Goal: Task Accomplishment & Management: Manage account settings

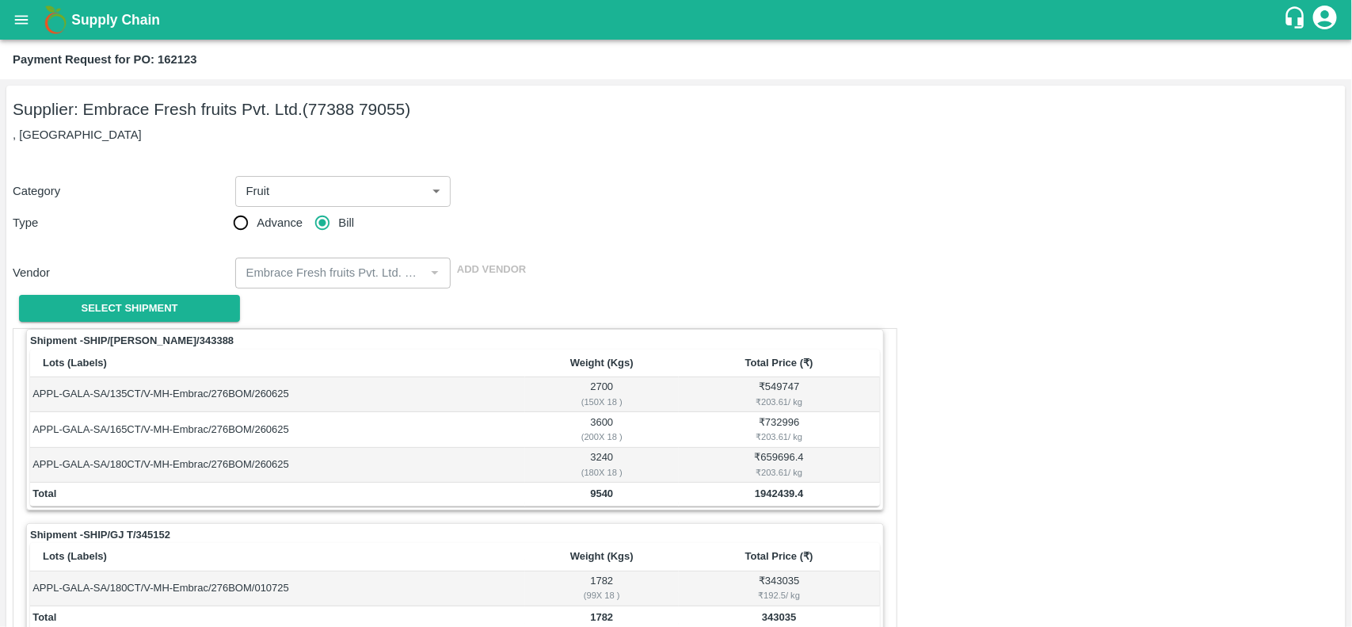
scroll to position [901, 0]
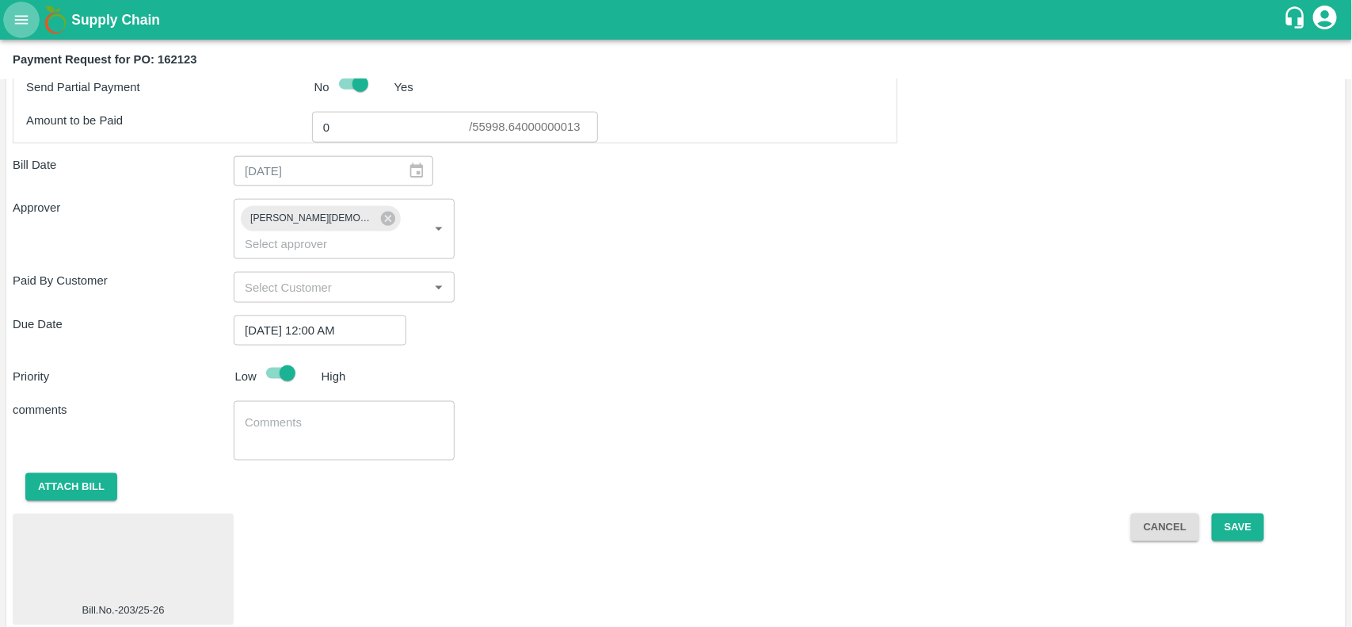
click at [16, 22] on icon "open drawer" at bounding box center [21, 19] width 13 height 9
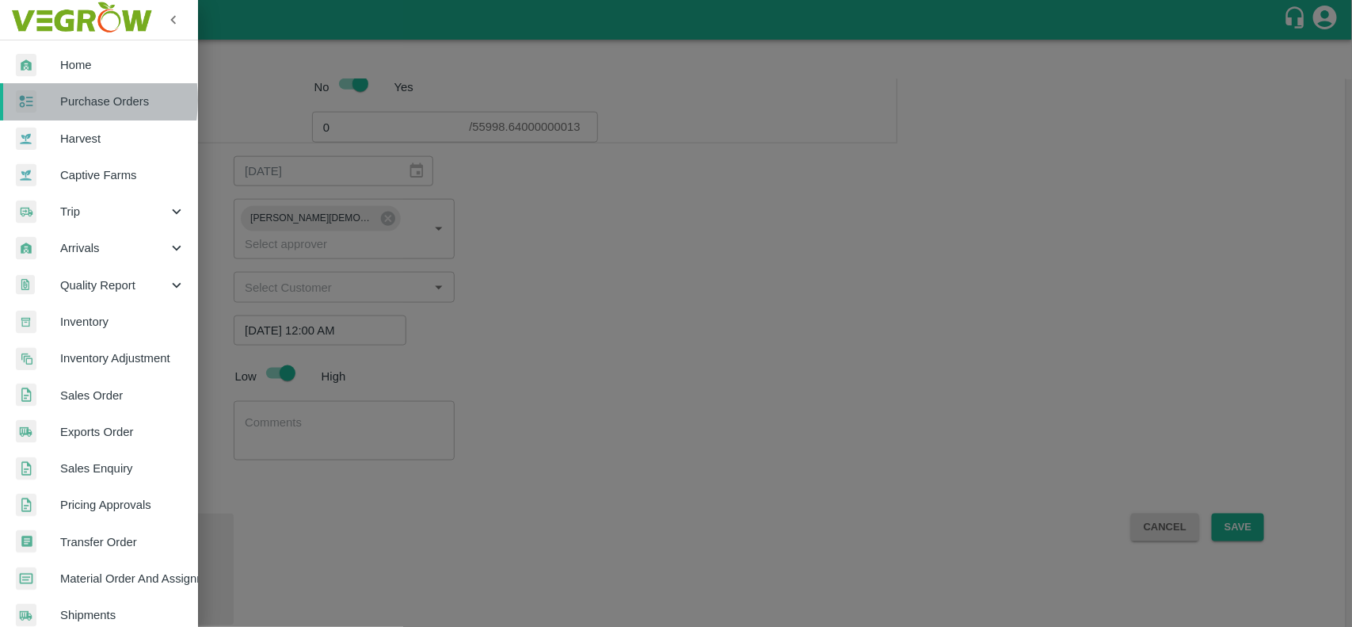
click at [52, 100] on div at bounding box center [38, 101] width 44 height 23
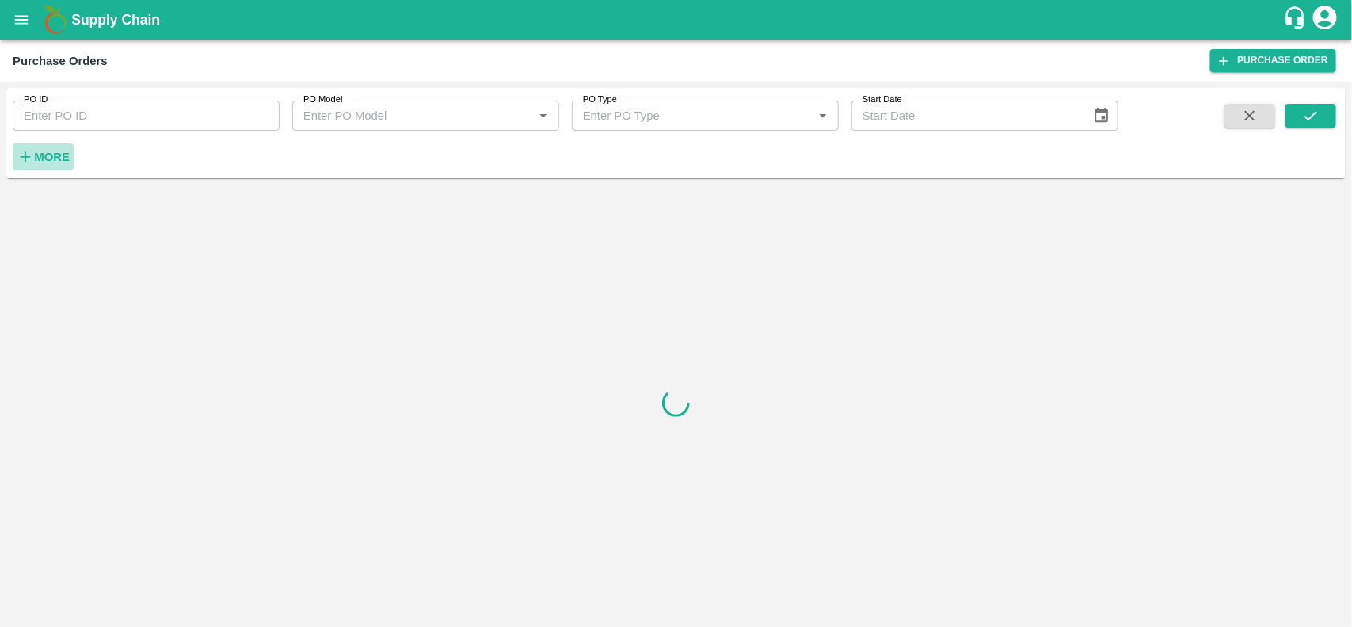
click at [42, 159] on strong "More" at bounding box center [52, 156] width 36 height 13
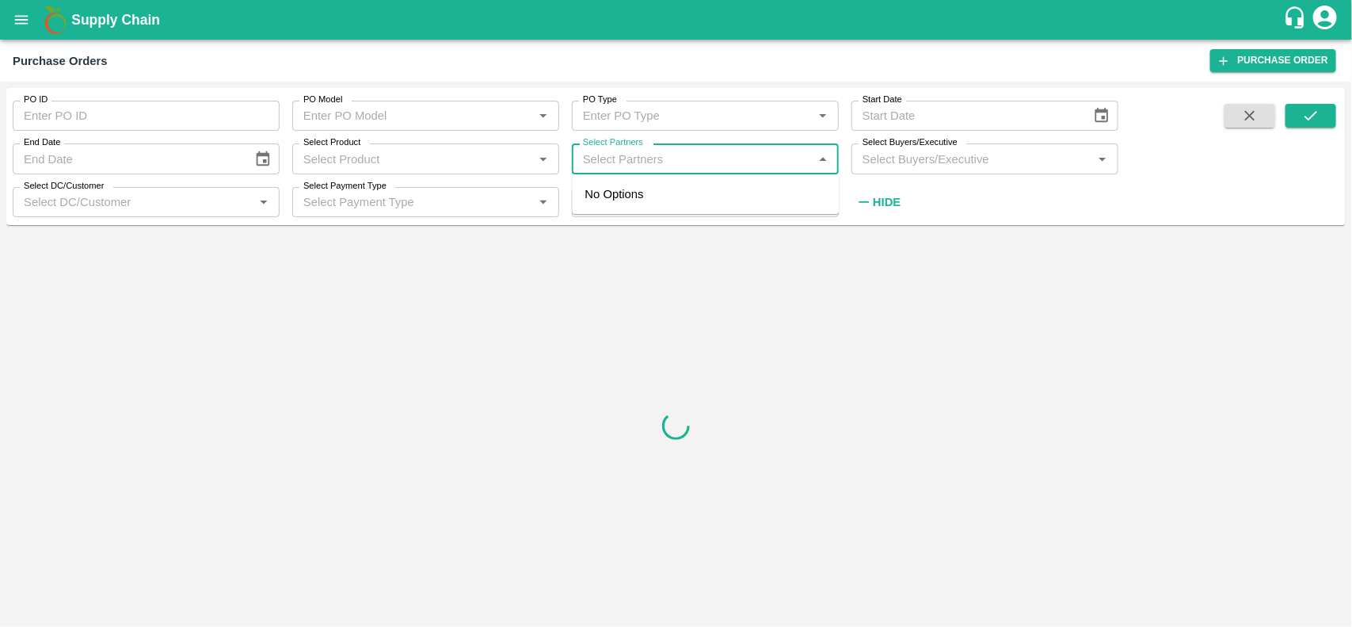
click at [592, 164] on input "Select Partners" at bounding box center [692, 158] width 231 height 21
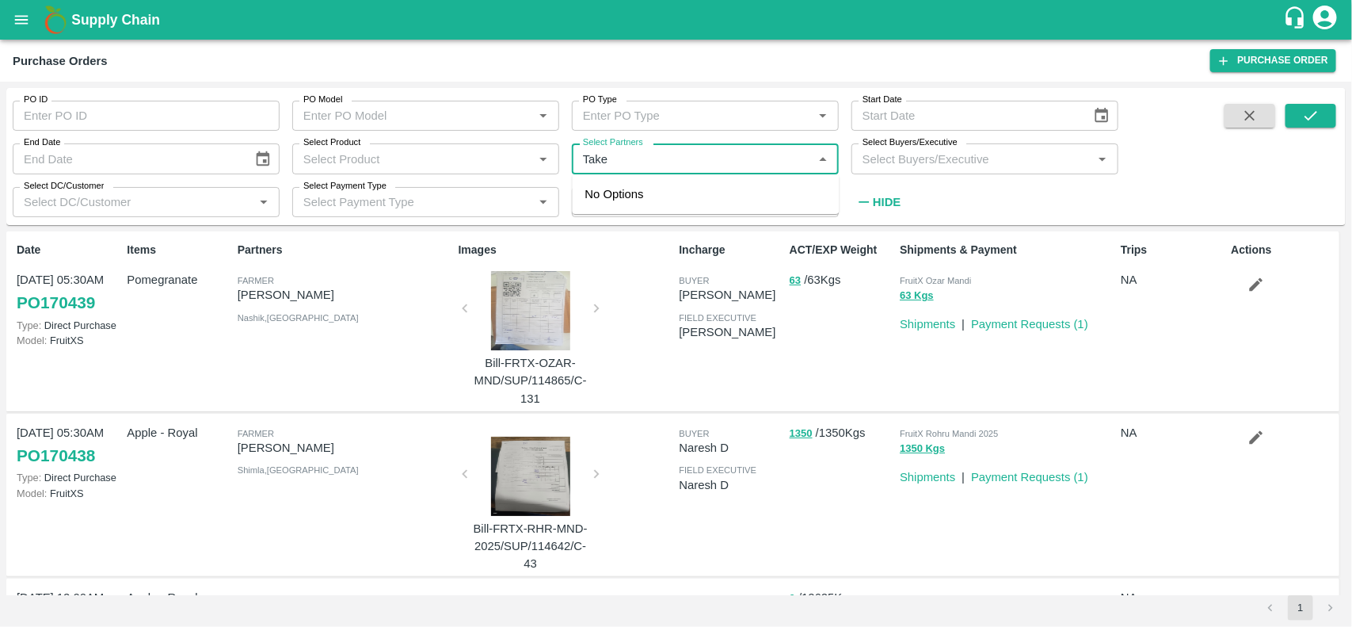
type input "Take"
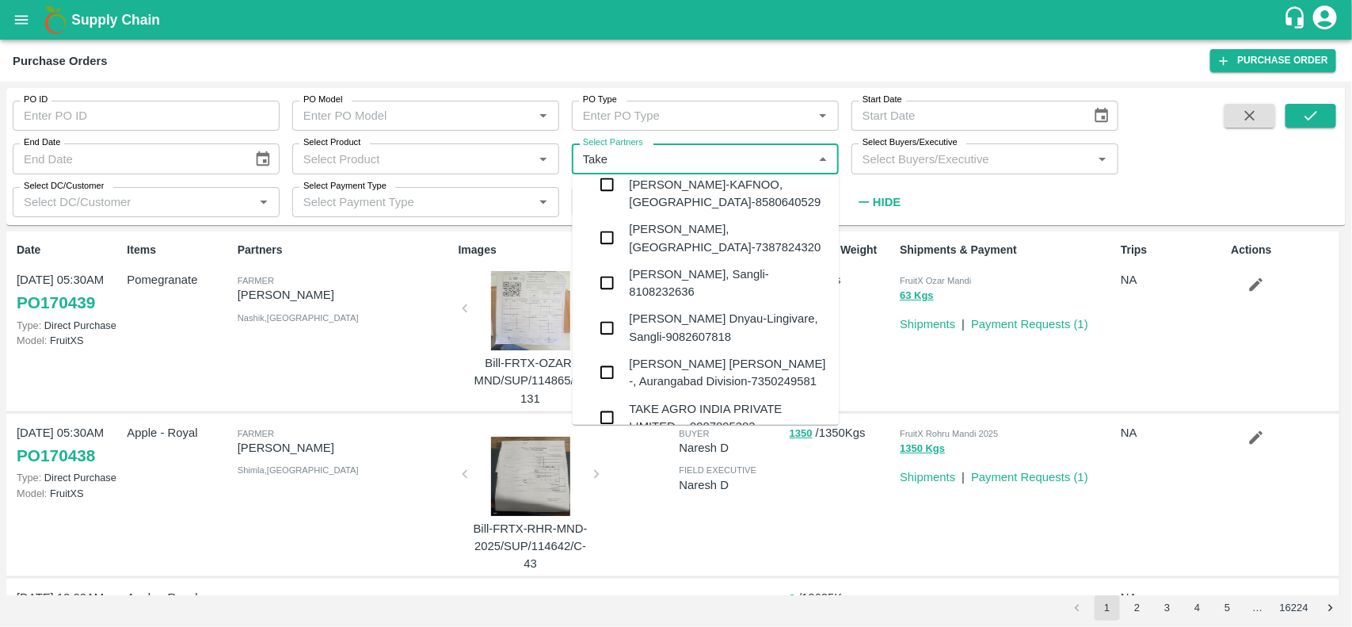
scroll to position [183, 0]
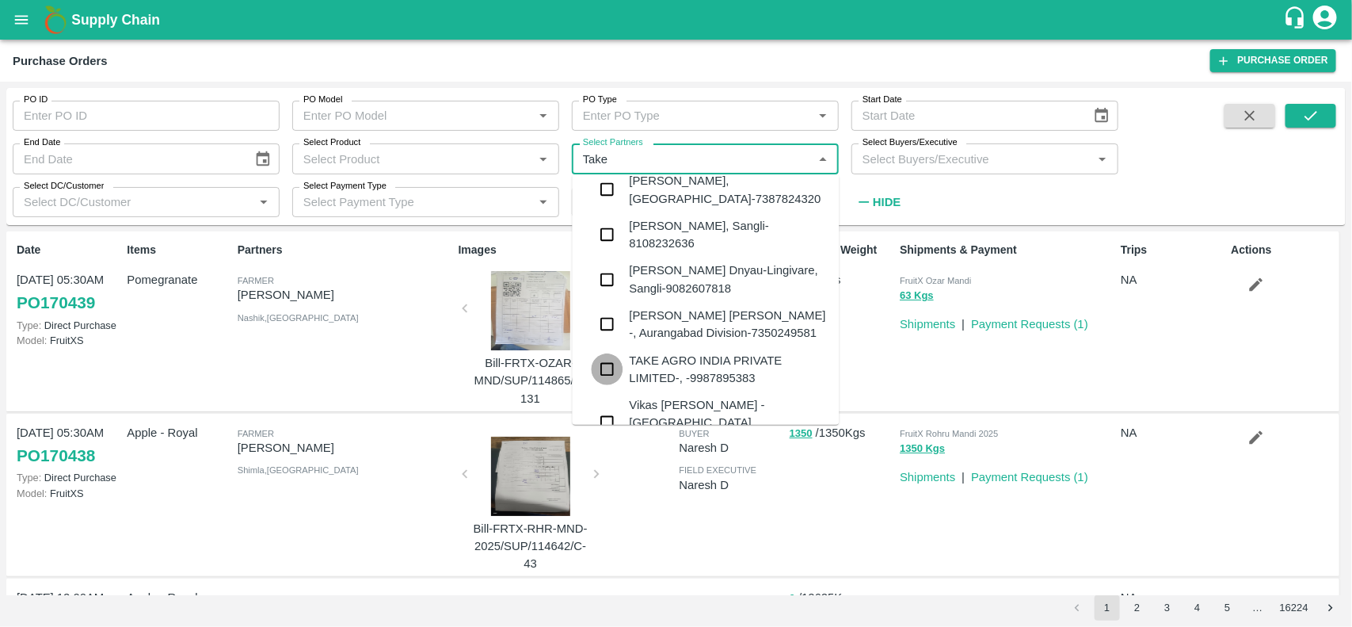
click at [607, 353] on input "checkbox" at bounding box center [608, 369] width 32 height 32
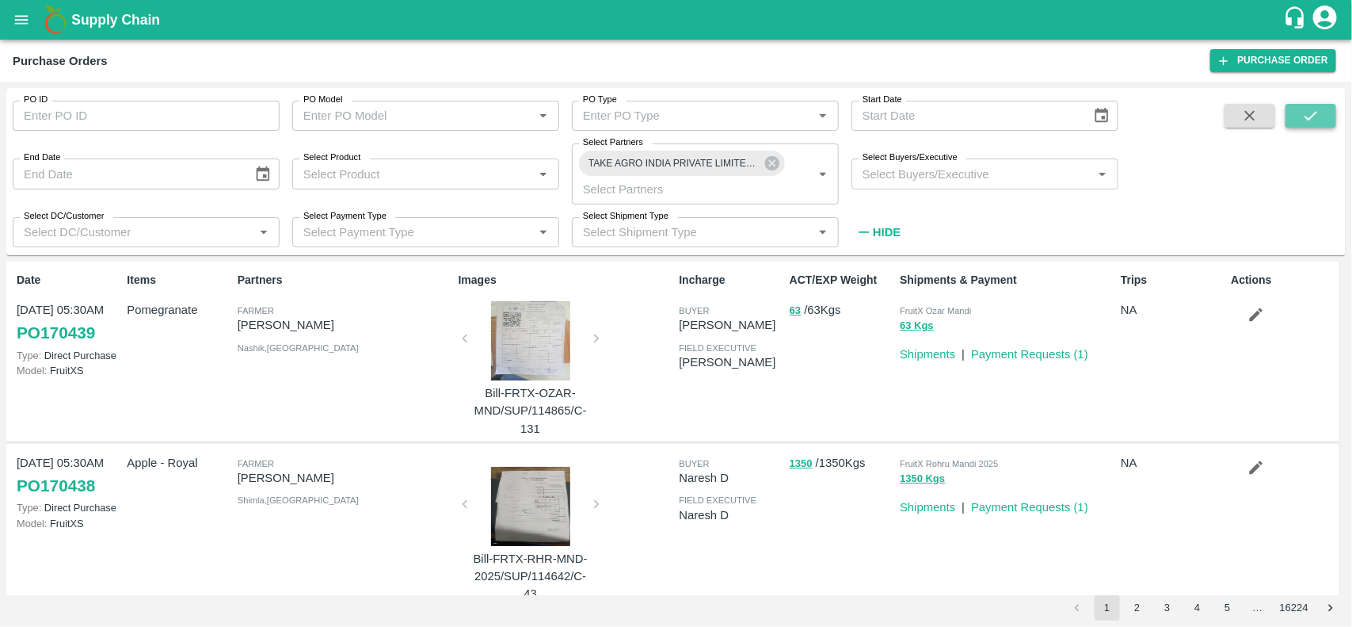
click at [1305, 127] on button "submit" at bounding box center [1311, 116] width 51 height 24
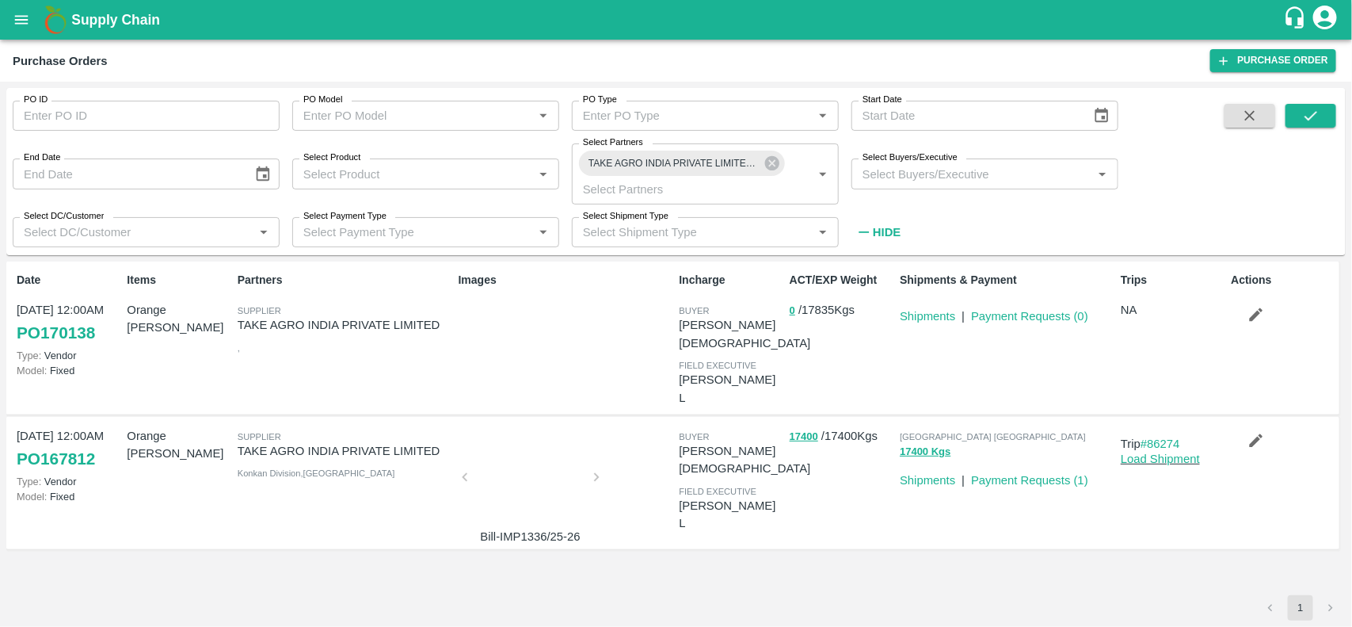
click at [541, 448] on div at bounding box center [530, 482] width 119 height 84
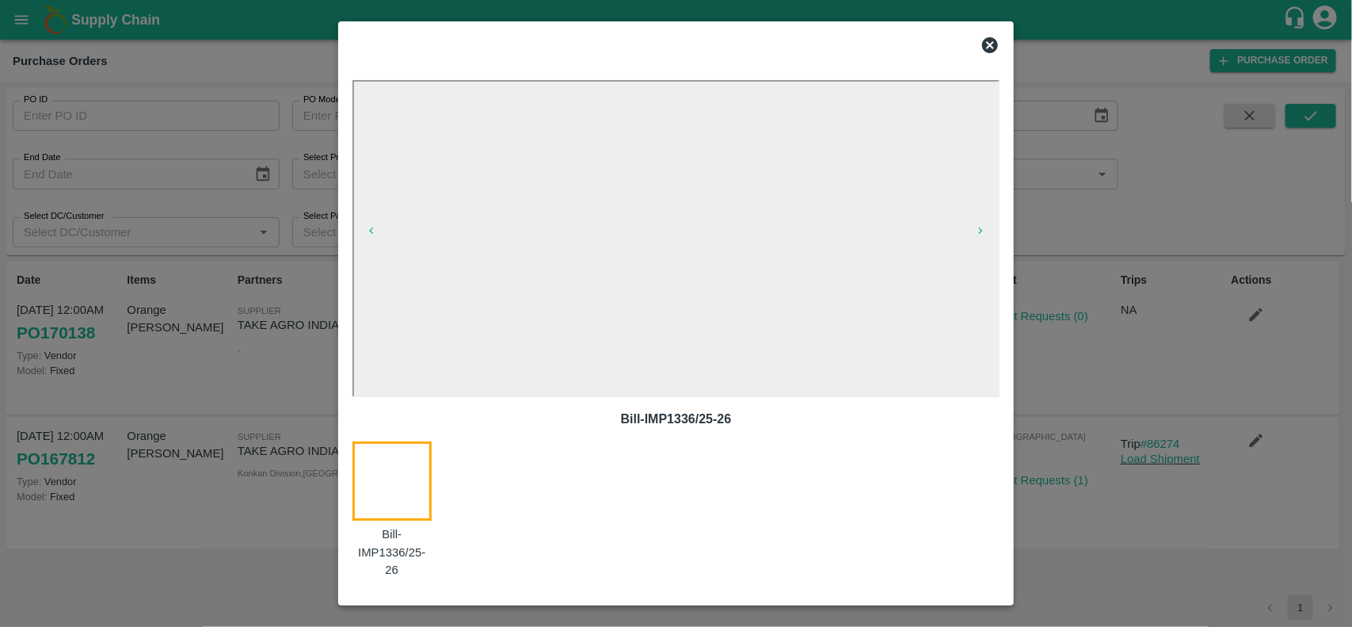
click at [990, 48] on icon at bounding box center [990, 45] width 16 height 16
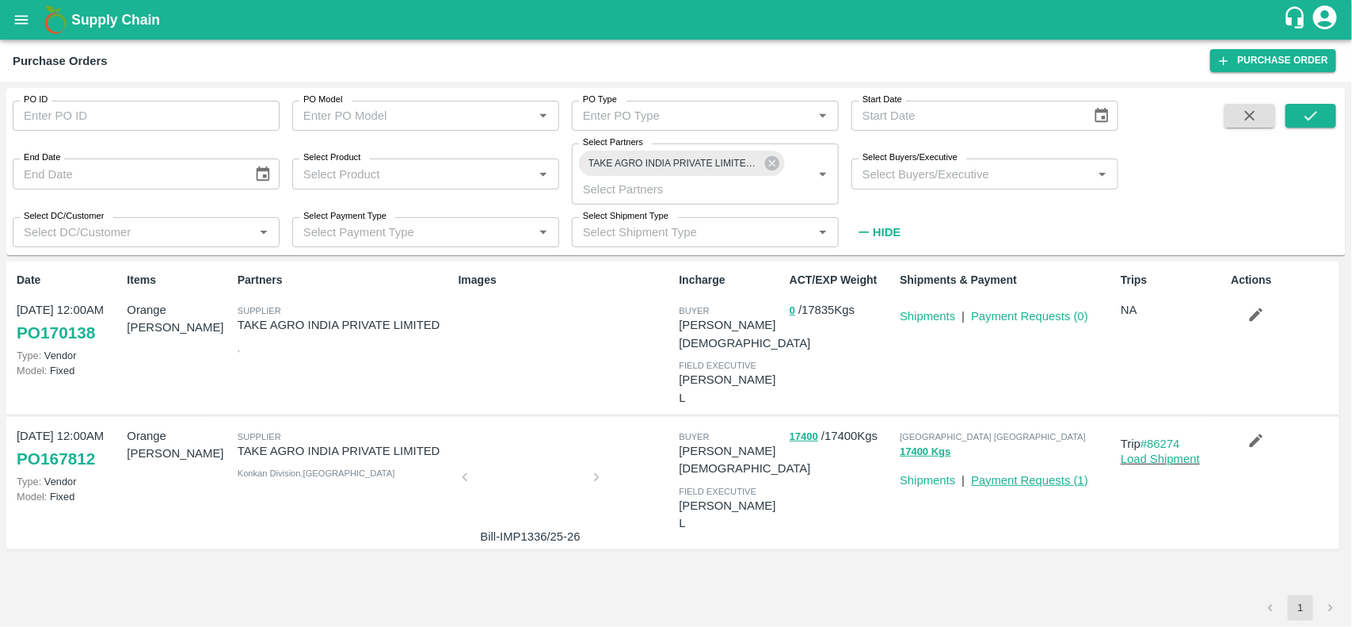
click at [1010, 474] on link "Payment Requests ( 1 )" at bounding box center [1029, 480] width 117 height 13
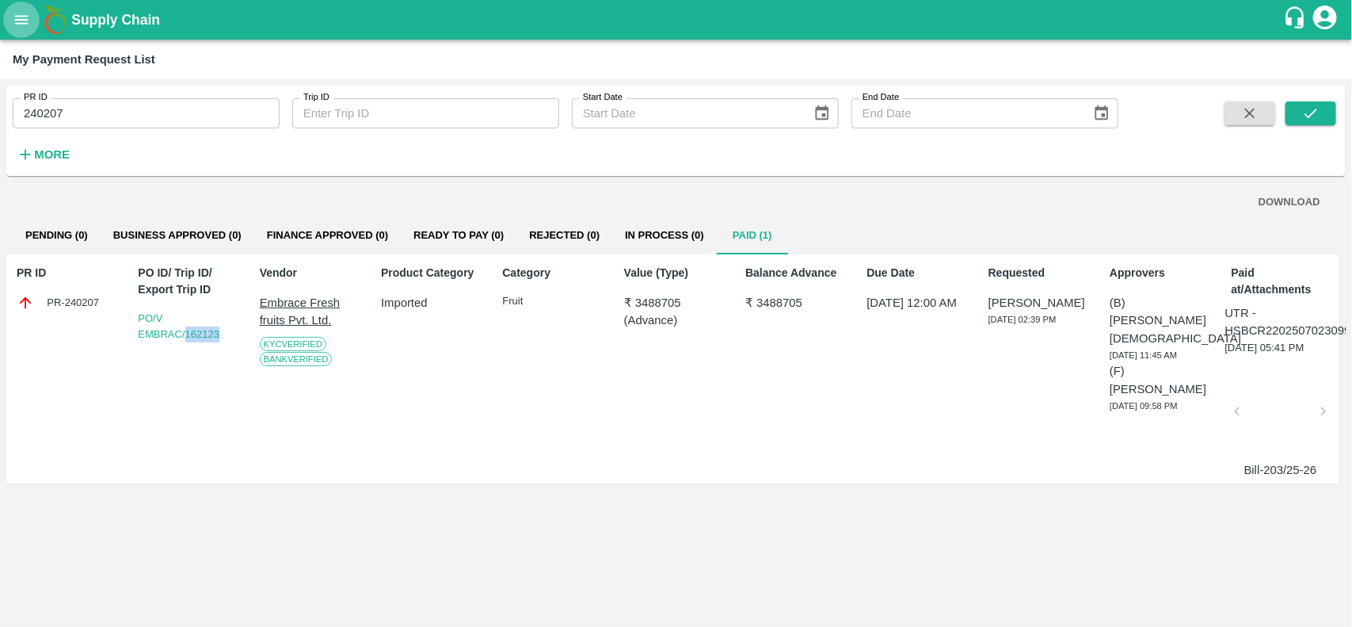
click at [30, 20] on button "open drawer" at bounding box center [21, 20] width 36 height 36
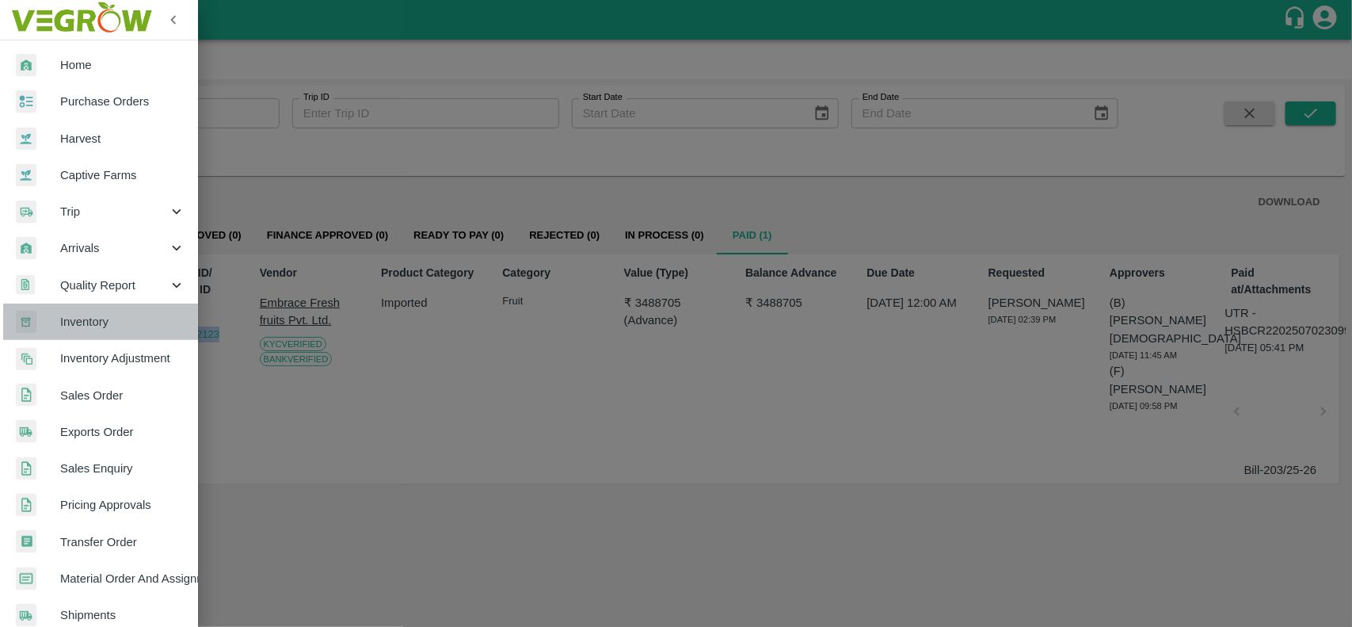
click at [116, 327] on span "Inventory" at bounding box center [122, 321] width 125 height 17
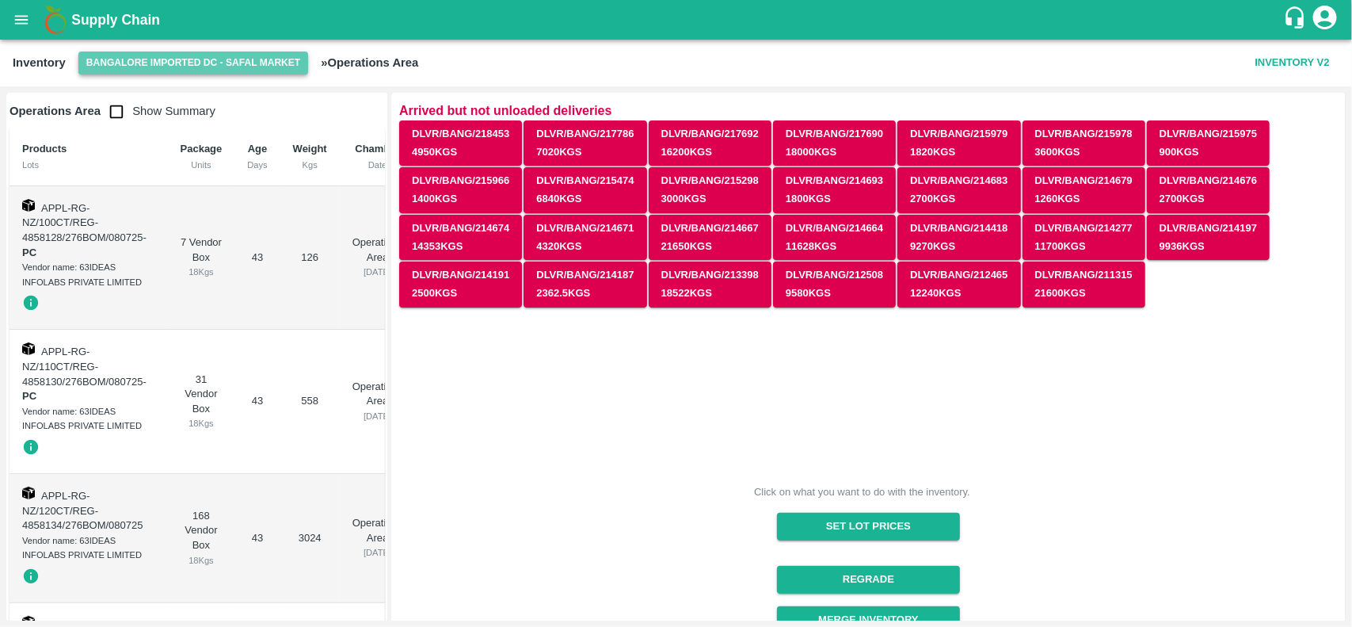
click at [145, 67] on button "Bangalore Imported DC - Safal Market" at bounding box center [193, 62] width 230 height 23
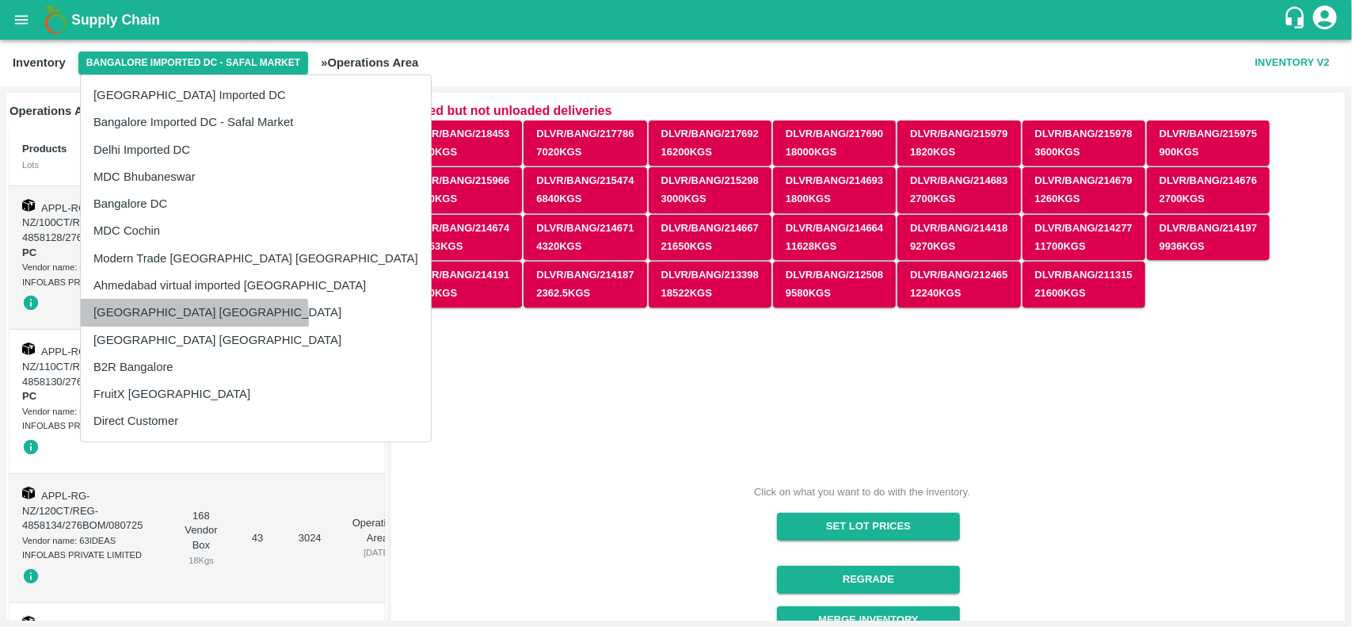
click at [159, 318] on li "[GEOGRAPHIC_DATA] [GEOGRAPHIC_DATA]" at bounding box center [256, 312] width 350 height 27
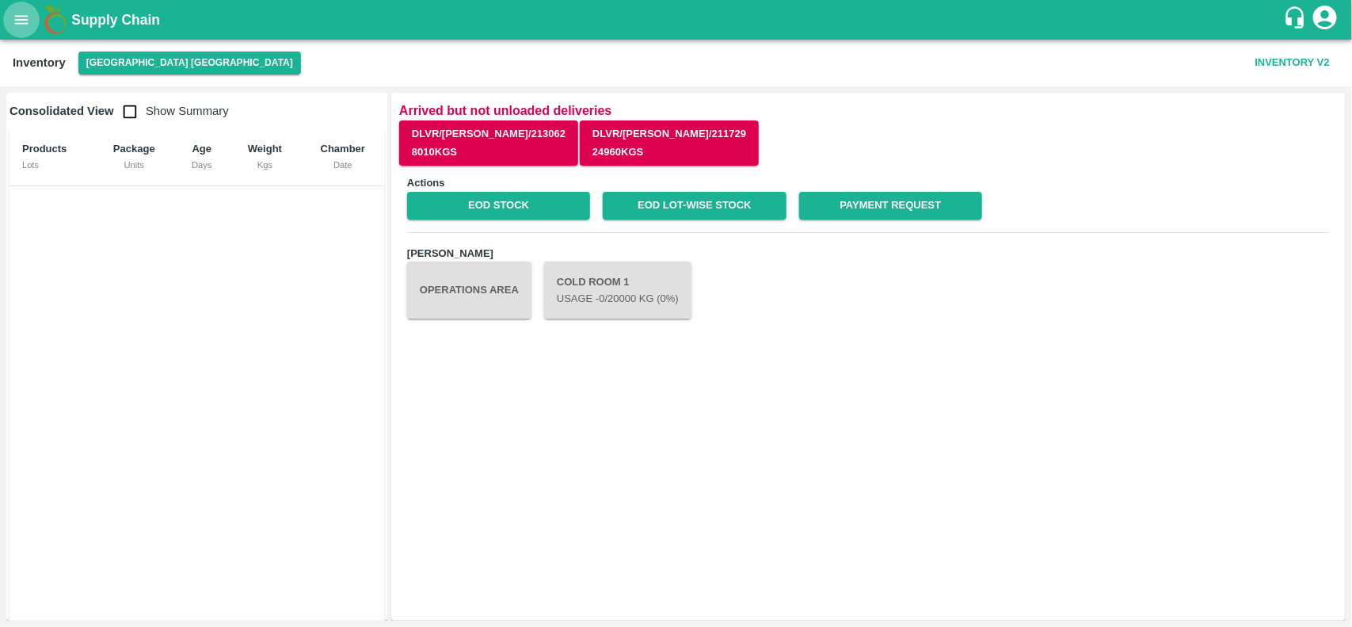
click at [29, 17] on icon "open drawer" at bounding box center [21, 19] width 17 height 17
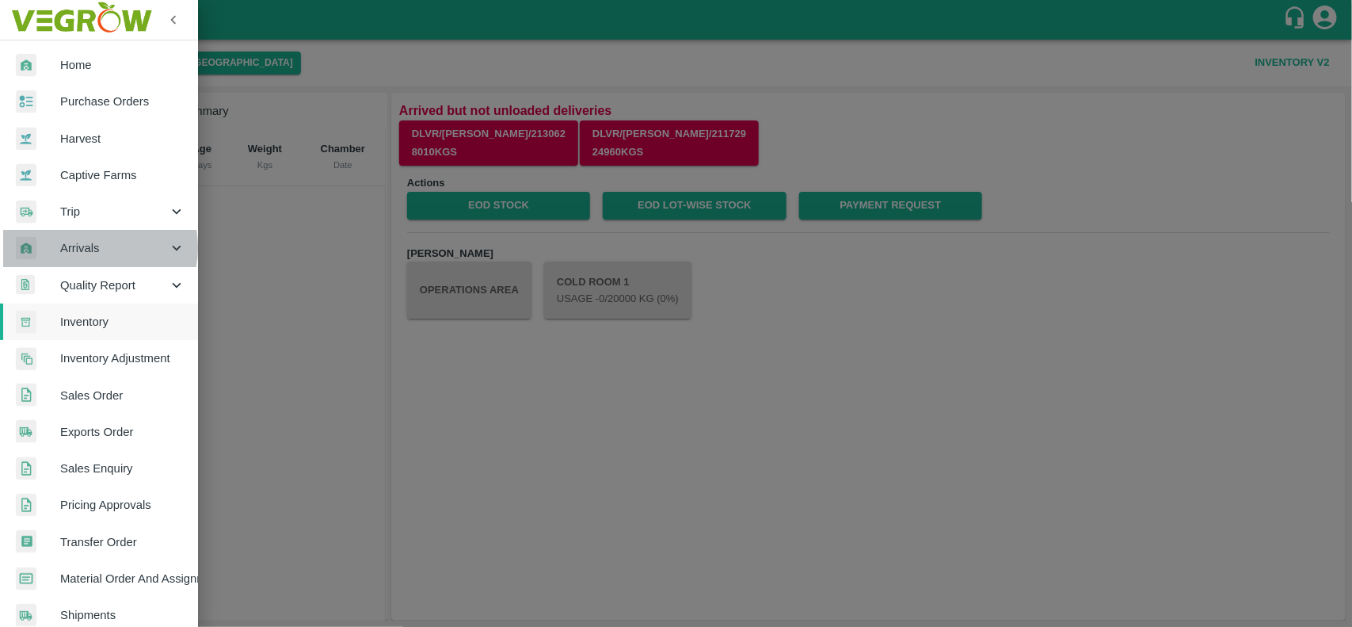
click at [92, 247] on span "Arrivals" at bounding box center [114, 247] width 108 height 17
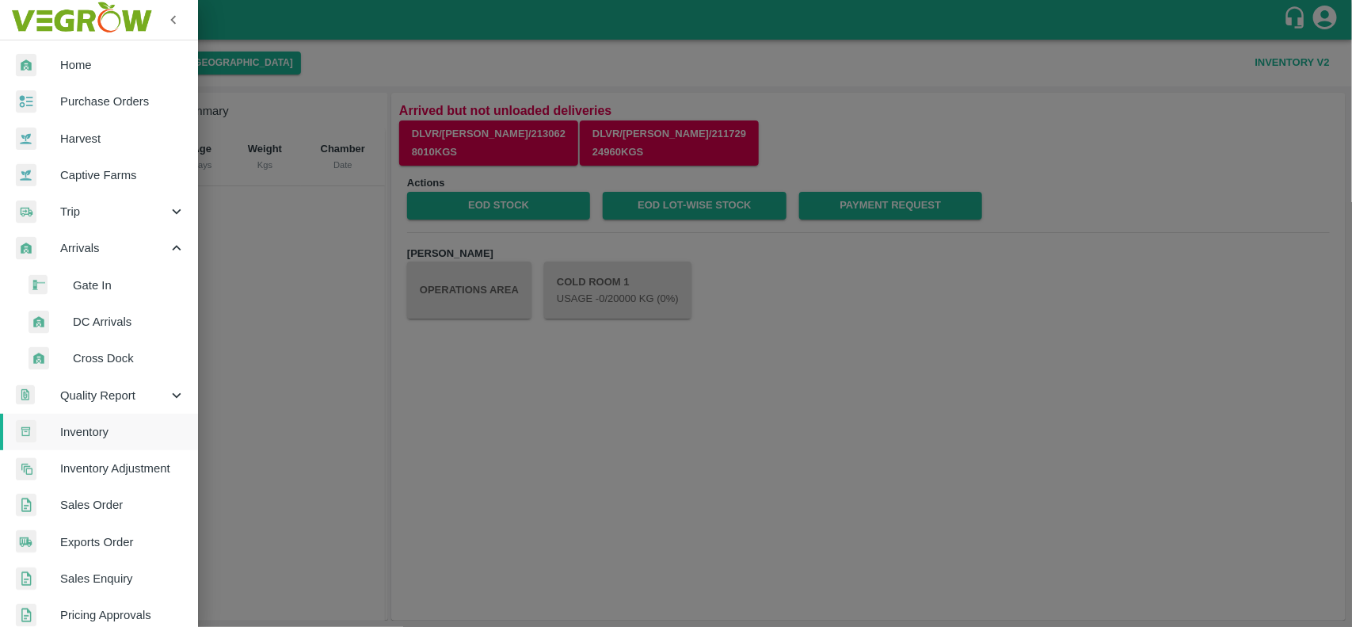
click at [91, 313] on span "DC Arrivals" at bounding box center [129, 321] width 112 height 17
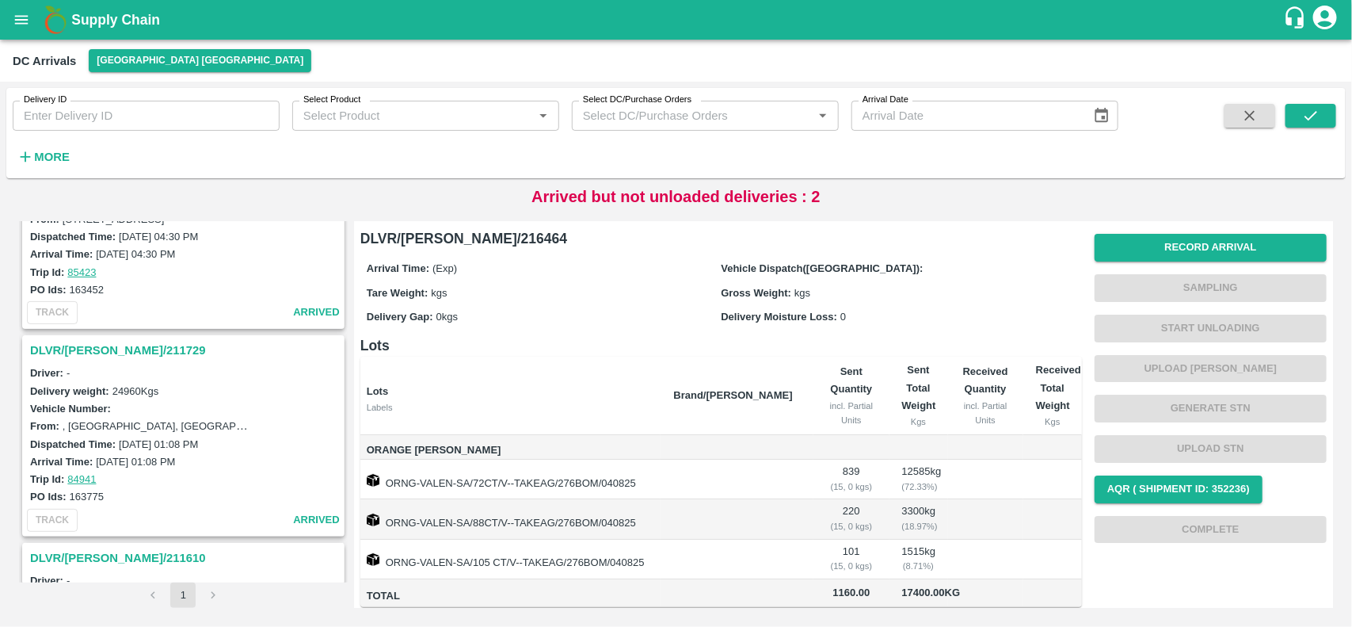
scroll to position [679, 0]
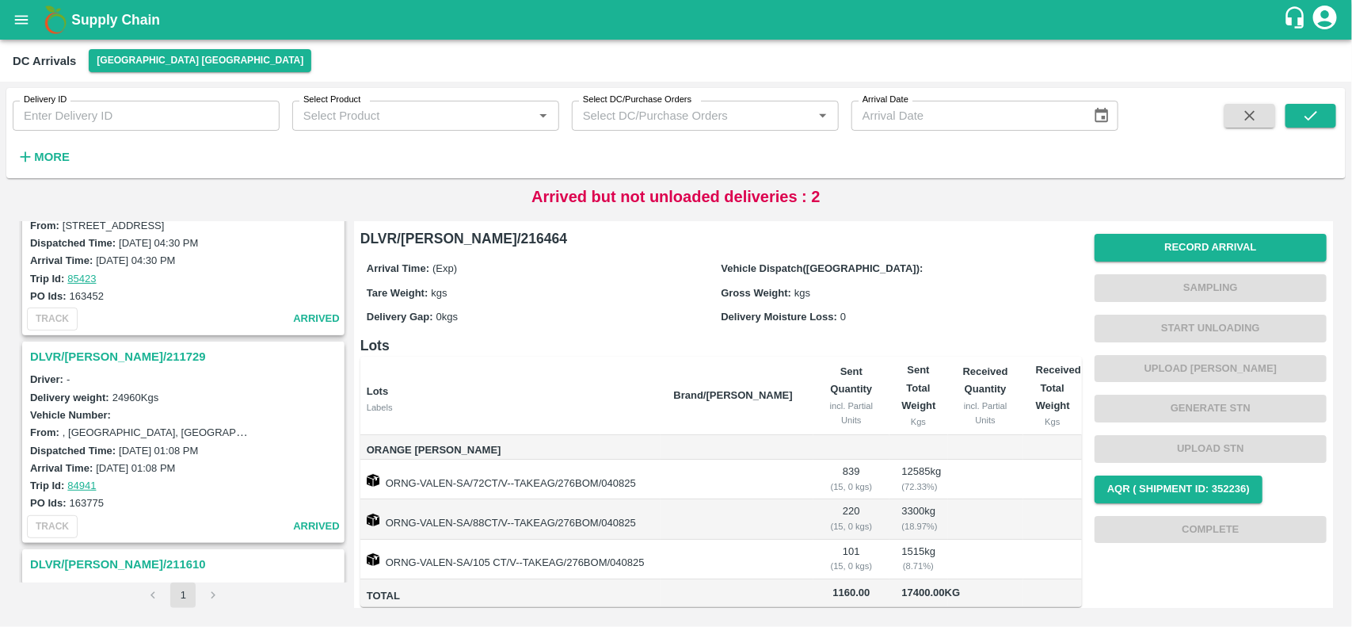
click at [83, 346] on h3 "DLVR/CHEN/211729" at bounding box center [185, 356] width 311 height 21
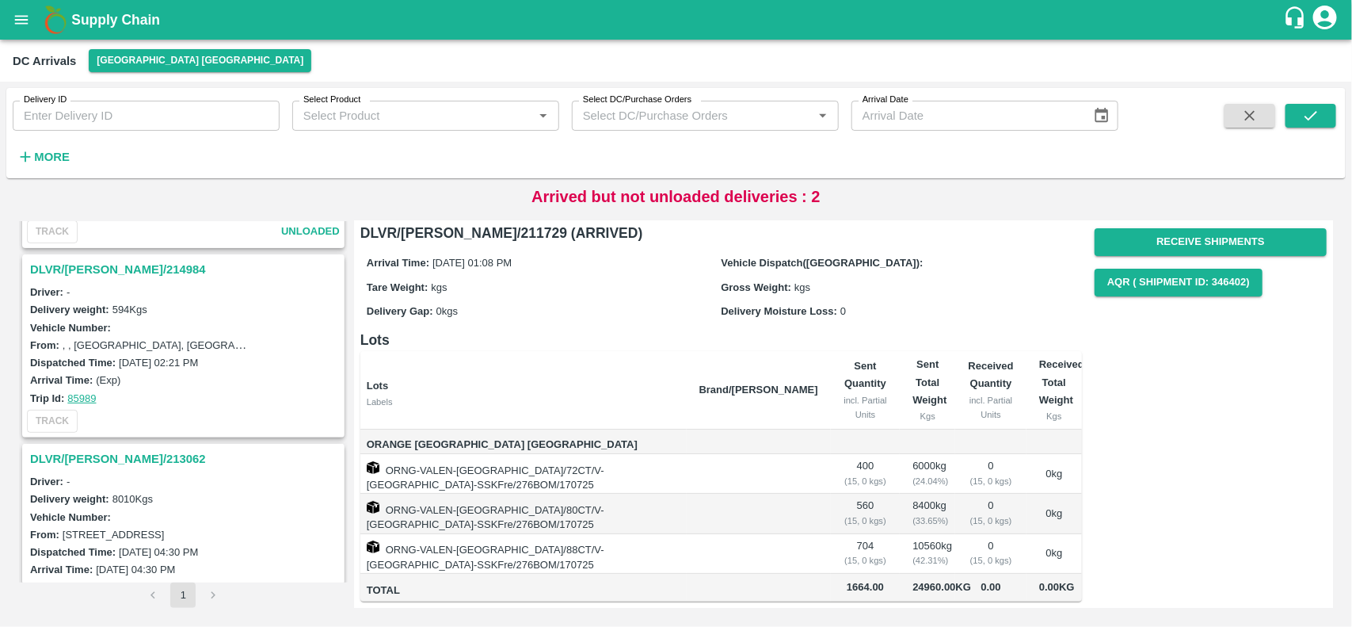
scroll to position [371, 0]
click at [50, 258] on h3 "DLVR/CHEN/214984" at bounding box center [185, 268] width 311 height 21
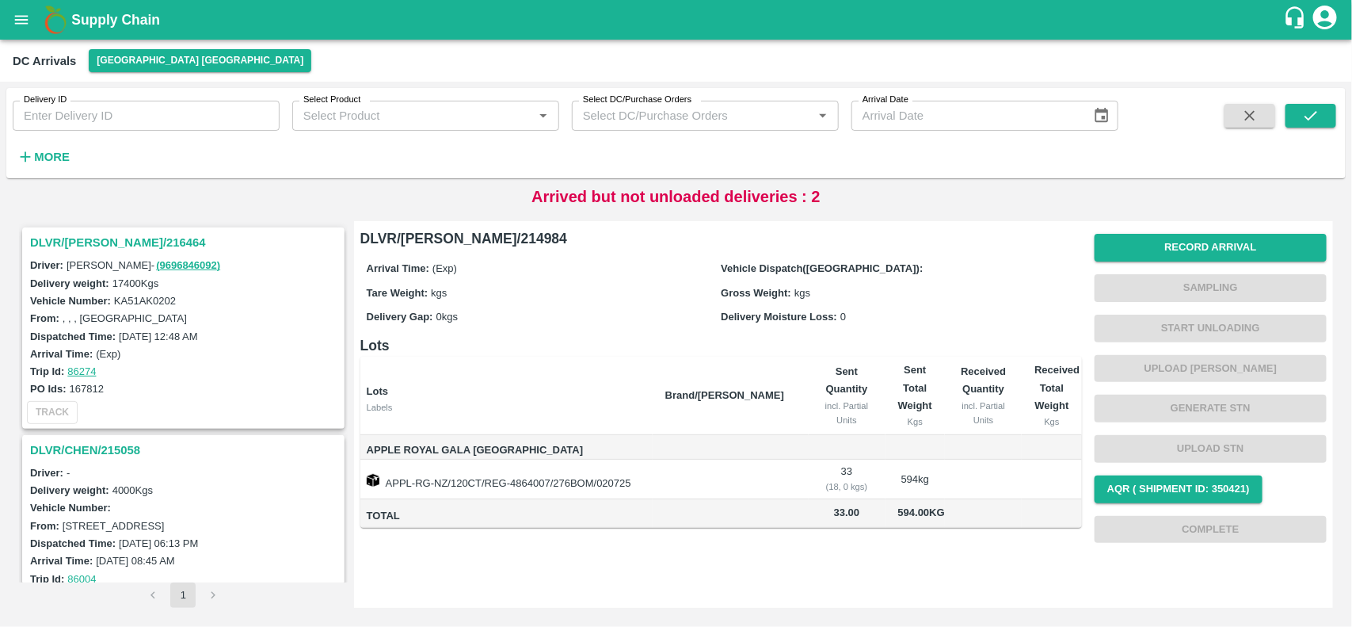
click at [78, 242] on h3 "DLVR/CHEN/216464" at bounding box center [185, 242] width 311 height 21
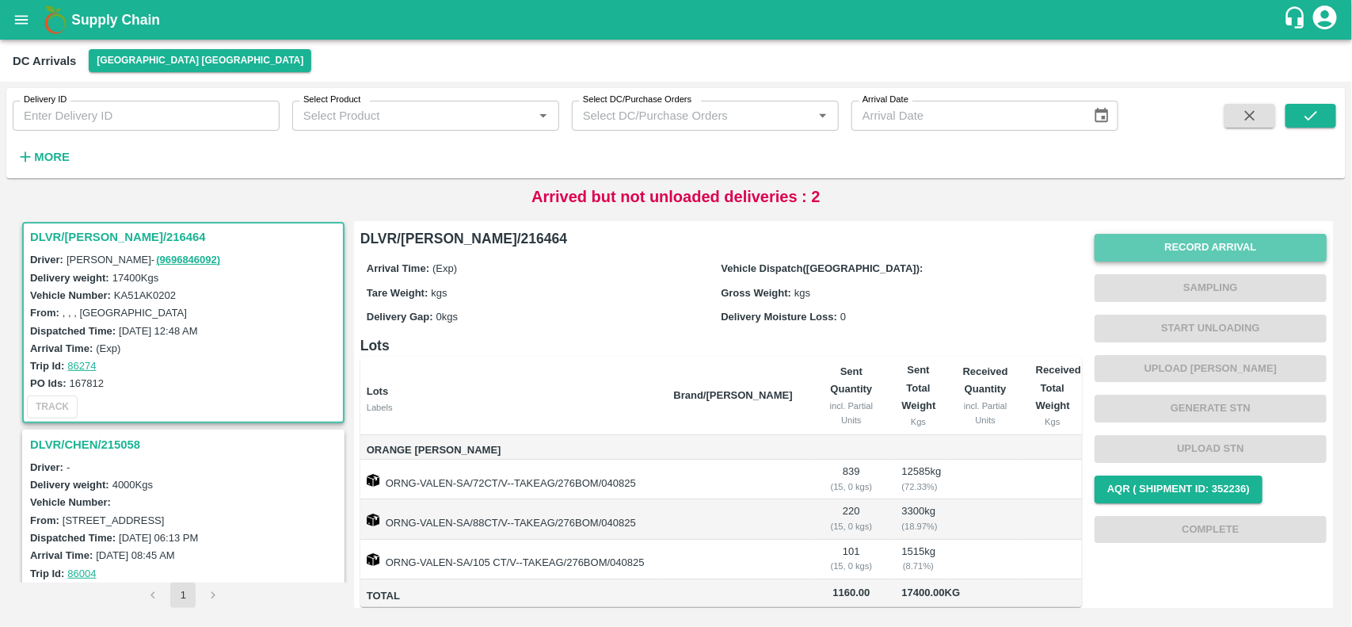
click at [1229, 246] on button "Record Arrival" at bounding box center [1211, 248] width 232 height 28
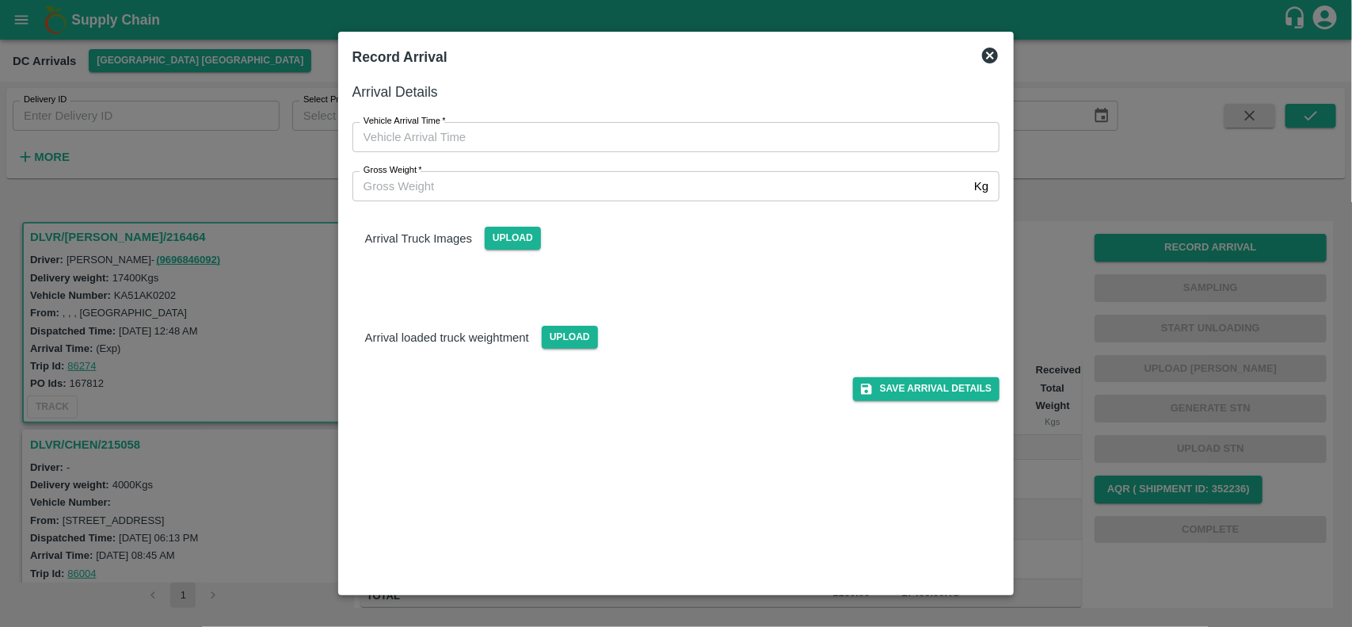
type input "DD/MM/YYYY hh:mm aa"
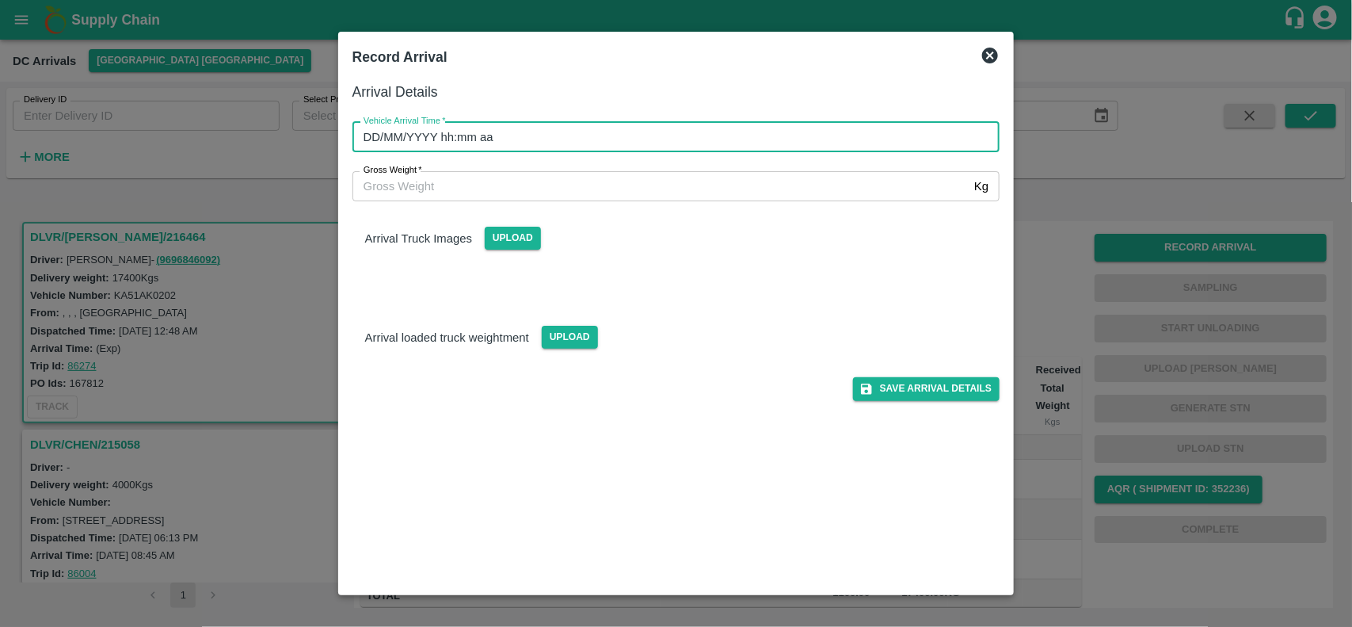
click at [592, 133] on input "DD/MM/YYYY hh:mm aa" at bounding box center [670, 137] width 637 height 30
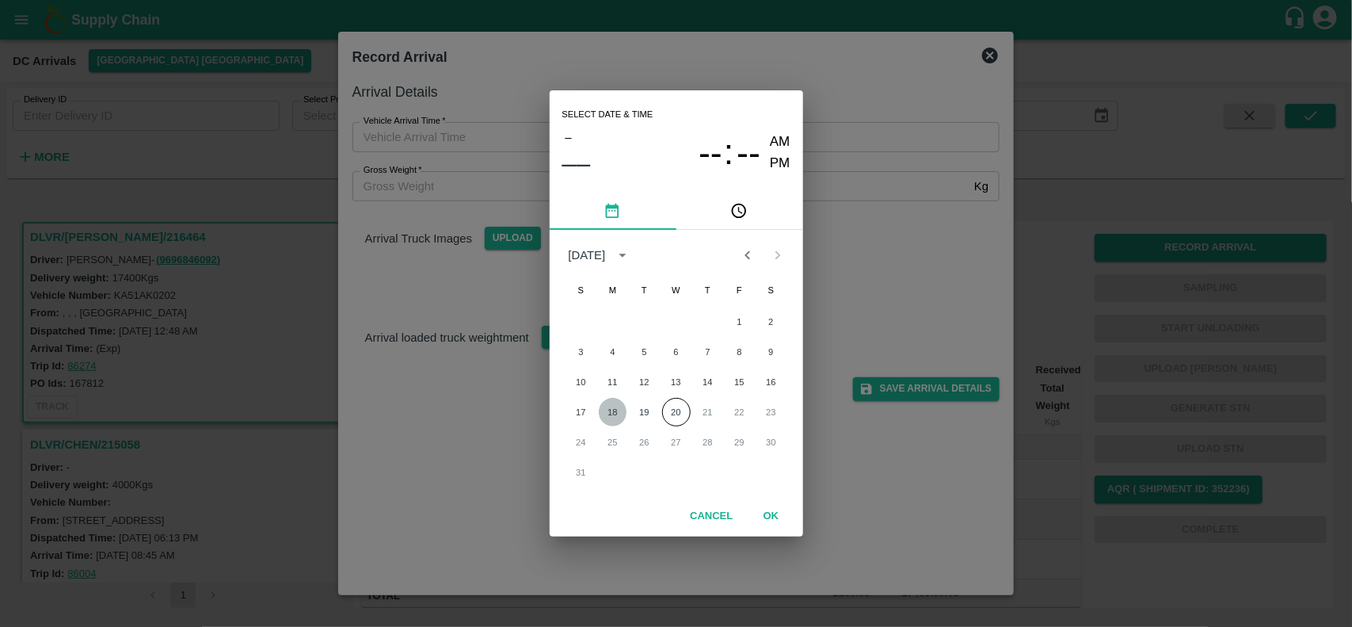
click at [608, 413] on button "18" at bounding box center [613, 412] width 29 height 29
type input "18/08/2025 12:00 AM"
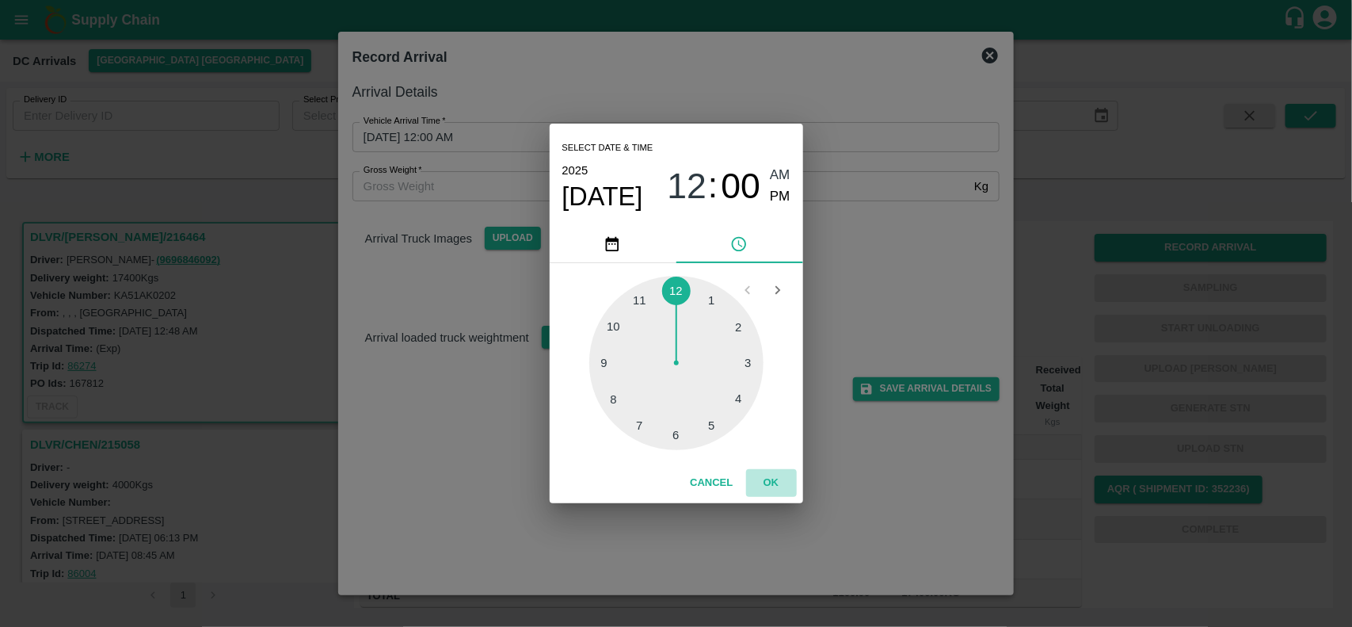
click at [761, 485] on button "OK" at bounding box center [771, 483] width 51 height 28
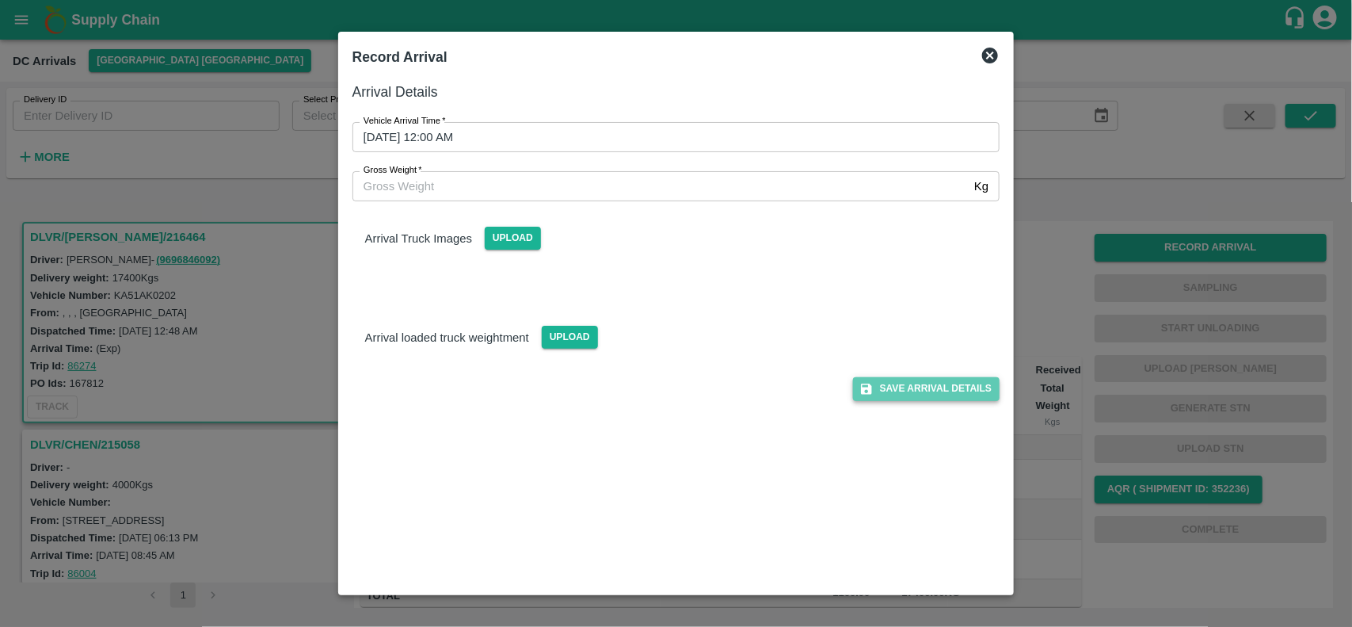
click at [900, 397] on button "Save Arrival Details" at bounding box center [926, 388] width 147 height 23
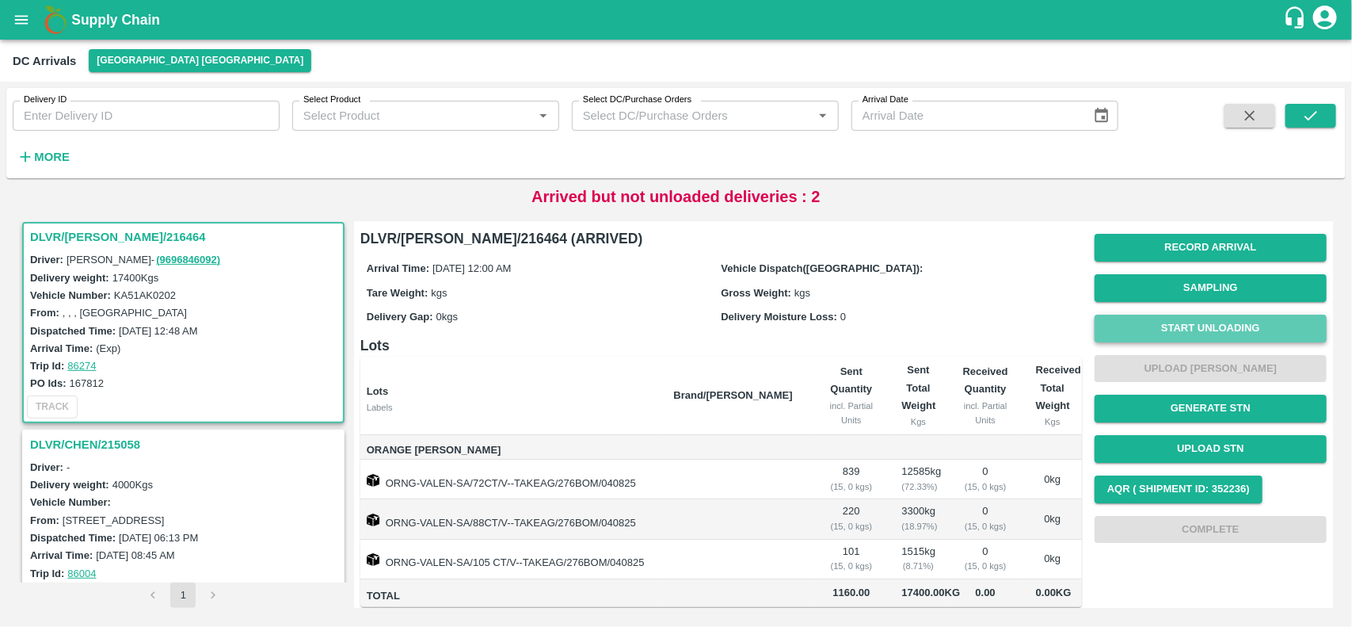
click at [1229, 327] on button "Start Unloading" at bounding box center [1211, 328] width 232 height 28
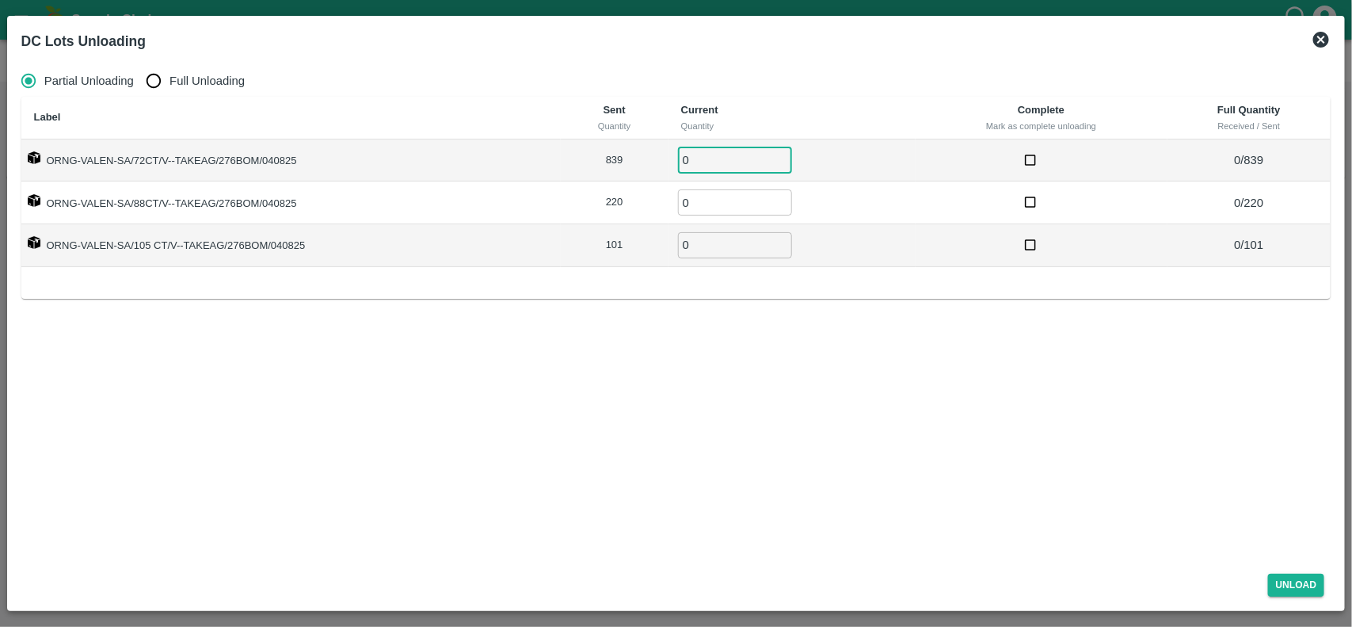
click at [729, 160] on input "0" at bounding box center [735, 160] width 114 height 26
type input "839"
click at [723, 198] on input "0" at bounding box center [735, 202] width 114 height 26
type input "220"
click at [714, 247] on input "0" at bounding box center [735, 245] width 114 height 26
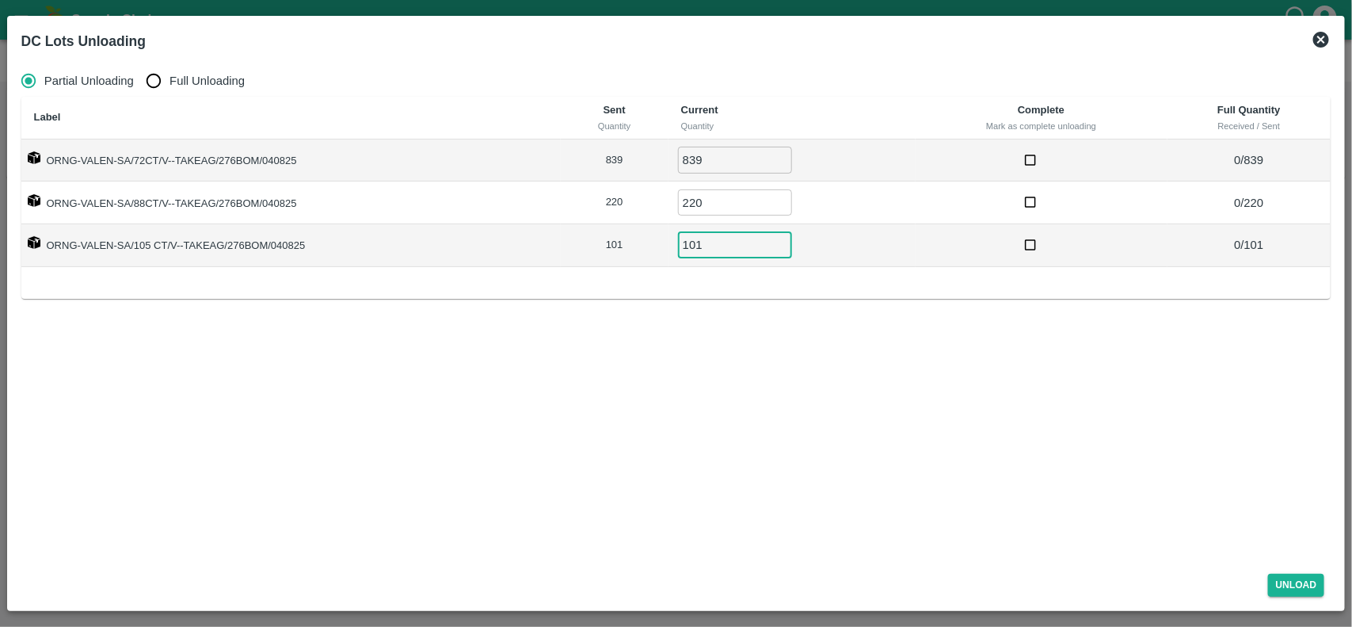
type input "101"
click at [1031, 152] on input "checkbox" at bounding box center [1030, 160] width 29 height 29
checkbox input "true"
click at [1028, 206] on input "checkbox" at bounding box center [1030, 202] width 29 height 29
checkbox input "true"
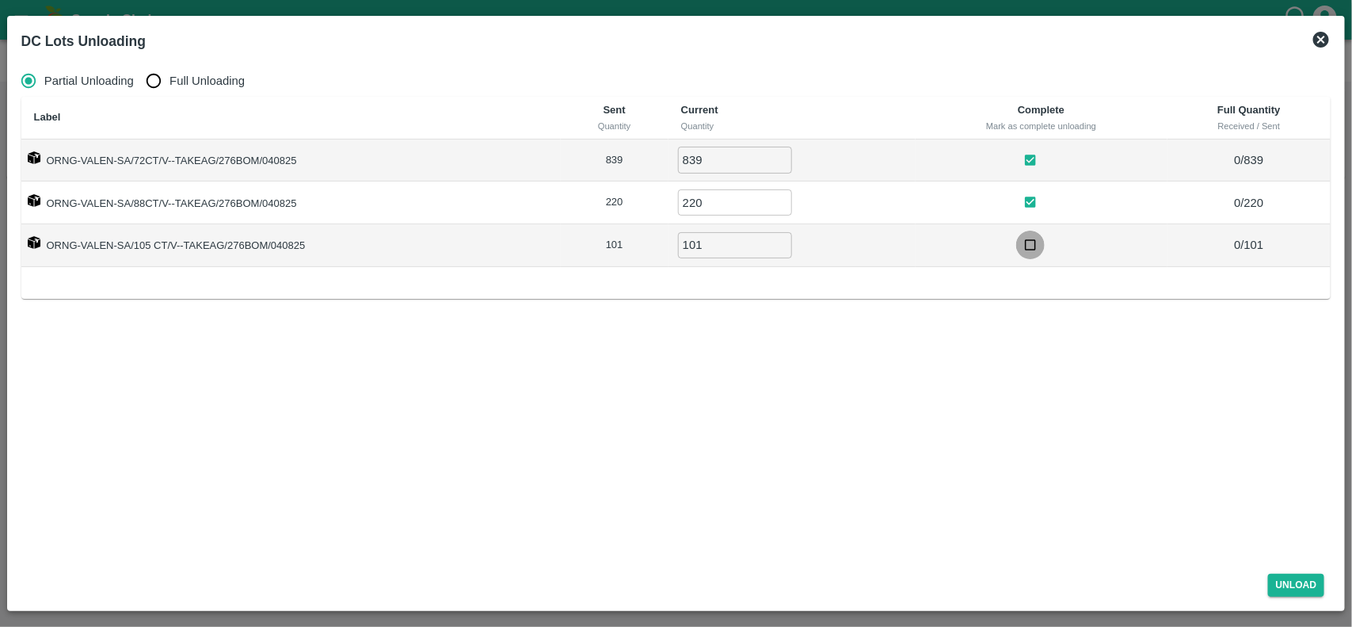
click at [1028, 246] on input "checkbox" at bounding box center [1030, 244] width 29 height 29
checkbox input "true"
click at [1305, 582] on button "Unload" at bounding box center [1296, 584] width 57 height 23
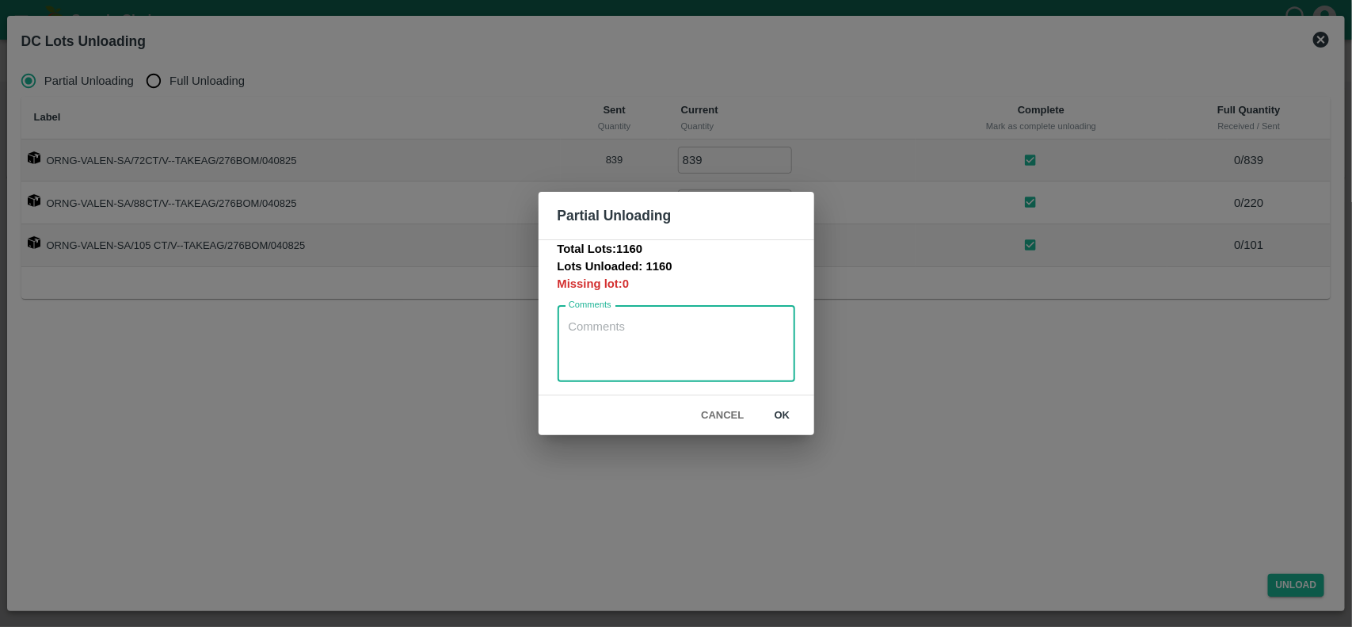
click at [688, 356] on textarea "Comments" at bounding box center [676, 343] width 215 height 50
type textarea "0"
click at [794, 413] on button "ok" at bounding box center [782, 416] width 51 height 28
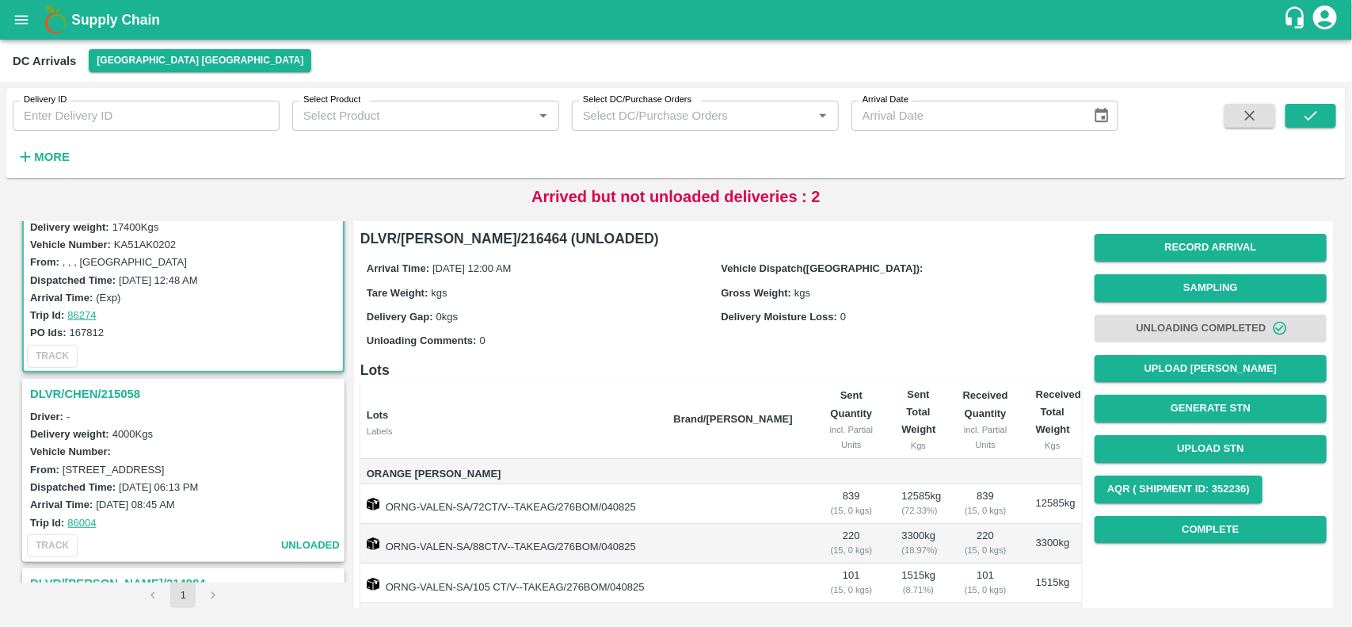
scroll to position [63, 0]
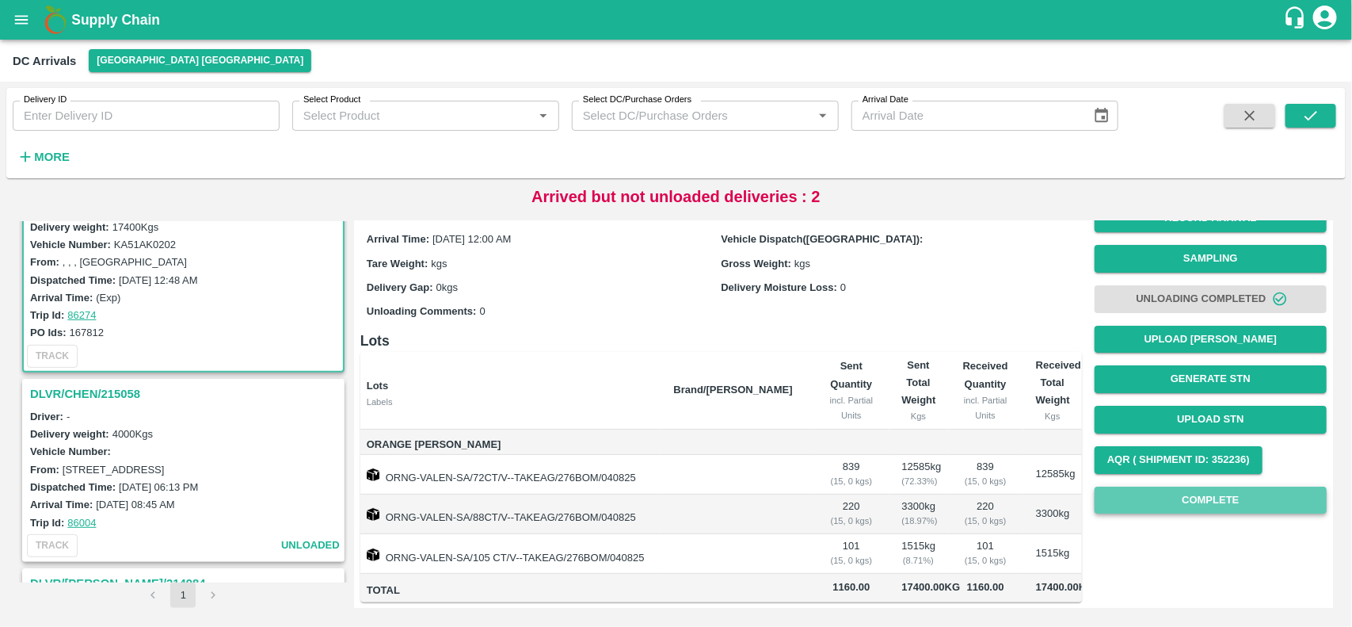
click at [1225, 486] on button "Complete" at bounding box center [1211, 500] width 232 height 28
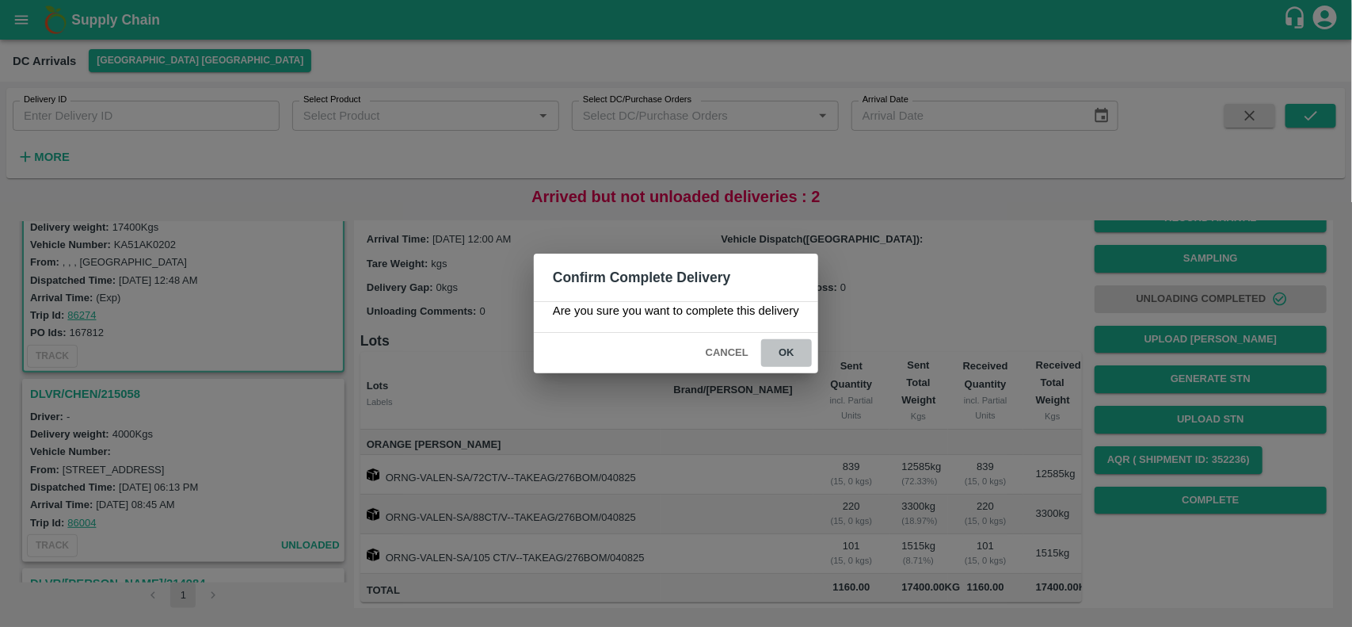
click at [796, 349] on button "ok" at bounding box center [786, 353] width 51 height 28
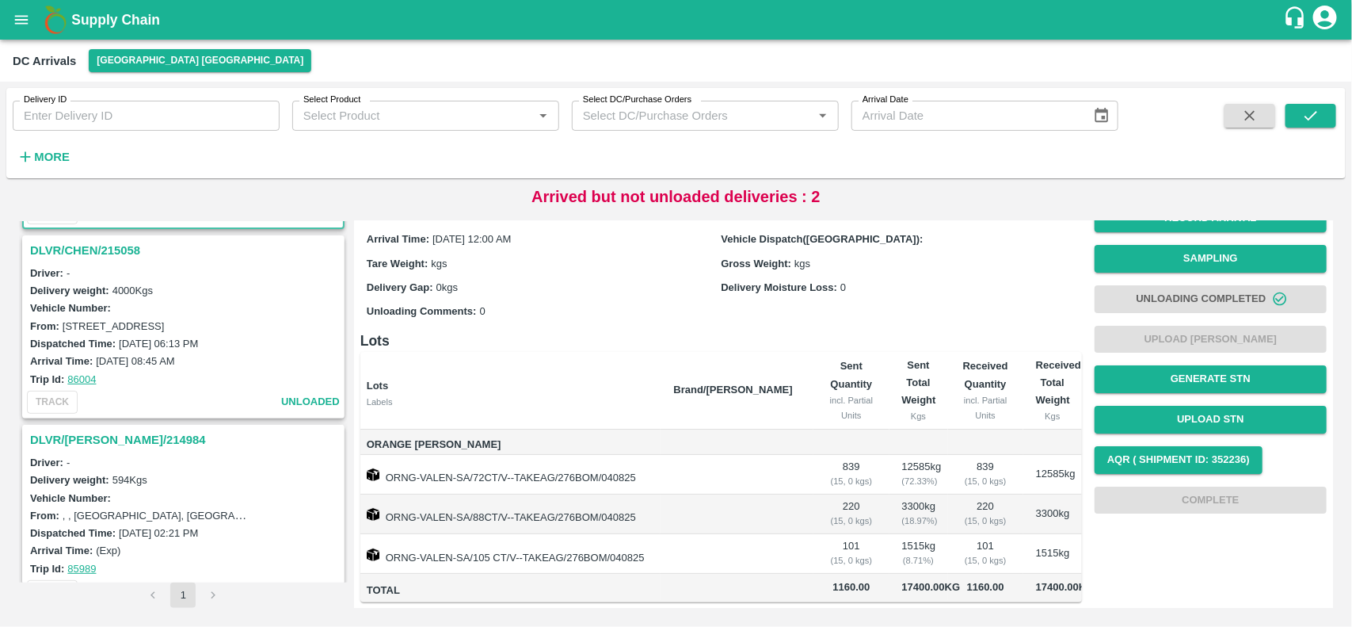
scroll to position [261, 0]
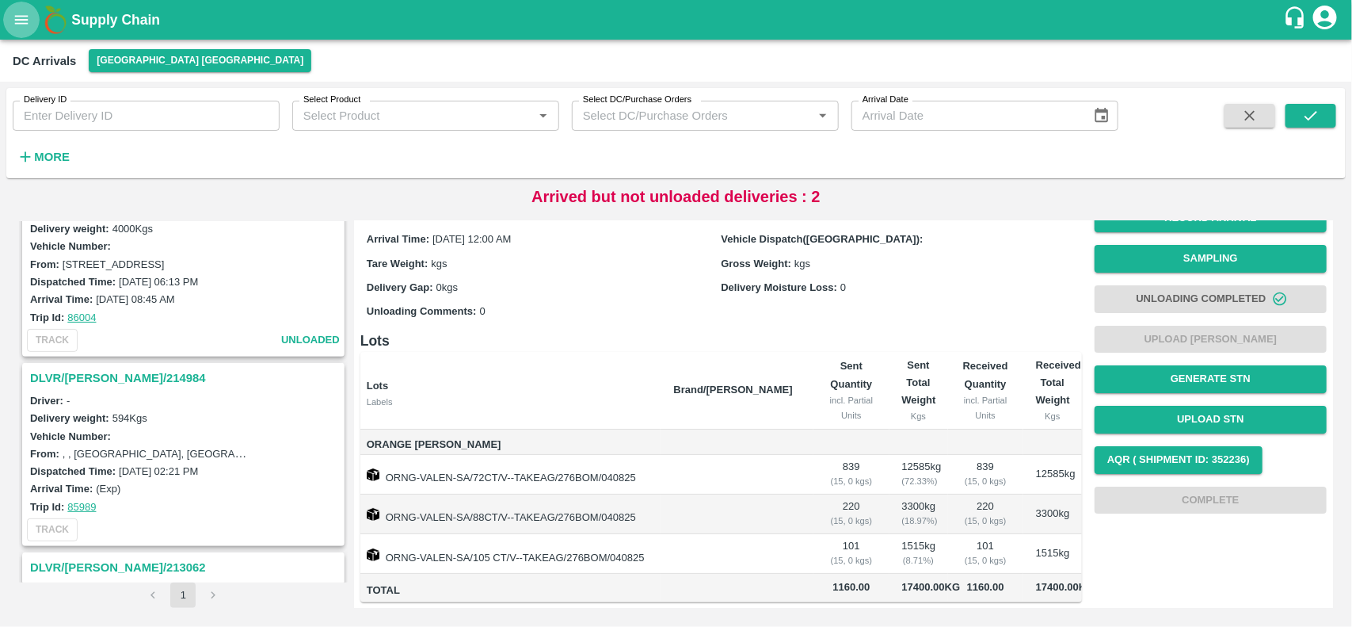
click at [6, 10] on button "open drawer" at bounding box center [21, 20] width 36 height 36
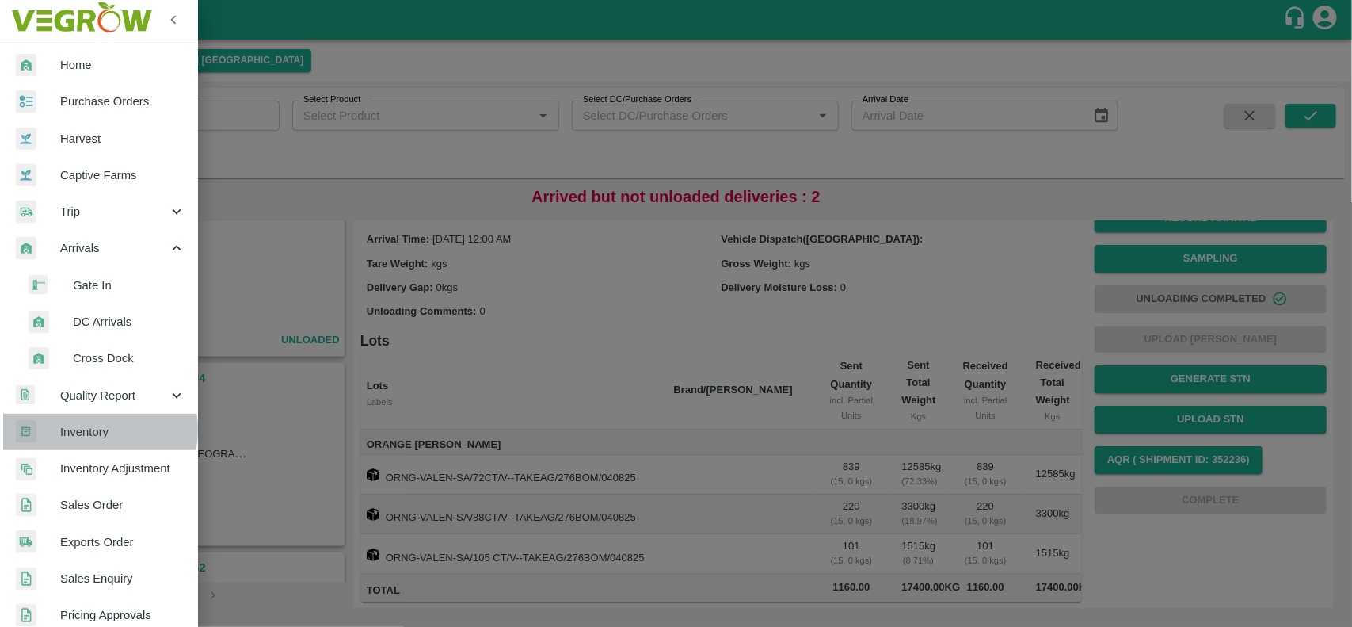
click at [86, 430] on span "Inventory" at bounding box center [122, 431] width 125 height 17
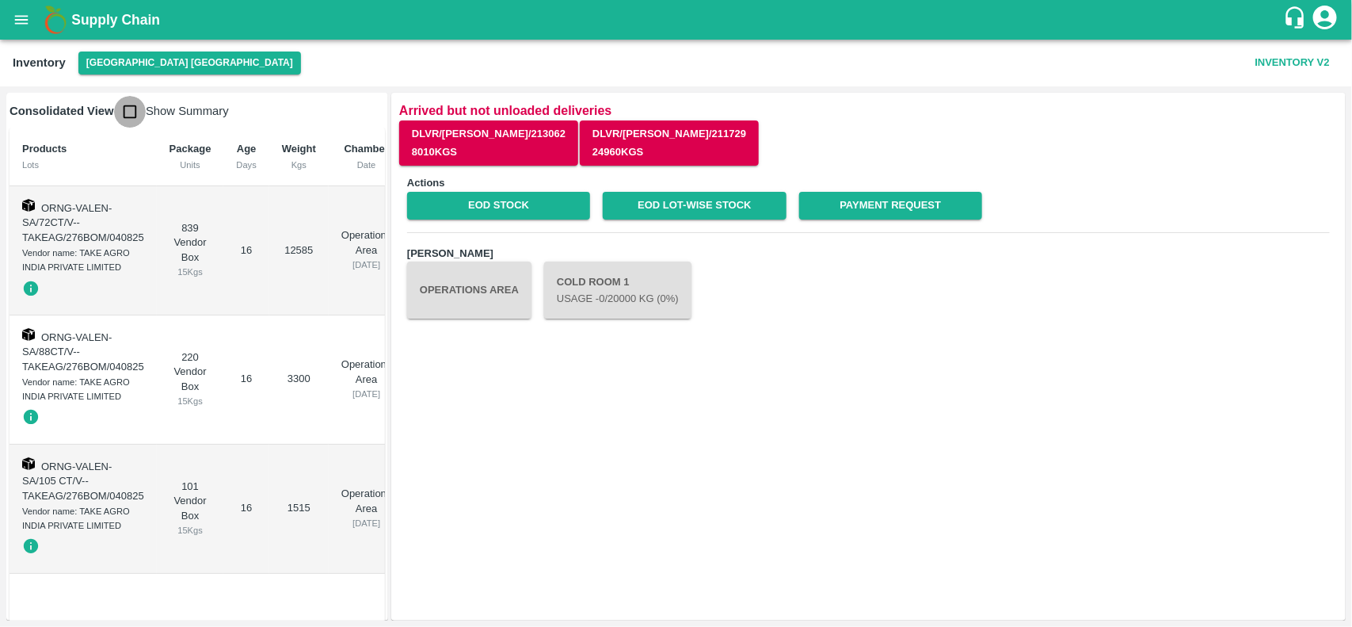
click at [136, 112] on input "checkbox" at bounding box center [130, 112] width 32 height 32
checkbox input "true"
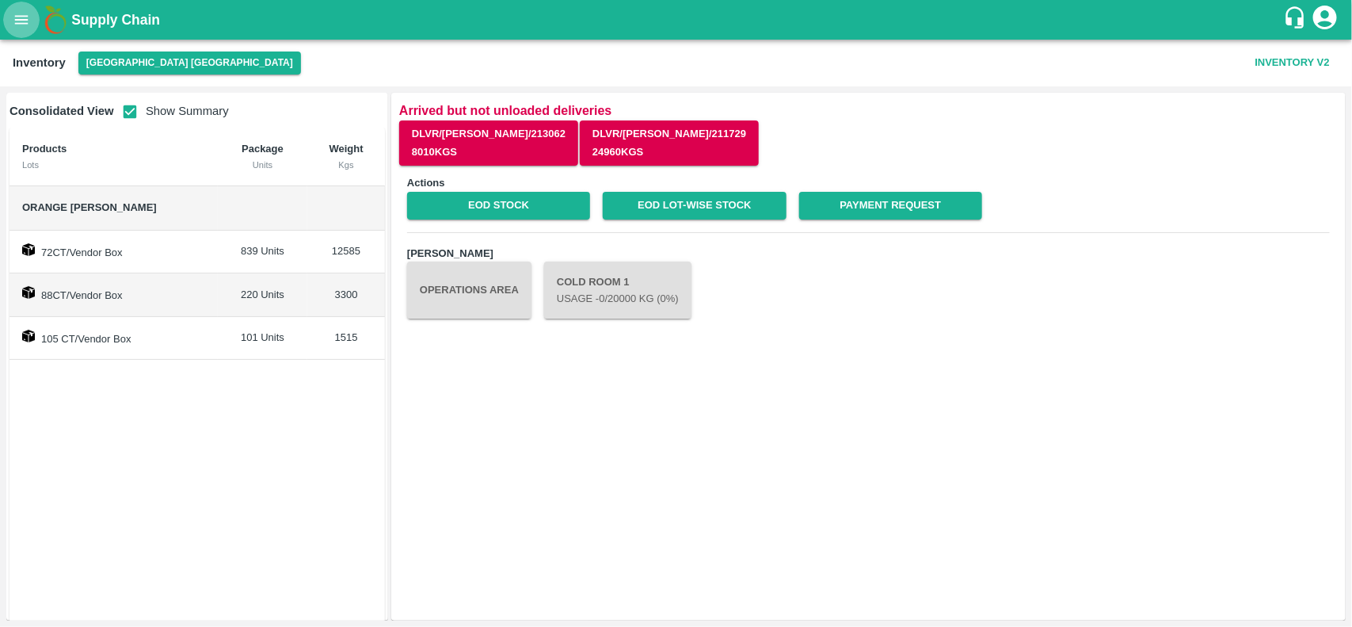
click at [25, 16] on icon "open drawer" at bounding box center [21, 19] width 13 height 9
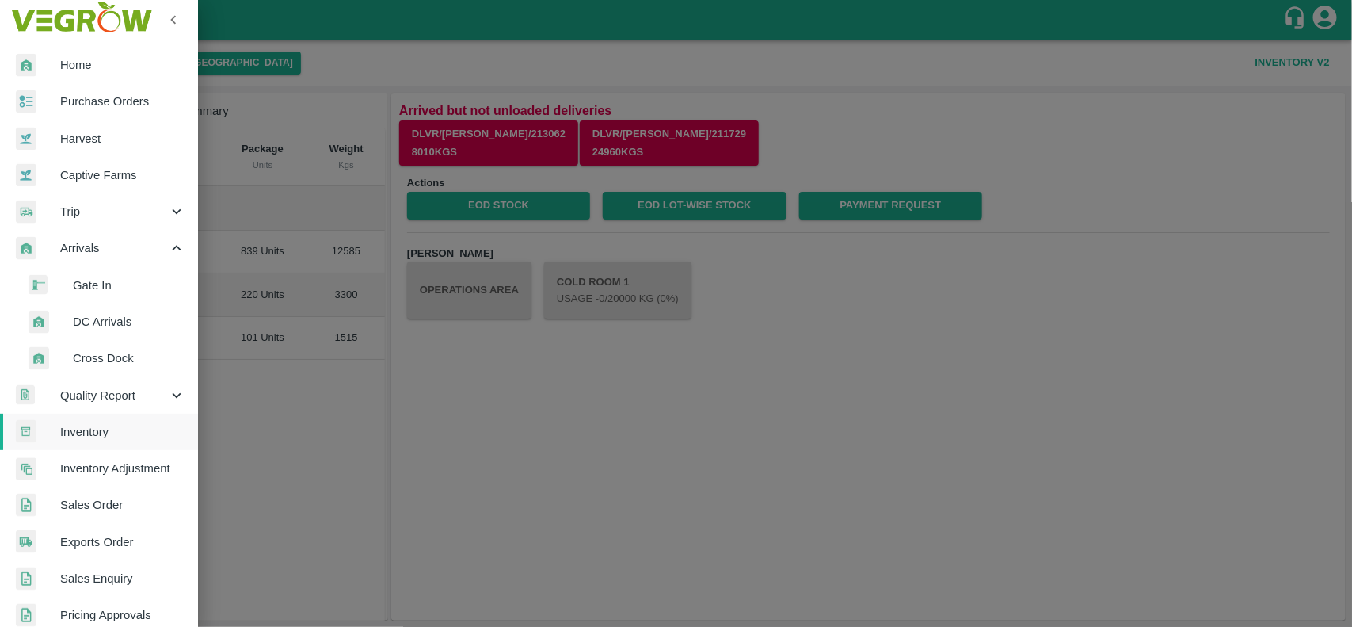
click at [310, 470] on div at bounding box center [676, 313] width 1352 height 627
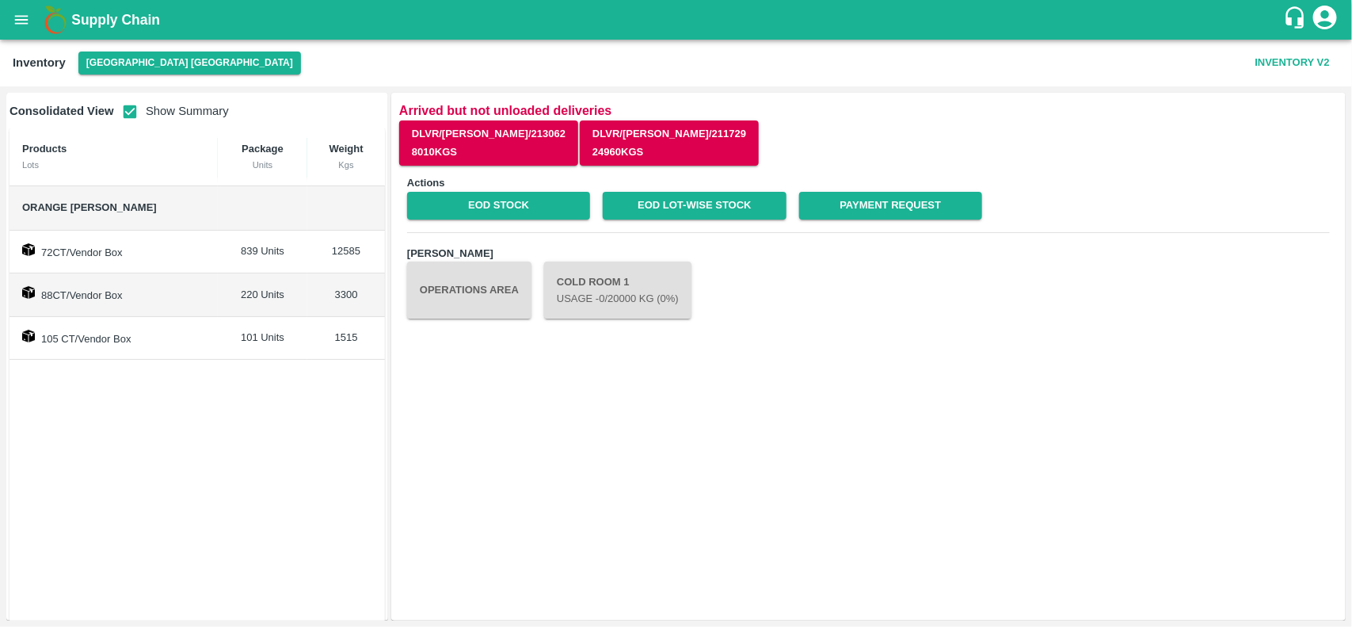
click at [65, 212] on span "Orange Valencia SA" at bounding box center [113, 208] width 183 height 18
copy span "Orange Valencia SA"
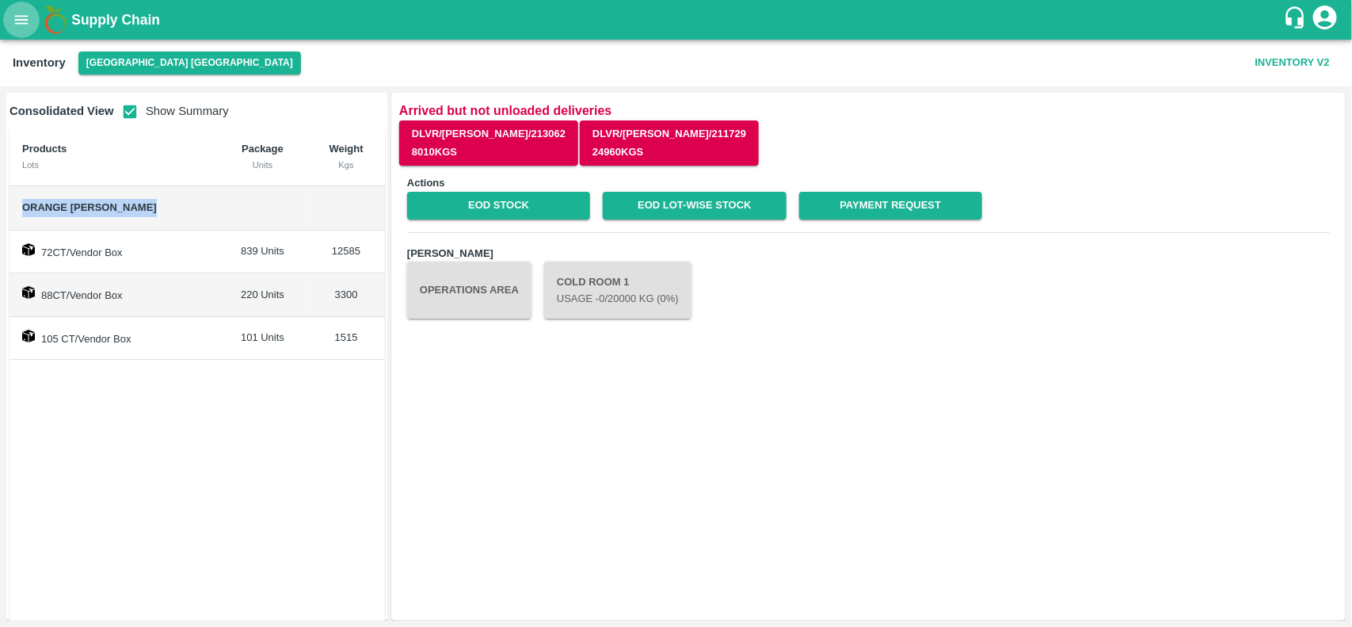
click at [14, 21] on icon "open drawer" at bounding box center [21, 19] width 17 height 17
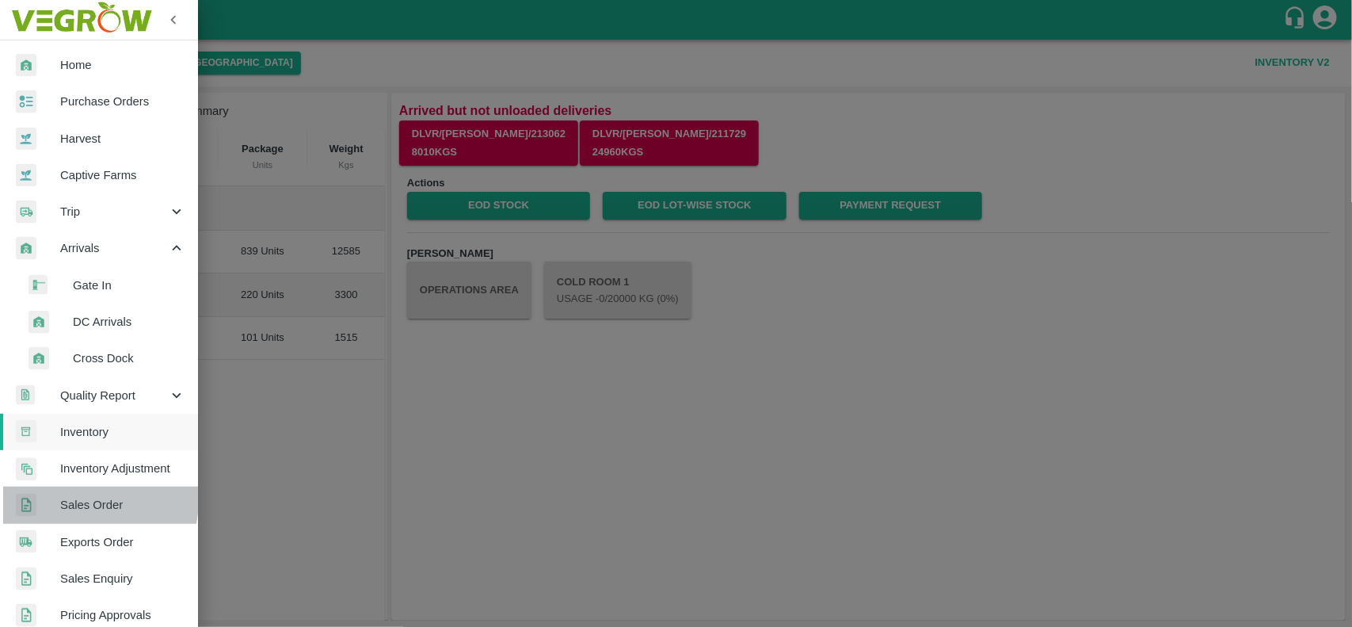
click at [64, 497] on span "Sales Order" at bounding box center [122, 504] width 125 height 17
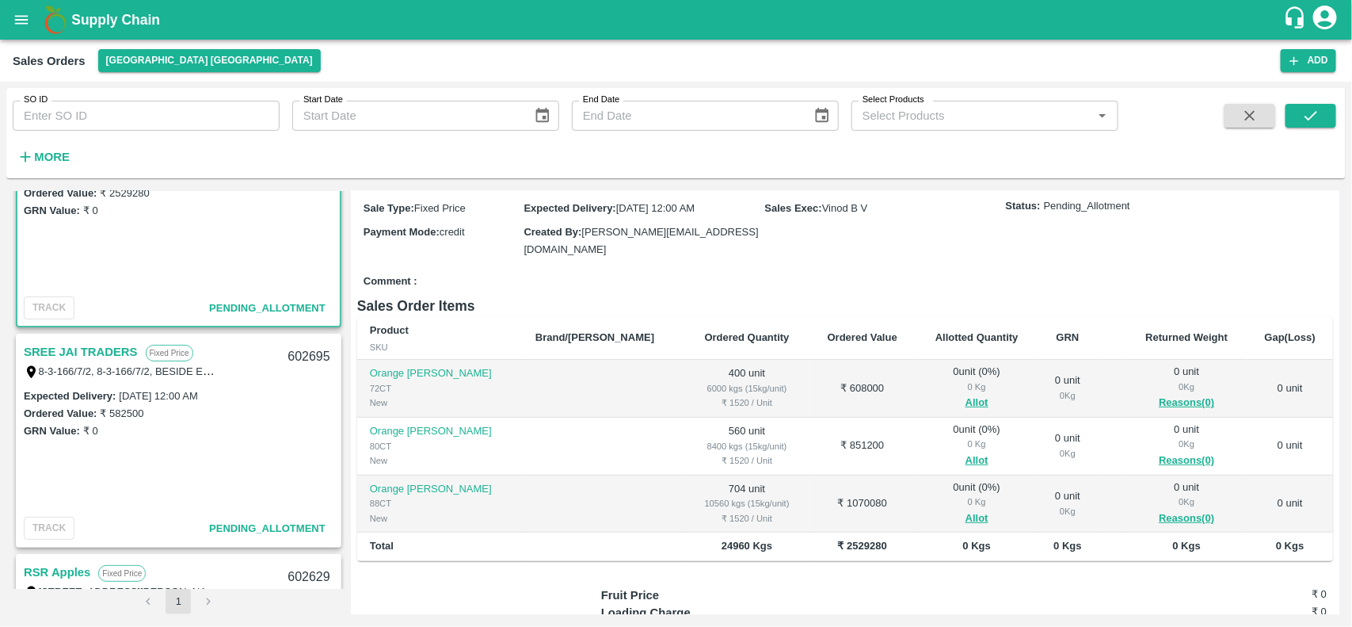
scroll to position [80, 0]
click at [63, 345] on link "SREE JAI TRADERS" at bounding box center [81, 352] width 114 height 21
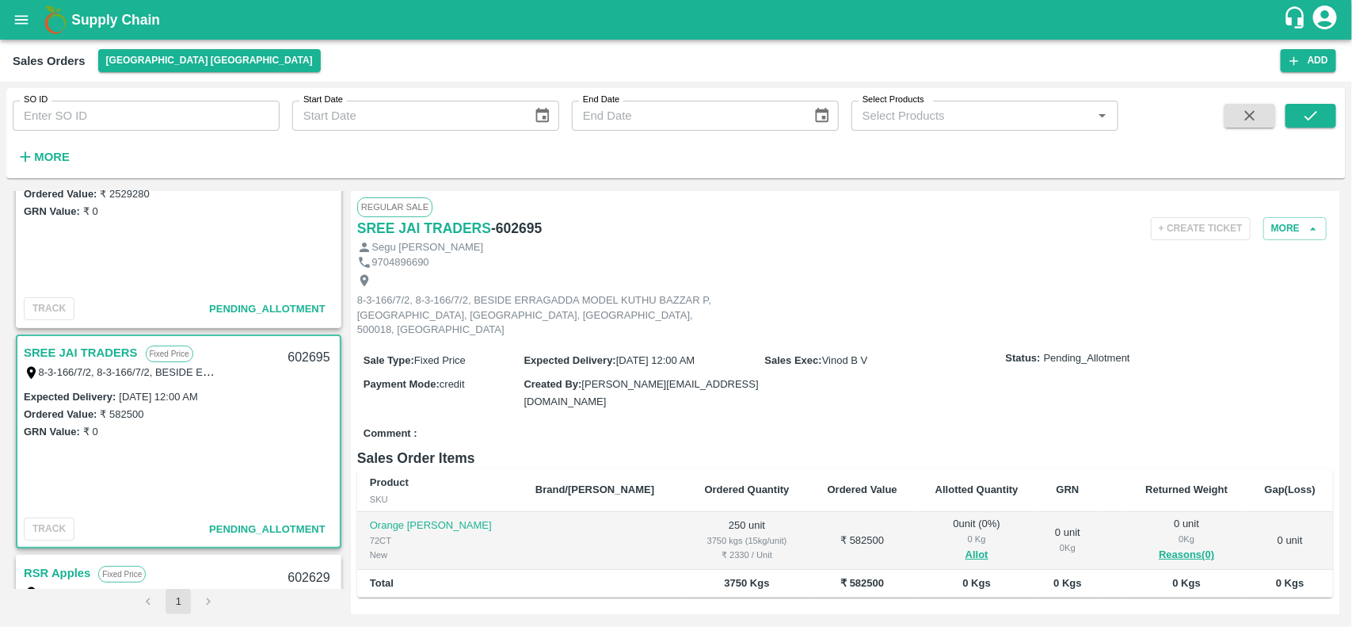
scroll to position [108, 0]
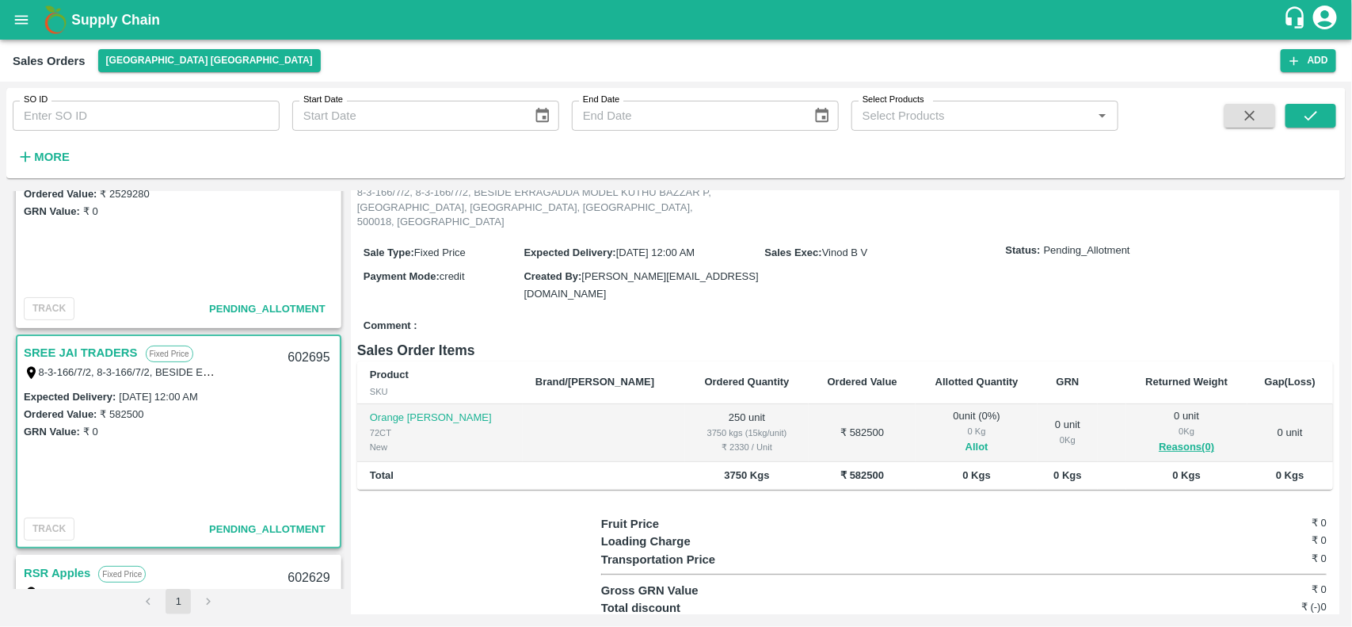
click at [966, 438] on button "Allot" at bounding box center [977, 447] width 23 height 18
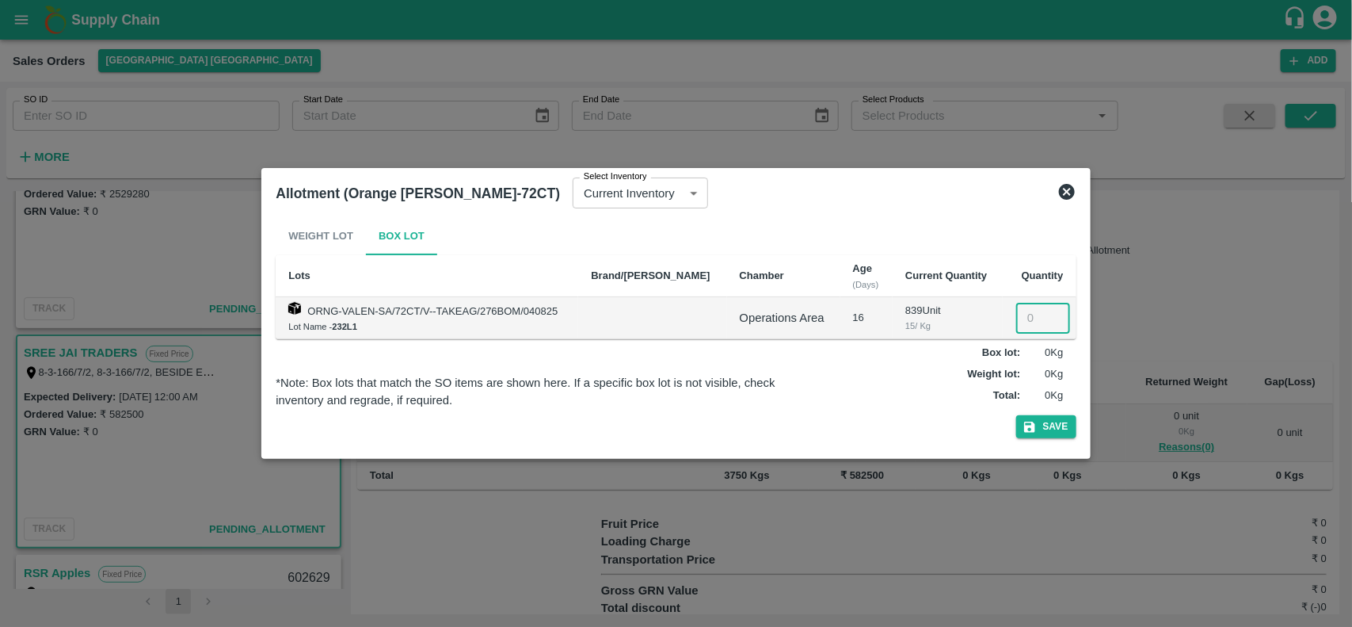
click at [1020, 318] on input "number" at bounding box center [1043, 318] width 54 height 30
click at [1071, 199] on icon at bounding box center [1066, 191] width 19 height 19
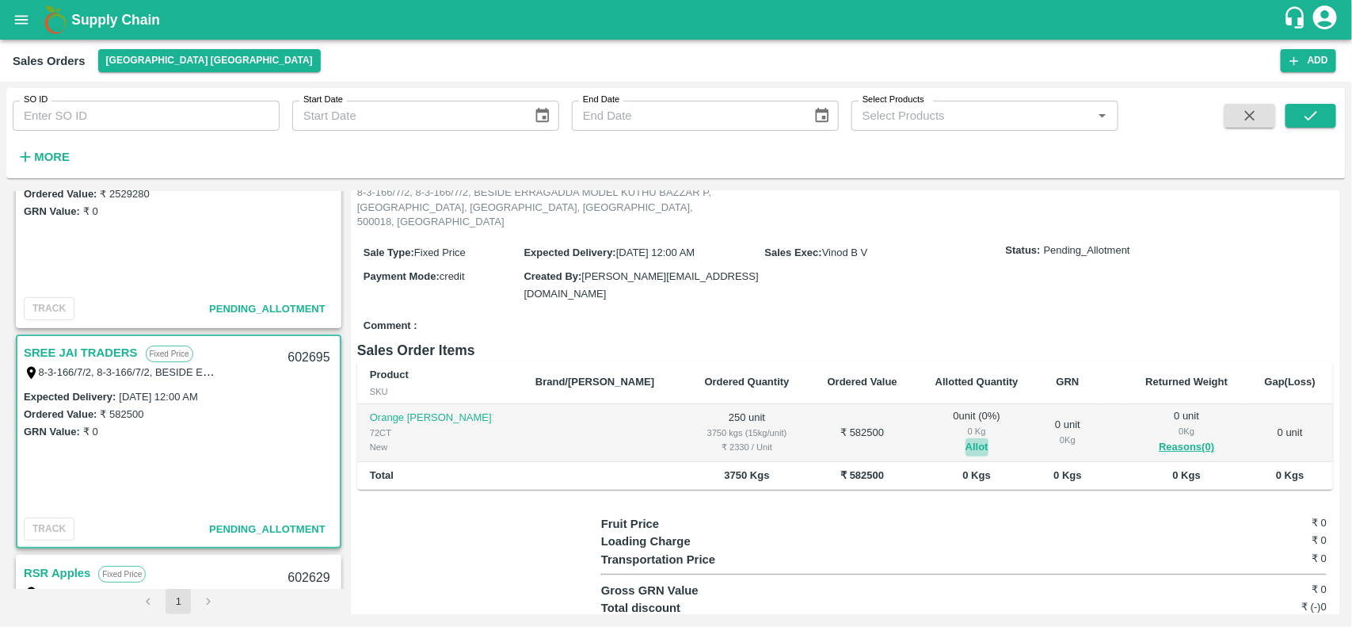
click at [966, 438] on button "Allot" at bounding box center [977, 447] width 23 height 18
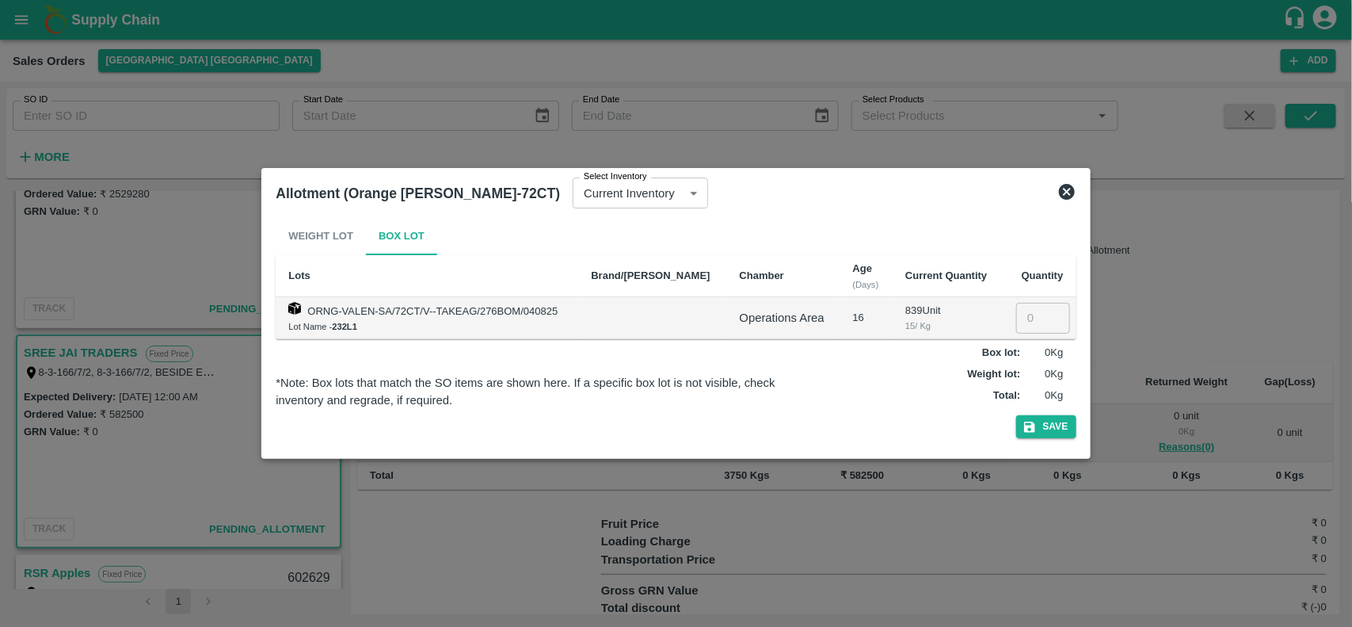
click at [1066, 187] on icon at bounding box center [1067, 192] width 16 height 16
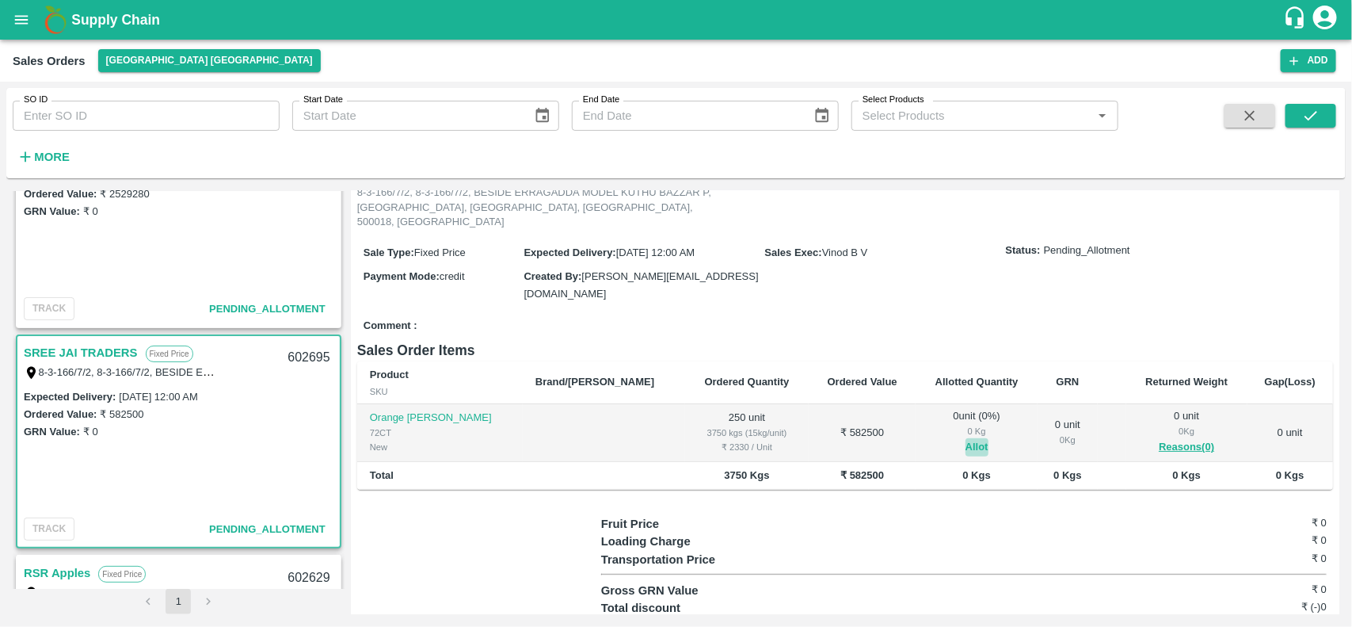
click at [966, 438] on button "Allot" at bounding box center [977, 447] width 23 height 18
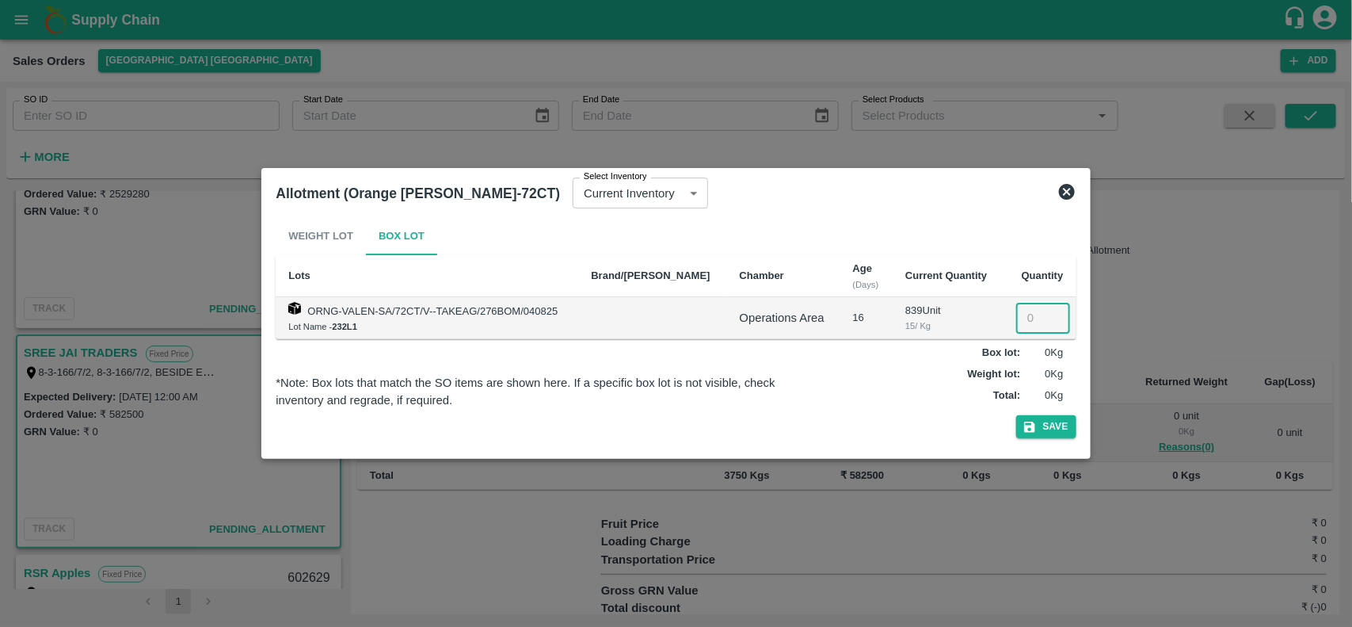
click at [1016, 311] on input "number" at bounding box center [1043, 318] width 54 height 30
type input "250"
click at [1034, 416] on button "Save" at bounding box center [1046, 426] width 60 height 23
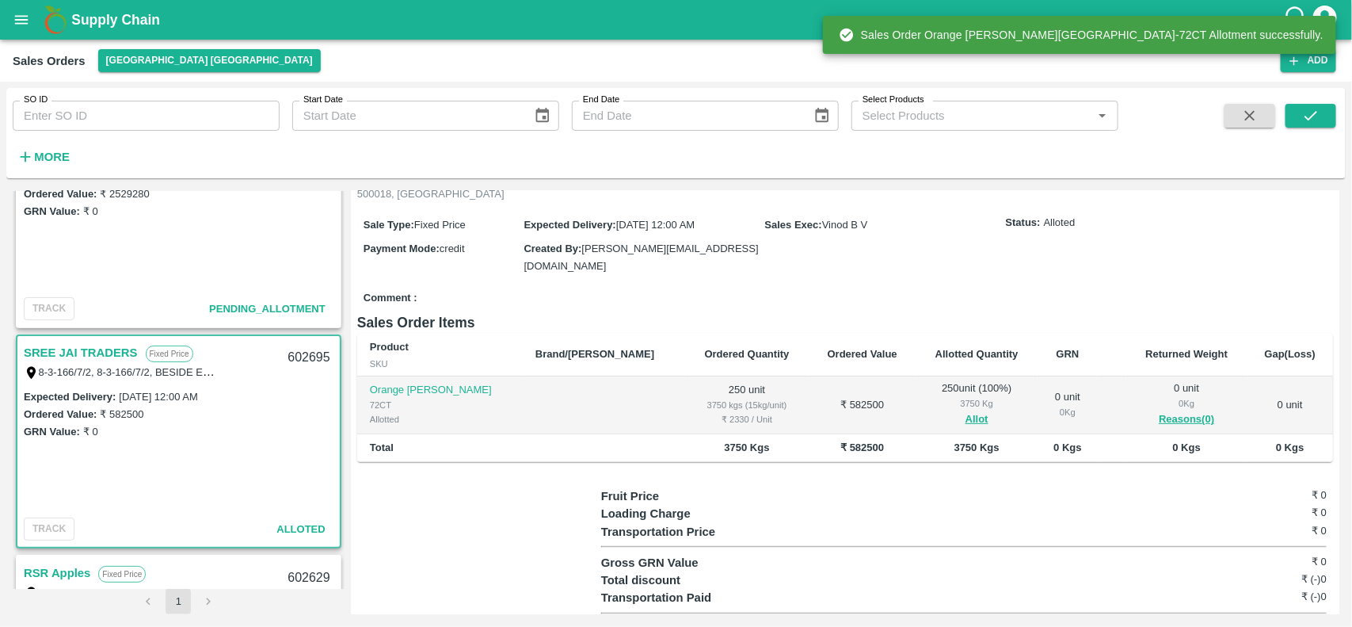
scroll to position [0, 0]
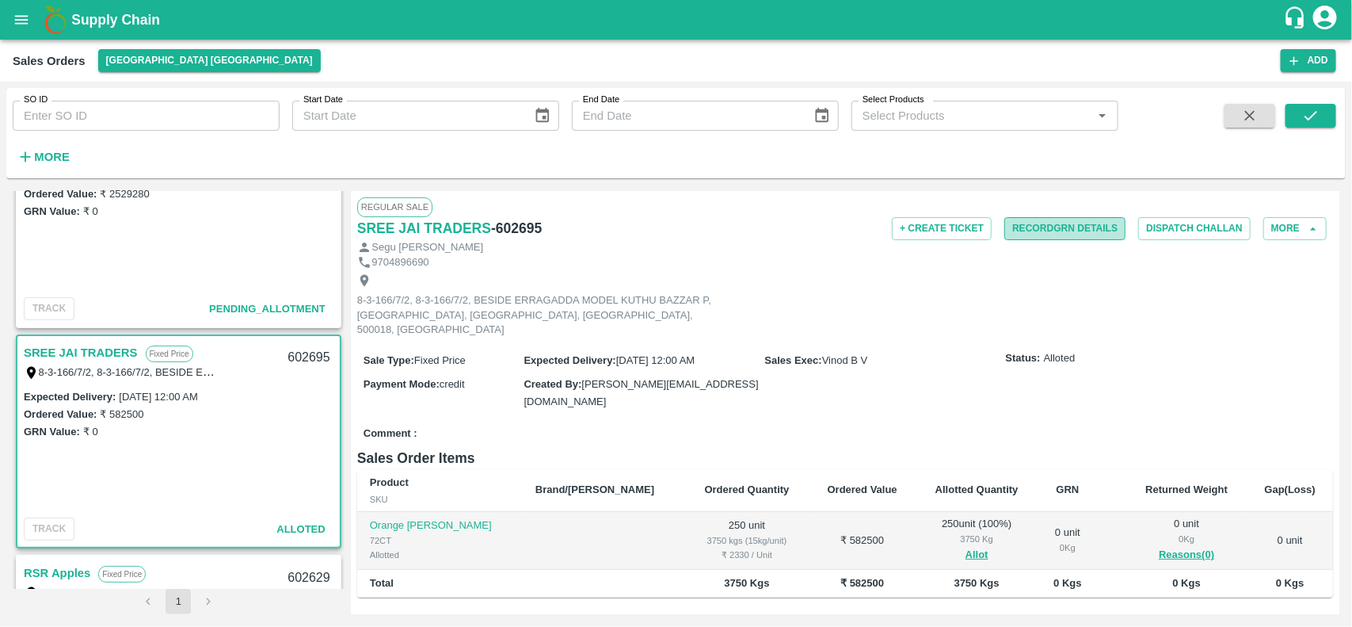
click at [1068, 230] on button "Record GRN Details" at bounding box center [1064, 228] width 121 height 23
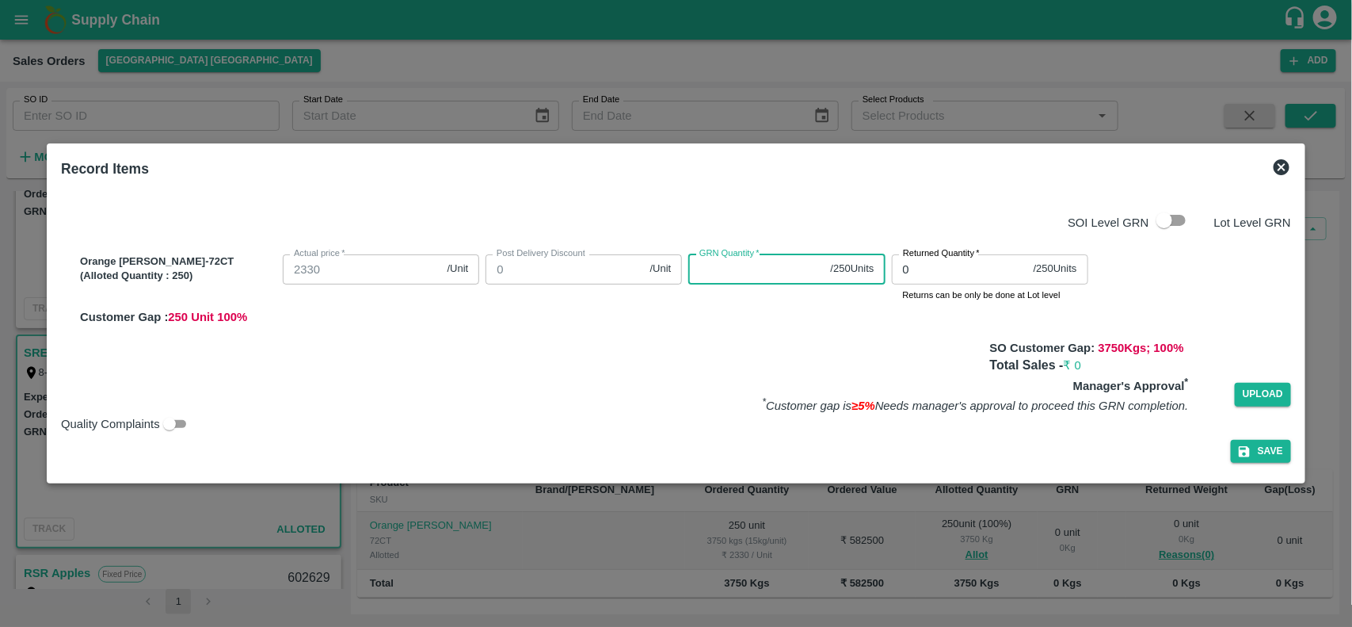
click at [710, 264] on input "GRN Quantity   *" at bounding box center [755, 269] width 135 height 30
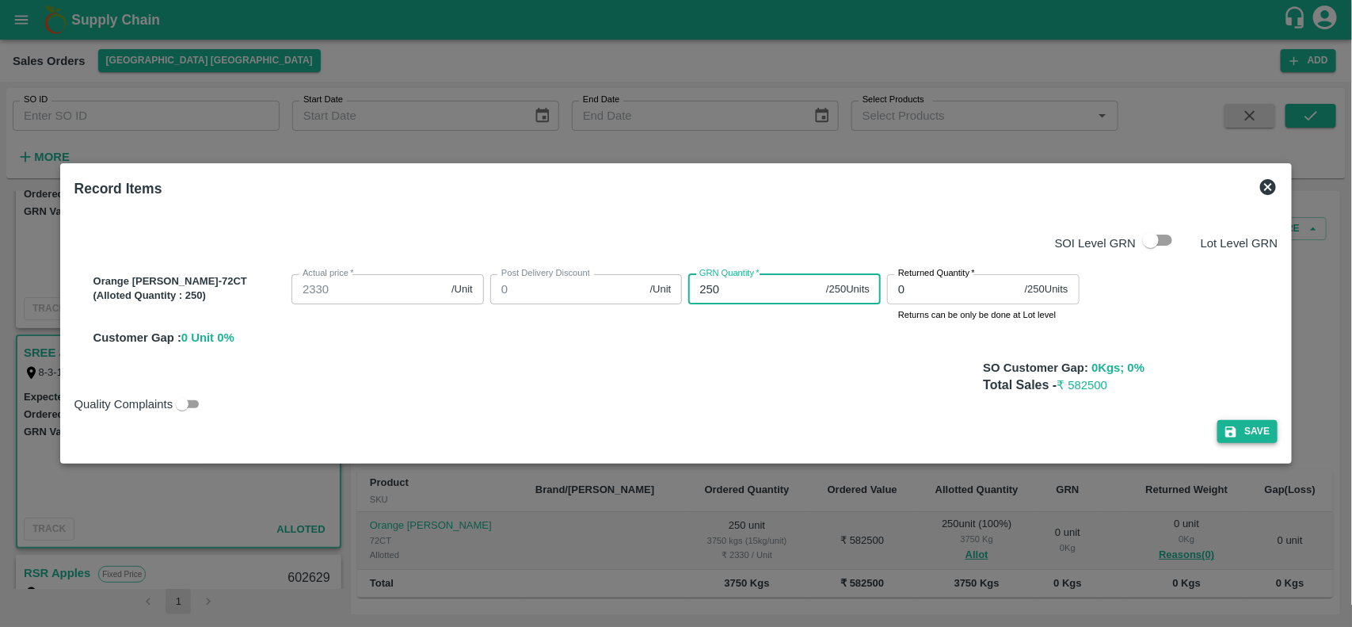
type input "250"
click at [1224, 425] on icon "button" at bounding box center [1231, 432] width 14 height 14
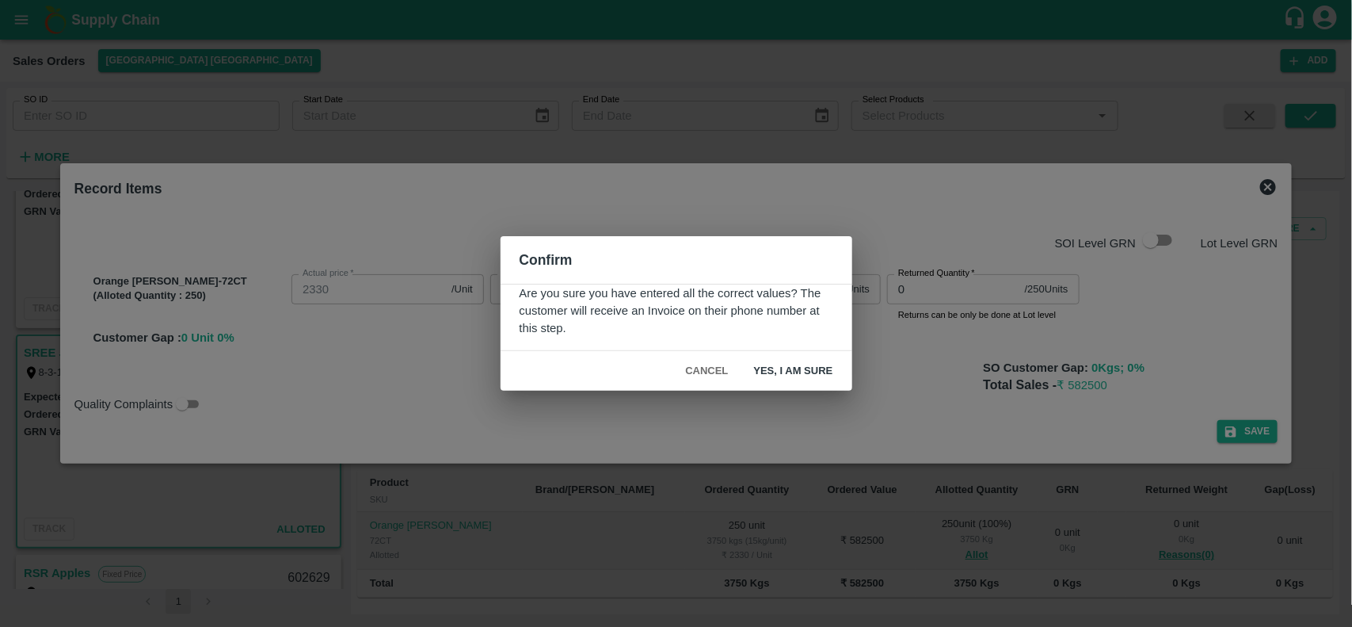
click at [806, 368] on button "Yes, I am sure" at bounding box center [793, 371] width 105 height 28
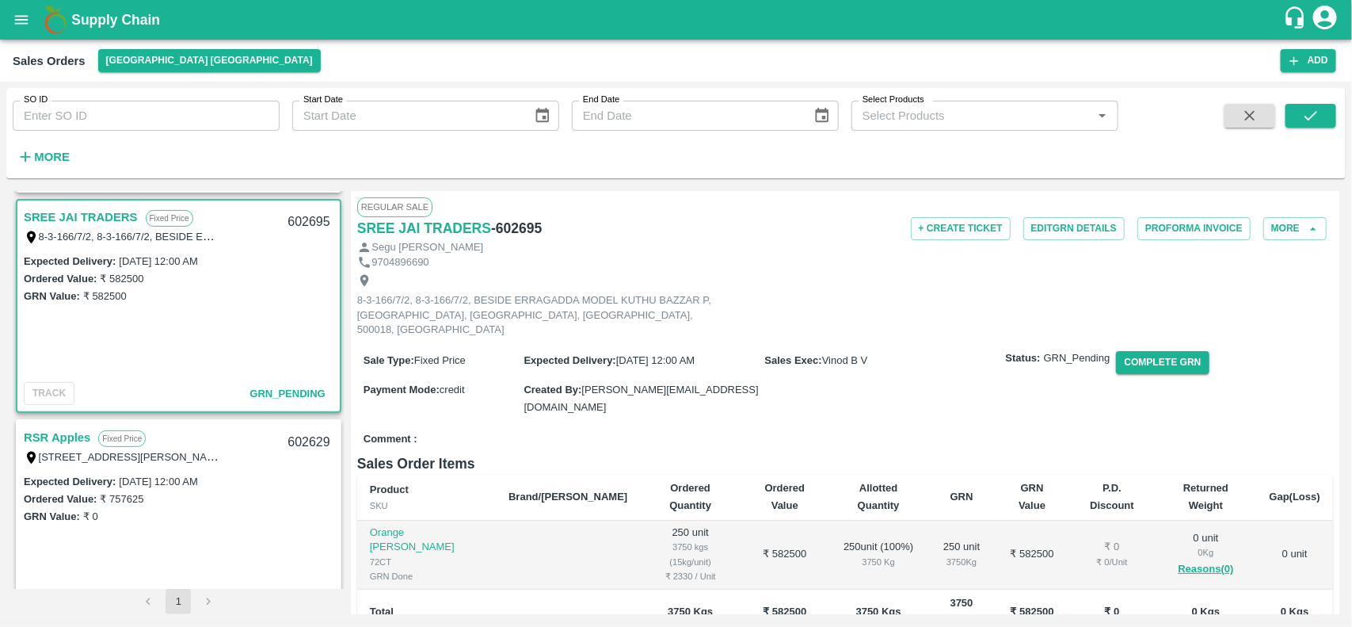
scroll to position [281, 0]
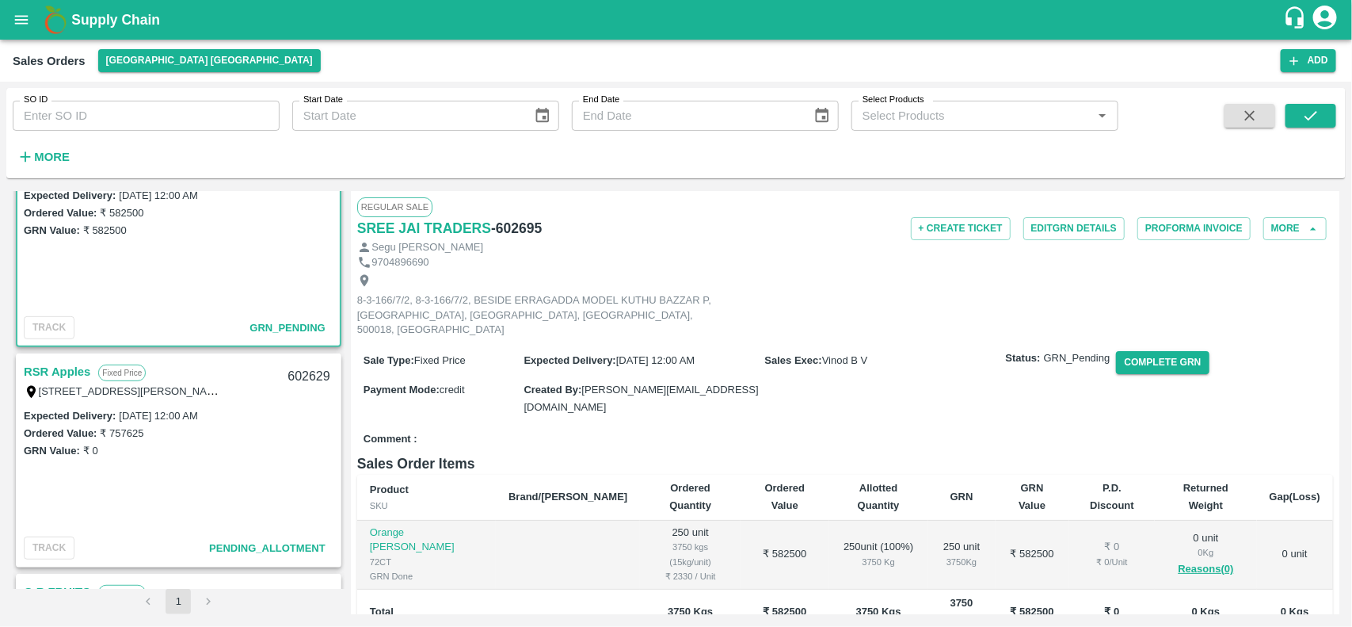
click at [60, 368] on link "RSR Apples" at bounding box center [57, 371] width 67 height 21
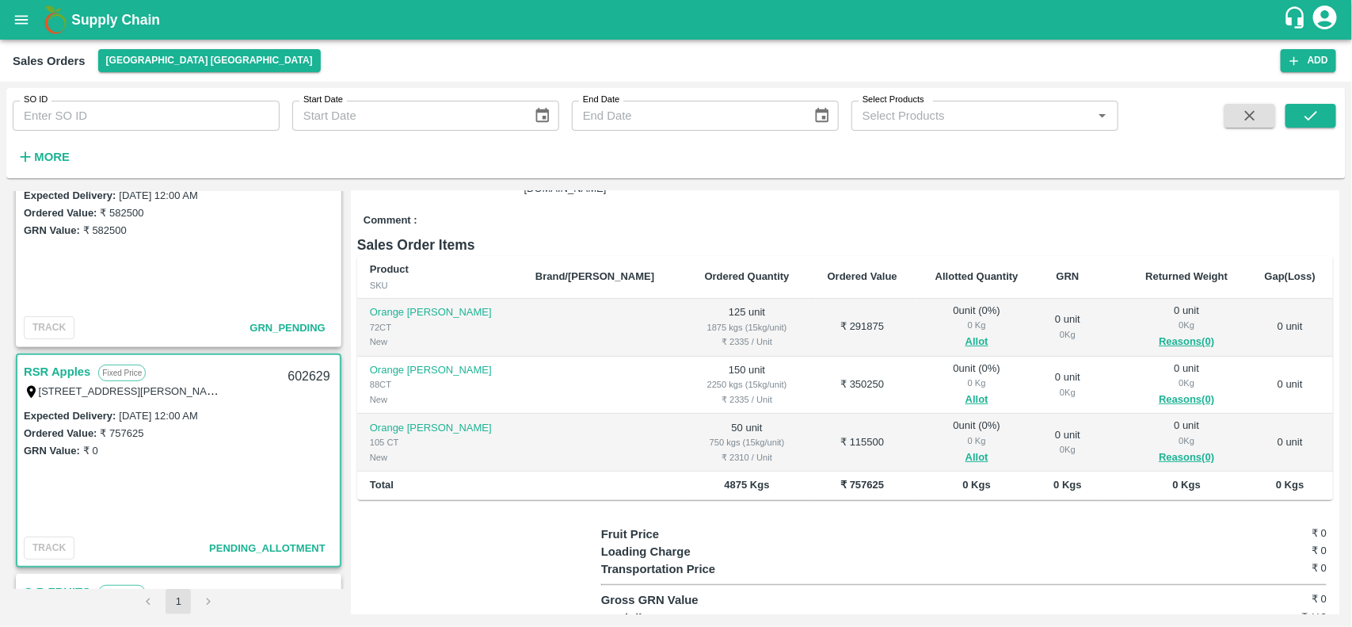
scroll to position [190, 0]
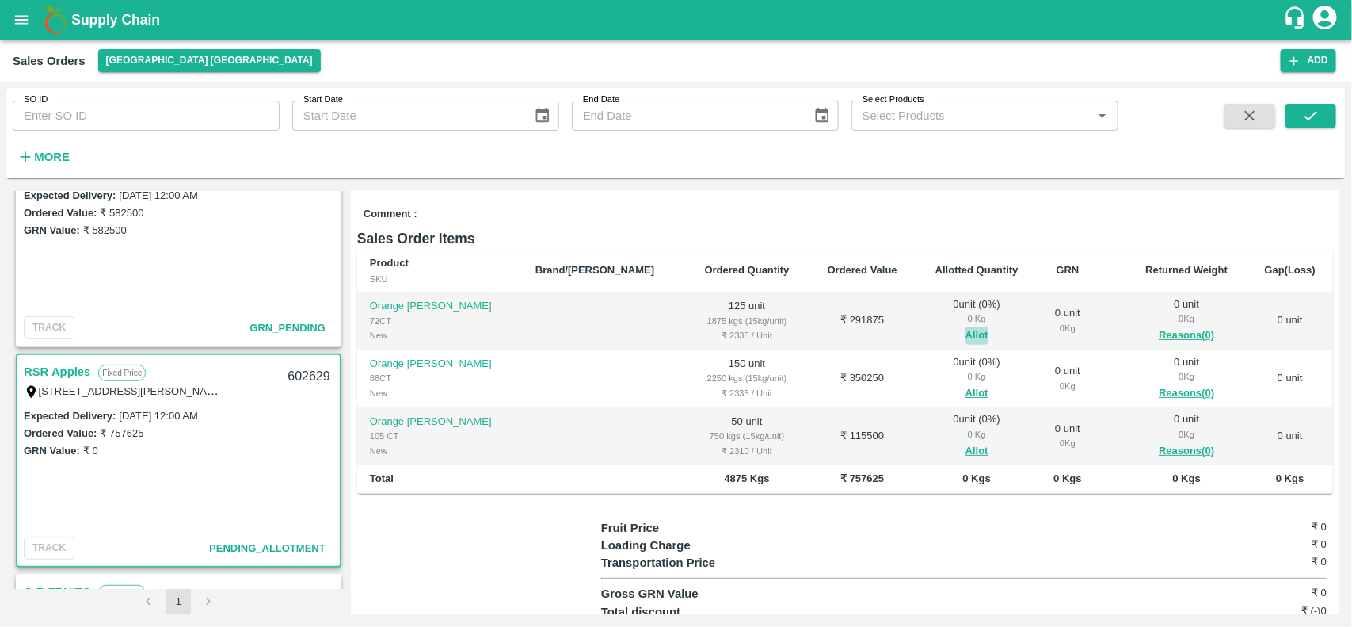
click at [966, 330] on button "Allot" at bounding box center [977, 335] width 23 height 18
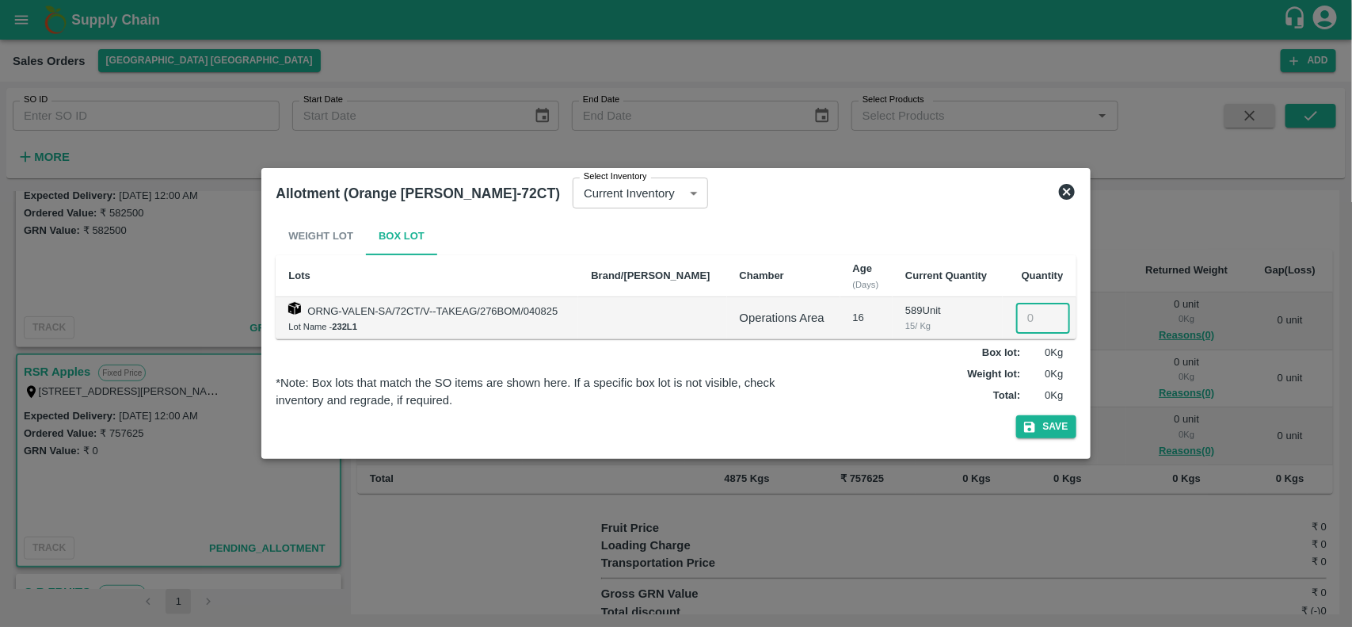
click at [1026, 319] on input "number" at bounding box center [1043, 318] width 54 height 30
type input "125"
click at [1042, 424] on button "Save" at bounding box center [1046, 426] width 60 height 23
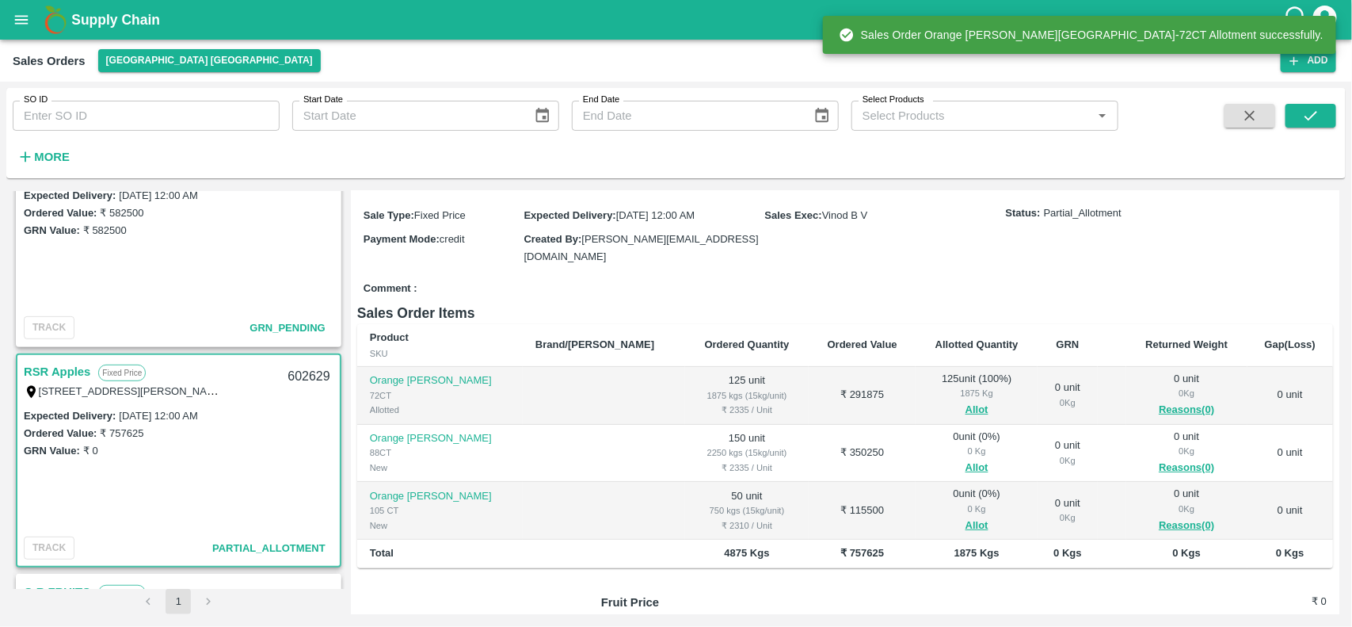
scroll to position [119, 0]
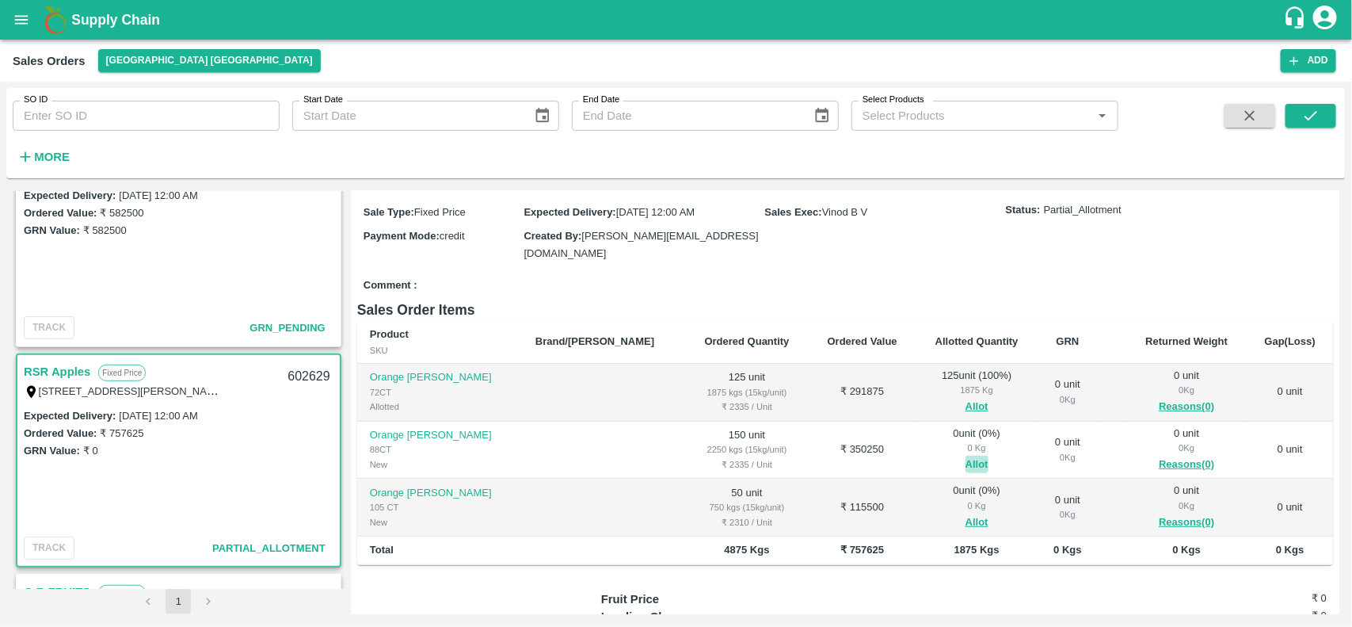
click at [966, 466] on button "Allot" at bounding box center [977, 464] width 23 height 18
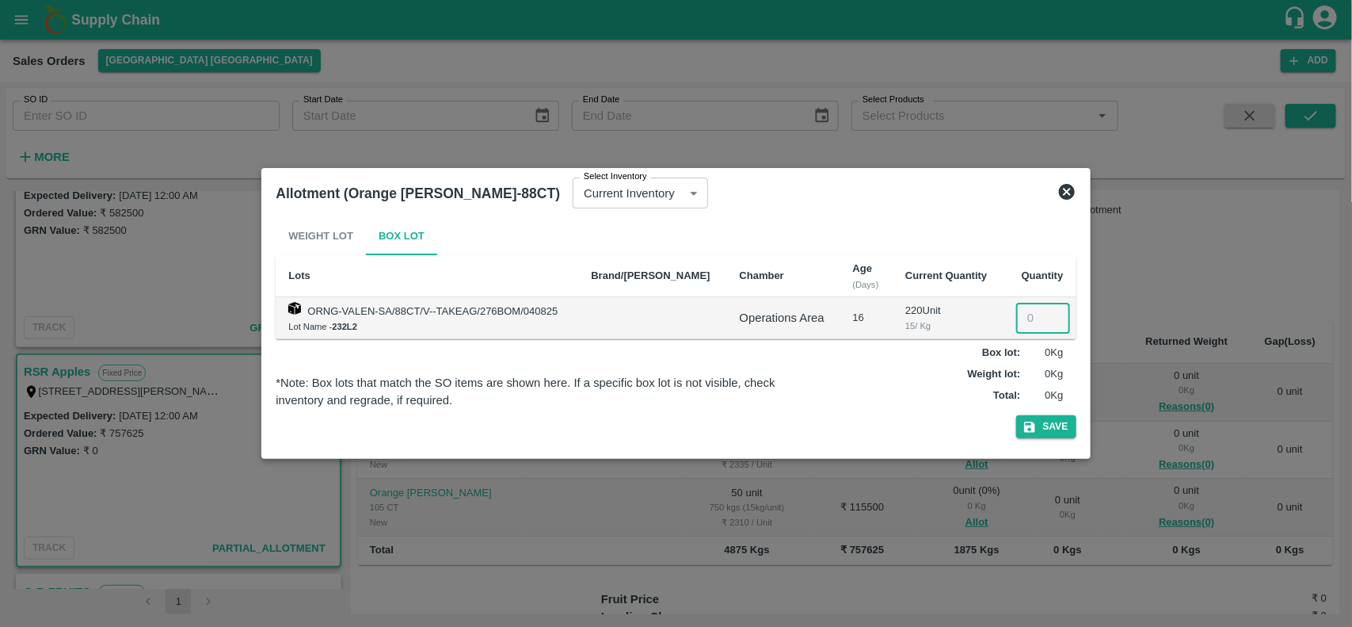
click at [1020, 323] on input "number" at bounding box center [1043, 318] width 54 height 30
type input "150"
click at [1034, 417] on button "Save" at bounding box center [1046, 426] width 60 height 23
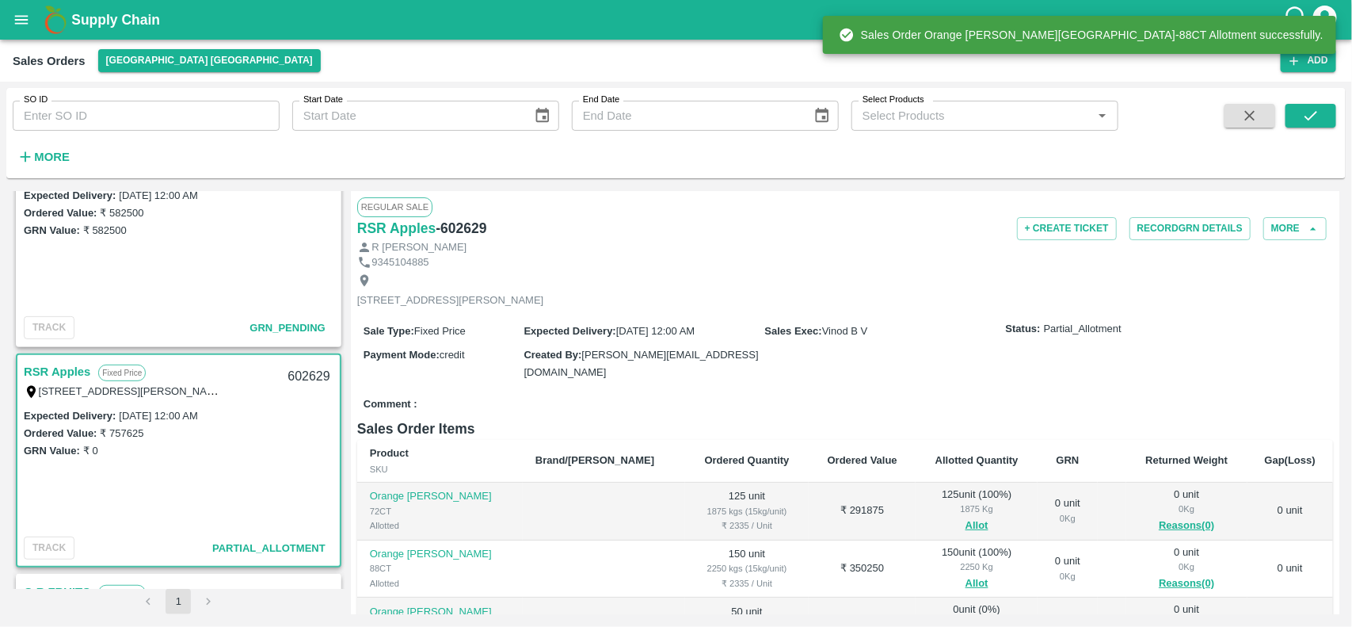
scroll to position [207, 0]
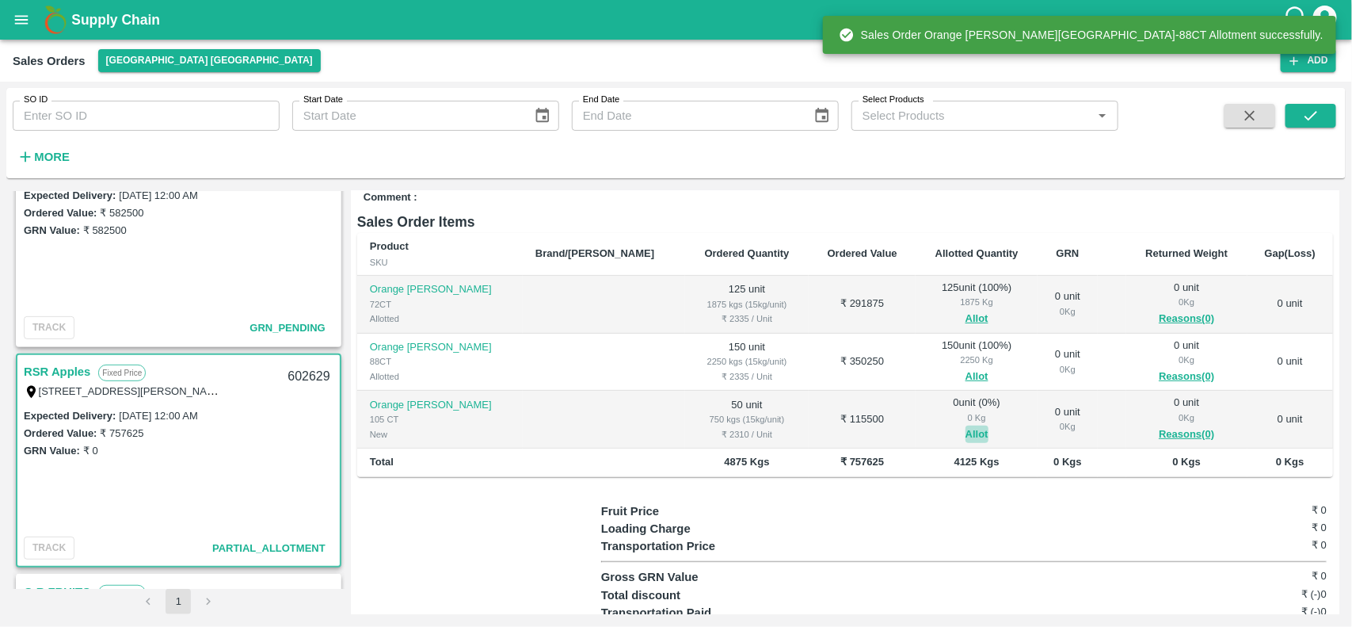
click at [966, 438] on button "Allot" at bounding box center [977, 434] width 23 height 18
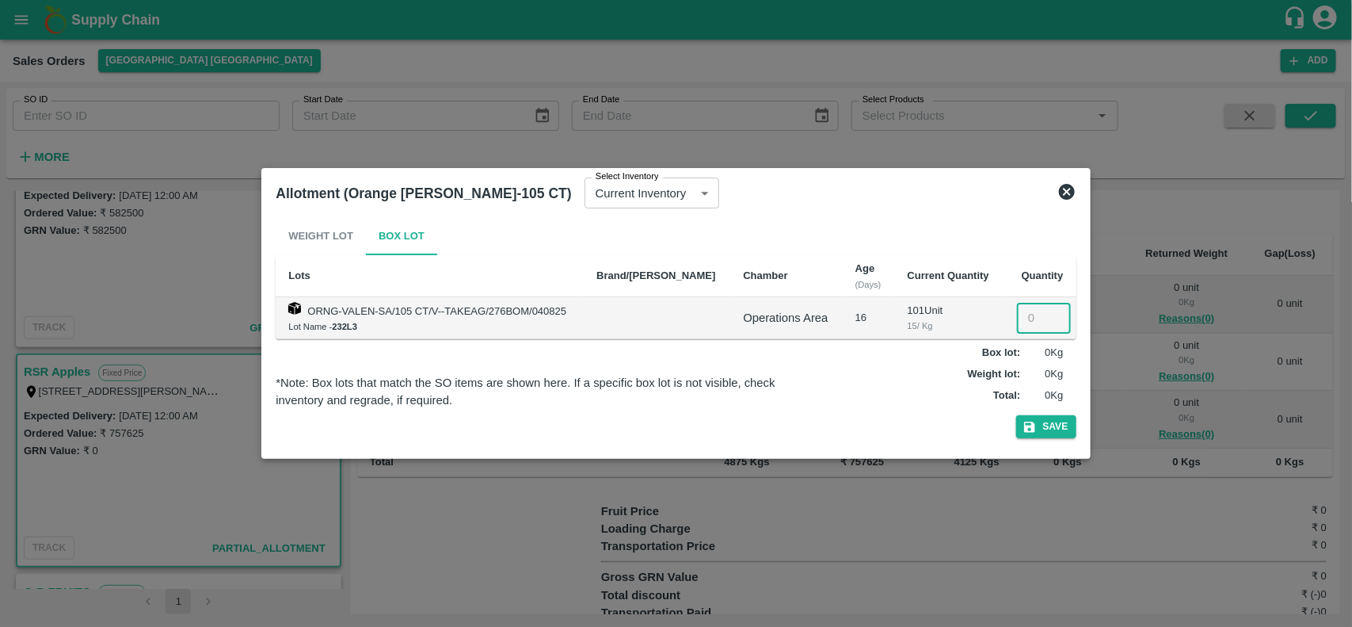
click at [1023, 326] on input "number" at bounding box center [1044, 318] width 54 height 30
type input "50"
click at [1055, 434] on button "Save" at bounding box center [1046, 426] width 60 height 23
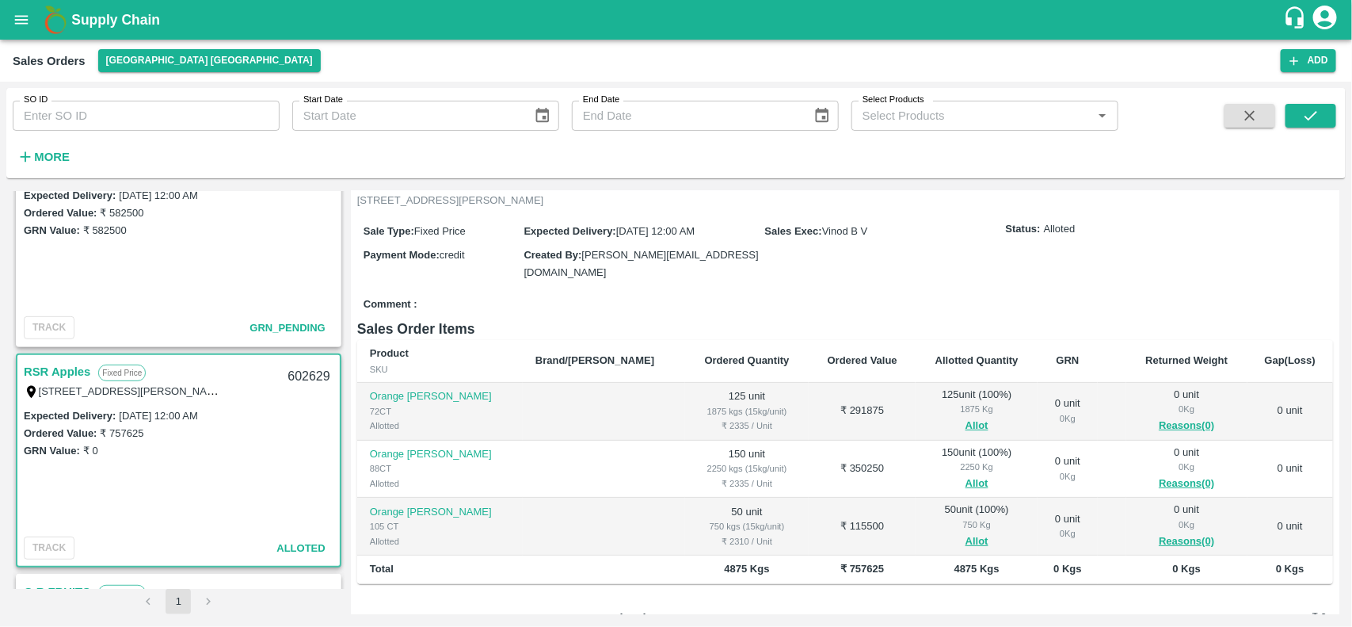
scroll to position [0, 0]
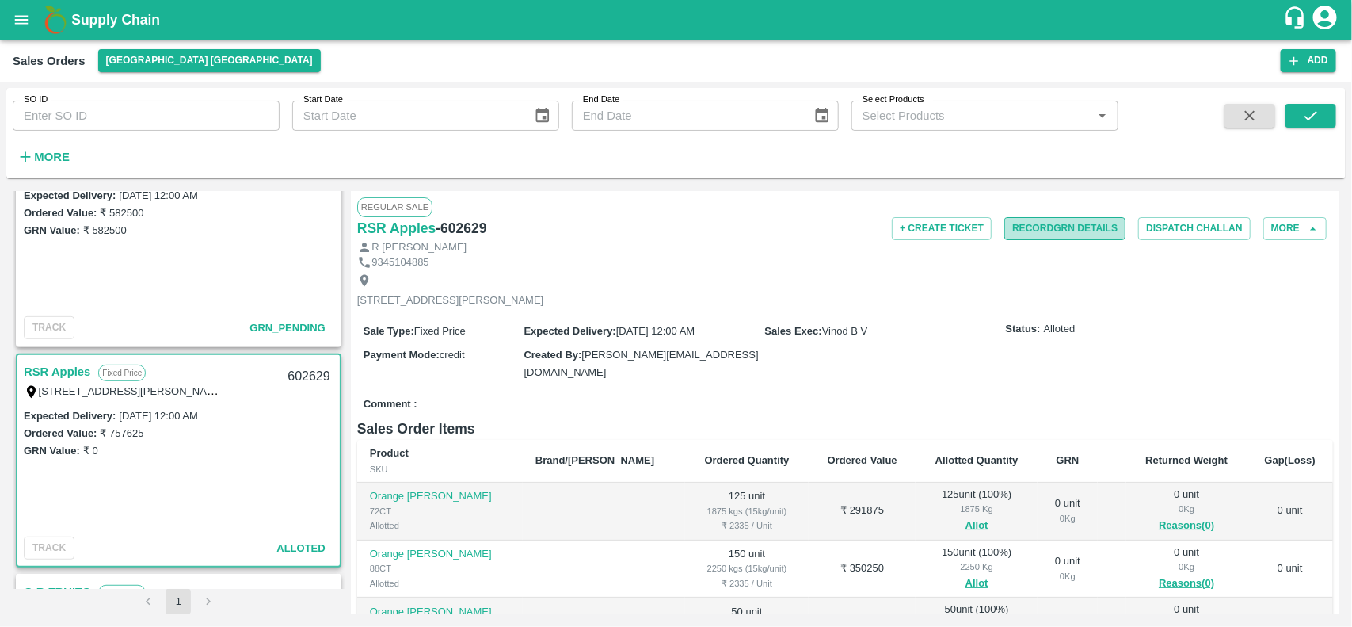
click at [1084, 235] on button "Record GRN Details" at bounding box center [1064, 228] width 121 height 23
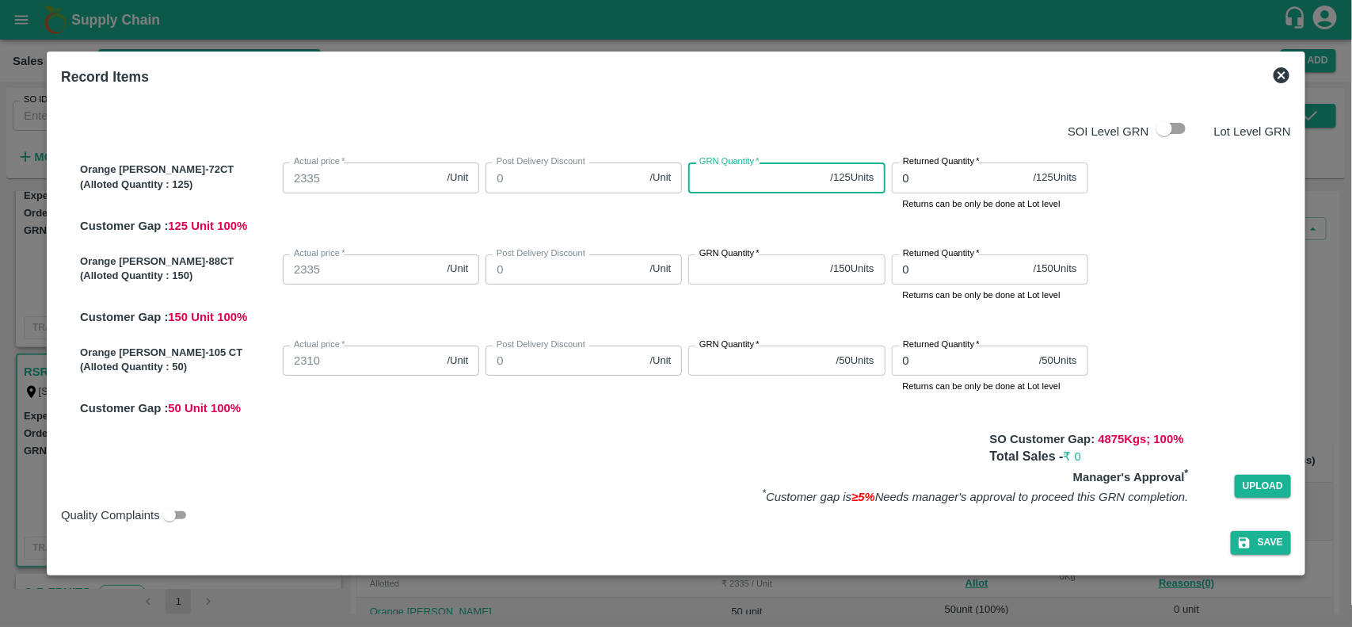
click at [741, 185] on input "GRN Quantity   *" at bounding box center [755, 177] width 135 height 30
type input "125"
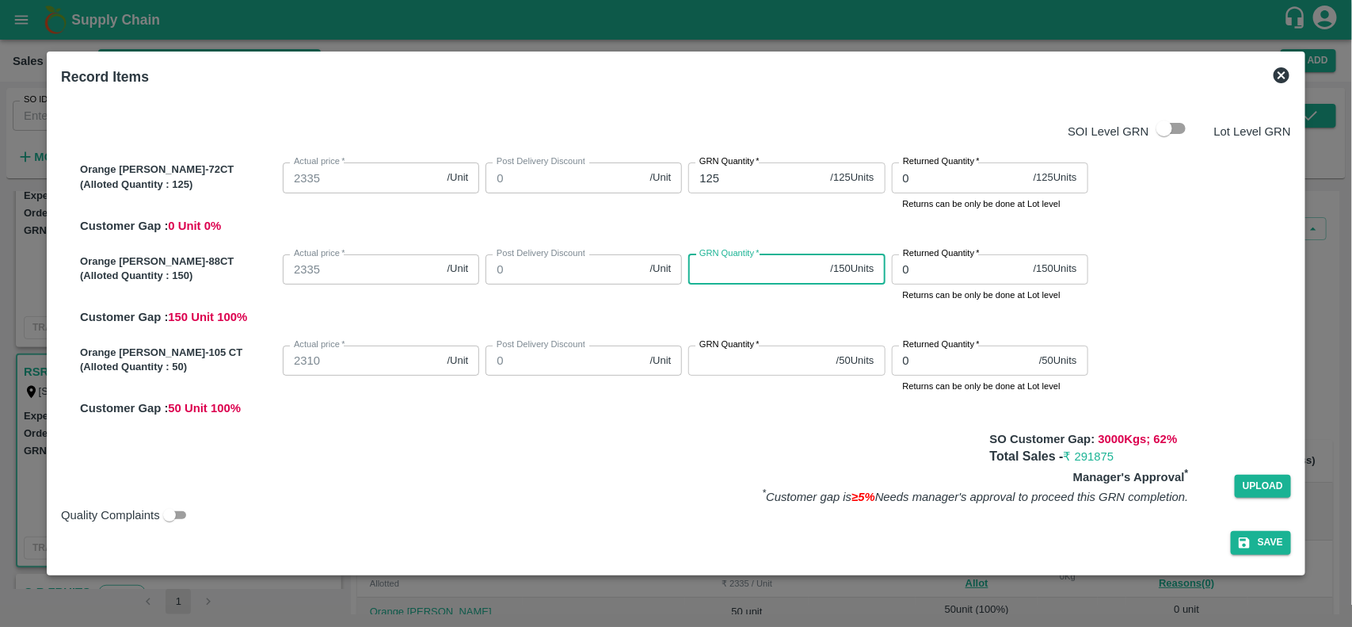
click at [722, 267] on input "GRN Quantity   *" at bounding box center [755, 269] width 135 height 30
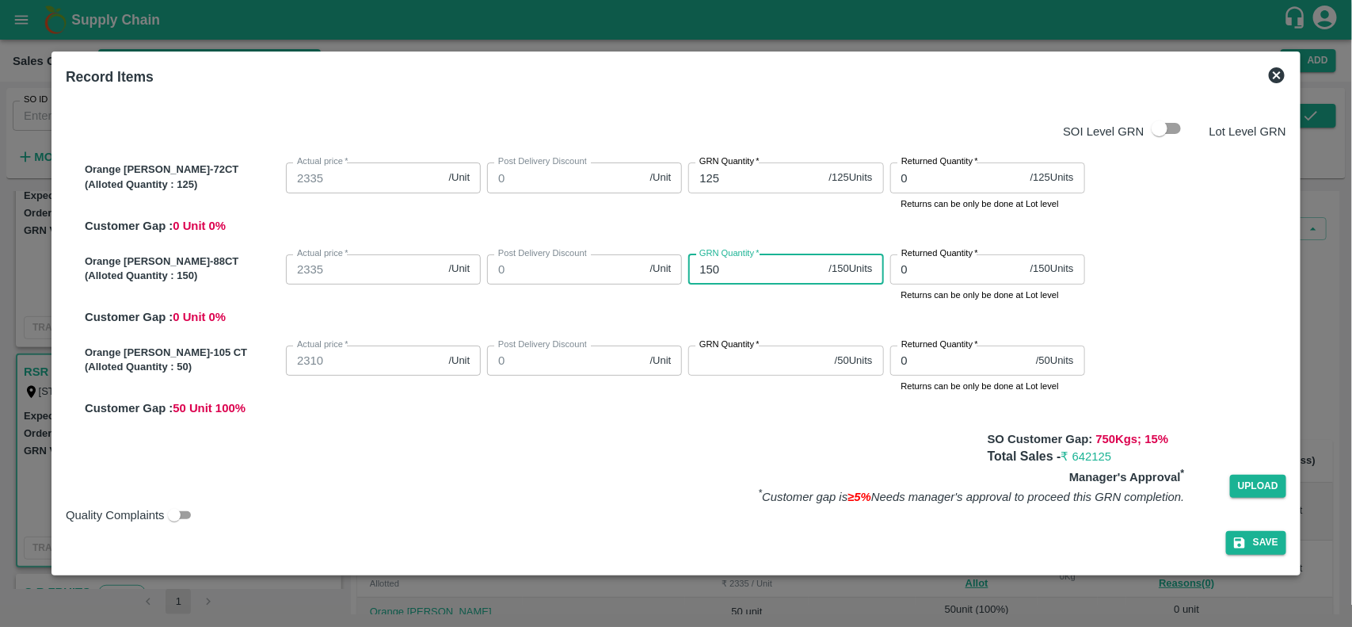
type input "150"
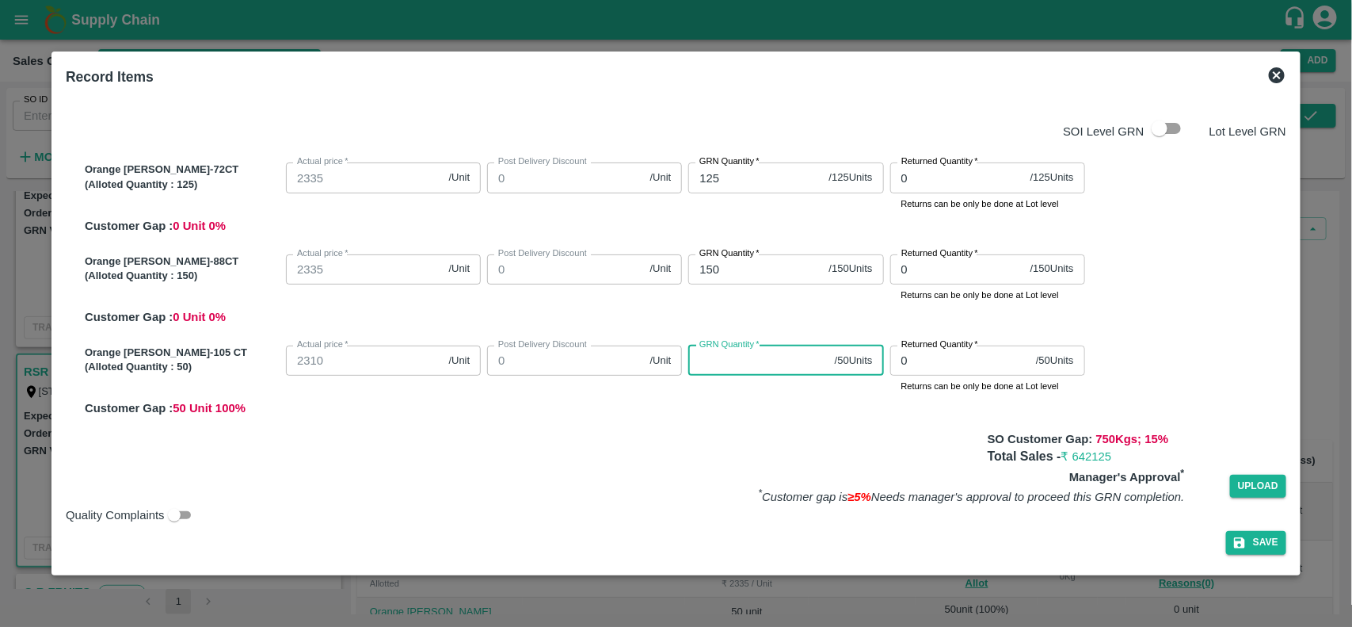
click at [741, 350] on input "GRN Quantity   *" at bounding box center [757, 360] width 139 height 30
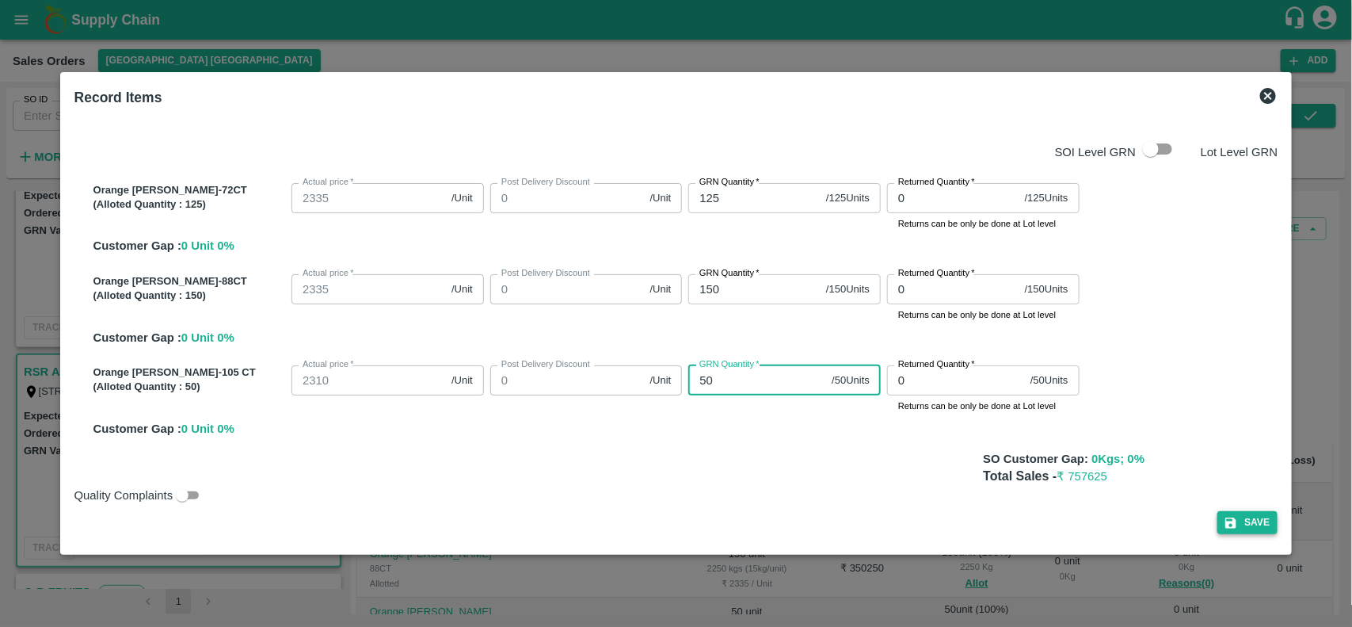
type input "50"
click at [1224, 516] on icon "button" at bounding box center [1231, 523] width 14 height 14
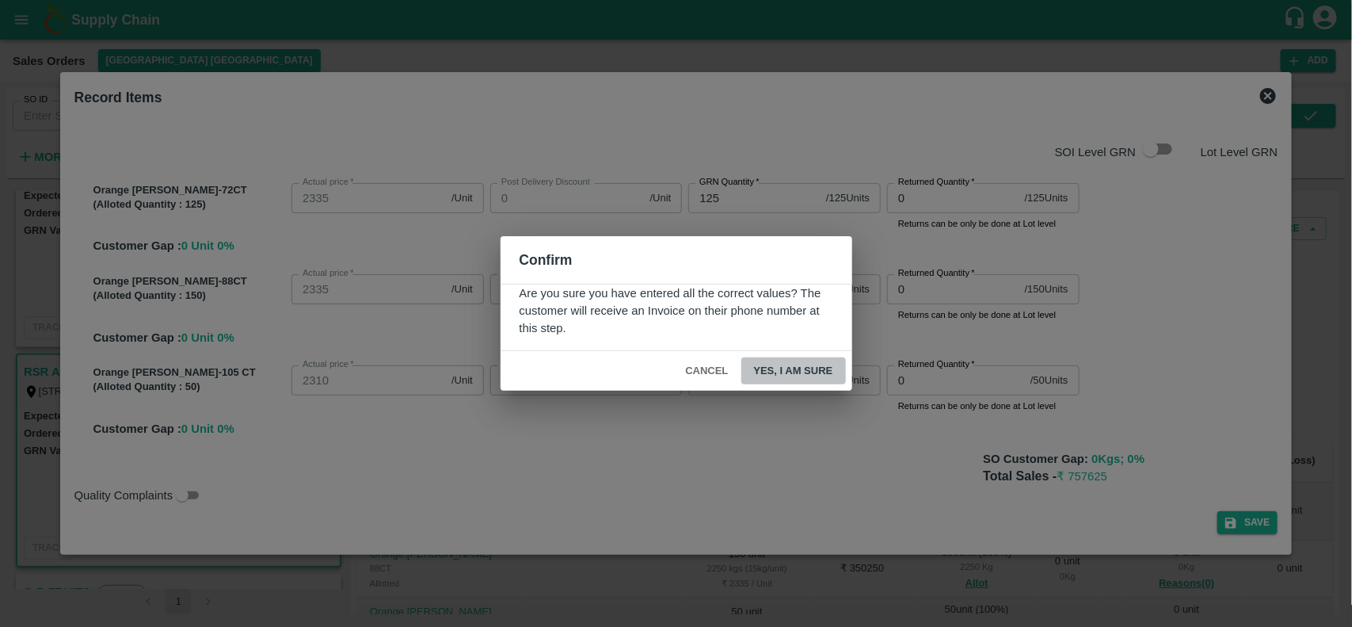
click at [791, 378] on button "Yes, I am sure" at bounding box center [793, 371] width 105 height 28
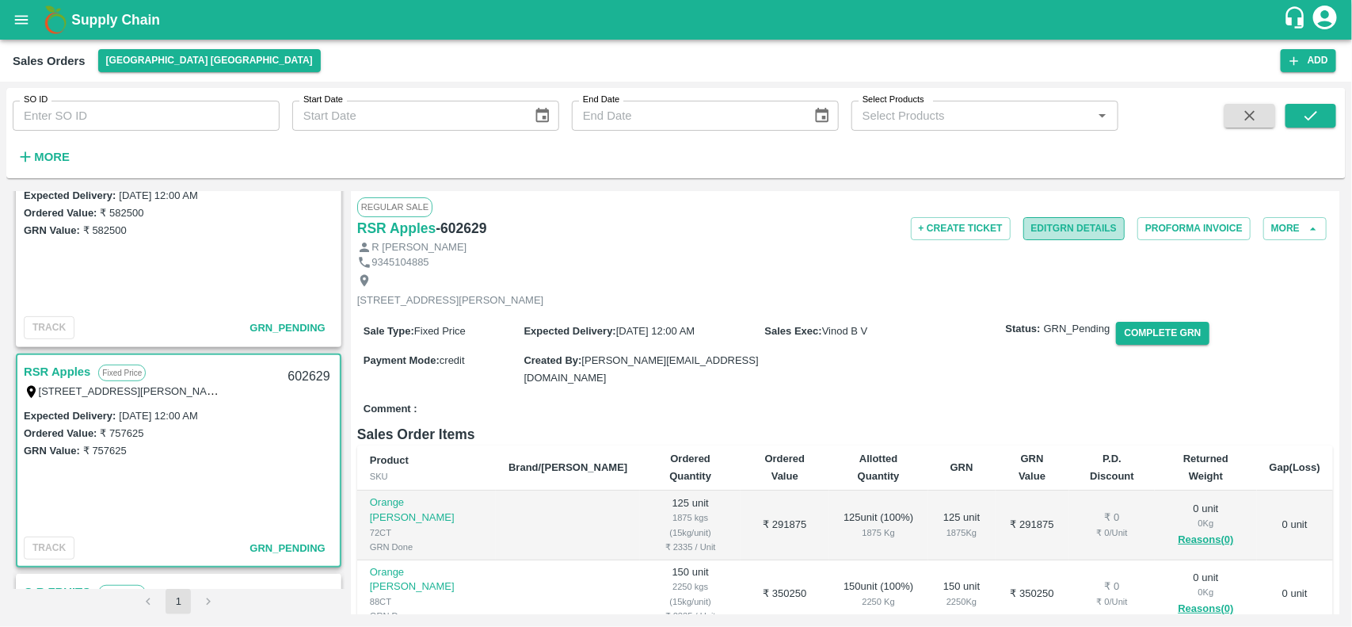
click at [1053, 227] on button "Edit GRN Details" at bounding box center [1073, 228] width 101 height 23
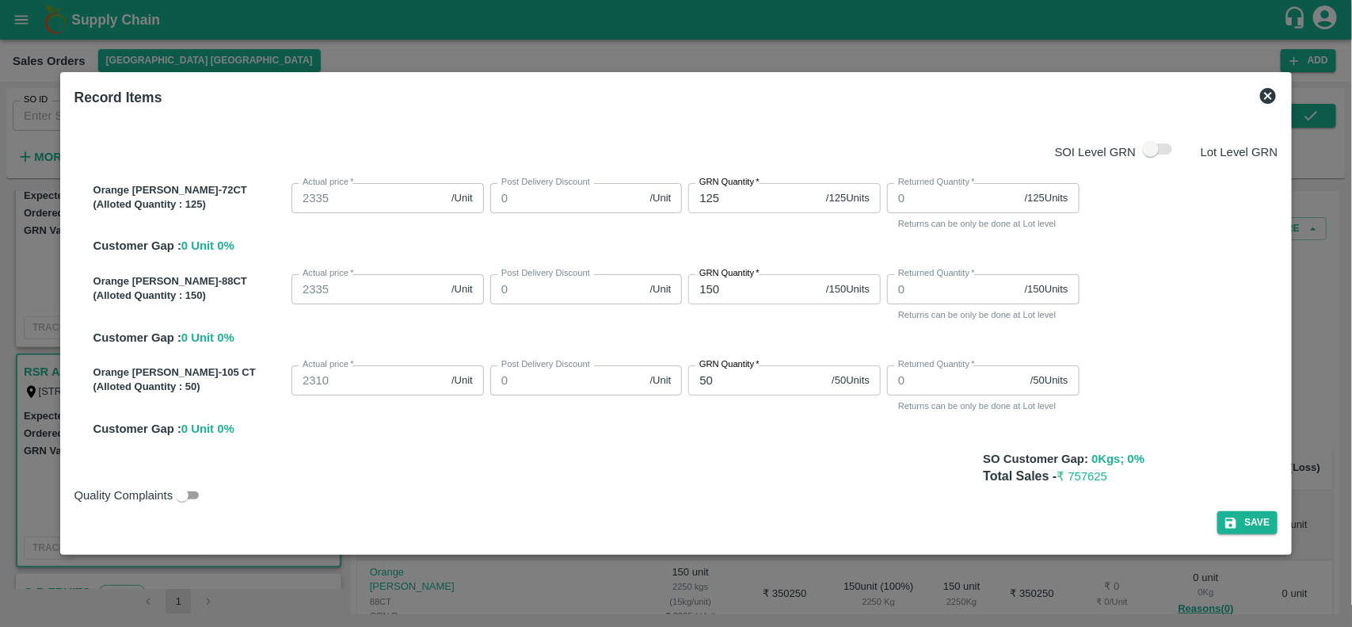
click at [1260, 93] on icon at bounding box center [1268, 96] width 16 height 16
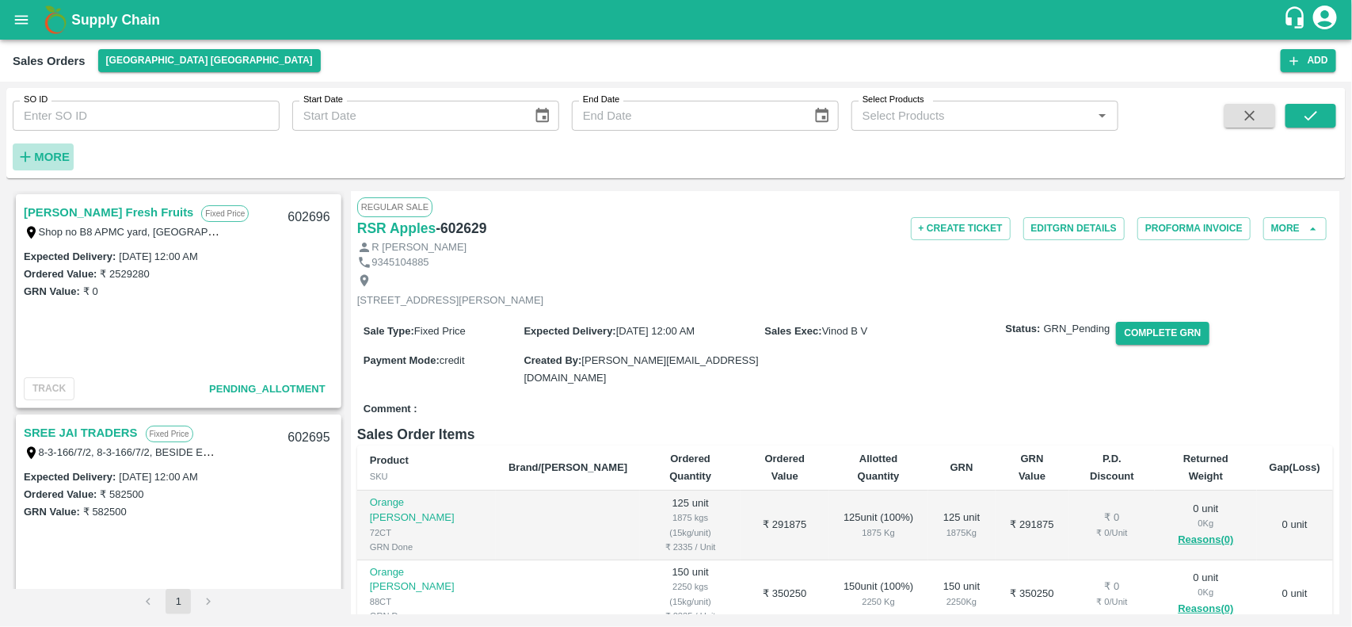
click at [41, 143] on button "More" at bounding box center [43, 156] width 61 height 27
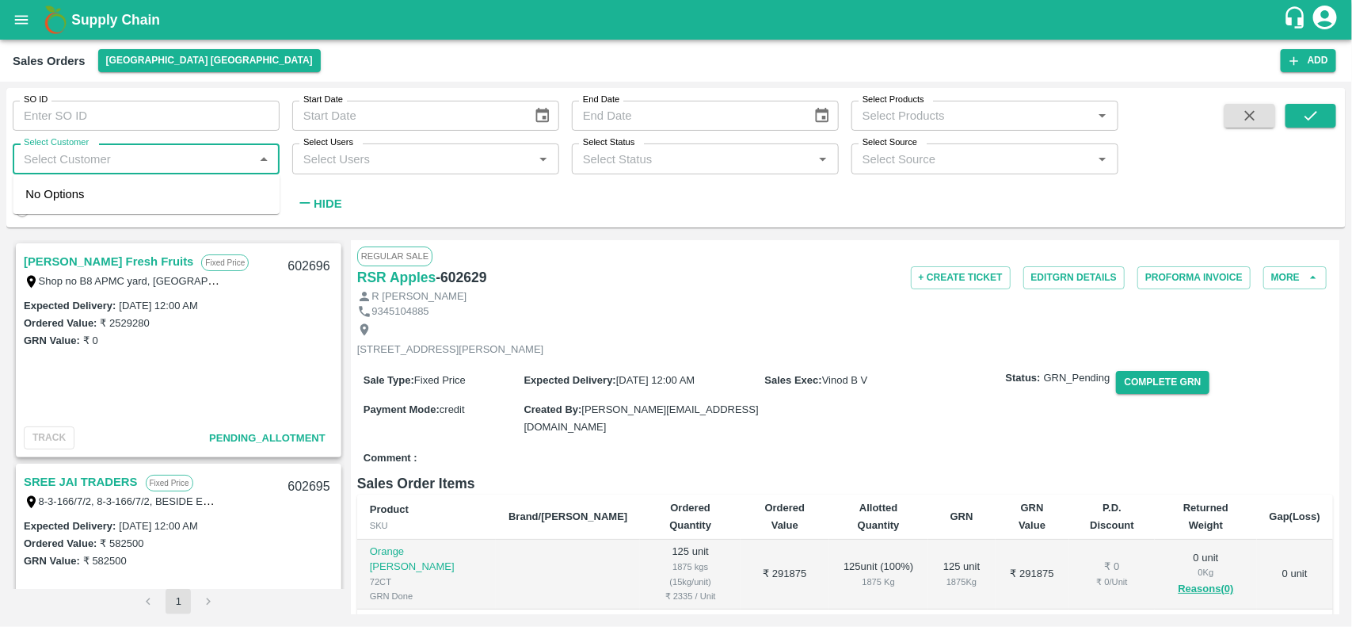
click at [92, 156] on input "Select Customer" at bounding box center [132, 158] width 231 height 21
type input "akv"
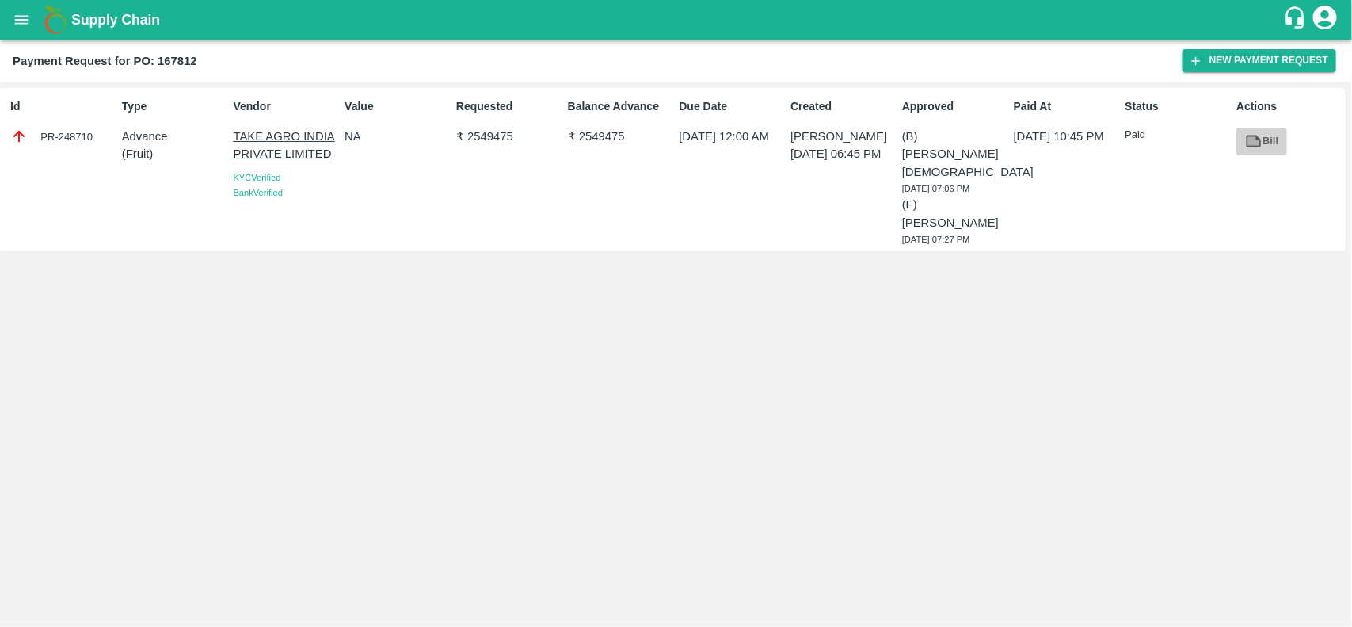
click at [1266, 144] on link "Bill" at bounding box center [1261, 142] width 51 height 28
click at [1255, 67] on button "New Payment Request" at bounding box center [1260, 60] width 154 height 23
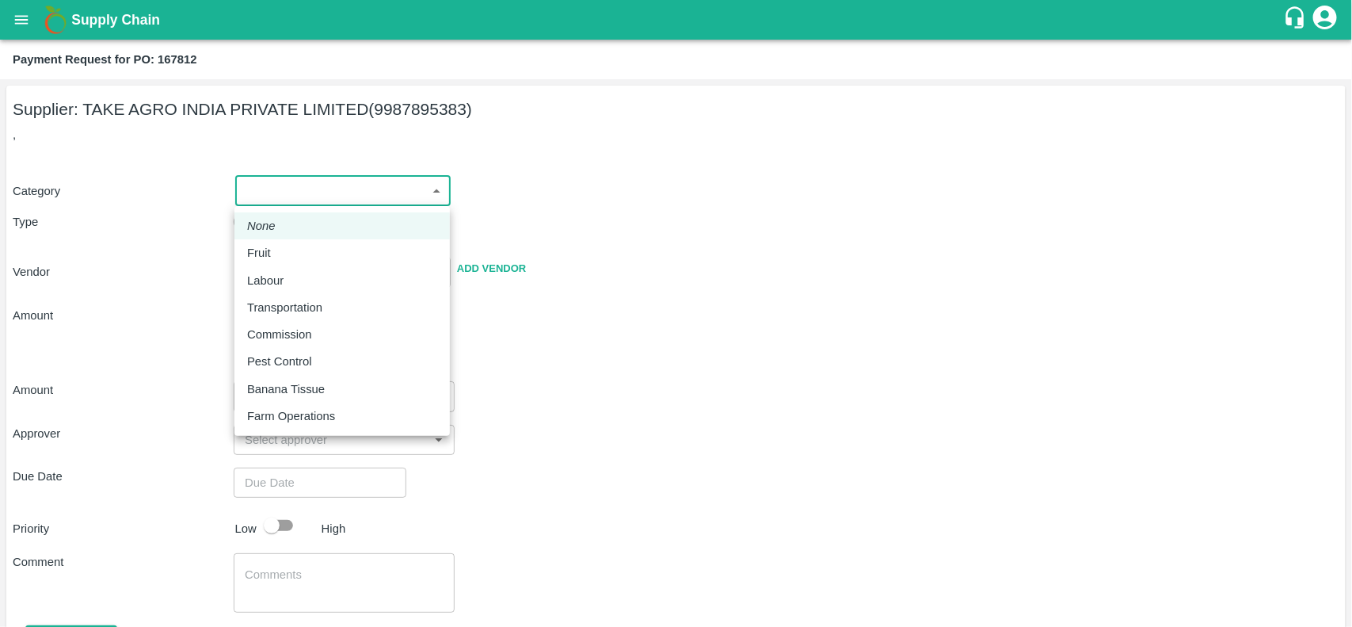
click at [384, 178] on body "Supply Chain Payment Request for PO: 167812 Supplier: TAKE AGRO INDIA PRIVATE L…" at bounding box center [676, 313] width 1352 height 627
click at [250, 250] on p "Fruit" at bounding box center [259, 252] width 24 height 17
type input "1"
type input "TAKE AGRO INDIA PRIVATE LIMITED - 9987895383(Supplier)"
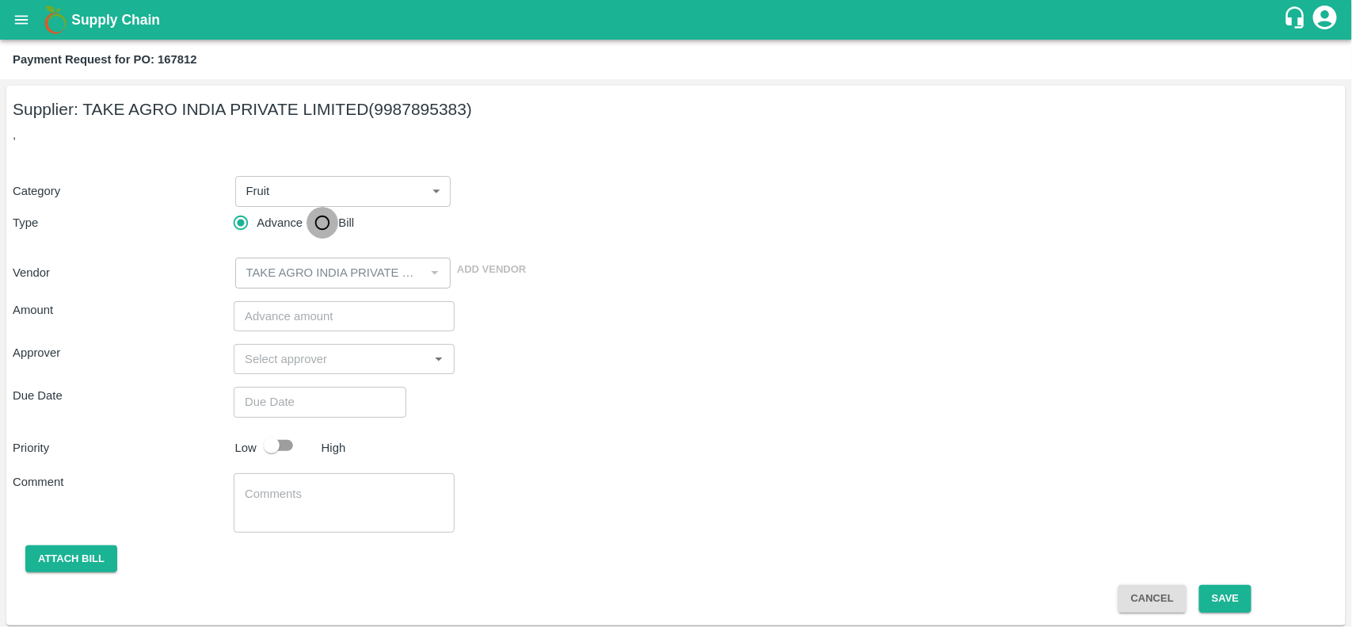
click at [309, 230] on input "Bill" at bounding box center [323, 223] width 32 height 32
radio input "true"
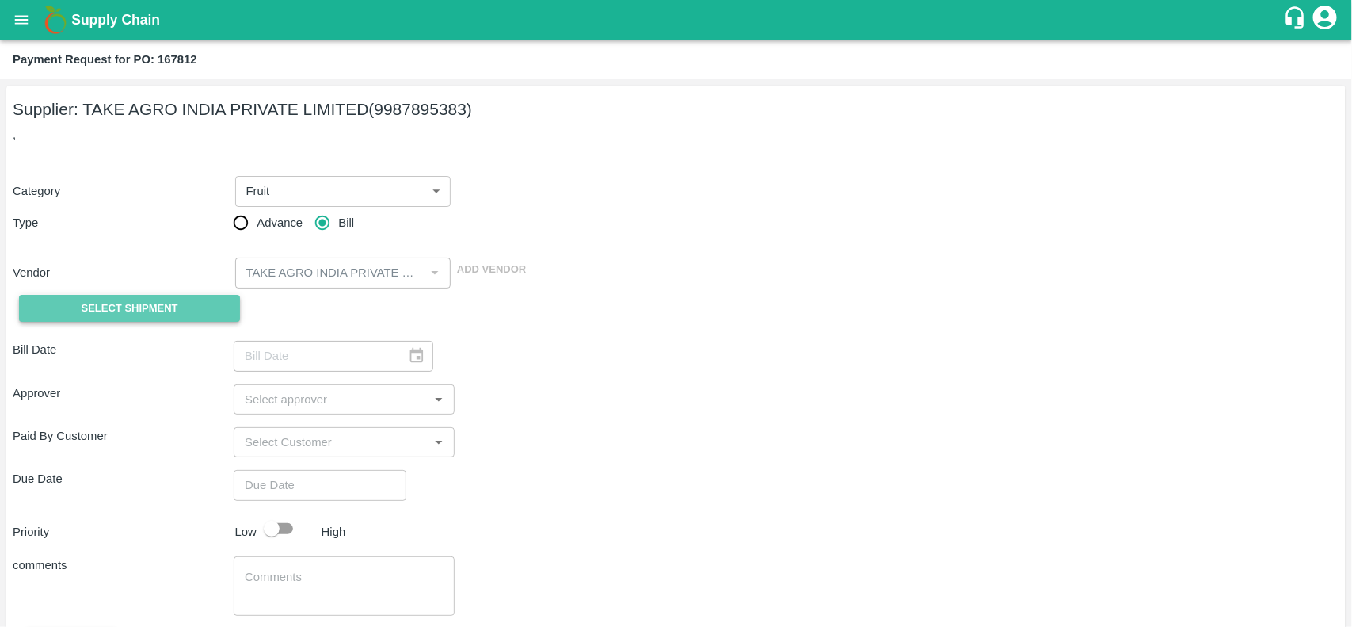
click at [131, 309] on span "Select Shipment" at bounding box center [130, 308] width 97 height 18
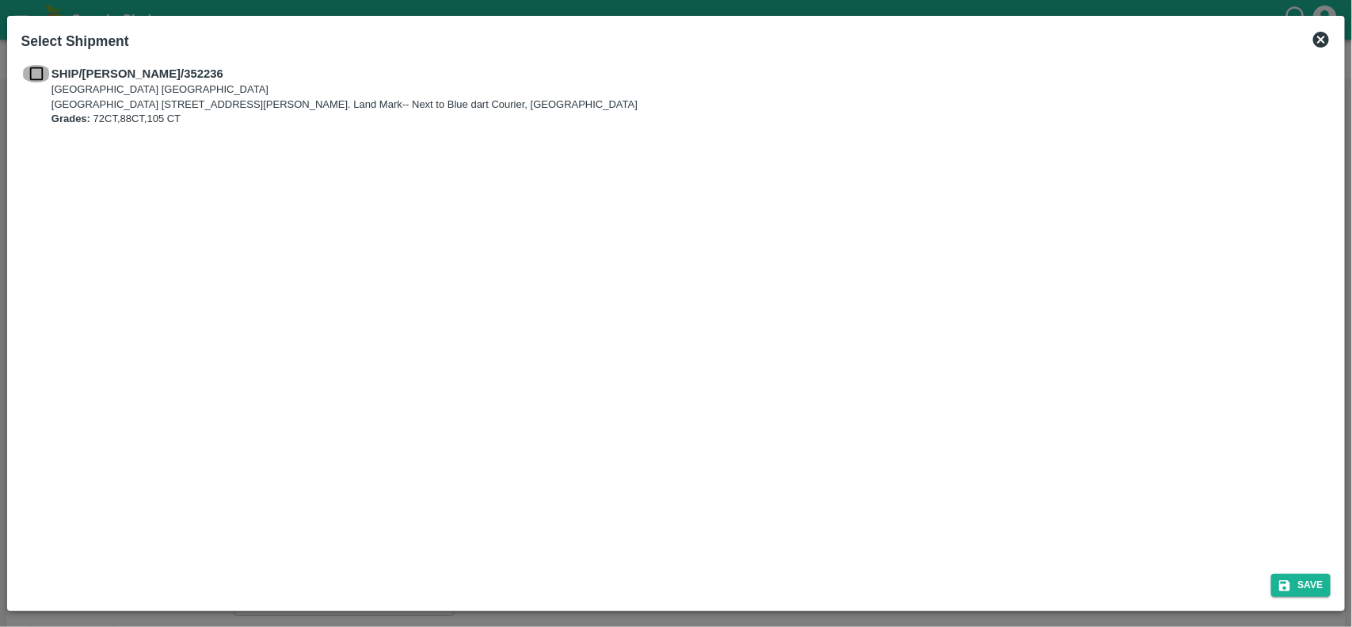
click at [32, 78] on input "checkbox" at bounding box center [36, 73] width 30 height 17
checkbox input "true"
click at [1285, 586] on icon "submit" at bounding box center [1285, 585] width 14 height 14
type input "06/08/2025"
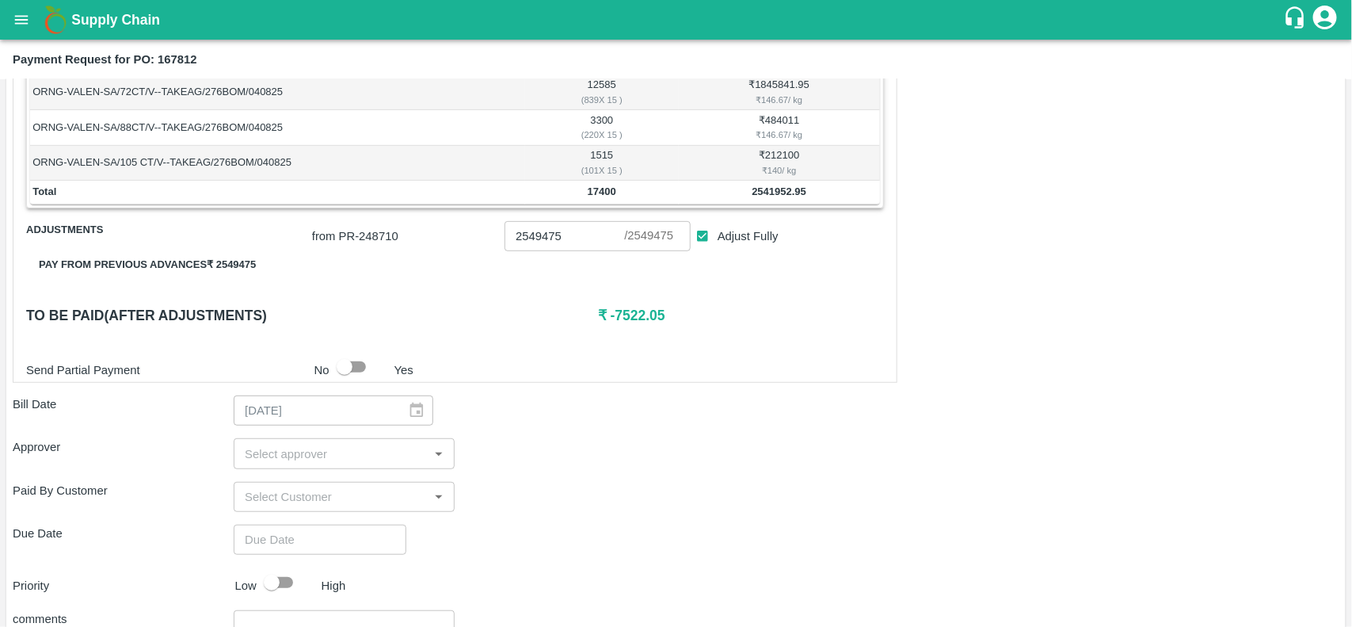
scroll to position [303, 0]
click at [707, 238] on input "Adjust Fully" at bounding box center [702, 235] width 29 height 29
checkbox input "false"
type input "0"
click at [707, 238] on input "Adjust Fully" at bounding box center [702, 235] width 29 height 29
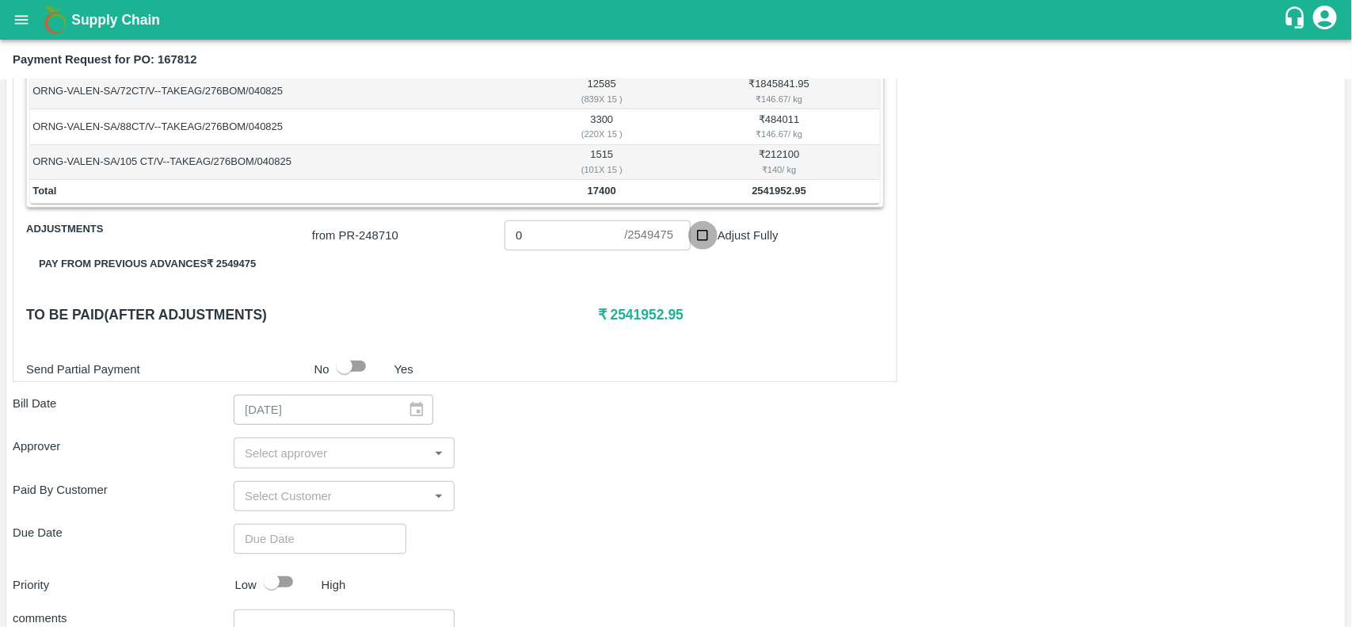
checkbox input "true"
type input "2549475"
click at [707, 238] on input "Adjust Fully" at bounding box center [702, 235] width 29 height 29
checkbox input "false"
type input "0"
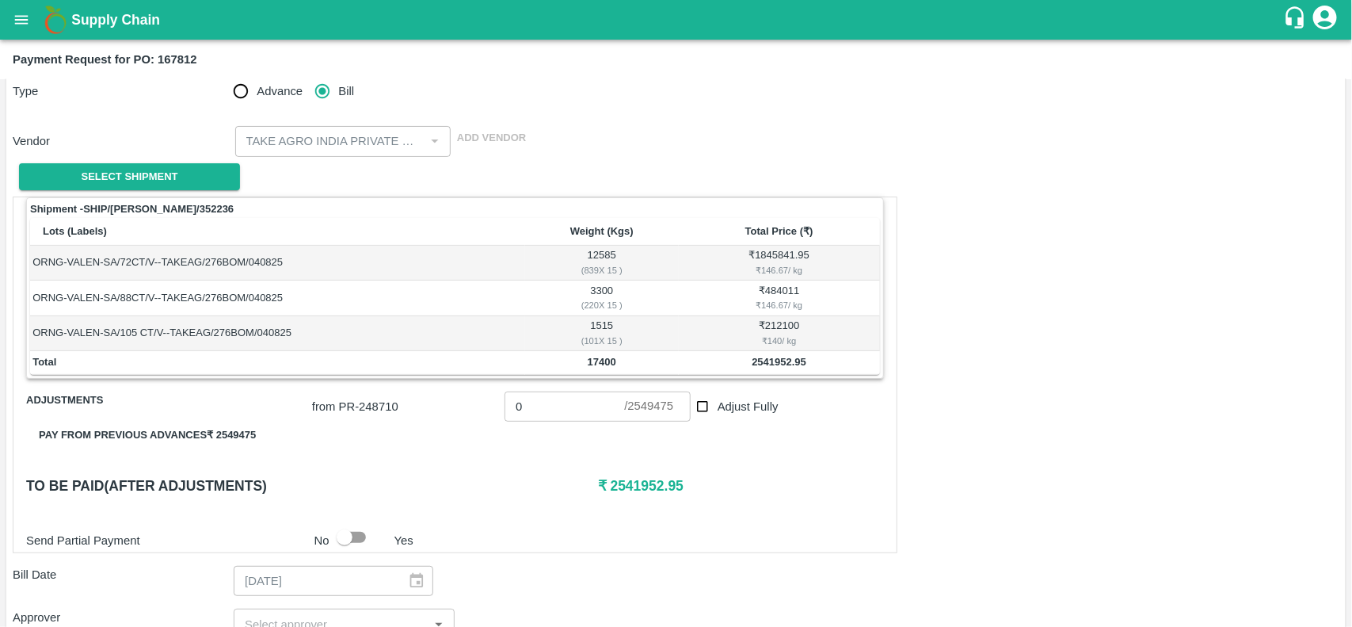
scroll to position [0, 0]
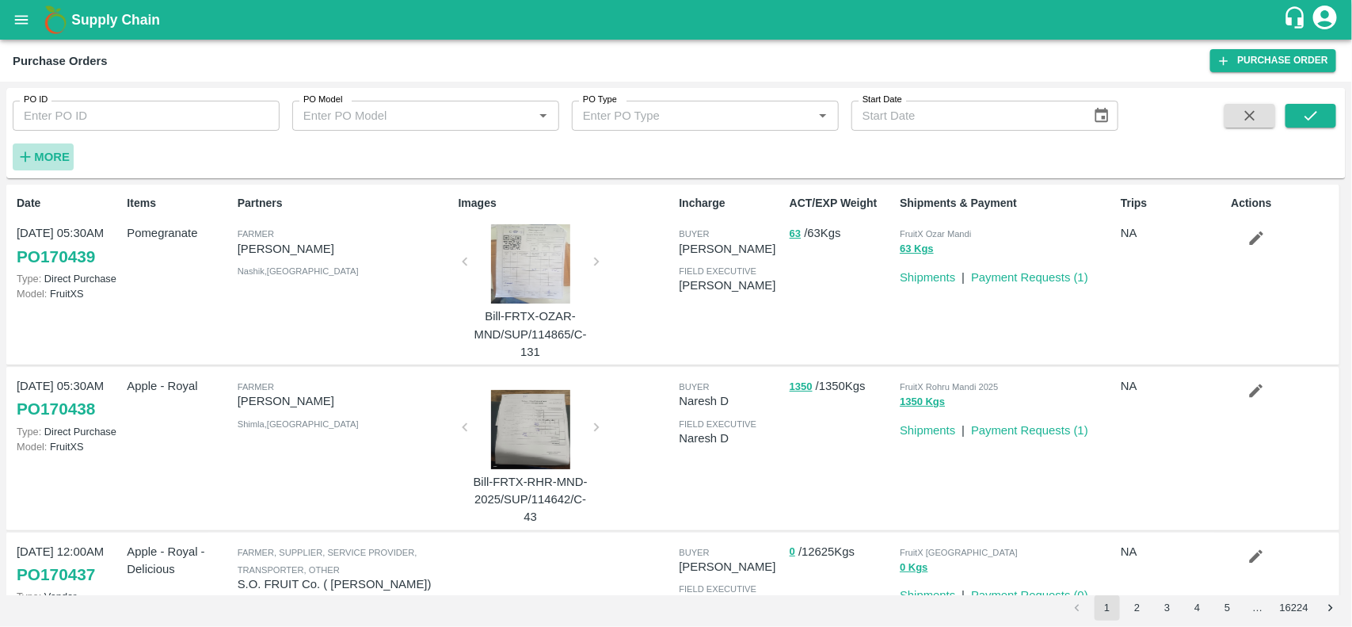
click at [21, 154] on icon "button" at bounding box center [25, 156] width 17 height 17
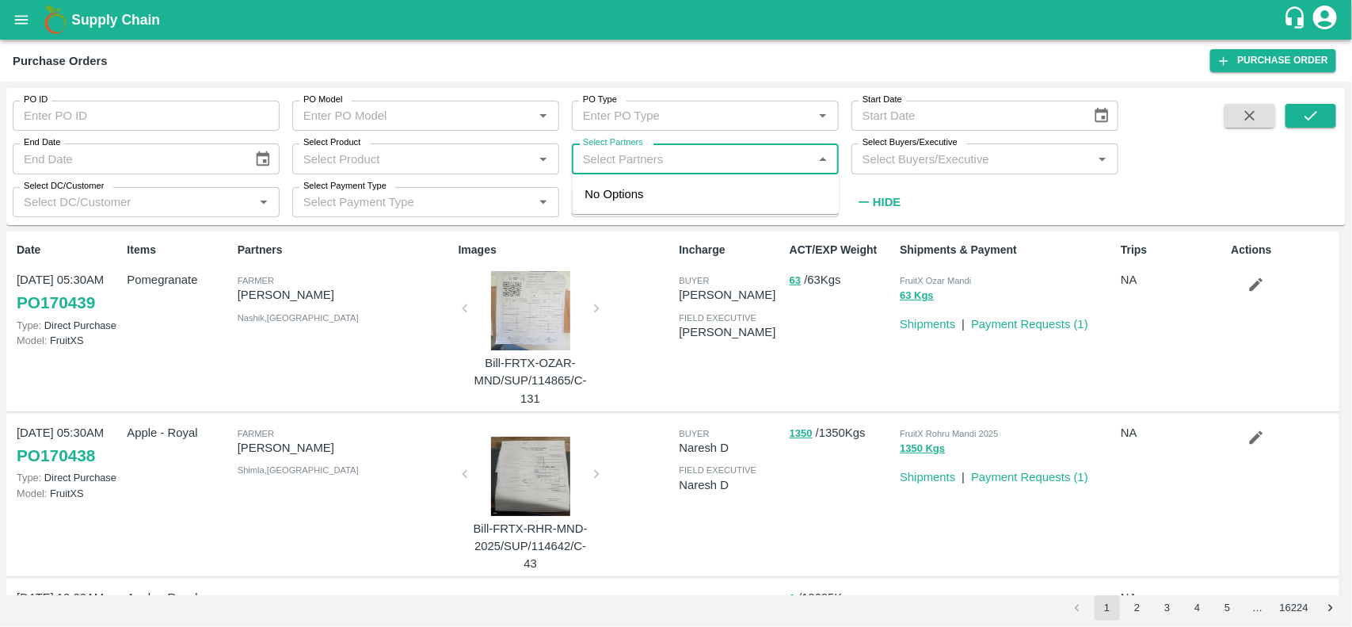
click at [628, 156] on input "Select Partners" at bounding box center [692, 158] width 231 height 21
type input "take agr"
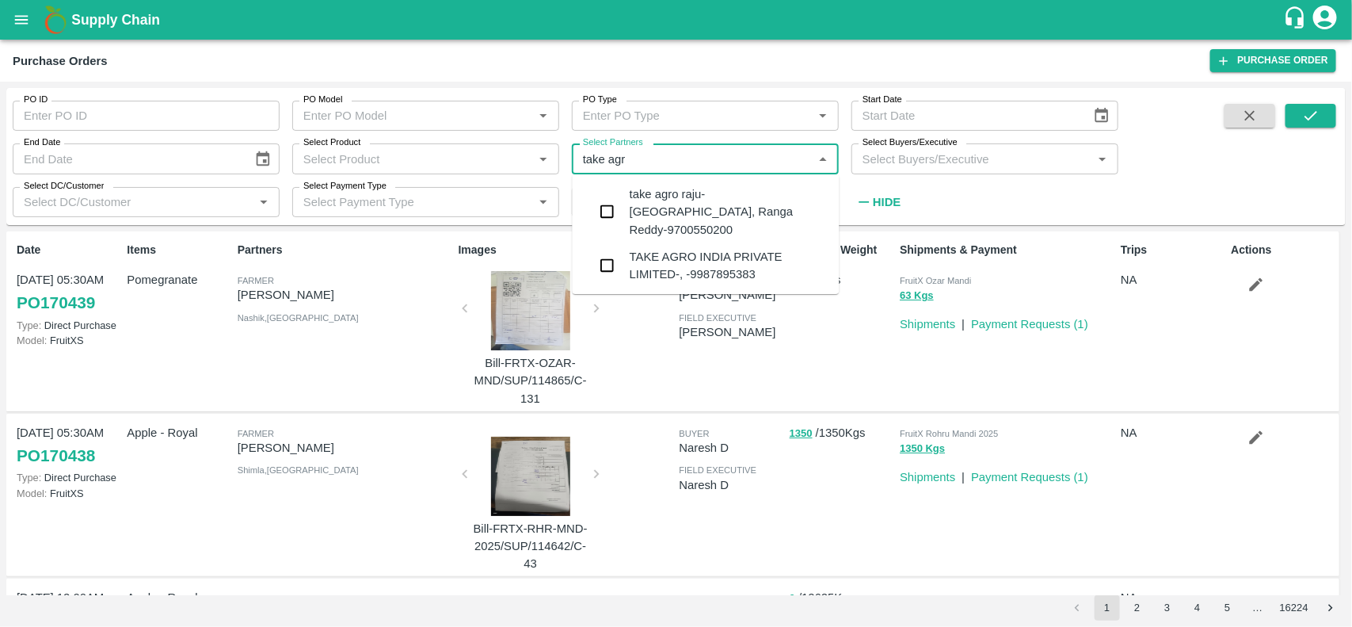
click at [602, 260] on input "checkbox" at bounding box center [608, 266] width 32 height 32
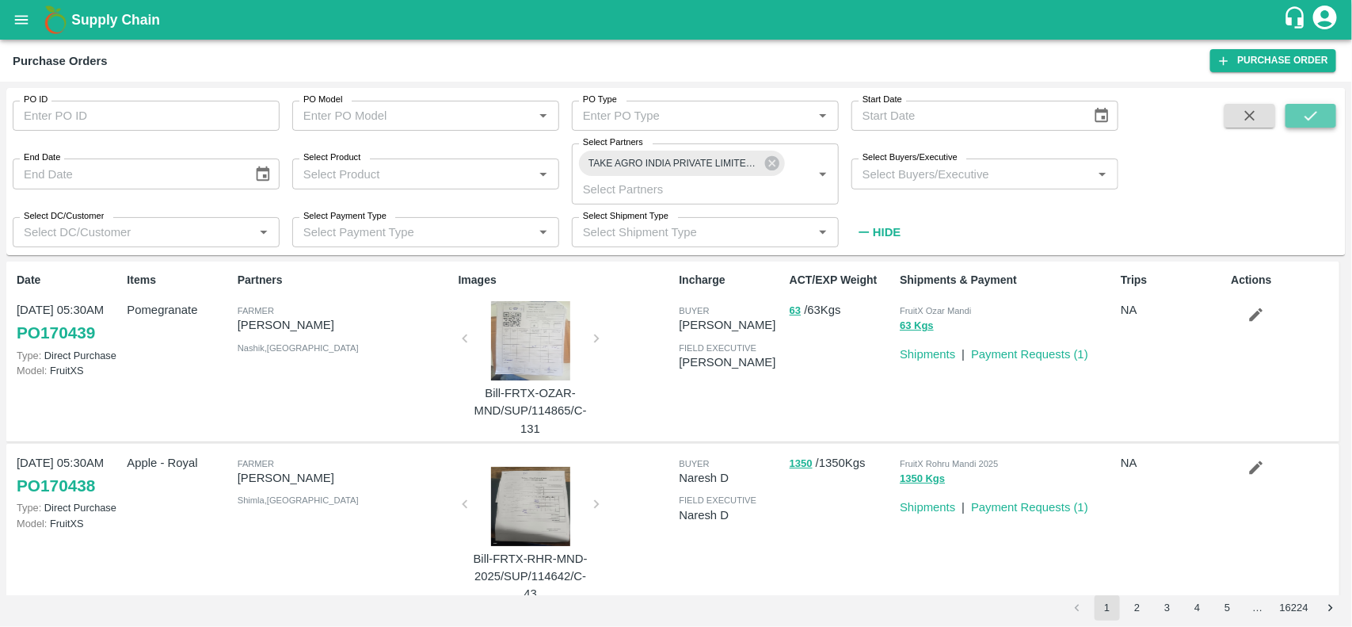
click at [1319, 116] on icon "submit" at bounding box center [1310, 115] width 17 height 17
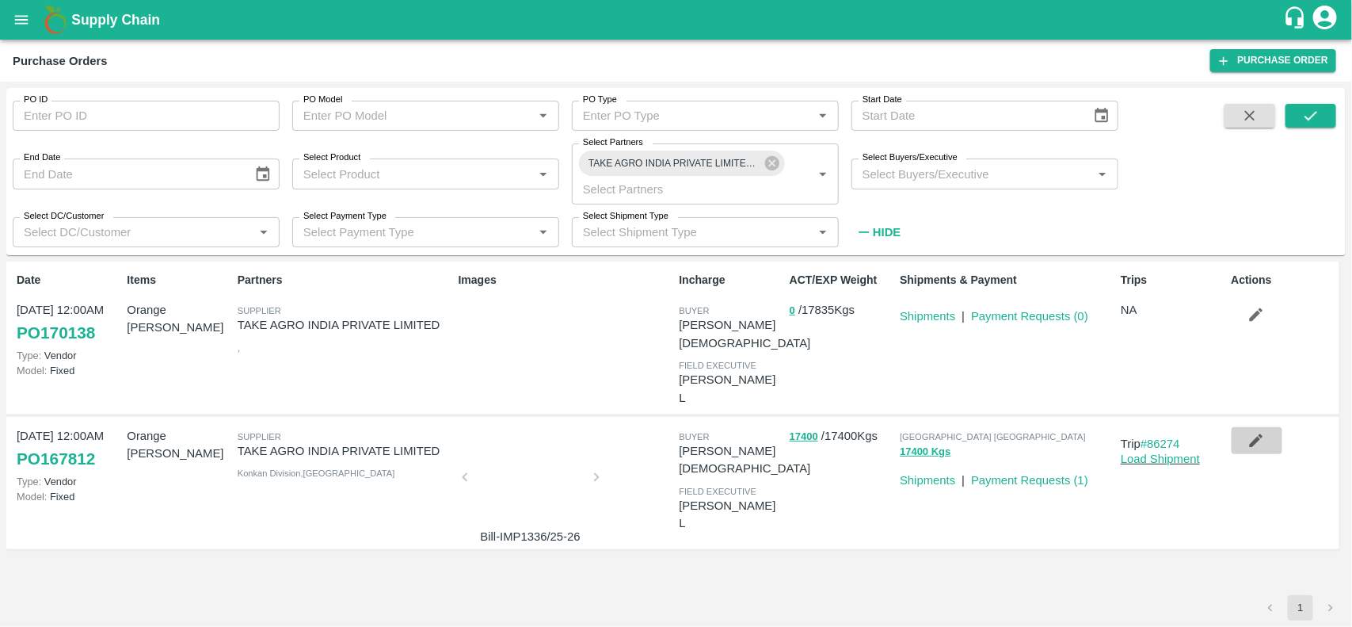
click at [1254, 432] on icon "button" at bounding box center [1256, 440] width 17 height 17
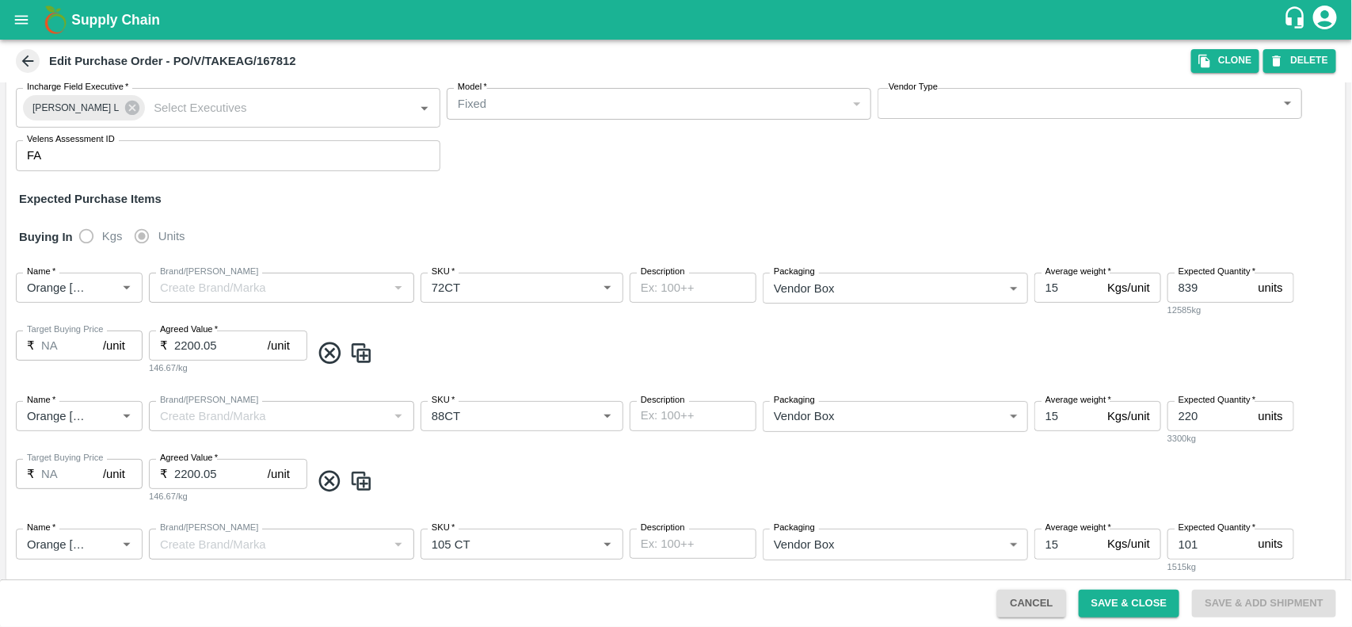
scroll to position [299, 0]
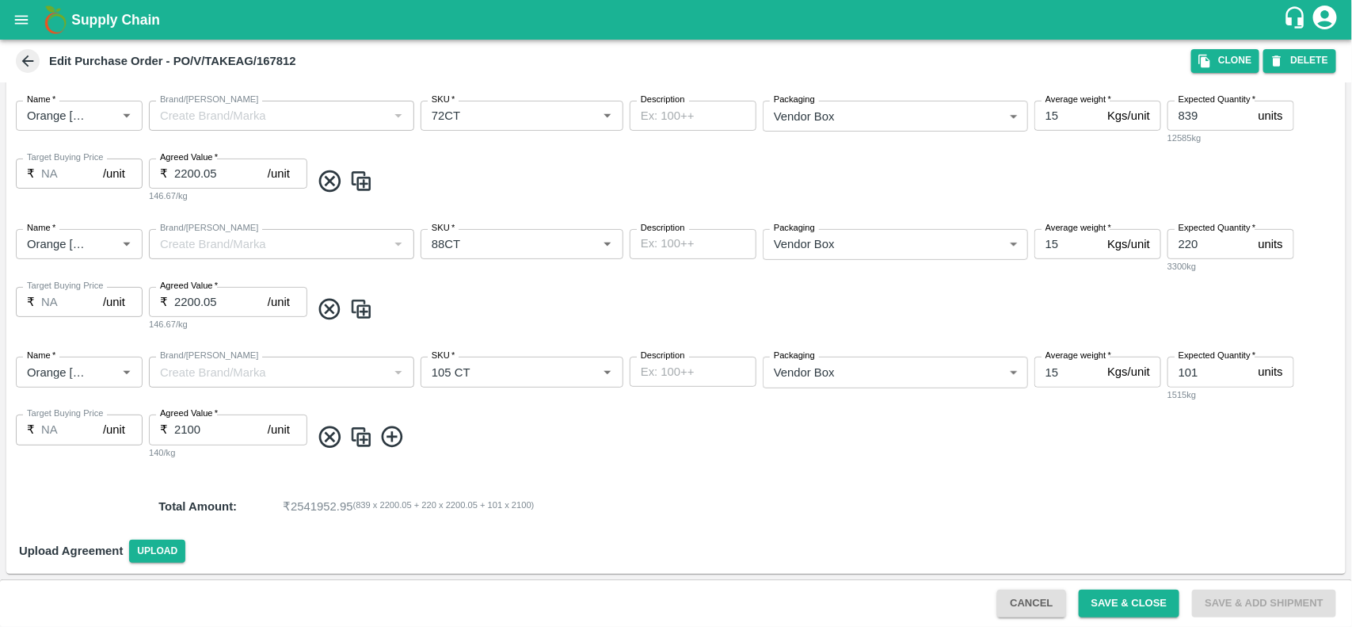
click at [227, 432] on input "2100" at bounding box center [220, 429] width 93 height 30
type input "2175"
click at [1111, 610] on button "Save & Close" at bounding box center [1129, 603] width 101 height 28
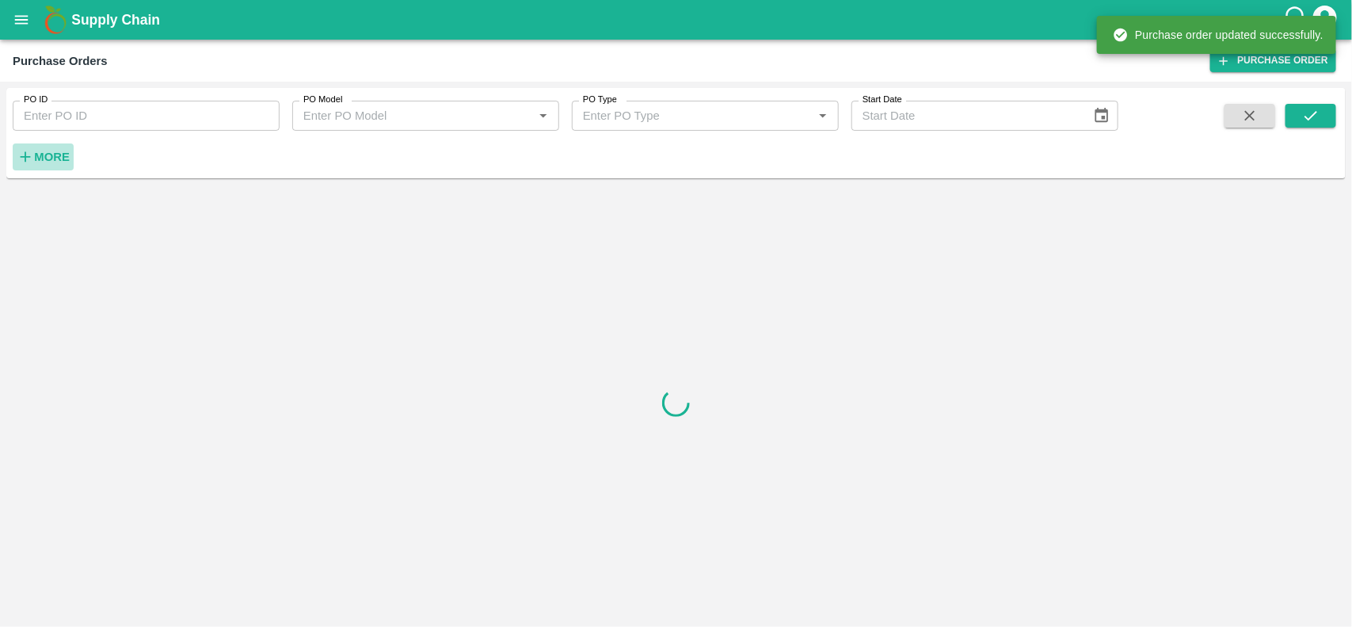
click at [54, 144] on button "More" at bounding box center [43, 156] width 61 height 27
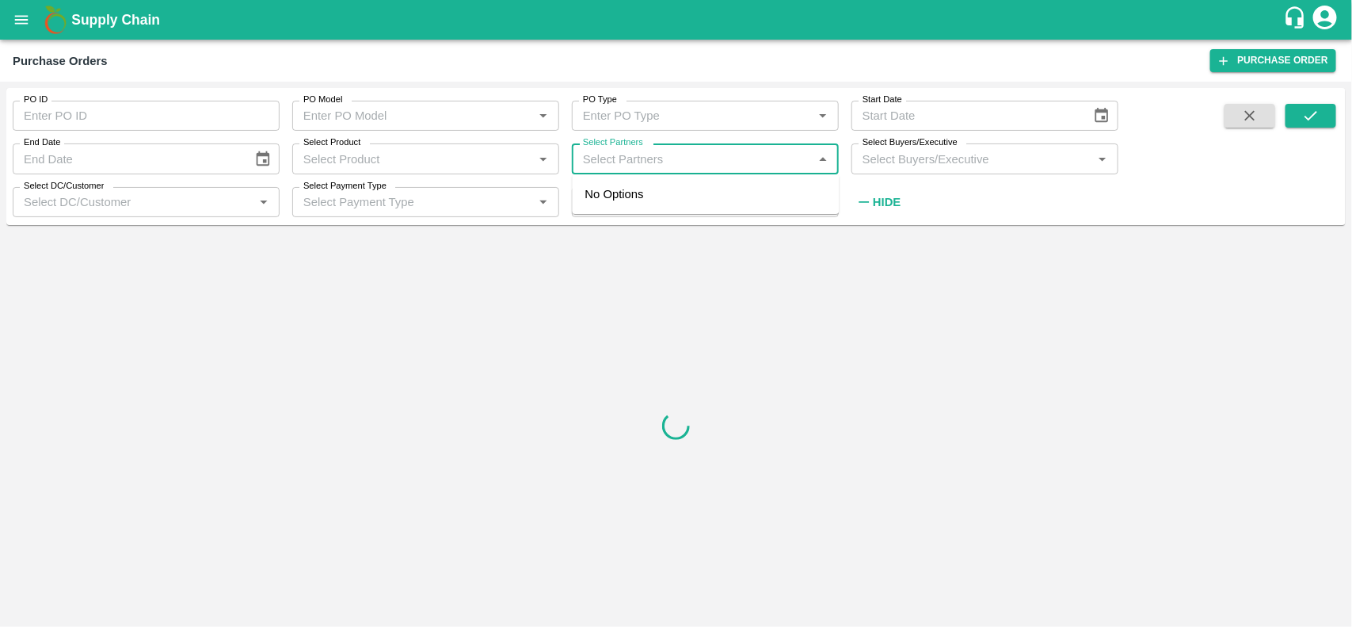
click at [664, 152] on input "Select Partners" at bounding box center [692, 158] width 231 height 21
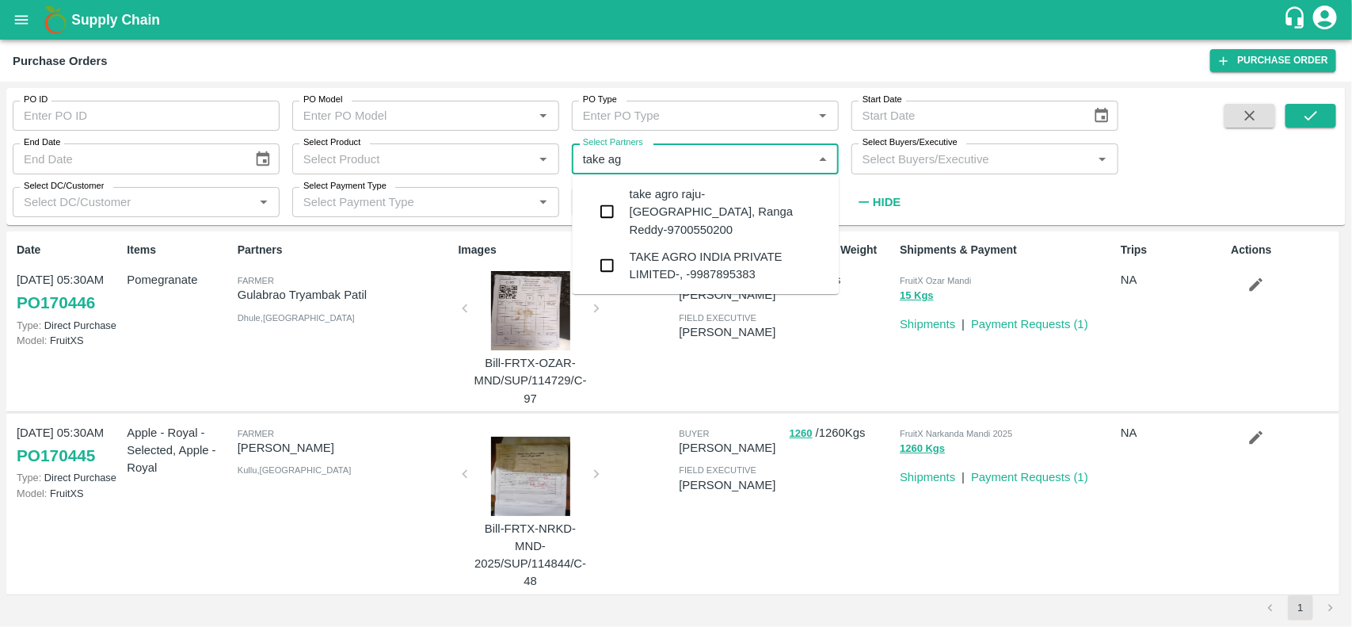
type input "take agr"
click at [610, 250] on input "checkbox" at bounding box center [608, 266] width 32 height 32
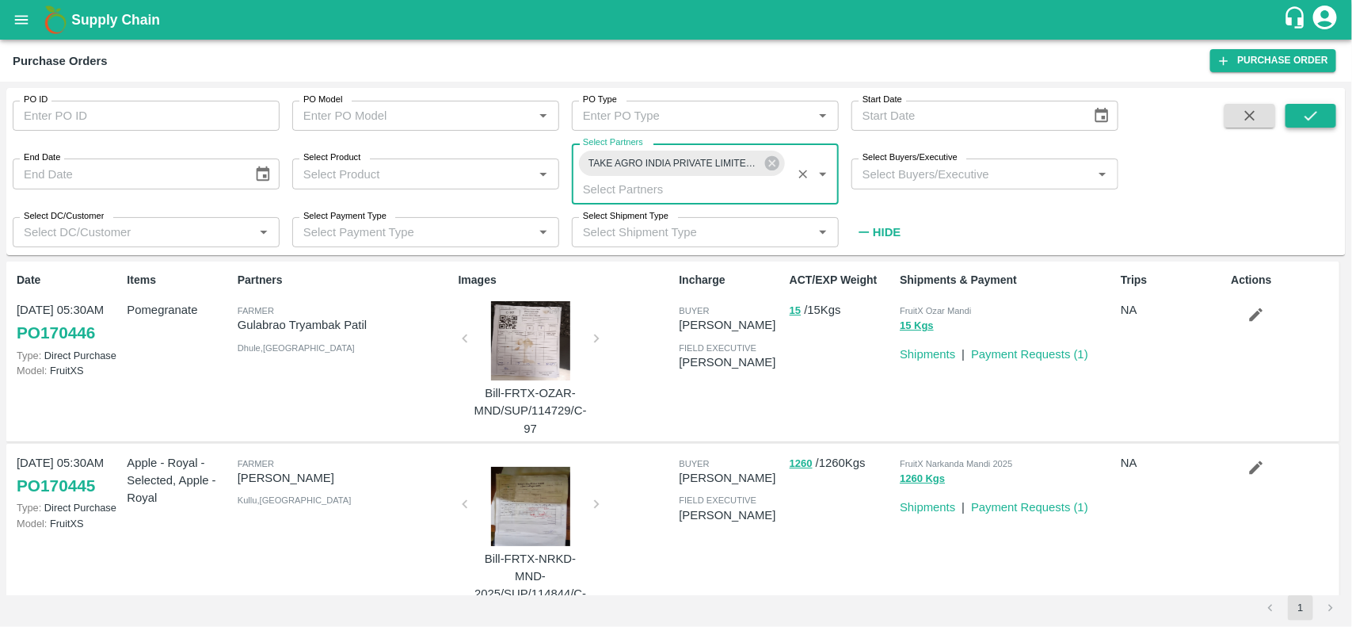
click at [1291, 107] on button "submit" at bounding box center [1311, 116] width 51 height 24
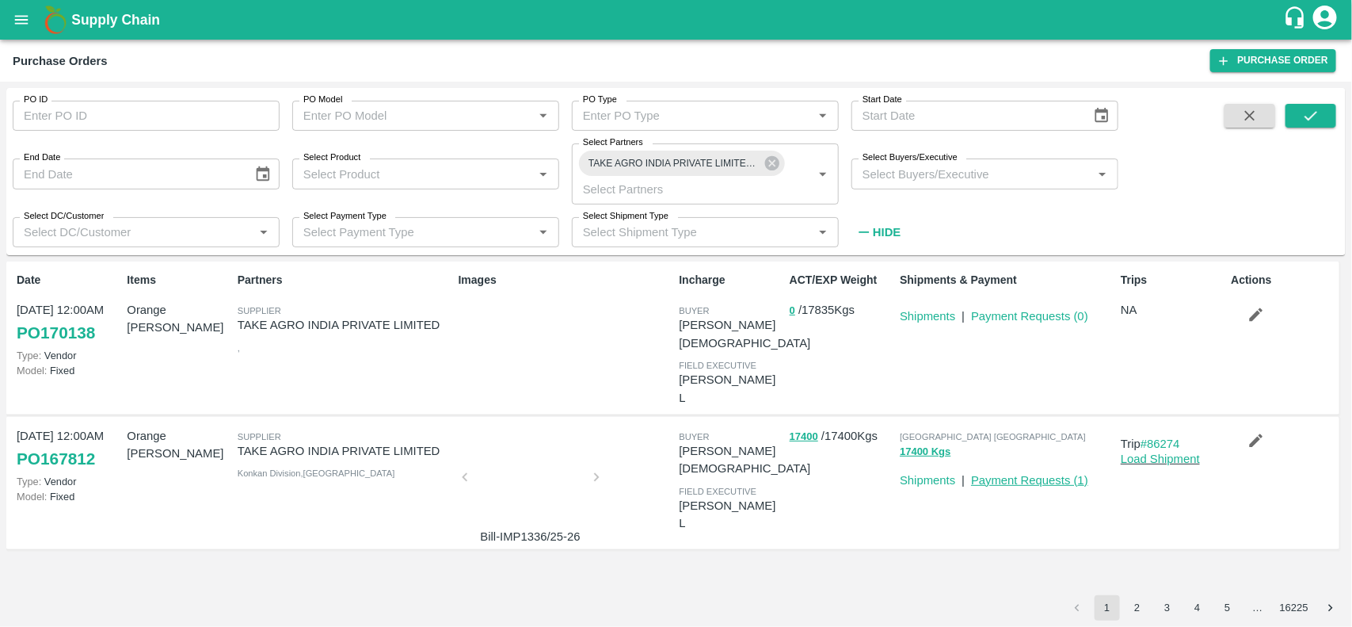
click at [999, 474] on link "Payment Requests ( 1 )" at bounding box center [1029, 480] width 117 height 13
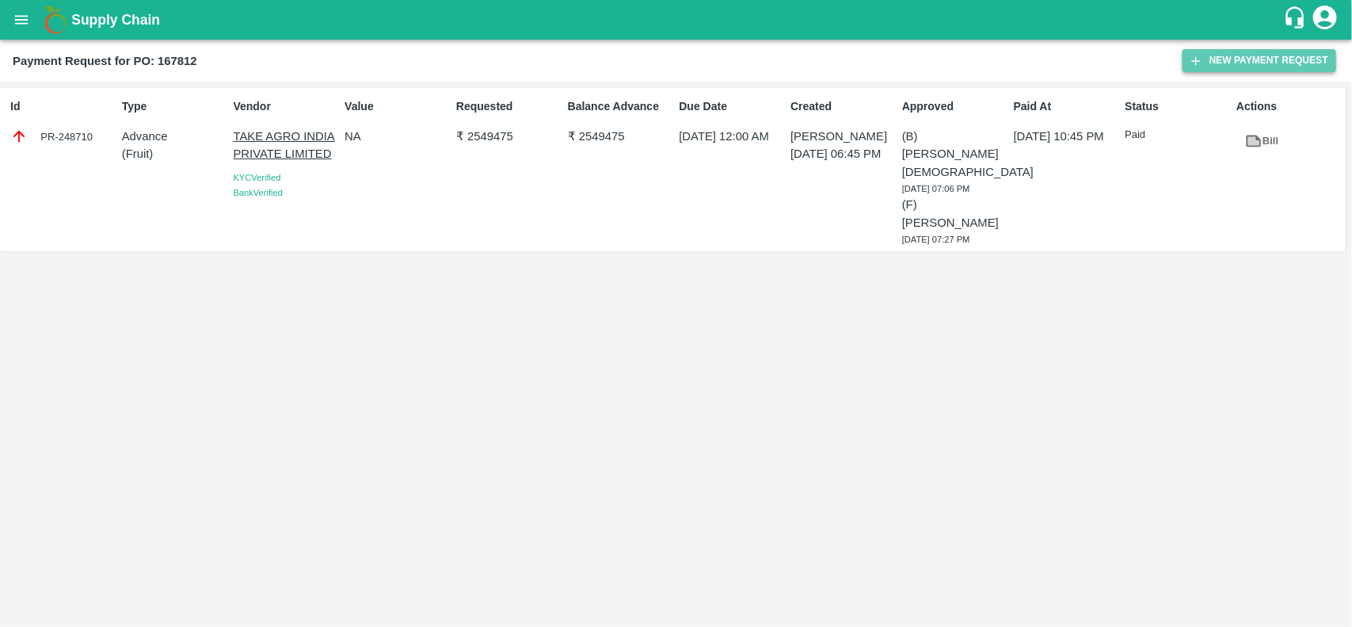
click at [1262, 66] on button "New Payment Request" at bounding box center [1260, 60] width 154 height 23
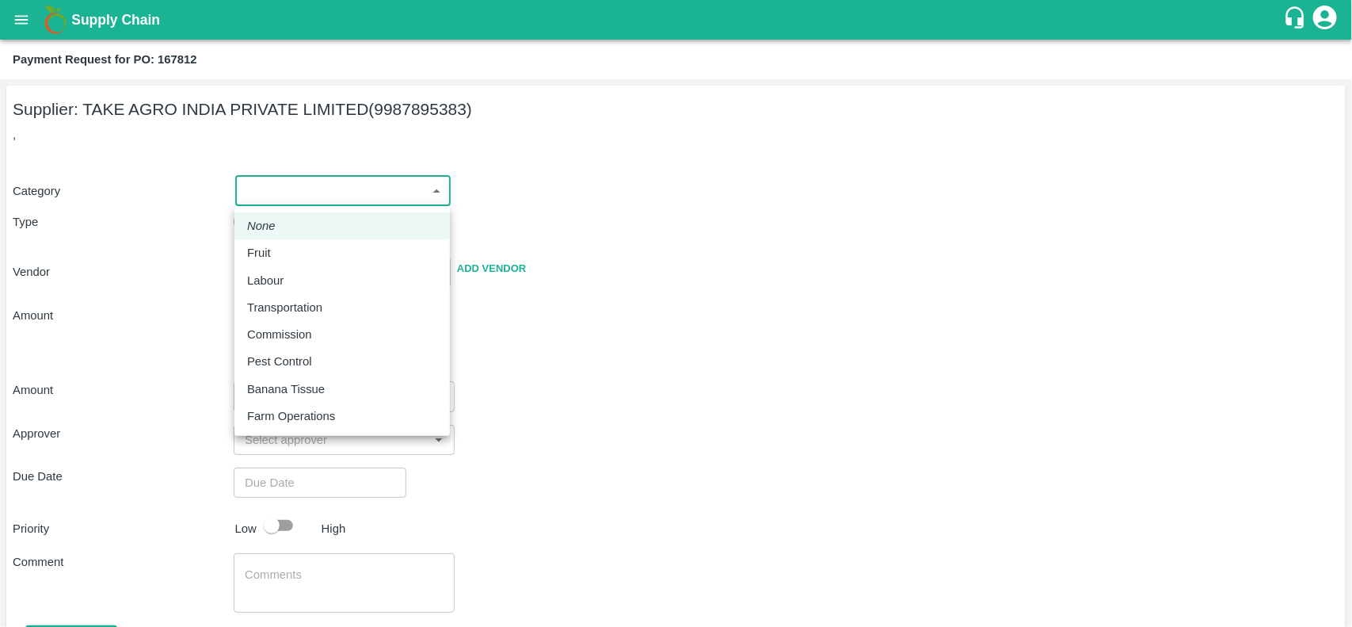
click at [266, 196] on body "Supply Chain Payment Request for PO: 167812 Supplier: TAKE AGRO [GEOGRAPHIC_DAT…" at bounding box center [676, 313] width 1352 height 627
click at [271, 246] on div "Fruit" at bounding box center [263, 252] width 32 height 17
type input "1"
type input "TAKE AGRO INDIA PRIVATE LIMITED - 9987895383(Supplier)"
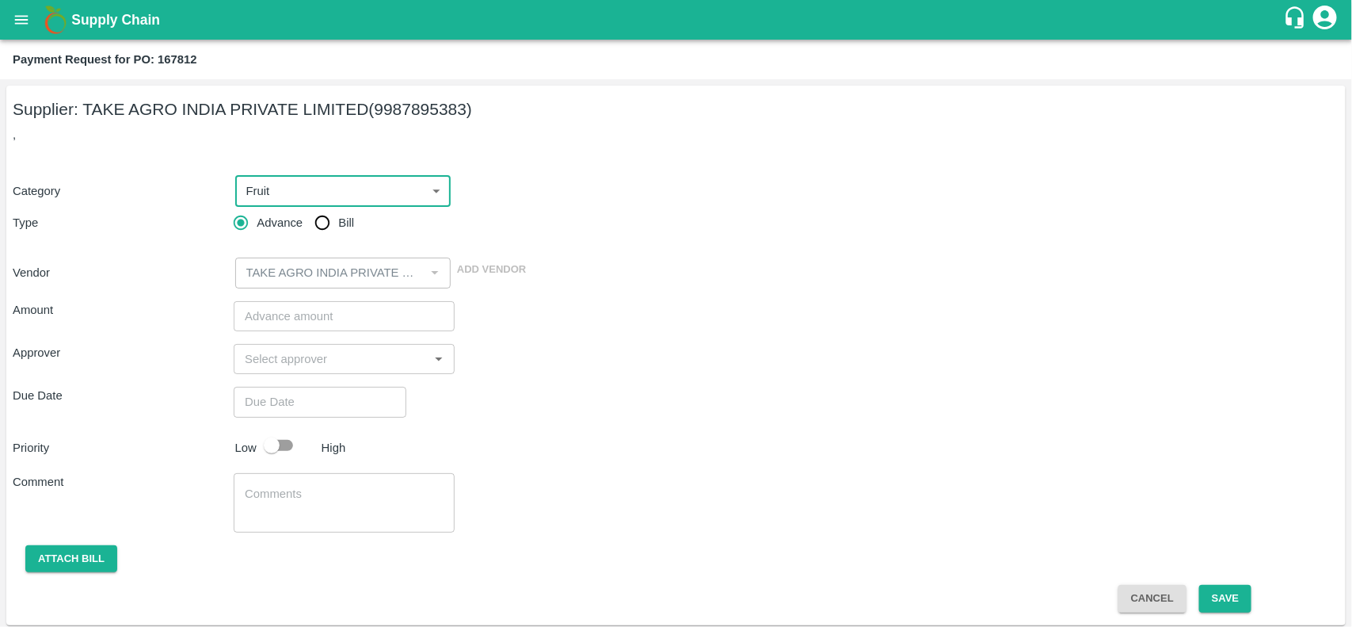
click at [322, 227] on input "Bill" at bounding box center [323, 223] width 32 height 32
radio input "true"
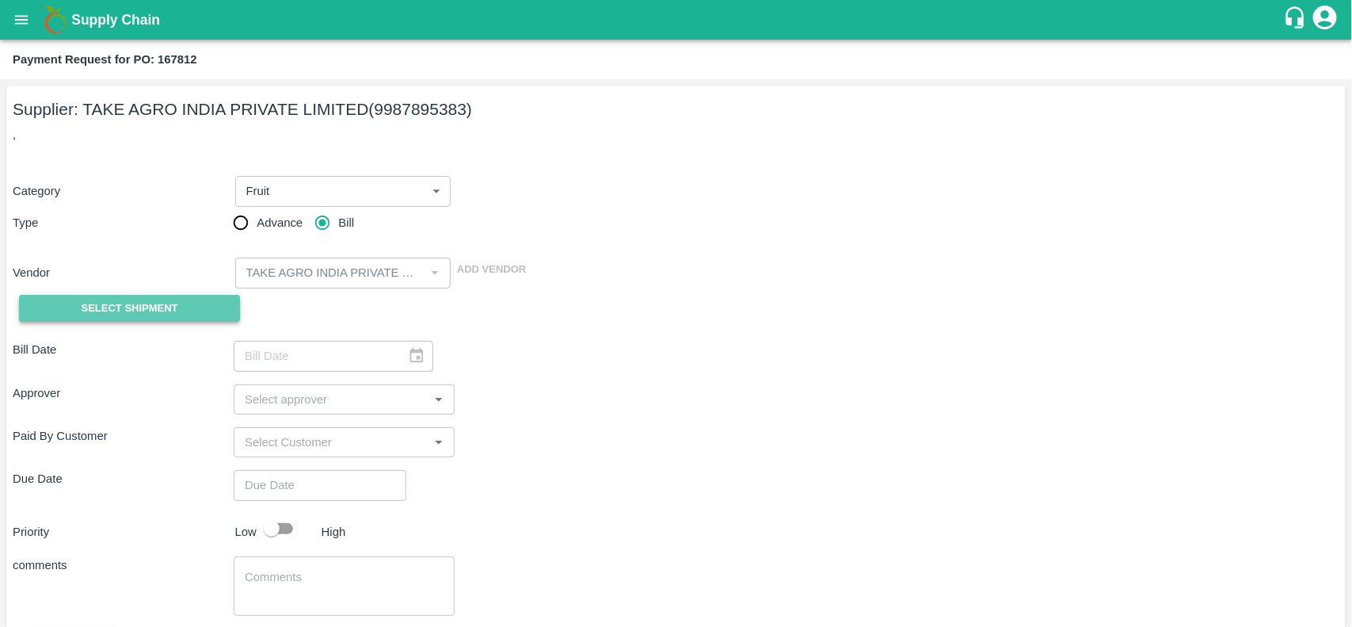
click at [92, 303] on span "Select Shipment" at bounding box center [130, 308] width 97 height 18
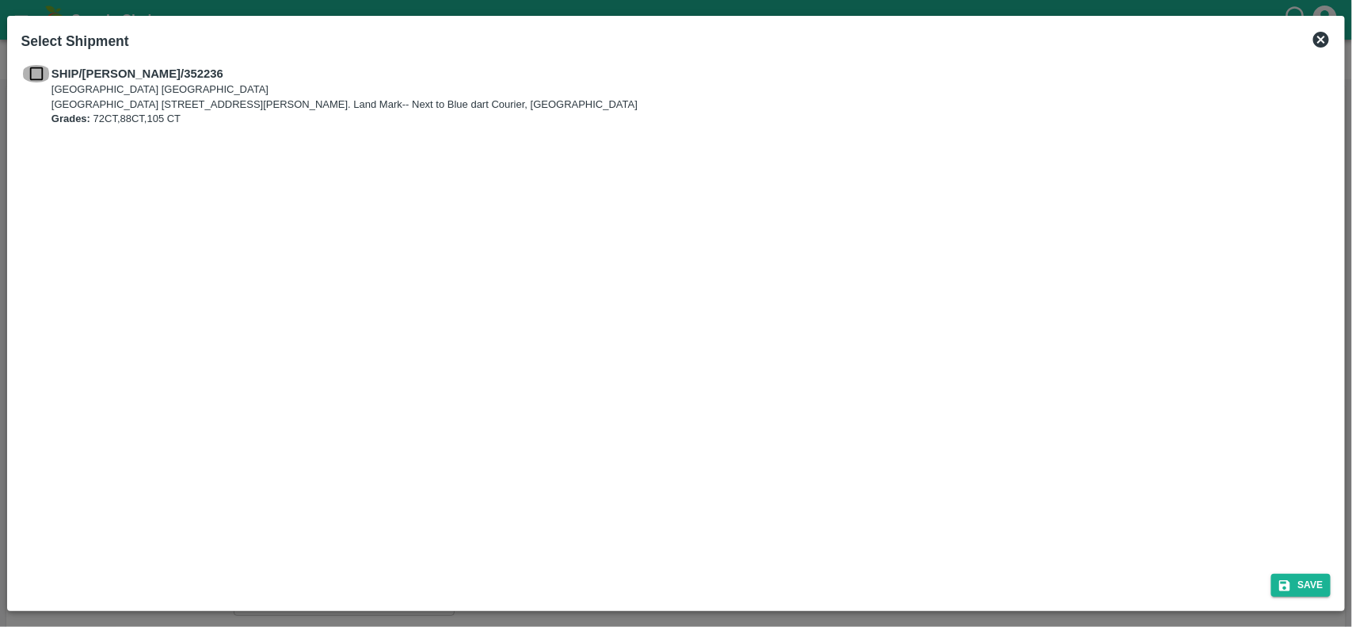
click at [34, 79] on input "checkbox" at bounding box center [36, 73] width 30 height 17
checkbox input "true"
click at [1293, 581] on button "Save" at bounding box center [1301, 584] width 60 height 23
type input "06/08/2025"
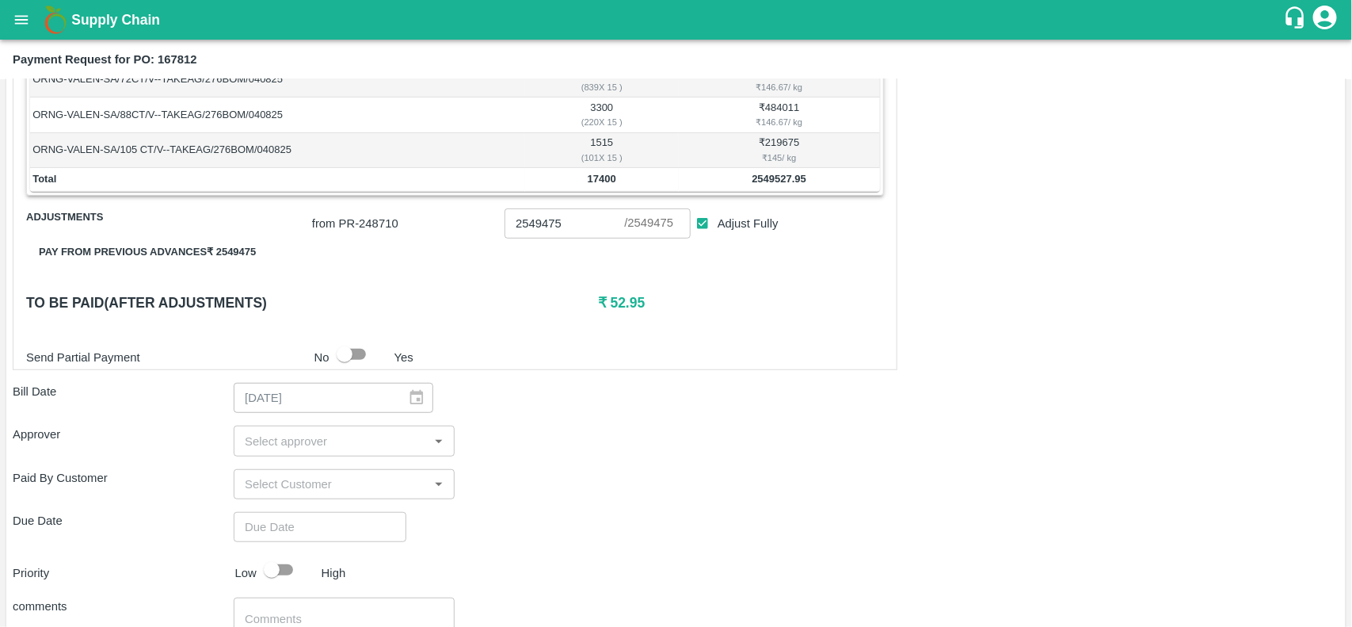
scroll to position [315, 0]
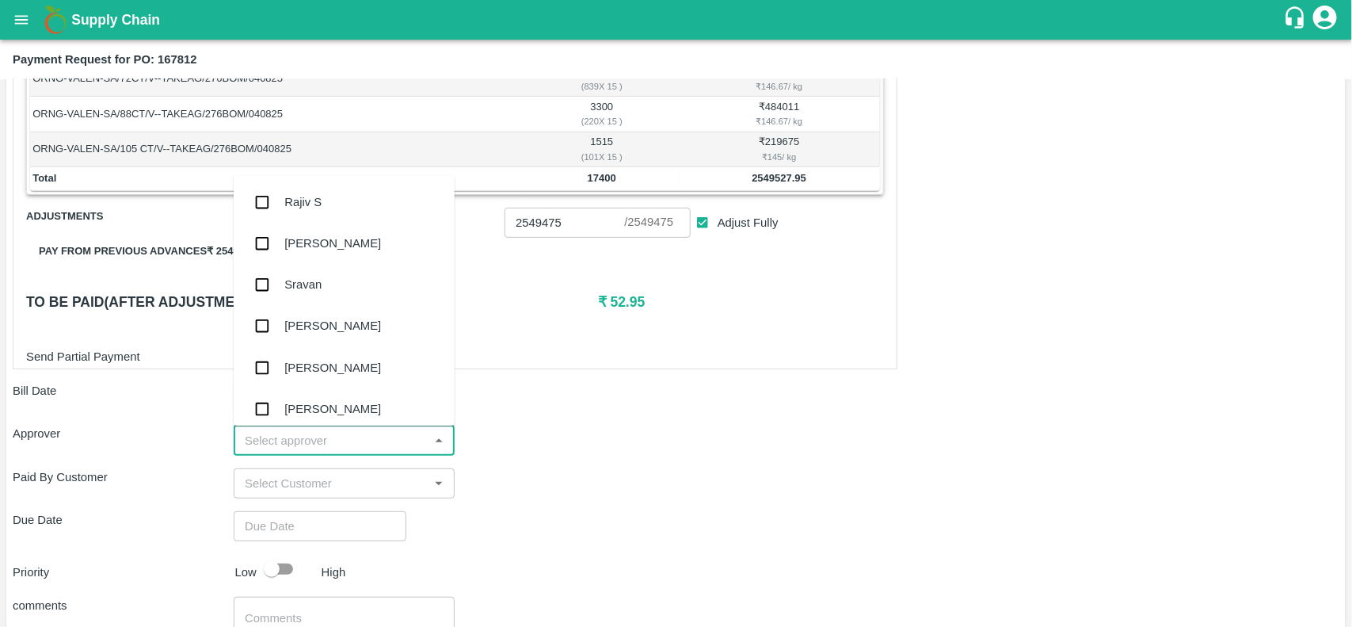
click at [291, 440] on input "input" at bounding box center [330, 439] width 185 height 21
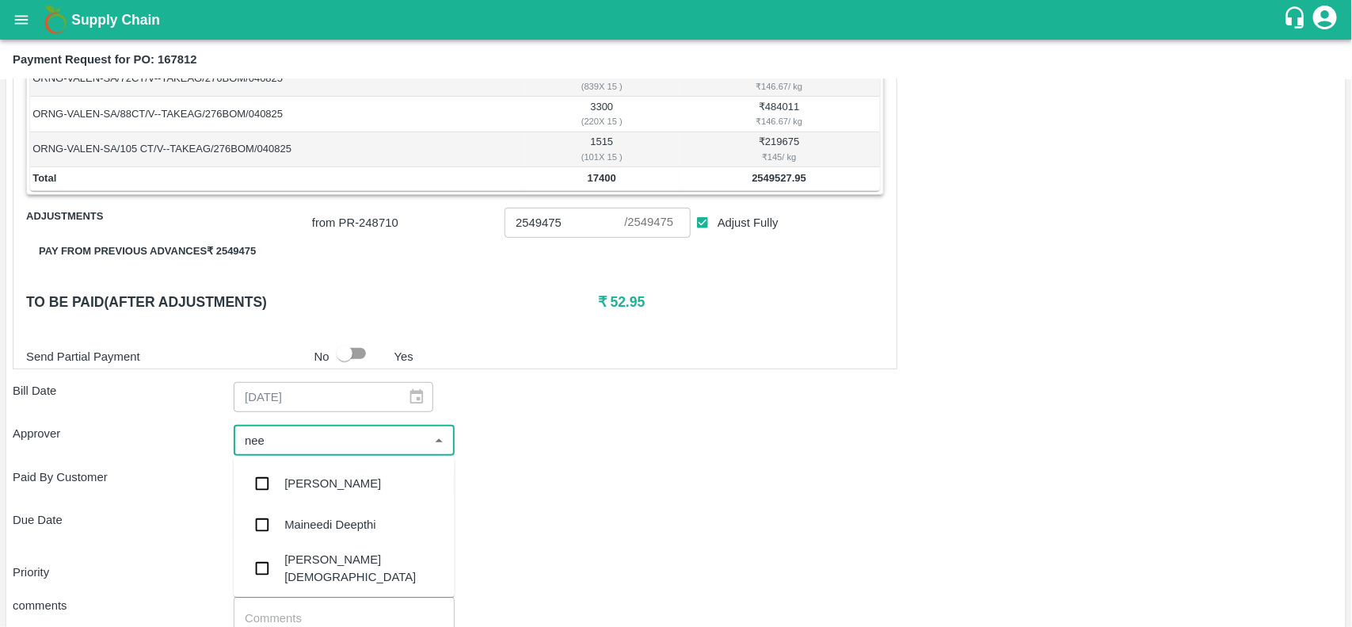
type input "neet"
click at [293, 529] on div "Neeti Jain" at bounding box center [363, 527] width 158 height 36
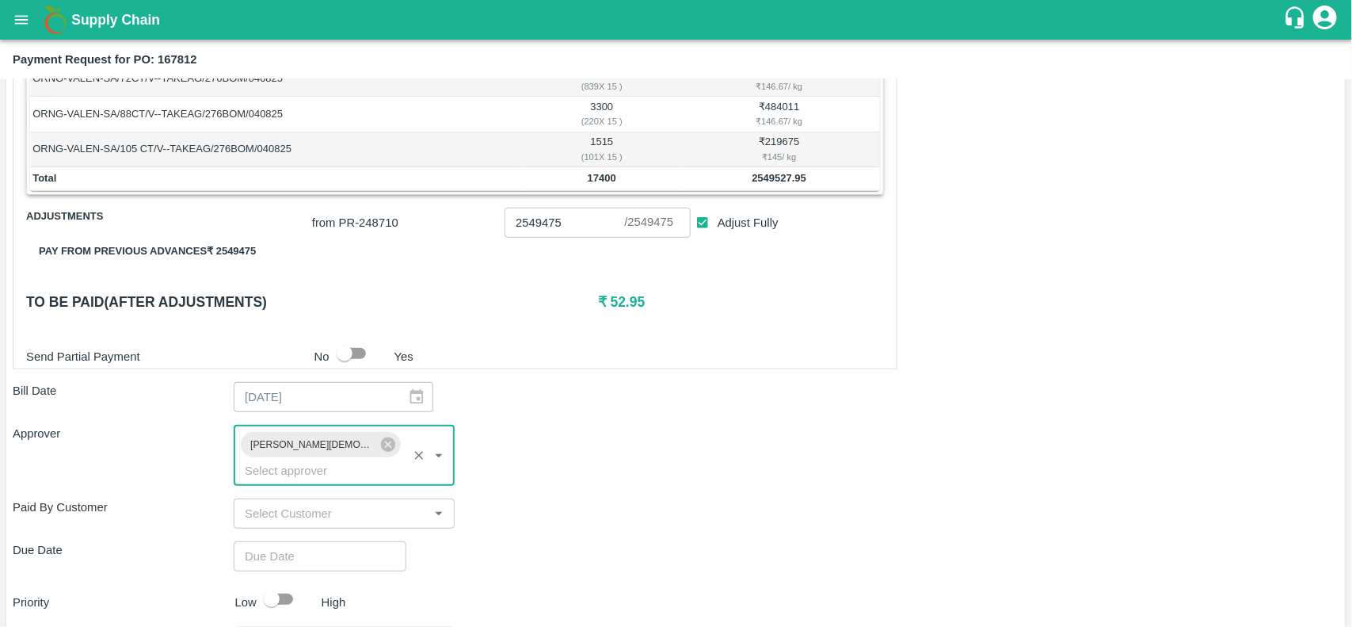
type input "DD/MM/YYYY hh:mm aa"
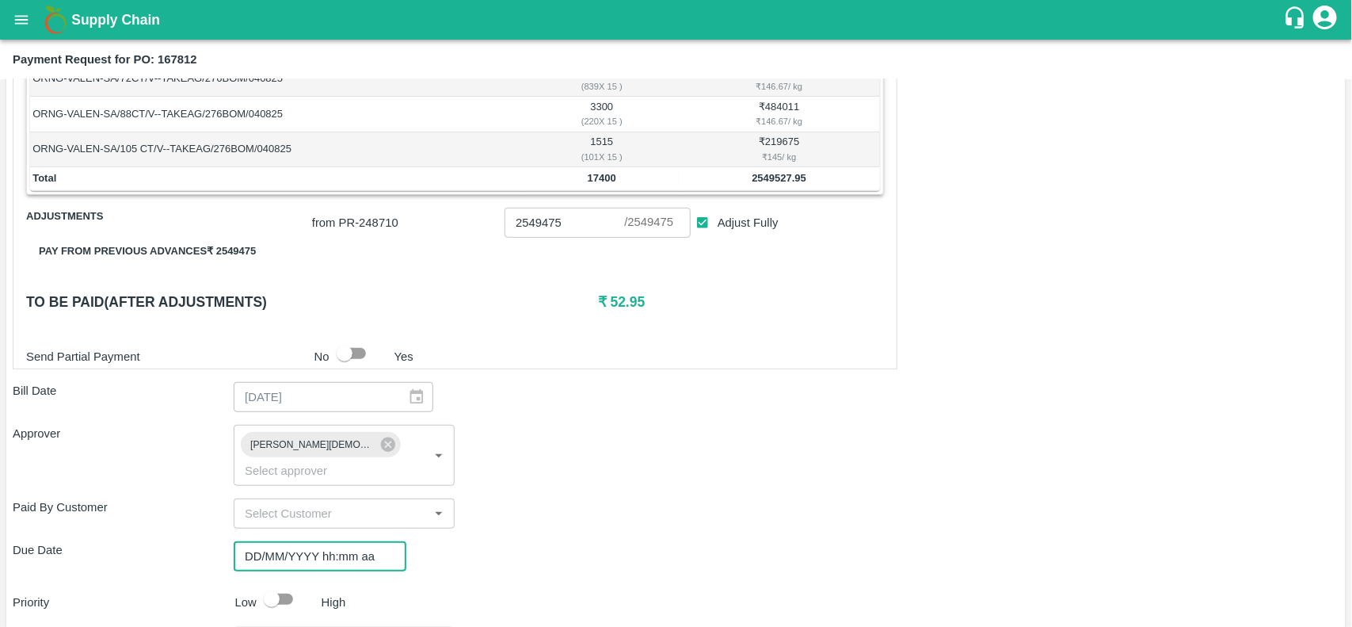
click at [305, 541] on input "DD/MM/YYYY hh:mm aa" at bounding box center [315, 556] width 162 height 30
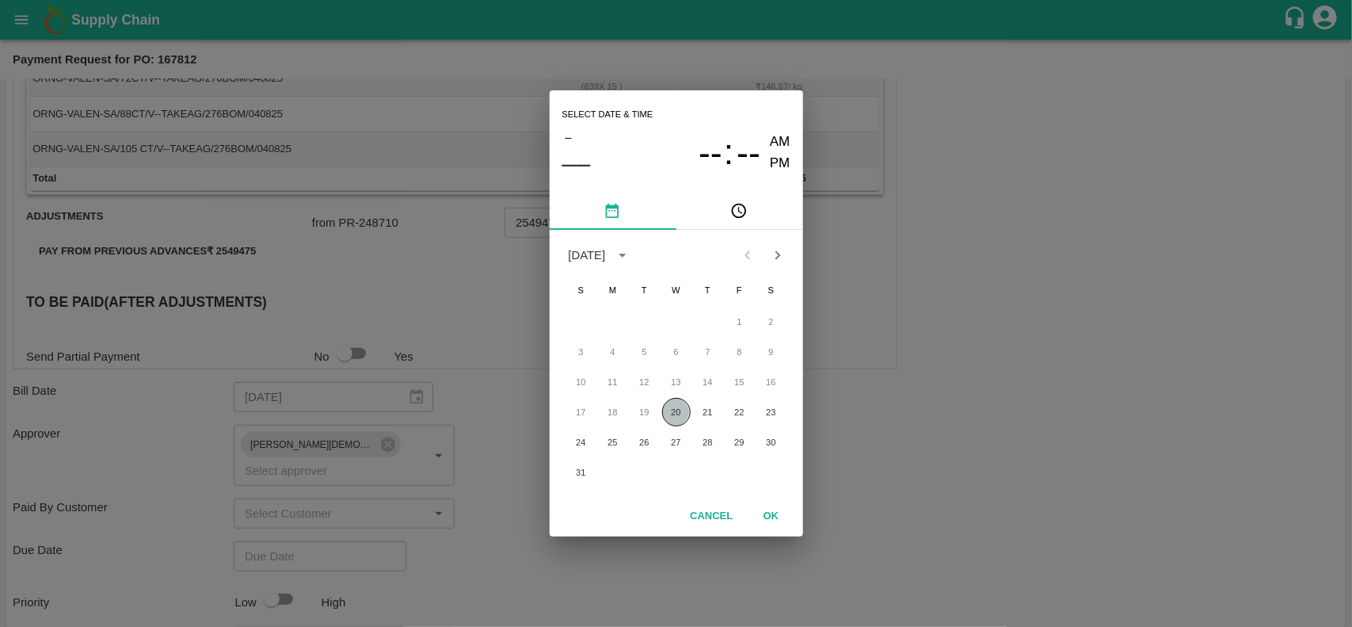
click at [680, 412] on button "20" at bounding box center [676, 412] width 29 height 29
type input "20/08/2025 12:00 AM"
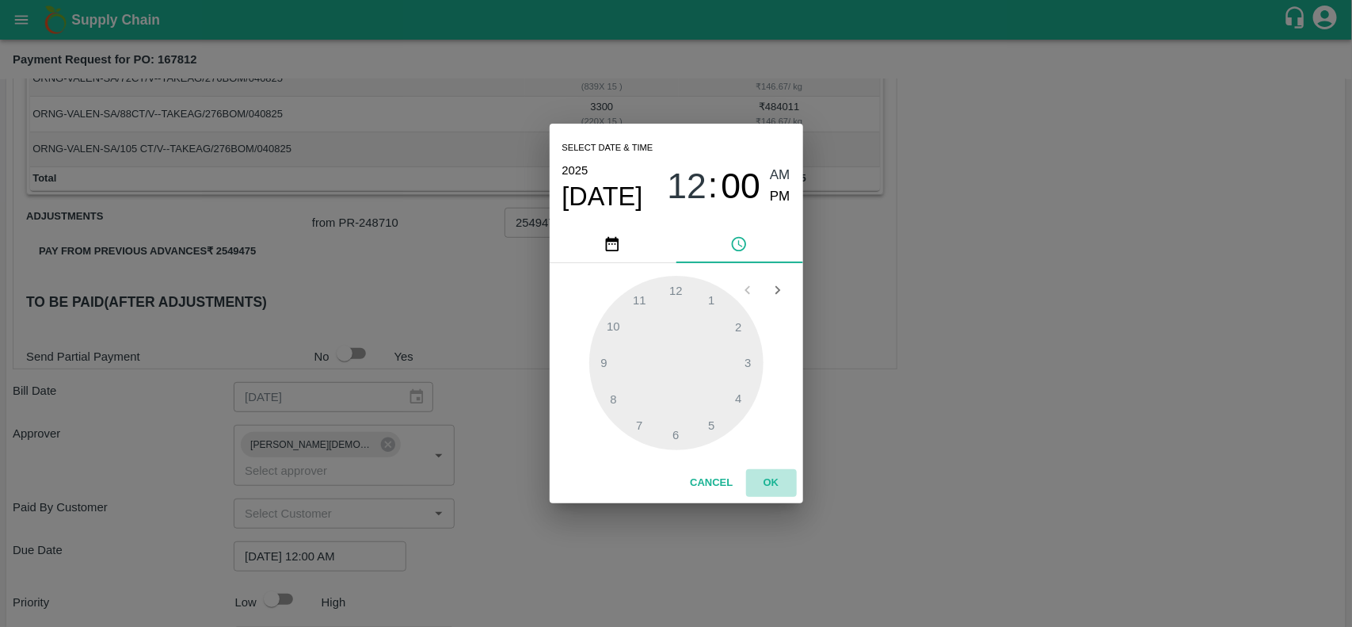
click at [771, 482] on button "OK" at bounding box center [771, 483] width 51 height 28
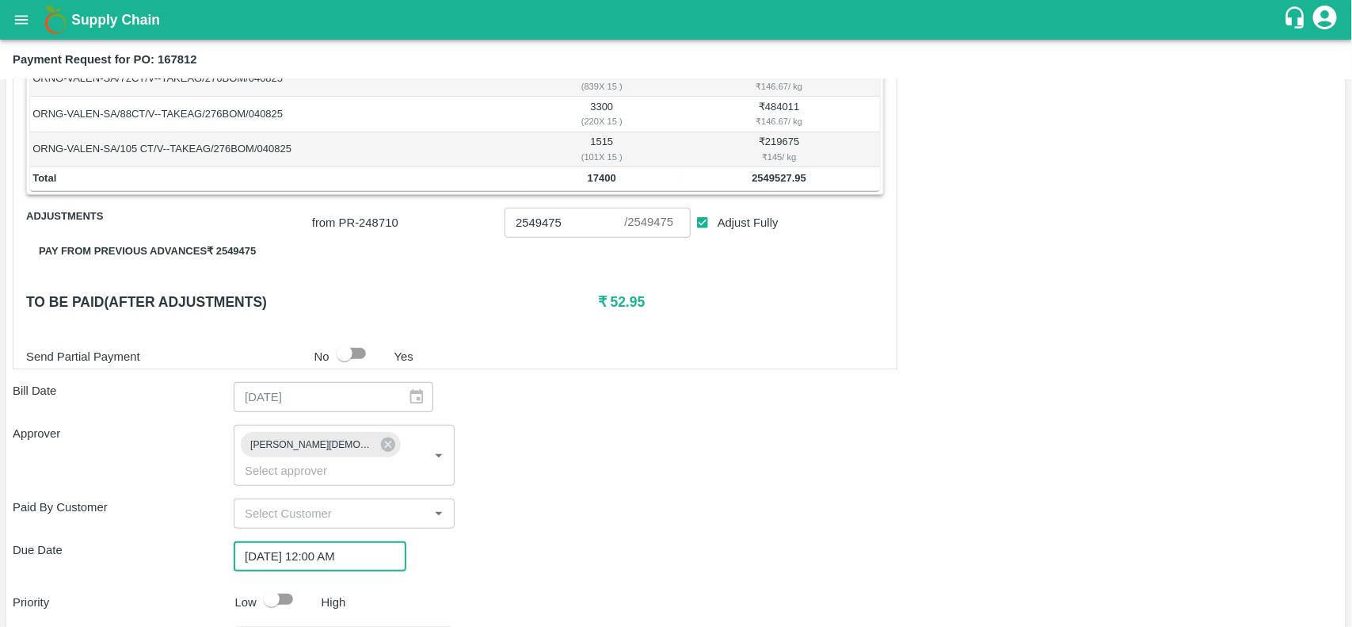
scroll to position [454, 0]
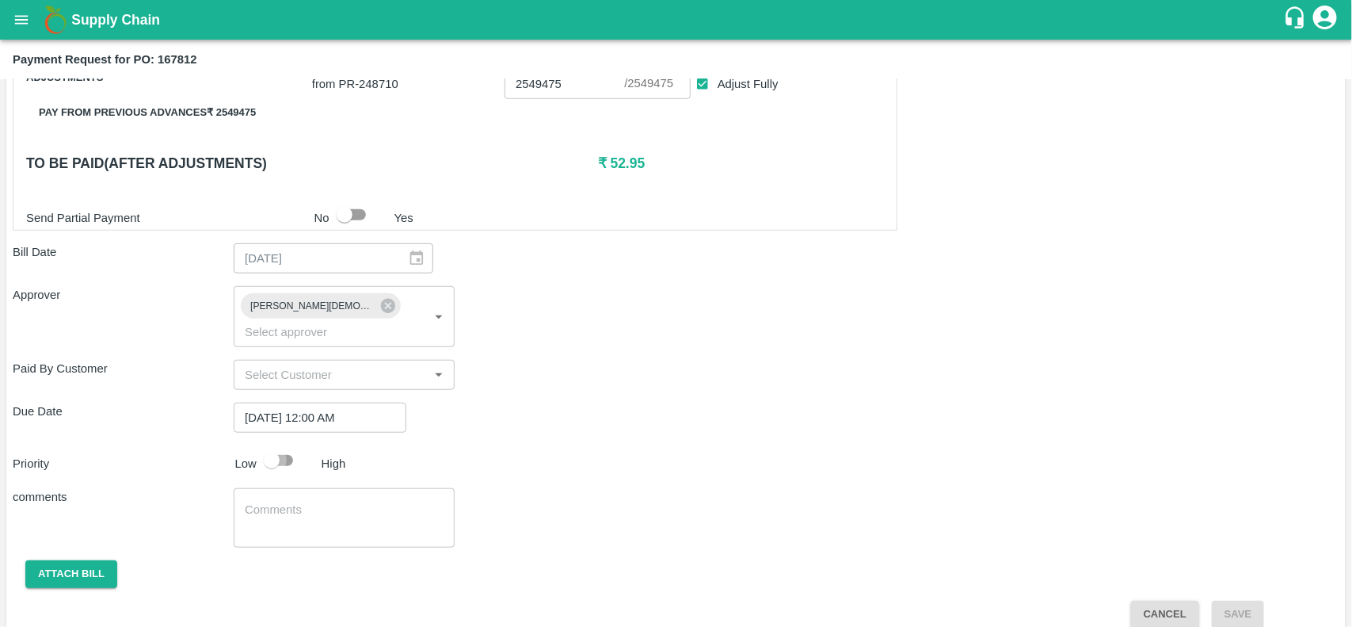
click at [271, 445] on input "checkbox" at bounding box center [272, 460] width 90 height 30
checkbox input "true"
click at [78, 560] on button "Attach bill" at bounding box center [71, 574] width 92 height 28
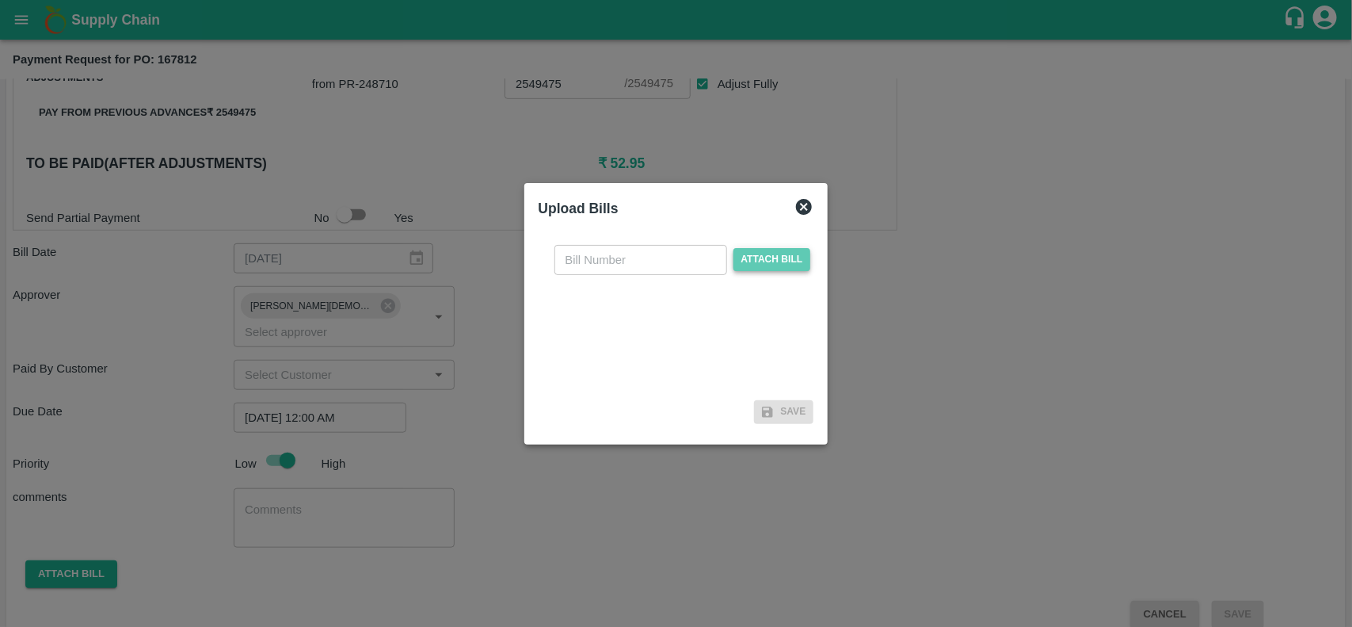
click at [772, 262] on span "Attach bill" at bounding box center [772, 259] width 78 height 23
click at [0, 0] on input "Attach bill" at bounding box center [0, 0] width 0 height 0
click at [801, 256] on span "Attach bill" at bounding box center [772, 259] width 78 height 23
click at [0, 0] on input "Attach bill" at bounding box center [0, 0] width 0 height 0
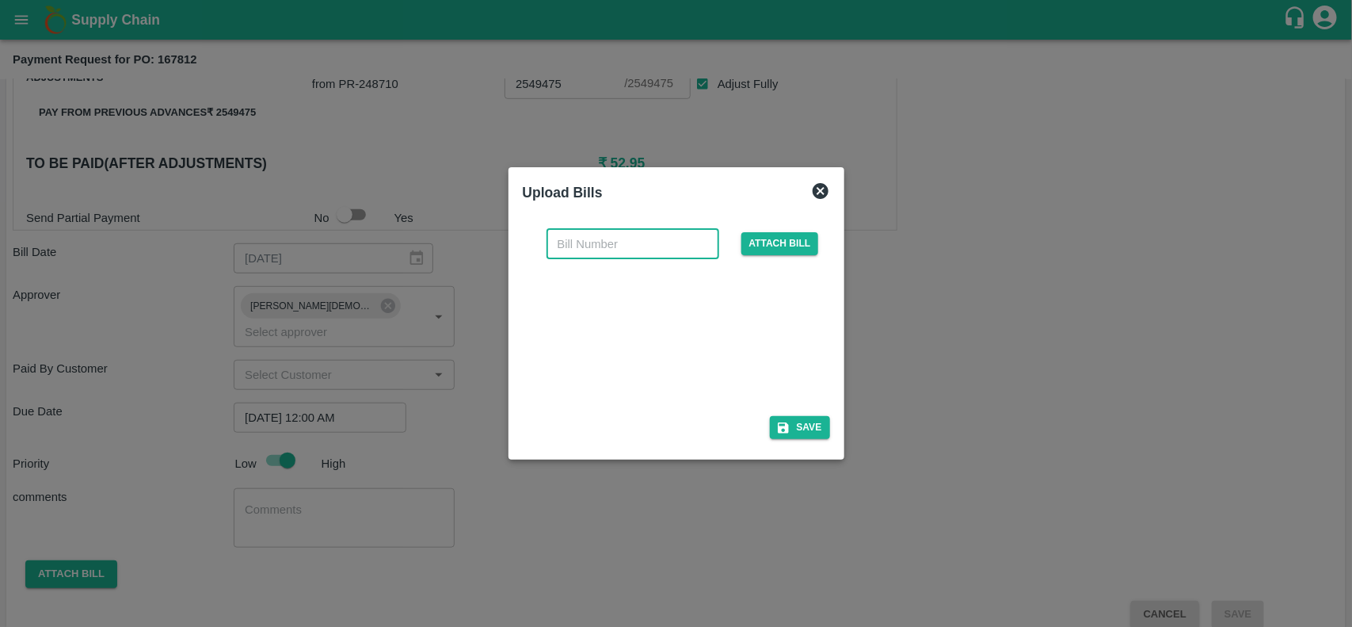
click at [596, 235] on input "text" at bounding box center [633, 244] width 173 height 30
paste input "IMP1336/25-26"
type input "IMP1336/25-26"
click at [783, 424] on icon "button" at bounding box center [783, 427] width 11 height 11
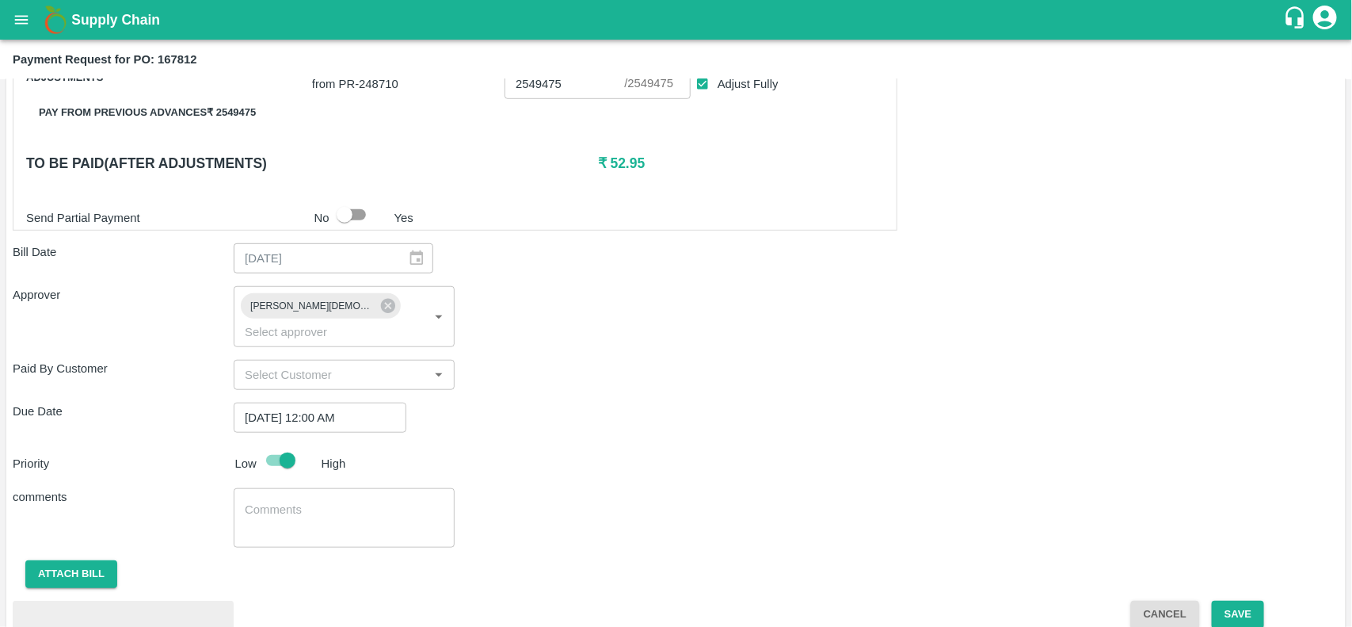
scroll to position [539, 0]
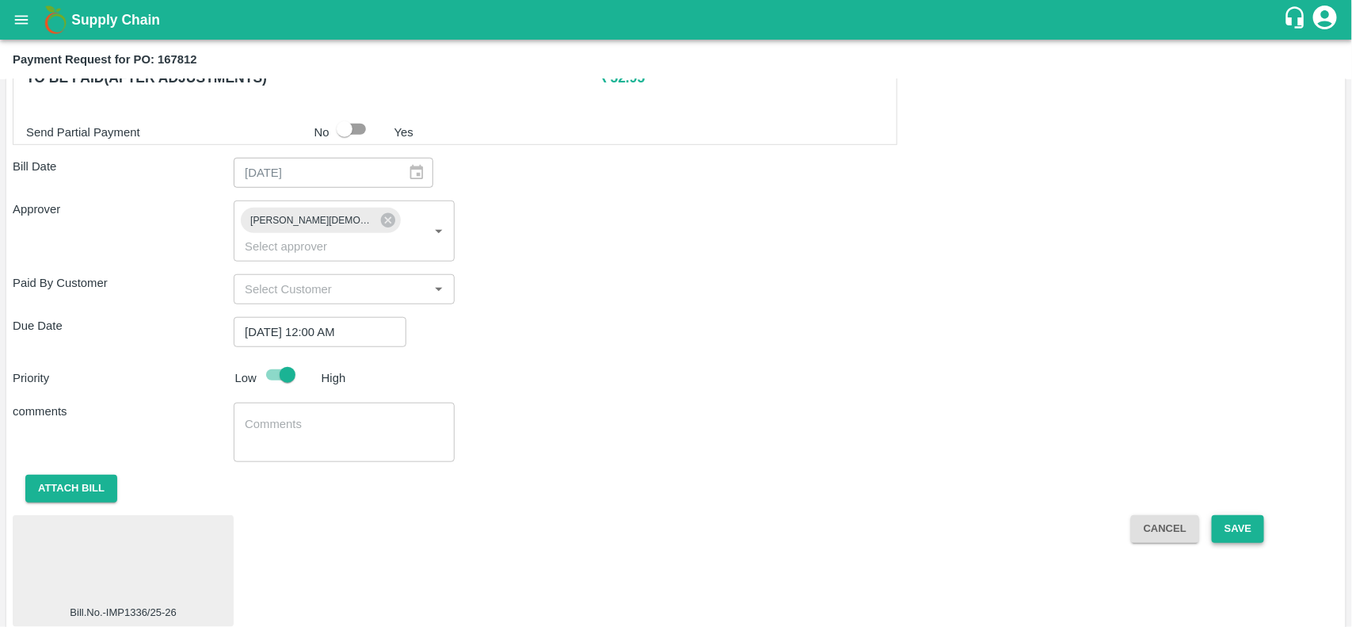
click at [1230, 517] on button "Save" at bounding box center [1238, 529] width 52 height 28
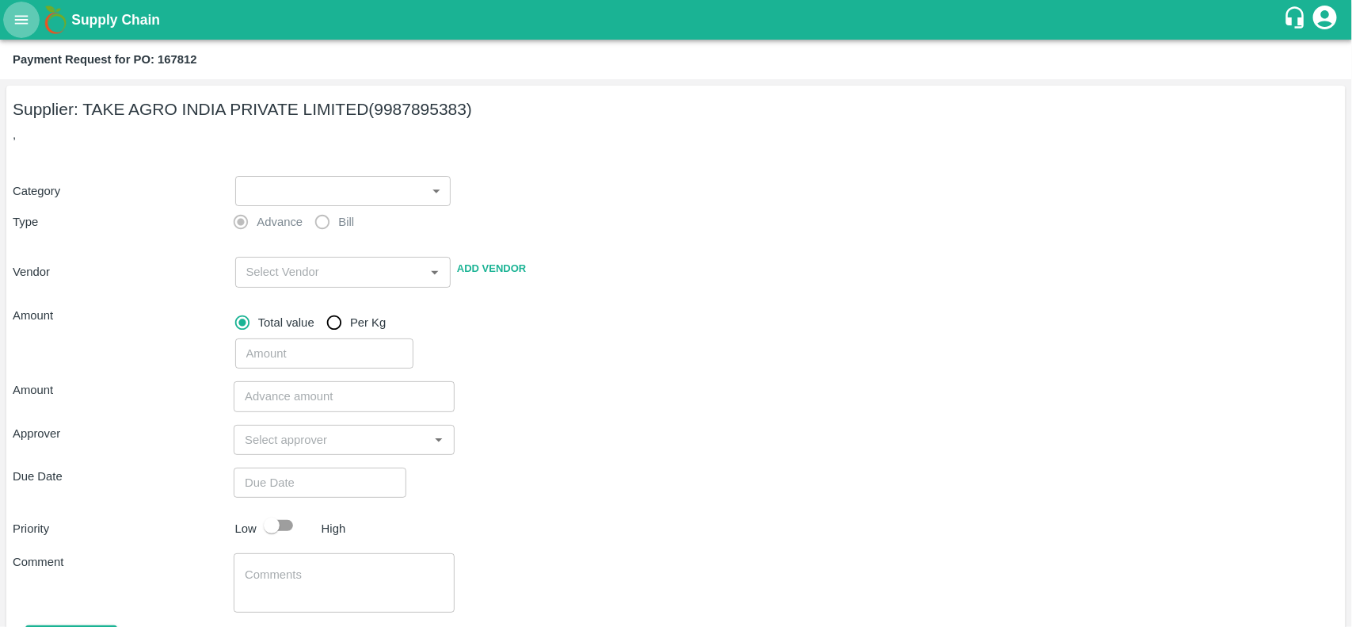
click at [26, 13] on icon "open drawer" at bounding box center [21, 19] width 17 height 17
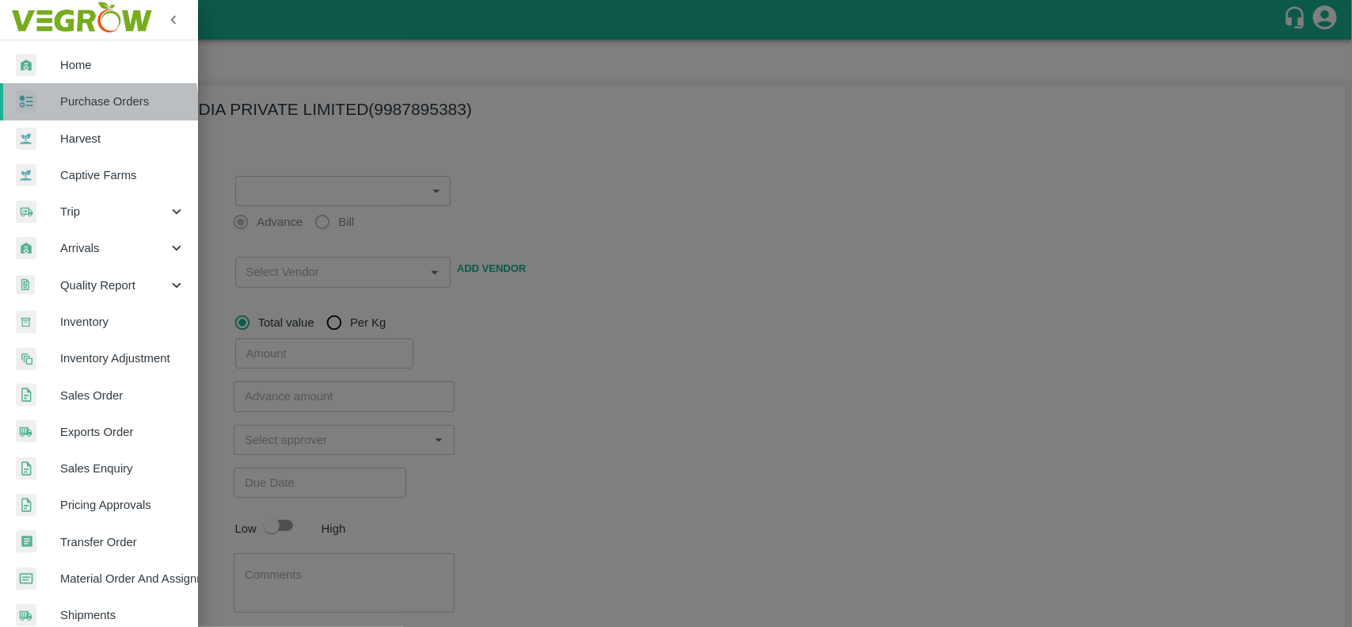
click at [72, 107] on span "Purchase Orders" at bounding box center [122, 101] width 125 height 17
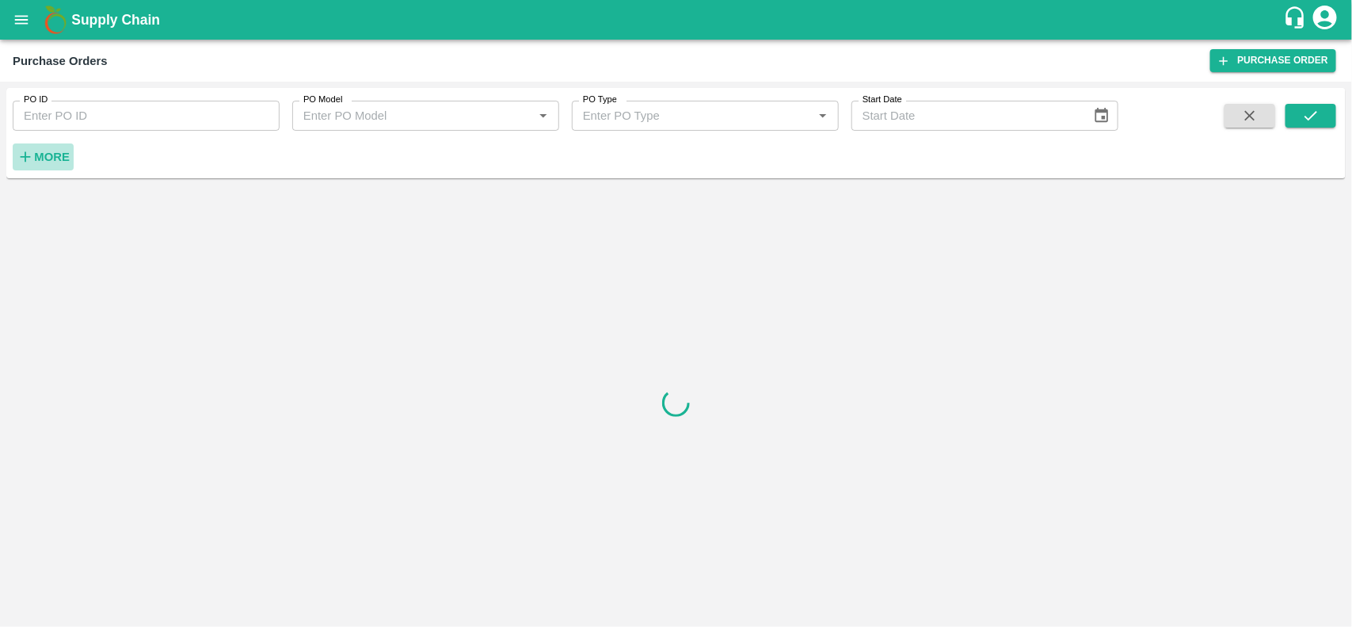
click at [44, 144] on button "More" at bounding box center [43, 156] width 61 height 27
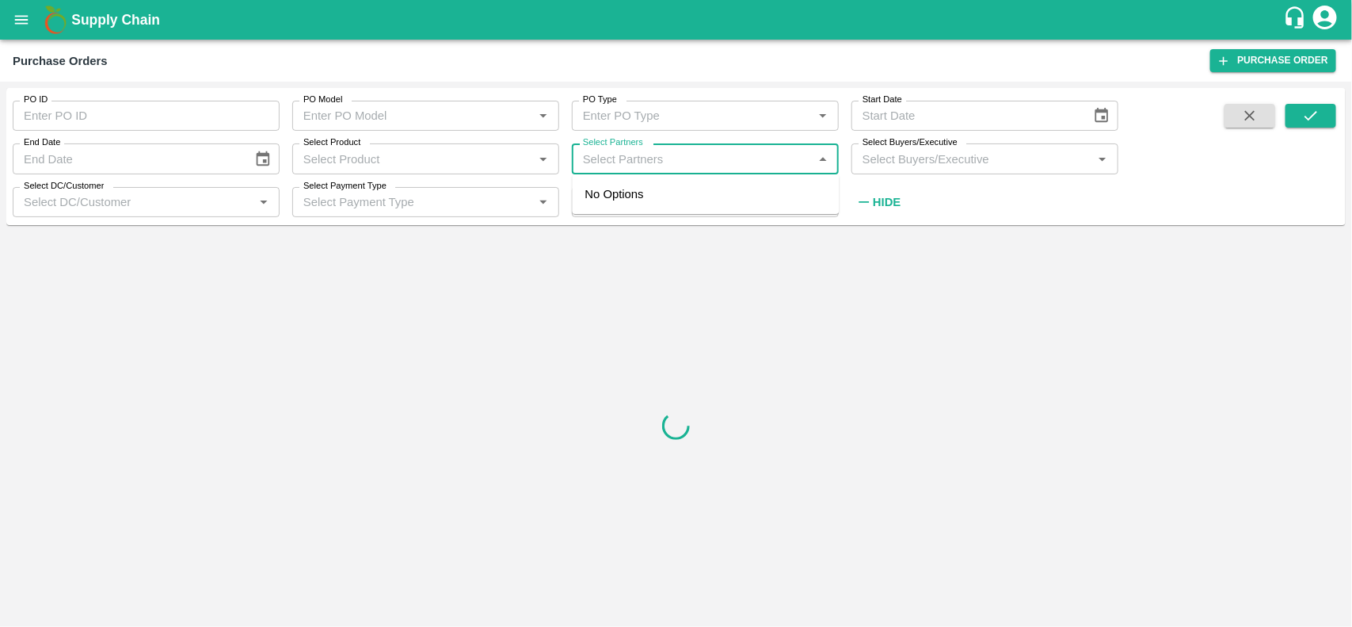
click at [631, 158] on input "Select Partners" at bounding box center [692, 158] width 231 height 21
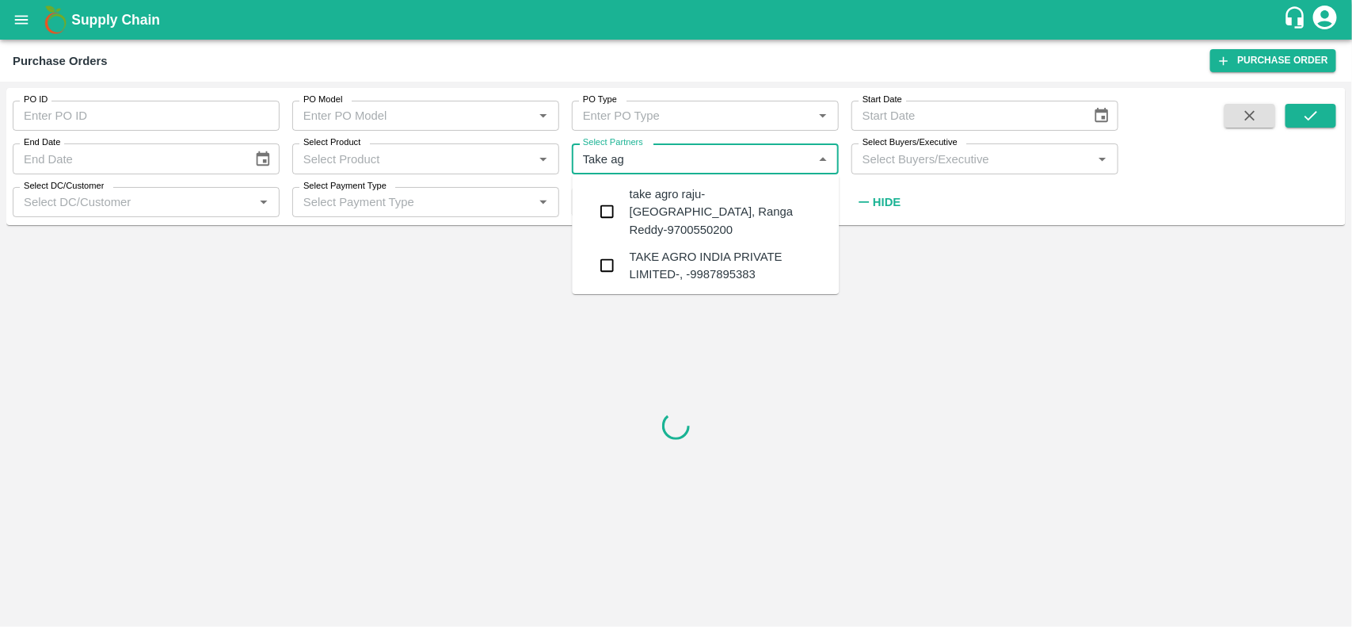
type input "Take agr"
click at [600, 250] on input "checkbox" at bounding box center [608, 266] width 32 height 32
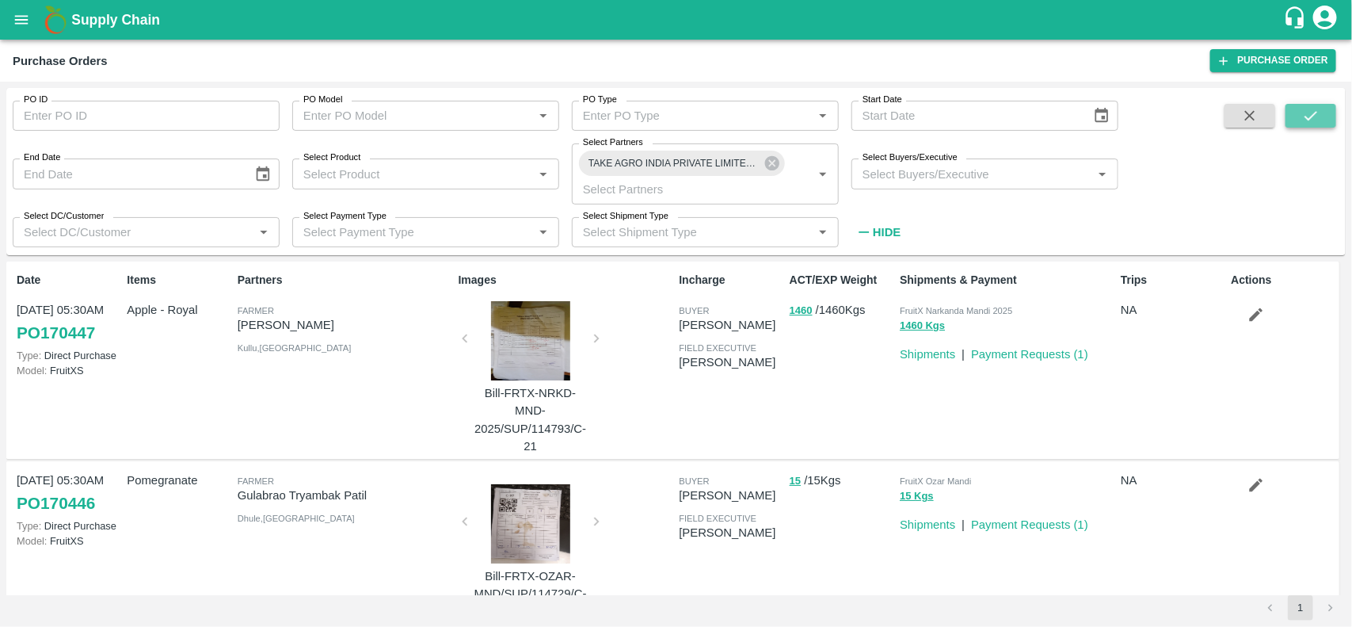
click at [1327, 123] on button "submit" at bounding box center [1311, 116] width 51 height 24
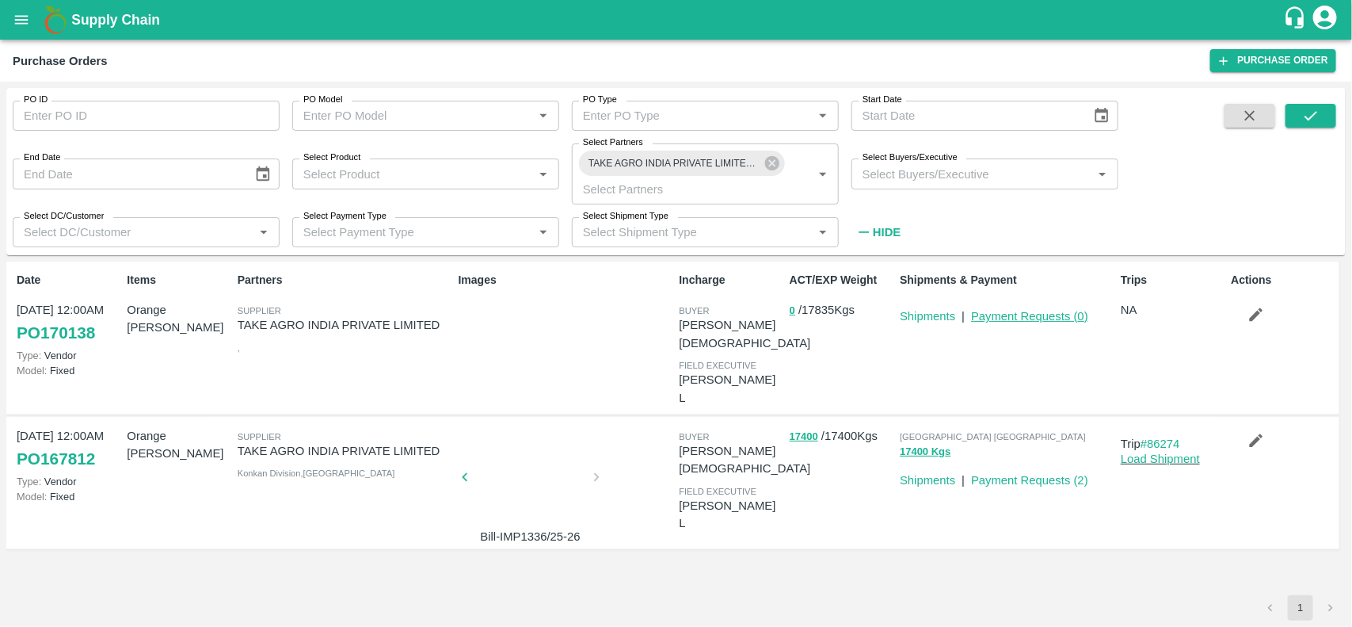
click at [1011, 319] on link "Payment Requests ( 0 )" at bounding box center [1029, 316] width 117 height 13
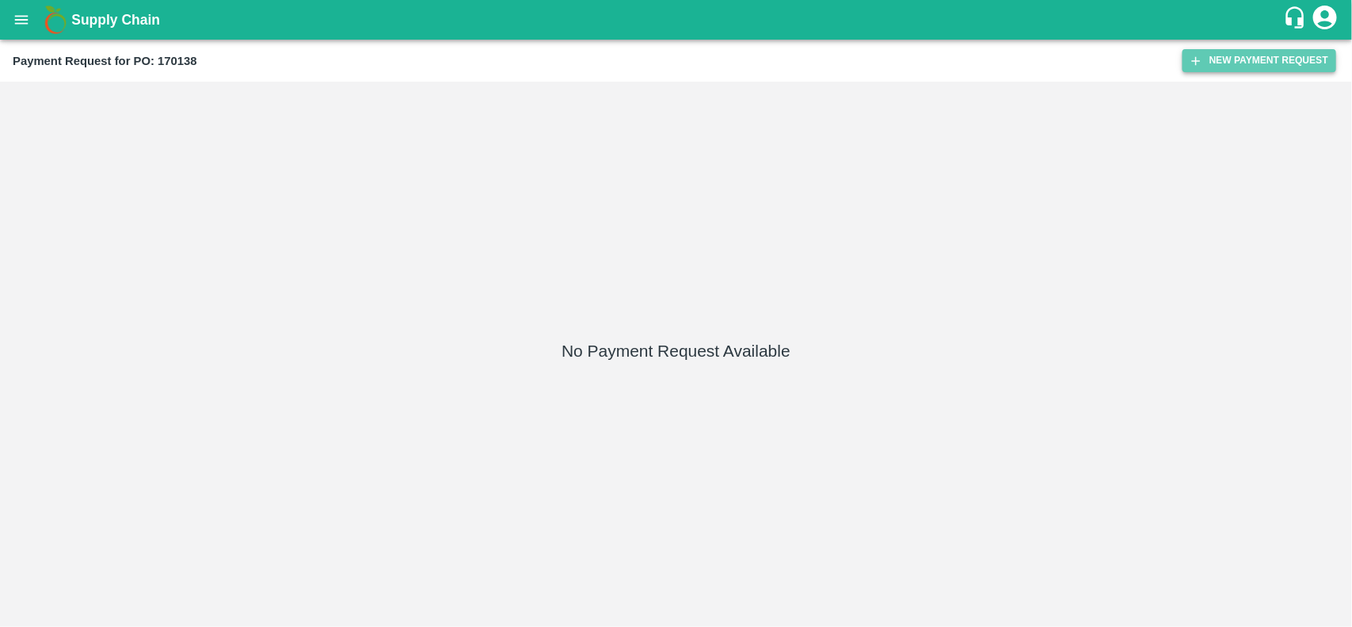
click at [1281, 59] on button "New Payment Request" at bounding box center [1260, 60] width 154 height 23
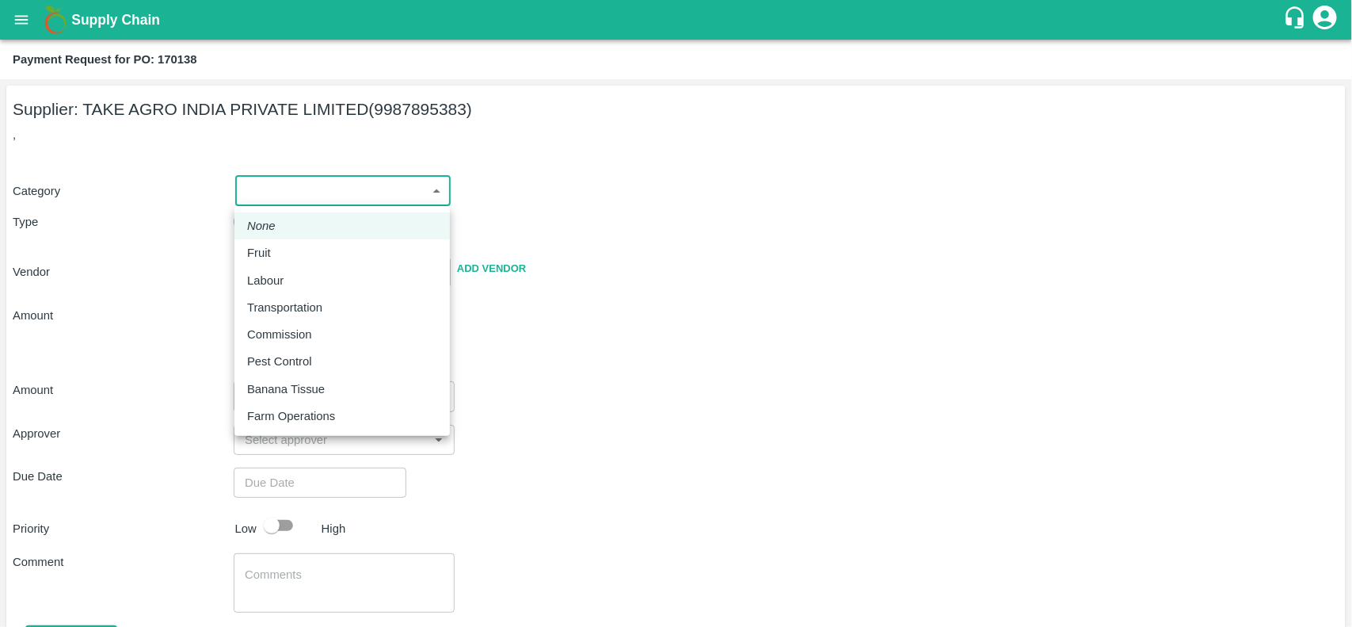
click at [284, 190] on body "Supply Chain Payment Request for PO: 170138 Supplier: TAKE AGRO INDIA PRIVATE L…" at bounding box center [676, 313] width 1352 height 627
click at [266, 242] on li "Fruit" at bounding box center [341, 252] width 215 height 27
type input "1"
type input "TAKE AGRO INDIA PRIVATE LIMITED - 9987895383(Supplier)"
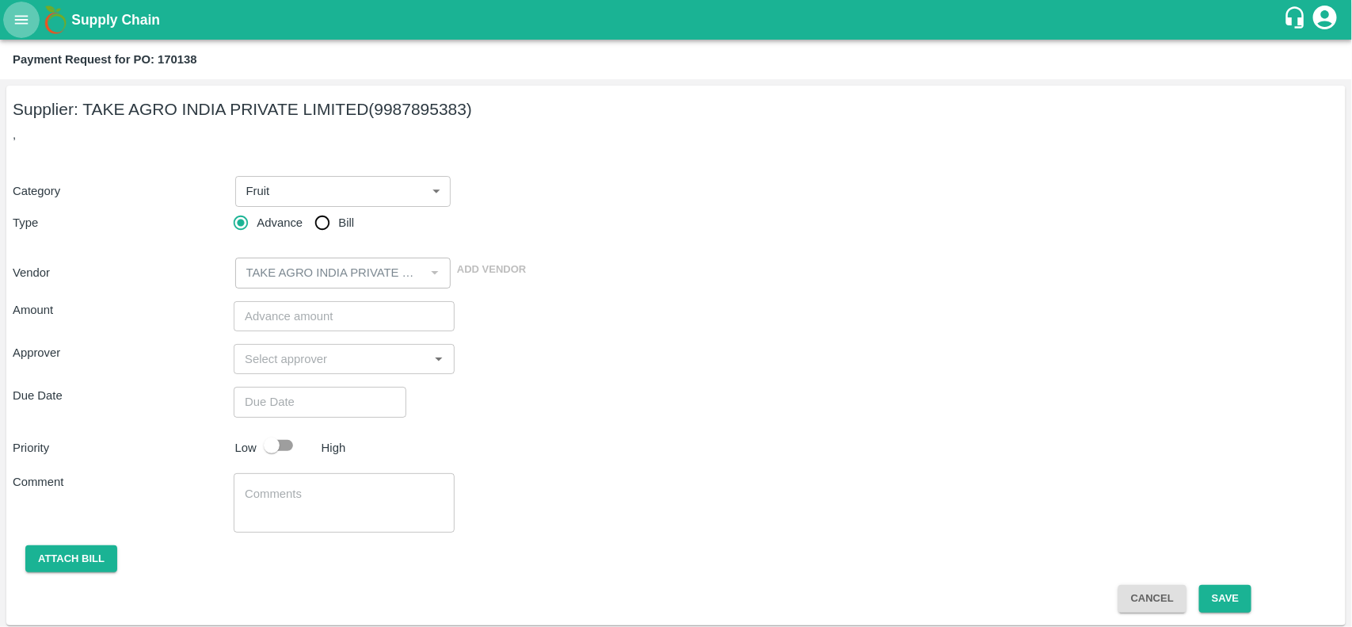
click at [10, 28] on button "open drawer" at bounding box center [21, 20] width 36 height 36
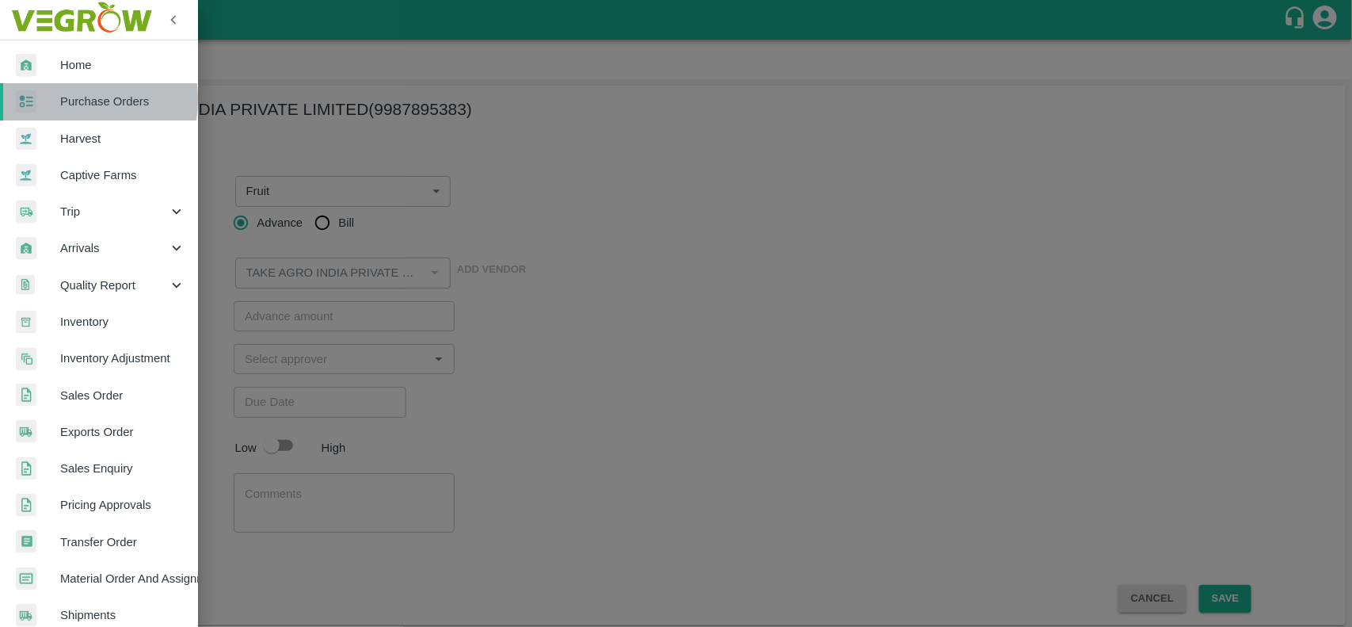
click at [66, 99] on span "Purchase Orders" at bounding box center [122, 101] width 125 height 17
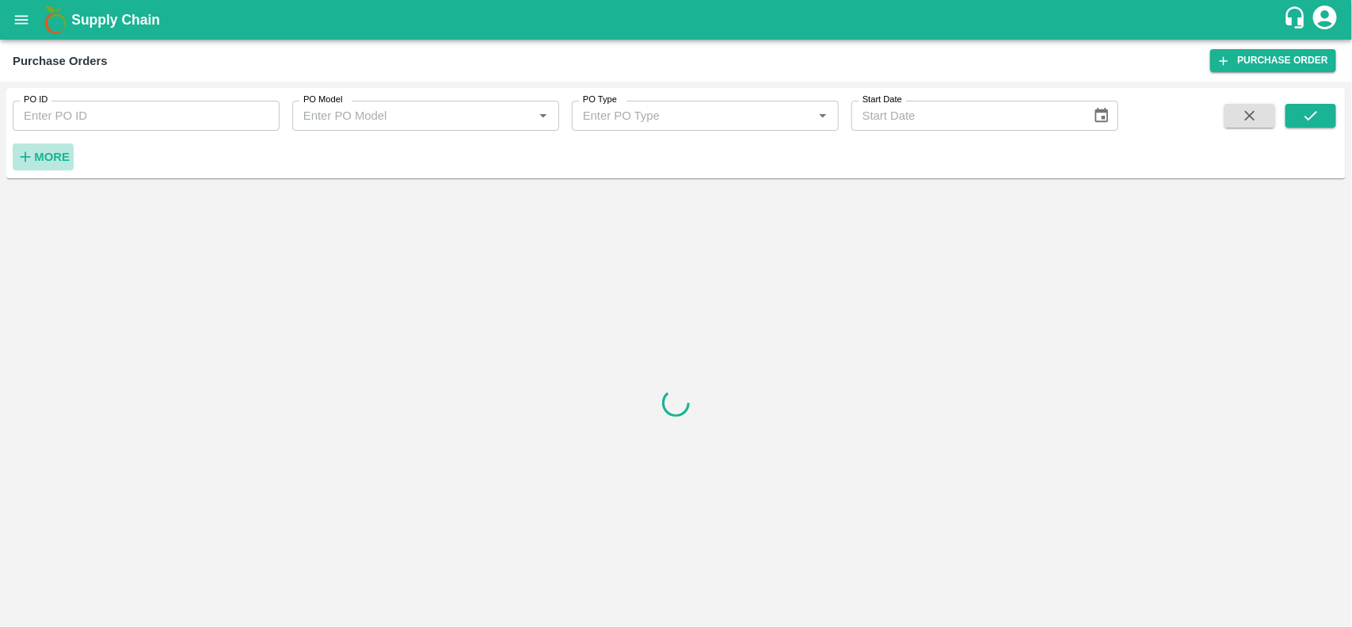
click at [58, 148] on h6 "More" at bounding box center [52, 157] width 36 height 21
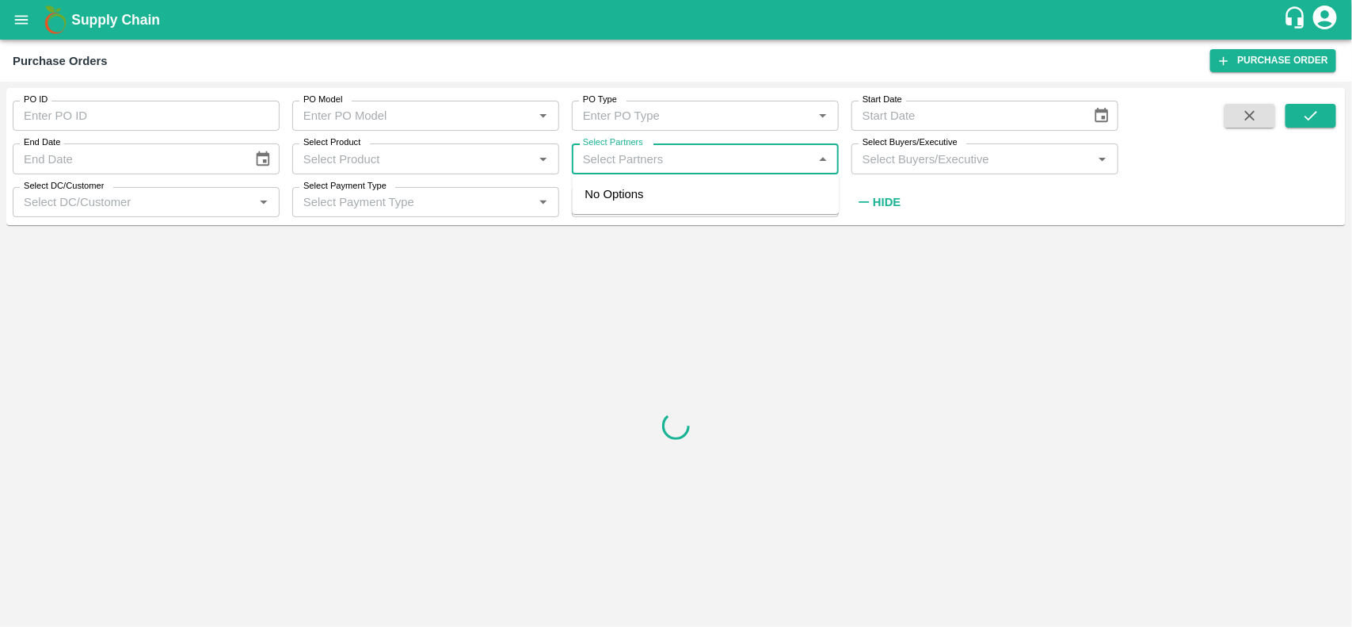
click at [600, 161] on input "Select Partners" at bounding box center [692, 158] width 231 height 21
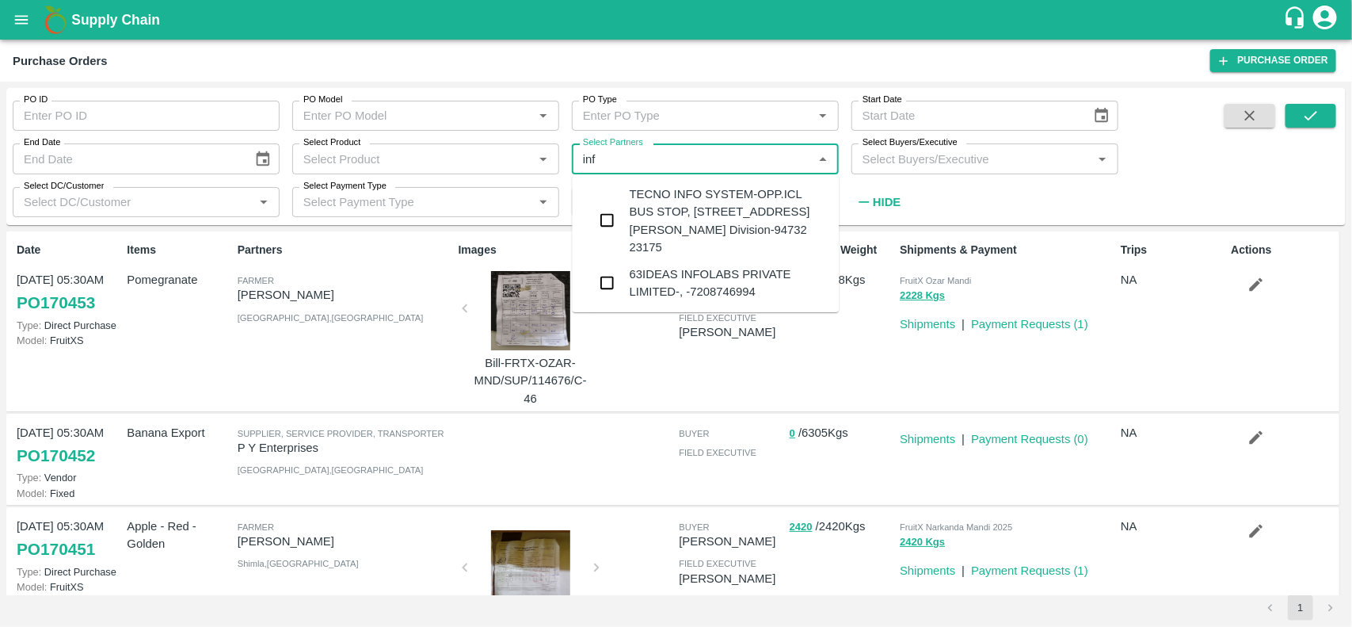
type input "in"
click at [619, 299] on input "checkbox" at bounding box center [608, 283] width 32 height 32
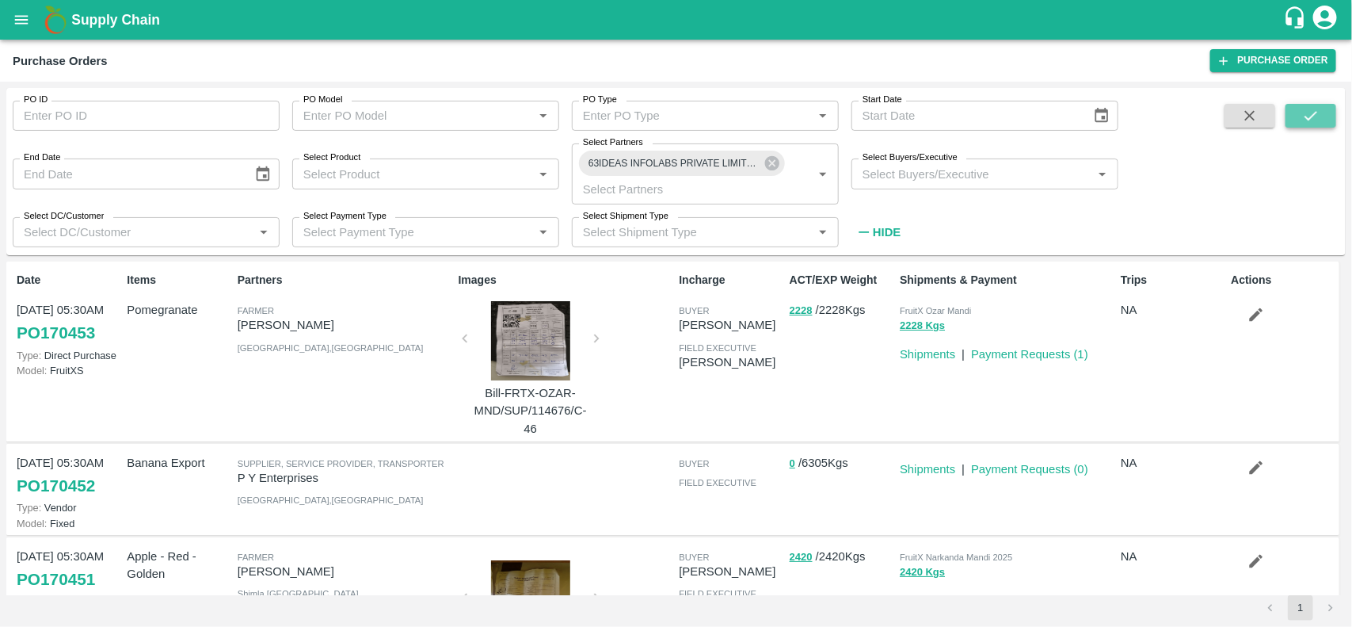
click at [1292, 112] on button "submit" at bounding box center [1311, 116] width 51 height 24
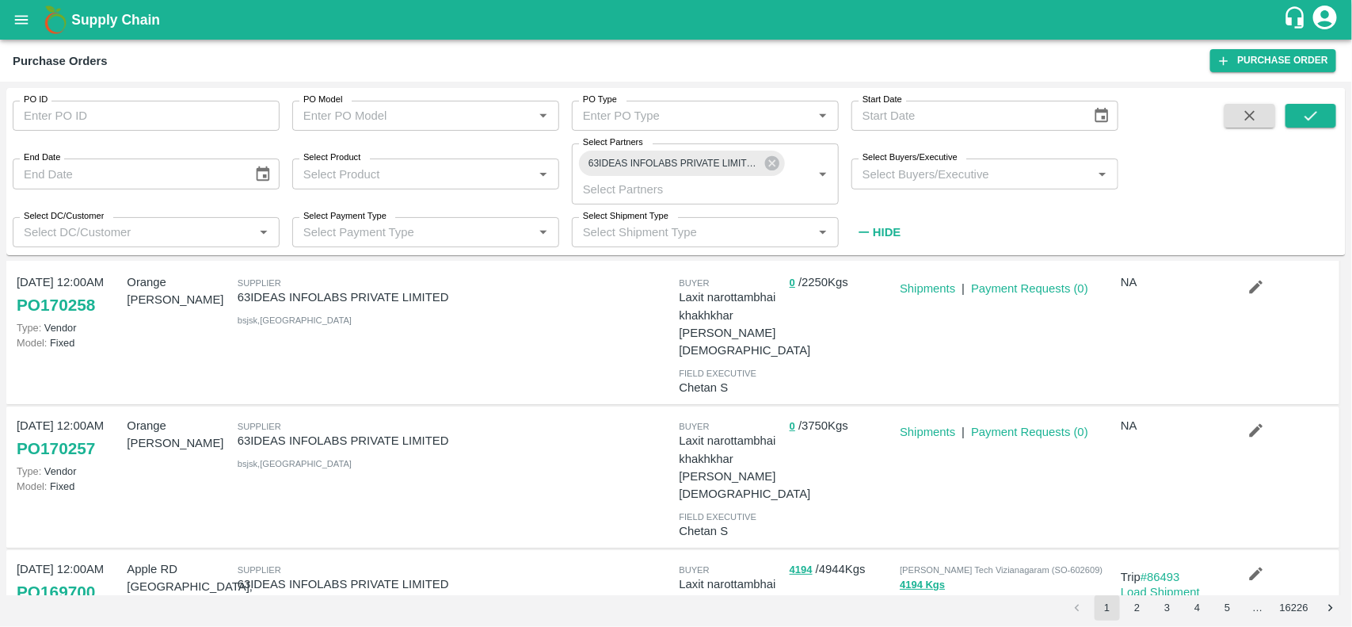
scroll to position [21, 0]
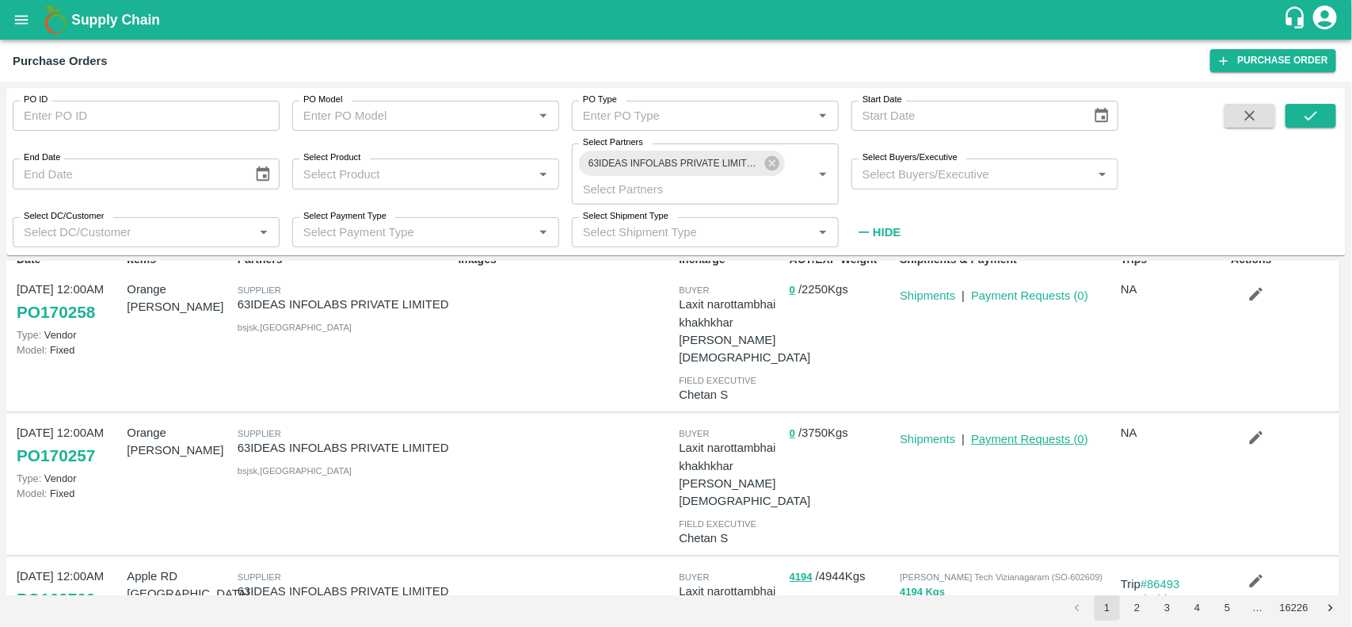
click at [1031, 432] on link "Payment Requests ( 0 )" at bounding box center [1029, 438] width 117 height 13
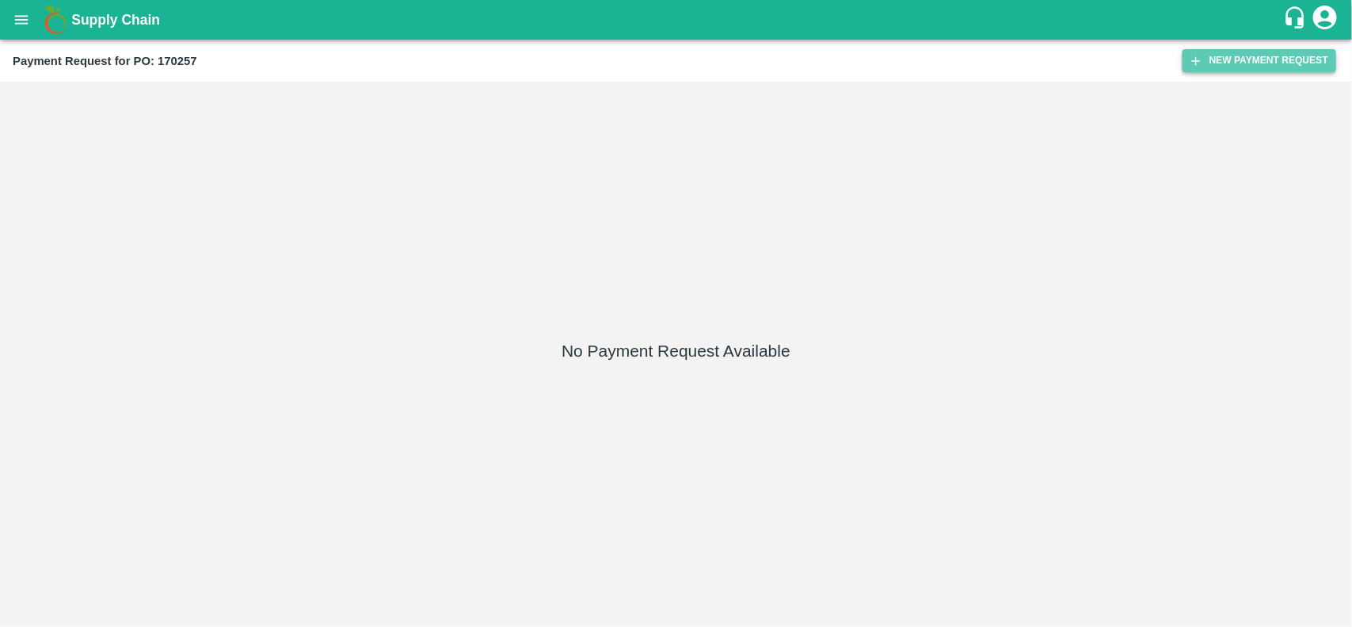
click at [1261, 58] on button "New Payment Request" at bounding box center [1260, 60] width 154 height 23
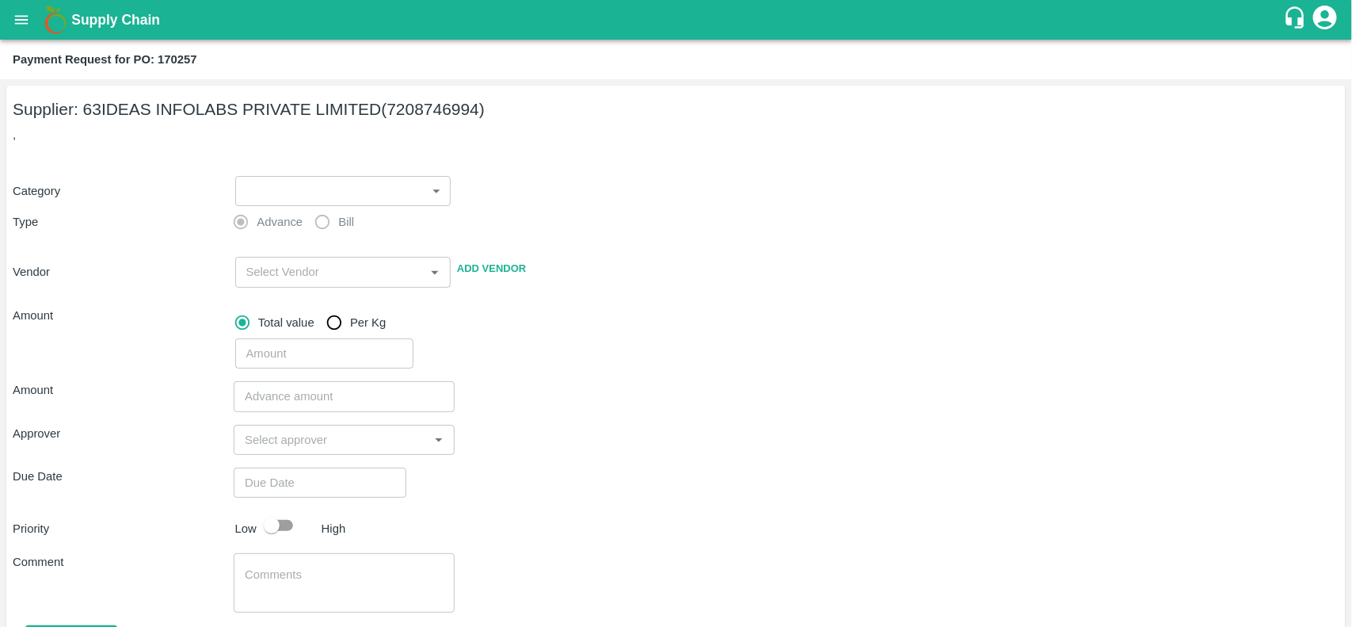
click at [248, 195] on body "Supply Chain Payment Request for PO: 170257 Supplier: 63IDEAS INFOLABS PRIVATE …" at bounding box center [676, 313] width 1352 height 627
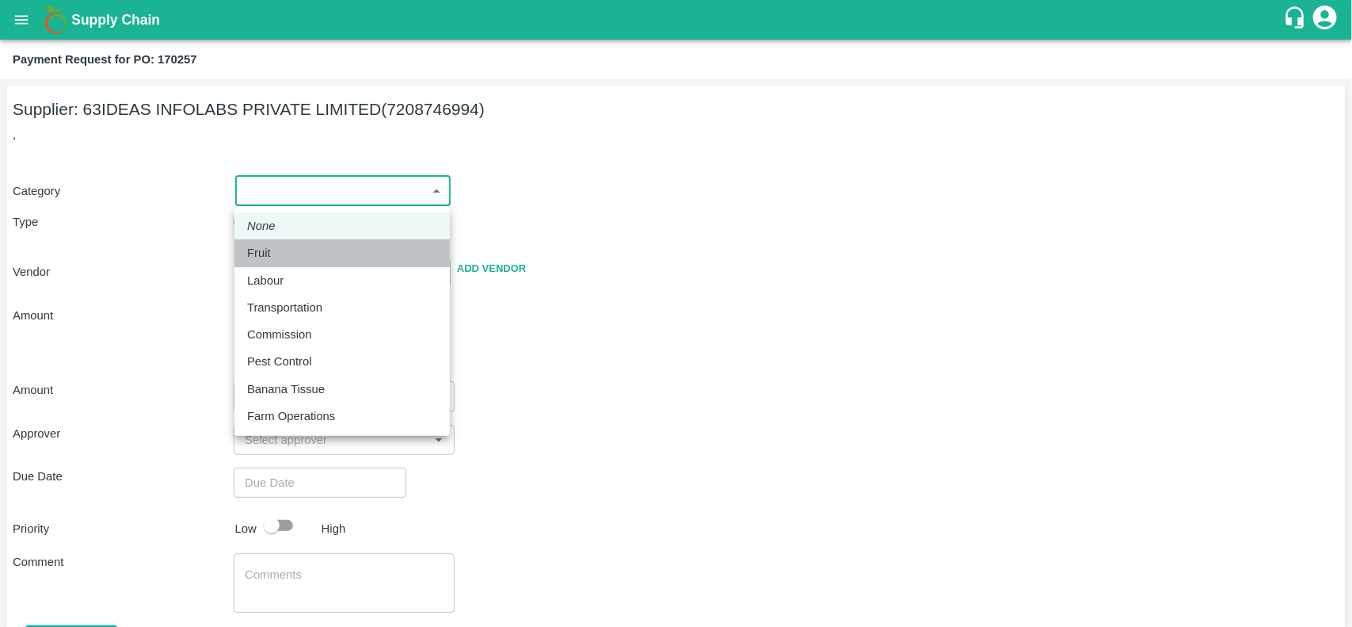
click at [262, 246] on p "Fruit" at bounding box center [259, 252] width 24 height 17
type input "1"
type input "63IDEAS INFOLABS PRIVATE LIMITED - 7208746994(Supplier)"
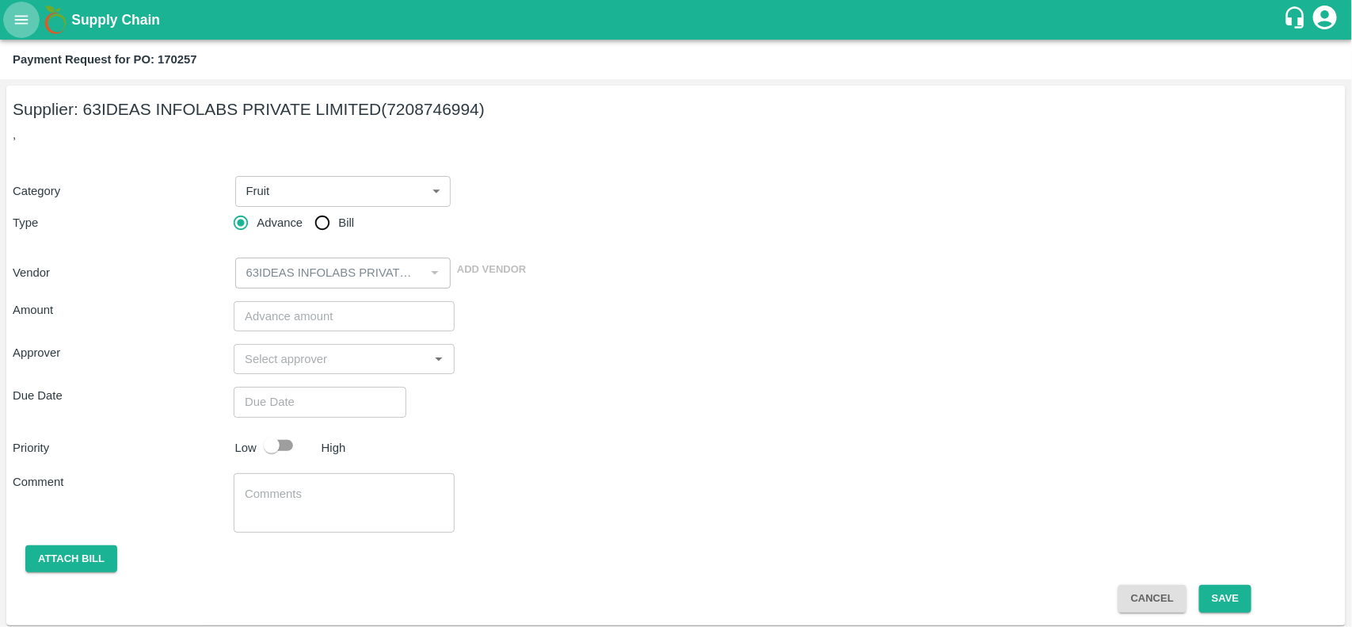
click at [13, 17] on icon "open drawer" at bounding box center [21, 19] width 17 height 17
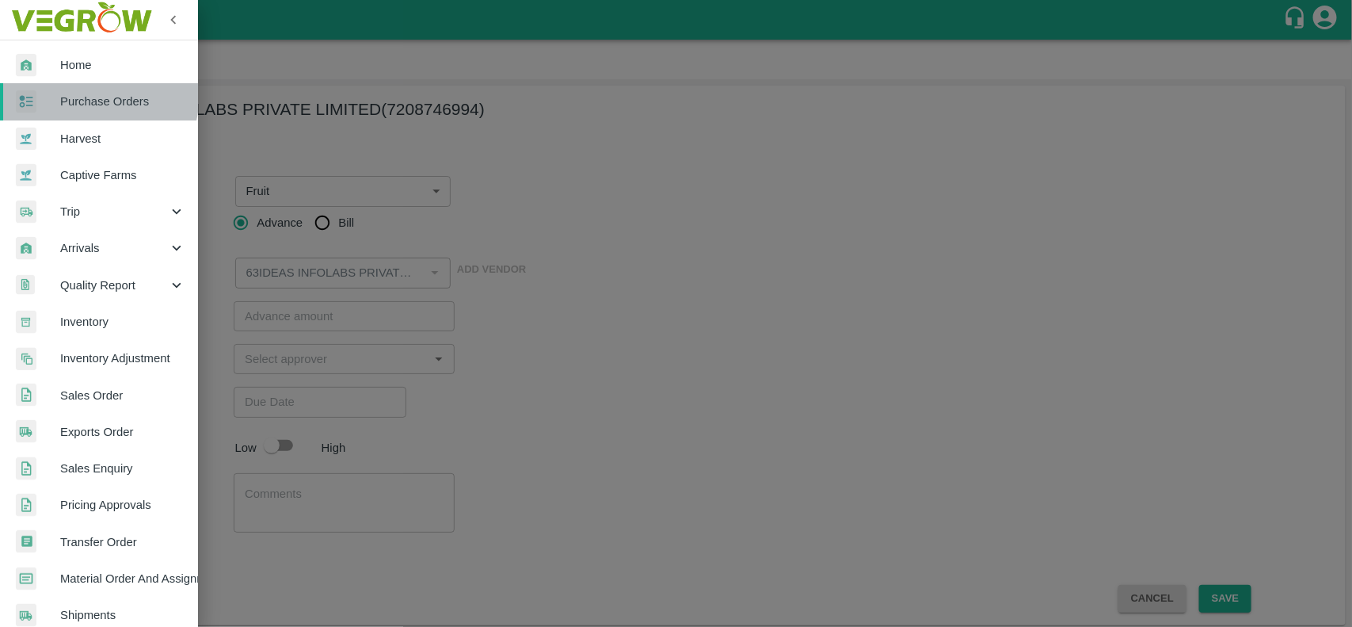
click at [69, 93] on span "Purchase Orders" at bounding box center [122, 101] width 125 height 17
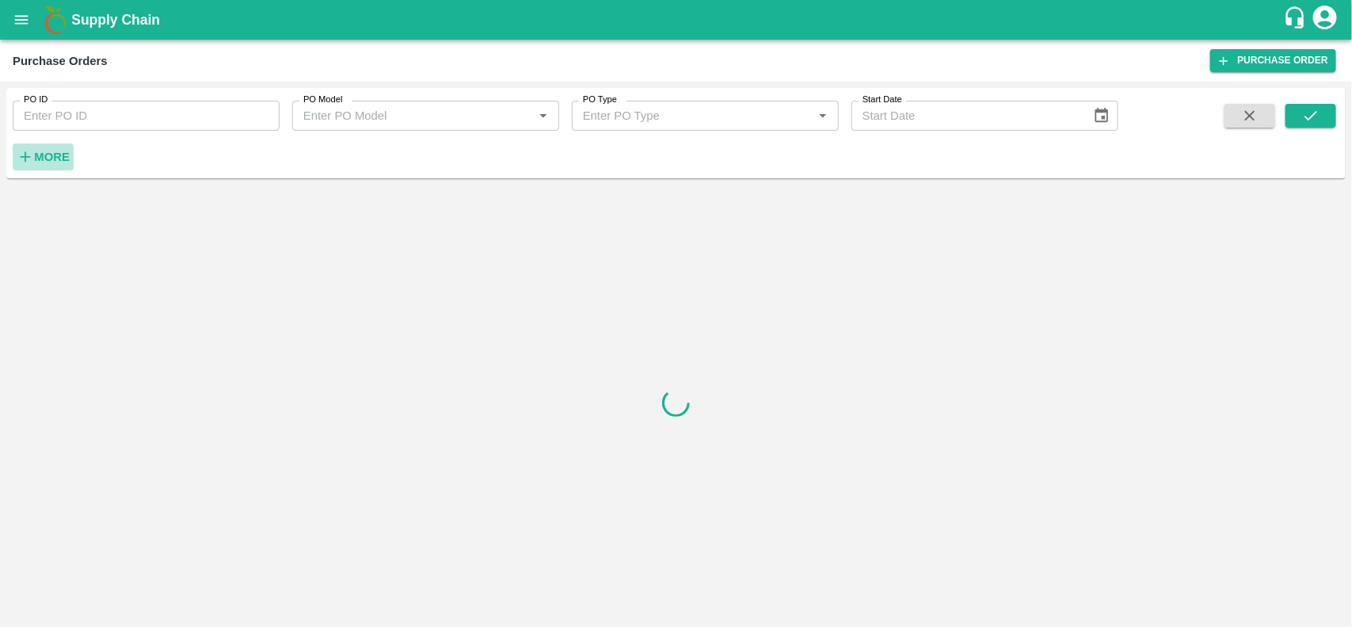
click at [68, 153] on strong "More" at bounding box center [52, 156] width 36 height 13
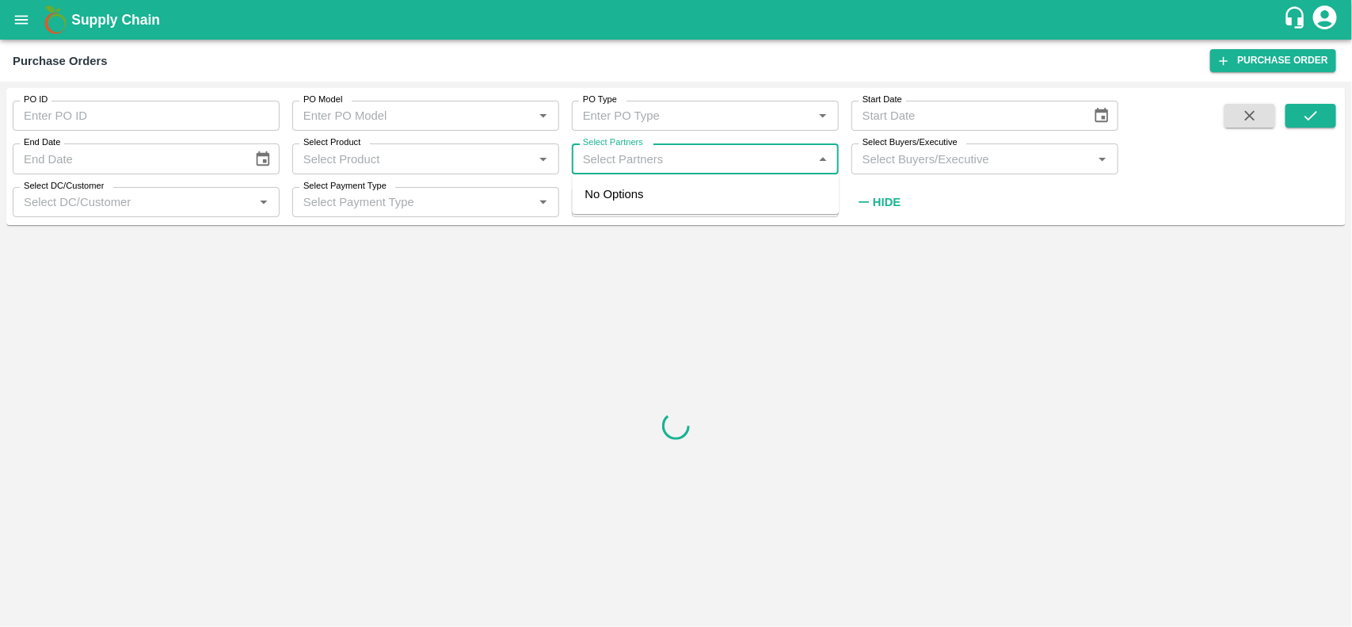
click at [596, 153] on input "Select Partners" at bounding box center [692, 158] width 231 height 21
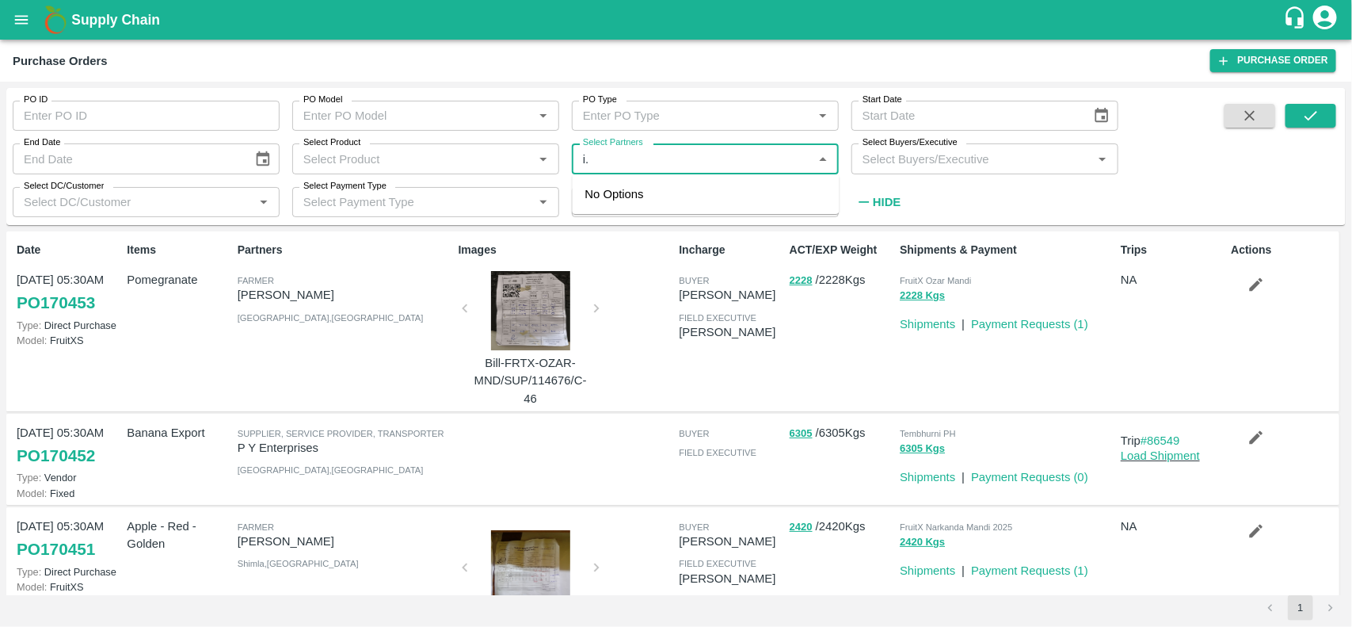
type input "i"
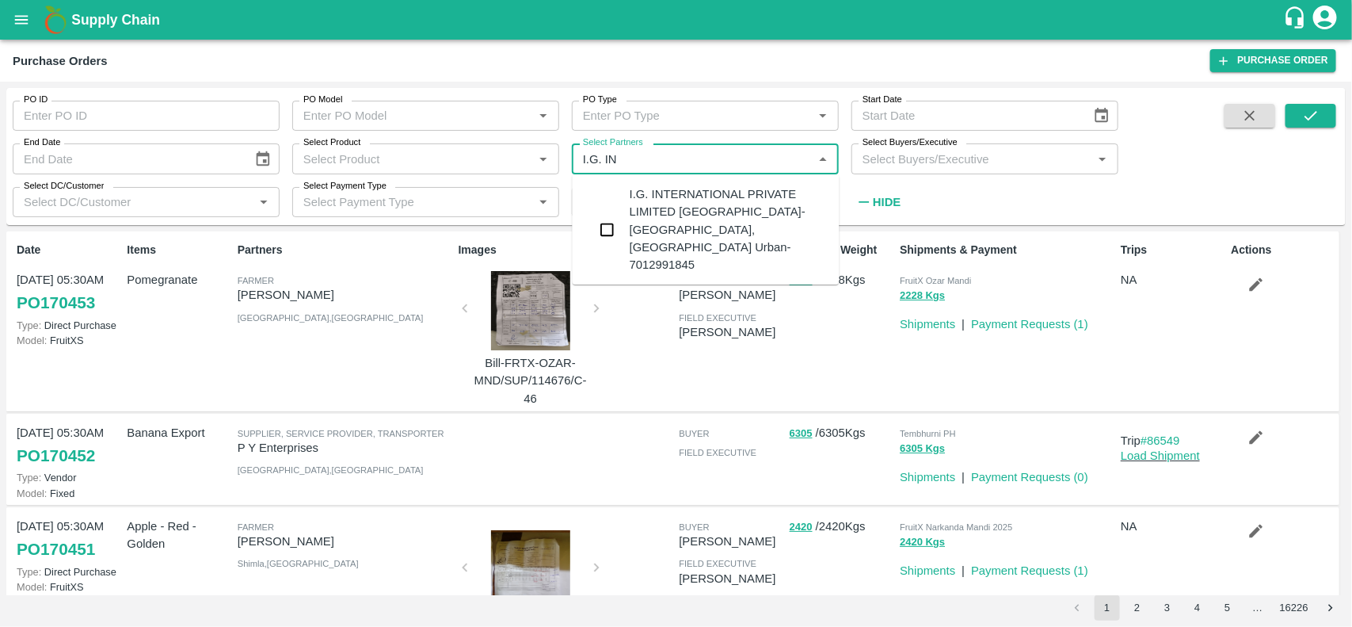
type input "I.G. INT"
click at [611, 215] on input "checkbox" at bounding box center [608, 230] width 32 height 32
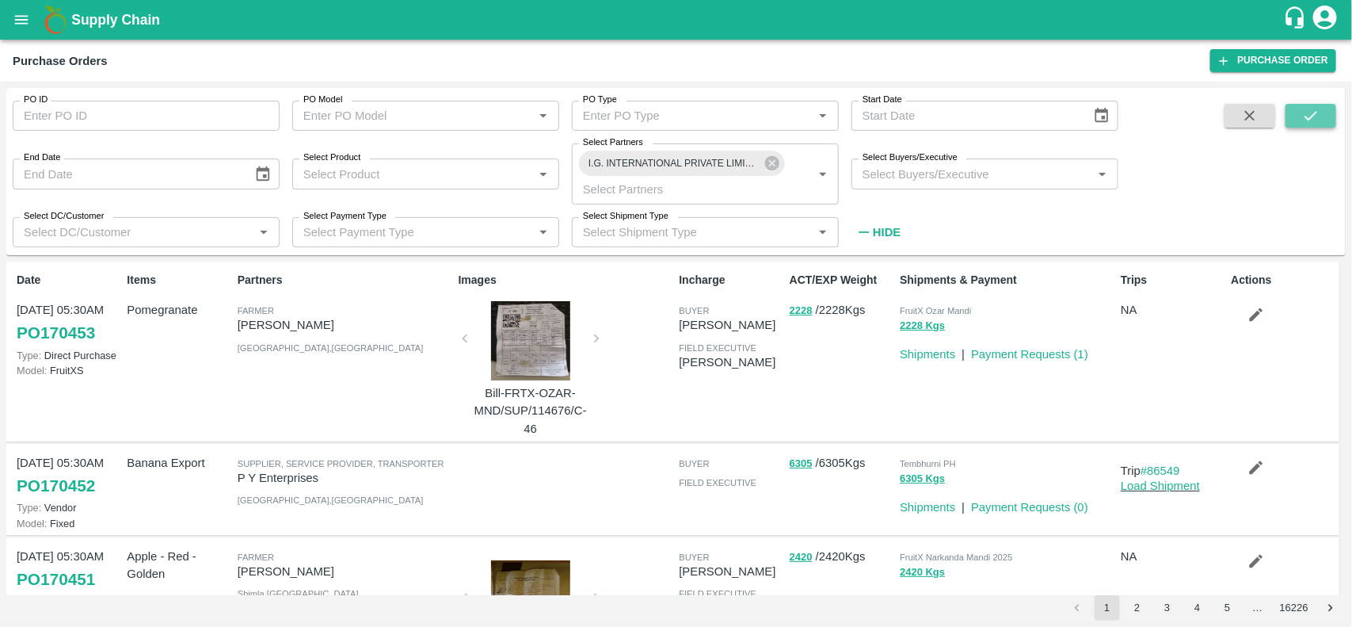
click at [1291, 117] on button "submit" at bounding box center [1311, 116] width 51 height 24
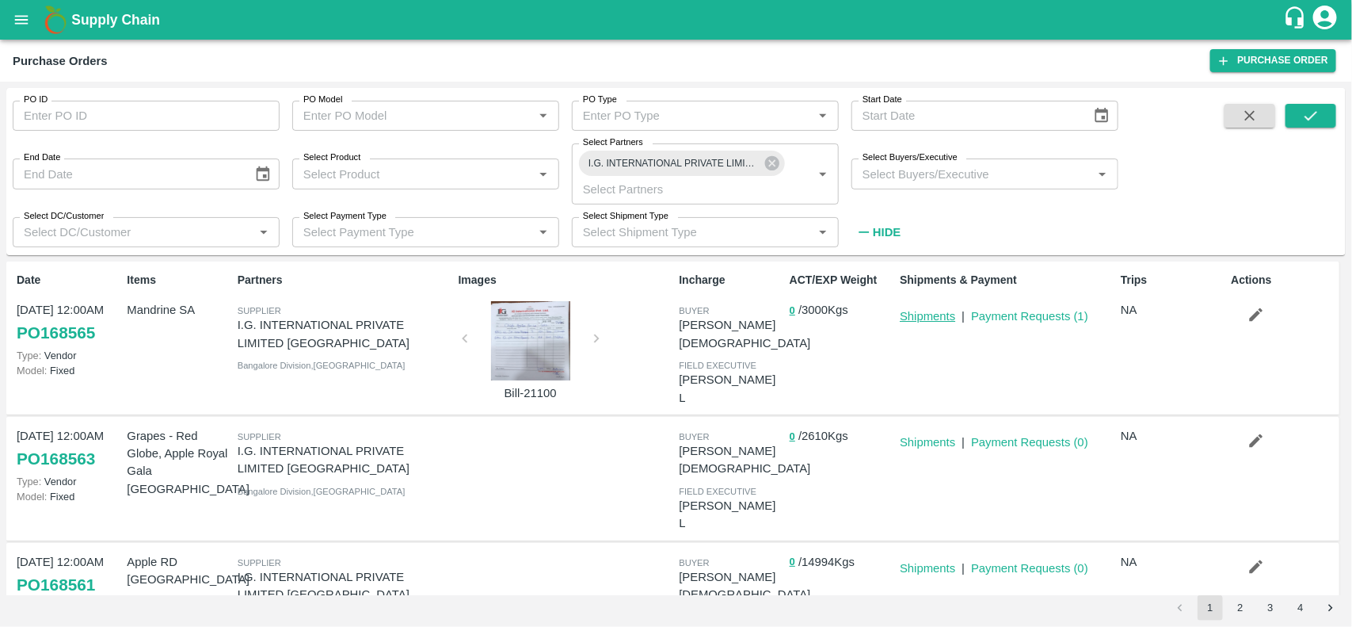
click at [927, 314] on link "Shipments" at bounding box center [927, 316] width 55 height 13
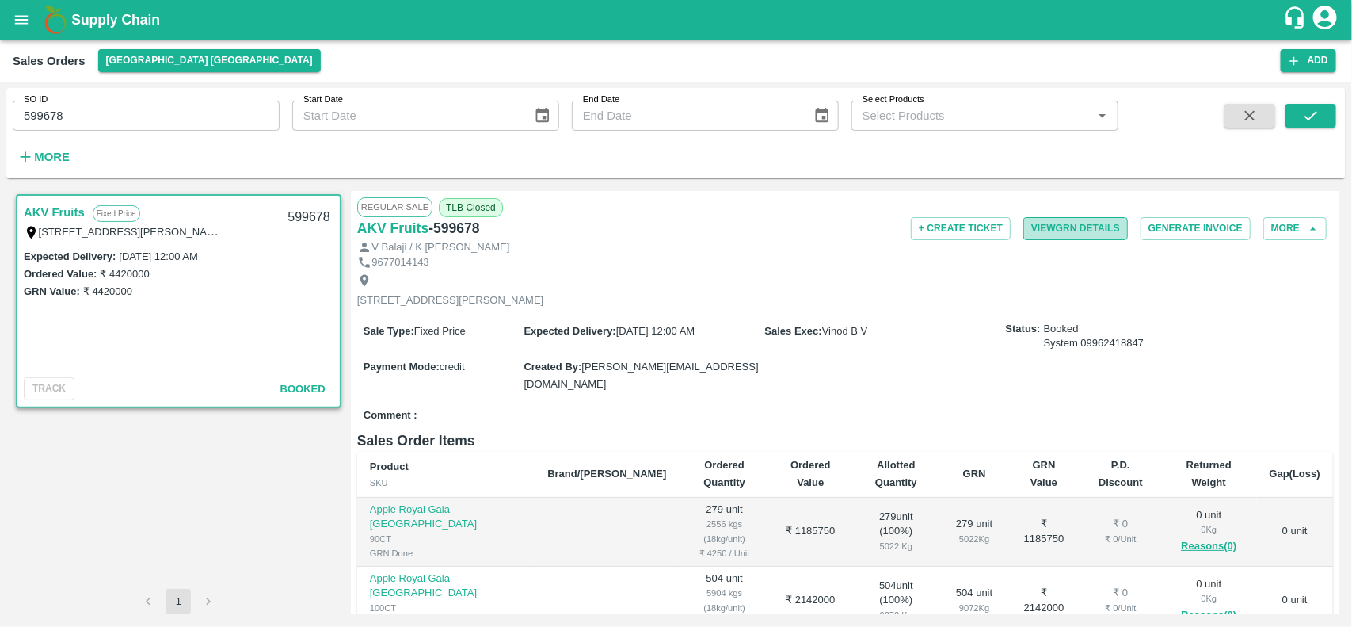
click at [1074, 236] on button "View GRN Details" at bounding box center [1075, 228] width 105 height 23
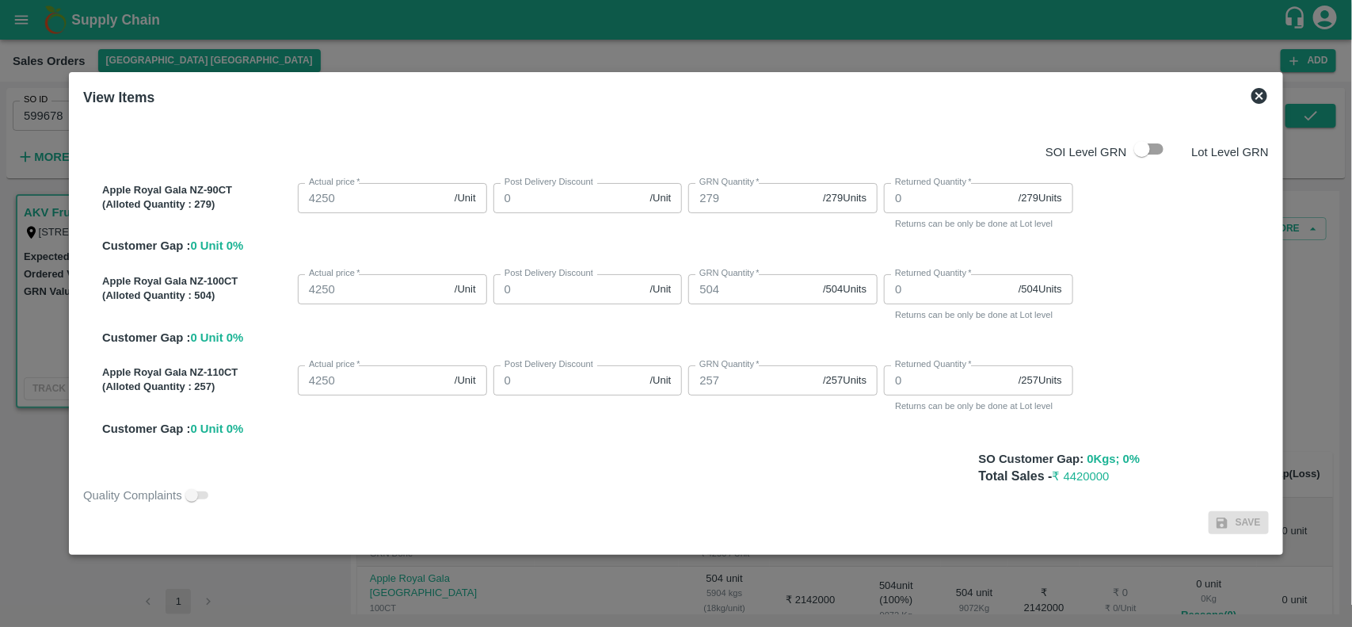
click at [1260, 95] on icon at bounding box center [1260, 96] width 16 height 16
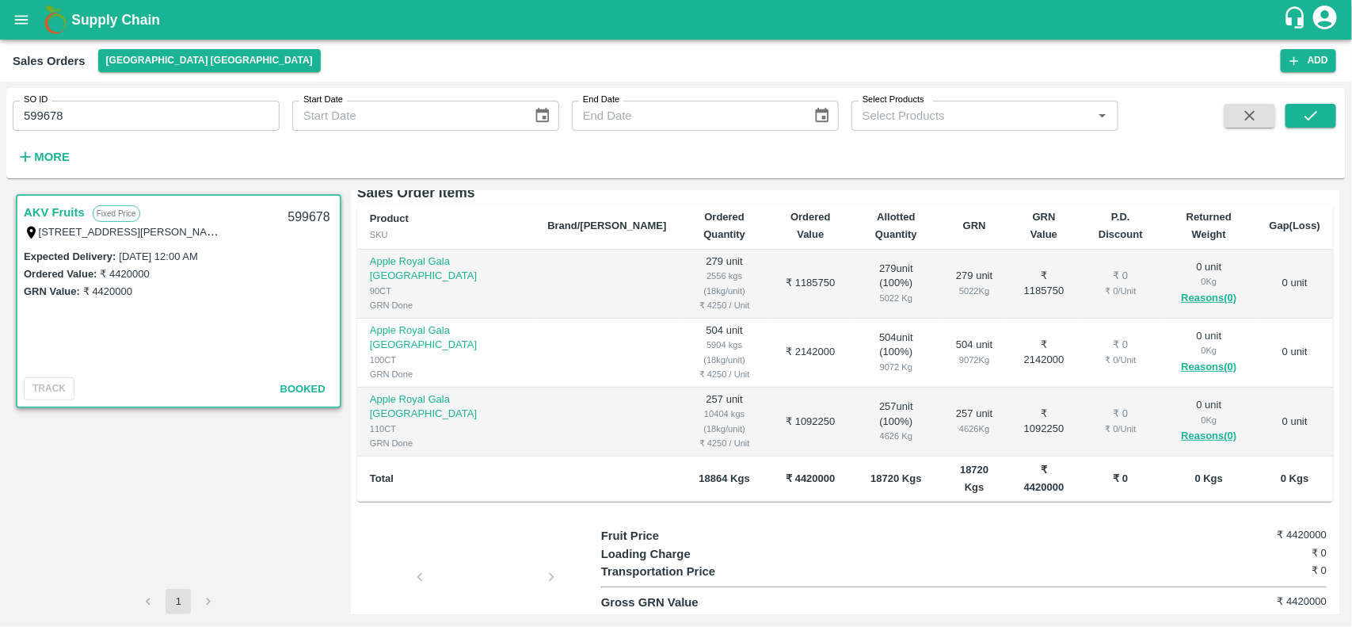
scroll to position [263, 0]
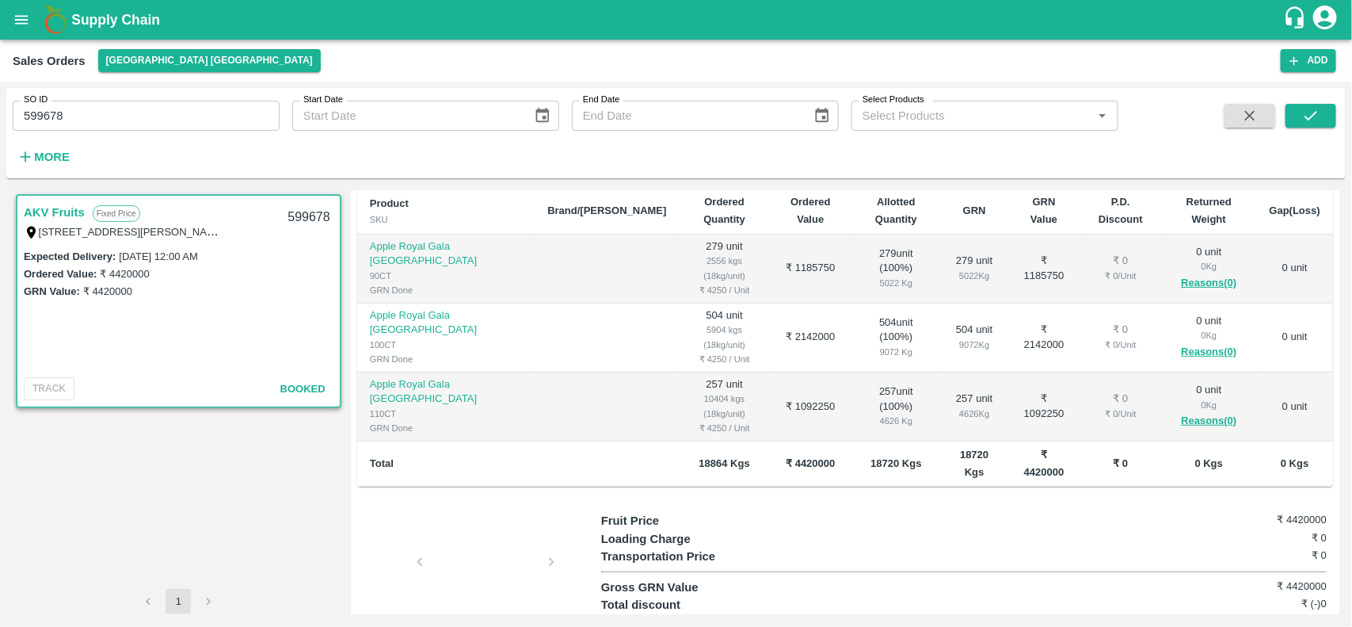
click at [474, 532] on div at bounding box center [485, 566] width 119 height 84
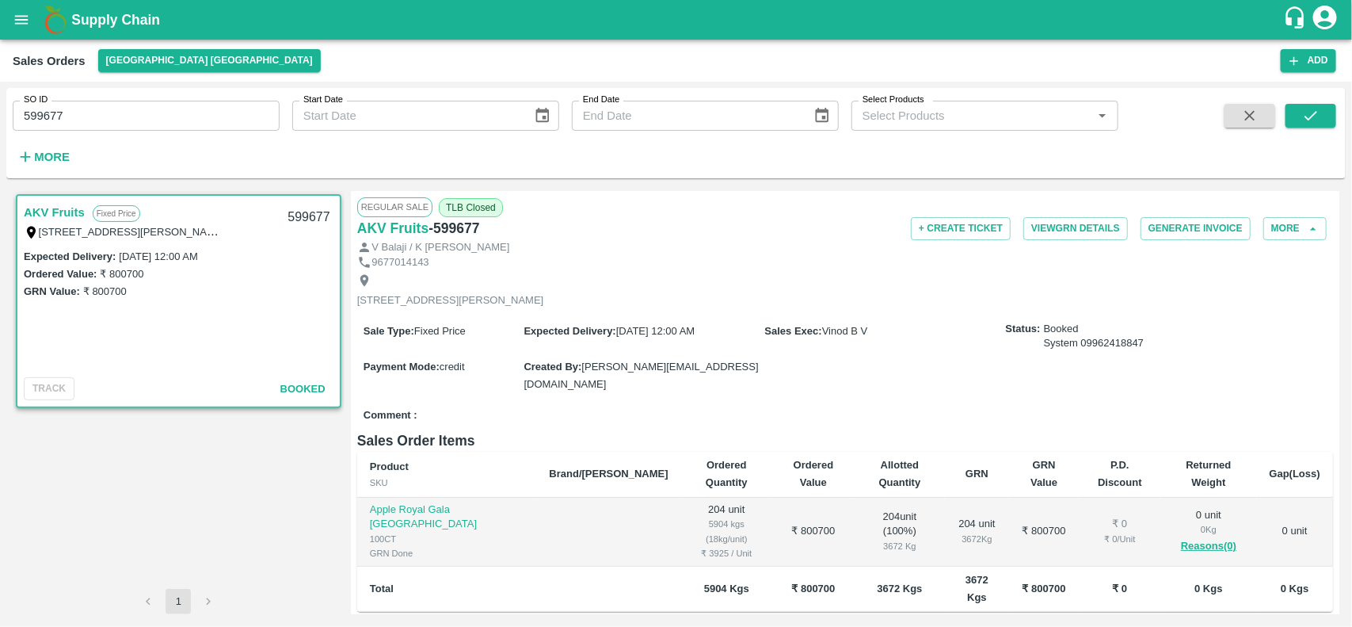
scroll to position [147, 0]
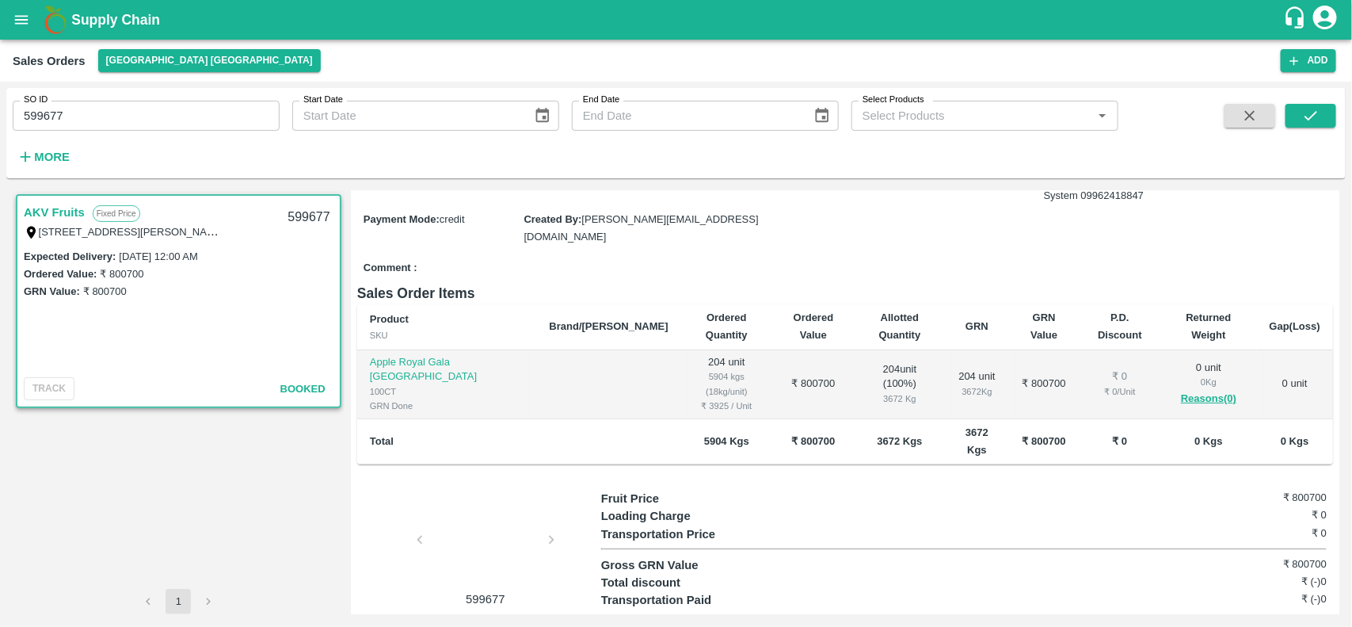
click at [491, 502] on div at bounding box center [485, 544] width 119 height 84
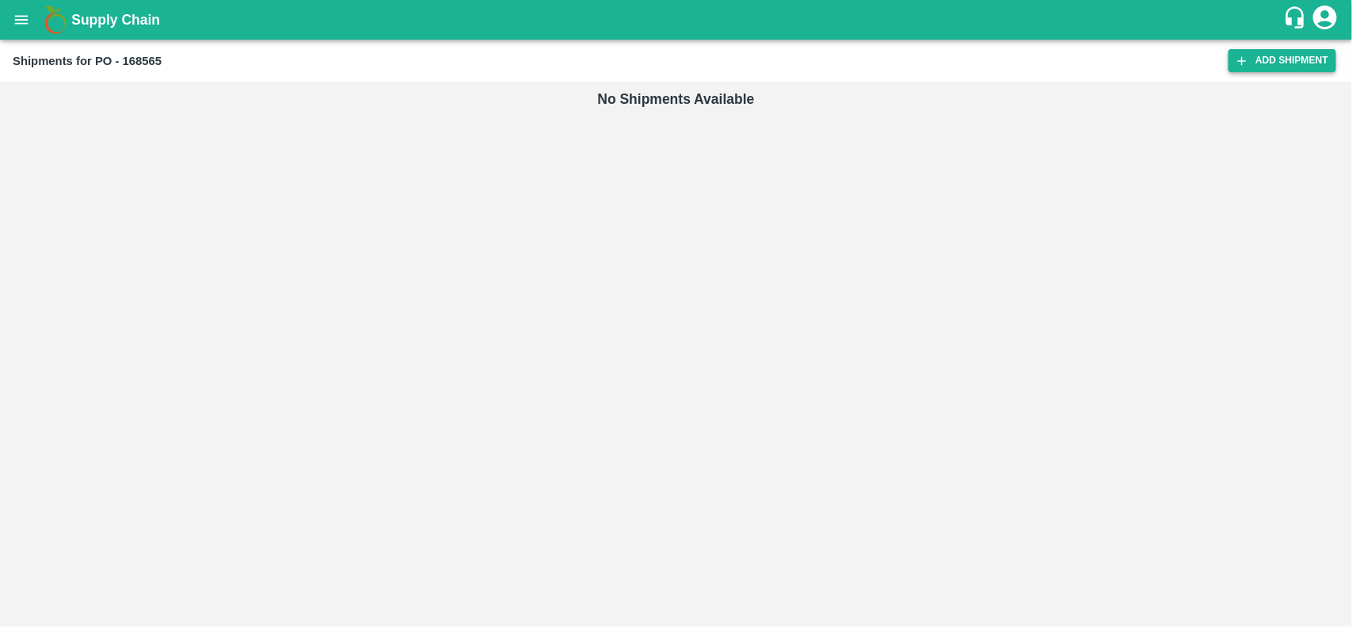
click at [1265, 62] on link "Add Shipment" at bounding box center [1283, 60] width 108 height 23
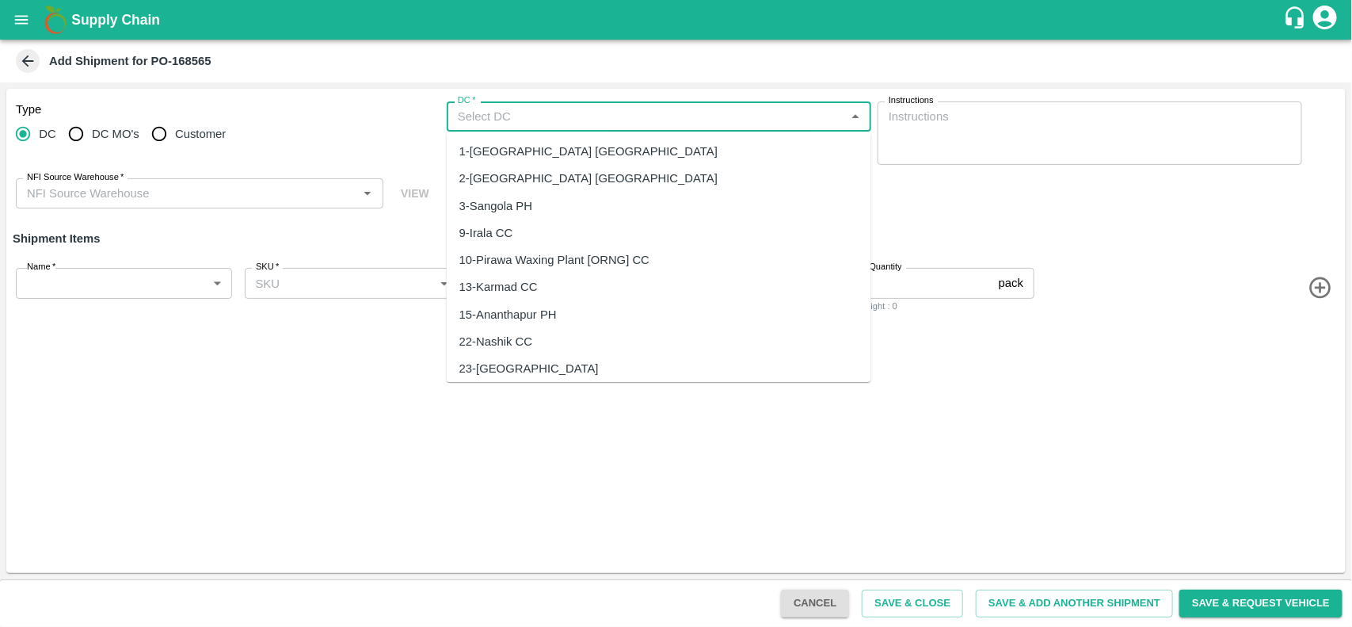
click at [527, 119] on input "DC   *" at bounding box center [645, 116] width 389 height 21
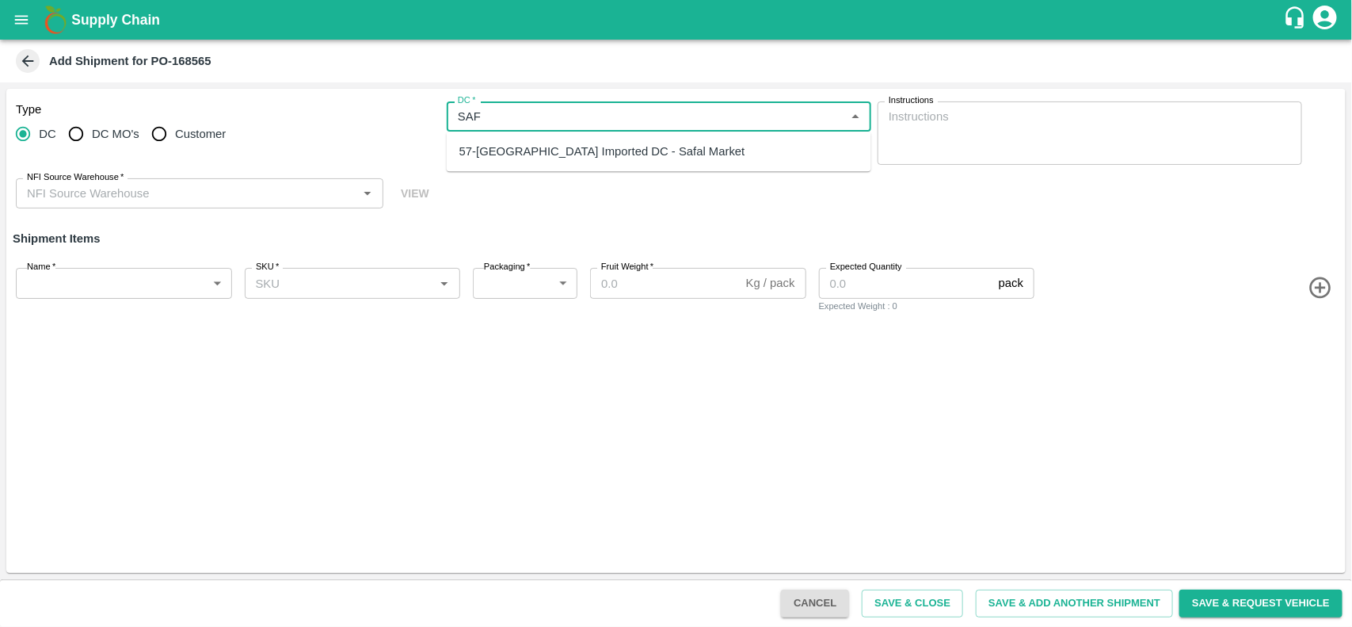
click at [524, 149] on div "57-[GEOGRAPHIC_DATA] Imported DC - Safal Market" at bounding box center [602, 151] width 286 height 17
type input "57-[GEOGRAPHIC_DATA] Imported DC - Safal Market"
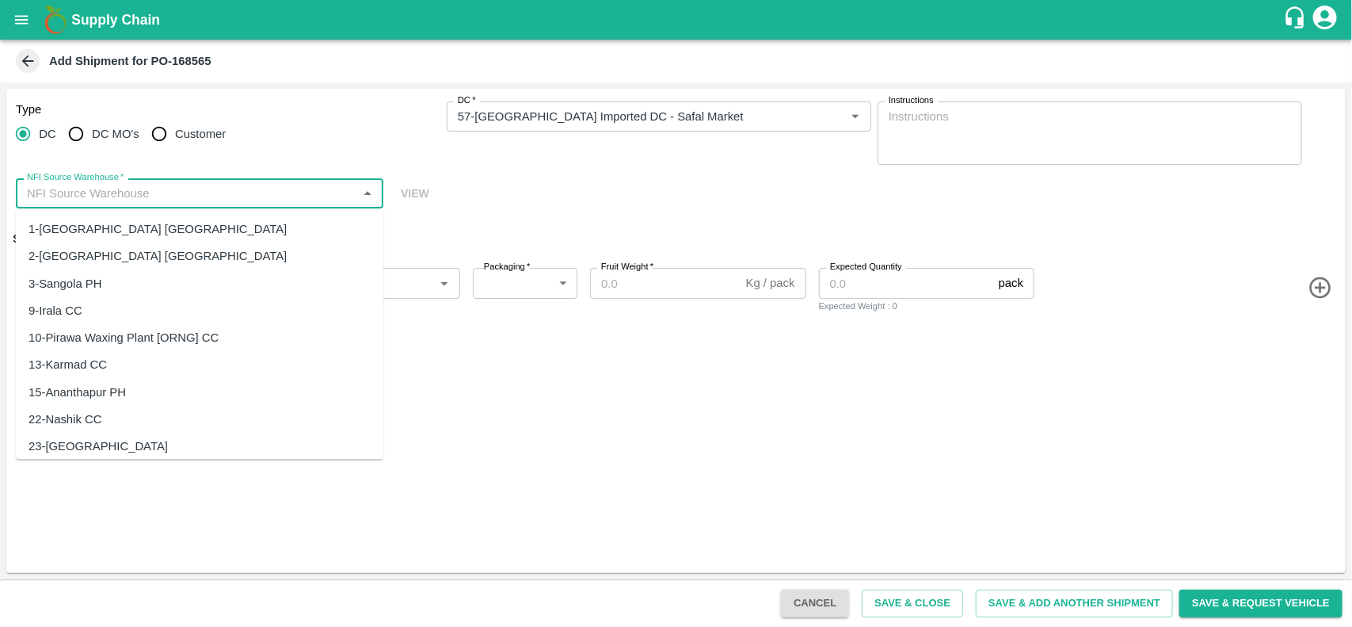
click at [124, 185] on input "NFI Source Warehouse   *" at bounding box center [187, 193] width 332 height 21
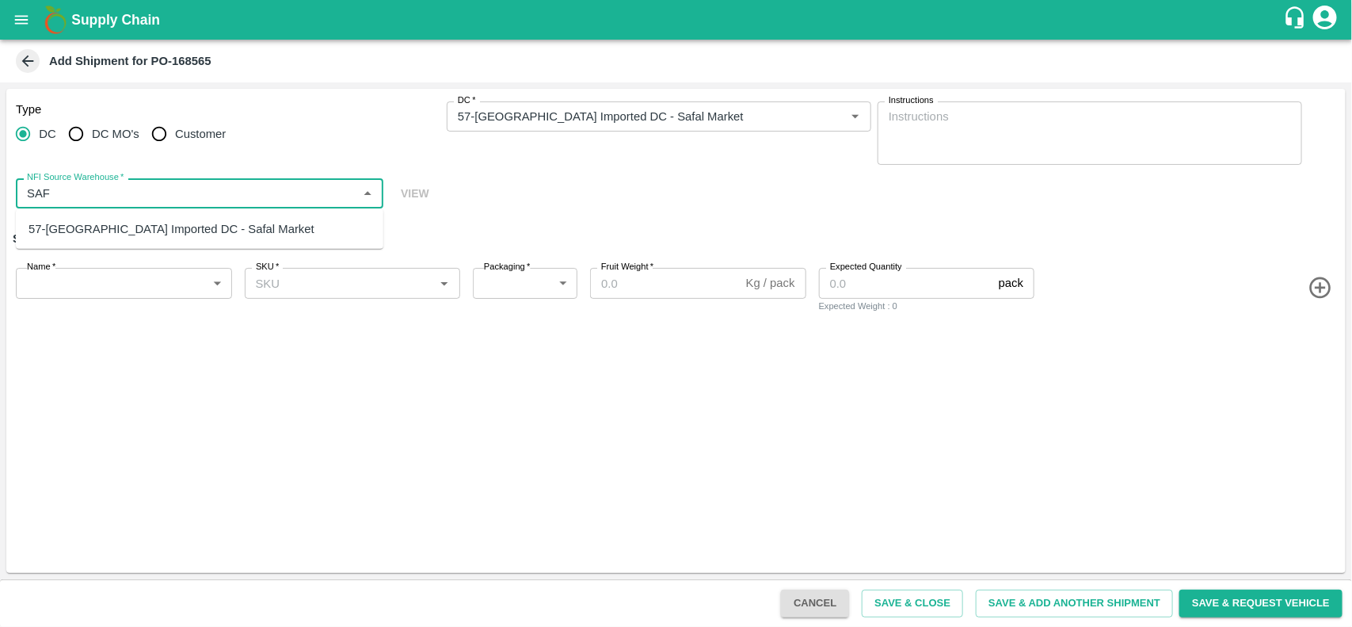
click at [131, 219] on div "57-[GEOGRAPHIC_DATA] Imported DC - Safal Market" at bounding box center [200, 228] width 368 height 27
type input "57-[GEOGRAPHIC_DATA] Imported DC - Safal Market"
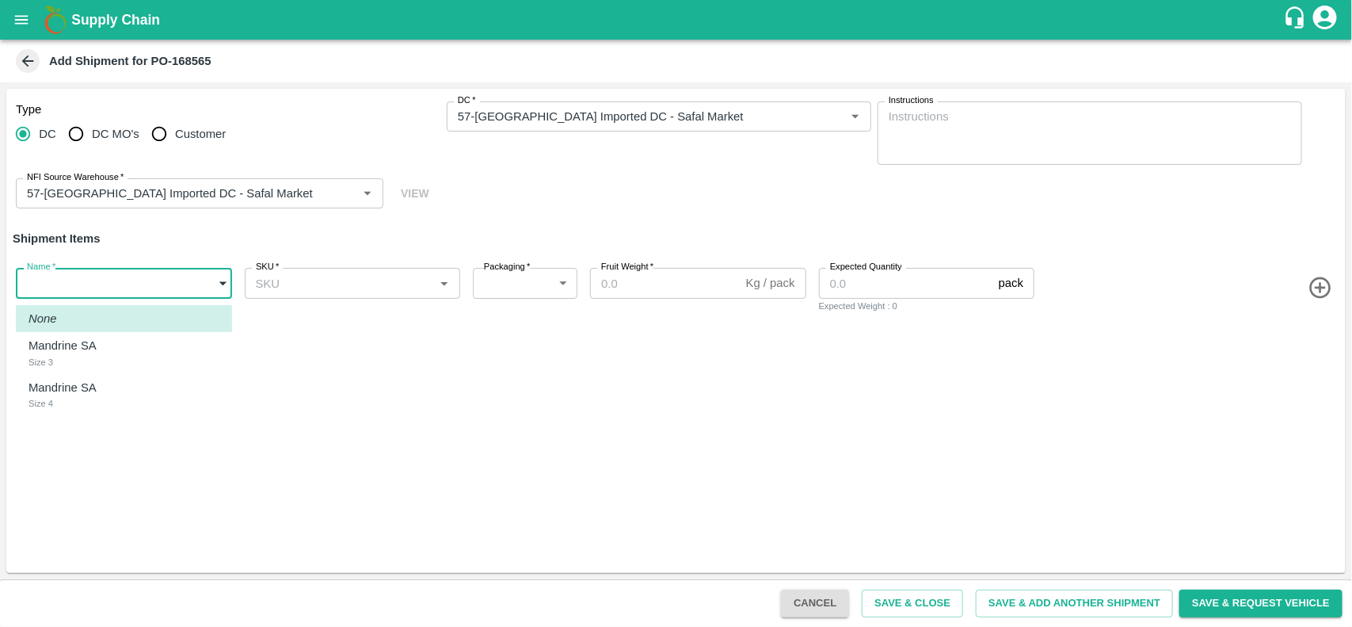
click at [97, 269] on body "Supply Chain Add Shipment for PO-168565 Type [GEOGRAPHIC_DATA] DC MO's Customer…" at bounding box center [676, 313] width 1352 height 627
click at [81, 341] on p "Mandrine SA" at bounding box center [63, 345] width 68 height 17
type input "1899127"
type input "276"
type input "10"
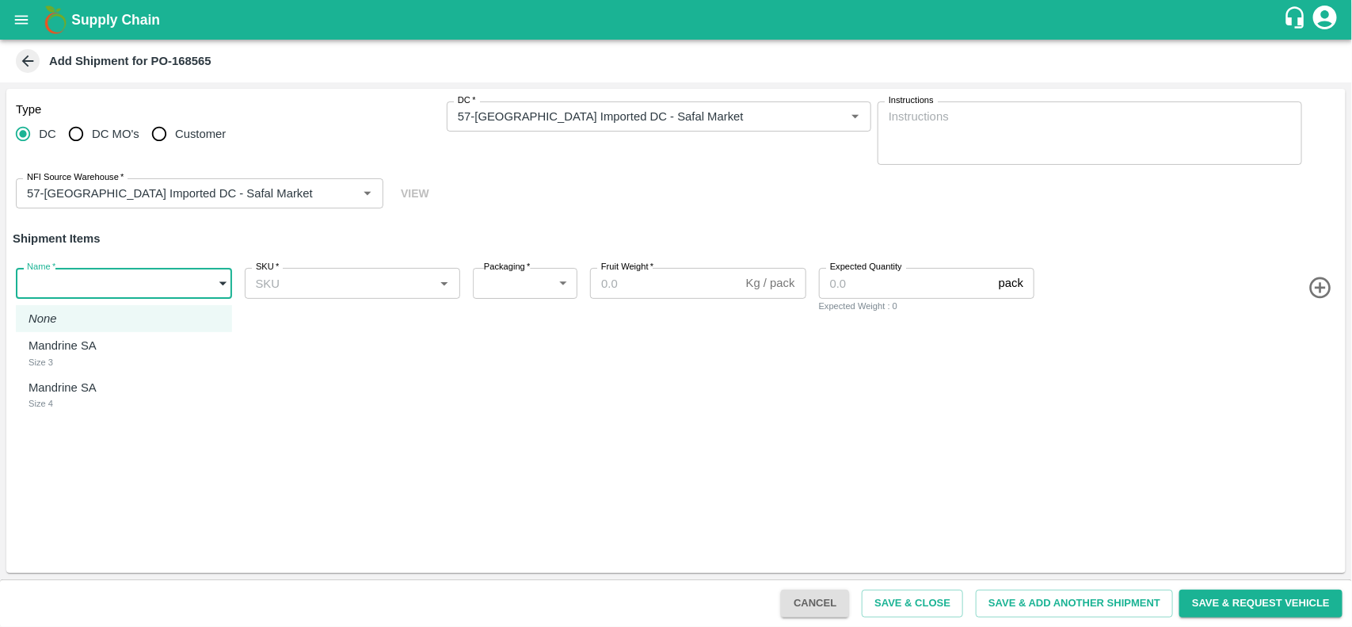
type input "232"
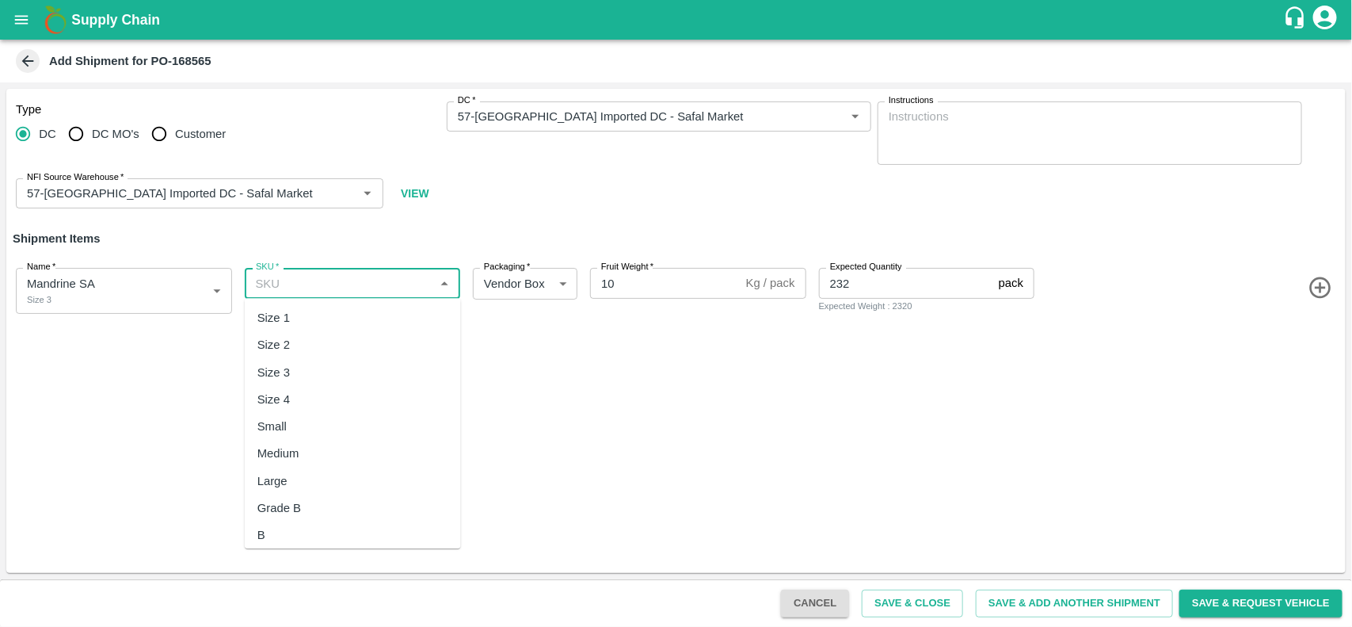
click at [294, 288] on input "SKU   *" at bounding box center [340, 282] width 181 height 21
click at [285, 369] on div "Size 3" at bounding box center [273, 372] width 32 height 17
type input "Size 3"
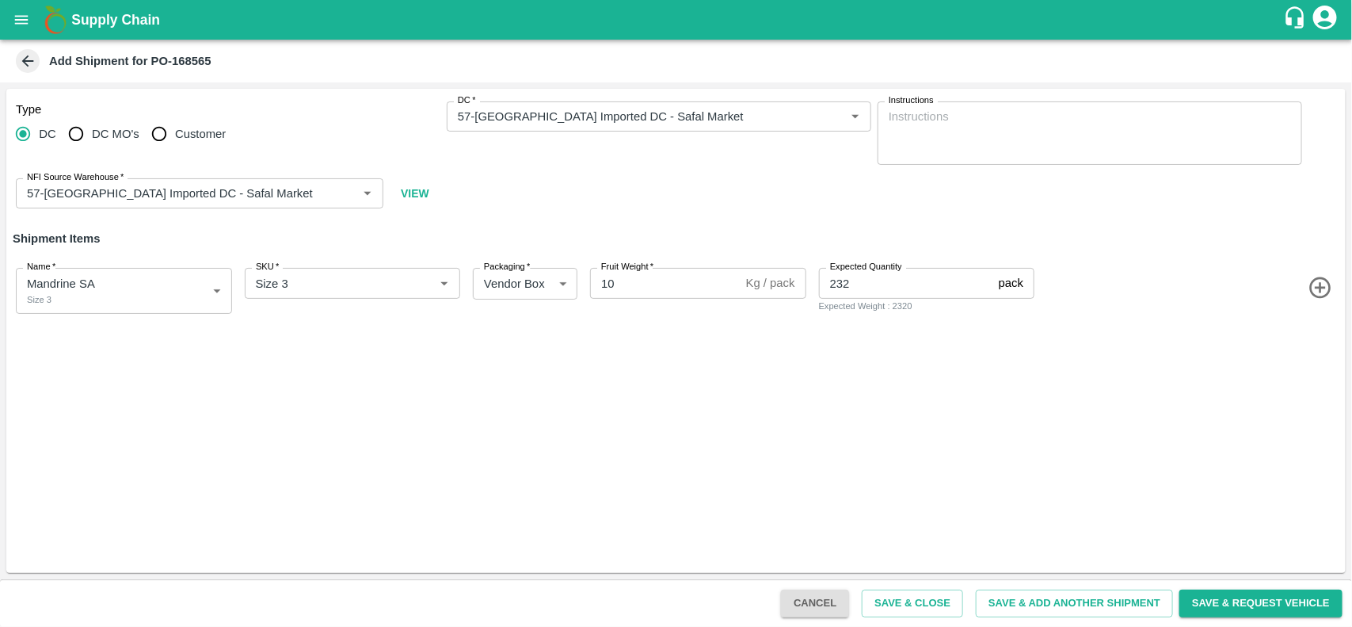
click at [1311, 282] on icon "button" at bounding box center [1321, 288] width 26 height 26
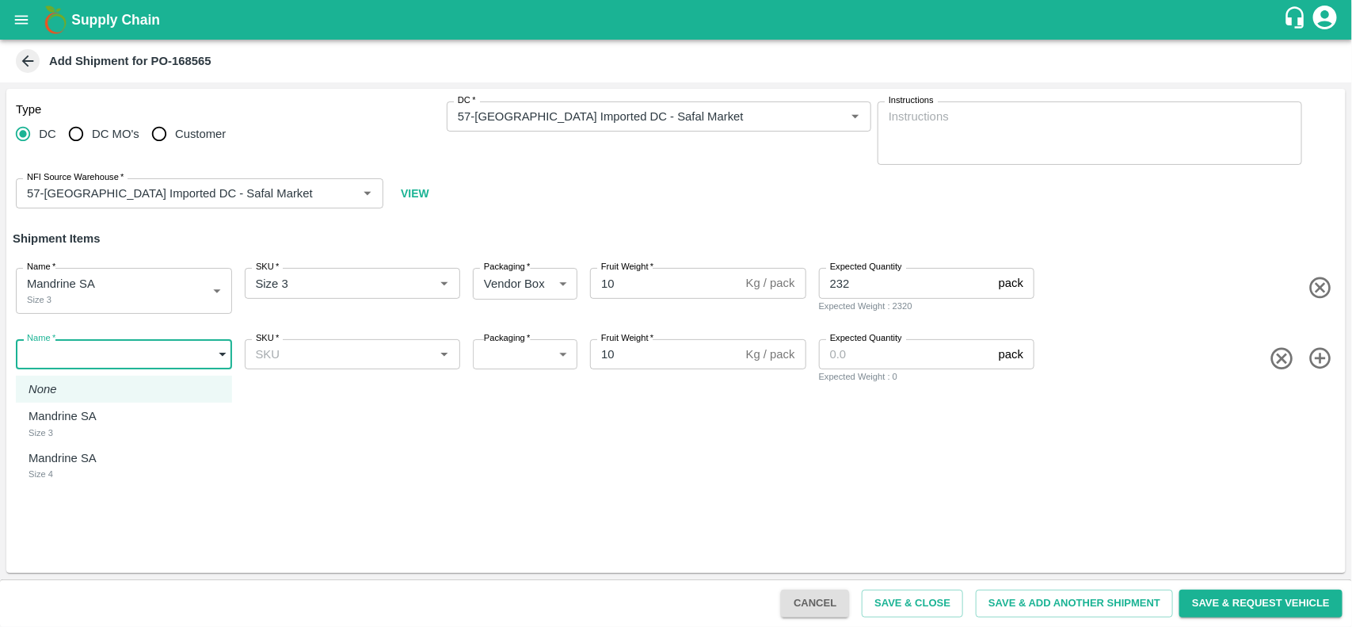
click at [112, 346] on body "Supply Chain Add Shipment for PO-168565 Type DC DC MO's Customer DC   * DC   * …" at bounding box center [676, 313] width 1352 height 627
click at [45, 479] on div "Size 4" at bounding box center [67, 474] width 76 height 14
type input "1899128"
type input "276"
type input "68"
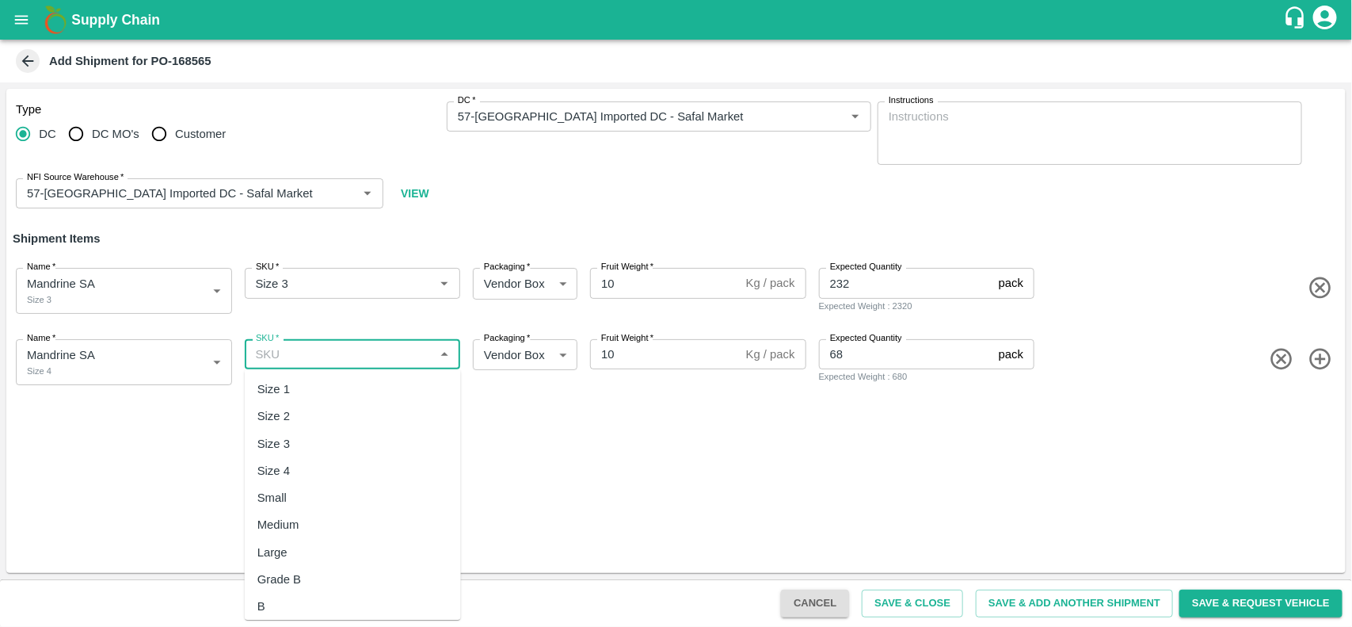
click at [323, 352] on input "SKU   *" at bounding box center [340, 354] width 181 height 21
click at [291, 467] on div "Size 4" at bounding box center [353, 470] width 216 height 27
type input "Size 4"
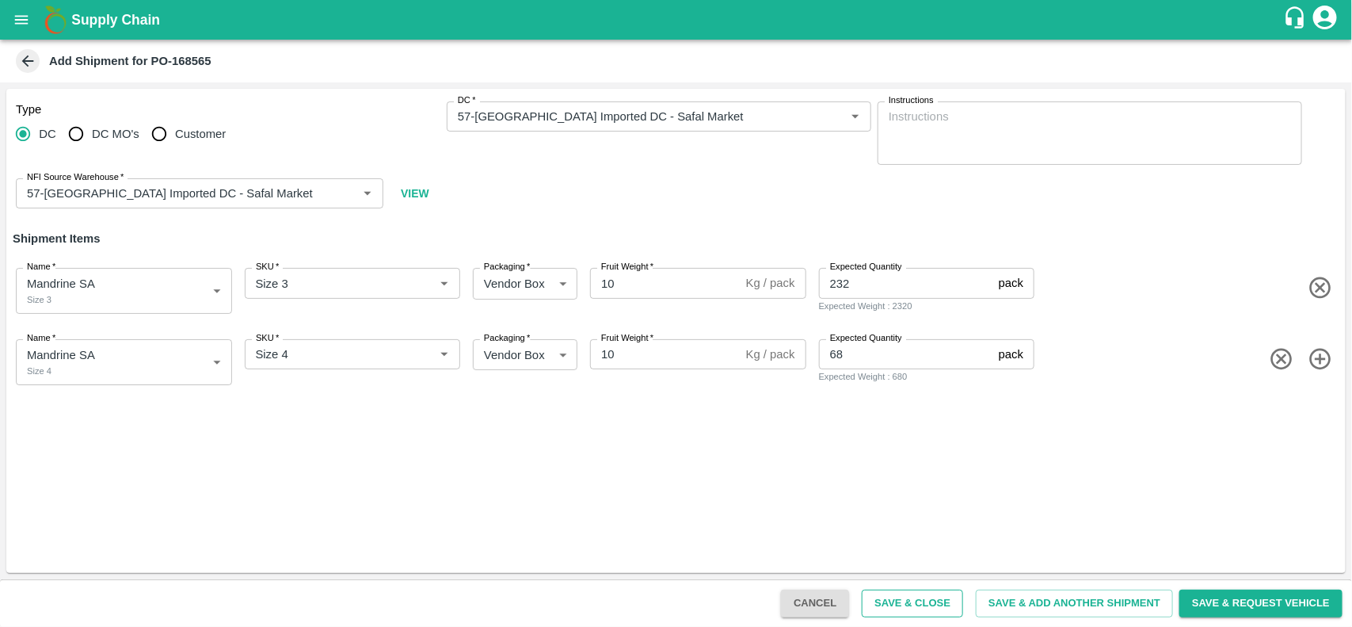
click at [901, 596] on button "Save & Close" at bounding box center [912, 603] width 101 height 28
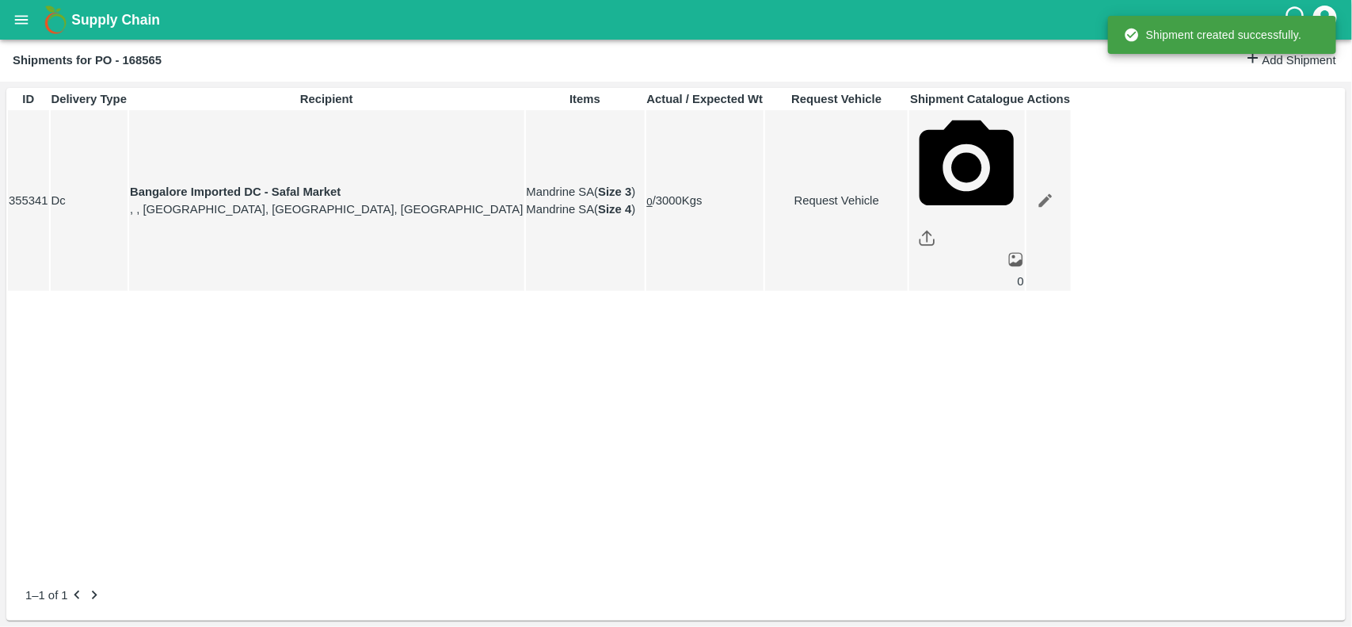
click at [30, 14] on button "open drawer" at bounding box center [21, 20] width 36 height 36
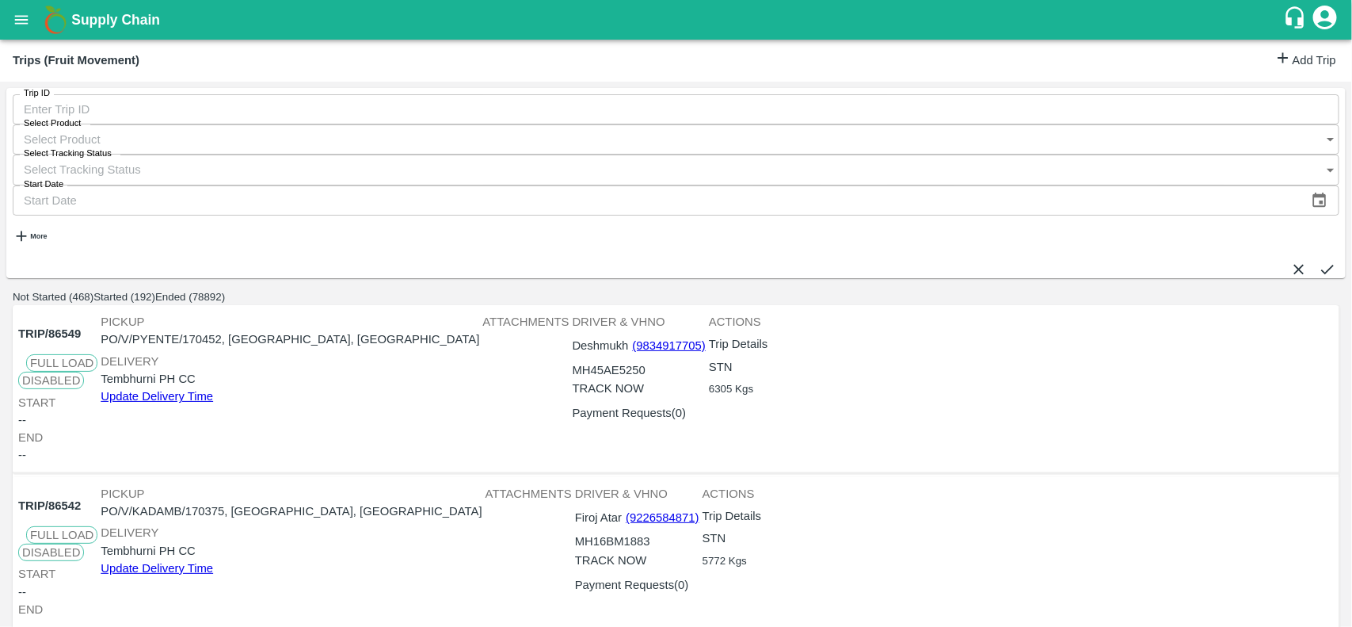
click at [1283, 56] on link "Add Trip" at bounding box center [1305, 60] width 62 height 23
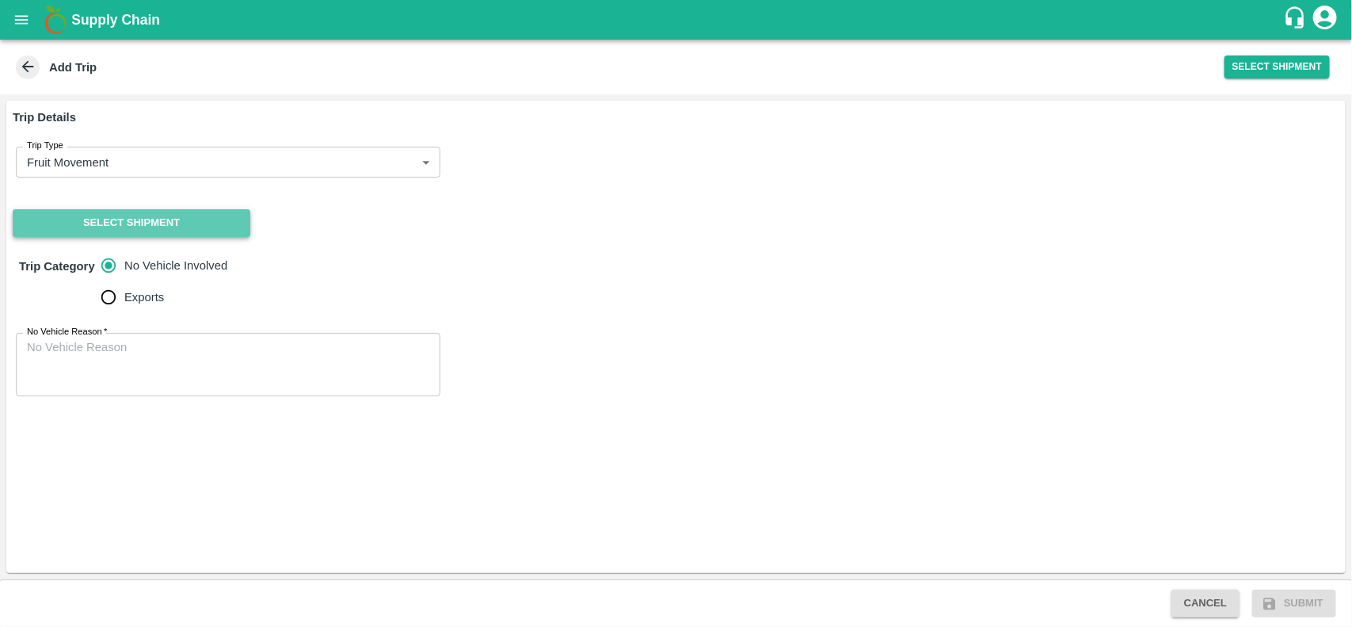
click at [133, 227] on button "Select Shipment" at bounding box center [132, 223] width 238 height 28
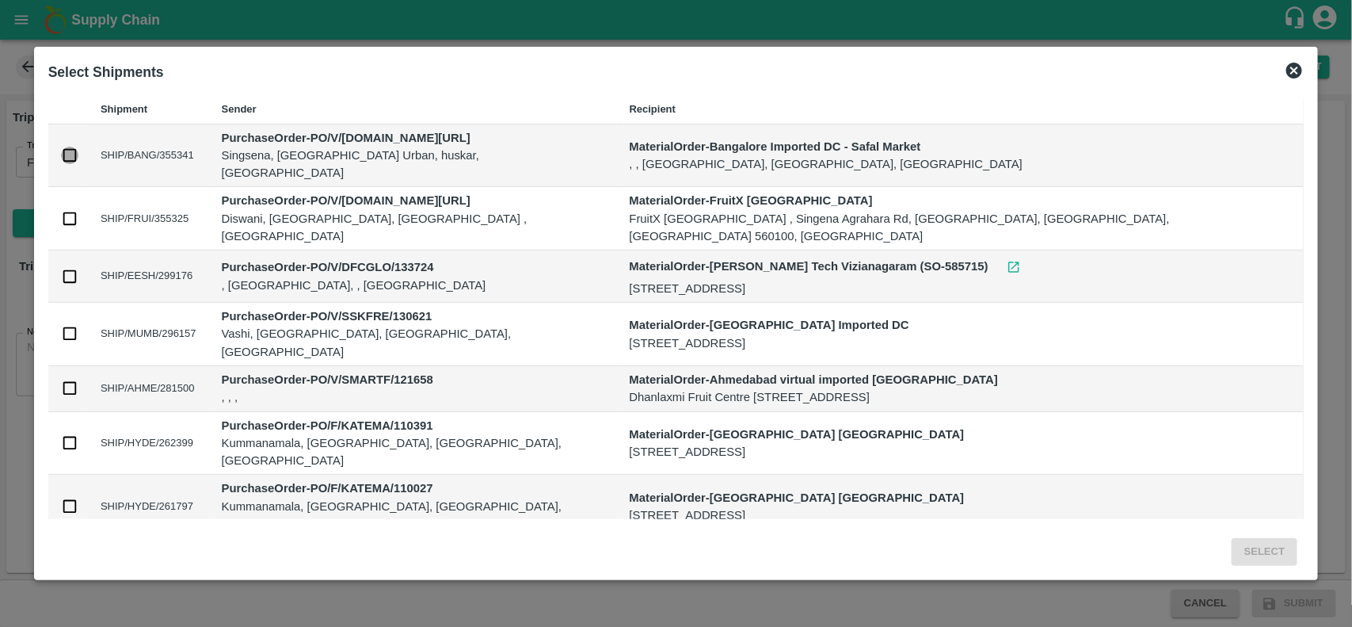
click at [78, 147] on input "checkbox" at bounding box center [69, 155] width 17 height 17
checkbox input "true"
click at [1232, 548] on button "Select" at bounding box center [1265, 552] width 66 height 28
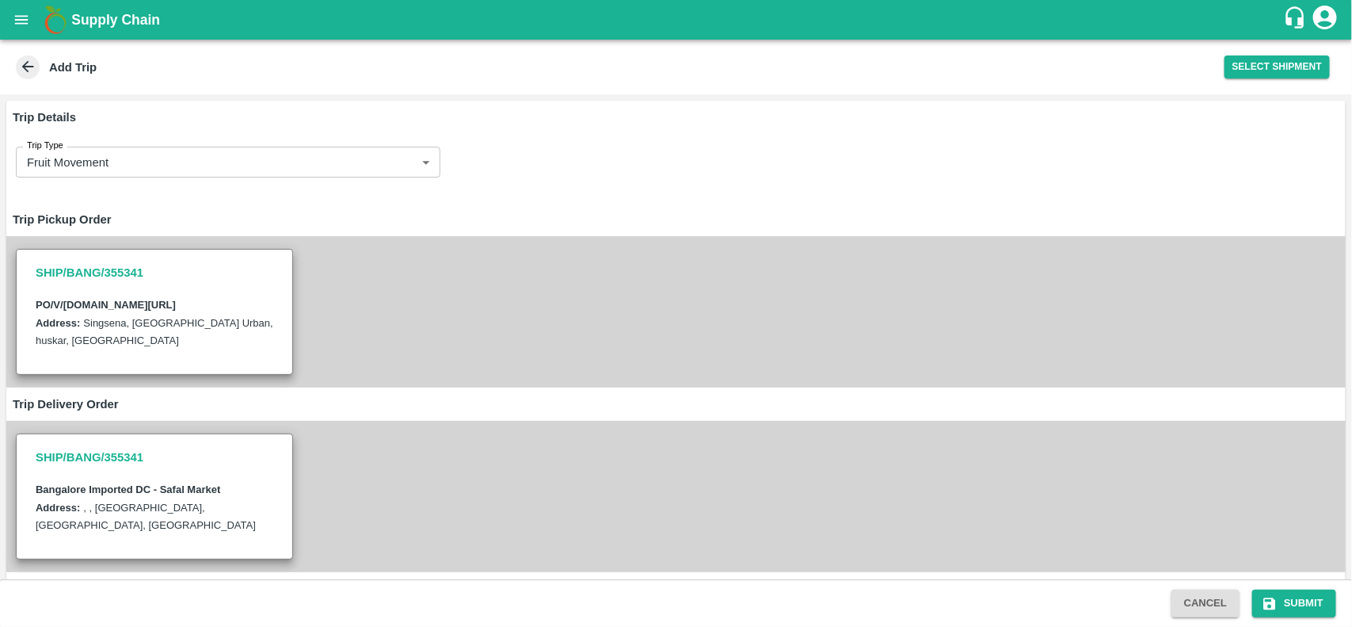
scroll to position [178, 0]
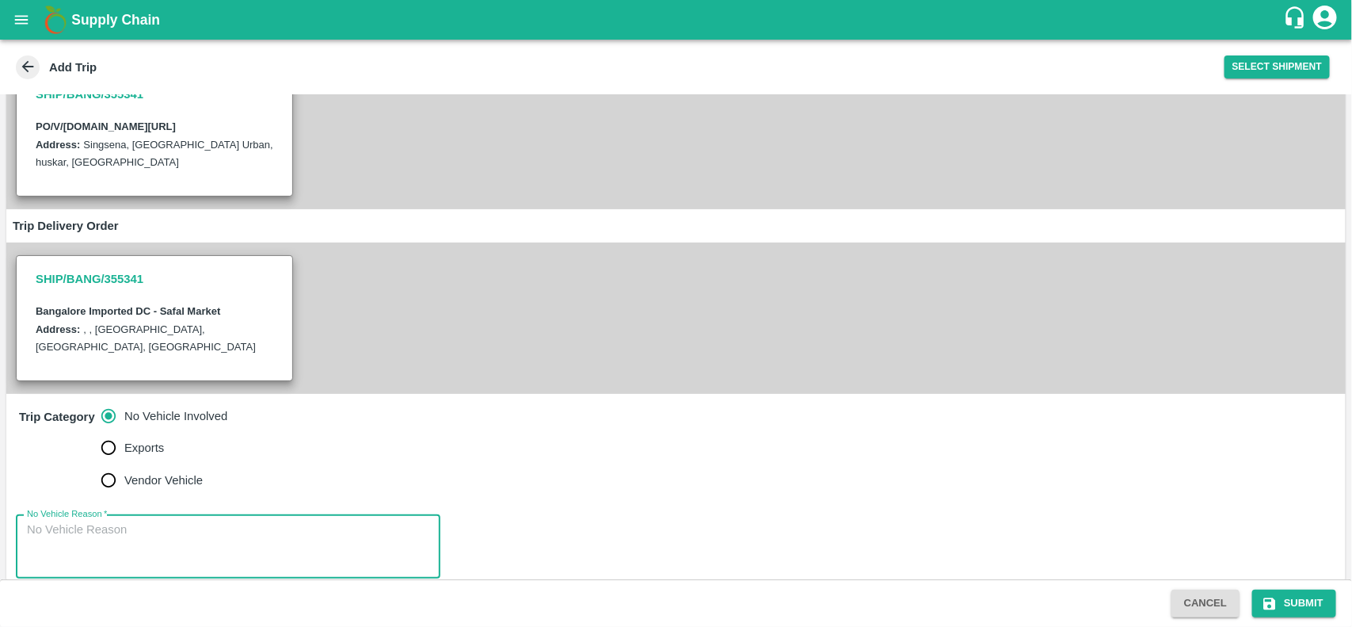
click at [242, 521] on textarea "No Vehicle Reason   *" at bounding box center [228, 546] width 402 height 50
type textarea "NA"
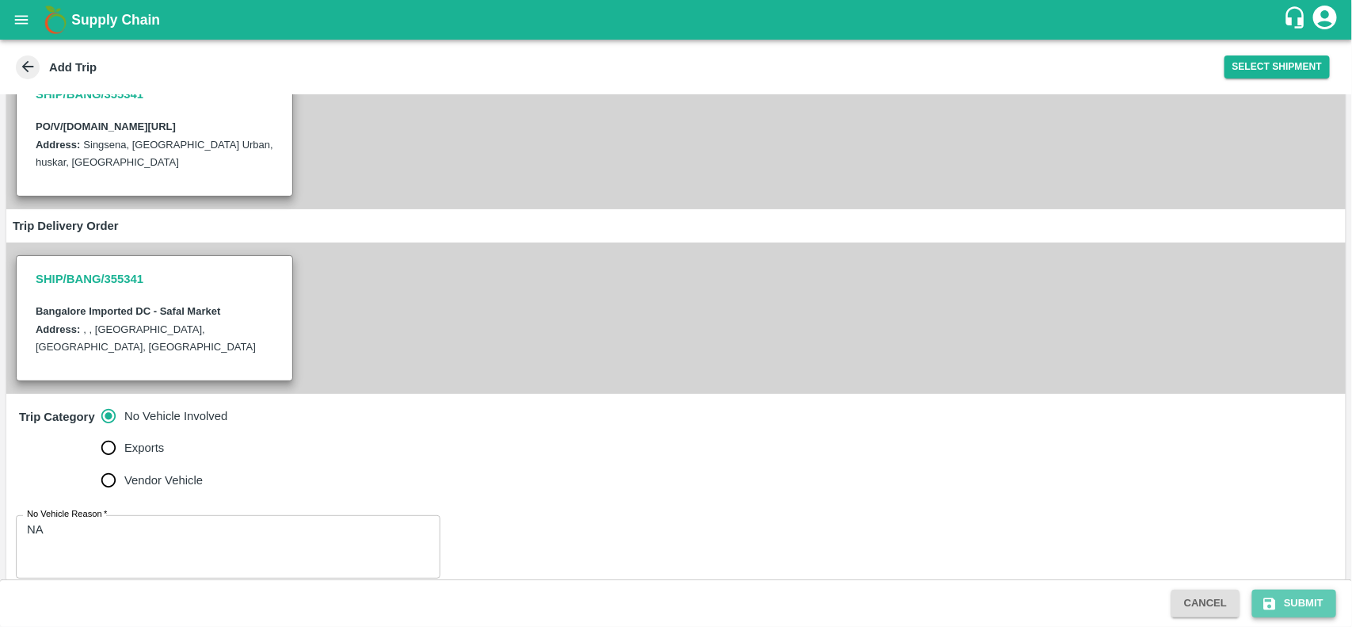
click at [1304, 596] on button "Submit" at bounding box center [1294, 603] width 84 height 28
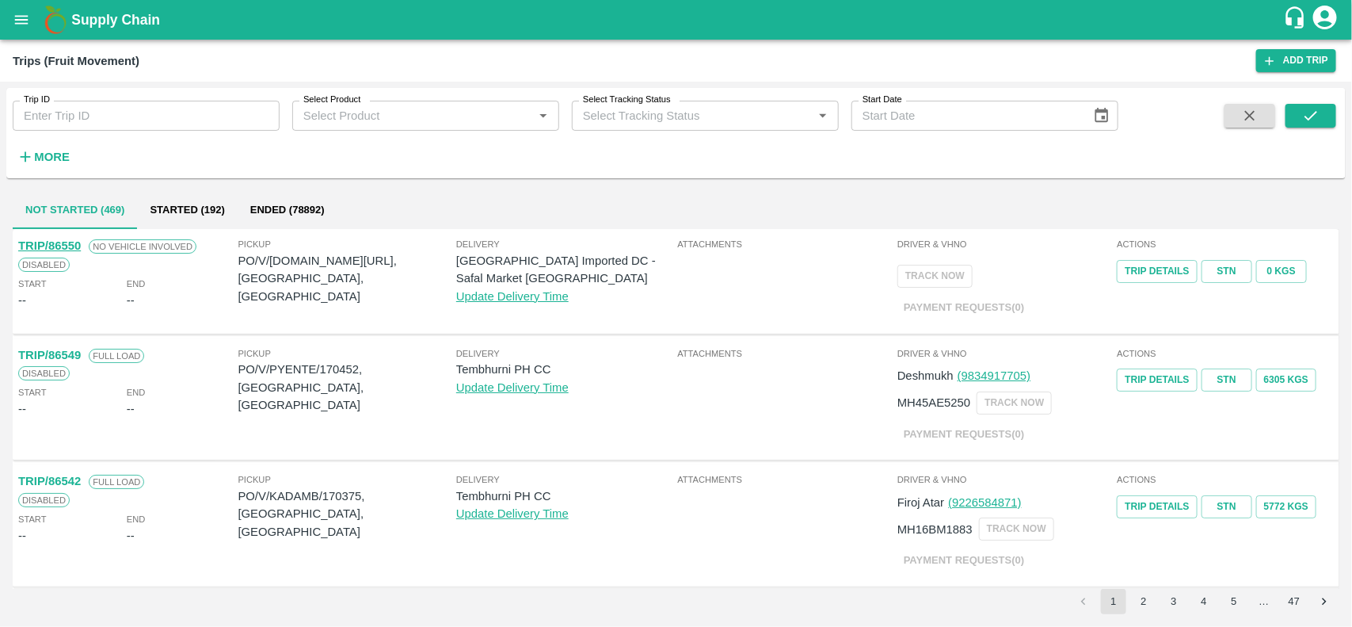
click at [319, 259] on p "PO/V/I.G.IN/168565, Bangalore Division, Karnataka" at bounding box center [347, 278] width 218 height 53
copy p "168565"
click at [20, 21] on icon "open drawer" at bounding box center [21, 19] width 17 height 17
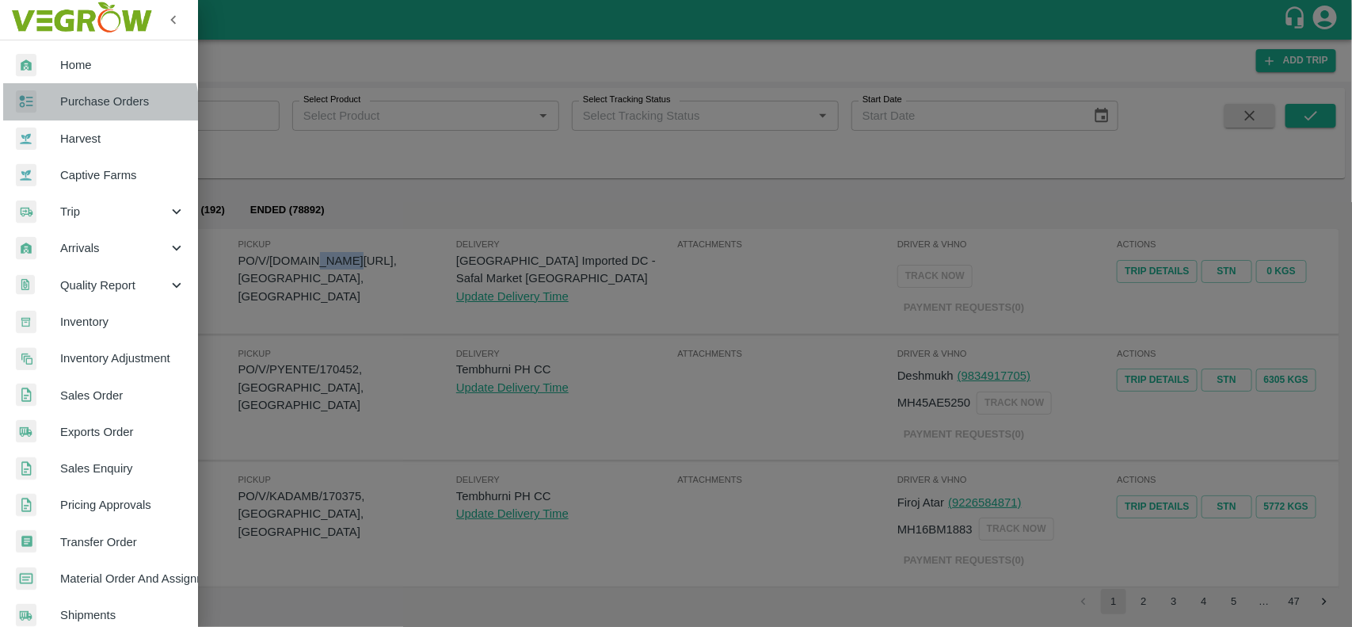
click at [82, 111] on link "Purchase Orders" at bounding box center [99, 101] width 198 height 36
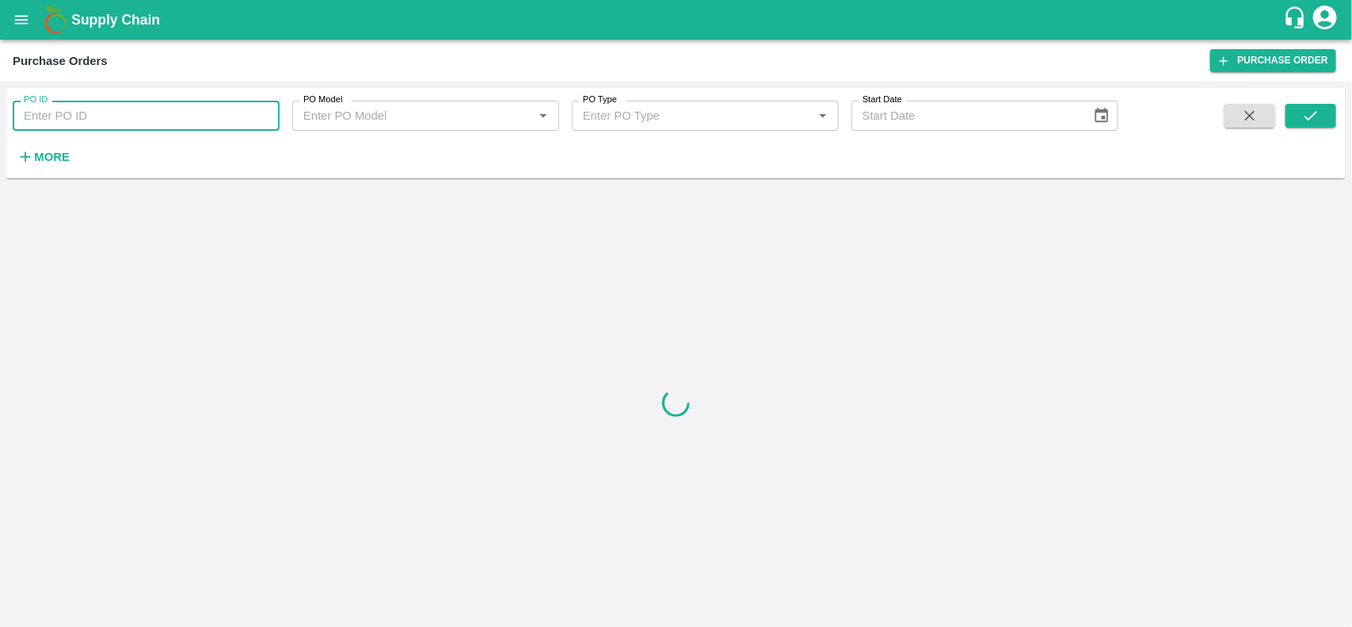
click at [83, 112] on input "PO ID" at bounding box center [146, 116] width 267 height 30
paste input "168565"
type input "168565"
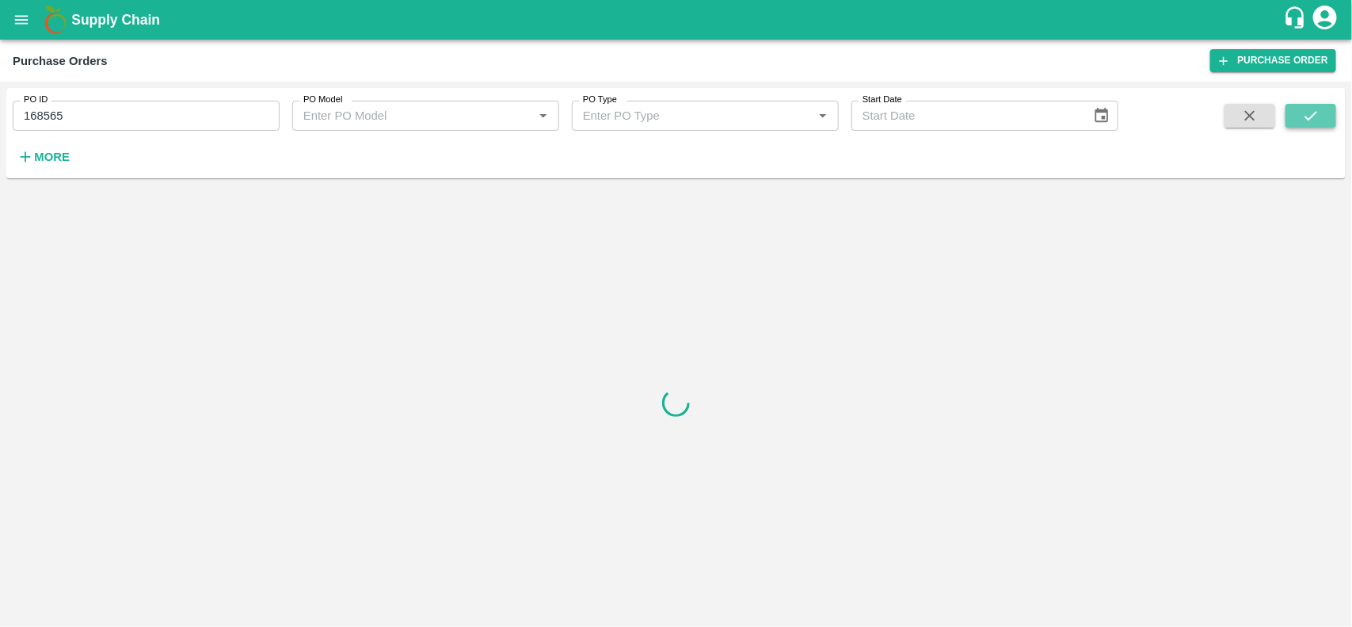
click at [1313, 112] on icon "submit" at bounding box center [1310, 115] width 17 height 17
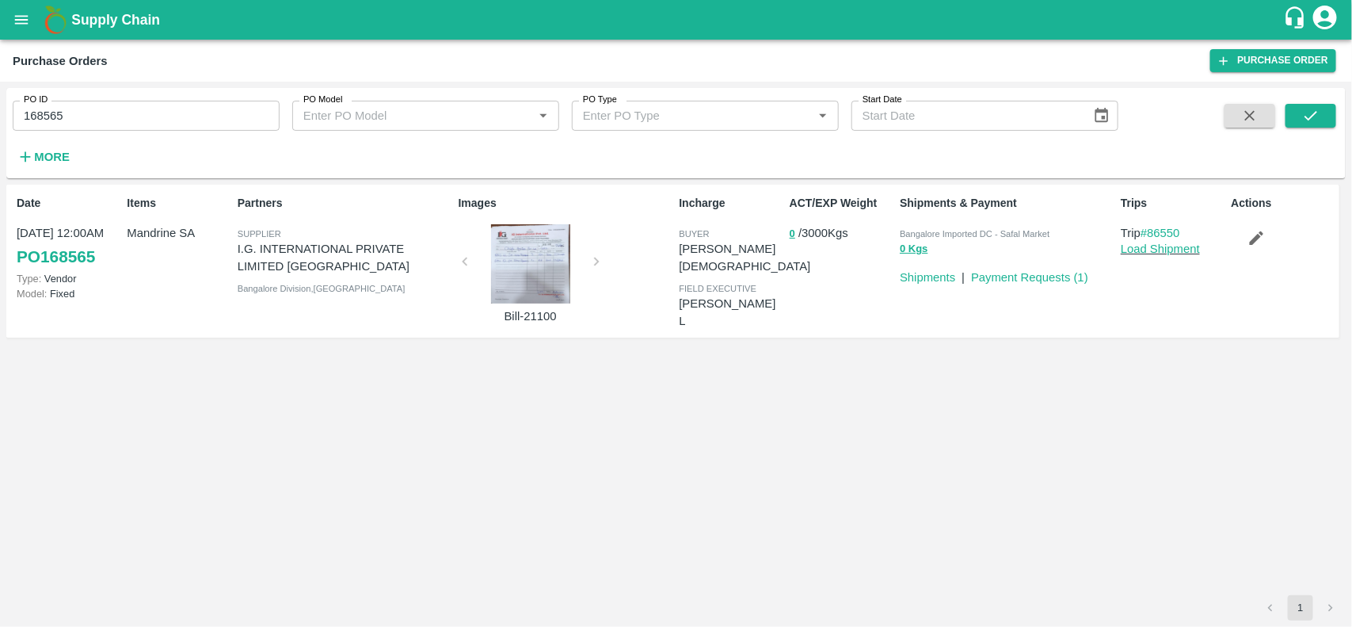
click at [552, 260] on div at bounding box center [530, 263] width 119 height 79
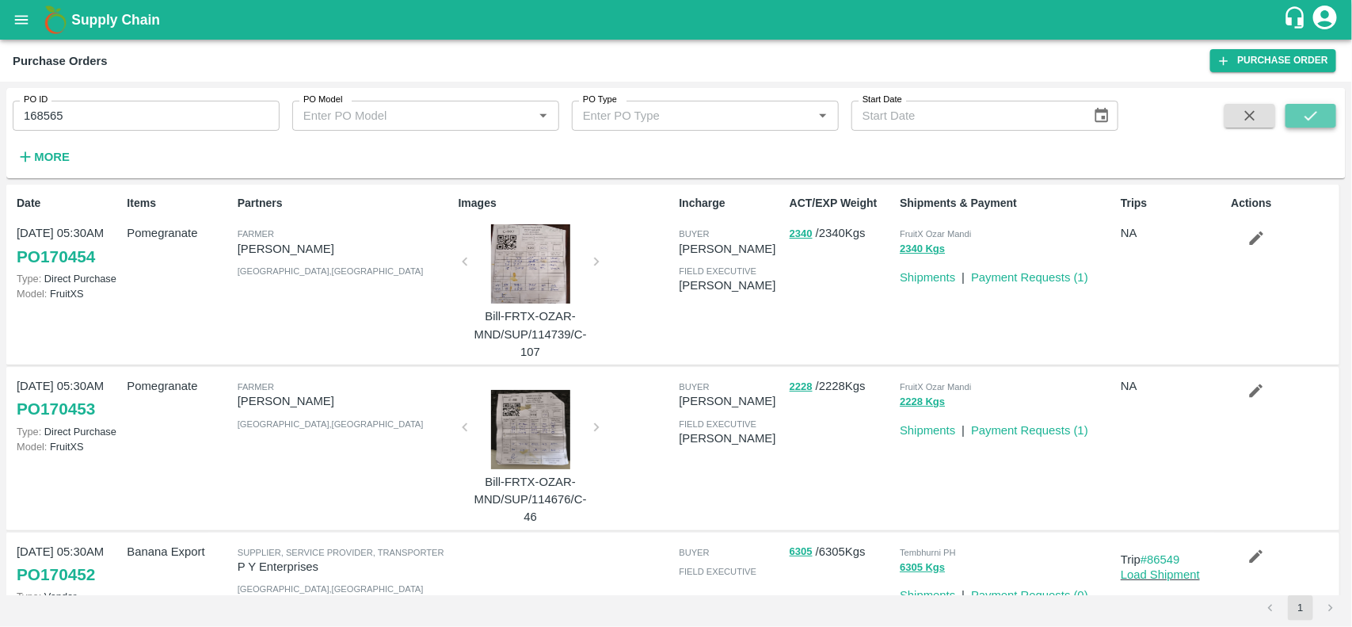
click at [1297, 108] on button "submit" at bounding box center [1311, 116] width 51 height 24
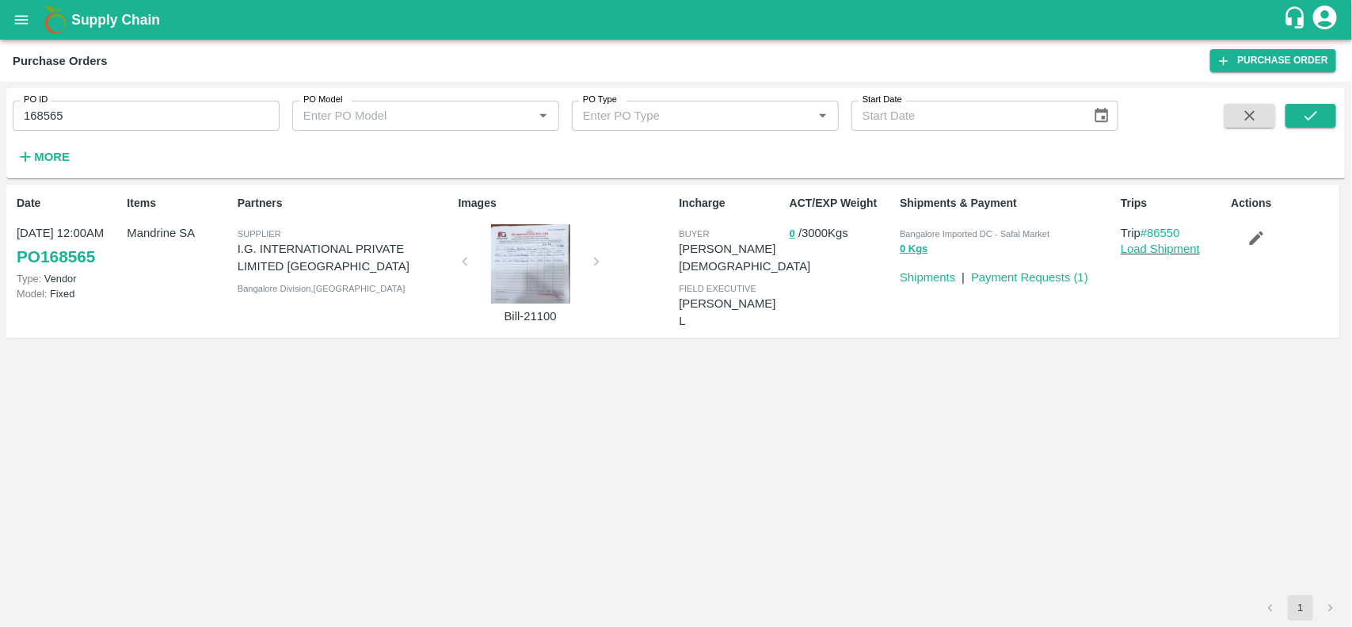
click at [504, 257] on div at bounding box center [530, 263] width 119 height 79
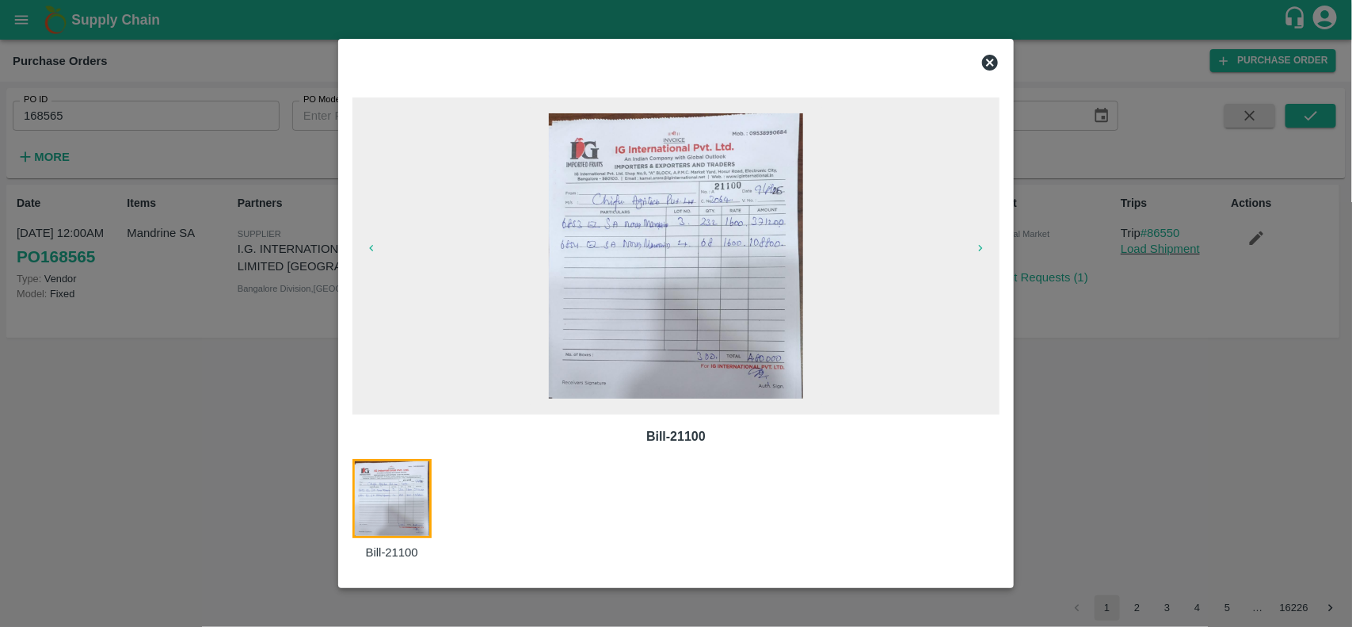
click at [695, 235] on img at bounding box center [676, 255] width 255 height 285
click at [992, 60] on icon at bounding box center [990, 62] width 19 height 19
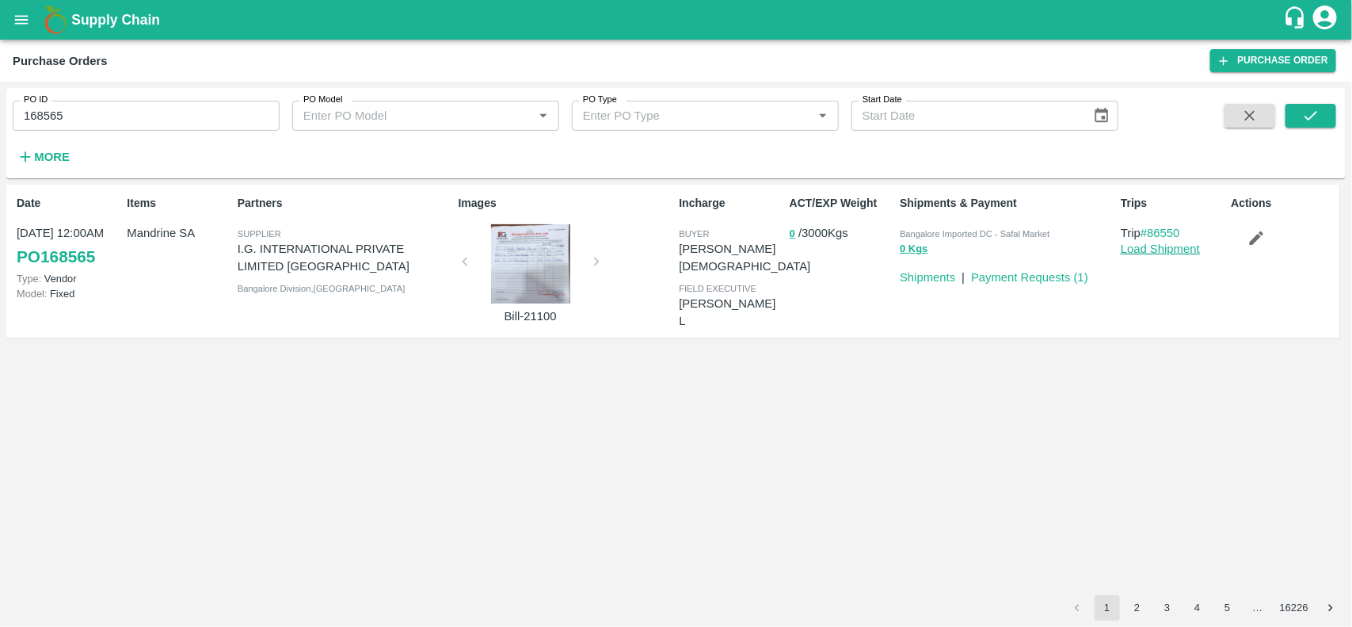
click at [1159, 242] on link "Load Shipment" at bounding box center [1160, 248] width 79 height 13
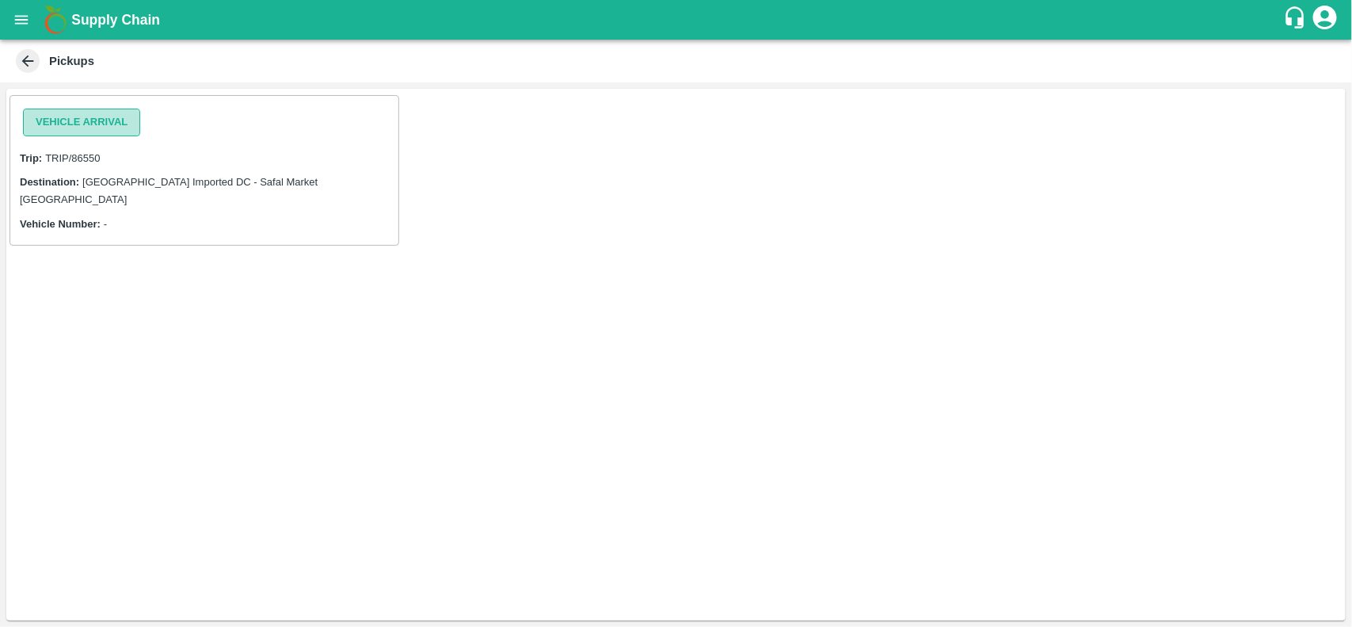
click at [58, 117] on button "Vehicle Arrival" at bounding box center [81, 123] width 117 height 28
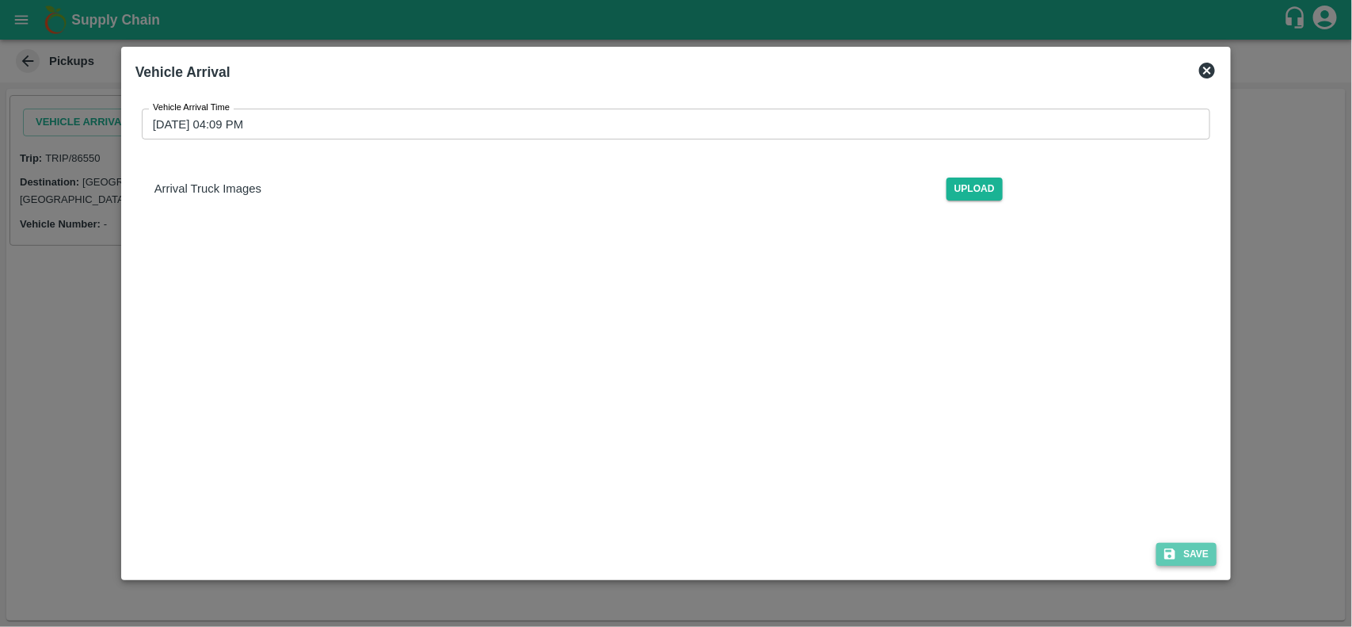
click at [1168, 549] on icon "submit" at bounding box center [1170, 553] width 11 height 11
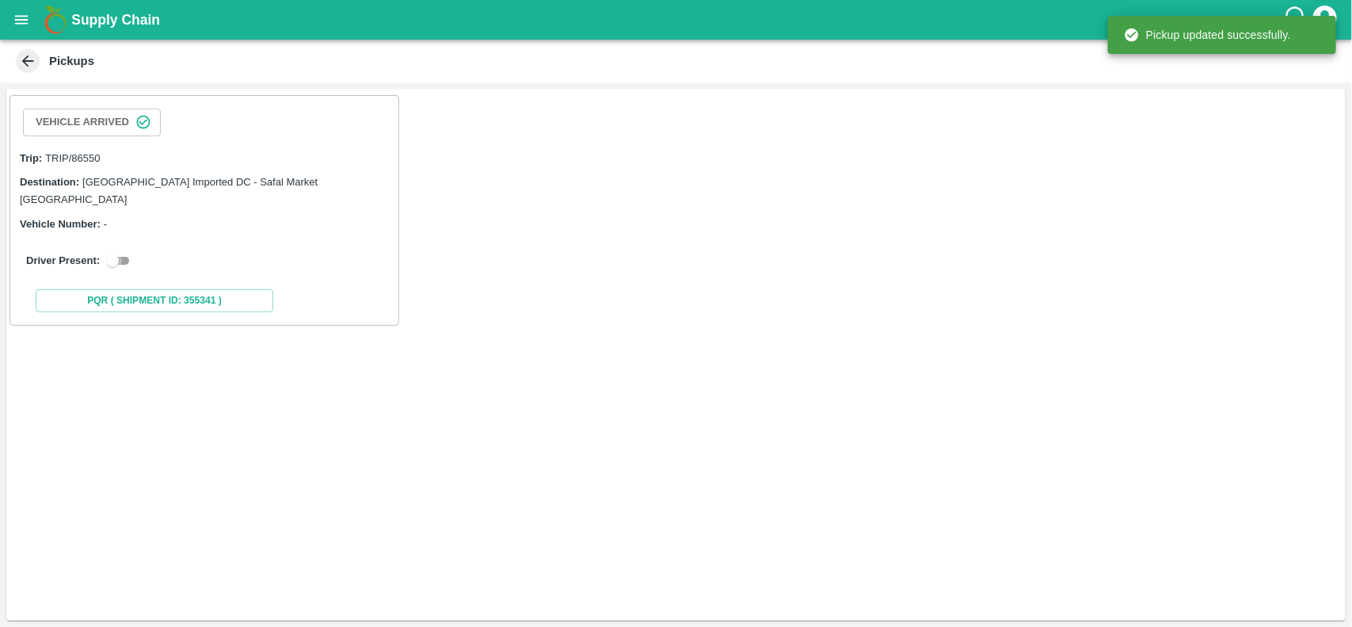
click at [131, 251] on input "checkbox" at bounding box center [112, 260] width 57 height 19
checkbox input "true"
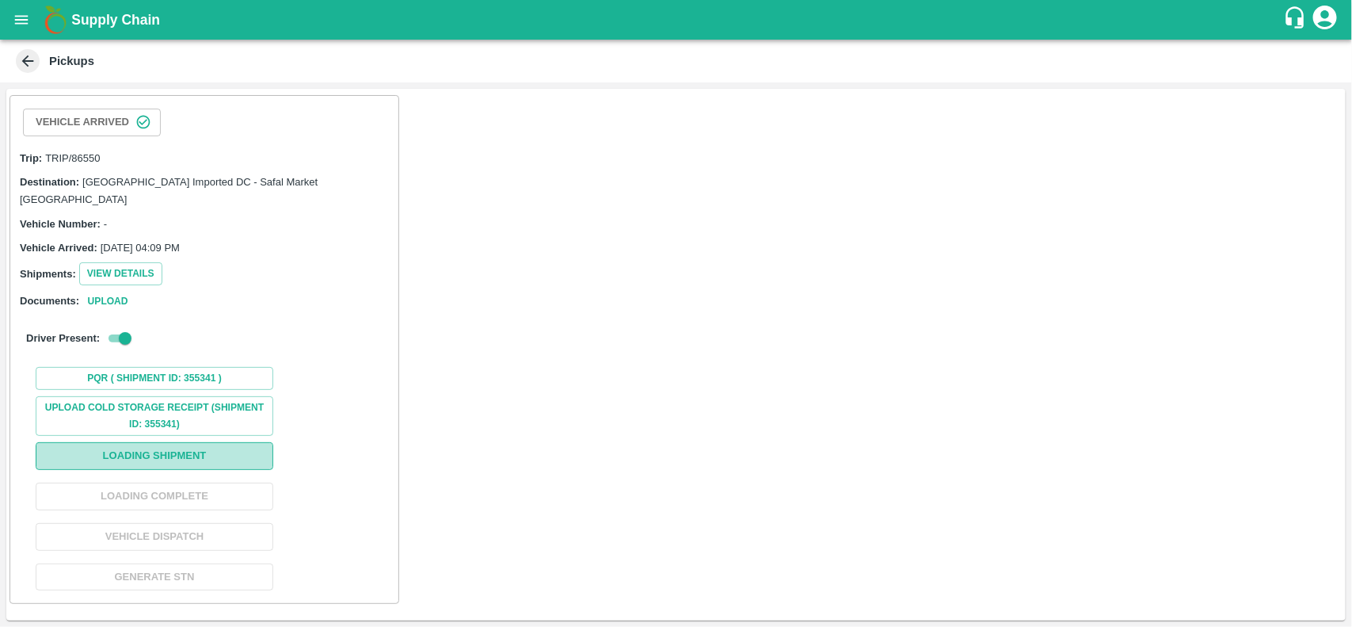
click at [145, 450] on button "Loading Shipment" at bounding box center [155, 456] width 238 height 28
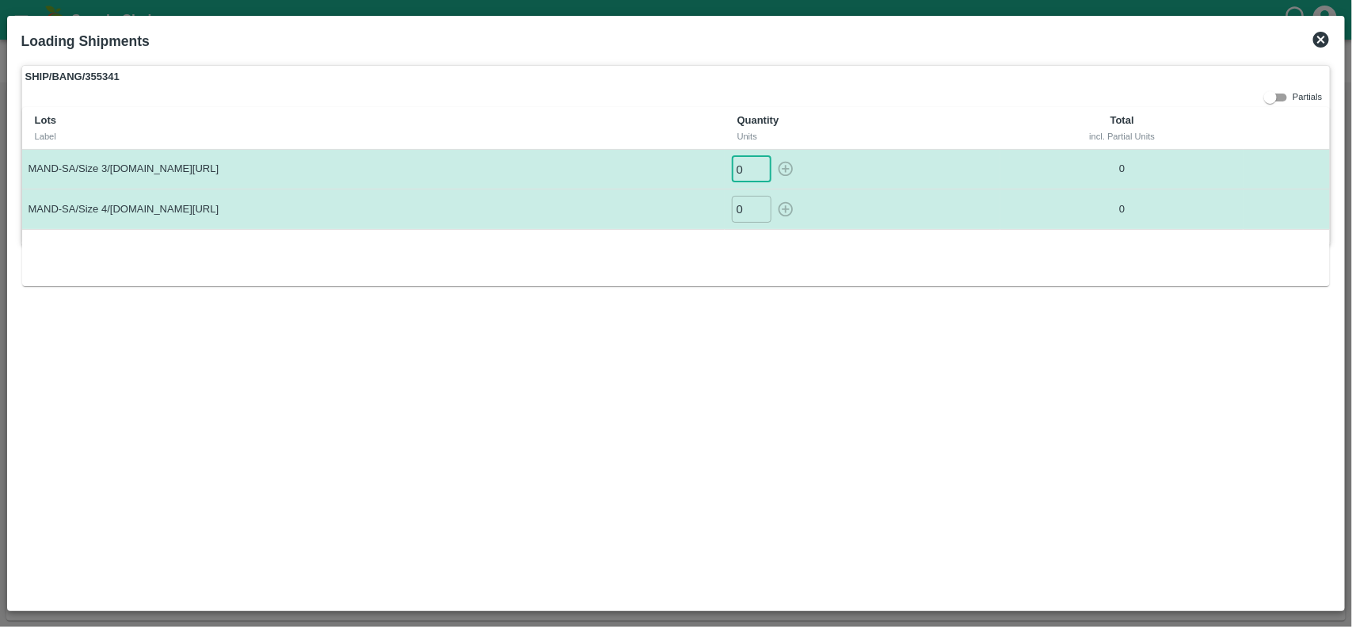
click at [772, 168] on input "0" at bounding box center [752, 169] width 40 height 26
type input "232"
click at [772, 214] on input "0" at bounding box center [752, 209] width 40 height 26
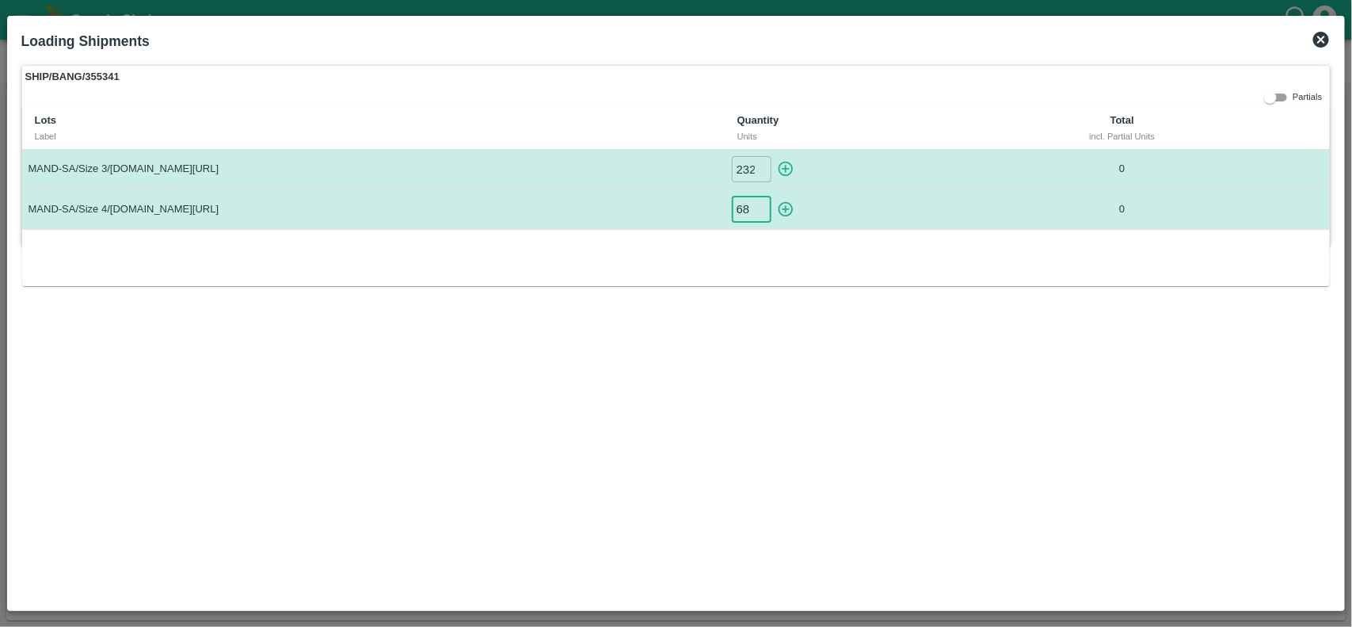
type input "68"
click at [794, 168] on icon "button" at bounding box center [785, 168] width 17 height 17
type input "0"
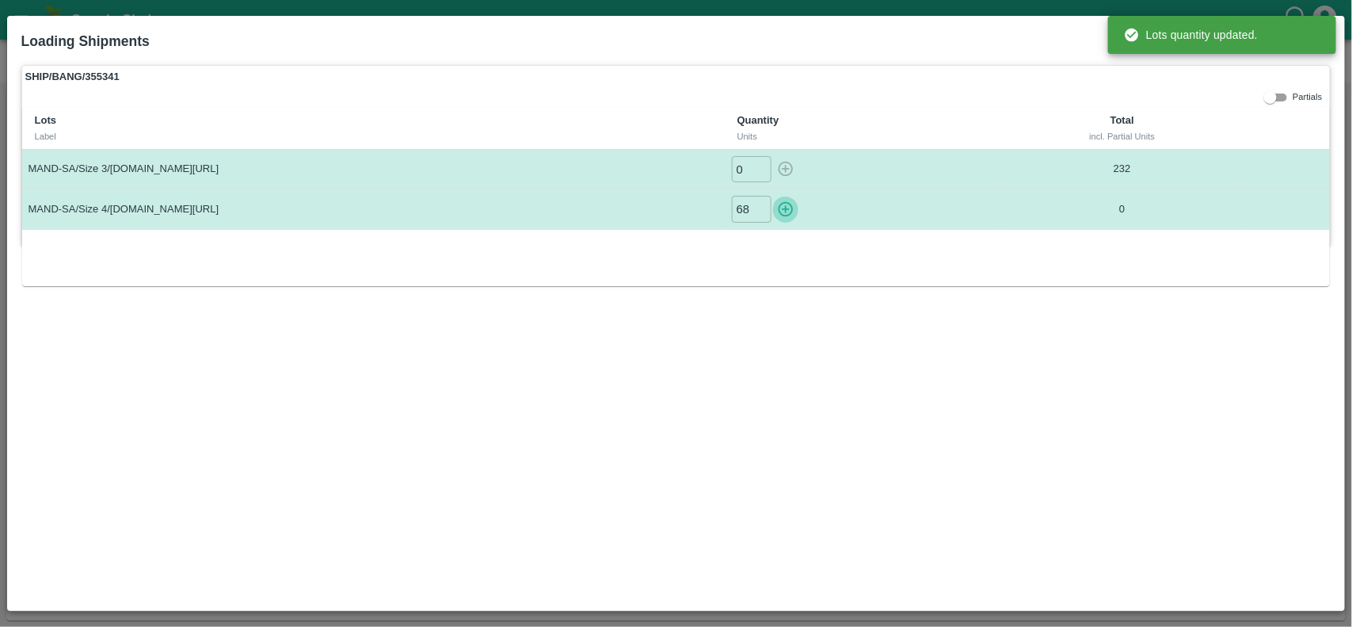
click at [794, 204] on icon "button" at bounding box center [785, 208] width 17 height 17
type input "0"
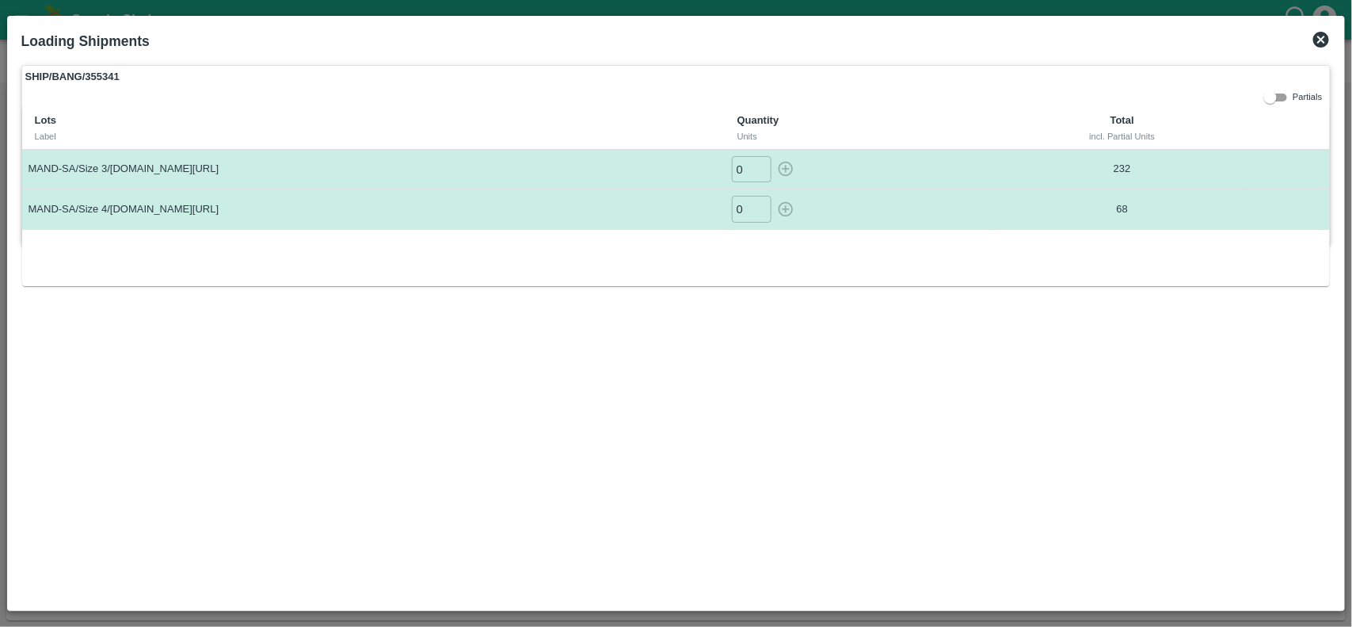
click at [1329, 36] on icon at bounding box center [1321, 39] width 19 height 19
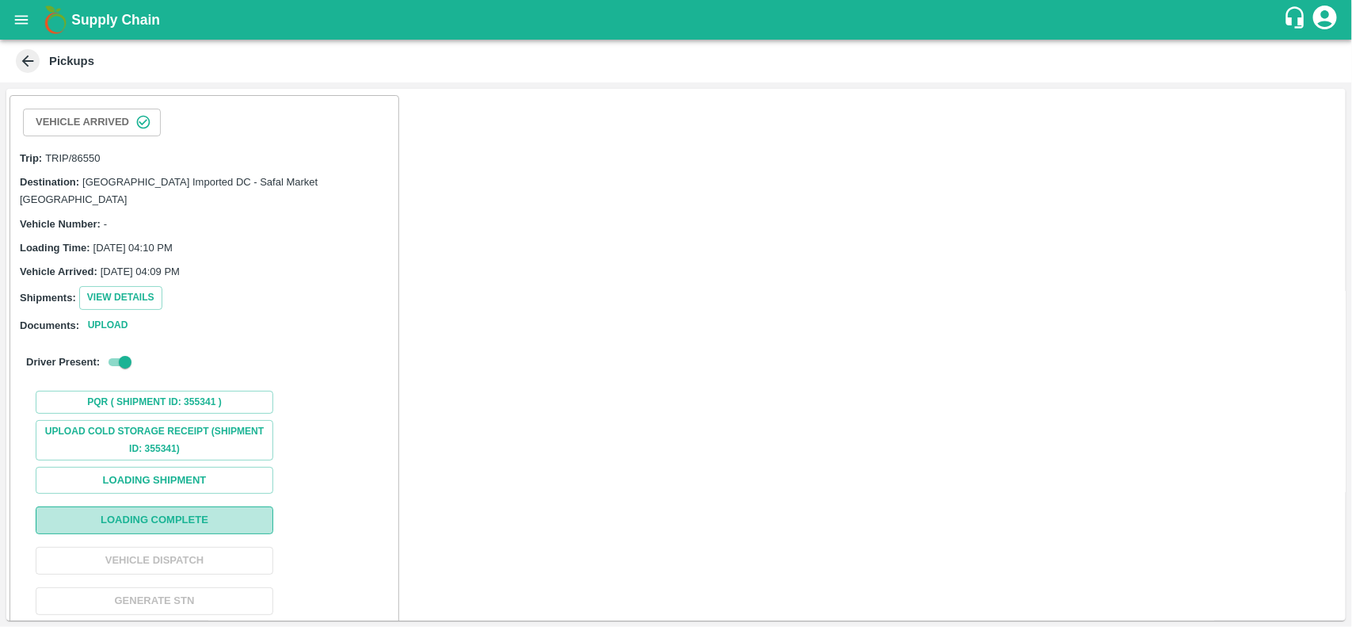
click at [150, 506] on button "Loading Complete" at bounding box center [155, 520] width 238 height 28
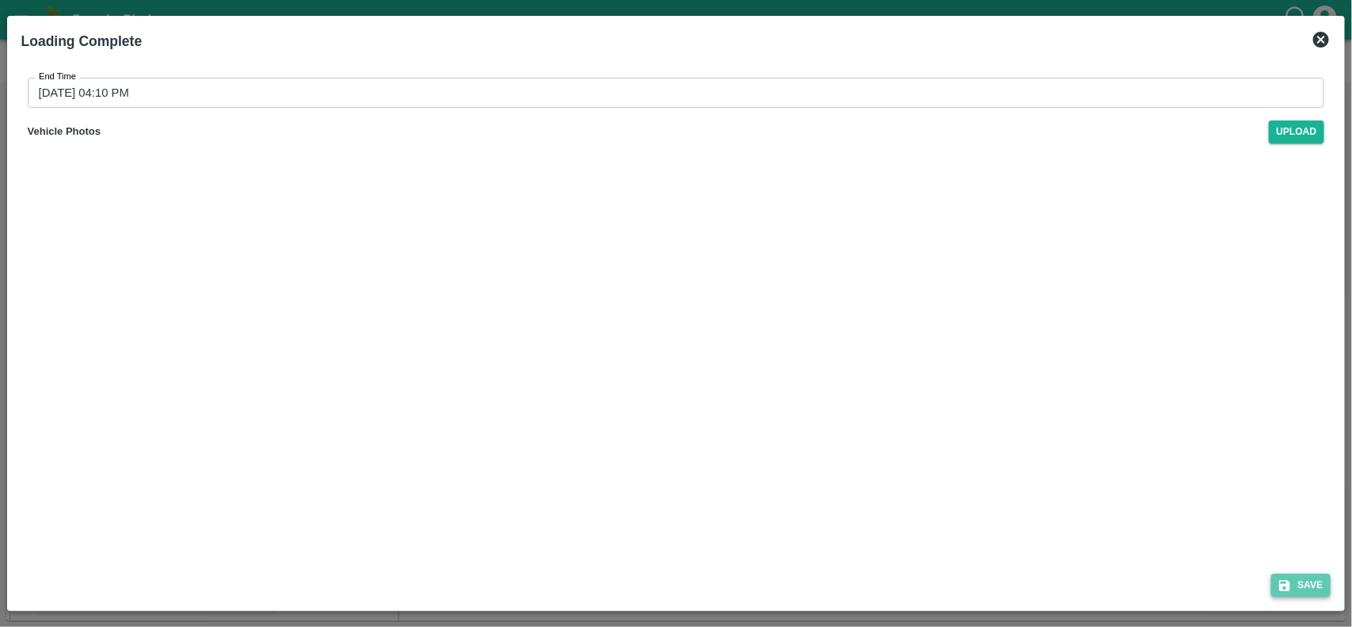
click at [1328, 588] on button "Save" at bounding box center [1301, 584] width 60 height 23
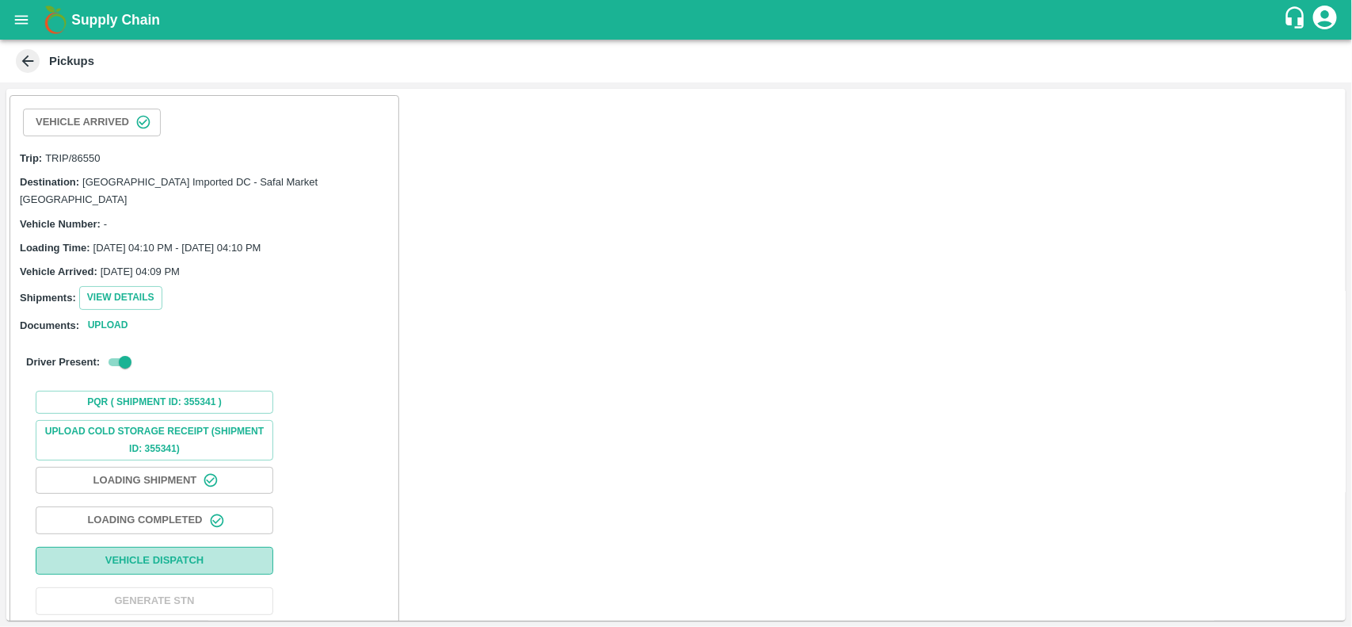
click at [117, 547] on button "Vehicle Dispatch" at bounding box center [155, 561] width 238 height 28
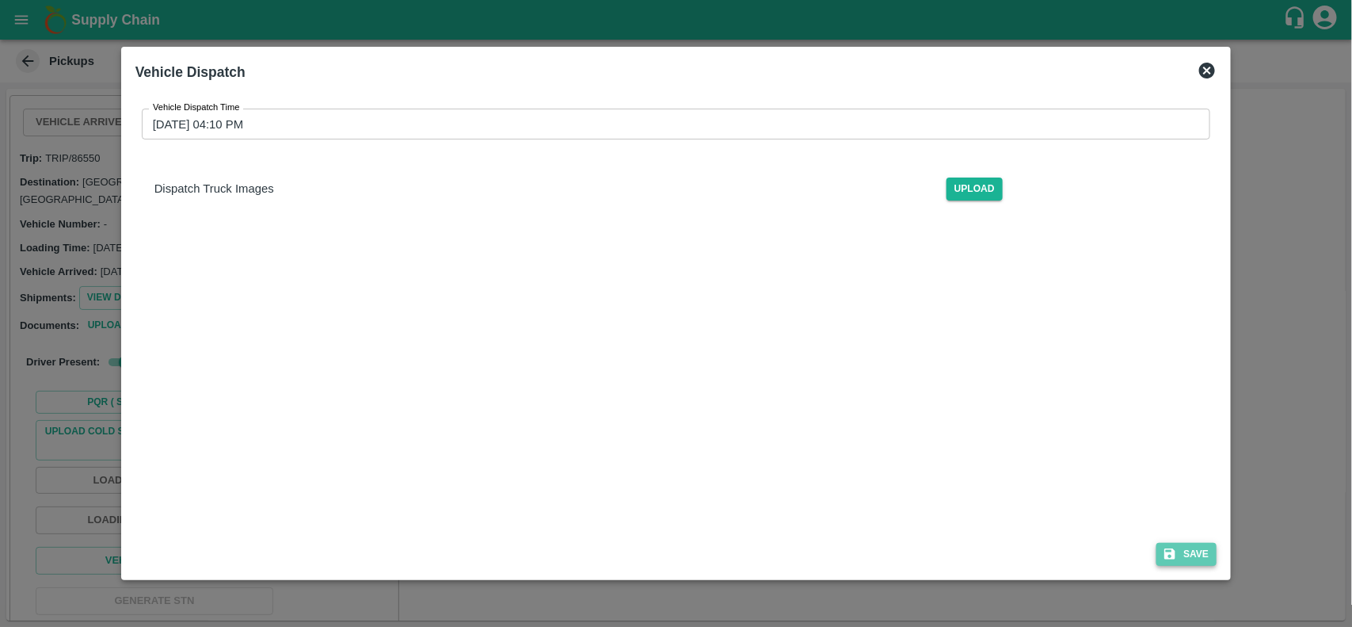
click at [1184, 554] on button "Save" at bounding box center [1186, 554] width 60 height 23
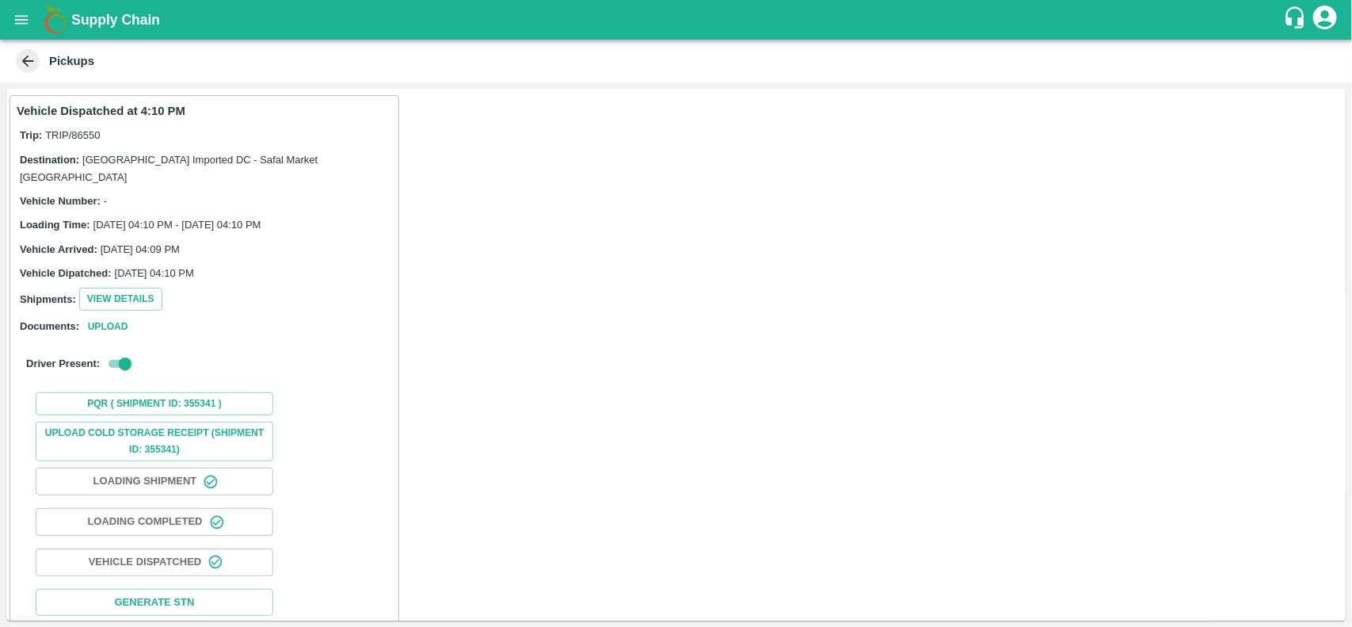
click at [25, 45] on div "Pickups" at bounding box center [676, 61] width 1352 height 43
click at [26, 52] on icon at bounding box center [27, 60] width 17 height 17
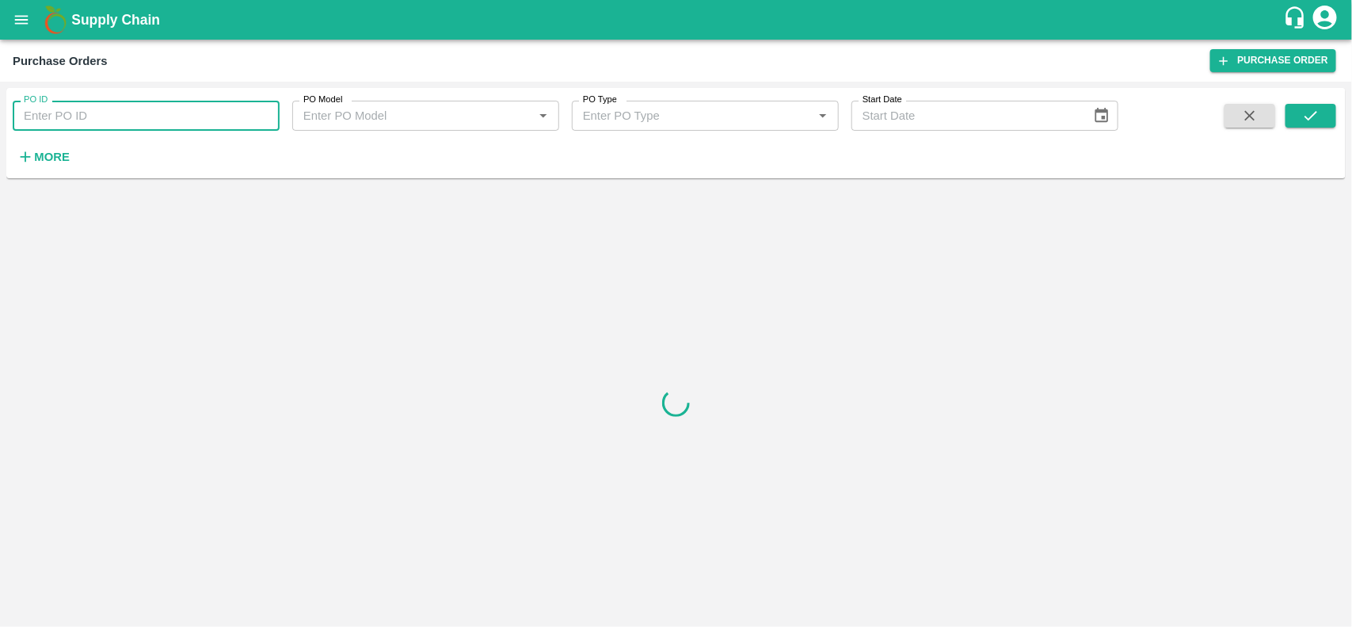
click at [44, 128] on input "PO ID" at bounding box center [146, 116] width 267 height 30
paste input "168565"
type input "168565"
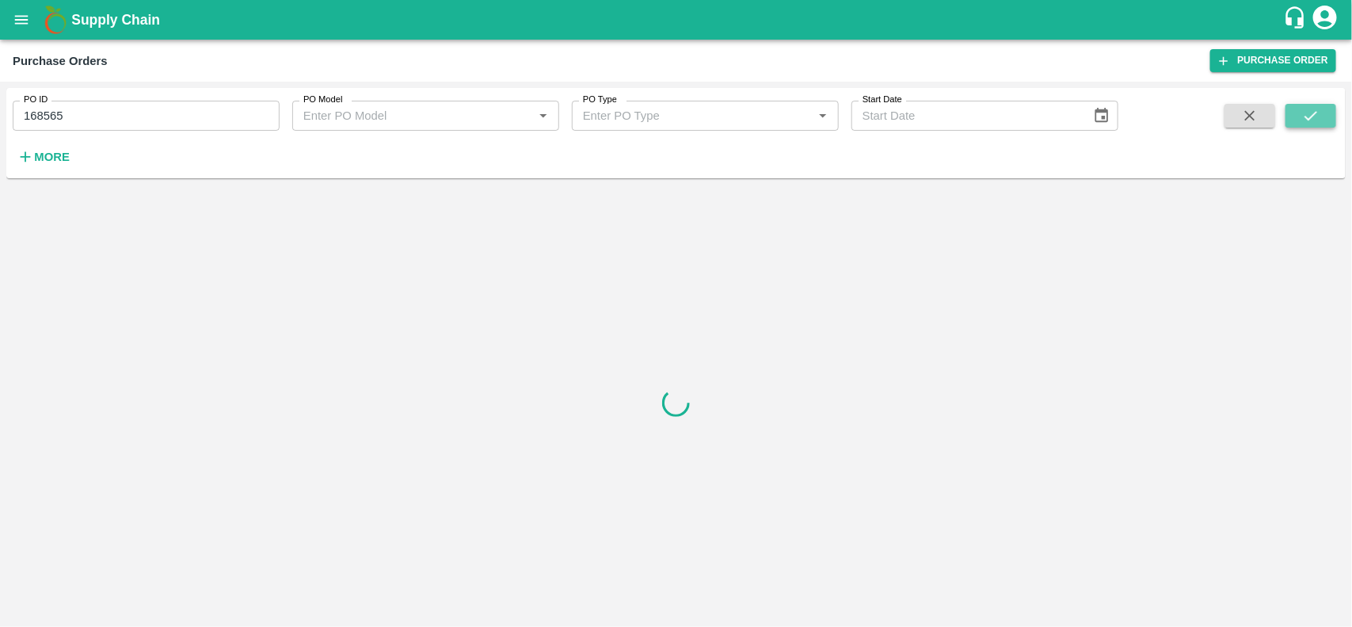
click at [1297, 113] on button "submit" at bounding box center [1311, 116] width 51 height 24
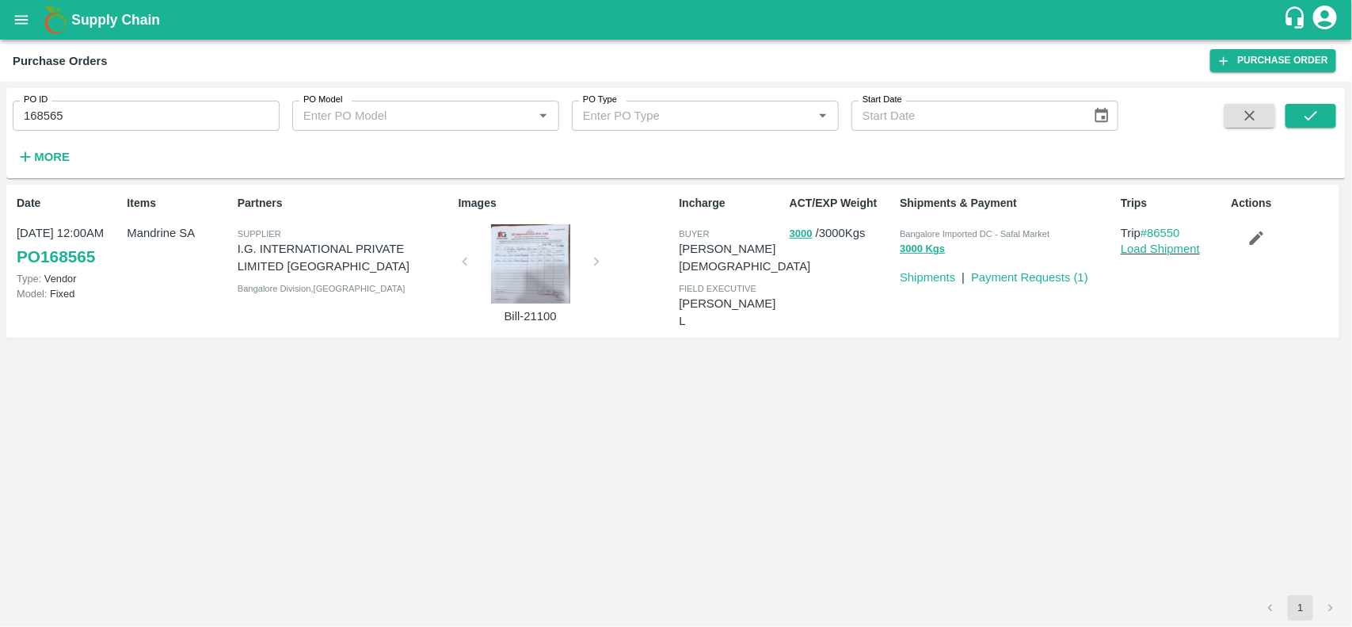
click at [531, 278] on div at bounding box center [530, 263] width 119 height 79
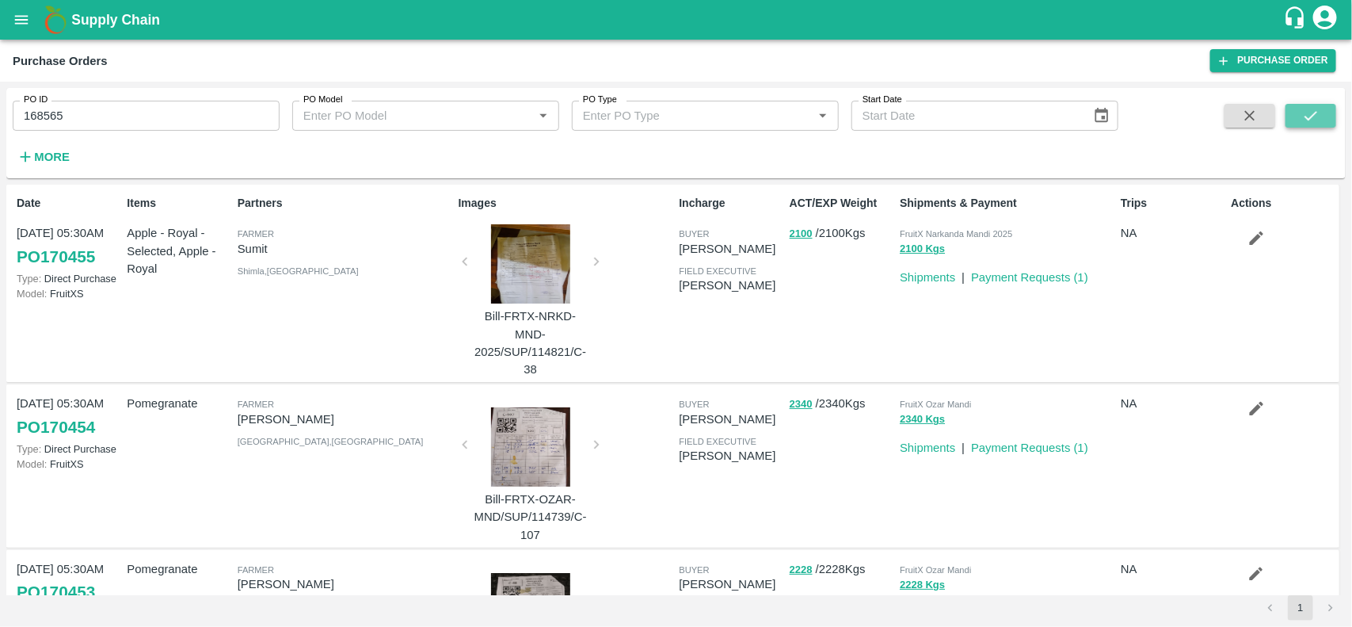
click at [1305, 115] on icon "submit" at bounding box center [1310, 115] width 17 height 17
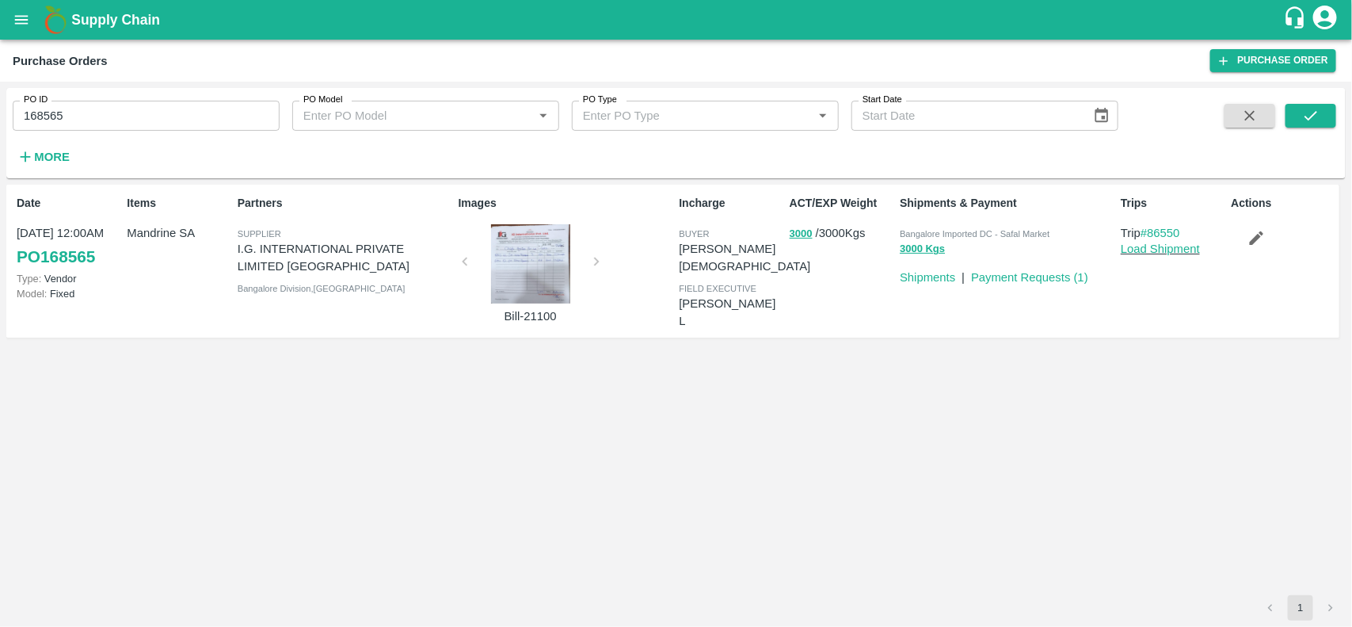
click at [524, 262] on div at bounding box center [530, 263] width 119 height 79
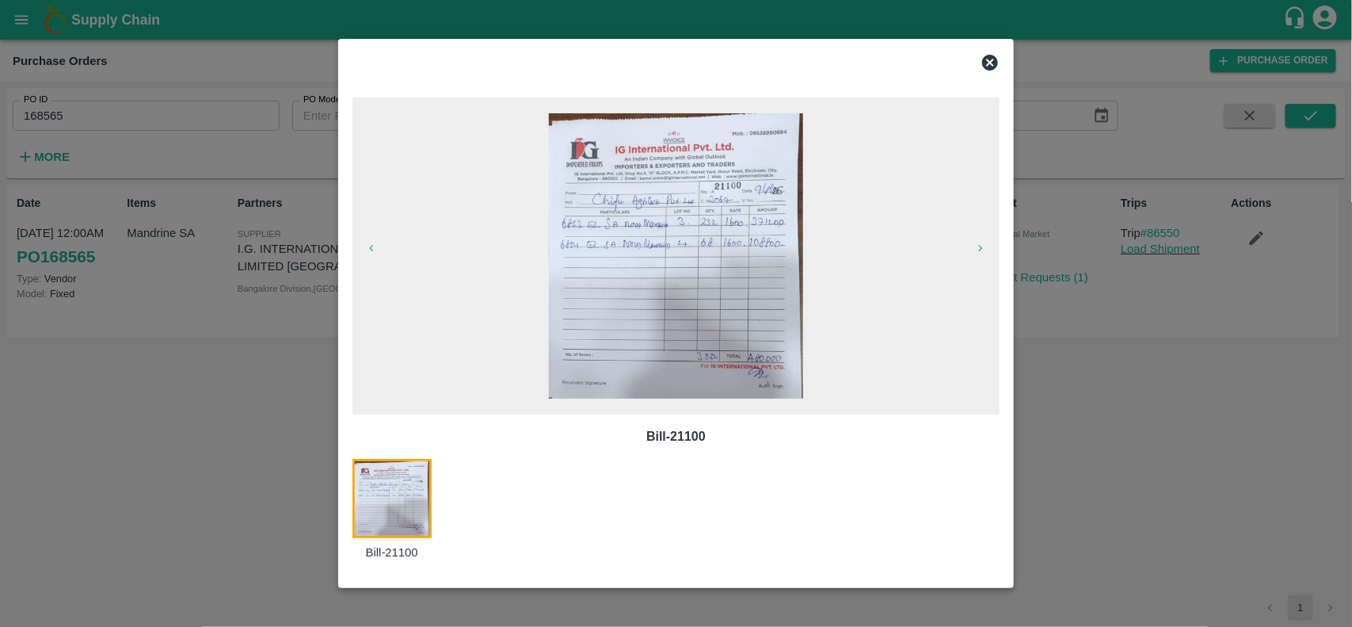
click at [638, 247] on img at bounding box center [676, 255] width 255 height 285
click at [995, 56] on icon at bounding box center [990, 63] width 16 height 16
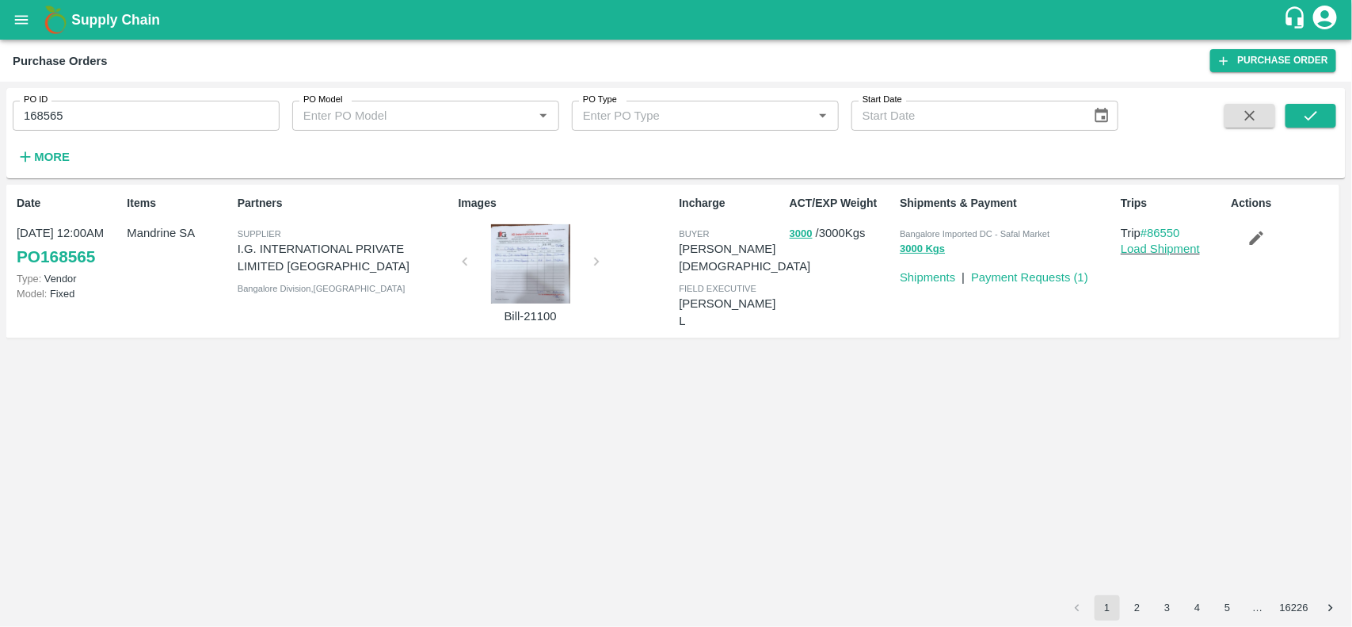
click at [998, 284] on p "Payment Requests ( 1 )" at bounding box center [1029, 277] width 117 height 17
click at [996, 281] on link "Payment Requests ( 1 )" at bounding box center [1029, 277] width 117 height 13
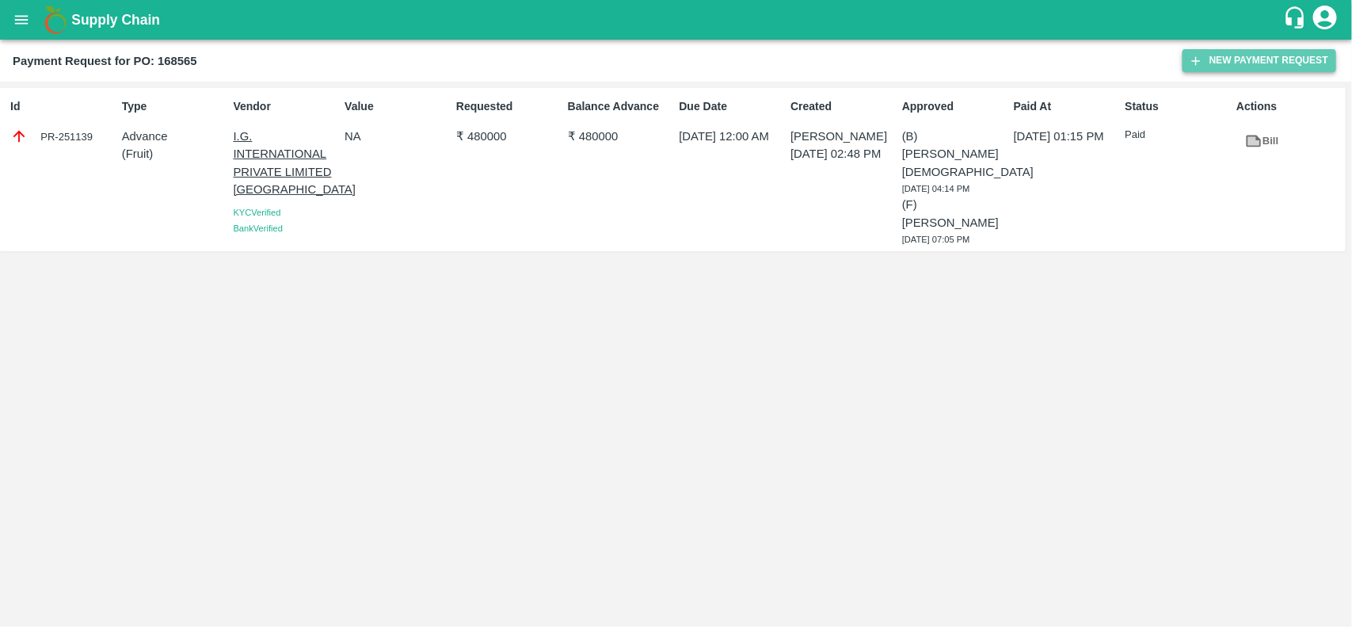
click at [1271, 56] on button "New Payment Request" at bounding box center [1260, 60] width 154 height 23
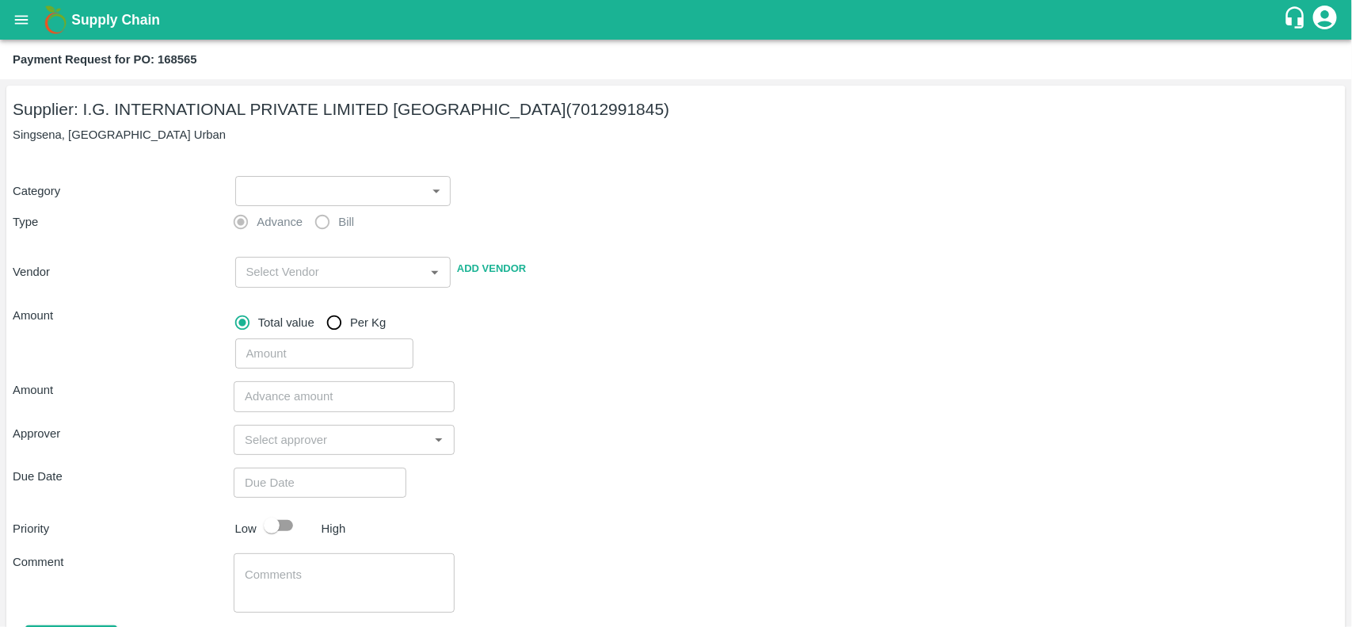
click at [297, 196] on body "Supply Chain Payment Request for PO: 168565 Supplier: I.G. INTERNATIONAL PRIVAT…" at bounding box center [676, 313] width 1352 height 627
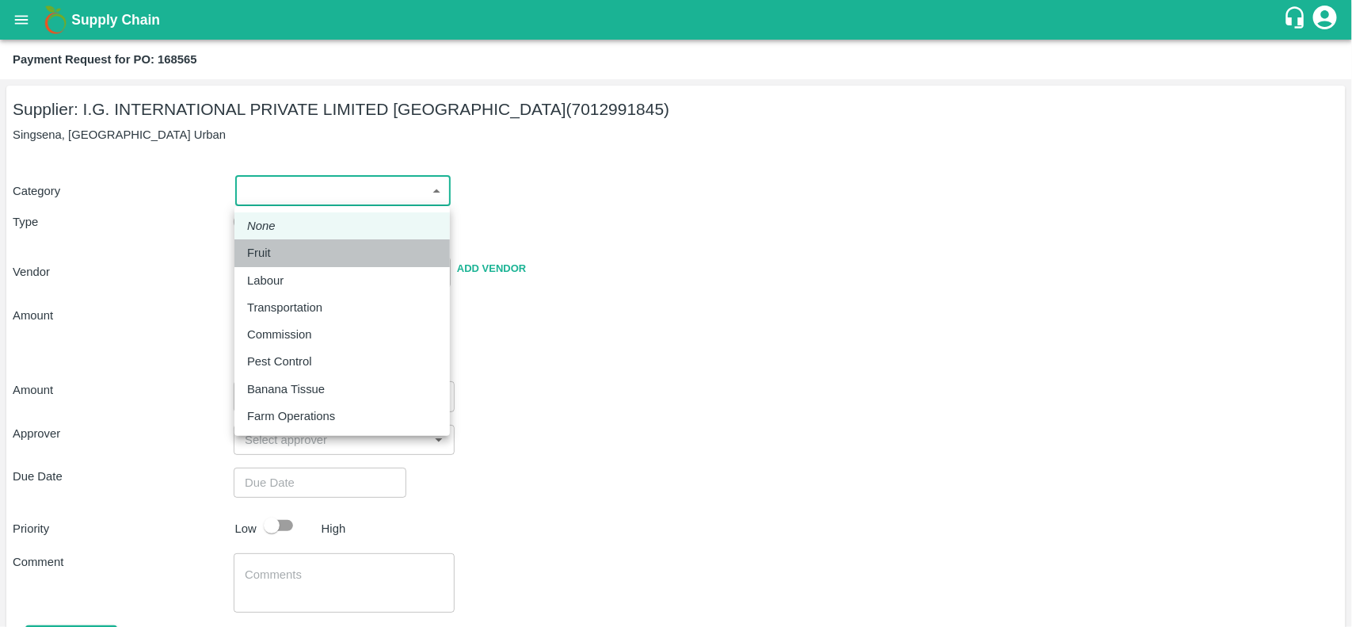
click at [271, 246] on div "Fruit" at bounding box center [263, 252] width 32 height 17
type input "1"
type input "I.G. INTERNATIONAL PRIVATE LIMITED BANGALORE - 7012991845(Supplier)"
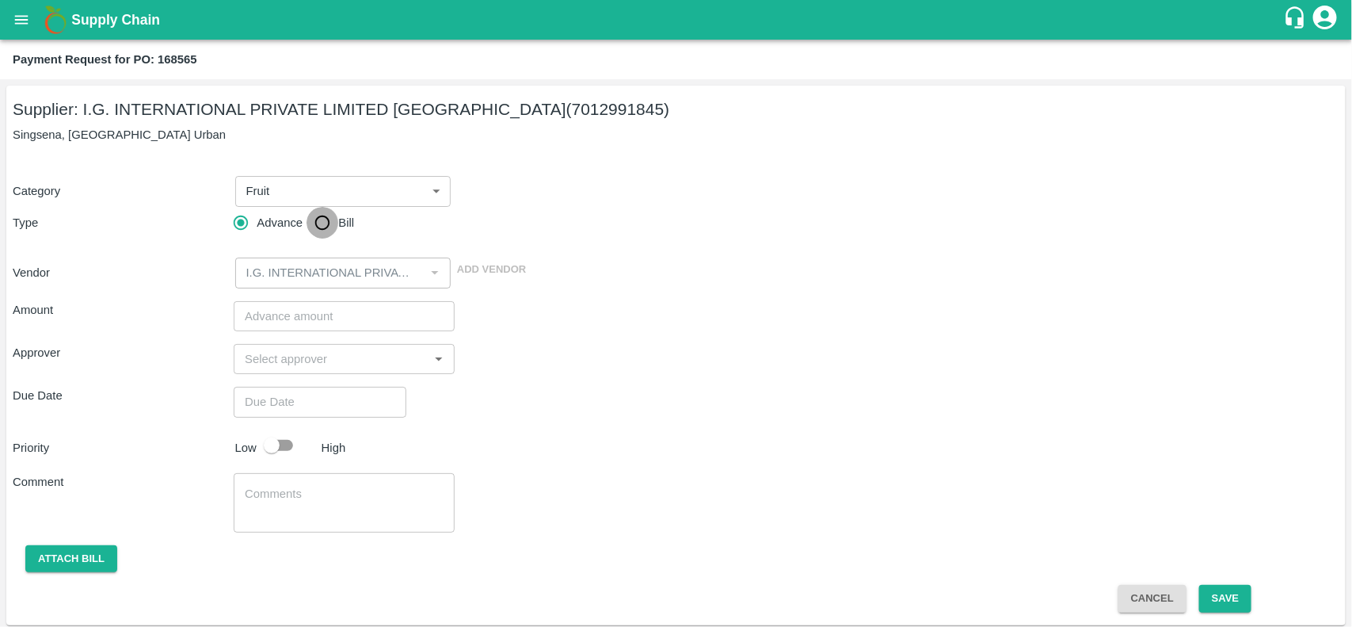
click at [325, 227] on input "Bill" at bounding box center [323, 223] width 32 height 32
radio input "true"
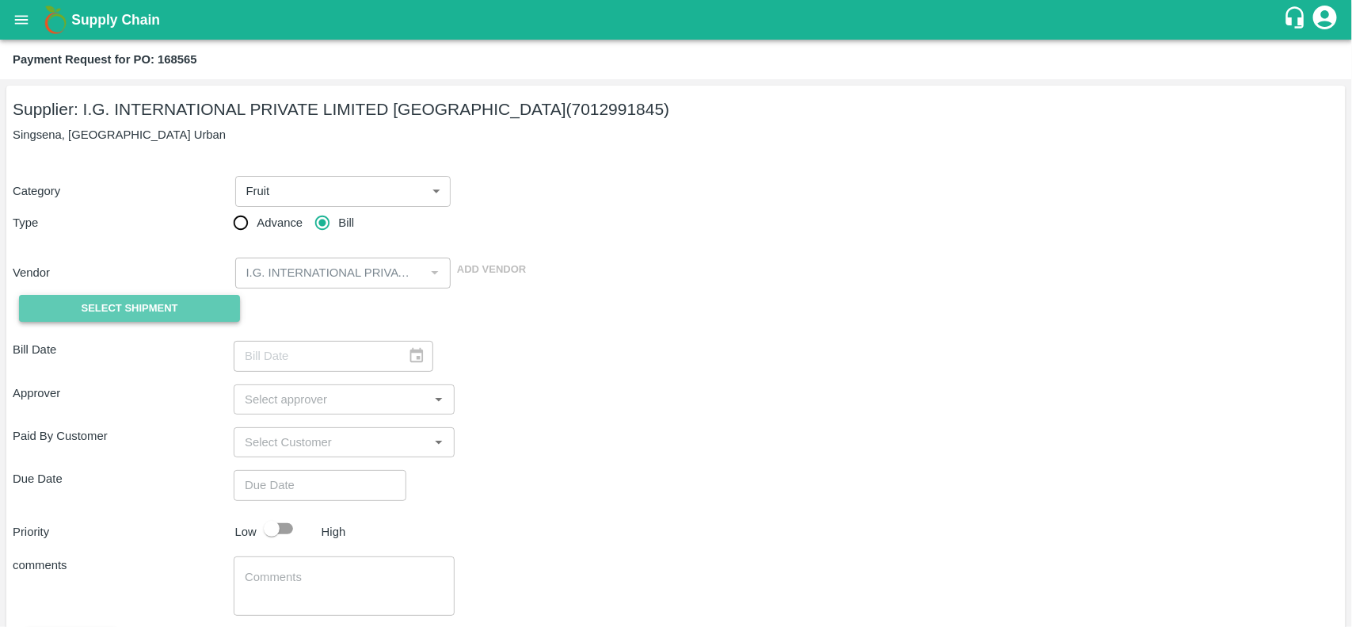
click at [156, 307] on span "Select Shipment" at bounding box center [130, 308] width 97 height 18
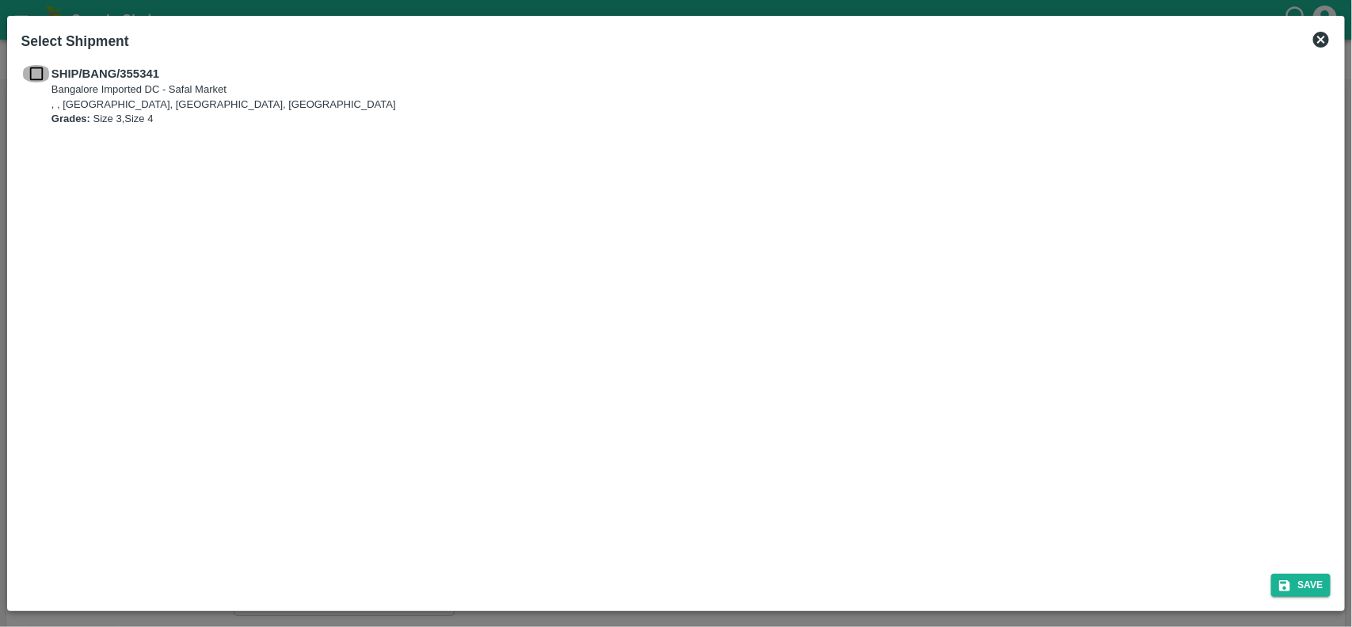
click at [29, 82] on input "checkbox" at bounding box center [36, 73] width 30 height 17
checkbox input "true"
click at [1307, 586] on button "Save" at bounding box center [1301, 584] width 60 height 23
type input "20/08/2025"
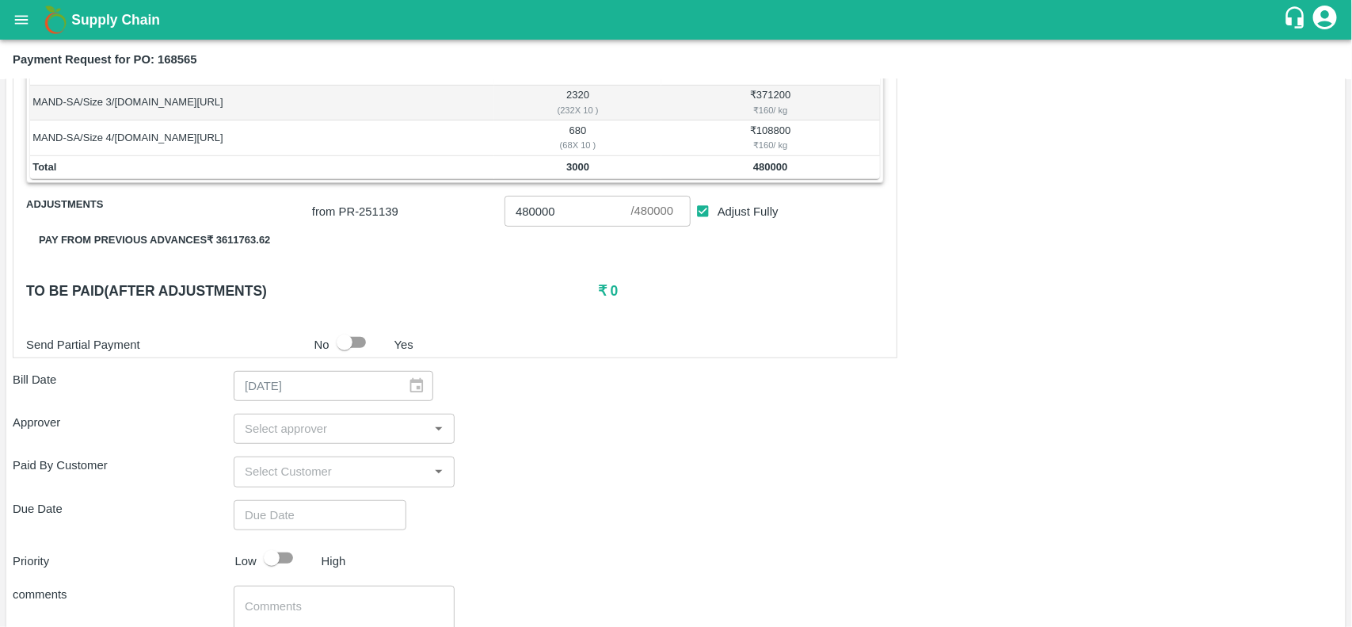
scroll to position [293, 0]
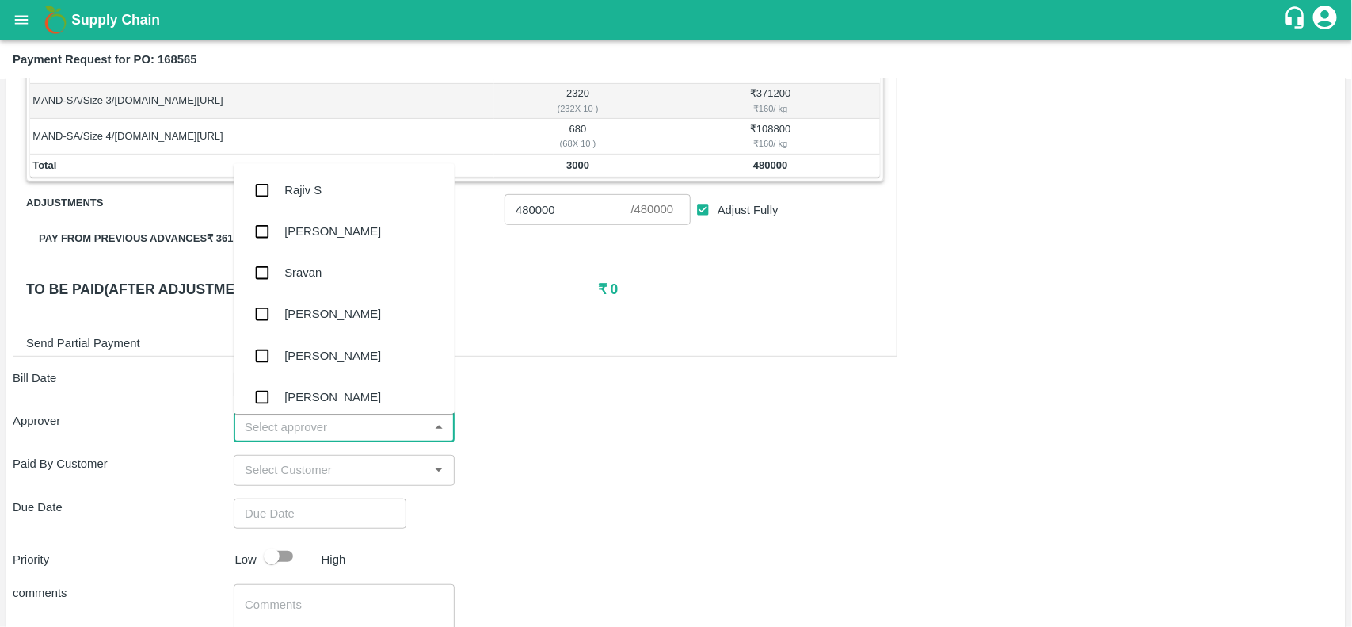
click at [333, 432] on input "input" at bounding box center [330, 427] width 185 height 21
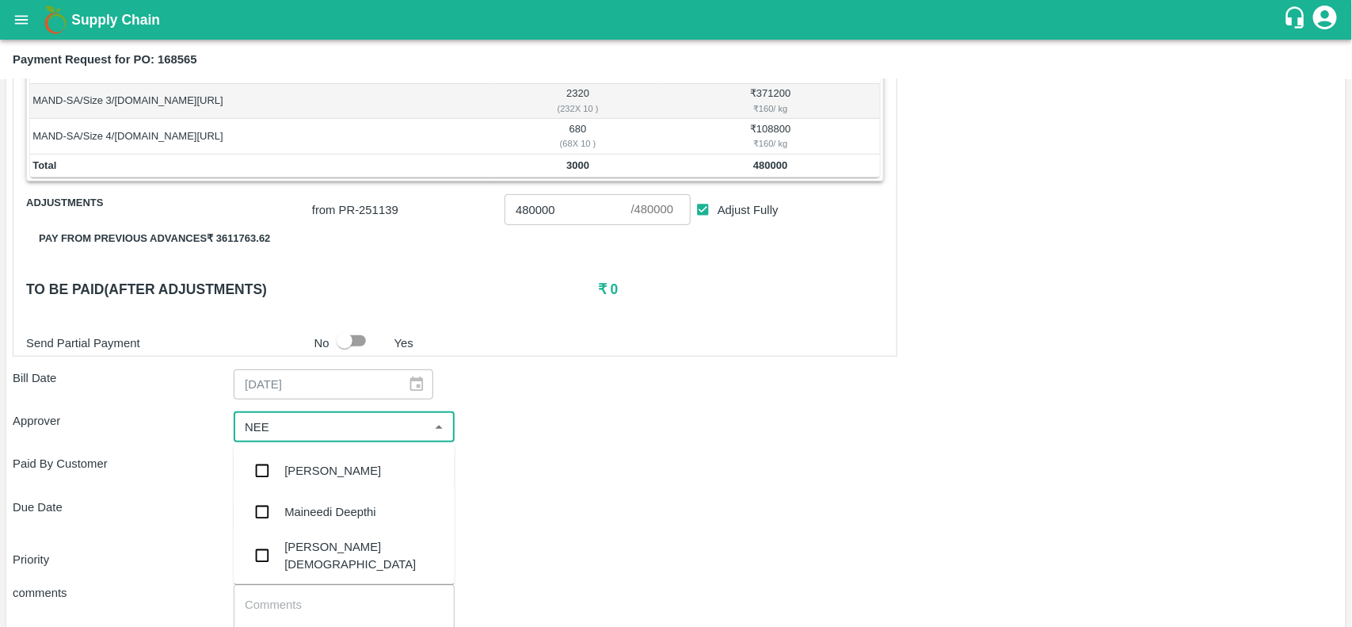
type input "NEET"
click at [287, 503] on div "[PERSON_NAME][DEMOGRAPHIC_DATA]" at bounding box center [363, 514] width 158 height 36
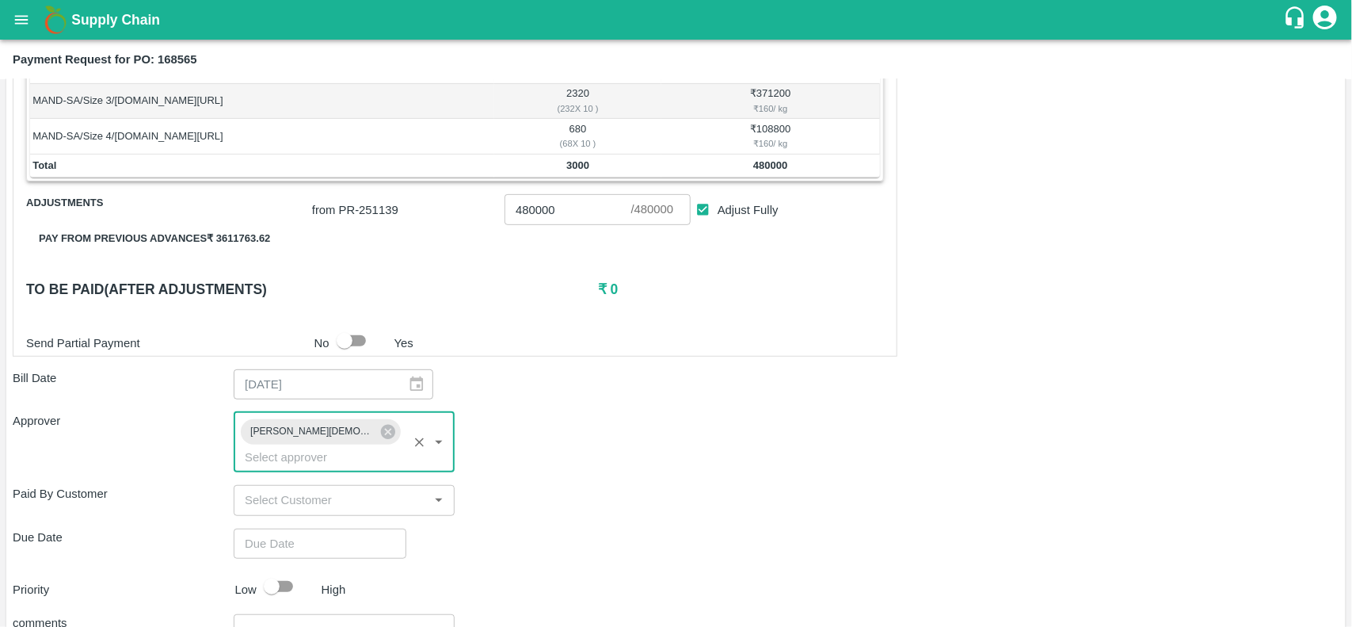
scroll to position [420, 0]
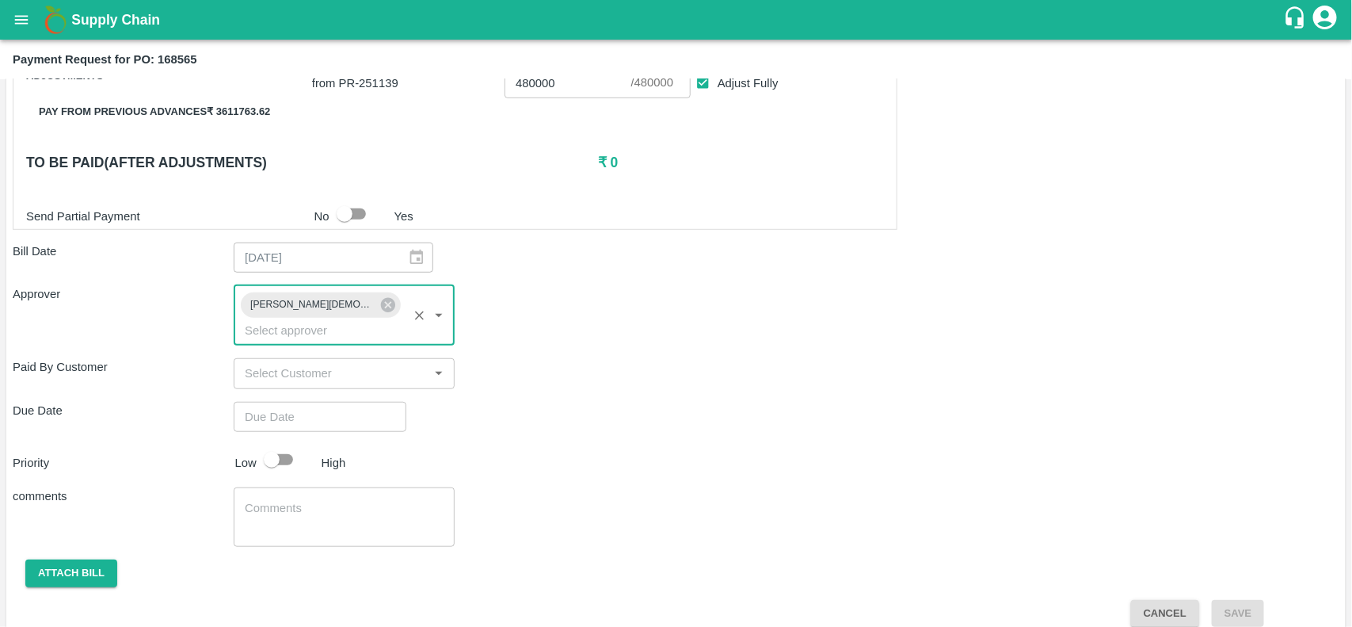
type input "DD/MM/YYYY hh:mm aa"
click at [291, 402] on input "DD/MM/YYYY hh:mm aa" at bounding box center [315, 417] width 162 height 30
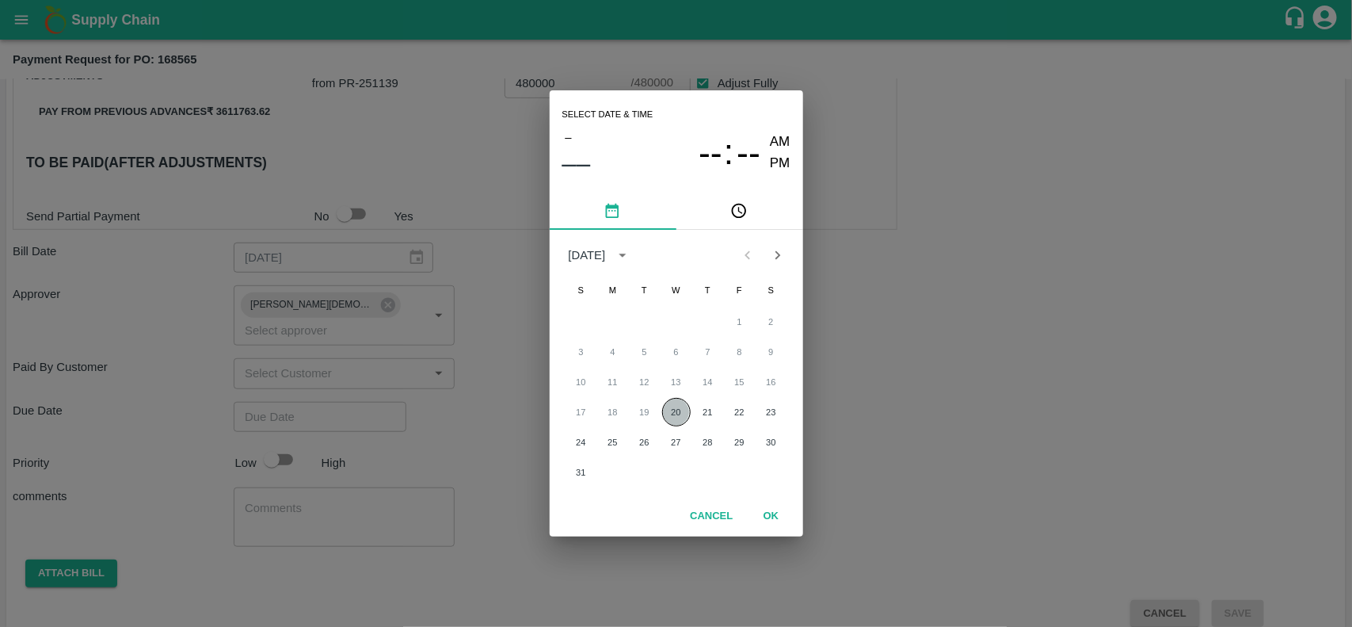
click at [675, 408] on button "20" at bounding box center [676, 412] width 29 height 29
type input "20/08/2025 12:00 AM"
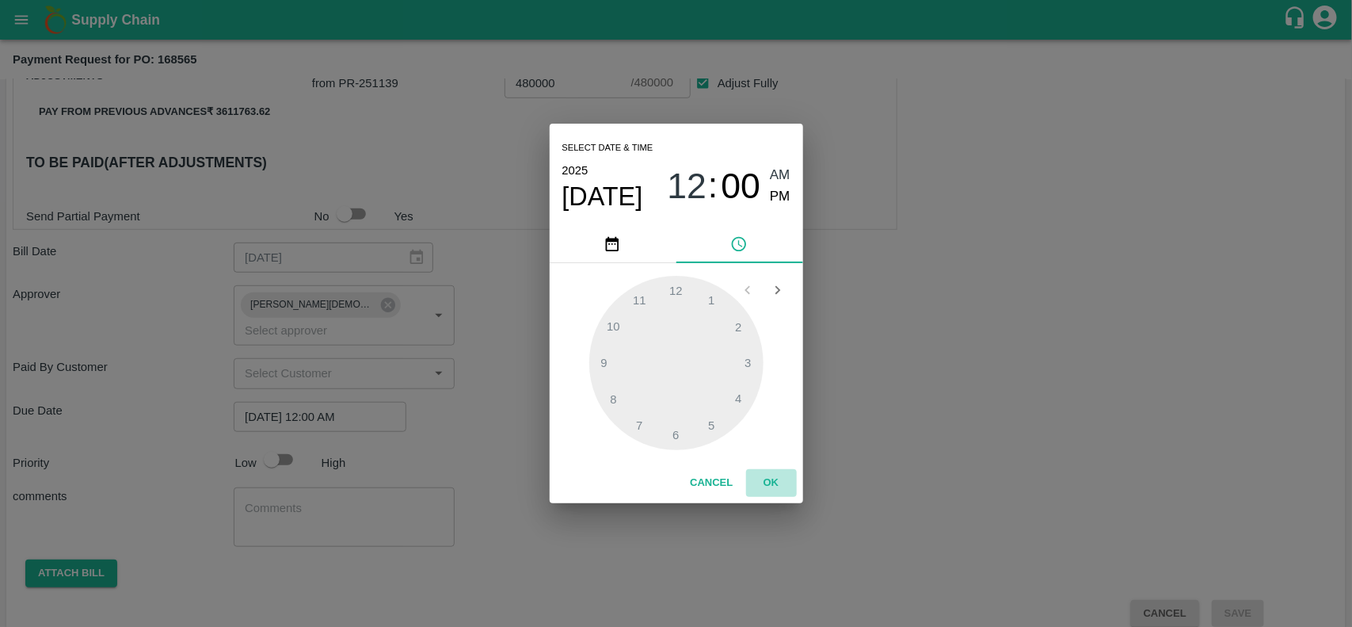
click at [753, 474] on button "OK" at bounding box center [771, 483] width 51 height 28
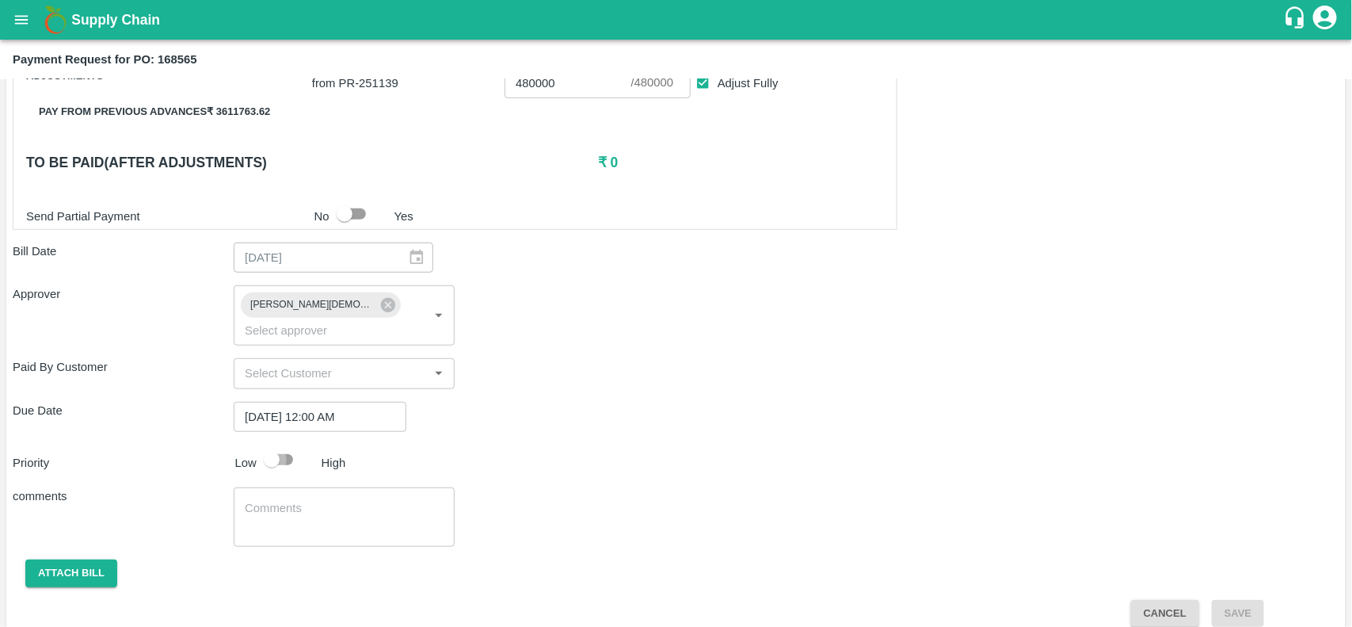
click at [273, 446] on input "checkbox" at bounding box center [272, 459] width 90 height 30
checkbox input "true"
click at [44, 559] on button "Attach bill" at bounding box center [71, 573] width 92 height 28
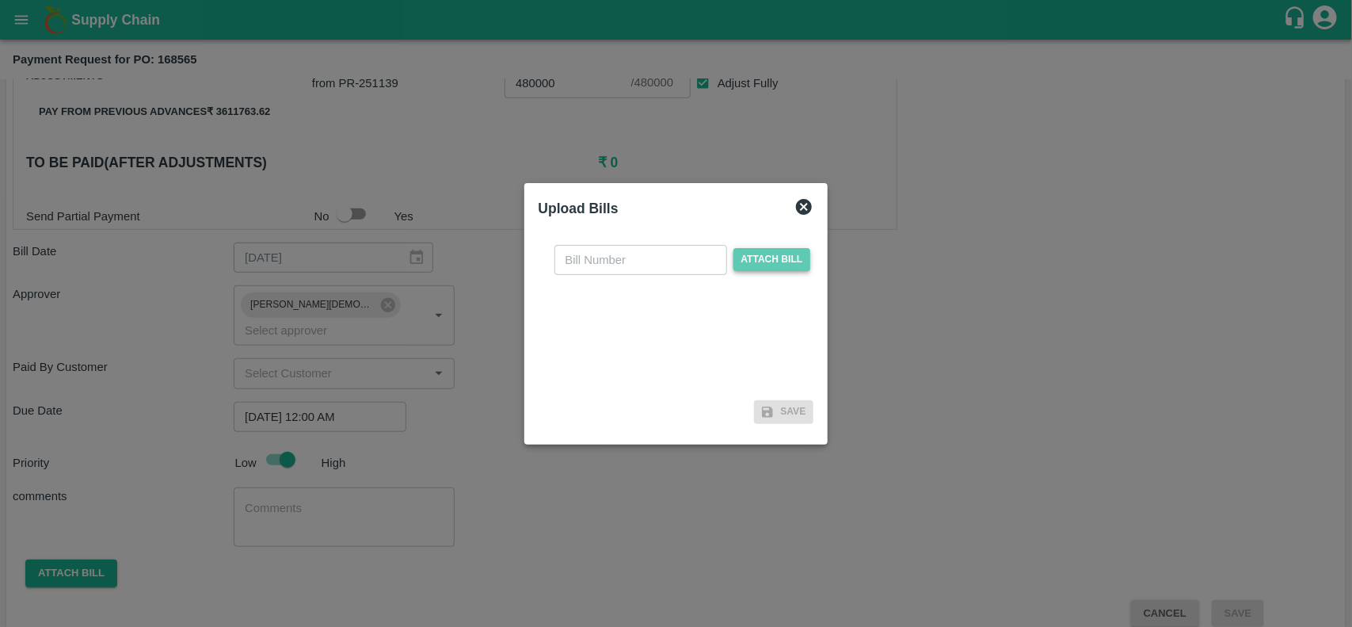
click at [765, 260] on span "Attach bill" at bounding box center [772, 259] width 78 height 23
click at [0, 0] on input "Attach bill" at bounding box center [0, 0] width 0 height 0
click at [600, 258] on input "text" at bounding box center [640, 260] width 173 height 30
type input "21100"
click at [754, 266] on span "Attach bill" at bounding box center [772, 259] width 78 height 23
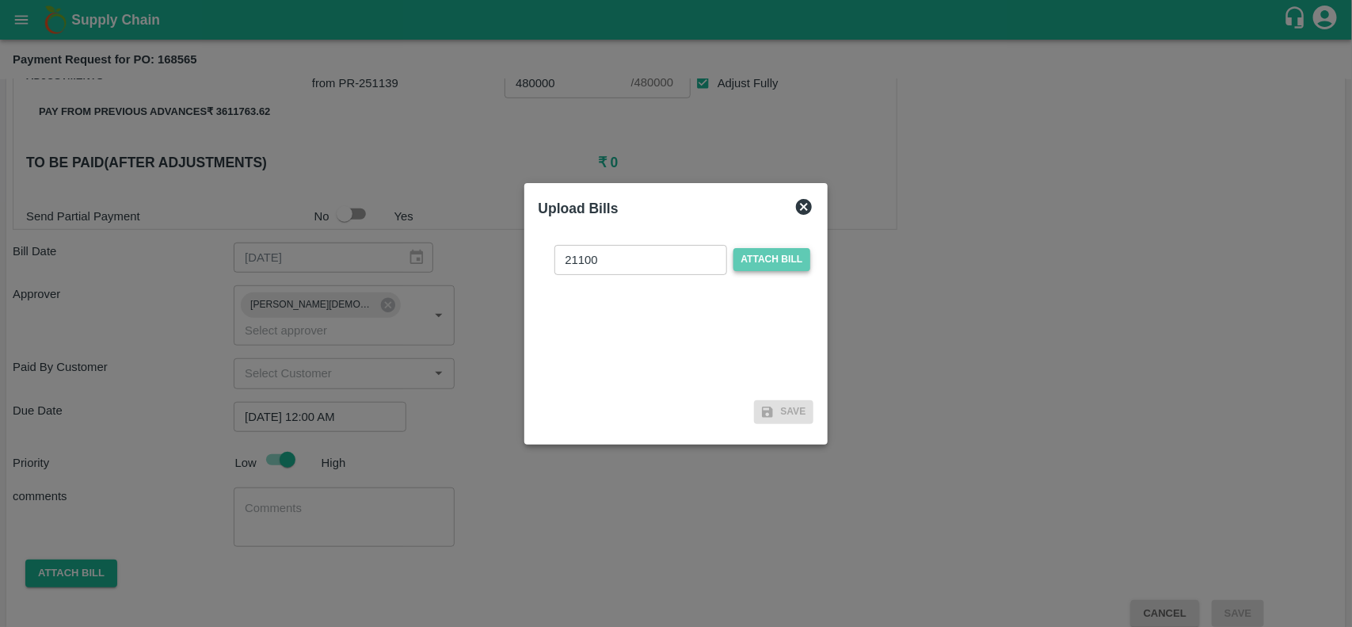
click at [0, 0] on input "Attach bill" at bounding box center [0, 0] width 0 height 0
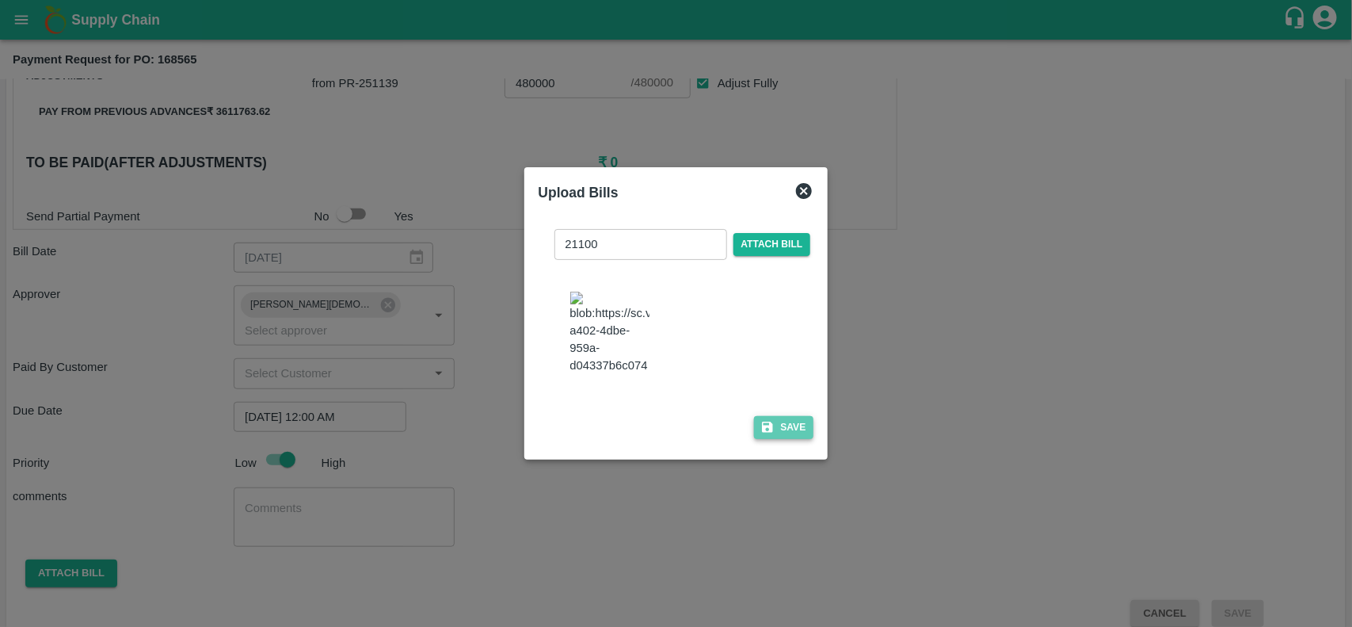
click at [788, 437] on button "Save" at bounding box center [784, 427] width 60 height 23
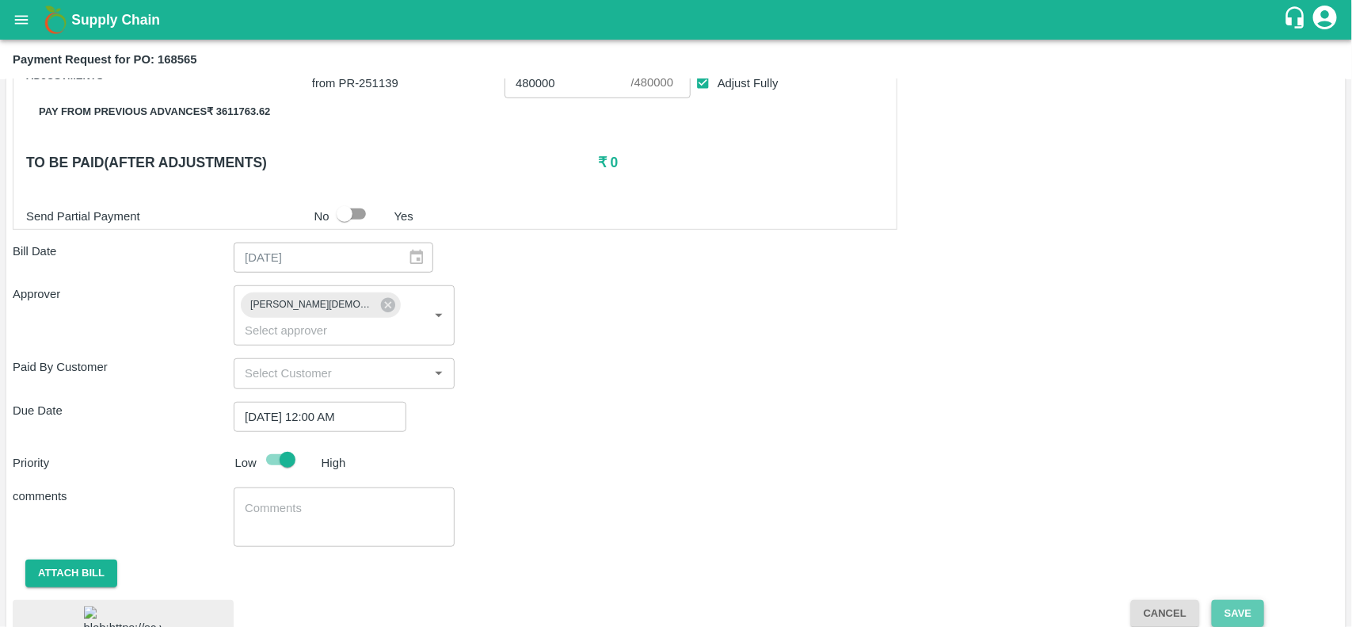
click at [1238, 600] on button "Save" at bounding box center [1238, 614] width 52 height 28
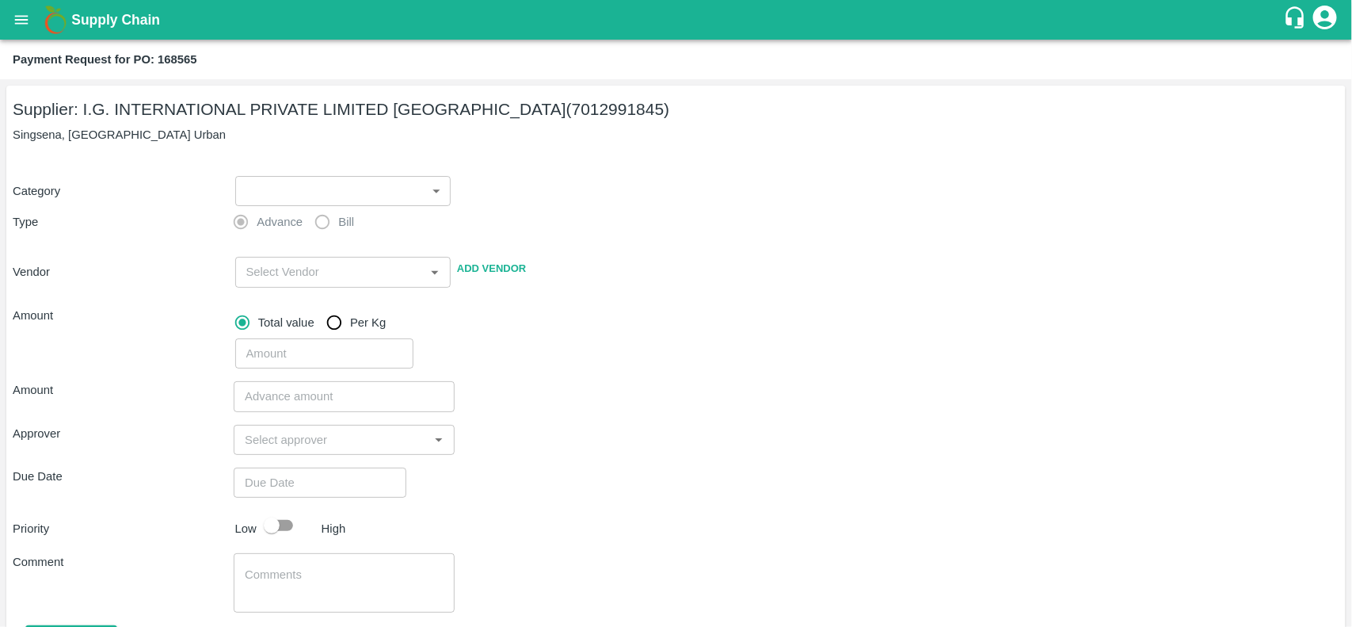
drag, startPoint x: 82, startPoint y: 105, endPoint x: 606, endPoint y: 117, distance: 524.5
click at [606, 117] on h5 "Supplier: I.G. INTERNATIONAL PRIVATE LIMITED BANGALORE (7012991845)" at bounding box center [676, 109] width 1327 height 22
copy h5 "I.G. INTERNATIONAL PRIVATE LIMITED BANGALORE (7012991845)"
click at [22, 20] on icon "open drawer" at bounding box center [21, 19] width 13 height 9
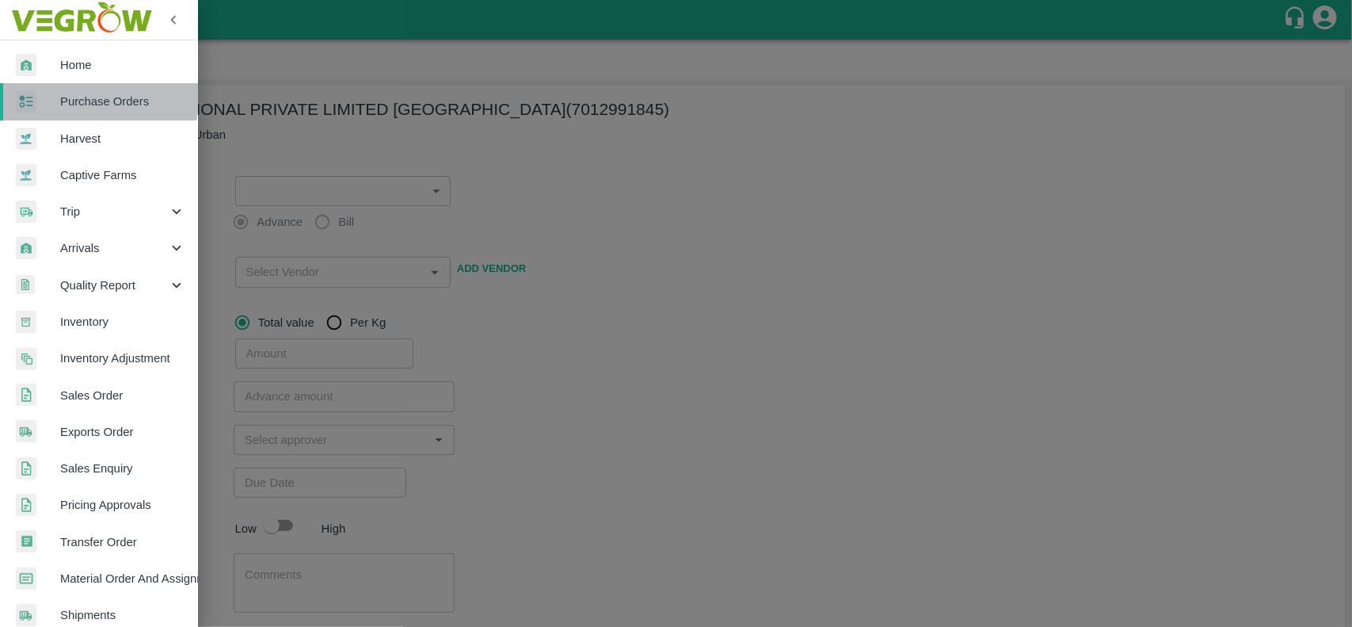
click at [58, 95] on div at bounding box center [38, 101] width 44 height 23
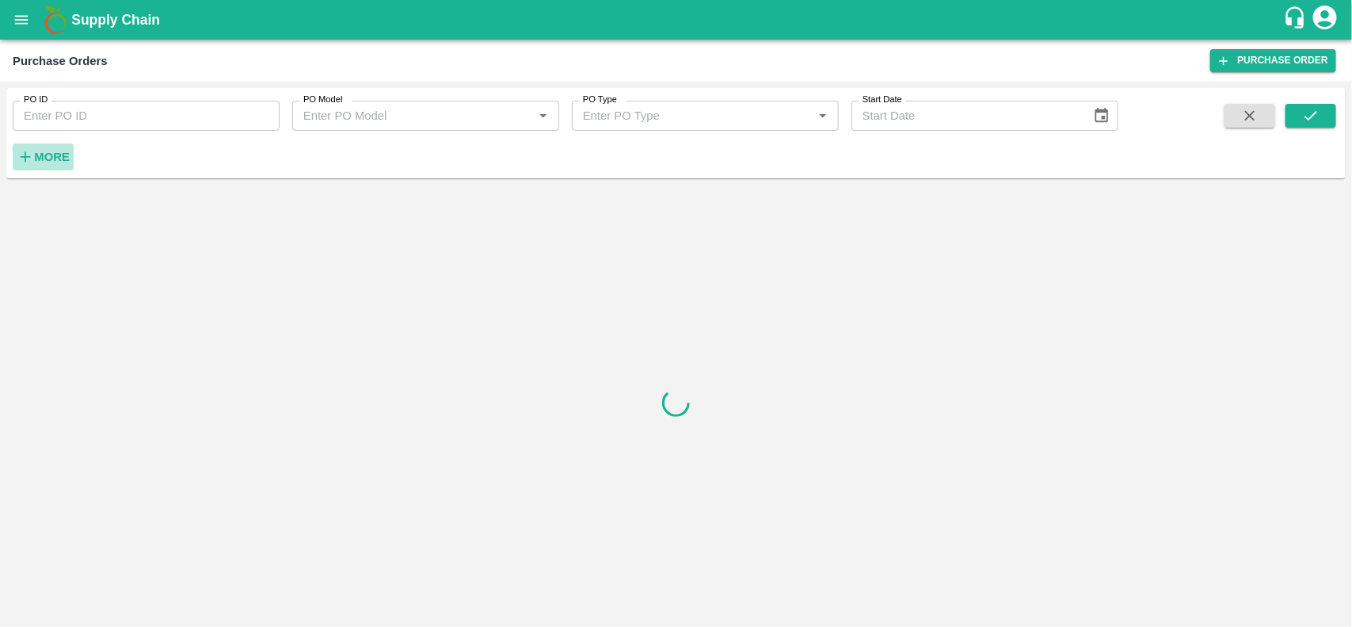
click at [48, 147] on h6 "More" at bounding box center [52, 157] width 36 height 21
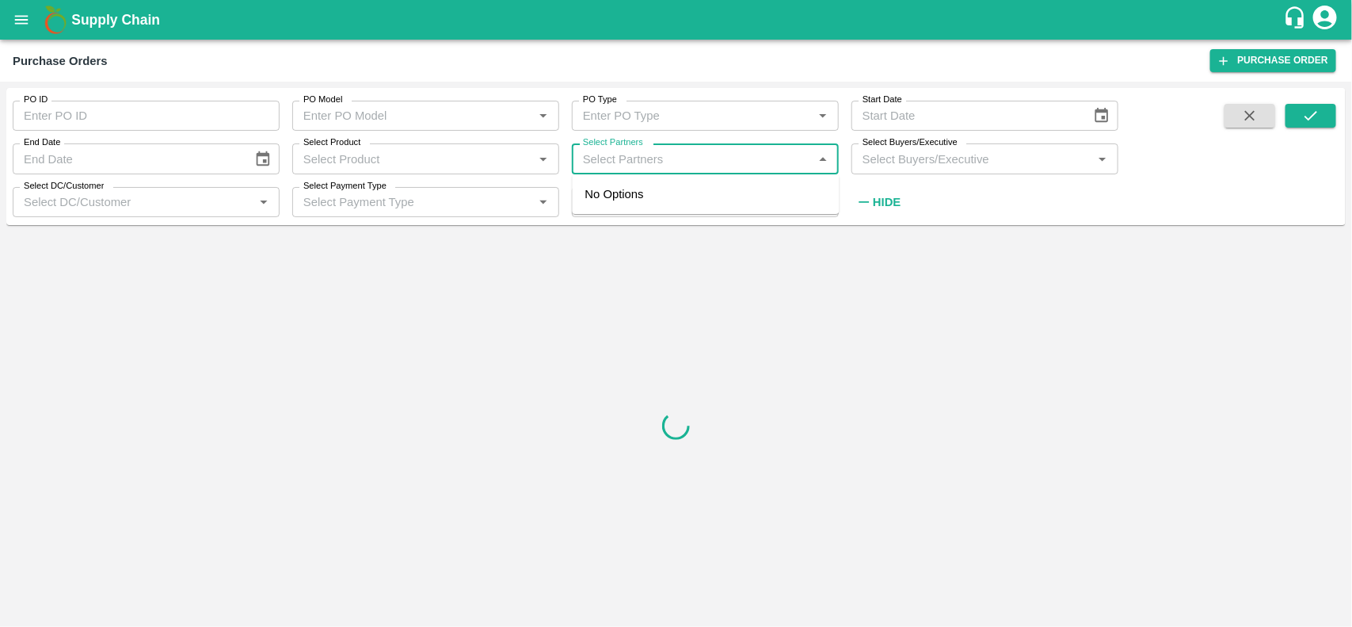
click at [668, 158] on input "Select Partners" at bounding box center [692, 158] width 231 height 21
paste input "I.G. INTERNATIONAL PRIVATE LIMITED BANGALORE (7012991845)"
type input "I.G. INTERNATIONAL PRIVATE LIMITED BANGALORE"
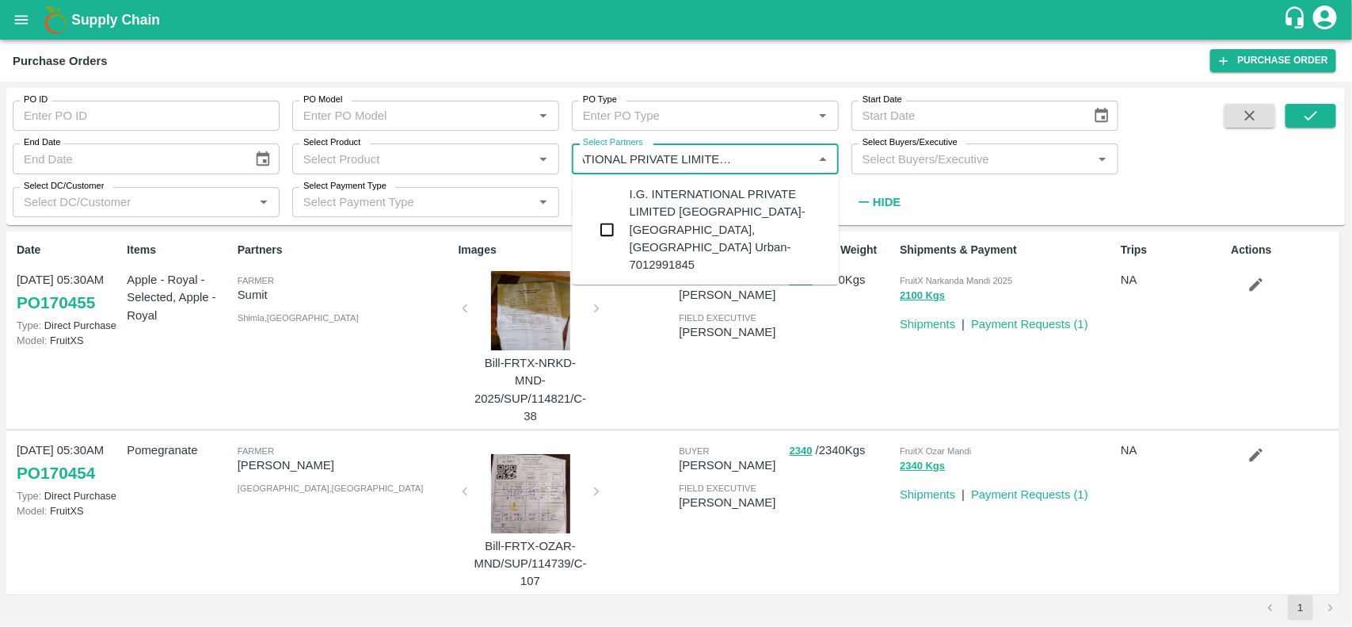
click at [677, 192] on div "I.G. INTERNATIONAL PRIVATE LIMITED BANGALORE-Singsena, Bangalore Urban-70129918…" at bounding box center [728, 229] width 197 height 88
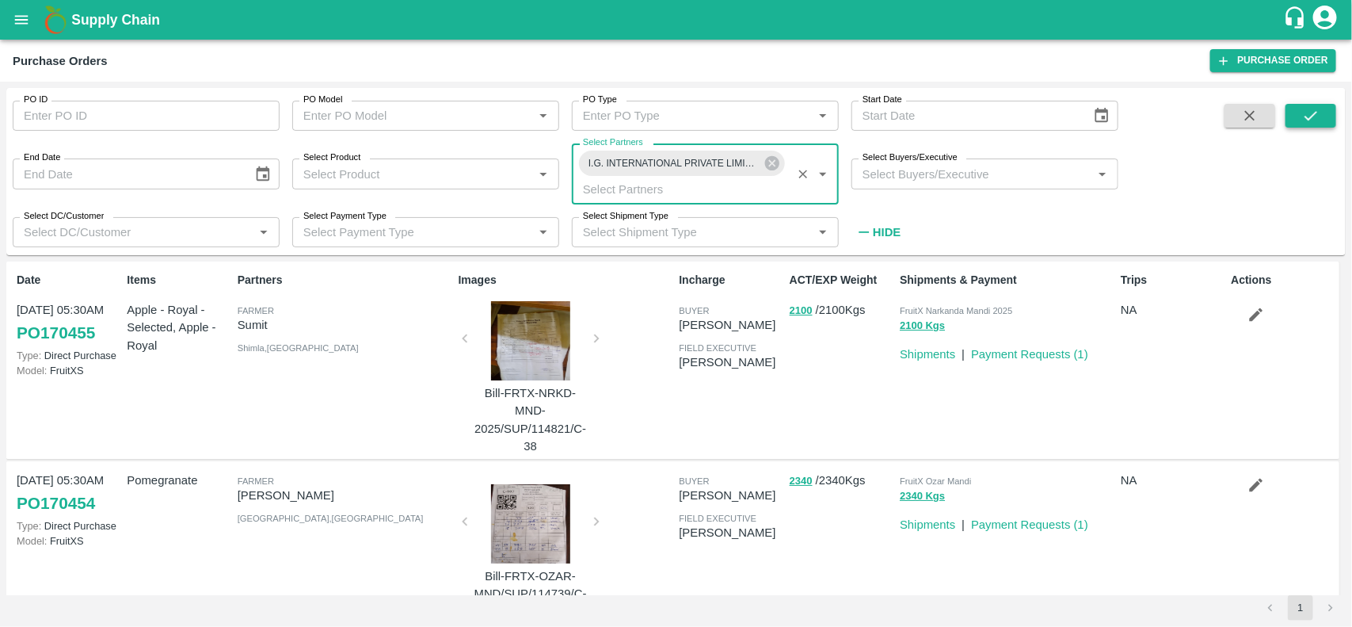
click at [1301, 112] on button "submit" at bounding box center [1311, 116] width 51 height 24
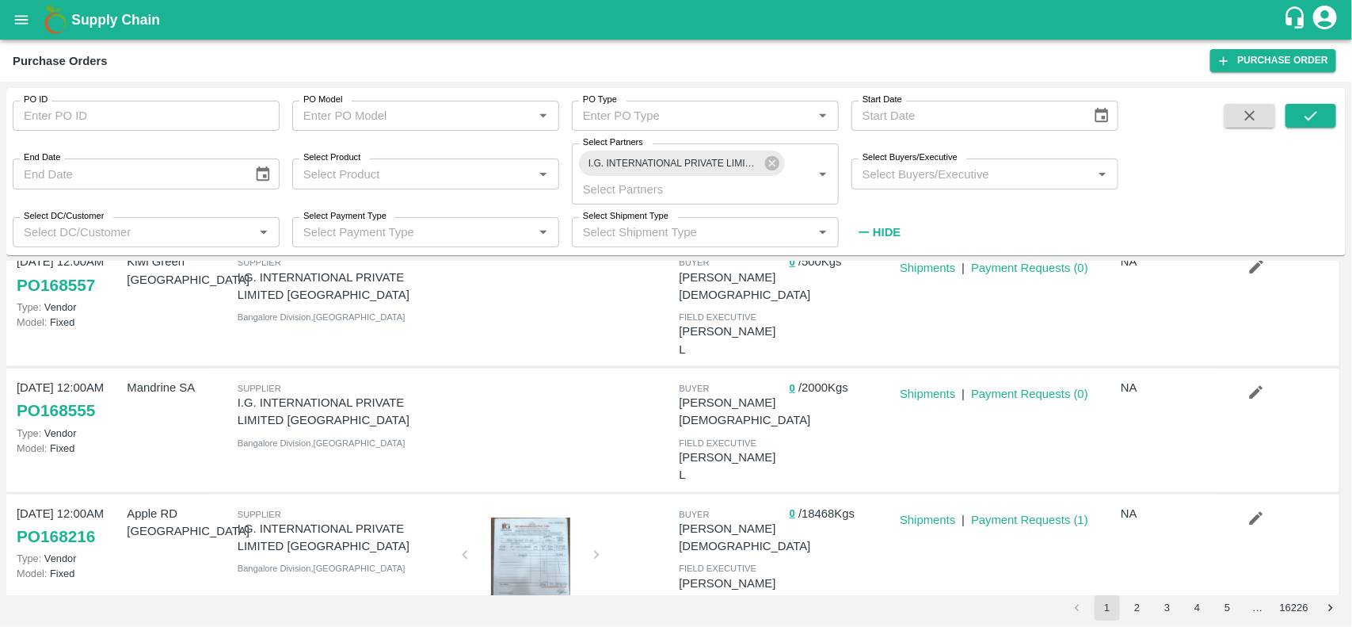
scroll to position [426, 0]
click at [937, 512] on link "Shipments" at bounding box center [927, 518] width 55 height 13
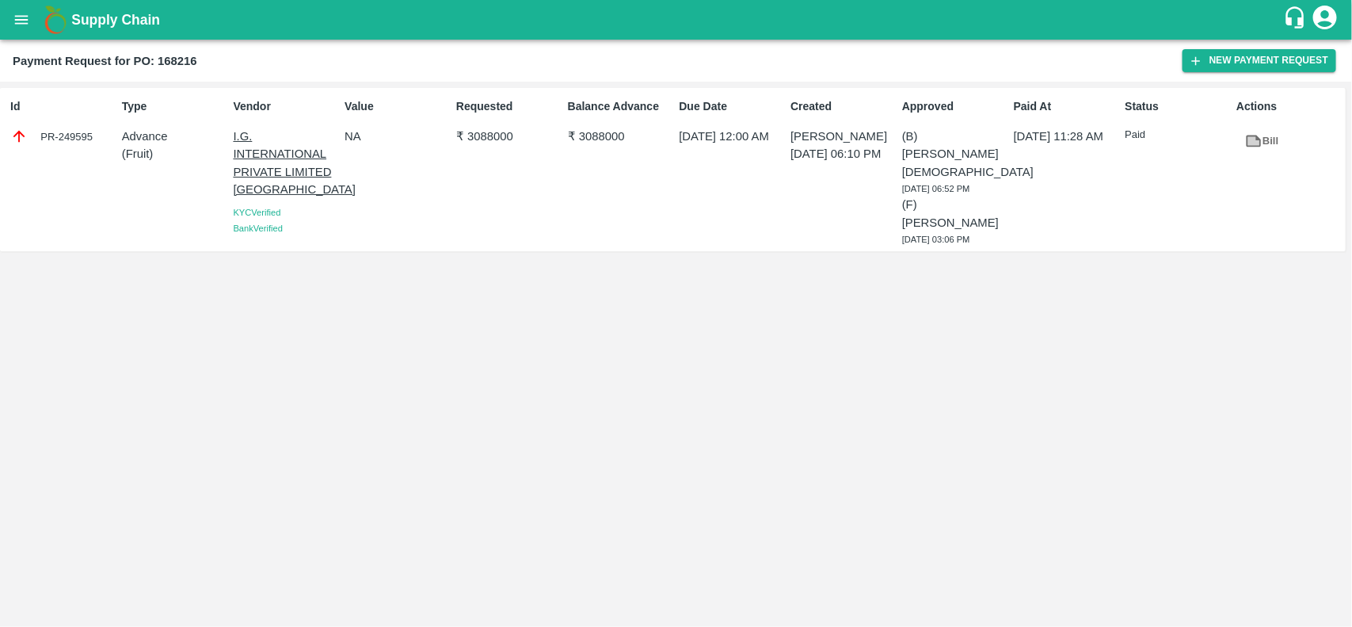
click at [171, 63] on b "Payment Request for PO: 168216" at bounding box center [105, 61] width 185 height 13
copy b "168216"
click at [16, 22] on icon "open drawer" at bounding box center [21, 19] width 13 height 9
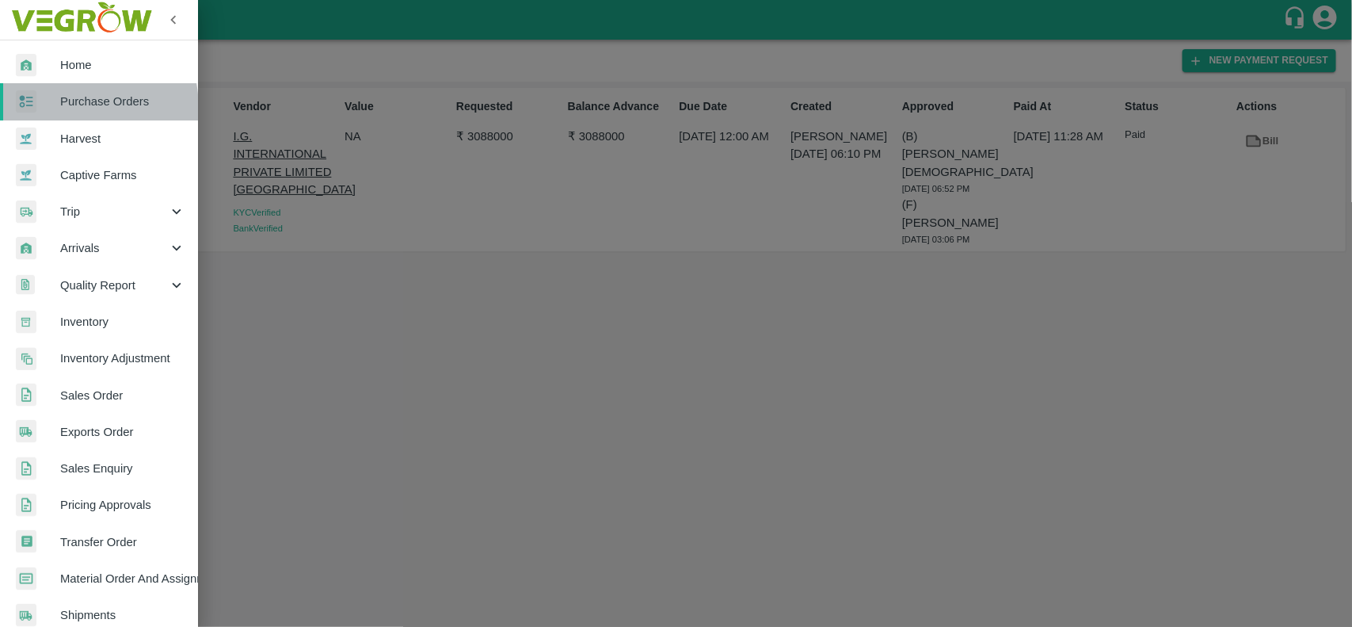
click at [57, 109] on div at bounding box center [38, 101] width 44 height 23
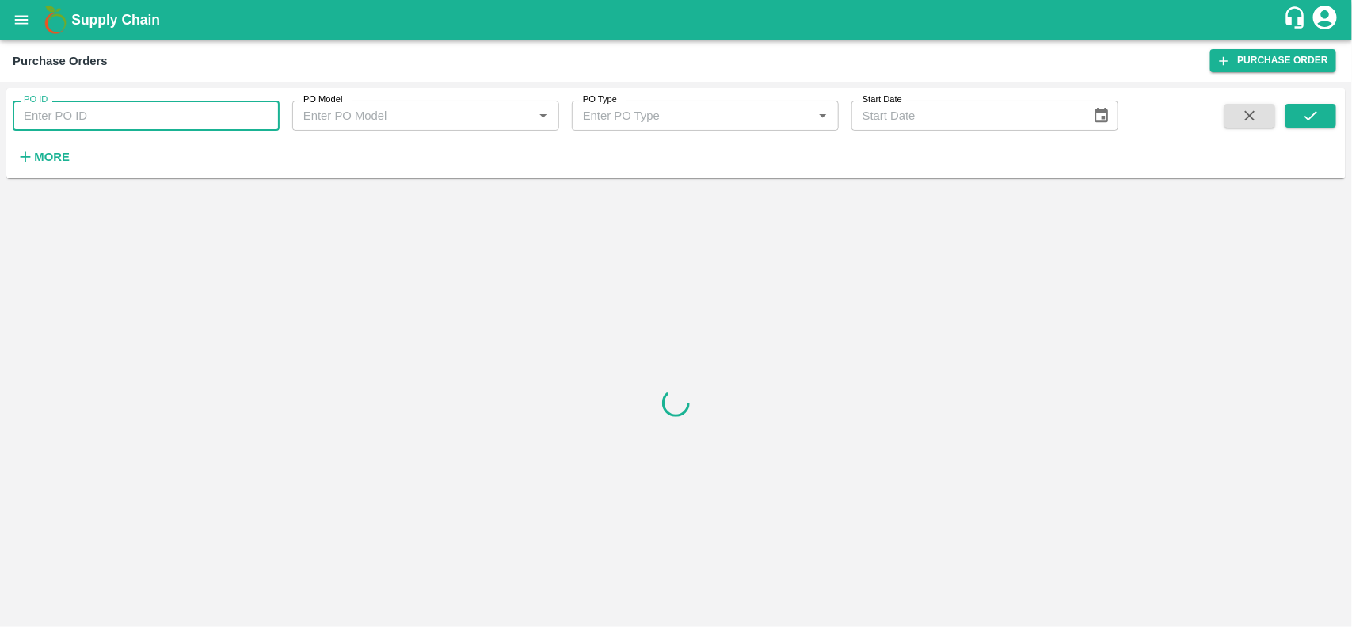
click at [54, 105] on input "PO ID" at bounding box center [146, 116] width 267 height 30
paste input "168216"
type input "168216"
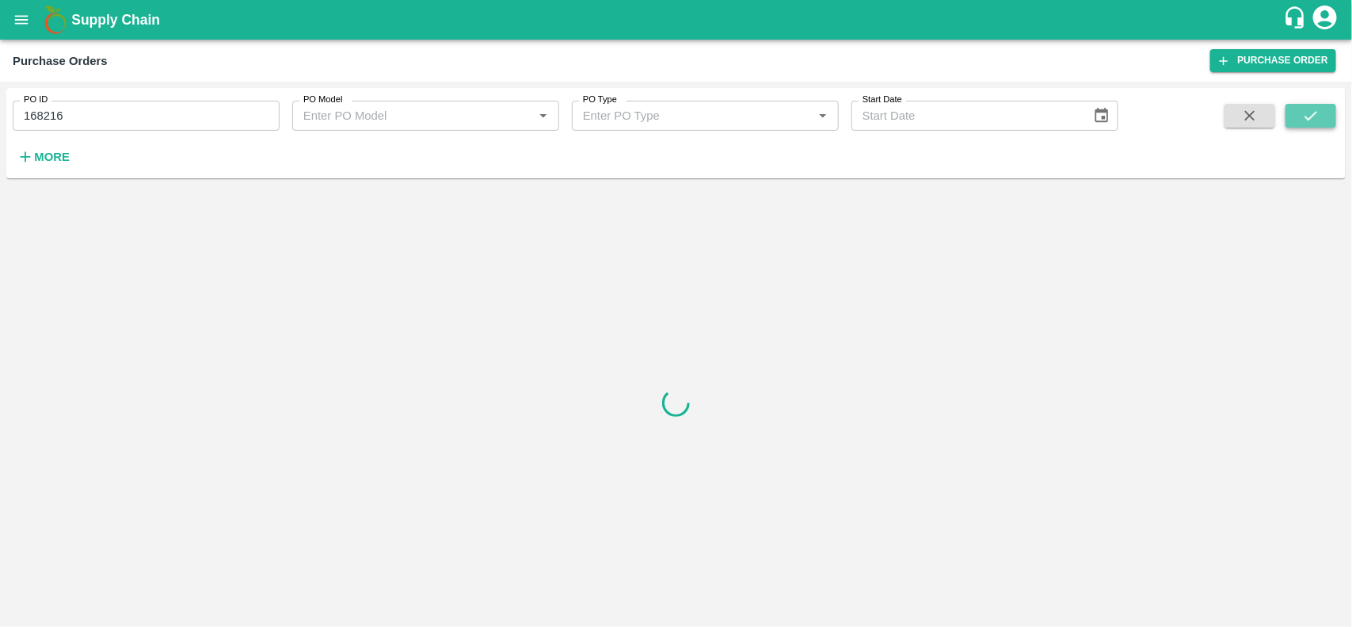
click at [1305, 120] on icon "submit" at bounding box center [1310, 115] width 17 height 17
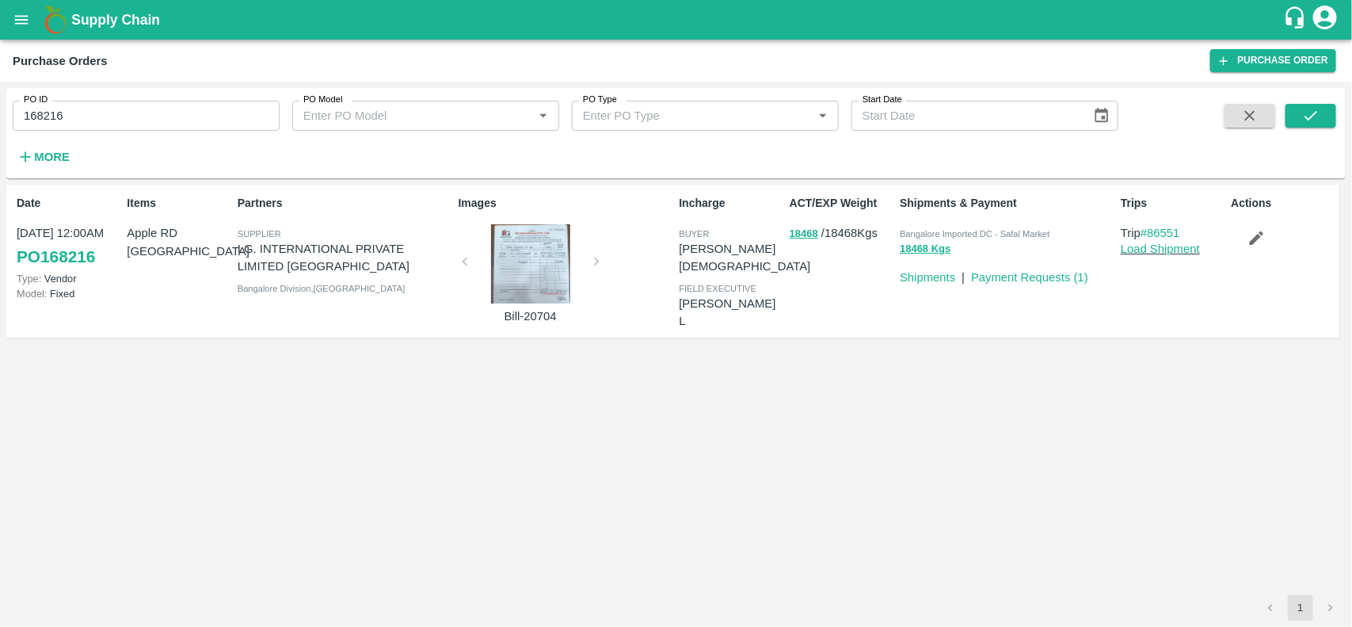
click at [519, 260] on div at bounding box center [530, 263] width 119 height 79
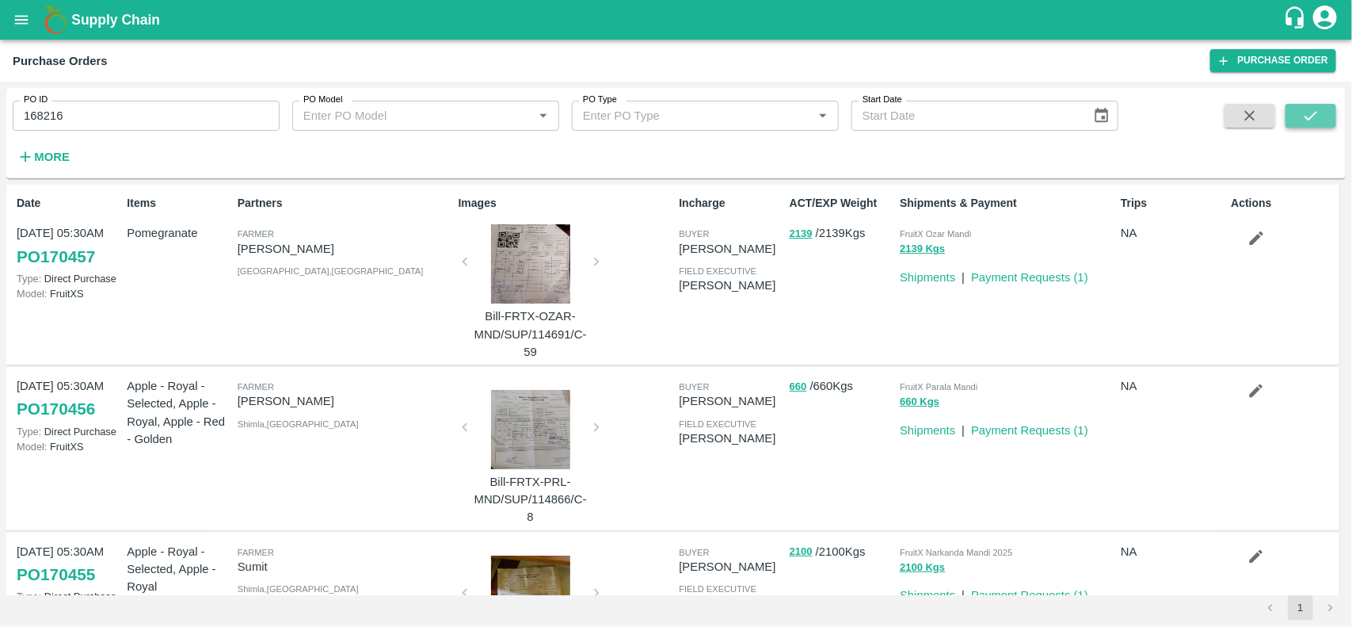
click at [1312, 112] on icon "submit" at bounding box center [1310, 115] width 17 height 17
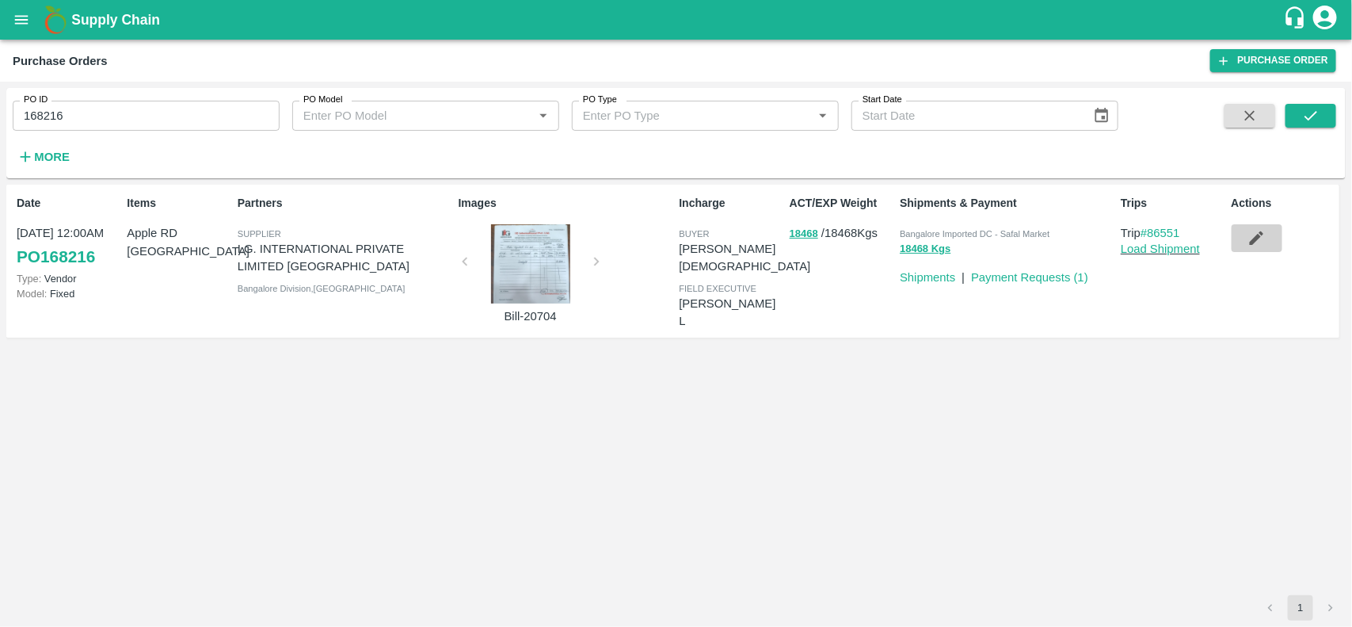
click at [1244, 250] on button "button" at bounding box center [1257, 237] width 51 height 27
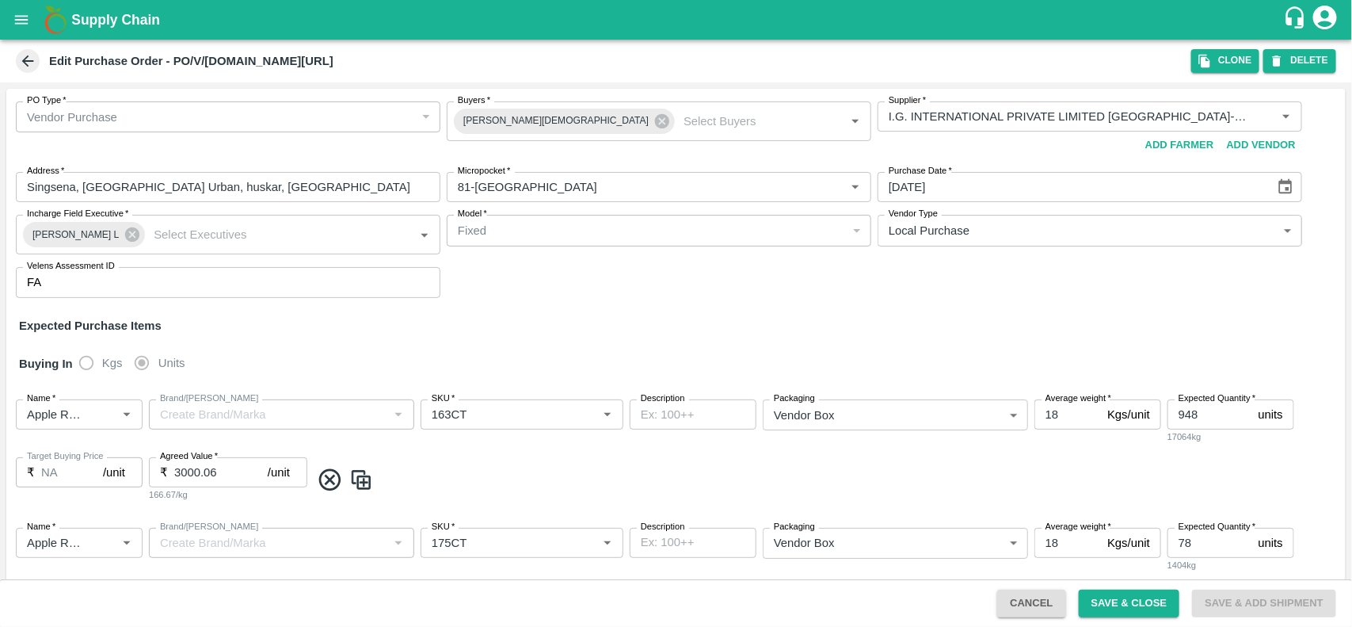
scroll to position [161, 0]
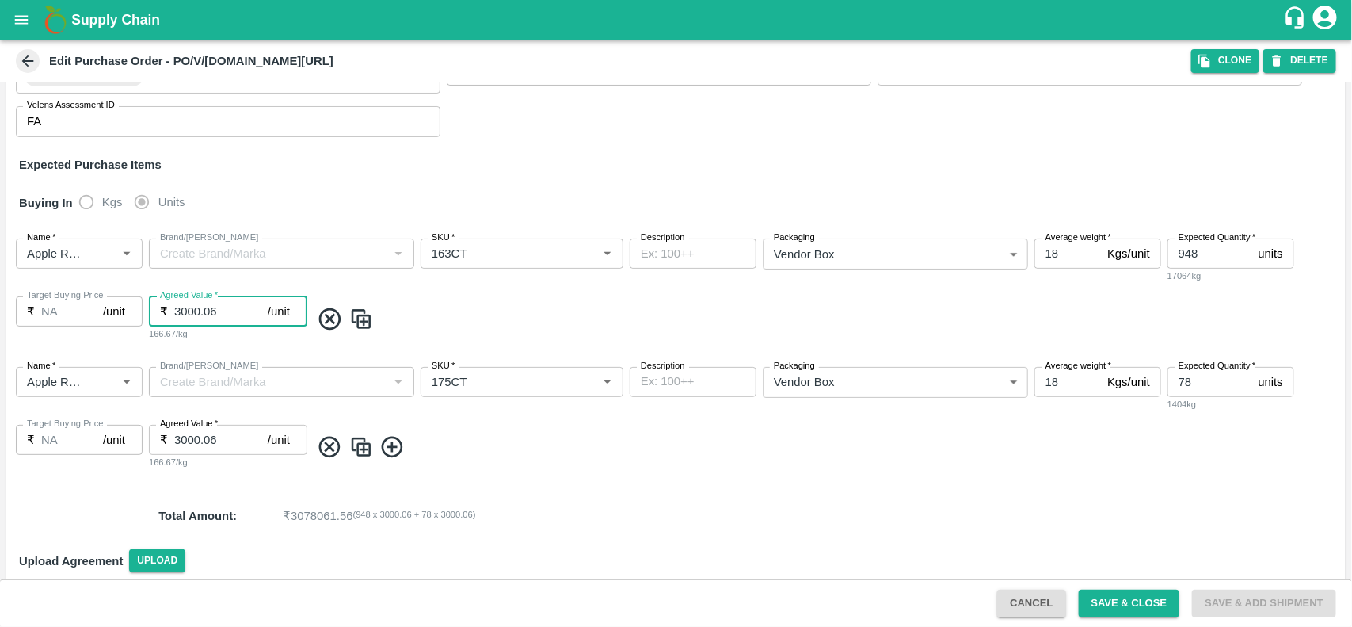
click at [230, 309] on input "3000.06" at bounding box center [220, 311] width 93 height 30
type input "3000"
click at [234, 429] on input "3000.06" at bounding box center [220, 440] width 93 height 30
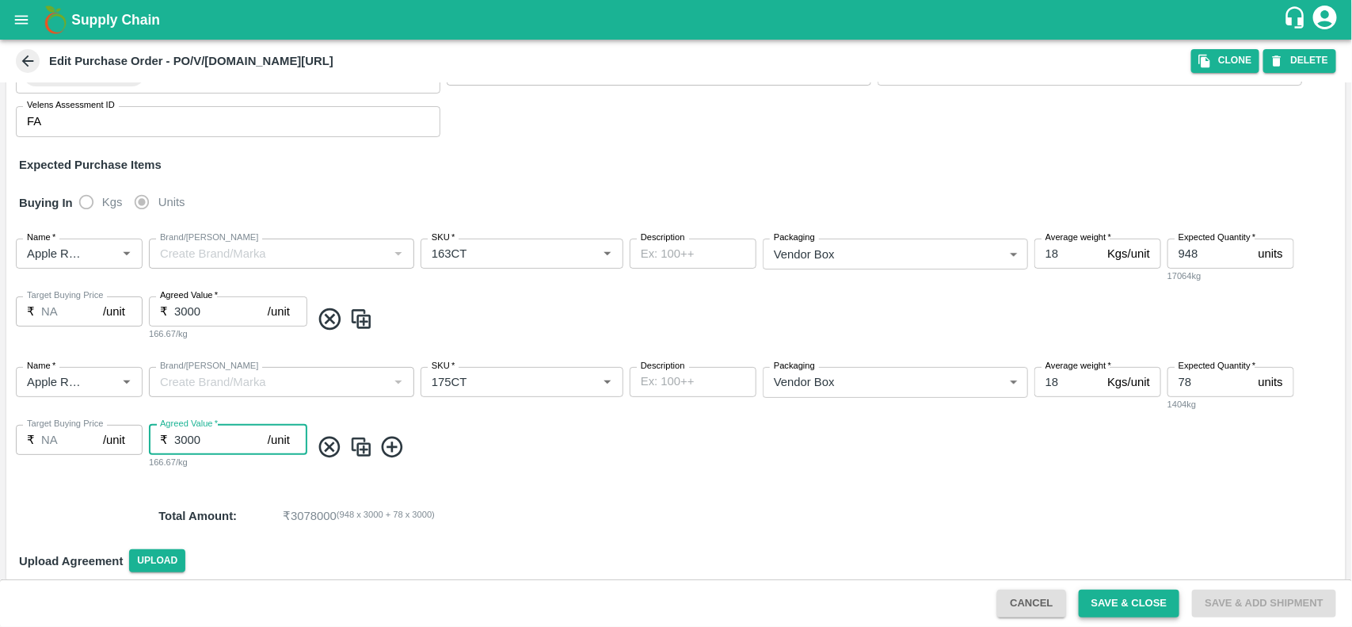
type input "3000"
click at [1086, 606] on button "Save & Close" at bounding box center [1129, 603] width 101 height 28
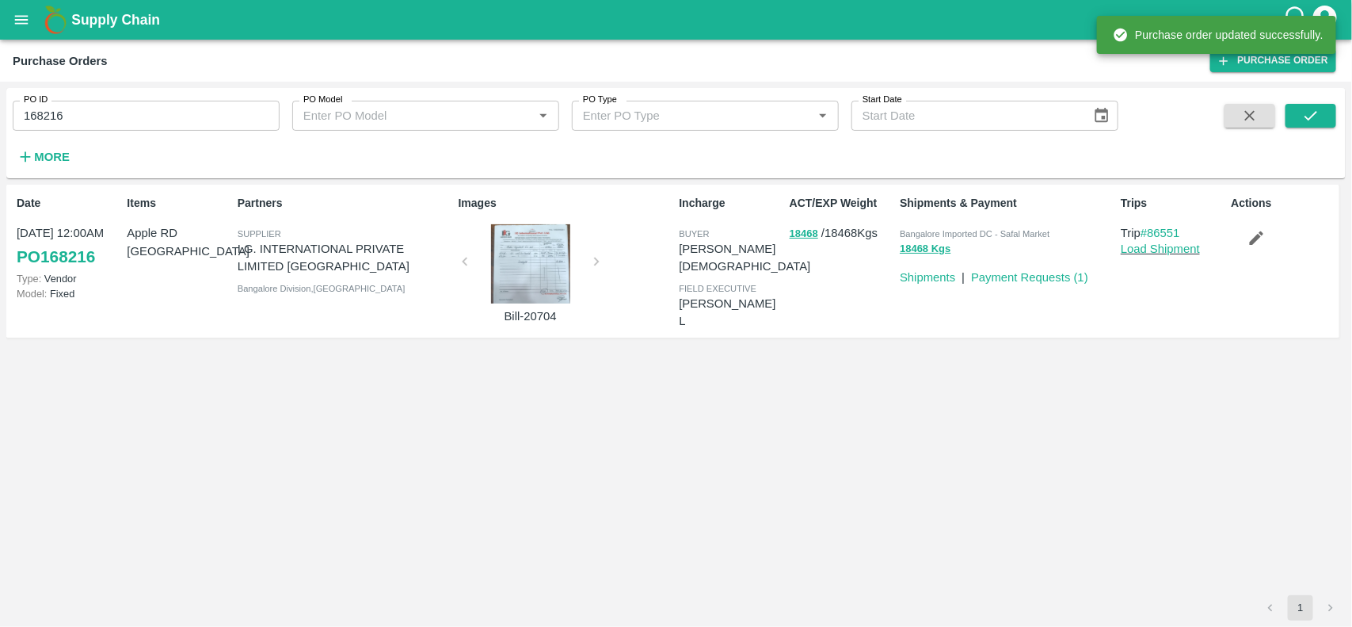
click at [535, 287] on div at bounding box center [530, 263] width 119 height 79
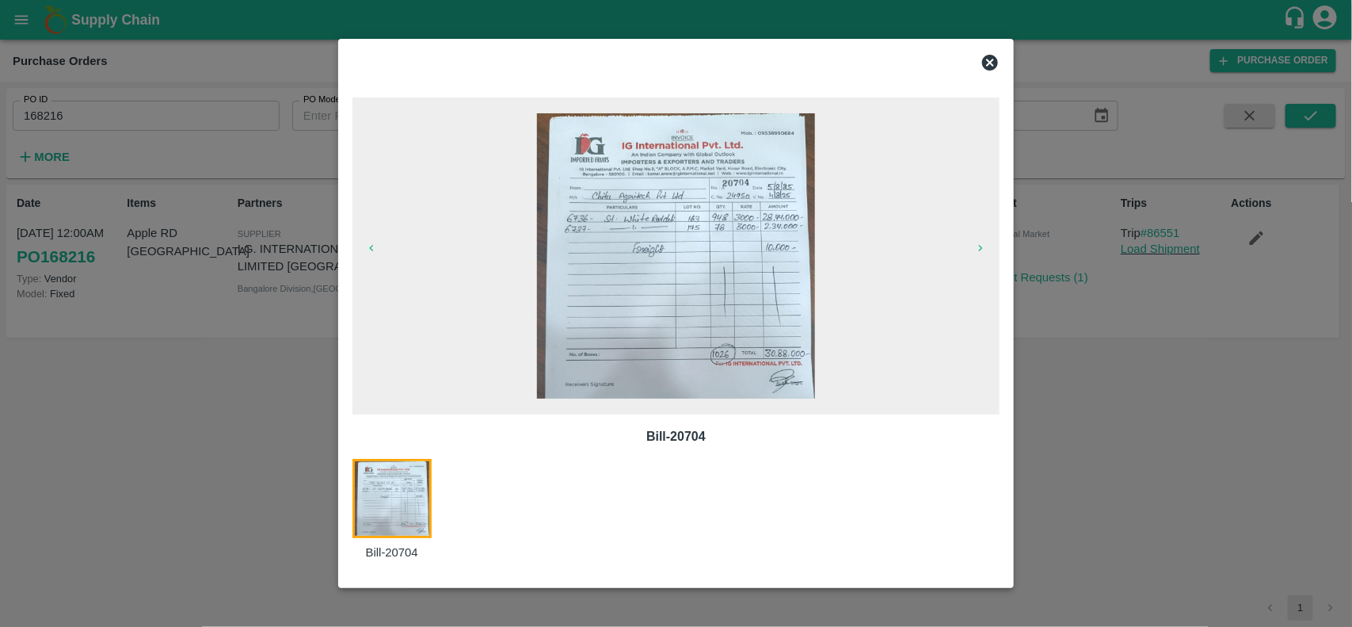
click at [996, 51] on div at bounding box center [676, 63] width 661 height 32
click at [994, 63] on icon at bounding box center [990, 63] width 16 height 16
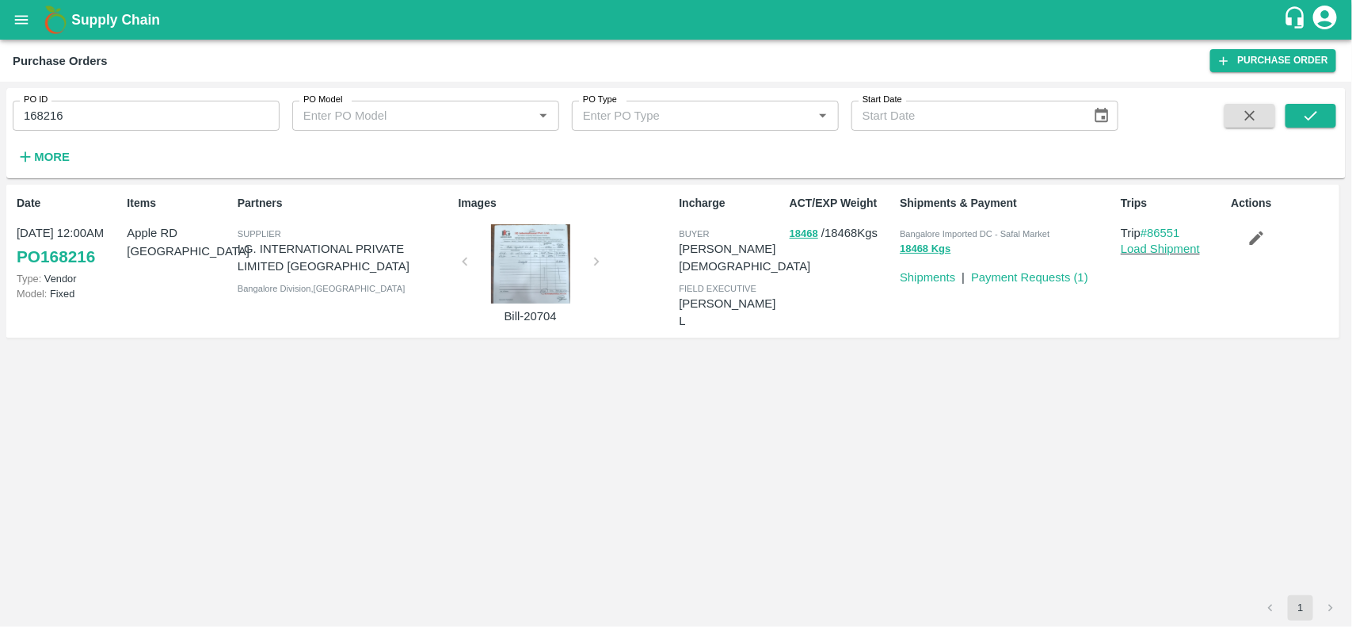
click at [529, 260] on div at bounding box center [530, 263] width 119 height 79
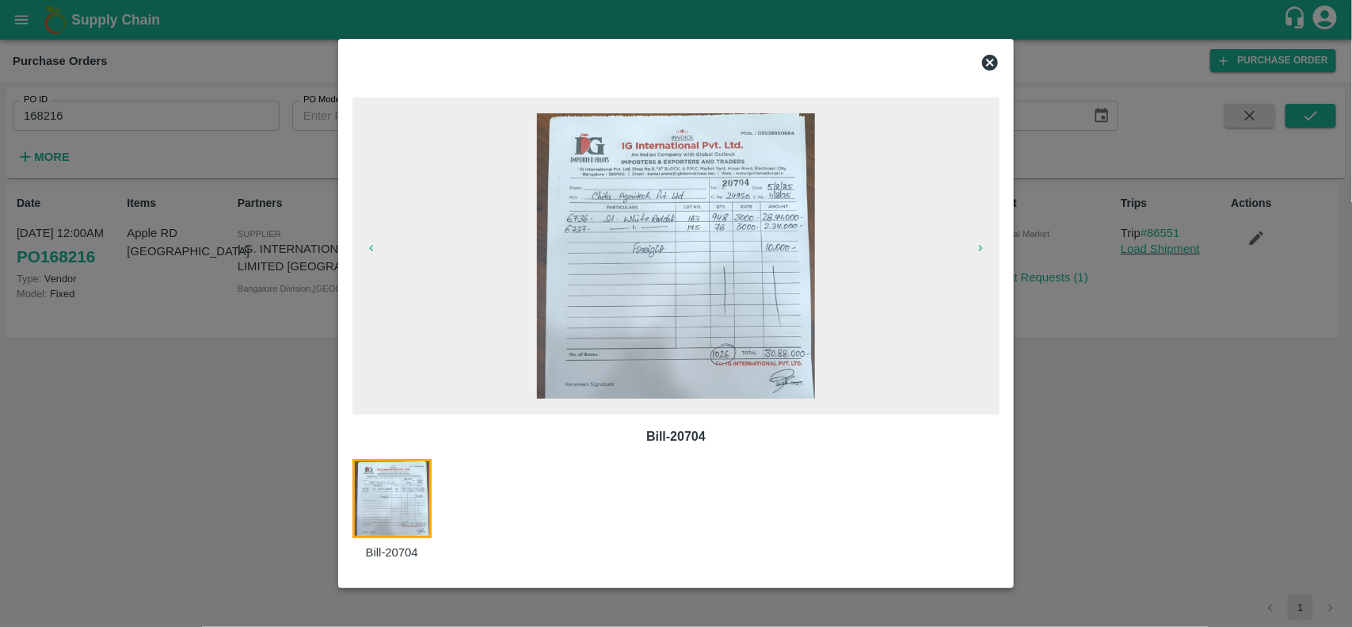
click at [992, 58] on icon at bounding box center [990, 63] width 16 height 16
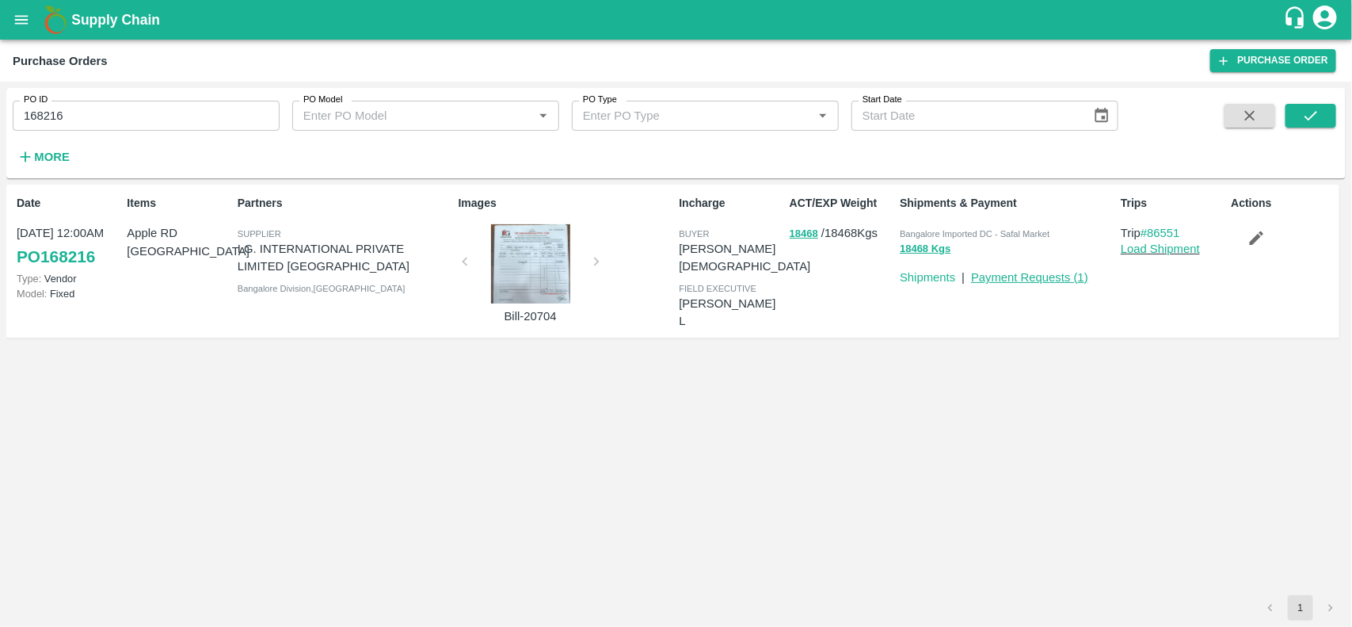
click at [1027, 271] on link "Payment Requests ( 1 )" at bounding box center [1029, 277] width 117 height 13
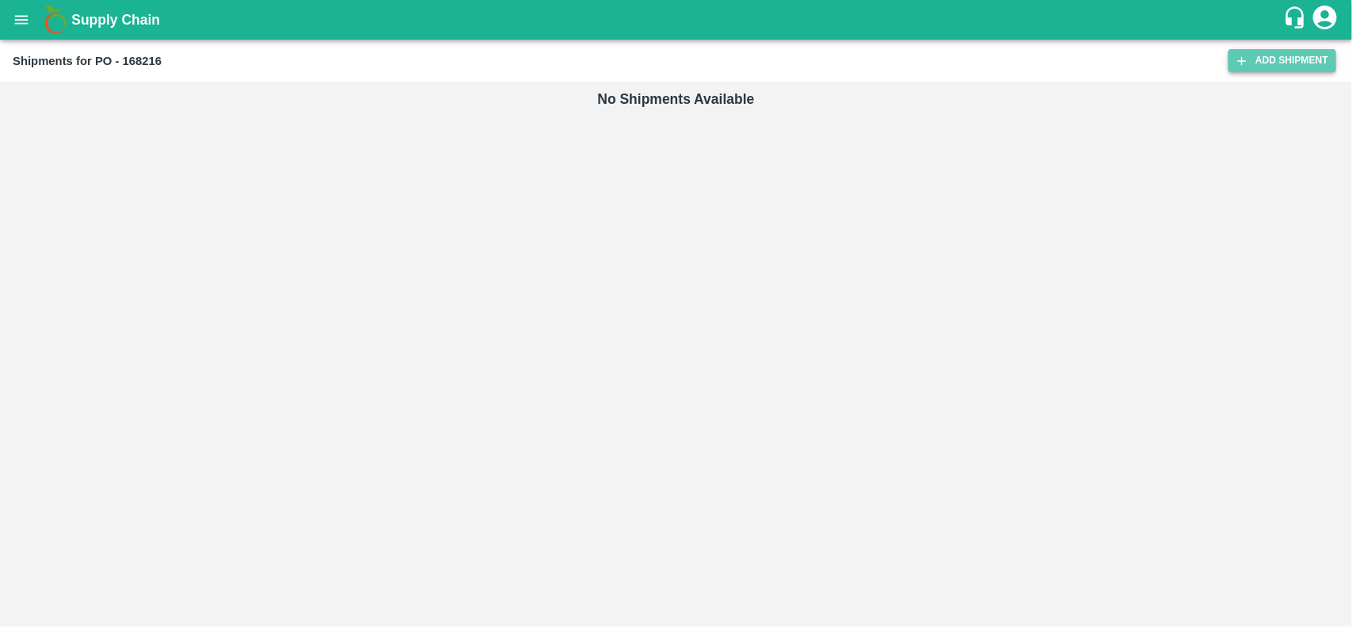
click at [1273, 65] on link "Add Shipment" at bounding box center [1283, 60] width 108 height 23
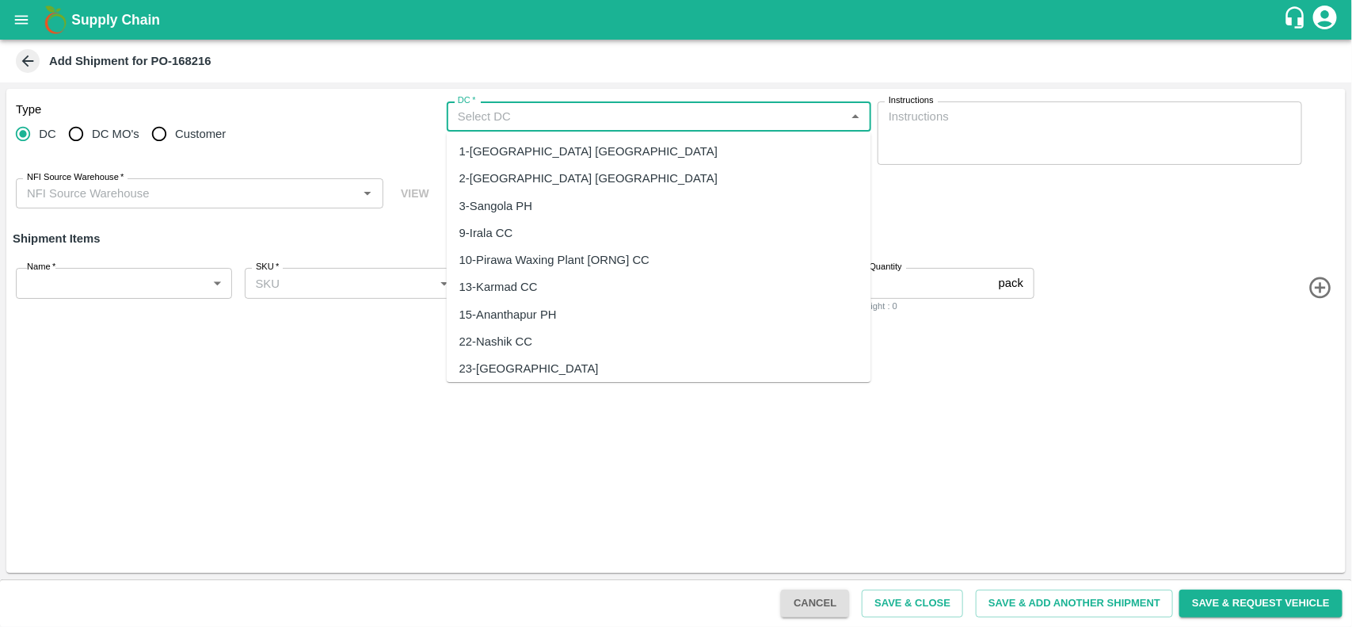
click at [635, 112] on input "DC   *" at bounding box center [645, 116] width 389 height 21
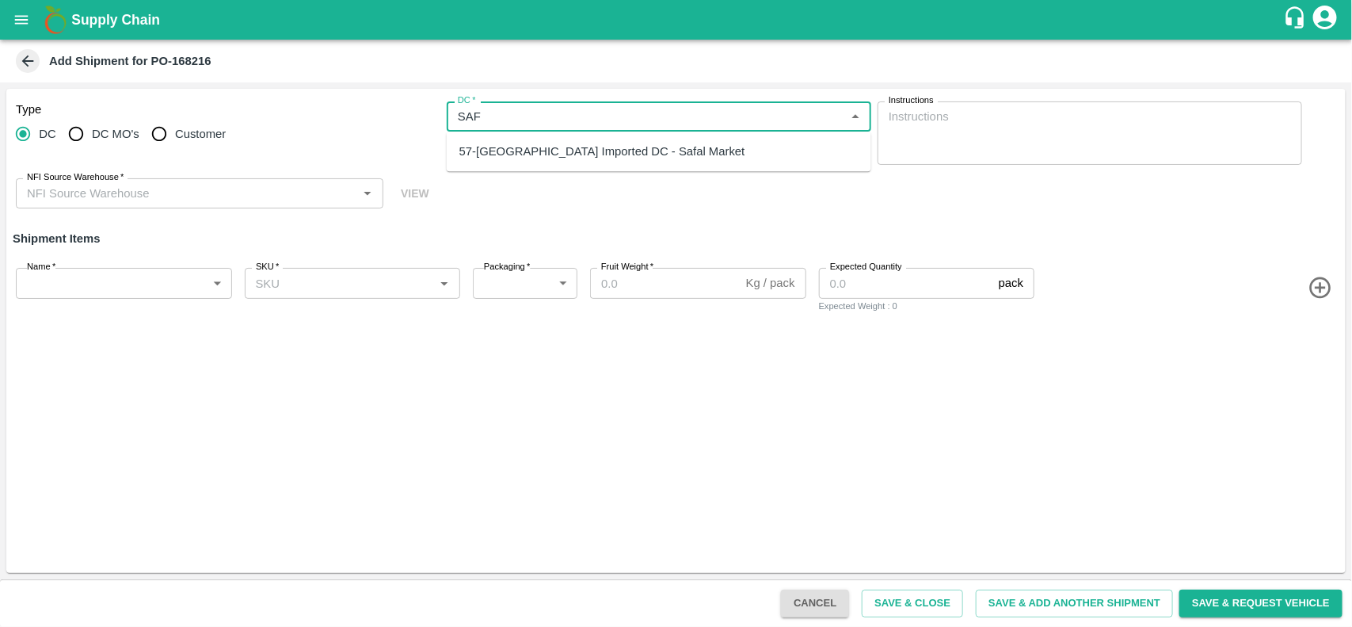
click at [604, 150] on div "57-[GEOGRAPHIC_DATA] Imported DC - Safal Market" at bounding box center [602, 151] width 286 height 17
type input "57-[GEOGRAPHIC_DATA] Imported DC - Safal Market"
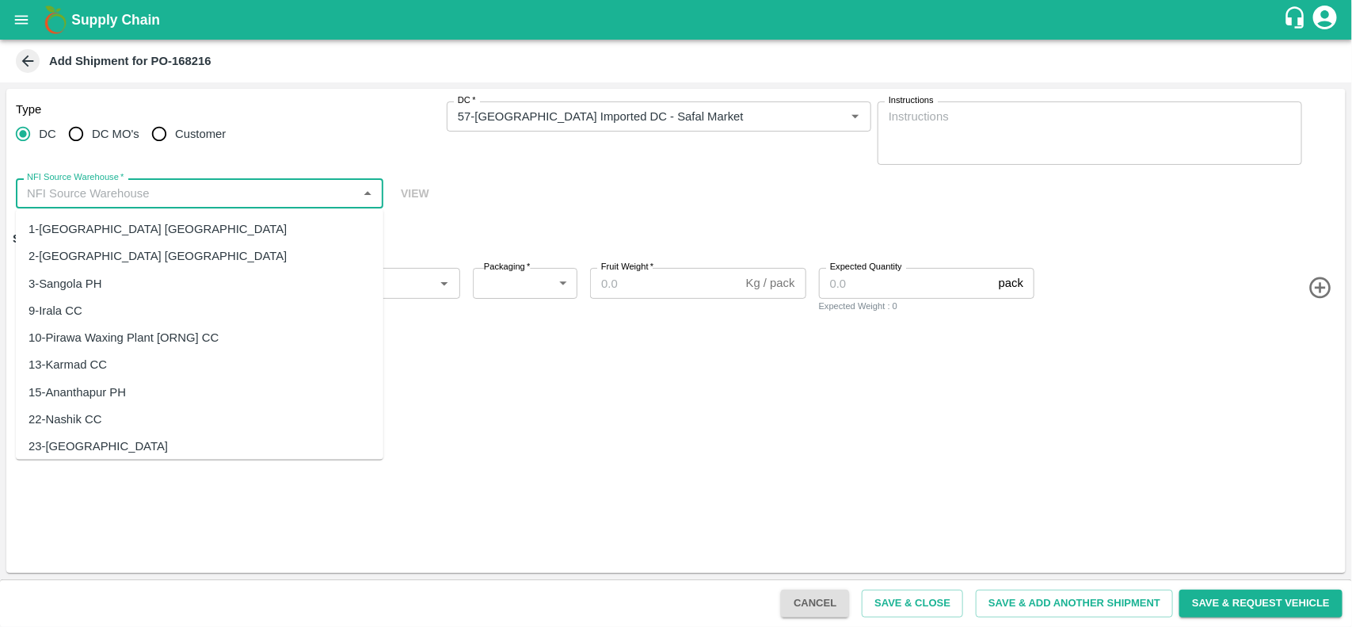
click at [185, 194] on input "NFI Source Warehouse   *" at bounding box center [187, 193] width 332 height 21
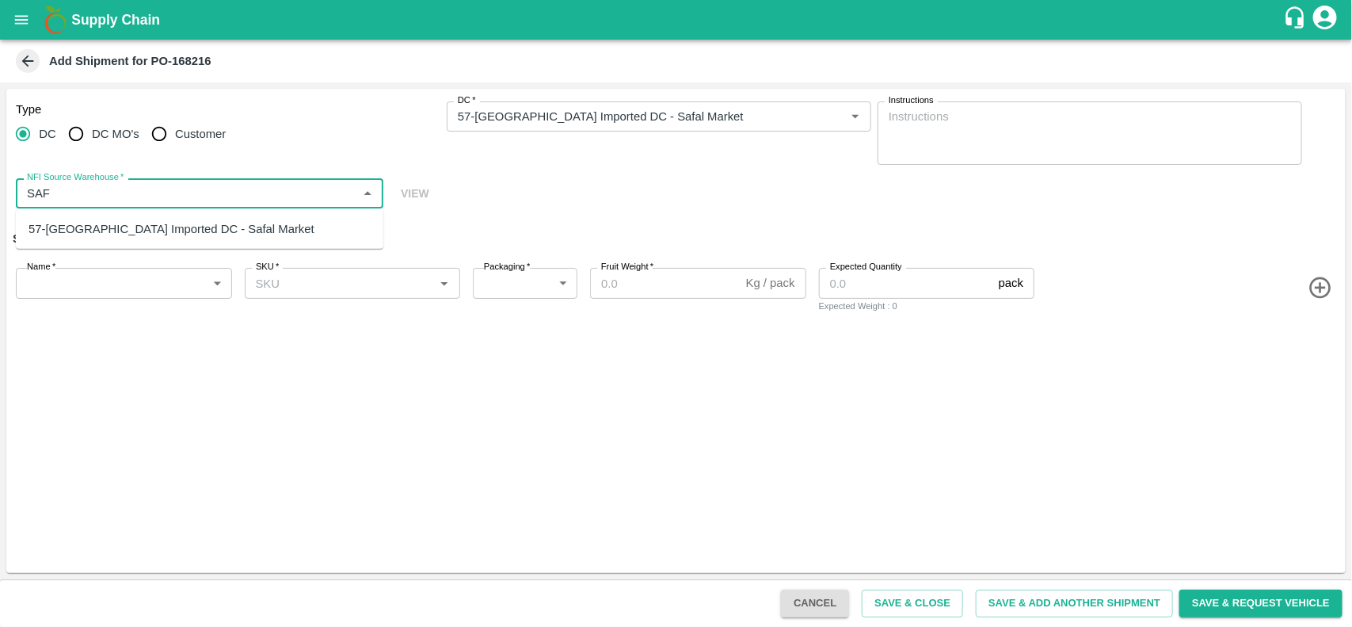
click at [164, 220] on div "57-[GEOGRAPHIC_DATA] Imported DC - Safal Market" at bounding box center [172, 228] width 286 height 17
type input "57-[GEOGRAPHIC_DATA] Imported DC - Safal Market"
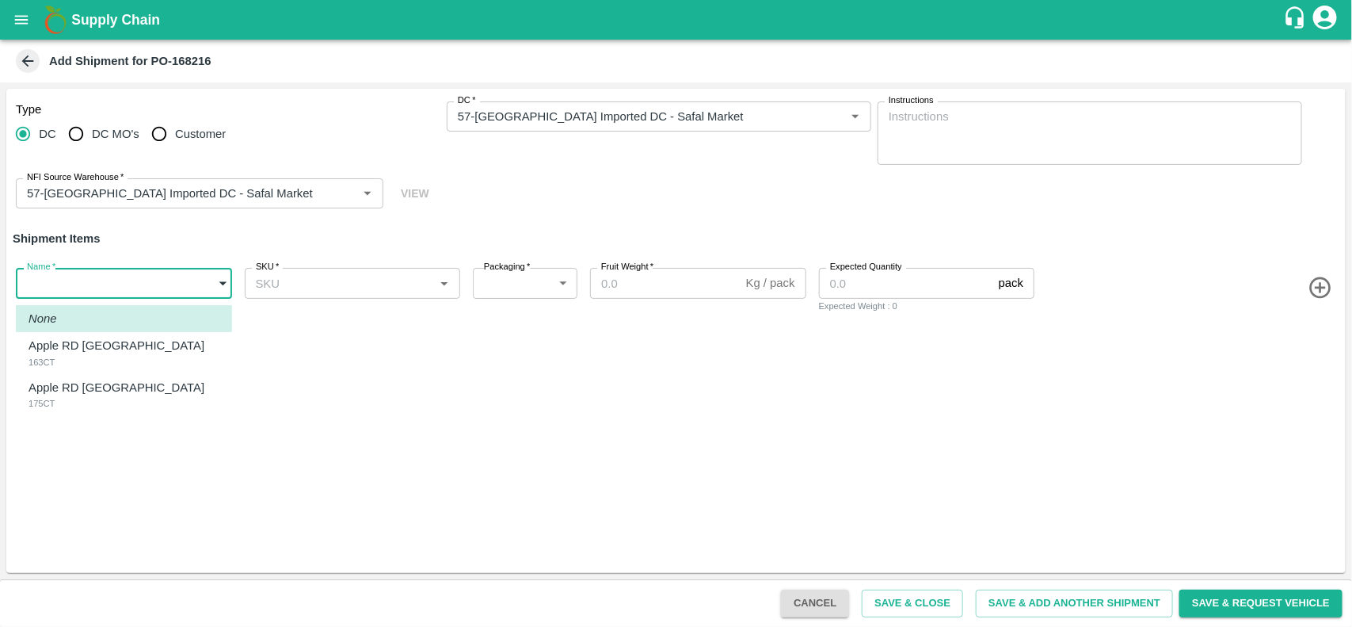
click at [113, 280] on body "Supply Chain Add Shipment for PO-168216 Type [GEOGRAPHIC_DATA] DC MO's Customer…" at bounding box center [676, 313] width 1352 height 627
click at [87, 341] on p "Apple RD [GEOGRAPHIC_DATA]" at bounding box center [117, 345] width 176 height 17
type input "1892680"
type input "276"
type input "18"
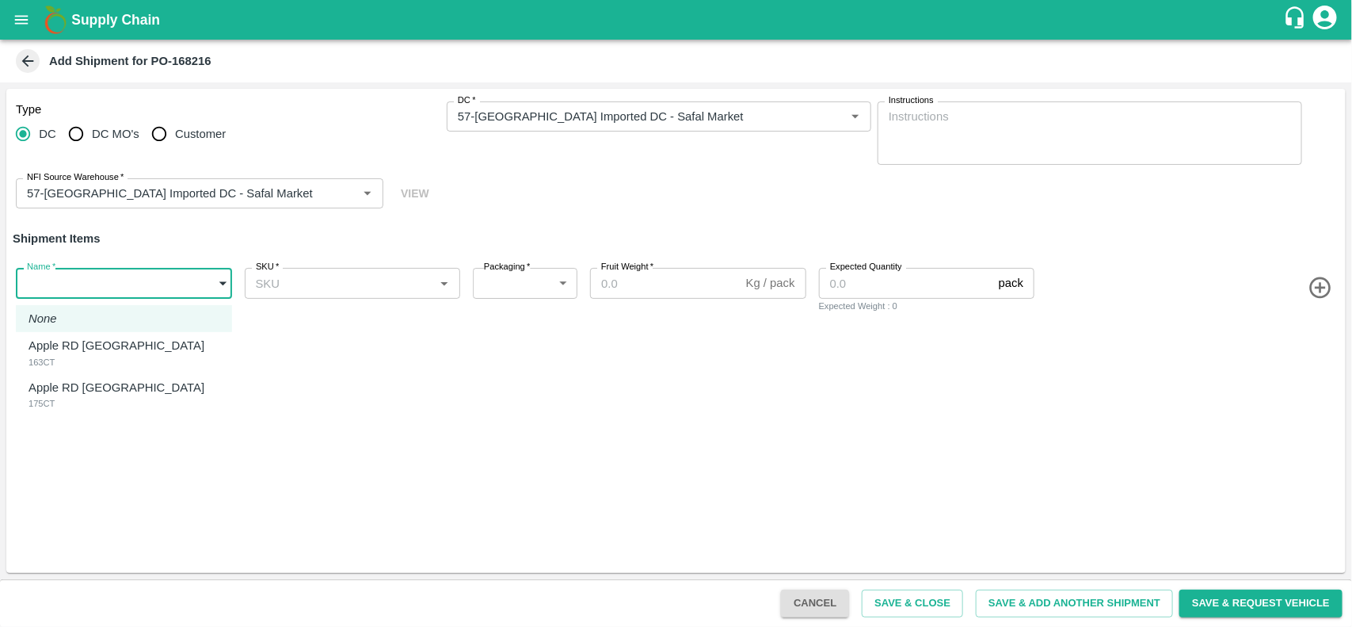
type input "948"
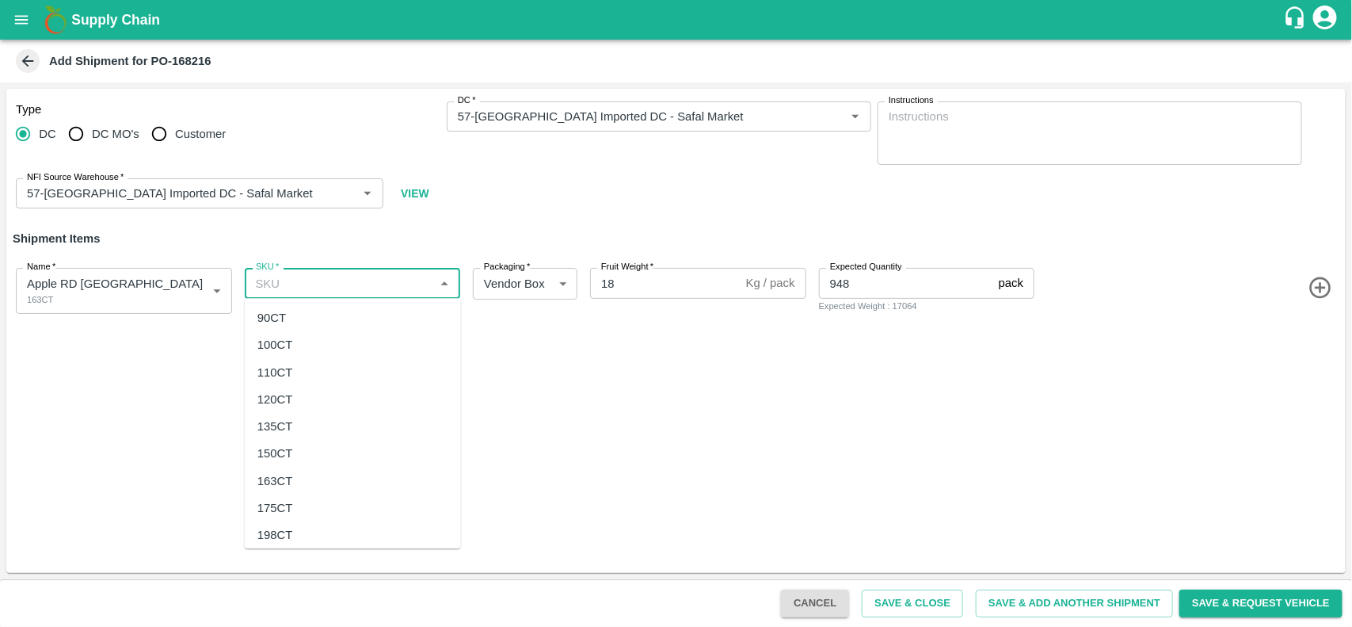
click at [288, 284] on input "SKU   *" at bounding box center [340, 282] width 181 height 21
click at [275, 470] on div "163CT" at bounding box center [353, 480] width 216 height 27
type input "163CT"
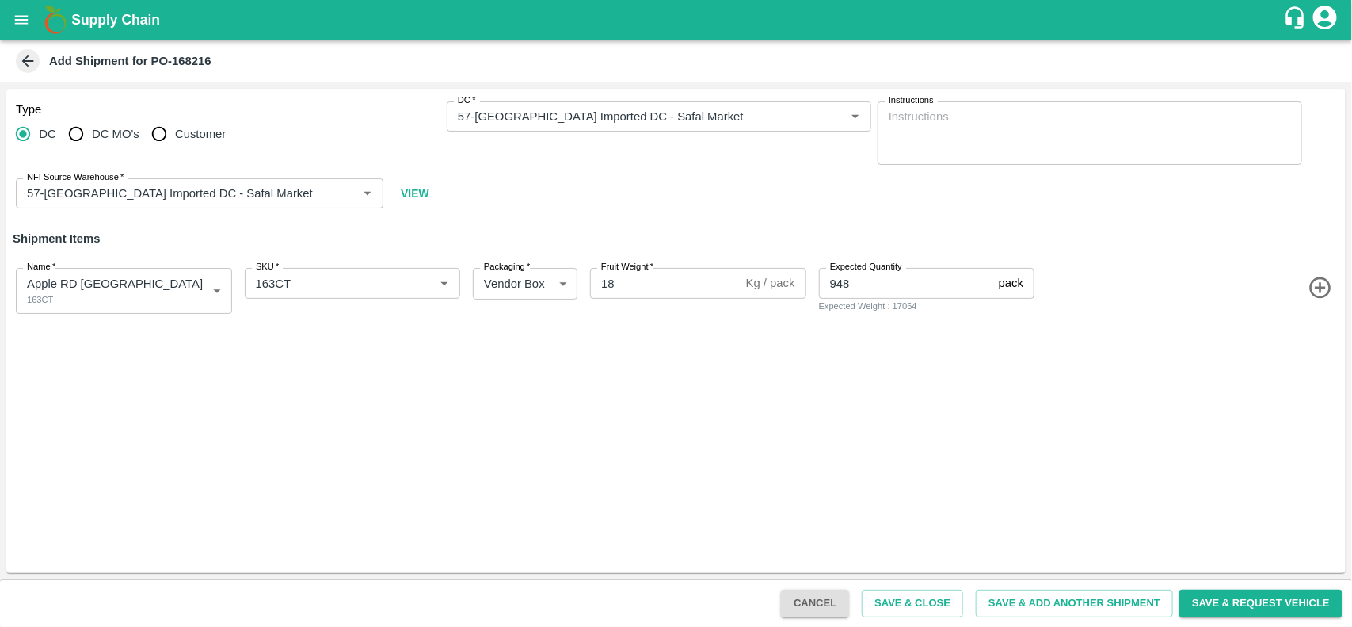
click at [1315, 280] on icon "button" at bounding box center [1319, 287] width 21 height 21
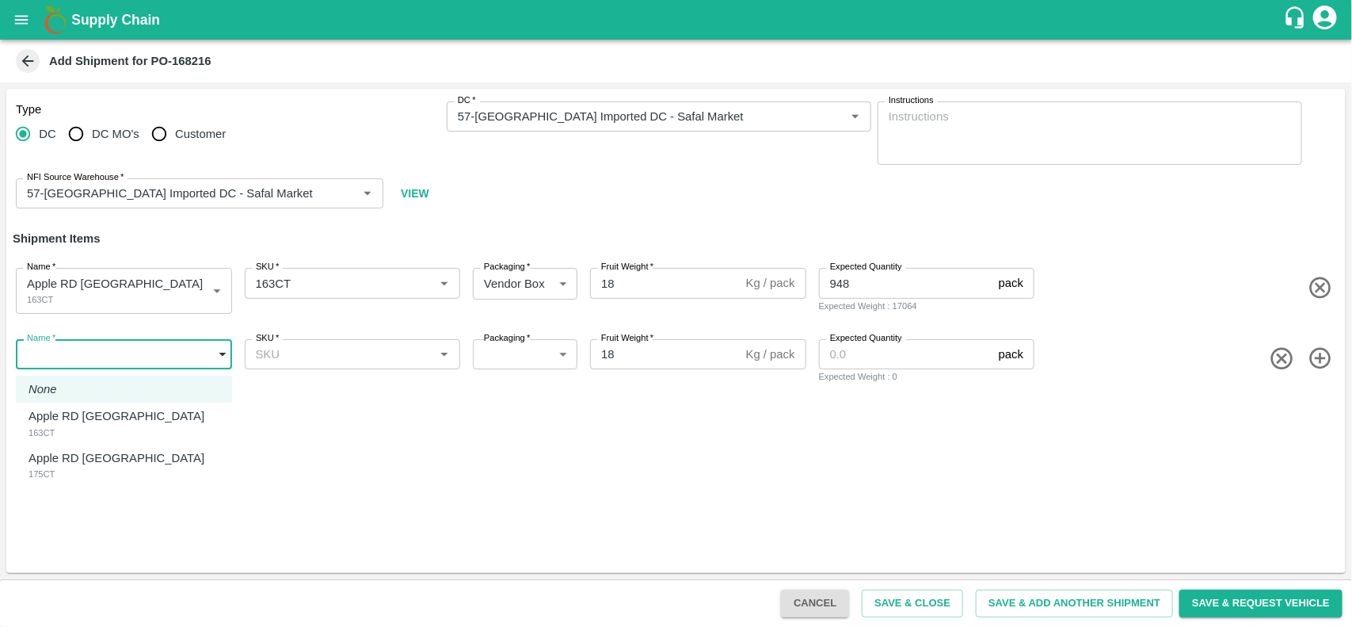
click at [120, 357] on body "Supply Chain Add Shipment for PO-168216 Type DC DC MO's Customer DC   * DC   * …" at bounding box center [676, 313] width 1352 height 627
click at [69, 459] on p "Apple RD [GEOGRAPHIC_DATA]" at bounding box center [117, 457] width 176 height 17
type input "1892681"
type input "276"
type input "78"
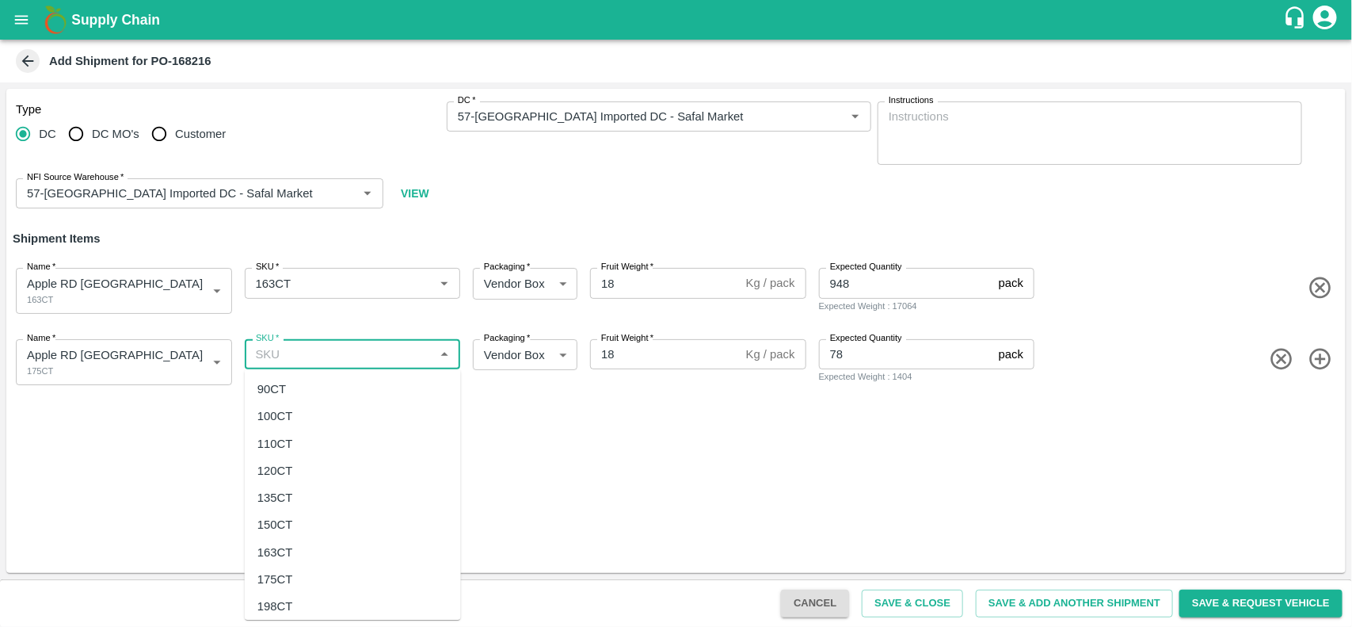
click at [303, 358] on input "SKU   *" at bounding box center [340, 354] width 181 height 21
click at [272, 573] on div "175CT" at bounding box center [275, 578] width 36 height 17
type input "175CT"
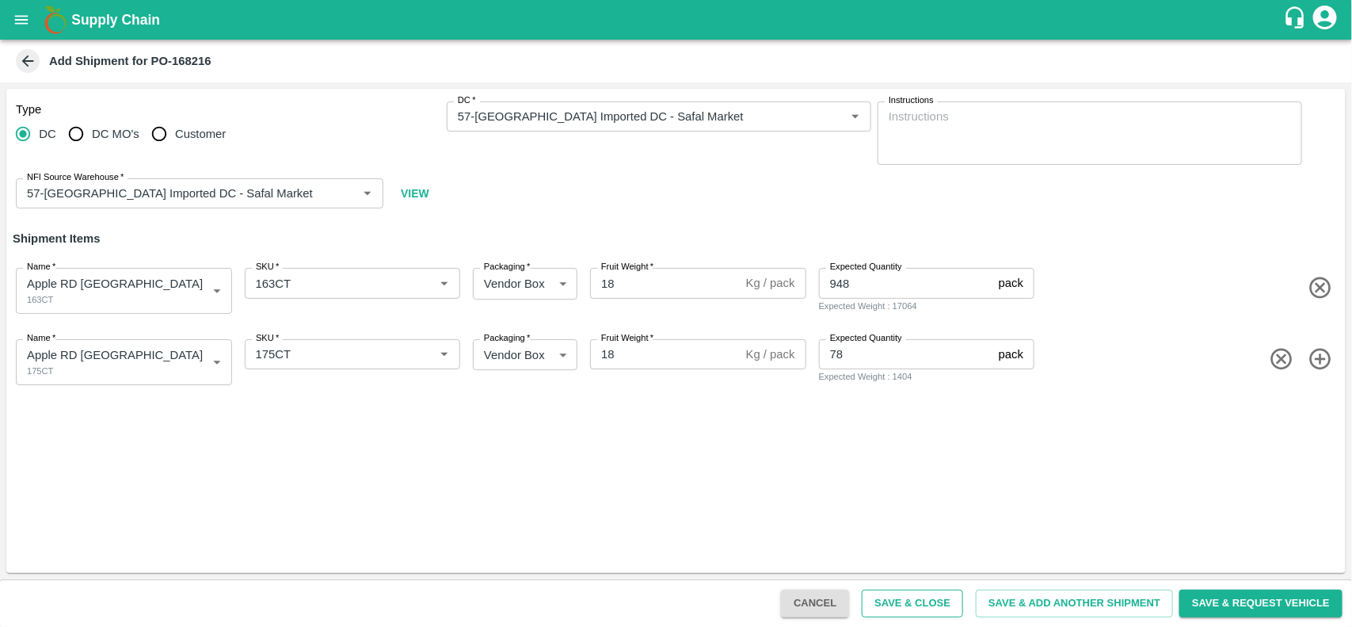
click at [925, 600] on button "Save & Close" at bounding box center [912, 603] width 101 height 28
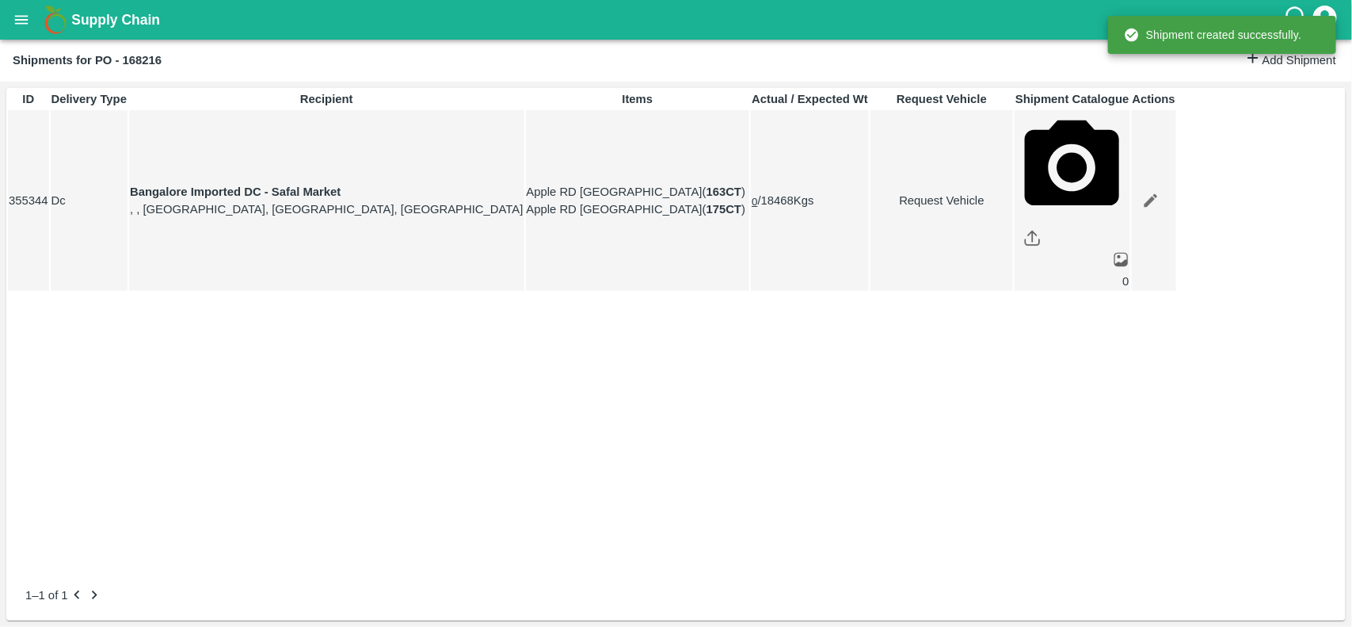
click at [25, 28] on icon "open drawer" at bounding box center [21, 19] width 17 height 17
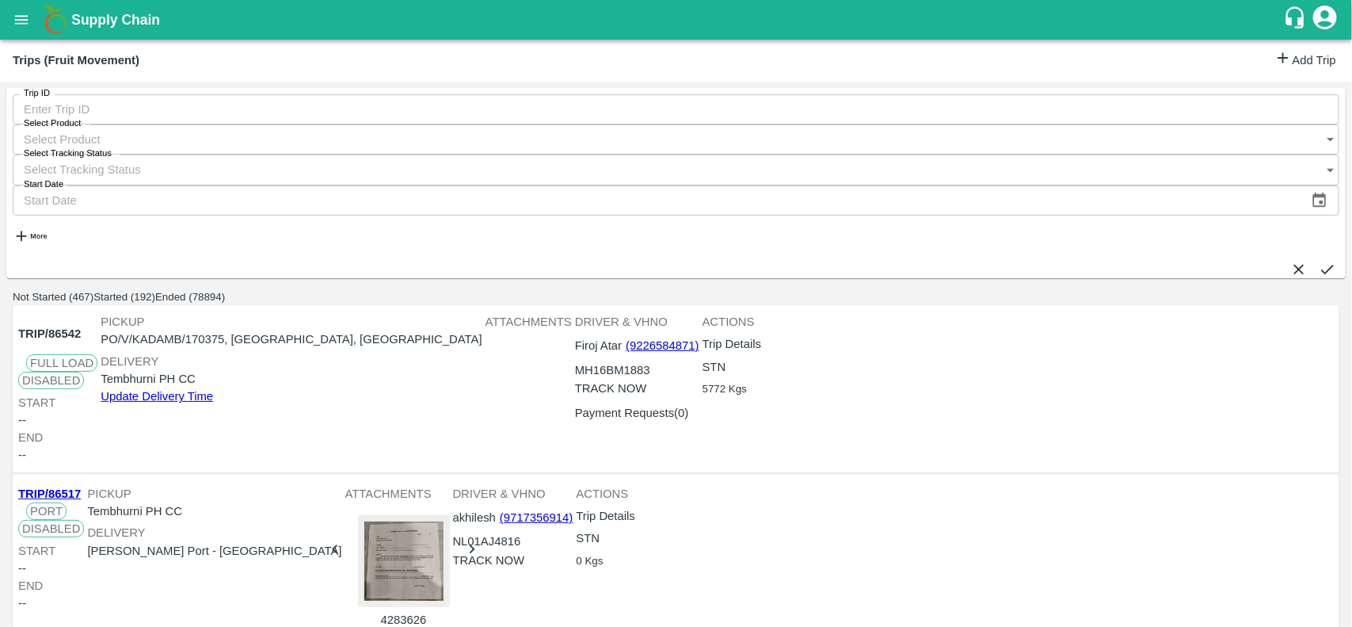
click at [1279, 62] on link "Add Trip" at bounding box center [1305, 60] width 62 height 23
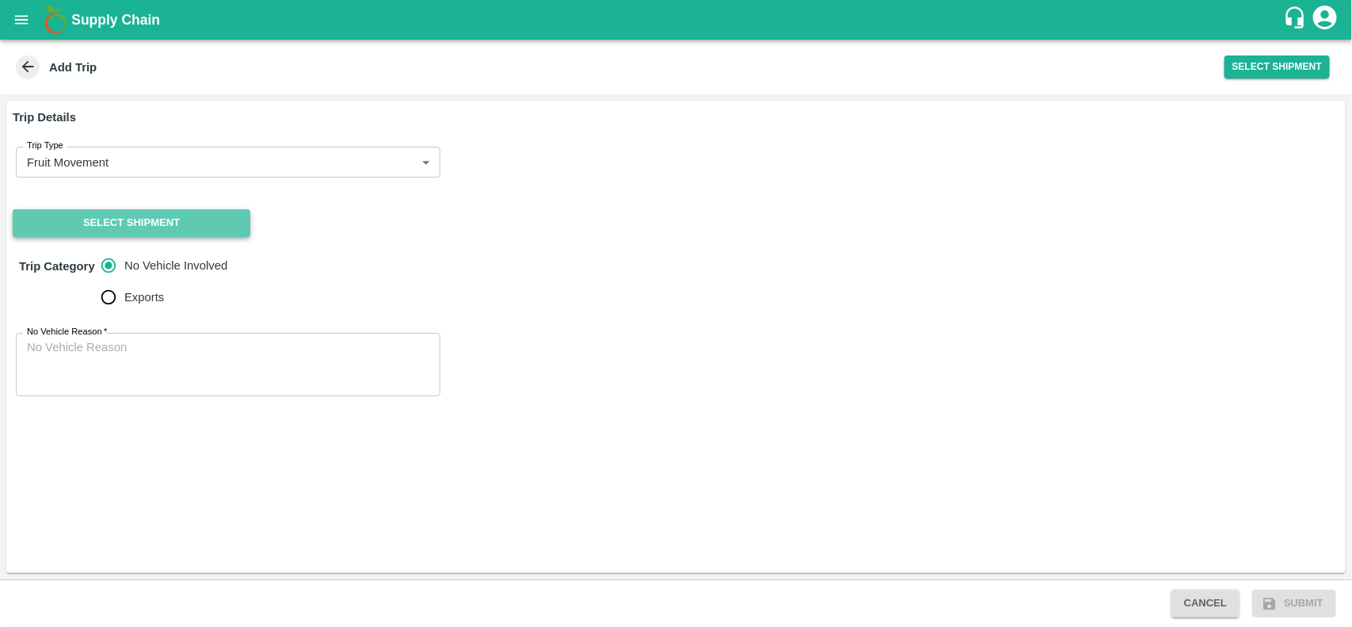
click at [135, 230] on button "Select Shipment" at bounding box center [132, 223] width 238 height 28
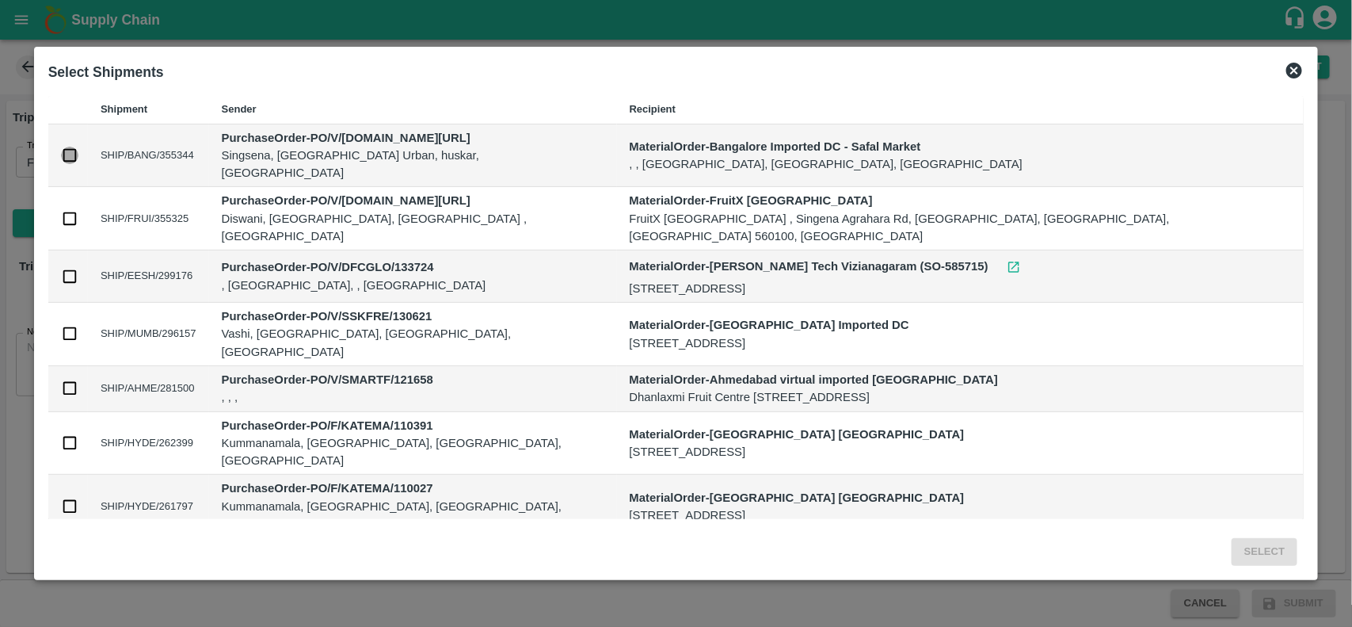
click at [78, 147] on input "checkbox" at bounding box center [69, 155] width 17 height 17
checkbox input "true"
click at [1232, 549] on button "Select" at bounding box center [1265, 552] width 66 height 28
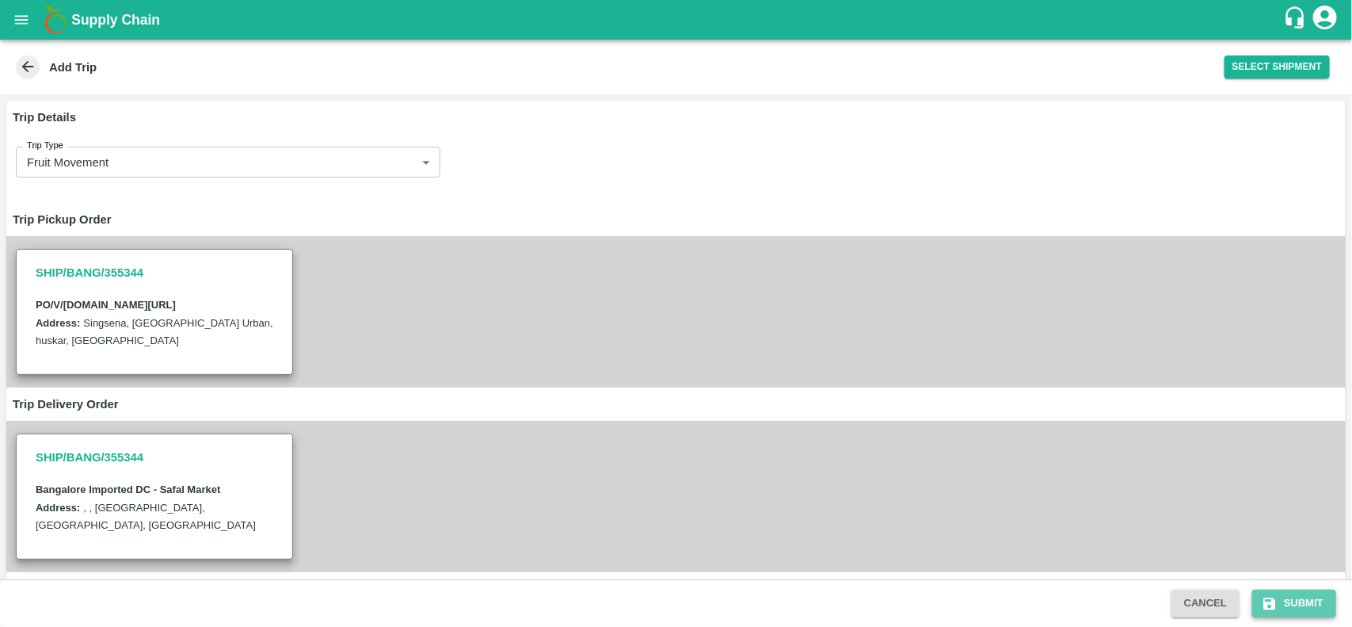
click at [1279, 602] on button "Submit" at bounding box center [1294, 603] width 84 height 28
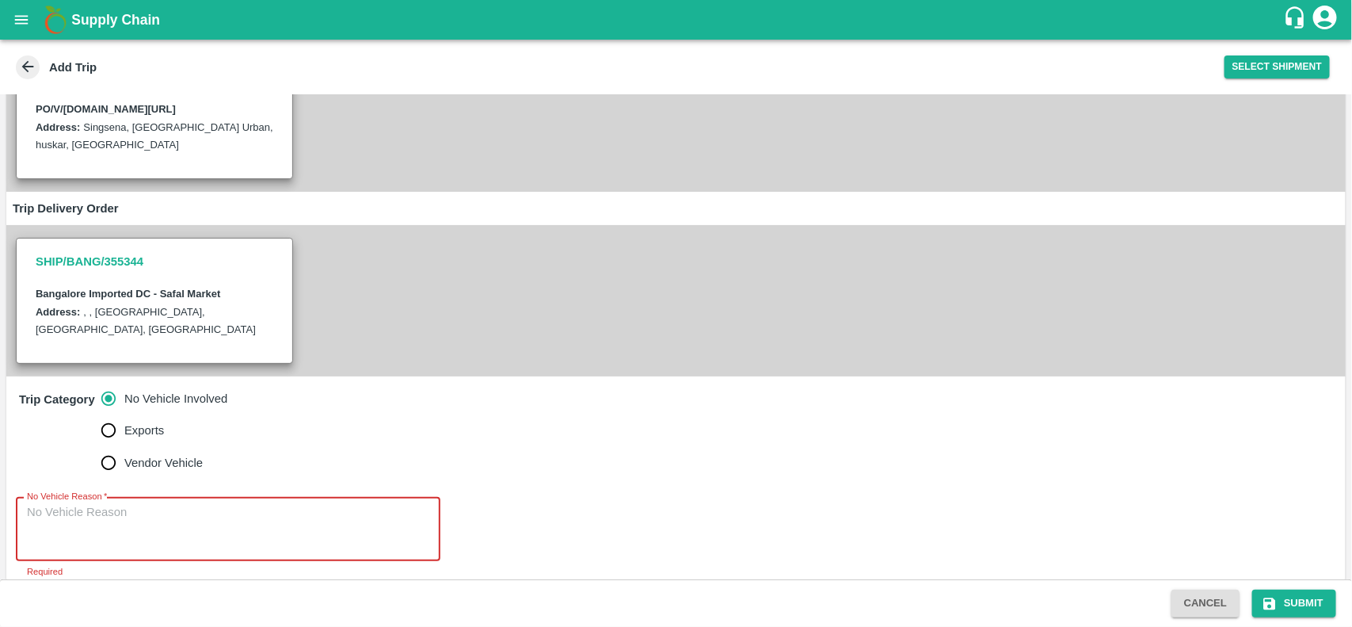
click at [180, 504] on textarea "No Vehicle Reason   *" at bounding box center [228, 529] width 402 height 50
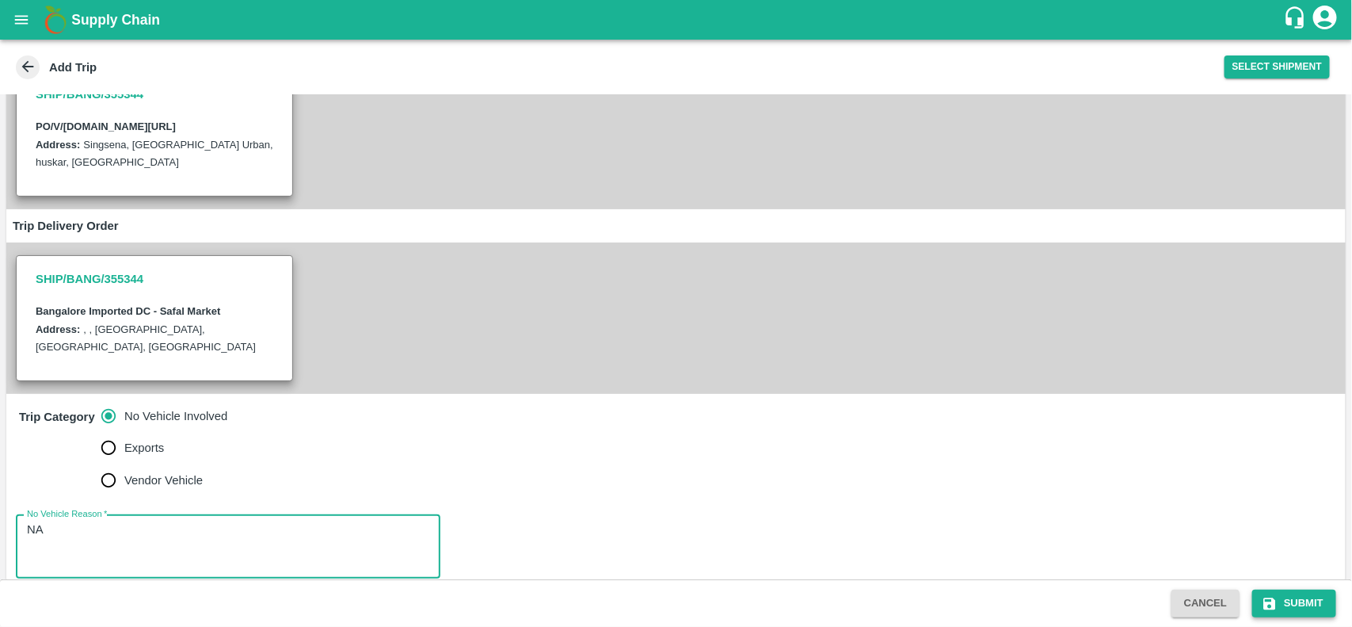
type textarea "NA"
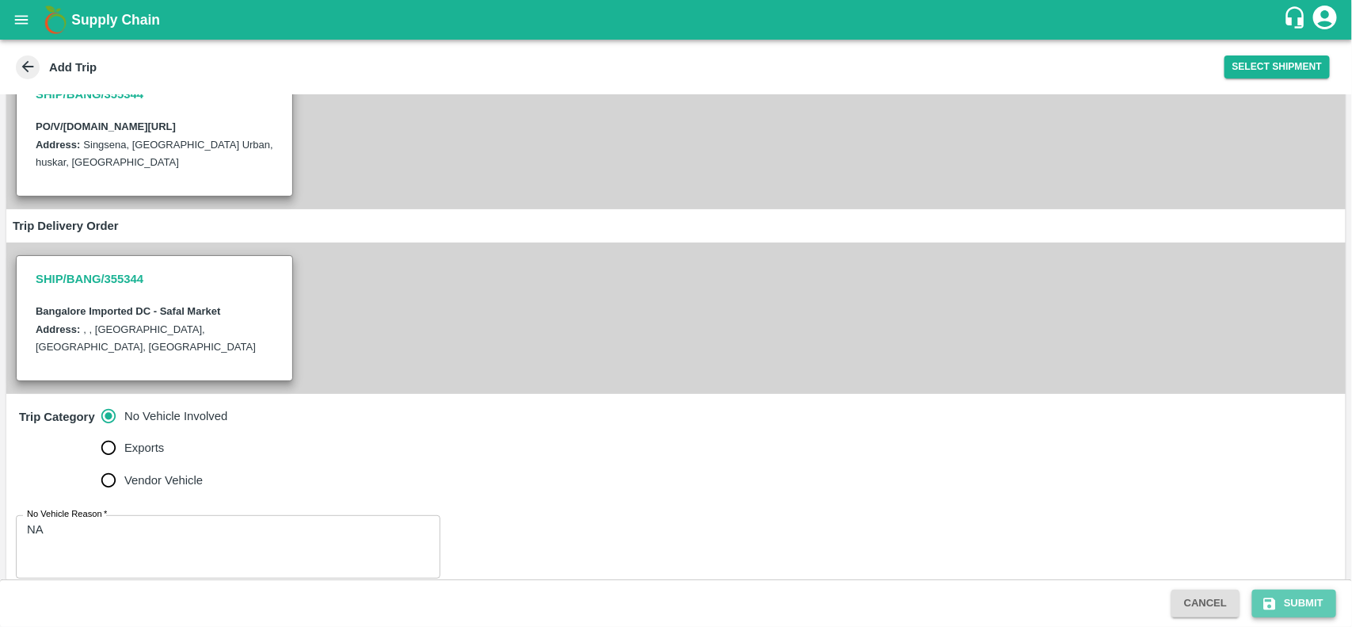
click at [1289, 599] on button "Submit" at bounding box center [1294, 603] width 84 height 28
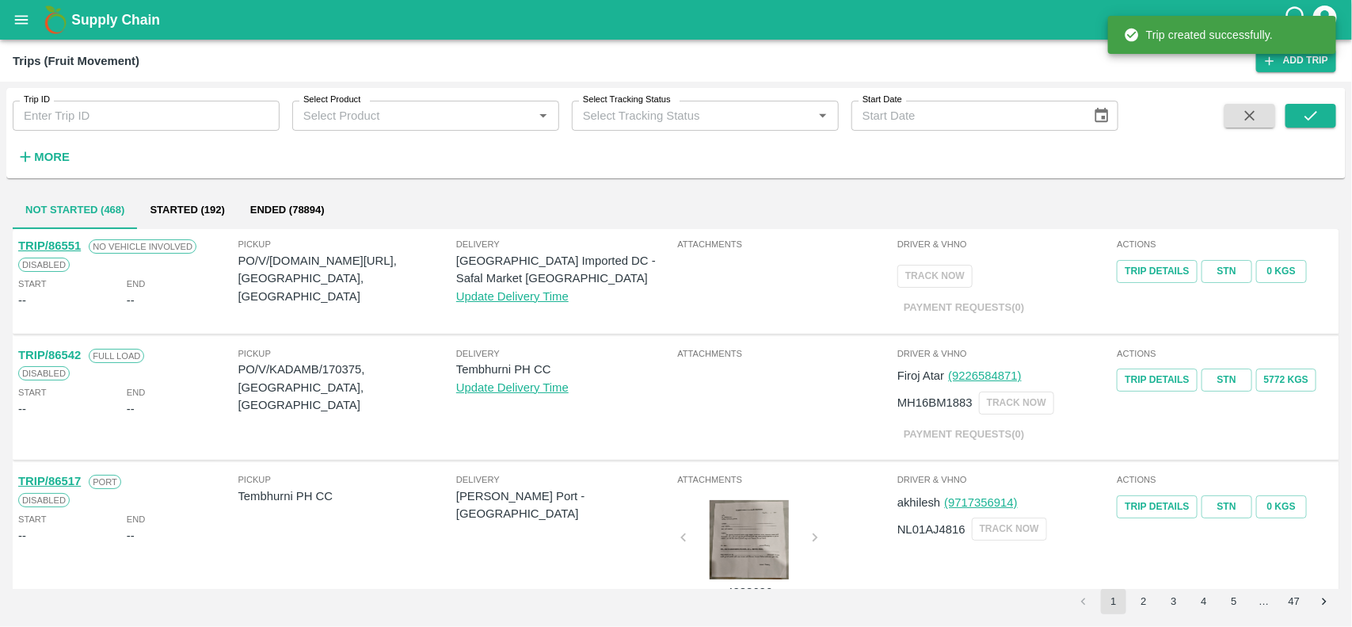
click at [325, 250] on span "Pickup" at bounding box center [347, 244] width 218 height 14
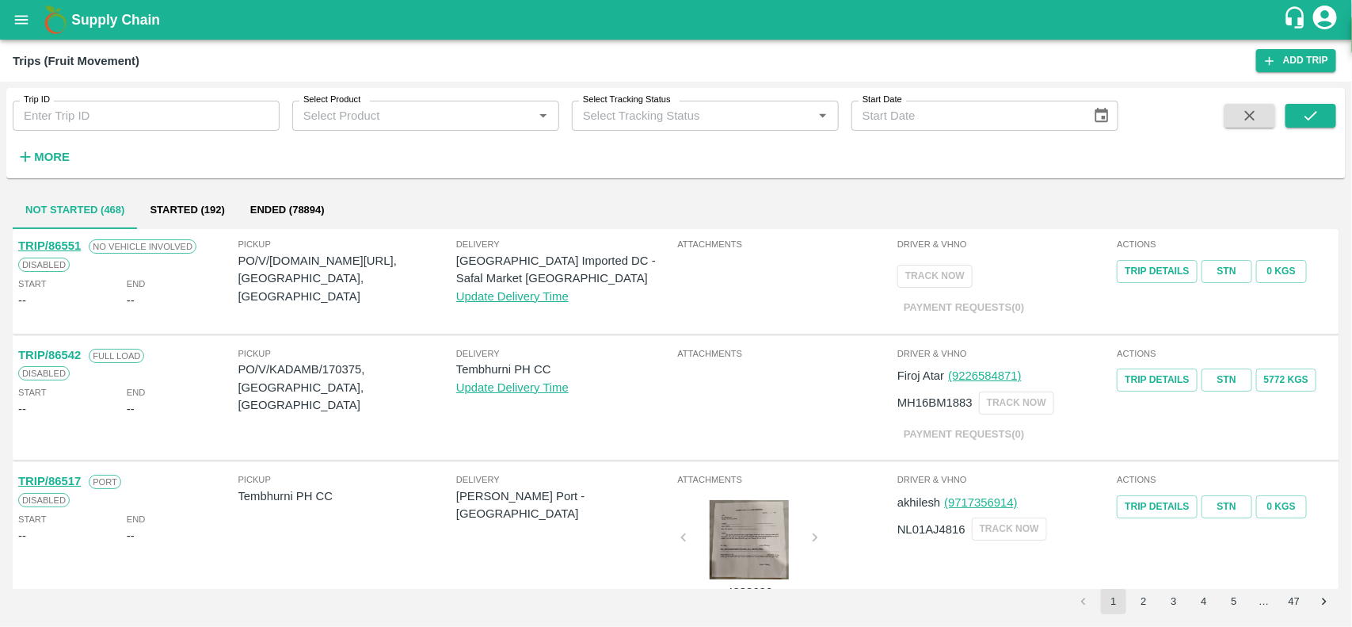
click at [325, 257] on p "PO/V/I.G.IN/168216, Bangalore Division, Karnataka" at bounding box center [347, 278] width 218 height 53
copy p "168216"
click at [17, 9] on button "open drawer" at bounding box center [21, 20] width 36 height 36
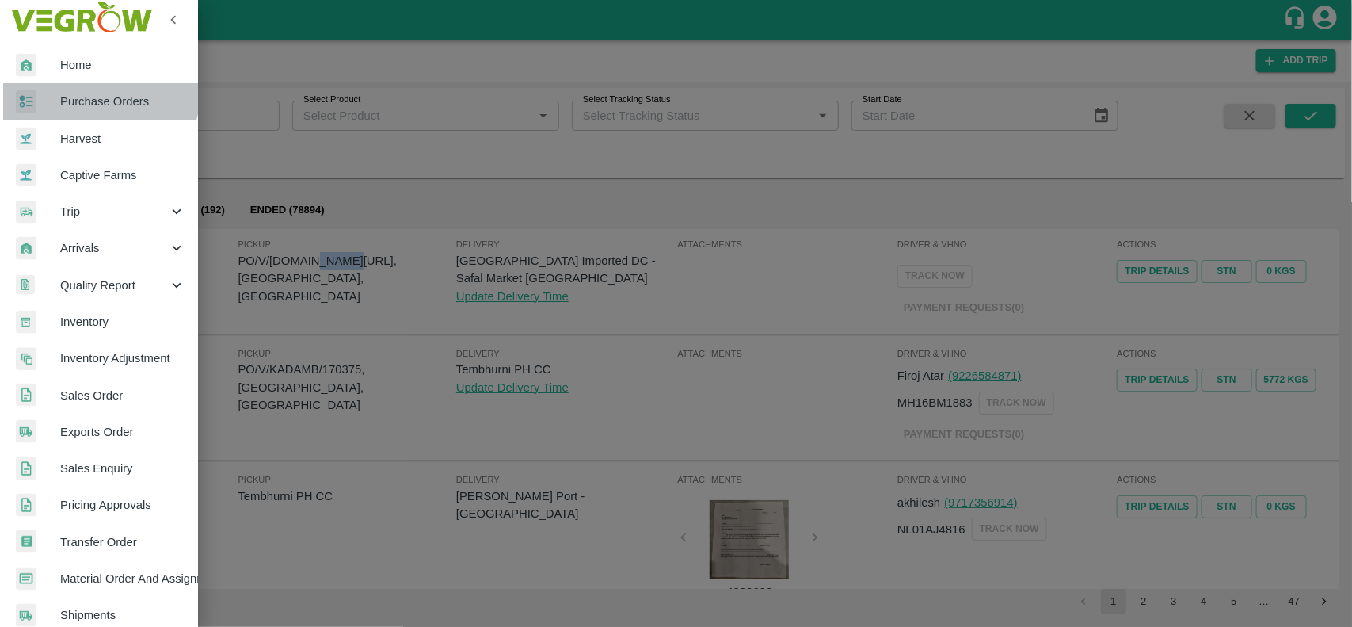
click at [96, 89] on link "Purchase Orders" at bounding box center [99, 101] width 198 height 36
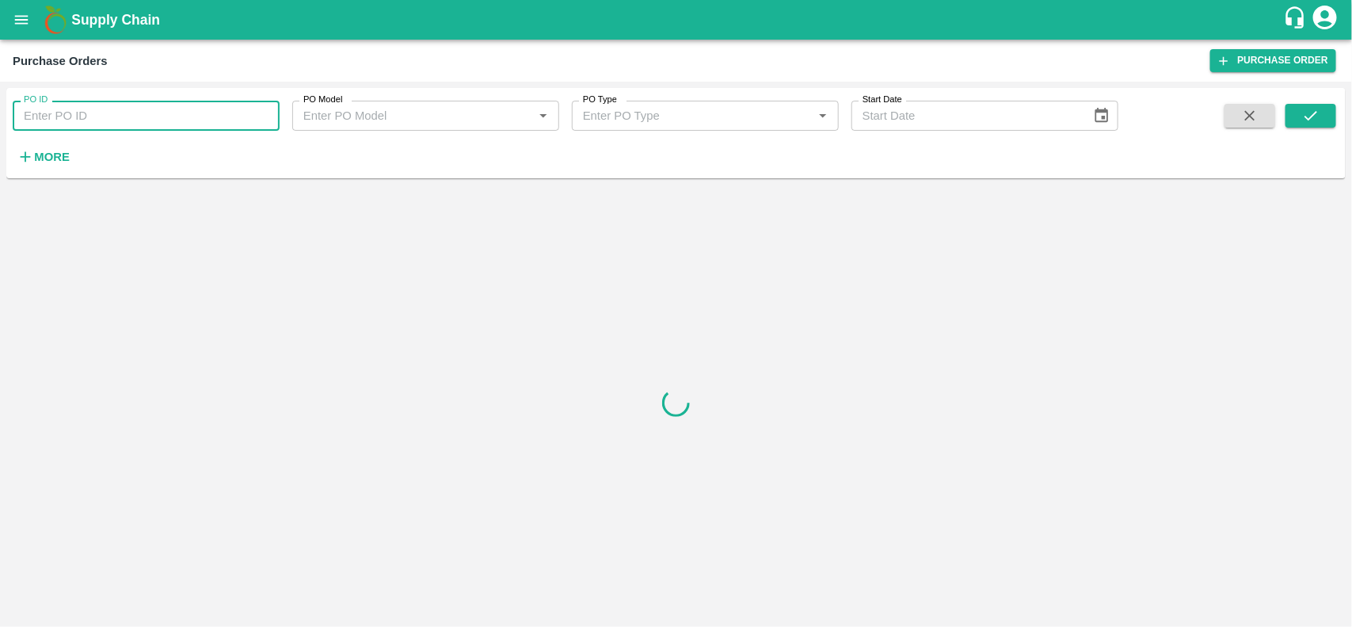
click at [115, 123] on input "PO ID" at bounding box center [146, 116] width 267 height 30
paste input "168216"
type input "168216"
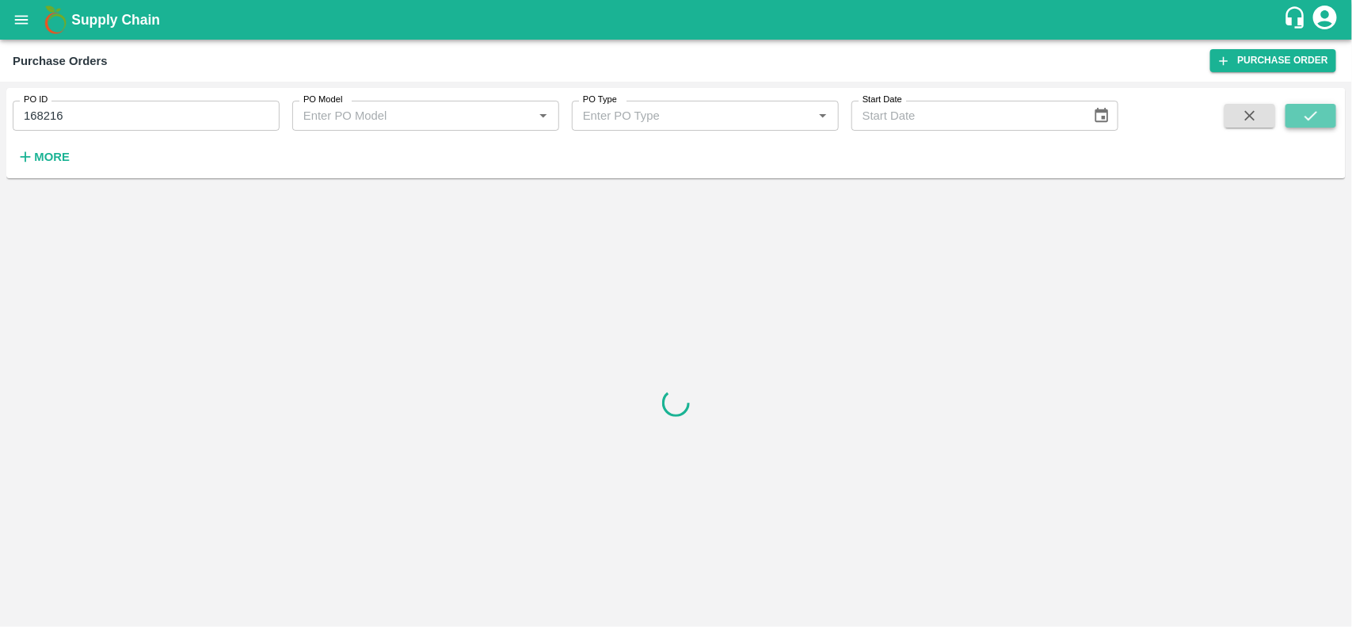
click at [1312, 119] on icon "submit" at bounding box center [1310, 115] width 17 height 17
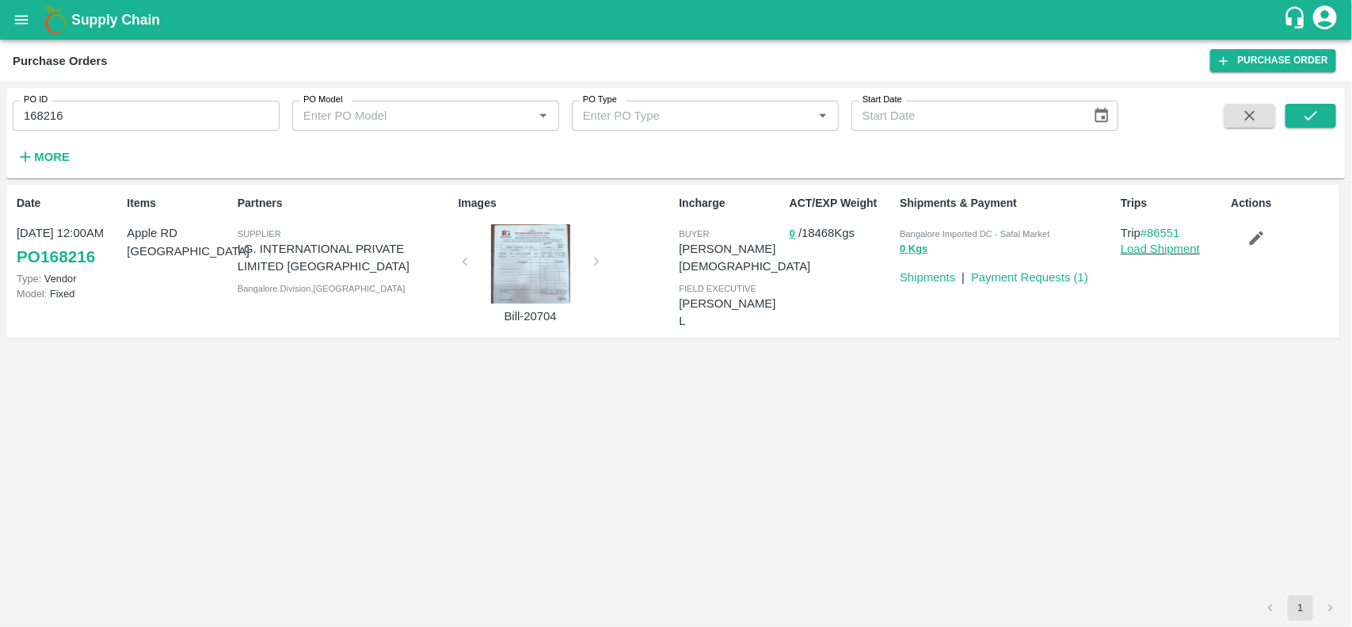
click at [539, 250] on div at bounding box center [530, 263] width 119 height 79
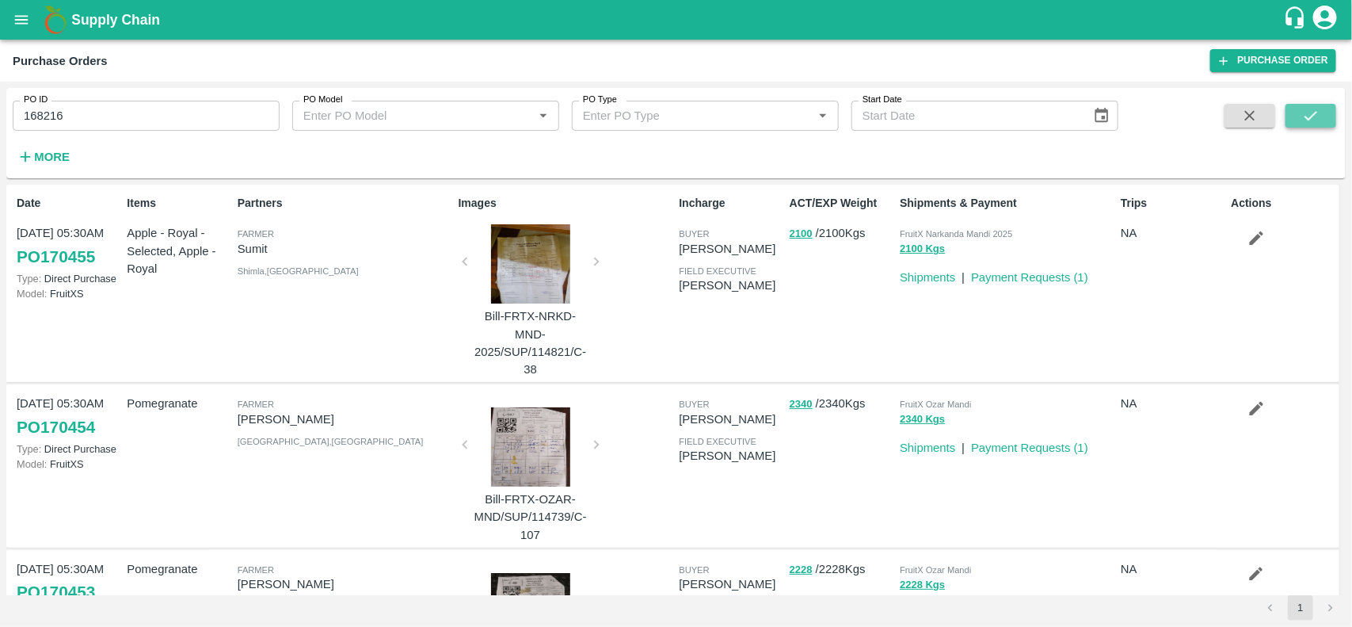
click at [1305, 109] on icon "submit" at bounding box center [1310, 115] width 17 height 17
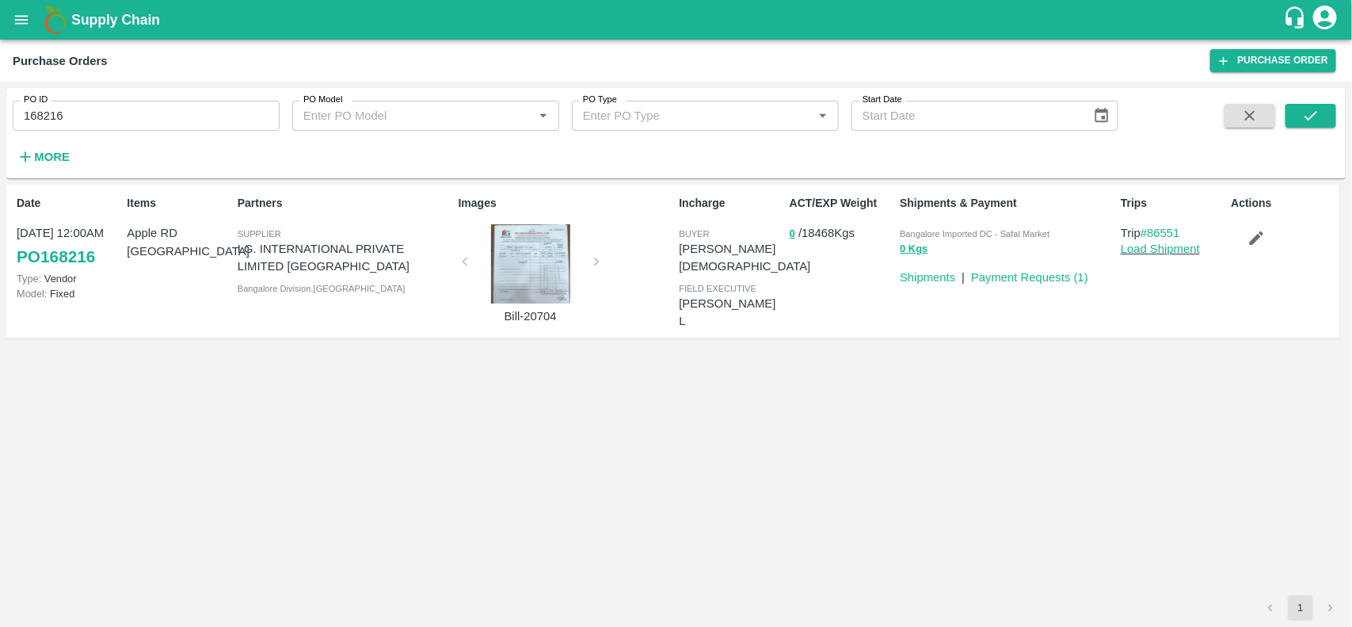
click at [532, 268] on div at bounding box center [530, 263] width 119 height 79
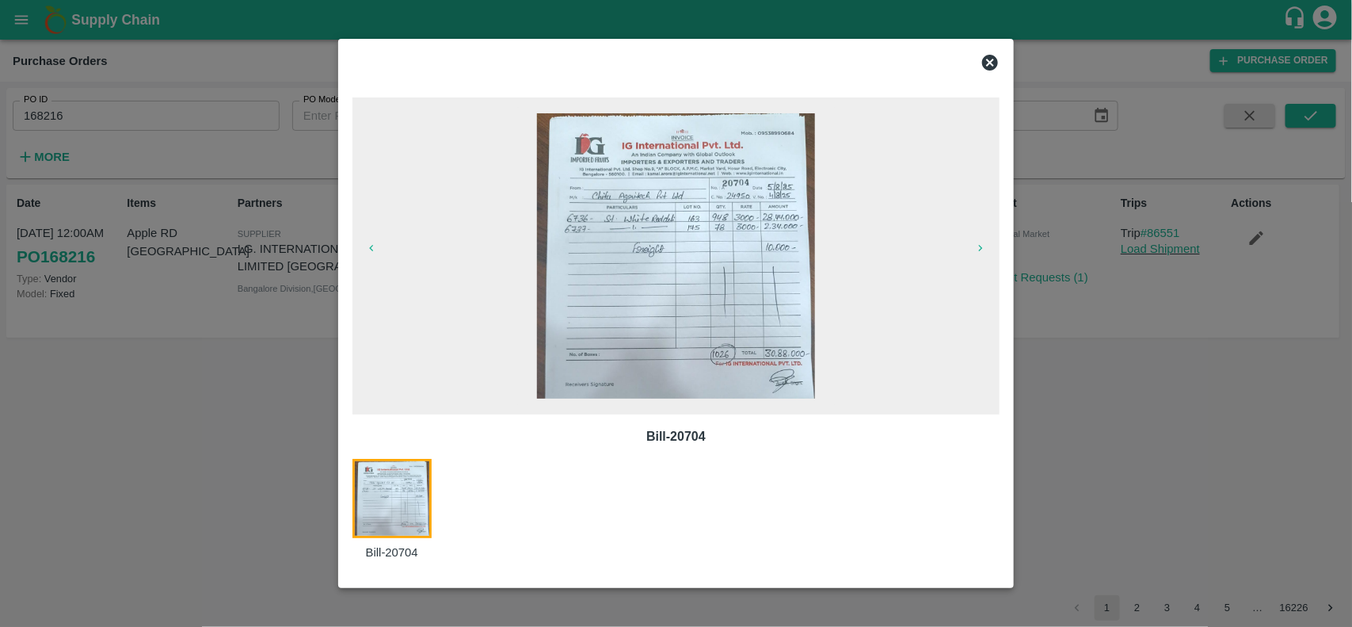
click at [1000, 64] on div at bounding box center [676, 63] width 661 height 32
click at [986, 65] on icon at bounding box center [990, 63] width 16 height 16
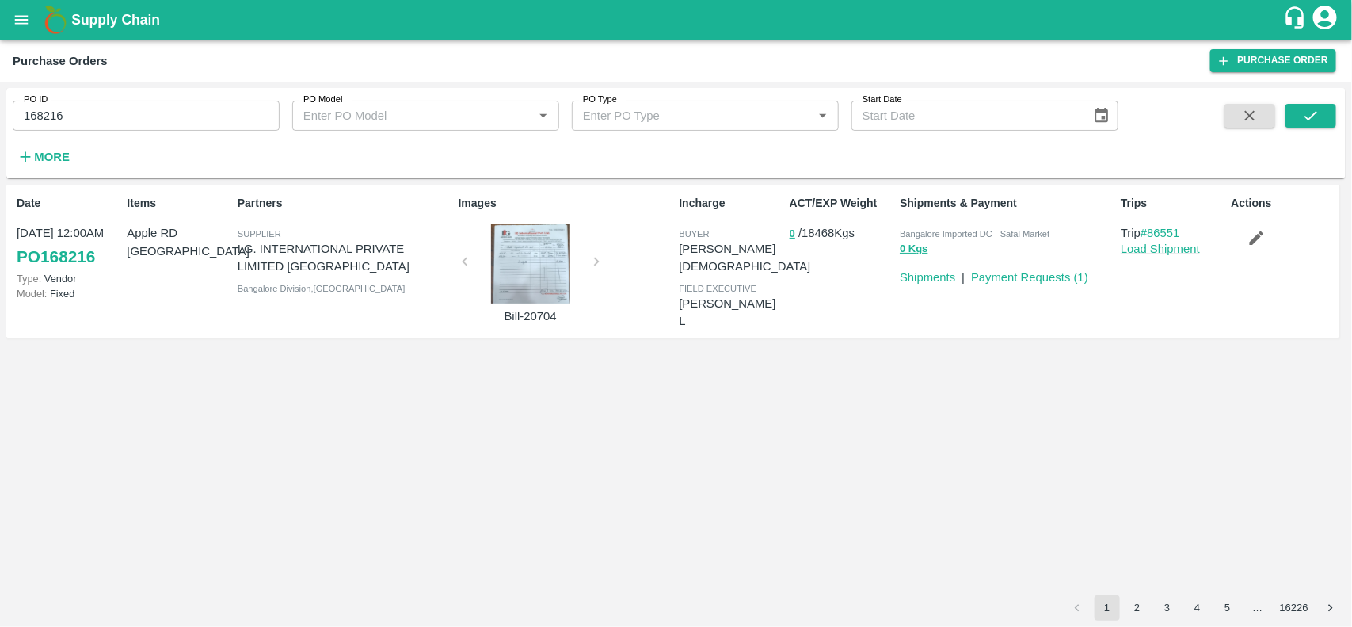
click at [1139, 255] on p "Load Shipment" at bounding box center [1173, 248] width 104 height 17
click at [1171, 250] on link "Load Shipment" at bounding box center [1160, 248] width 79 height 13
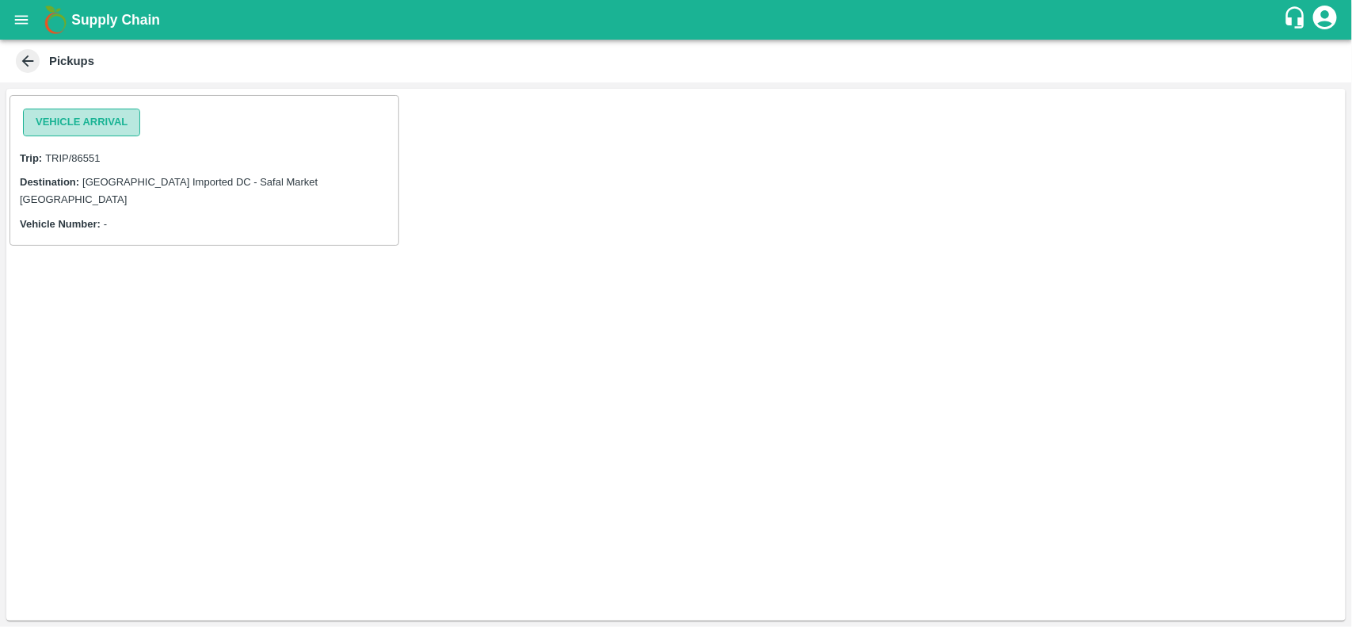
click at [57, 116] on button "Vehicle Arrival" at bounding box center [81, 123] width 117 height 28
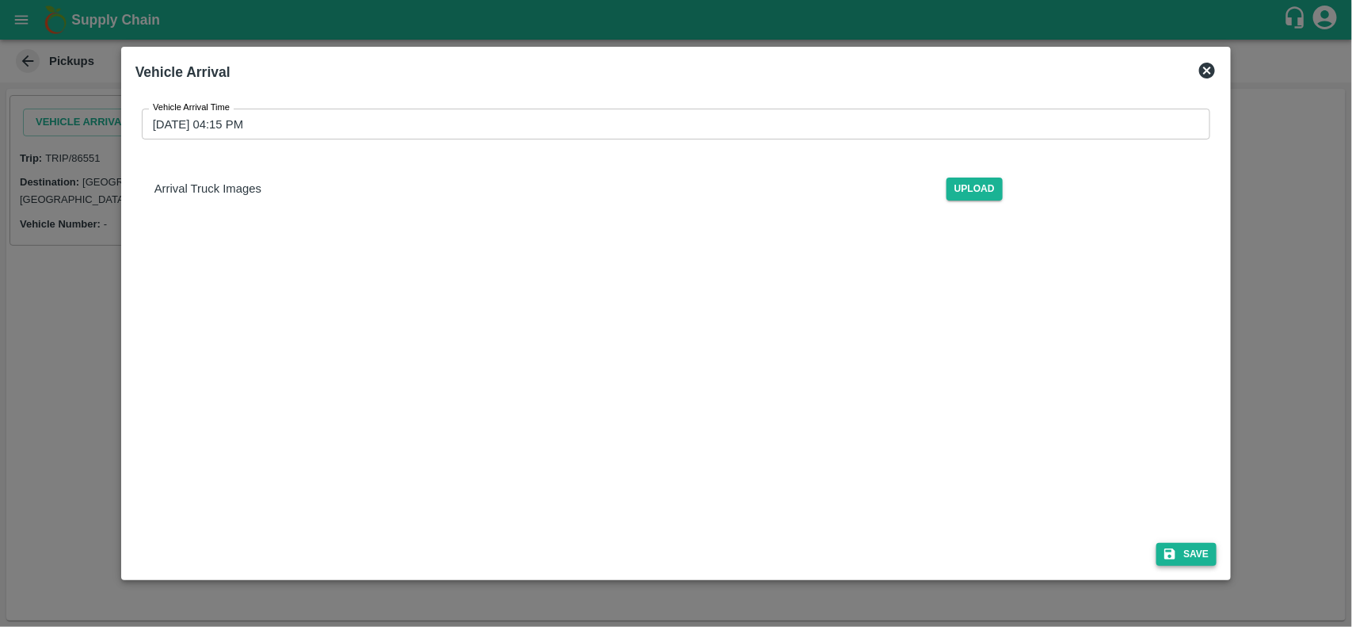
click at [1206, 562] on button "Save" at bounding box center [1186, 554] width 60 height 23
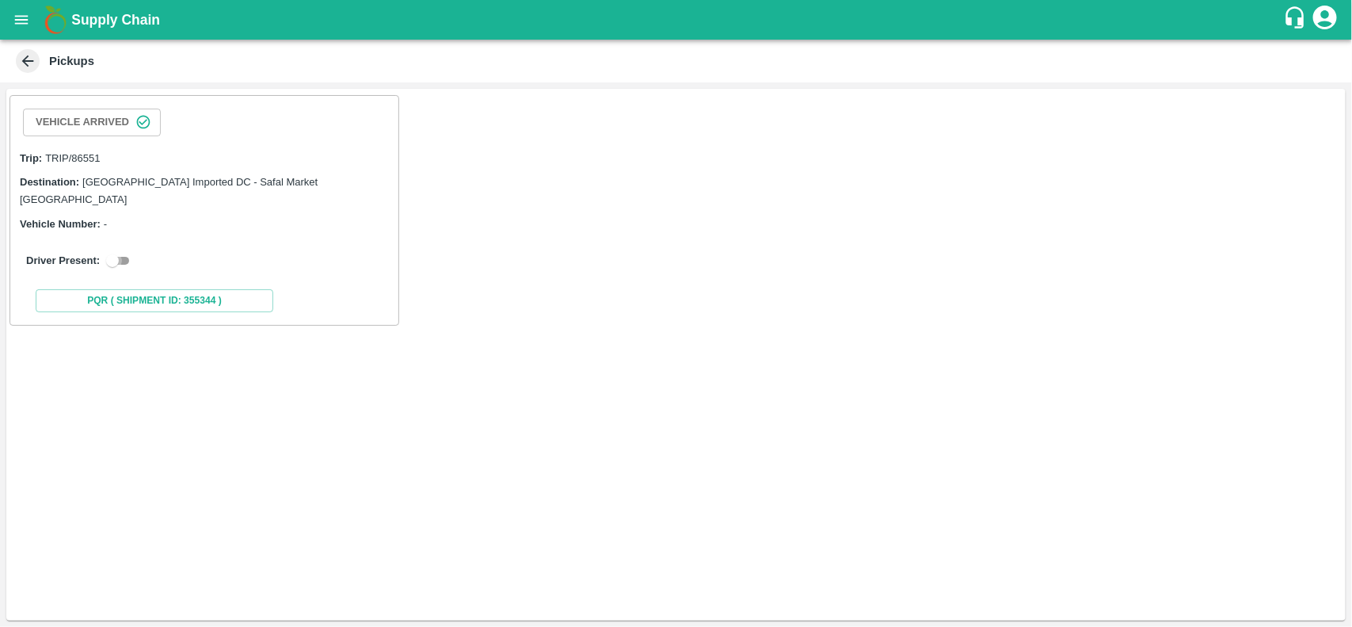
click at [120, 251] on input "checkbox" at bounding box center [112, 260] width 57 height 19
checkbox input "true"
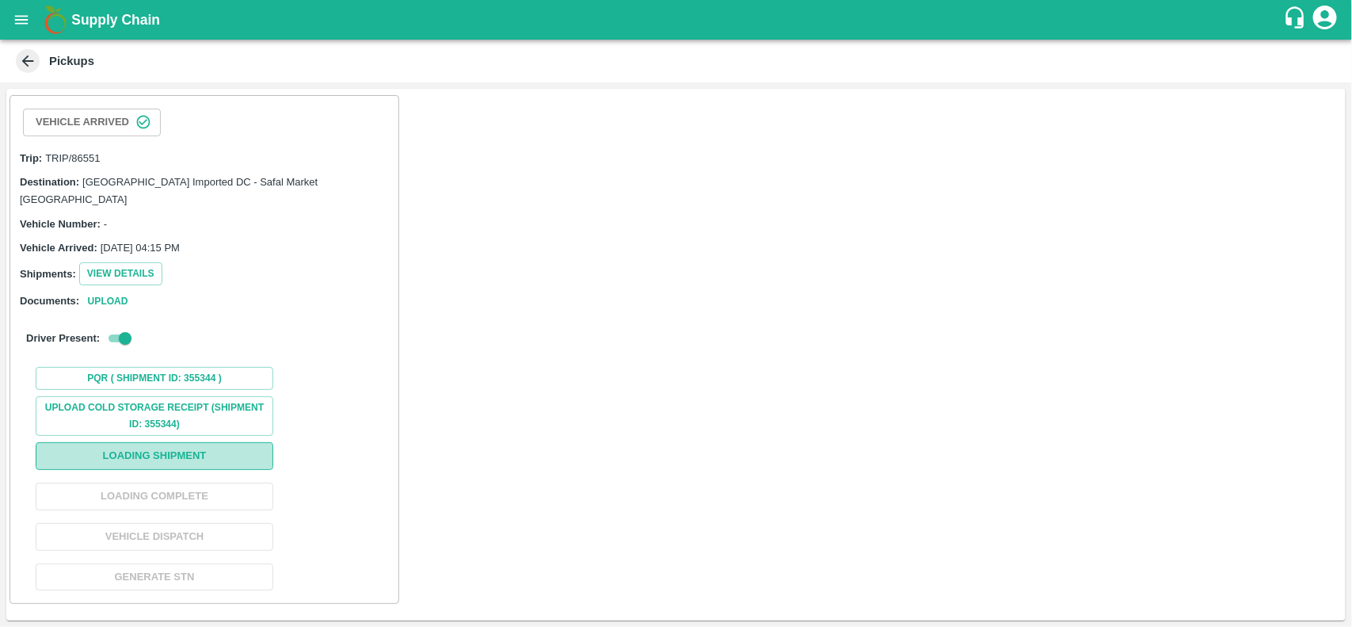
click at [161, 442] on button "Loading Shipment" at bounding box center [155, 456] width 238 height 28
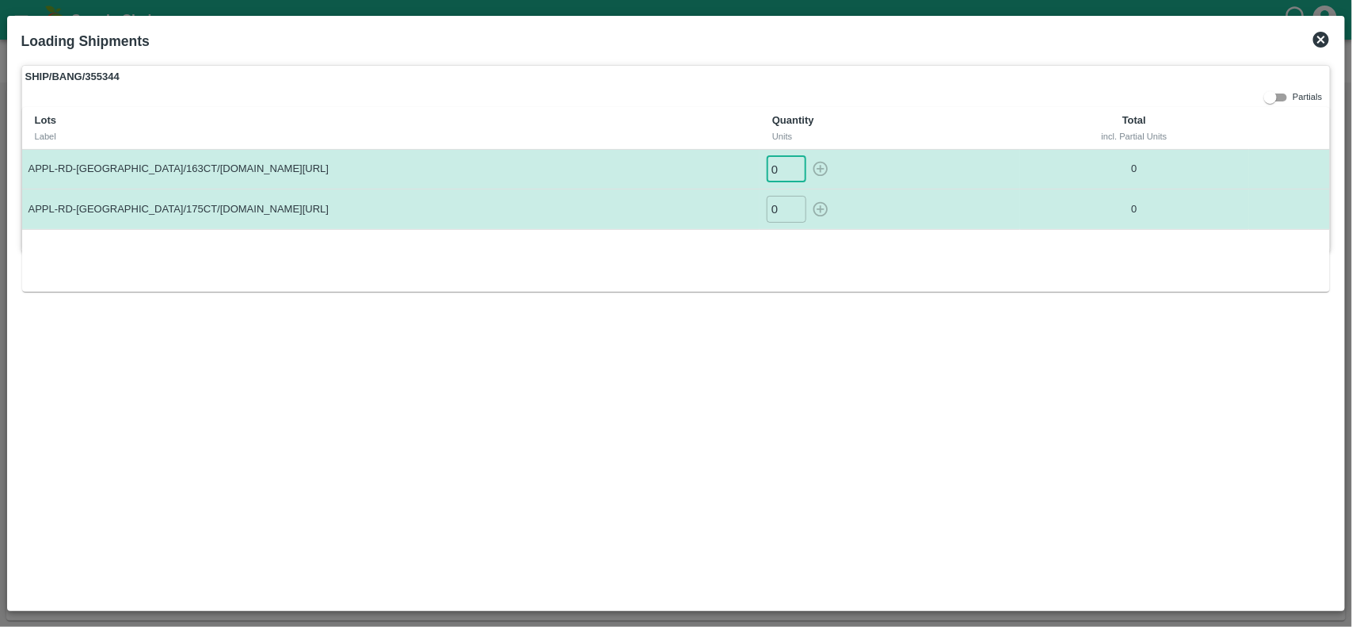
click at [784, 174] on input "0" at bounding box center [787, 169] width 40 height 26
type input "948"
click at [778, 206] on input "0" at bounding box center [787, 209] width 40 height 26
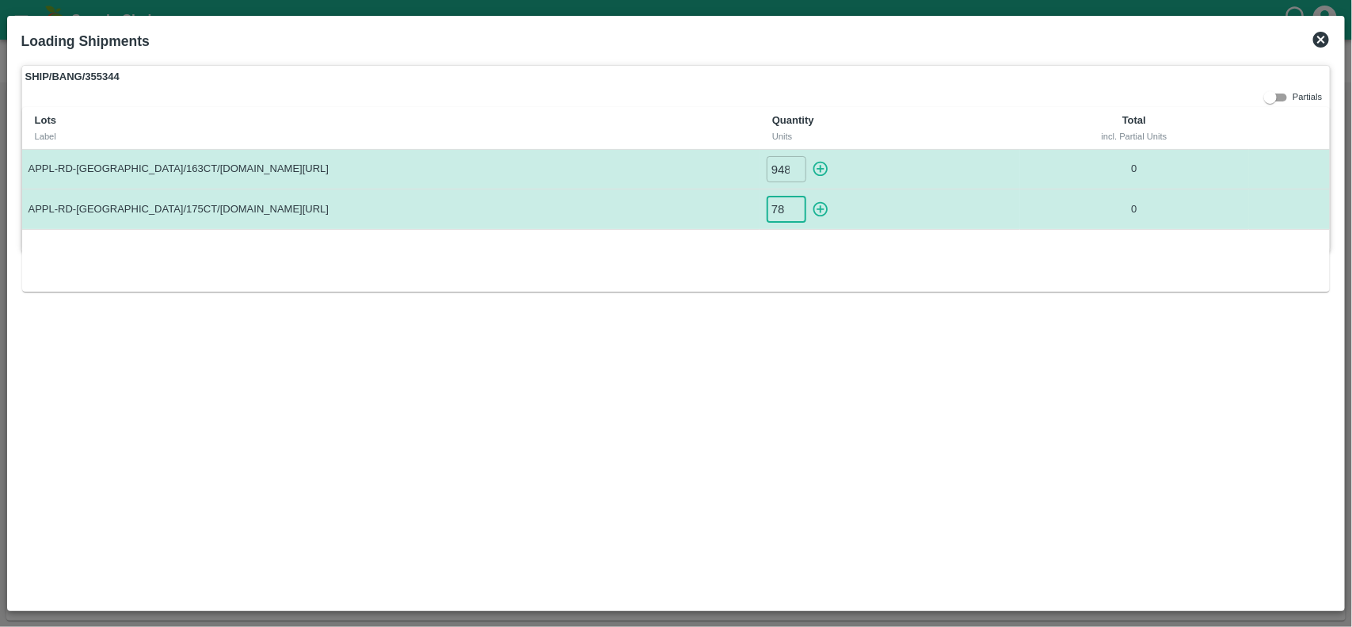
type input "78"
click at [818, 162] on icon "button" at bounding box center [820, 168] width 17 height 17
type input "0"
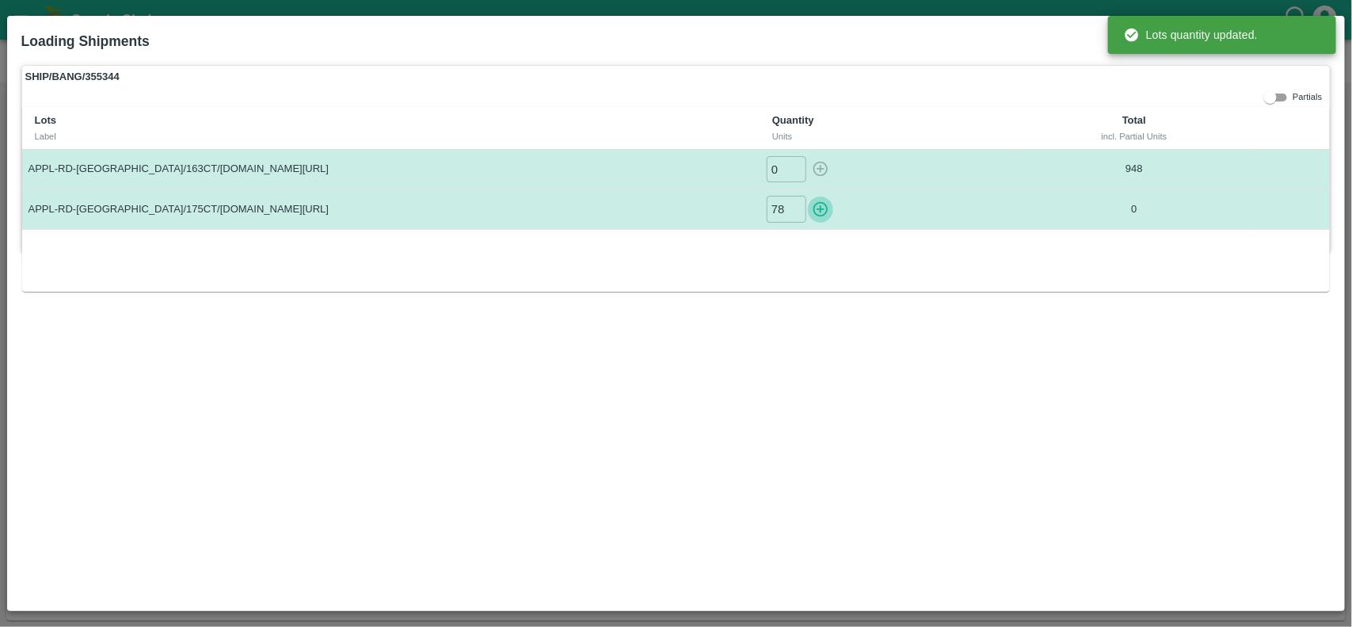
click at [820, 204] on icon "button" at bounding box center [820, 208] width 17 height 17
type input "0"
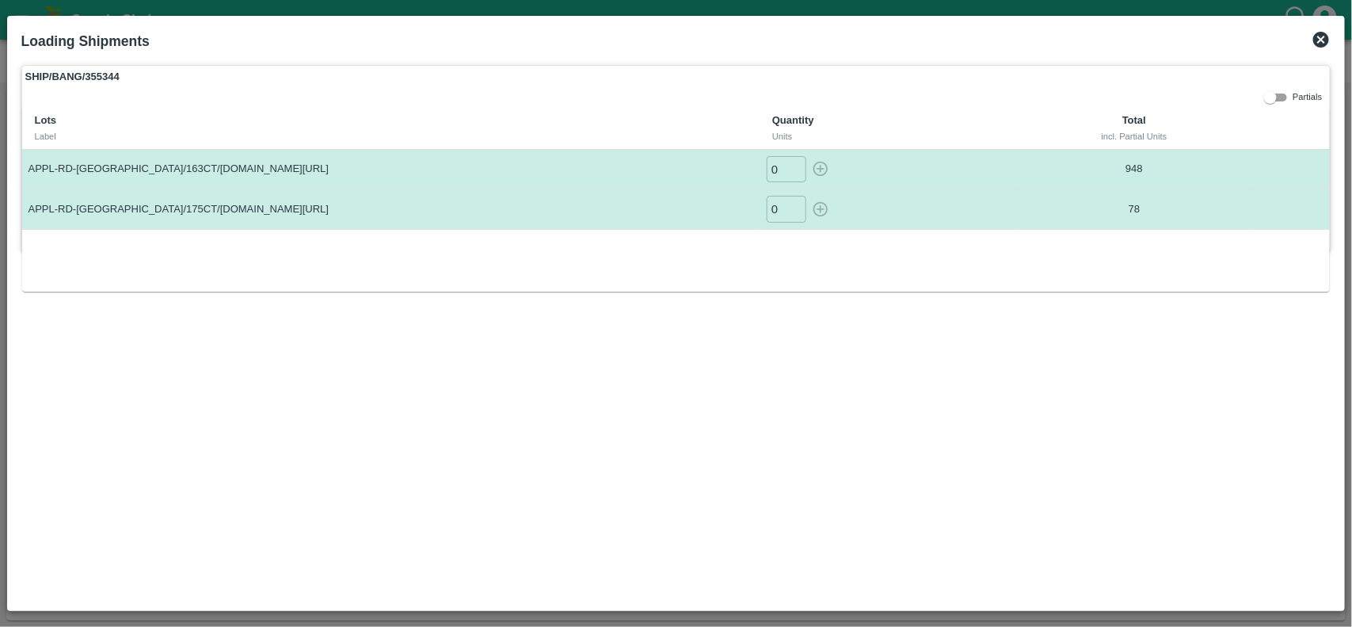
click at [1320, 33] on icon at bounding box center [1321, 40] width 16 height 16
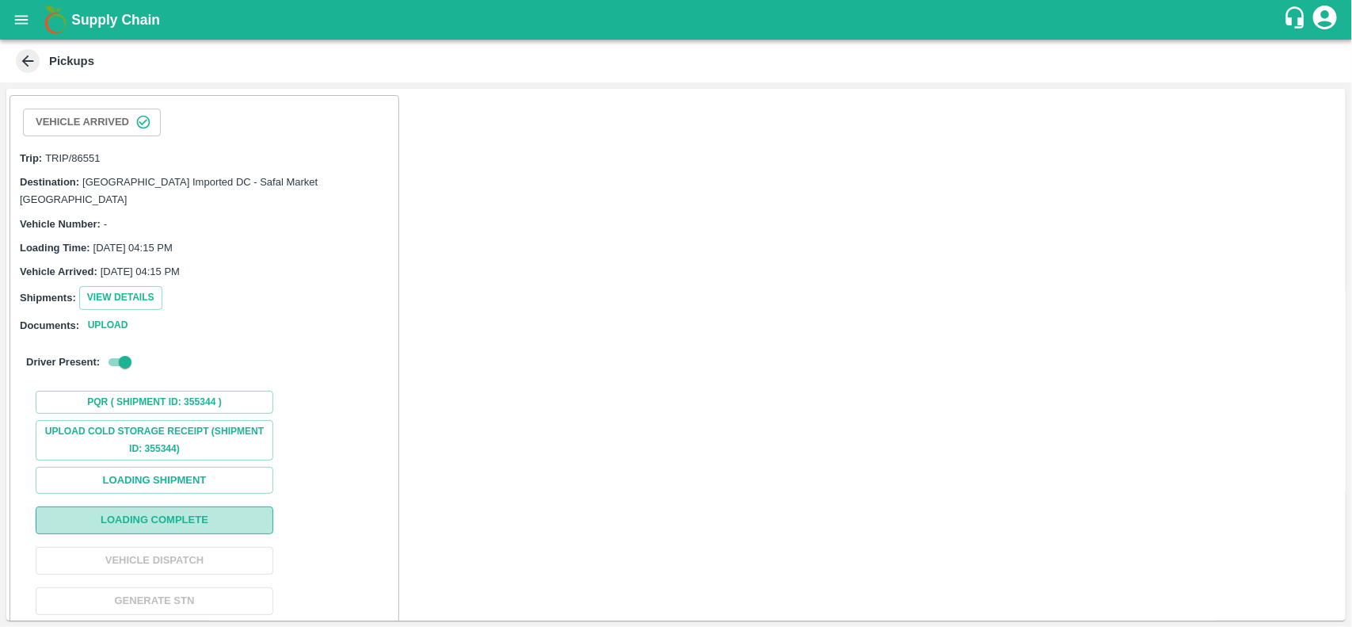
click at [145, 512] on button "Loading Complete" at bounding box center [155, 520] width 238 height 28
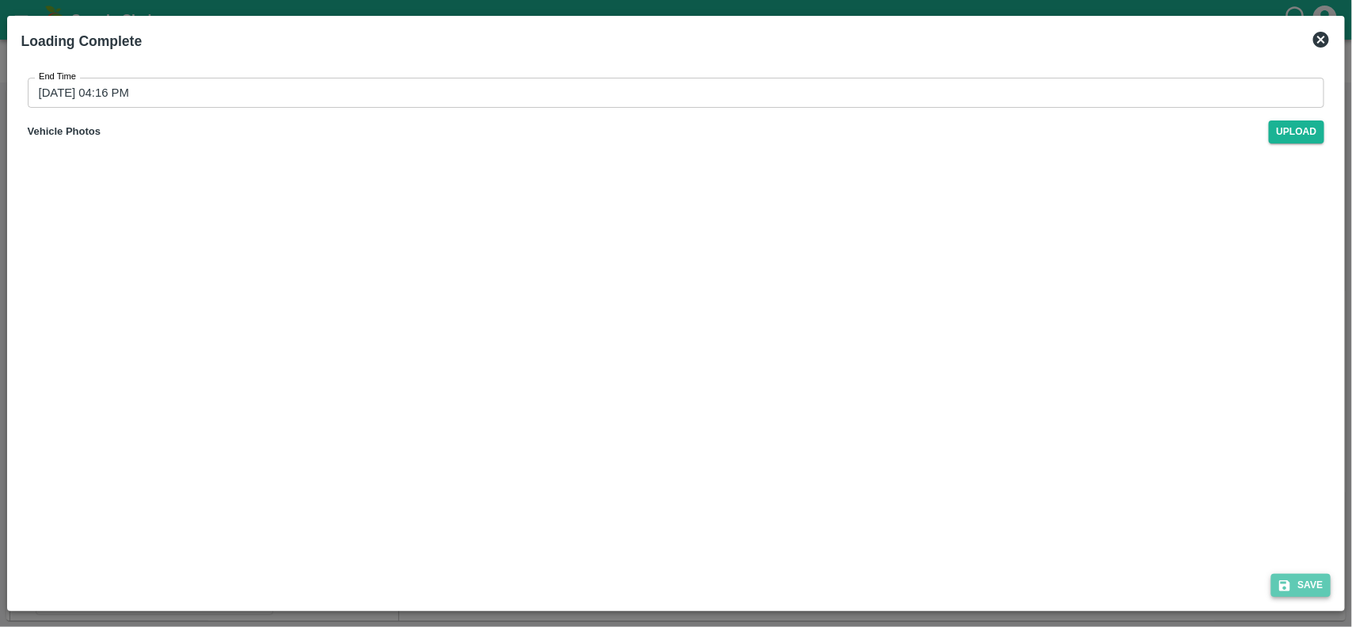
click at [1297, 579] on button "Save" at bounding box center [1301, 584] width 60 height 23
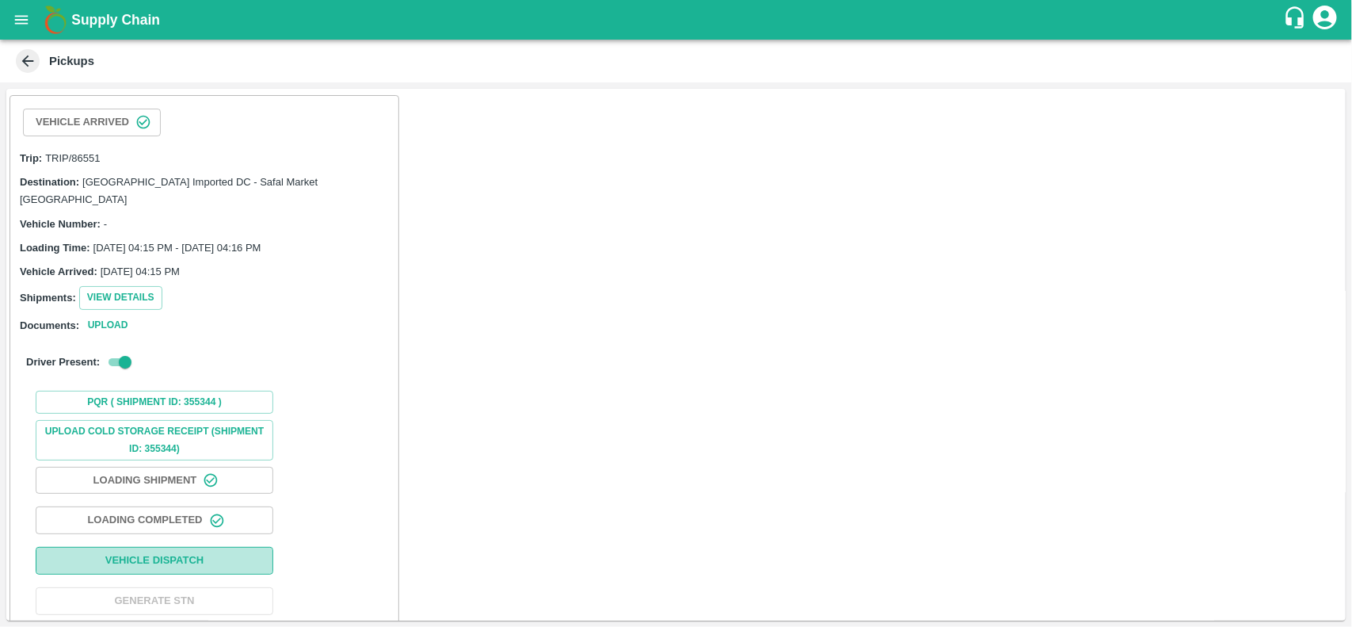
click at [172, 547] on button "Vehicle Dispatch" at bounding box center [155, 561] width 238 height 28
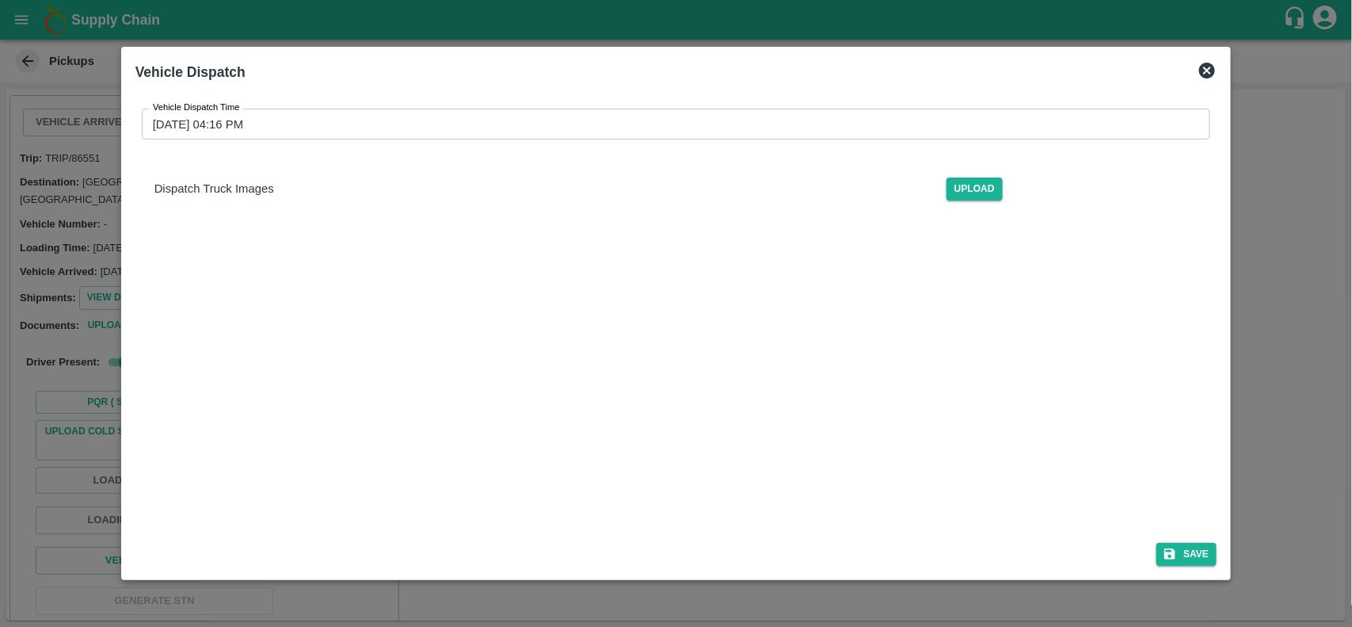
click at [1190, 566] on div "Save" at bounding box center [676, 551] width 1095 height 42
click at [1188, 557] on button "Save" at bounding box center [1186, 554] width 60 height 23
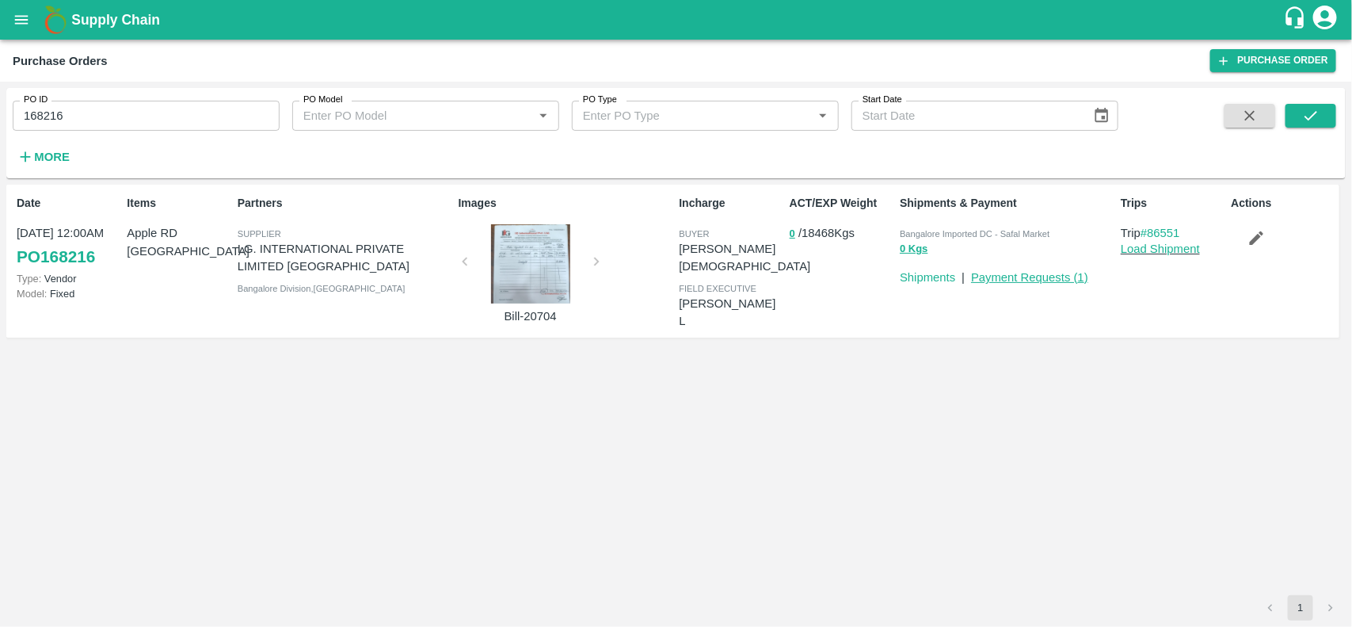
click at [1052, 280] on link "Payment Requests ( 1 )" at bounding box center [1029, 277] width 117 height 13
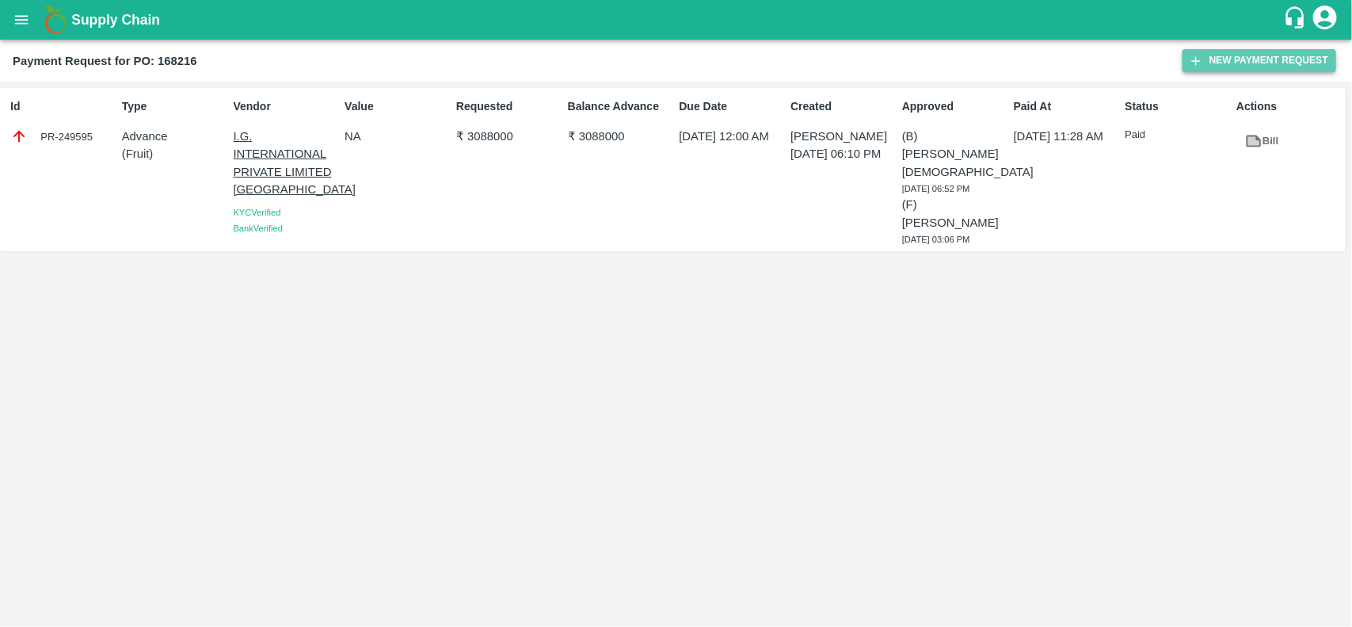
click at [1234, 67] on button "New Payment Request" at bounding box center [1260, 60] width 154 height 23
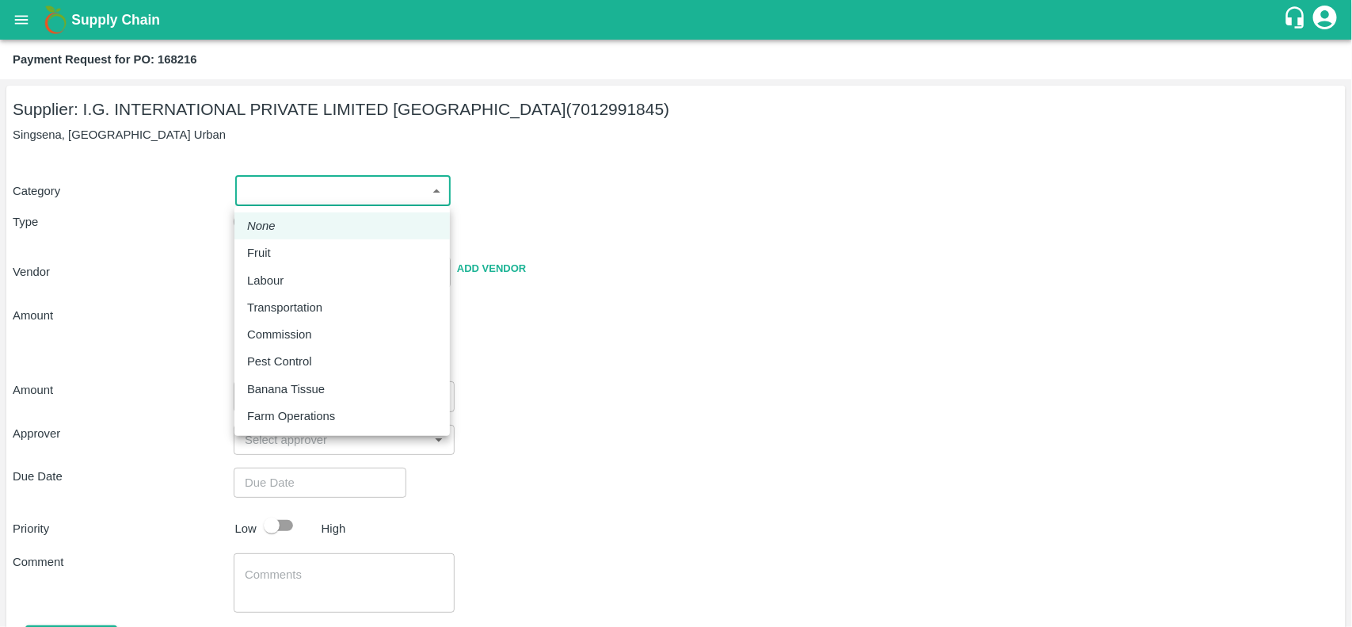
click at [277, 181] on body "Supply Chain Payment Request for PO: 168216 Supplier: I.G. INTERNATIONAL PRIVAT…" at bounding box center [676, 313] width 1352 height 627
click at [246, 247] on li "Fruit" at bounding box center [341, 252] width 215 height 27
type input "1"
type input "I.G. INTERNATIONAL PRIVATE LIMITED [GEOGRAPHIC_DATA] - 7012991845(Supplier)"
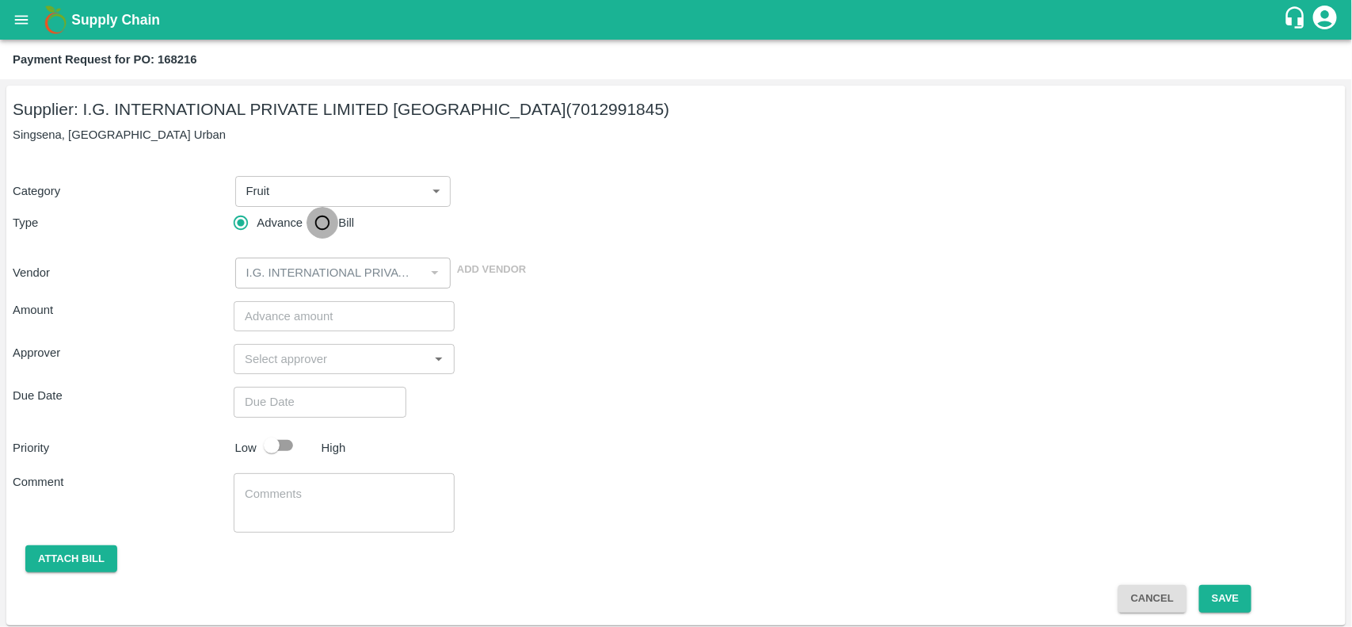
click at [317, 228] on input "Bill" at bounding box center [323, 223] width 32 height 32
radio input "true"
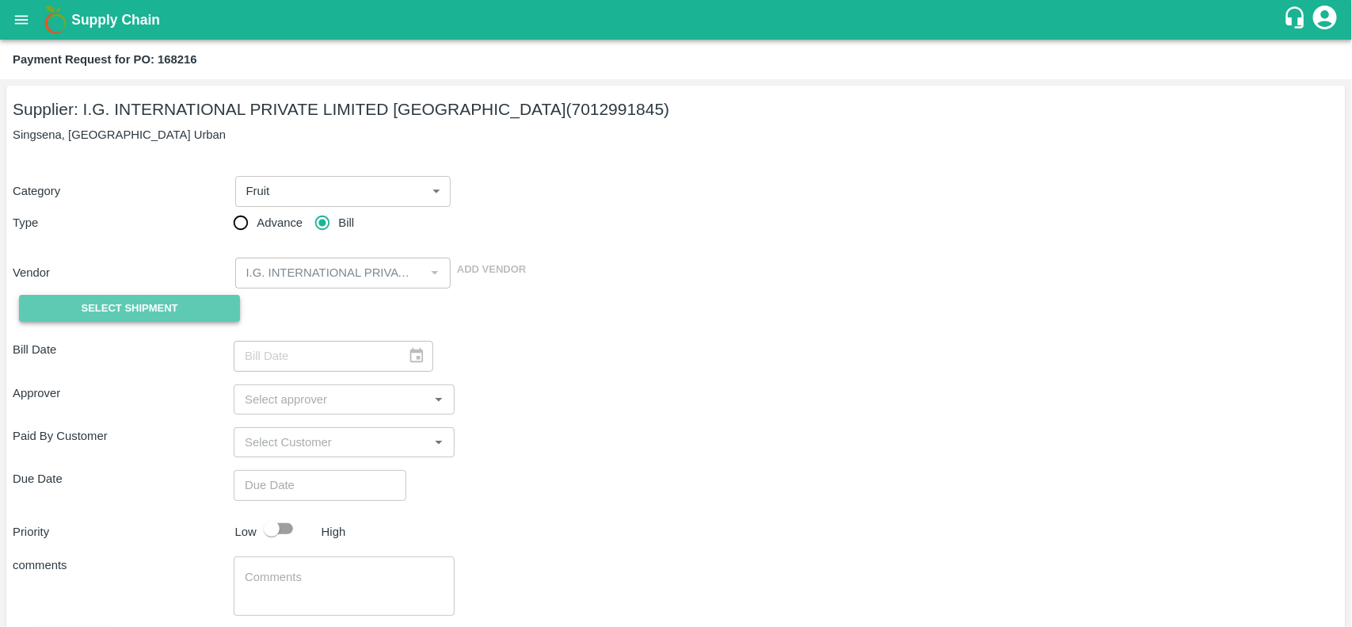
click at [112, 313] on span "Select Shipment" at bounding box center [130, 308] width 97 height 18
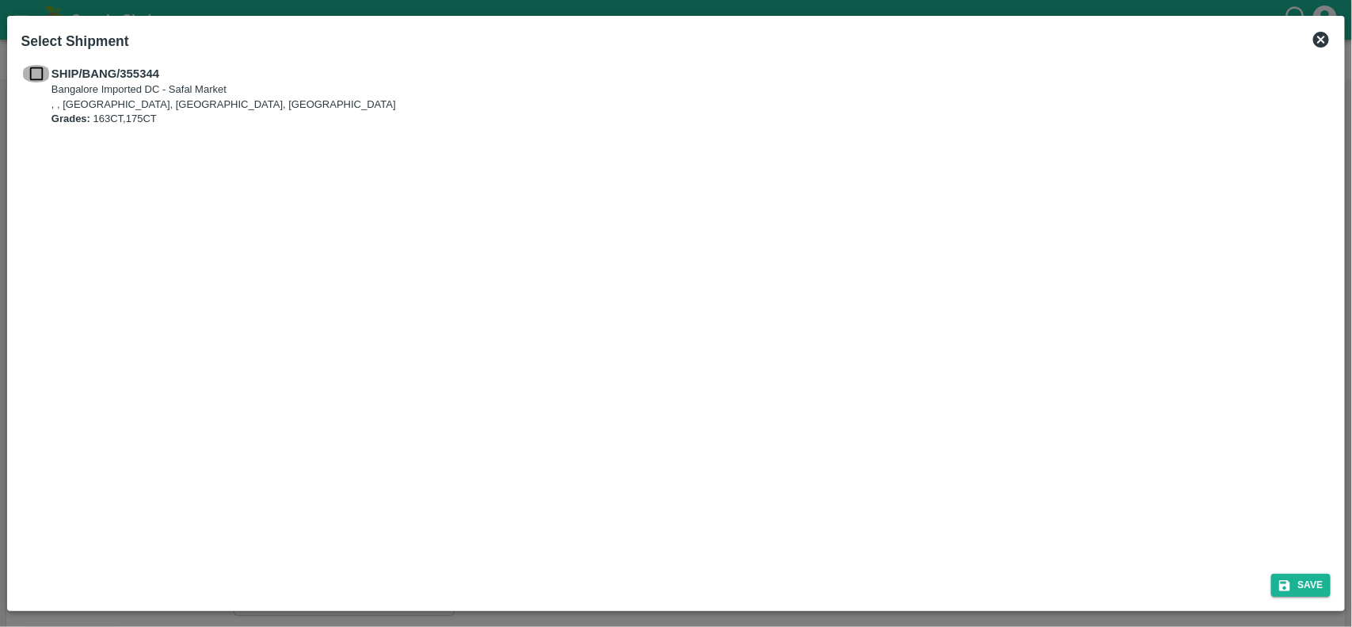
click at [32, 82] on input "checkbox" at bounding box center [36, 73] width 30 height 17
checkbox input "true"
click at [1285, 581] on icon "submit" at bounding box center [1285, 585] width 14 height 14
type input "[DATE]"
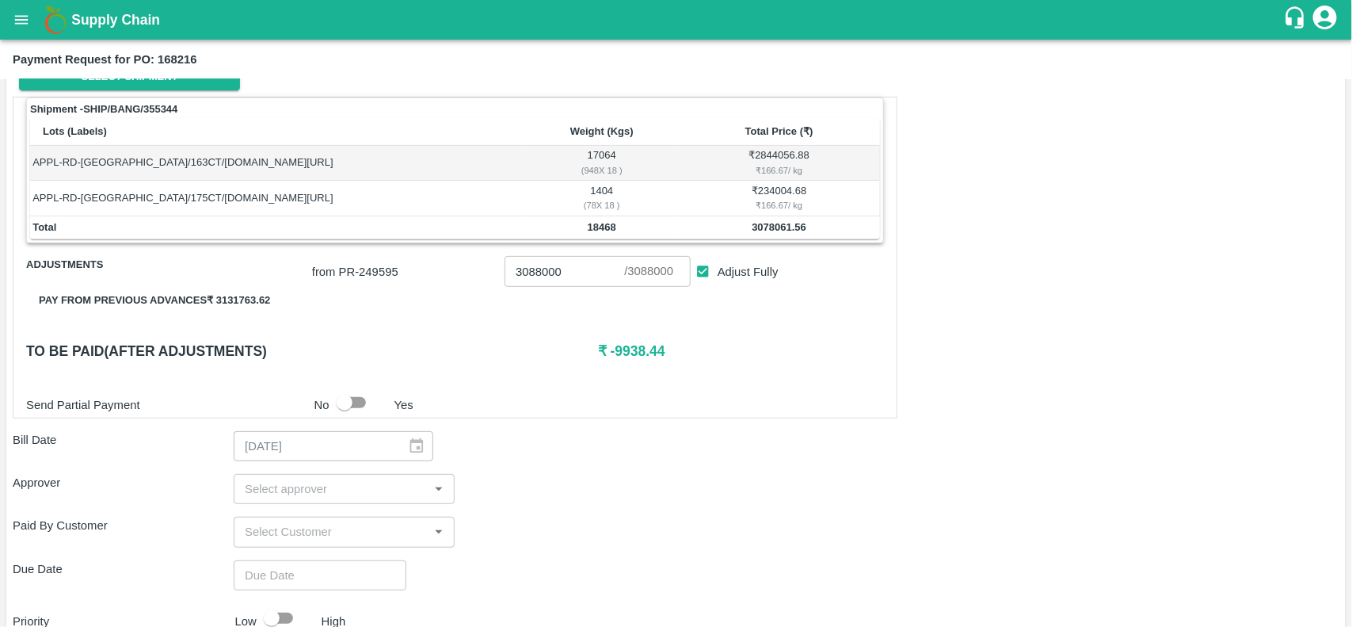
scroll to position [246, 0]
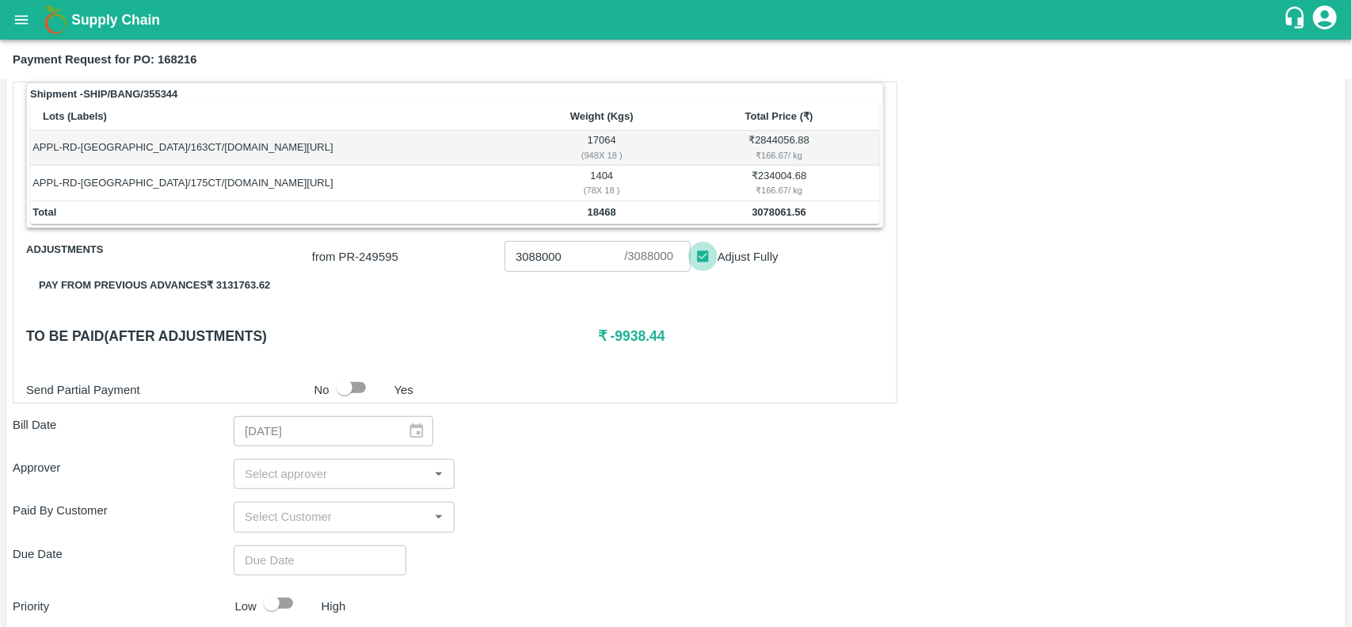
click at [699, 254] on input "Adjust Fully" at bounding box center [702, 256] width 29 height 29
checkbox input "false"
click at [755, 214] on b "3078061.56" at bounding box center [779, 212] width 55 height 12
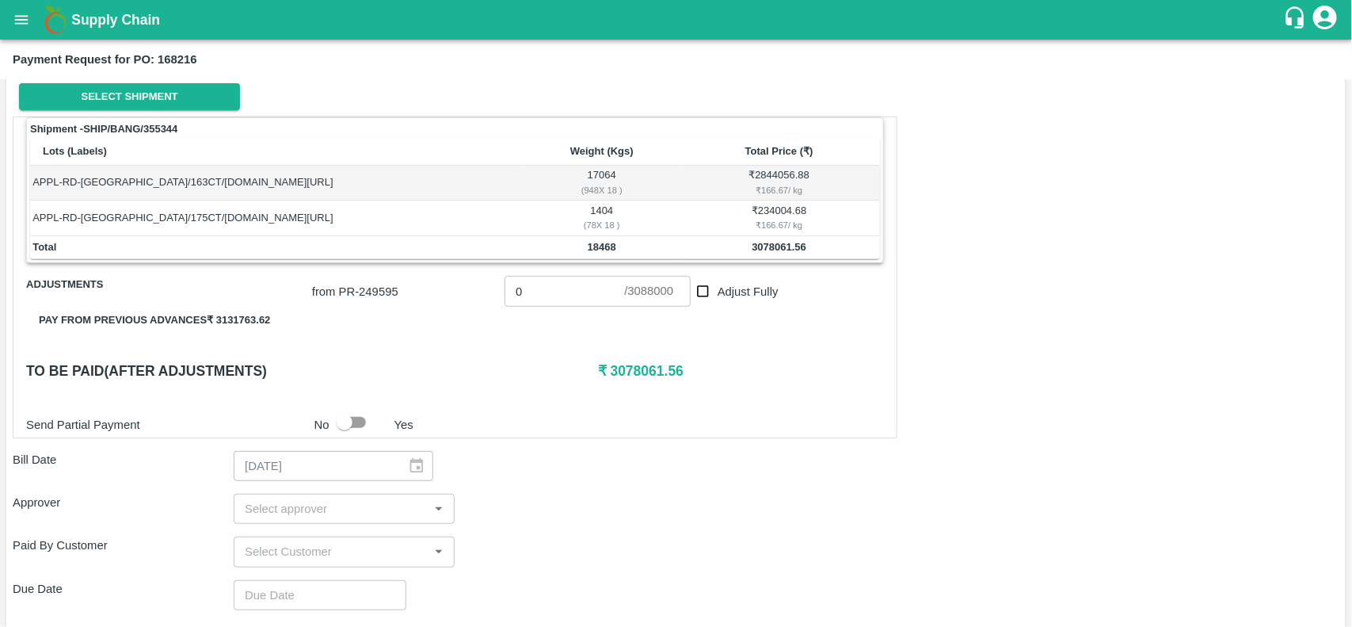
scroll to position [211, 0]
click at [754, 242] on td "3078061.56" at bounding box center [779, 249] width 201 height 24
copy b "3078061.56"
click at [554, 294] on input "0" at bounding box center [565, 291] width 120 height 30
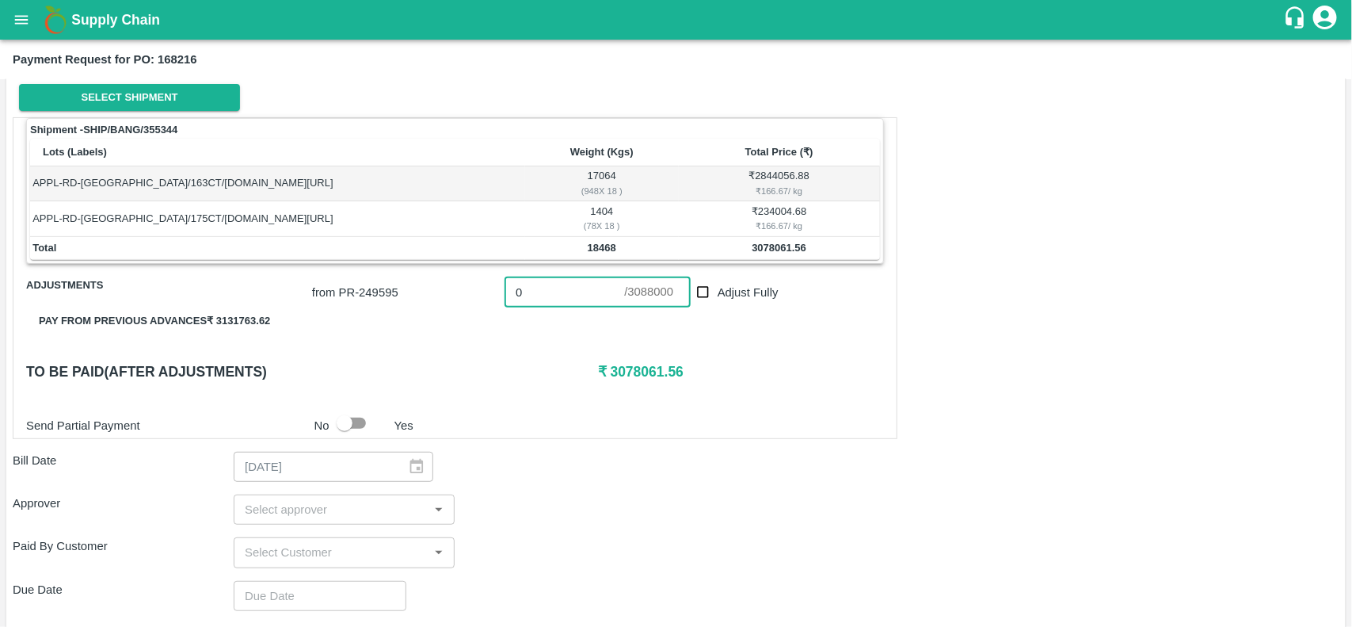
paste input "3078061.56"
type input "03078061.56"
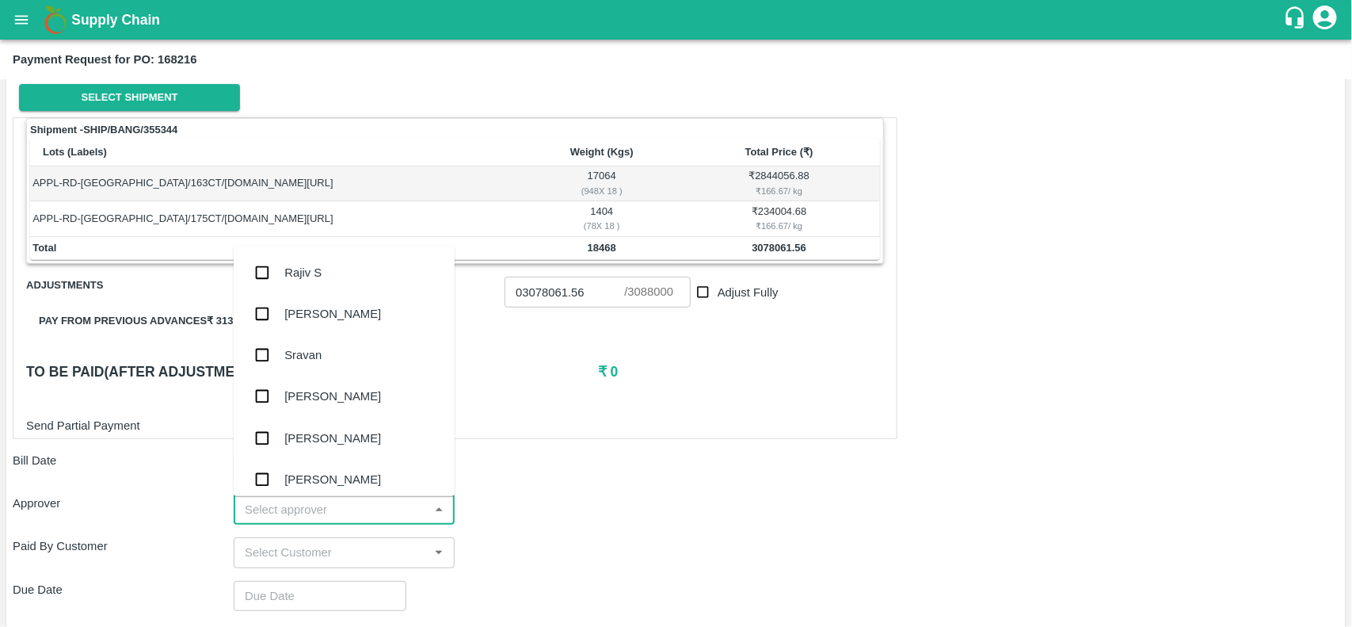
click at [282, 516] on input "input" at bounding box center [330, 509] width 185 height 21
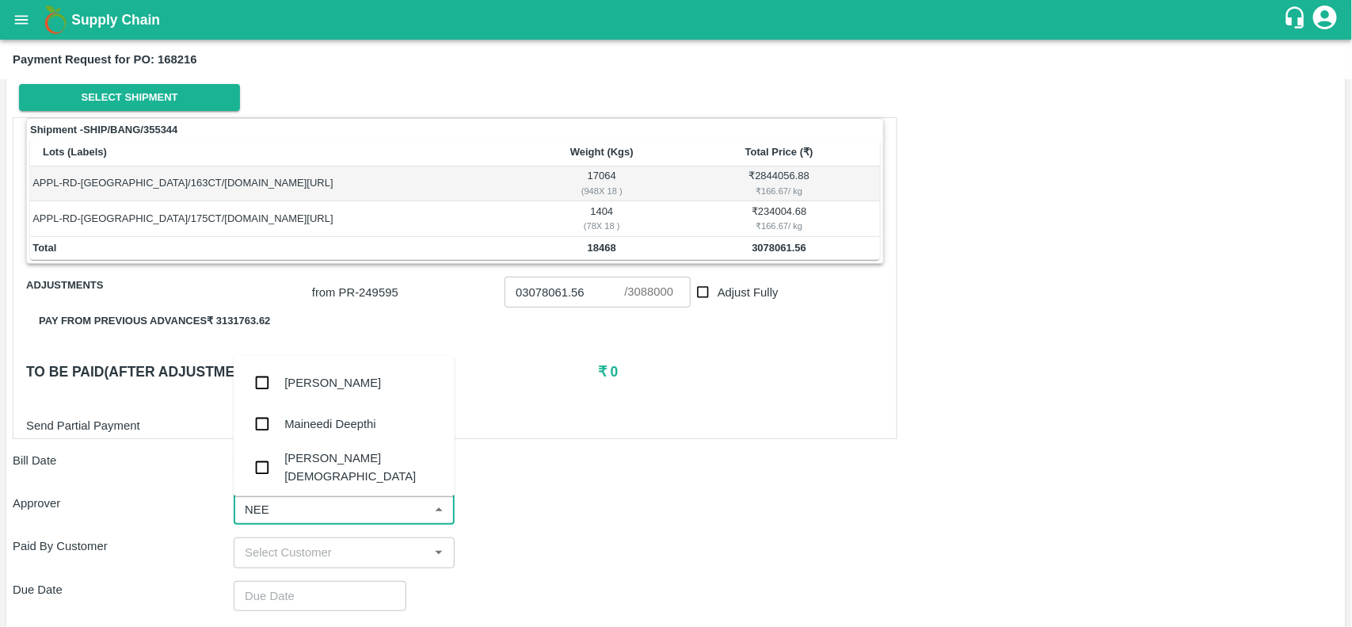
type input "NEET"
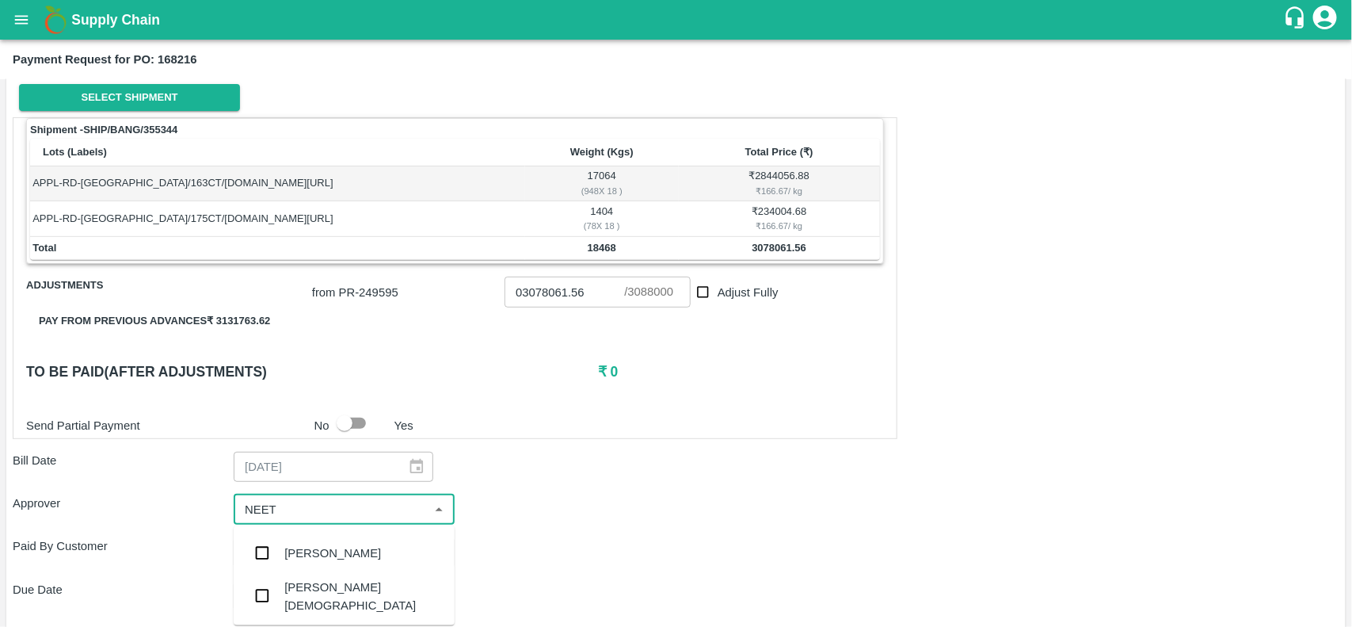
click at [295, 596] on div "[PERSON_NAME][DEMOGRAPHIC_DATA]" at bounding box center [363, 596] width 158 height 36
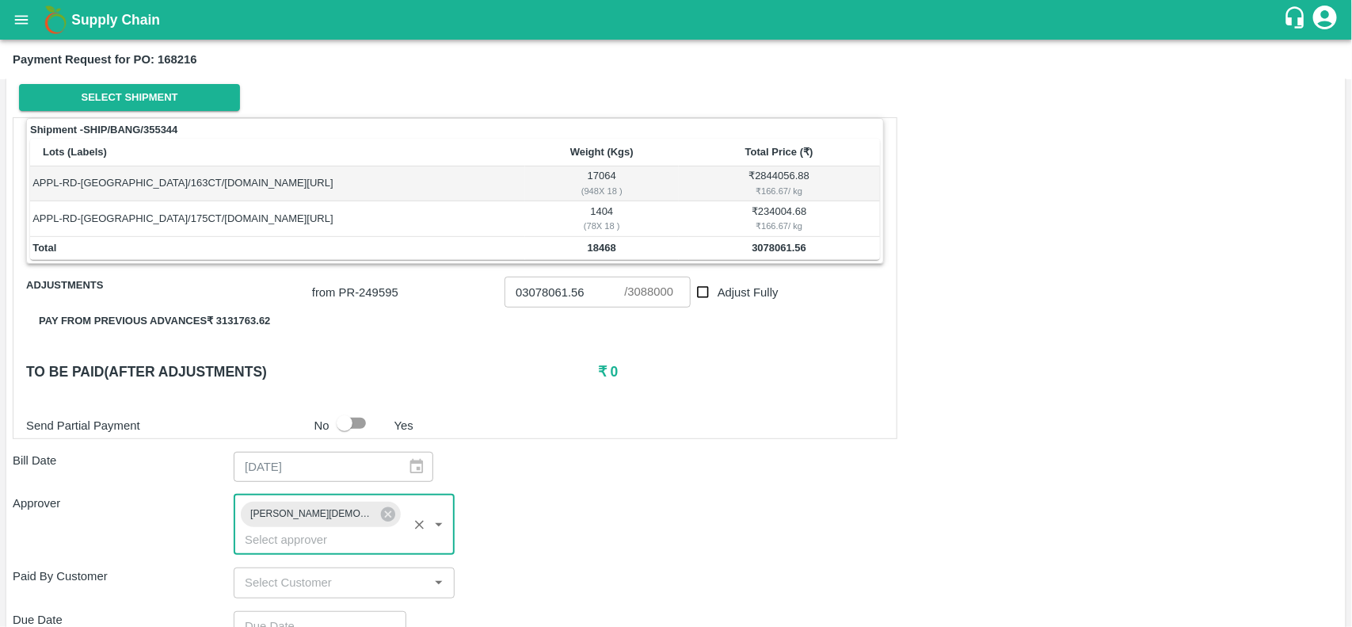
scroll to position [420, 0]
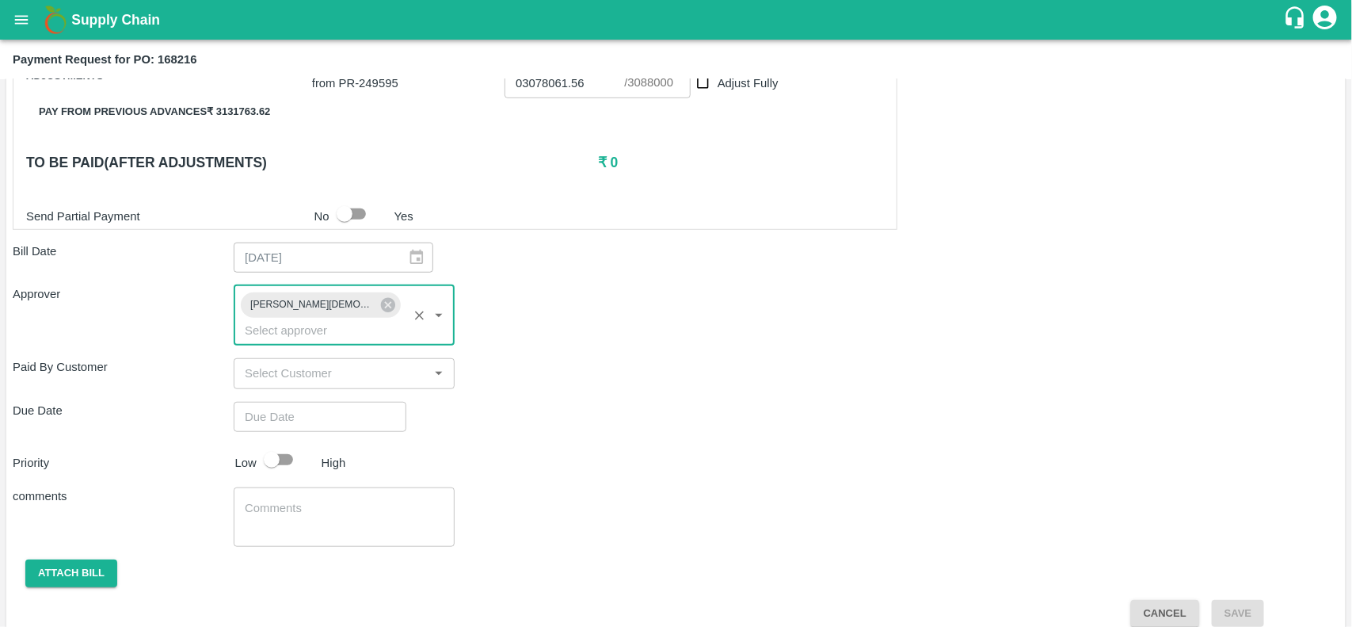
type input "DD/MM/YYYY hh:mm aa"
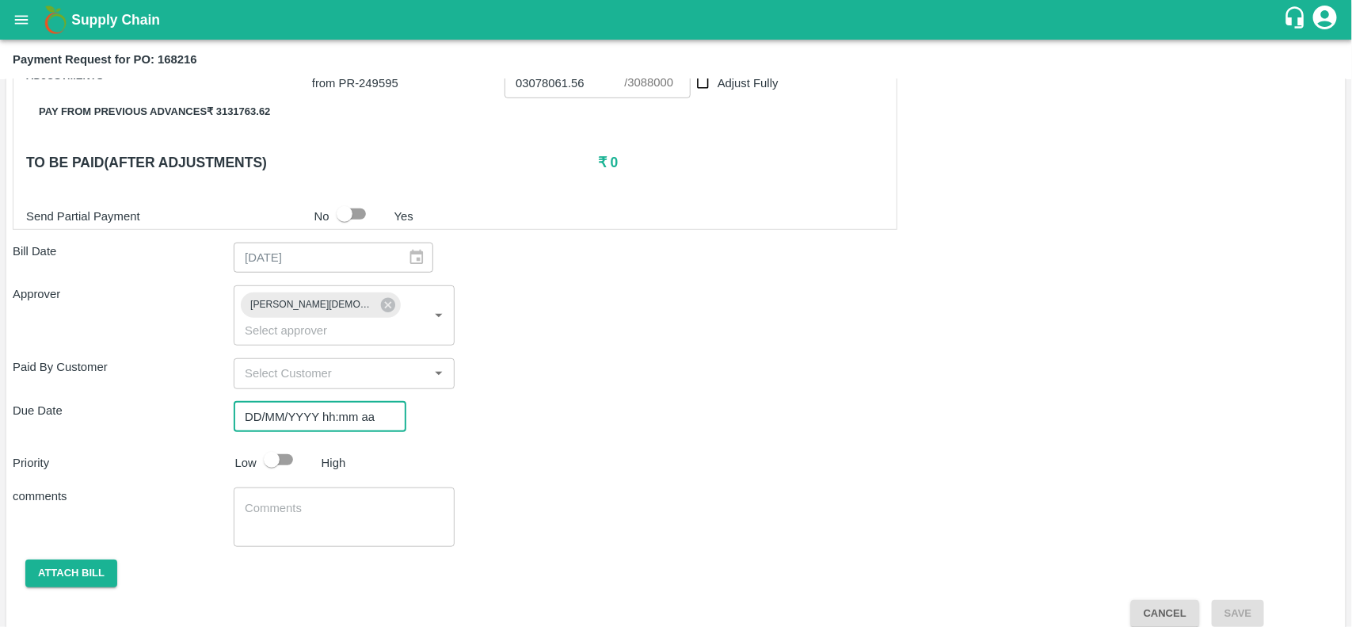
click at [270, 405] on input "DD/MM/YYYY hh:mm aa" at bounding box center [315, 417] width 162 height 30
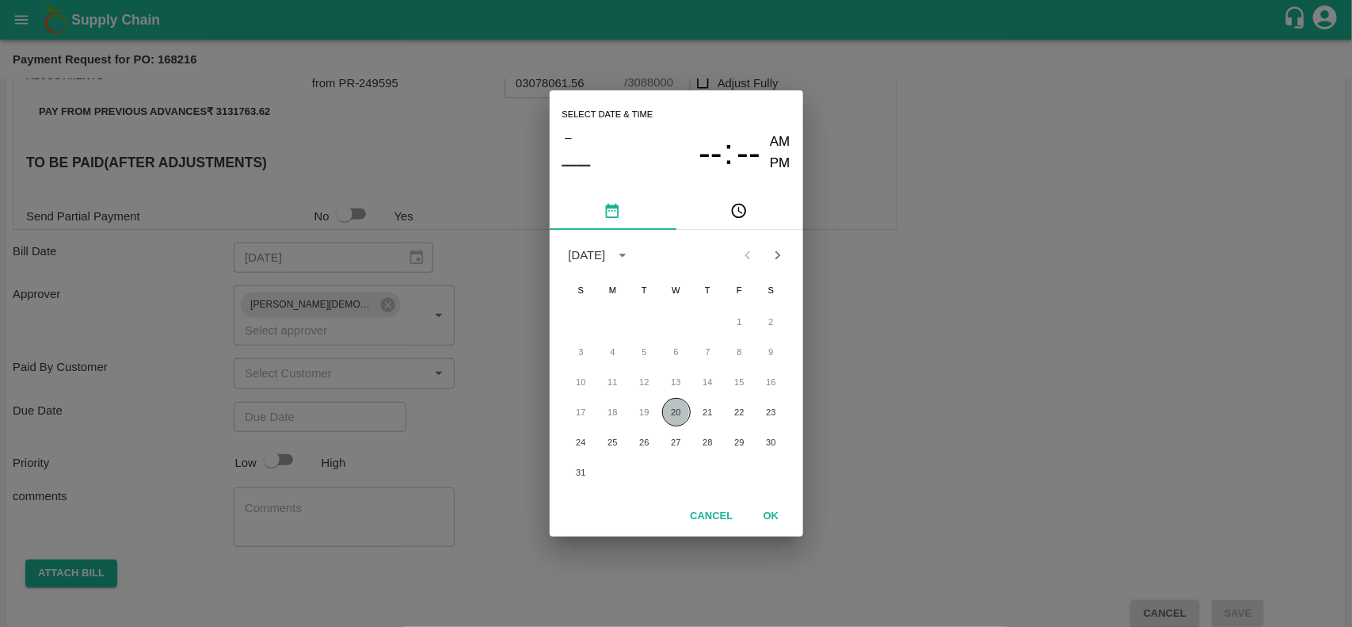
click at [688, 406] on button "20" at bounding box center [676, 412] width 29 height 29
type input "20/08/2025 12:00 AM"
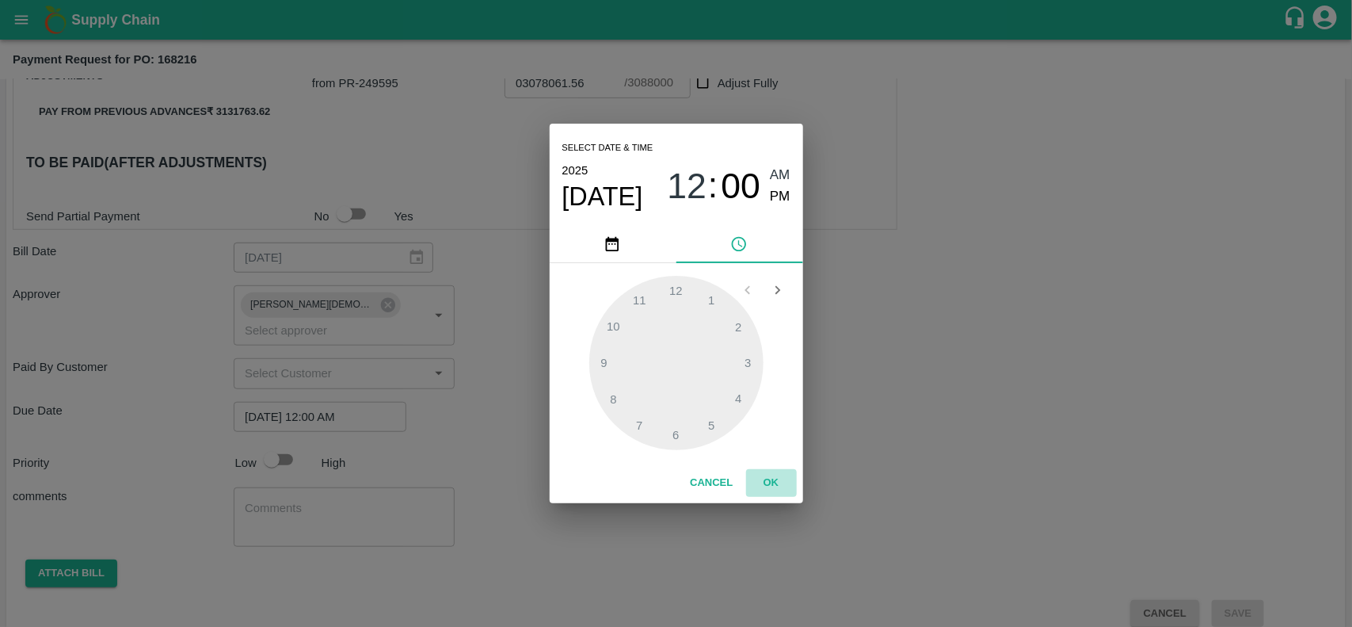
click at [767, 485] on button "OK" at bounding box center [771, 483] width 51 height 28
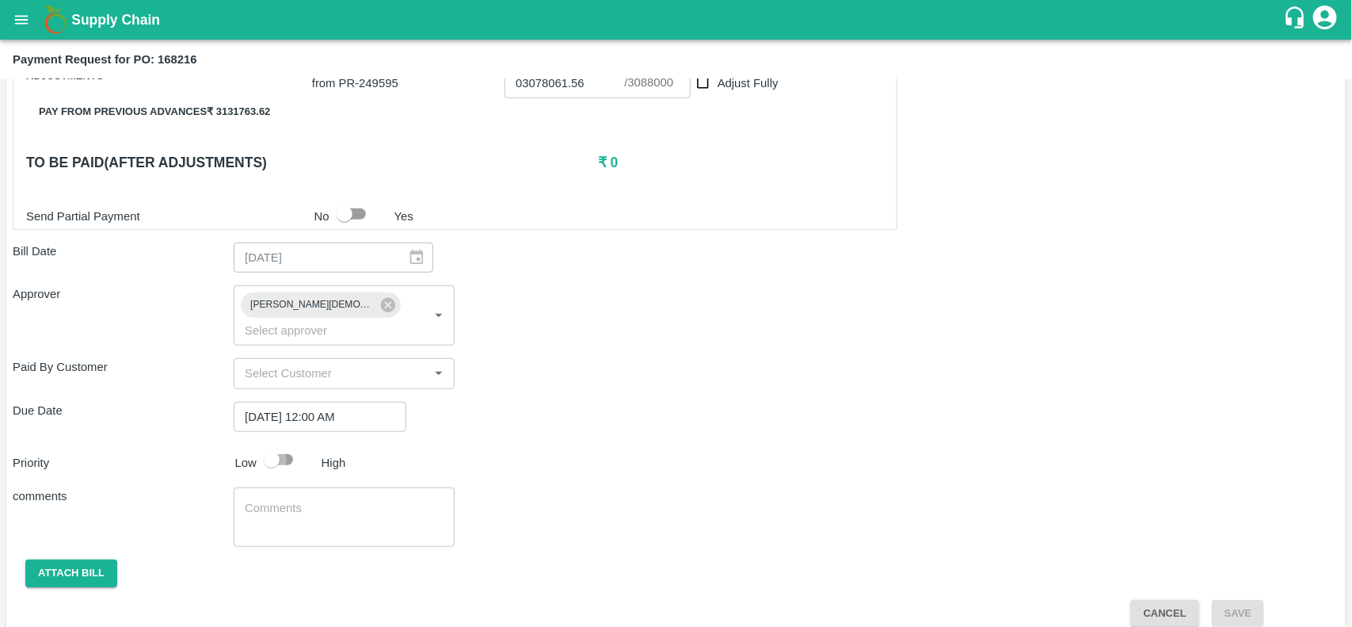
click at [265, 444] on input "checkbox" at bounding box center [272, 459] width 90 height 30
checkbox input "true"
click at [44, 559] on button "Attach bill" at bounding box center [71, 573] width 92 height 28
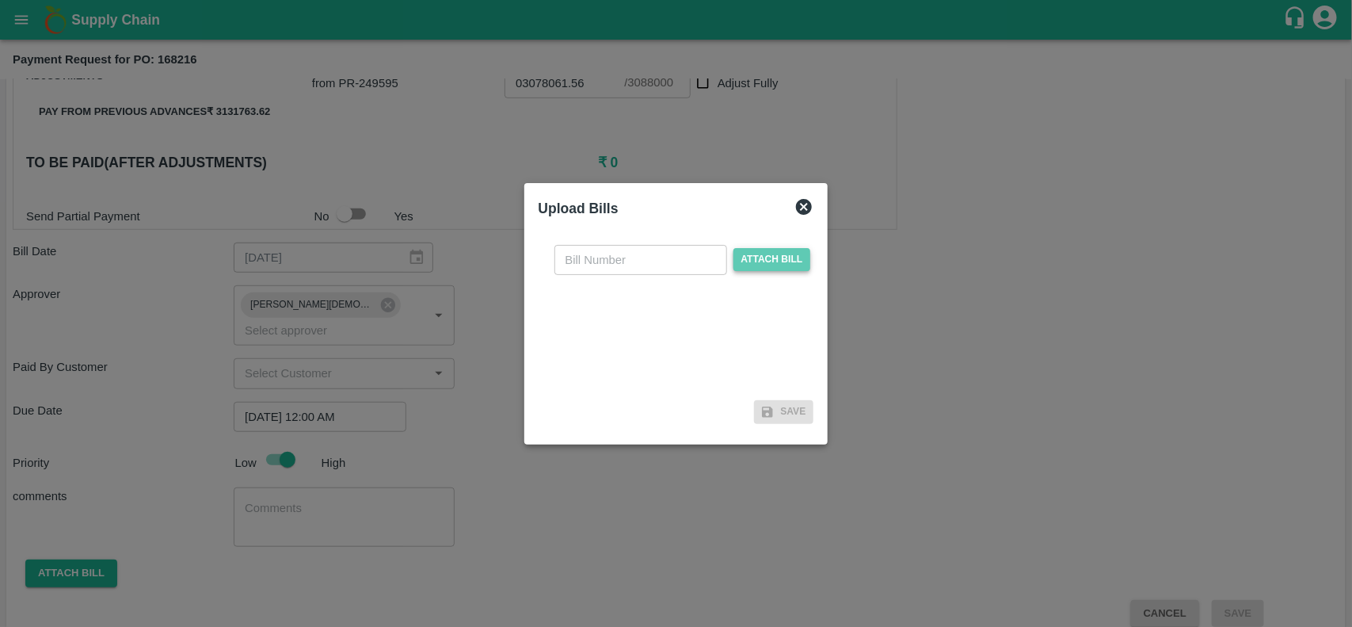
click at [749, 261] on span "Attach bill" at bounding box center [772, 259] width 78 height 23
click at [0, 0] on input "Attach bill" at bounding box center [0, 0] width 0 height 0
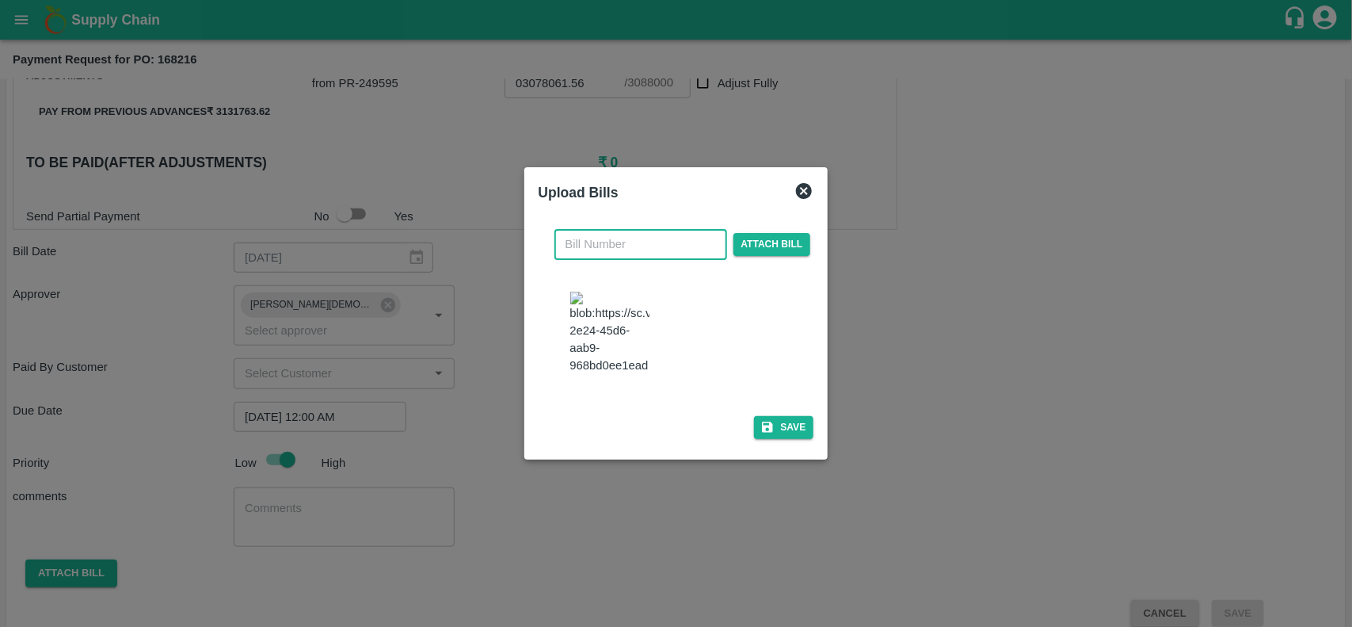
click at [591, 259] on input "text" at bounding box center [640, 244] width 173 height 30
type input "20704"
click at [794, 425] on button "Save" at bounding box center [784, 427] width 60 height 23
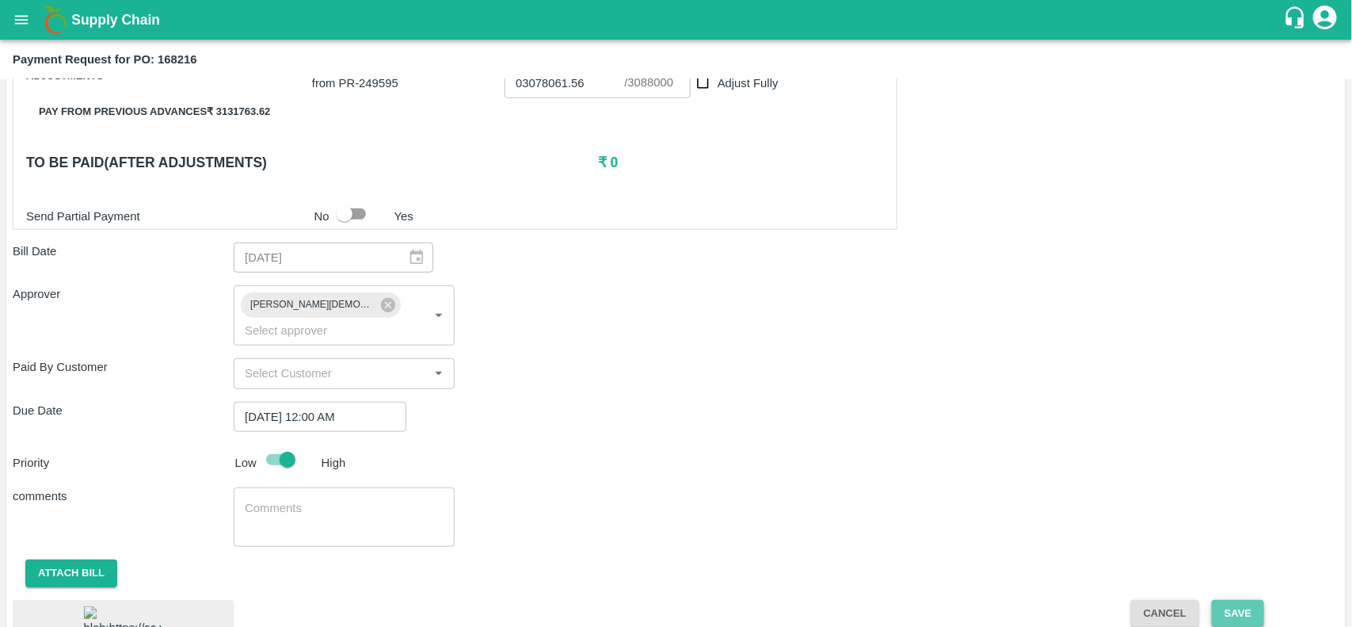
click at [1217, 600] on button "Save" at bounding box center [1238, 614] width 52 height 28
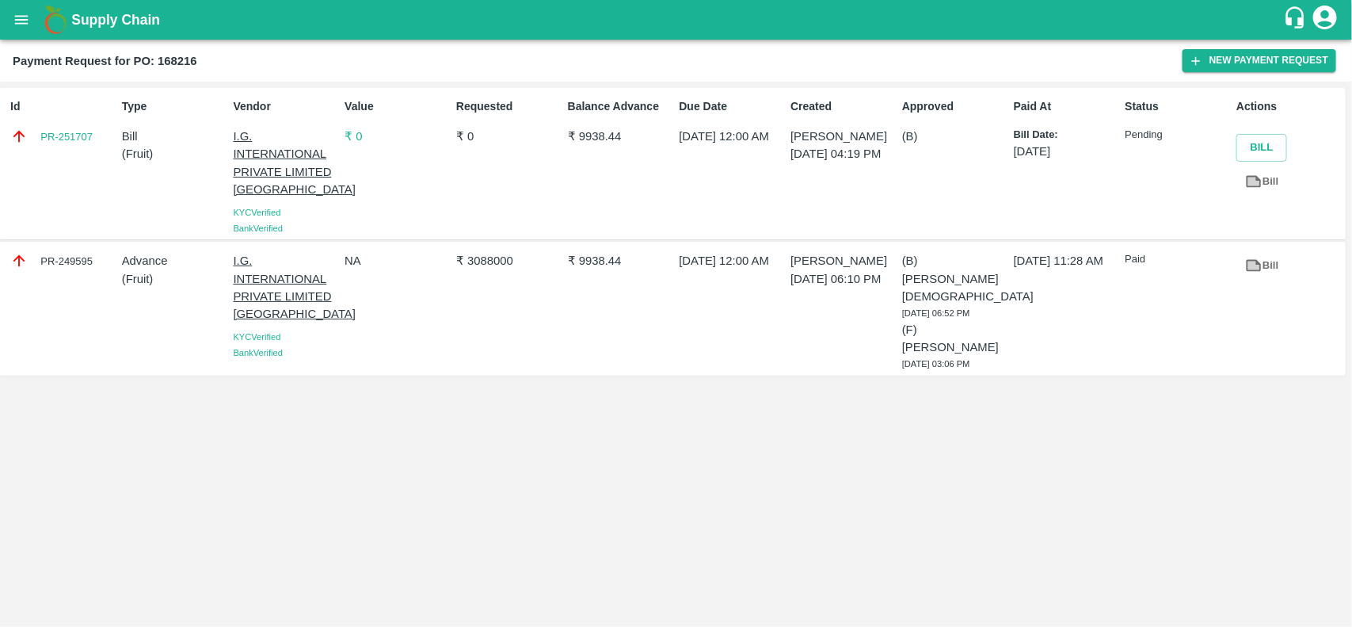
click at [580, 144] on p "₹ 9938.44" at bounding box center [620, 136] width 105 height 17
copy p "9938.44"
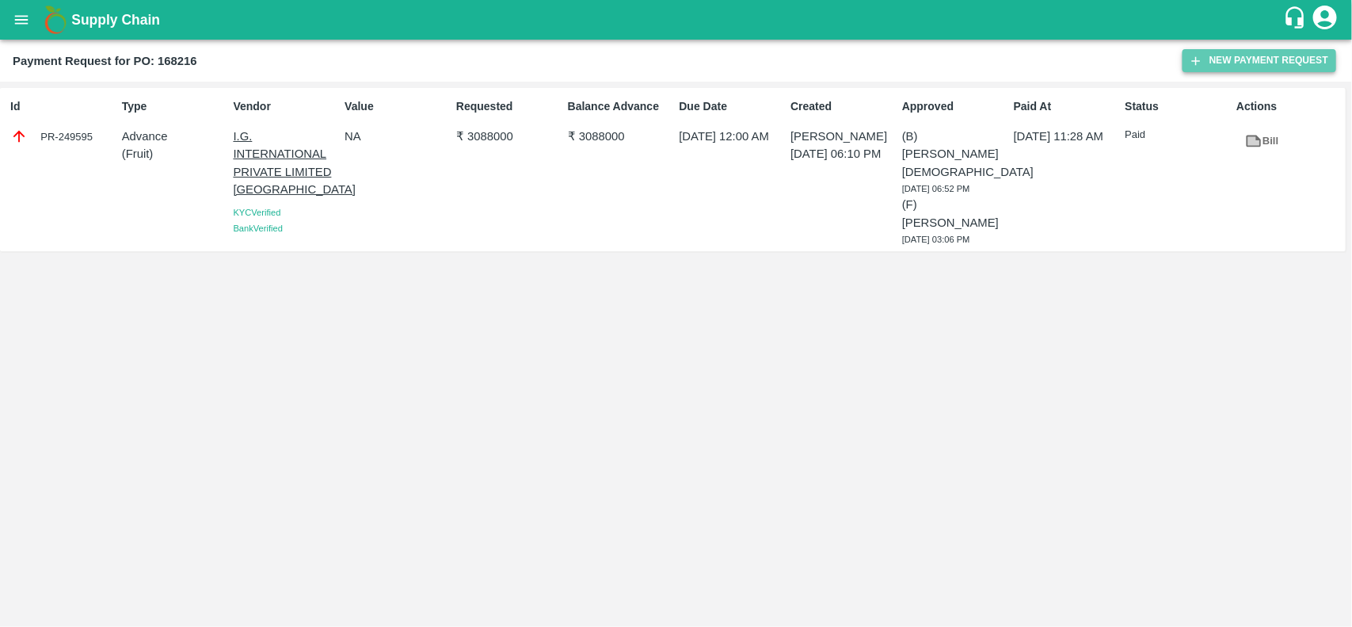
click at [1237, 55] on button "New Payment Request" at bounding box center [1260, 60] width 154 height 23
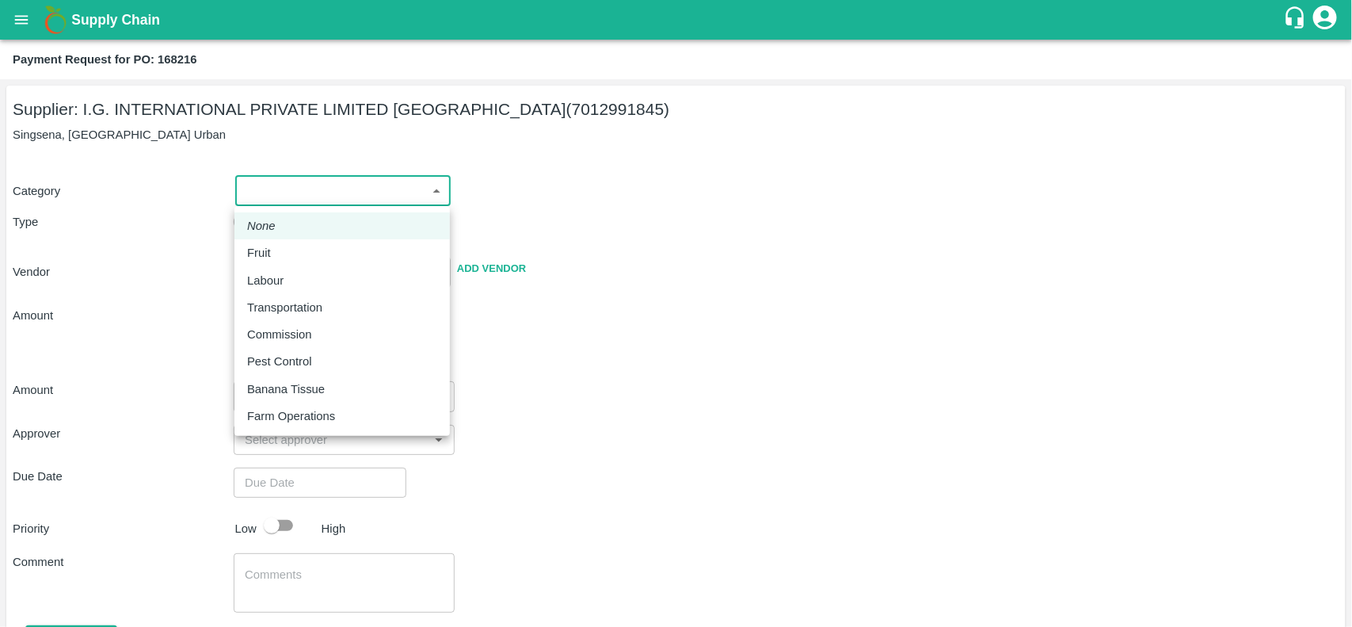
click at [339, 204] on body "Supply Chain Payment Request for PO: 168216 Supplier: I.G. INTERNATIONAL PRIVAT…" at bounding box center [676, 313] width 1352 height 627
click at [283, 251] on div "Fruit" at bounding box center [342, 252] width 190 height 17
type input "1"
type input "I.G. INTERNATIONAL PRIVATE LIMITED BANGALORE - 7012991845(Supplier)"
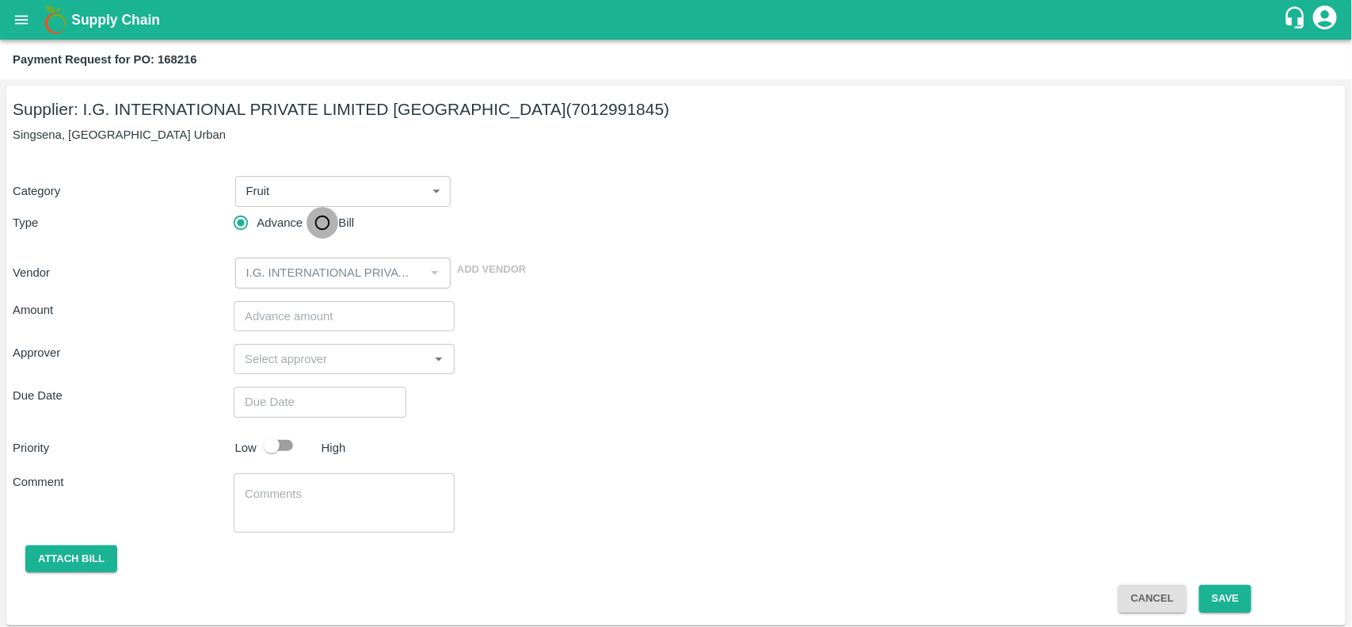
click at [310, 222] on input "Bill" at bounding box center [323, 223] width 32 height 32
radio input "true"
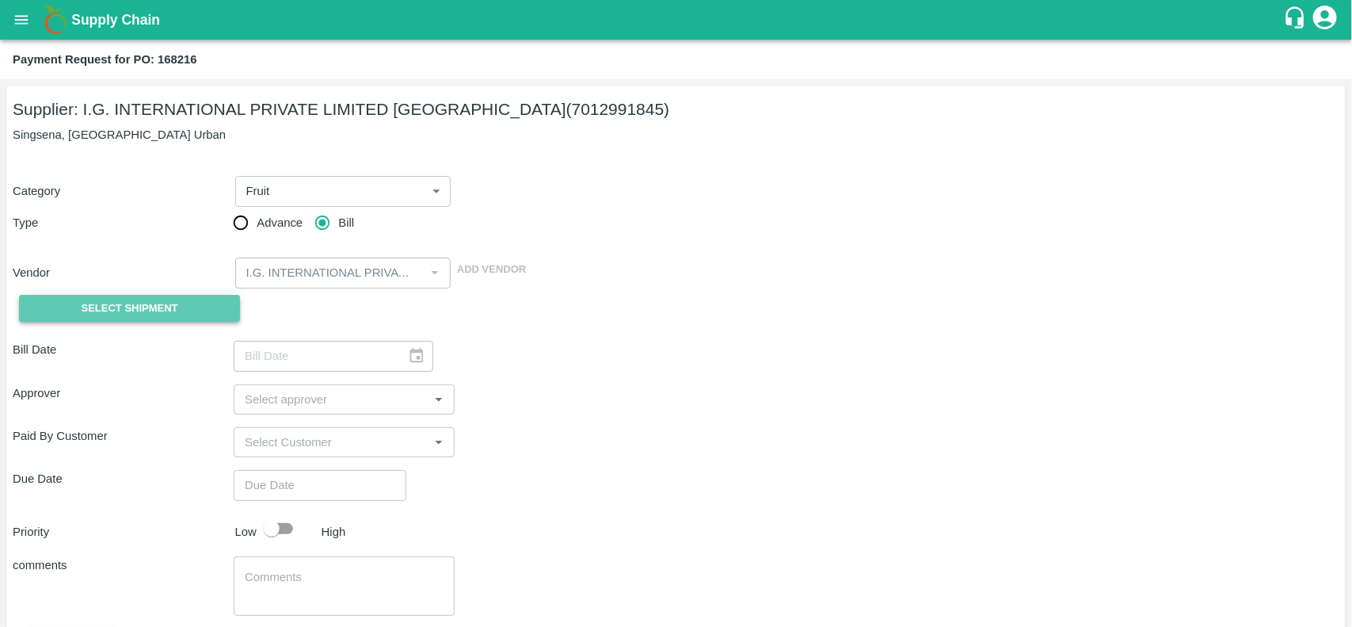
click at [101, 303] on span "Select Shipment" at bounding box center [130, 308] width 97 height 18
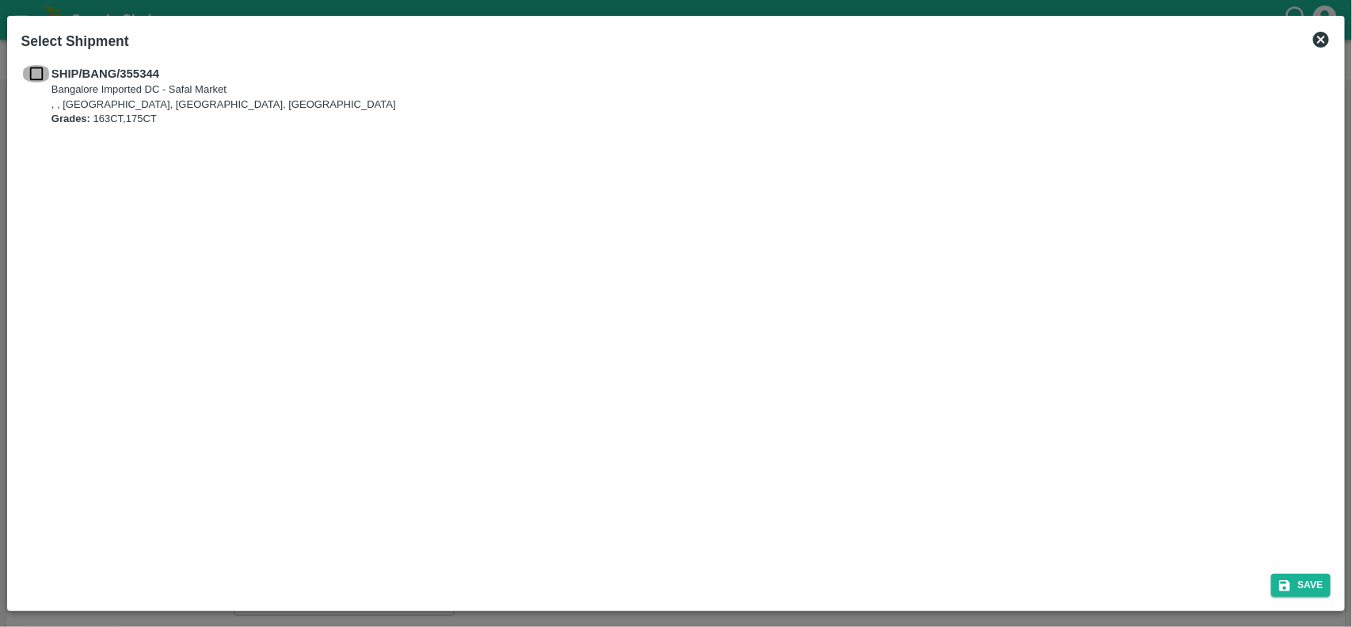
click at [40, 65] on input "checkbox" at bounding box center [36, 73] width 30 height 17
checkbox input "true"
click at [1293, 587] on button "Save" at bounding box center [1301, 584] width 60 height 23
type input "20/08/2025"
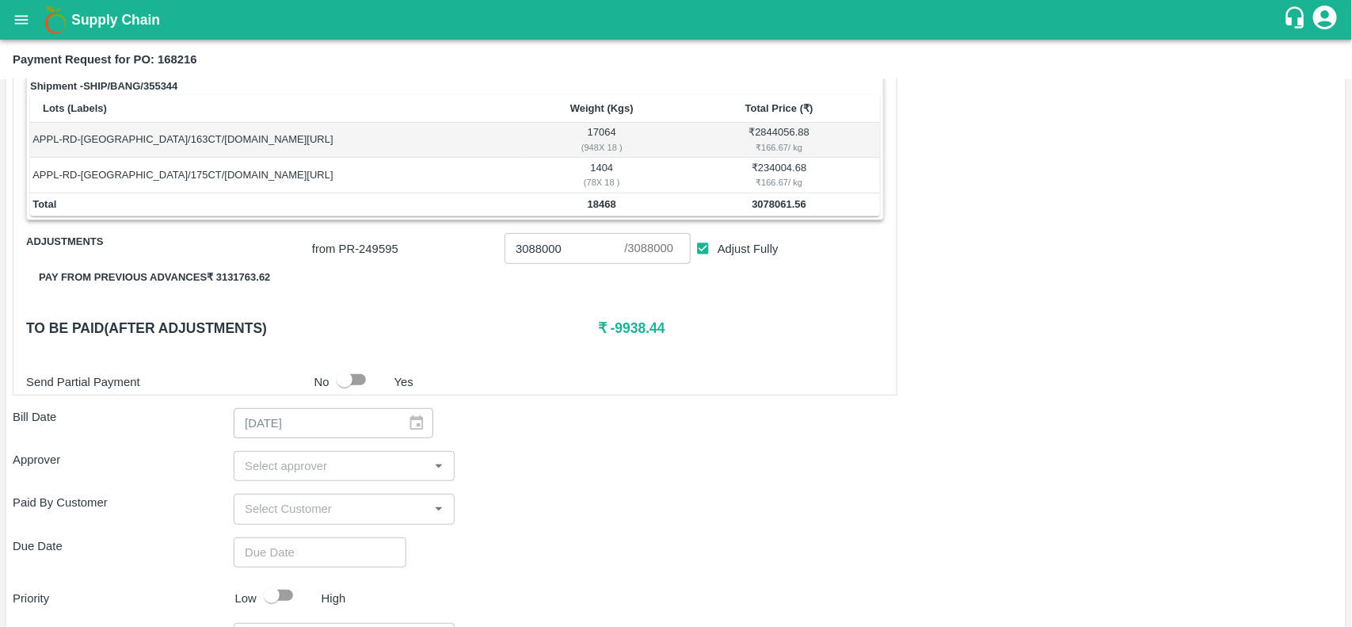
scroll to position [255, 0]
click at [703, 252] on input "Adjust Fully" at bounding box center [702, 247] width 29 height 29
checkbox input "false"
click at [759, 204] on b "3078061.56" at bounding box center [779, 203] width 55 height 12
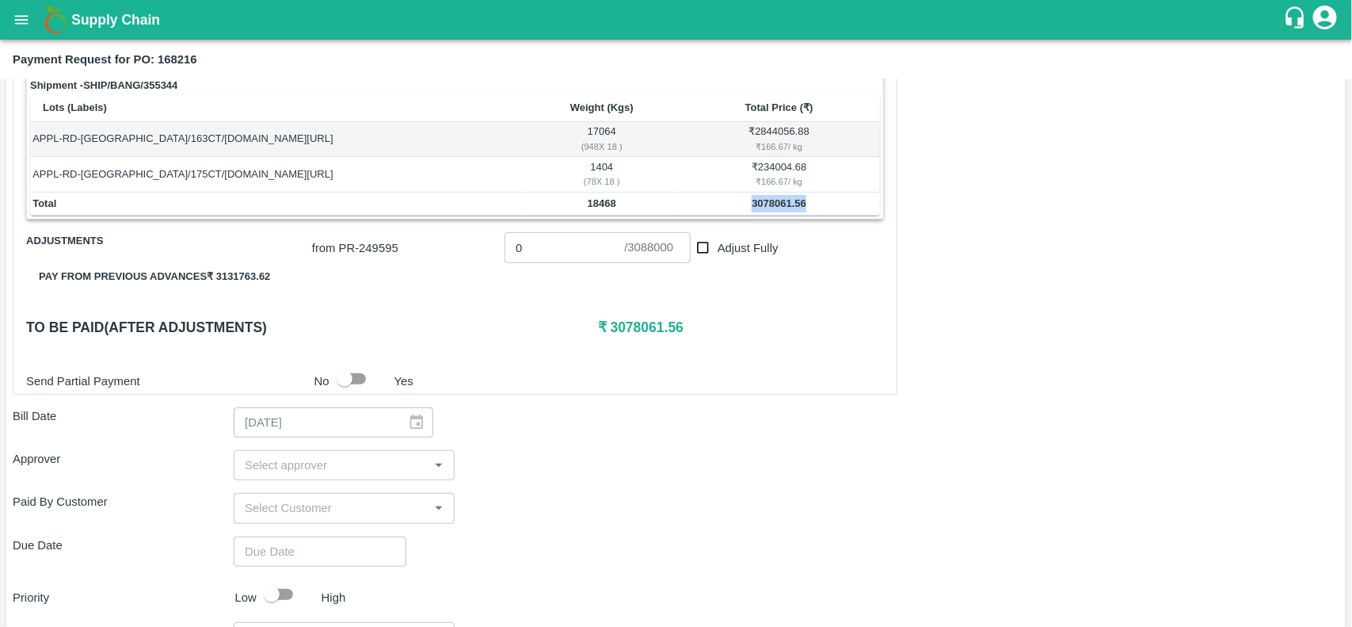
copy b "3078061.56"
click at [524, 244] on input "0" at bounding box center [565, 247] width 120 height 30
paste input "3078061.56"
type input "03078061.56"
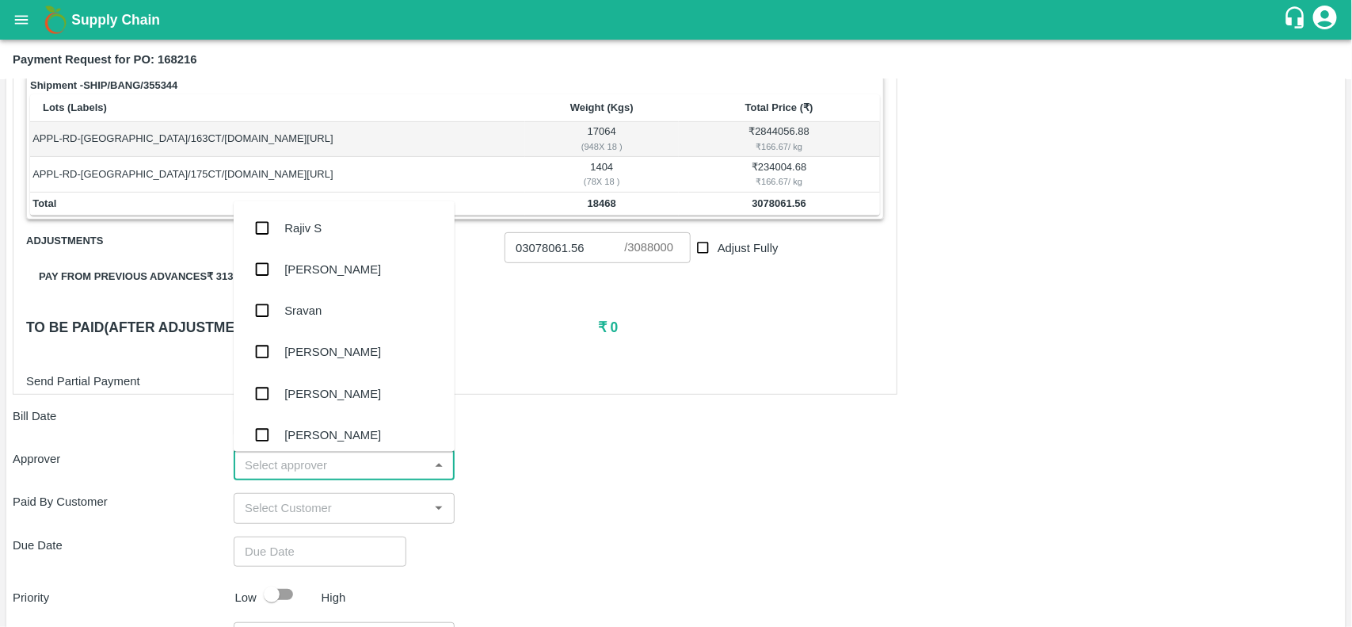
click at [301, 465] on input "input" at bounding box center [330, 465] width 185 height 21
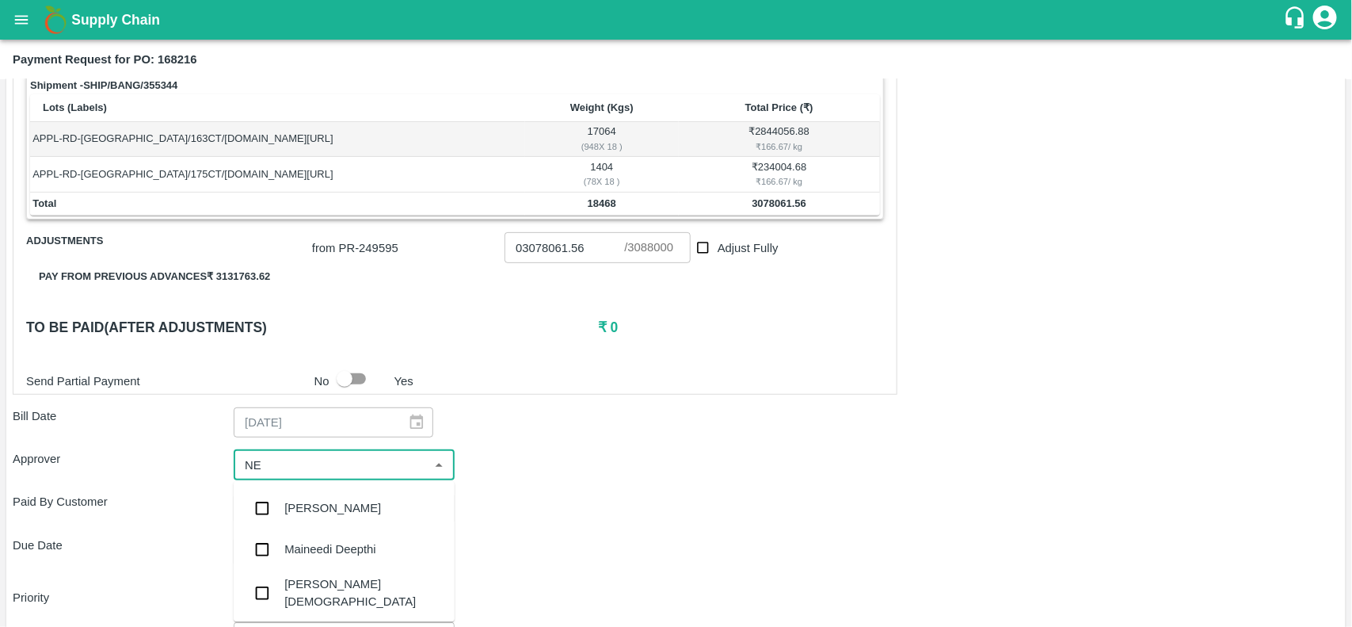
type input "NEE"
click at [315, 578] on div "[PERSON_NAME][DEMOGRAPHIC_DATA]" at bounding box center [344, 592] width 221 height 45
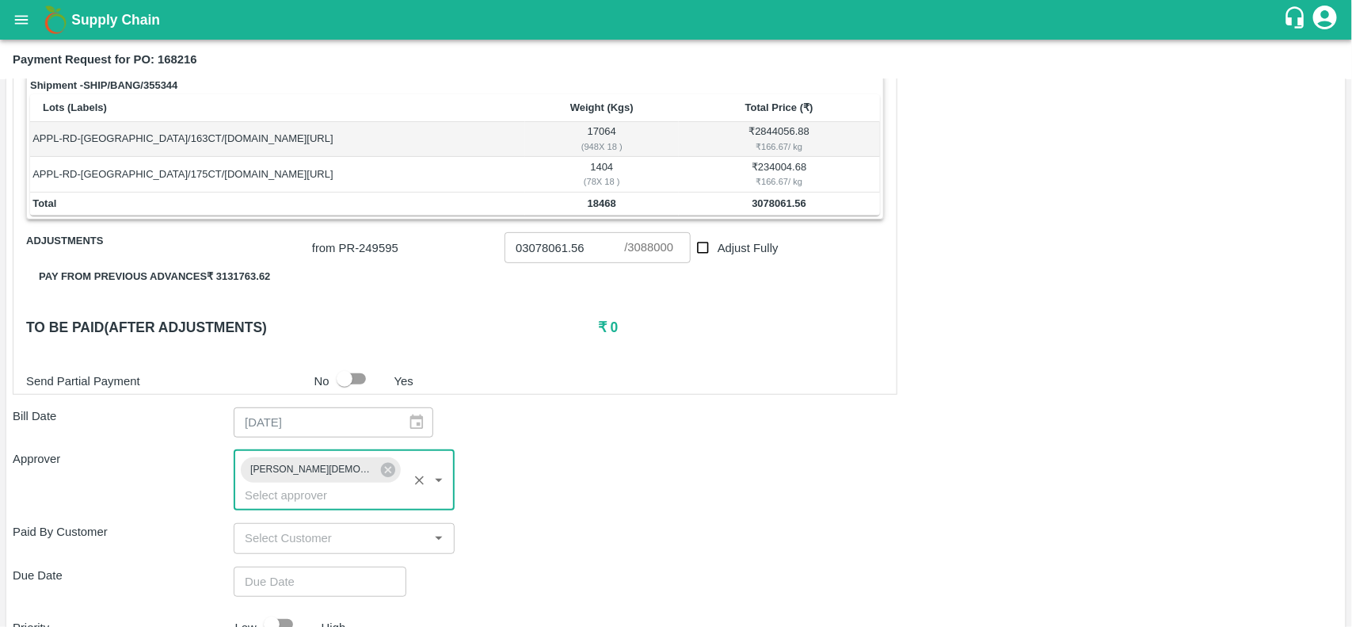
type input "DD/MM/YYYY hh:mm aa"
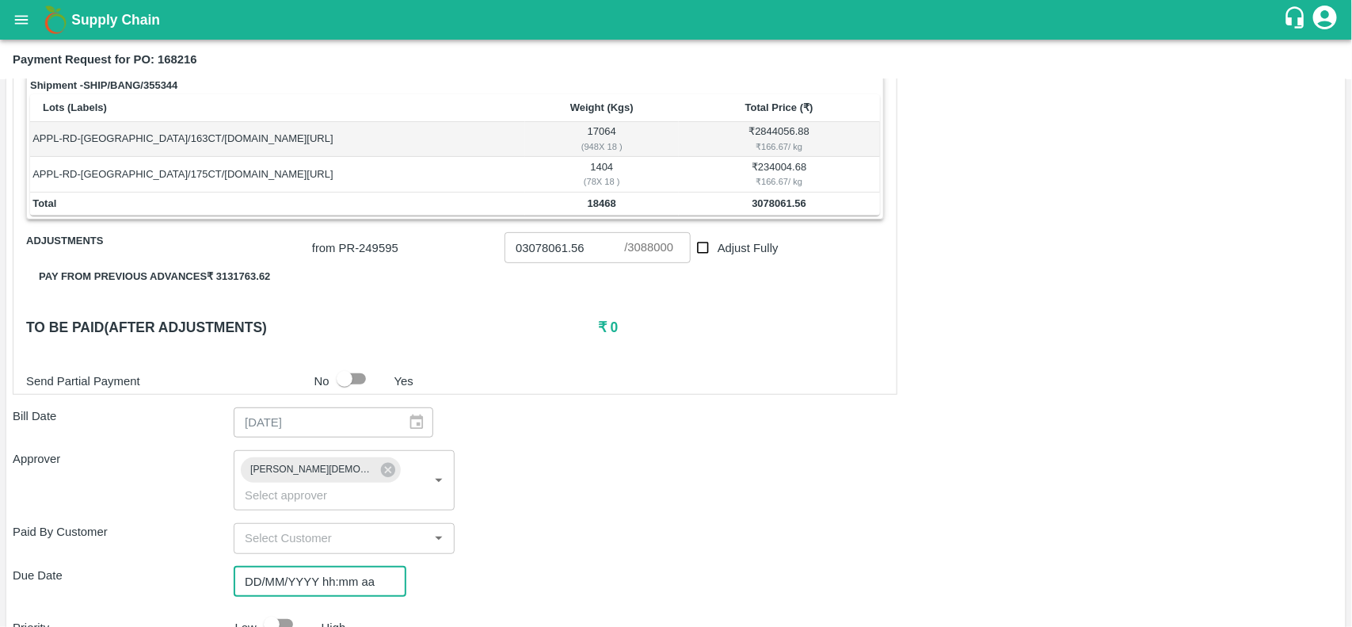
click at [275, 566] on input "DD/MM/YYYY hh:mm aa" at bounding box center [315, 581] width 162 height 30
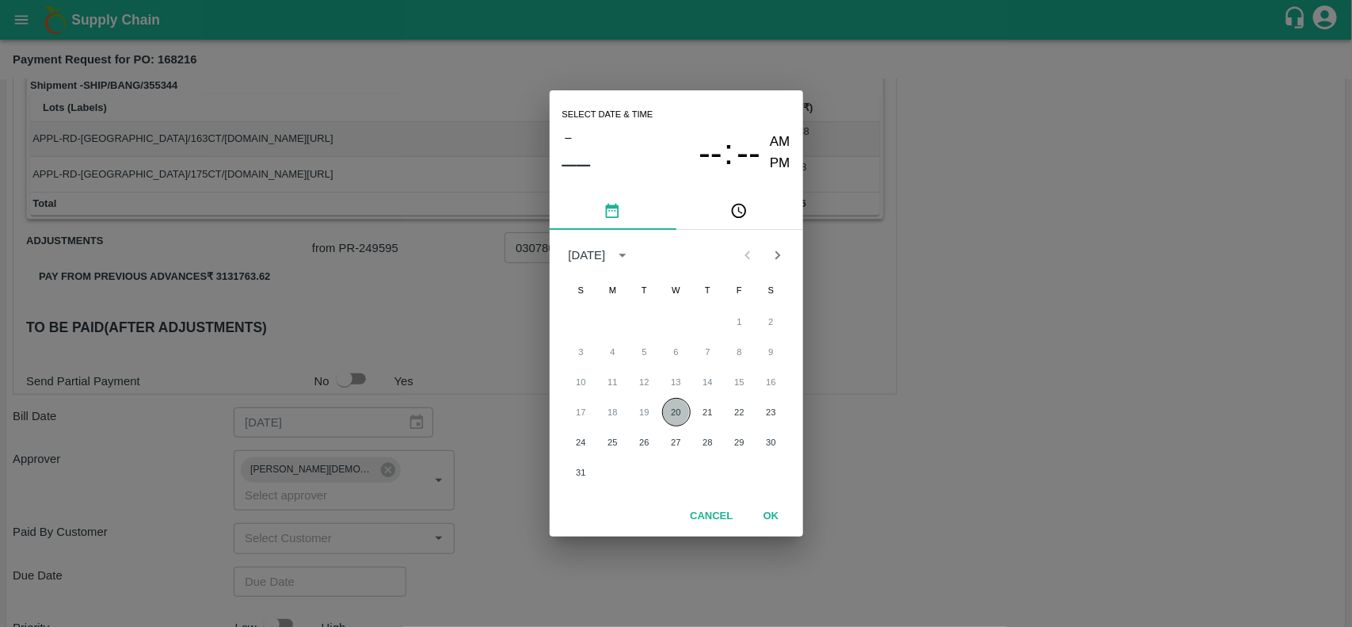
click at [671, 421] on button "20" at bounding box center [676, 412] width 29 height 29
type input "20/08/2025 12:00 AM"
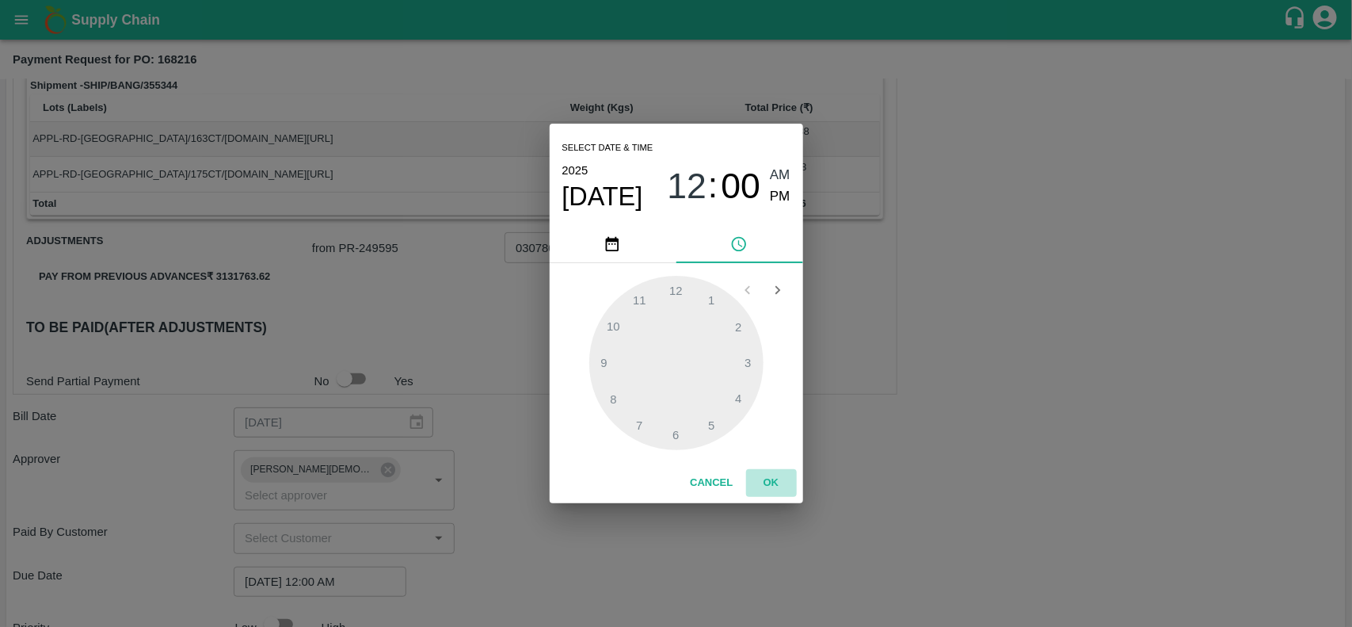
click at [767, 479] on button "OK" at bounding box center [771, 483] width 51 height 28
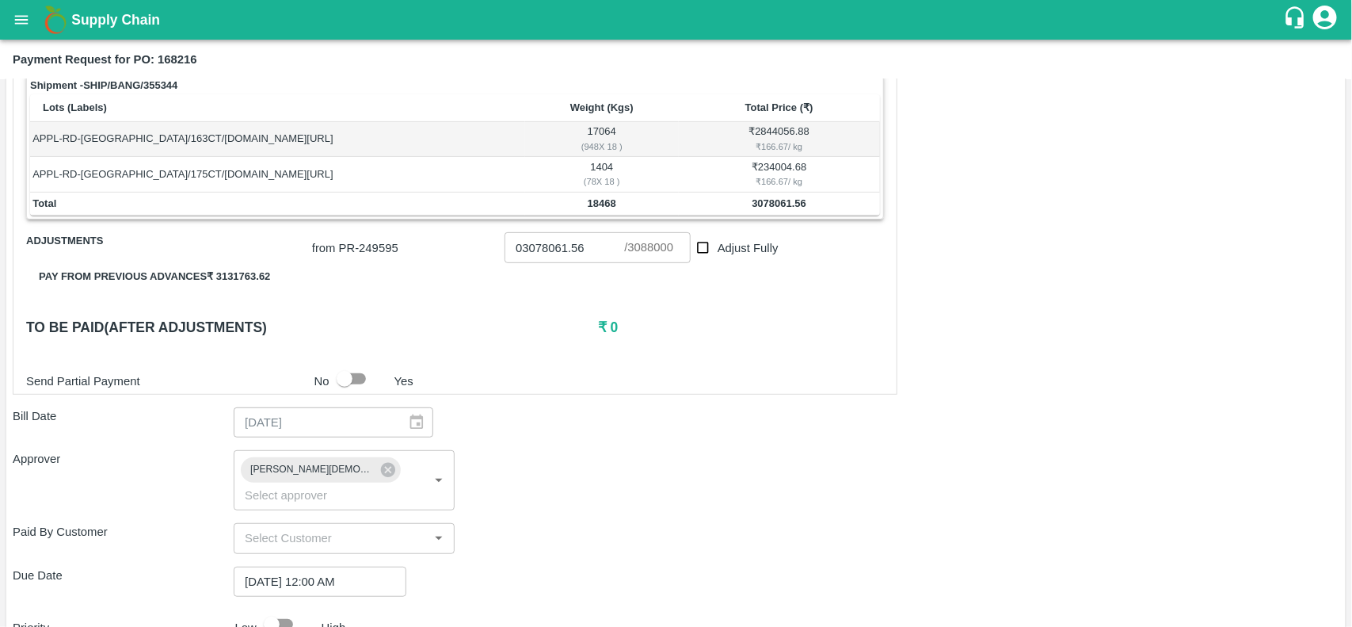
click at [610, 566] on div "Due Date 20/08/2025 12:00 AM ​" at bounding box center [676, 581] width 1327 height 30
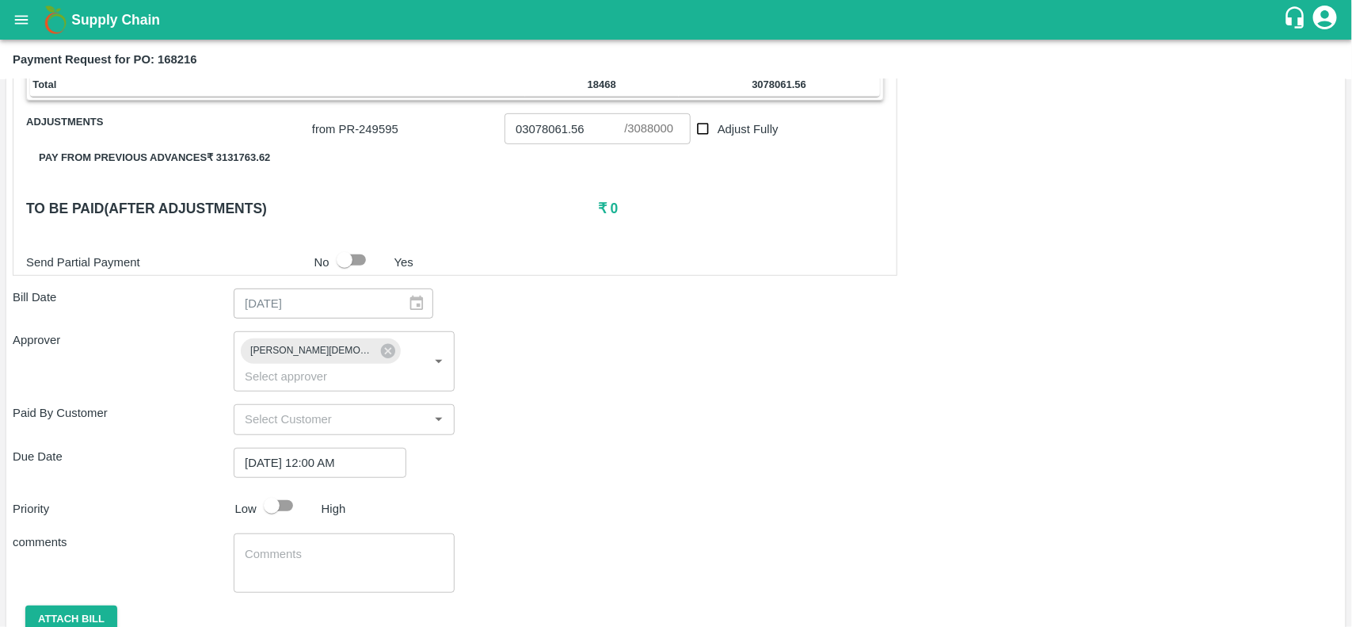
scroll to position [420, 0]
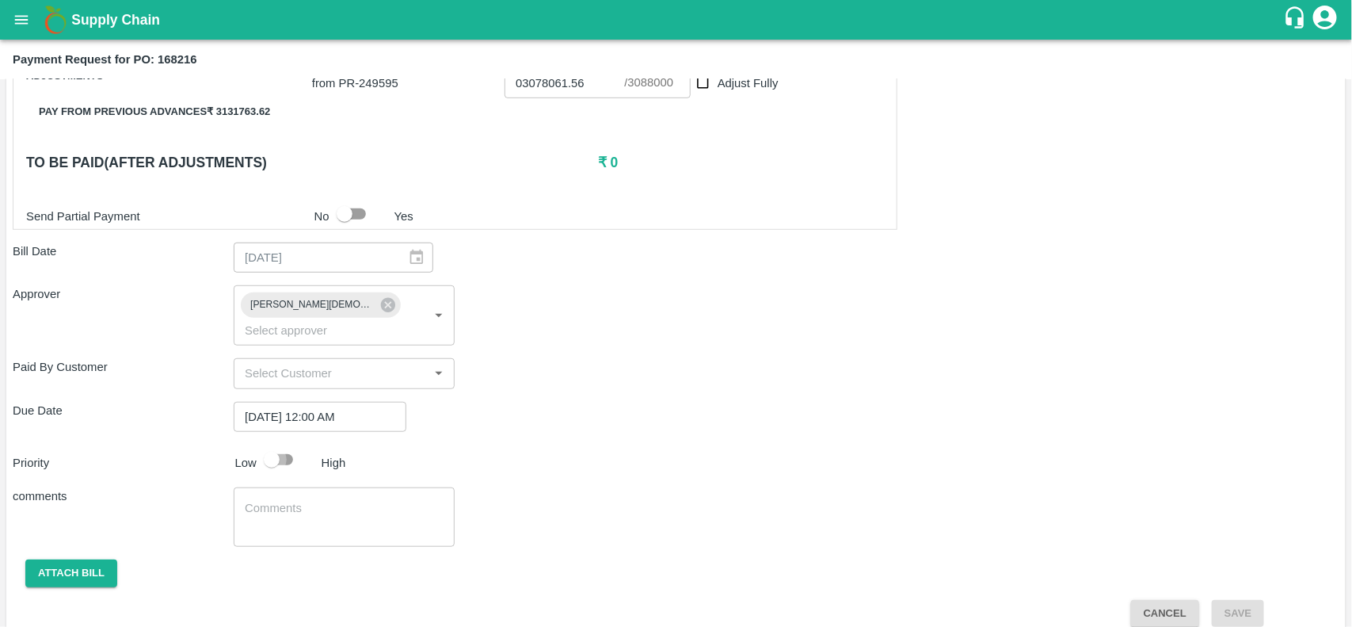
click at [270, 444] on input "checkbox" at bounding box center [272, 459] width 90 height 30
checkbox input "true"
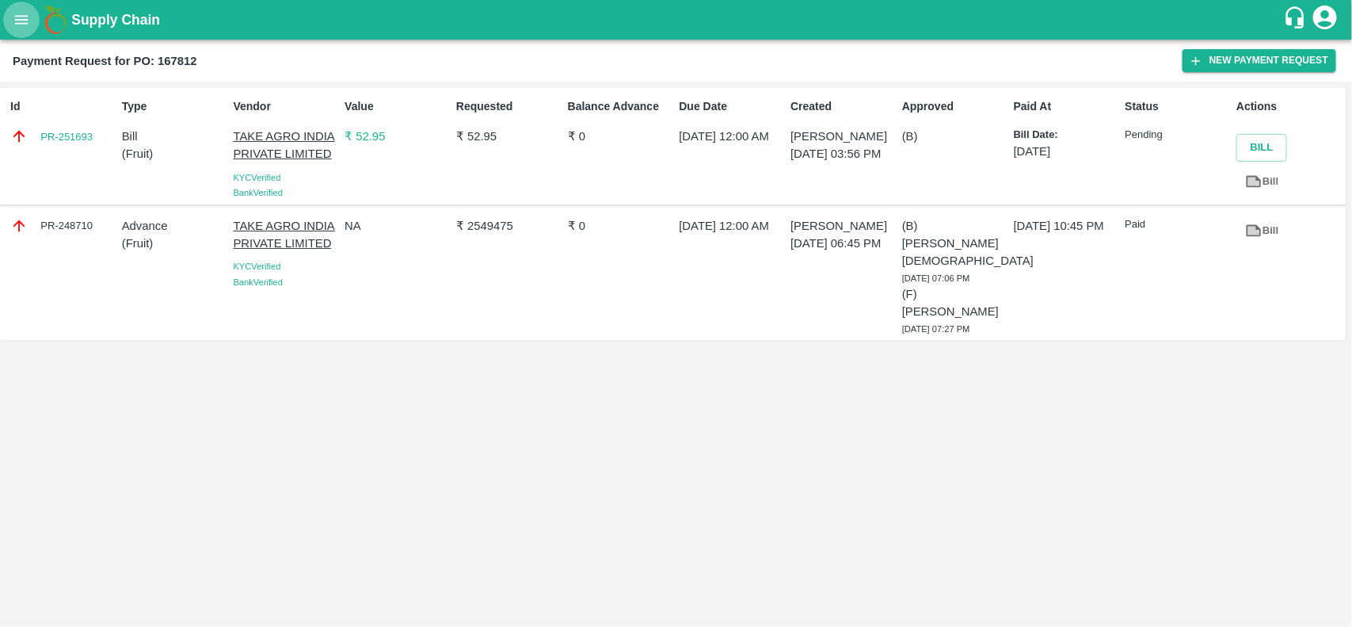
click at [16, 28] on icon "open drawer" at bounding box center [21, 19] width 17 height 17
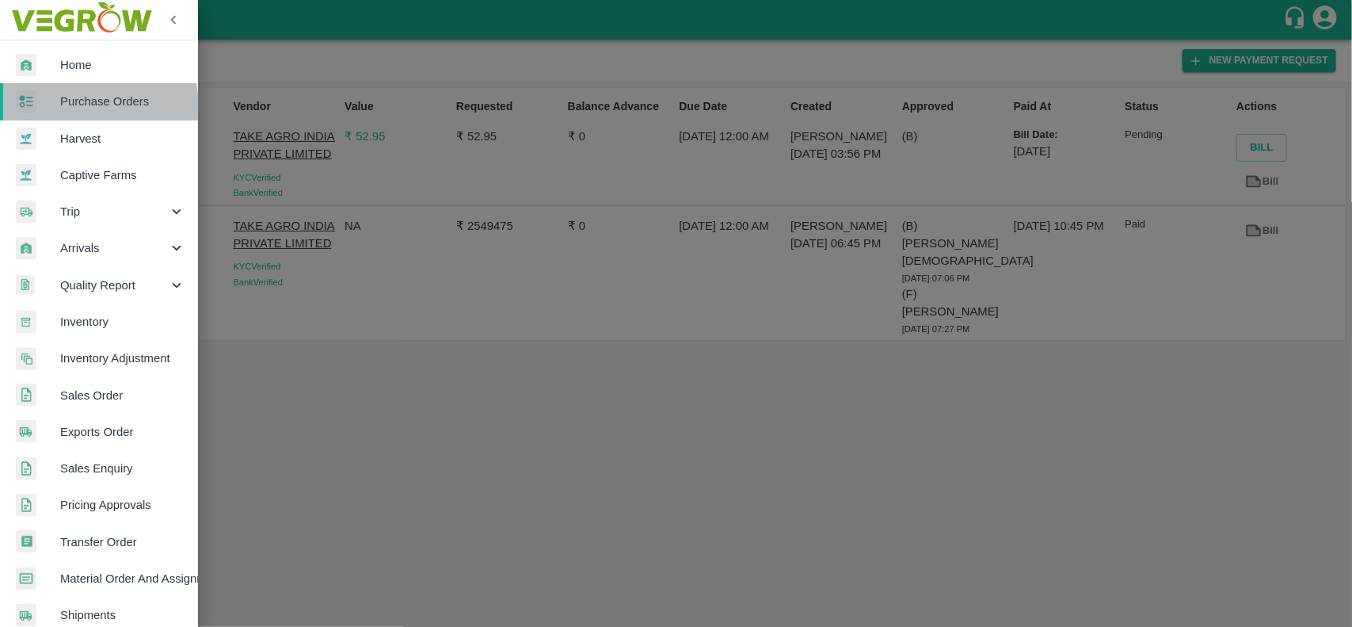
click at [48, 109] on div at bounding box center [38, 101] width 44 height 23
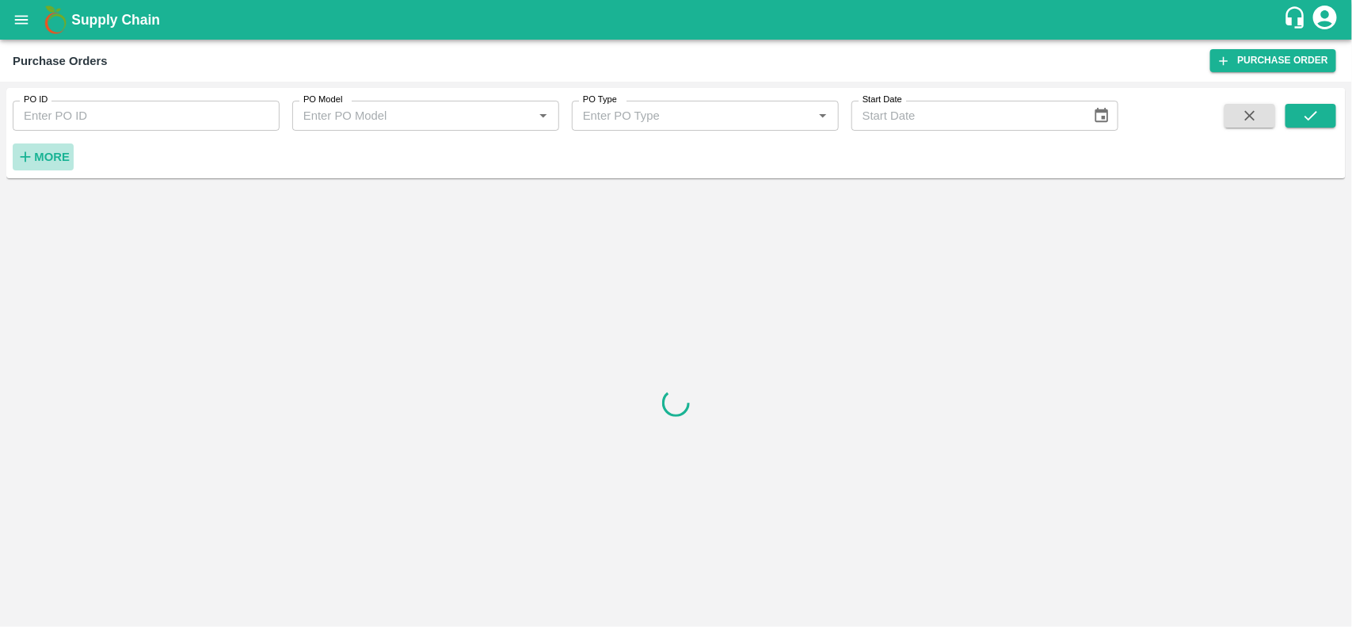
click at [36, 158] on strong "More" at bounding box center [52, 156] width 36 height 13
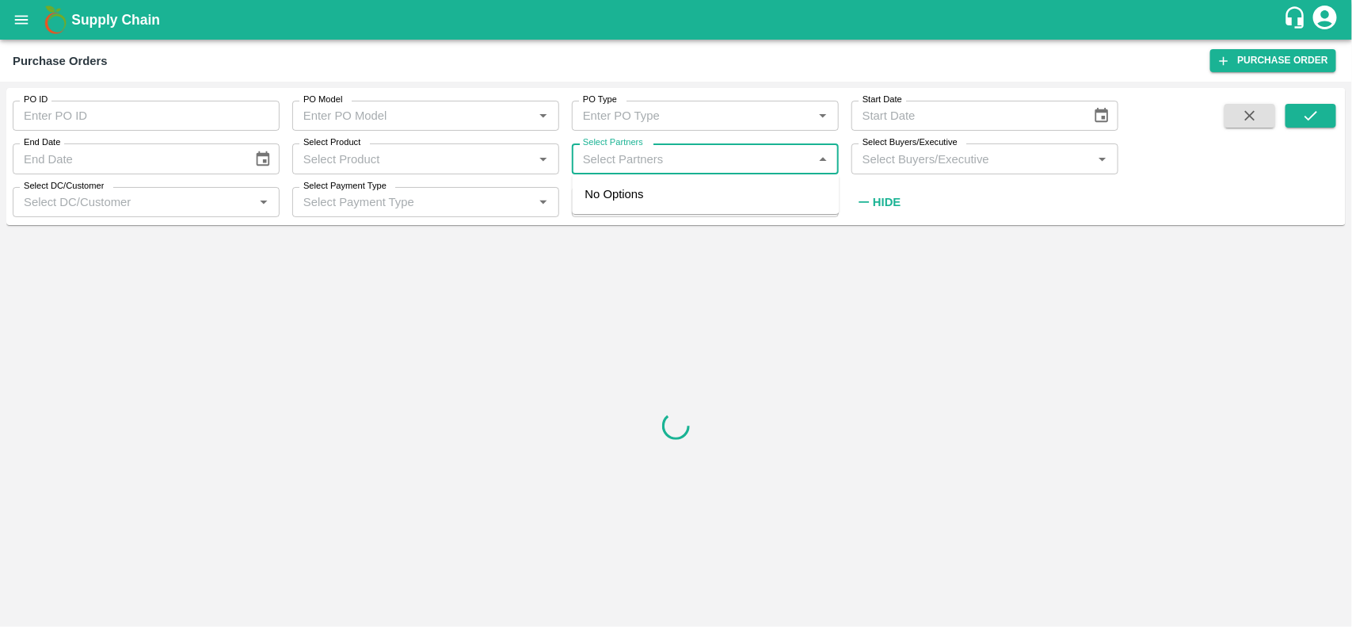
click at [647, 163] on input "Select Partners" at bounding box center [692, 158] width 231 height 21
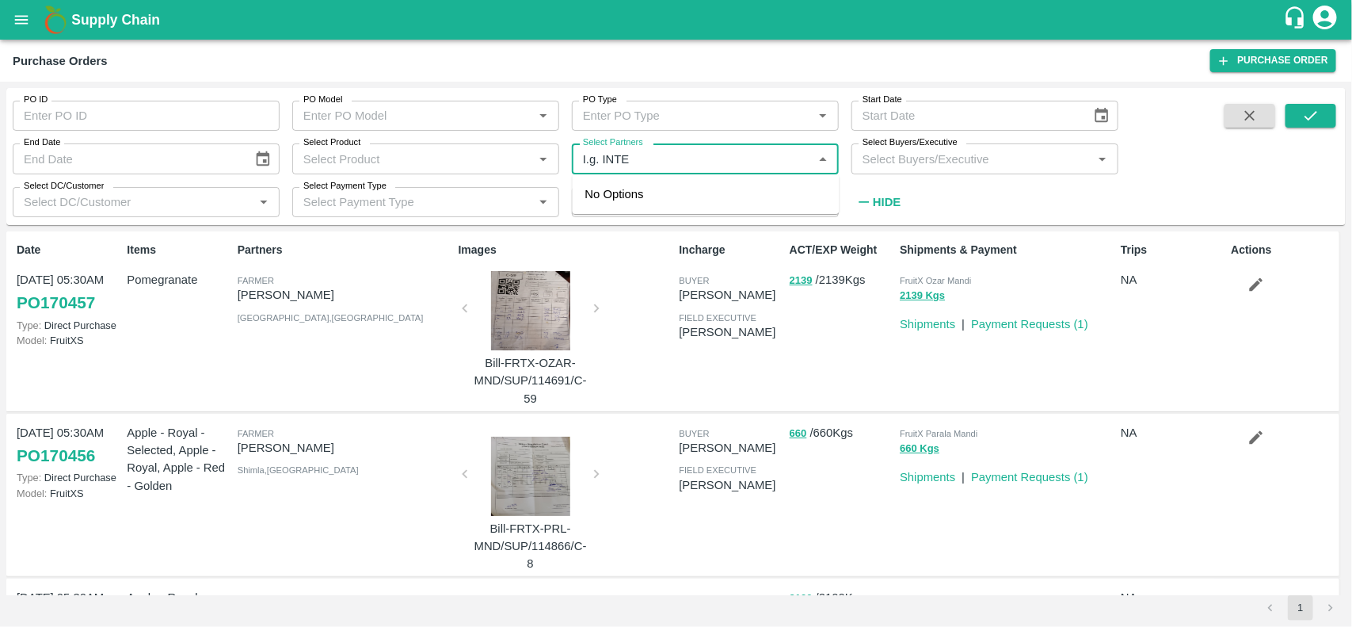
type input "I.g. INTER"
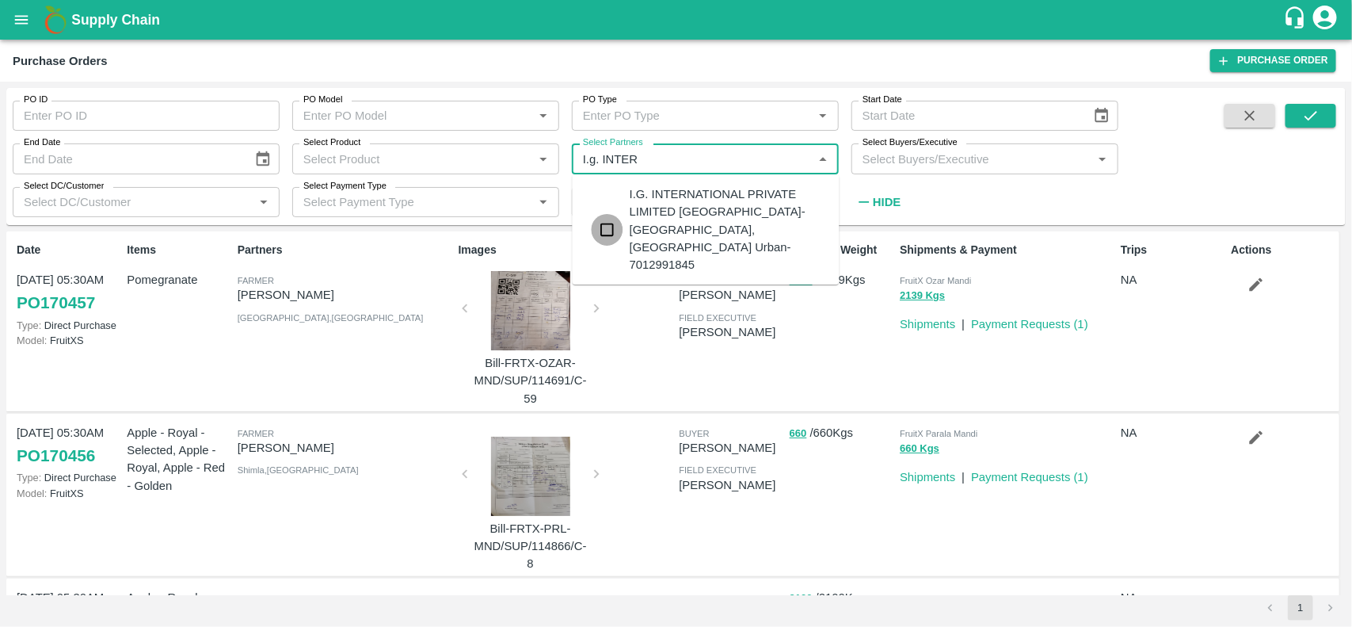
click at [604, 214] on input "checkbox" at bounding box center [608, 230] width 32 height 32
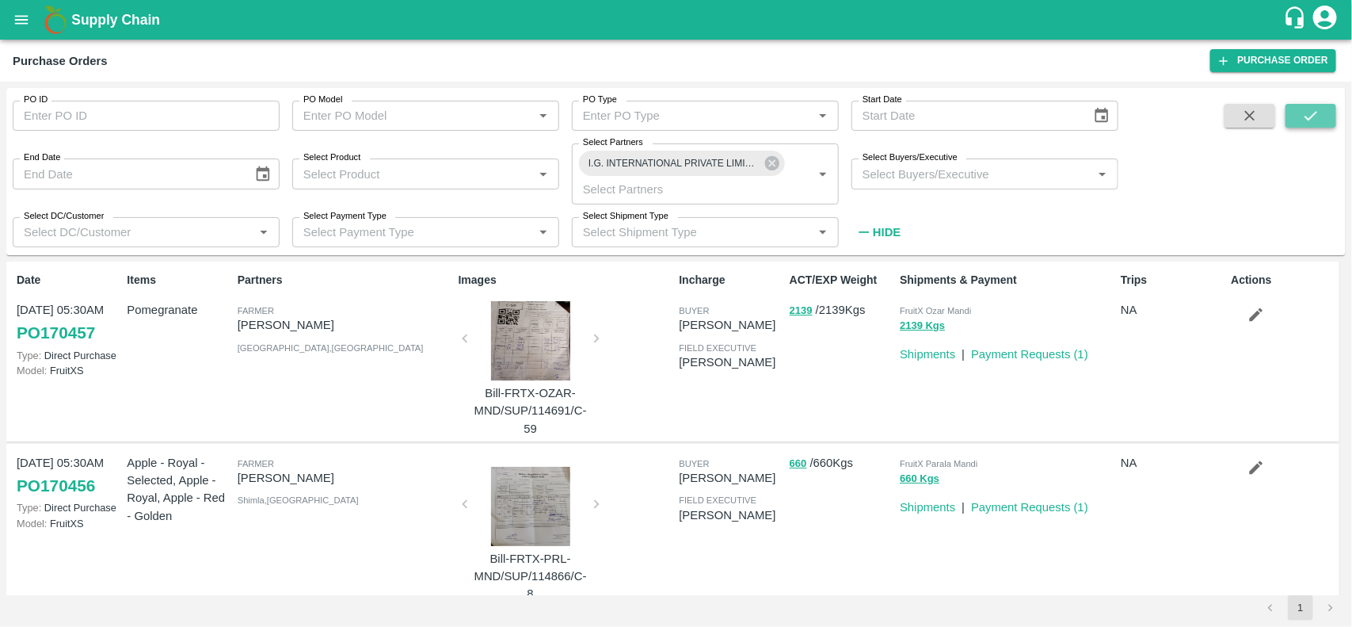
click at [1324, 120] on button "submit" at bounding box center [1311, 116] width 51 height 24
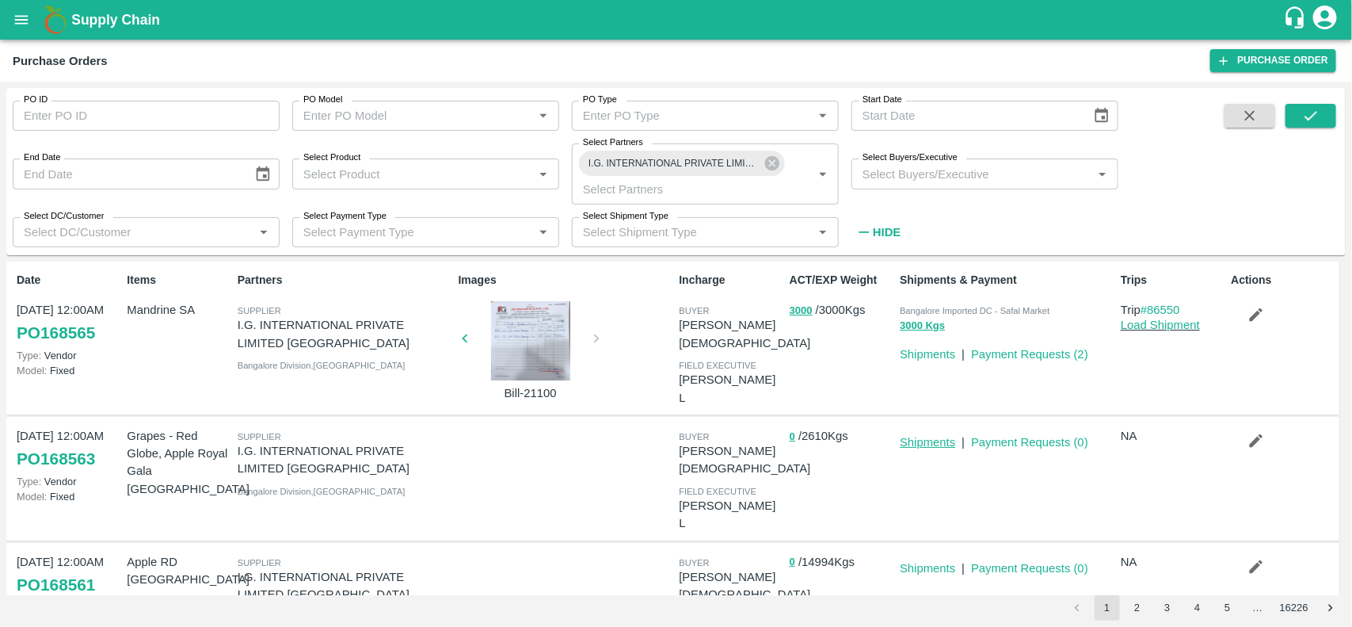
click at [943, 436] on link "Shipments" at bounding box center [927, 442] width 55 height 13
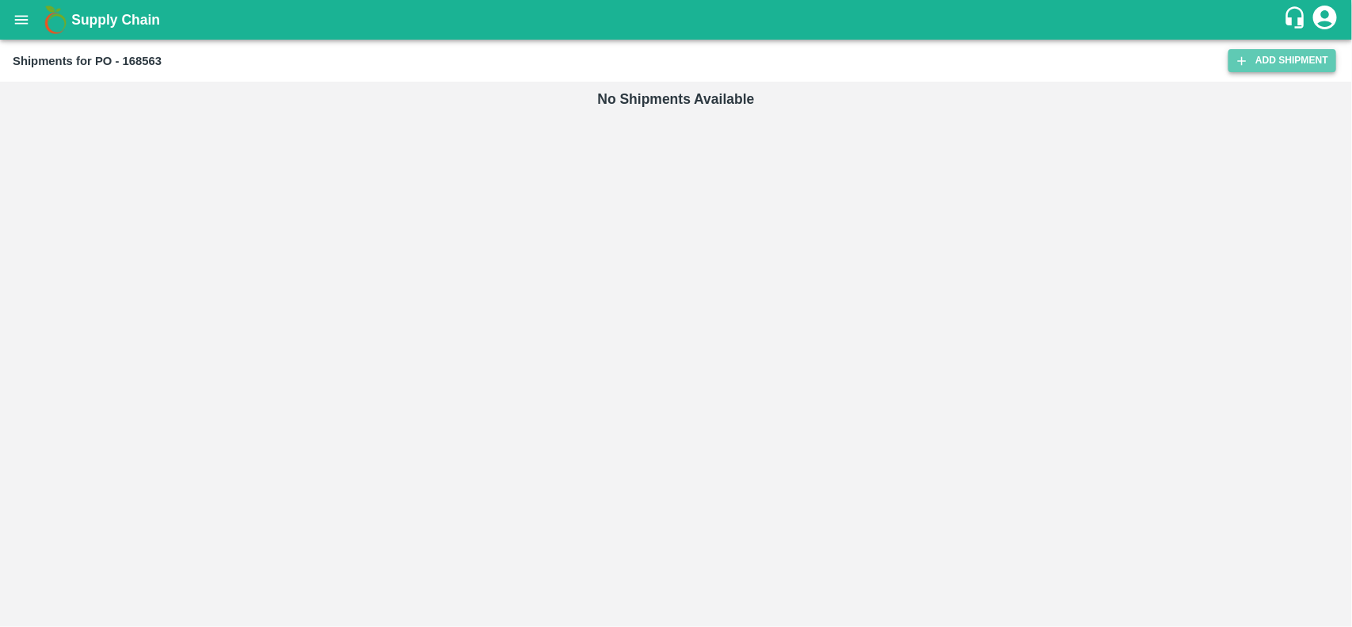
click at [1284, 63] on link "Add Shipment" at bounding box center [1283, 60] width 108 height 23
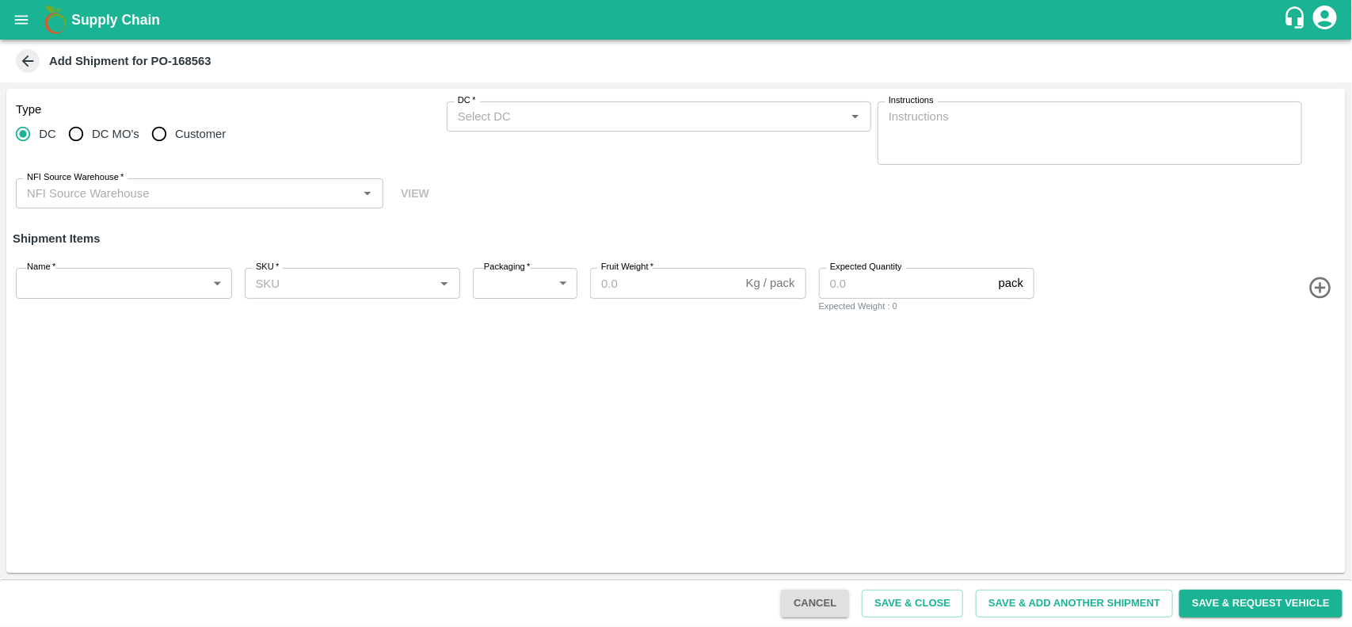
click at [493, 128] on div "DC   *" at bounding box center [659, 116] width 425 height 30
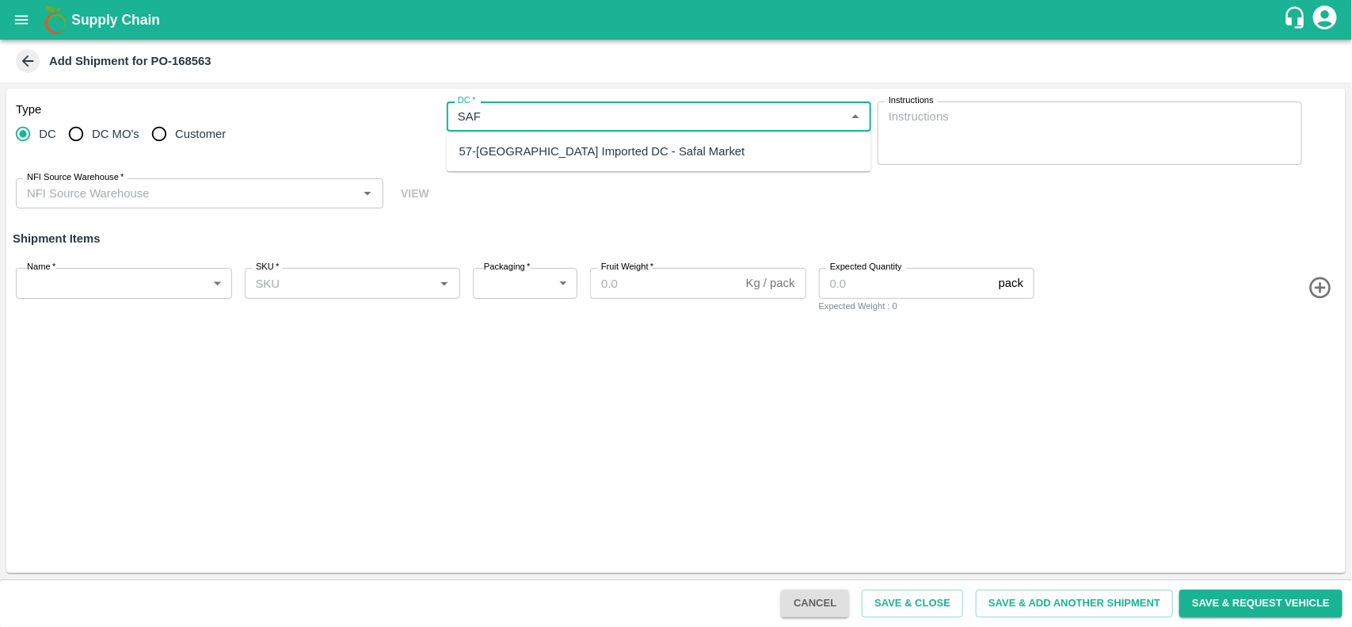
click at [496, 138] on div "57-Bangalore Imported DC - Safal Market" at bounding box center [659, 151] width 425 height 27
type input "57-Bangalore Imported DC - Safal Market"
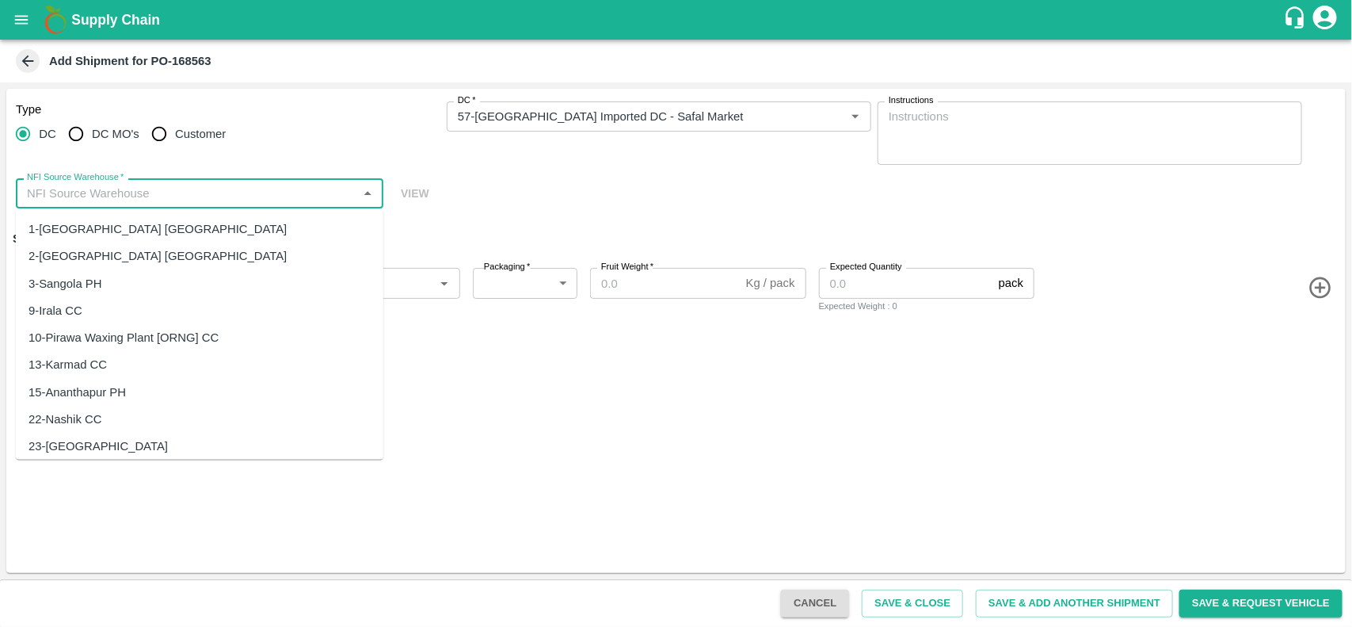
click at [188, 196] on input "NFI Source Warehouse   *" at bounding box center [187, 193] width 332 height 21
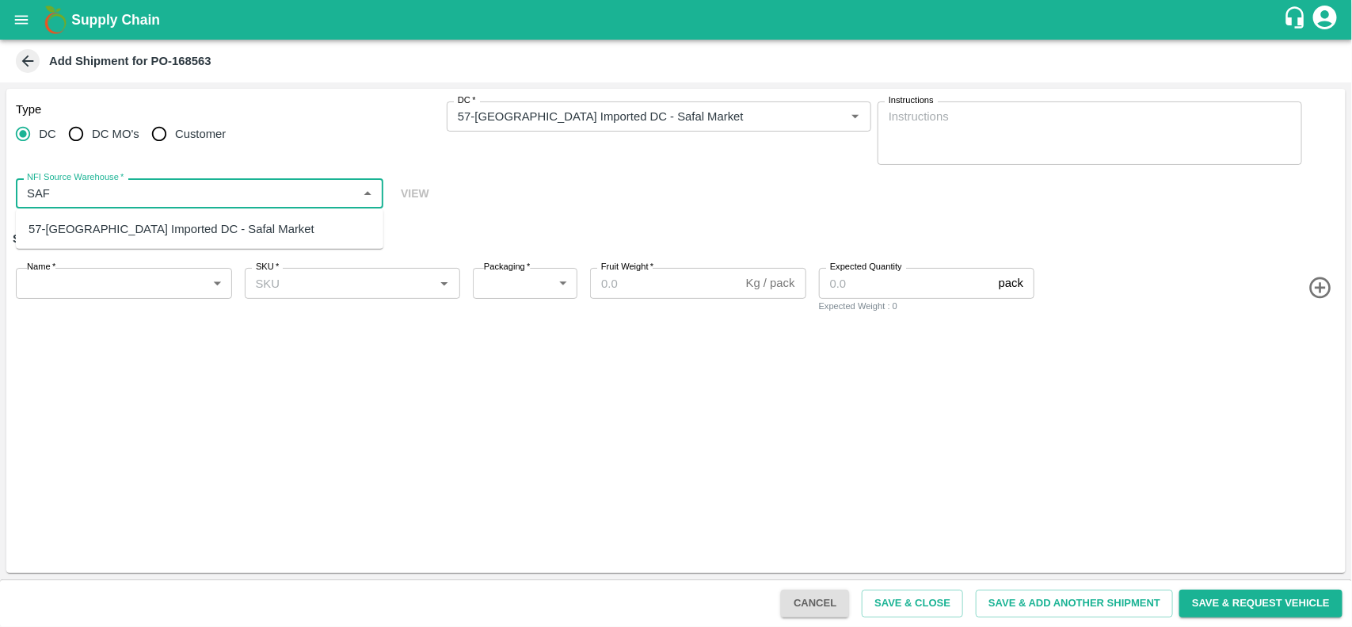
click at [167, 231] on div "57-Bangalore Imported DC - Safal Market" at bounding box center [172, 228] width 286 height 17
type input "57-Bangalore Imported DC - Safal Market"
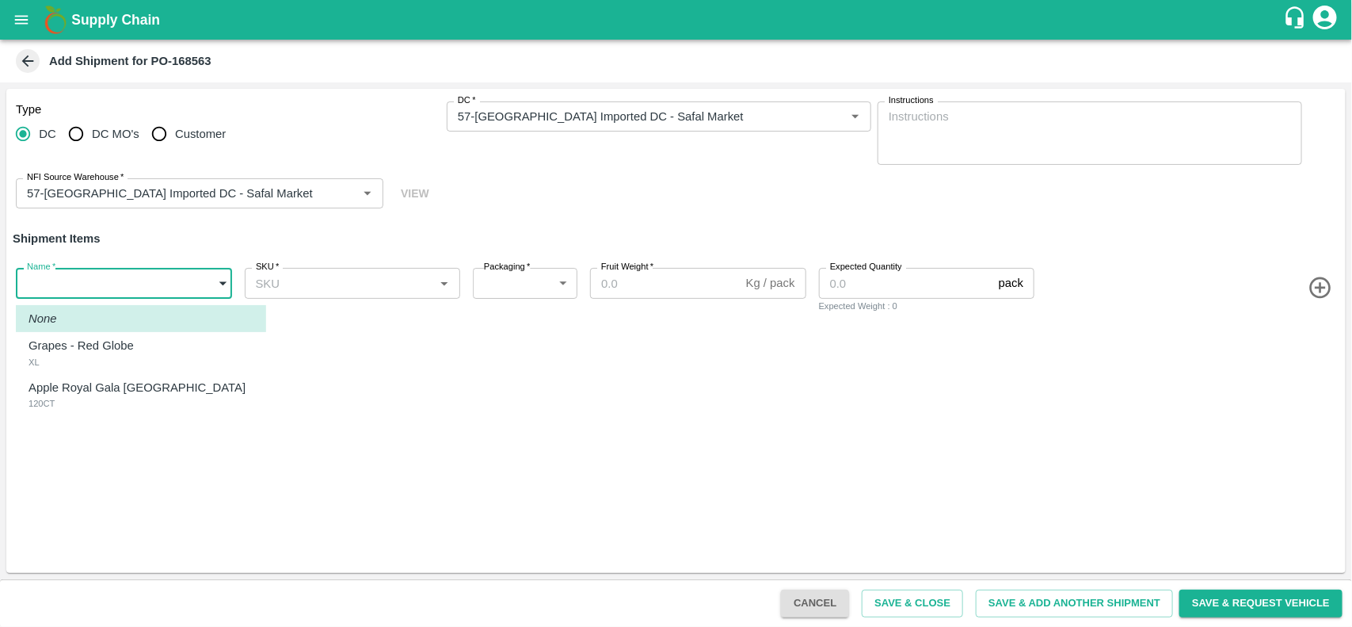
click at [136, 280] on body "Supply Chain Add Shipment for PO-168563 Type DC DC MO's Customer DC   * DC   * …" at bounding box center [676, 313] width 1352 height 627
click at [116, 341] on p "Grapes - Red Globe" at bounding box center [81, 345] width 105 height 17
type input "1899115"
type input "276"
type input "9"
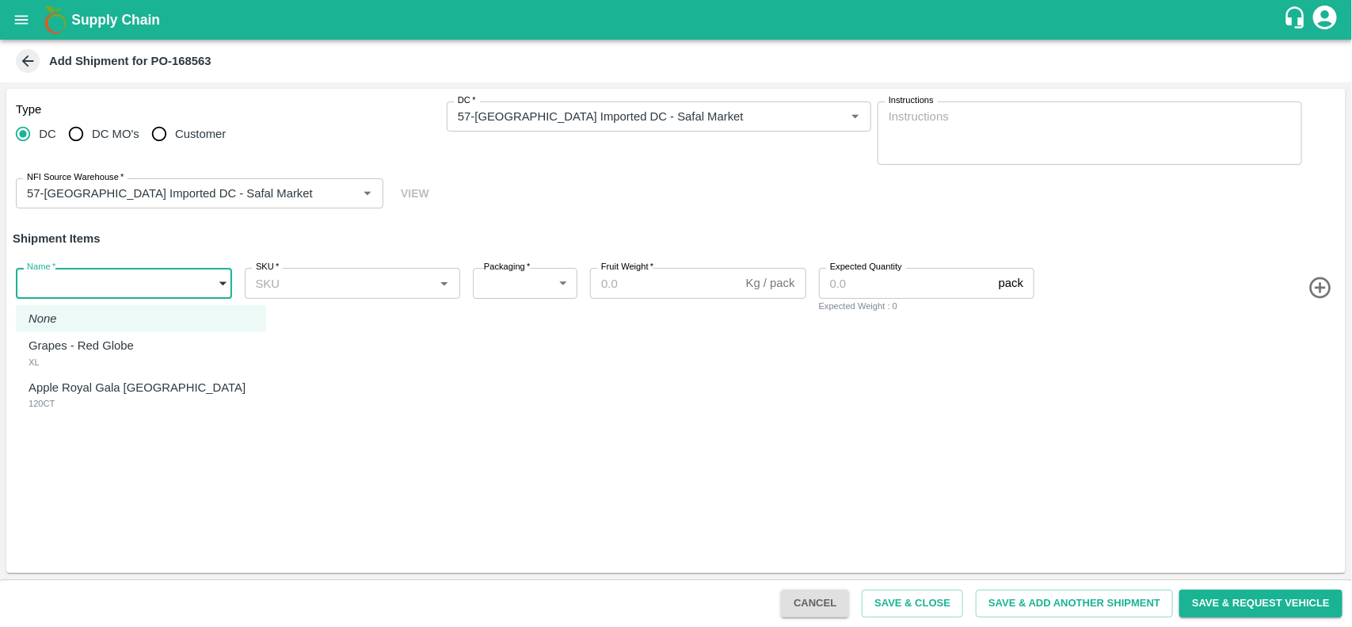
type input "250"
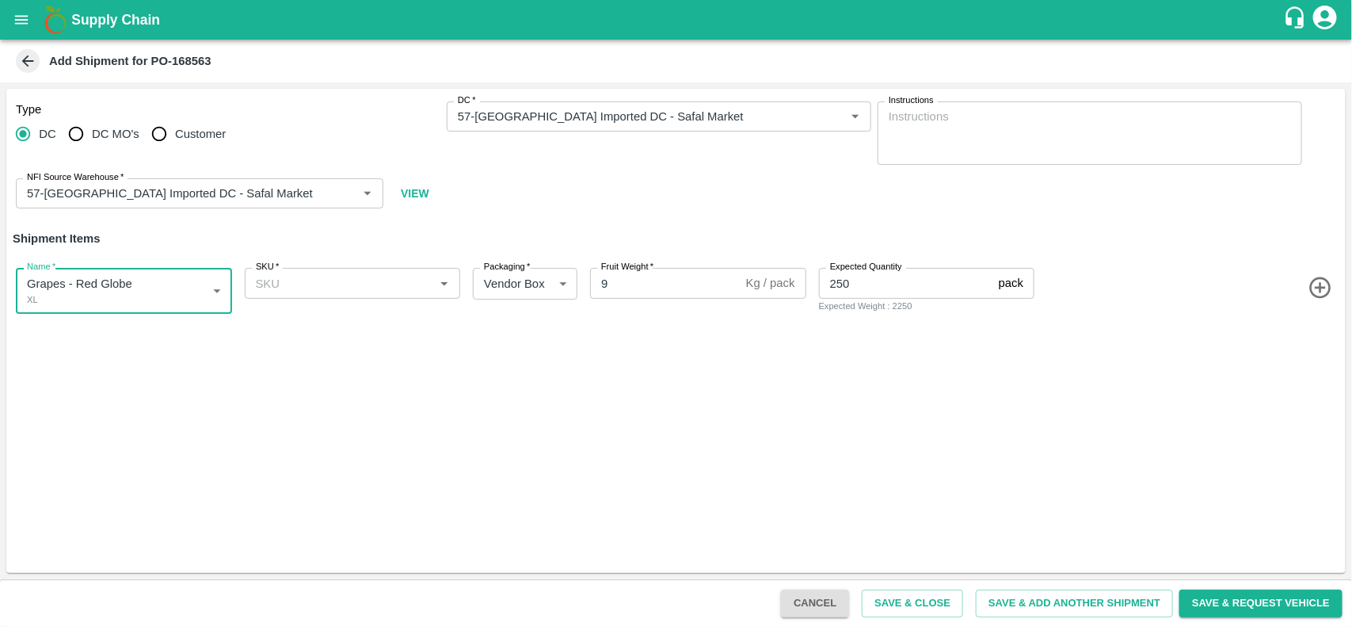
click at [281, 285] on input "SKU   *" at bounding box center [340, 282] width 181 height 21
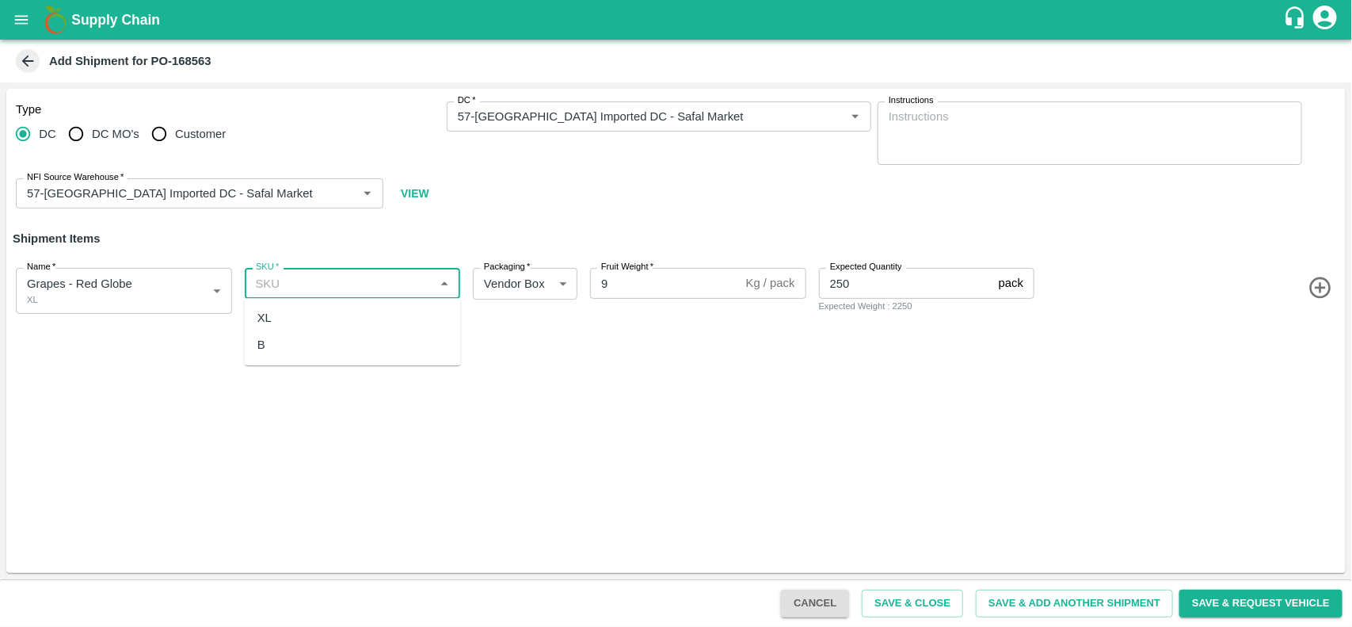
click at [270, 318] on div "XL" at bounding box center [264, 317] width 14 height 17
type input "XL"
click at [1315, 282] on icon "button" at bounding box center [1321, 288] width 26 height 26
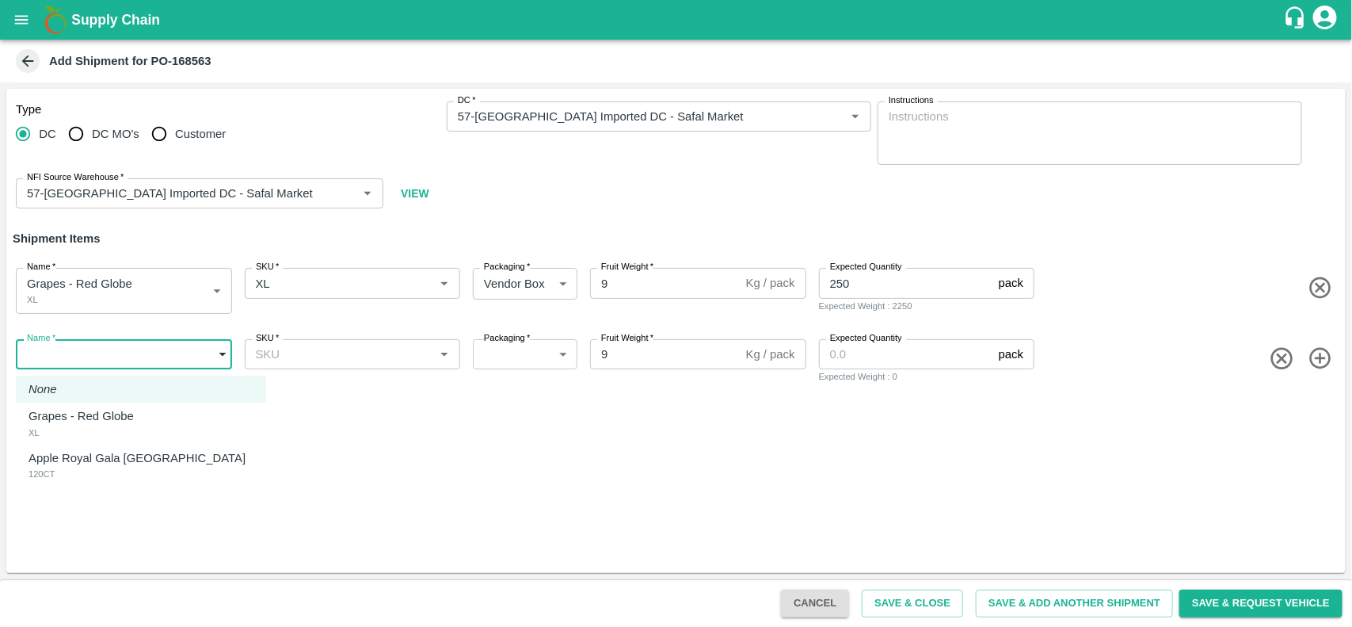
click at [159, 355] on body "Supply Chain Add Shipment for PO-168563 Type DC DC MO's Customer DC   * DC   * …" at bounding box center [676, 313] width 1352 height 627
click at [99, 459] on p "Apple Royal Gala [GEOGRAPHIC_DATA]" at bounding box center [137, 457] width 217 height 17
type input "1899116"
type input "276"
type input "18"
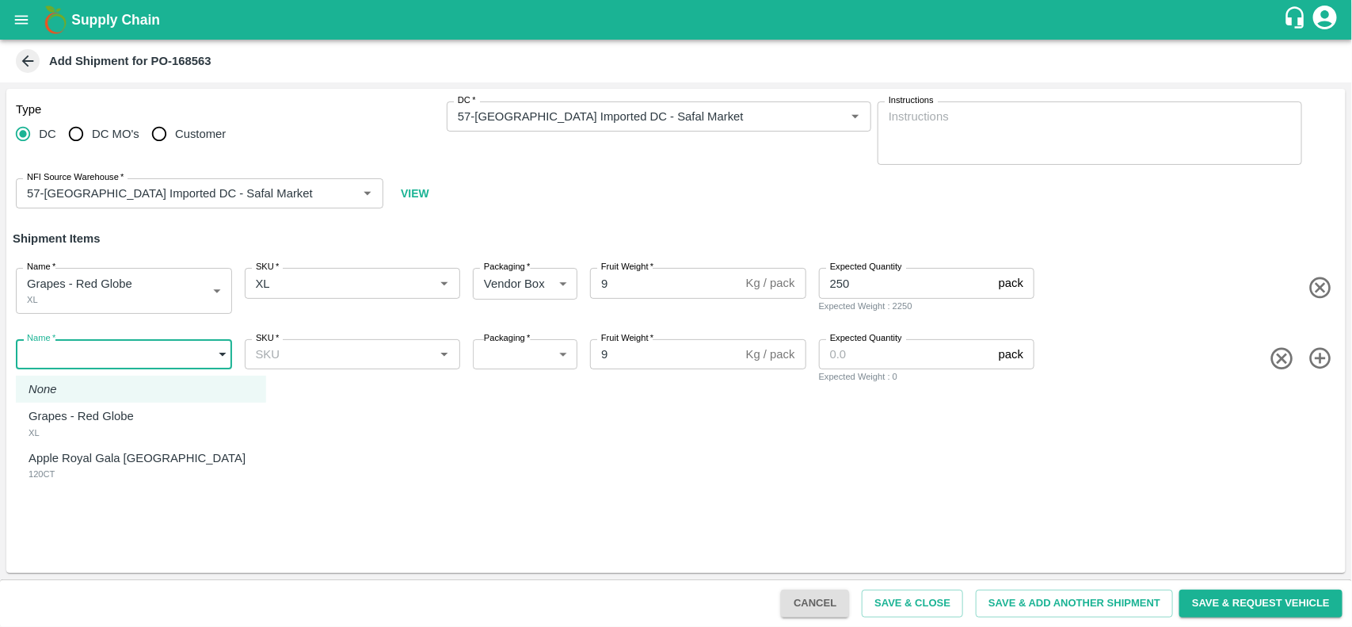
type input "20"
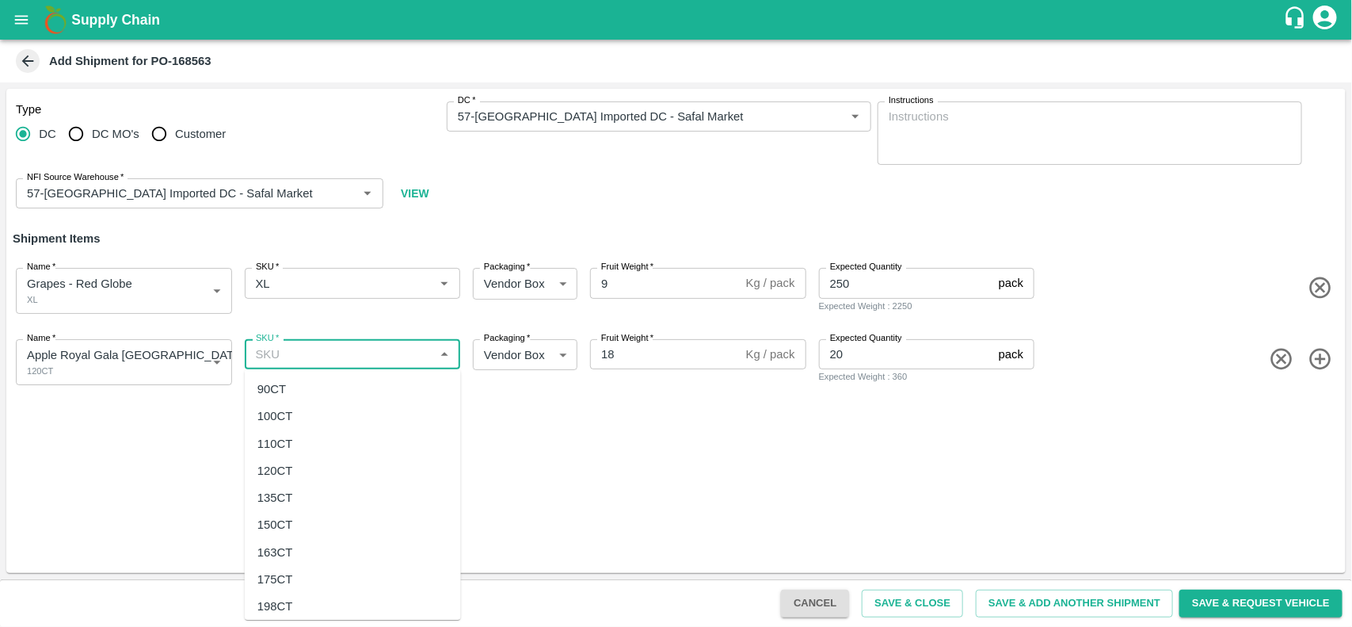
click at [297, 355] on input "SKU   *" at bounding box center [340, 354] width 181 height 21
click at [279, 469] on div "120CT" at bounding box center [275, 470] width 36 height 17
type input "120CT"
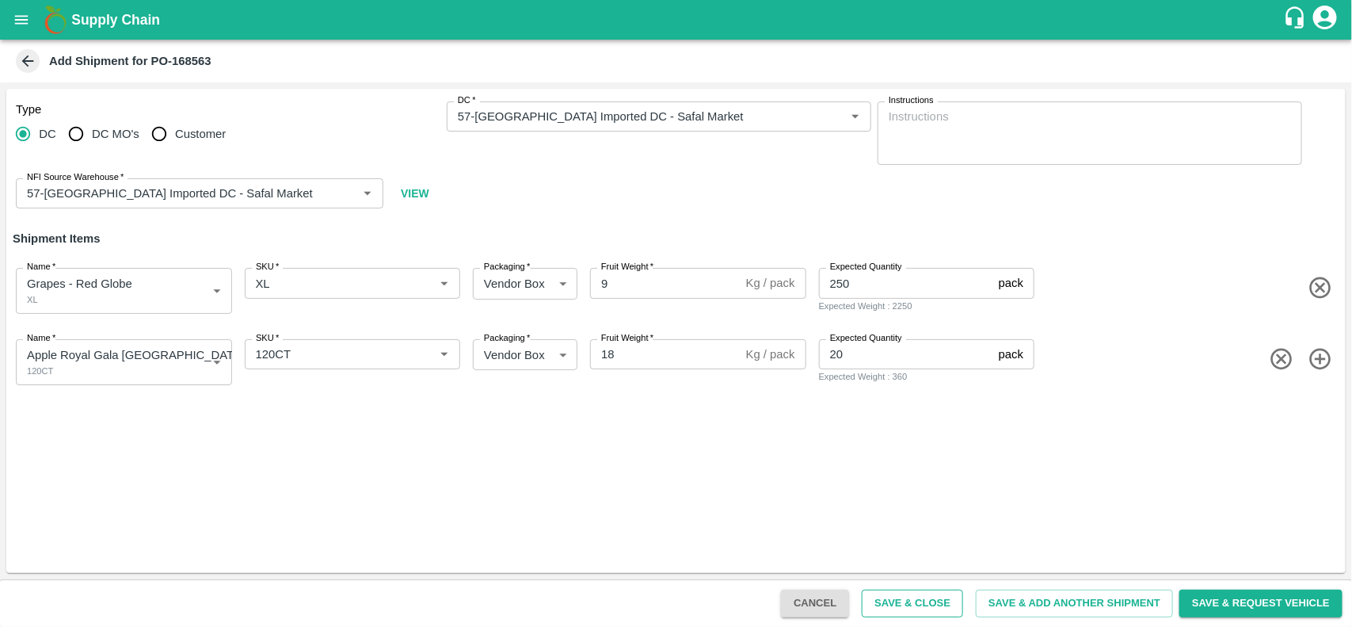
click at [870, 596] on button "Save & Close" at bounding box center [912, 603] width 101 height 28
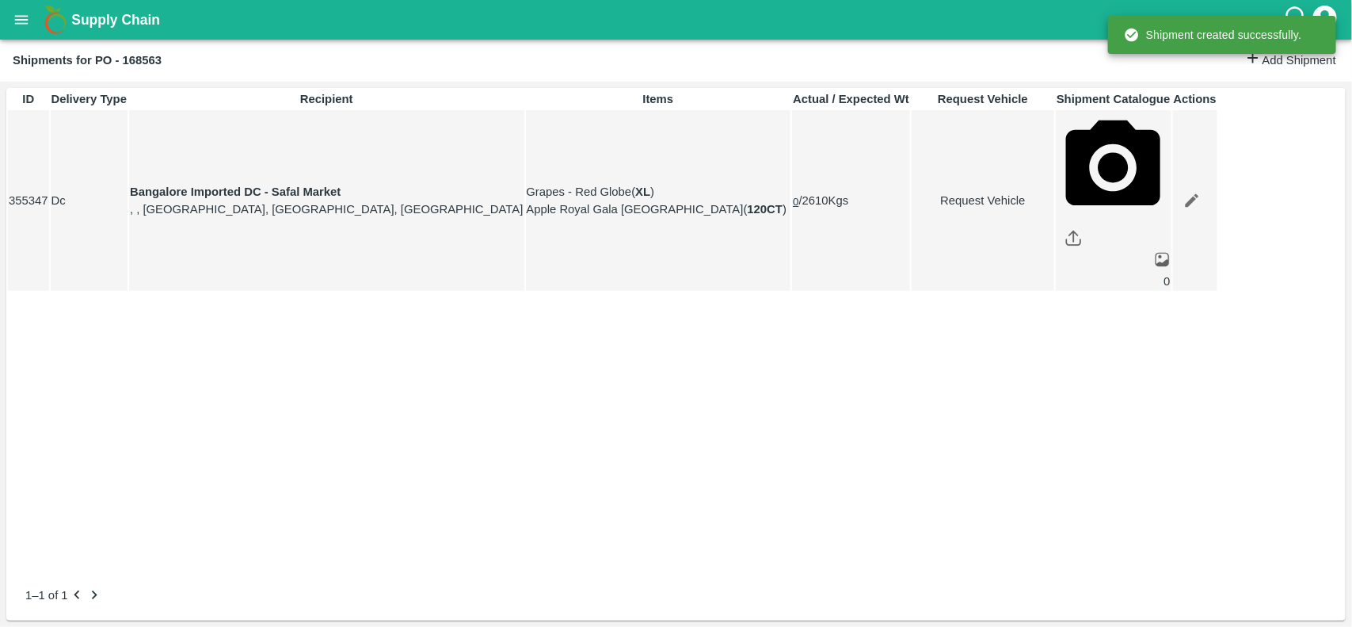
click at [21, 30] on button "open drawer" at bounding box center [21, 20] width 36 height 36
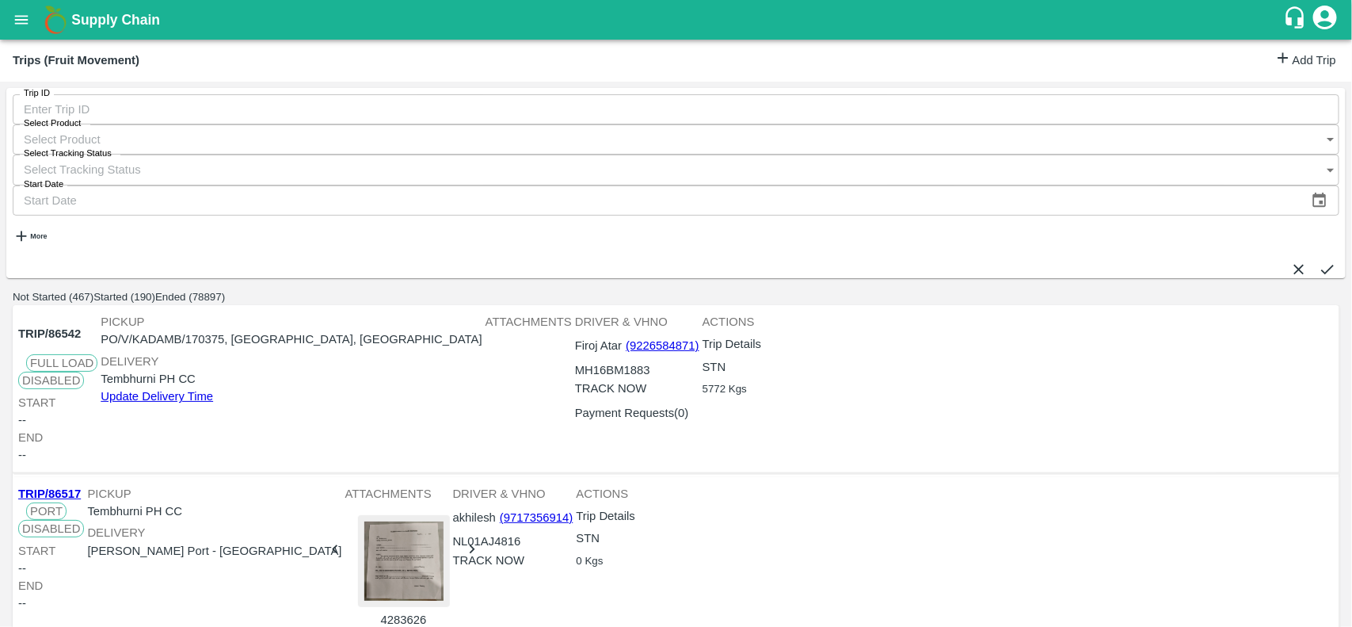
click at [1284, 69] on link "Add Trip" at bounding box center [1305, 60] width 62 height 23
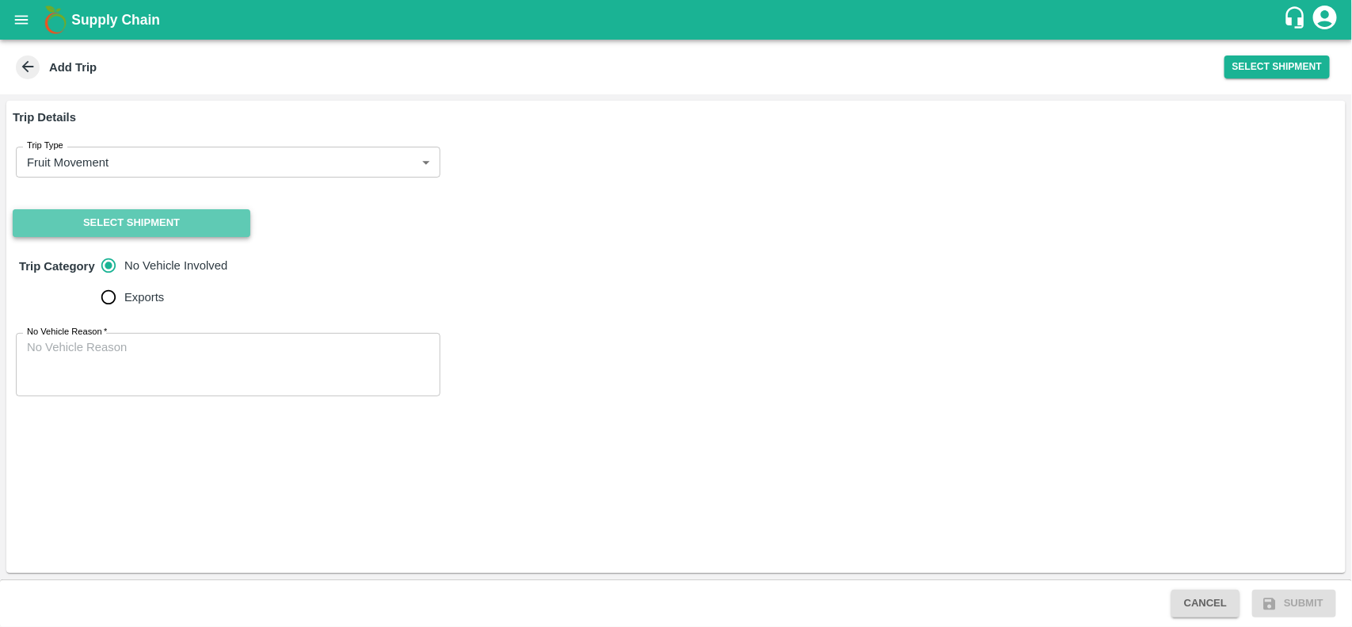
click at [131, 220] on button "Select Shipment" at bounding box center [132, 223] width 238 height 28
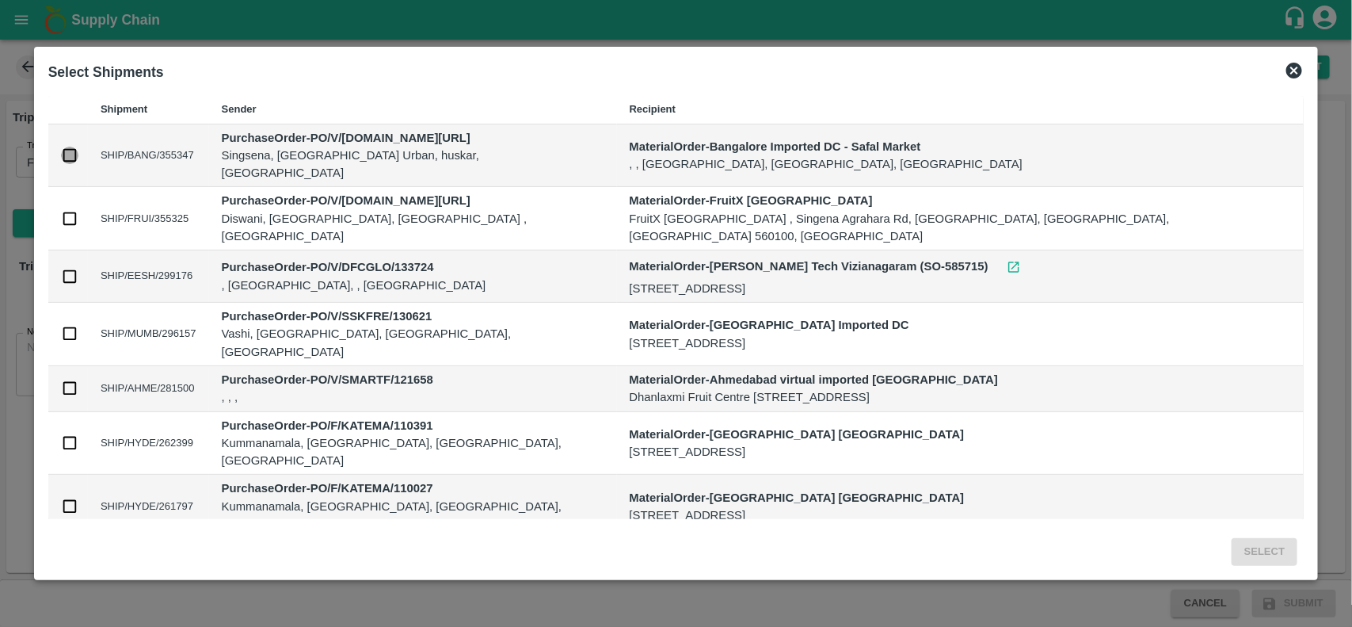
click at [78, 147] on input "checkbox" at bounding box center [69, 155] width 17 height 17
checkbox input "true"
click at [1232, 544] on button "Select" at bounding box center [1265, 552] width 66 height 28
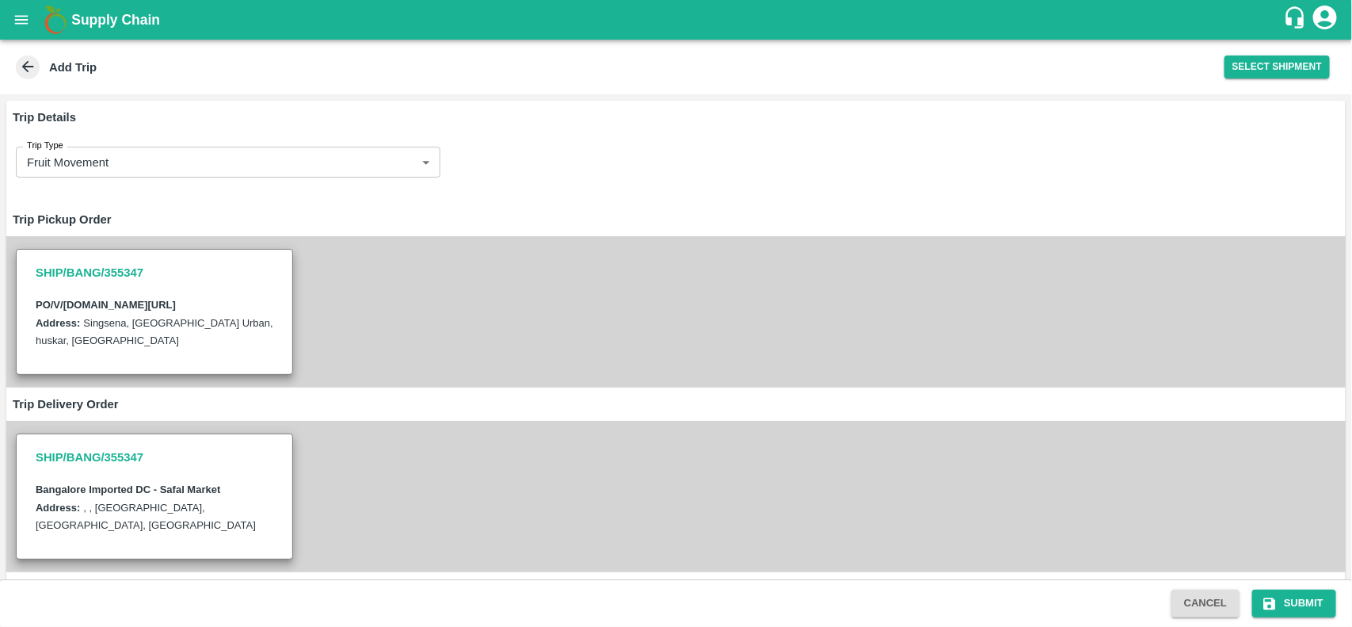
scroll to position [178, 0]
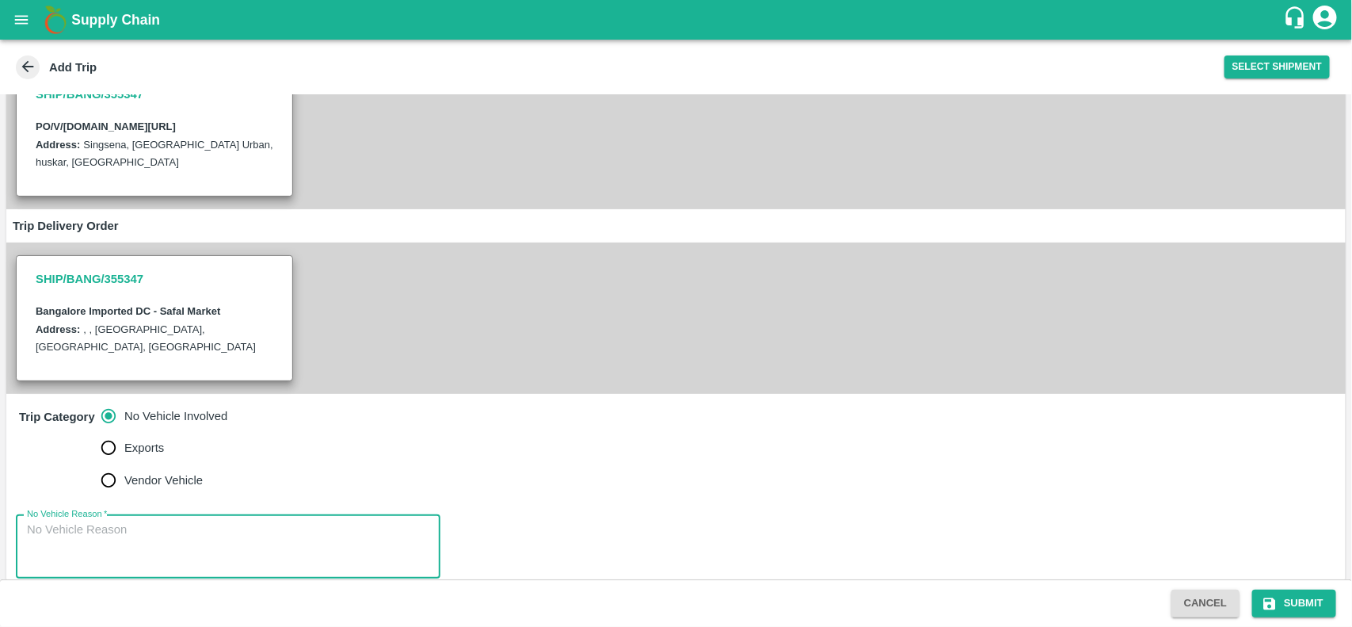
click at [161, 521] on textarea "No Vehicle Reason   *" at bounding box center [228, 546] width 402 height 50
type textarea "NA"
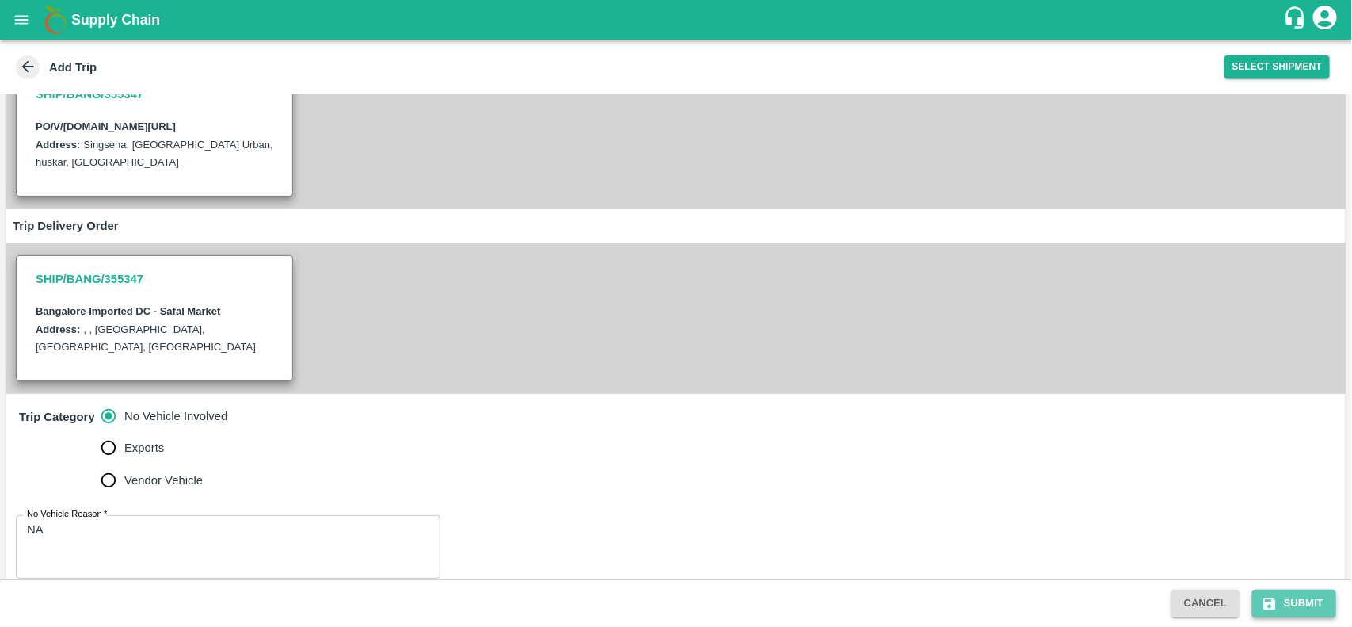
click at [1301, 616] on button "Submit" at bounding box center [1294, 603] width 84 height 28
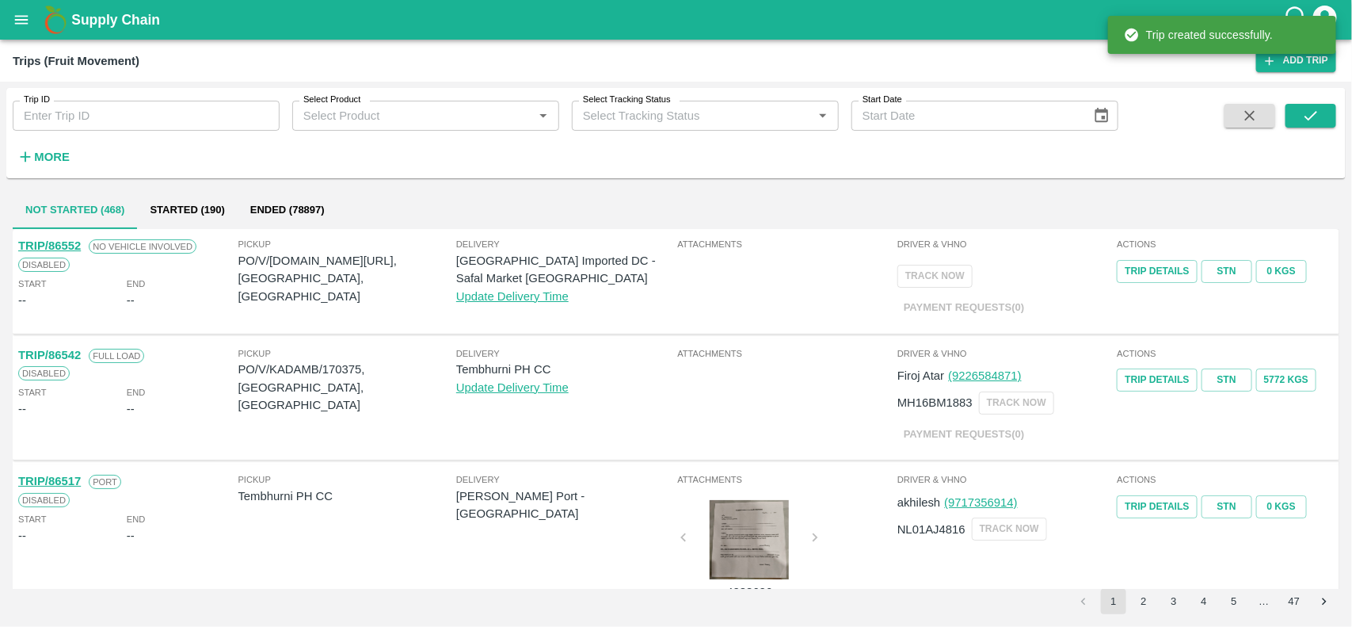
click at [318, 257] on p "PO/V/[DOMAIN_NAME][URL], [GEOGRAPHIC_DATA], [GEOGRAPHIC_DATA]" at bounding box center [347, 278] width 218 height 53
click at [318, 257] on p "PO/V/I.G.IN/168563, Bangalore Division, Karnataka" at bounding box center [347, 278] width 218 height 53
copy p "168563"
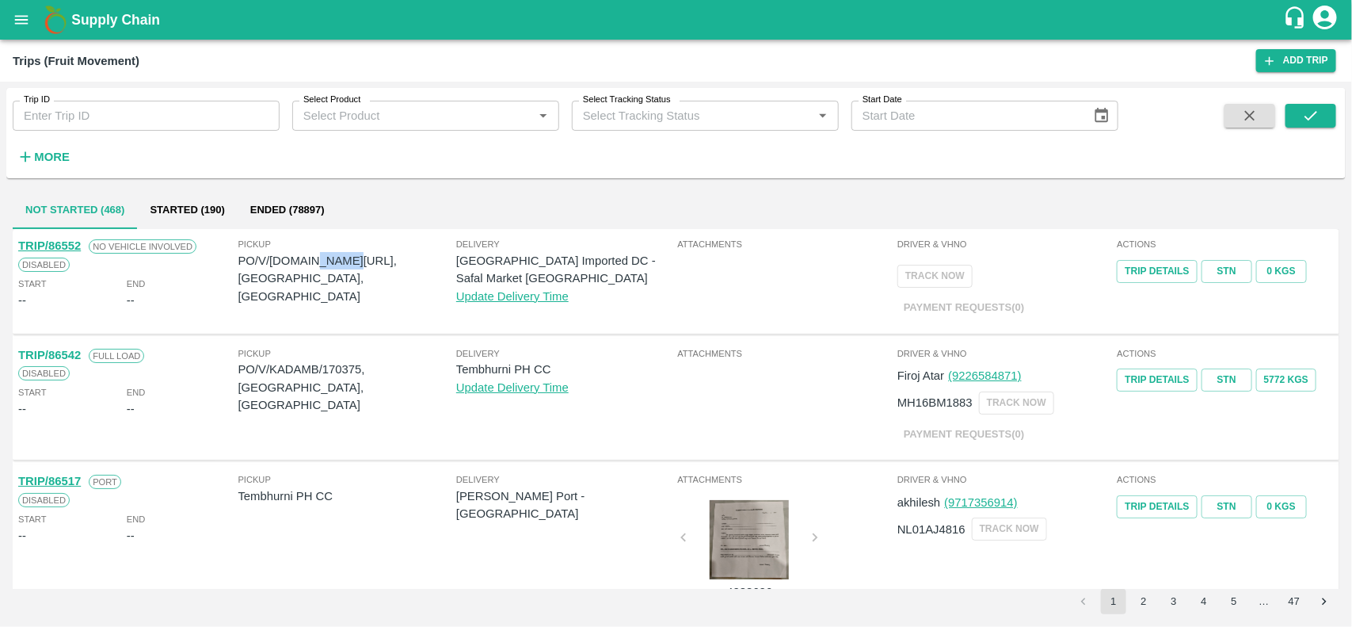
click at [17, 8] on button "open drawer" at bounding box center [21, 20] width 36 height 36
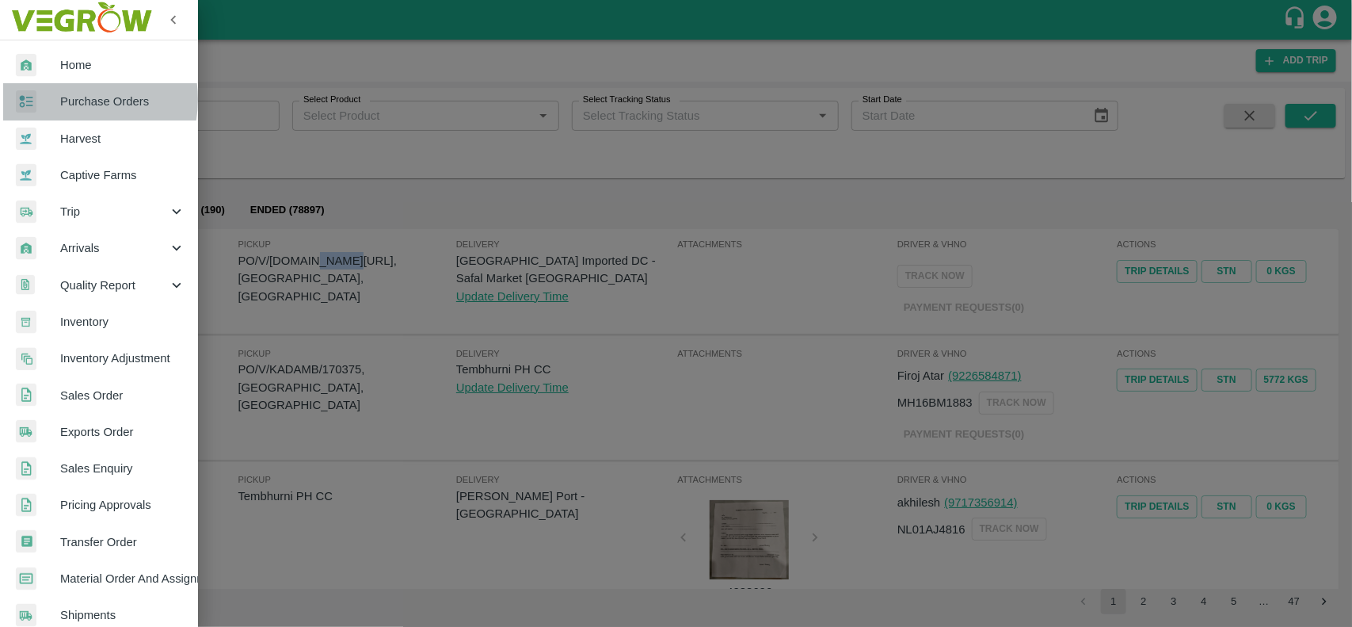
click at [72, 99] on span "Purchase Orders" at bounding box center [122, 101] width 125 height 17
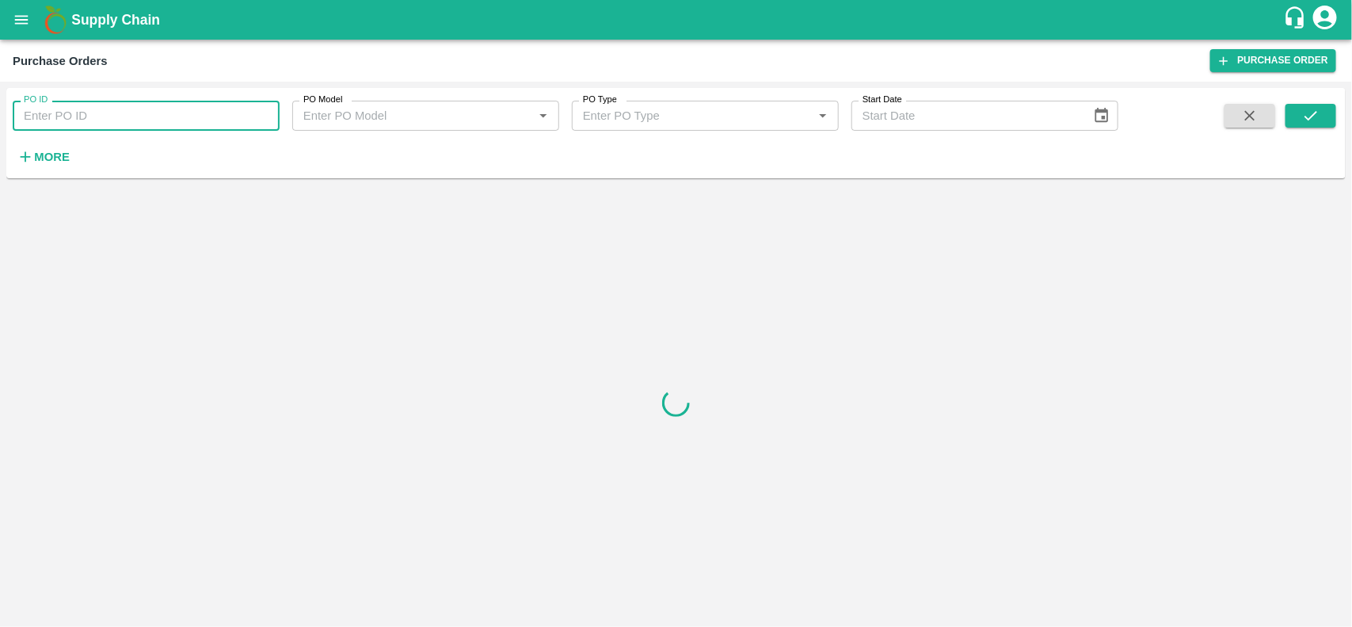
click at [73, 116] on input "PO ID" at bounding box center [146, 116] width 267 height 30
paste input "168563"
type input "168563"
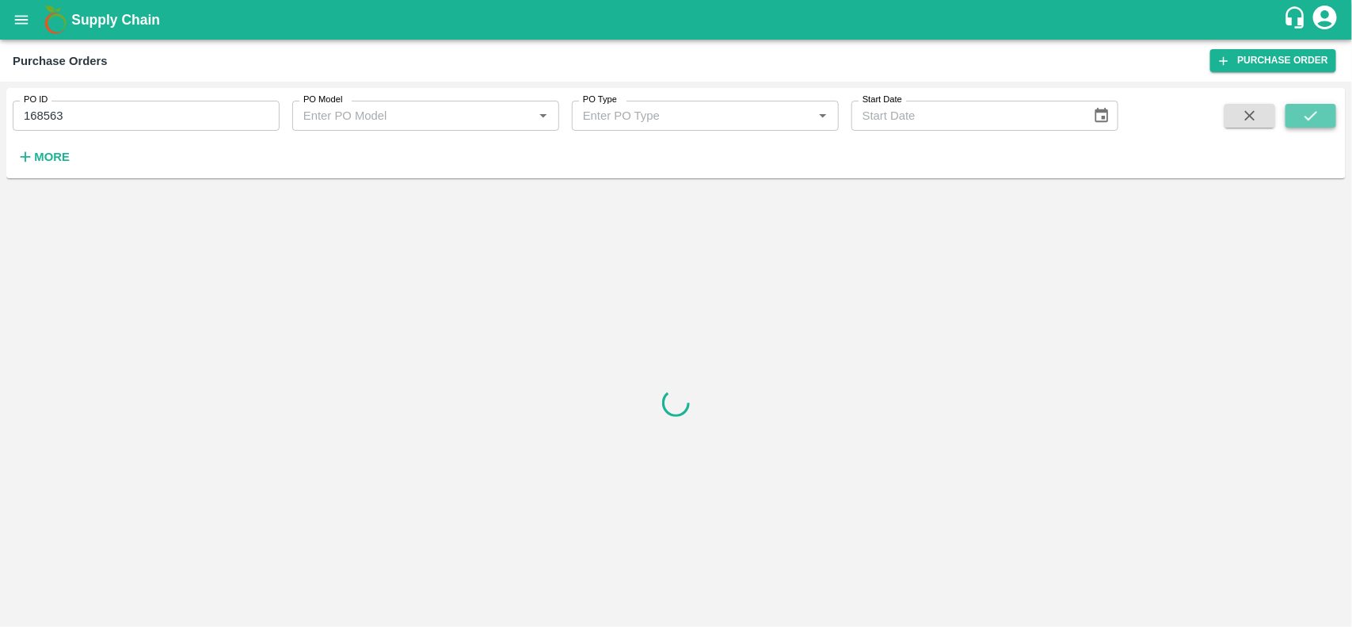
click at [1320, 120] on button "submit" at bounding box center [1311, 116] width 51 height 24
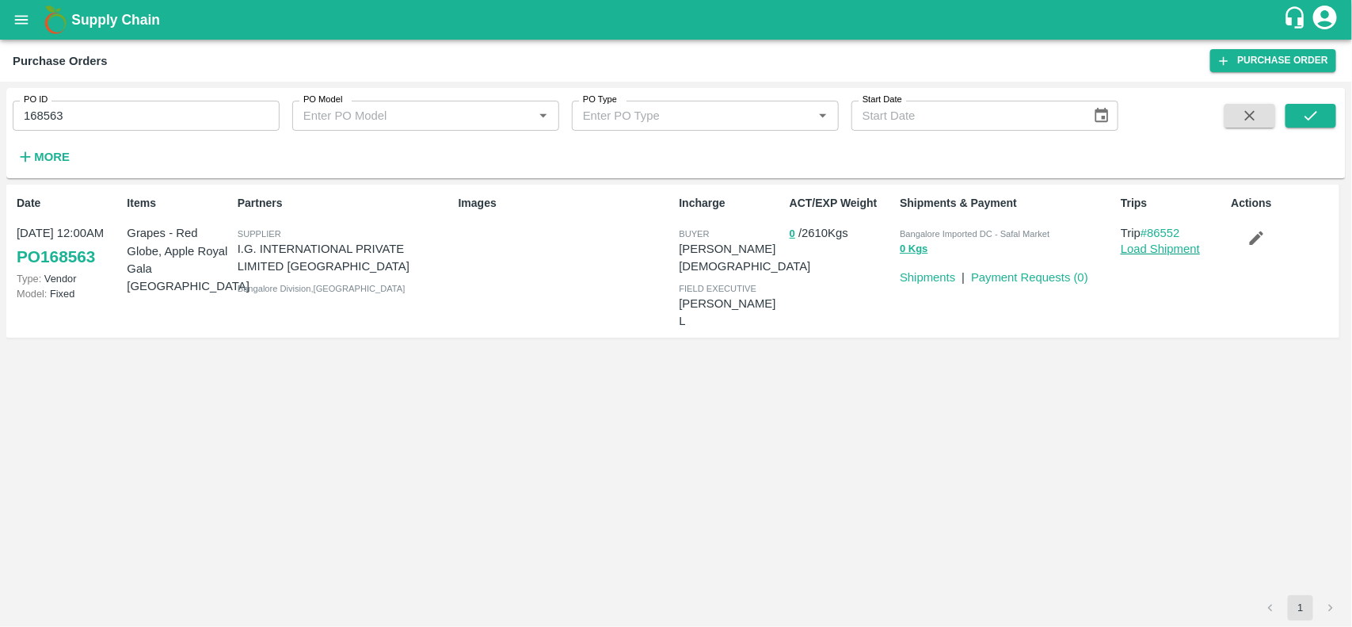
click at [1159, 246] on link "Load Shipment" at bounding box center [1160, 248] width 79 height 13
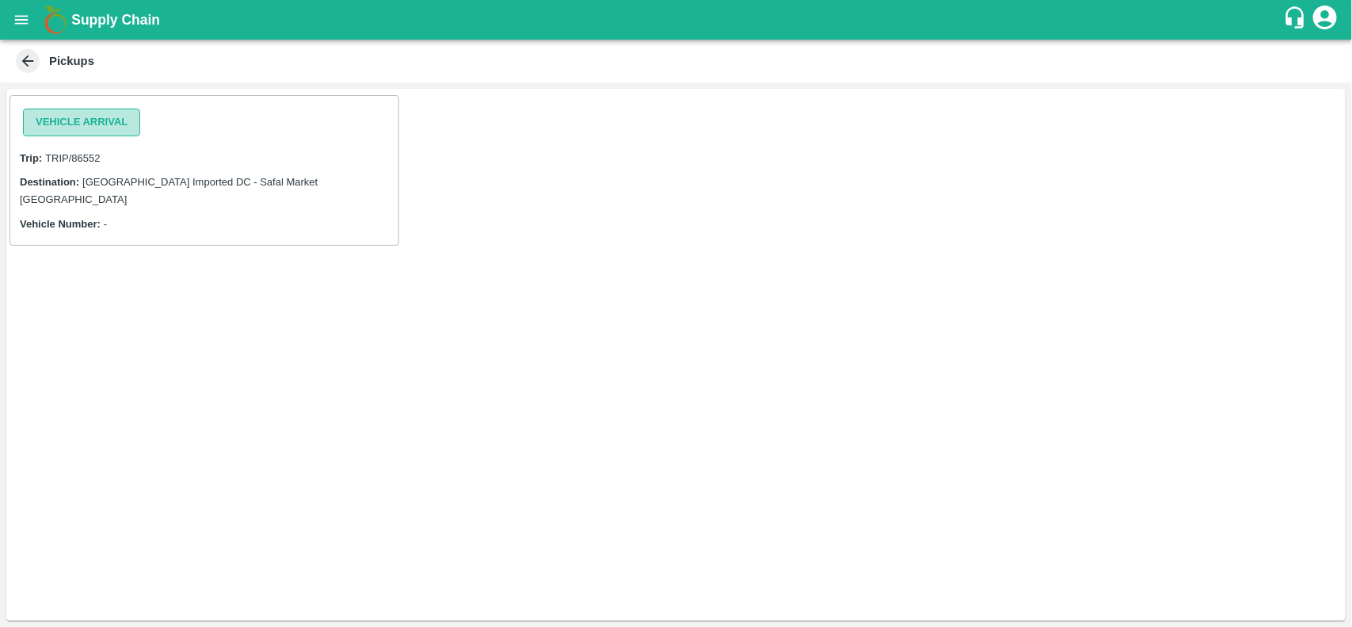
click at [113, 132] on button "Vehicle Arrival" at bounding box center [81, 123] width 117 height 28
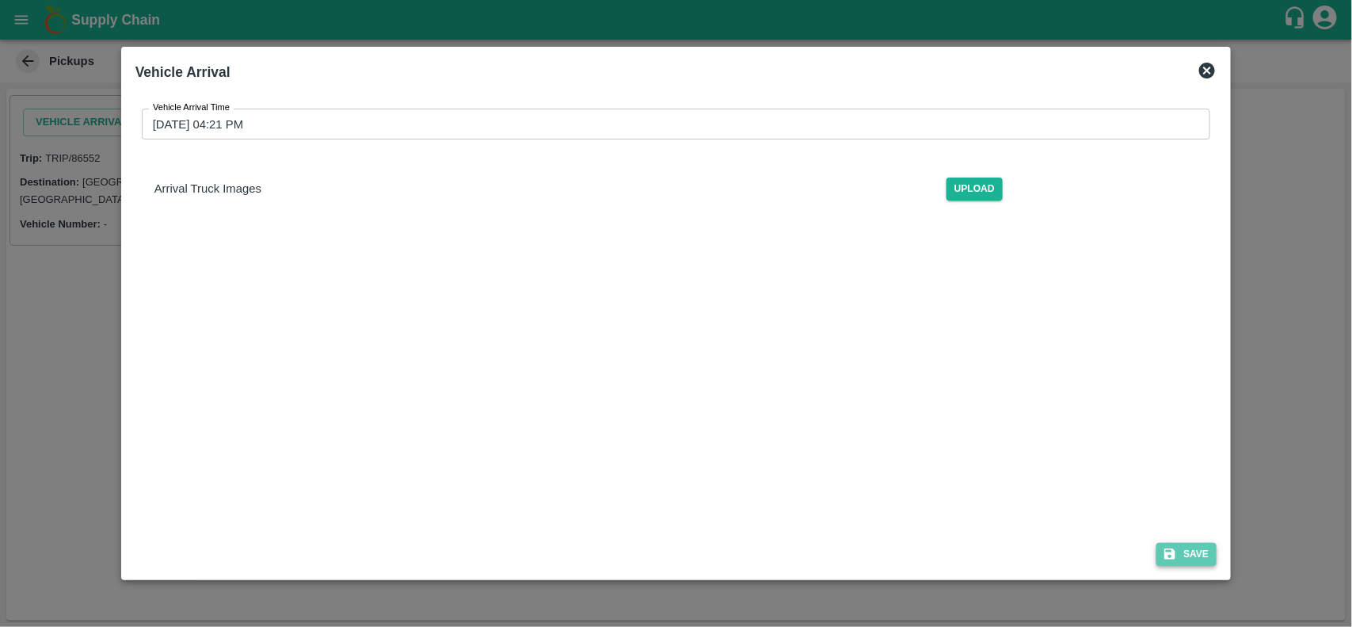
click at [1190, 551] on button "Save" at bounding box center [1186, 554] width 60 height 23
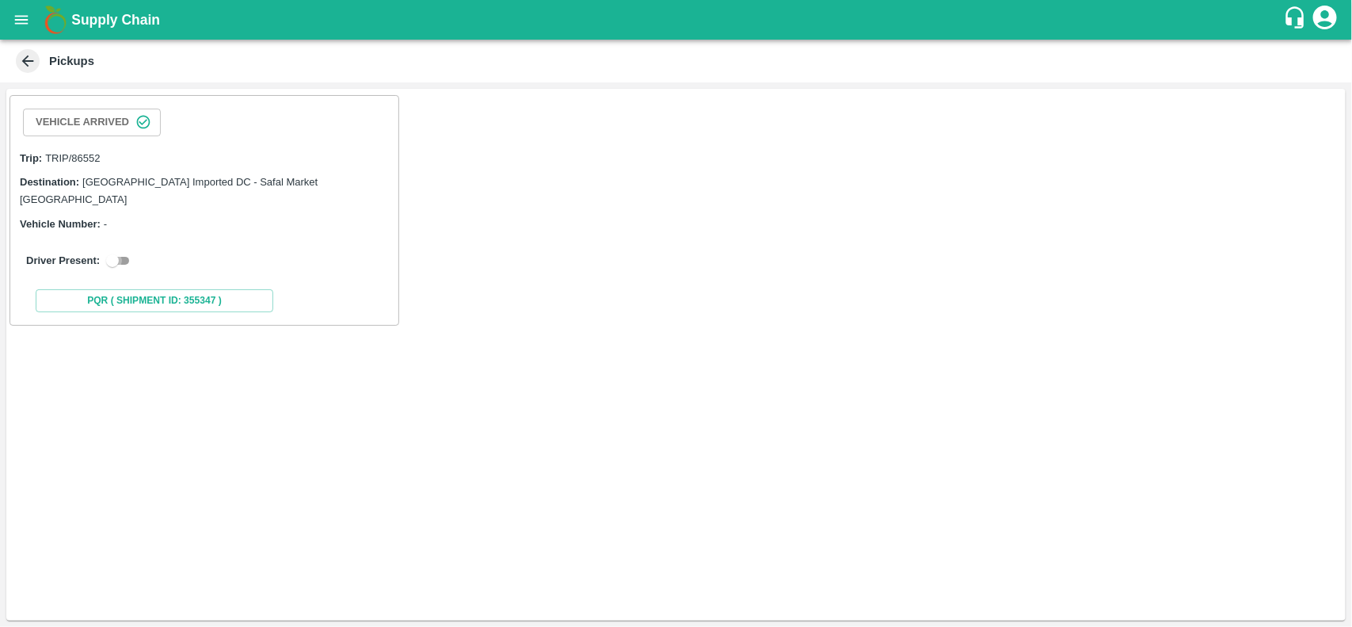
click at [120, 251] on input "checkbox" at bounding box center [112, 260] width 57 height 19
checkbox input "true"
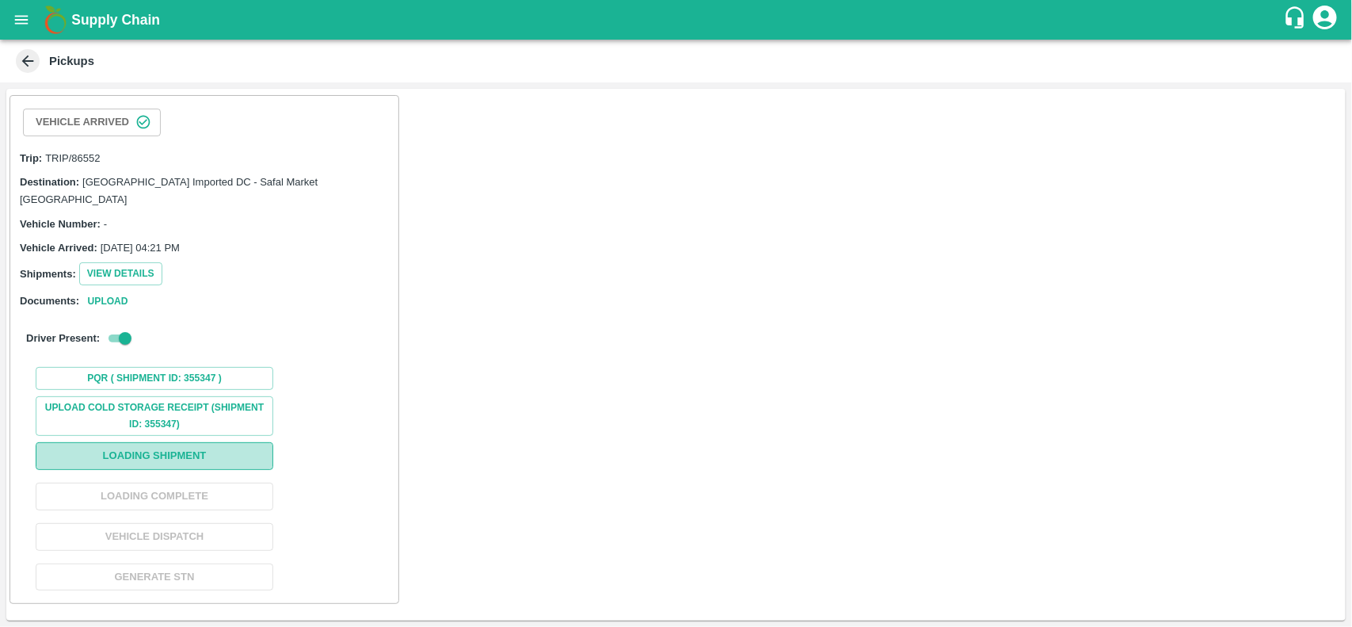
click at [174, 442] on button "Loading Shipment" at bounding box center [155, 456] width 238 height 28
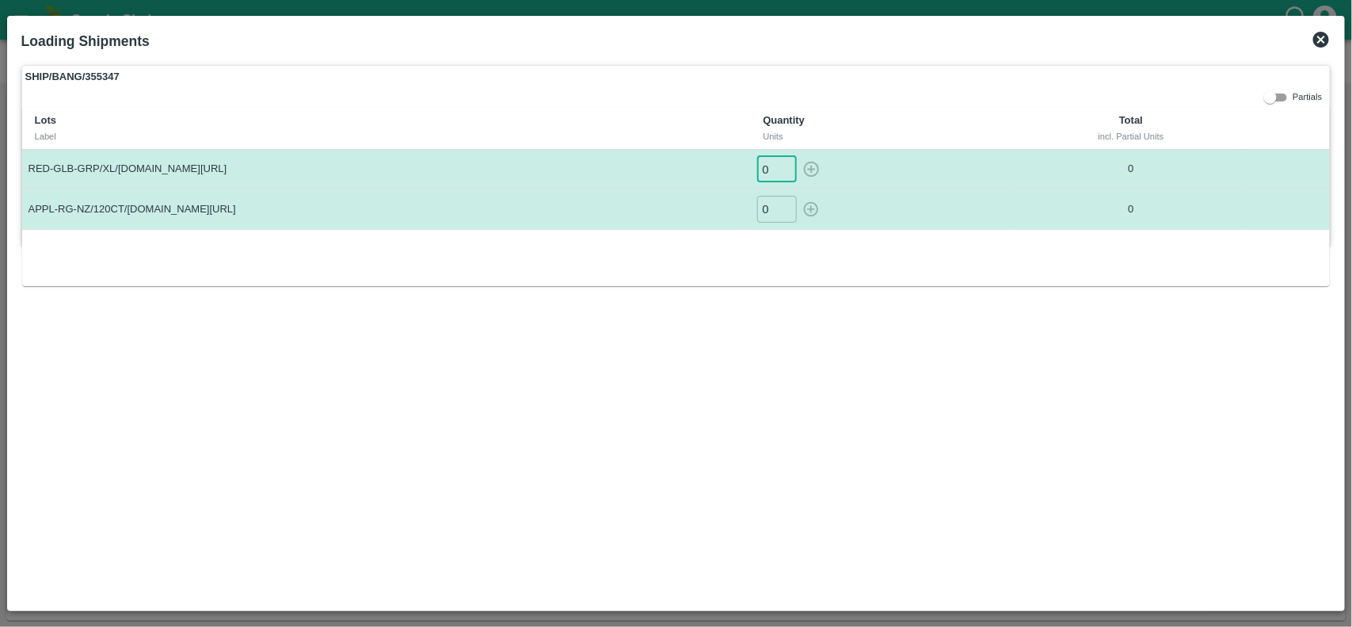
click at [770, 168] on input "0" at bounding box center [777, 169] width 40 height 26
type input "250"
click at [766, 204] on input "0" at bounding box center [777, 209] width 40 height 26
type input "20"
click at [816, 170] on icon "button" at bounding box center [810, 168] width 17 height 17
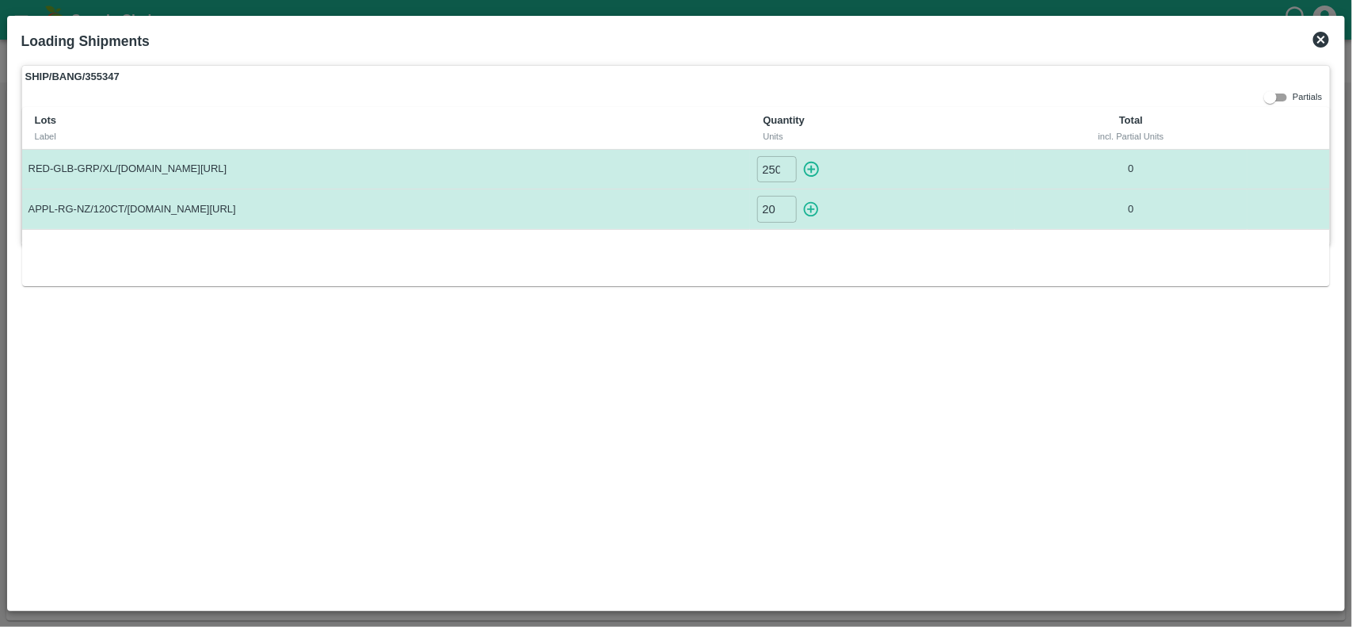
type input "0"
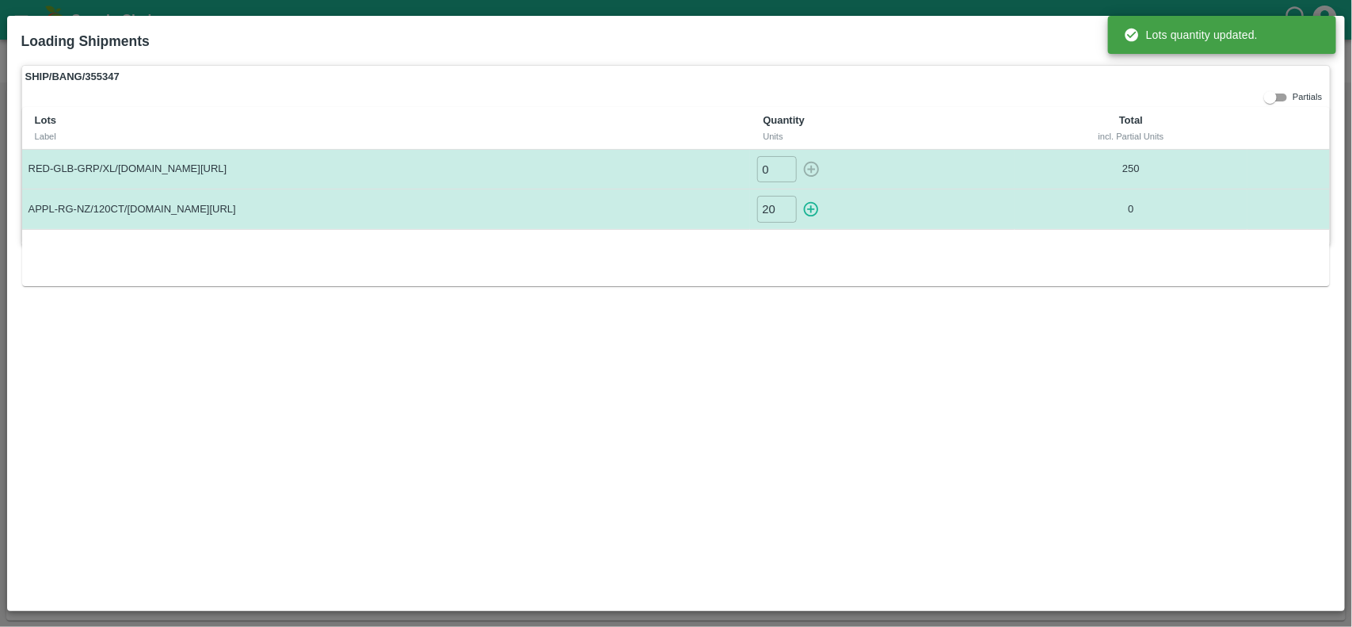
click at [819, 204] on icon "button" at bounding box center [811, 209] width 15 height 15
type input "0"
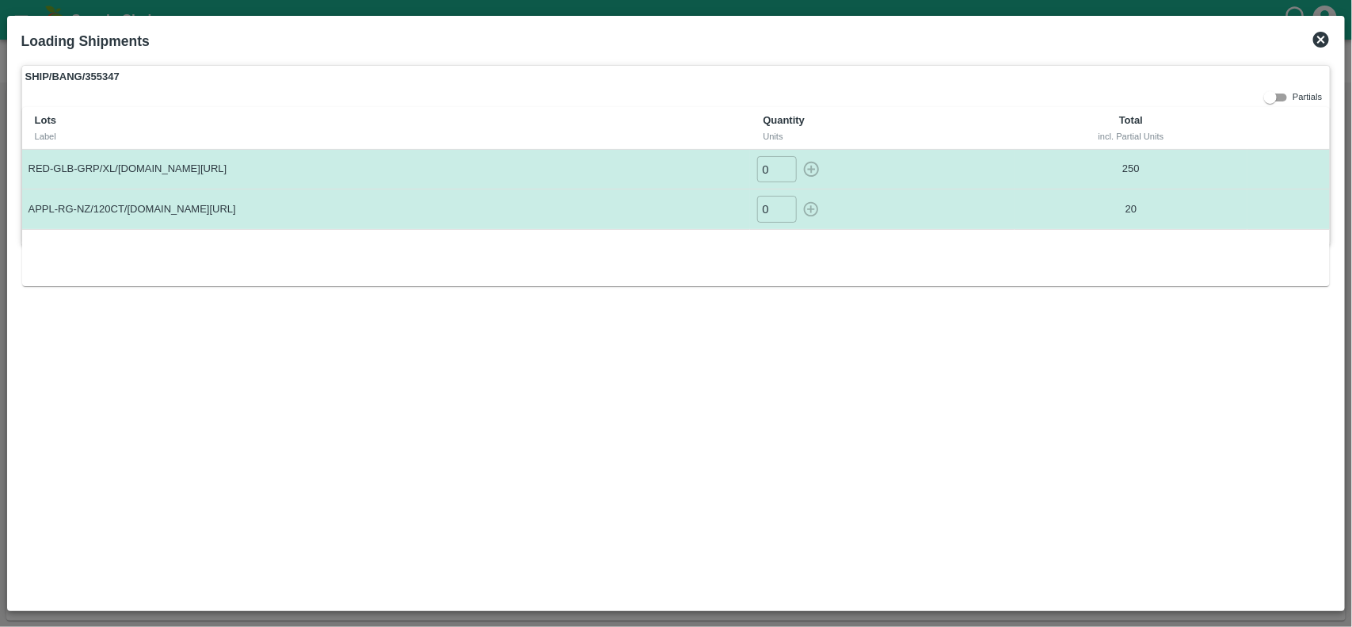
click at [1324, 48] on icon at bounding box center [1321, 39] width 19 height 19
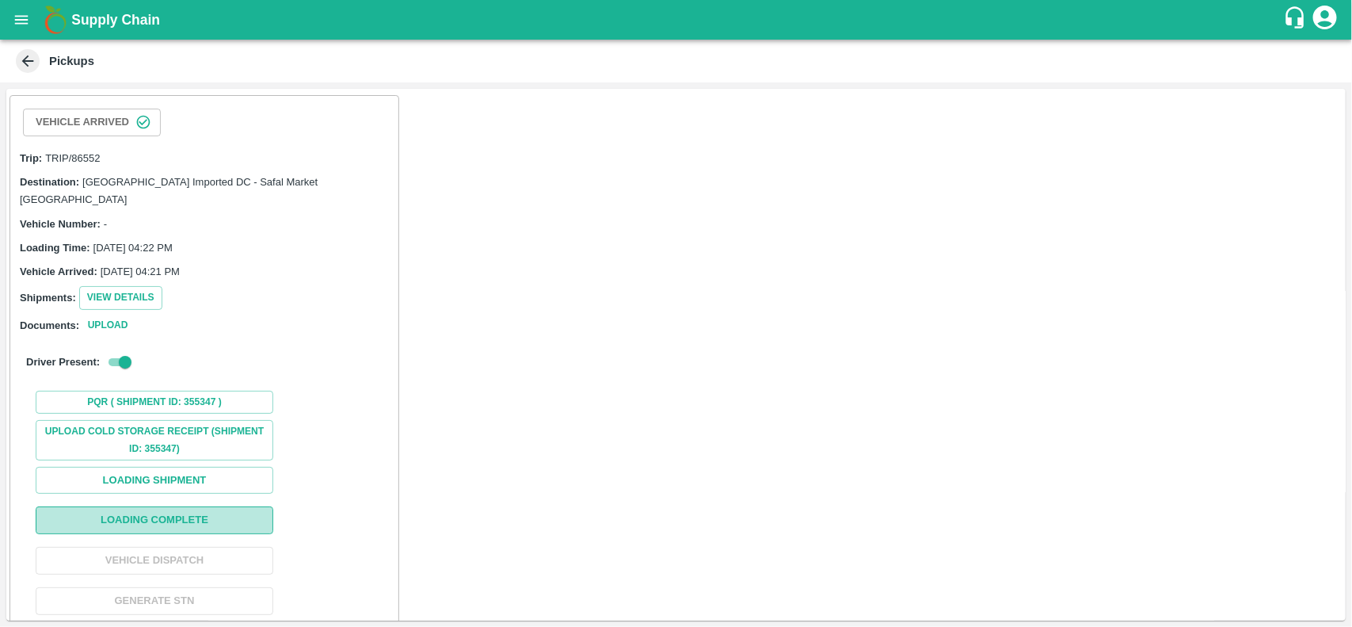
click at [192, 506] on button "Loading Complete" at bounding box center [155, 520] width 238 height 28
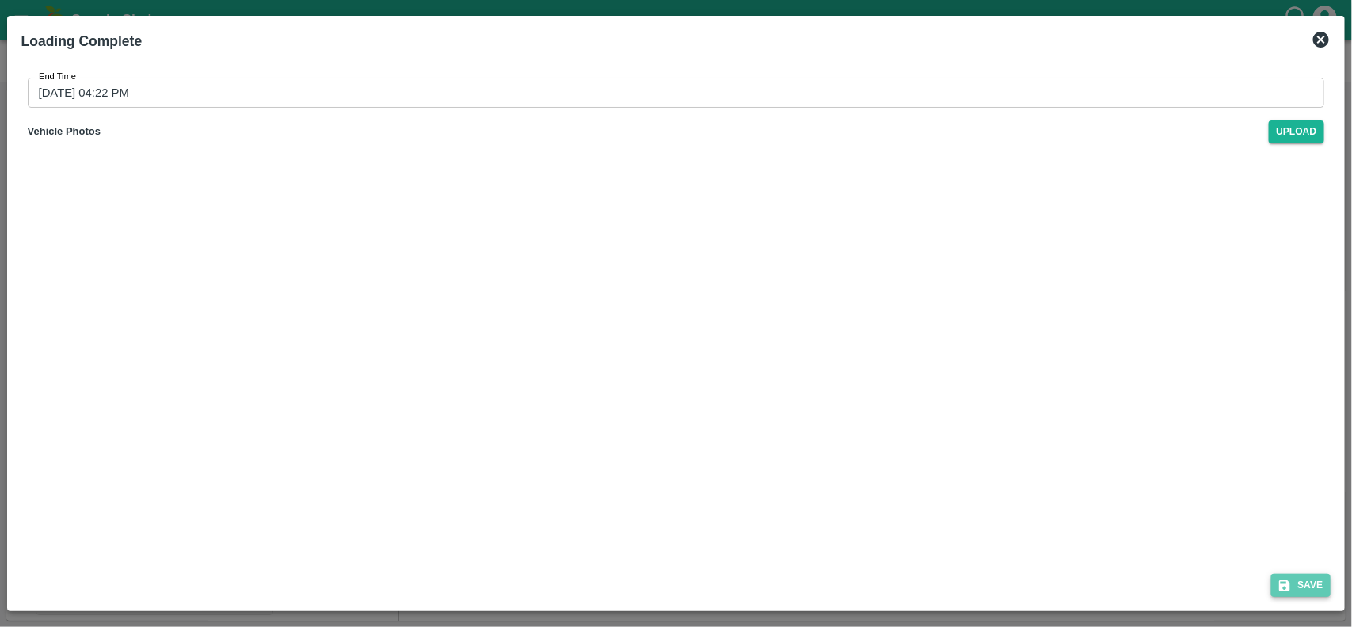
click at [1312, 581] on button "Save" at bounding box center [1301, 584] width 60 height 23
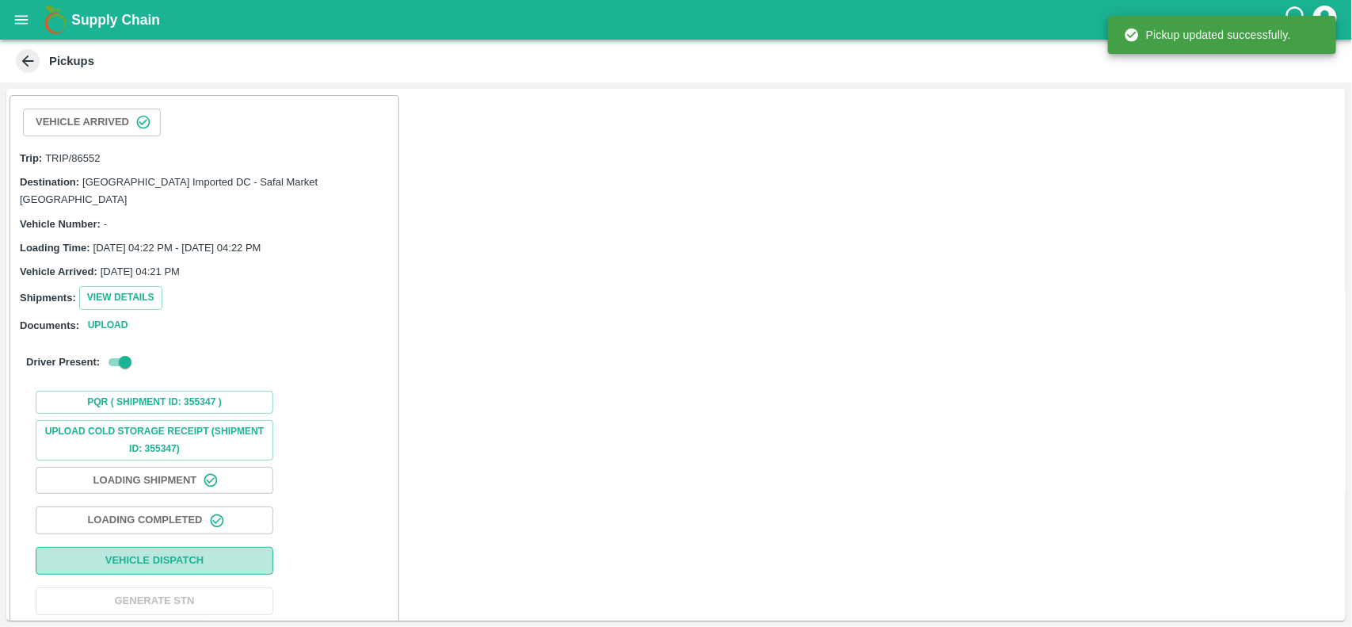
click at [127, 549] on button "Vehicle Dispatch" at bounding box center [155, 561] width 238 height 28
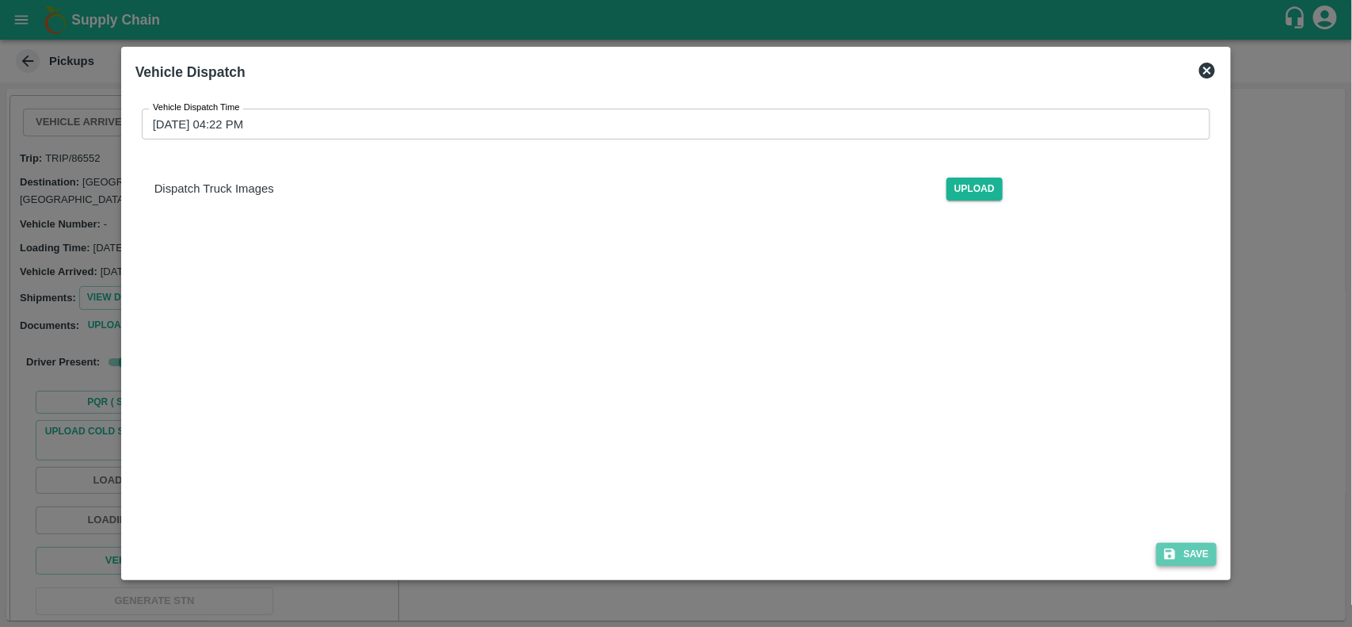
click at [1182, 554] on button "Save" at bounding box center [1186, 554] width 60 height 23
click at [1208, 69] on icon at bounding box center [1207, 70] width 19 height 19
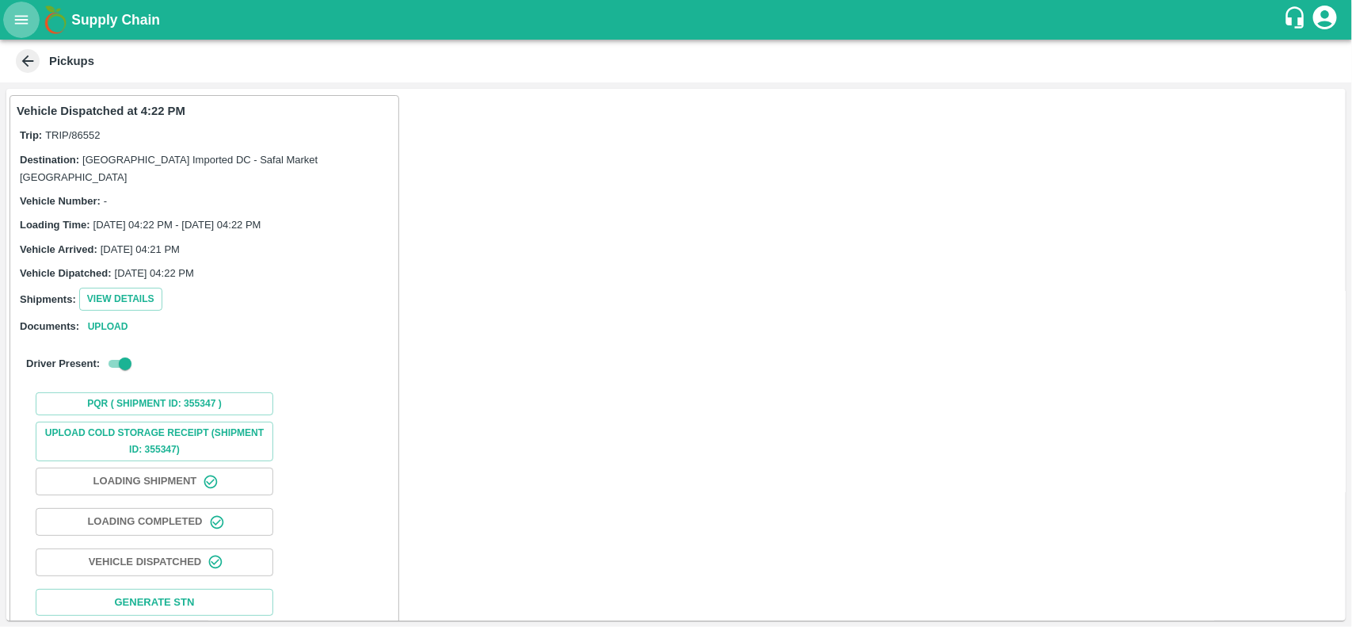
click at [25, 14] on icon "open drawer" at bounding box center [21, 19] width 17 height 17
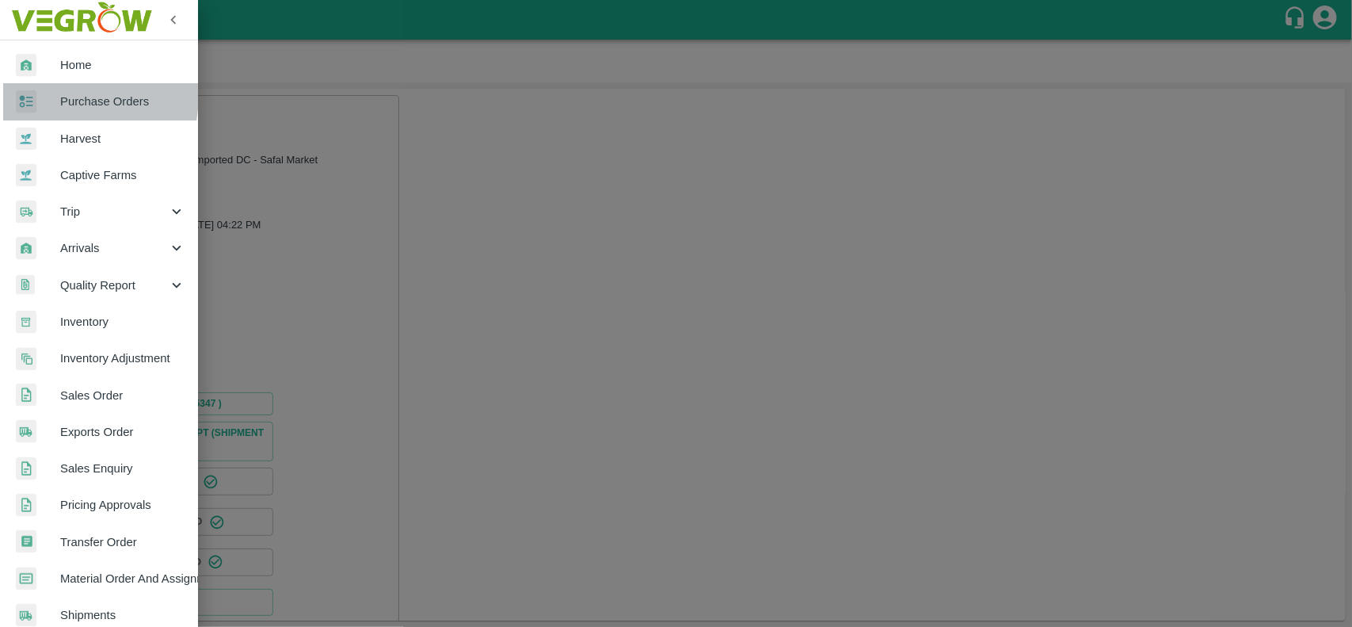
click at [60, 95] on span "Purchase Orders" at bounding box center [122, 101] width 125 height 17
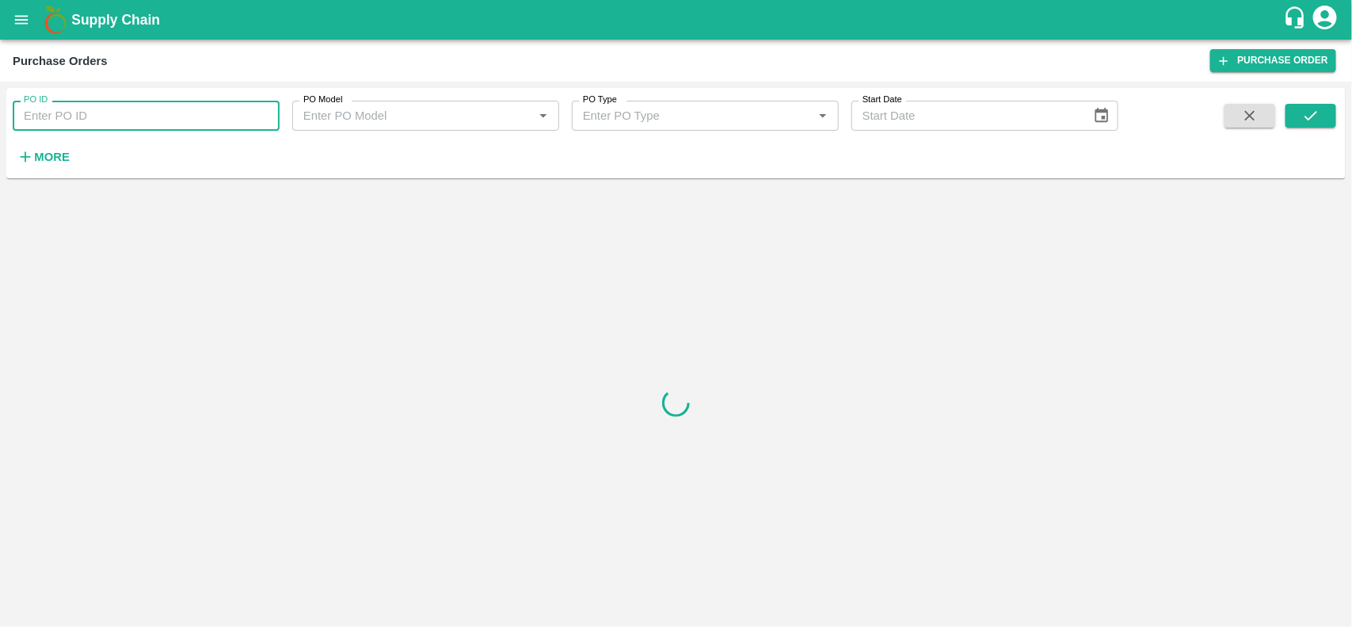
click at [61, 109] on input "PO ID" at bounding box center [146, 116] width 267 height 30
paste input "168563"
type input "168563"
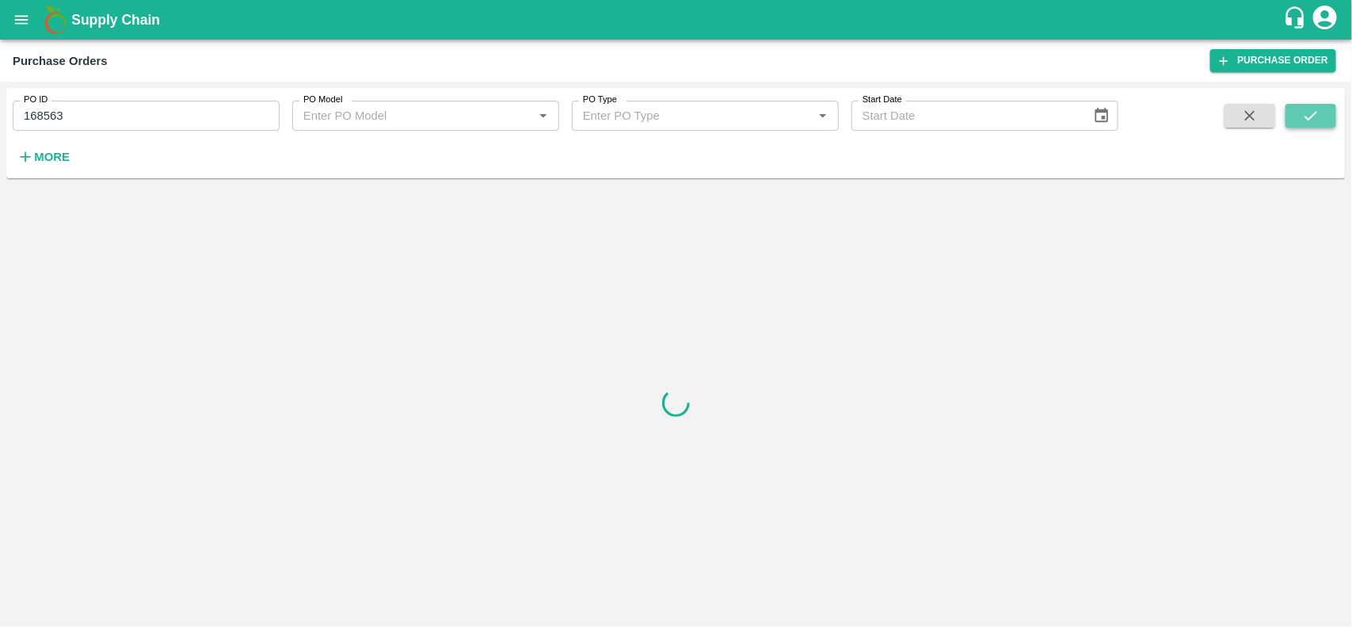
click at [1316, 109] on icon "submit" at bounding box center [1310, 115] width 17 height 17
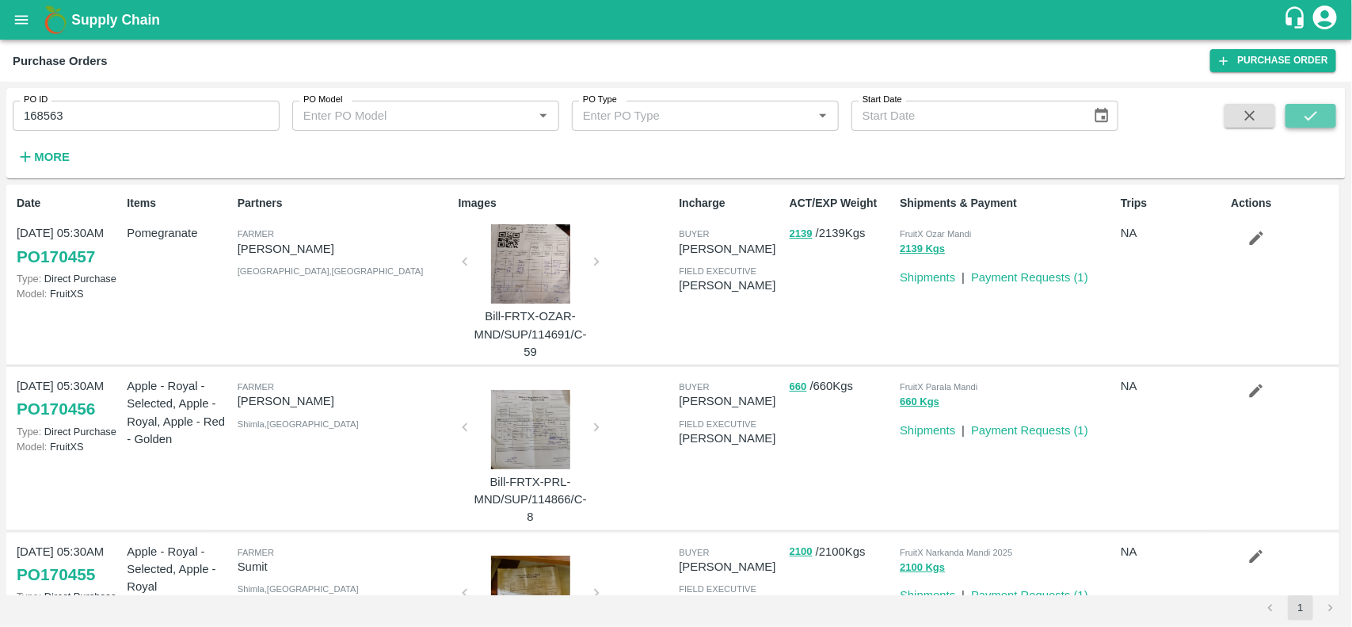
click at [1313, 116] on icon "submit" at bounding box center [1310, 115] width 17 height 17
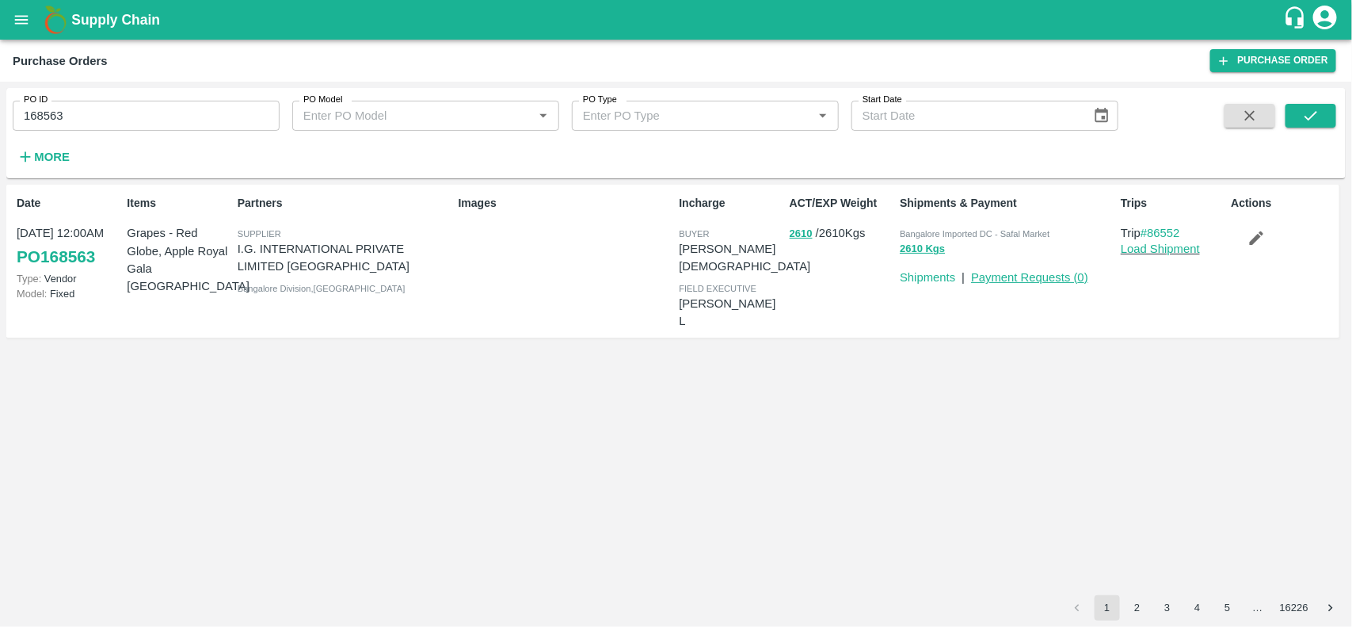
click at [1061, 275] on link "Payment Requests ( 0 )" at bounding box center [1029, 277] width 117 height 13
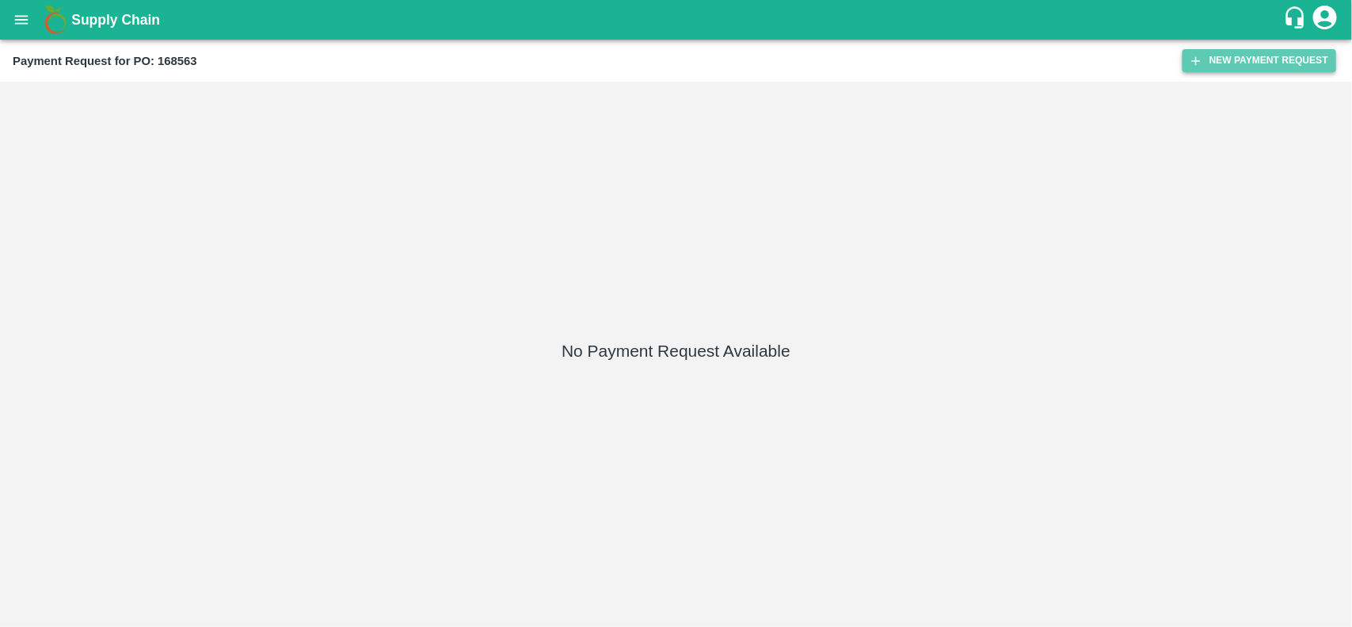
click at [1237, 62] on button "New Payment Request" at bounding box center [1260, 60] width 154 height 23
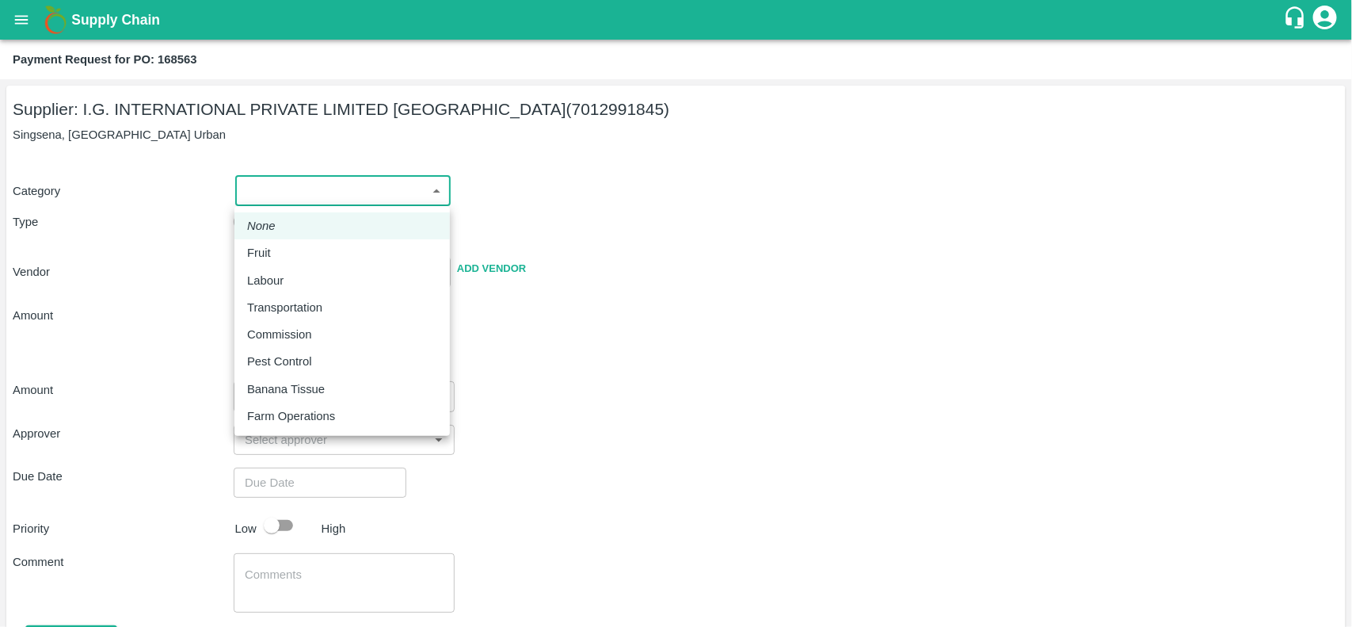
click at [277, 187] on body "Supply Chain Payment Request for PO: 168563 Supplier: I.G. INTERNATIONAL PRIVAT…" at bounding box center [676, 313] width 1352 height 627
click at [267, 244] on p "Fruit" at bounding box center [259, 252] width 24 height 17
type input "1"
type input "I.G. INTERNATIONAL PRIVATE LIMITED BANGALORE - 7012991845(Supplier)"
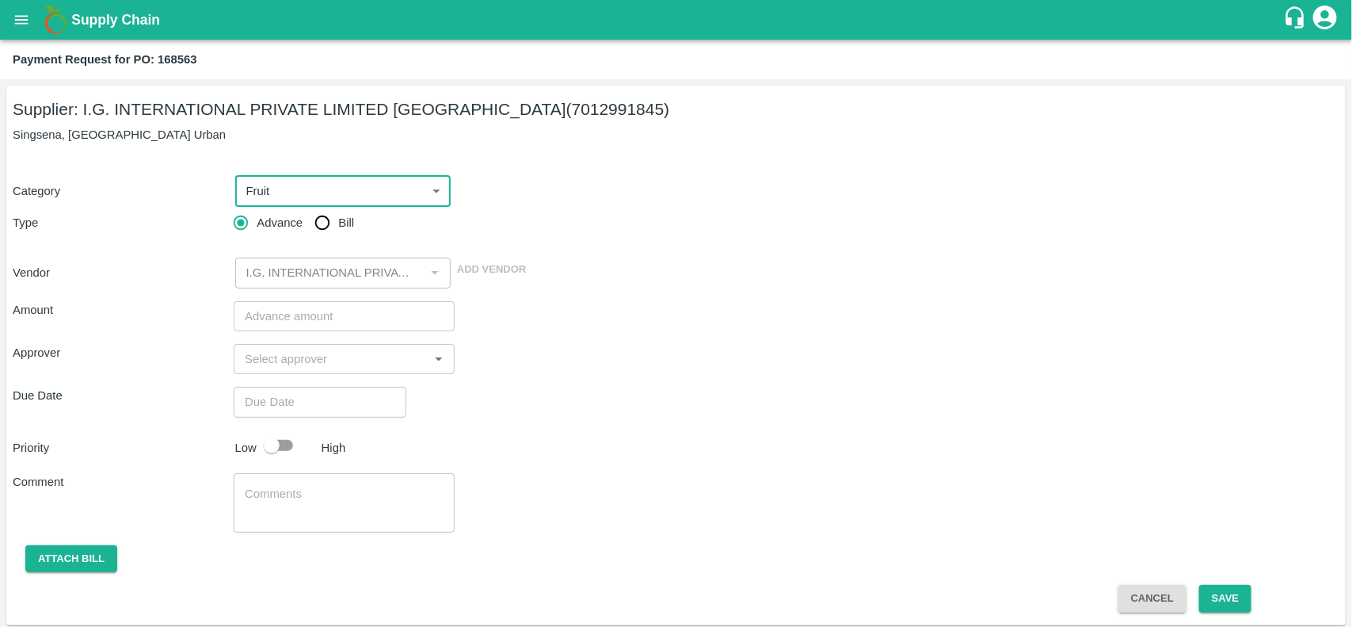
click at [318, 226] on input "Bill" at bounding box center [323, 223] width 32 height 32
radio input "true"
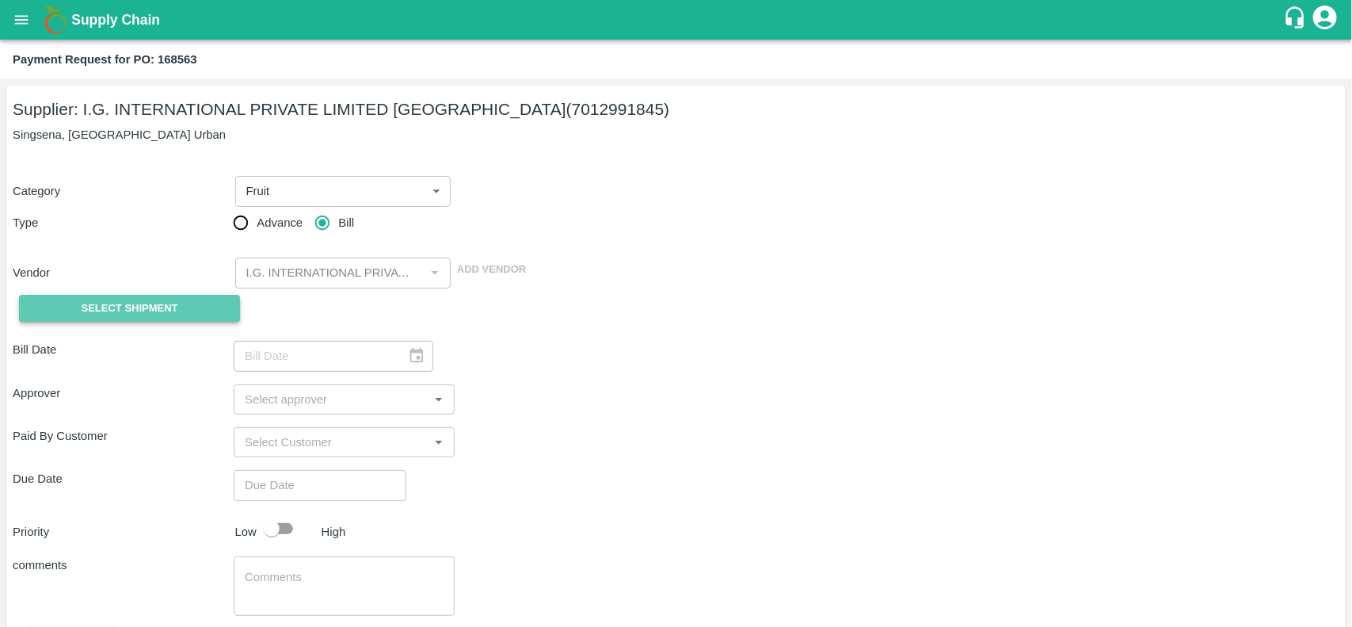
click at [42, 303] on button "Select Shipment" at bounding box center [129, 309] width 221 height 28
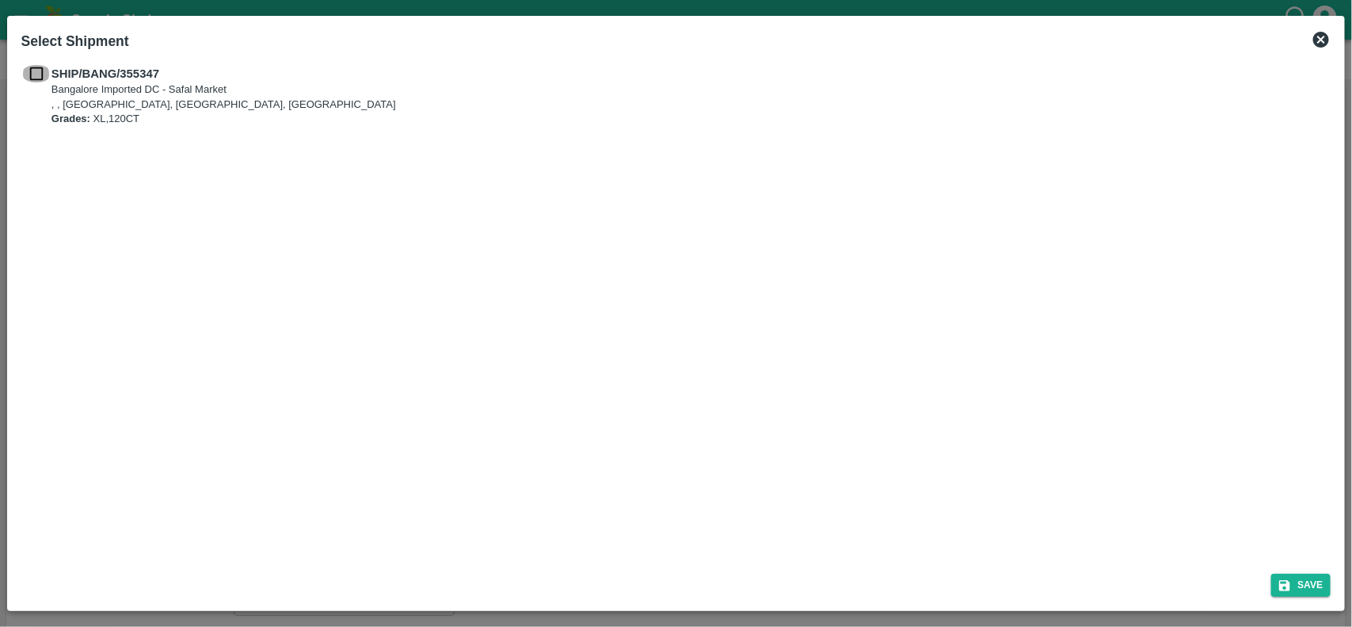
click at [45, 73] on input "checkbox" at bounding box center [36, 73] width 30 height 17
checkbox input "true"
click at [1312, 592] on button "Save" at bounding box center [1301, 584] width 60 height 23
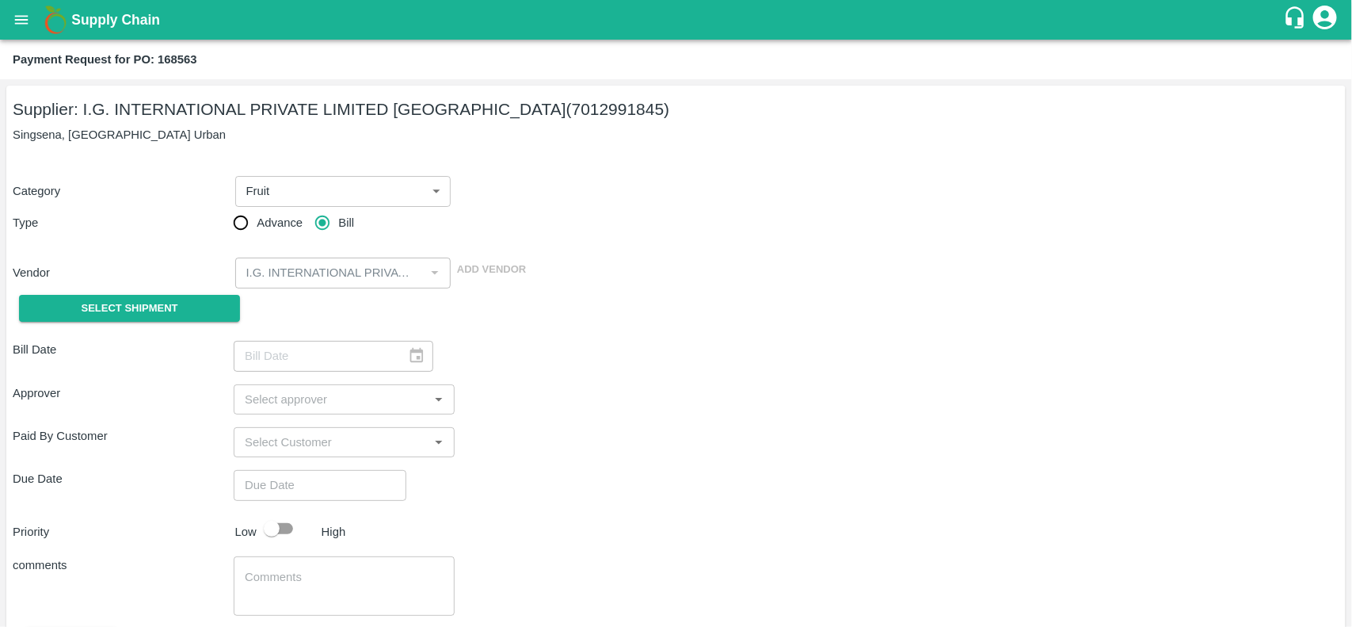
type input "20/08/2025"
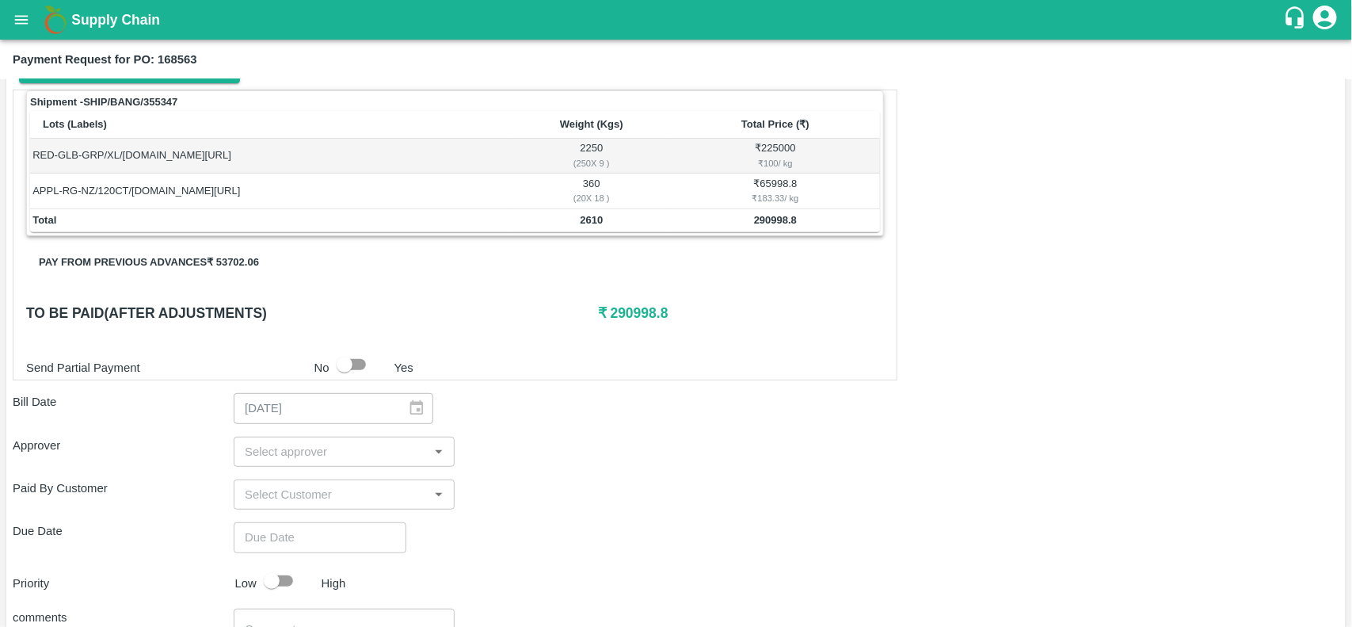
scroll to position [239, 0]
click at [188, 257] on button "Pay from previous advances ₹ 53702.06" at bounding box center [149, 262] width 246 height 28
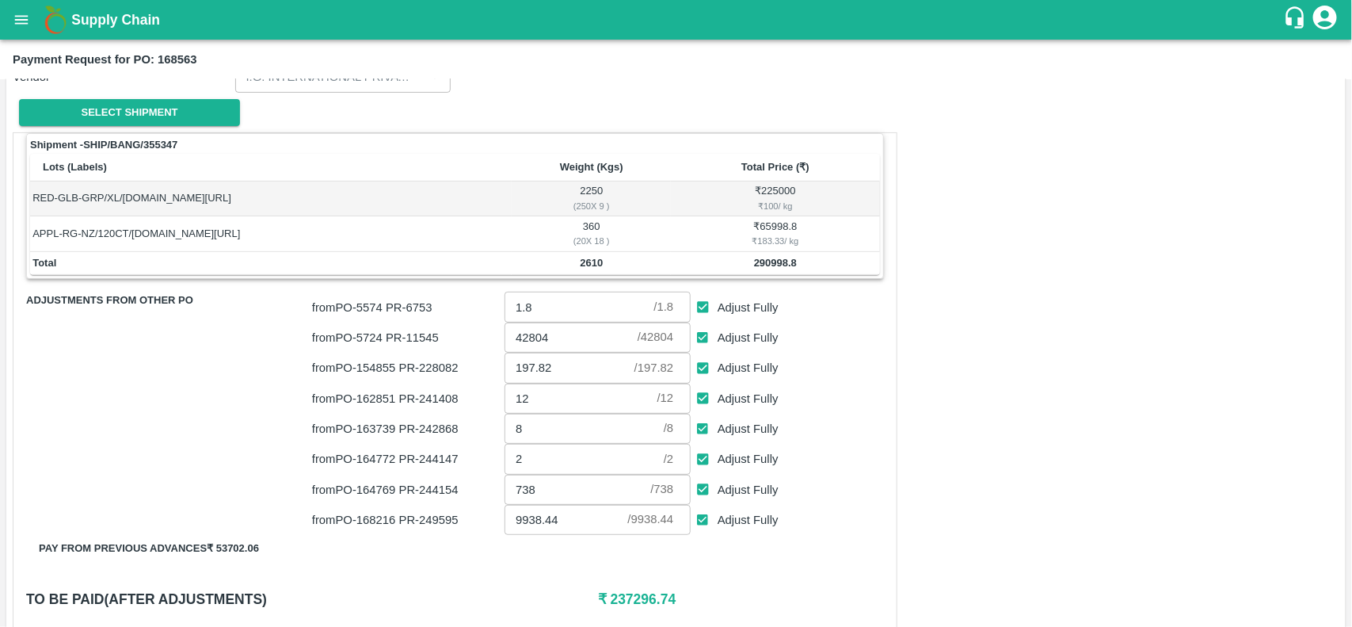
scroll to position [202, 0]
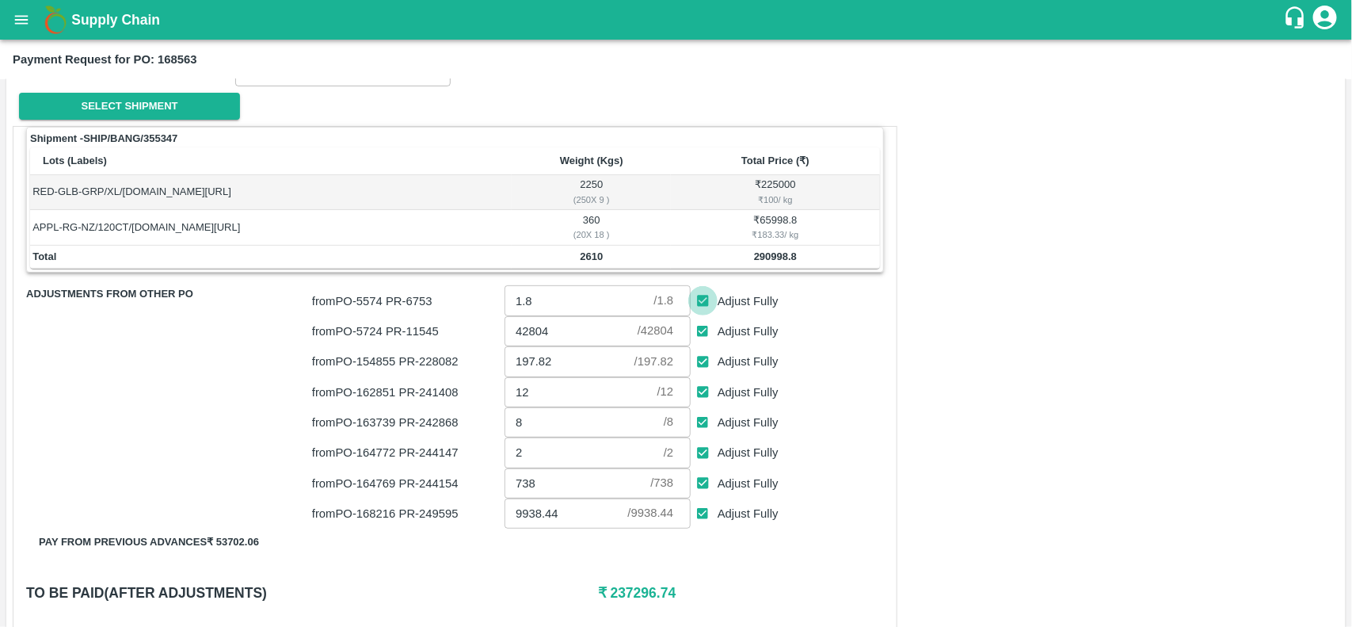
click at [693, 303] on input "Adjust Fully" at bounding box center [702, 300] width 29 height 29
checkbox input "false"
type input "0"
click at [699, 351] on input "Adjust Fully" at bounding box center [702, 361] width 29 height 29
checkbox input "false"
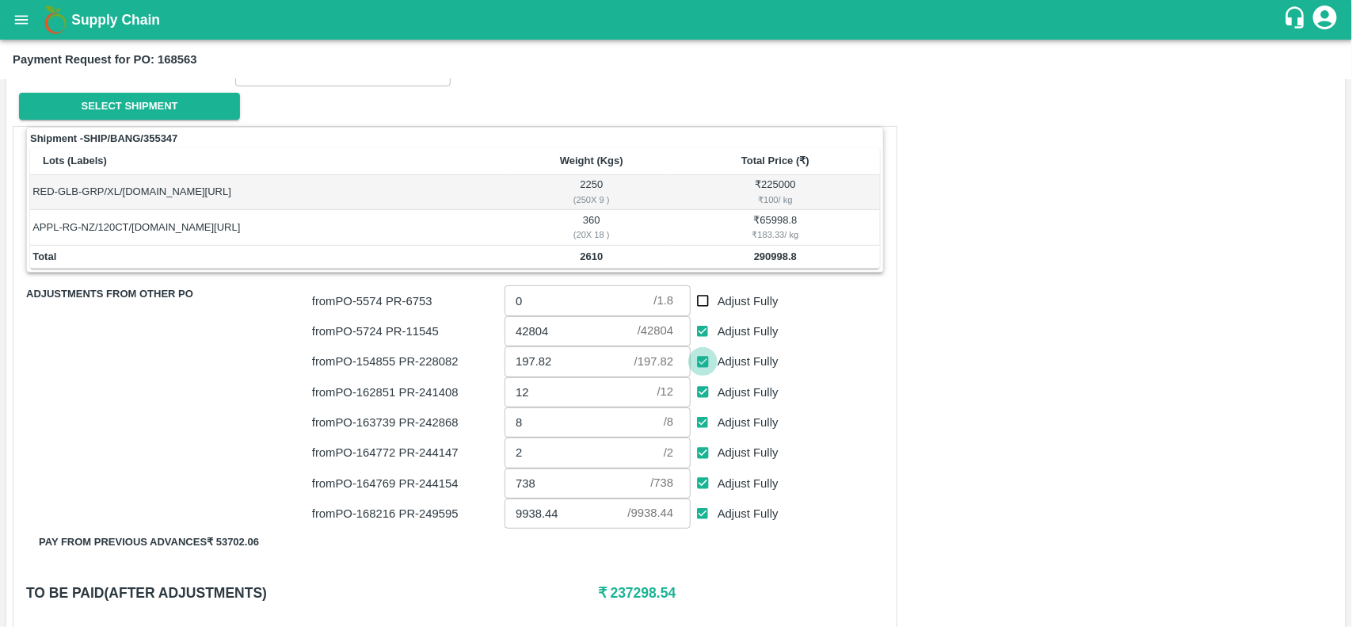
type input "0"
click at [703, 394] on input "Adjust Fully" at bounding box center [702, 391] width 29 height 29
checkbox input "false"
type input "0"
click at [697, 426] on input "Adjust Fully" at bounding box center [702, 422] width 29 height 29
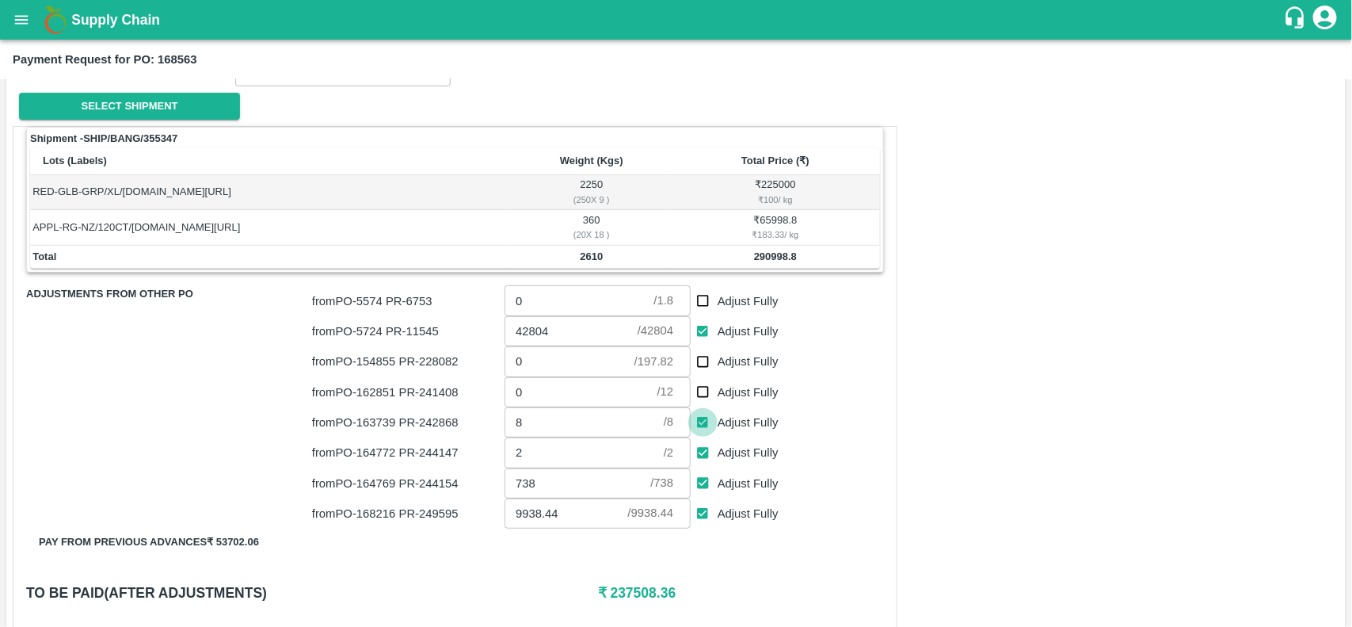
checkbox input "false"
type input "0"
click at [703, 454] on input "Adjust Fully" at bounding box center [702, 452] width 29 height 29
checkbox input "false"
type input "0"
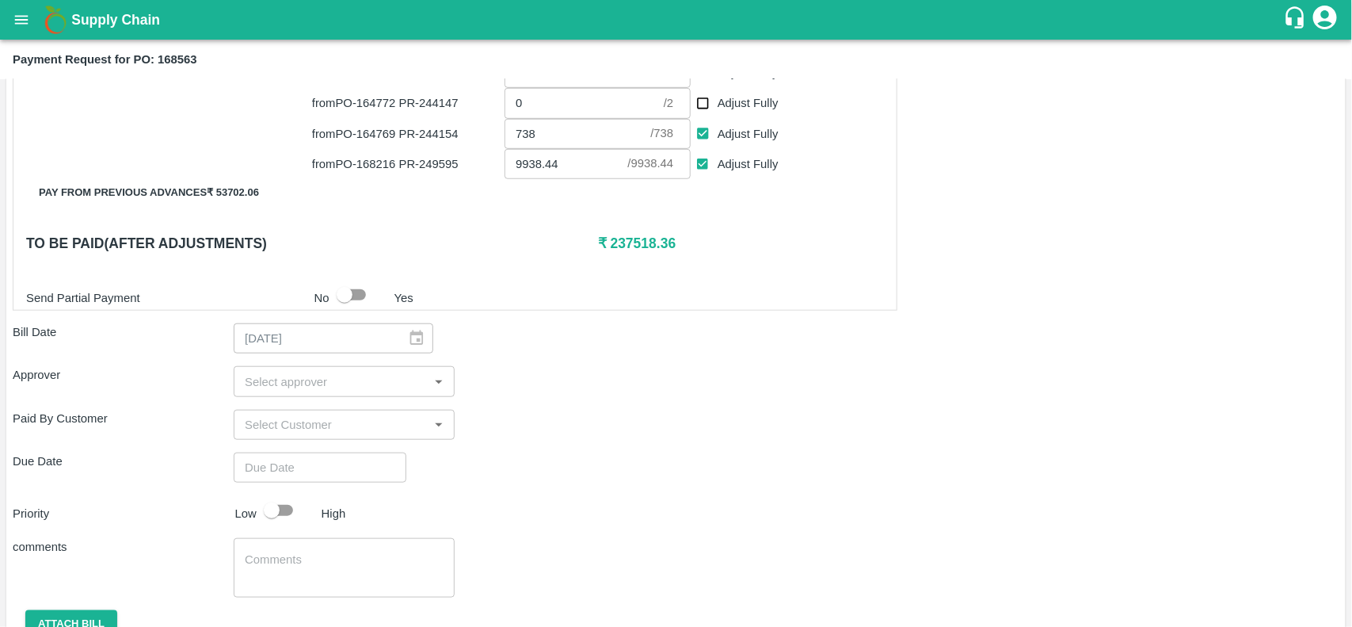
scroll to position [558, 0]
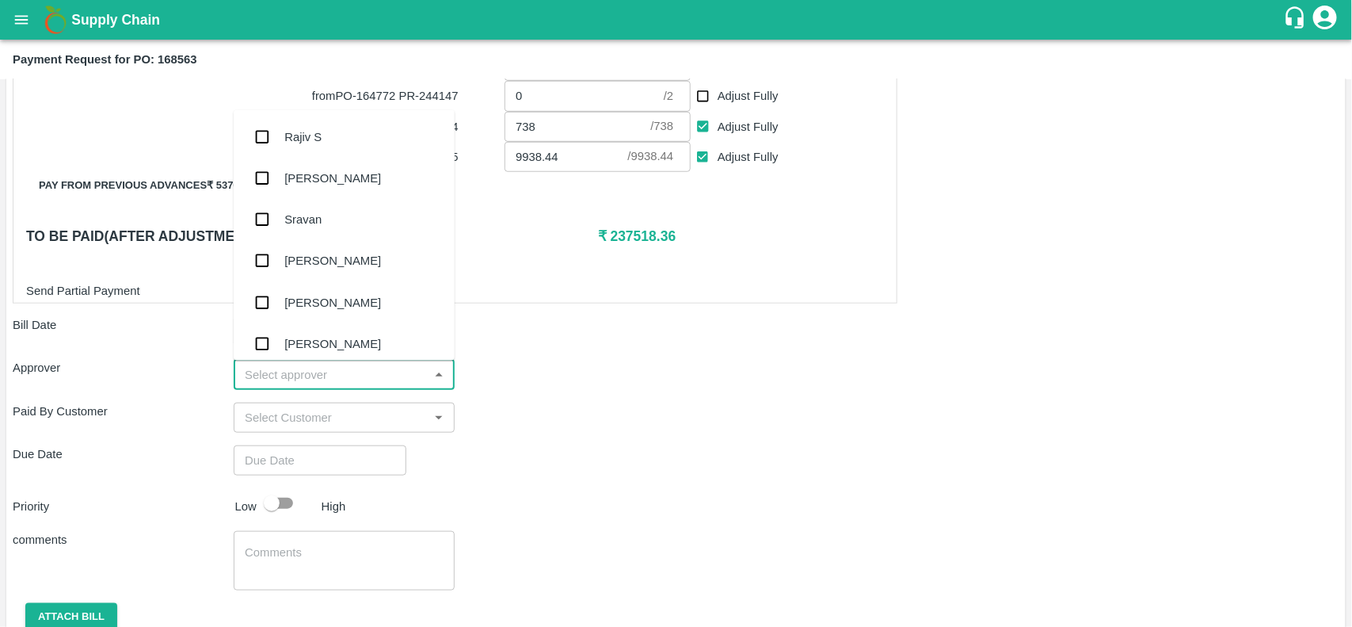
click at [284, 378] on input "input" at bounding box center [330, 374] width 185 height 21
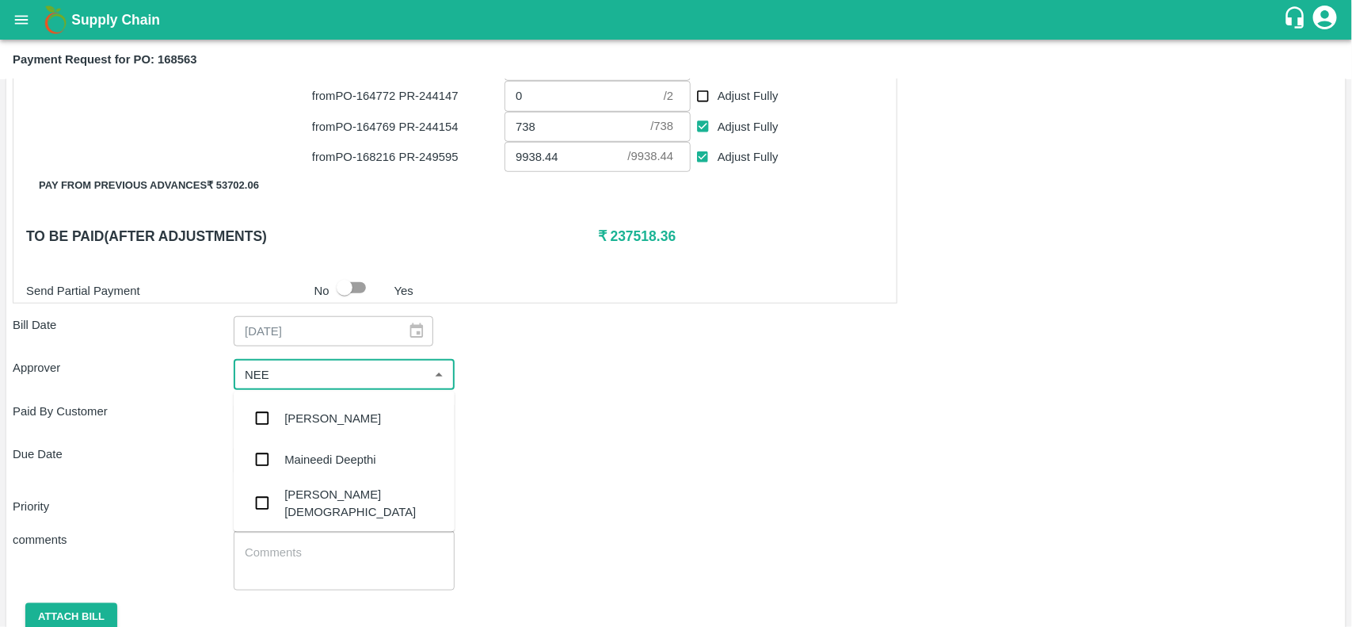
type input "NEET"
click at [293, 454] on div "Neeti Jain" at bounding box center [363, 462] width 158 height 36
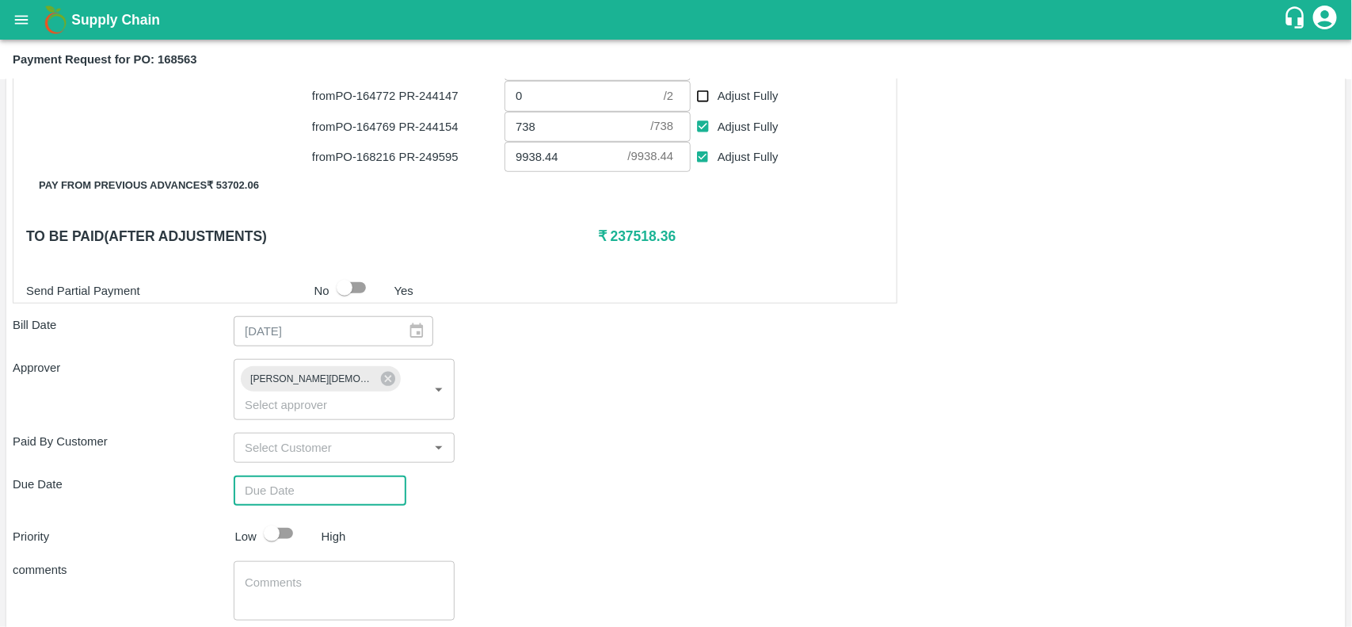
type input "DD/MM/YYYY hh:mm aa"
click at [295, 475] on input "DD/MM/YYYY hh:mm aa" at bounding box center [315, 490] width 162 height 30
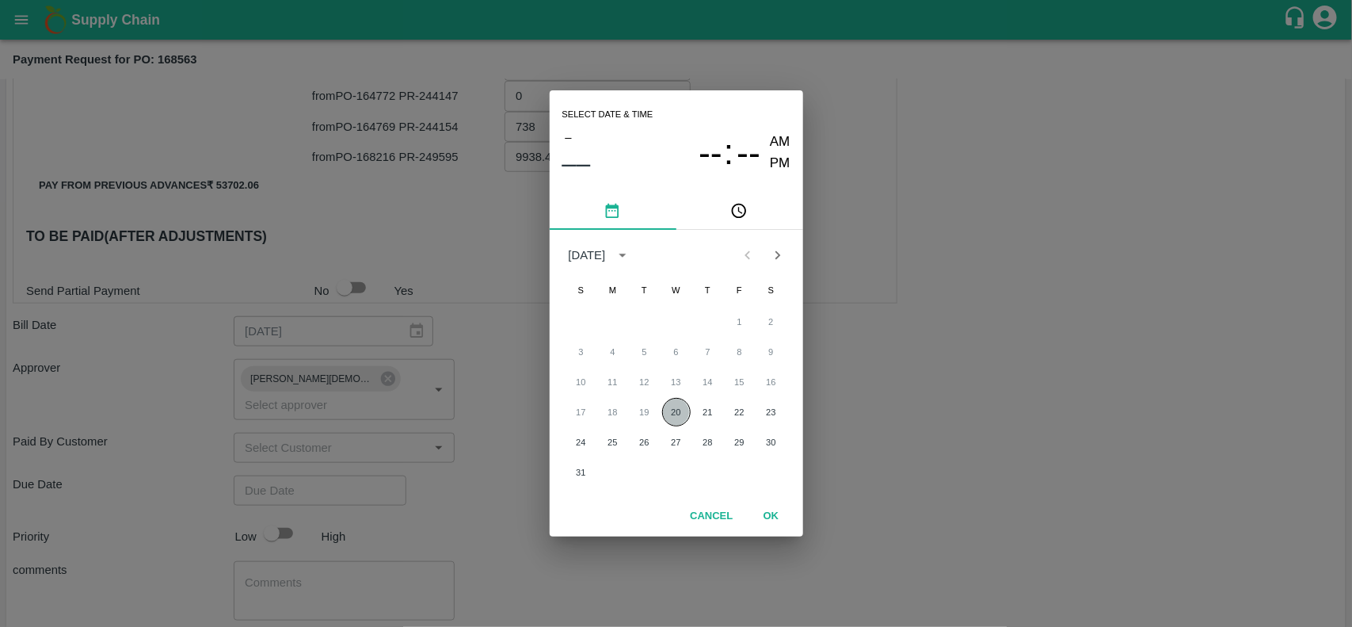
click at [672, 406] on button "20" at bounding box center [676, 412] width 29 height 29
type input "20/08/2025 12:00 AM"
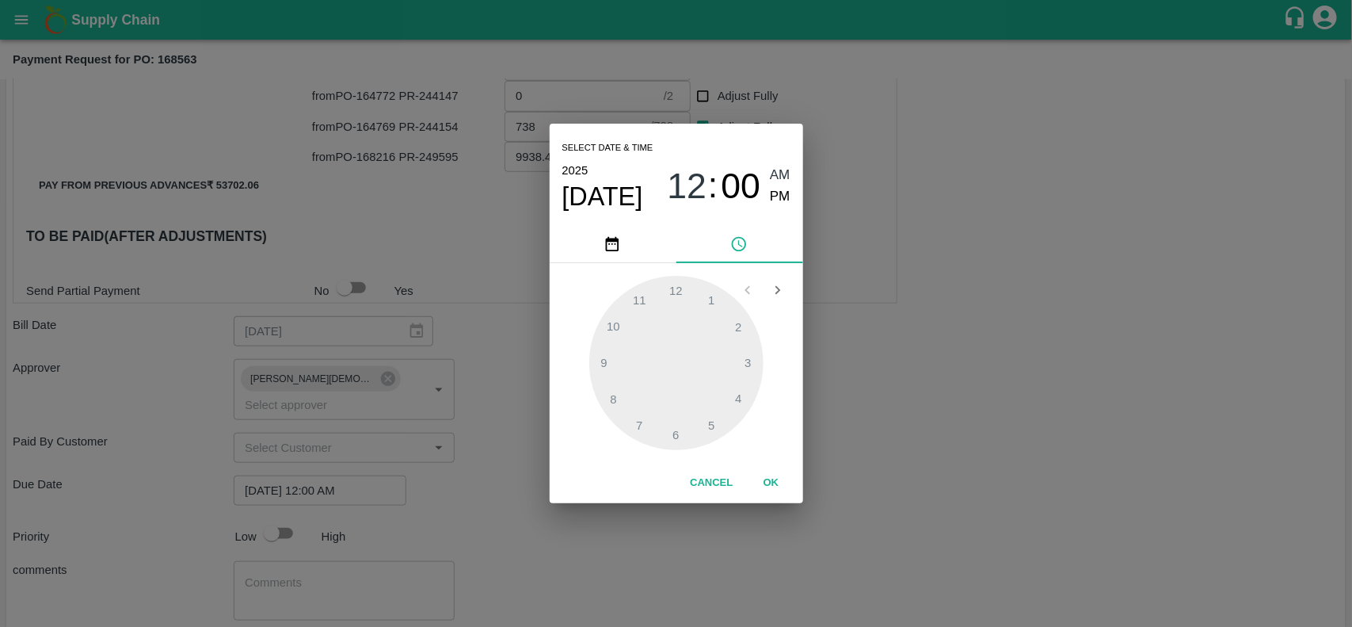
click at [274, 519] on div "Select date & time 2025 Aug 20 12 : 00 AM PM 1 2 3 4 5 6 7 8 9 10 11 12 Cancel …" at bounding box center [676, 313] width 1352 height 627
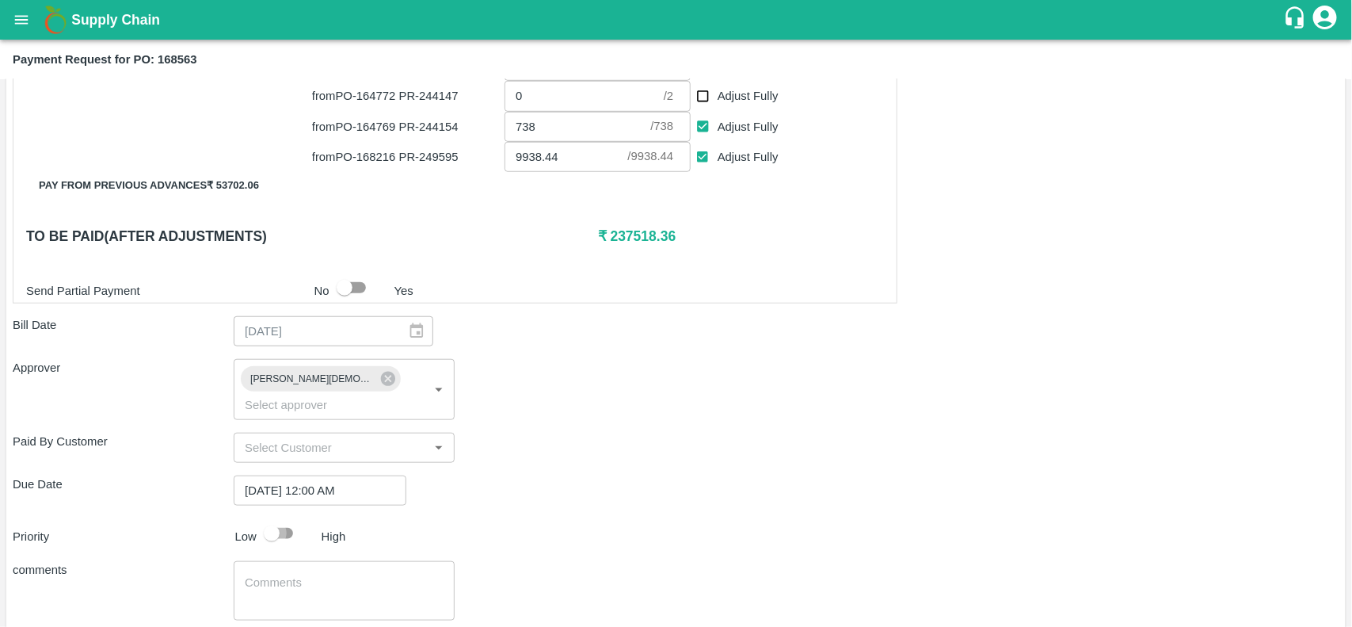
click at [274, 519] on input "checkbox" at bounding box center [272, 533] width 90 height 30
checkbox input "true"
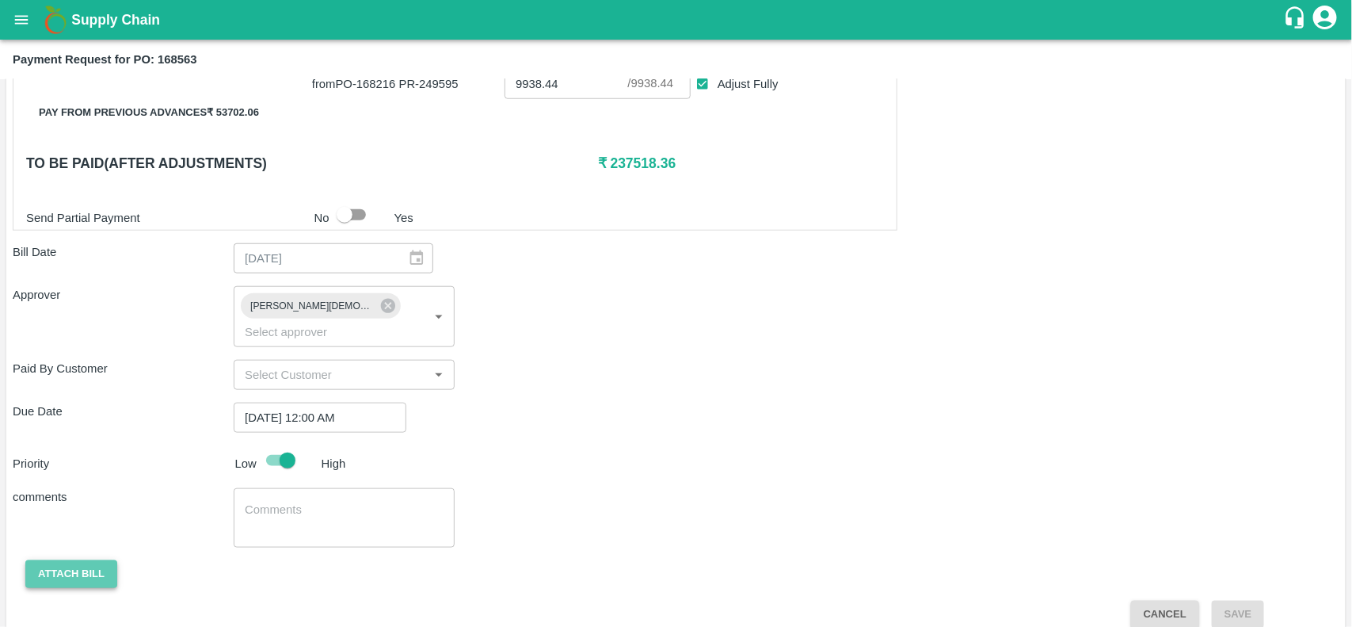
click at [91, 560] on button "Attach bill" at bounding box center [71, 574] width 92 height 28
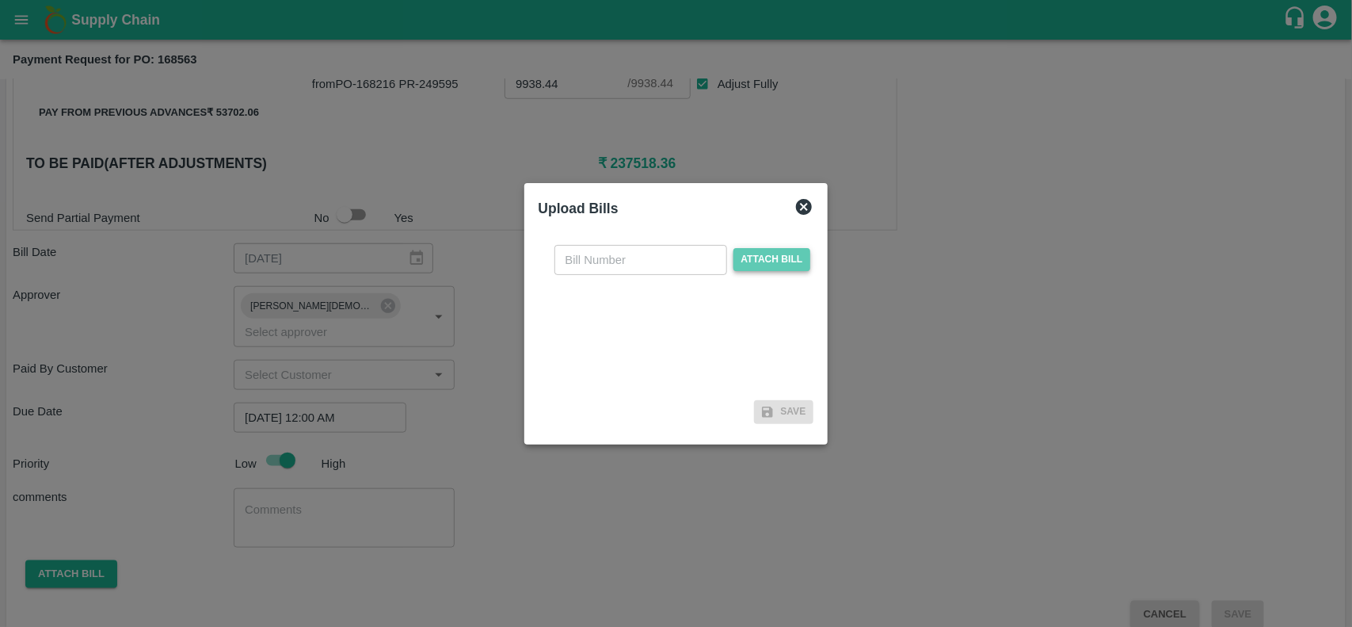
click at [785, 261] on span "Attach bill" at bounding box center [772, 259] width 78 height 23
click at [0, 0] on input "Attach bill" at bounding box center [0, 0] width 0 height 0
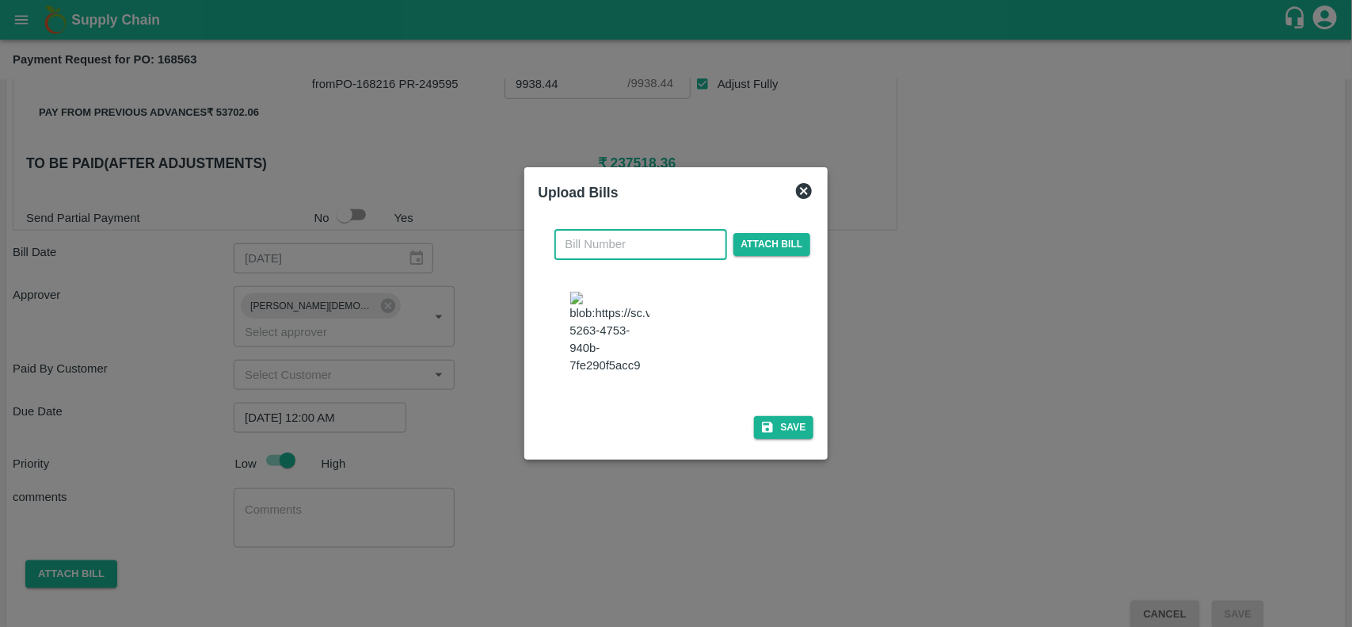
click at [615, 232] on input "text" at bounding box center [640, 244] width 173 height 30
type input "21068"
click at [794, 428] on button "Save" at bounding box center [784, 427] width 60 height 23
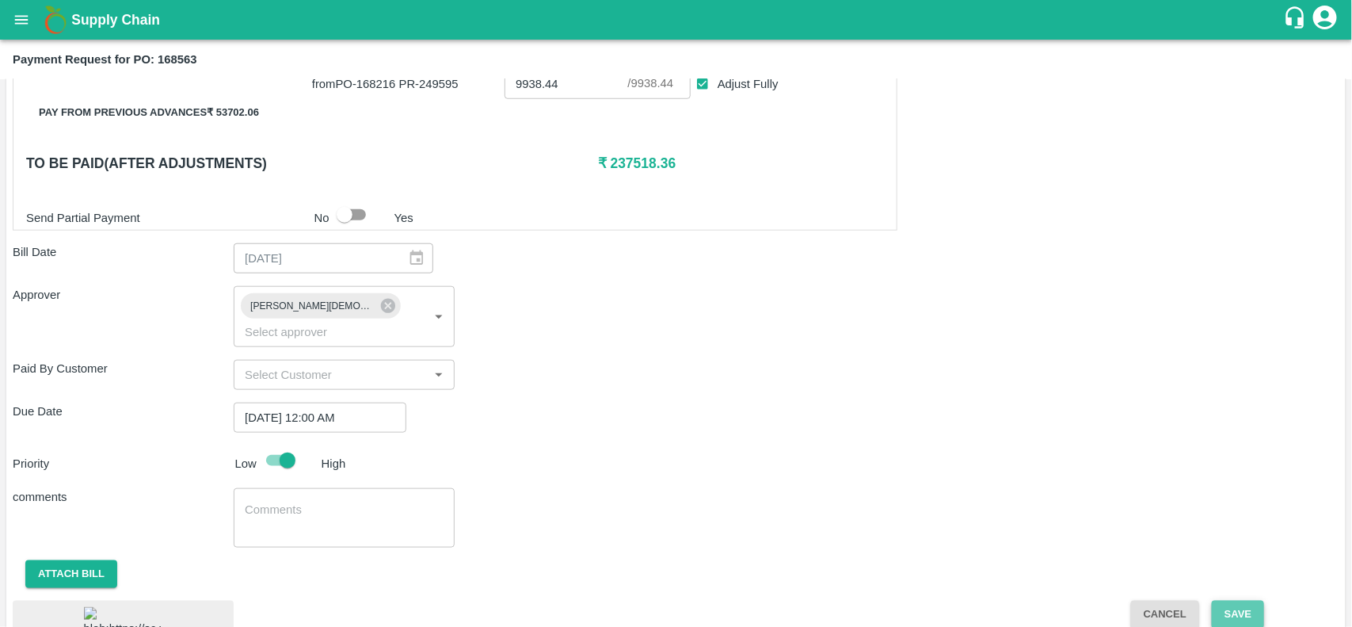
click at [1221, 603] on button "Save" at bounding box center [1238, 614] width 52 height 28
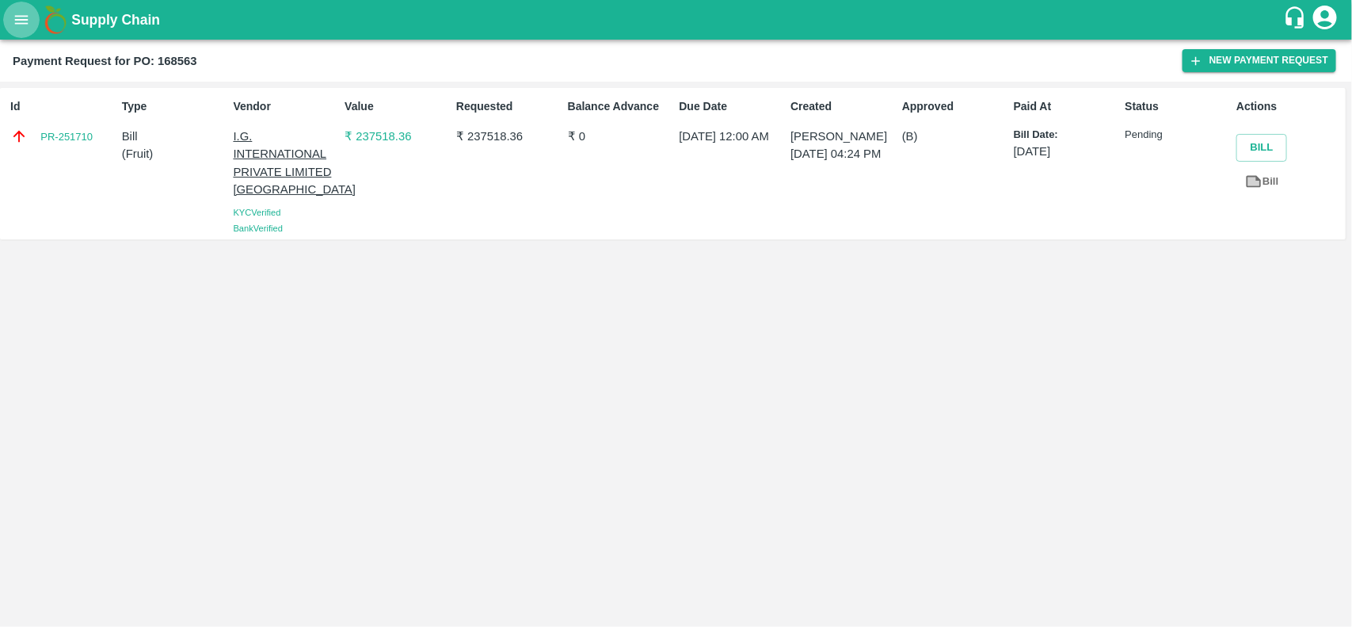
click at [13, 21] on icon "open drawer" at bounding box center [21, 19] width 17 height 17
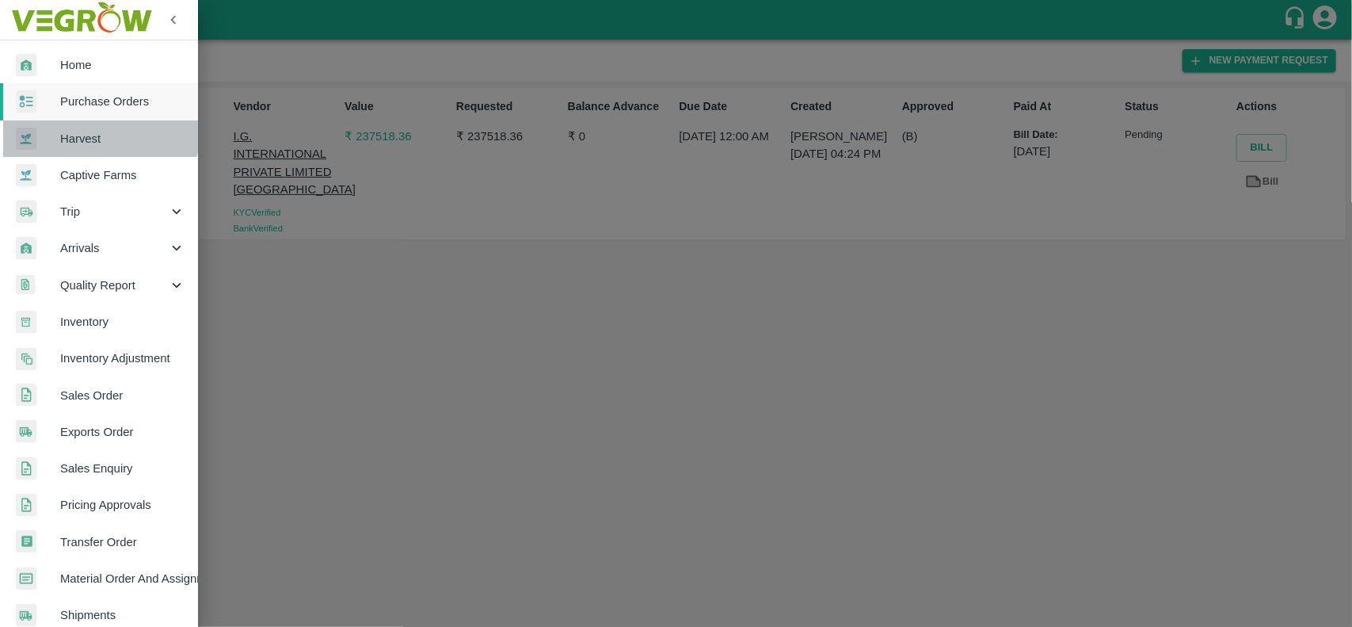
click at [88, 120] on link "Harvest" at bounding box center [99, 138] width 198 height 36
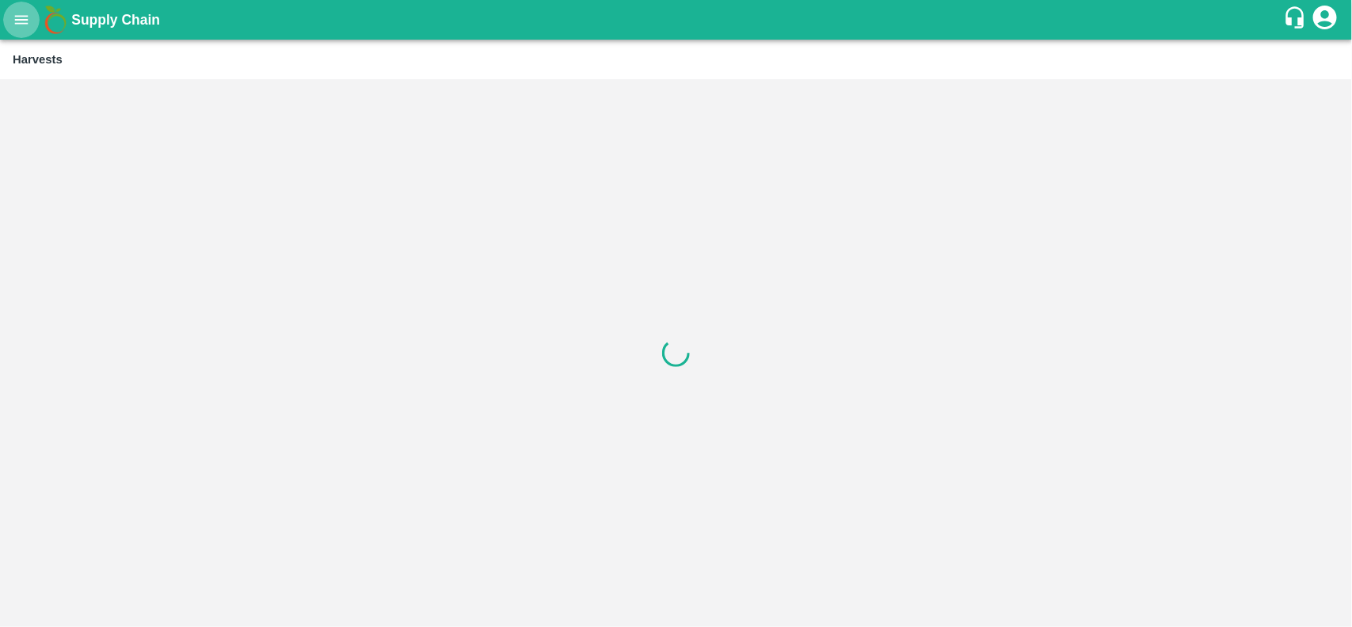
click at [26, 17] on icon "open drawer" at bounding box center [21, 19] width 13 height 9
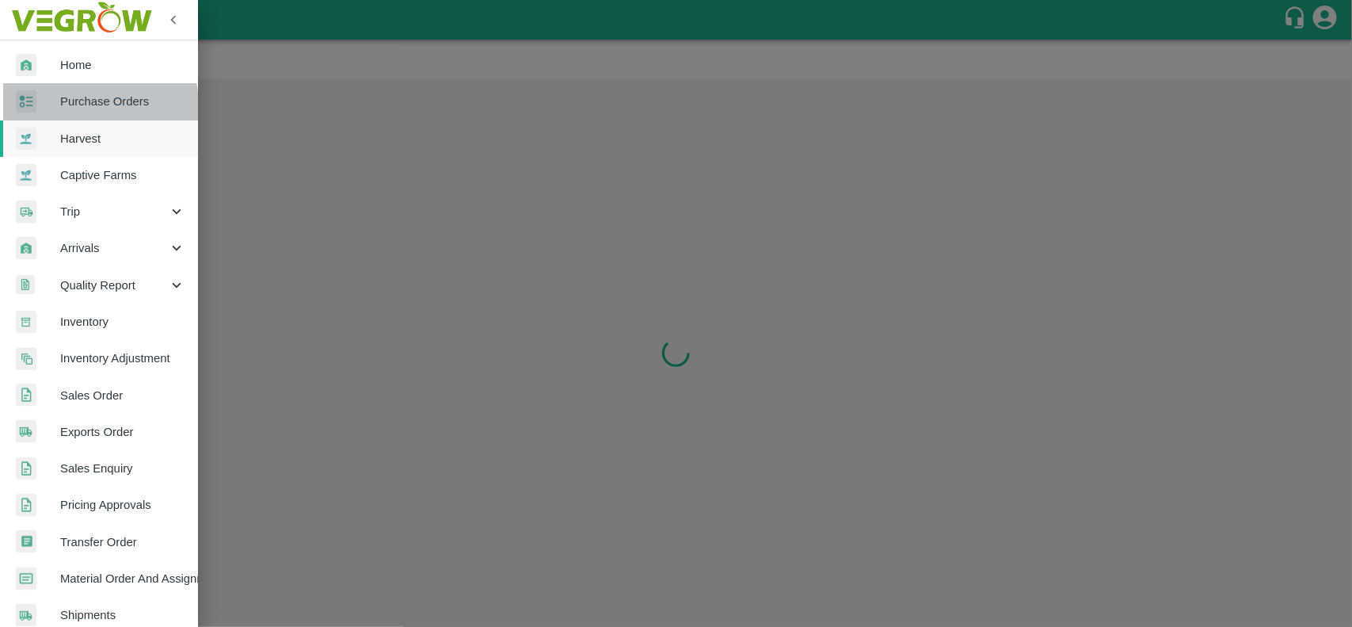
click at [73, 105] on span "Purchase Orders" at bounding box center [122, 101] width 125 height 17
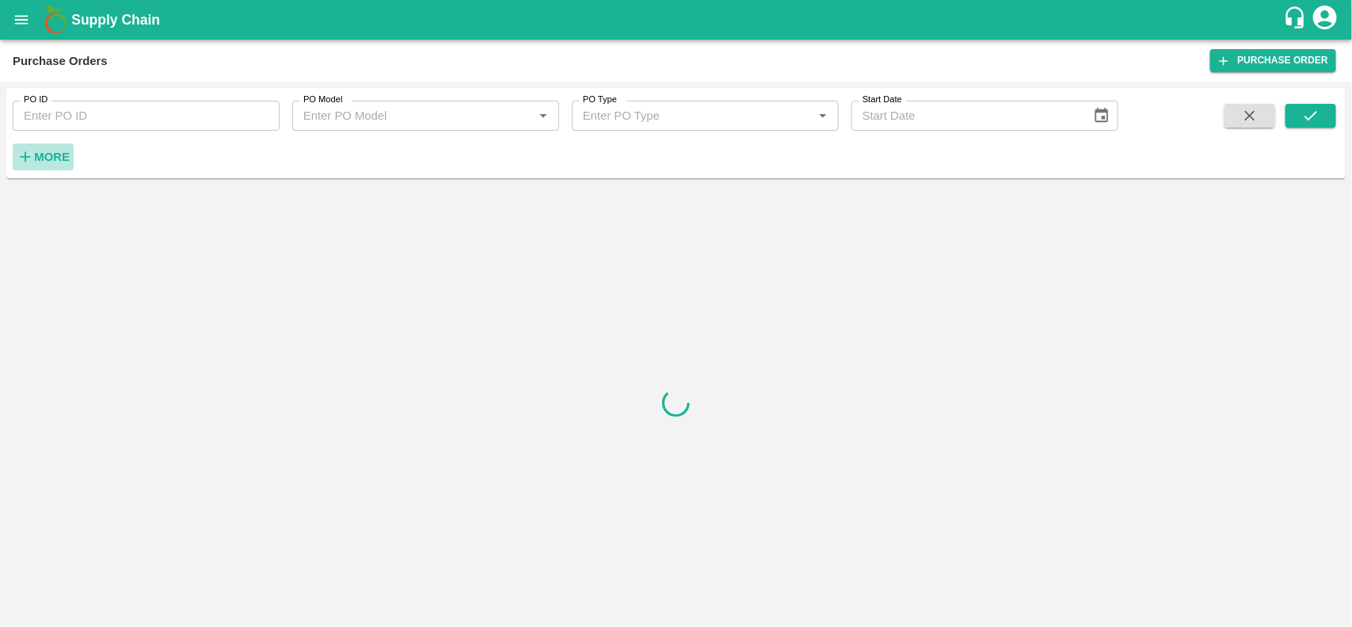
click at [38, 144] on button "More" at bounding box center [43, 156] width 61 height 27
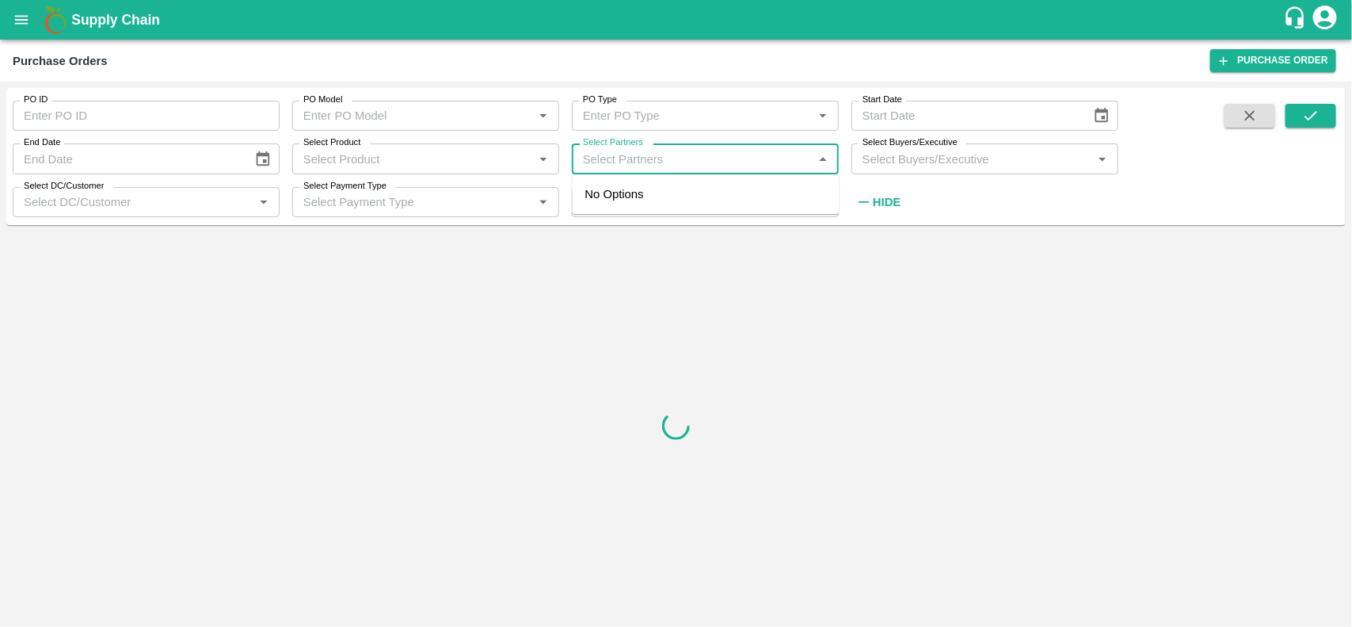
click at [640, 157] on input "Select Partners" at bounding box center [692, 158] width 231 height 21
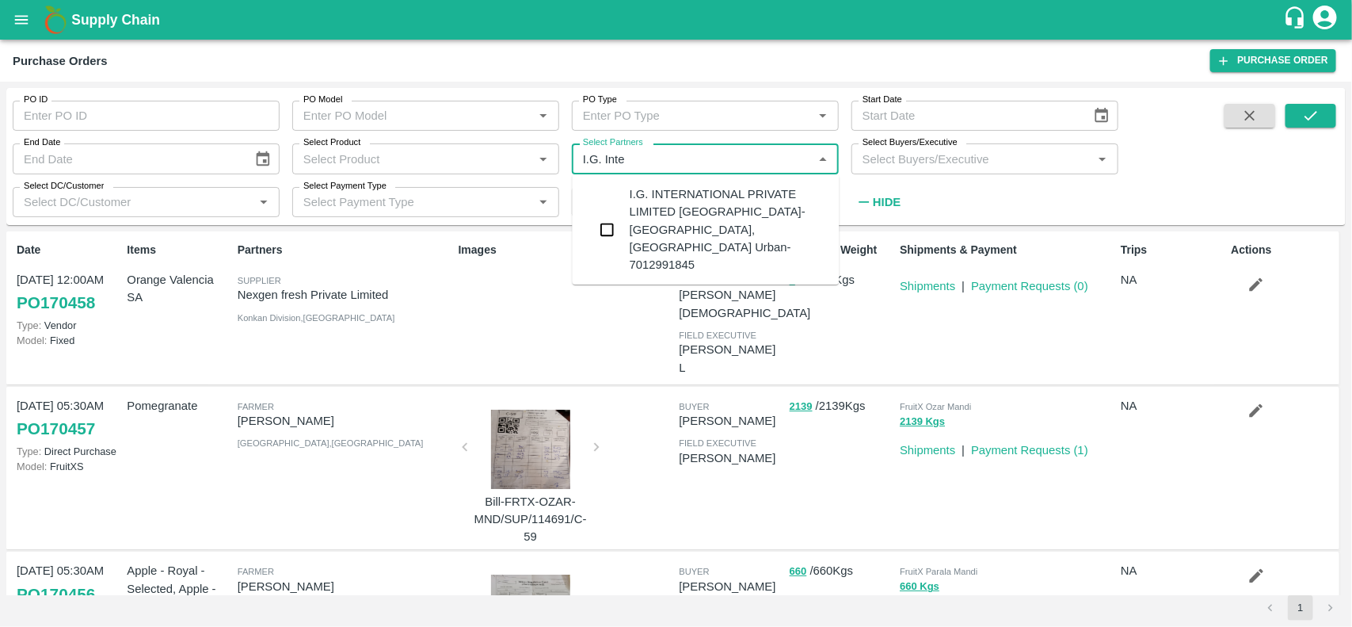
type input "I.G. Inter"
click at [611, 219] on input "checkbox" at bounding box center [608, 230] width 32 height 32
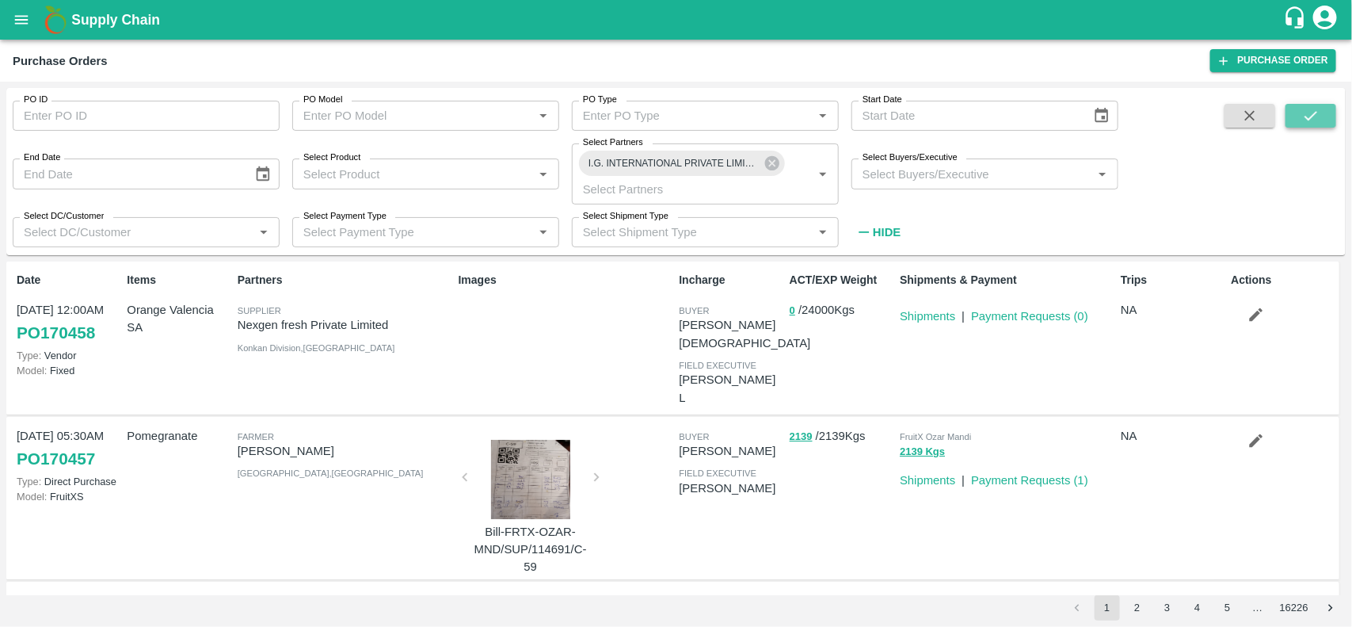
click at [1320, 105] on button "submit" at bounding box center [1311, 116] width 51 height 24
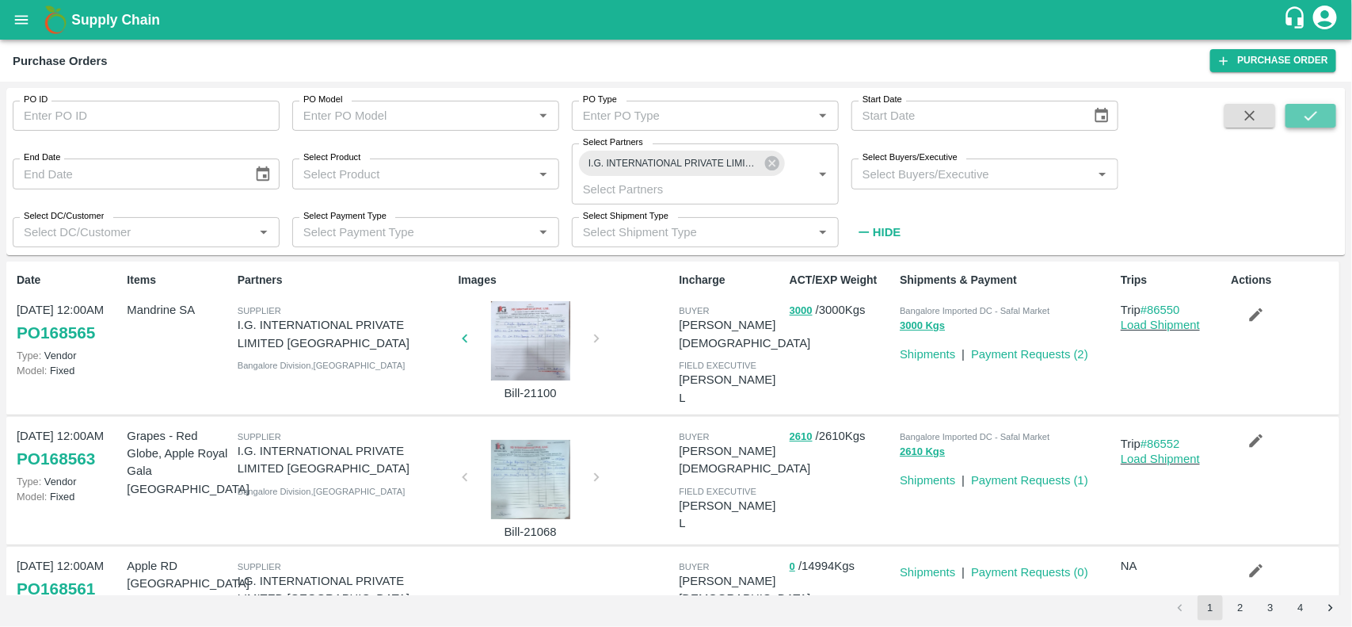
click at [1320, 105] on button "submit" at bounding box center [1311, 116] width 51 height 24
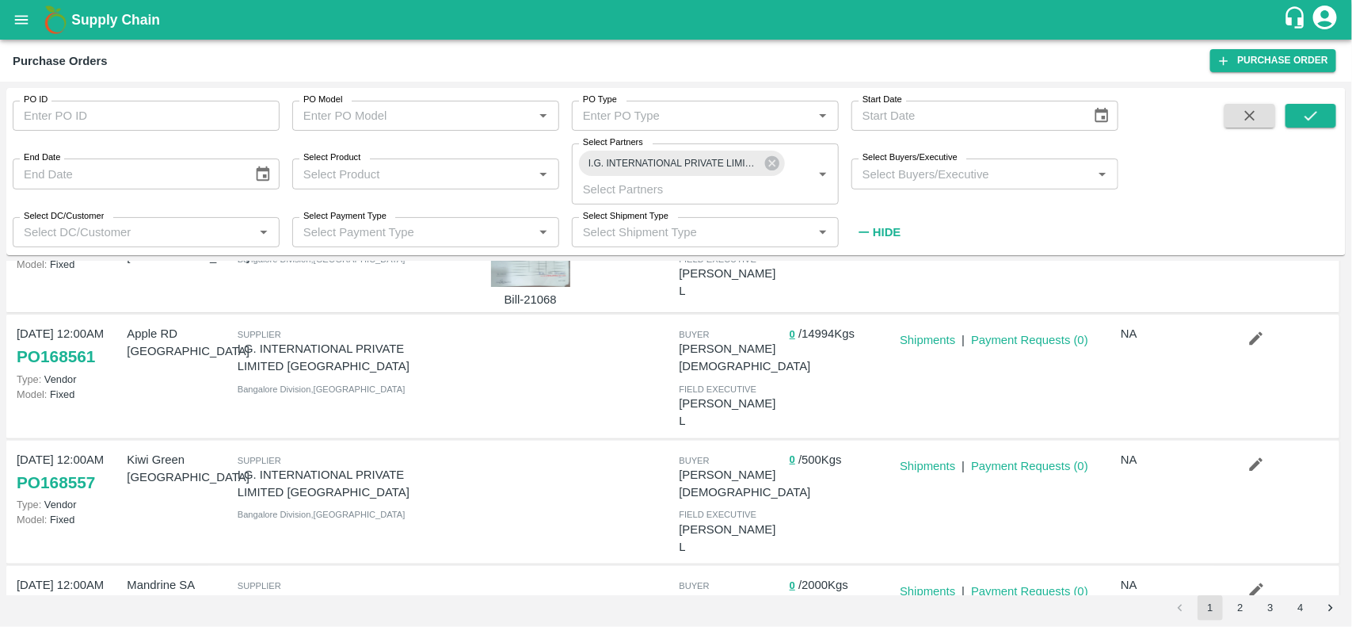
scroll to position [246, 0]
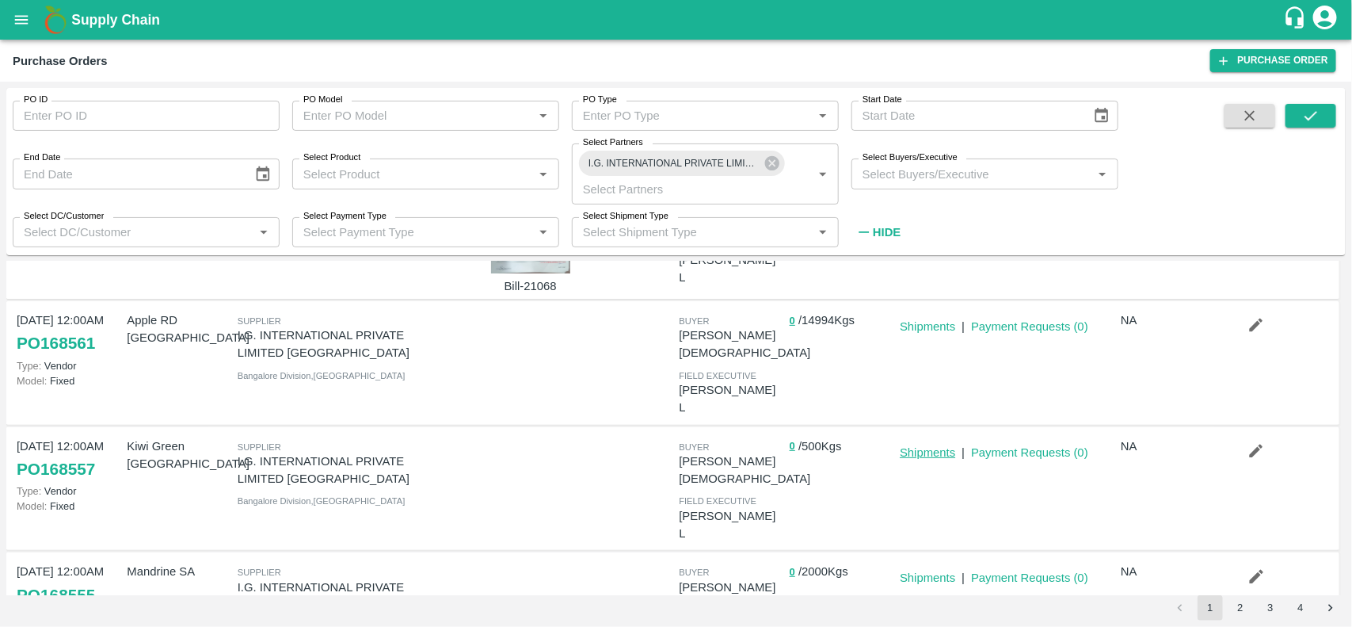
click at [948, 446] on link "Shipments" at bounding box center [927, 452] width 55 height 13
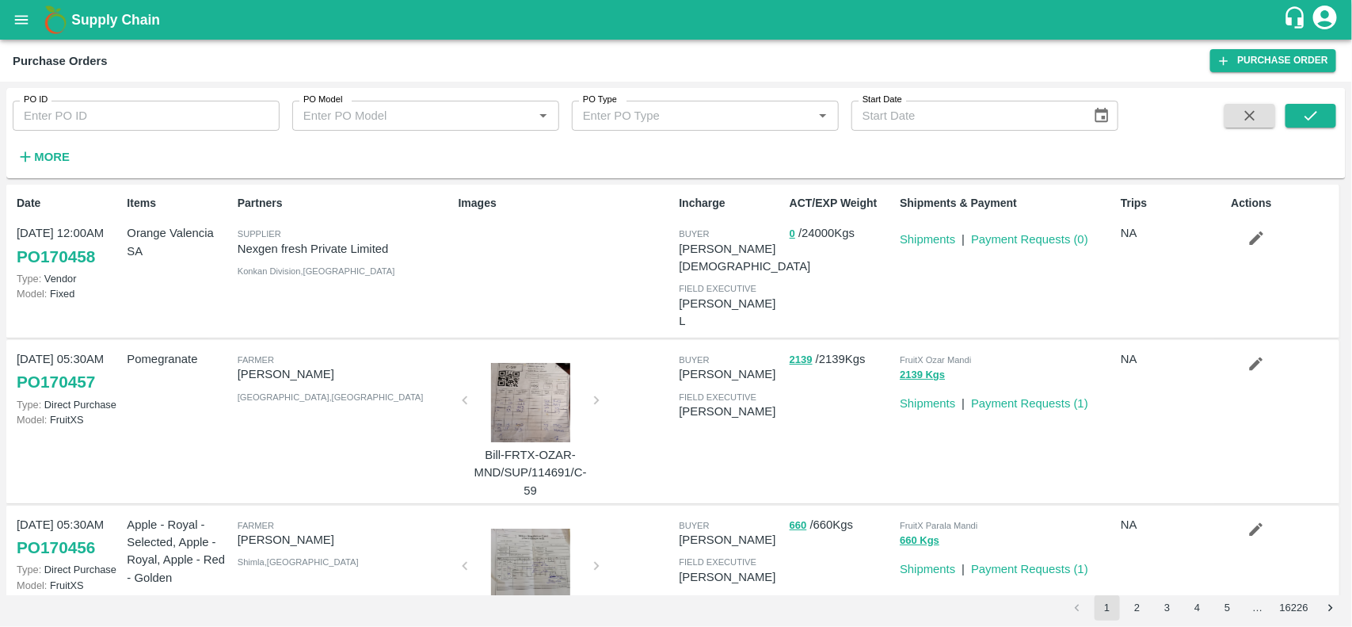
click at [36, 148] on h6 "More" at bounding box center [52, 157] width 36 height 21
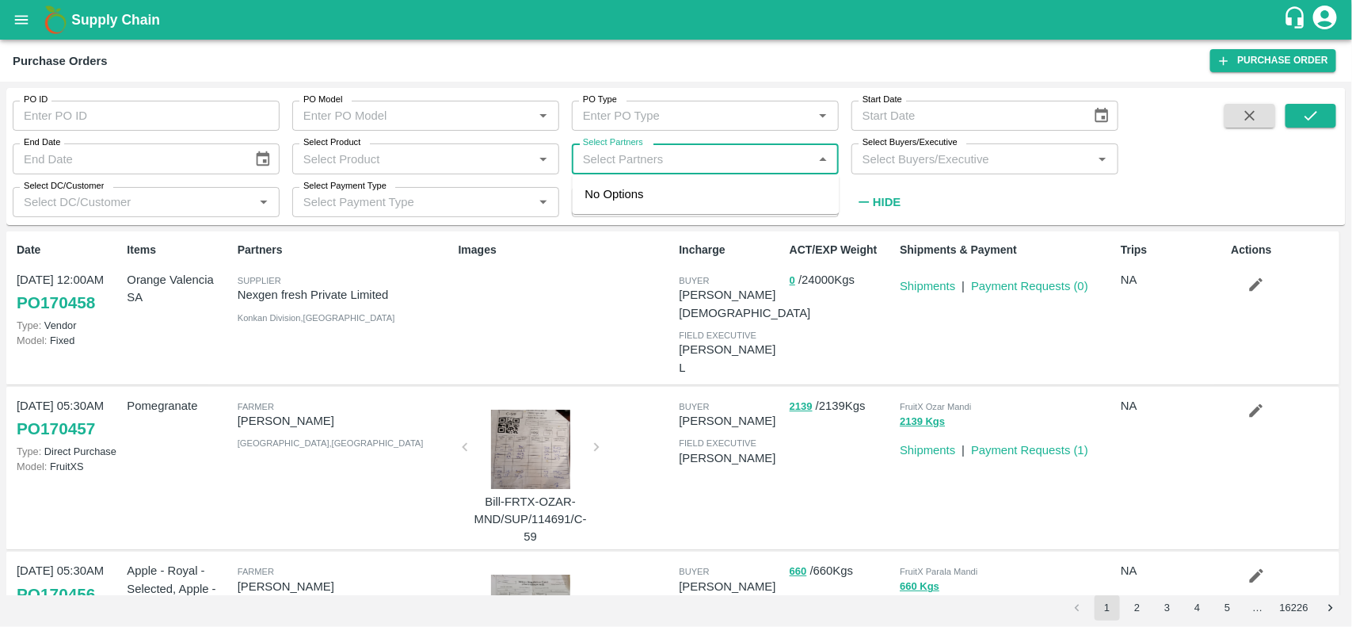
click at [589, 160] on input "Select Partners" at bounding box center [692, 158] width 231 height 21
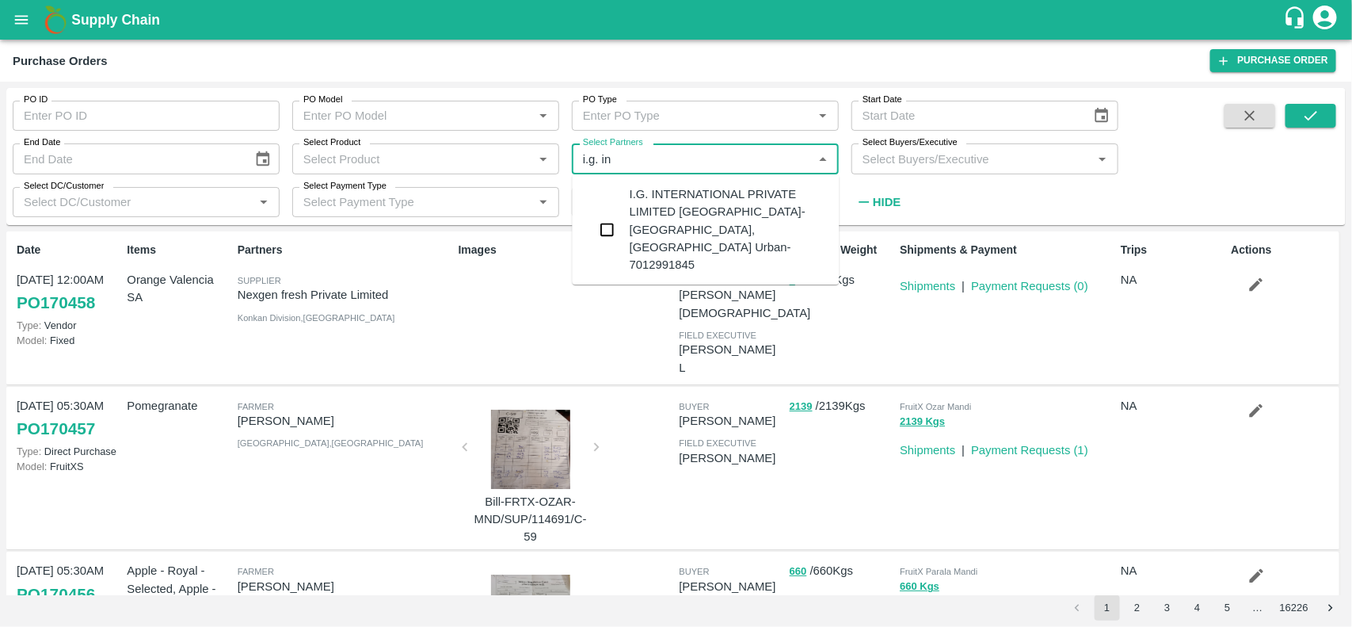
type input "i.g. int"
click at [600, 214] on input "checkbox" at bounding box center [608, 230] width 32 height 32
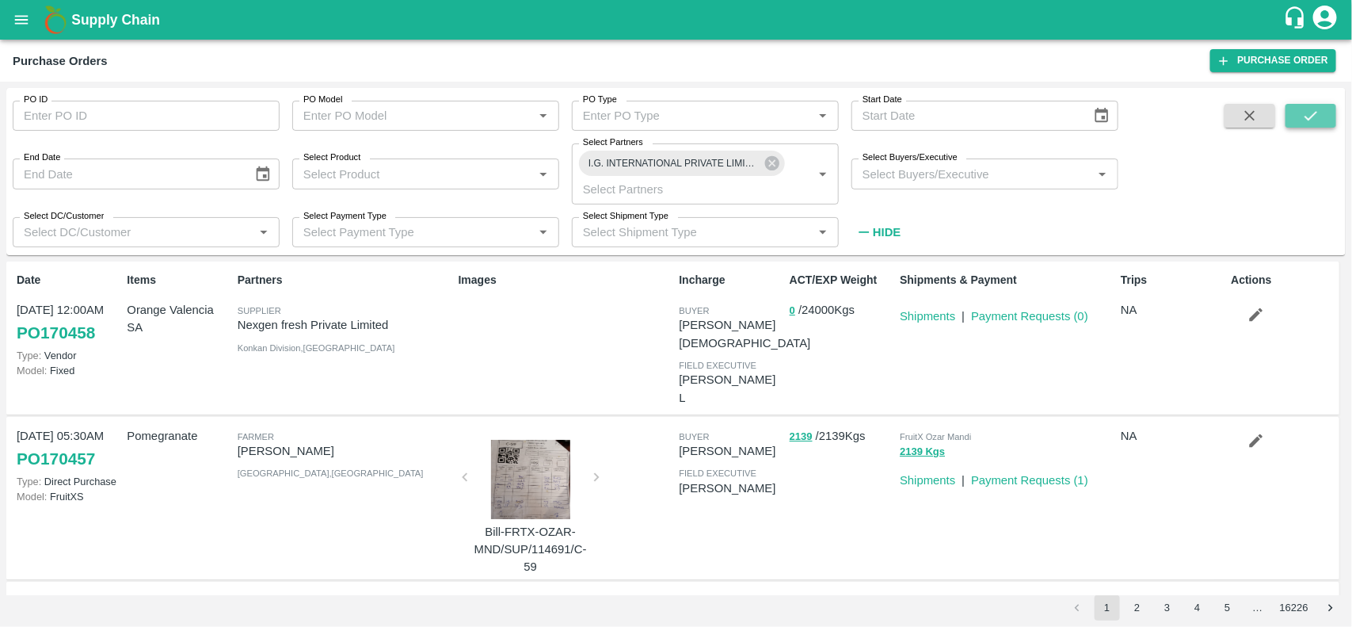
click at [1313, 125] on button "submit" at bounding box center [1311, 116] width 51 height 24
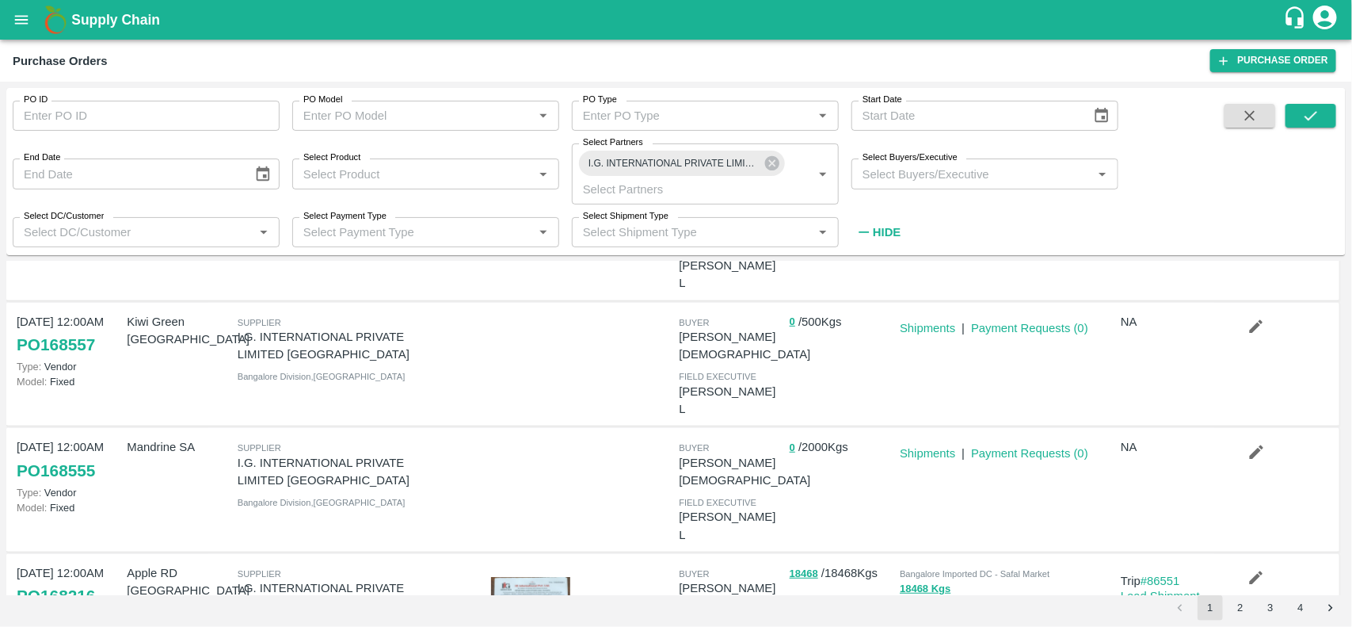
scroll to position [371, 0]
click at [932, 321] on link "Shipments" at bounding box center [927, 327] width 55 height 13
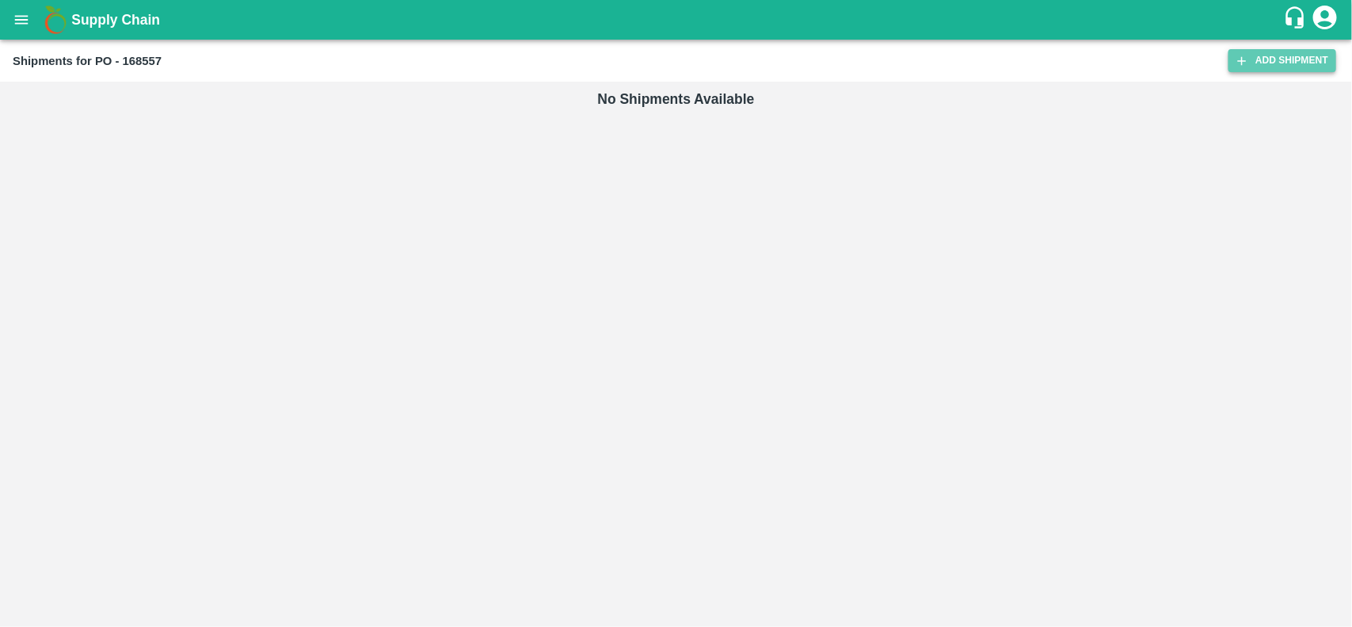
click at [1299, 60] on link "Add Shipment" at bounding box center [1283, 60] width 108 height 23
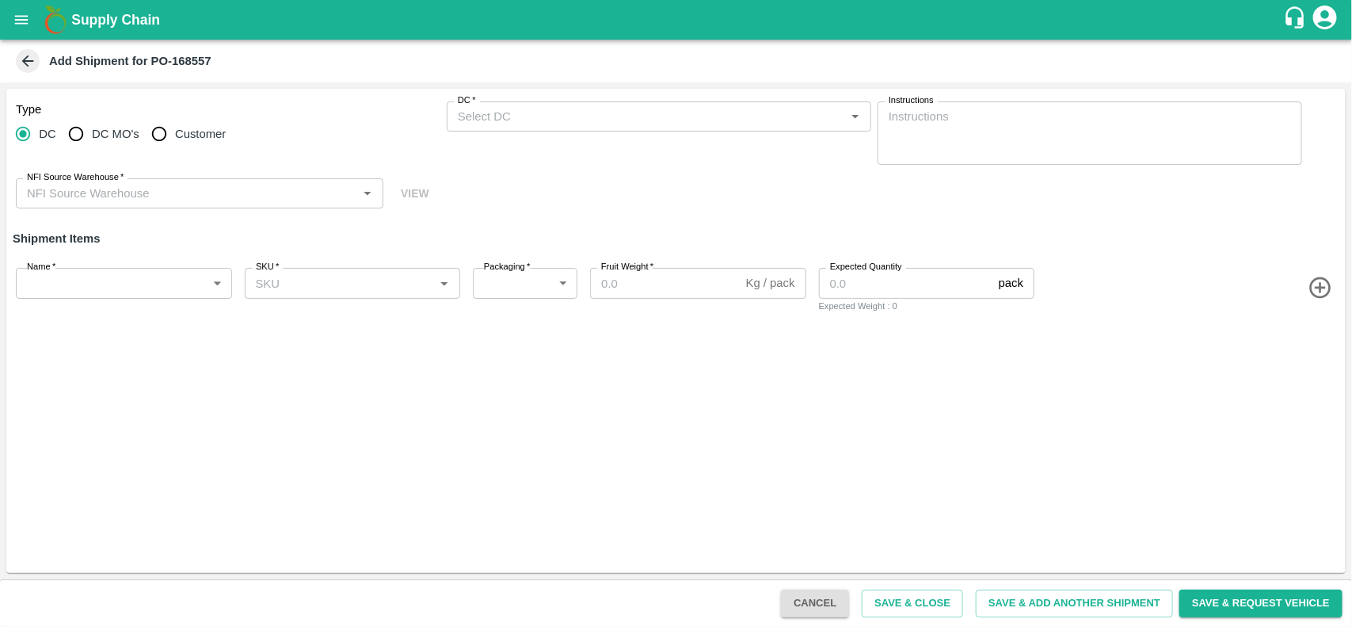
click at [500, 128] on div "DC   *" at bounding box center [659, 116] width 425 height 30
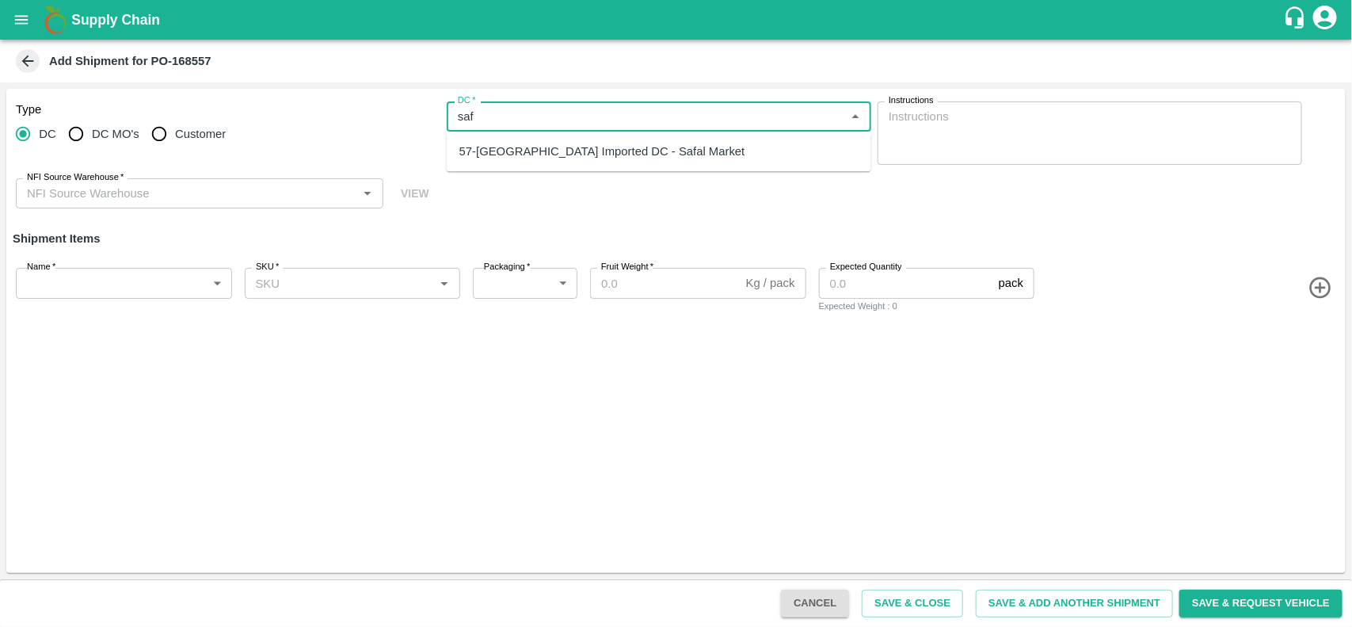
click at [503, 153] on div "57-Bangalore Imported DC - Safal Market" at bounding box center [602, 151] width 286 height 17
type input "57-Bangalore Imported DC - Safal Market"
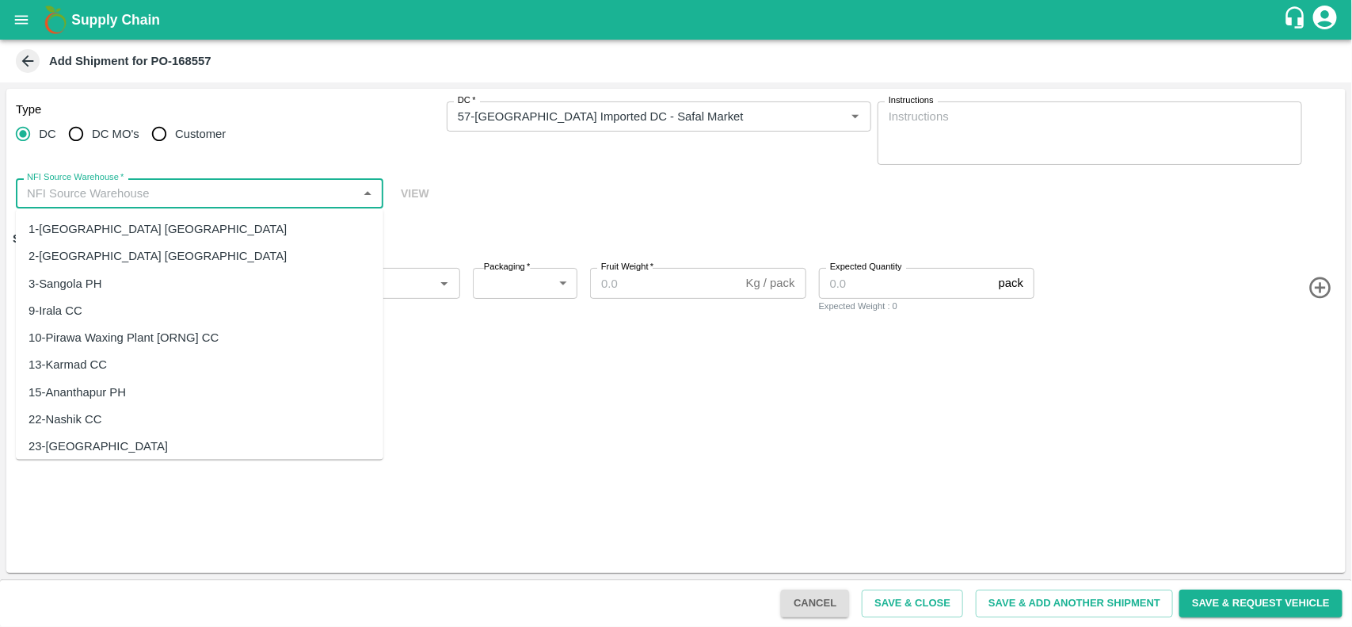
click at [200, 194] on input "NFI Source Warehouse   *" at bounding box center [187, 193] width 332 height 21
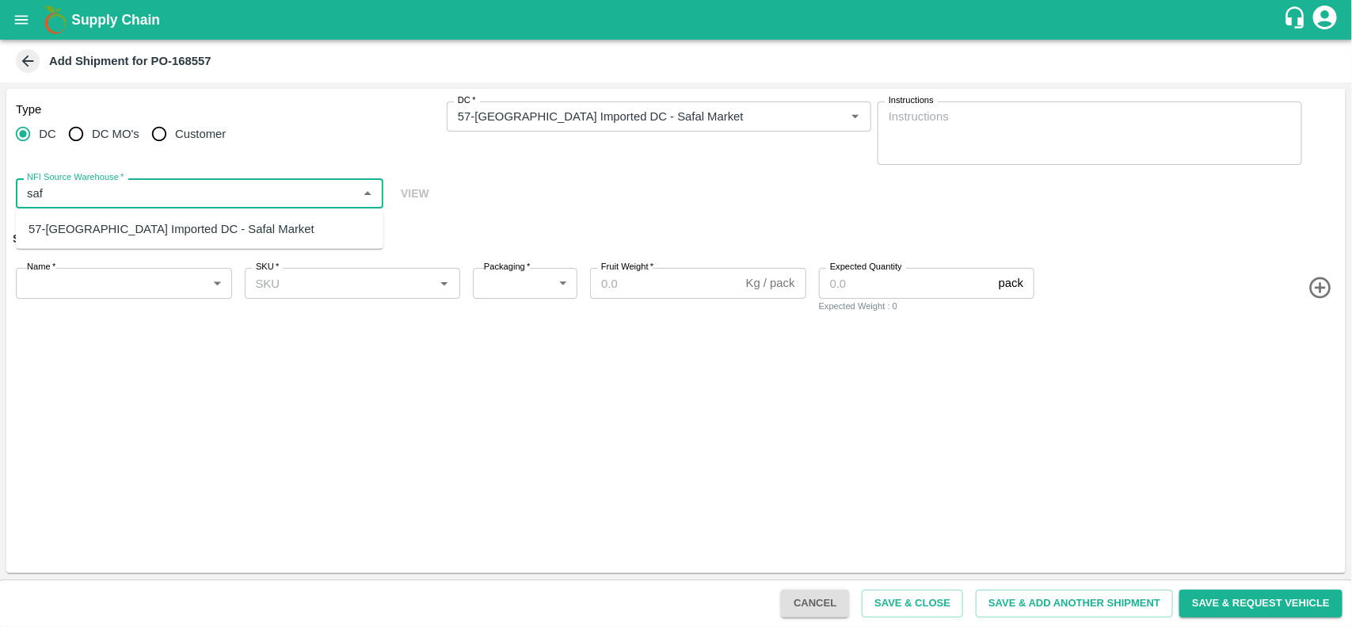
click at [135, 227] on div "57-Bangalore Imported DC - Safal Market" at bounding box center [172, 228] width 286 height 17
type input "57-Bangalore Imported DC - Safal Market"
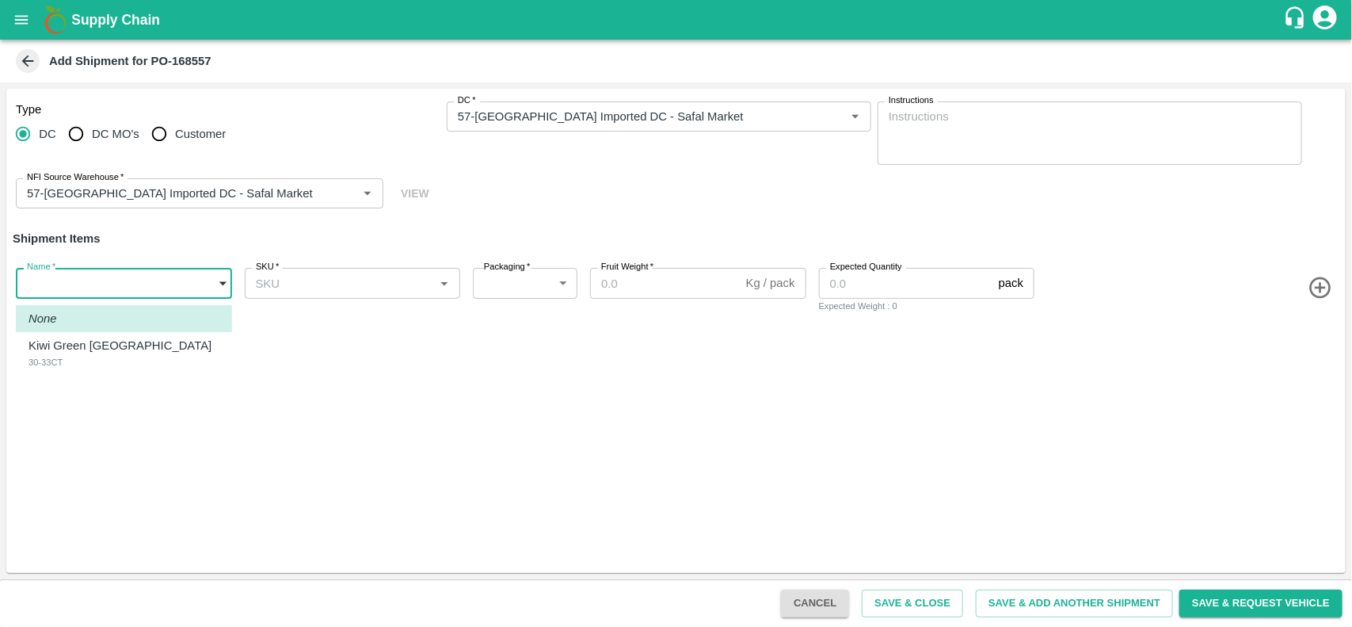
click at [119, 280] on body "Supply Chain Add Shipment for PO-168557 Type DC DC MO's Customer DC   * DC   * …" at bounding box center [676, 313] width 1352 height 627
click at [88, 346] on p "Kiwi Green NZ" at bounding box center [120, 345] width 183 height 17
type input "1899061"
type input "276"
type input "10"
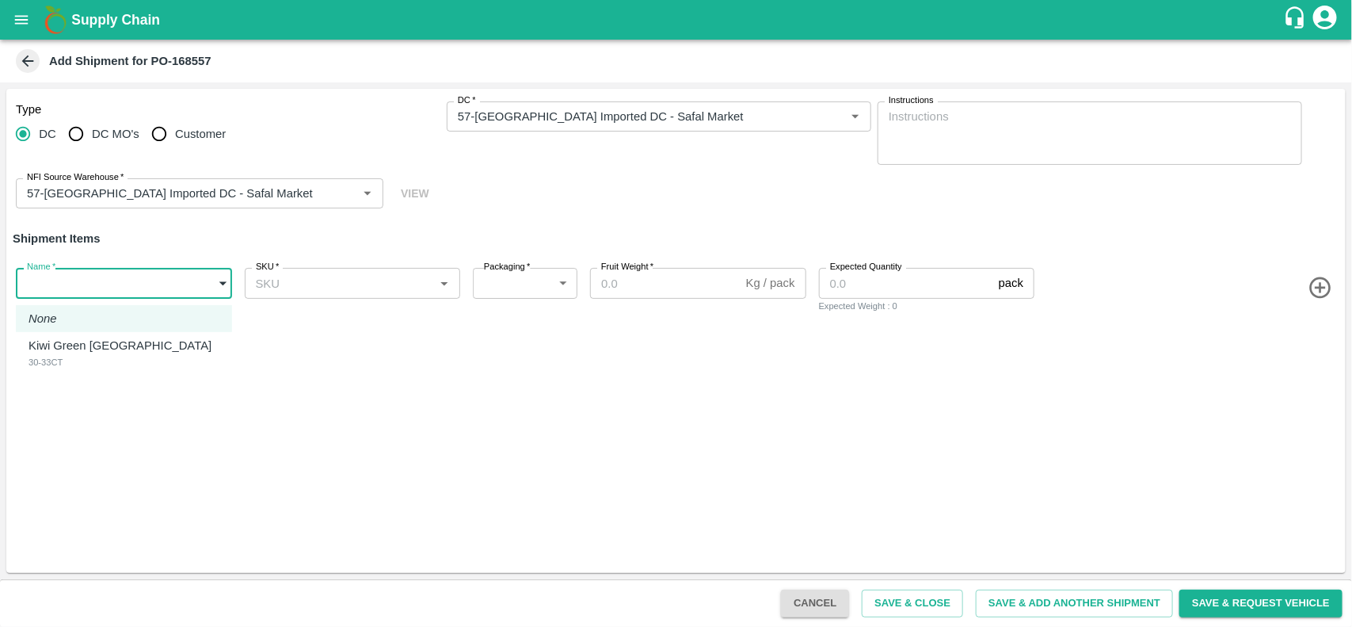
type input "50"
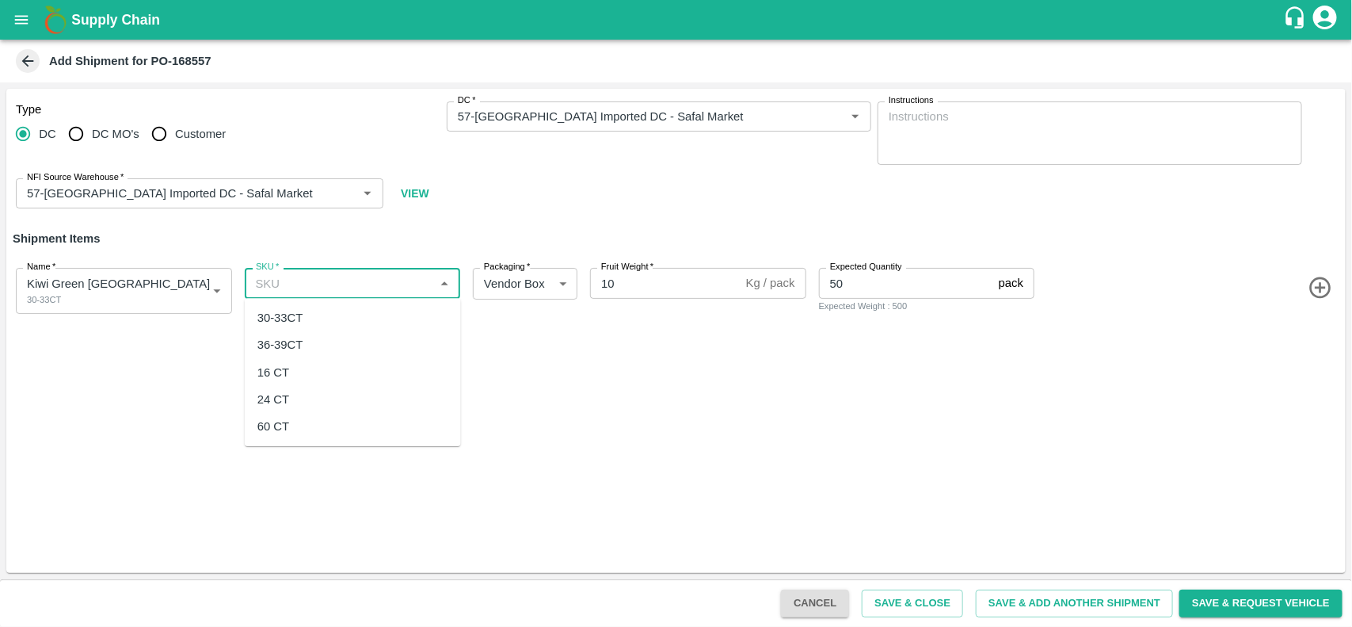
click at [372, 293] on input "SKU   *" at bounding box center [340, 282] width 181 height 21
click at [311, 321] on div "30-33CT" at bounding box center [353, 317] width 216 height 27
type input "30-33CT"
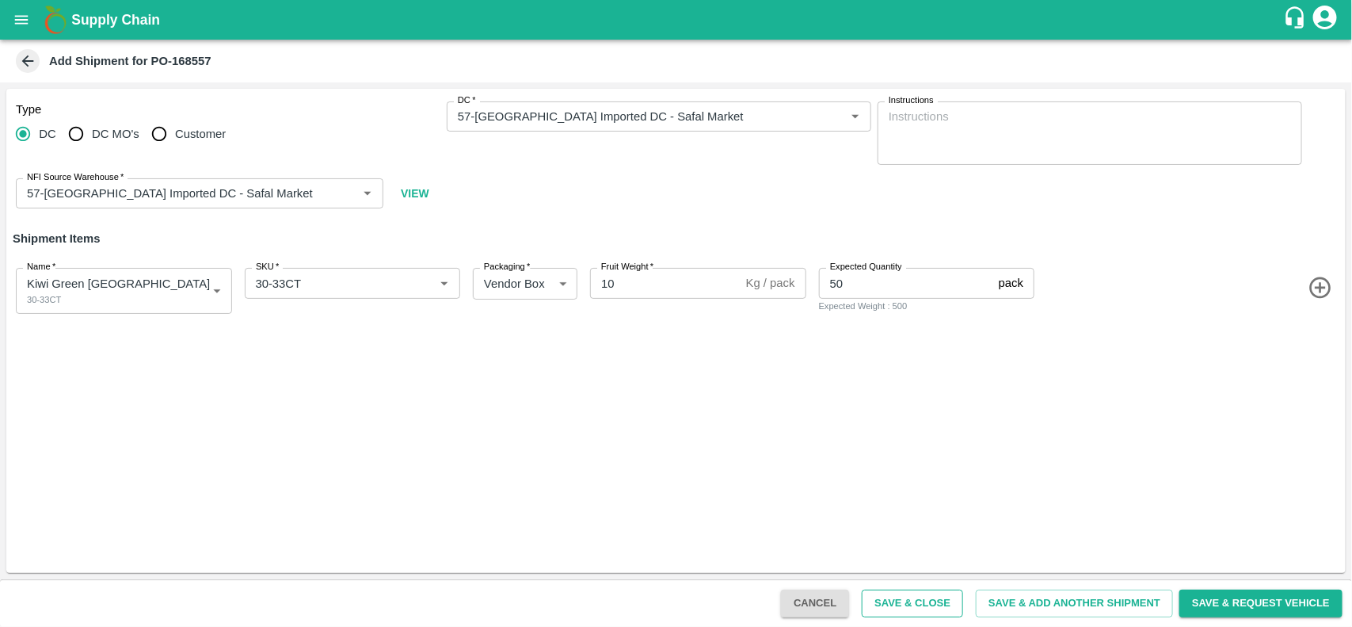
click at [897, 599] on button "Save & Close" at bounding box center [912, 603] width 101 height 28
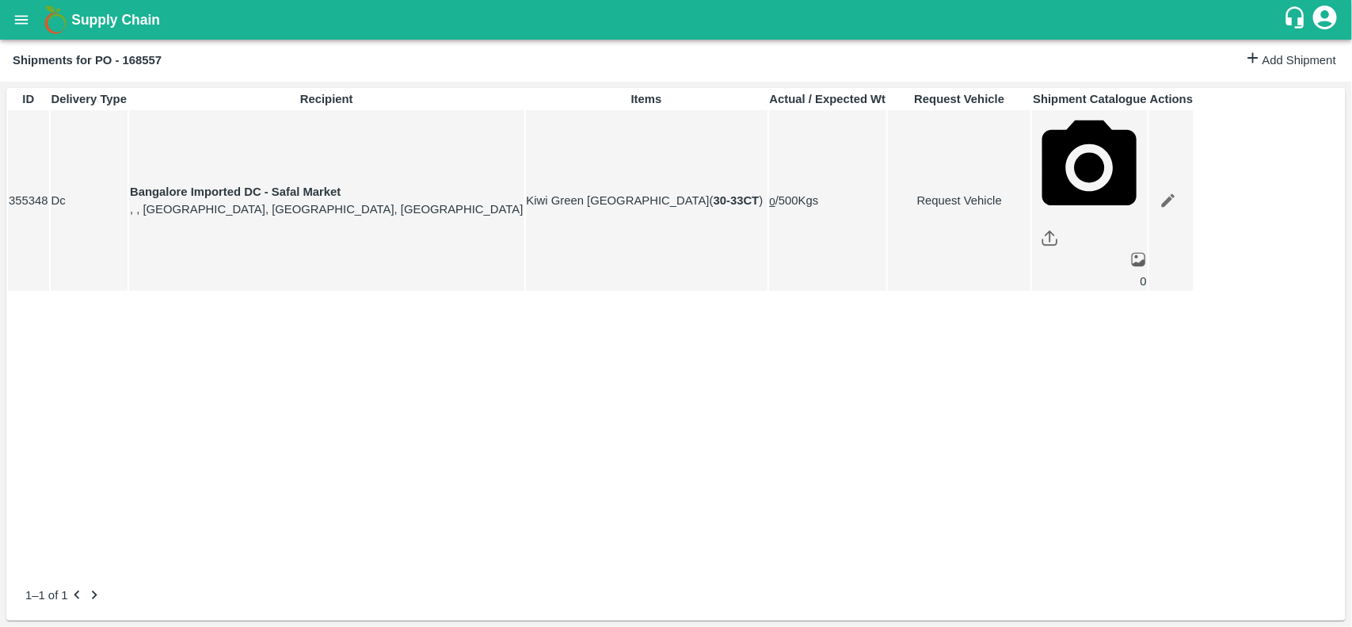
click at [20, 29] on button "open drawer" at bounding box center [21, 20] width 36 height 36
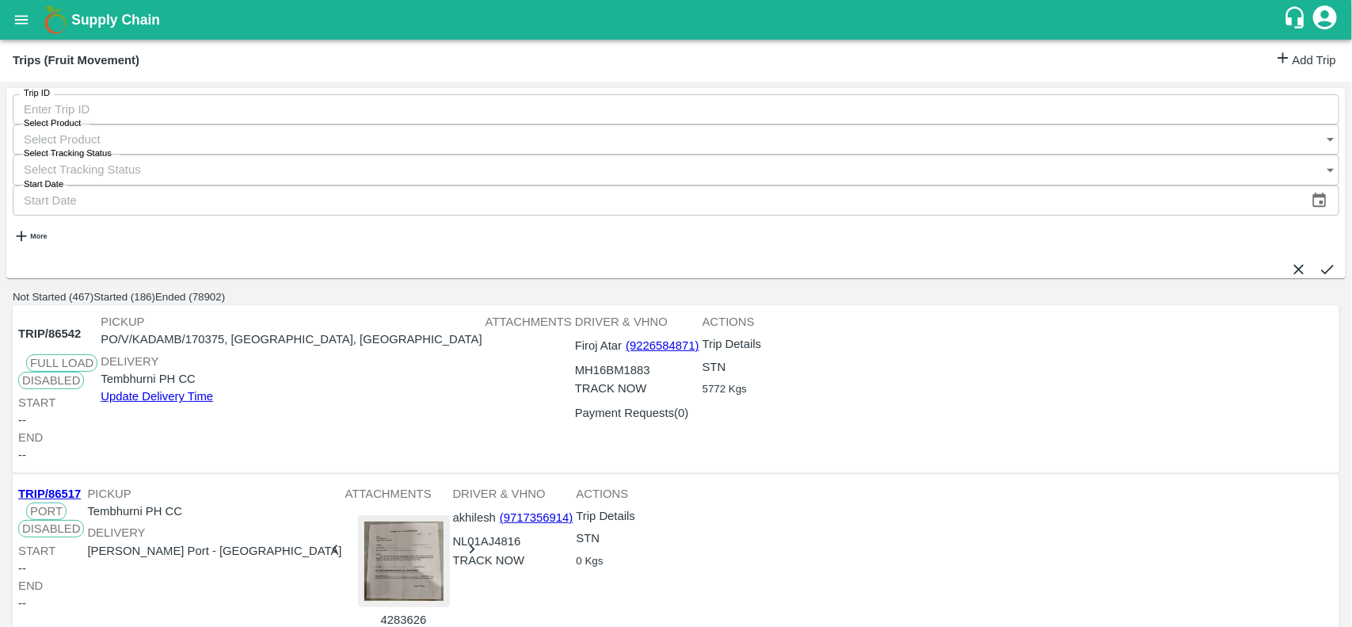
click at [1331, 53] on link "Add Trip" at bounding box center [1305, 60] width 62 height 23
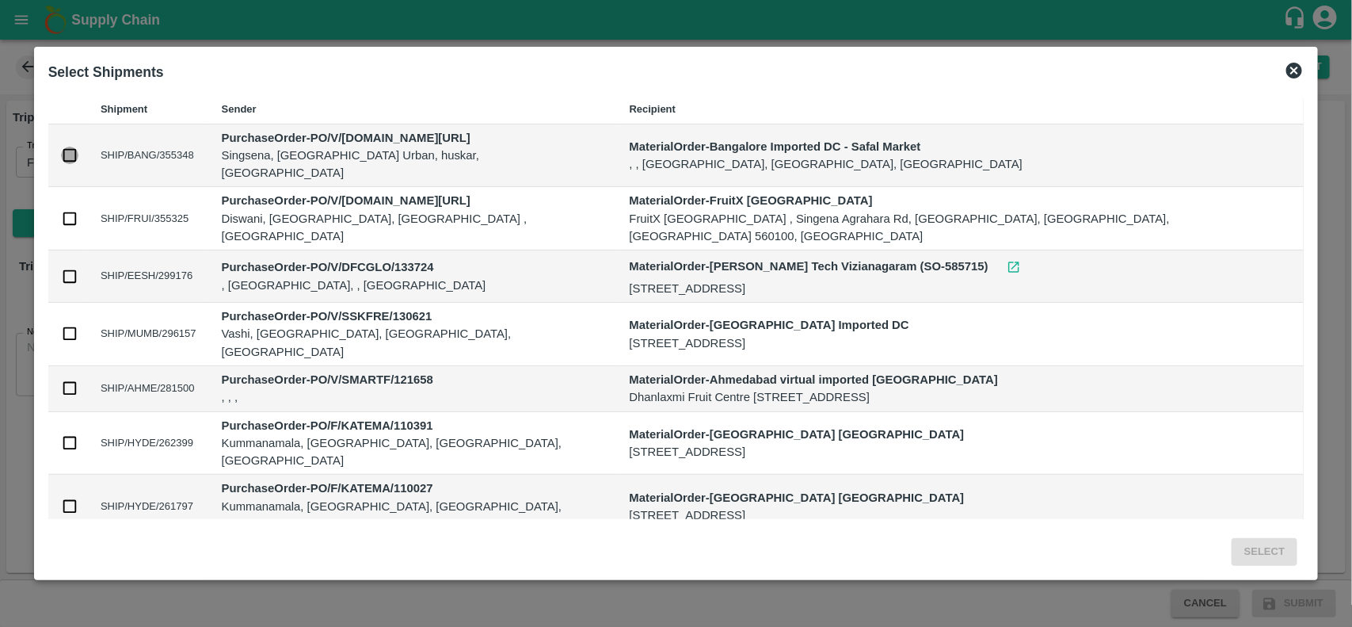
click at [78, 147] on input "checkbox" at bounding box center [69, 155] width 17 height 17
checkbox input "true"
click at [1232, 543] on button "Select" at bounding box center [1265, 552] width 66 height 28
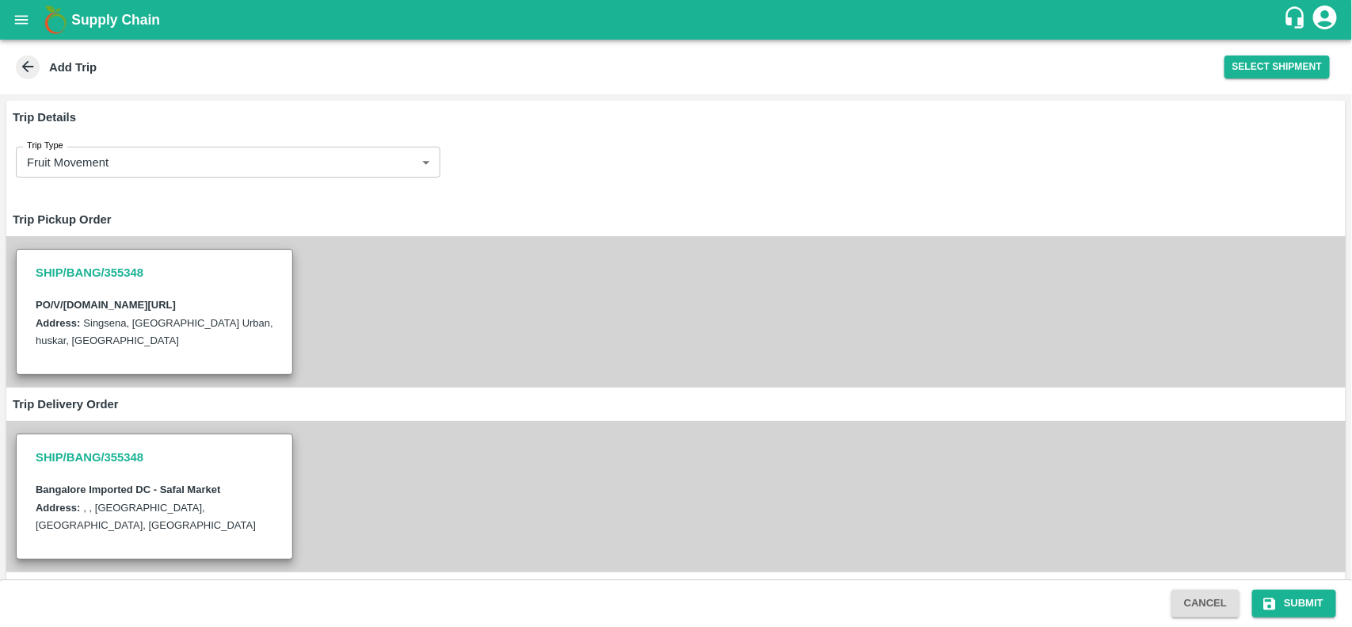
scroll to position [178, 0]
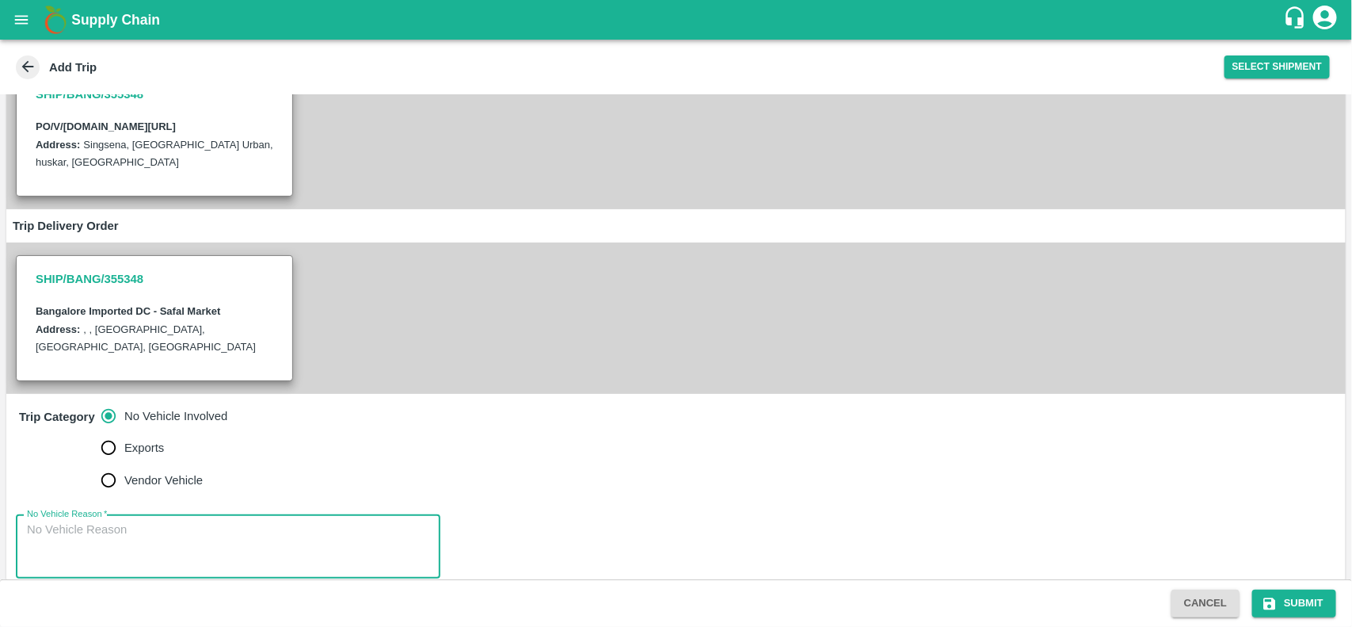
click at [223, 521] on textarea "No Vehicle Reason   *" at bounding box center [228, 546] width 402 height 50
type textarea "na"
click at [1320, 608] on button "Submit" at bounding box center [1294, 603] width 84 height 28
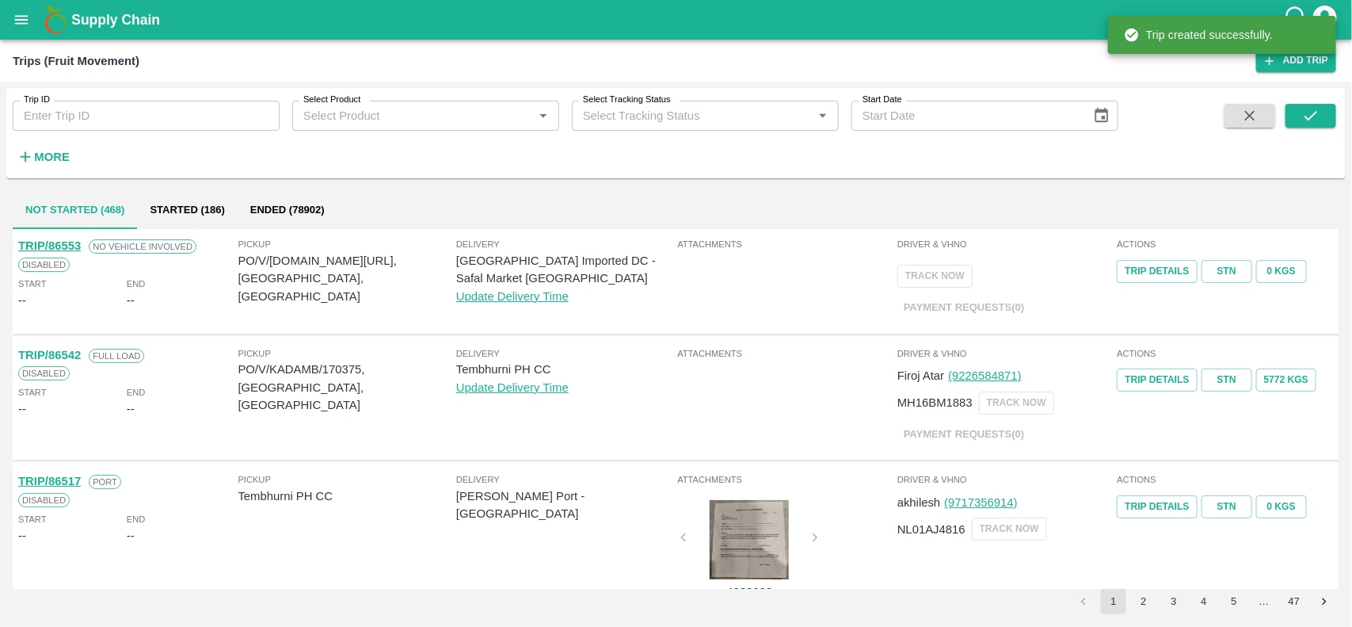
click at [322, 262] on p "PO/V/I.G.IN/168557, Bangalore Division, Karnataka" at bounding box center [347, 278] width 218 height 53
copy p "168557"
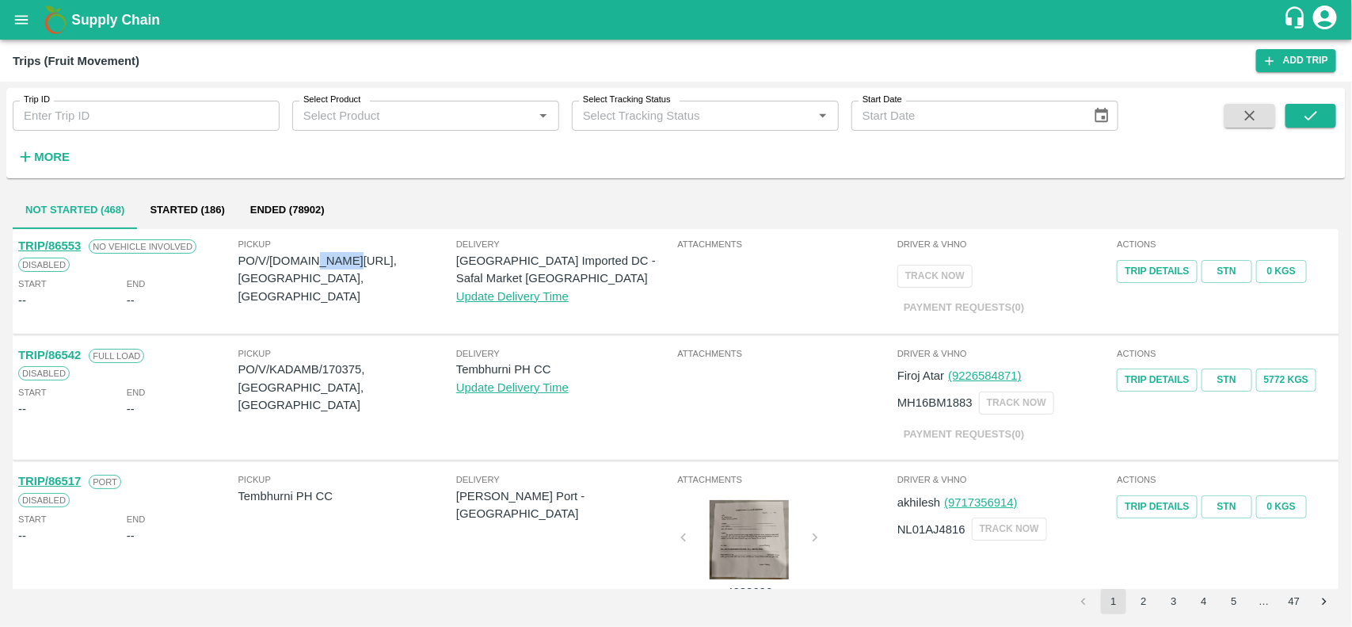
click at [17, 18] on icon "open drawer" at bounding box center [21, 19] width 17 height 17
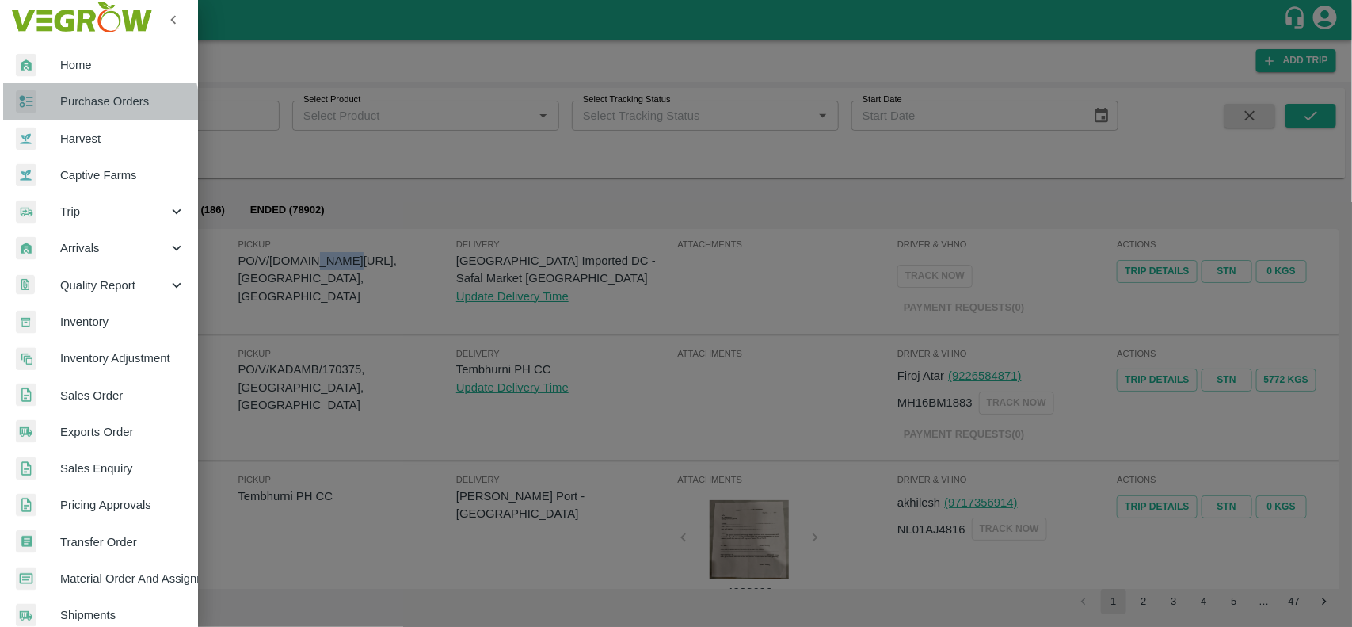
click at [62, 115] on link "Purchase Orders" at bounding box center [99, 101] width 198 height 36
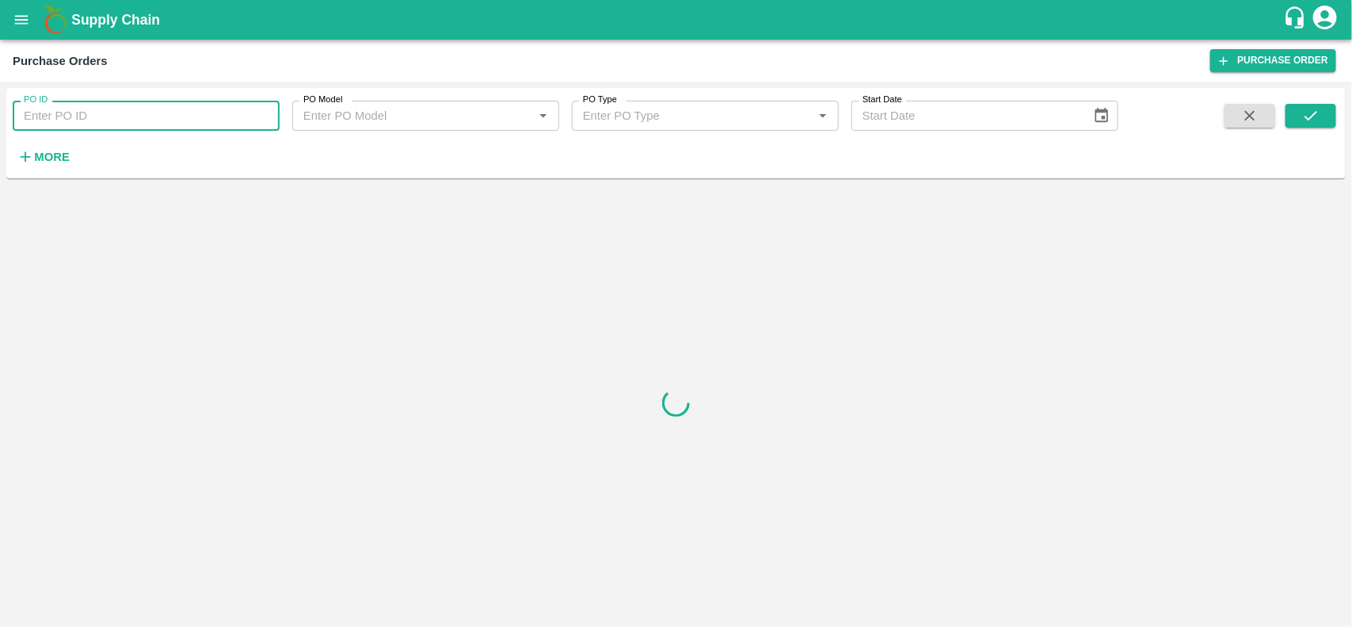
click at [61, 119] on input "PO ID" at bounding box center [146, 116] width 267 height 30
paste input "168557"
type input "168557"
click at [1302, 109] on icon "submit" at bounding box center [1310, 115] width 17 height 17
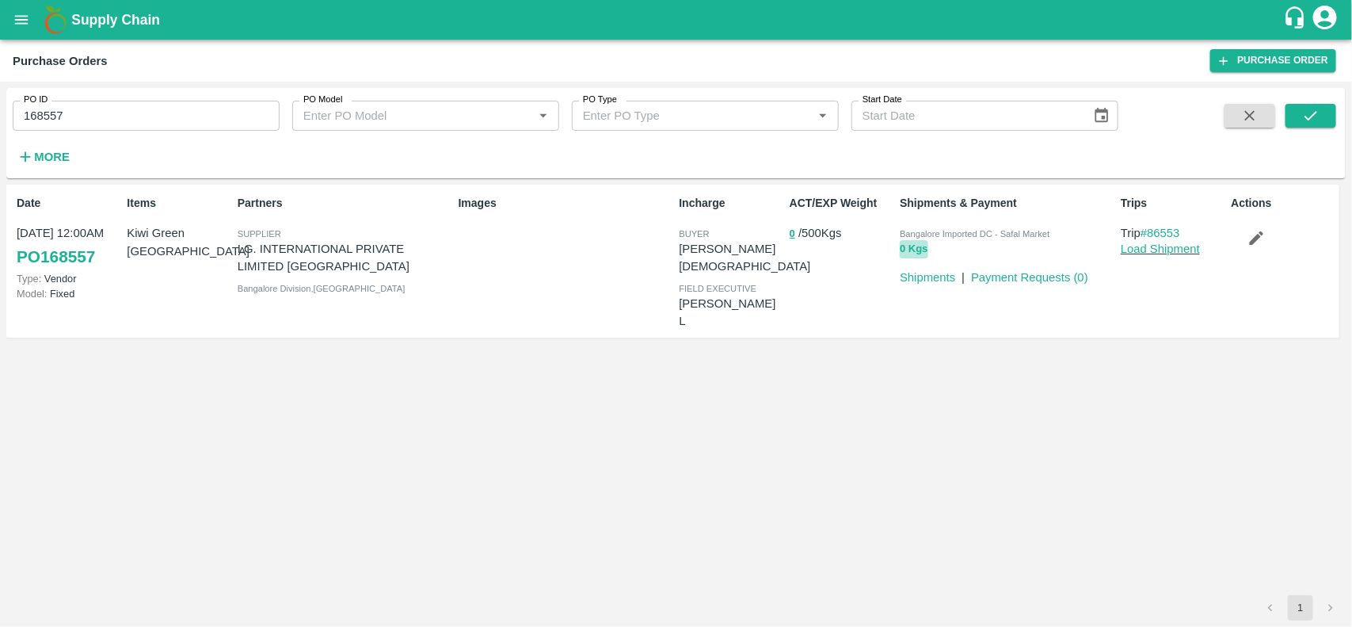
click at [915, 248] on button "0 Kgs" at bounding box center [914, 249] width 28 height 18
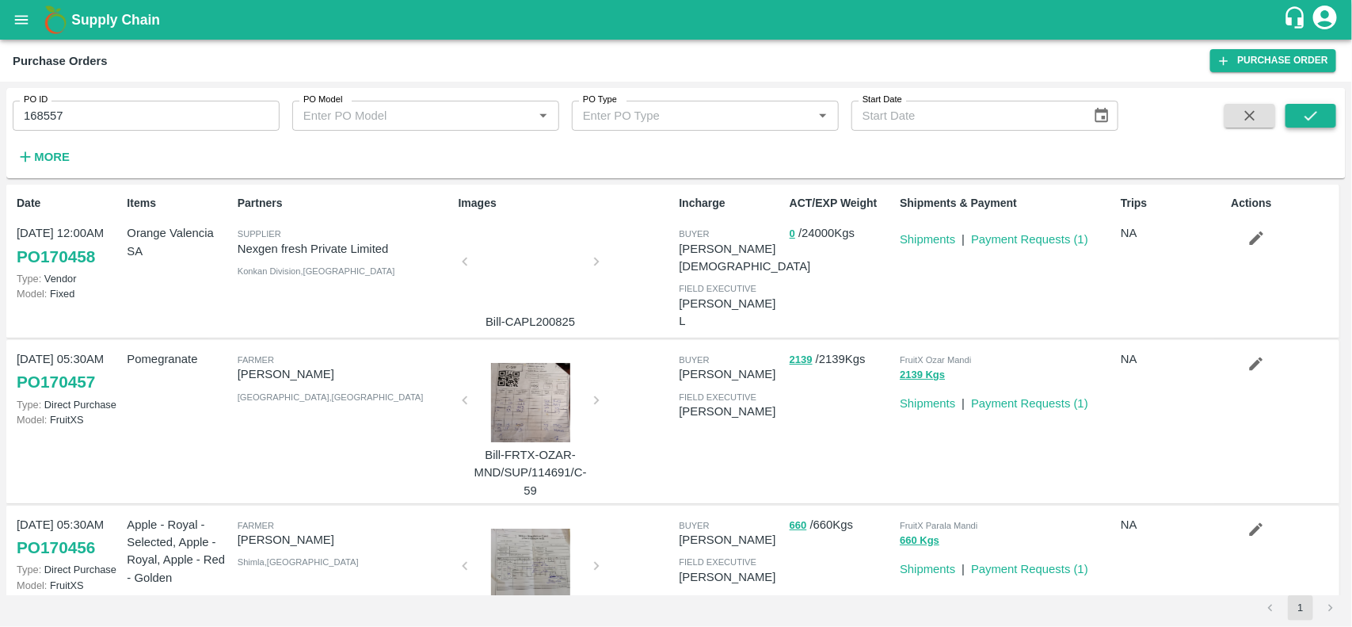
click at [1315, 112] on icon "submit" at bounding box center [1310, 115] width 17 height 17
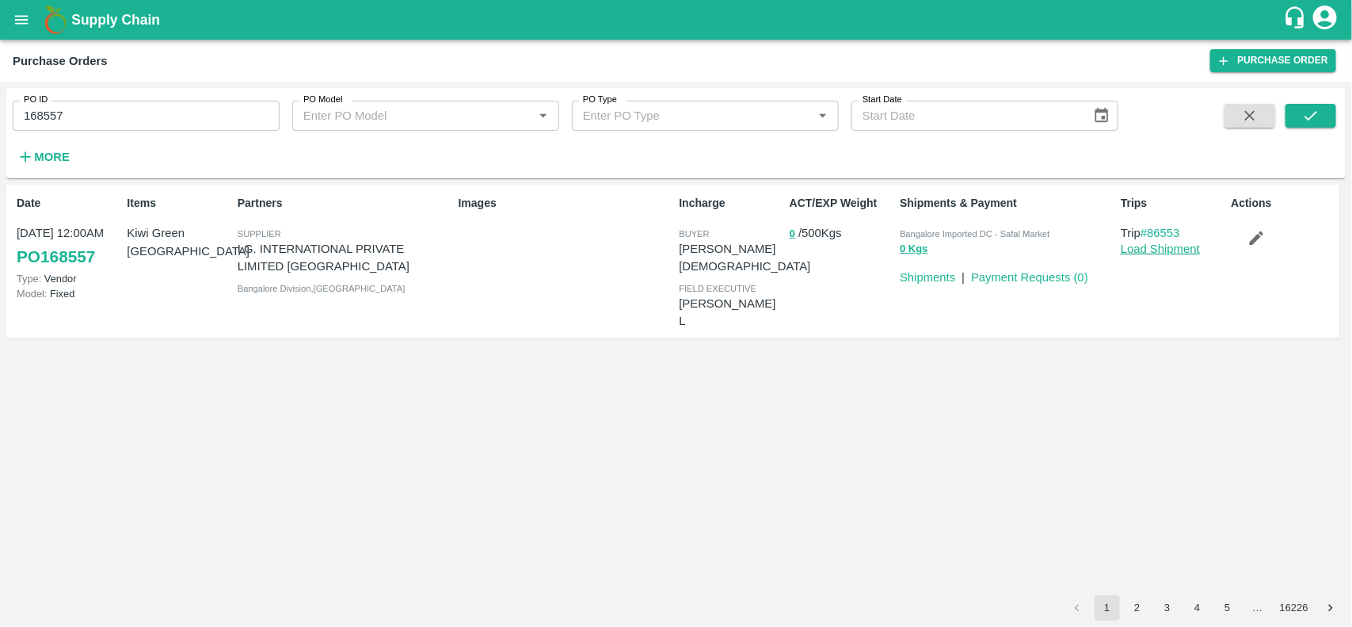
click at [1145, 254] on link "Load Shipment" at bounding box center [1160, 248] width 79 height 13
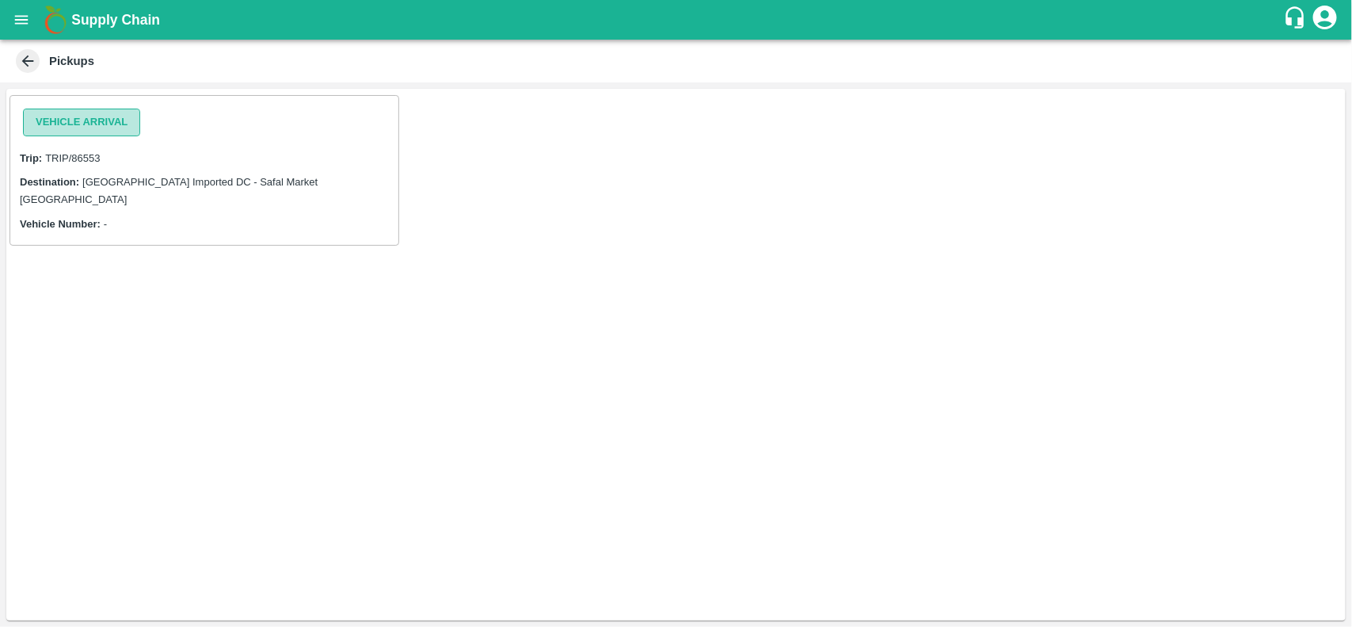
click at [124, 128] on button "Vehicle Arrival" at bounding box center [81, 123] width 117 height 28
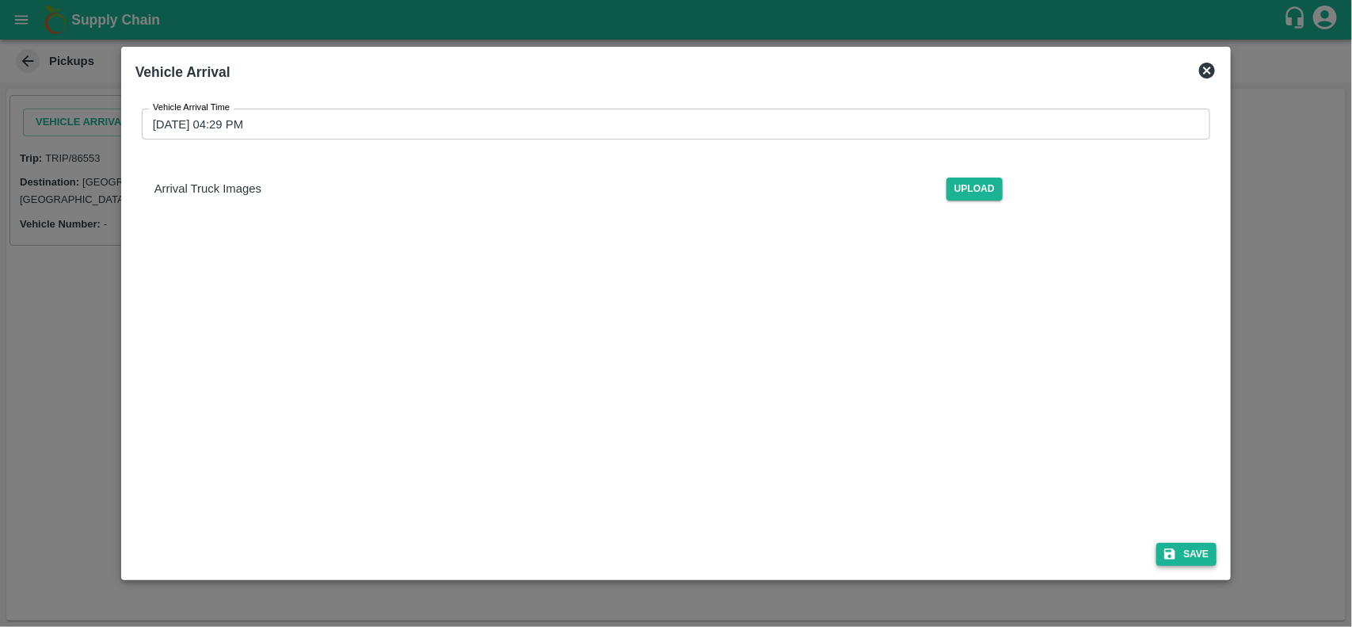
click at [1206, 561] on button "Save" at bounding box center [1186, 554] width 60 height 23
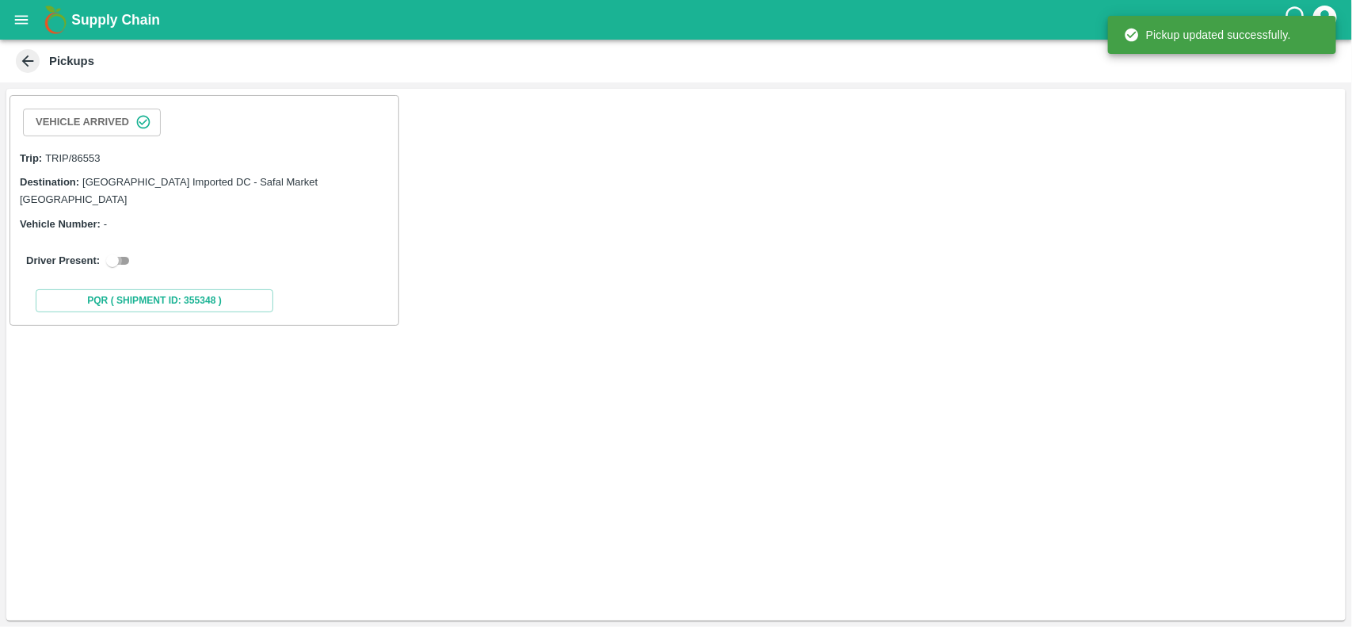
click at [108, 252] on input "checkbox" at bounding box center [112, 260] width 57 height 19
checkbox input "true"
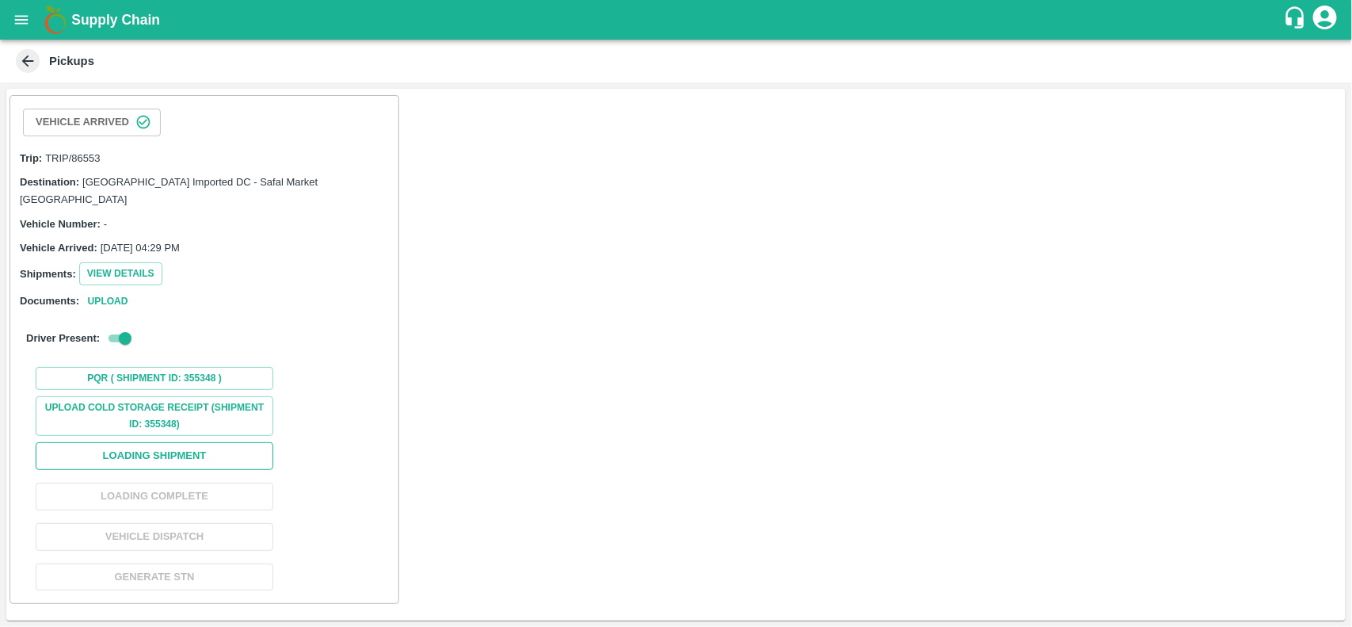
click at [125, 442] on button "Loading Shipment" at bounding box center [155, 456] width 238 height 28
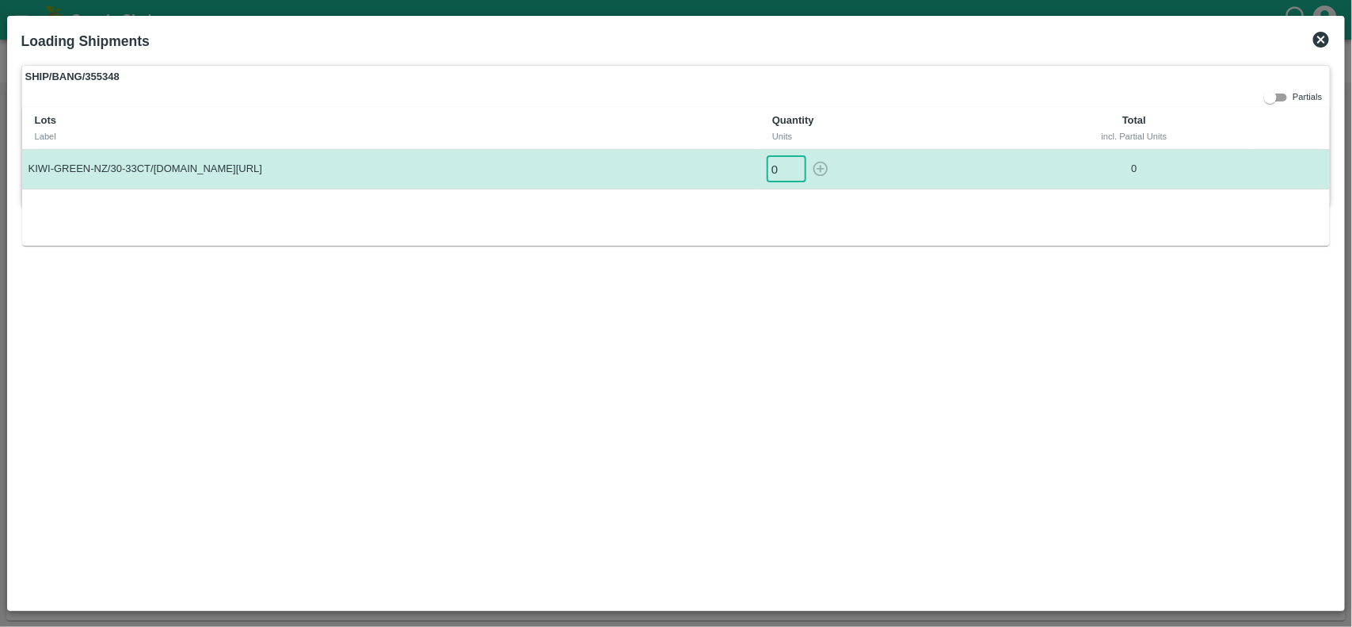
click at [775, 162] on input "0" at bounding box center [787, 169] width 40 height 26
click at [817, 172] on icon "button" at bounding box center [820, 168] width 17 height 17
type input "0"
click at [1324, 44] on icon at bounding box center [1321, 40] width 16 height 16
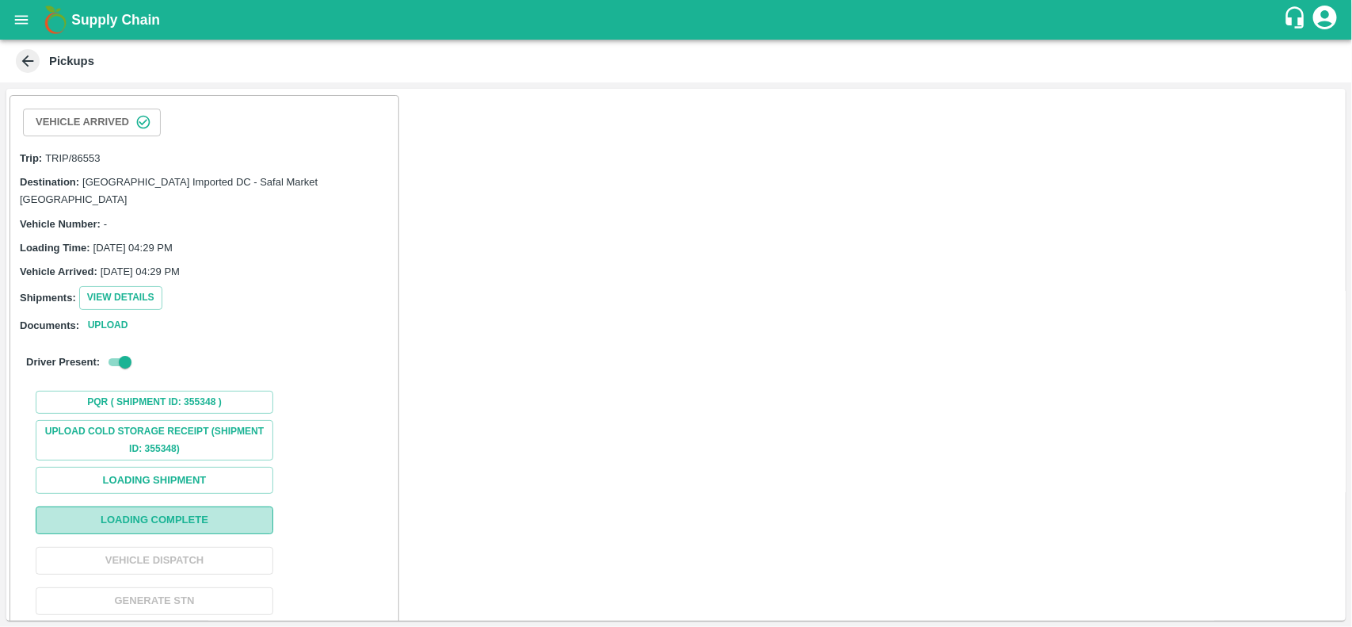
click at [163, 506] on button "Loading Complete" at bounding box center [155, 520] width 238 height 28
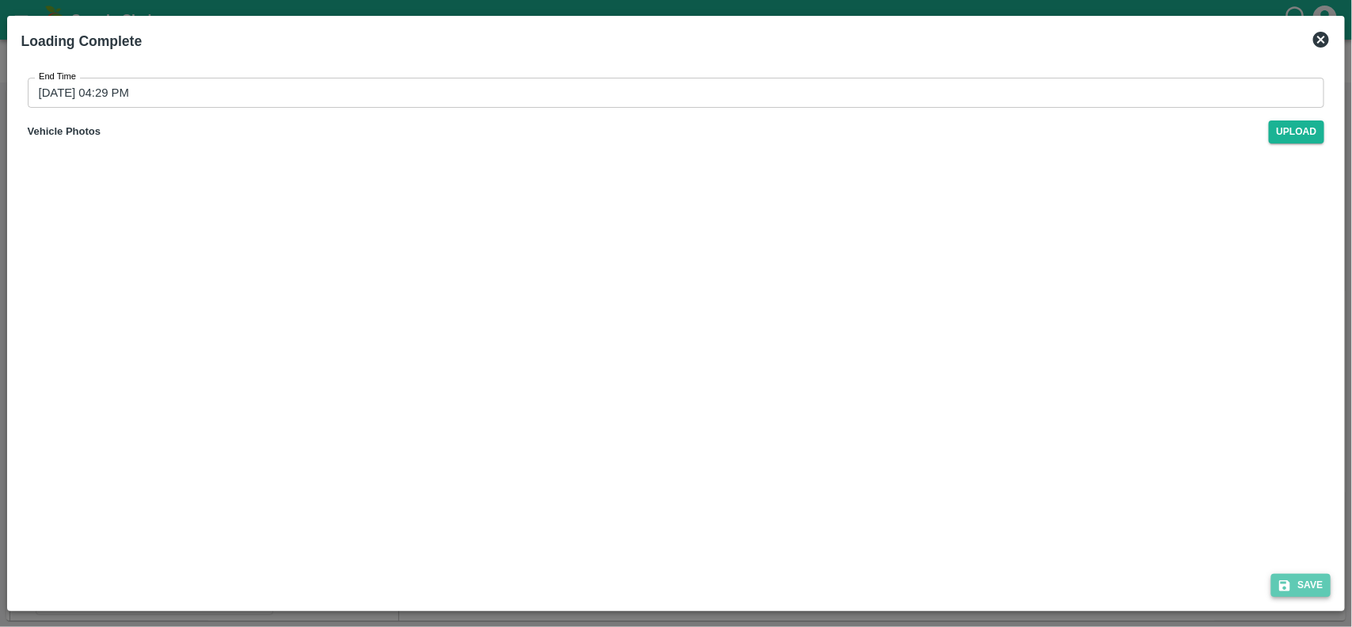
click at [1300, 577] on button "Save" at bounding box center [1301, 584] width 60 height 23
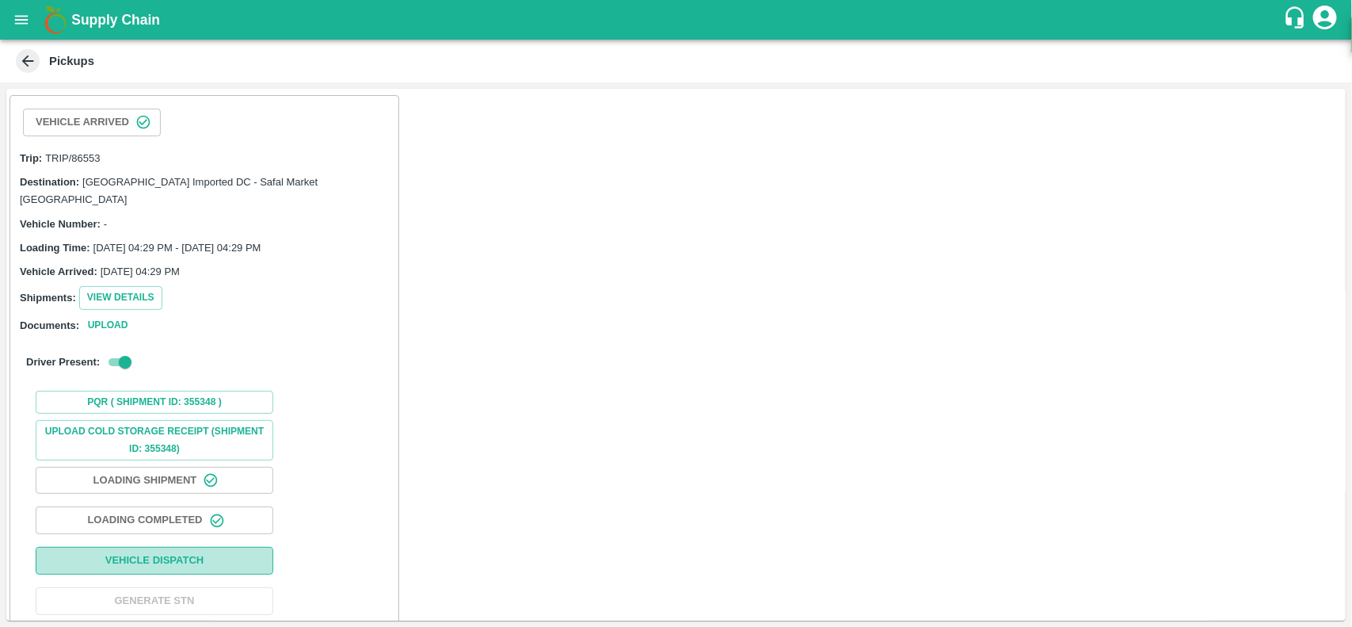
click at [91, 547] on button "Vehicle Dispatch" at bounding box center [155, 561] width 238 height 28
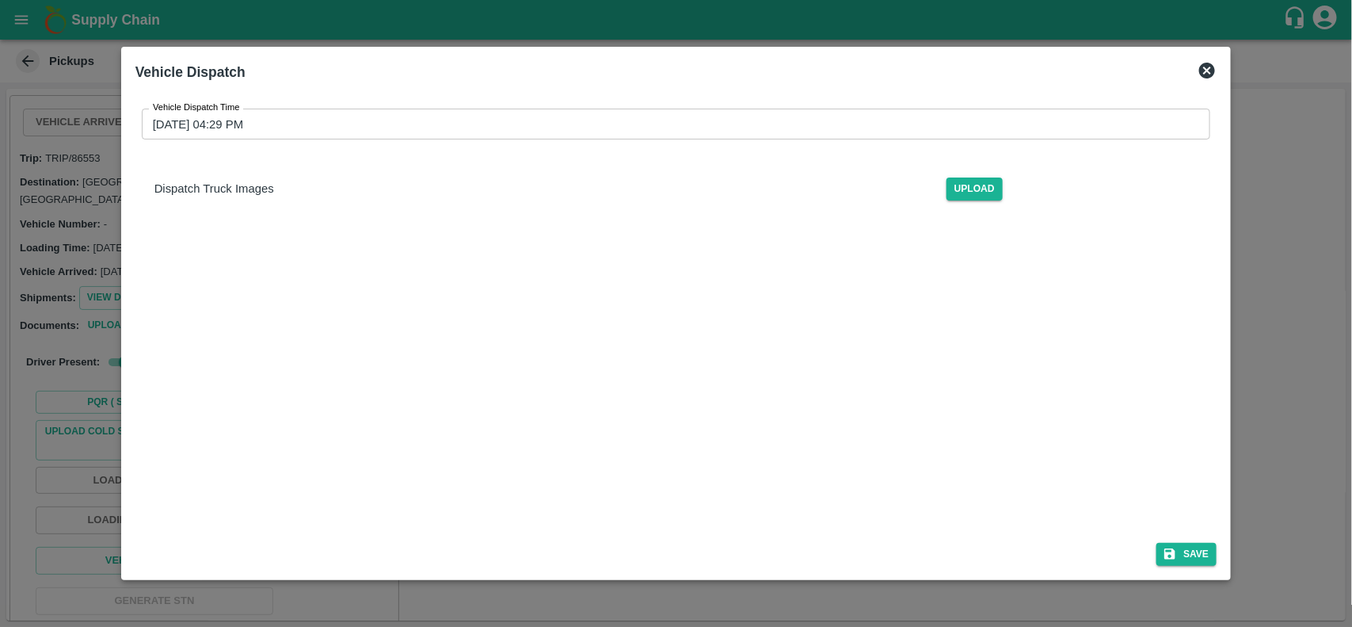
click at [1221, 553] on div "Save" at bounding box center [676, 551] width 1095 height 42
click at [1201, 558] on button "Save" at bounding box center [1186, 554] width 60 height 23
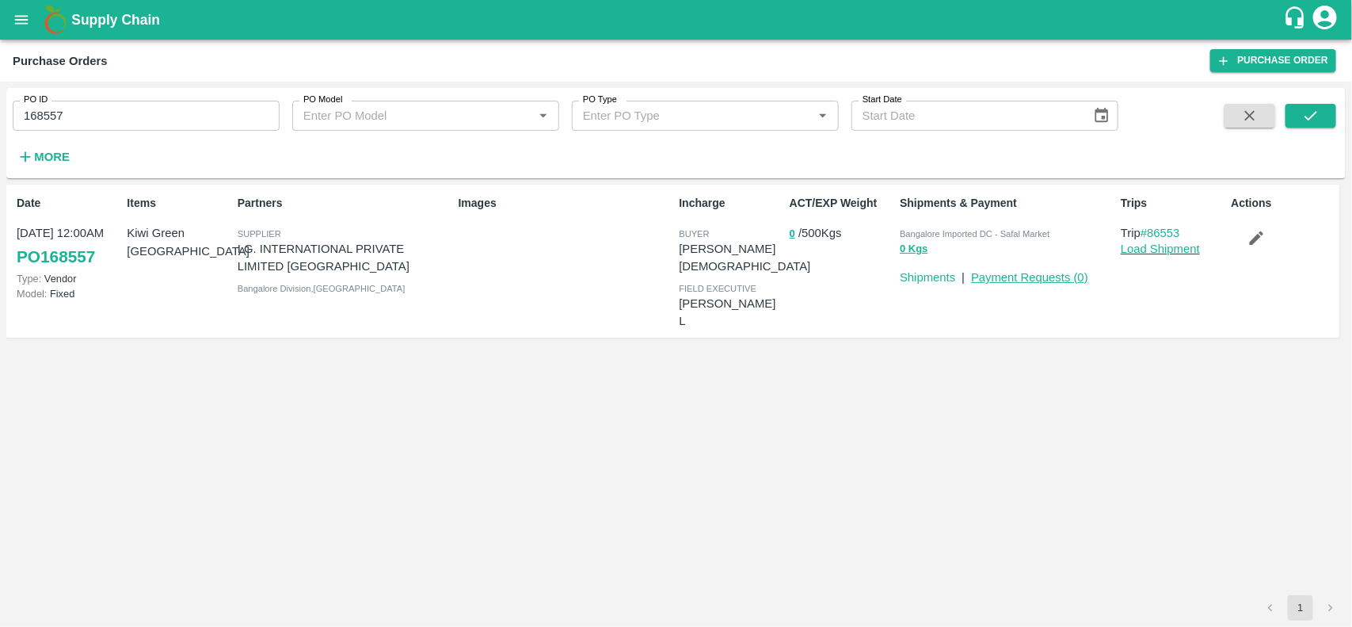
click at [1027, 282] on link "Payment Requests ( 0 )" at bounding box center [1029, 277] width 117 height 13
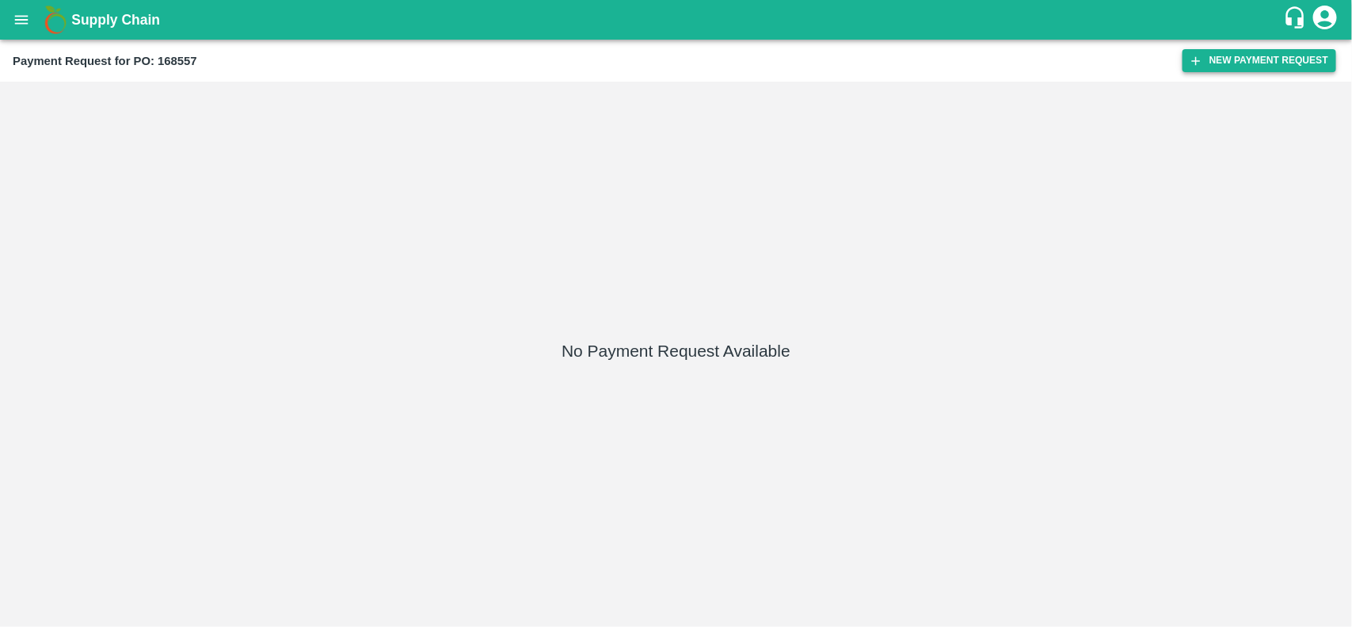
click at [1221, 62] on button "New Payment Request" at bounding box center [1260, 60] width 154 height 23
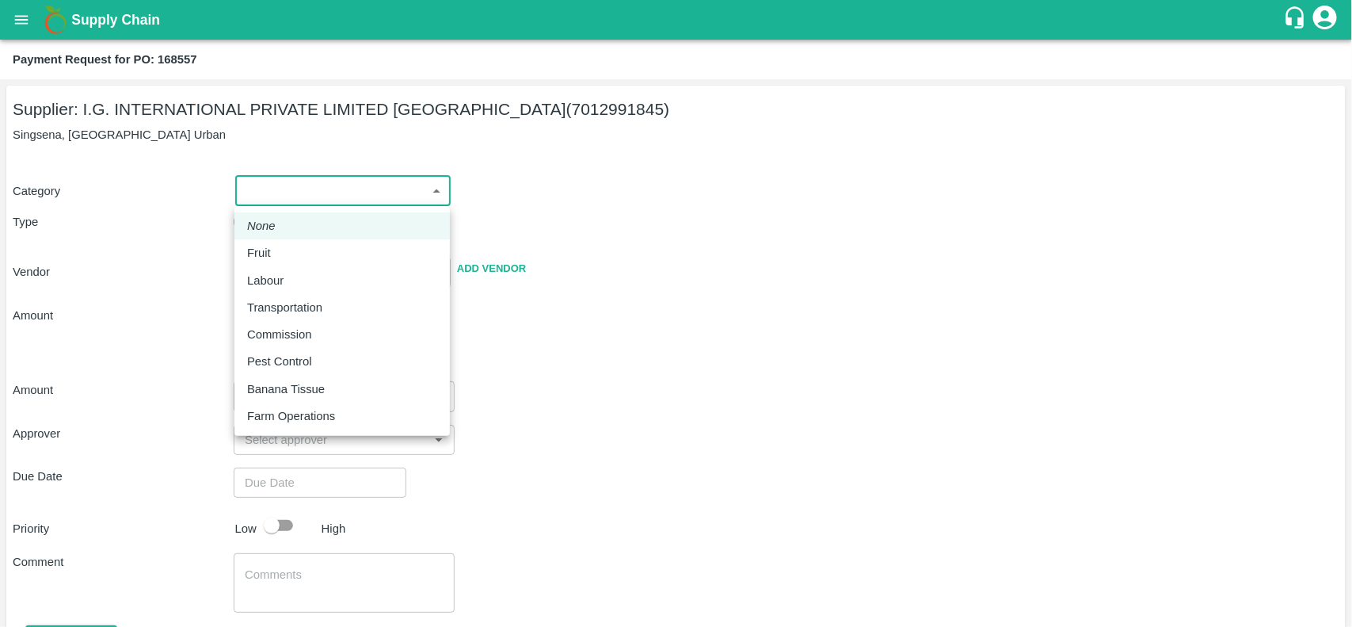
click at [287, 196] on body "Supply Chain Payment Request for PO: 168557 Supplier: I.G. INTERNATIONAL PRIVAT…" at bounding box center [676, 313] width 1352 height 627
click at [253, 248] on p "Fruit" at bounding box center [259, 252] width 24 height 17
type input "1"
type input "I.G. INTERNATIONAL PRIVATE LIMITED [GEOGRAPHIC_DATA] - 7012991845(Supplier)"
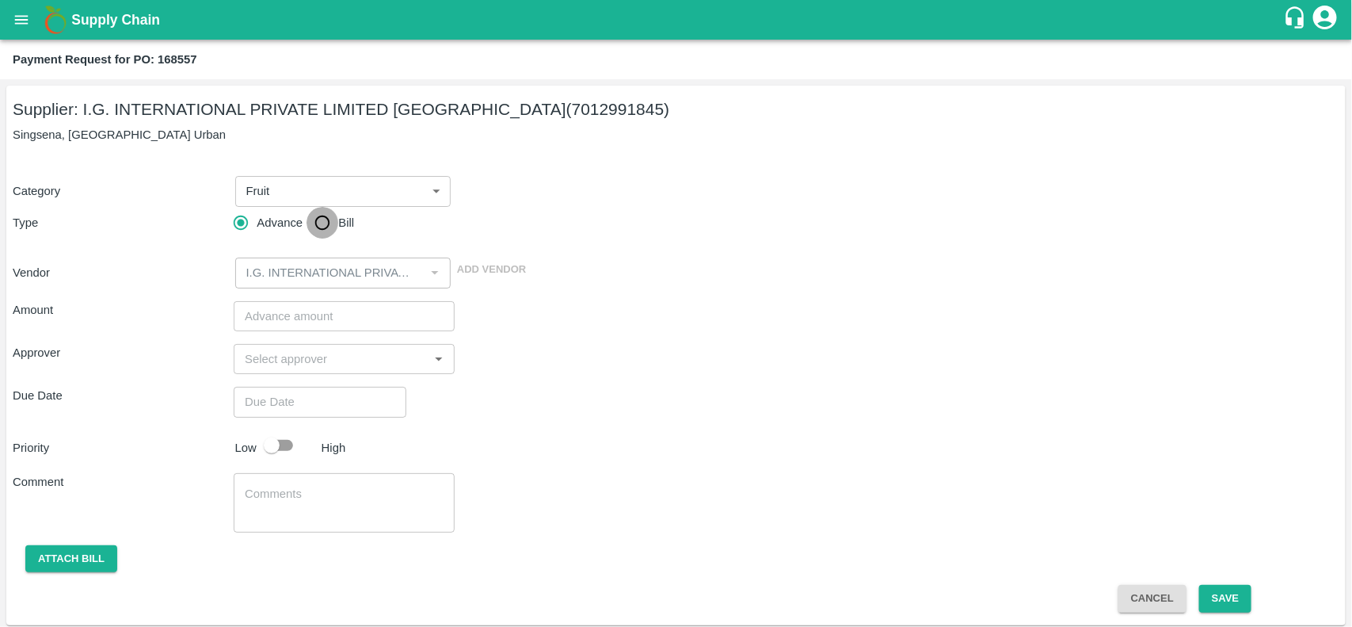
click at [325, 231] on input "Bill" at bounding box center [323, 223] width 32 height 32
radio input "true"
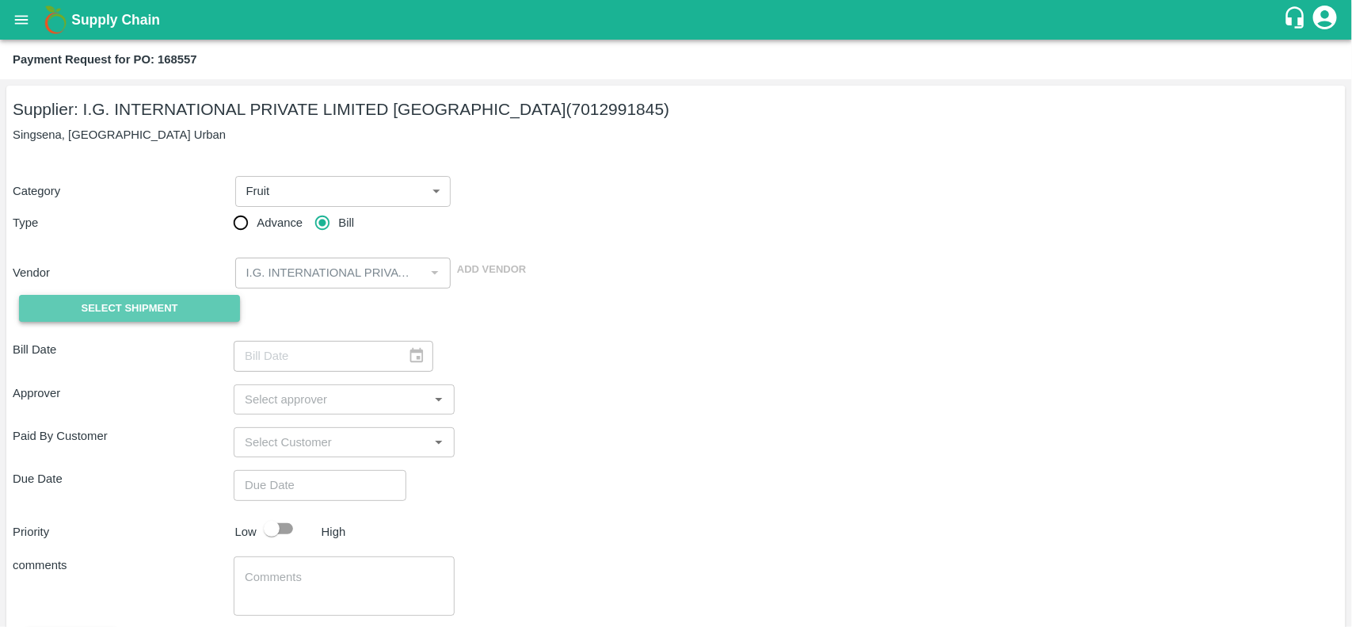
click at [128, 307] on span "Select Shipment" at bounding box center [130, 308] width 97 height 18
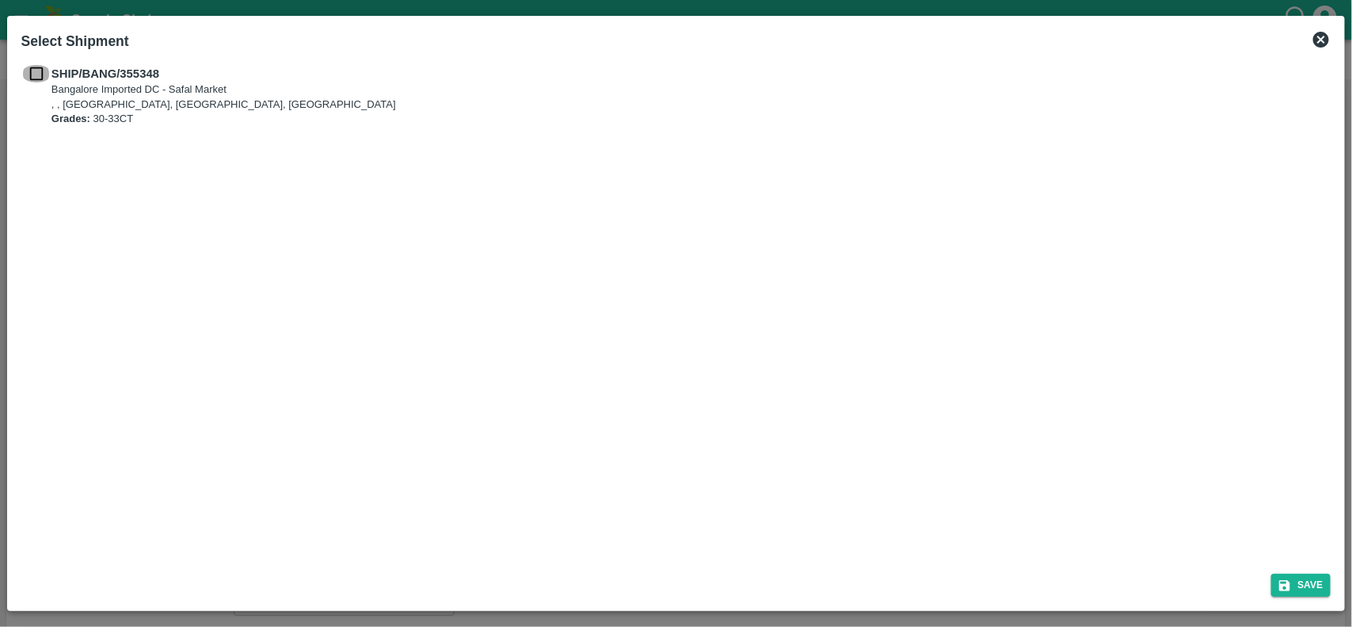
click at [33, 76] on input "checkbox" at bounding box center [36, 73] width 30 height 17
checkbox input "true"
click at [1316, 580] on button "Save" at bounding box center [1301, 584] width 60 height 23
type input "20/08/2025"
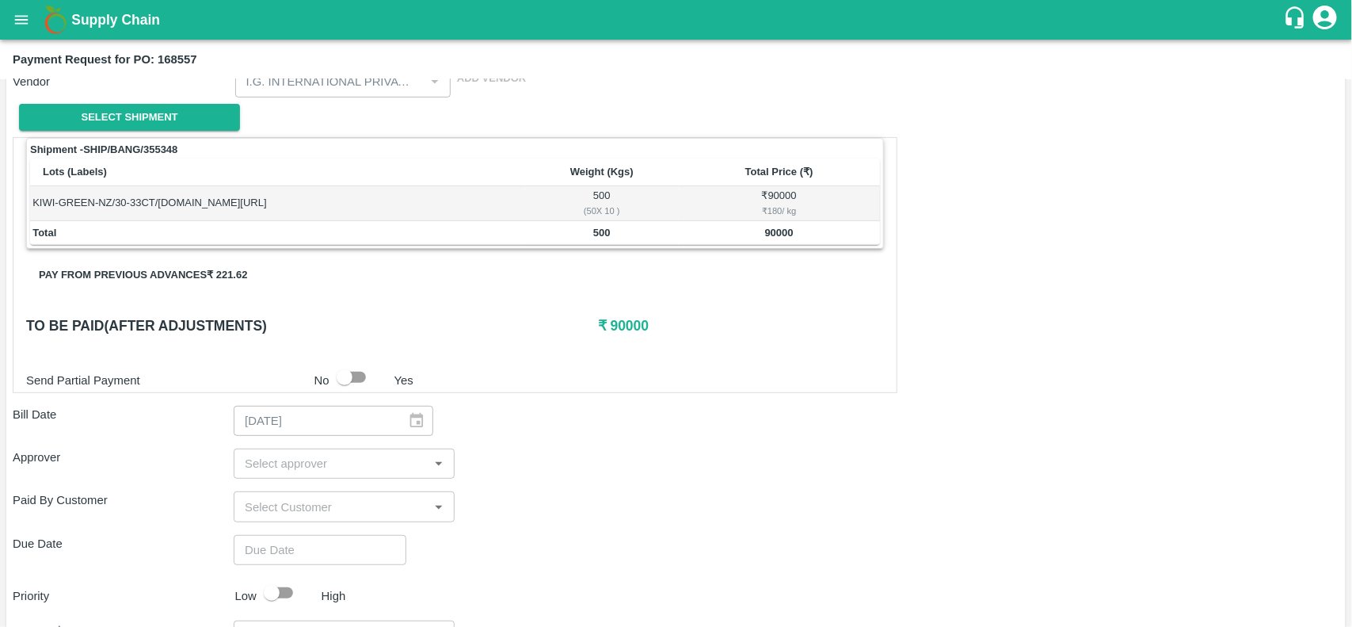
scroll to position [192, 0]
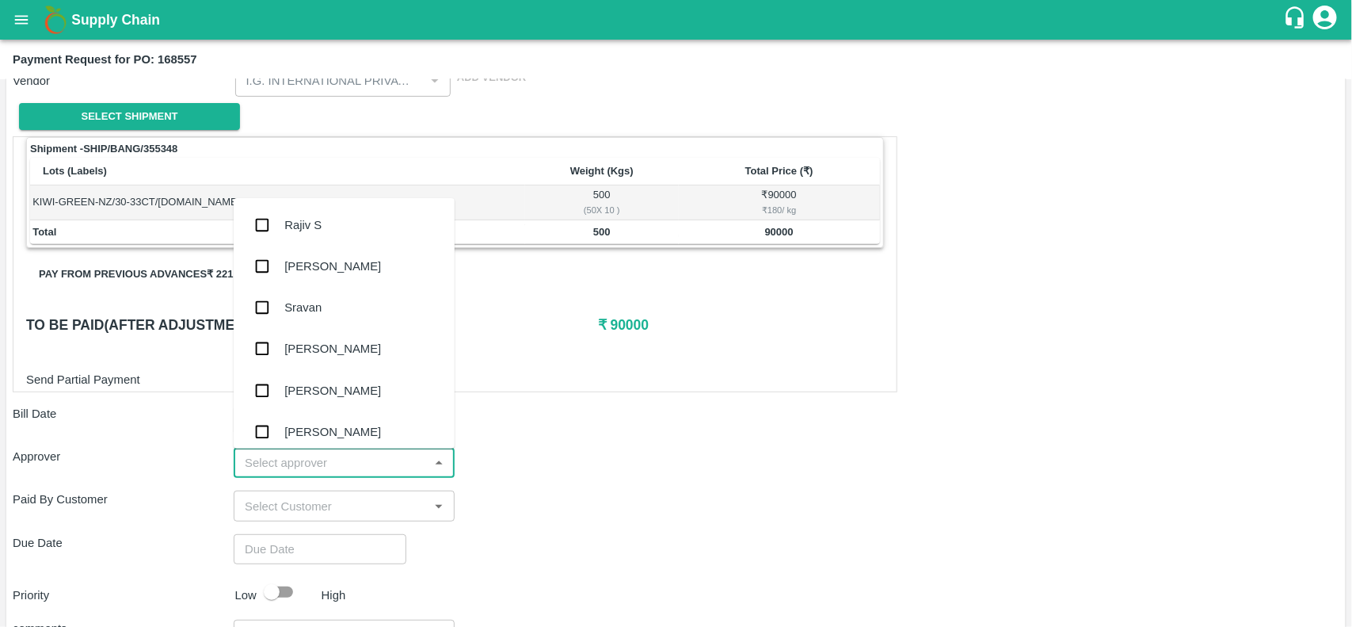
click at [291, 464] on input "input" at bounding box center [330, 462] width 185 height 21
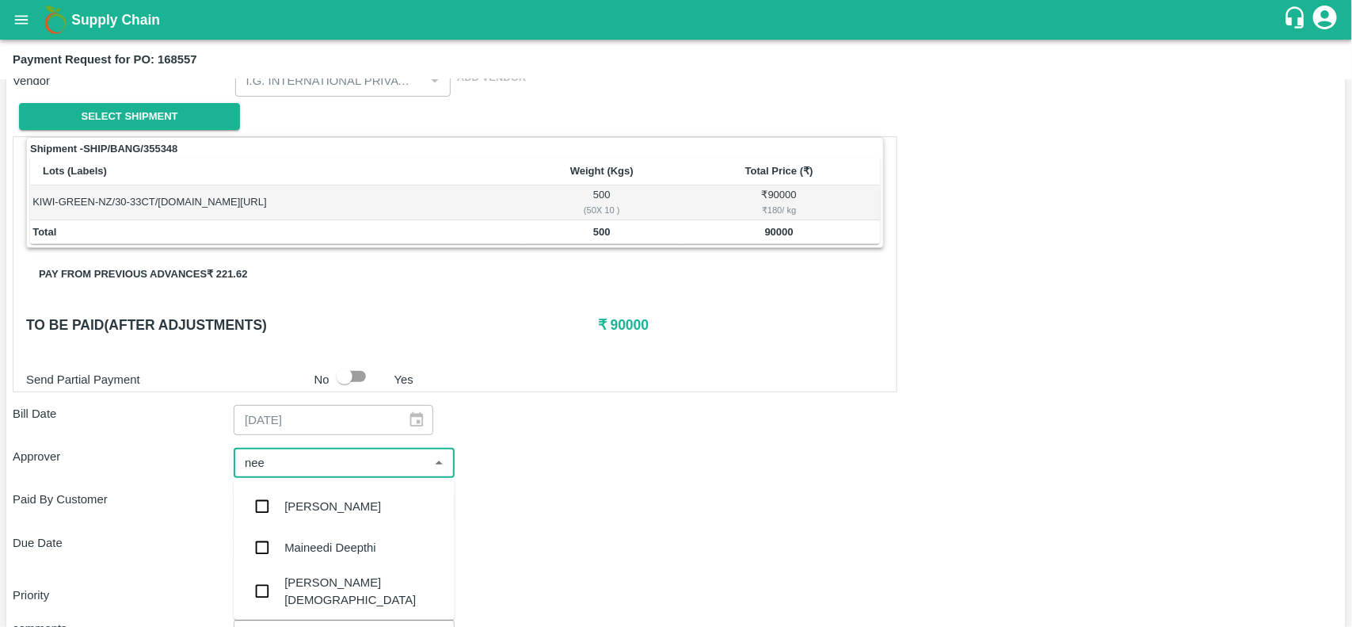
type input "neet"
click at [309, 551] on div "Neeti Jain" at bounding box center [363, 549] width 158 height 36
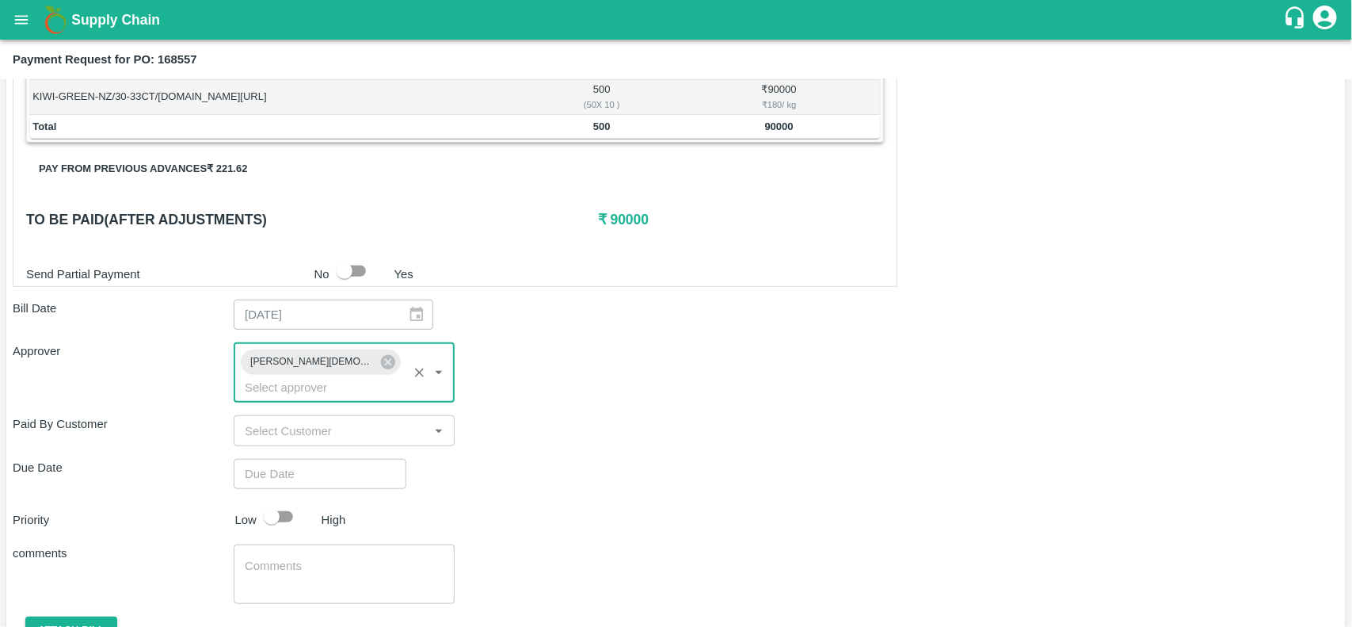
scroll to position [298, 0]
type input "DD/MM/YYYY hh:mm aa"
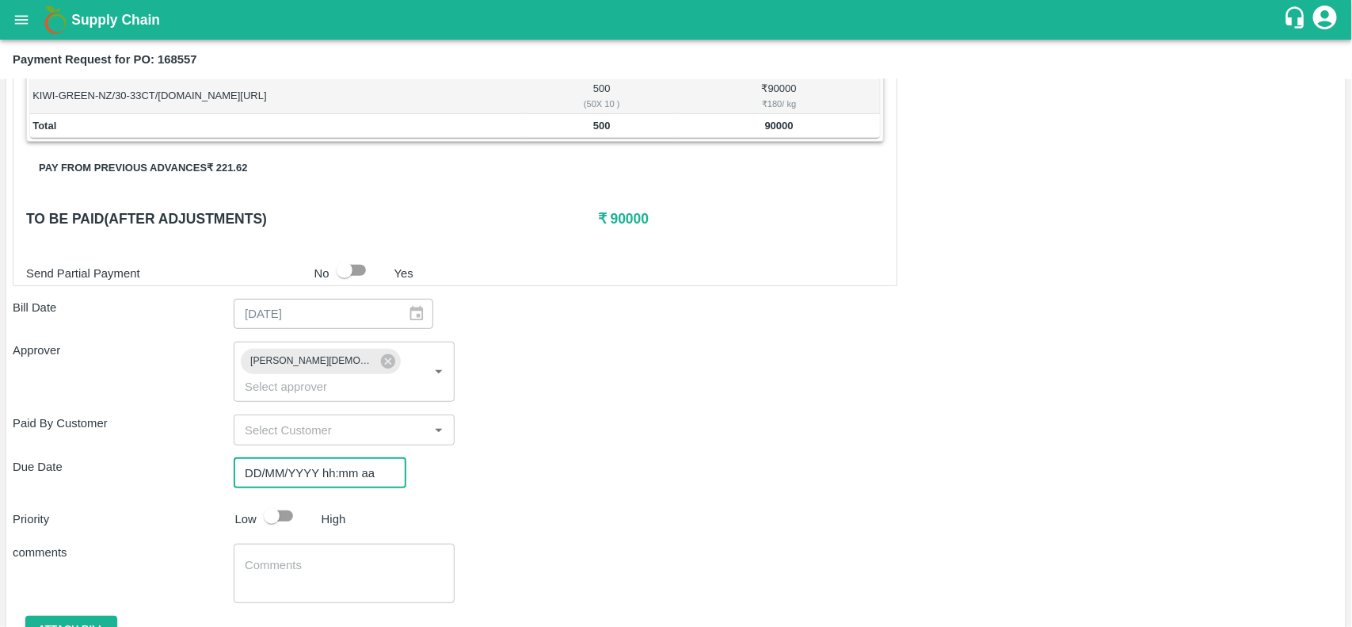
click at [305, 458] on input "DD/MM/YYYY hh:mm aa" at bounding box center [315, 473] width 162 height 30
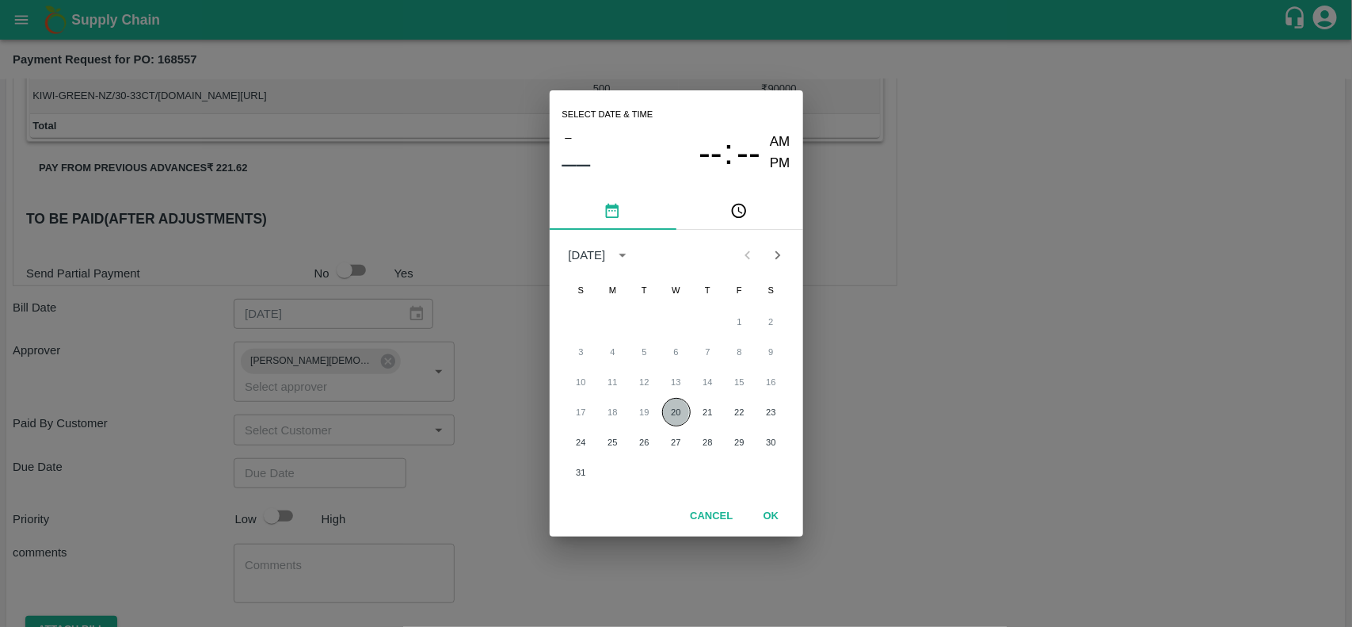
click at [676, 410] on button "20" at bounding box center [676, 412] width 29 height 29
type input "20/08/2025 12:00 AM"
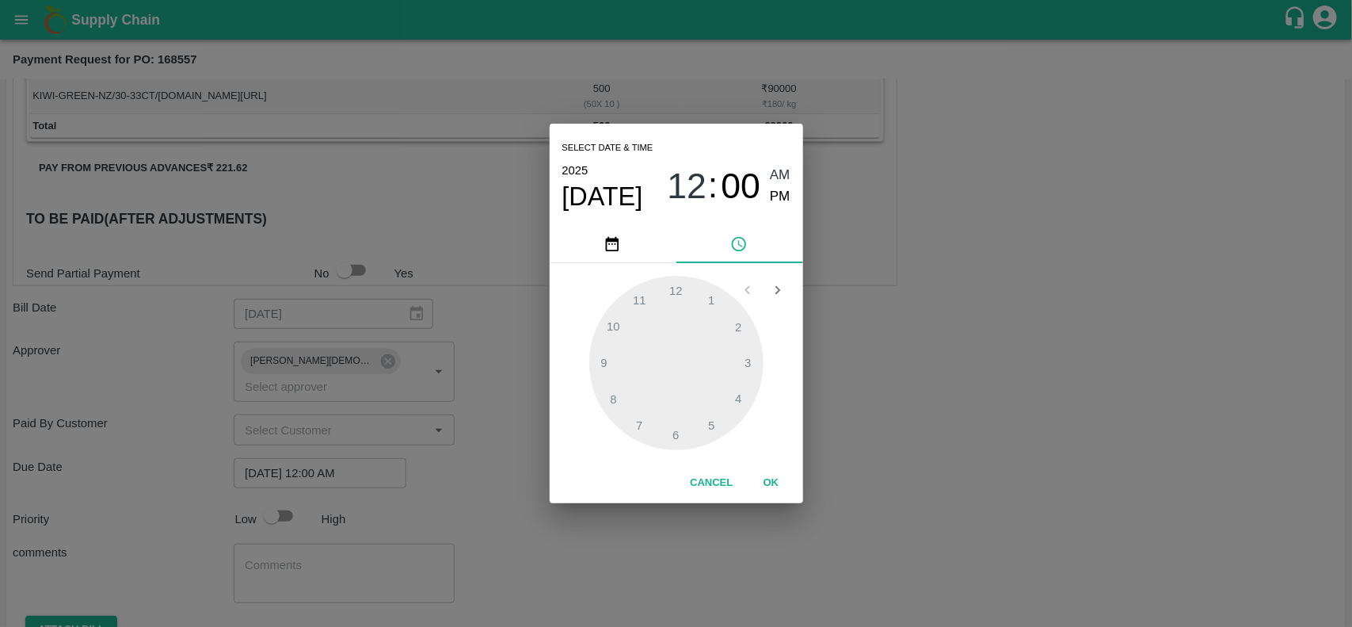
click at [763, 478] on button "OK" at bounding box center [771, 483] width 51 height 28
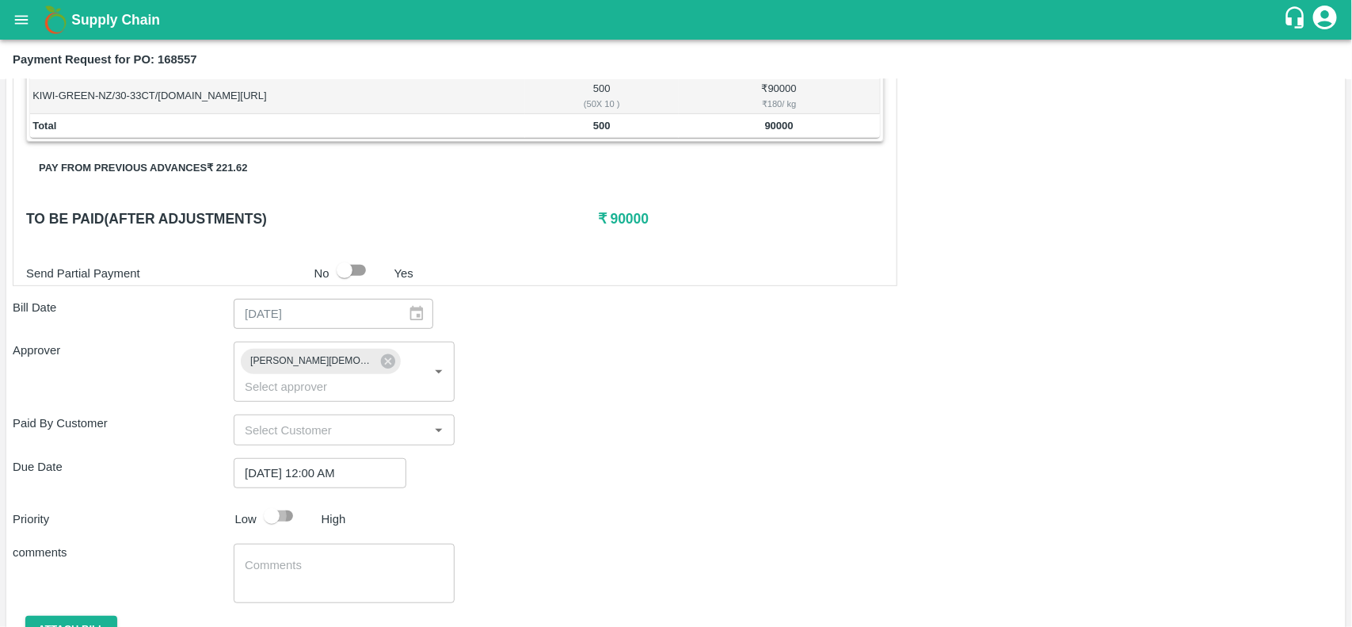
click at [291, 501] on input "checkbox" at bounding box center [272, 516] width 90 height 30
checkbox input "true"
click at [77, 615] on button "Attach bill" at bounding box center [71, 629] width 92 height 28
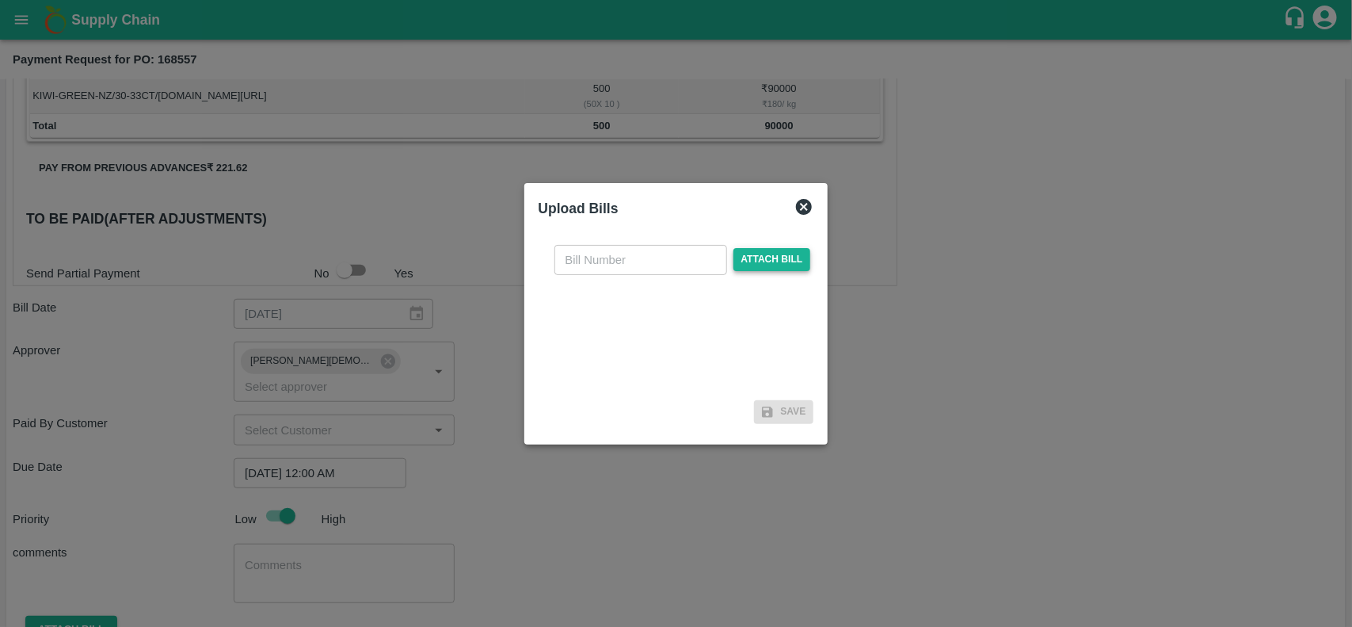
click at [772, 260] on span "Attach bill" at bounding box center [772, 259] width 78 height 23
click at [0, 0] on input "Attach bill" at bounding box center [0, 0] width 0 height 0
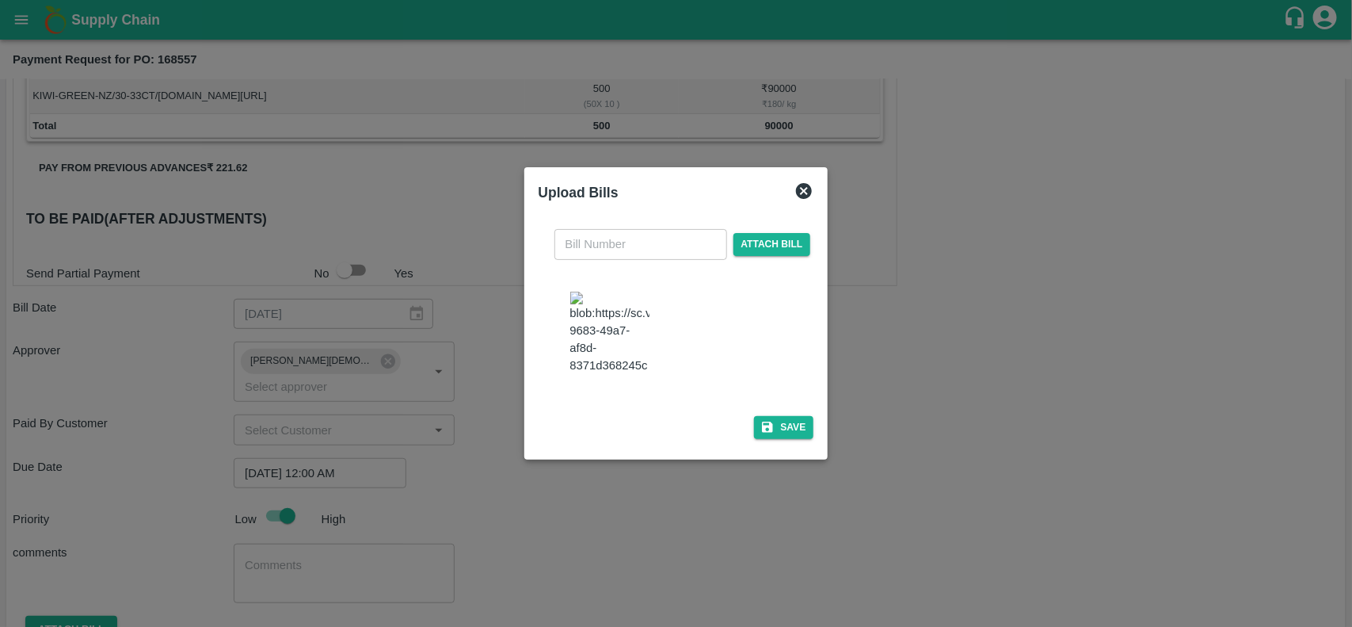
click at [626, 331] on img at bounding box center [609, 332] width 79 height 83
click at [612, 243] on input "text" at bounding box center [640, 244] width 173 height 30
type input "21018"
click at [785, 428] on button "Save" at bounding box center [784, 427] width 60 height 23
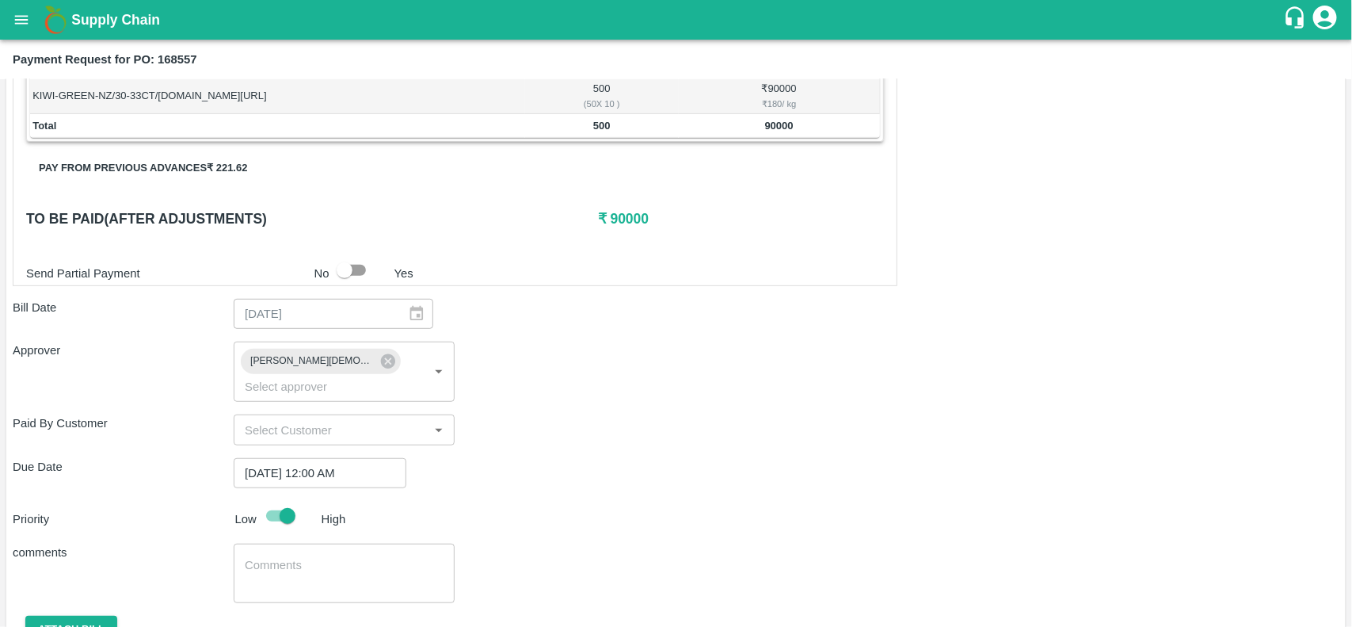
scroll to position [442, 0]
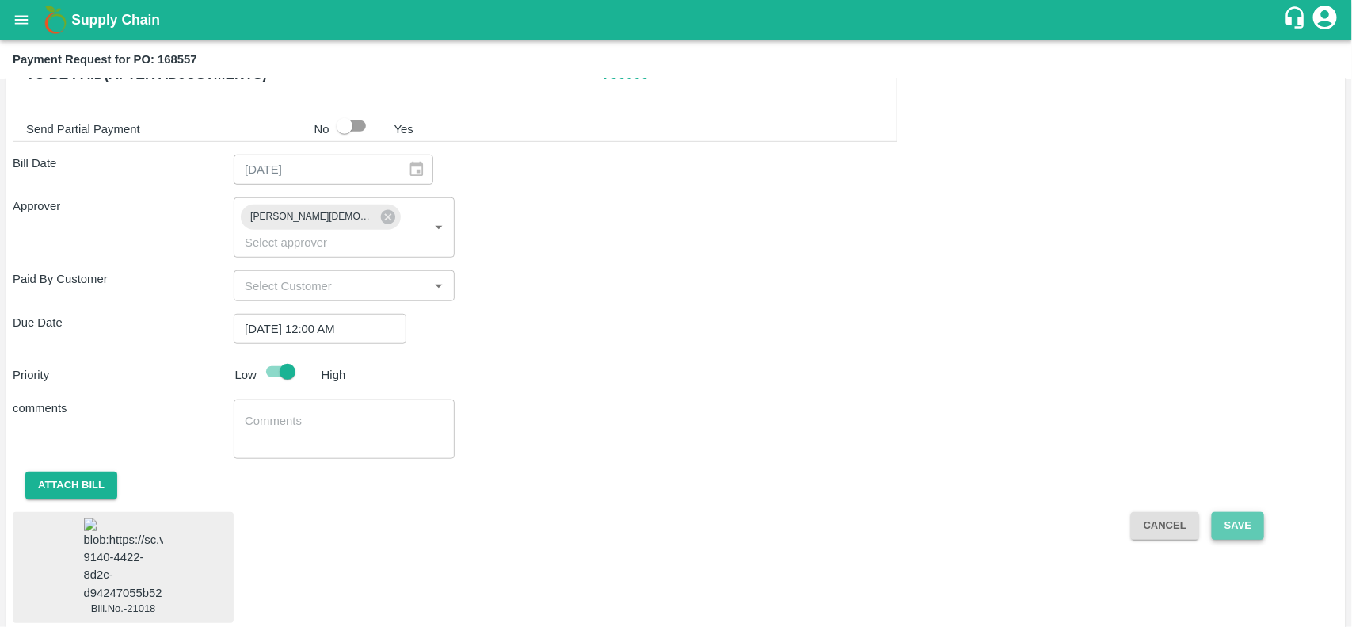
click at [1225, 512] on button "Save" at bounding box center [1238, 526] width 52 height 28
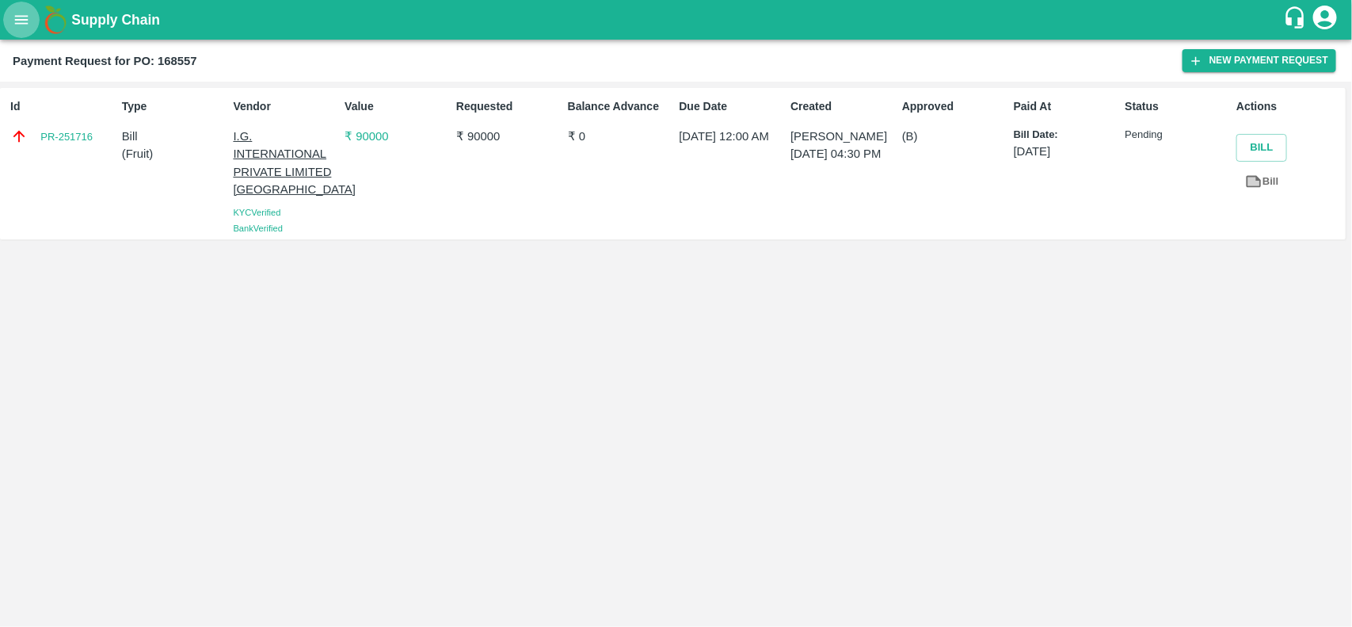
click at [17, 12] on icon "open drawer" at bounding box center [21, 19] width 17 height 17
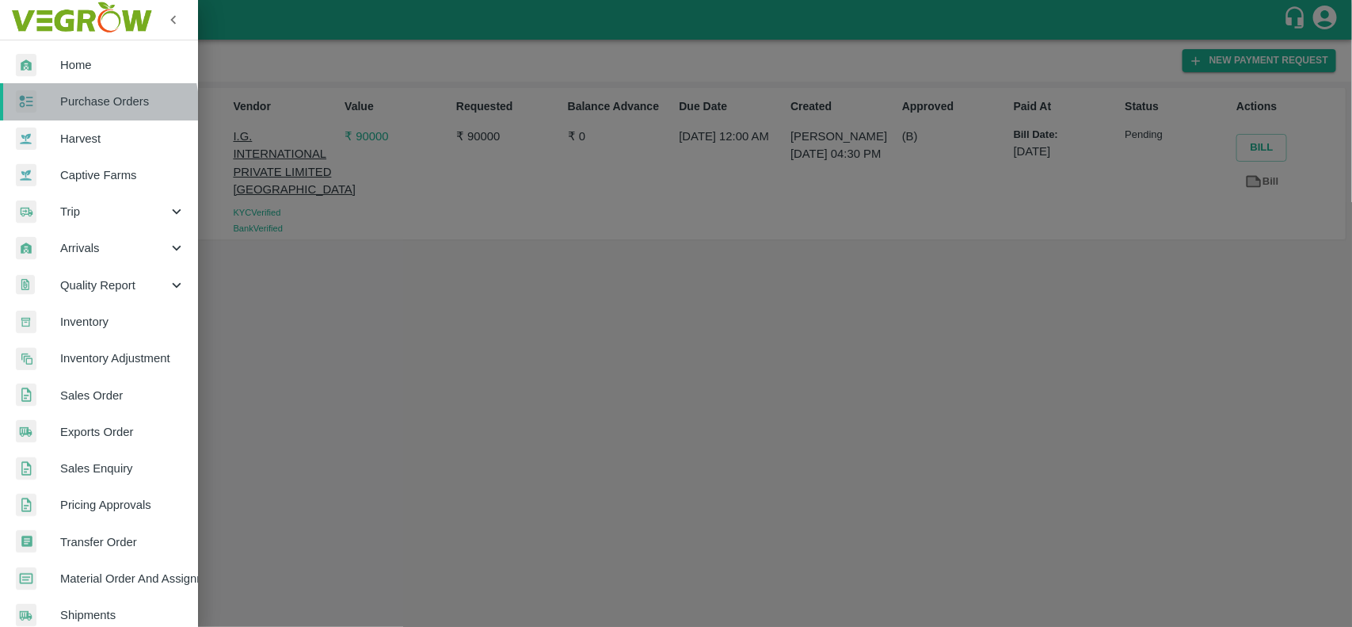
click at [65, 112] on link "Purchase Orders" at bounding box center [99, 101] width 198 height 36
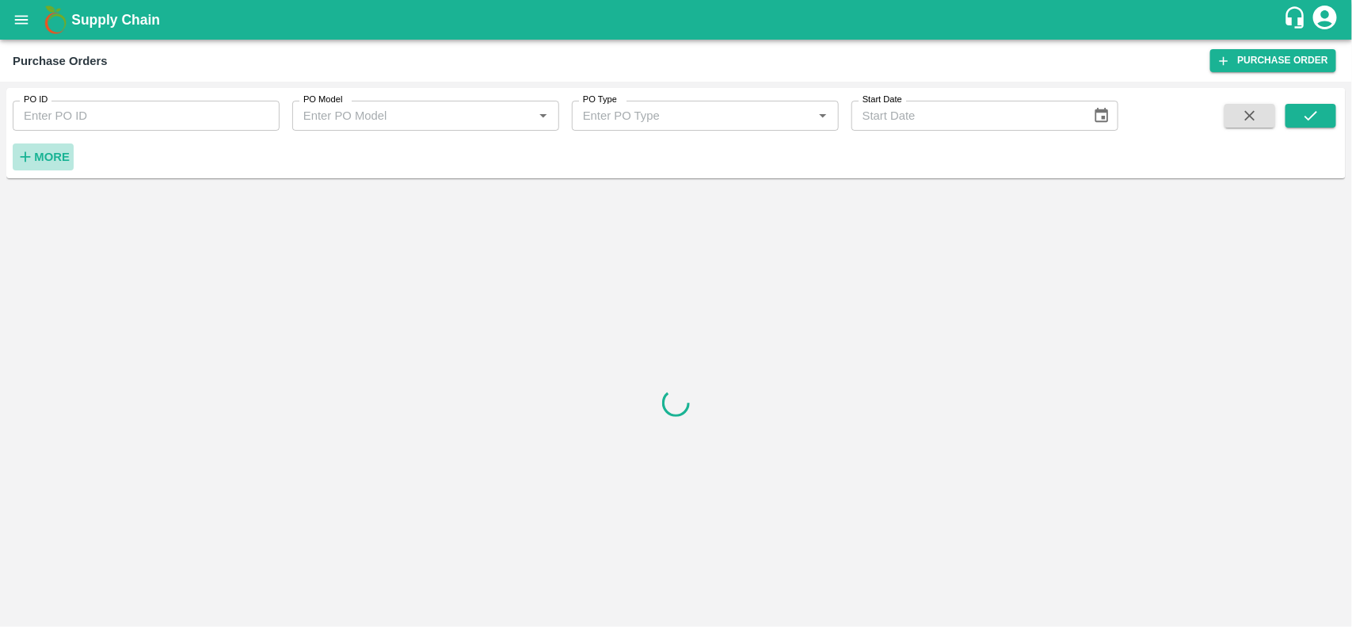
click at [41, 148] on h6 "More" at bounding box center [52, 157] width 36 height 21
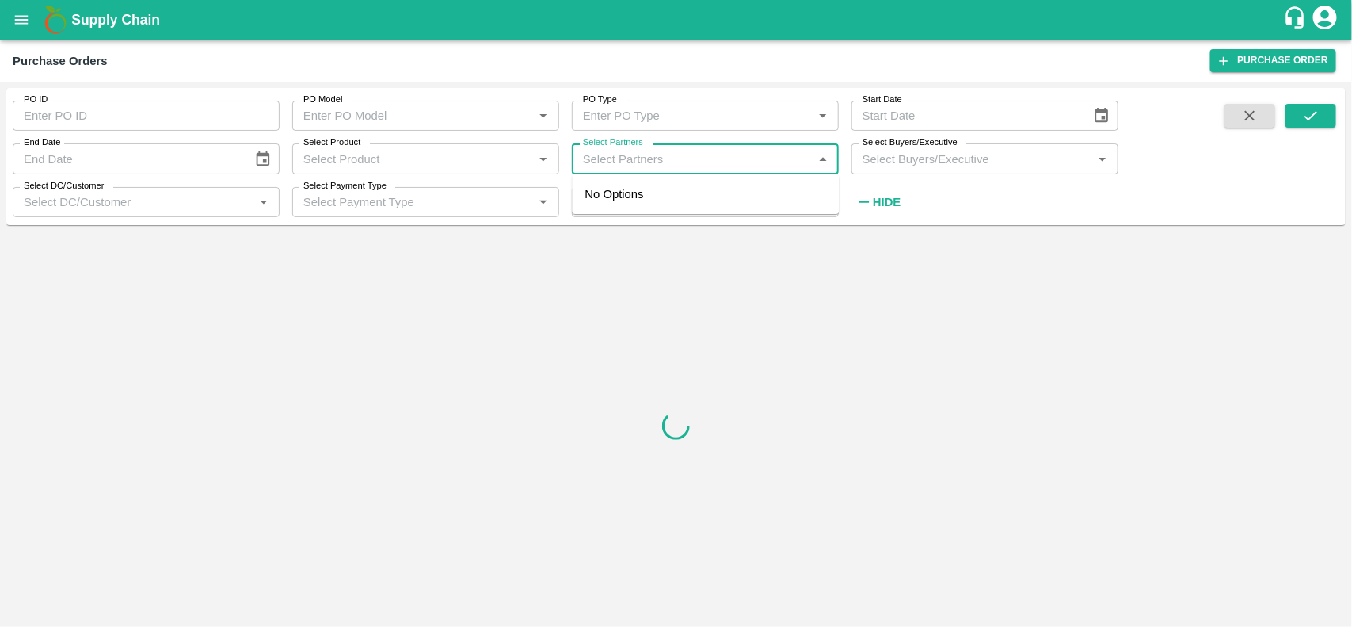
click at [631, 165] on input "Select Partners" at bounding box center [692, 158] width 231 height 21
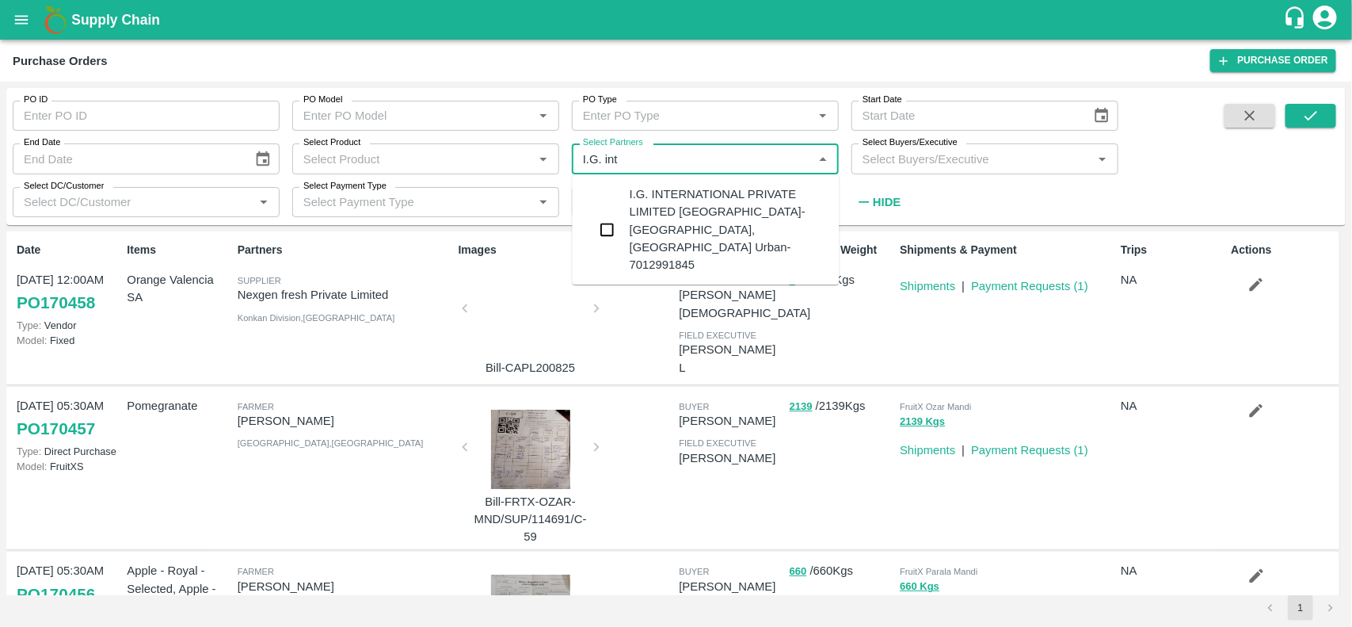
type input "I.G. inte"
click at [600, 219] on input "checkbox" at bounding box center [608, 230] width 32 height 32
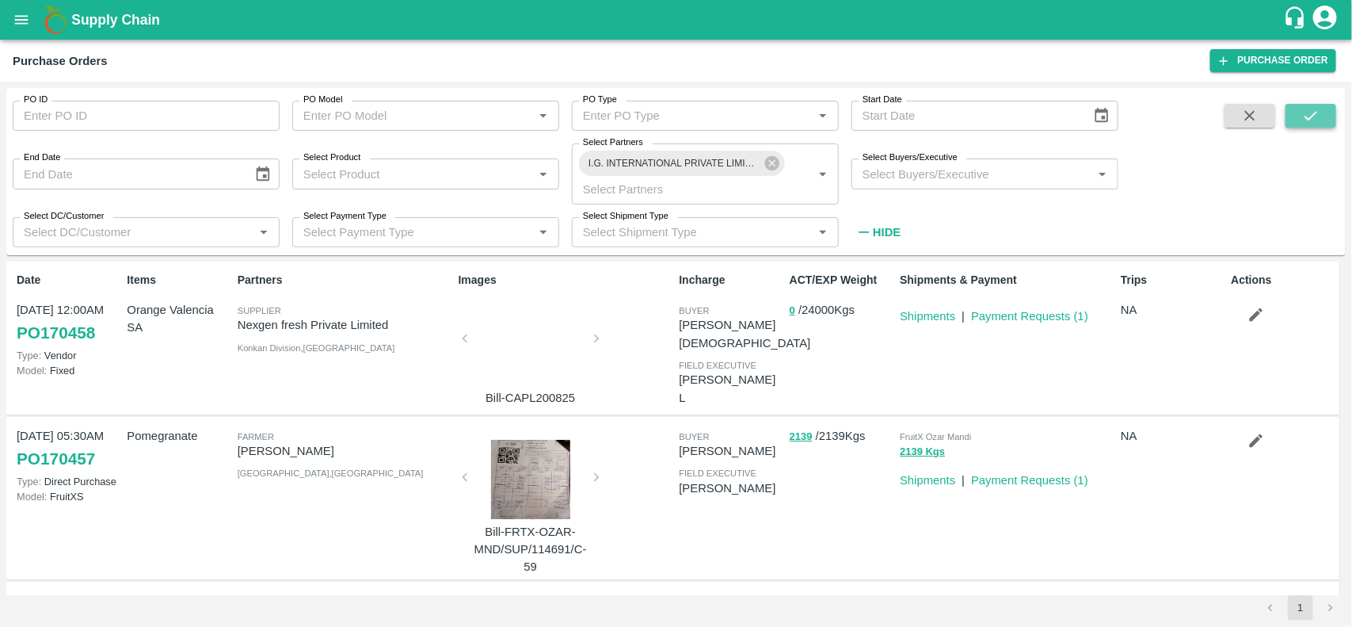
click at [1316, 104] on button "submit" at bounding box center [1311, 116] width 51 height 24
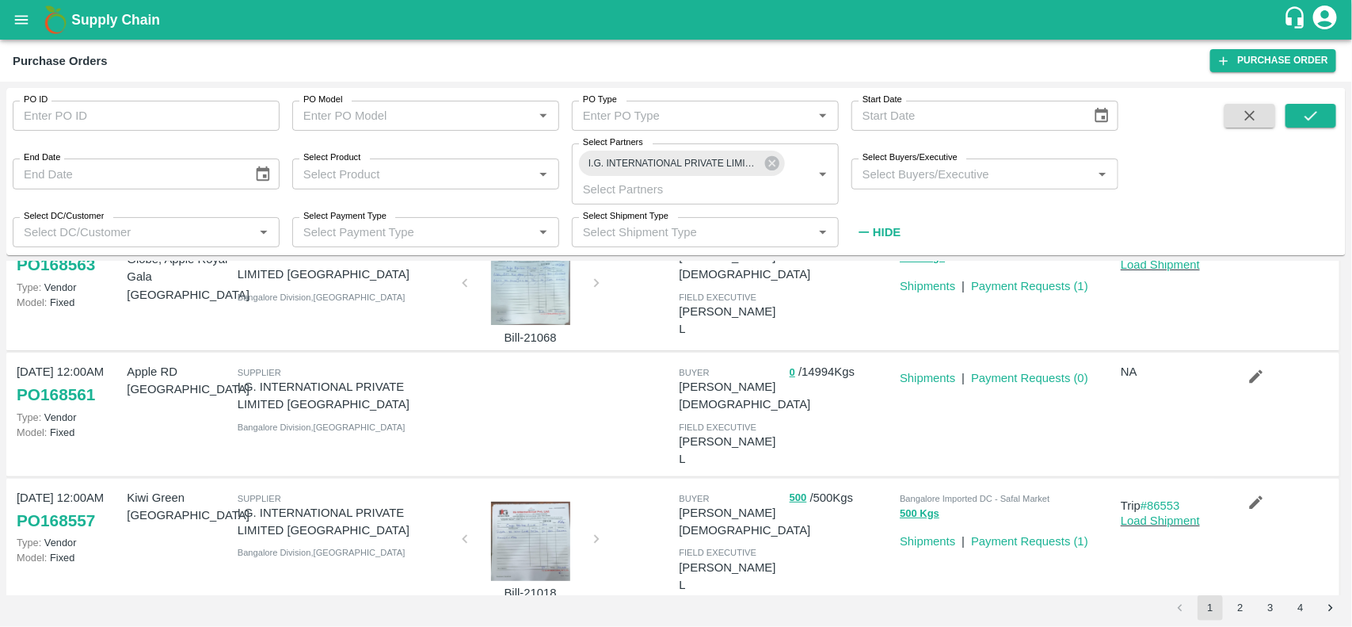
scroll to position [192, 0]
click at [943, 375] on link "Shipments" at bounding box center [927, 379] width 55 height 13
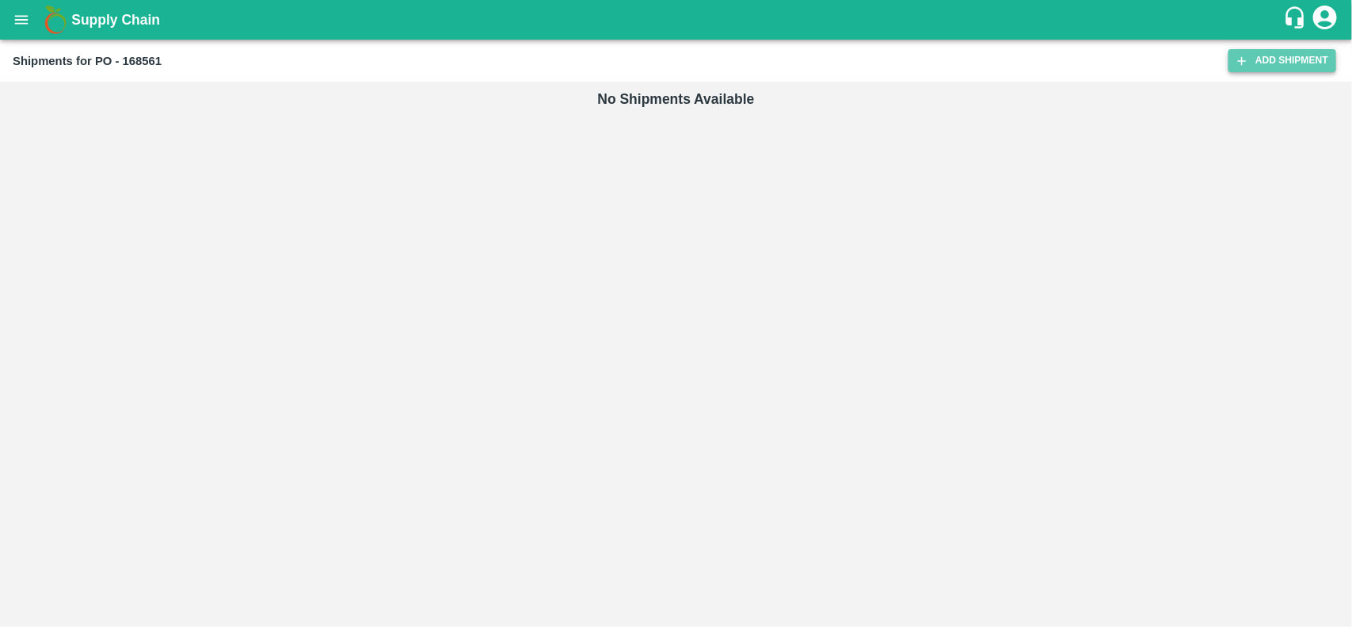
click at [1236, 59] on icon at bounding box center [1242, 61] width 14 height 14
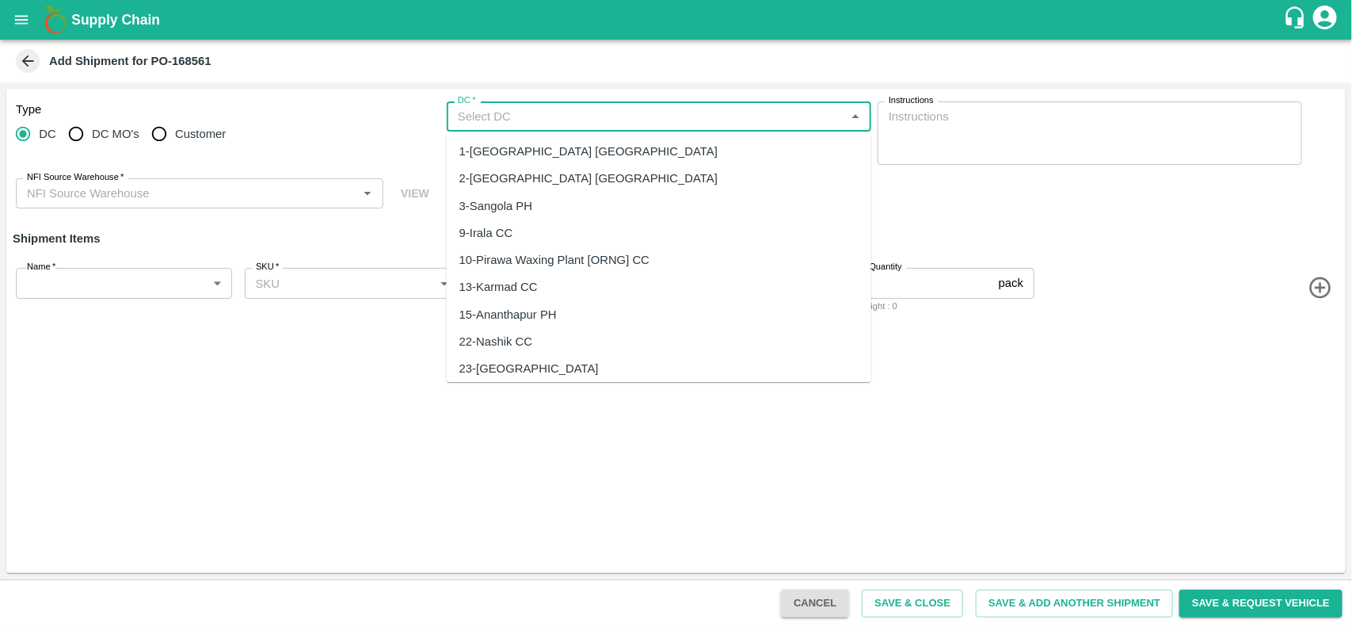
click at [545, 124] on input "DC   *" at bounding box center [645, 116] width 389 height 21
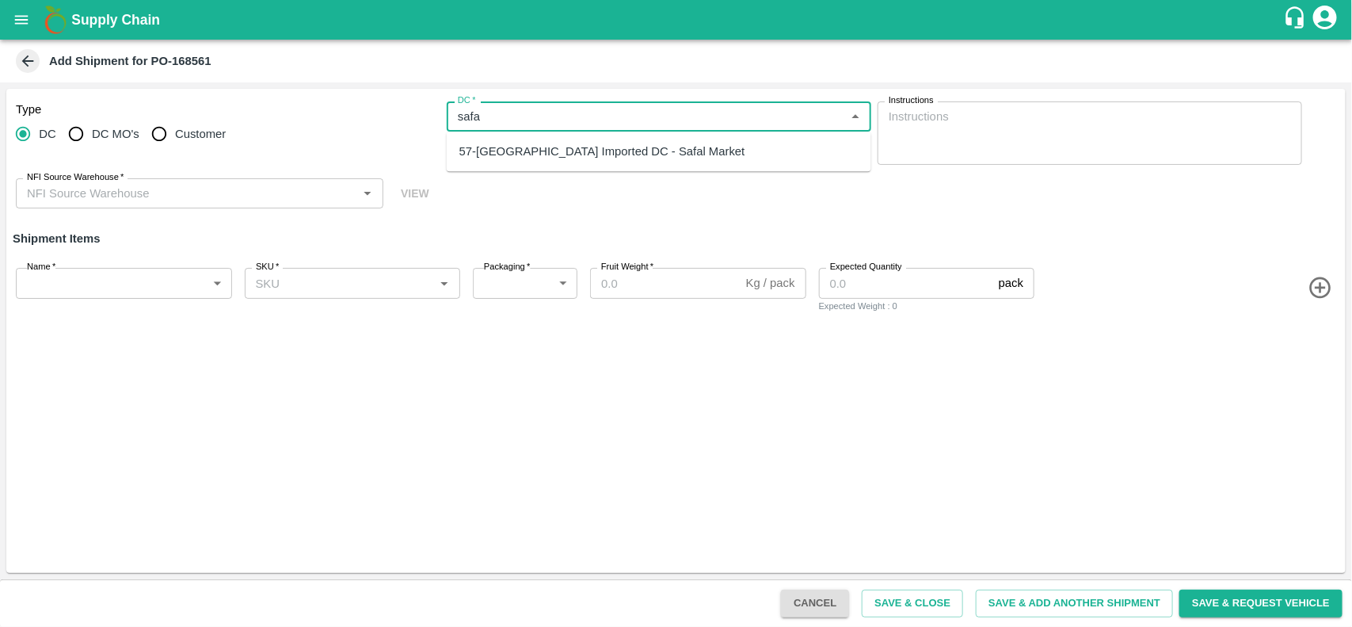
click at [543, 140] on div "57-[GEOGRAPHIC_DATA] Imported DC - Safal Market" at bounding box center [659, 151] width 425 height 27
type input "57-[GEOGRAPHIC_DATA] Imported DC - Safal Market"
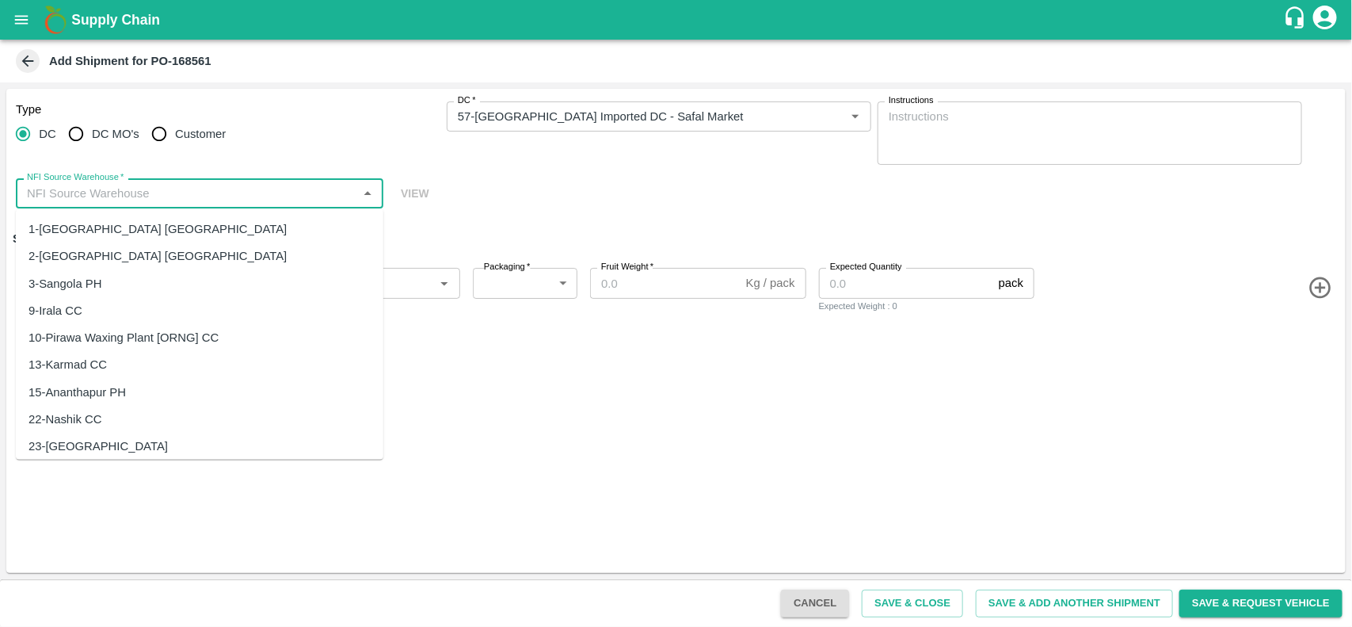
click at [234, 191] on input "NFI Source Warehouse   *" at bounding box center [187, 193] width 332 height 21
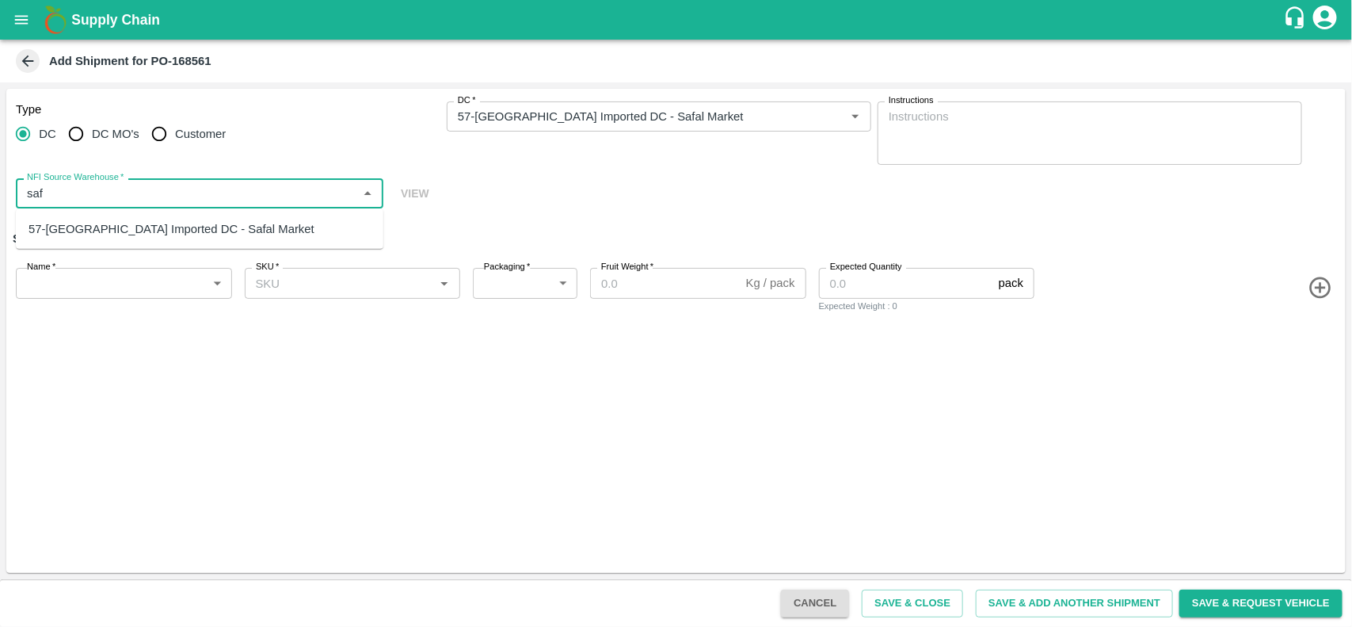
click at [212, 220] on div "57-[GEOGRAPHIC_DATA] Imported DC - Safal Market" at bounding box center [172, 228] width 286 height 17
type input "57-[GEOGRAPHIC_DATA] Imported DC - Safal Market"
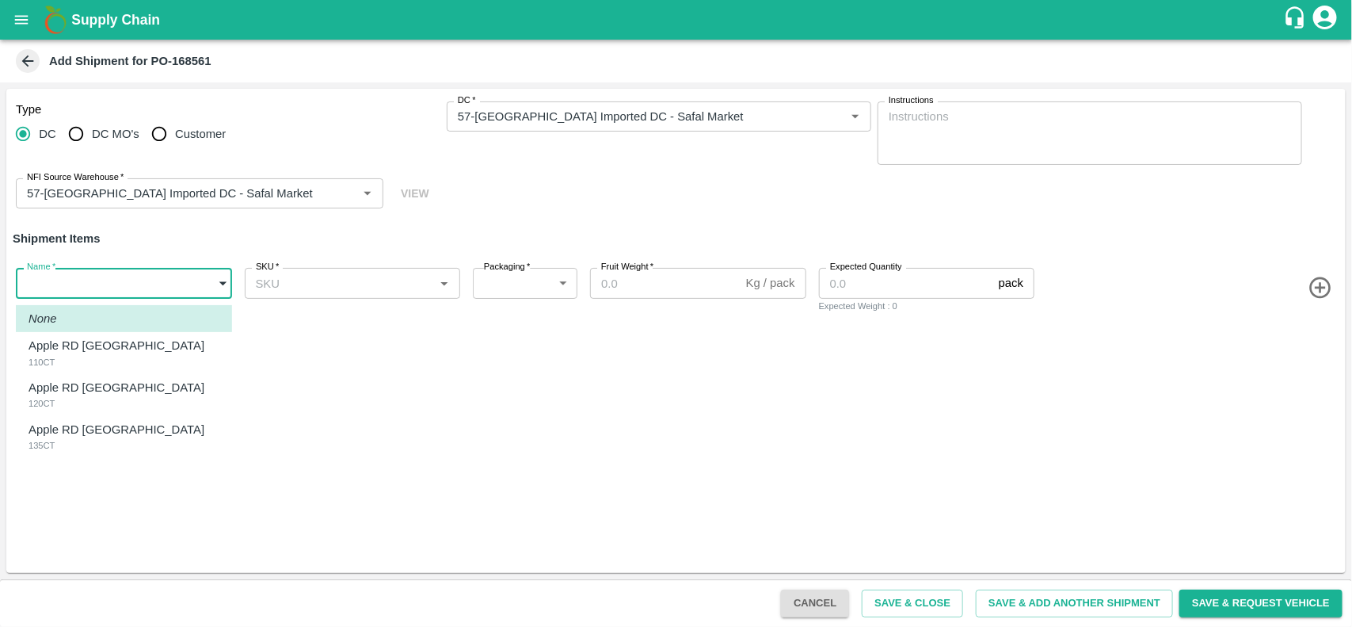
click at [107, 289] on body "Supply Chain Add Shipment for PO-168561 Type [GEOGRAPHIC_DATA] DC MO's Customer…" at bounding box center [676, 313] width 1352 height 627
click at [84, 357] on div "Apple RD [GEOGRAPHIC_DATA] 110CT" at bounding box center [121, 353] width 184 height 32
type input "1899102"
type input "276"
type input "18"
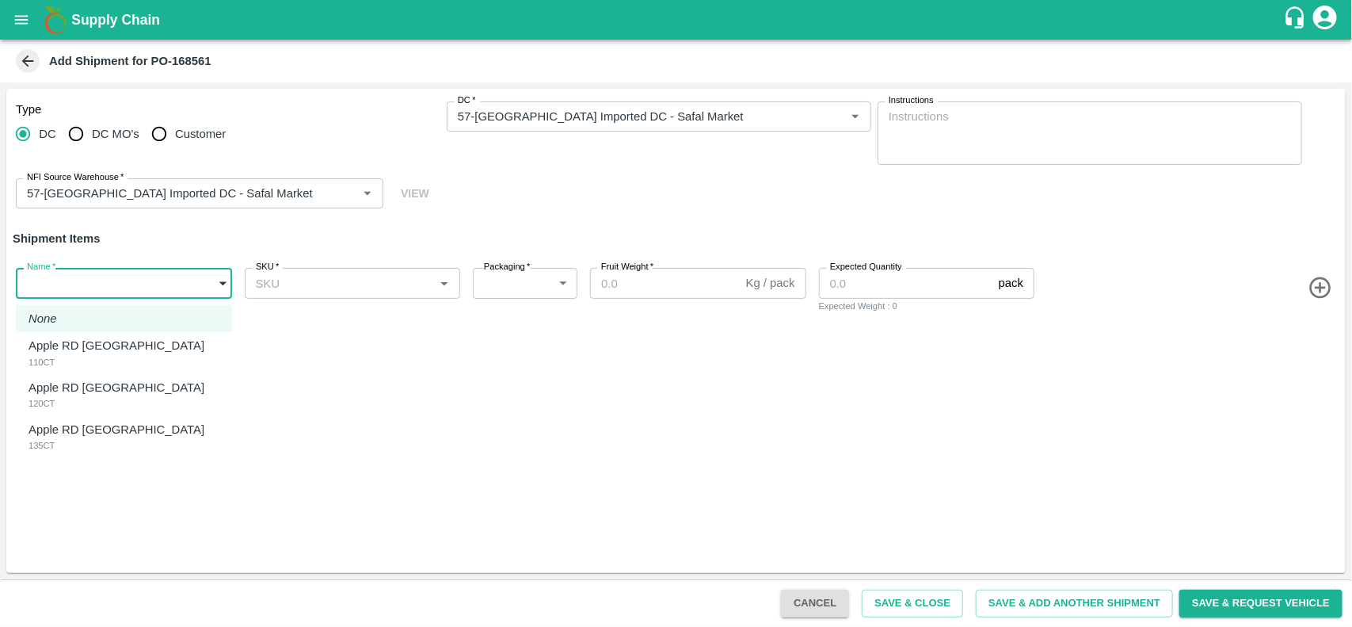
type input "294"
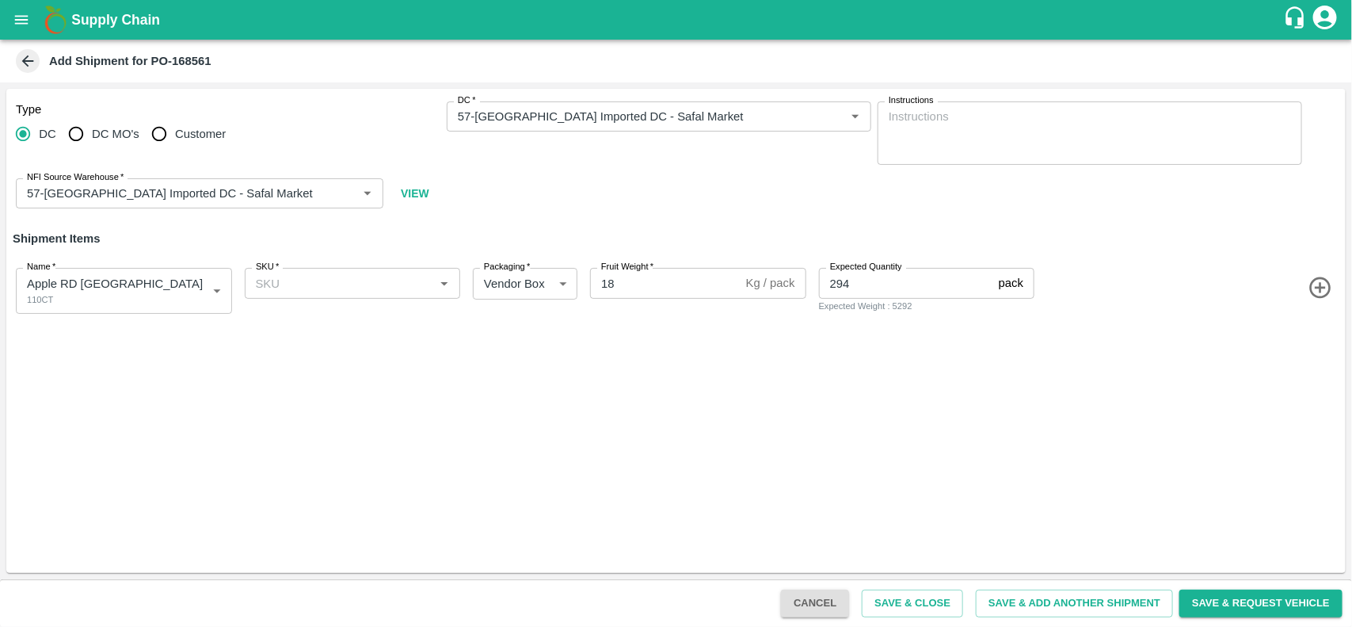
click at [1313, 289] on icon "button" at bounding box center [1321, 288] width 26 height 26
click at [1321, 356] on icon "button" at bounding box center [1321, 358] width 26 height 26
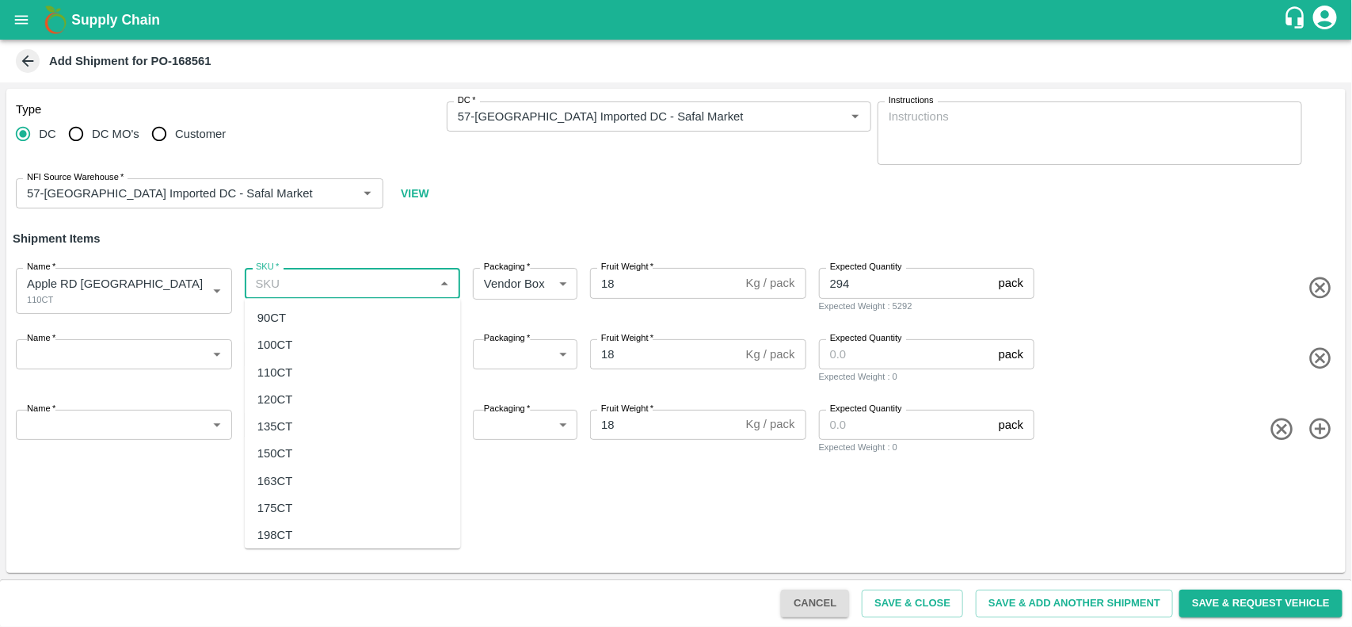
click at [315, 289] on input "SKU   *" at bounding box center [340, 282] width 181 height 21
click at [290, 357] on div "100CT" at bounding box center [353, 345] width 216 height 27
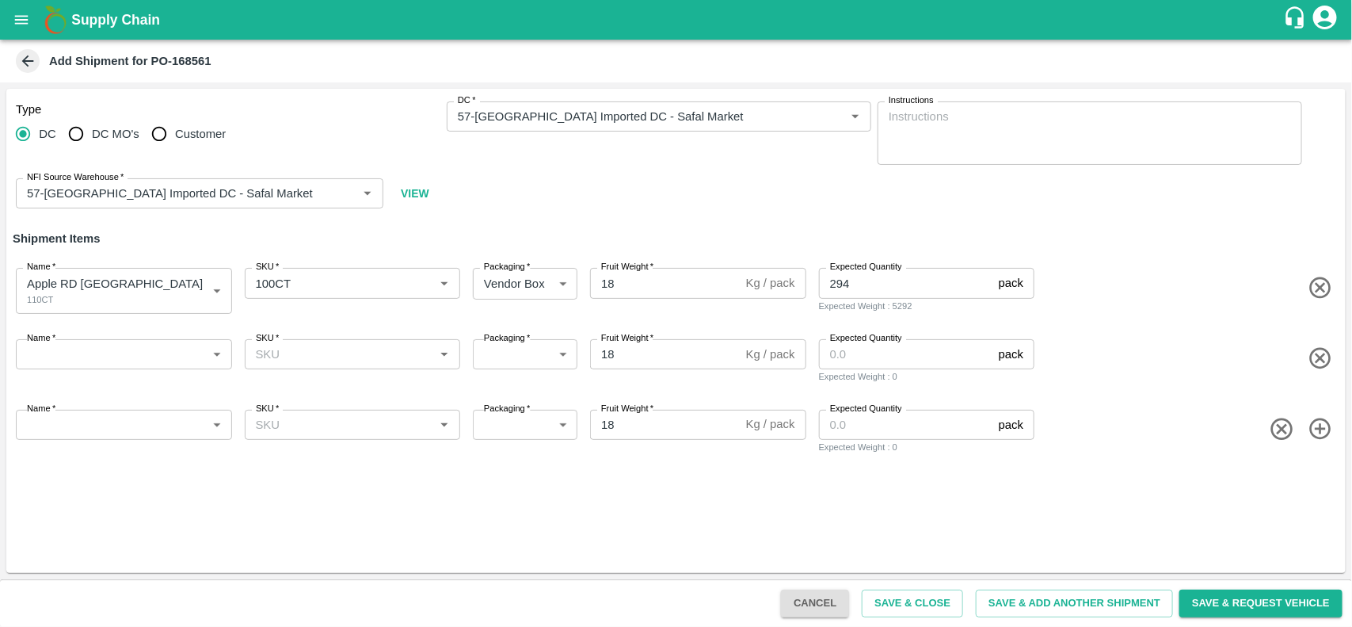
click at [135, 335] on div "Name   * ​ Name" at bounding box center [121, 358] width 223 height 51
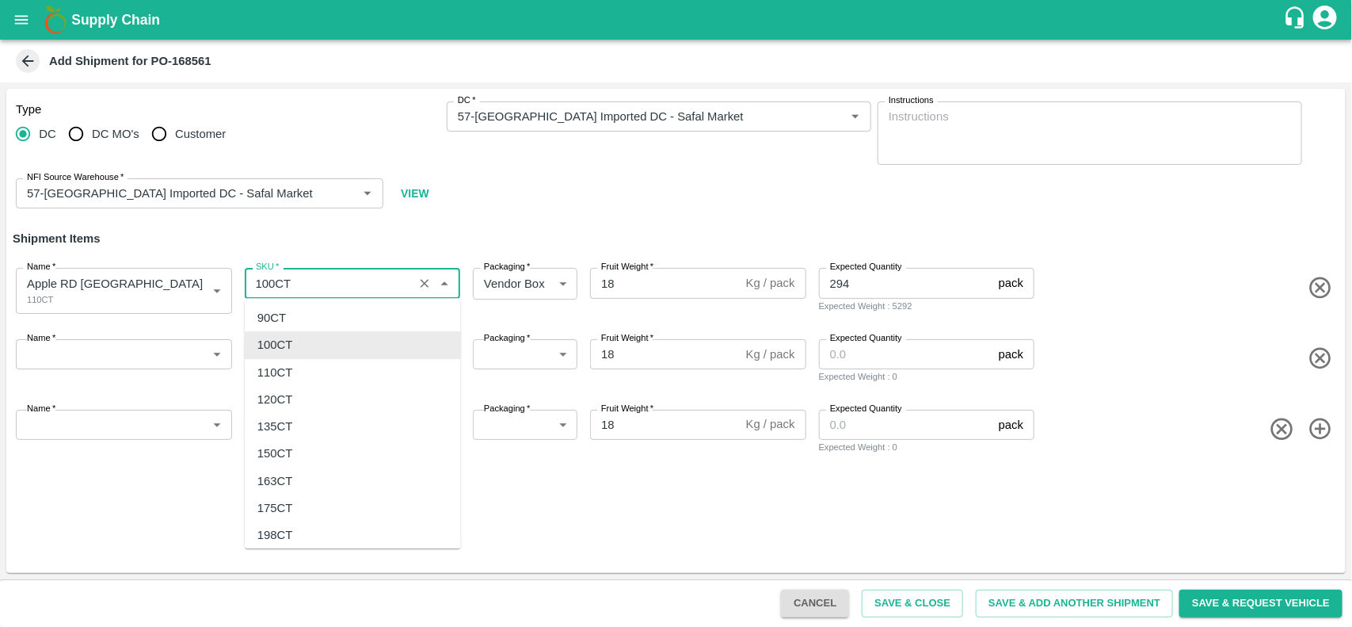
click at [301, 287] on input "SKU   *" at bounding box center [330, 282] width 160 height 21
click at [294, 359] on div "110CT" at bounding box center [353, 372] width 216 height 27
type input "110CT"
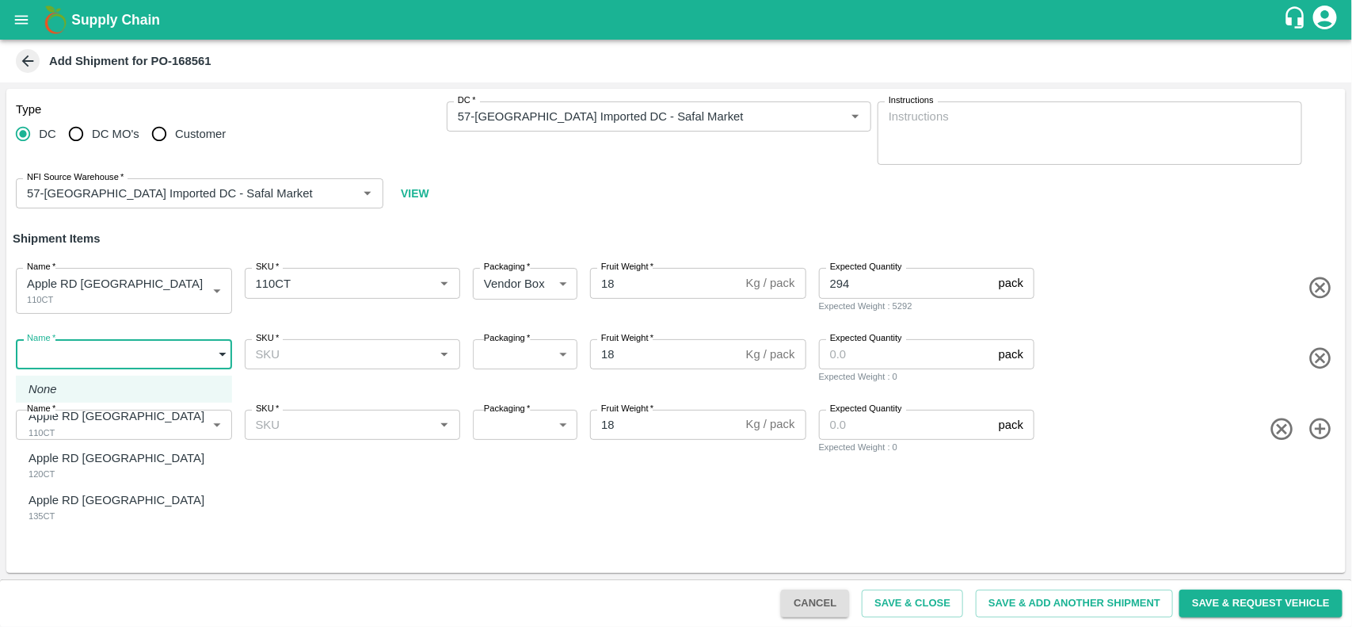
click at [154, 362] on body "Supply Chain Add Shipment for PO-168561 Type [GEOGRAPHIC_DATA] DC MO's Customer…" at bounding box center [676, 313] width 1352 height 627
click at [93, 474] on div "Apple RD [GEOGRAPHIC_DATA] 120CT" at bounding box center [121, 465] width 184 height 32
type input "1899103"
type input "276"
type input "392"
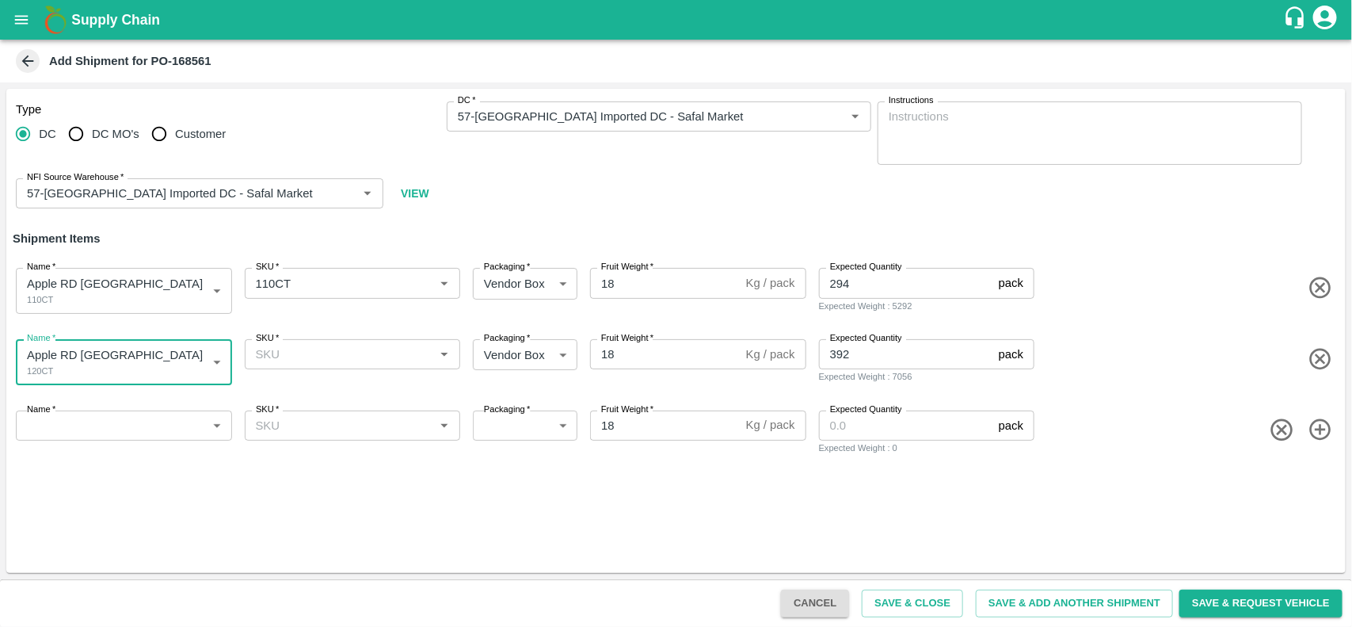
click at [120, 437] on body "Supply Chain Add Shipment for PO-168561 Type [GEOGRAPHIC_DATA] DC MO's Customer…" at bounding box center [676, 313] width 1352 height 627
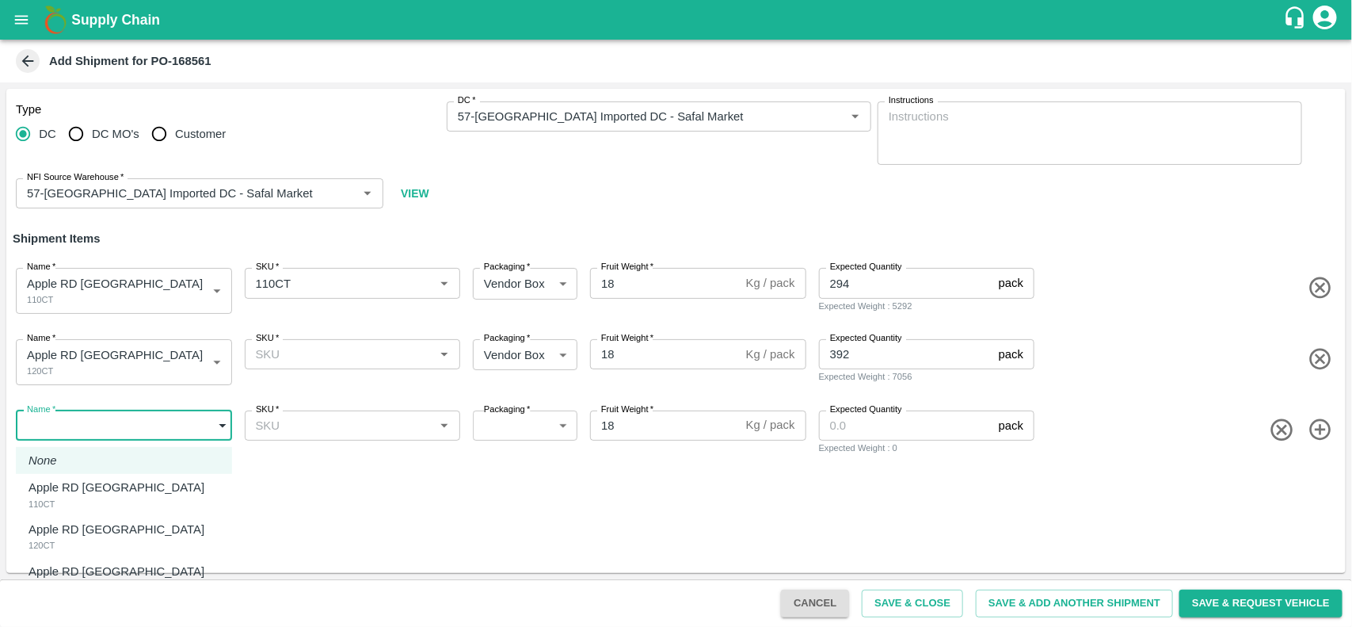
click at [57, 574] on p "Apple RD [GEOGRAPHIC_DATA]" at bounding box center [117, 570] width 176 height 17
type input "1899104"
type input "276"
type input "147"
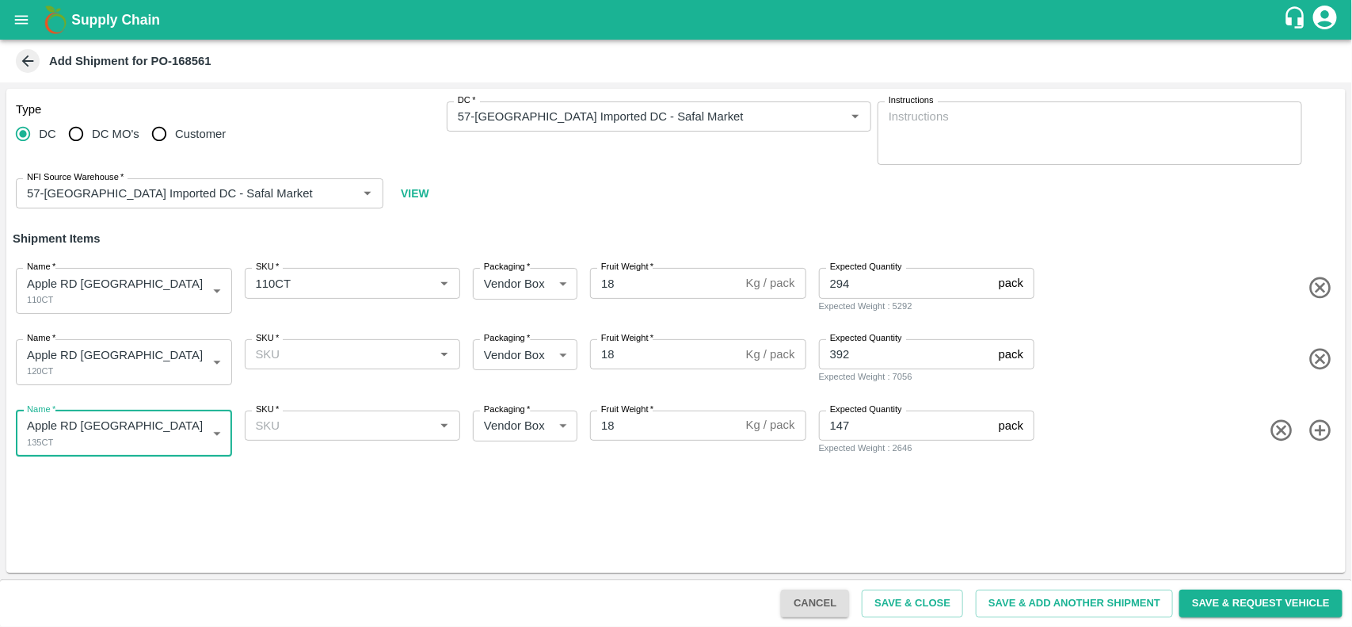
click at [338, 365] on div "SKU   *" at bounding box center [353, 354] width 216 height 30
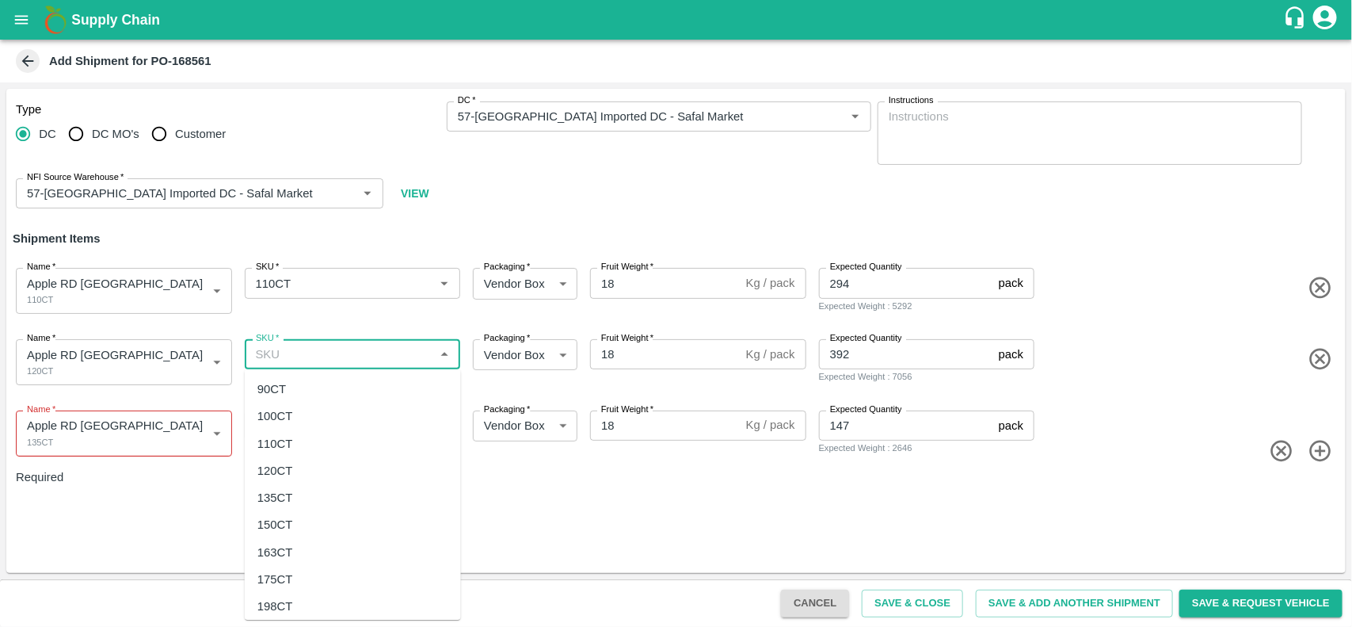
click at [299, 462] on div "120CT" at bounding box center [353, 470] width 216 height 27
type input "120CT"
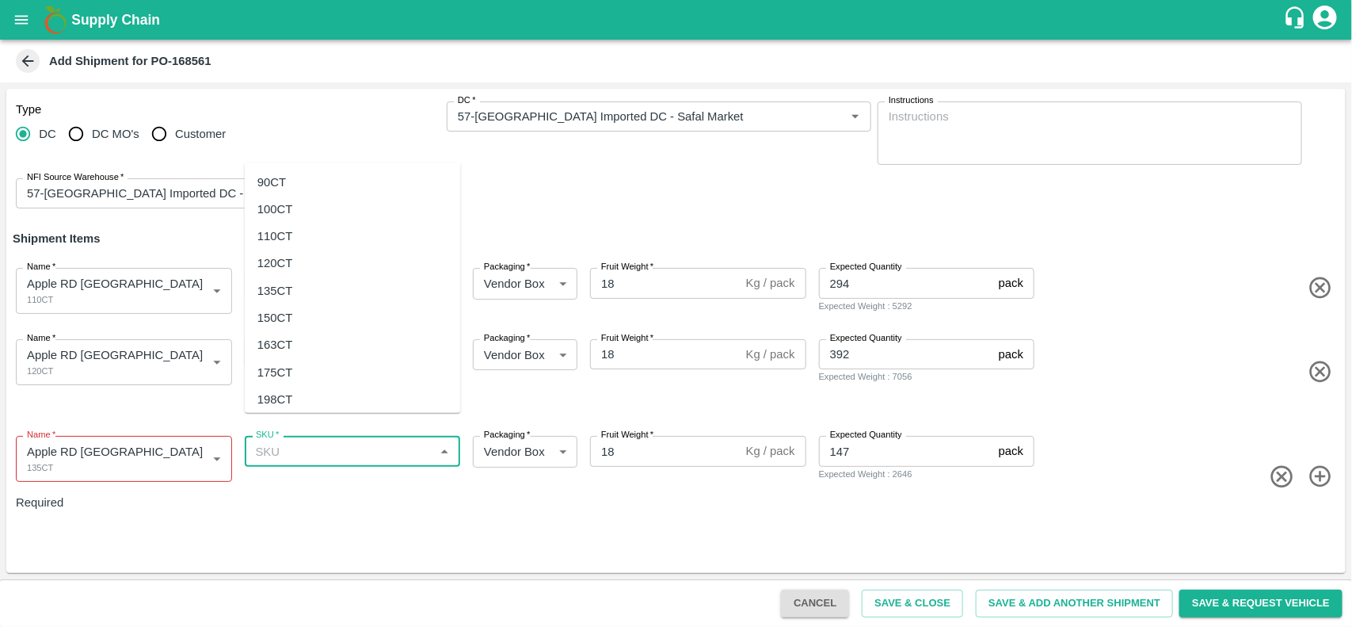
click at [321, 440] on input "SKU   *" at bounding box center [340, 450] width 181 height 21
click at [323, 299] on div "135CT" at bounding box center [353, 290] width 216 height 27
type input "135CT"
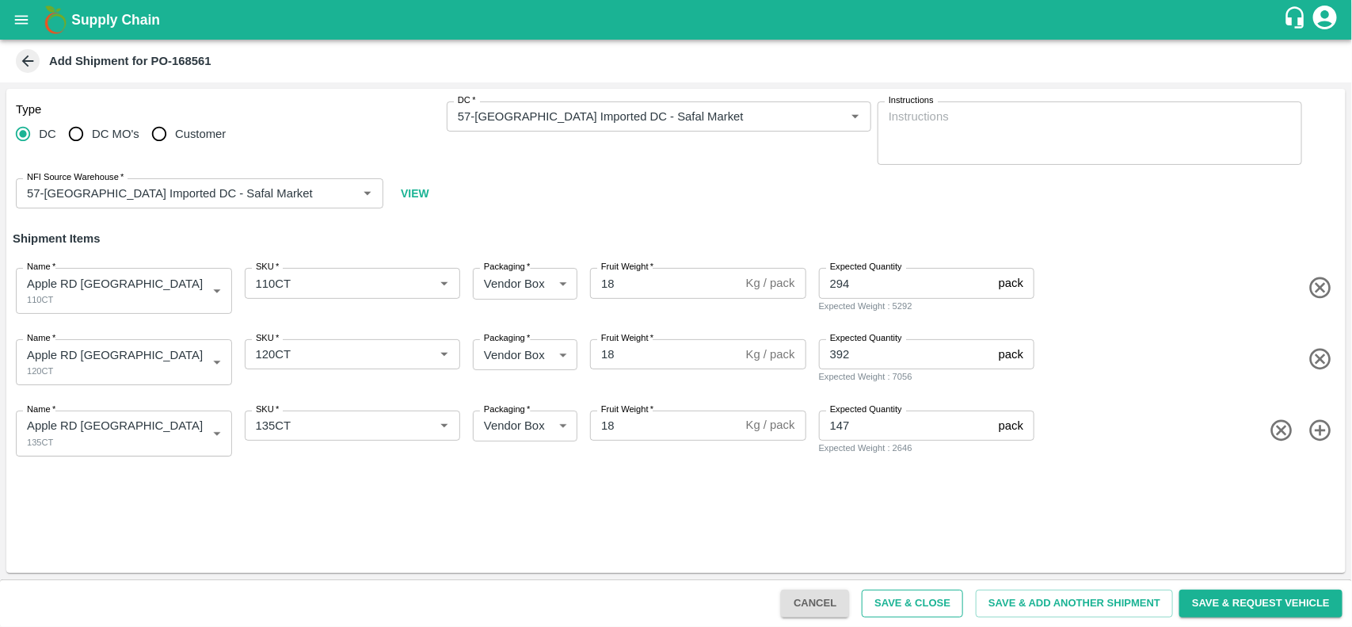
click at [895, 596] on button "Save & Close" at bounding box center [912, 603] width 101 height 28
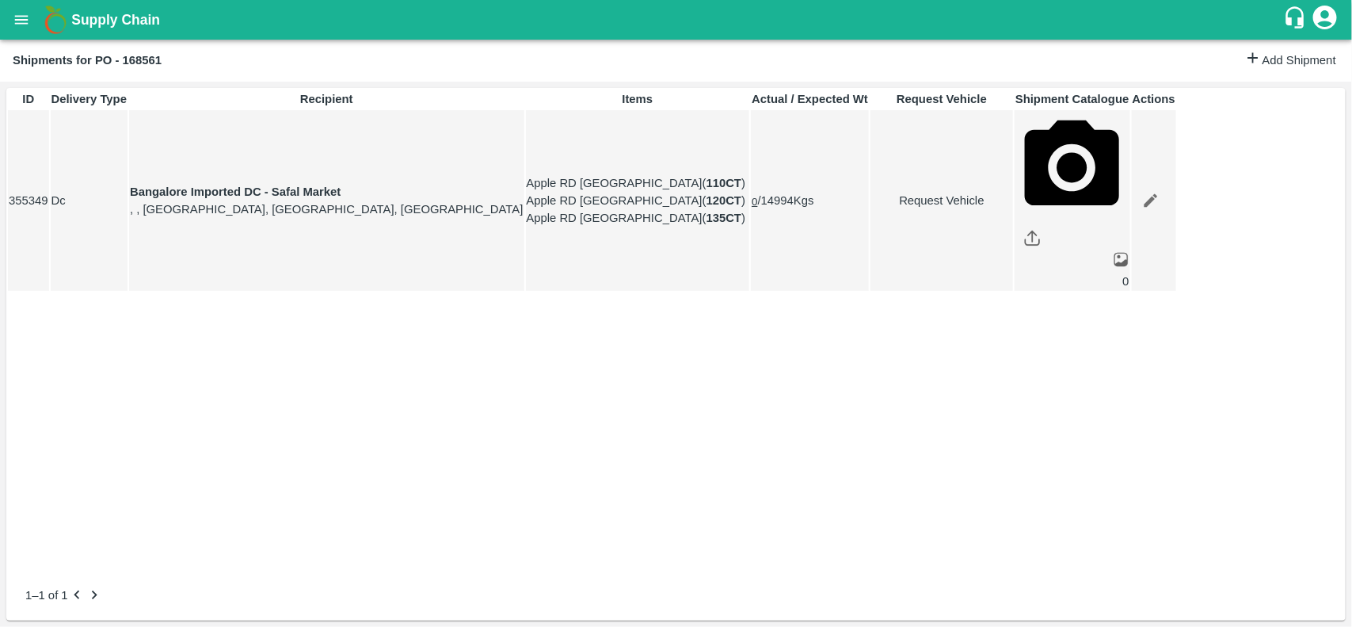
click at [1169, 182] on link "Edit" at bounding box center [1151, 200] width 36 height 36
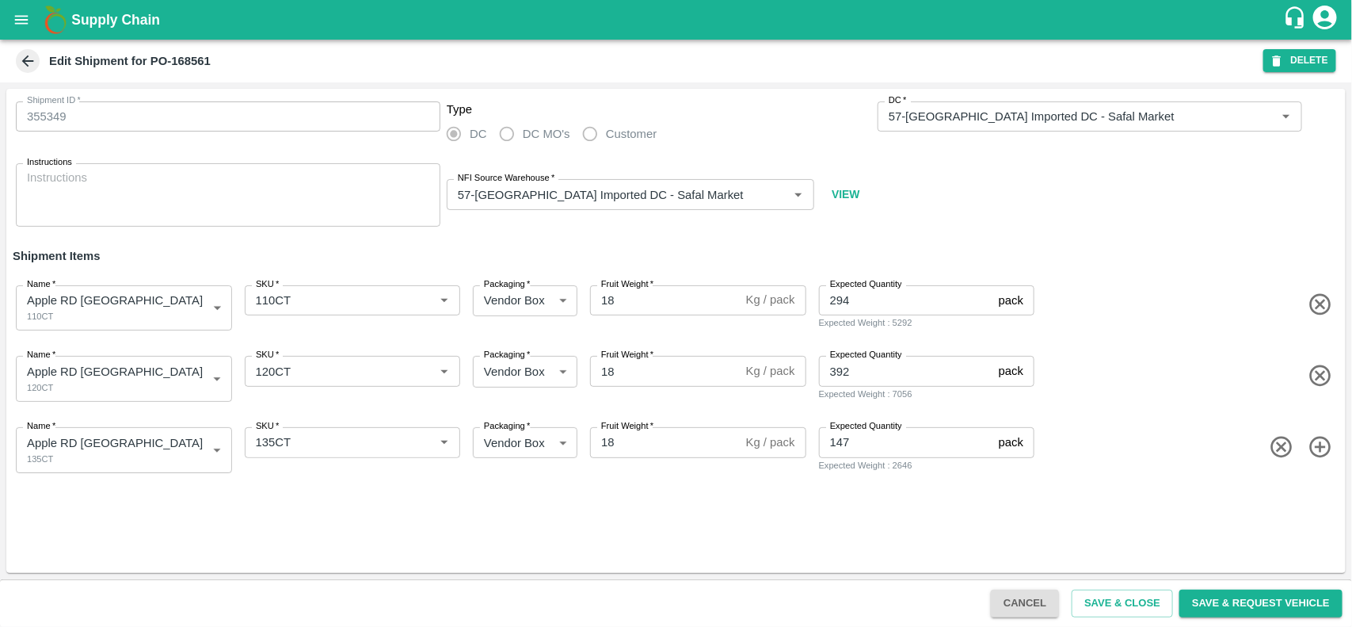
click at [21, 68] on icon at bounding box center [27, 60] width 17 height 17
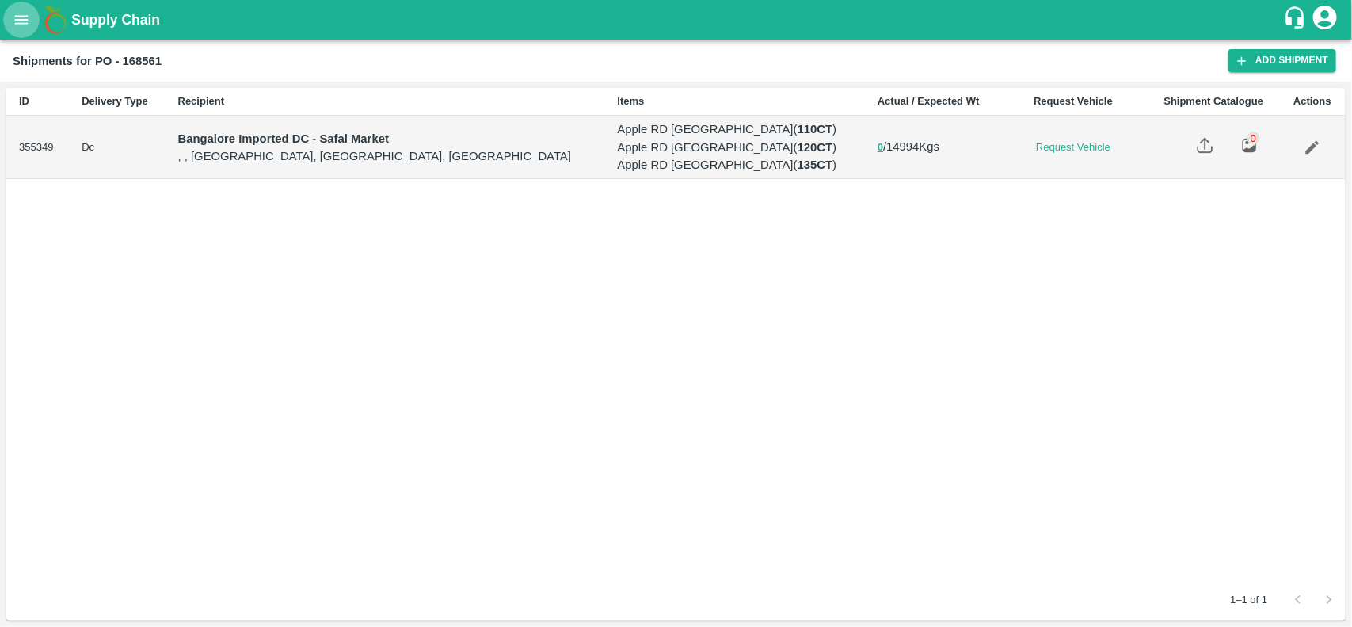
click at [18, 26] on icon "open drawer" at bounding box center [21, 19] width 17 height 17
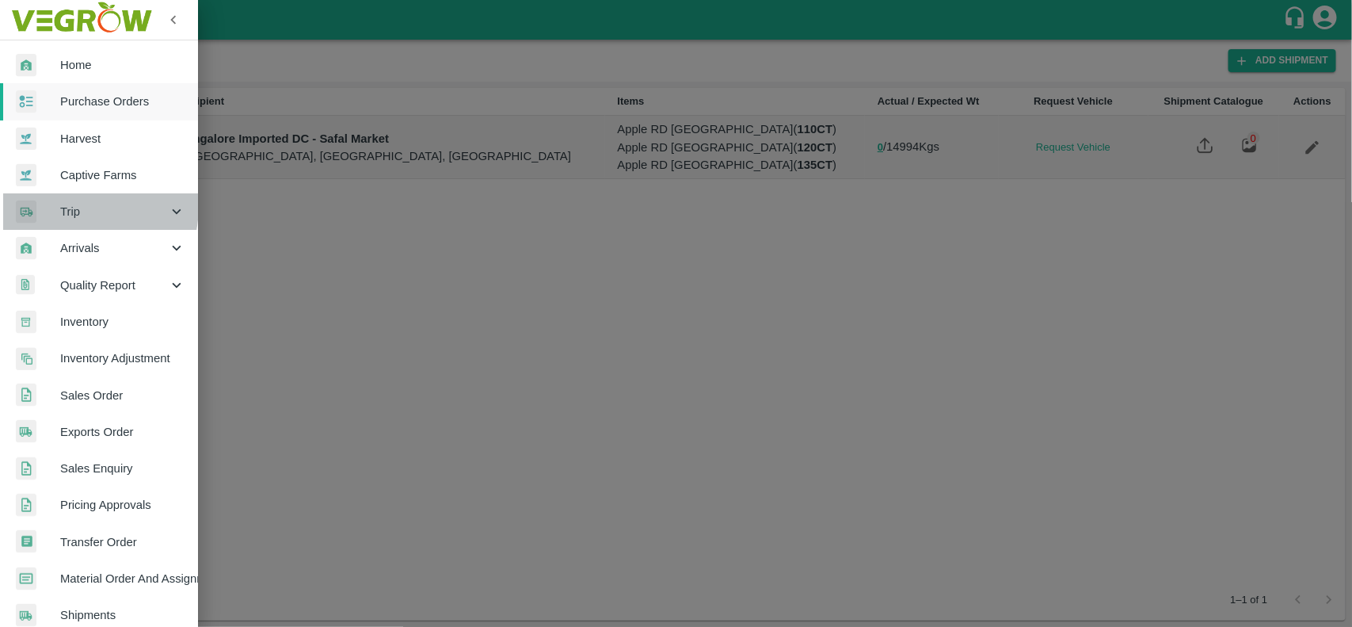
click at [70, 206] on span "Trip" at bounding box center [114, 211] width 108 height 17
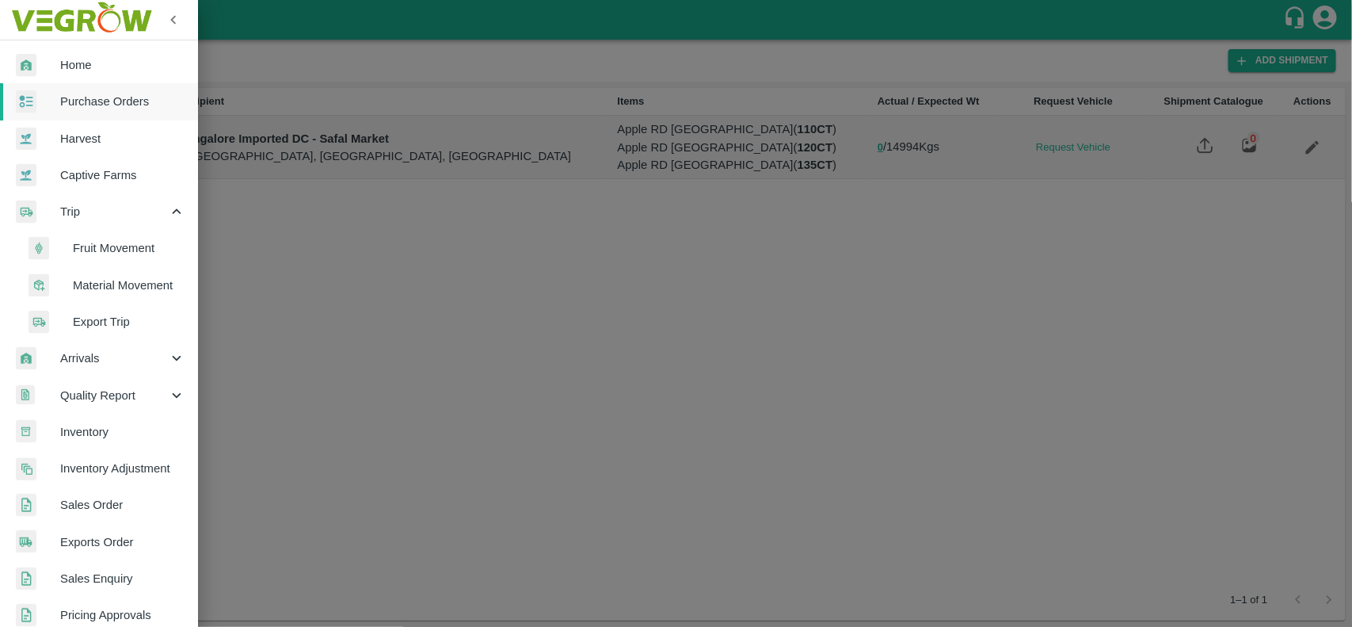
click at [72, 234] on li "Fruit Movement" at bounding box center [105, 248] width 185 height 36
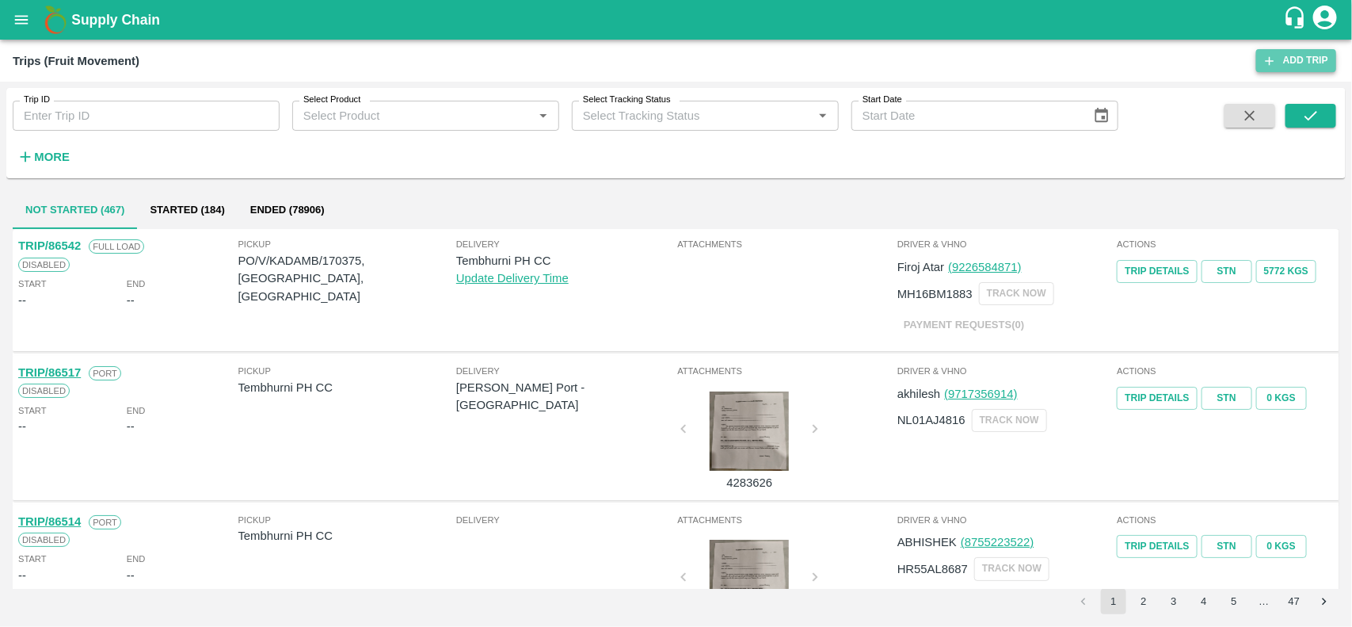
click at [1329, 62] on link "Add Trip" at bounding box center [1296, 60] width 80 height 23
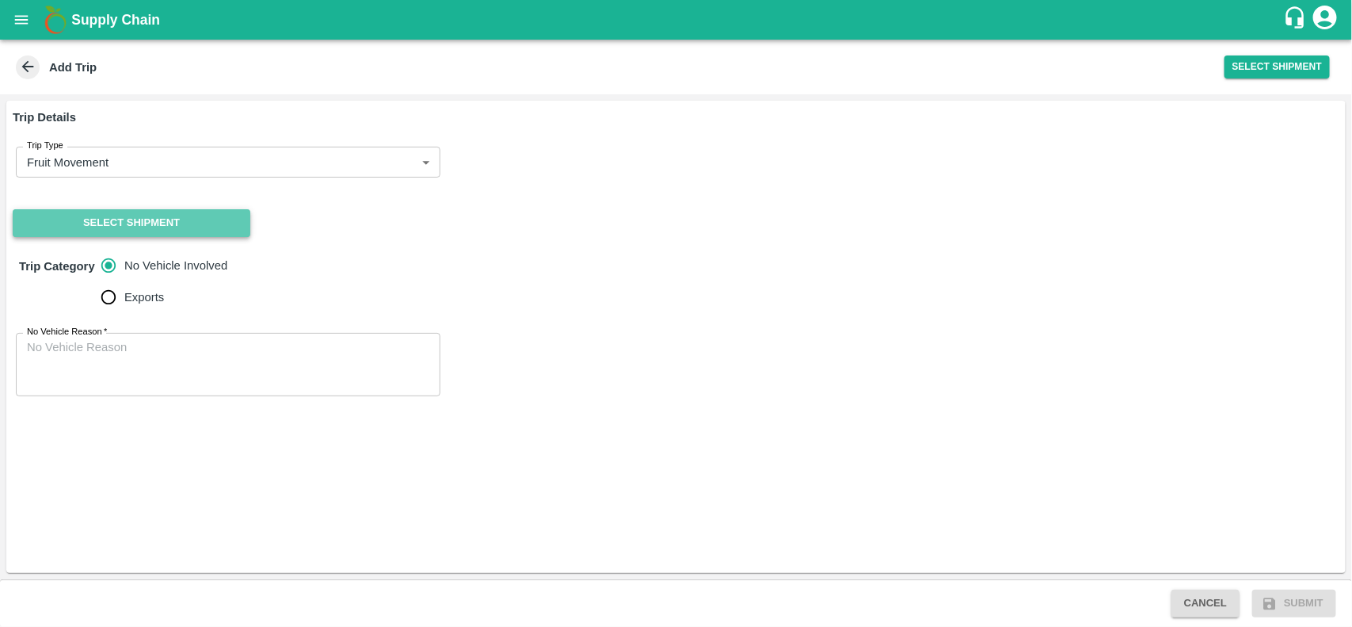
click at [131, 223] on button "Select Shipment" at bounding box center [132, 223] width 238 height 28
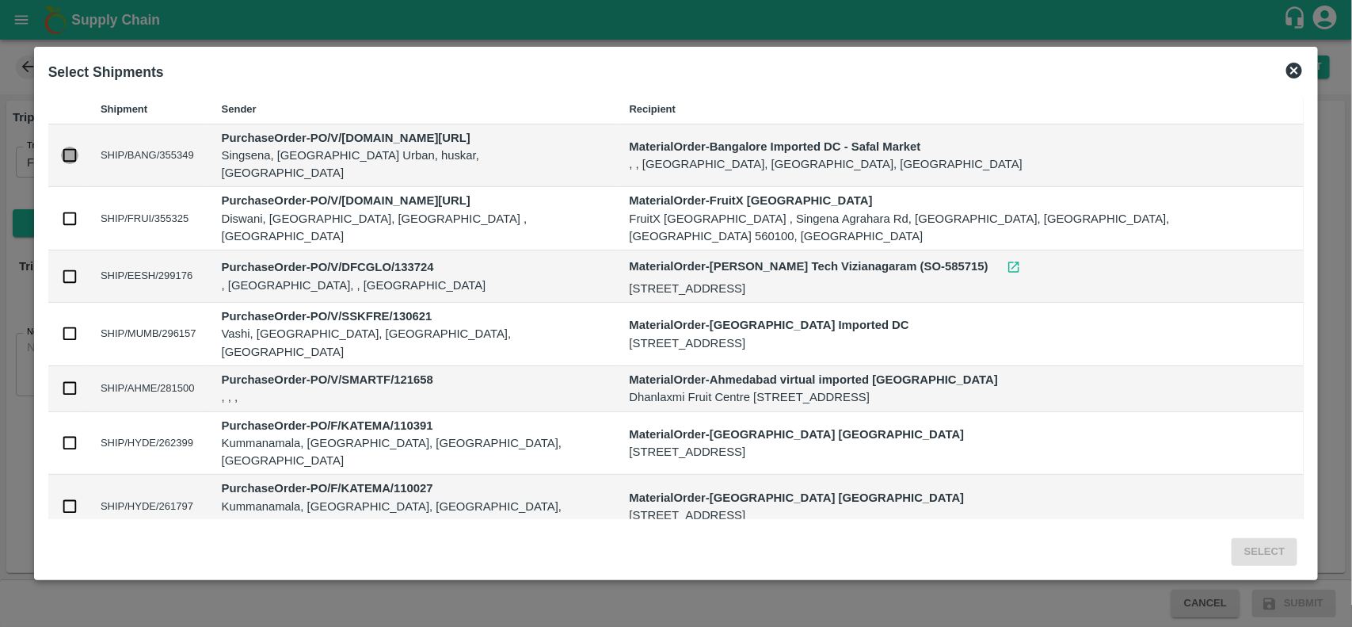
click at [78, 150] on input "checkbox" at bounding box center [69, 155] width 17 height 17
checkbox input "true"
click at [1232, 539] on button "Select" at bounding box center [1265, 552] width 66 height 28
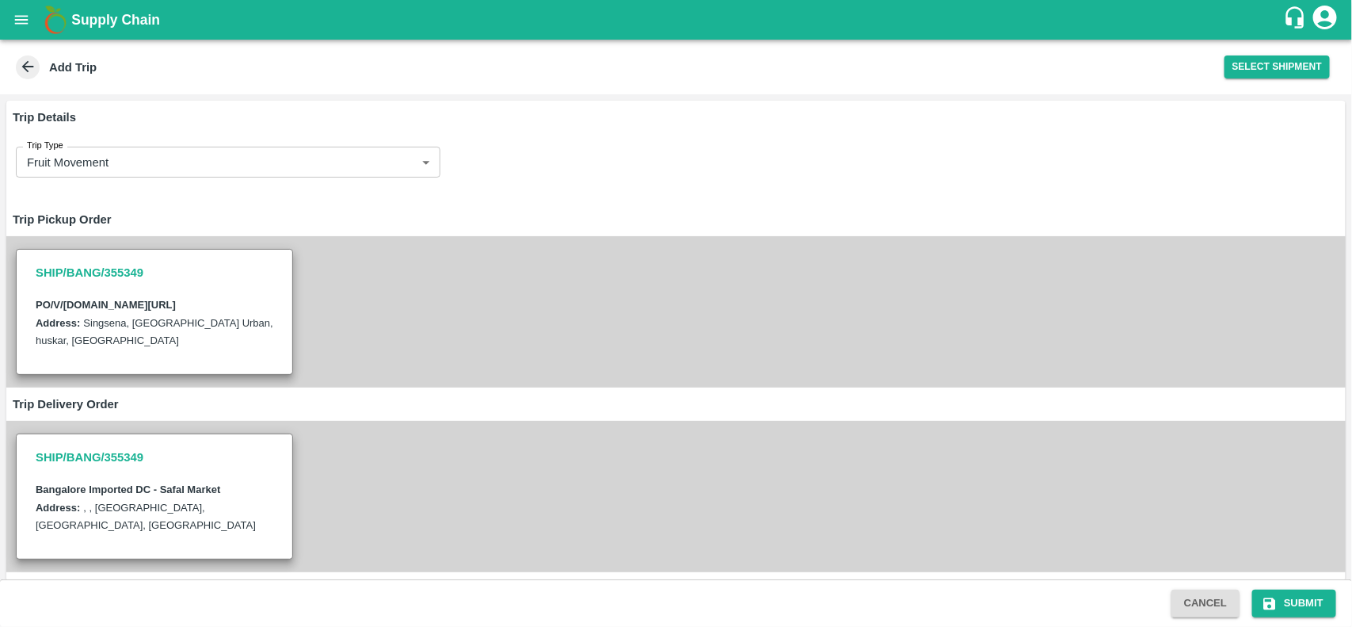
scroll to position [178, 0]
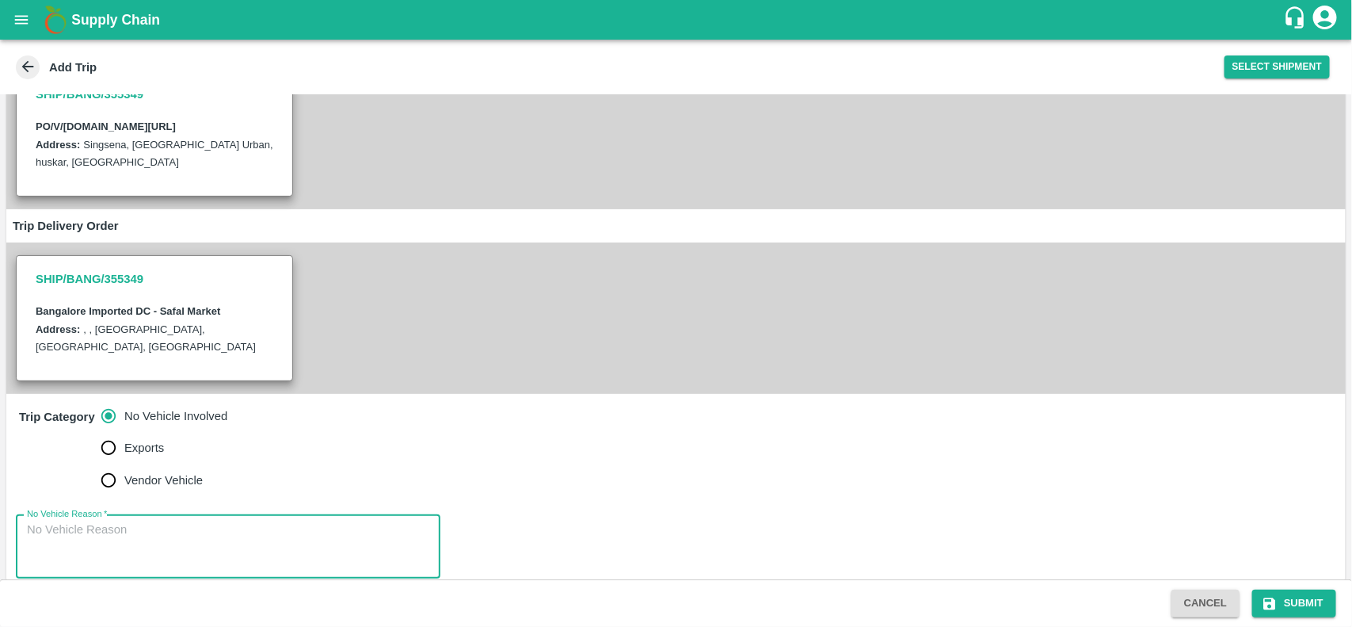
click at [163, 521] on textarea "No Vehicle Reason   *" at bounding box center [228, 546] width 402 height 50
type textarea "na"
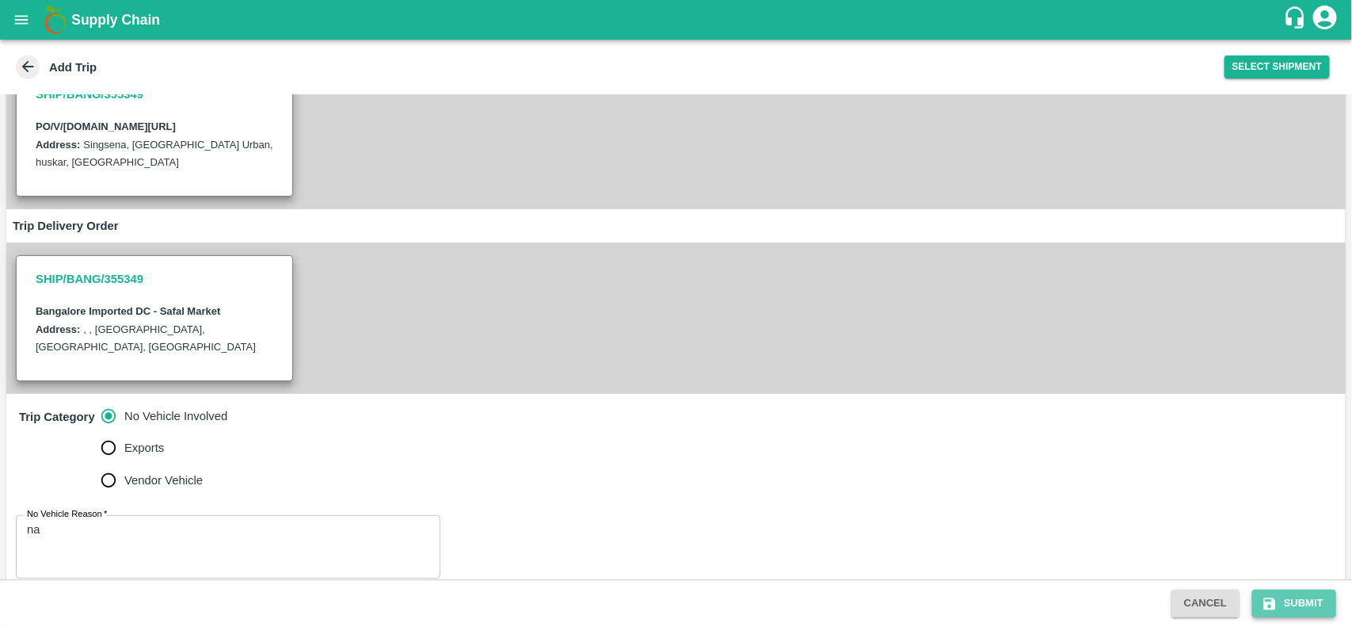
click at [1282, 591] on button "Submit" at bounding box center [1294, 603] width 84 height 28
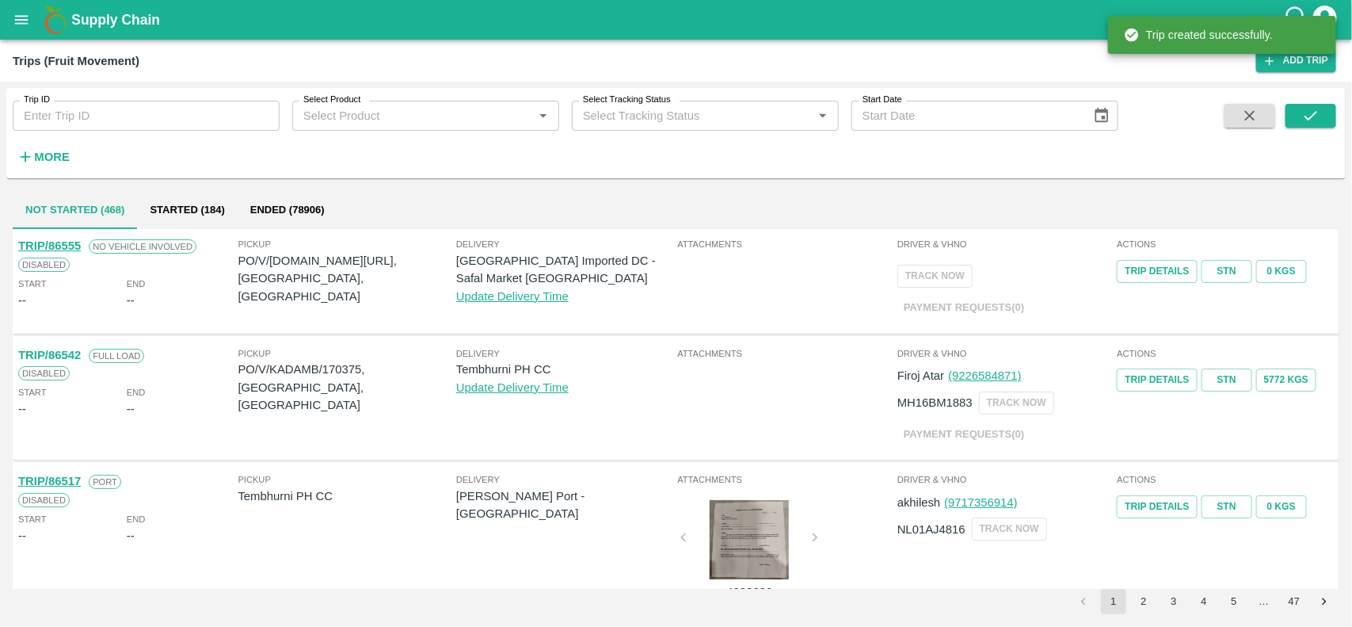
click at [317, 263] on p "PO/V/I.G.IN/168561, Bangalore Division, Karnataka" at bounding box center [347, 278] width 218 height 53
copy p "168561"
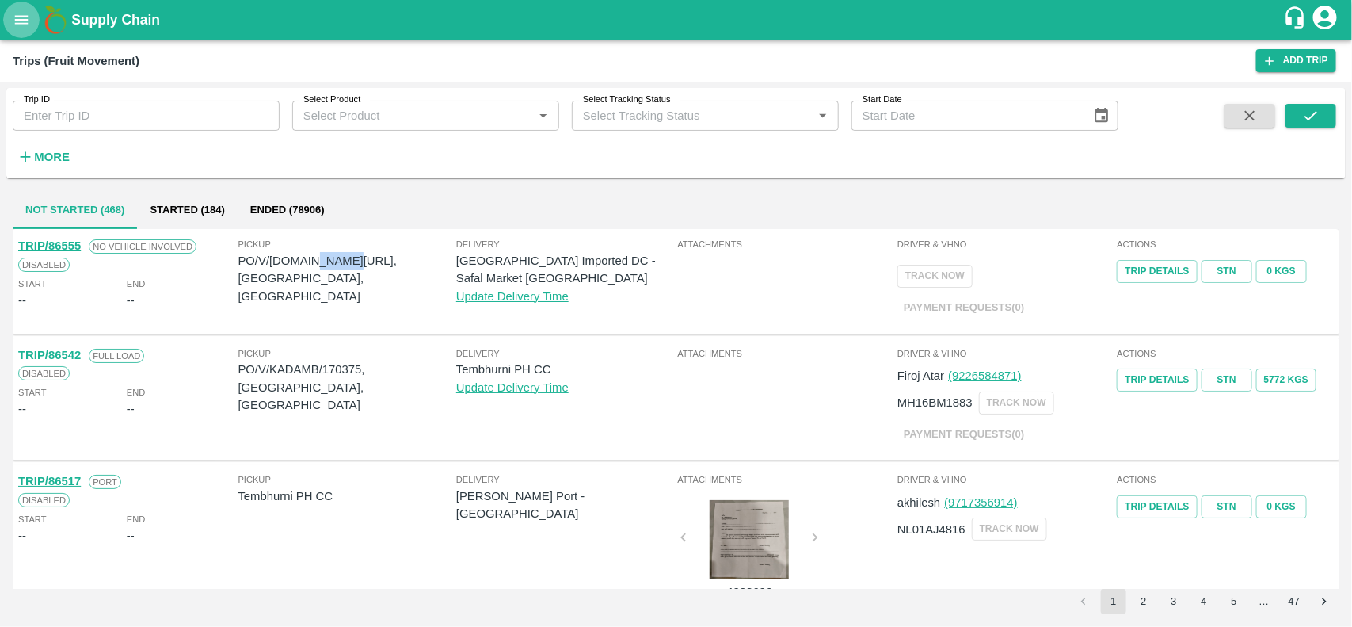
click at [10, 13] on button "open drawer" at bounding box center [21, 20] width 36 height 36
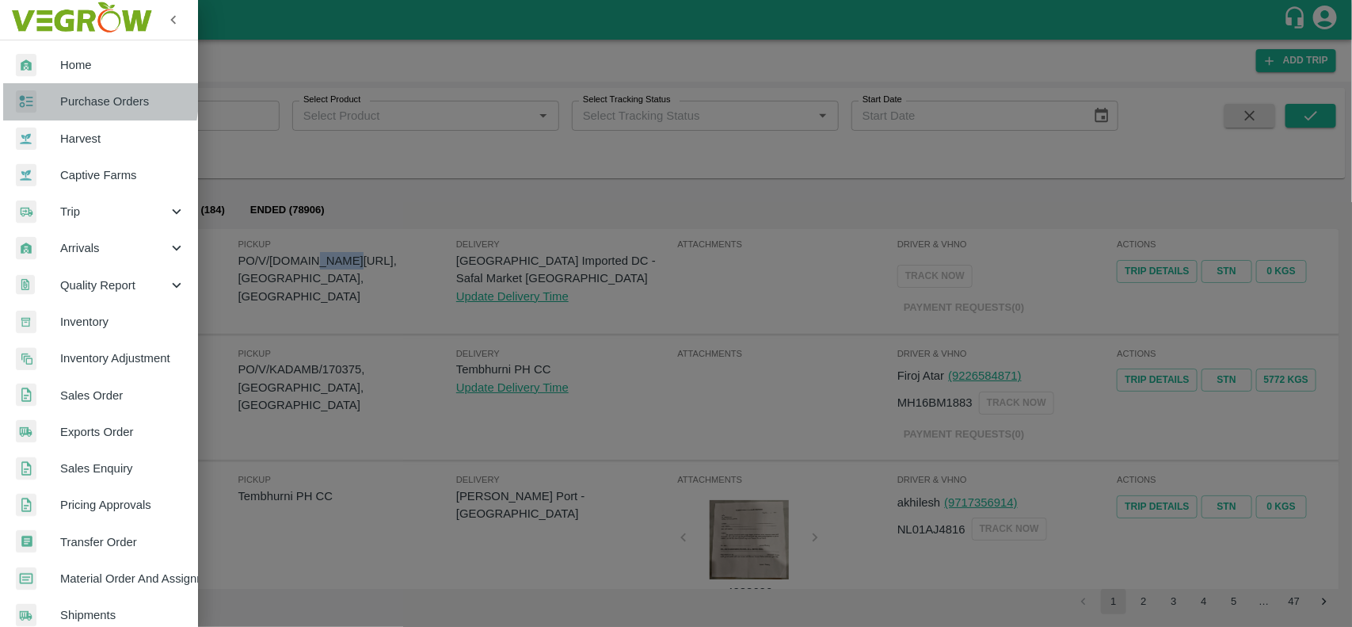
click at [60, 97] on span "Purchase Orders" at bounding box center [122, 101] width 125 height 17
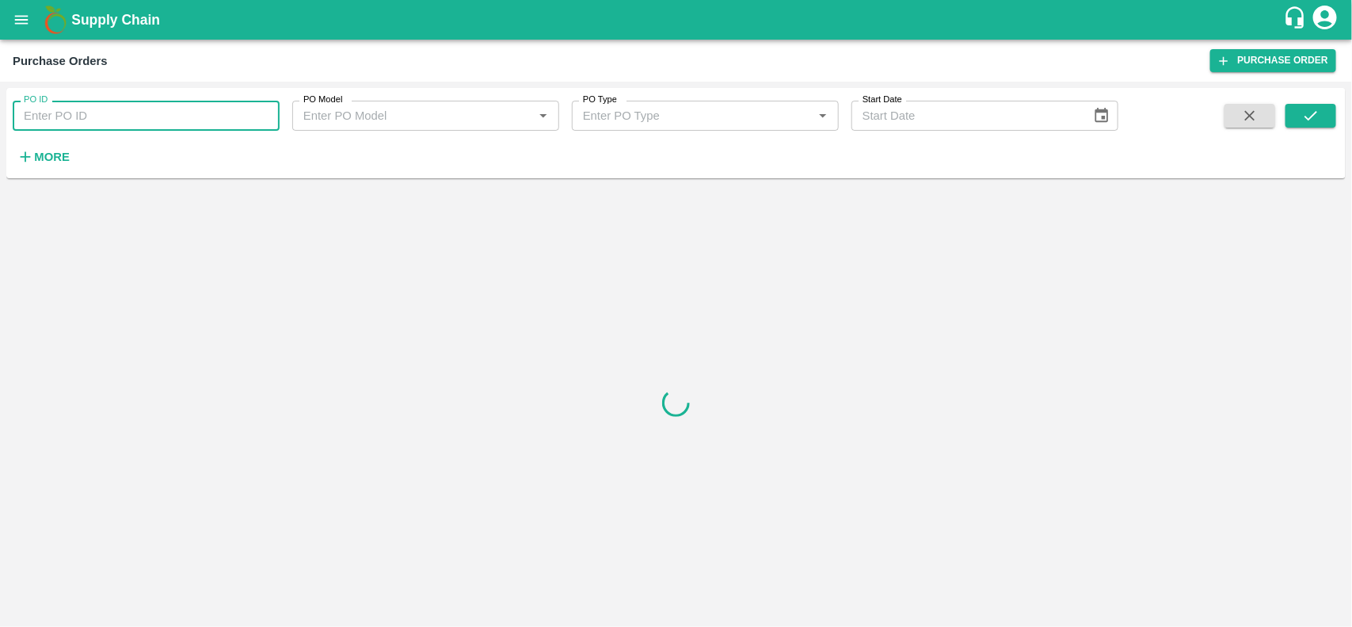
click at [44, 108] on input "PO ID" at bounding box center [146, 116] width 267 height 30
paste input "168561"
type input "168561"
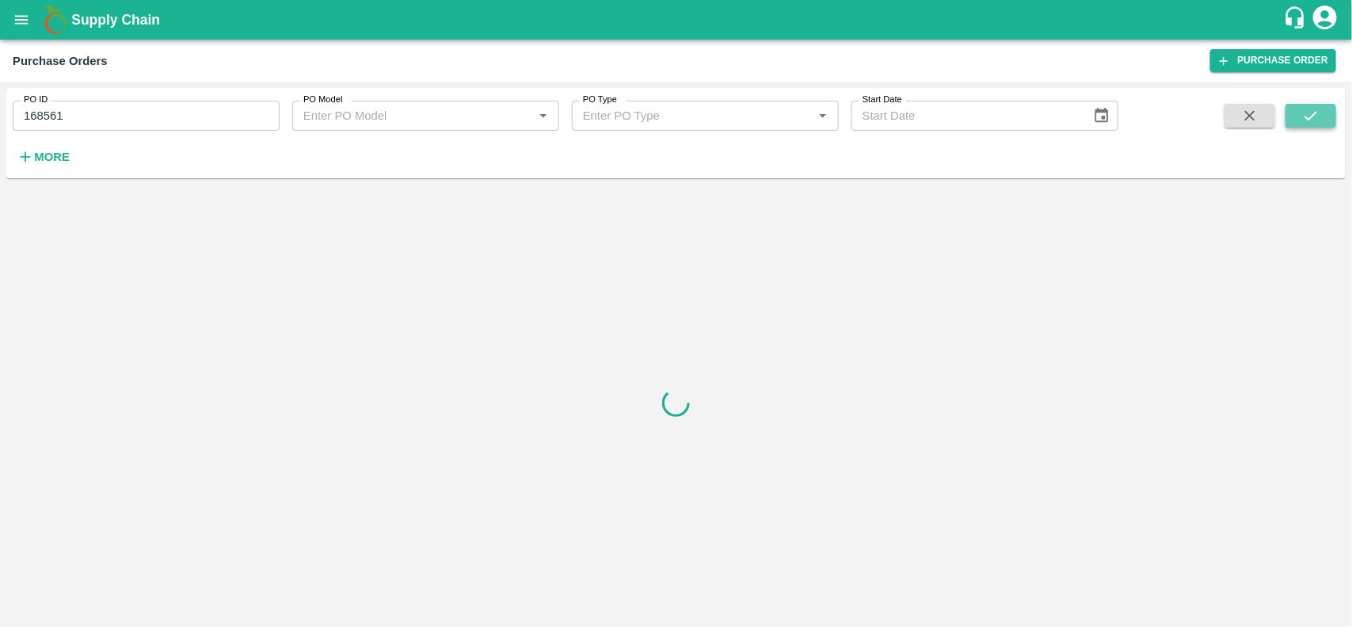
click at [1317, 113] on icon "submit" at bounding box center [1310, 115] width 17 height 17
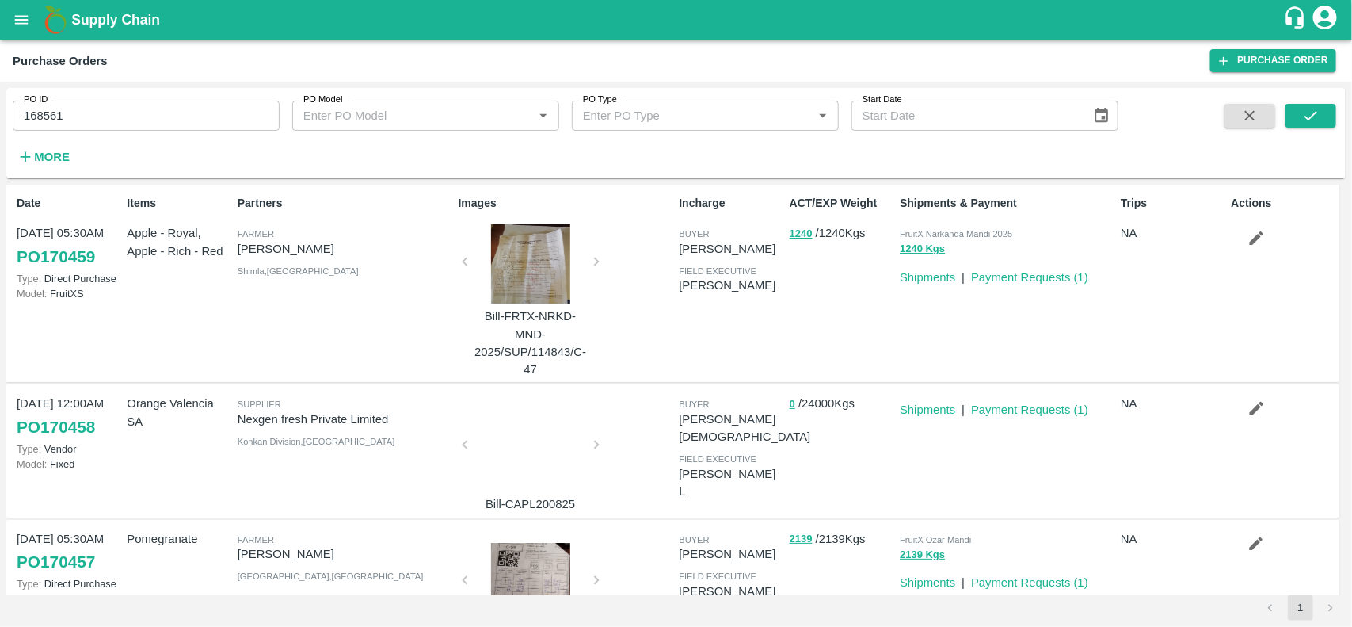
click at [1196, 246] on div "Trips NA" at bounding box center [1169, 283] width 110 height 189
click at [1304, 113] on icon "submit" at bounding box center [1310, 115] width 17 height 17
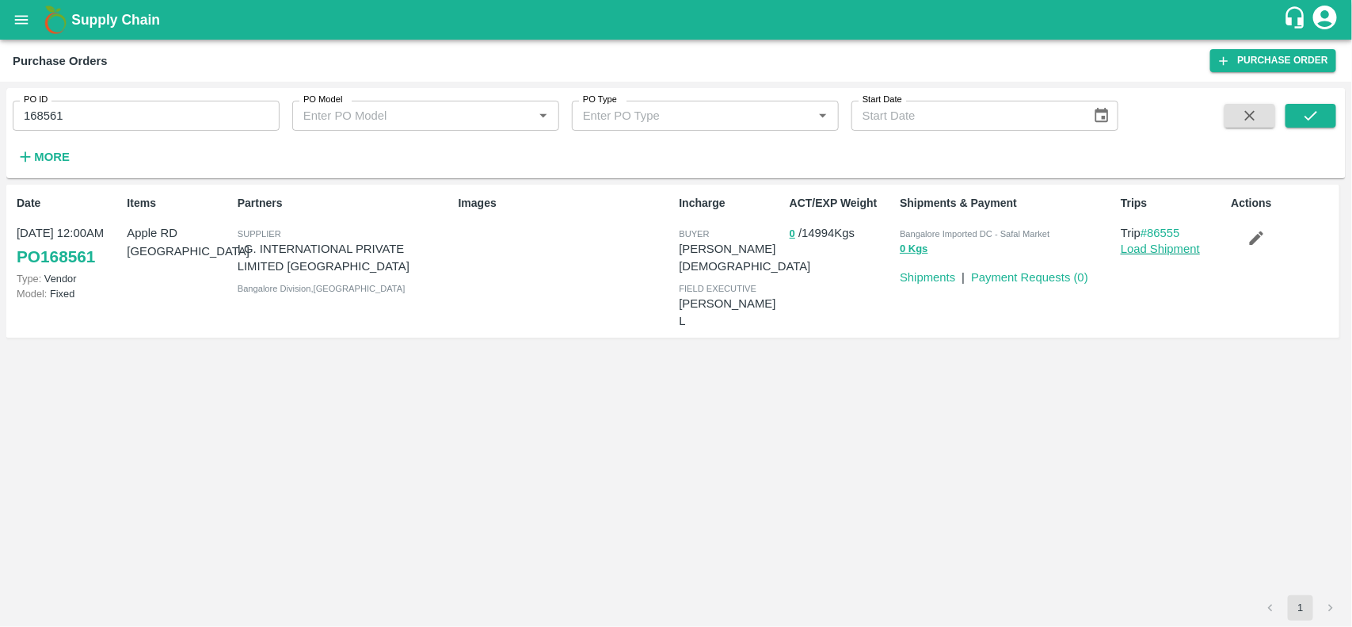
click at [1133, 252] on link "Load Shipment" at bounding box center [1160, 248] width 79 height 13
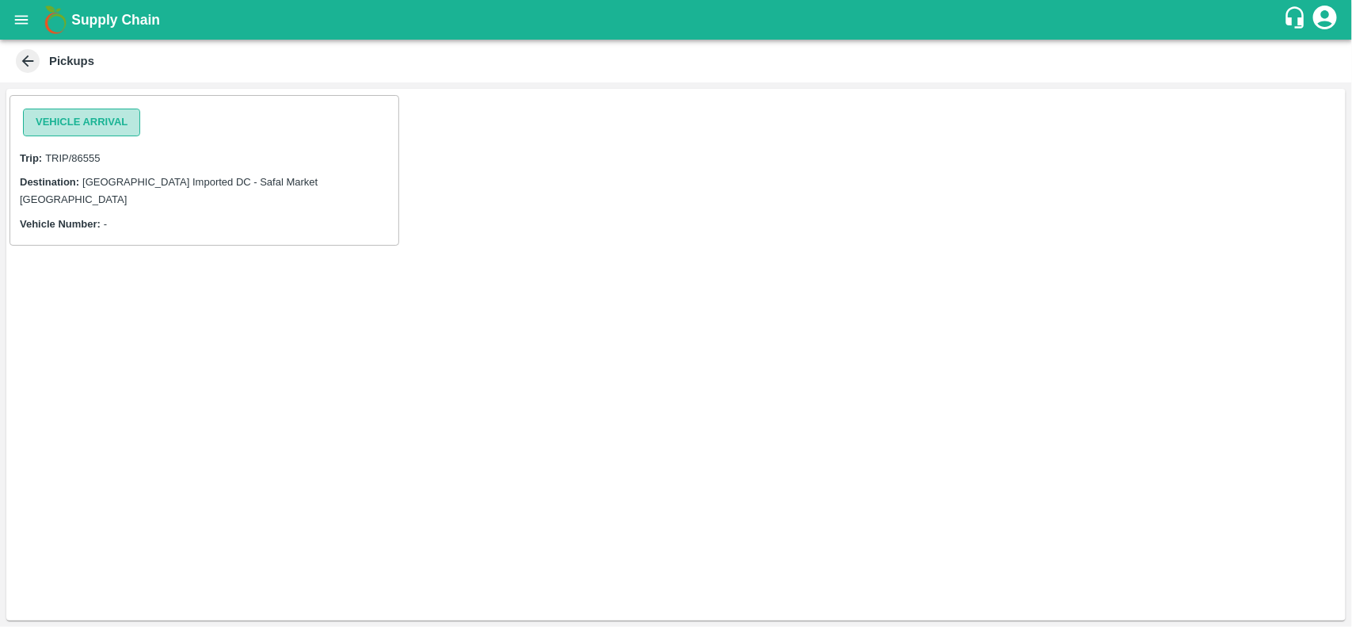
click at [86, 121] on button "Vehicle Arrival" at bounding box center [81, 123] width 117 height 28
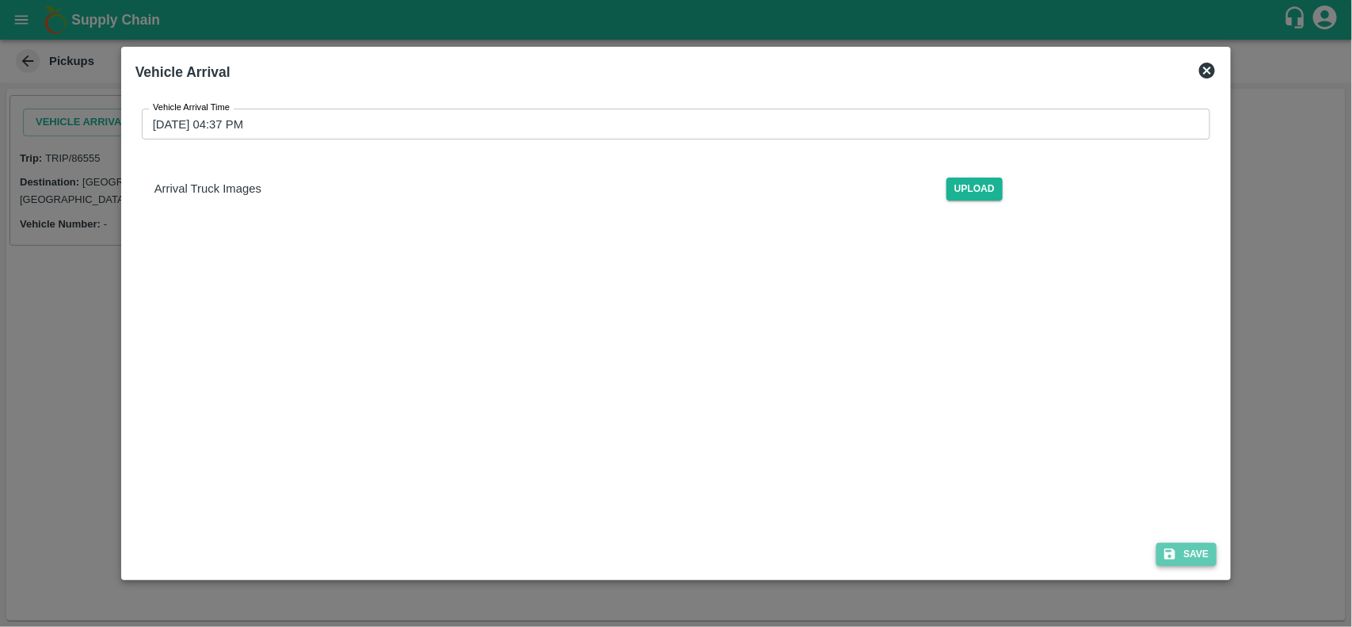
click at [1197, 561] on button "Save" at bounding box center [1186, 554] width 60 height 23
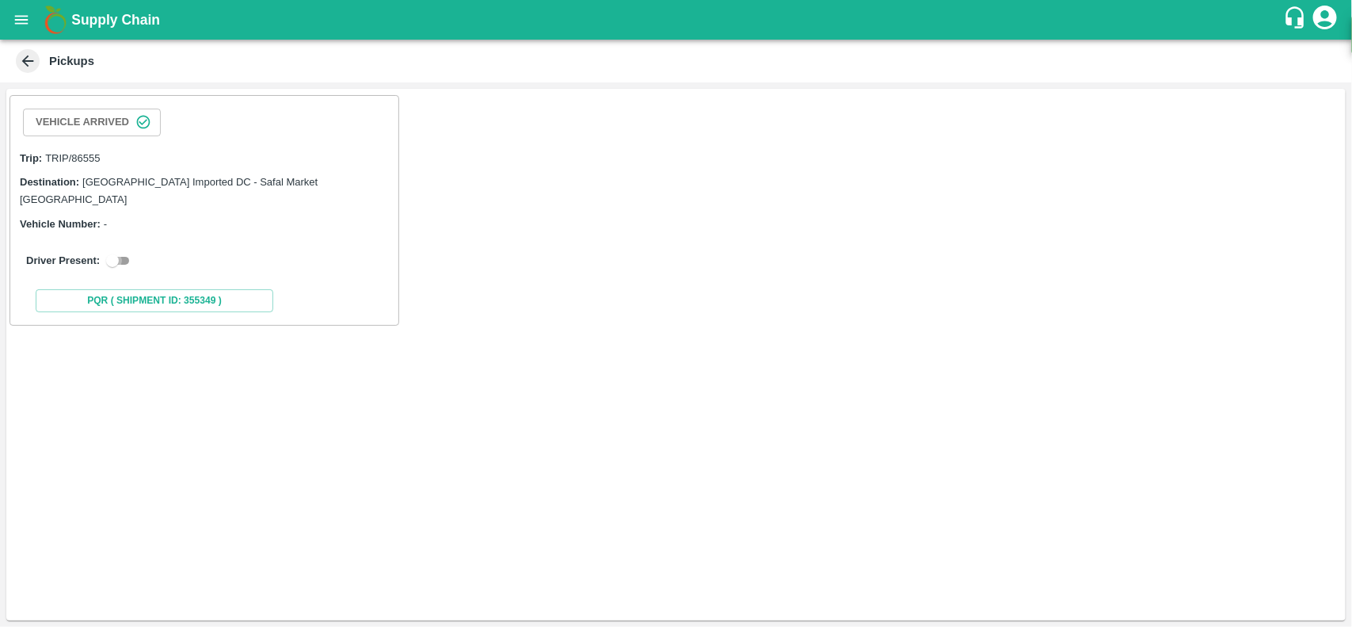
click at [111, 251] on input "checkbox" at bounding box center [112, 260] width 57 height 19
checkbox input "true"
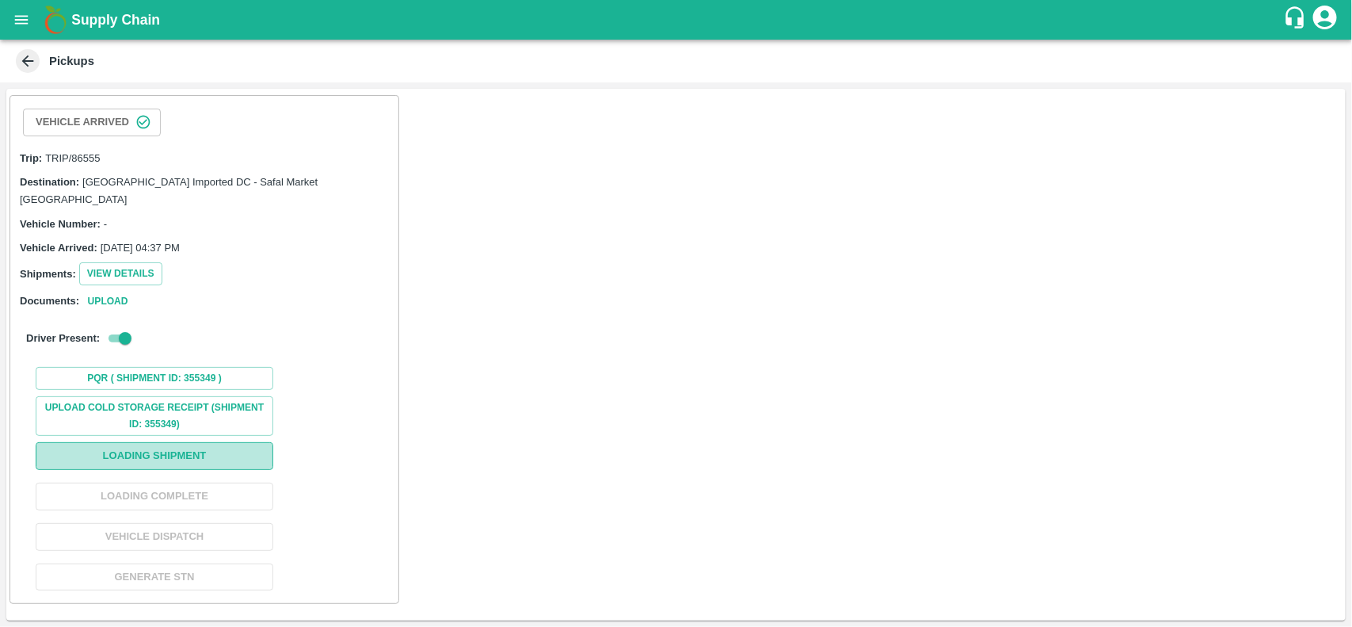
click at [174, 442] on button "Loading Shipment" at bounding box center [155, 456] width 238 height 28
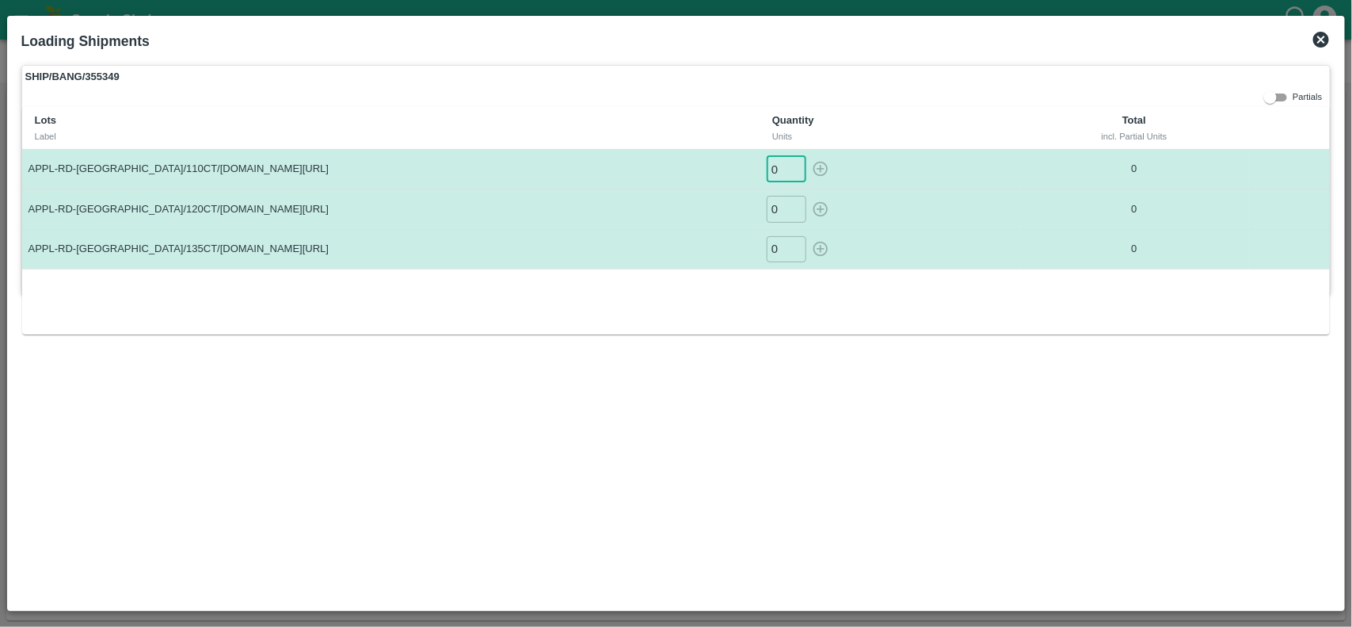
click at [780, 171] on input "0" at bounding box center [787, 169] width 40 height 26
type input "0294"
click at [782, 212] on input "0" at bounding box center [787, 209] width 40 height 26
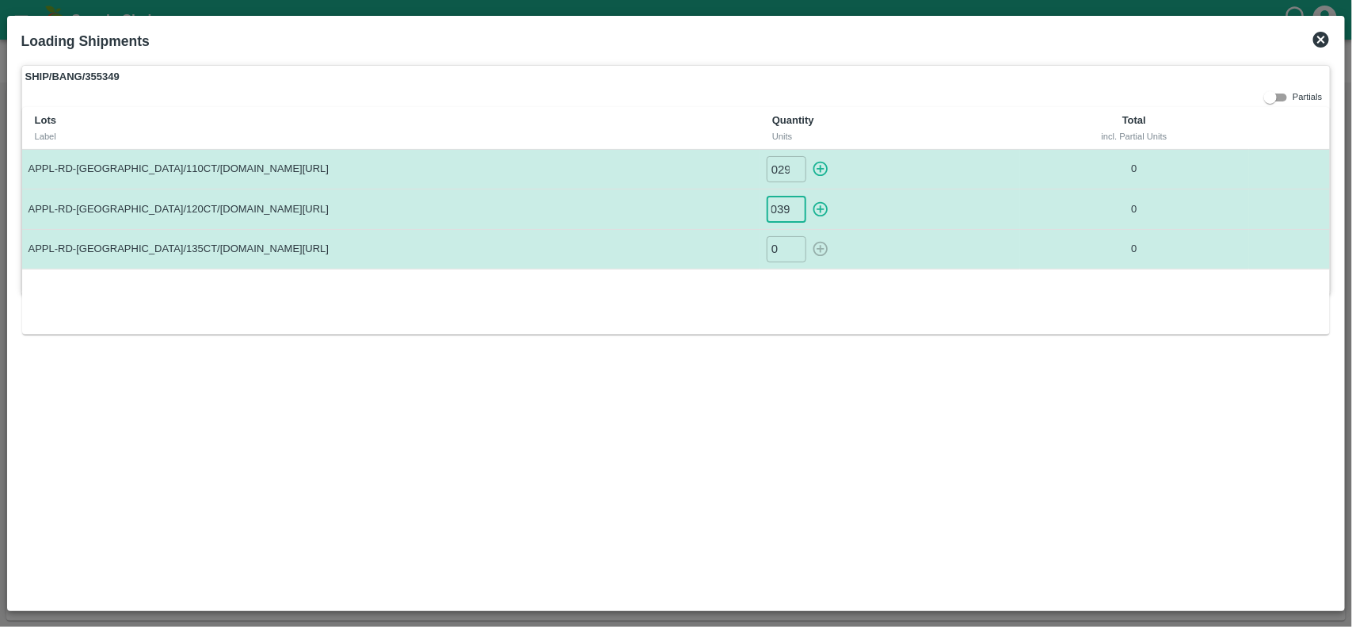
scroll to position [0, 8]
type input "0392"
click at [784, 239] on input "0" at bounding box center [787, 249] width 40 height 26
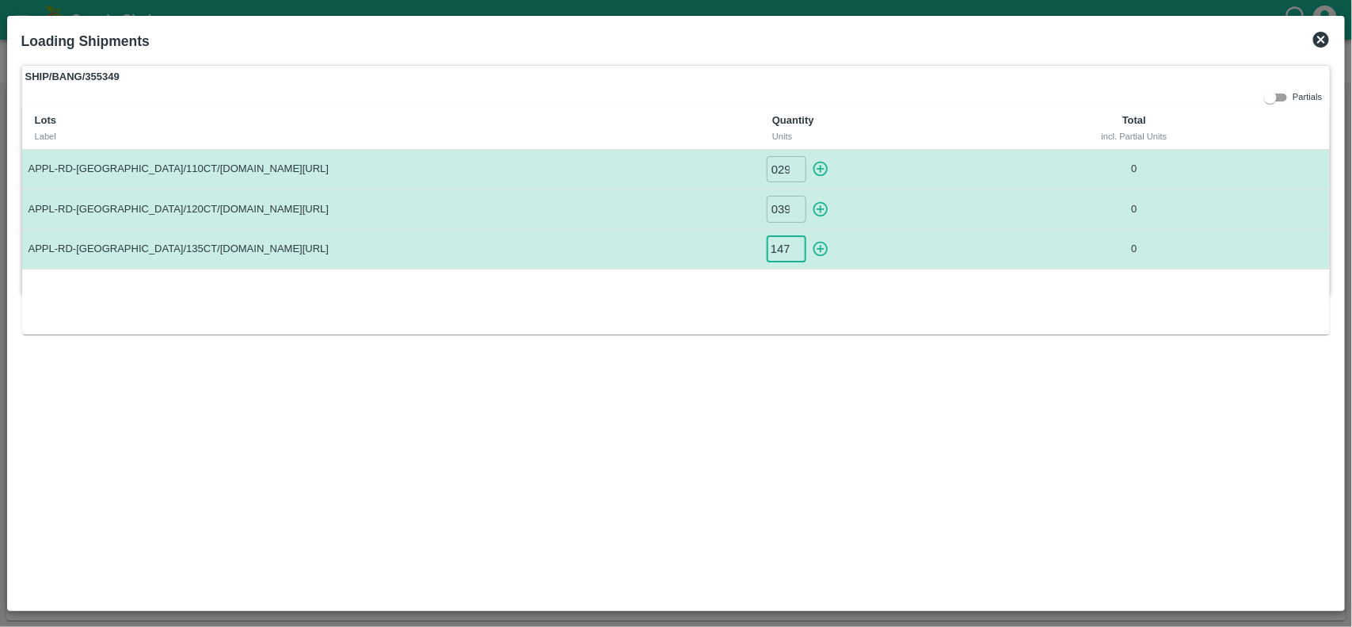
type input "147"
click at [822, 164] on icon "button" at bounding box center [820, 168] width 17 height 17
type input "0"
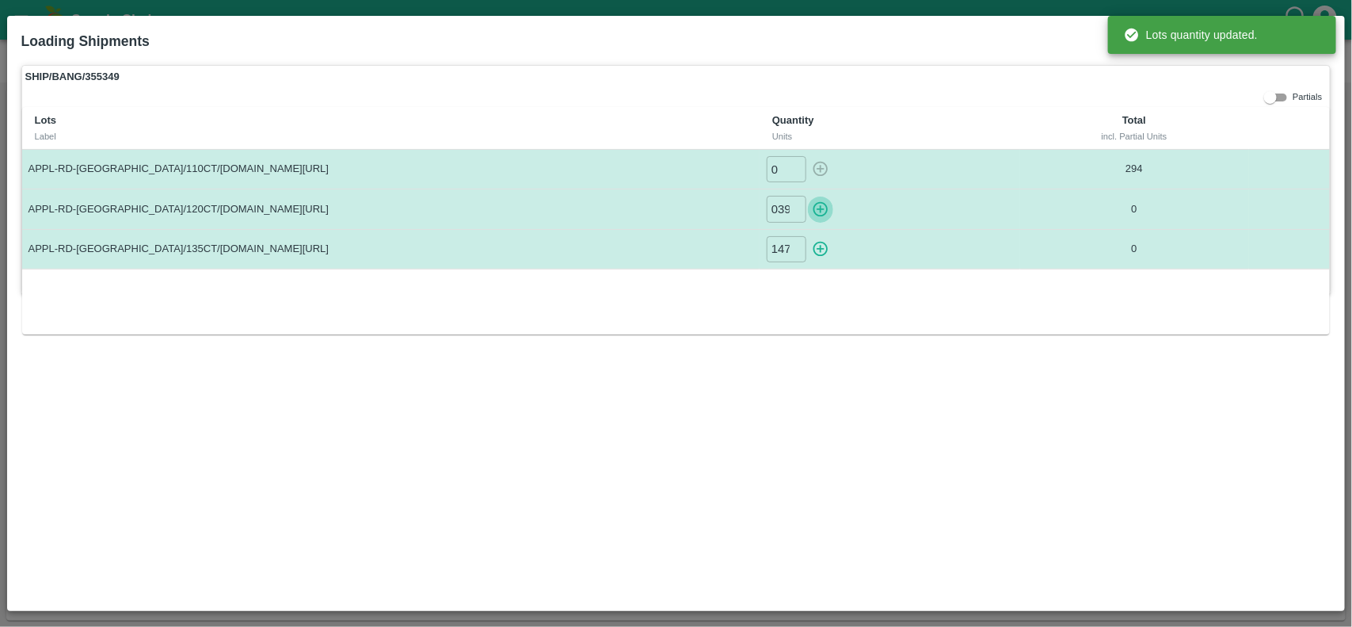
click at [817, 208] on icon "button" at bounding box center [820, 208] width 17 height 17
type input "0"
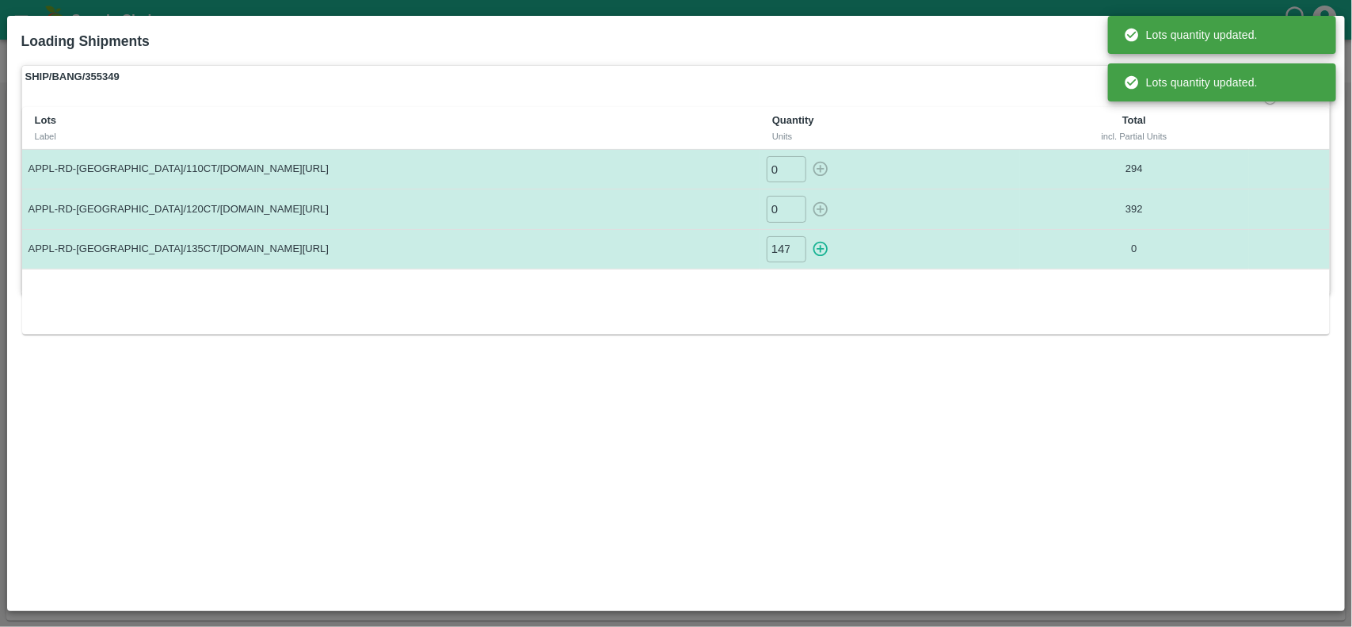
click at [825, 248] on icon "button" at bounding box center [820, 248] width 17 height 17
type input "0"
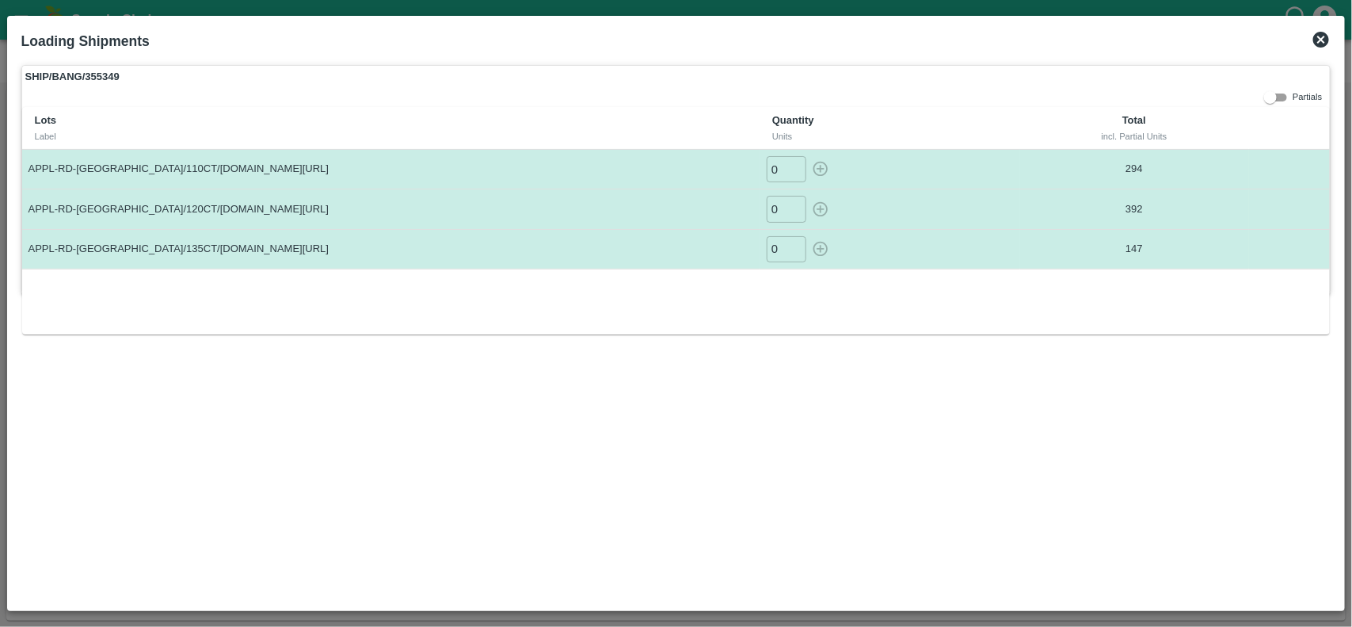
click at [1323, 44] on icon at bounding box center [1321, 40] width 16 height 16
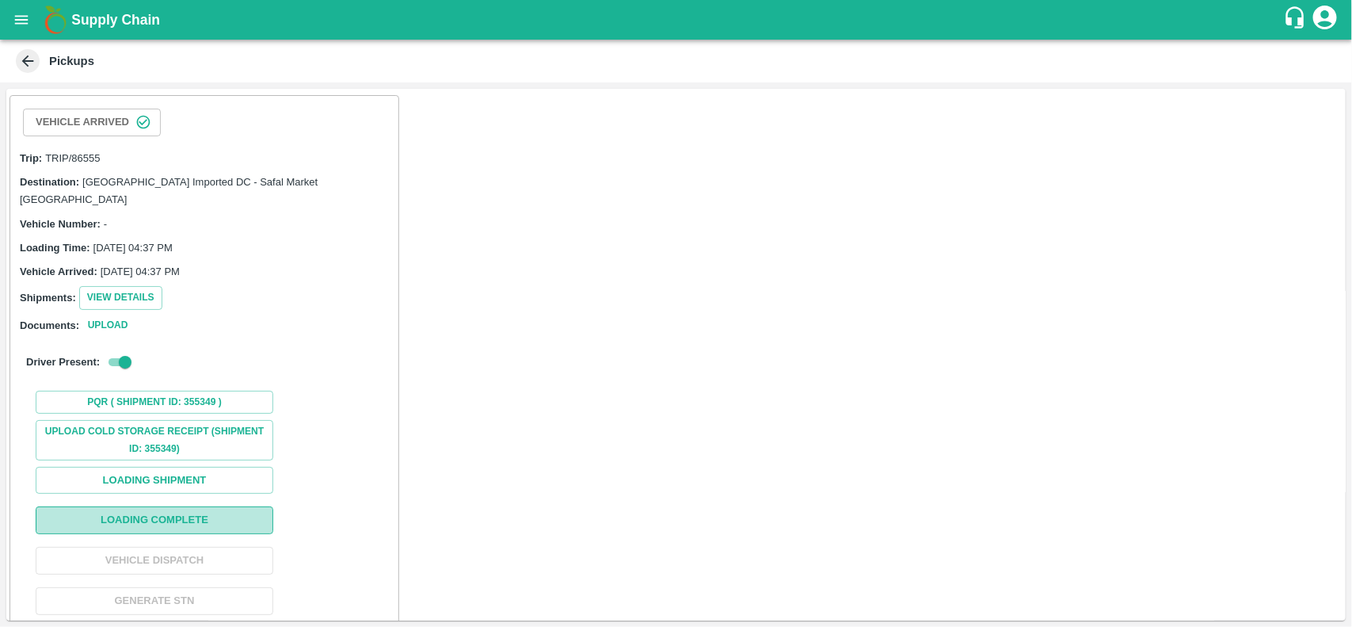
click at [161, 506] on button "Loading Complete" at bounding box center [155, 520] width 238 height 28
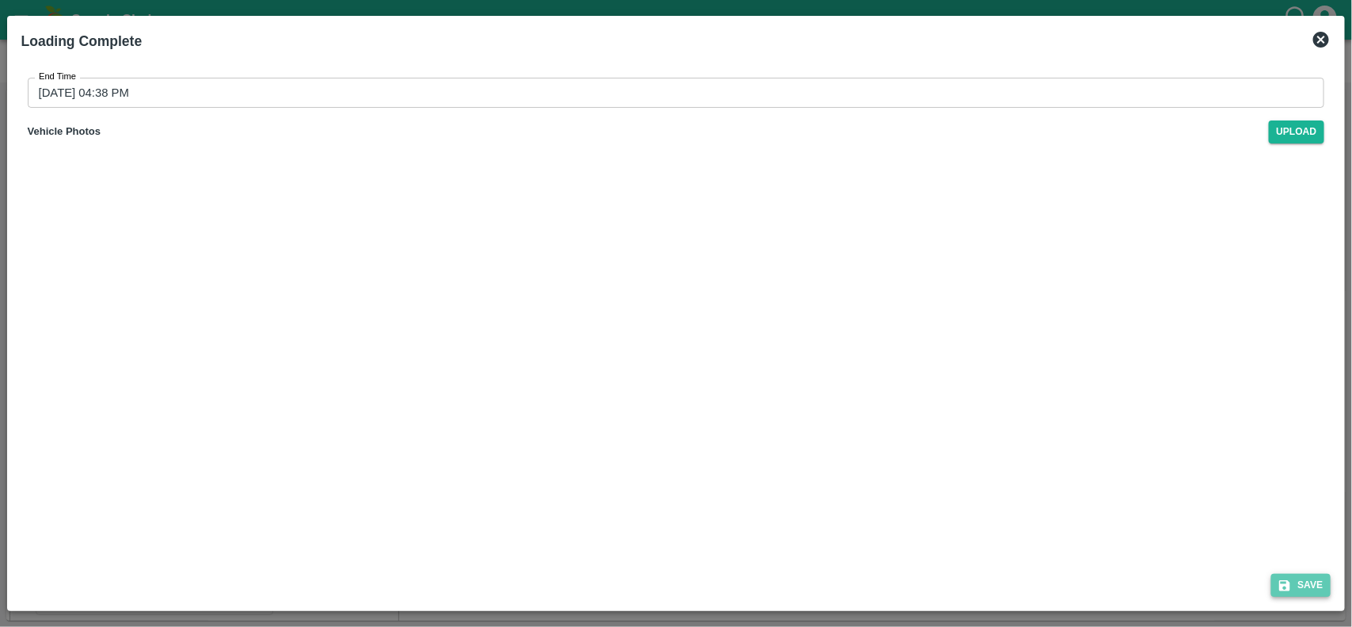
click at [1323, 580] on button "Save" at bounding box center [1301, 584] width 60 height 23
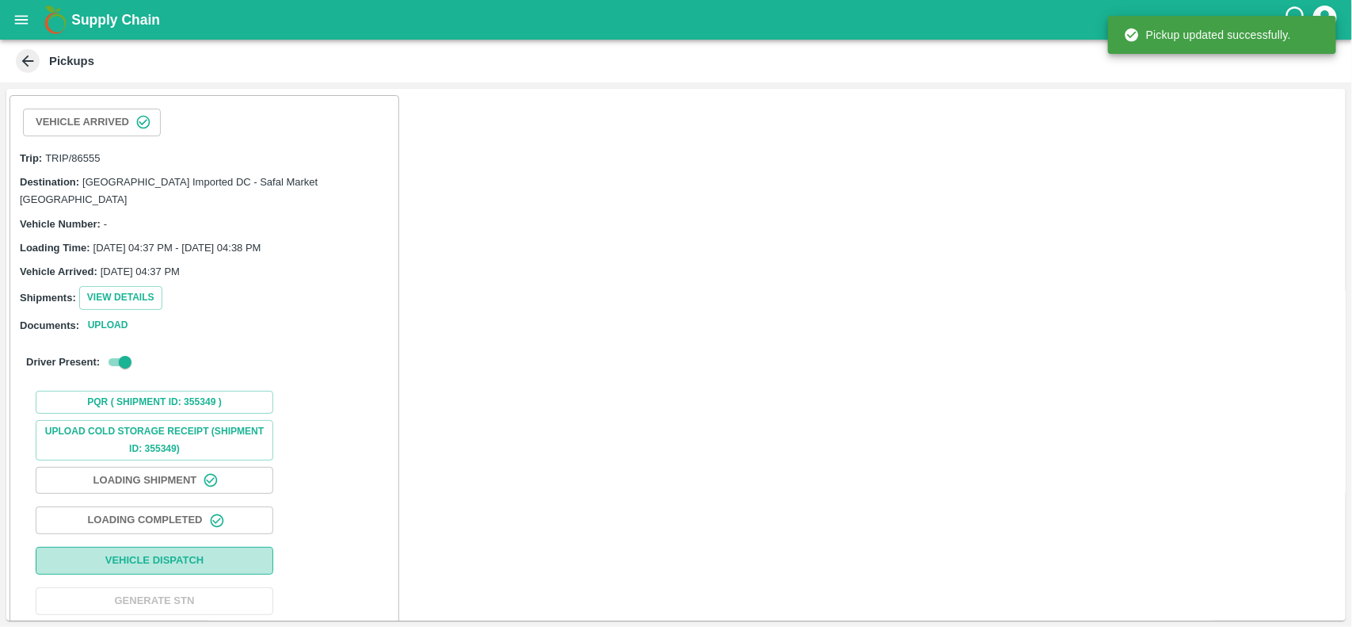
click at [208, 547] on button "Vehicle Dispatch" at bounding box center [155, 561] width 238 height 28
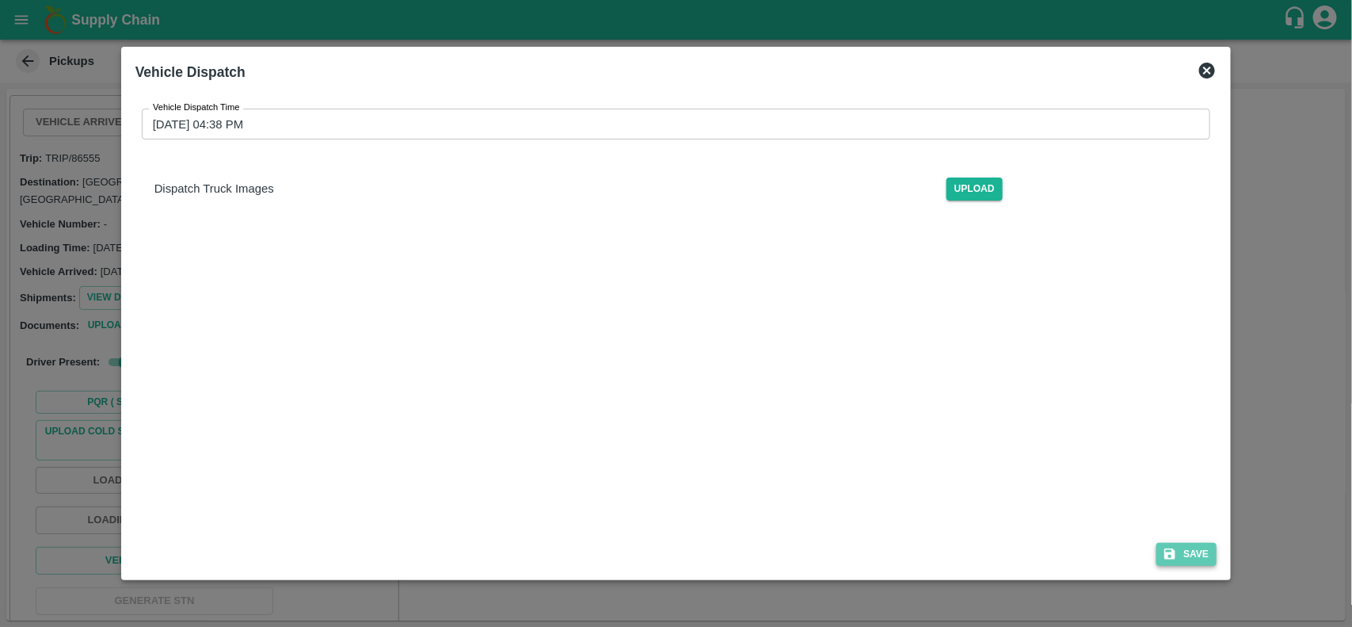
click at [1174, 543] on button "Save" at bounding box center [1186, 554] width 60 height 23
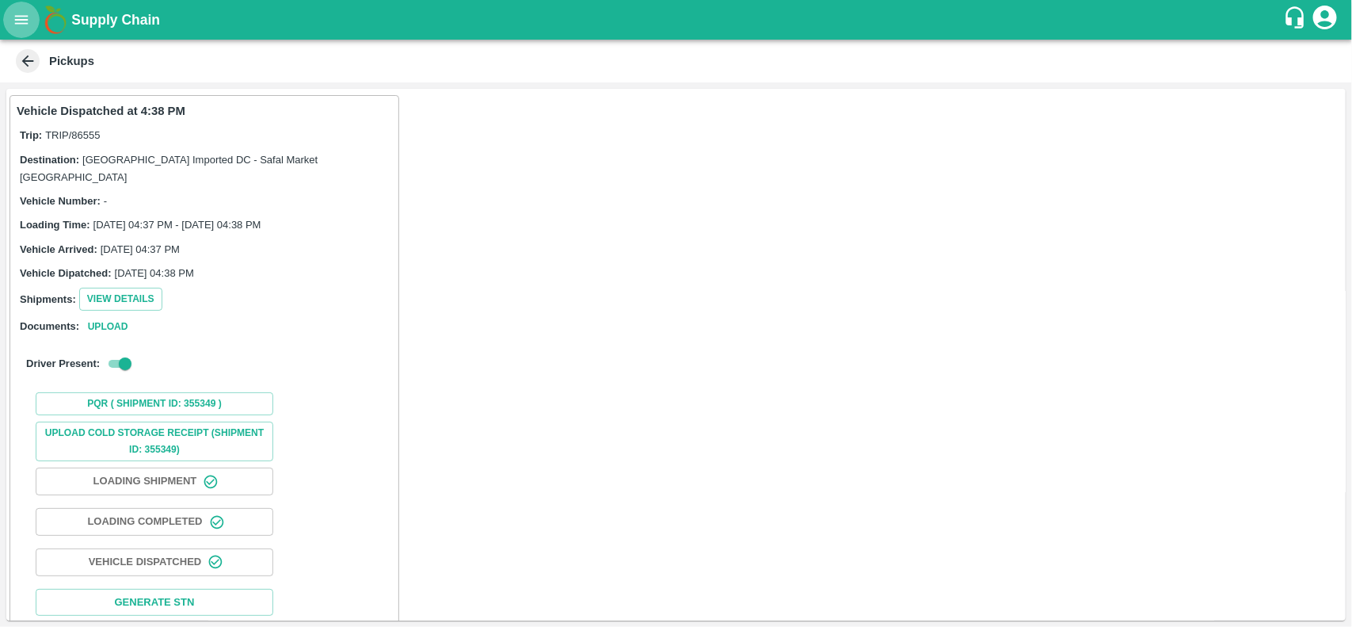
click at [14, 21] on icon "open drawer" at bounding box center [21, 19] width 17 height 17
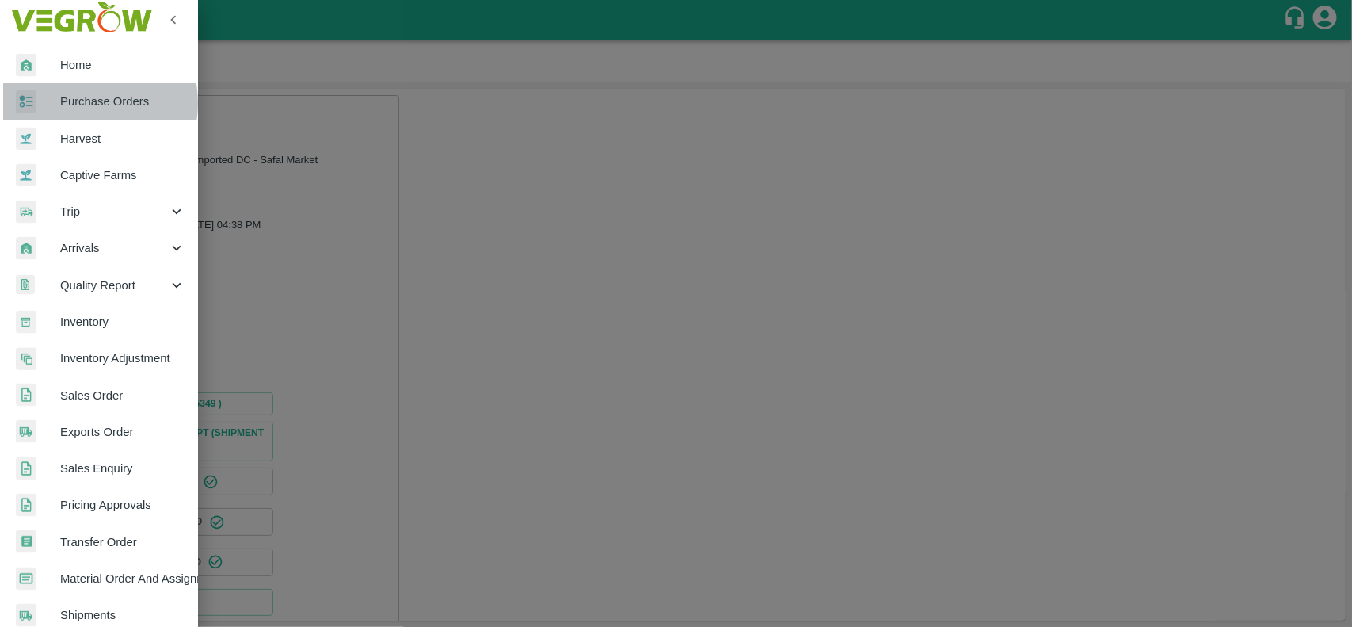
click at [73, 103] on span "Purchase Orders" at bounding box center [122, 101] width 125 height 17
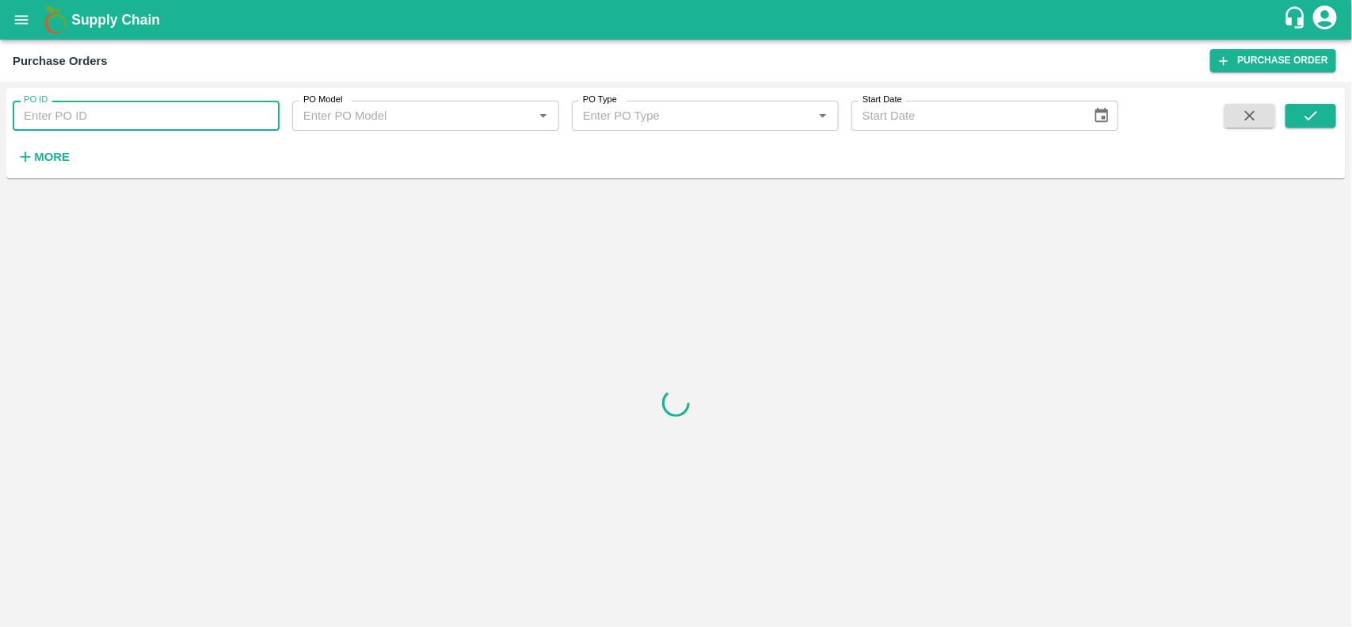
click at [81, 124] on input "PO ID" at bounding box center [146, 116] width 267 height 30
paste input "168561"
type input "168561"
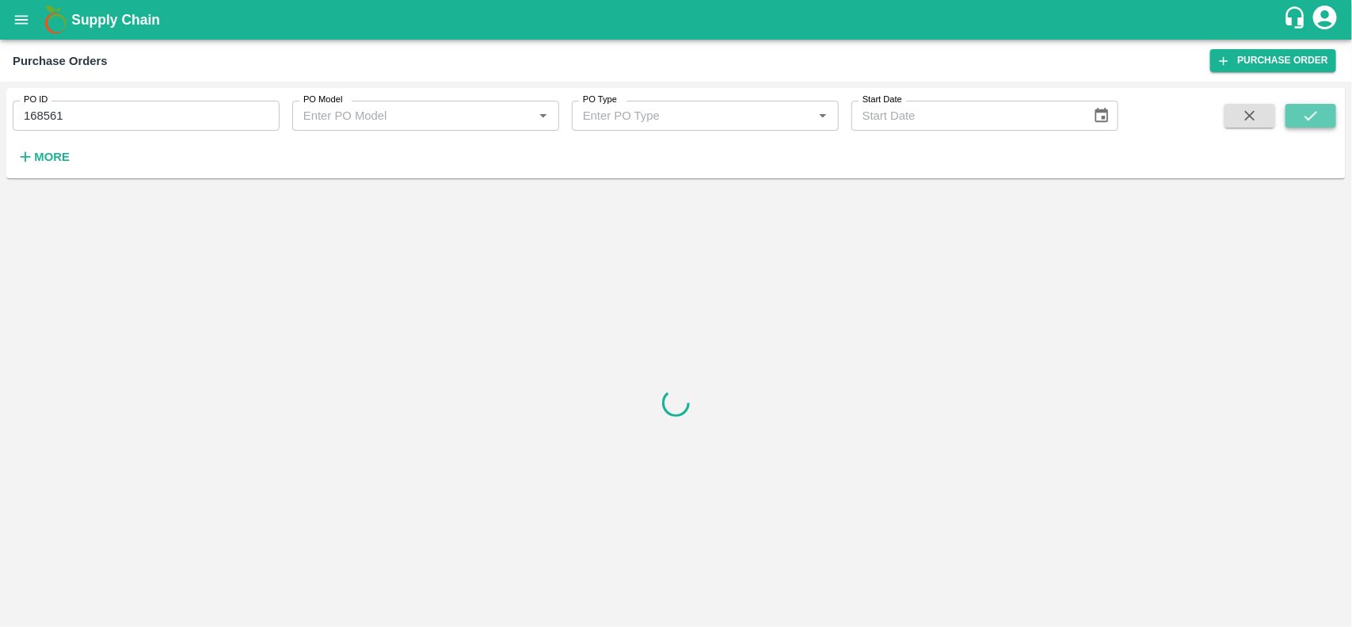
click at [1293, 112] on button "submit" at bounding box center [1311, 116] width 51 height 24
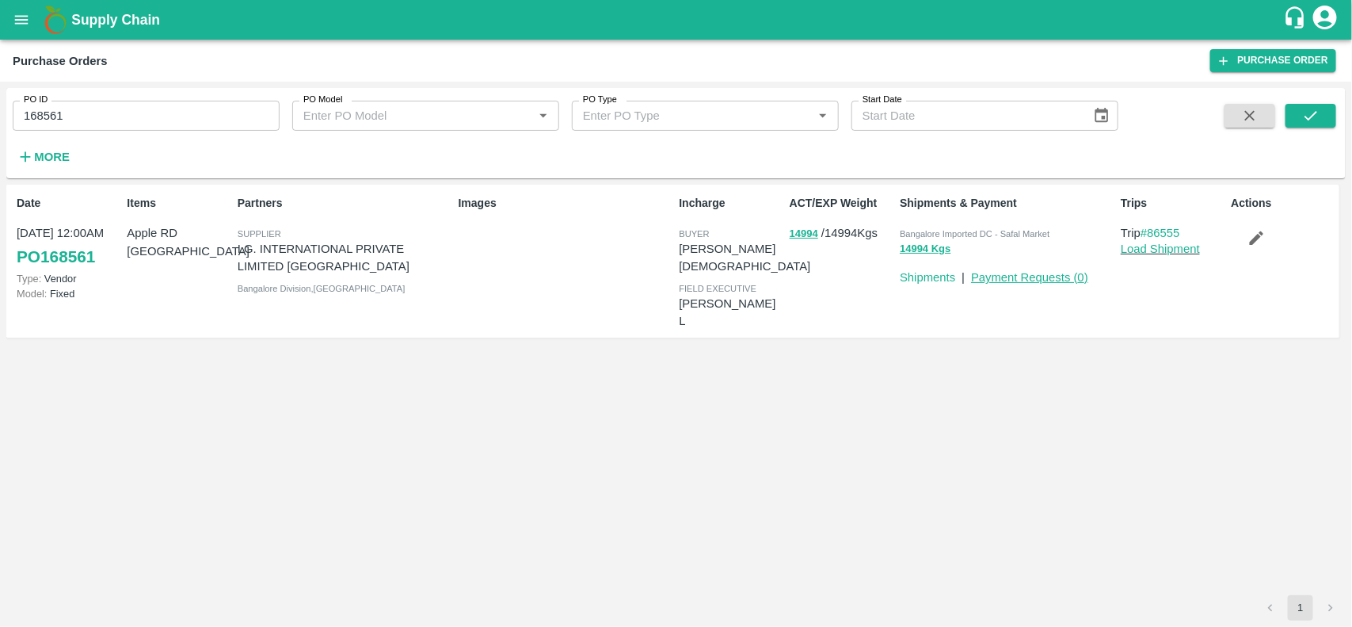
click at [1034, 280] on link "Payment Requests ( 0 )" at bounding box center [1029, 277] width 117 height 13
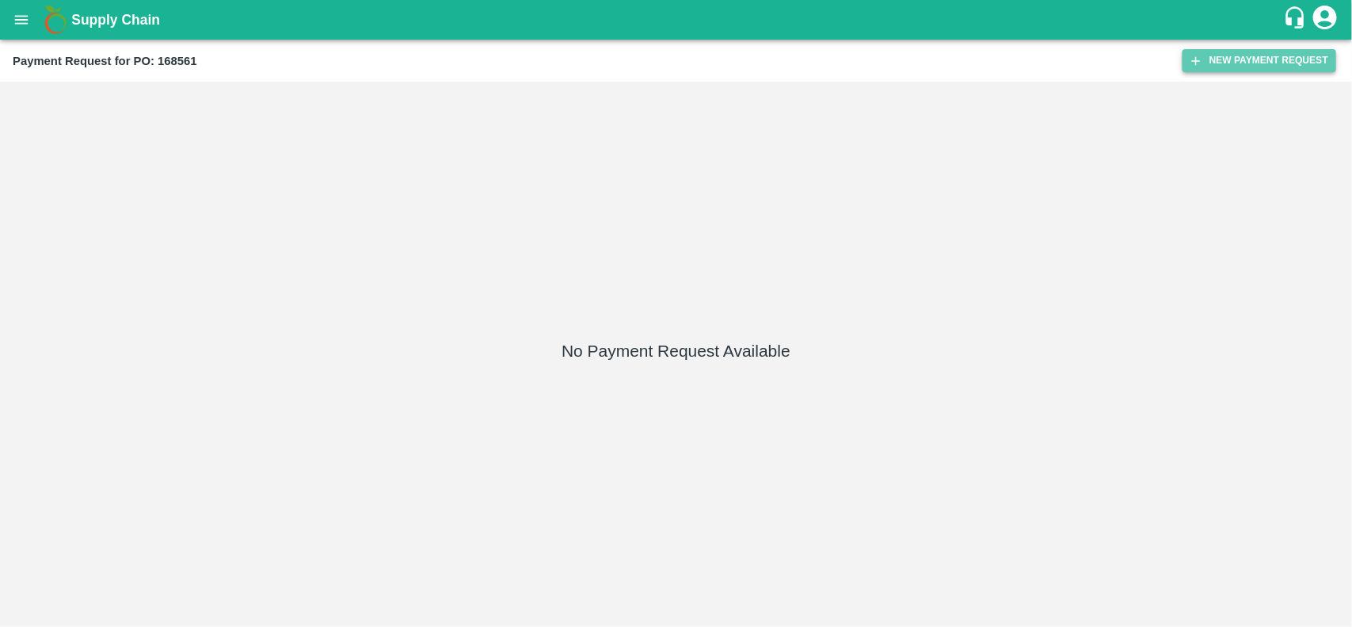
click at [1228, 63] on button "New Payment Request" at bounding box center [1260, 60] width 154 height 23
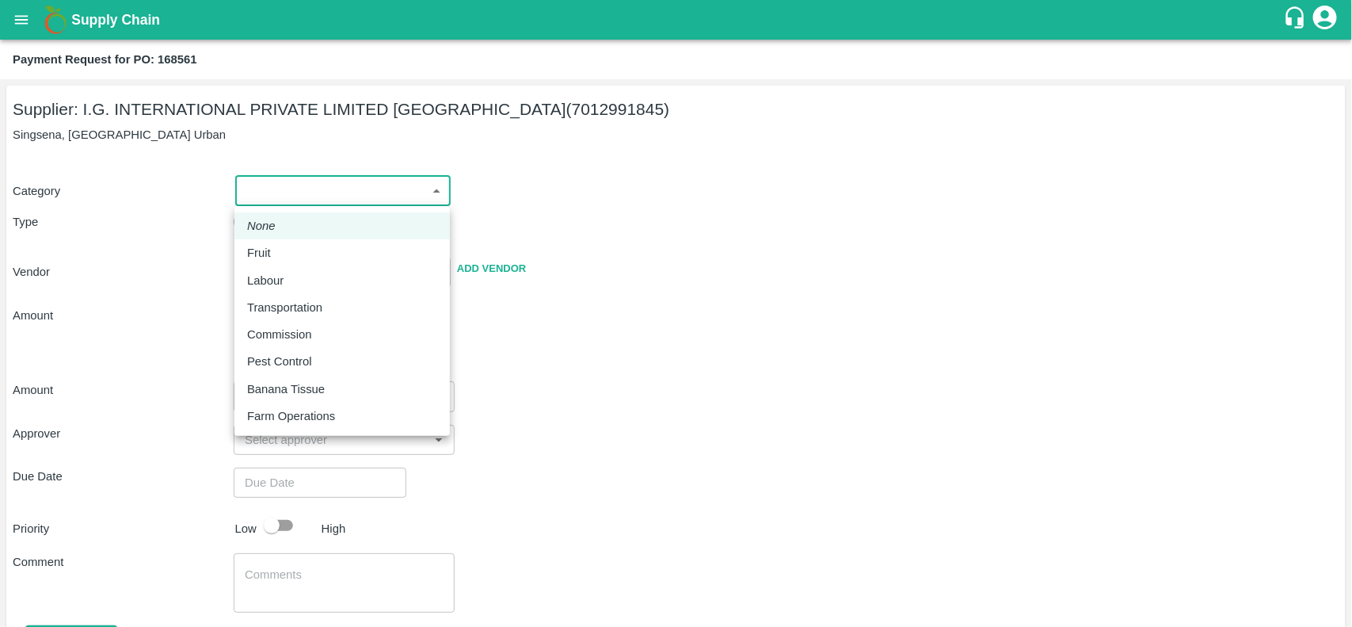
click at [307, 181] on body "Supply Chain Payment Request for PO: 168561 Supplier: I.G. INTERNATIONAL PRIVAT…" at bounding box center [676, 313] width 1352 height 627
click at [273, 240] on li "Fruit" at bounding box center [341, 252] width 215 height 27
type input "1"
type input "I.G. INTERNATIONAL PRIVATE LIMITED BANGALORE - 7012991845(Supplier)"
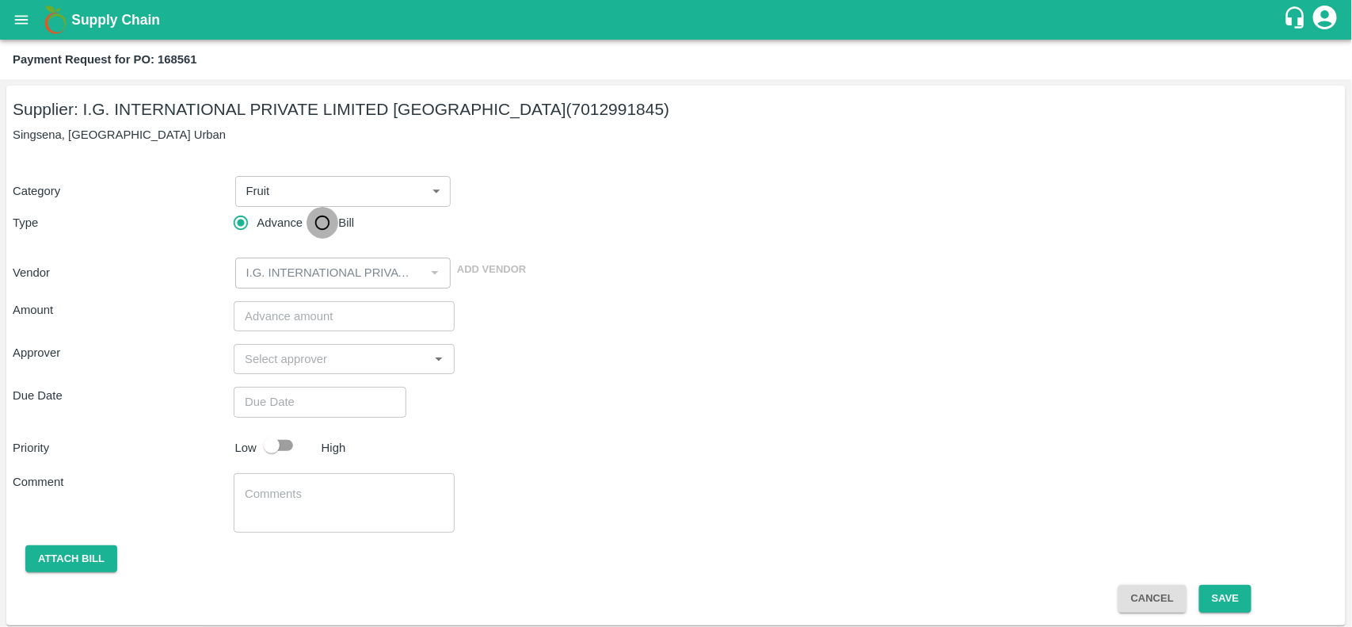
click at [322, 230] on input "Bill" at bounding box center [323, 223] width 32 height 32
radio input "true"
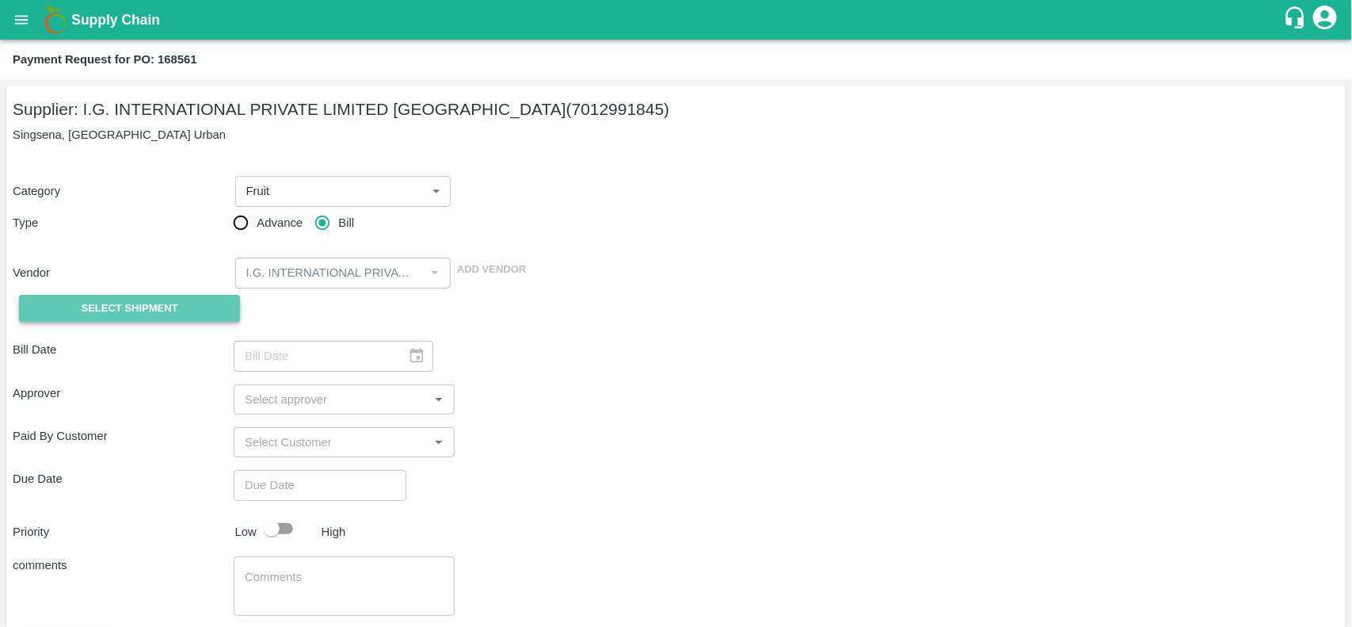
click at [183, 297] on button "Select Shipment" at bounding box center [129, 309] width 221 height 28
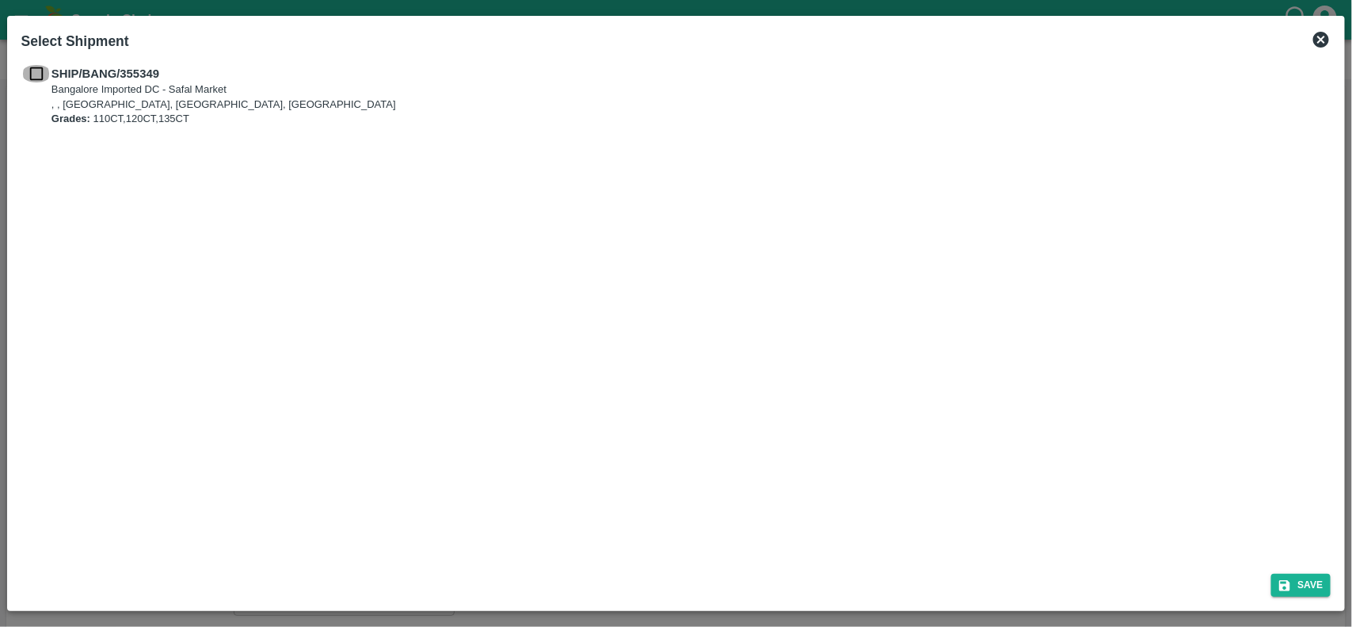
click at [46, 80] on input "checkbox" at bounding box center [36, 73] width 30 height 17
checkbox input "true"
click at [1304, 574] on button "Save" at bounding box center [1301, 584] width 60 height 23
type input "20/08/2025"
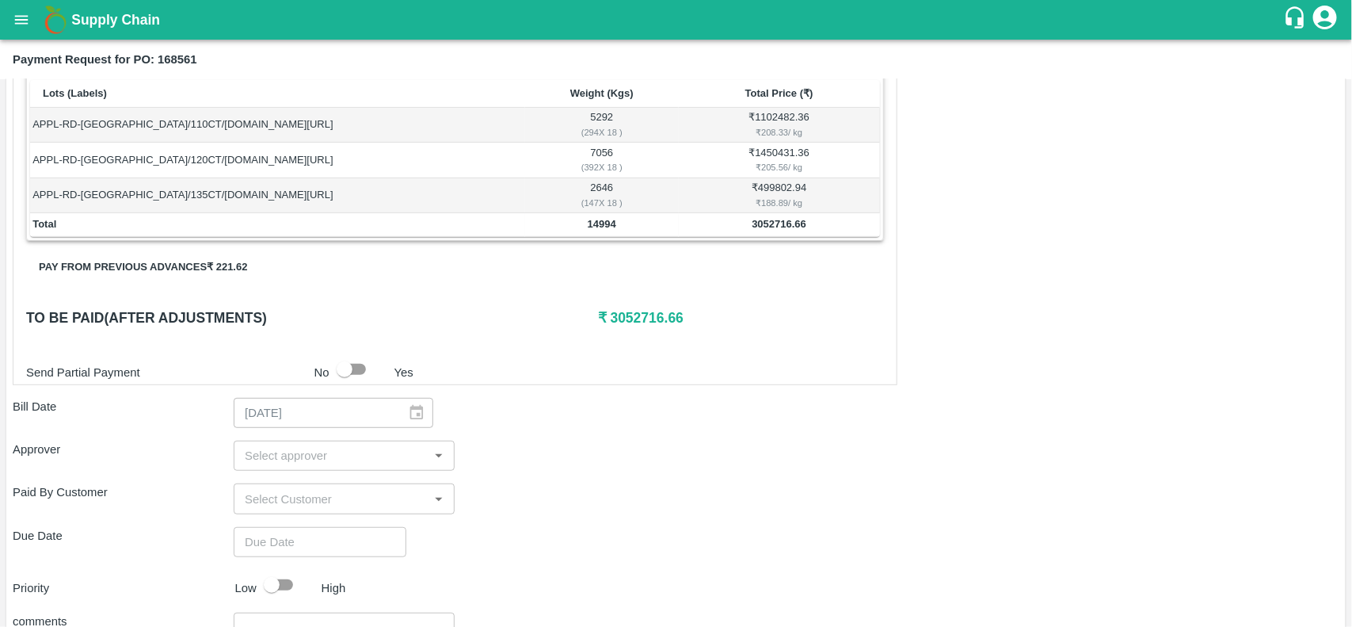
scroll to position [271, 0]
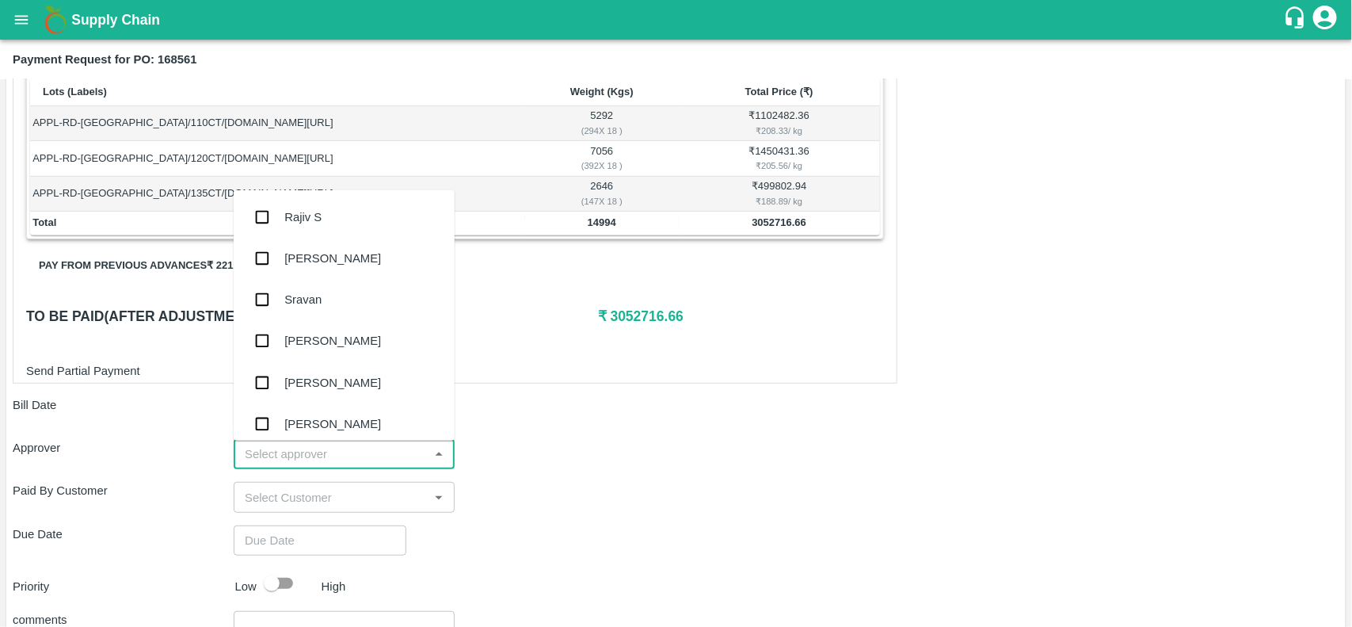
click at [274, 457] on input "input" at bounding box center [330, 454] width 185 height 21
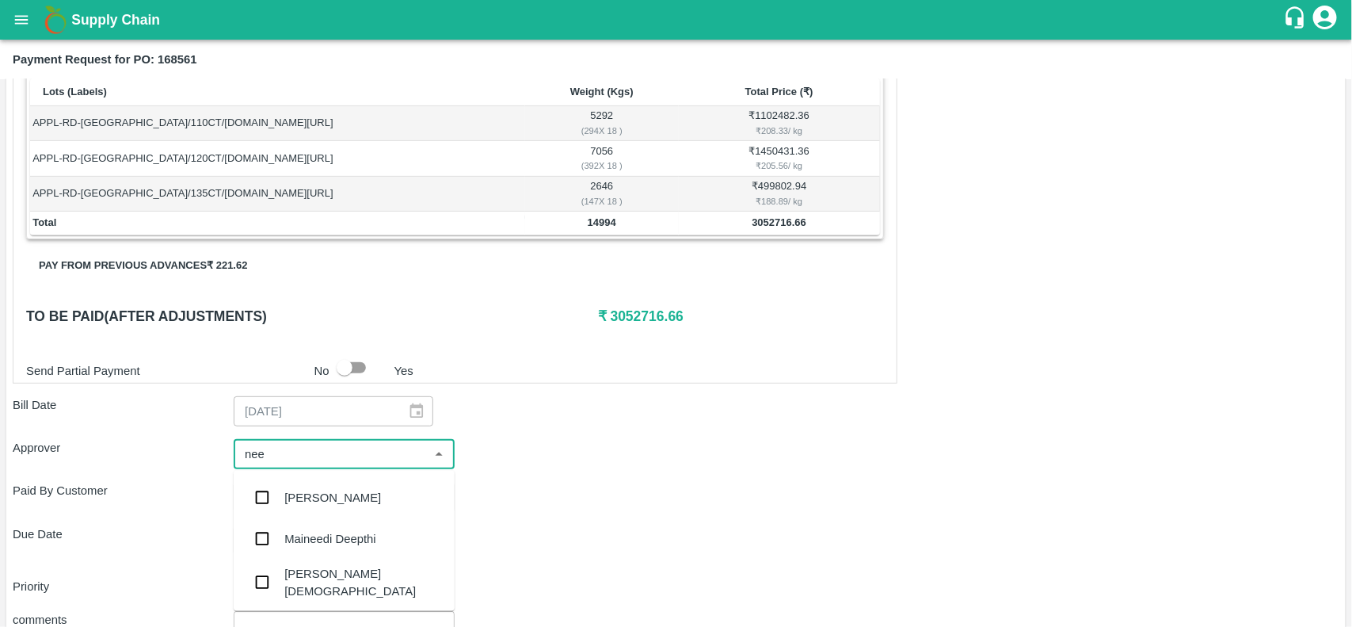
type input "neet"
click at [299, 545] on div "[PERSON_NAME][DEMOGRAPHIC_DATA]" at bounding box center [363, 541] width 158 height 36
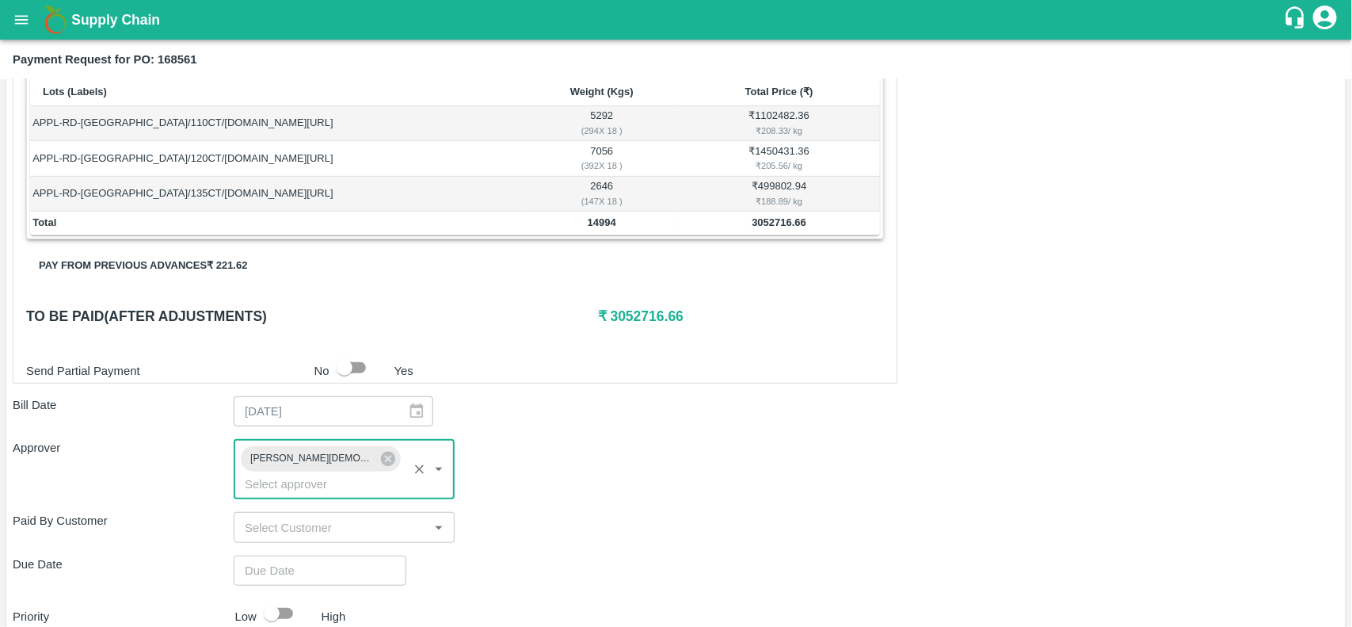
type input "DD/MM/YYYY hh:mm aa"
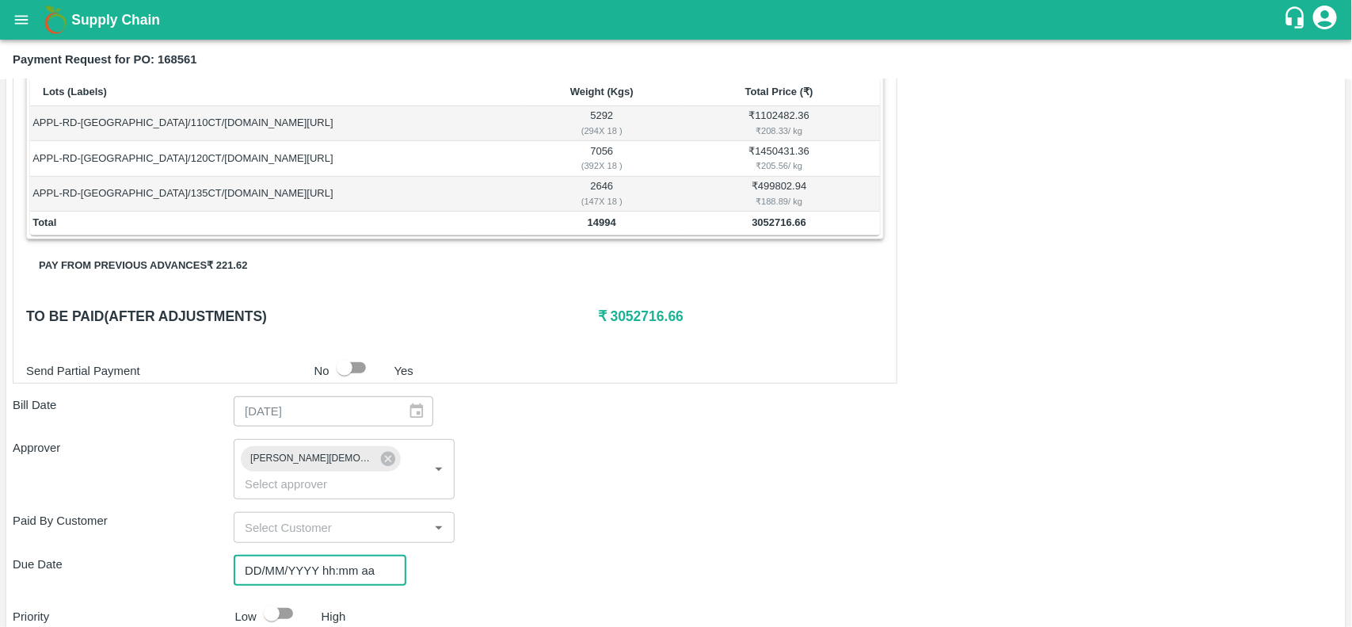
click at [281, 555] on input "DD/MM/YYYY hh:mm aa" at bounding box center [315, 570] width 162 height 30
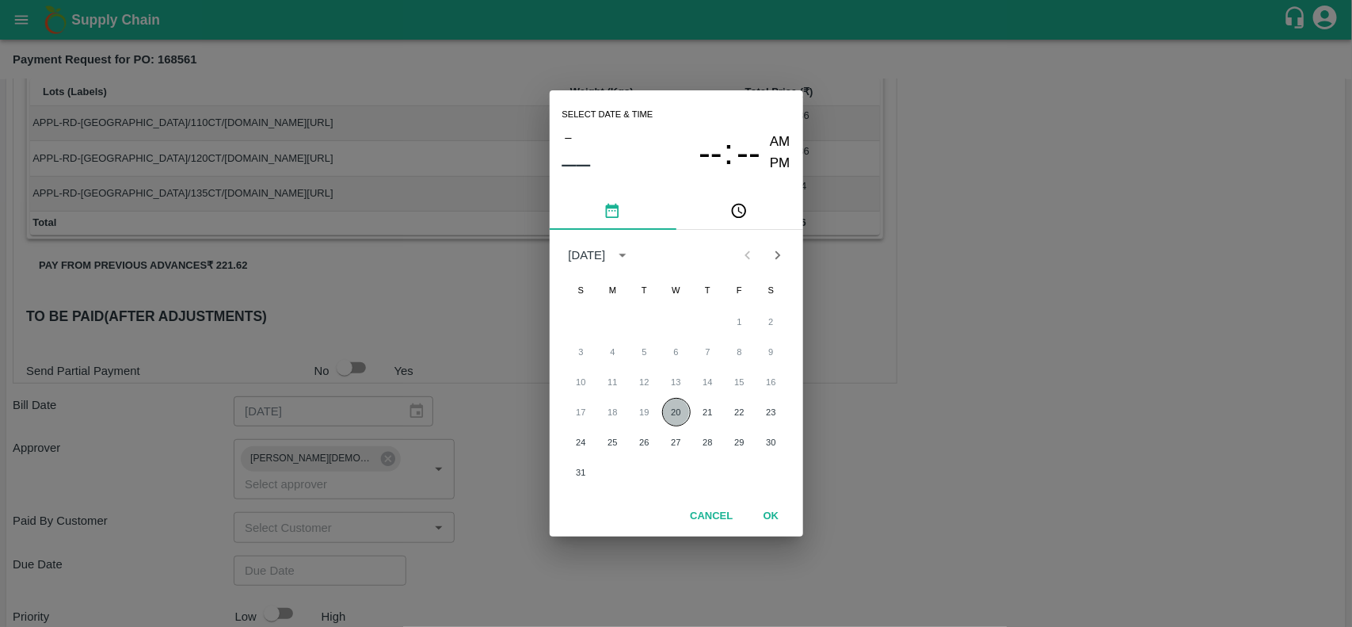
click at [665, 416] on button "20" at bounding box center [676, 412] width 29 height 29
type input "[DATE] 12:00 AM"
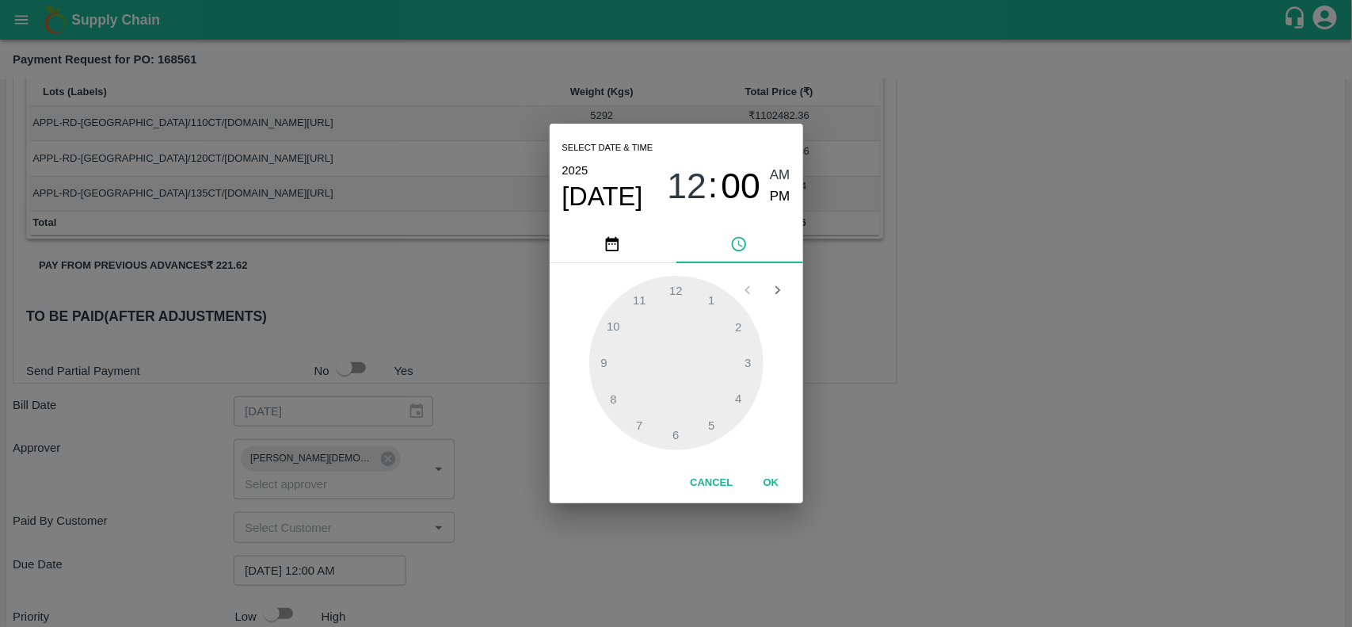
click at [764, 479] on button "OK" at bounding box center [771, 483] width 51 height 28
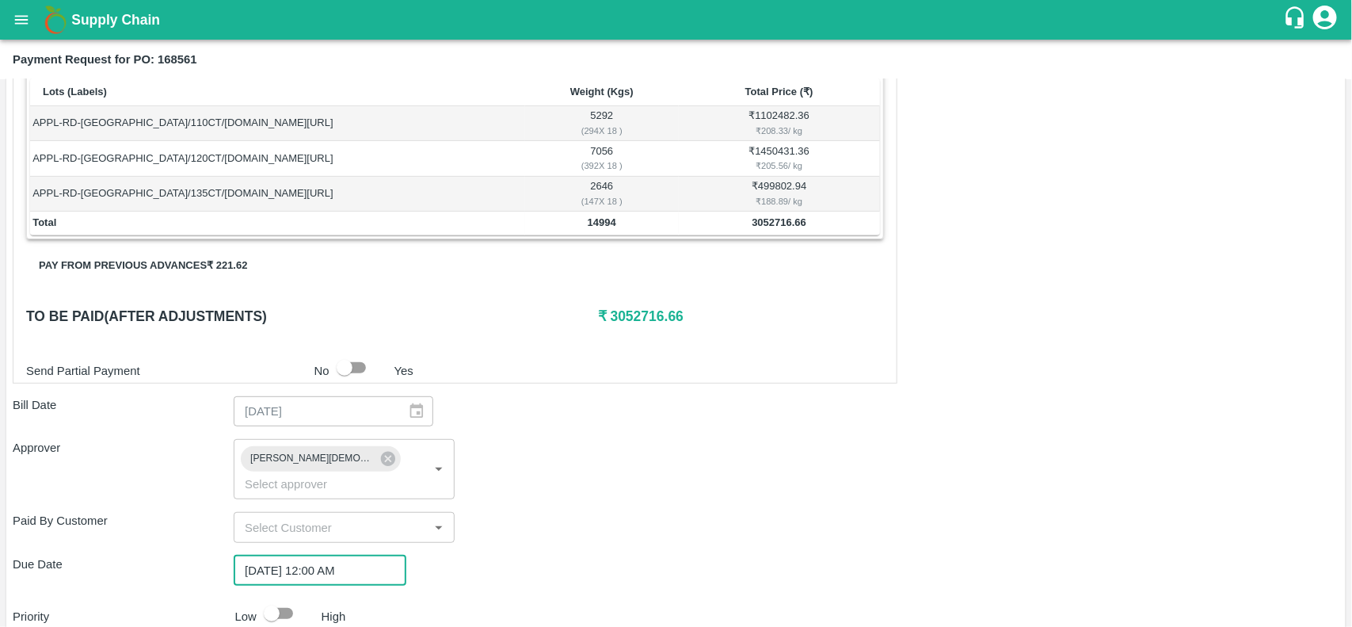
scroll to position [425, 0]
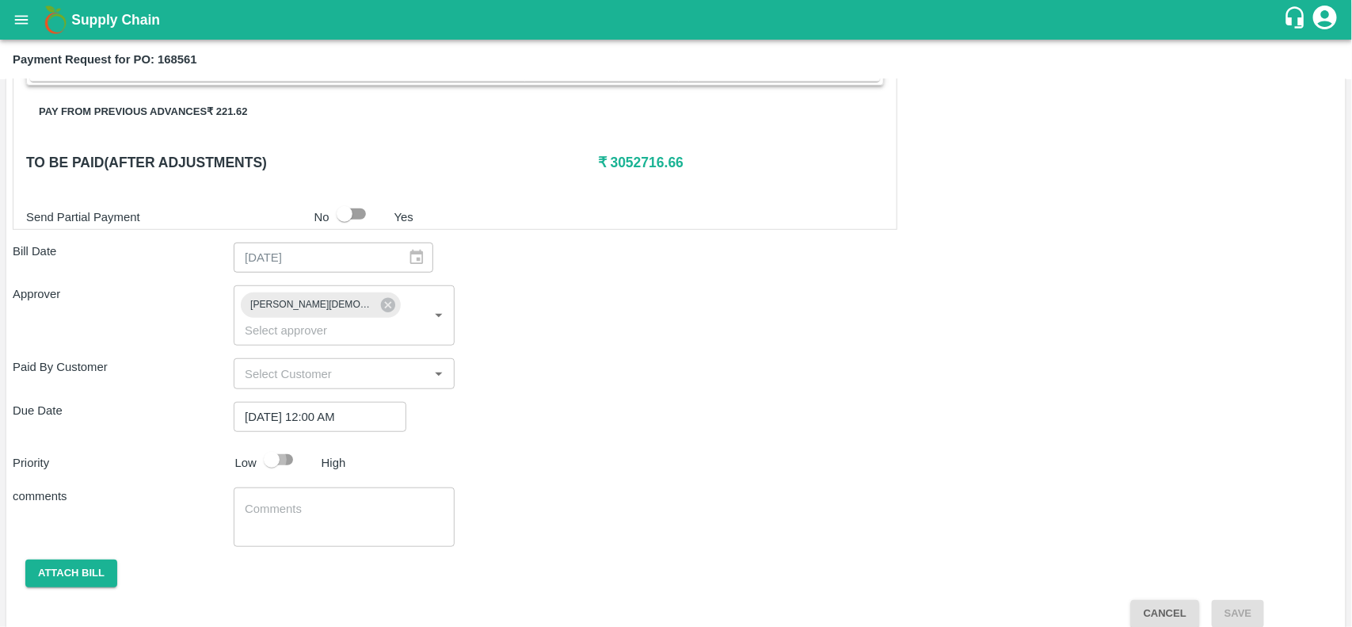
click at [278, 446] on input "checkbox" at bounding box center [272, 459] width 90 height 30
checkbox input "true"
click at [61, 559] on button "Attach bill" at bounding box center [71, 573] width 92 height 28
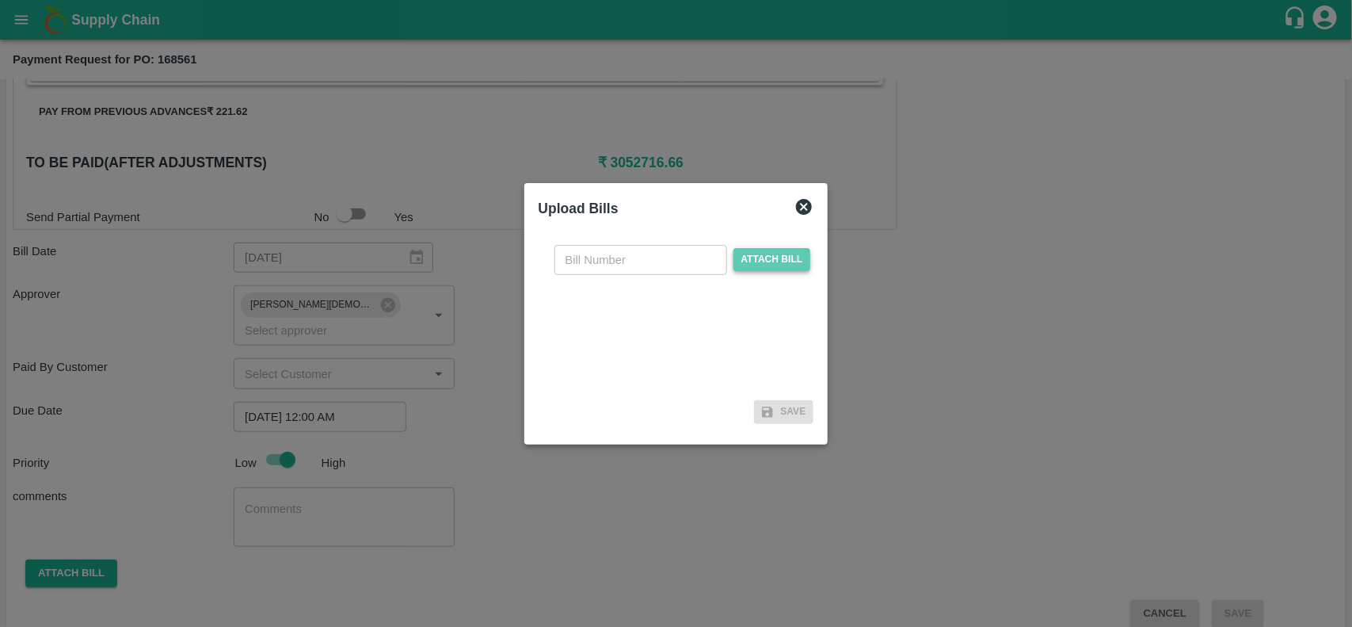
click at [767, 270] on span "Attach bill" at bounding box center [772, 259] width 78 height 23
click at [0, 0] on input "Attach bill" at bounding box center [0, 0] width 0 height 0
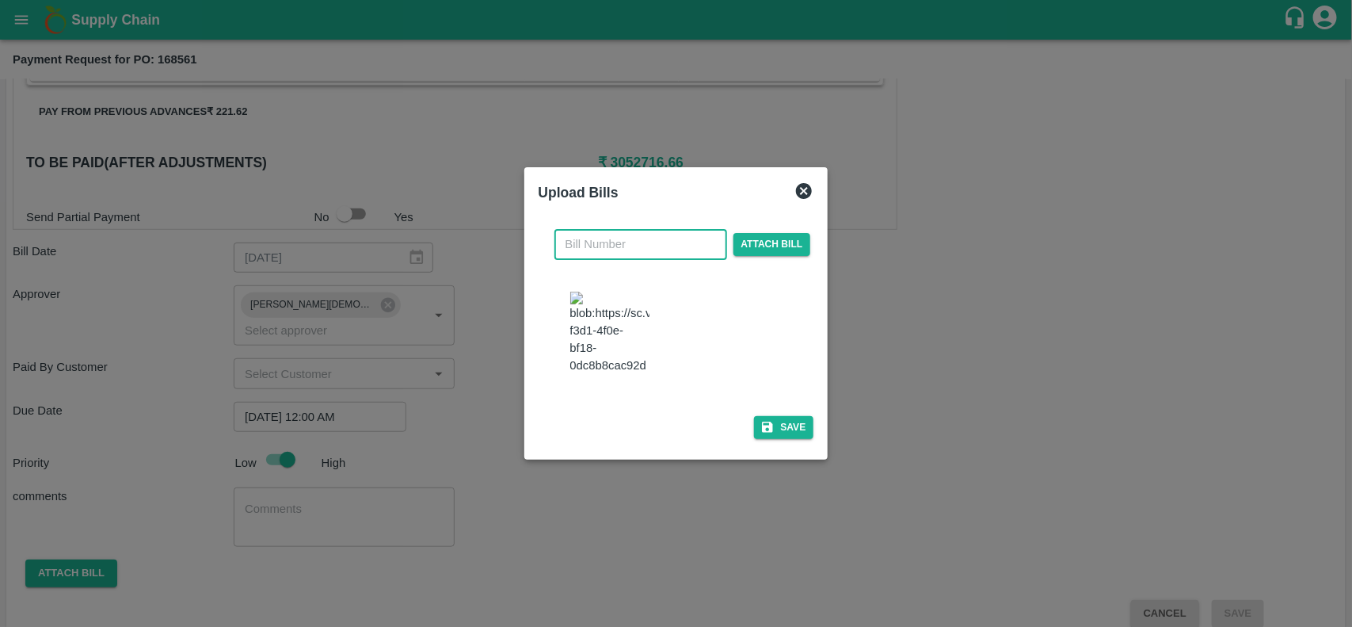
click at [576, 244] on input "text" at bounding box center [640, 244] width 173 height 30
type input "21047"
click at [778, 438] on button "Save" at bounding box center [784, 427] width 60 height 23
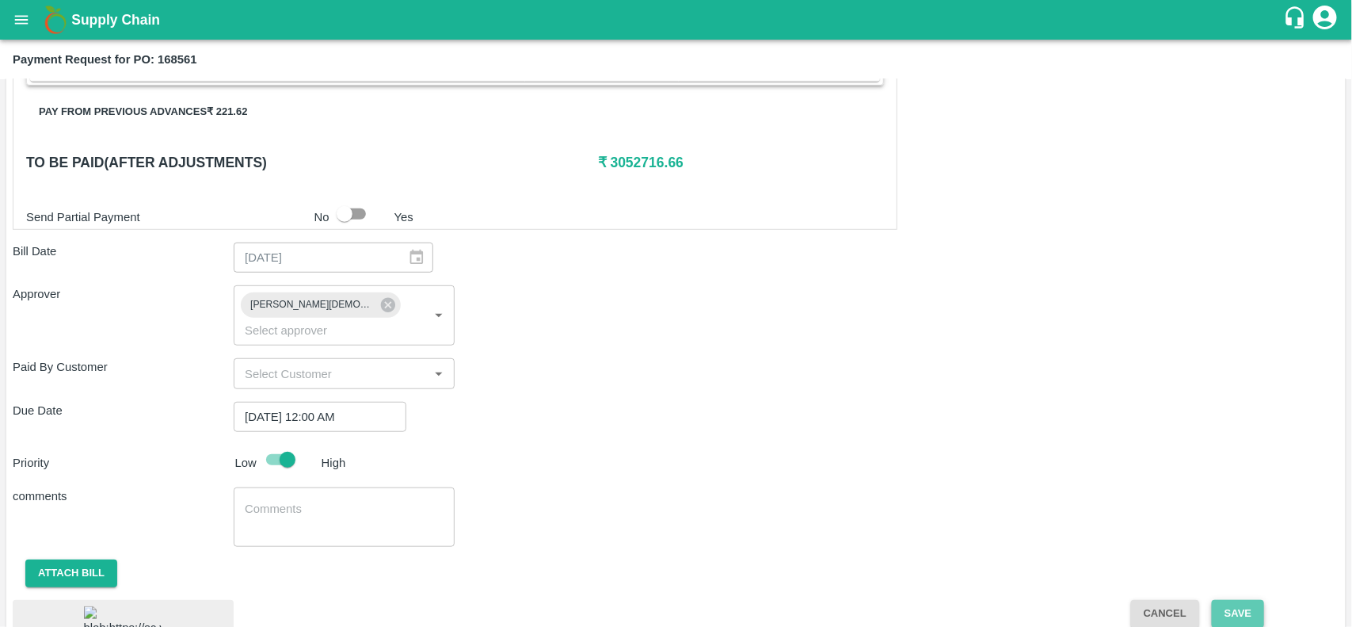
click at [1241, 600] on button "Save" at bounding box center [1238, 614] width 52 height 28
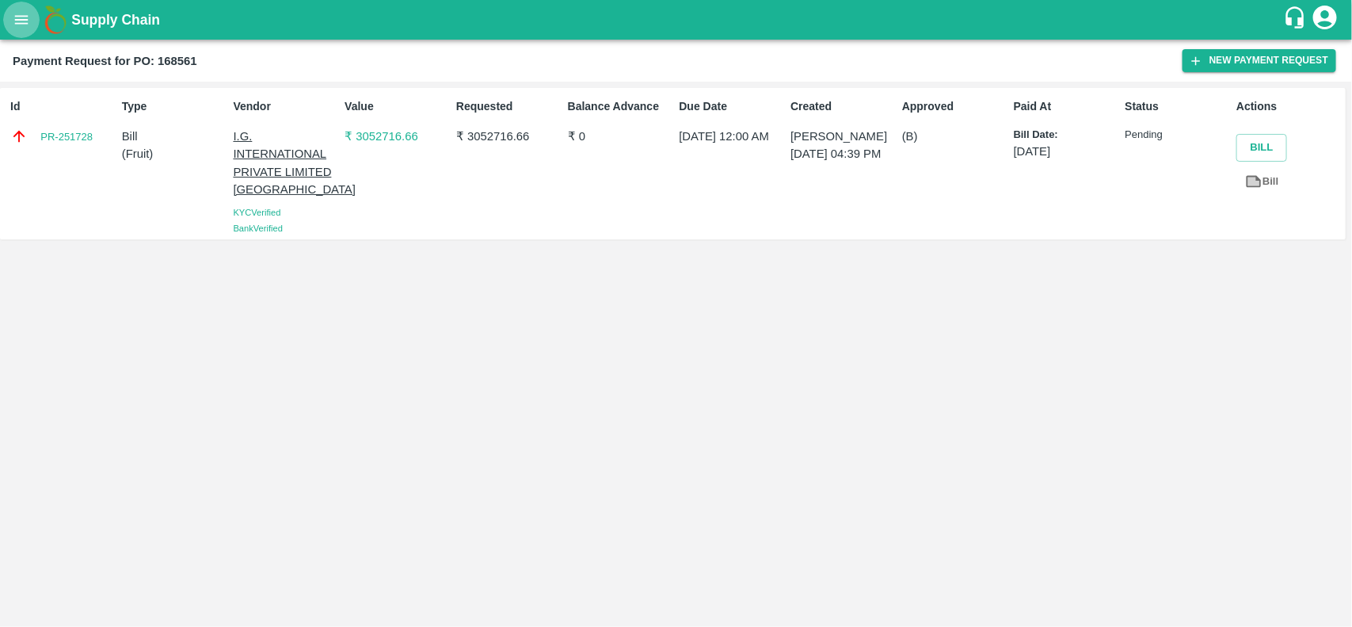
click at [13, 18] on icon "open drawer" at bounding box center [21, 19] width 17 height 17
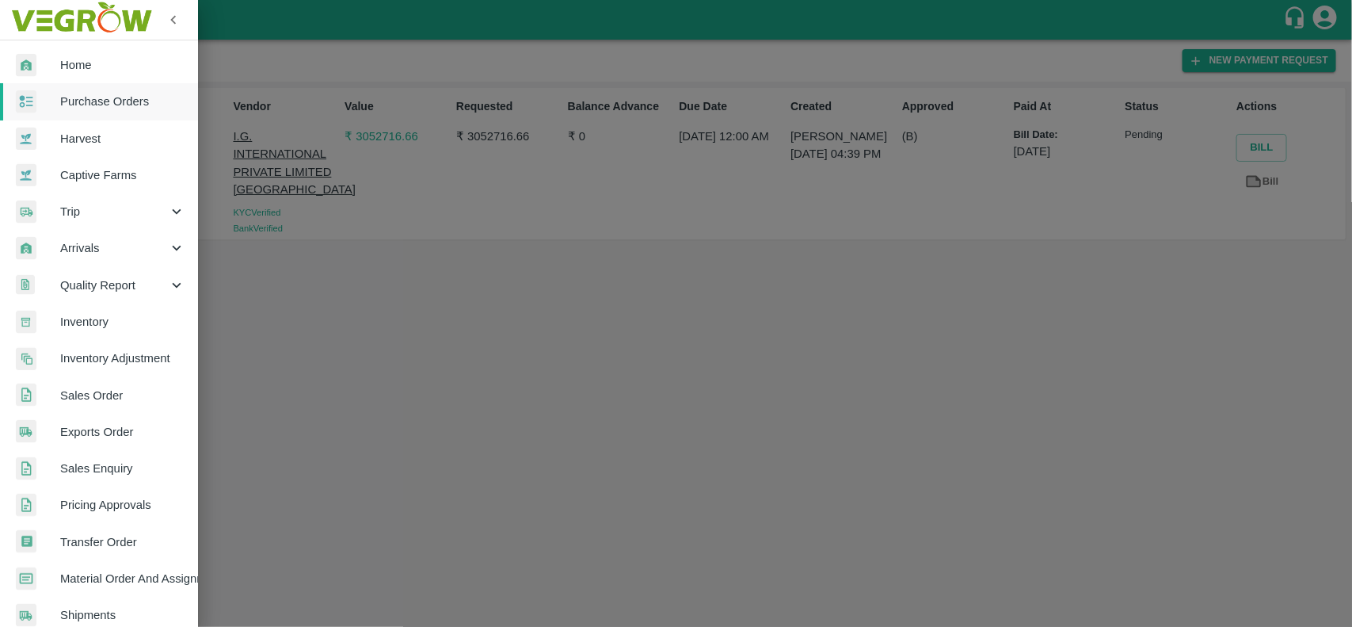
drag, startPoint x: 219, startPoint y: 115, endPoint x: 255, endPoint y: 44, distance: 79.0
click at [255, 44] on div at bounding box center [676, 313] width 1352 height 627
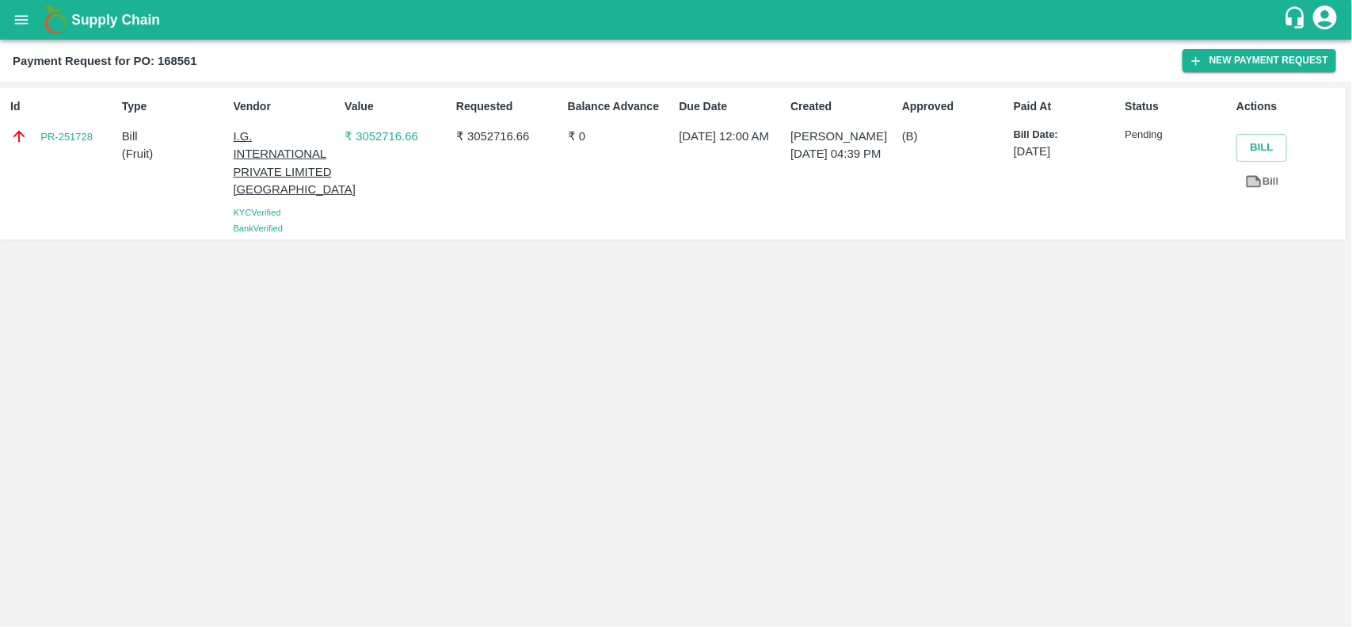
click at [255, 44] on div "Payment Request for PO: 168561 New Payment Request" at bounding box center [676, 61] width 1352 height 42
drag, startPoint x: 223, startPoint y: 123, endPoint x: 86, endPoint y: 77, distance: 145.3
click at [86, 77] on main "Payment Request for PO: 168561 New Payment Request Id PR-251728 Type Bill ( Fru…" at bounding box center [676, 333] width 1352 height 587
click at [288, 32] on div "Supply Chain" at bounding box center [676, 20] width 1352 height 40
drag, startPoint x: 326, startPoint y: 191, endPoint x: 234, endPoint y: 143, distance: 103.8
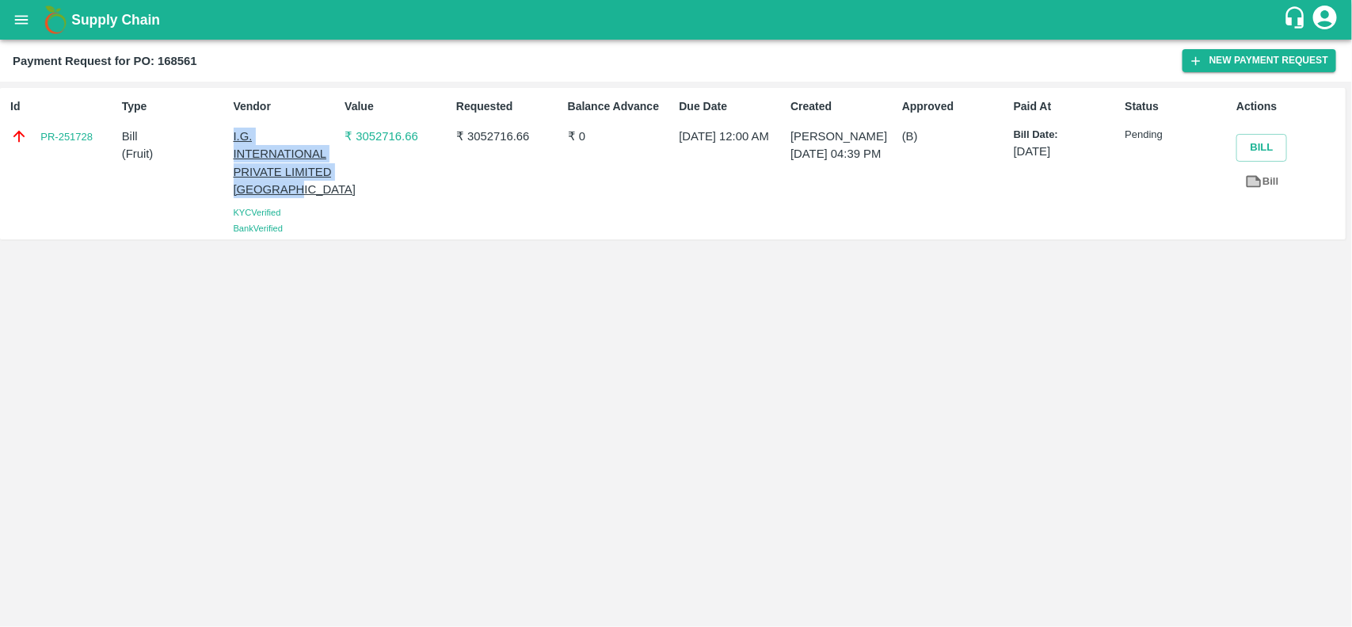
click at [234, 143] on p "I.G. INTERNATIONAL PRIVATE LIMITED [GEOGRAPHIC_DATA]" at bounding box center [286, 163] width 105 height 70
click at [18, 14] on icon "open drawer" at bounding box center [21, 19] width 17 height 17
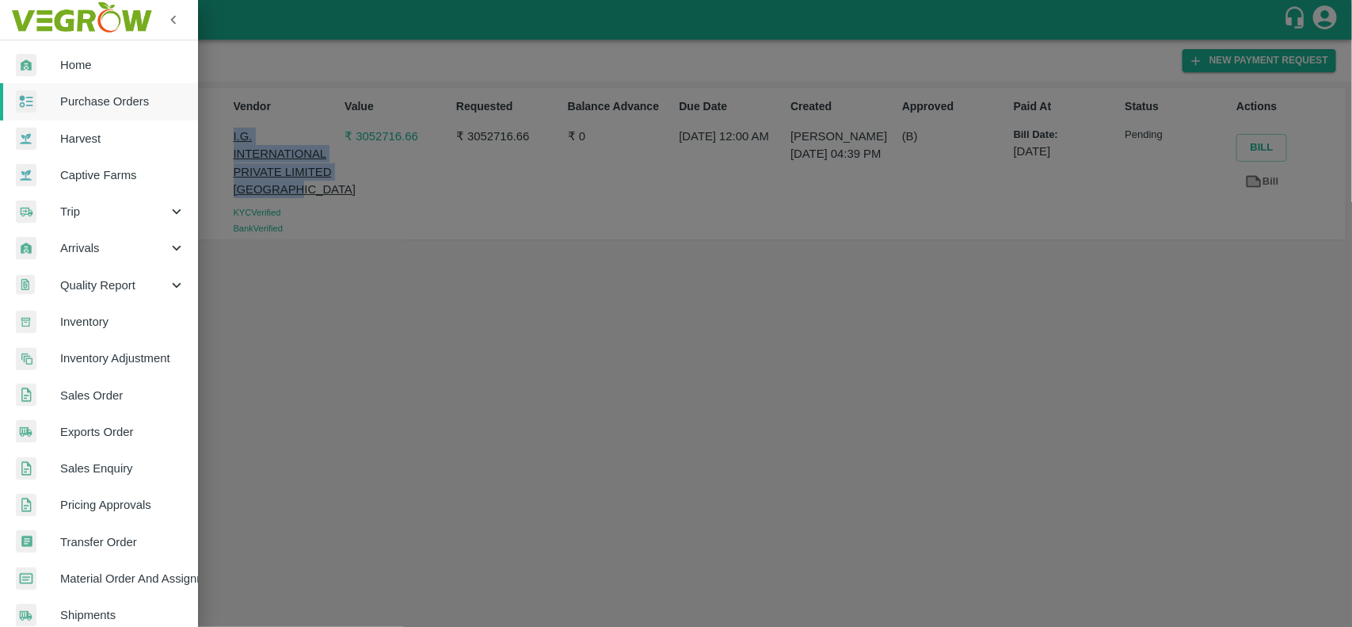
click at [78, 103] on span "Purchase Orders" at bounding box center [122, 101] width 125 height 17
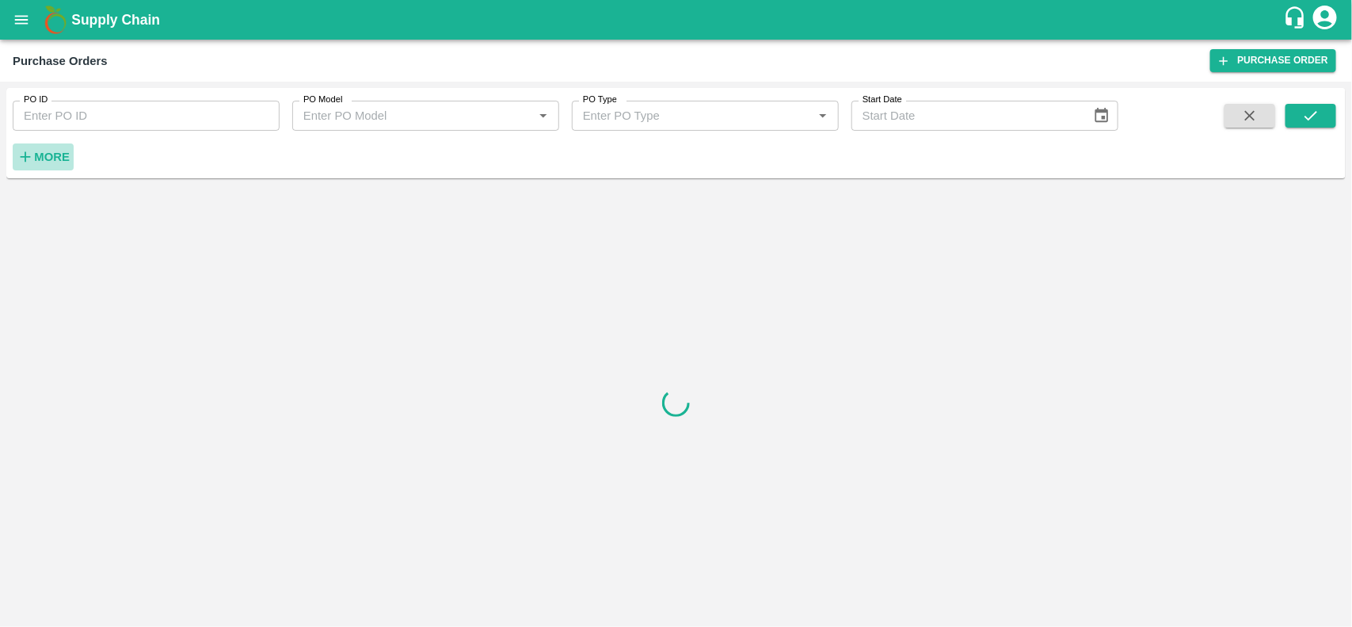
click at [53, 155] on strong "More" at bounding box center [52, 156] width 36 height 13
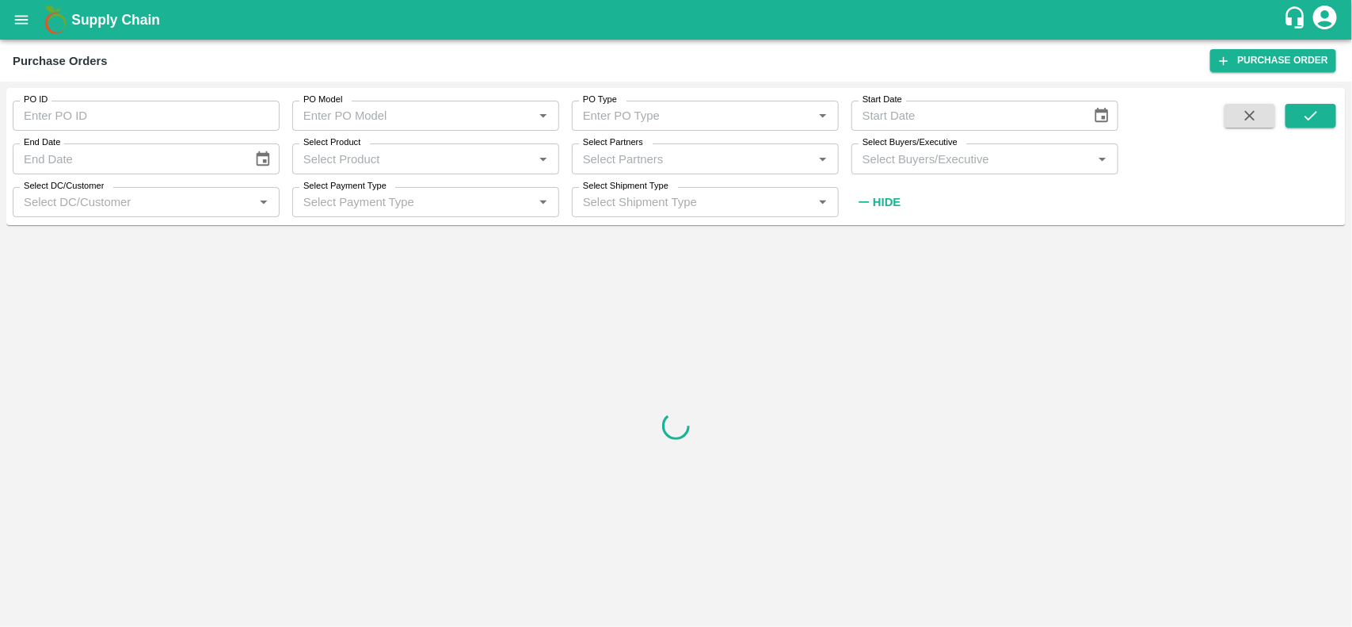
click at [652, 156] on input "Select Partners" at bounding box center [692, 158] width 231 height 21
paste input "I.G. INTERNATIONAL PRIVATE LIMITED BANGALORE"
type input "I.G. INTERNATIONAL PRIVATE LIMITED BANGALORE"
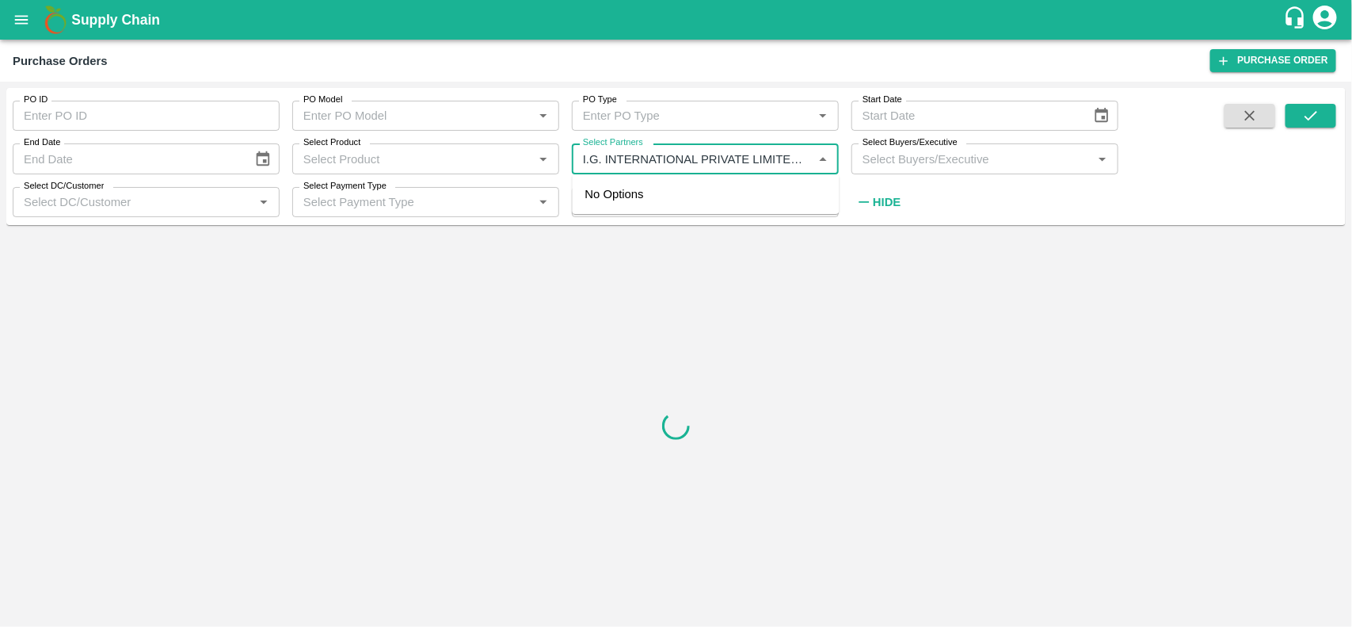
scroll to position [0, 70]
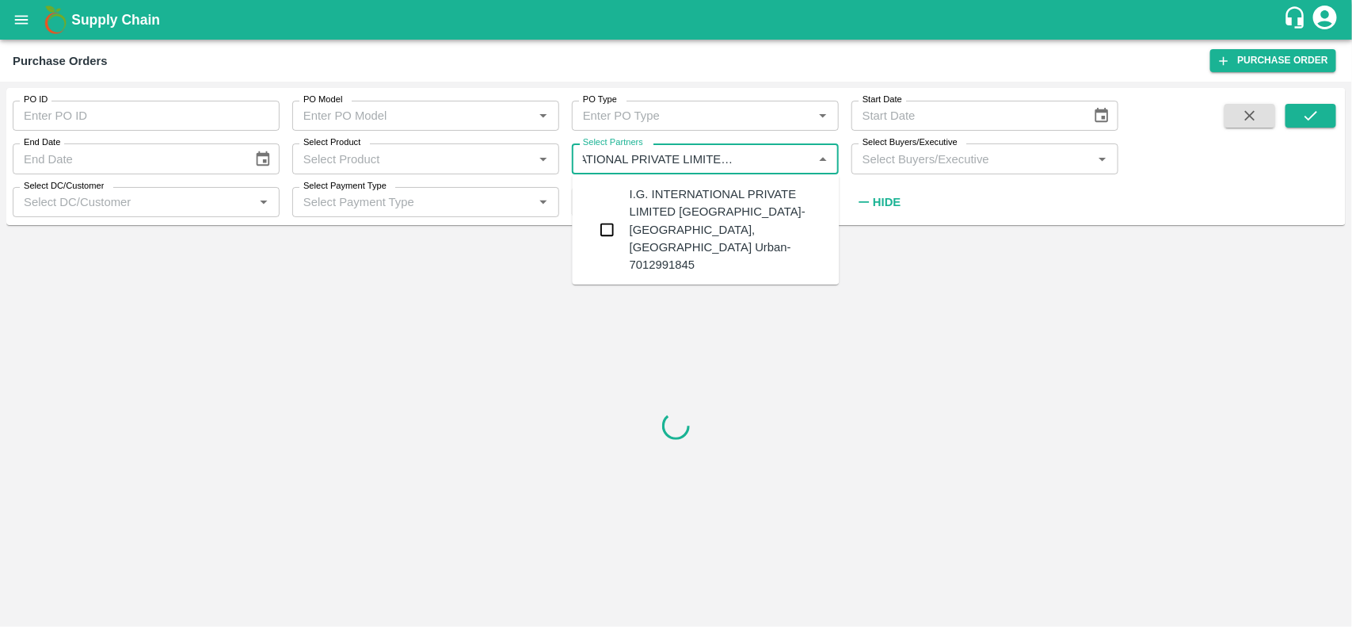
click at [699, 200] on div "I.G. INTERNATIONAL PRIVATE LIMITED BANGALORE-Singsena, Bangalore Urban-70129918…" at bounding box center [728, 229] width 197 height 88
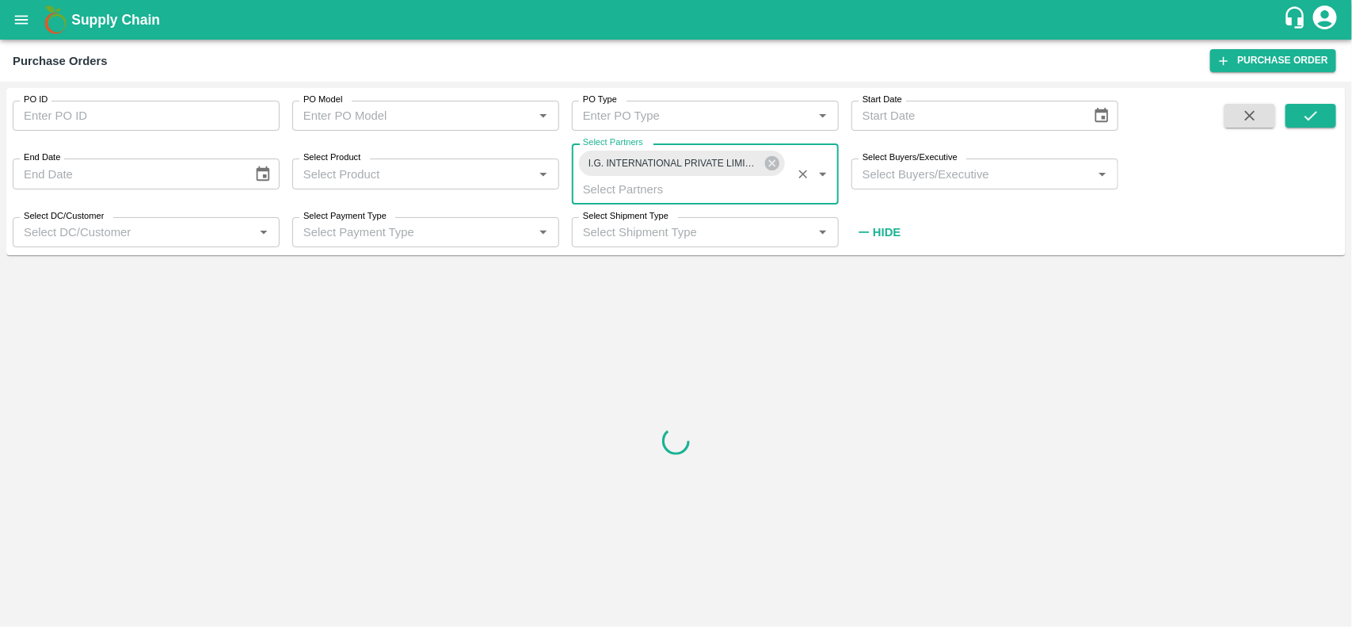
scroll to position [0, 0]
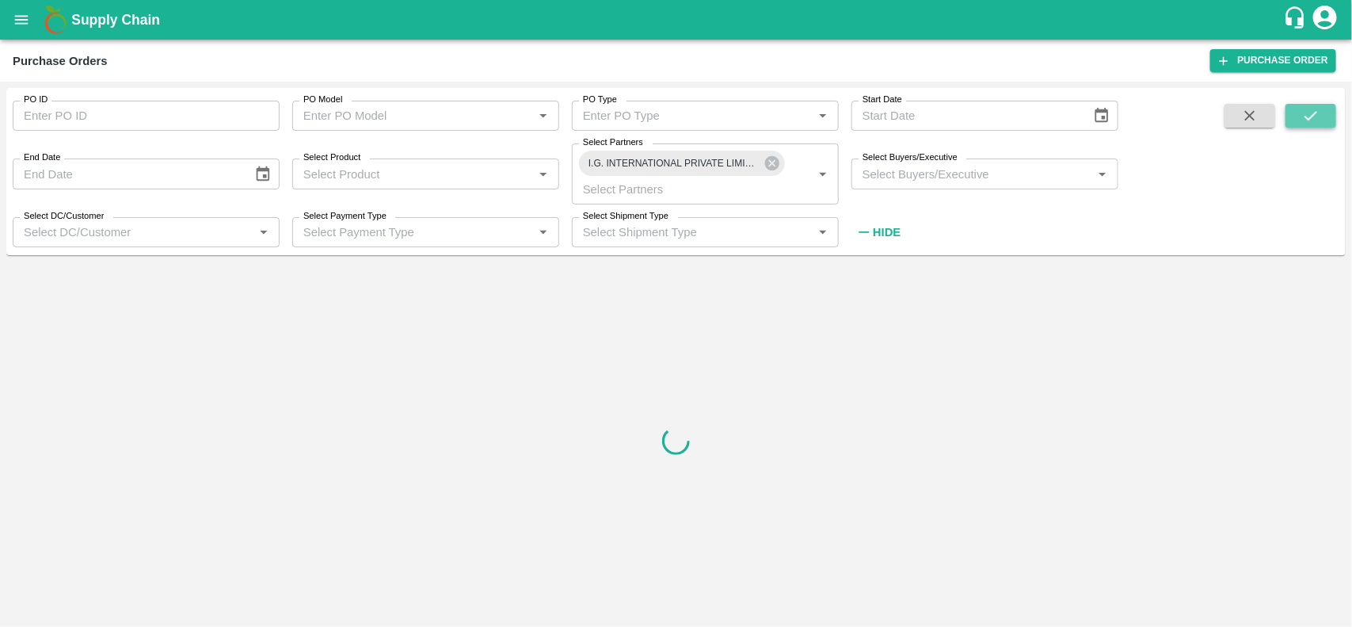
click at [1304, 112] on icon "submit" at bounding box center [1310, 115] width 17 height 17
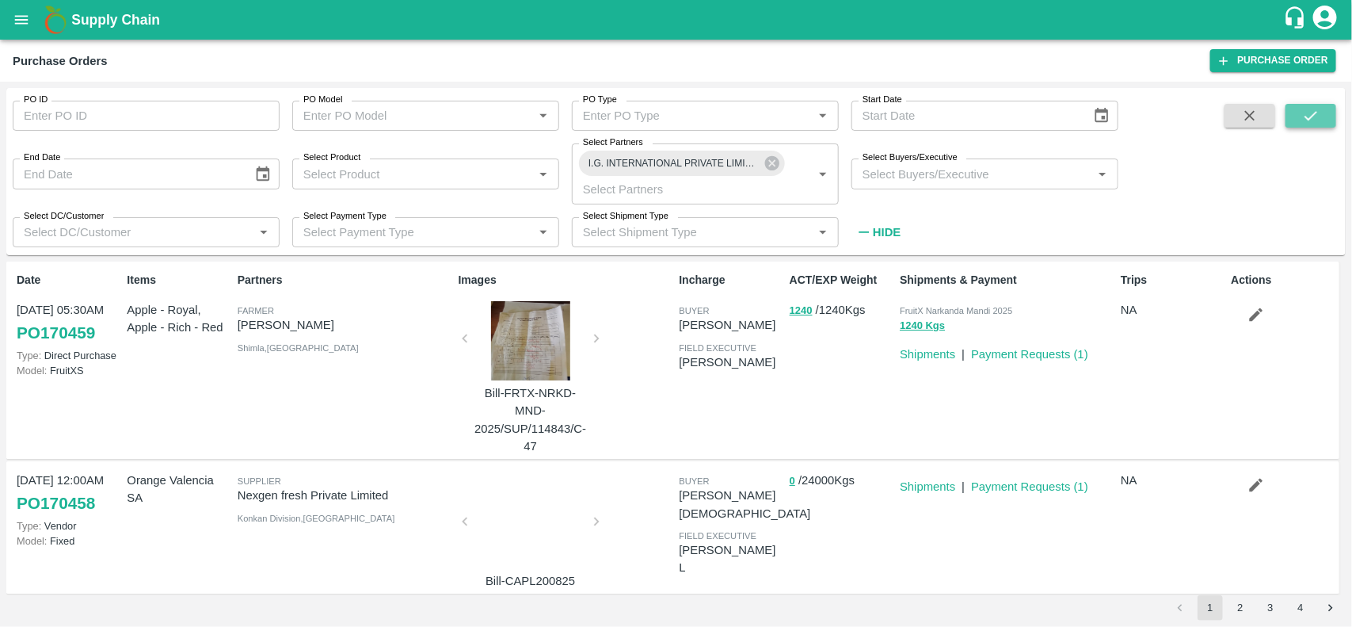
click at [1309, 115] on icon "submit" at bounding box center [1310, 115] width 17 height 17
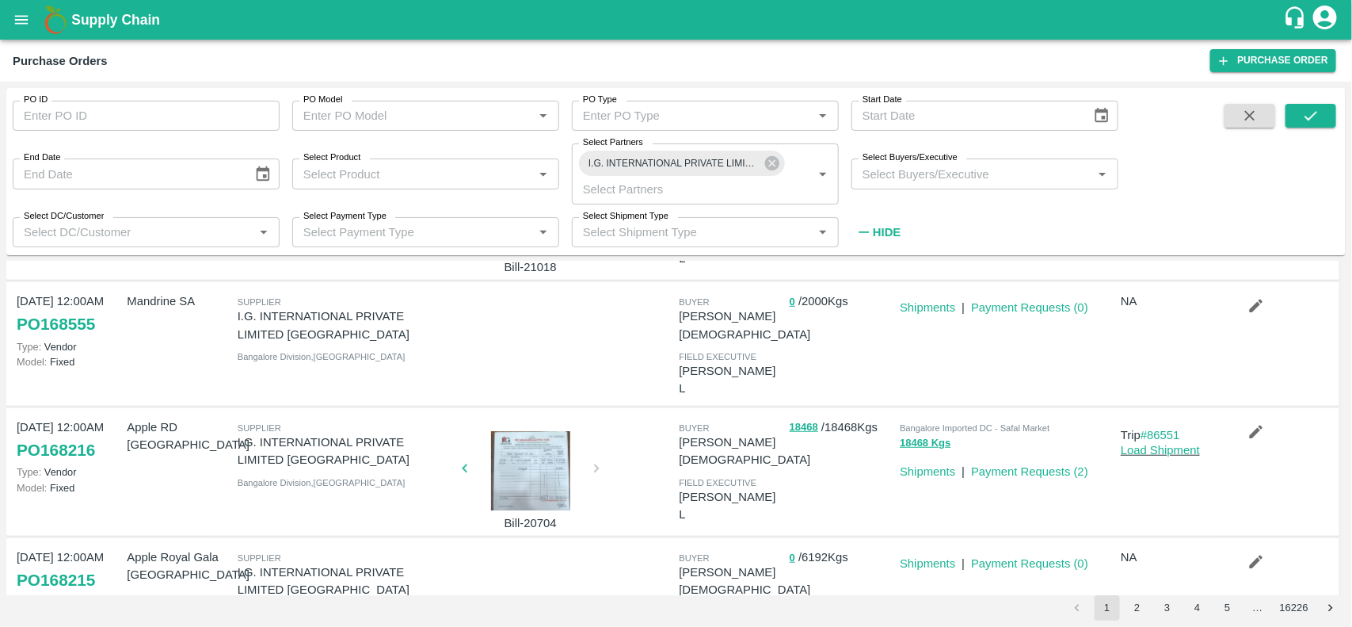
scroll to position [453, 0]
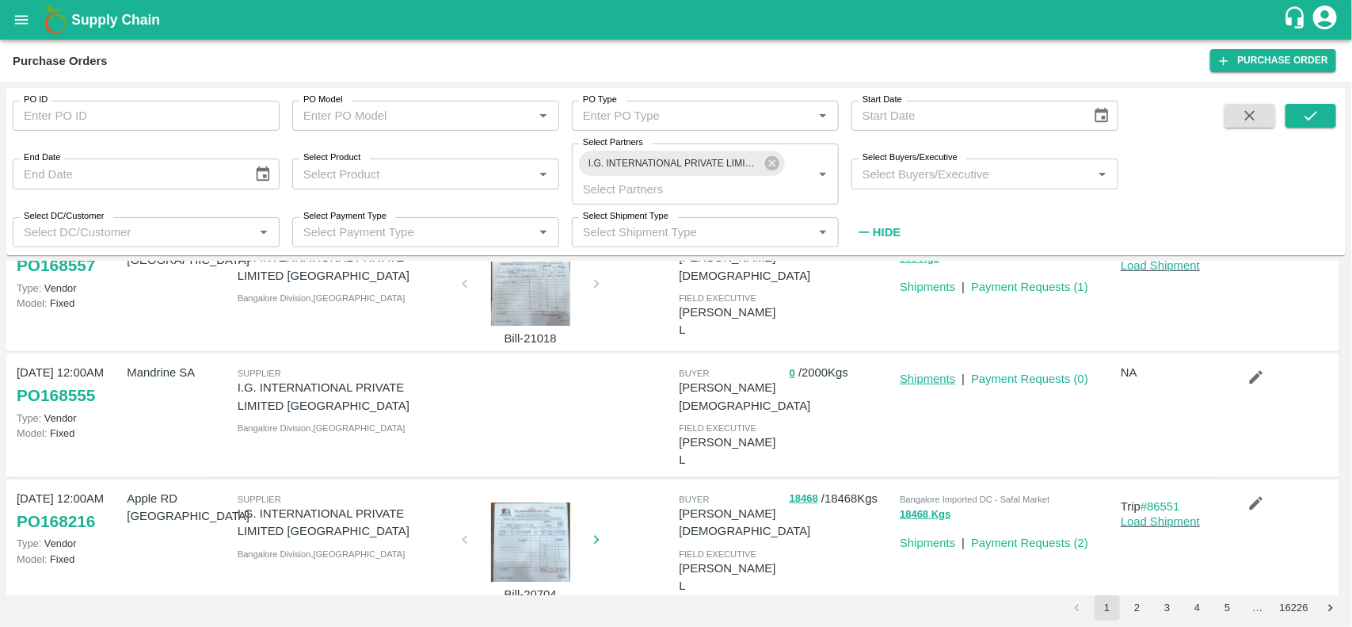
click at [935, 372] on link "Shipments" at bounding box center [927, 378] width 55 height 13
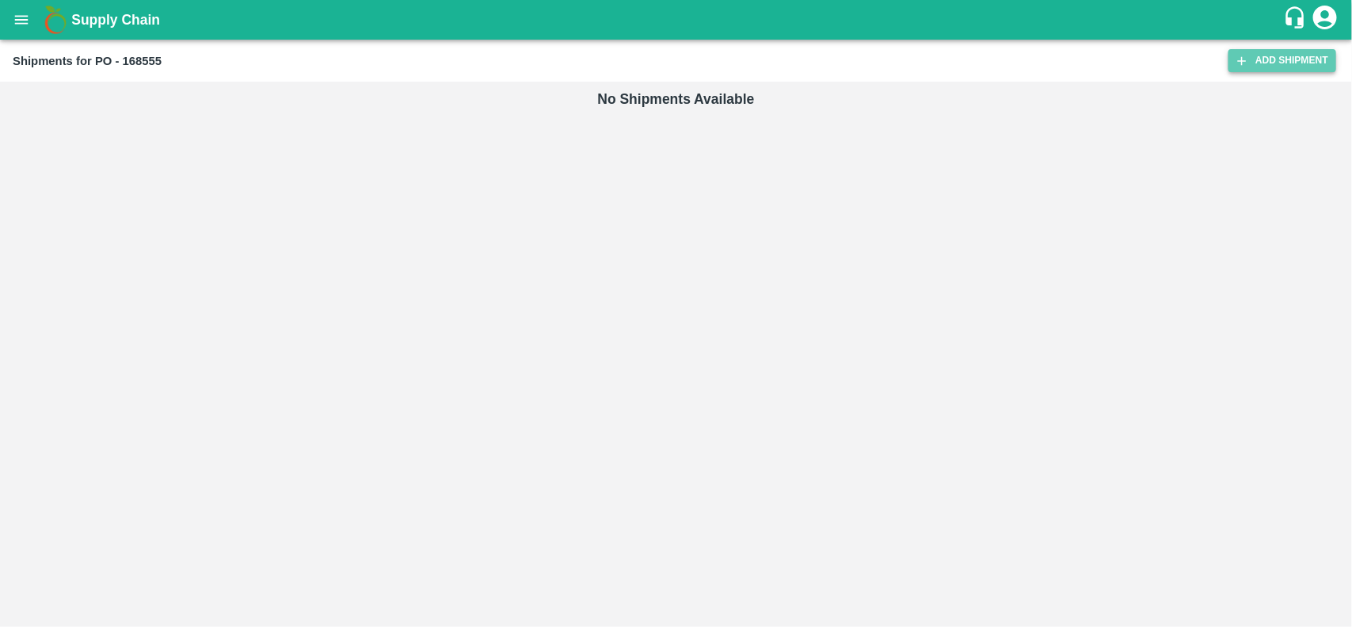
click at [1265, 50] on link "Add Shipment" at bounding box center [1283, 60] width 108 height 23
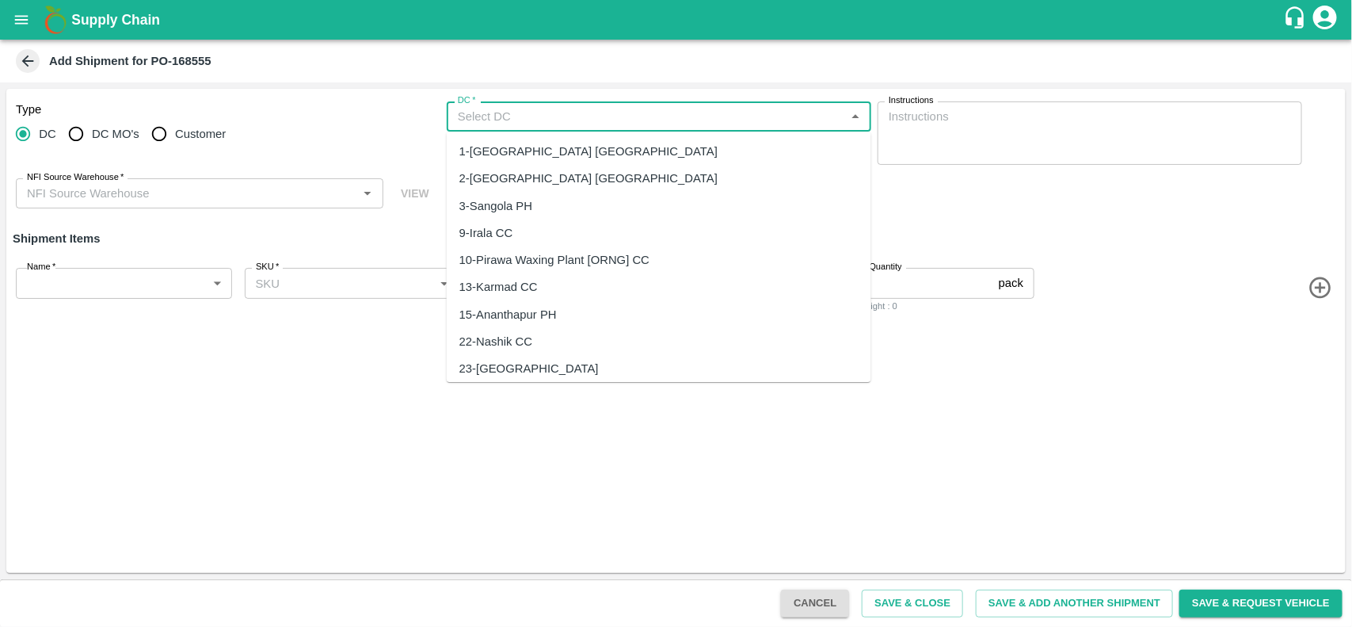
click at [471, 121] on input "DC   *" at bounding box center [645, 116] width 389 height 21
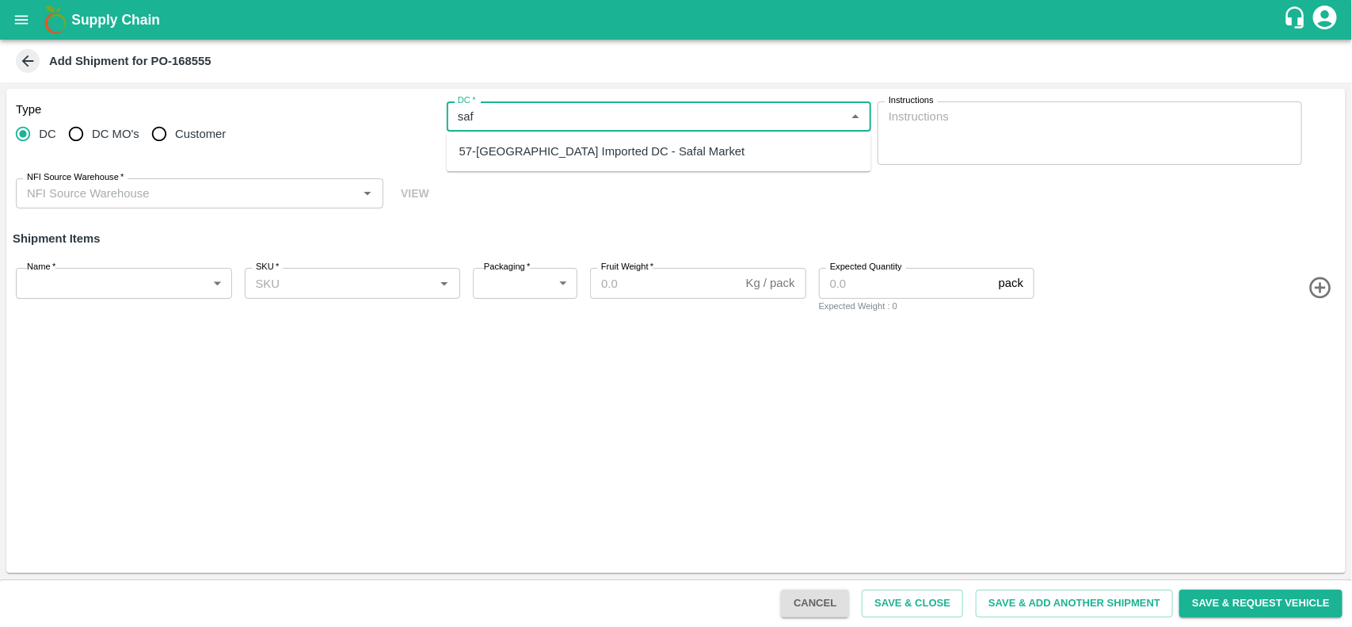
click at [481, 162] on div "57-Bangalore Imported DC - Safal Market" at bounding box center [659, 151] width 425 height 27
type input "57-Bangalore Imported DC - Safal Market"
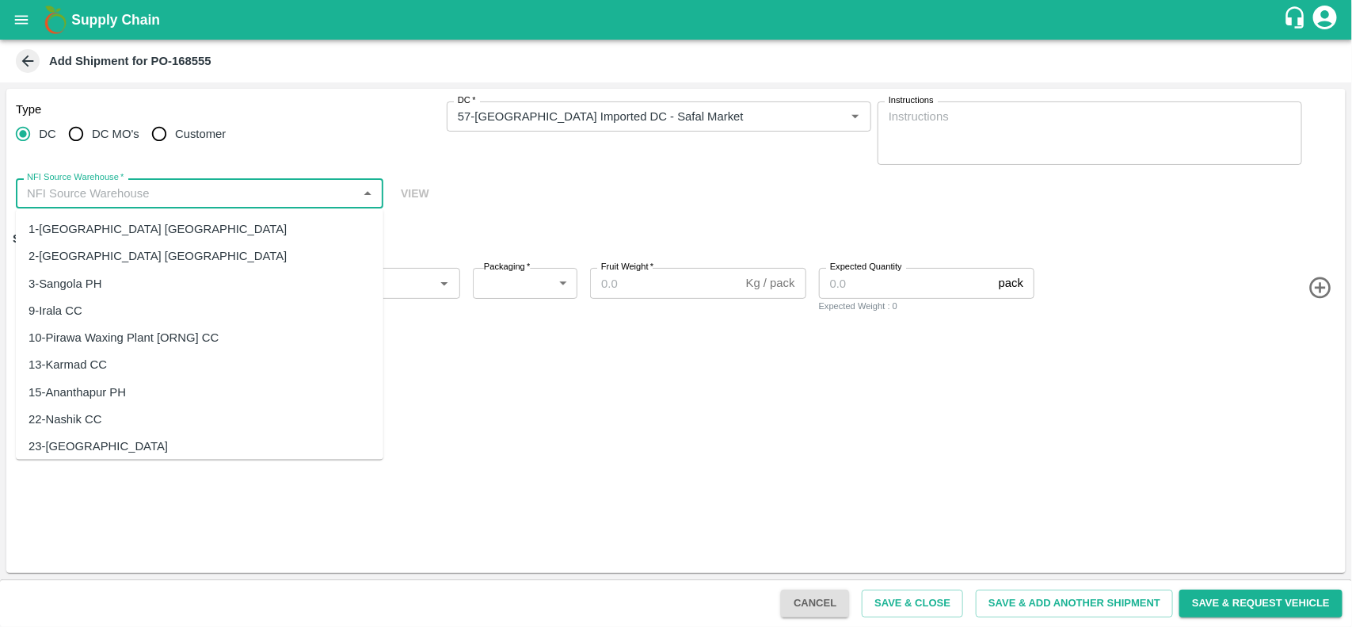
click at [210, 184] on input "NFI Source Warehouse   *" at bounding box center [187, 193] width 332 height 21
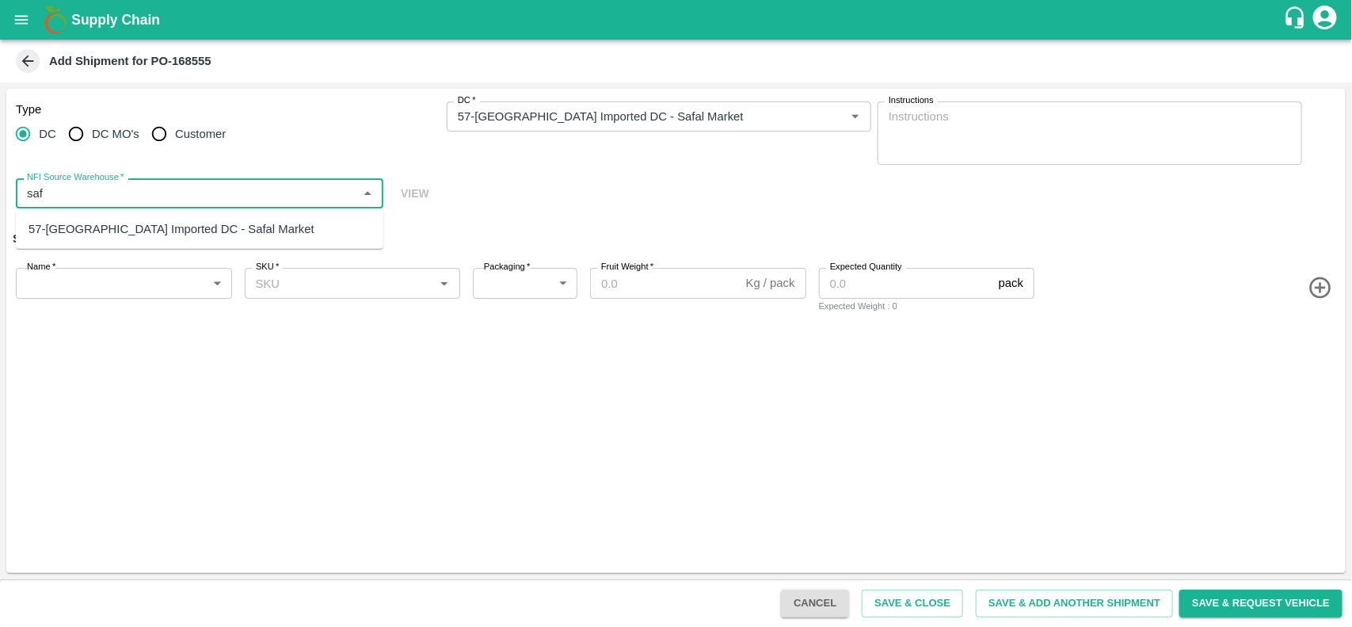
click at [198, 236] on div "57-Bangalore Imported DC - Safal Market" at bounding box center [172, 228] width 286 height 17
type input "57-Bangalore Imported DC - Safal Market"
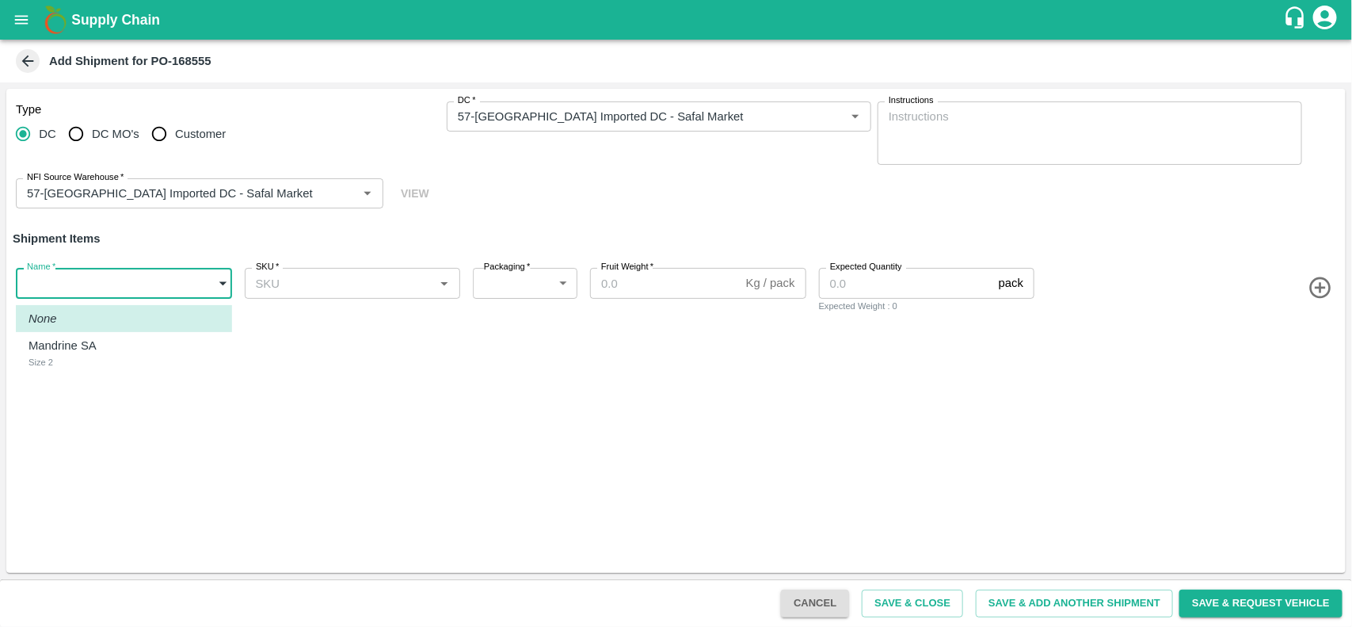
click at [99, 294] on body "Supply Chain Add Shipment for PO-168555 Type DC DC MO's Customer DC   * DC   * …" at bounding box center [676, 313] width 1352 height 627
click at [84, 352] on p "Mandrine SA" at bounding box center [63, 345] width 68 height 17
type input "1899048"
type input "276"
type input "10"
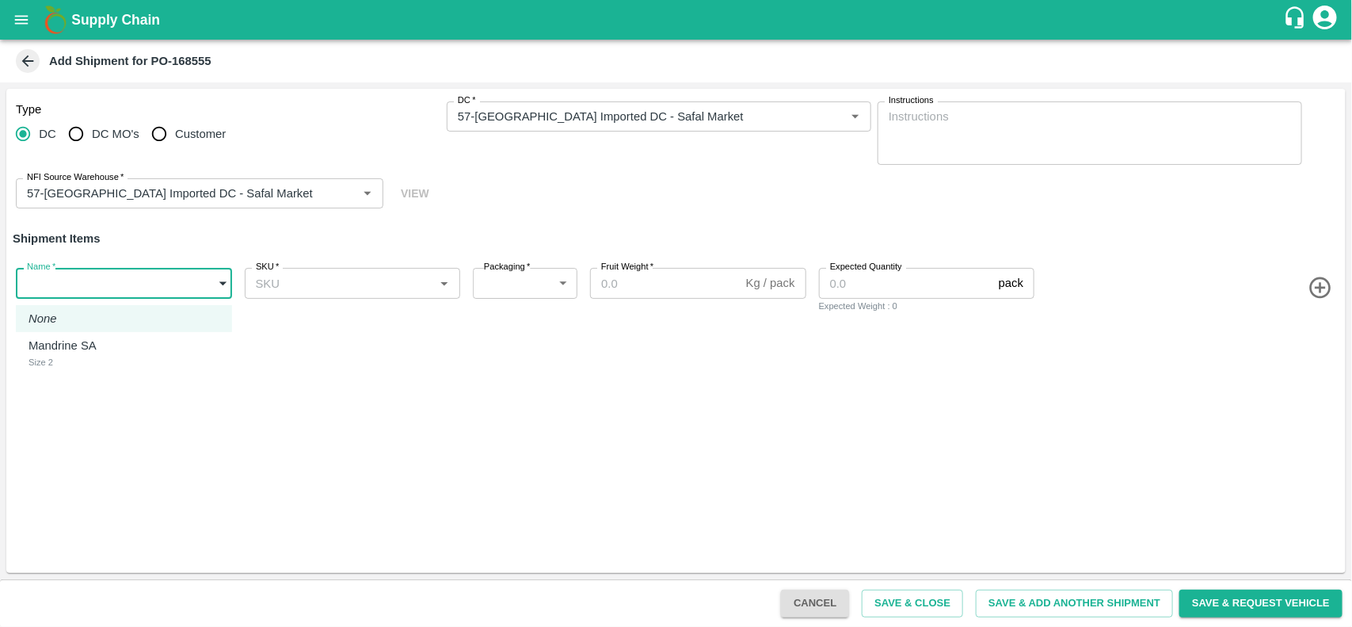
type input "200"
click at [297, 271] on div "SKU   *" at bounding box center [353, 283] width 216 height 30
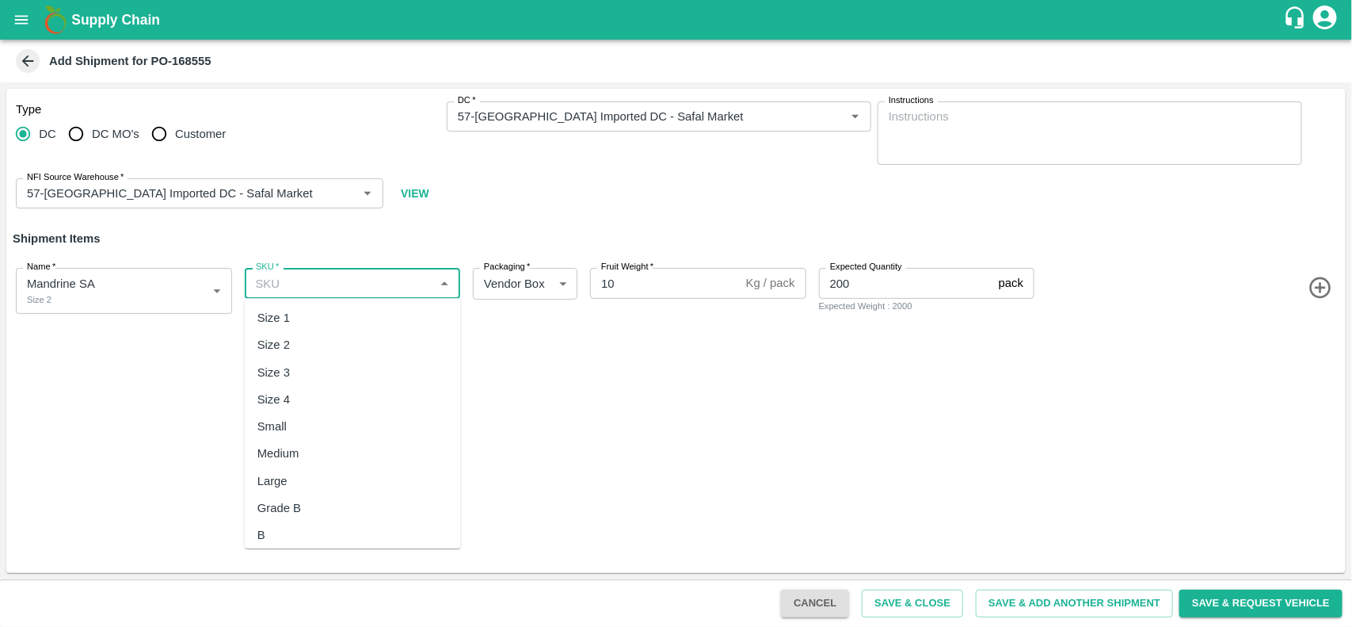
click at [281, 337] on div "Size 2" at bounding box center [273, 345] width 32 height 17
type input "Size 2"
click at [907, 600] on button "Save & Close" at bounding box center [912, 603] width 101 height 28
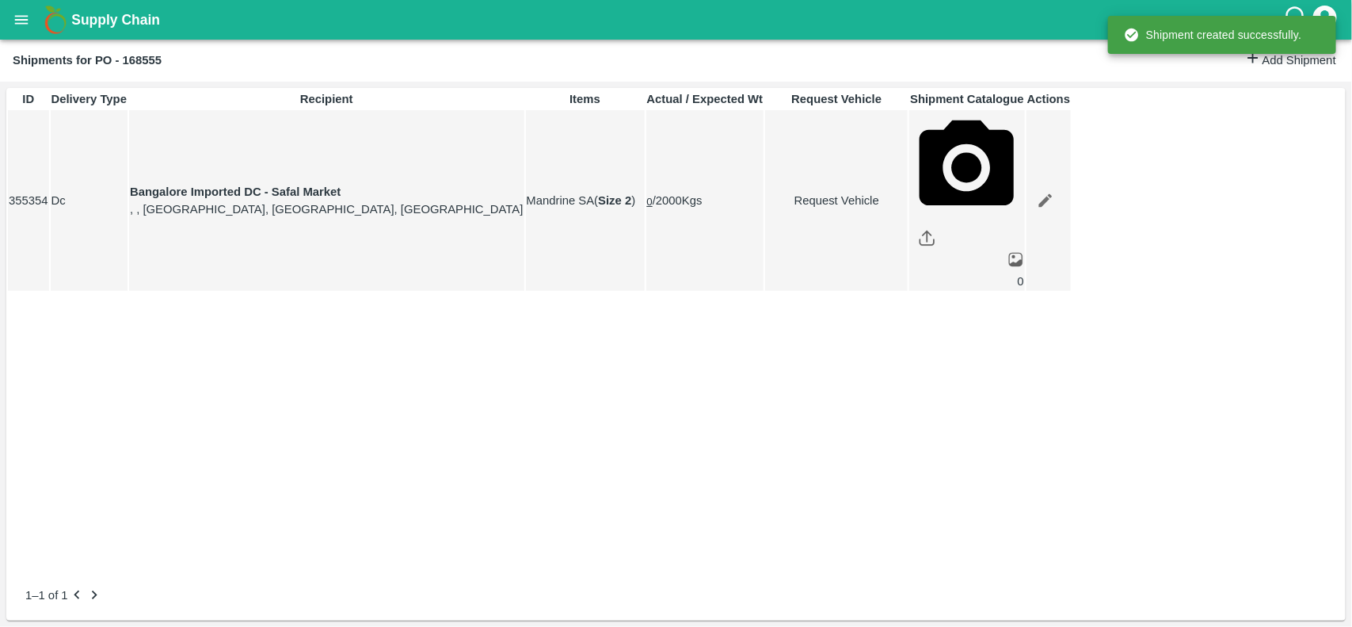
click at [32, 32] on button "open drawer" at bounding box center [21, 20] width 36 height 36
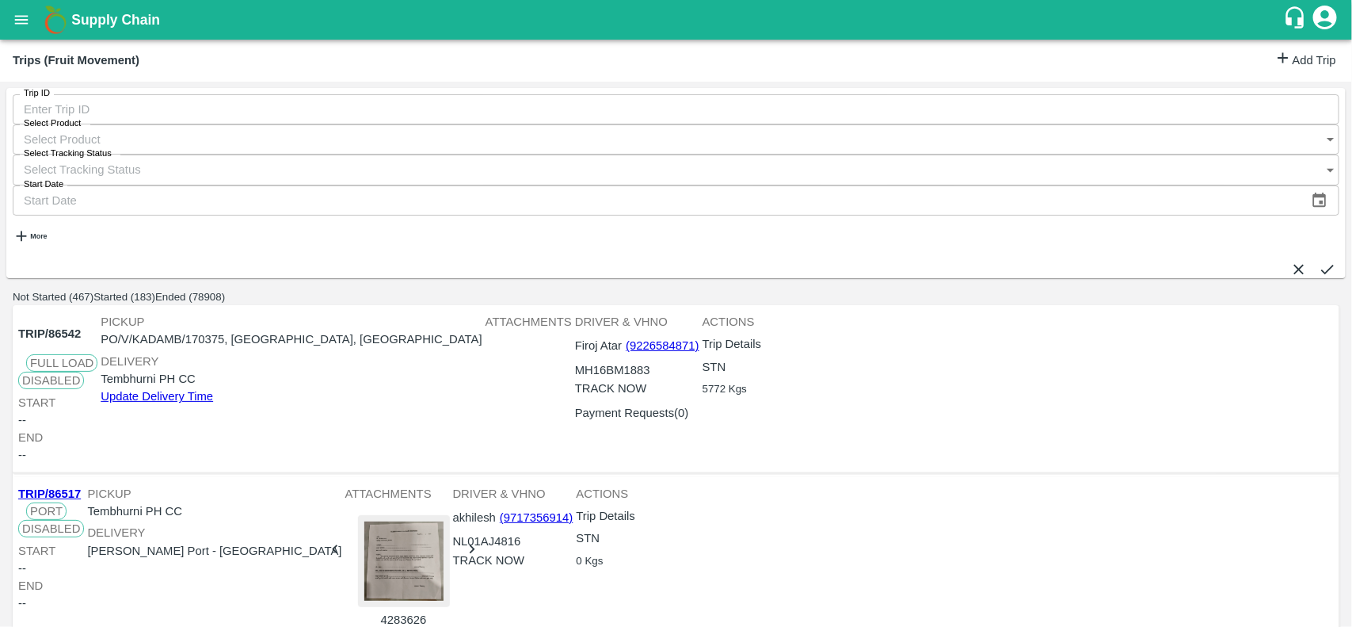
click at [1274, 55] on icon at bounding box center [1282, 57] width 17 height 17
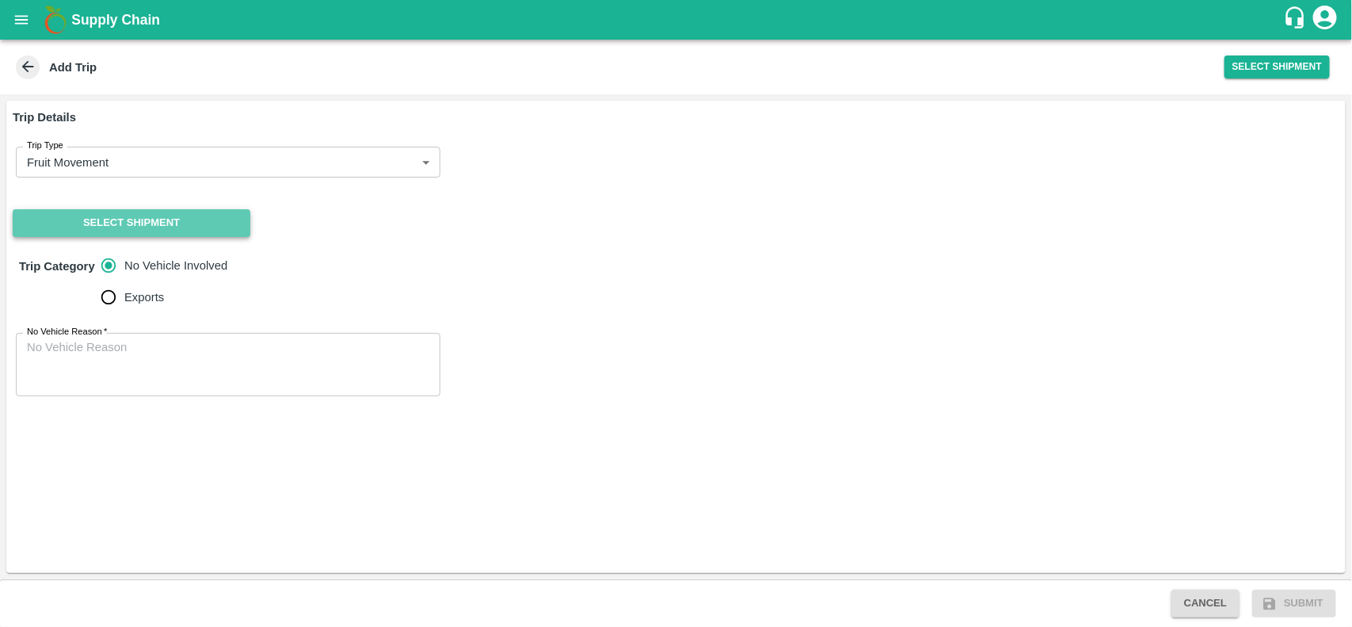
click at [105, 223] on button "Select Shipment" at bounding box center [132, 223] width 238 height 28
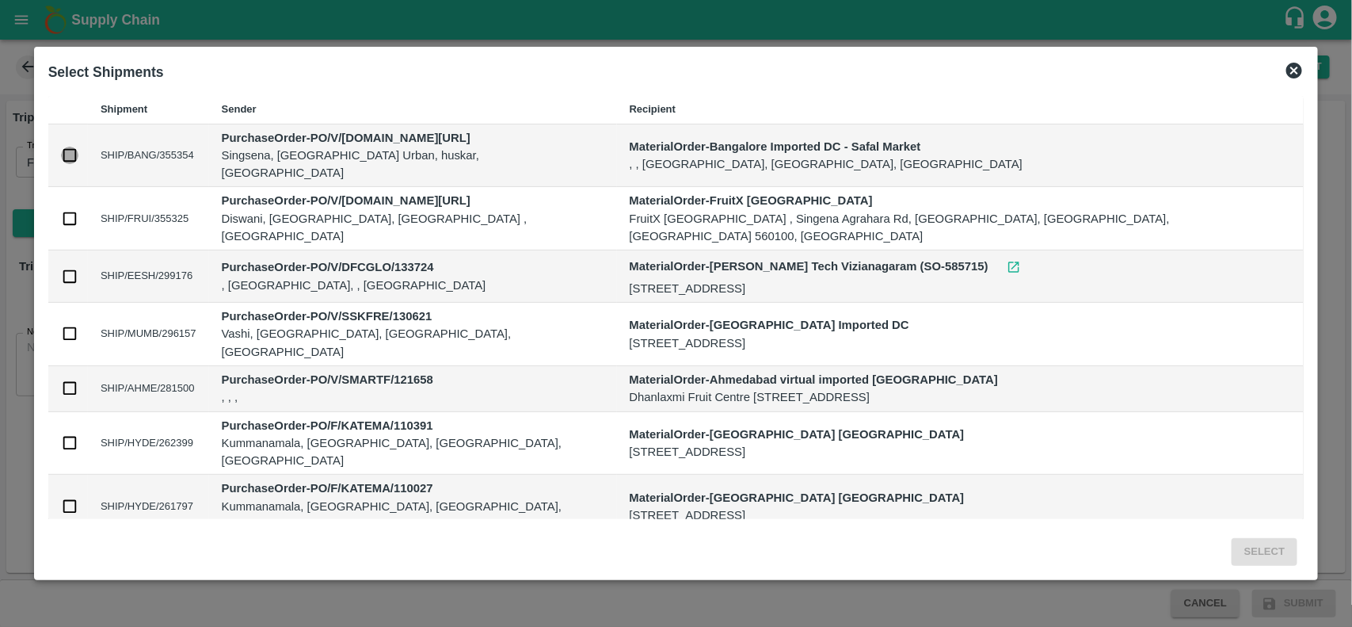
click at [78, 147] on input "checkbox" at bounding box center [69, 155] width 17 height 17
checkbox input "true"
click at [1232, 543] on button "Select" at bounding box center [1265, 552] width 66 height 28
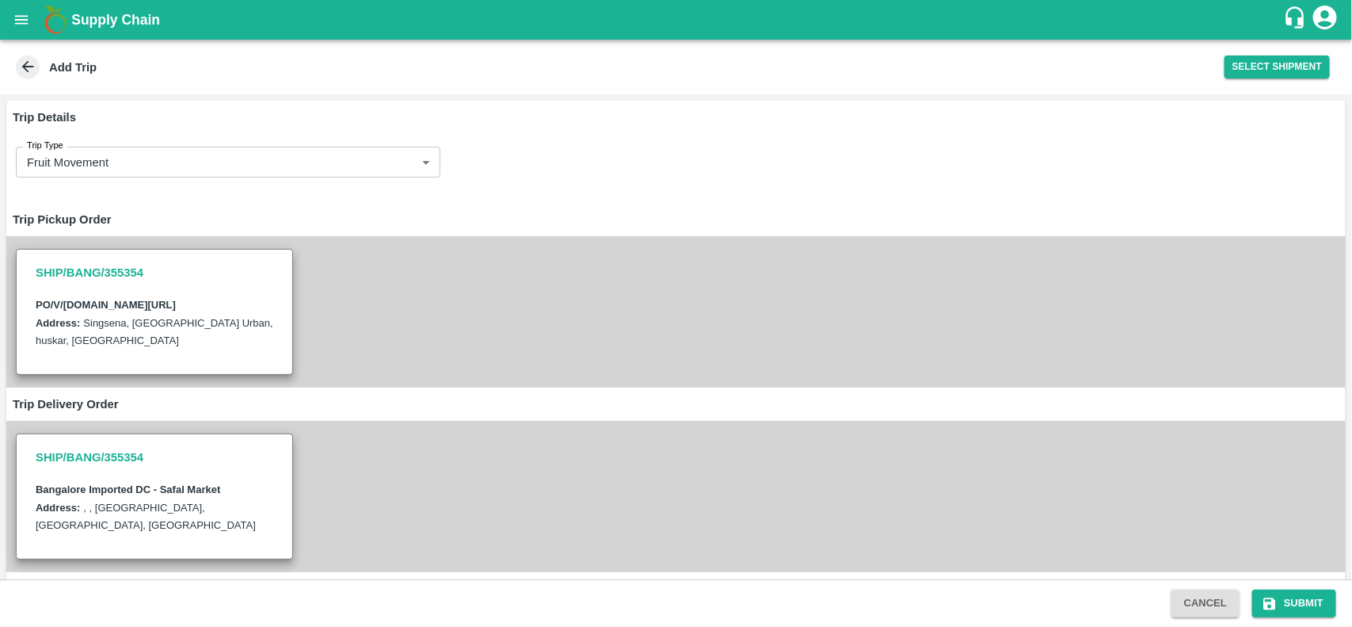
scroll to position [178, 0]
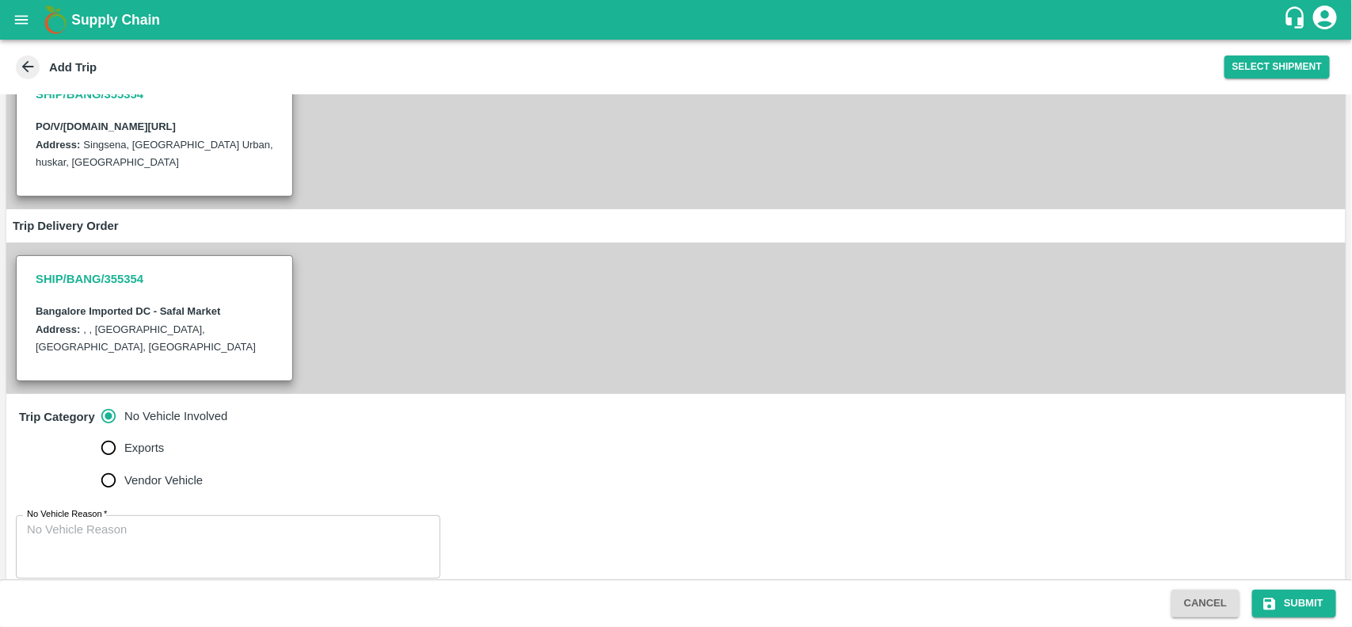
click at [157, 515] on div "x No Vehicle Reason" at bounding box center [228, 546] width 425 height 63
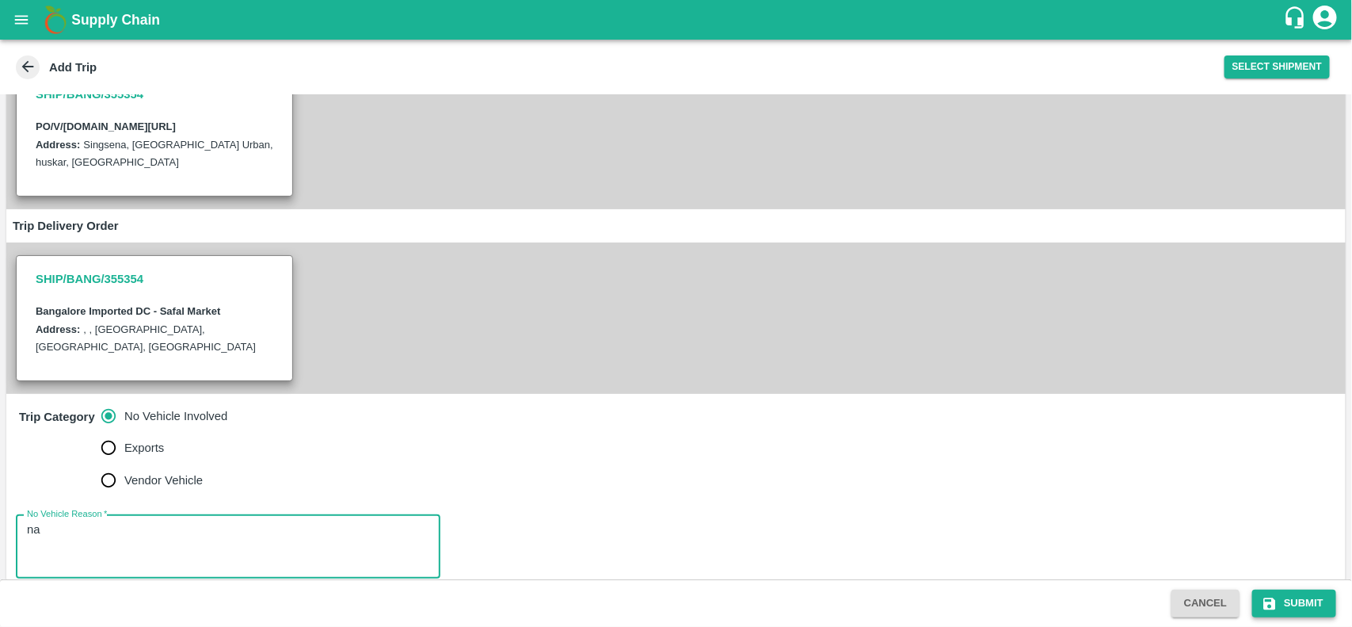
type textarea "na"
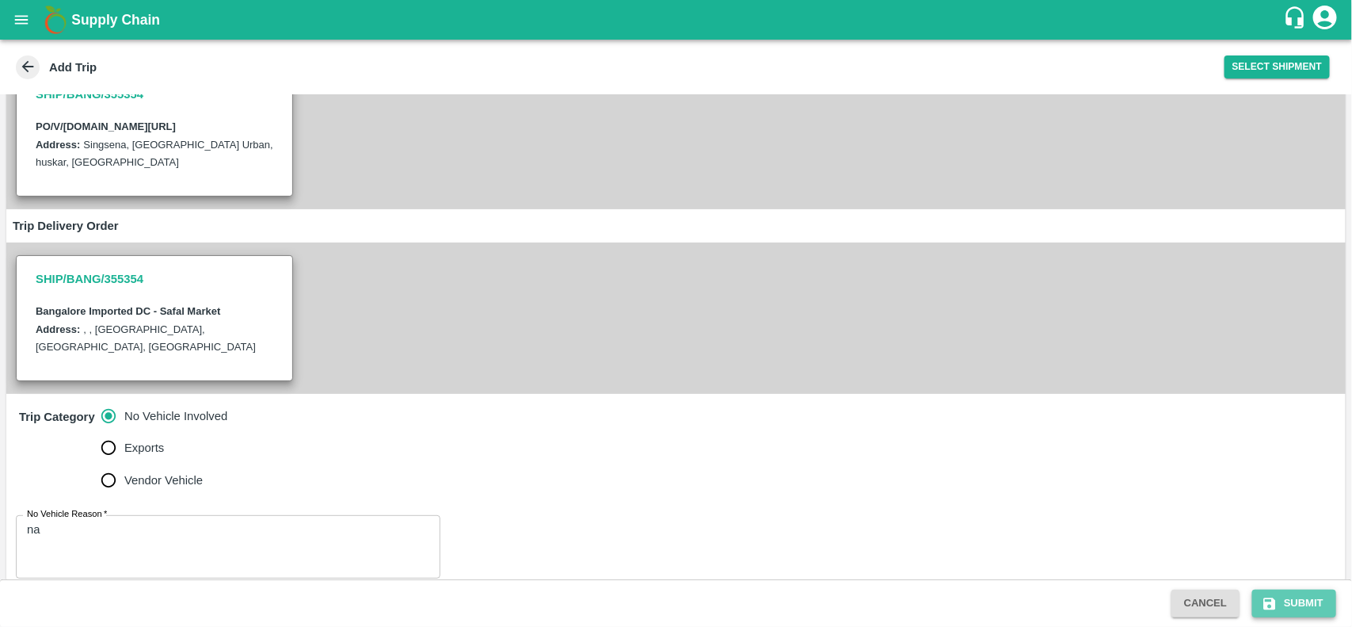
click at [1297, 615] on button "Submit" at bounding box center [1294, 603] width 84 height 28
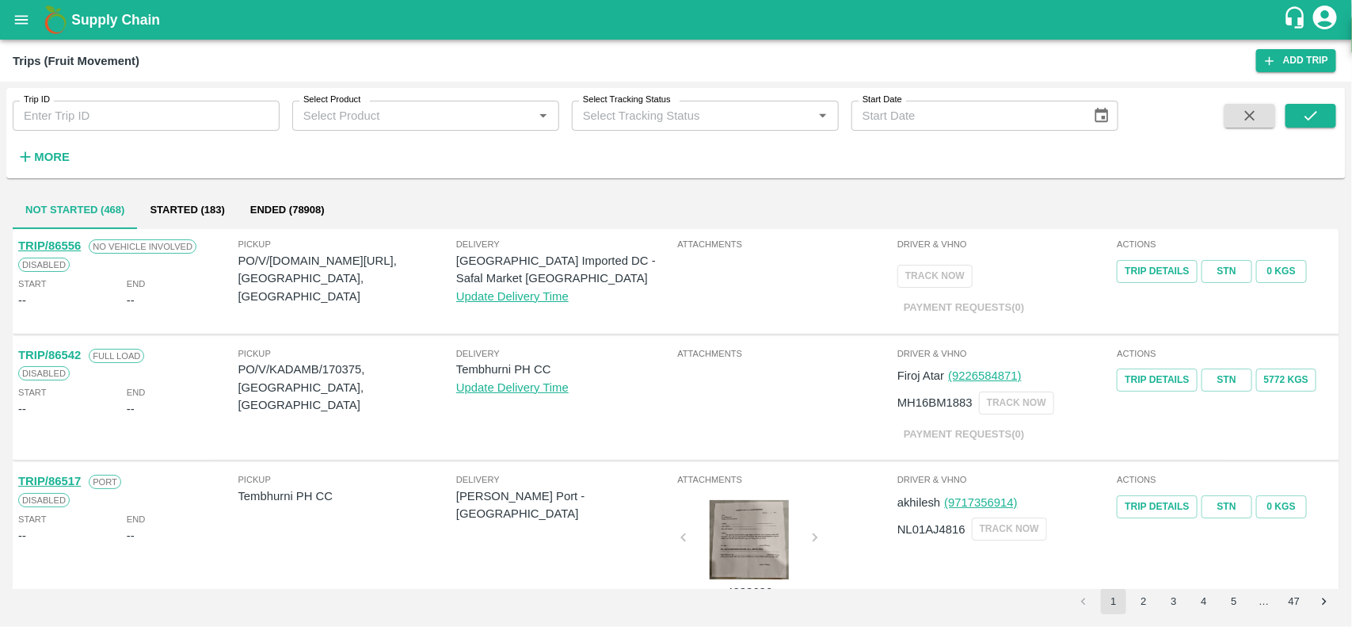
click at [319, 264] on p "PO/V/I.G.IN/168555, Bangalore Division, Karnataka" at bounding box center [347, 278] width 218 height 53
copy p "168555"
click at [21, 28] on icon "open drawer" at bounding box center [21, 19] width 17 height 17
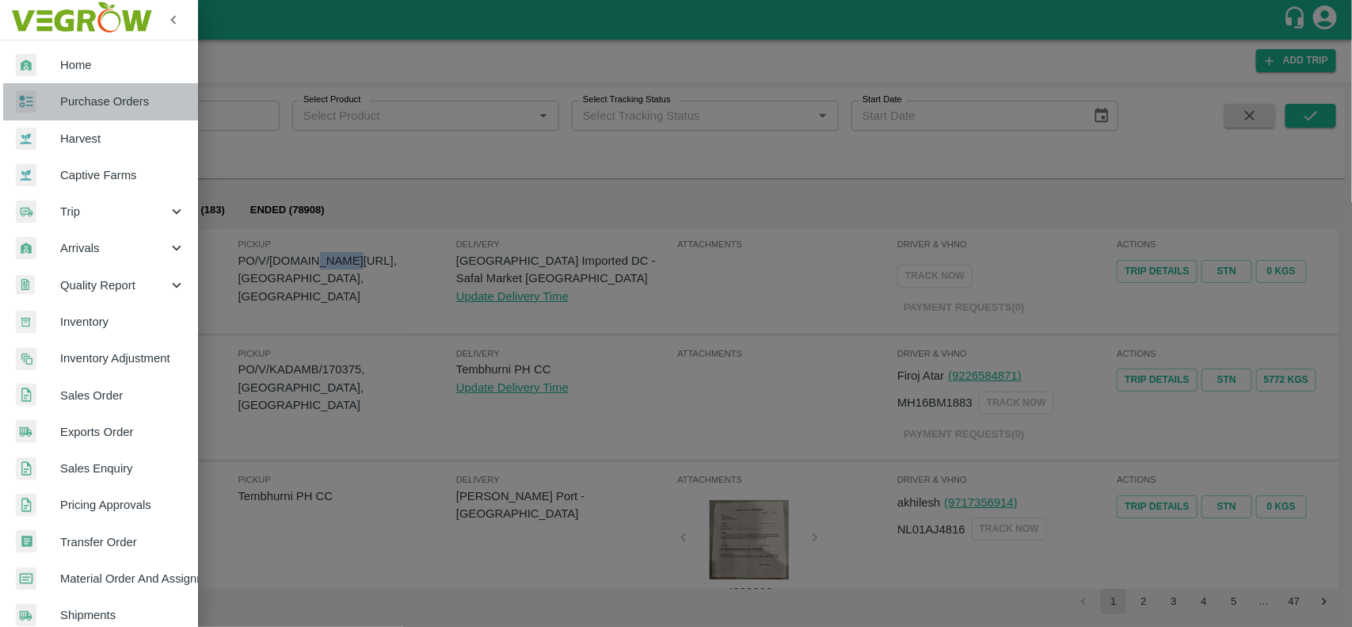
click at [100, 101] on span "Purchase Orders" at bounding box center [122, 101] width 125 height 17
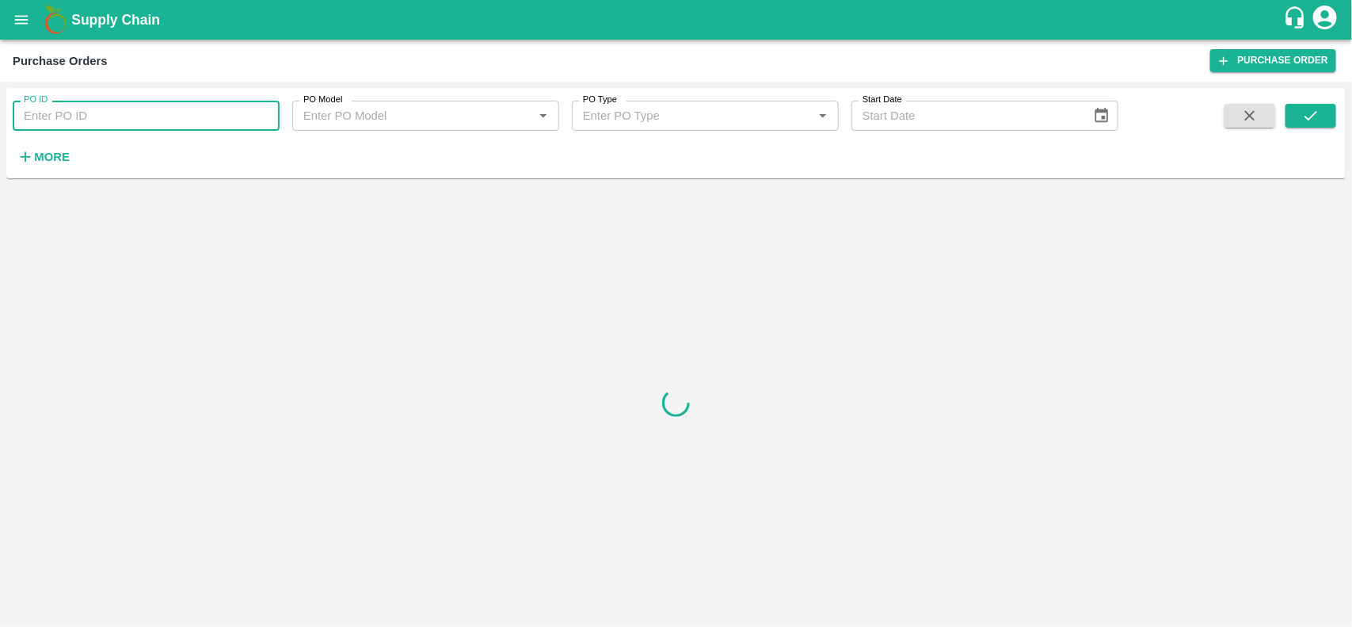
click at [108, 115] on input "PO ID" at bounding box center [146, 116] width 267 height 30
paste input "168555"
type input "168555"
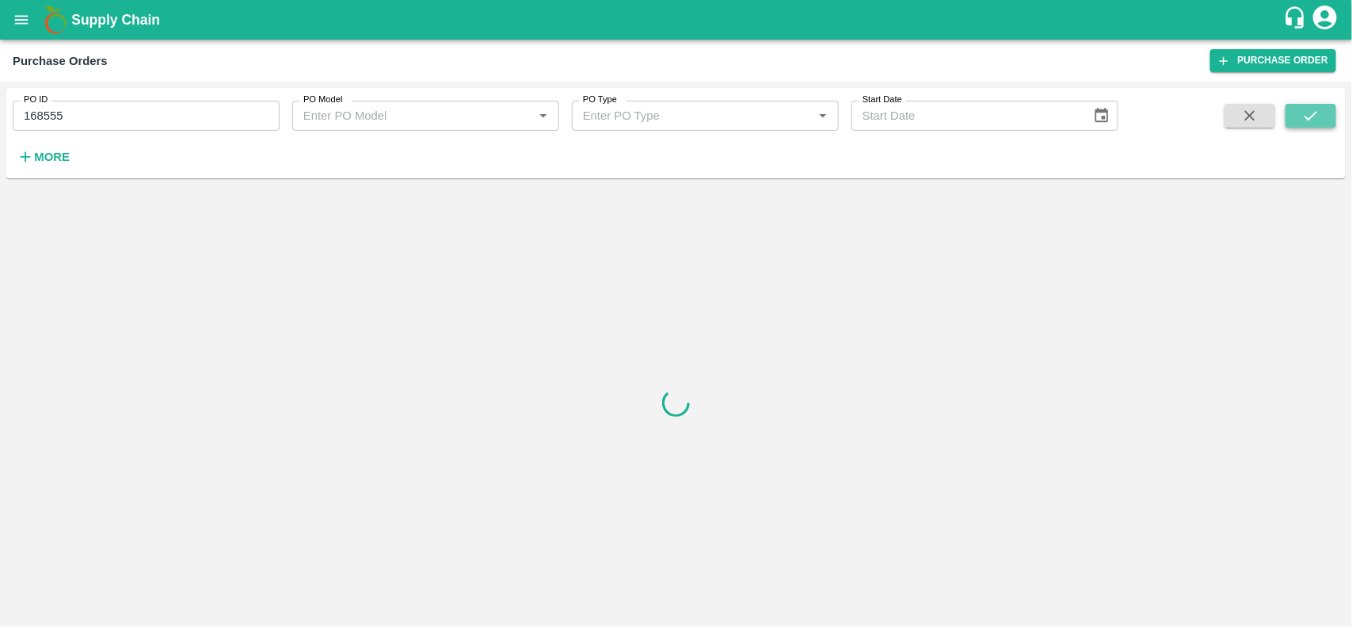
click at [1309, 109] on icon "submit" at bounding box center [1310, 115] width 17 height 17
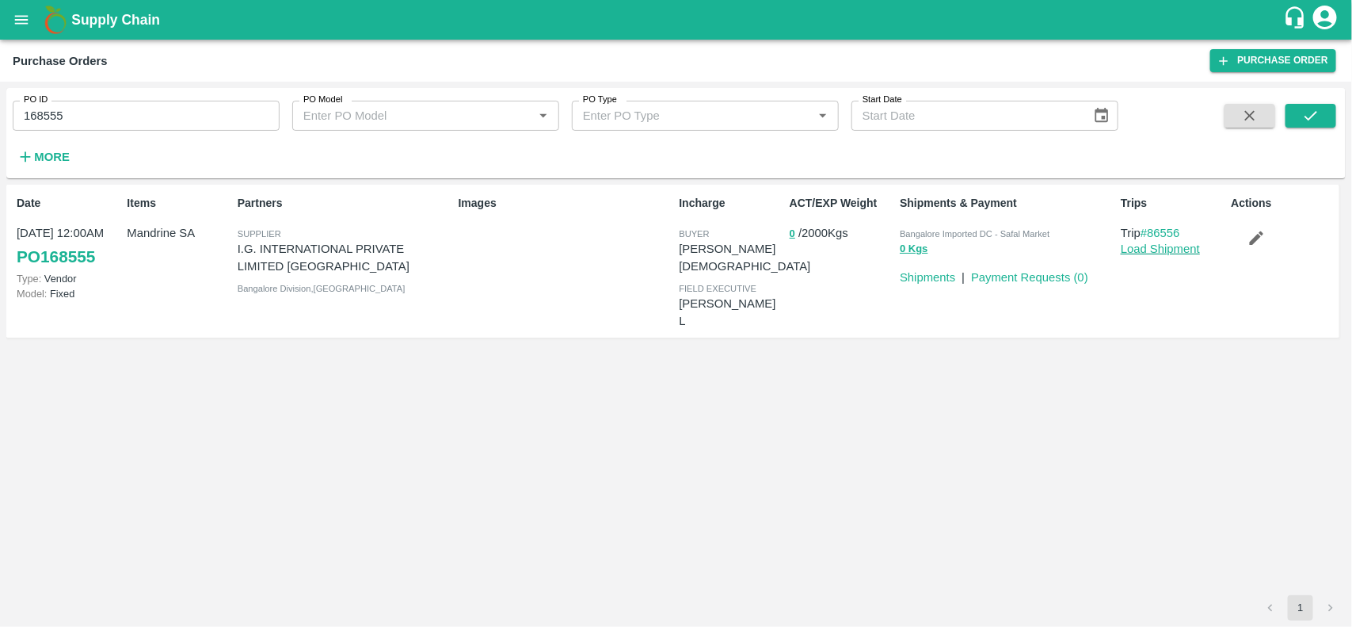
click at [1145, 250] on link "Load Shipment" at bounding box center [1160, 248] width 79 height 13
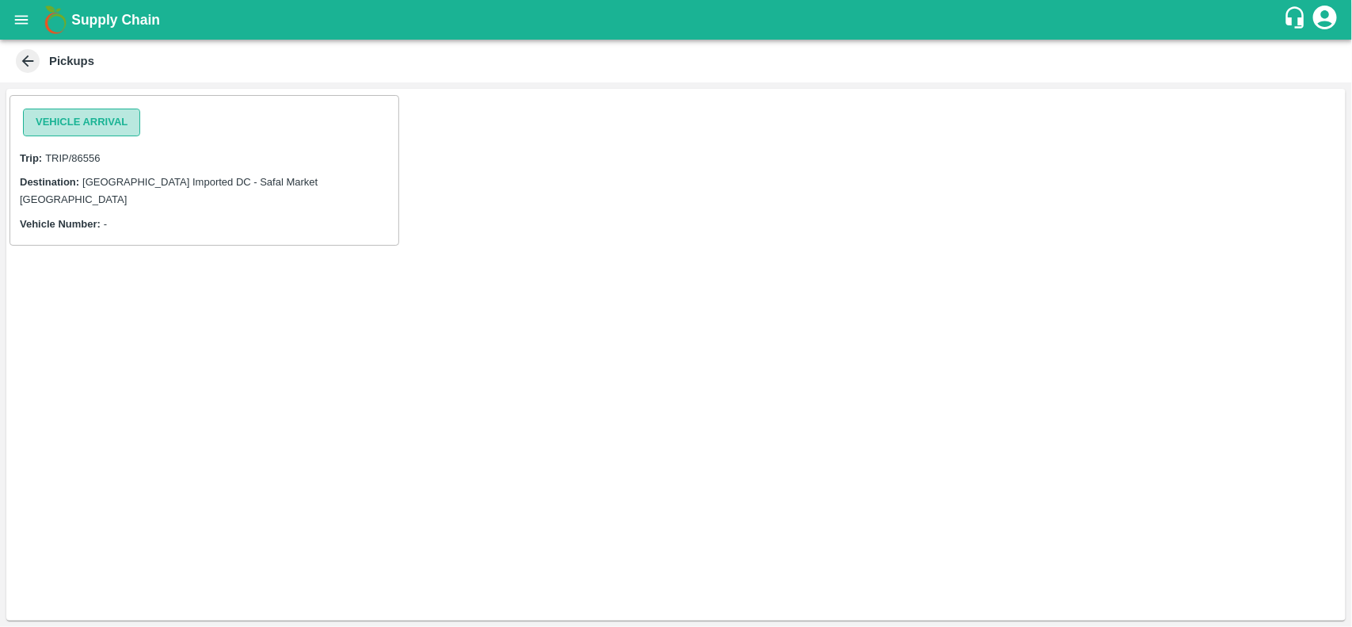
click at [61, 128] on button "Vehicle Arrival" at bounding box center [81, 123] width 117 height 28
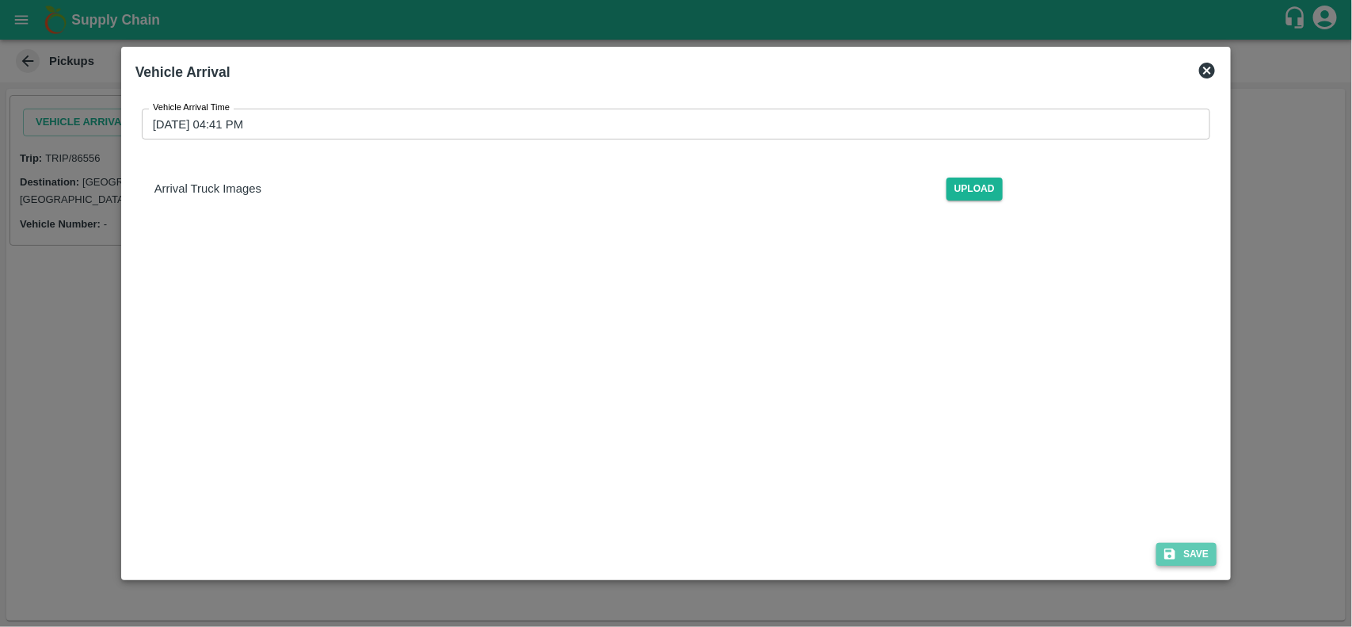
click at [1184, 552] on button "Save" at bounding box center [1186, 554] width 60 height 23
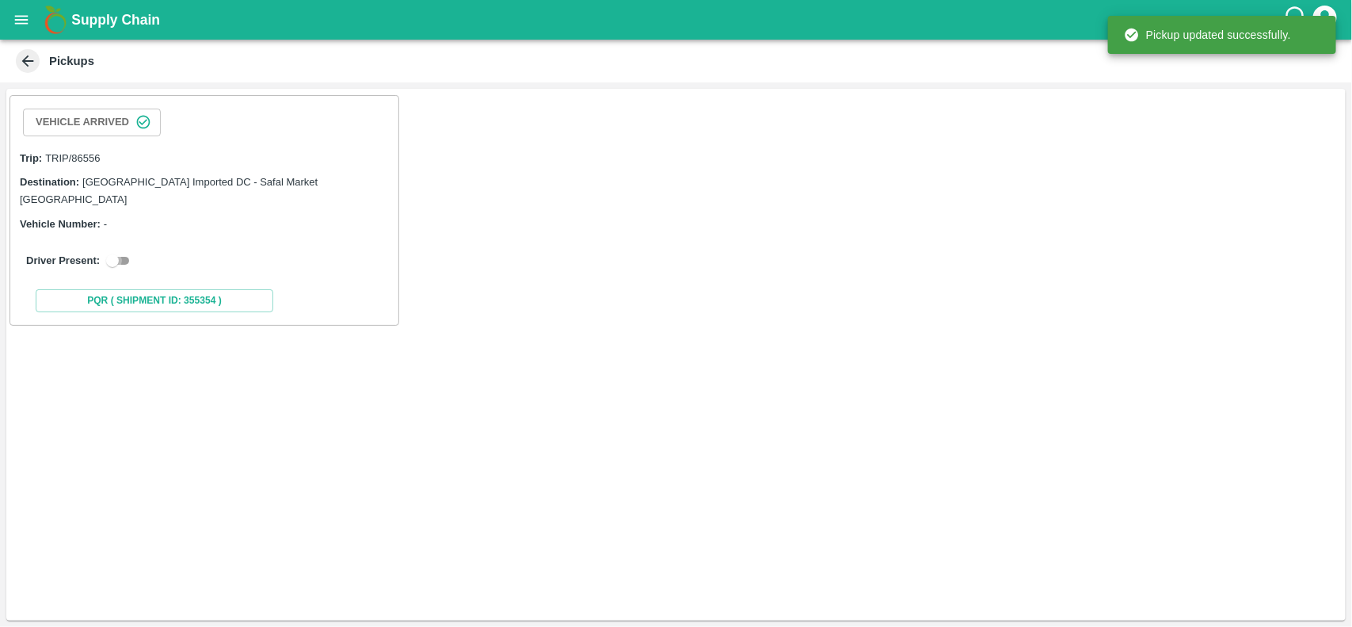
click at [124, 251] on input "checkbox" at bounding box center [112, 260] width 57 height 19
checkbox input "true"
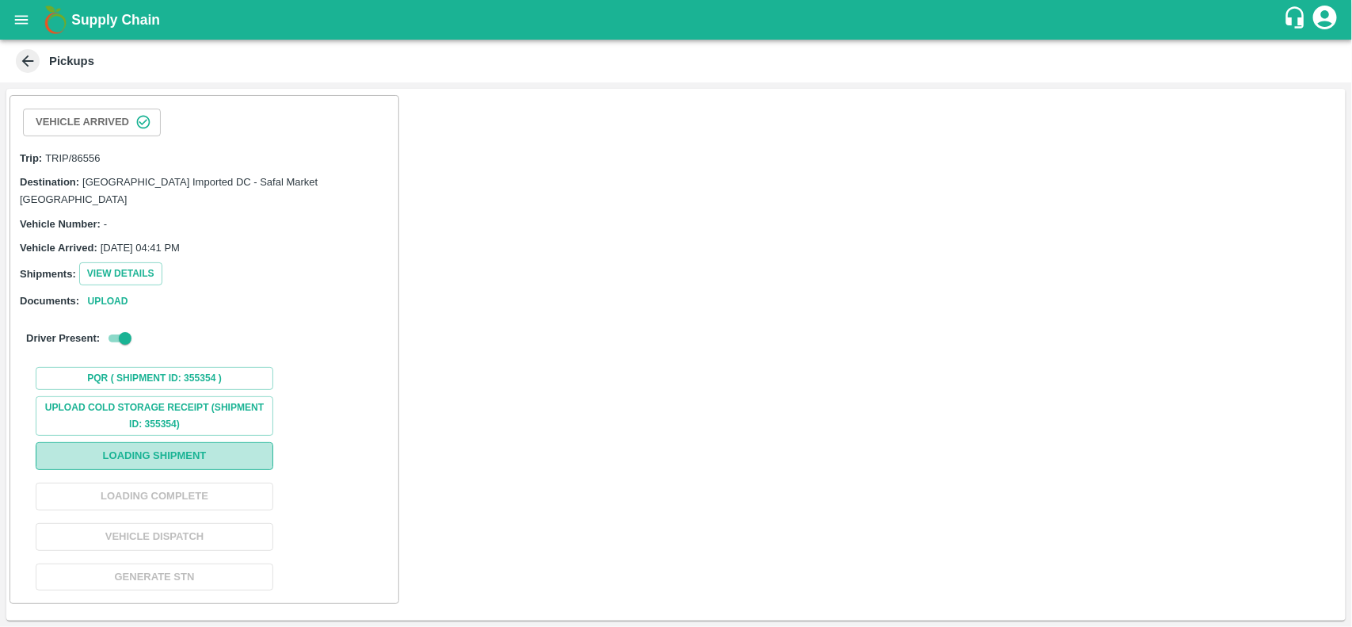
click at [199, 442] on button "Loading Shipment" at bounding box center [155, 456] width 238 height 28
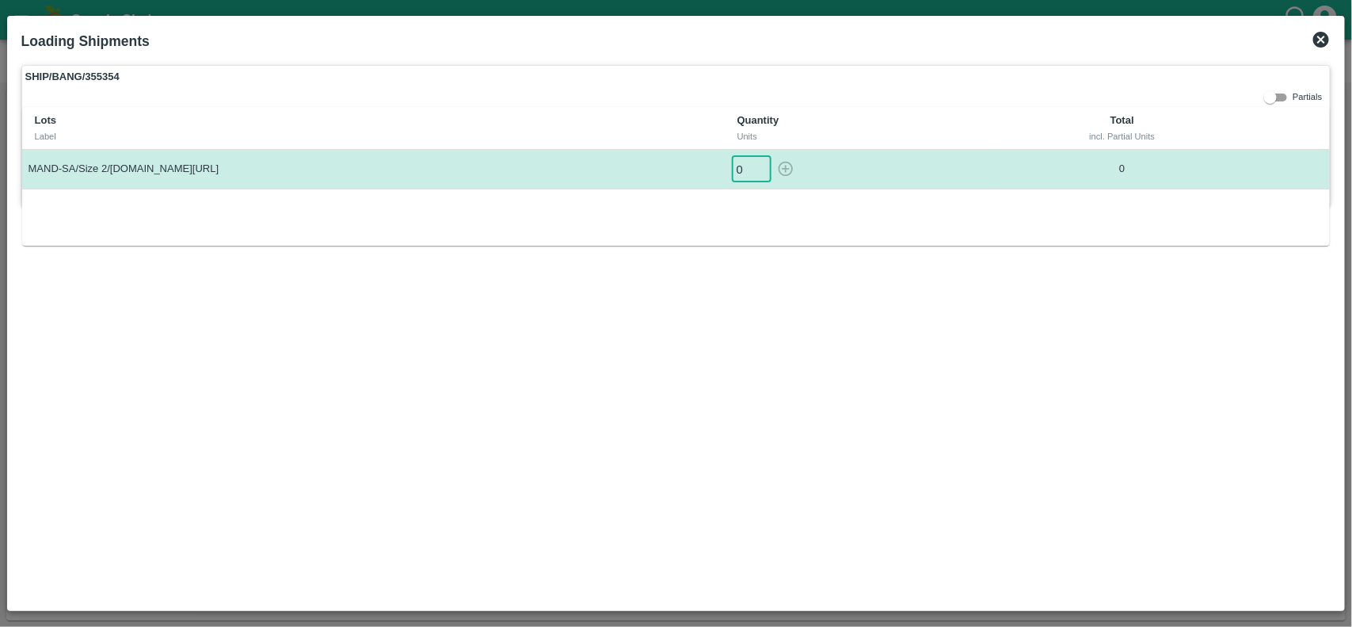
click at [772, 173] on input "0" at bounding box center [752, 169] width 40 height 26
click at [794, 173] on icon "button" at bounding box center [785, 168] width 17 height 17
type input "0"
click at [1324, 42] on icon at bounding box center [1321, 40] width 16 height 16
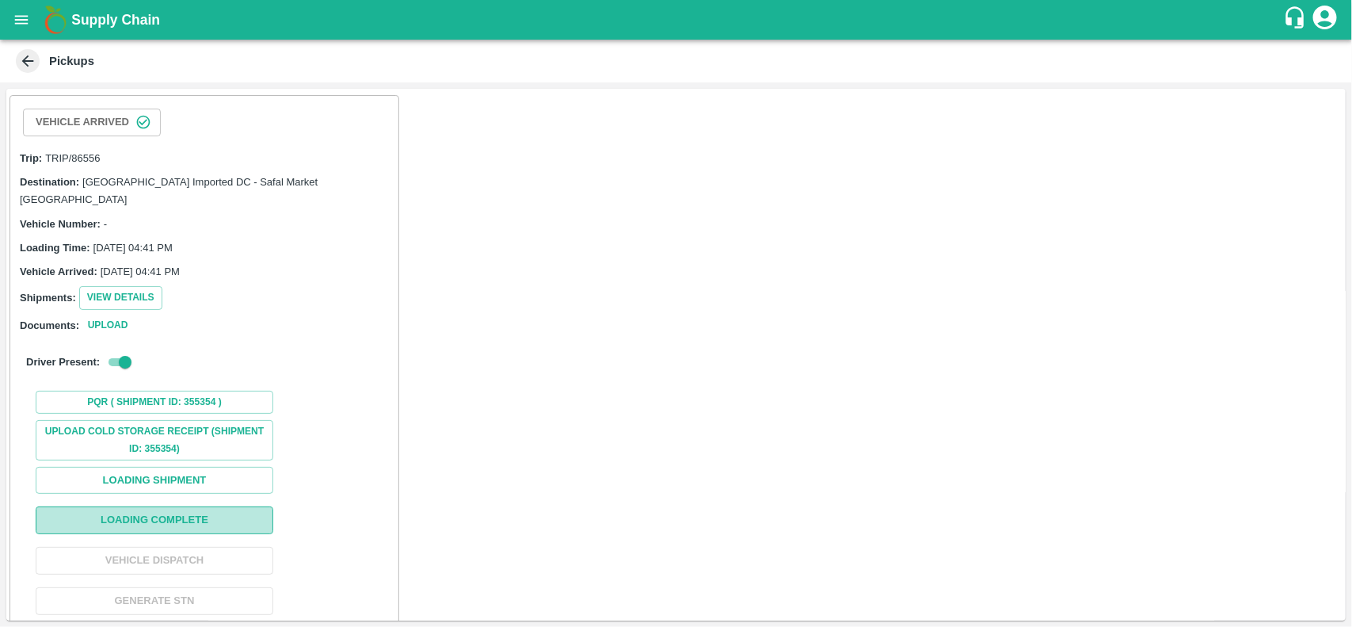
click at [174, 506] on button "Loading Complete" at bounding box center [155, 520] width 238 height 28
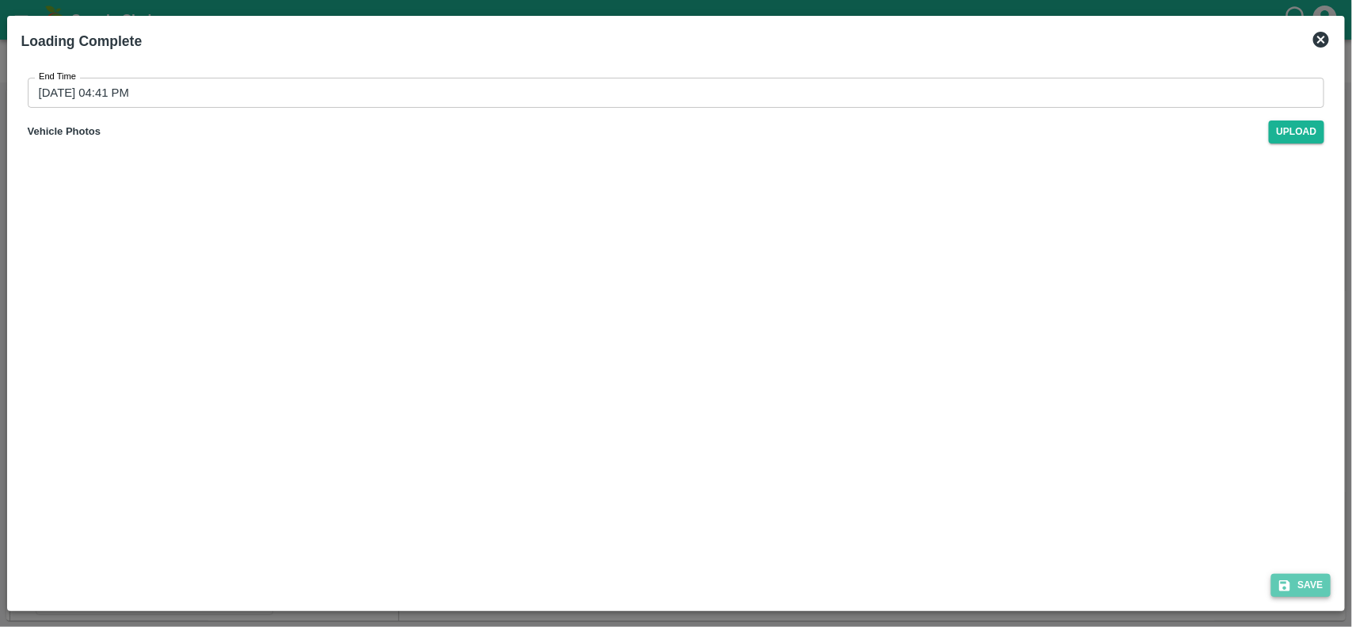
click at [1293, 592] on button "Save" at bounding box center [1301, 584] width 60 height 23
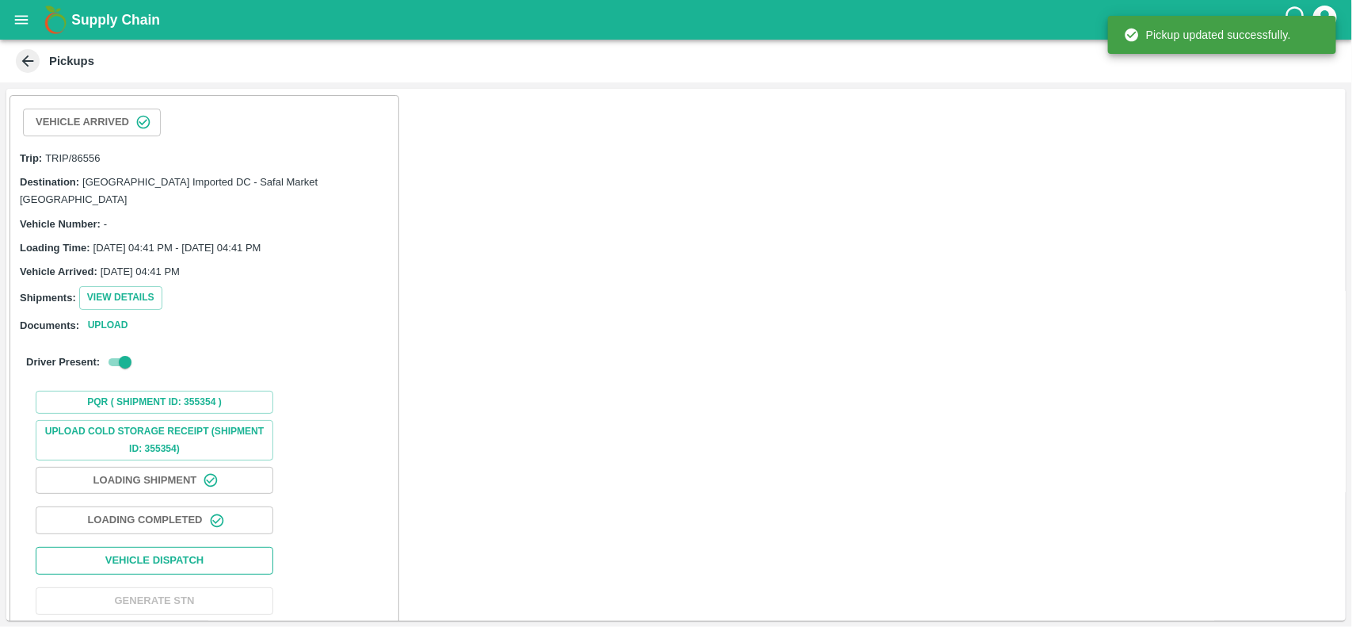
click at [227, 547] on button "Vehicle Dispatch" at bounding box center [155, 561] width 238 height 28
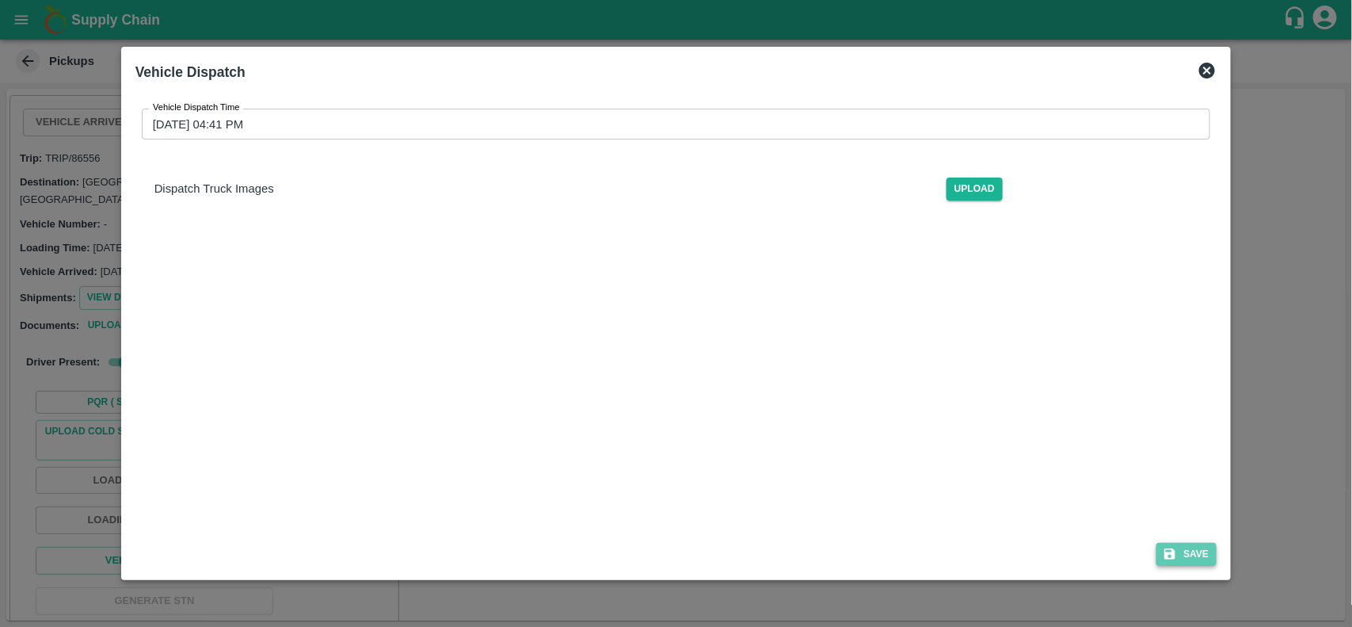
click at [1168, 551] on icon "submit" at bounding box center [1170, 554] width 14 height 14
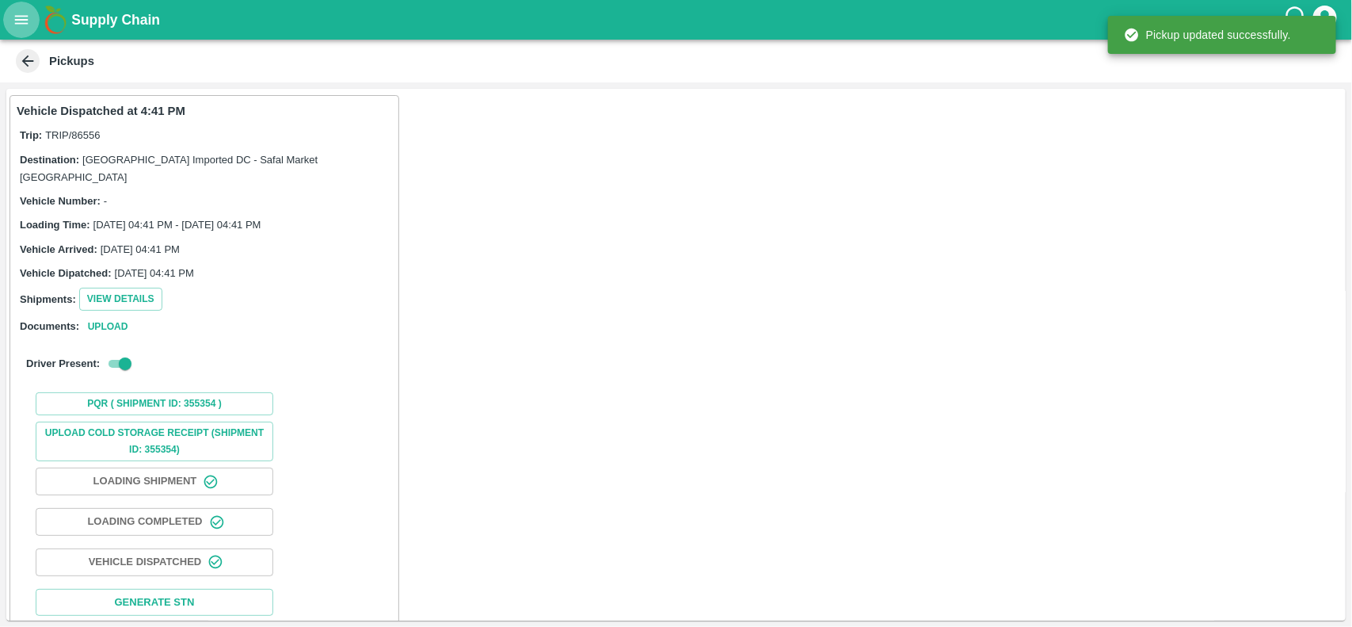
click at [9, 13] on button "open drawer" at bounding box center [21, 20] width 36 height 36
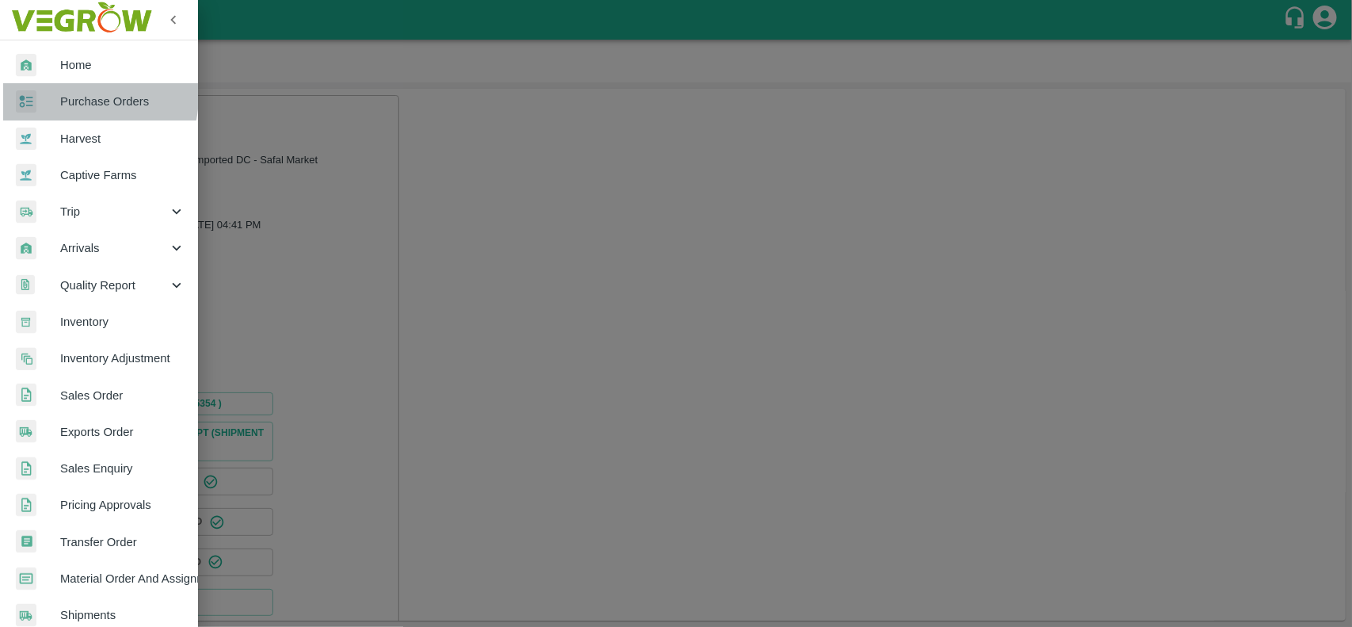
click at [78, 96] on span "Purchase Orders" at bounding box center [122, 101] width 125 height 17
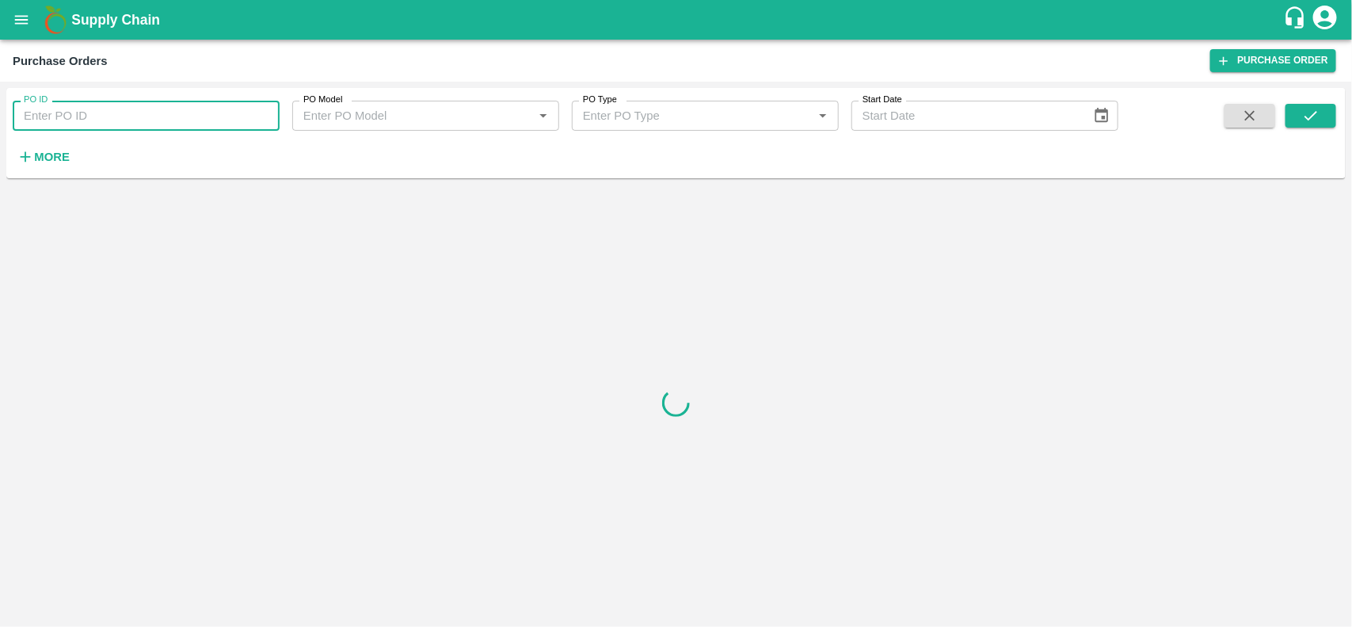
click at [93, 115] on input "PO ID" at bounding box center [146, 116] width 267 height 30
paste input "168555"
type input "168555"
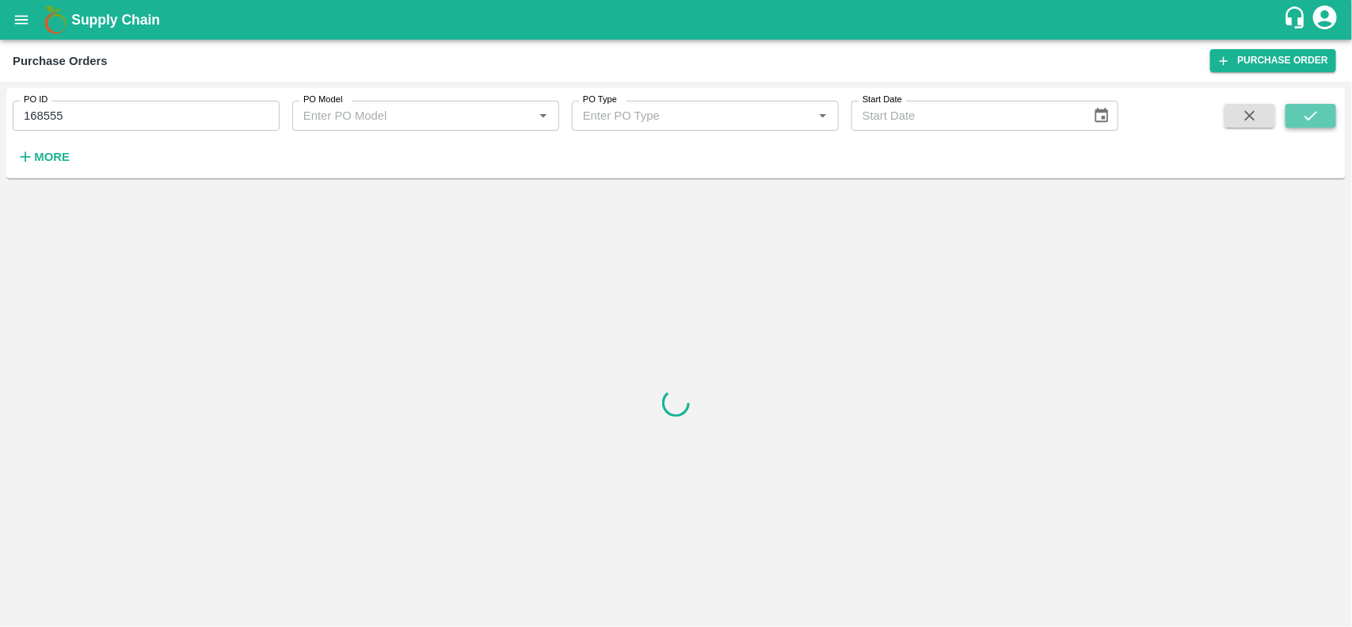
click at [1331, 113] on button "submit" at bounding box center [1311, 116] width 51 height 24
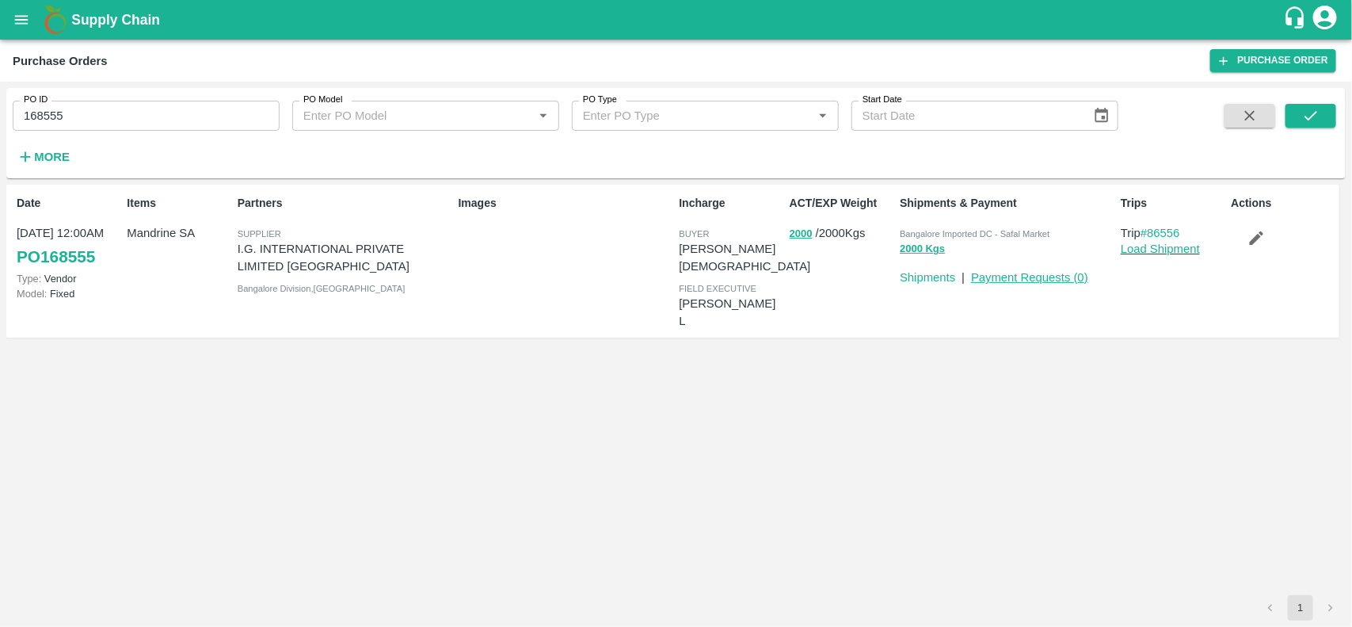
click at [1054, 271] on link "Payment Requests ( 0 )" at bounding box center [1029, 277] width 117 height 13
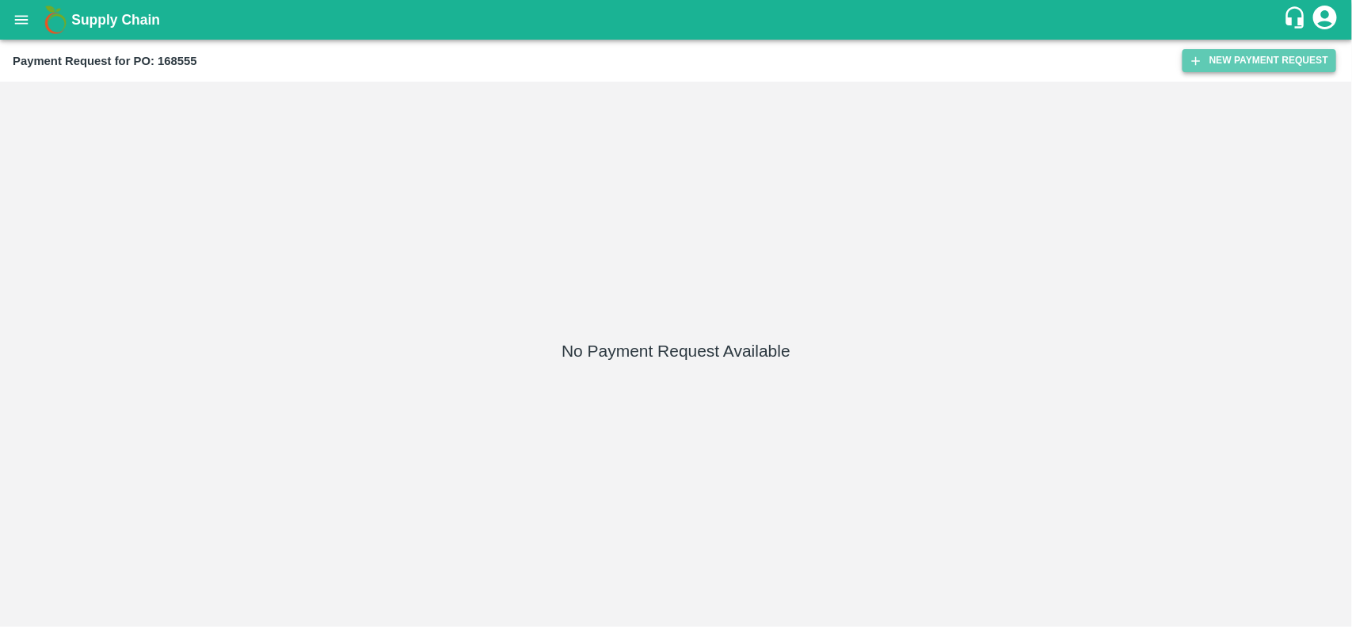
click at [1287, 64] on button "New Payment Request" at bounding box center [1260, 60] width 154 height 23
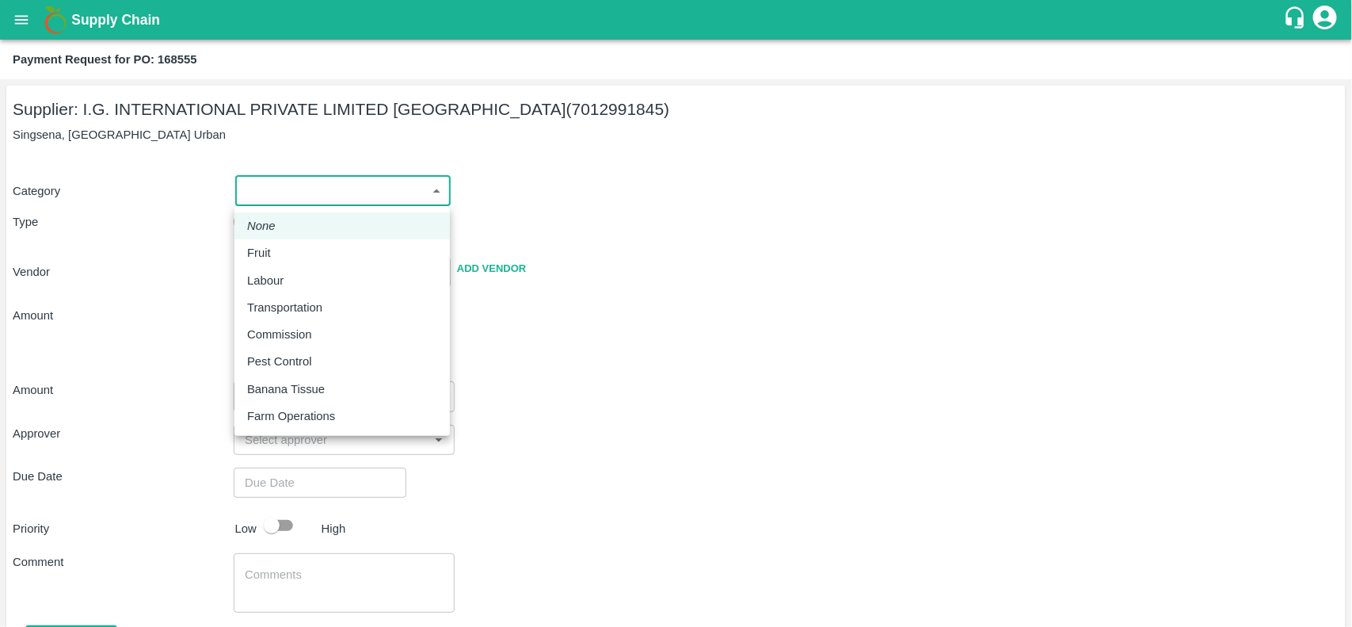
click at [291, 196] on body "Supply Chain Payment Request for PO: 168555 Supplier: I.G. INTERNATIONAL PRIVAT…" at bounding box center [676, 313] width 1352 height 627
click at [262, 244] on p "Fruit" at bounding box center [259, 252] width 24 height 17
type input "1"
type input "I.G. INTERNATIONAL PRIVATE LIMITED [GEOGRAPHIC_DATA] - 7012991845(Supplier)"
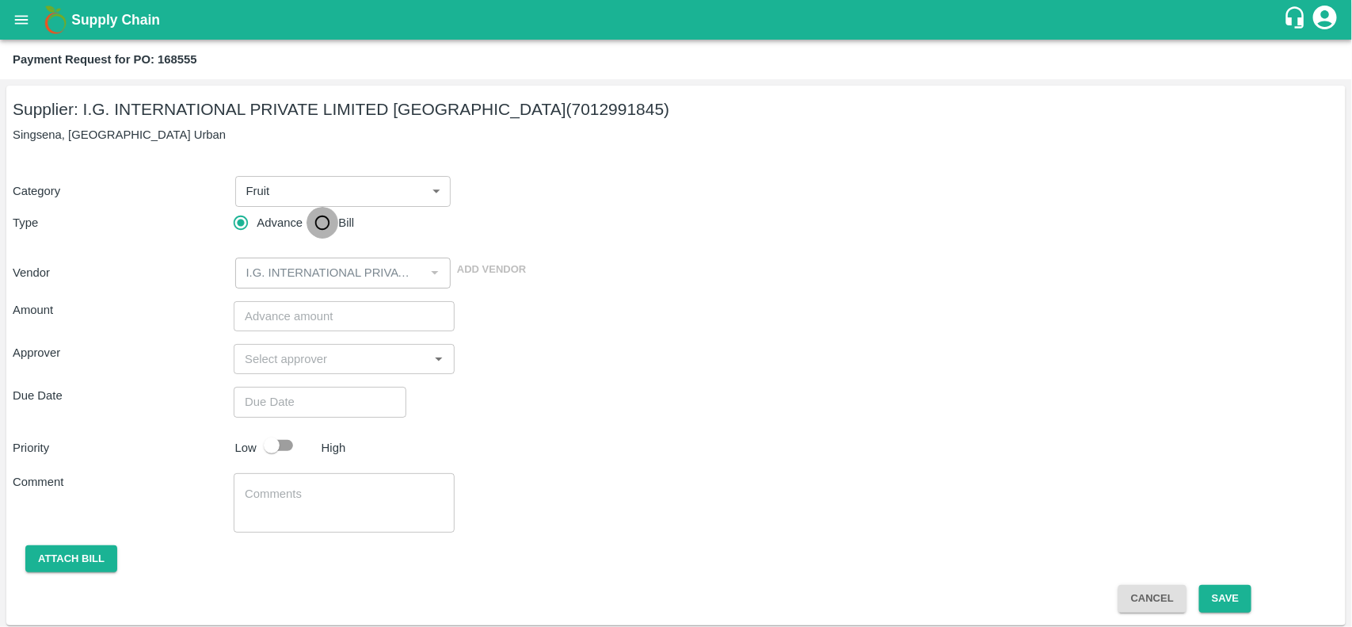
click at [322, 227] on input "Bill" at bounding box center [323, 223] width 32 height 32
radio input "true"
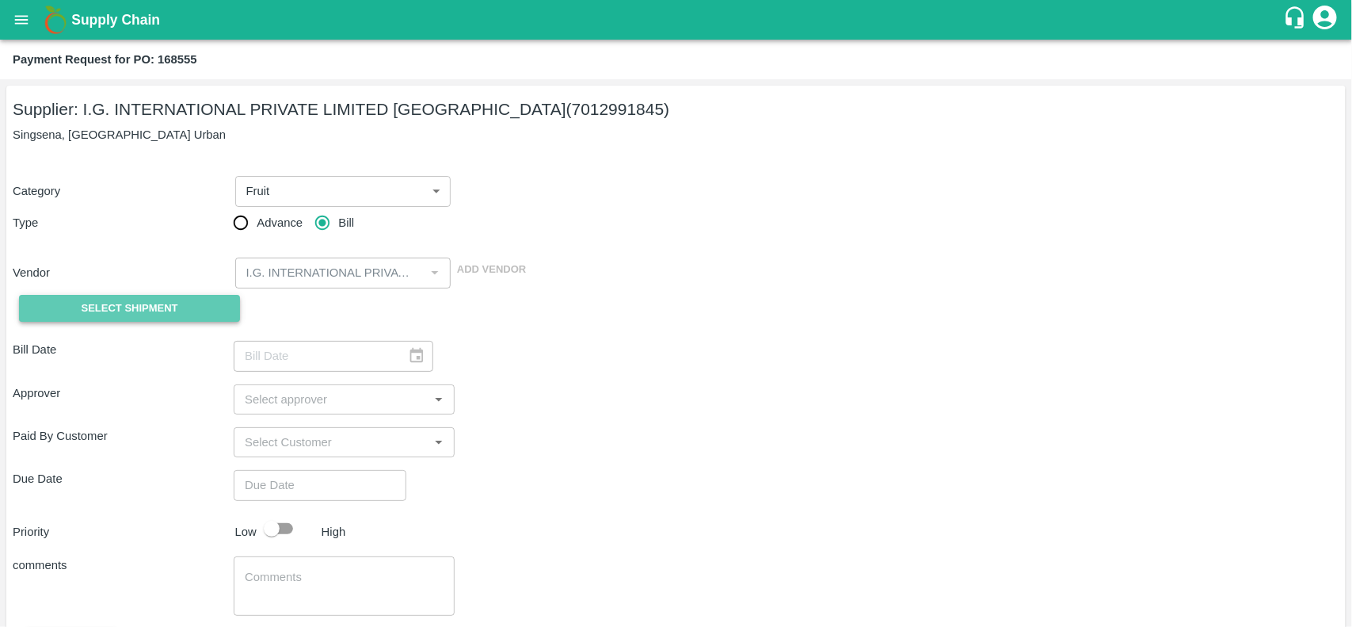
click at [93, 302] on span "Select Shipment" at bounding box center [130, 308] width 97 height 18
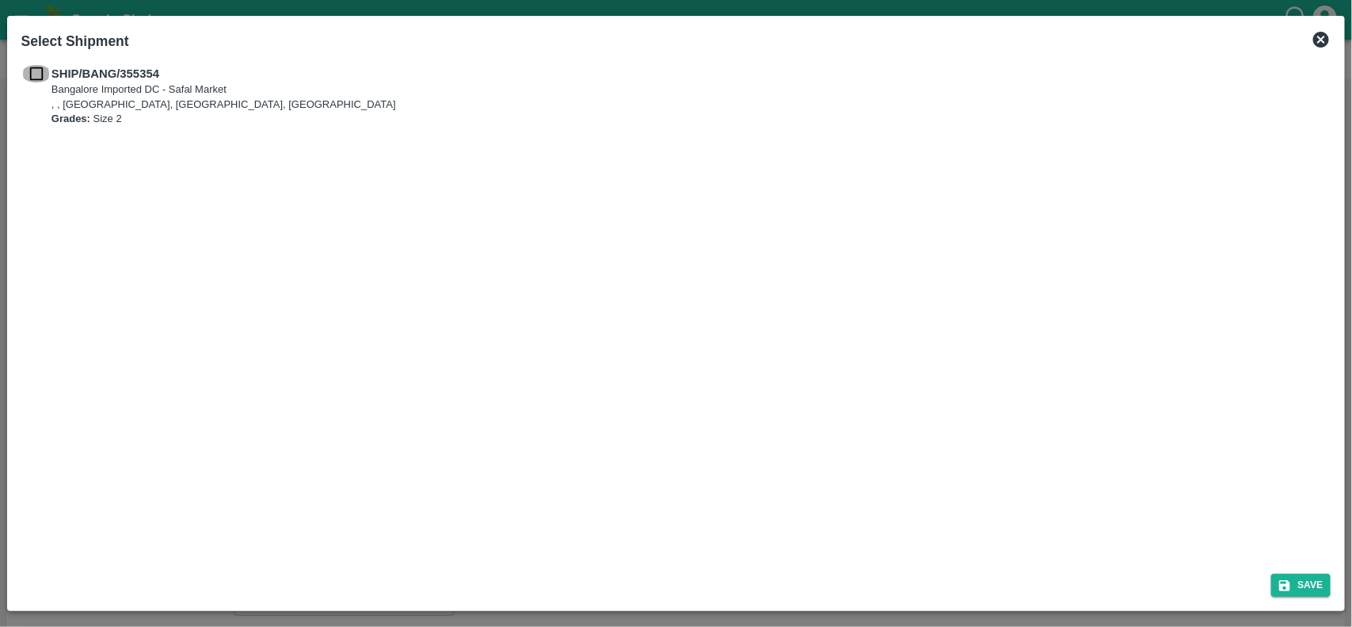
click at [44, 69] on input "checkbox" at bounding box center [36, 73] width 30 height 17
checkbox input "true"
click at [1291, 580] on icon "submit" at bounding box center [1285, 585] width 14 height 14
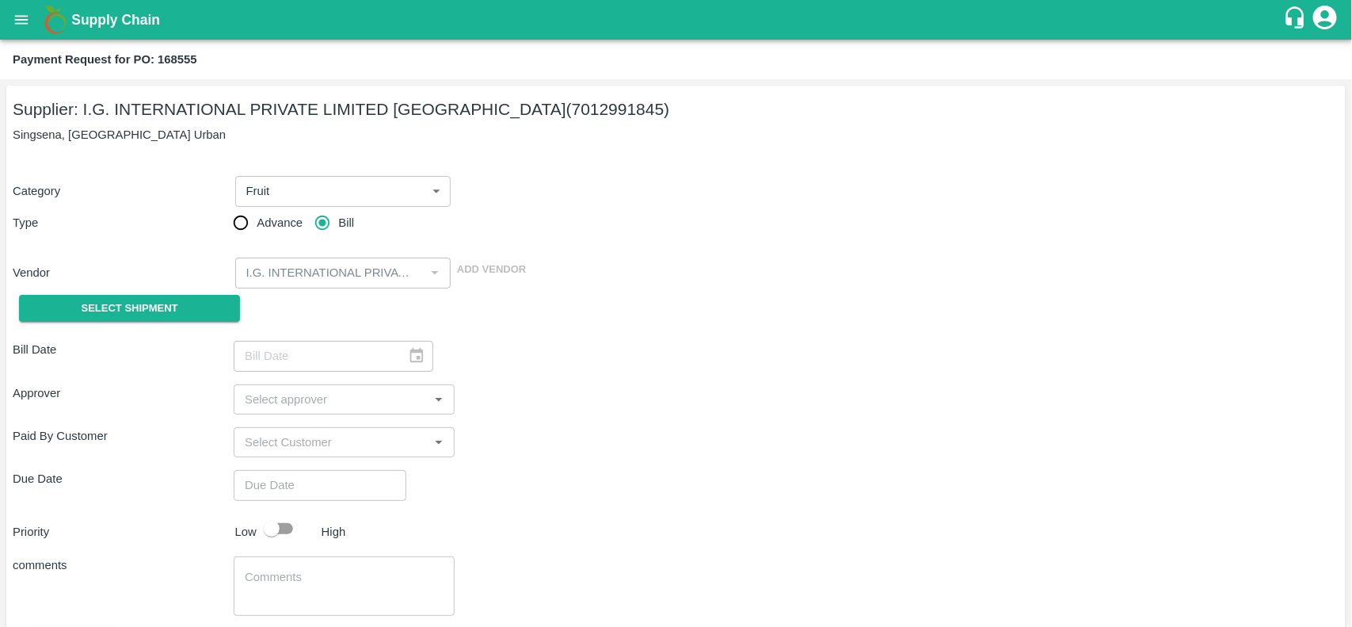
type input "[DATE]"
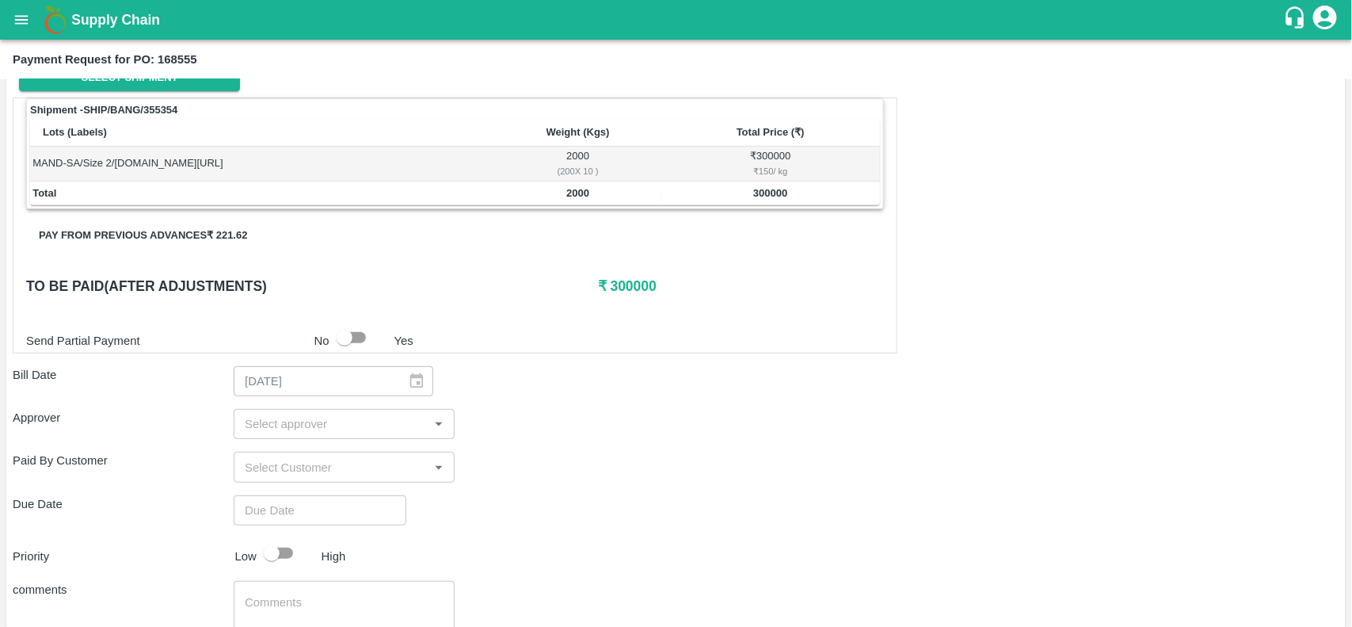
scroll to position [231, 0]
click at [265, 421] on input "input" at bounding box center [330, 423] width 185 height 21
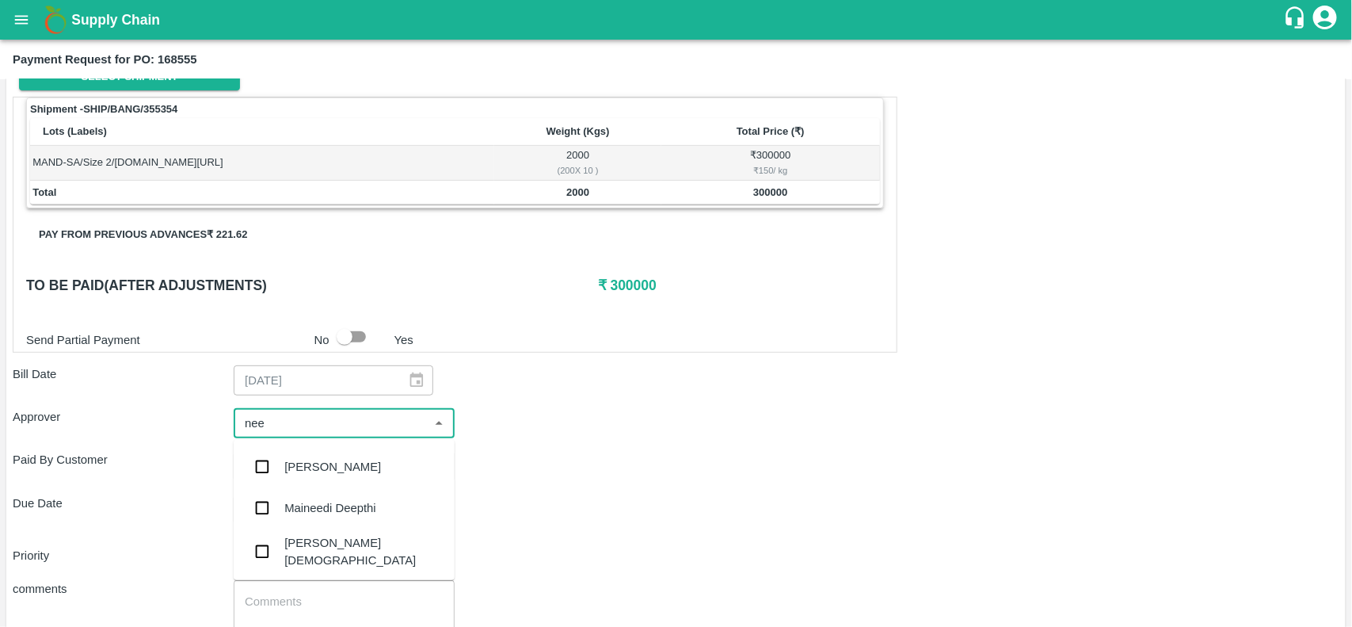
type input "neet"
click at [315, 520] on div "[PERSON_NAME][DEMOGRAPHIC_DATA]" at bounding box center [344, 509] width 221 height 45
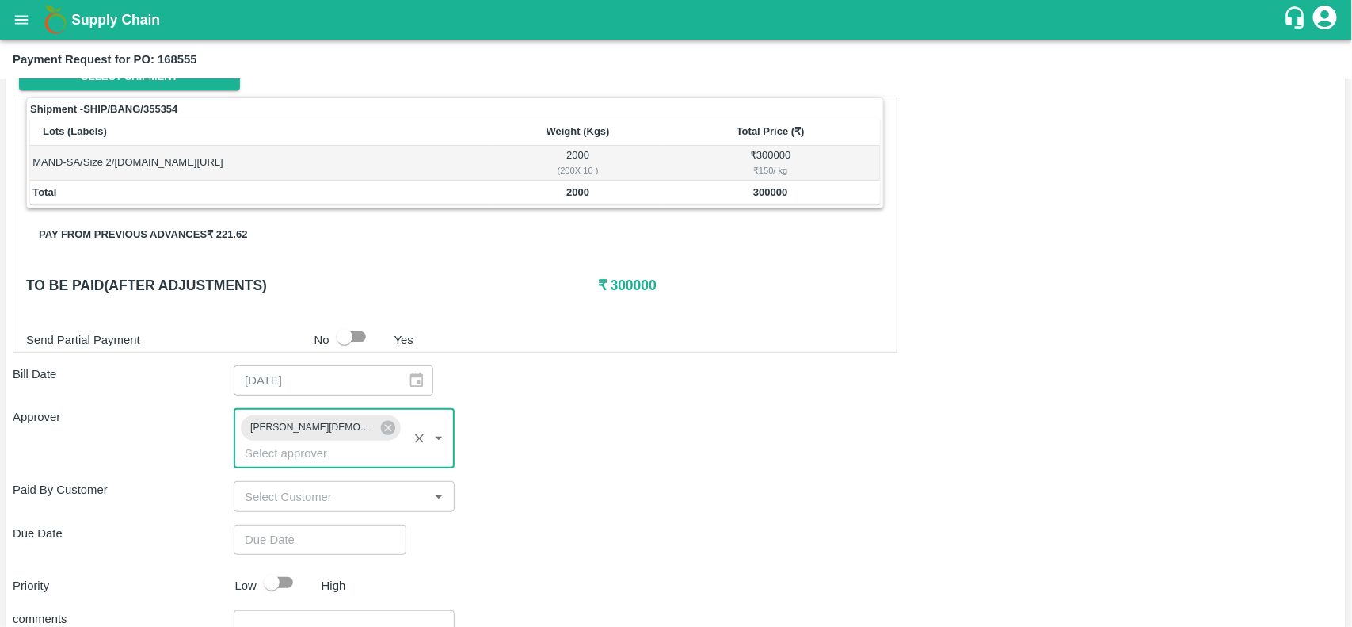
scroll to position [353, 0]
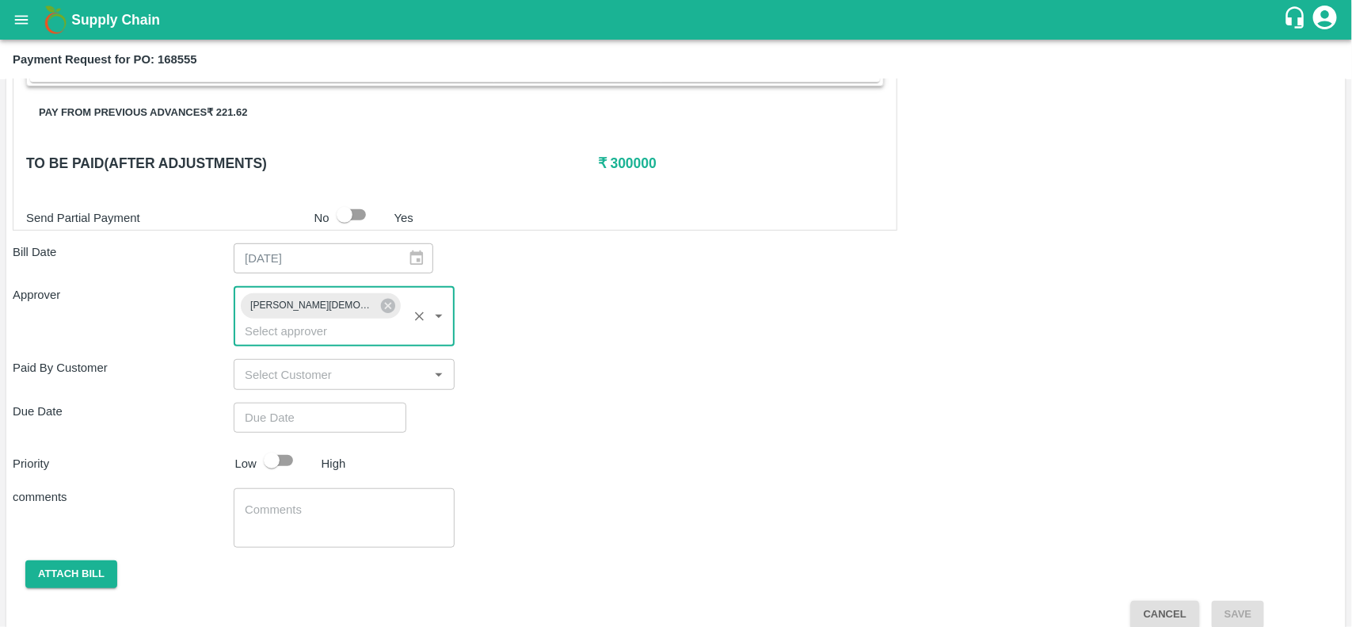
type input "DD/MM/YYYY hh:mm aa"
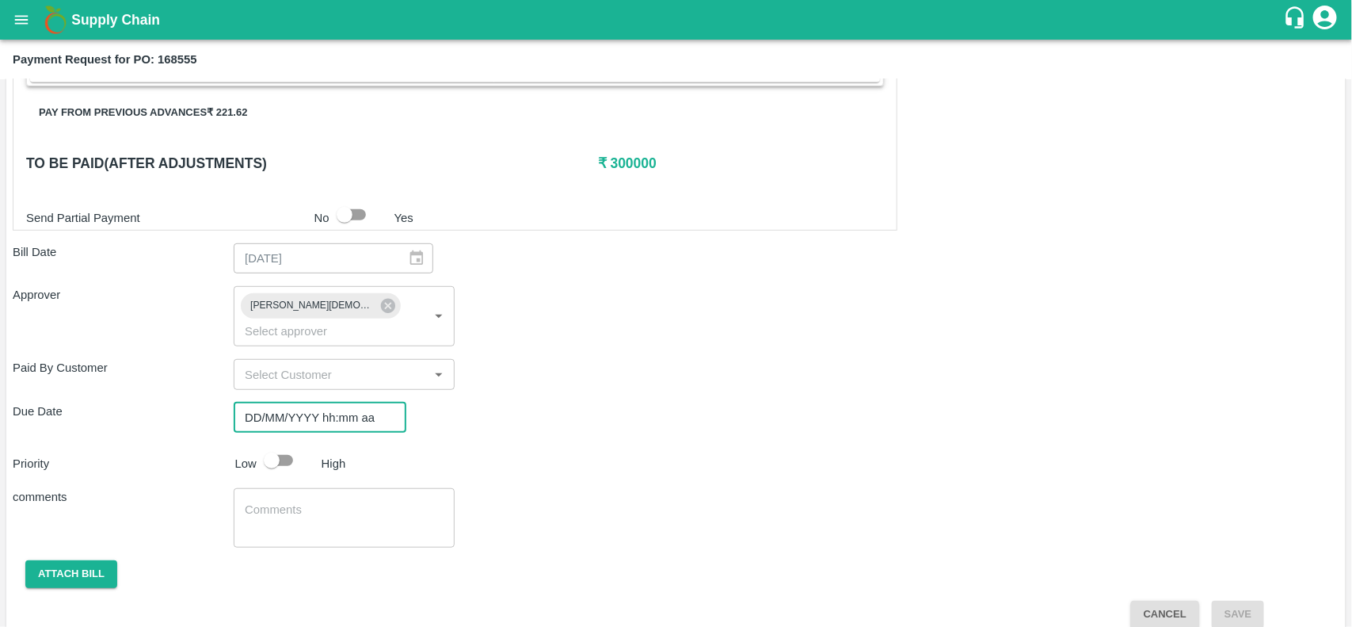
click at [294, 402] on input "DD/MM/YYYY hh:mm aa" at bounding box center [315, 417] width 162 height 30
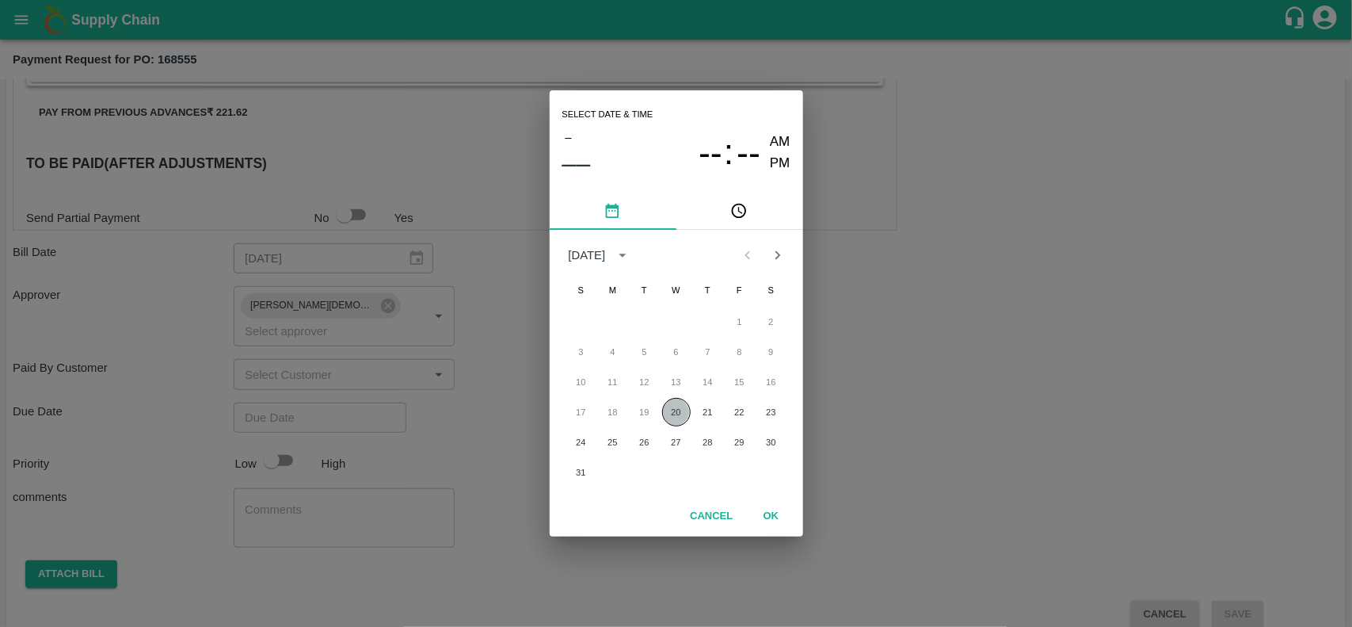
click at [675, 410] on button "20" at bounding box center [676, 412] width 29 height 29
type input "[DATE] 12:00 AM"
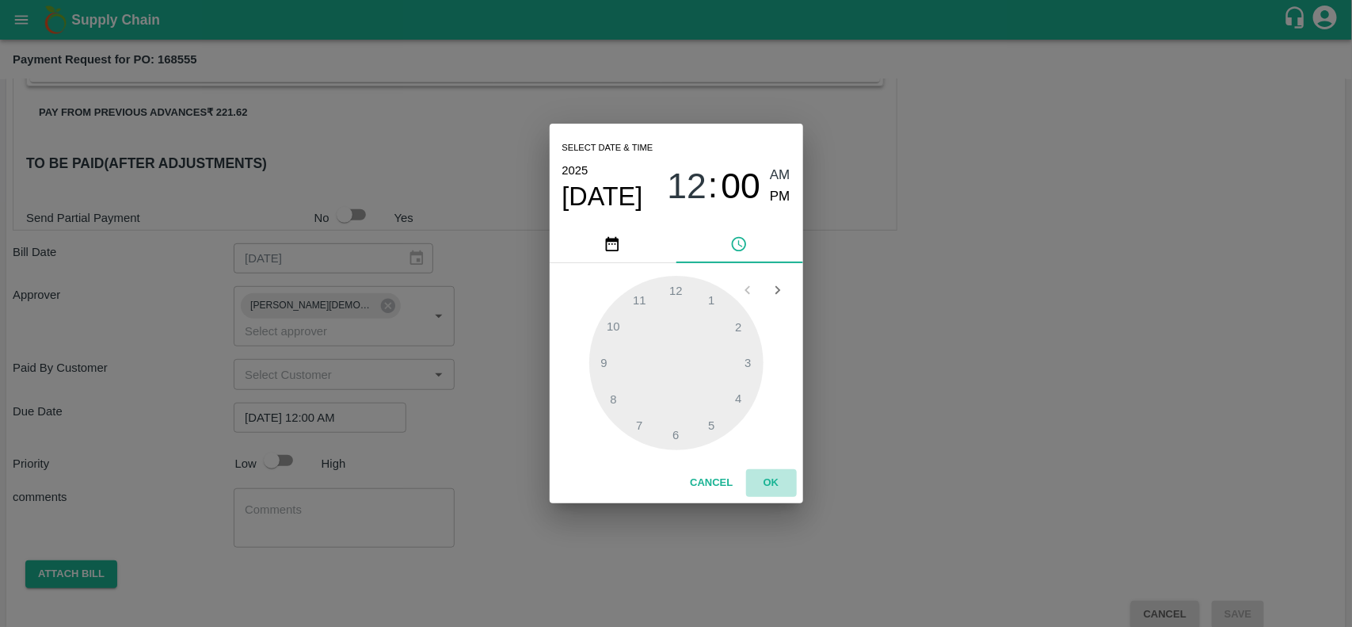
click at [773, 474] on button "OK" at bounding box center [771, 483] width 51 height 28
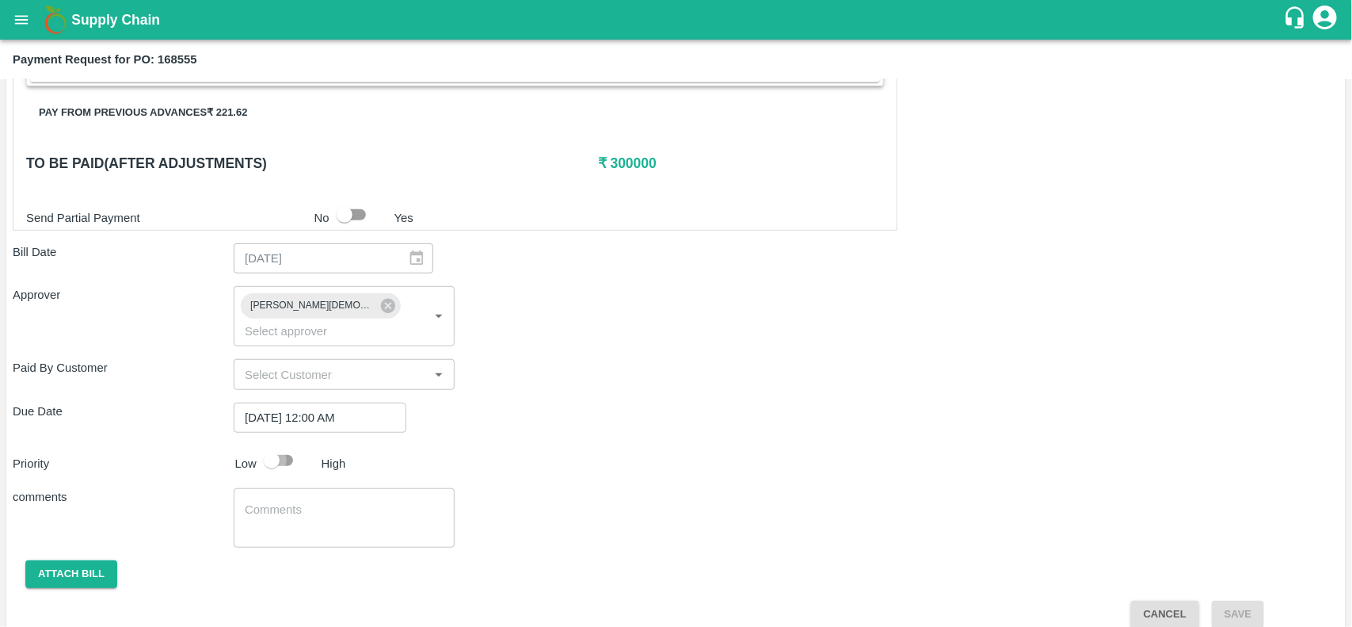
click at [284, 445] on input "checkbox" at bounding box center [272, 460] width 90 height 30
checkbox input "true"
click at [71, 560] on button "Attach bill" at bounding box center [71, 574] width 92 height 28
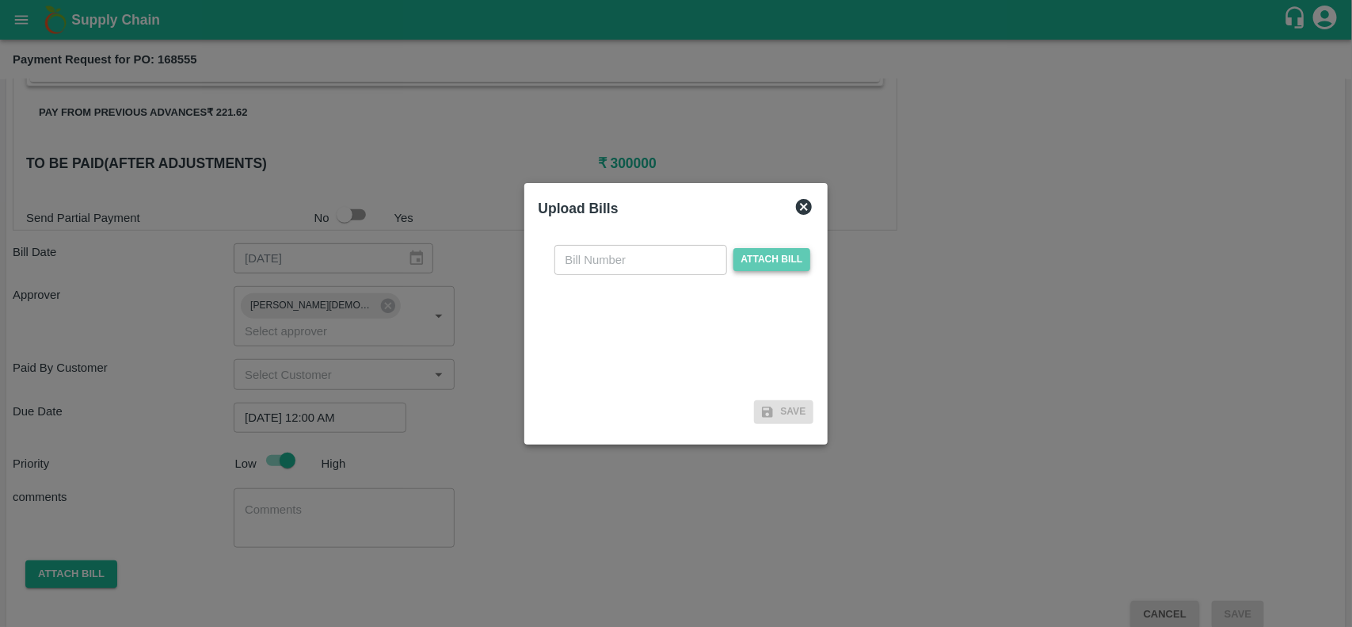
click at [746, 267] on span "Attach bill" at bounding box center [772, 259] width 78 height 23
click at [0, 0] on input "Attach bill" at bounding box center [0, 0] width 0 height 0
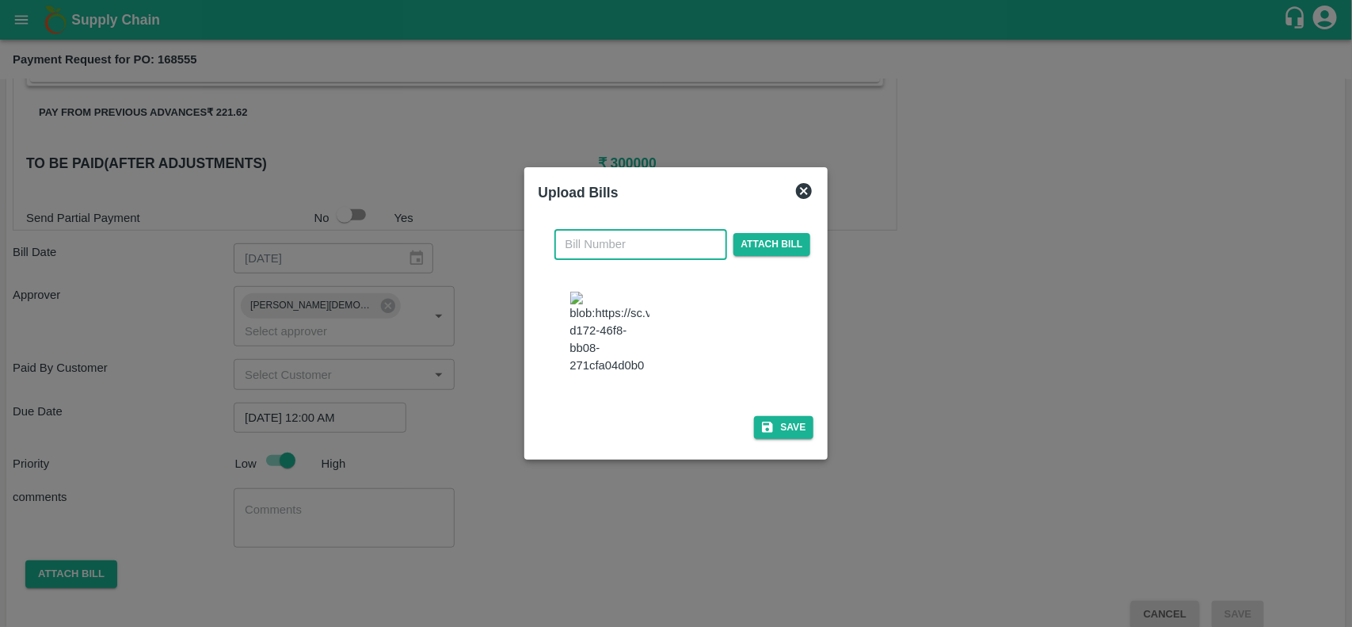
click at [636, 248] on input "text" at bounding box center [640, 244] width 173 height 30
type input "21001"
click at [775, 420] on button "Save" at bounding box center [784, 427] width 60 height 23
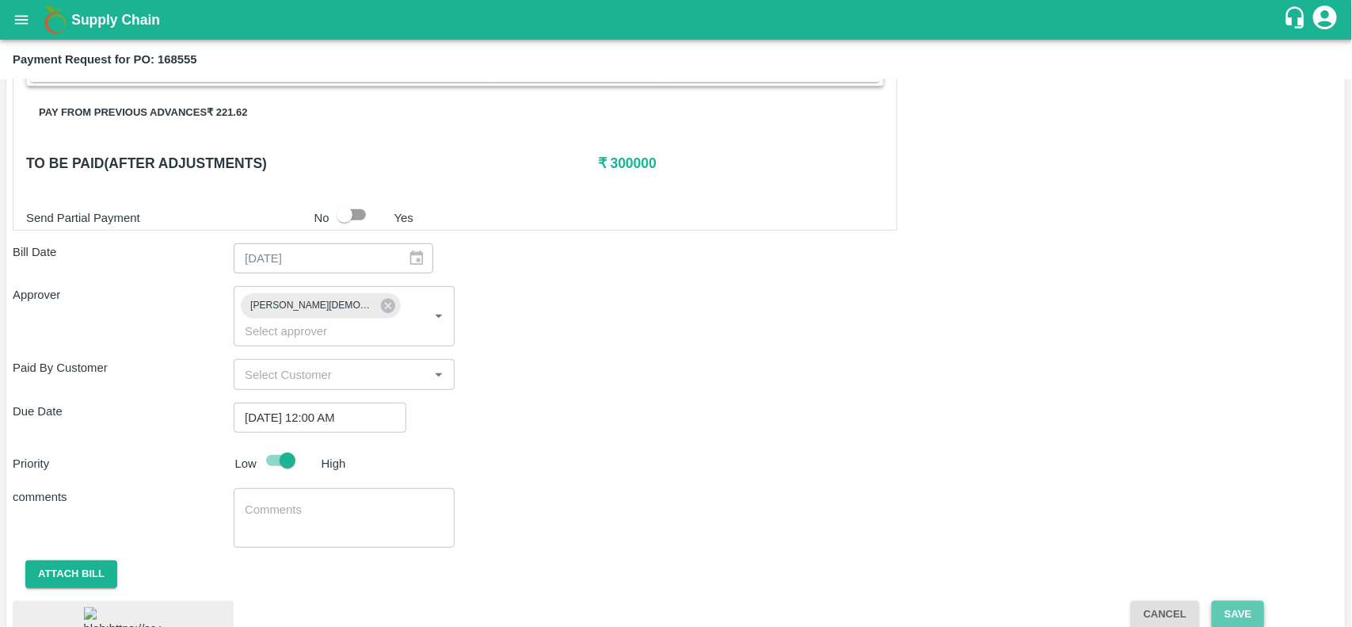
click at [1238, 600] on button "Save" at bounding box center [1238, 614] width 52 height 28
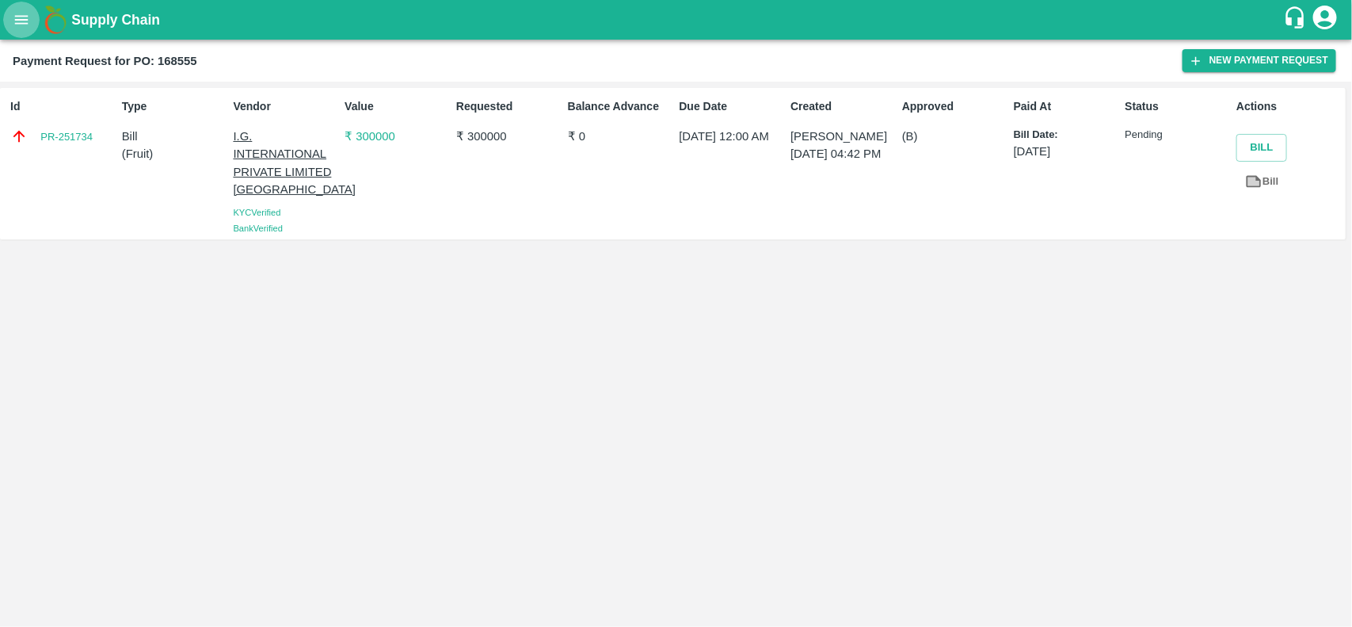
click at [17, 17] on icon "open drawer" at bounding box center [21, 19] width 13 height 9
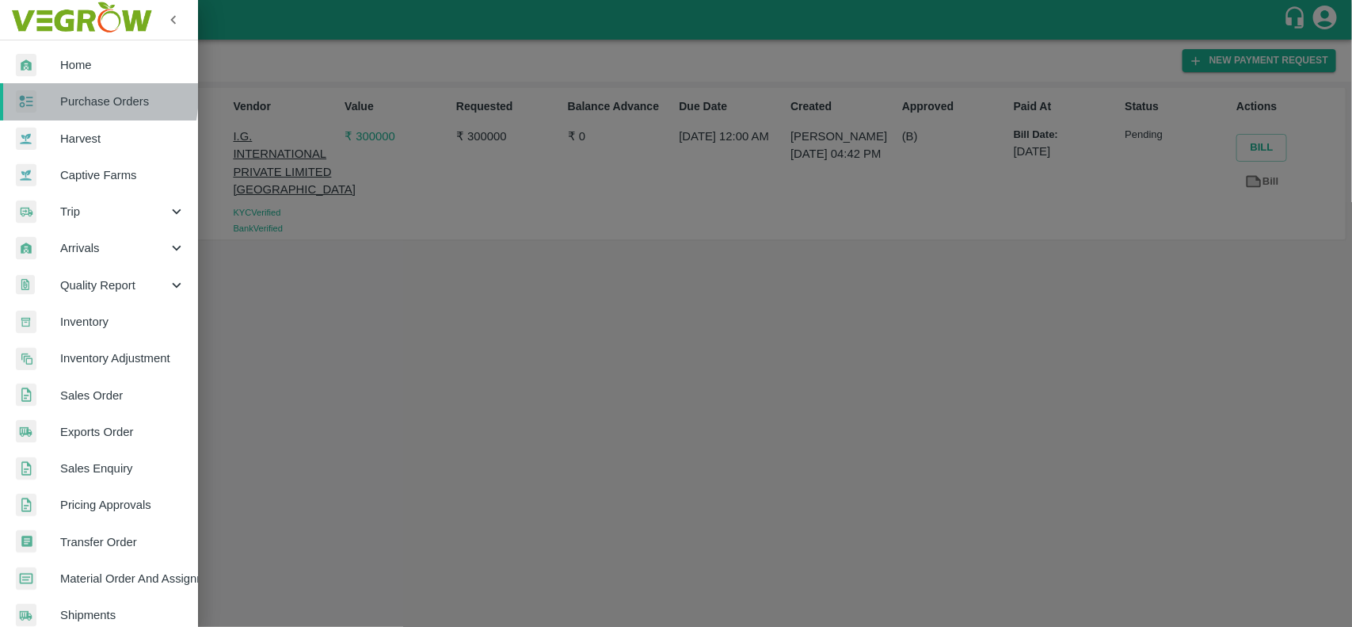
click at [51, 93] on div at bounding box center [38, 101] width 44 height 23
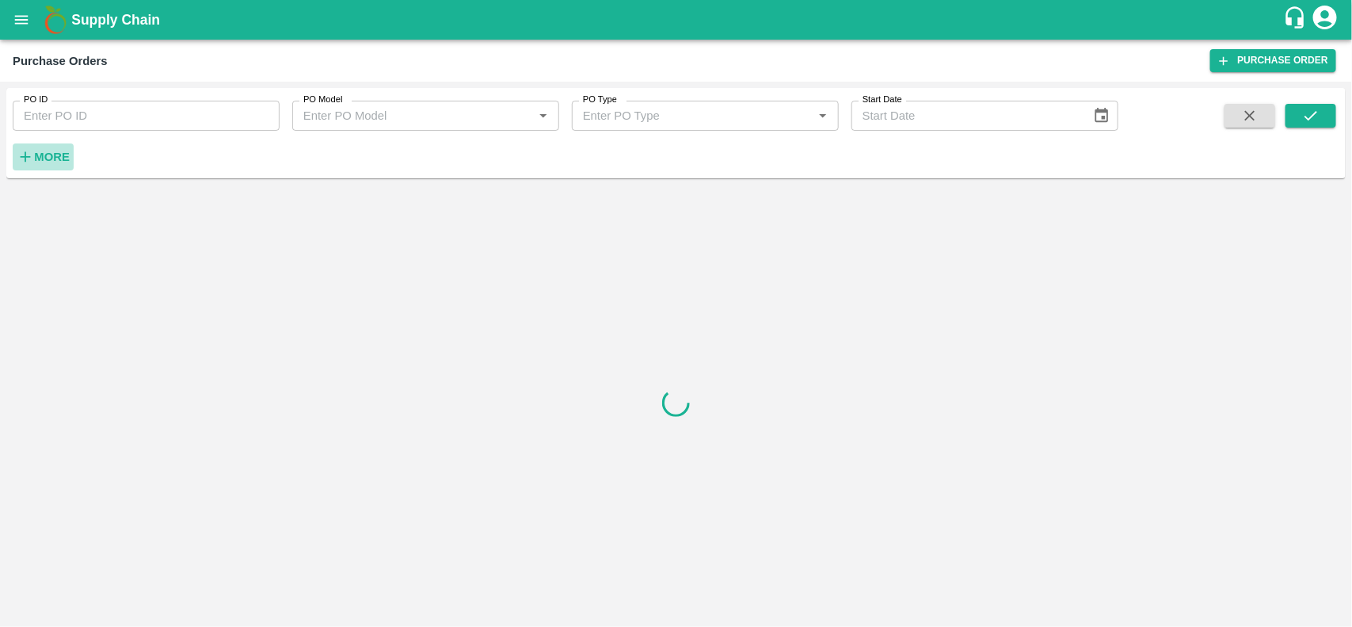
click at [41, 158] on strong "More" at bounding box center [52, 156] width 36 height 13
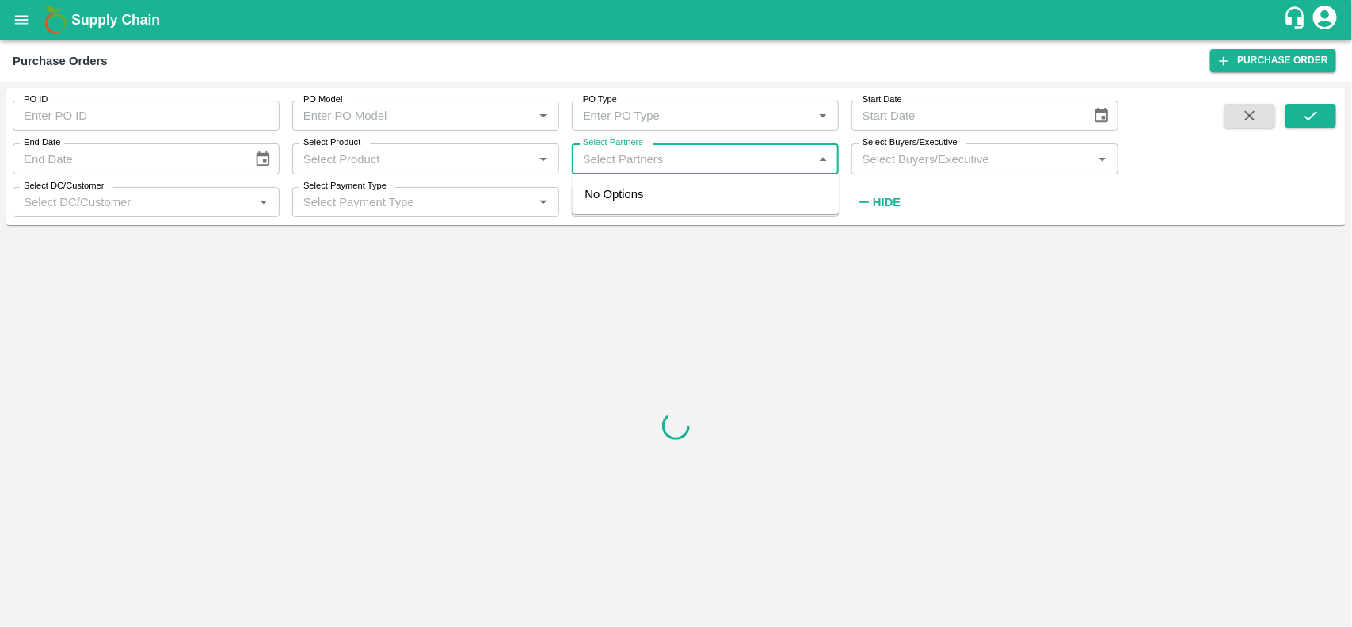
click at [639, 165] on input "Select Partners" at bounding box center [692, 158] width 231 height 21
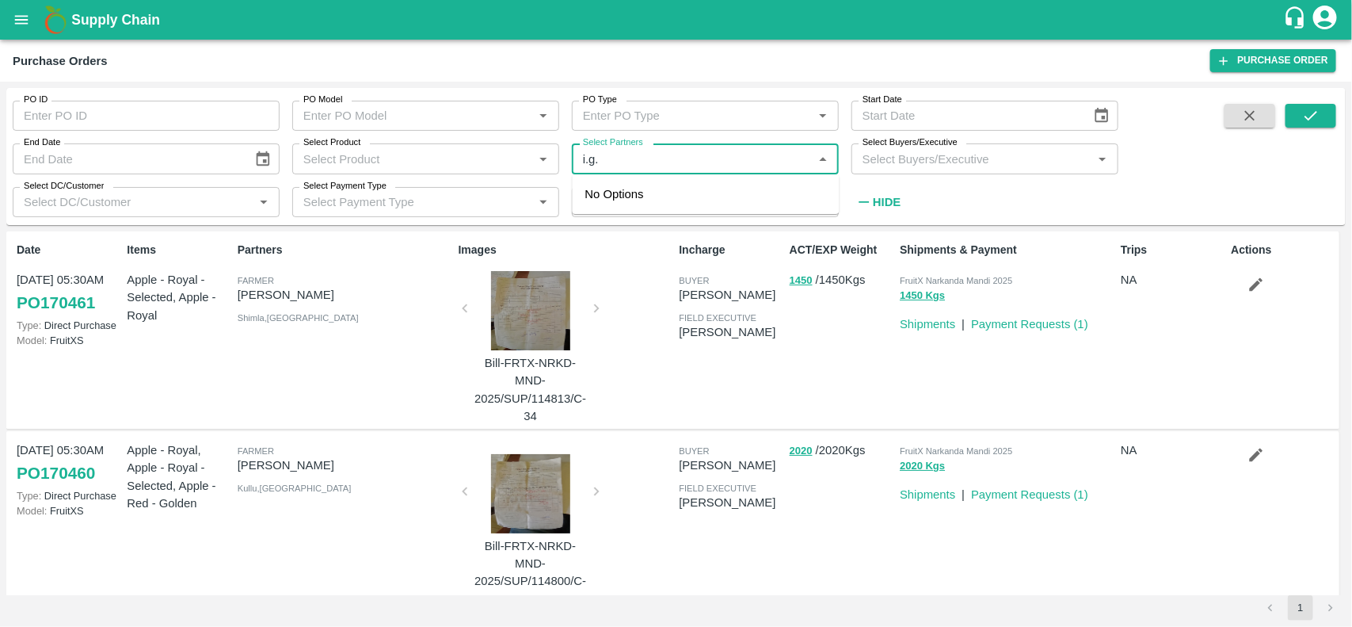
type input "i.g."
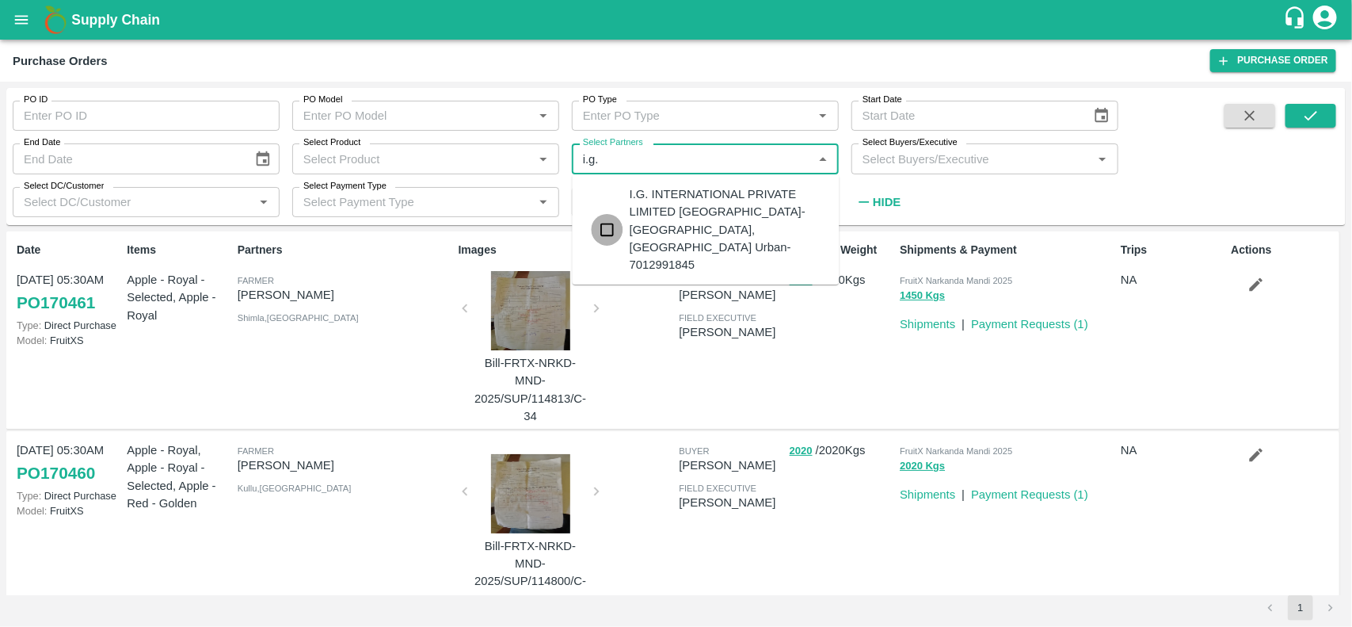
click at [615, 214] on input "checkbox" at bounding box center [608, 230] width 32 height 32
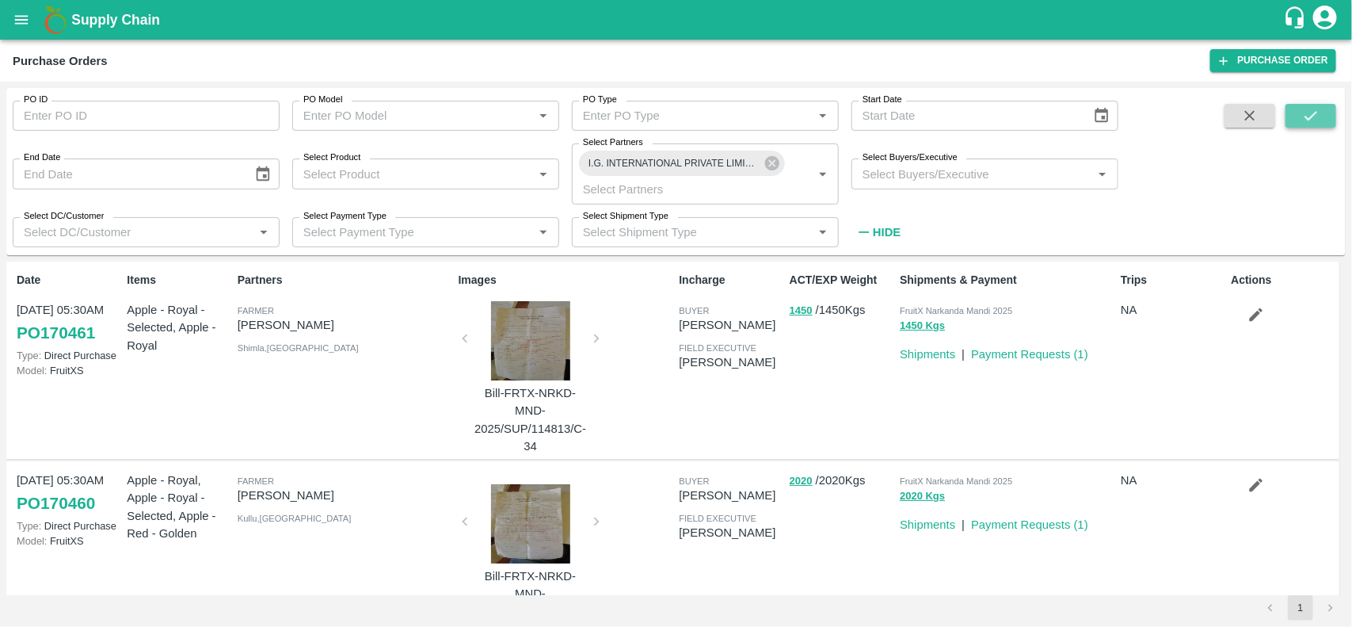
click at [1316, 113] on icon "submit" at bounding box center [1310, 115] width 17 height 17
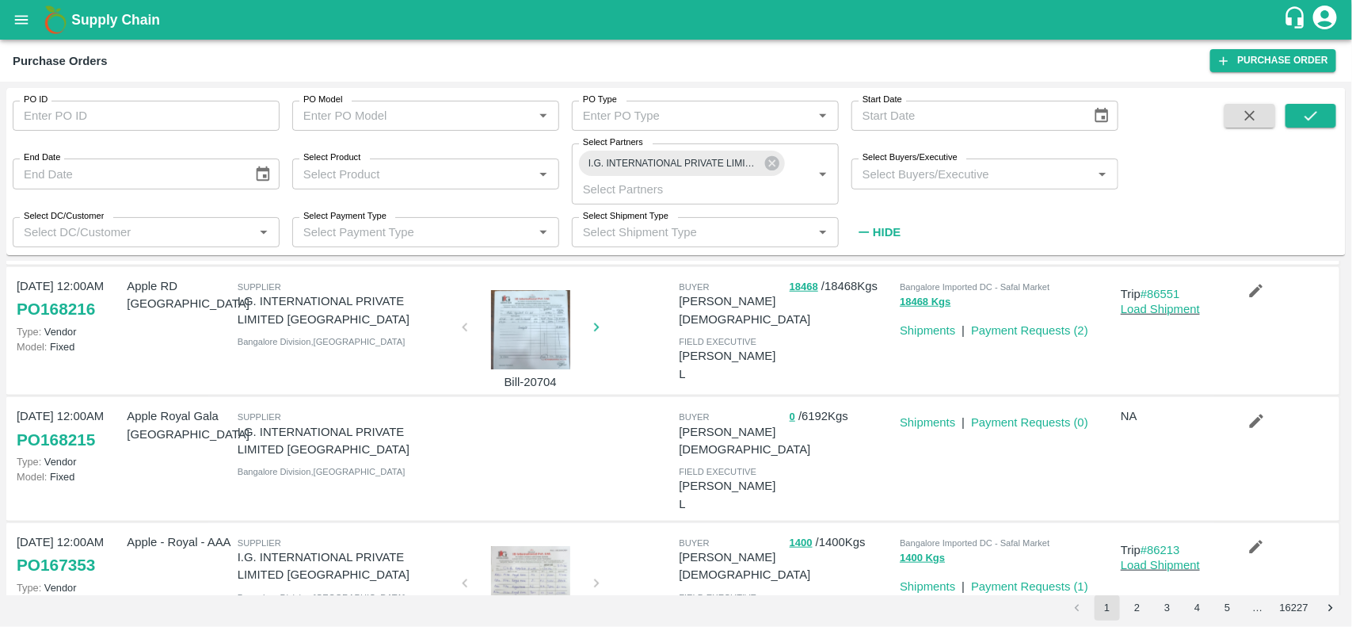
scroll to position [596, 0]
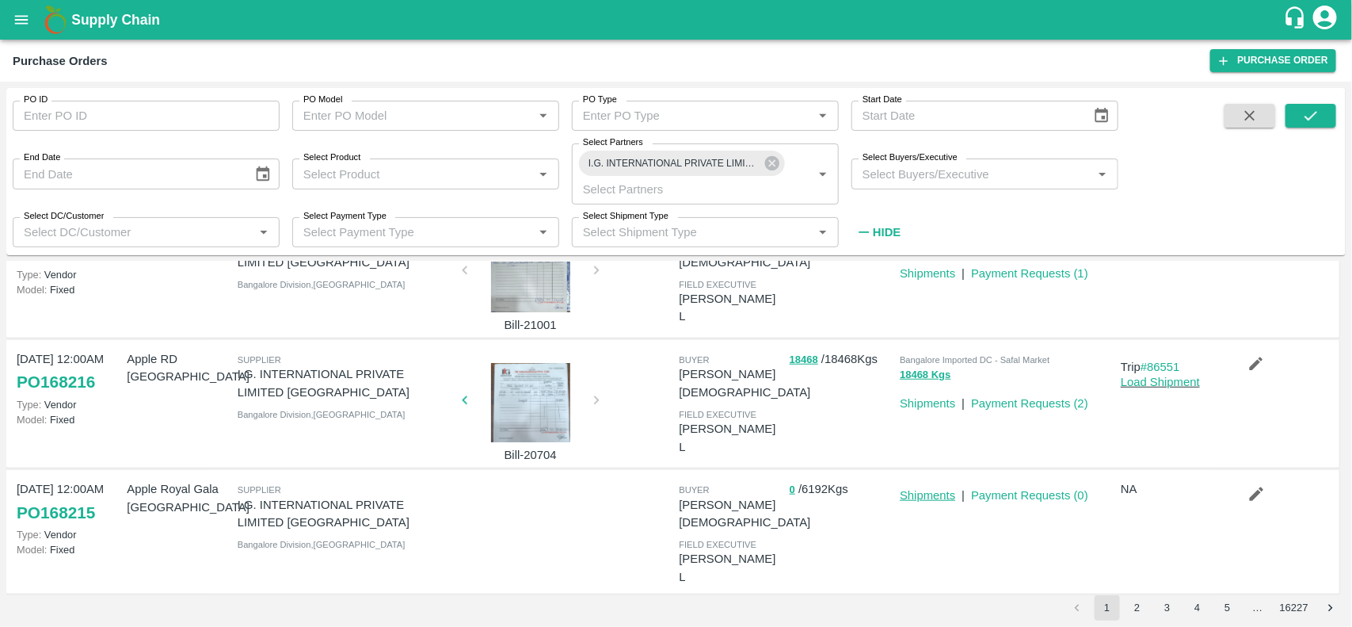
click at [924, 489] on link "Shipments" at bounding box center [927, 495] width 55 height 13
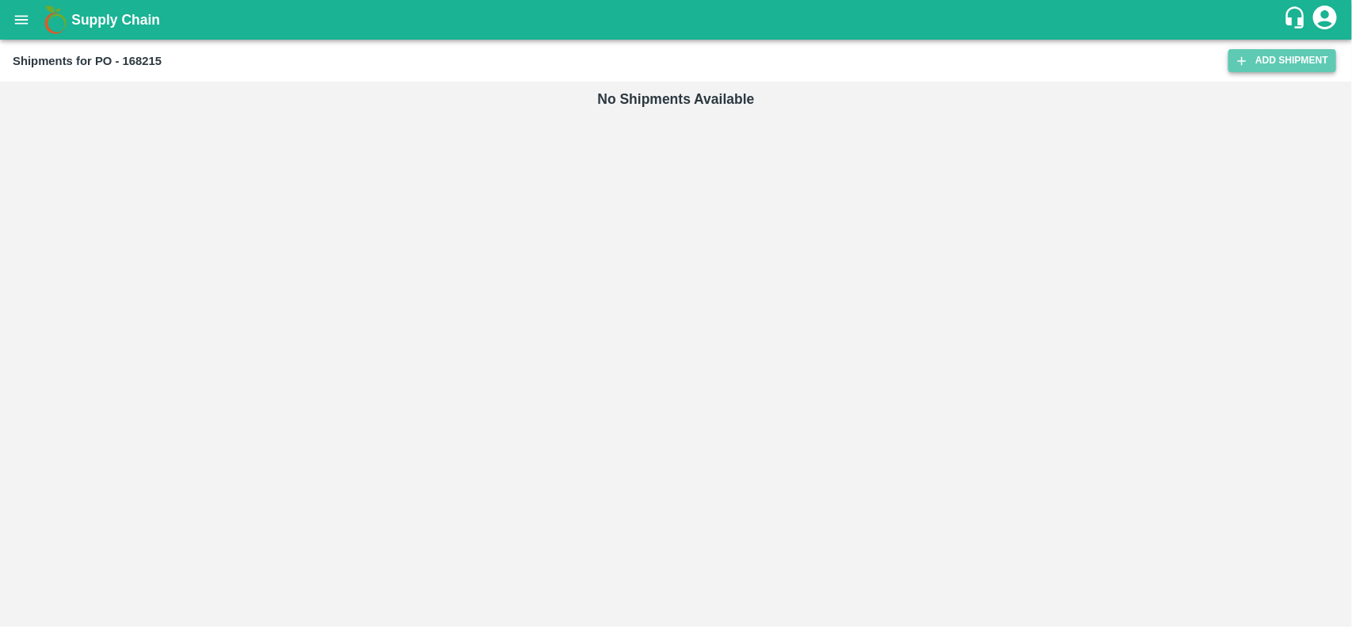
click at [1278, 56] on link "Add Shipment" at bounding box center [1283, 60] width 108 height 23
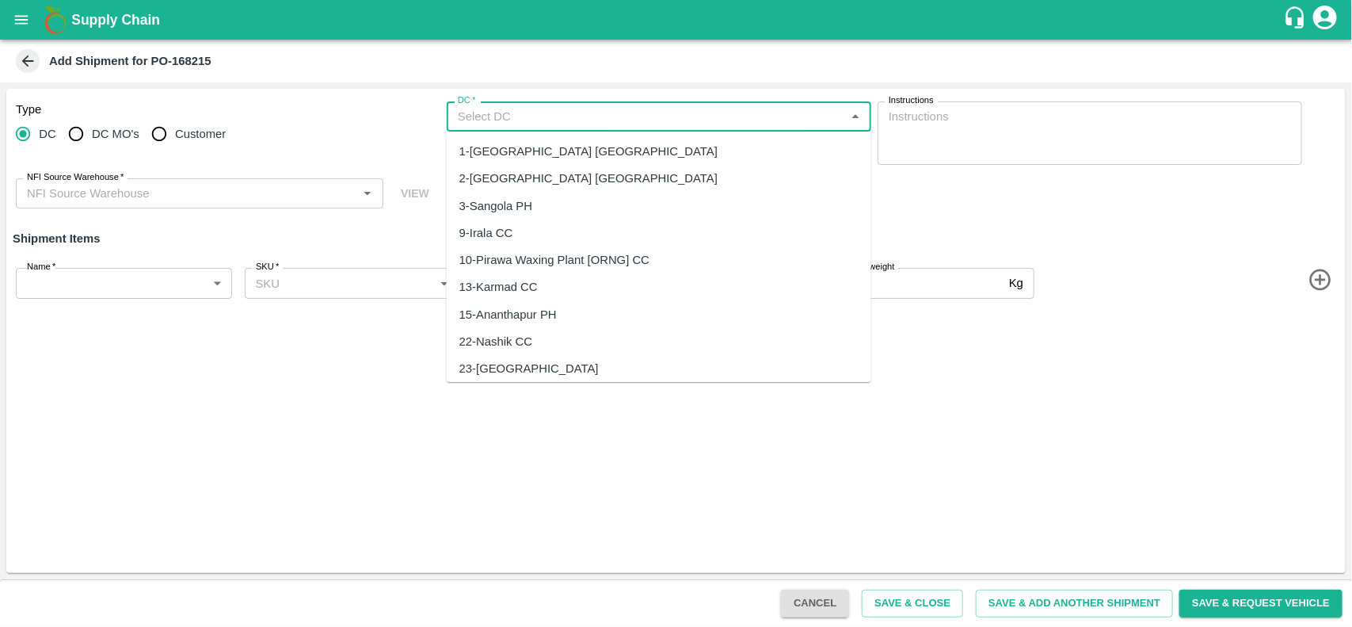
click at [544, 113] on input "DC   *" at bounding box center [645, 116] width 389 height 21
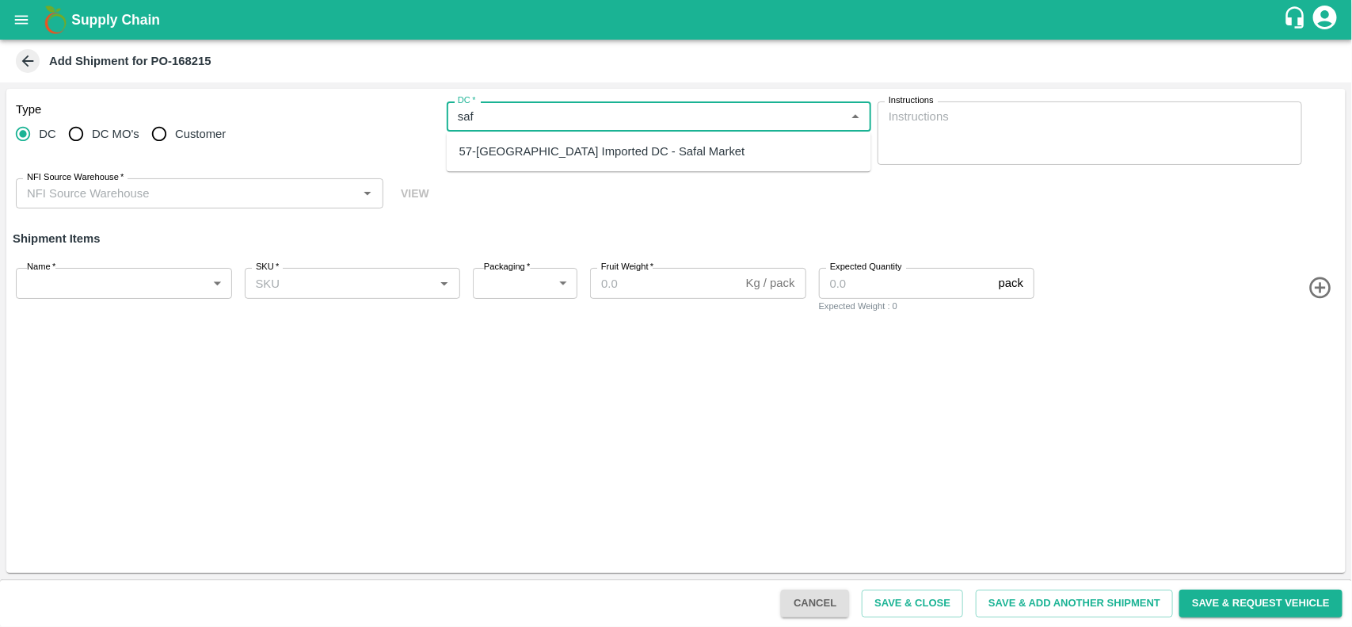
click at [561, 163] on div "57-[GEOGRAPHIC_DATA] Imported DC - Safal Market" at bounding box center [659, 151] width 425 height 27
type input "57-[GEOGRAPHIC_DATA] Imported DC - Safal Market"
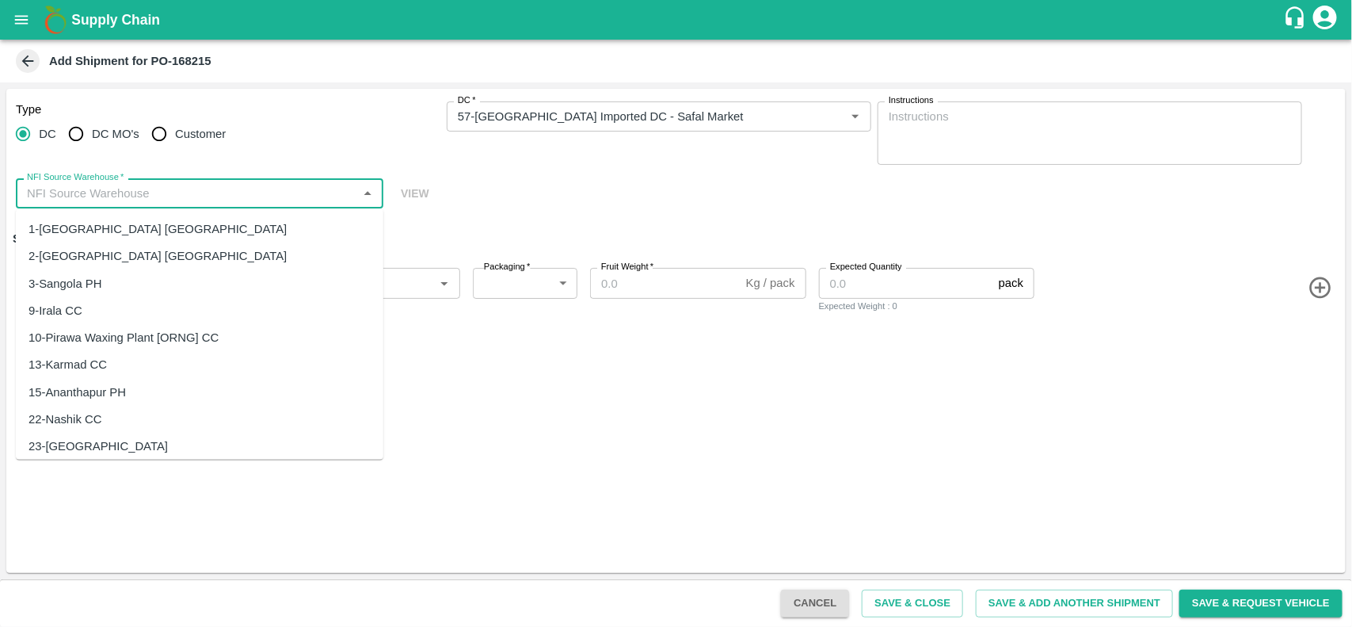
click at [167, 187] on input "NFI Source Warehouse   *" at bounding box center [187, 193] width 332 height 21
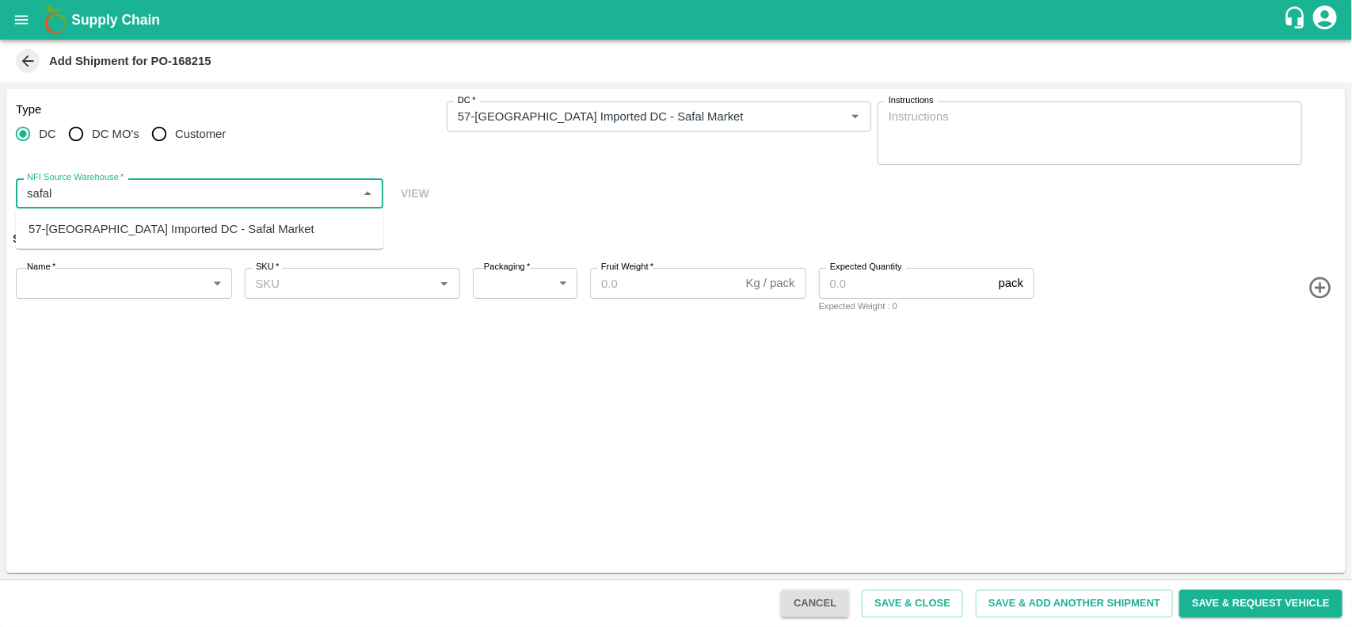
click at [156, 224] on div "57-[GEOGRAPHIC_DATA] Imported DC - Safal Market" at bounding box center [172, 228] width 286 height 17
type input "57-[GEOGRAPHIC_DATA] Imported DC - Safal Market"
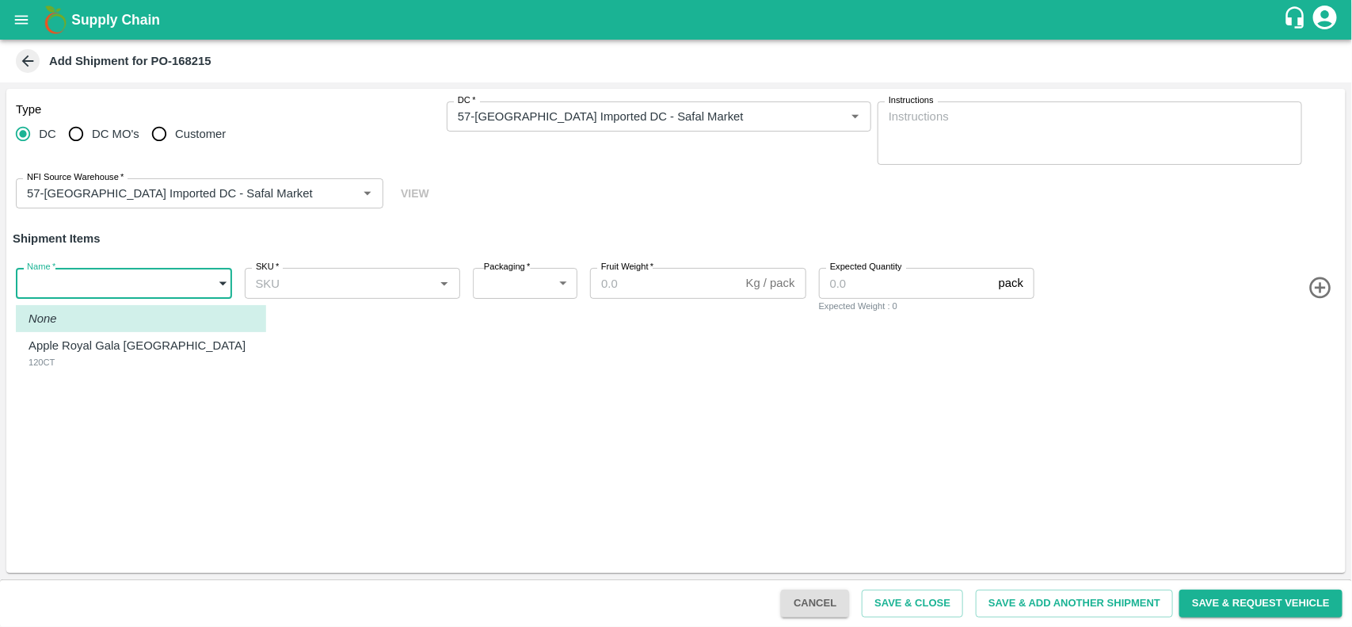
click at [135, 278] on body "Supply Chain Add Shipment for PO-168215 Type [GEOGRAPHIC_DATA] DC MO's Customer…" at bounding box center [676, 313] width 1352 height 627
click at [119, 347] on p "Apple Royal Gala [GEOGRAPHIC_DATA]" at bounding box center [137, 345] width 217 height 17
type input "1892679"
type input "276"
type input "18"
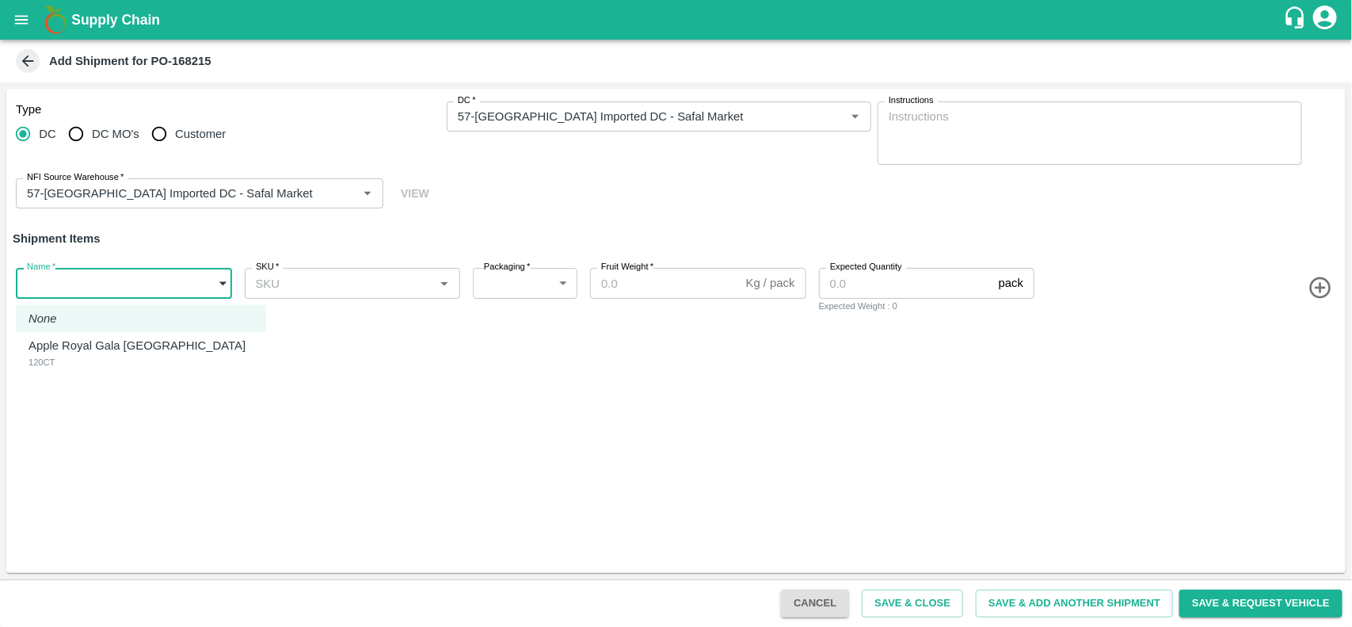
type input "344"
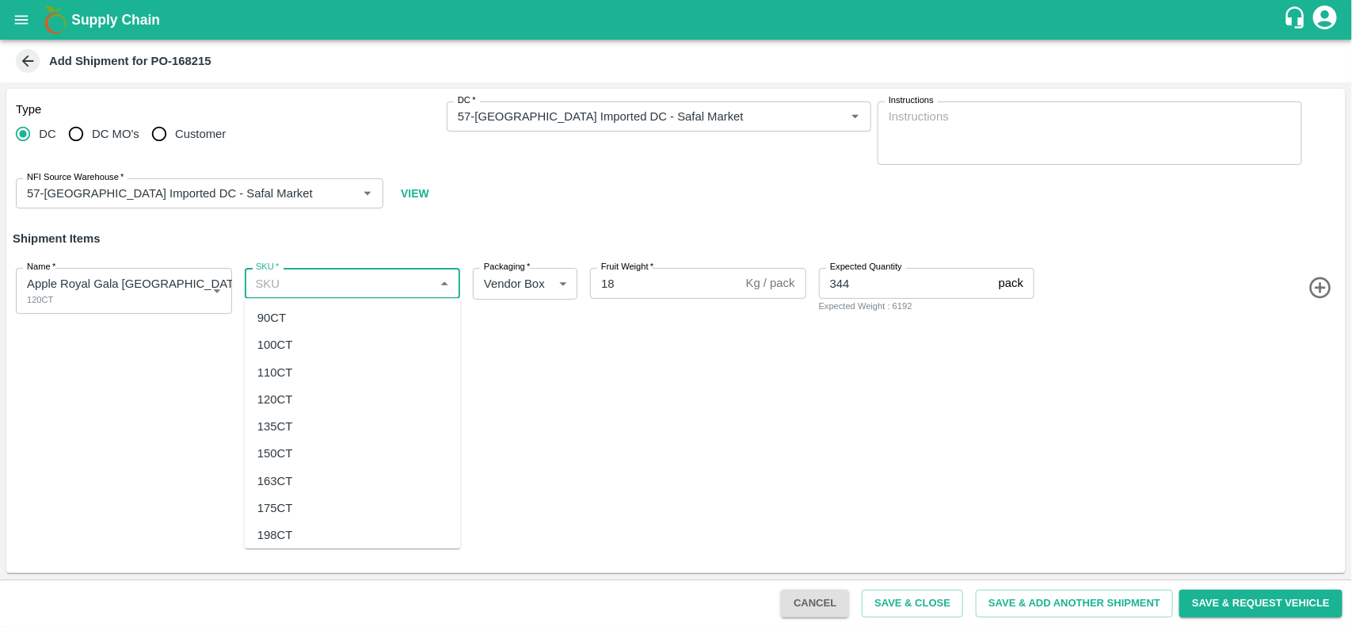
click at [299, 288] on input "SKU   *" at bounding box center [340, 282] width 181 height 21
click at [288, 396] on div "120CT" at bounding box center [275, 399] width 36 height 17
type input "120CT"
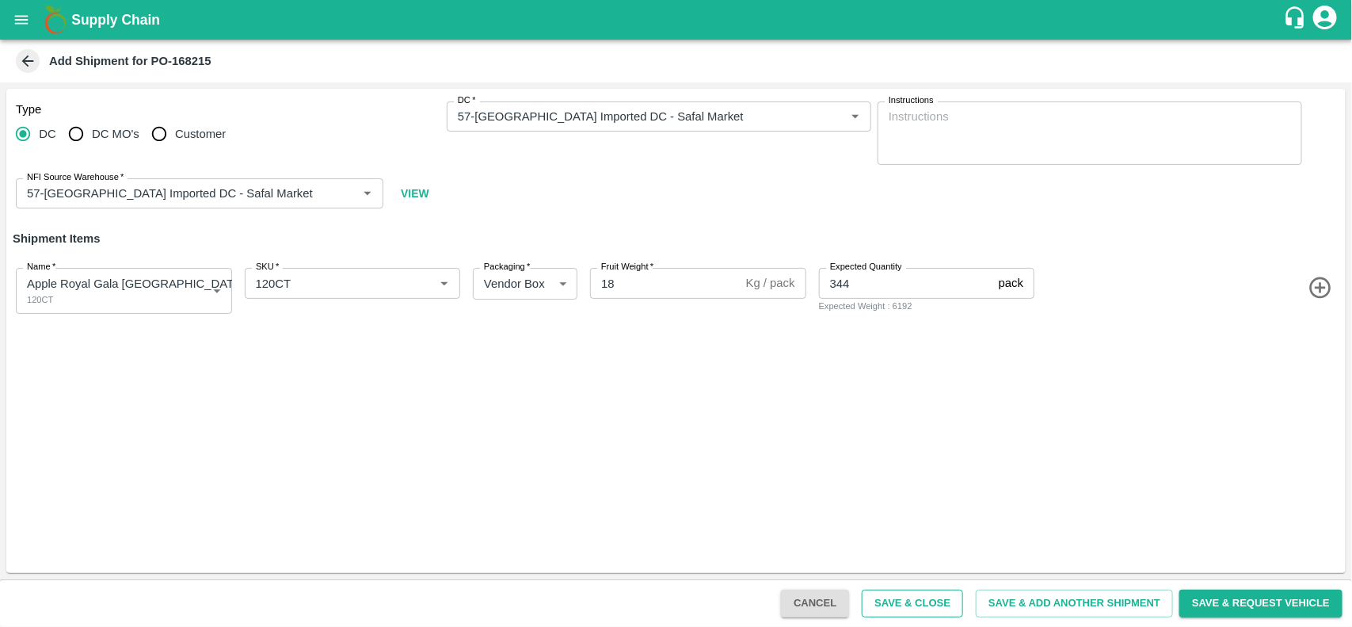
click at [905, 600] on button "Save & Close" at bounding box center [912, 603] width 101 height 28
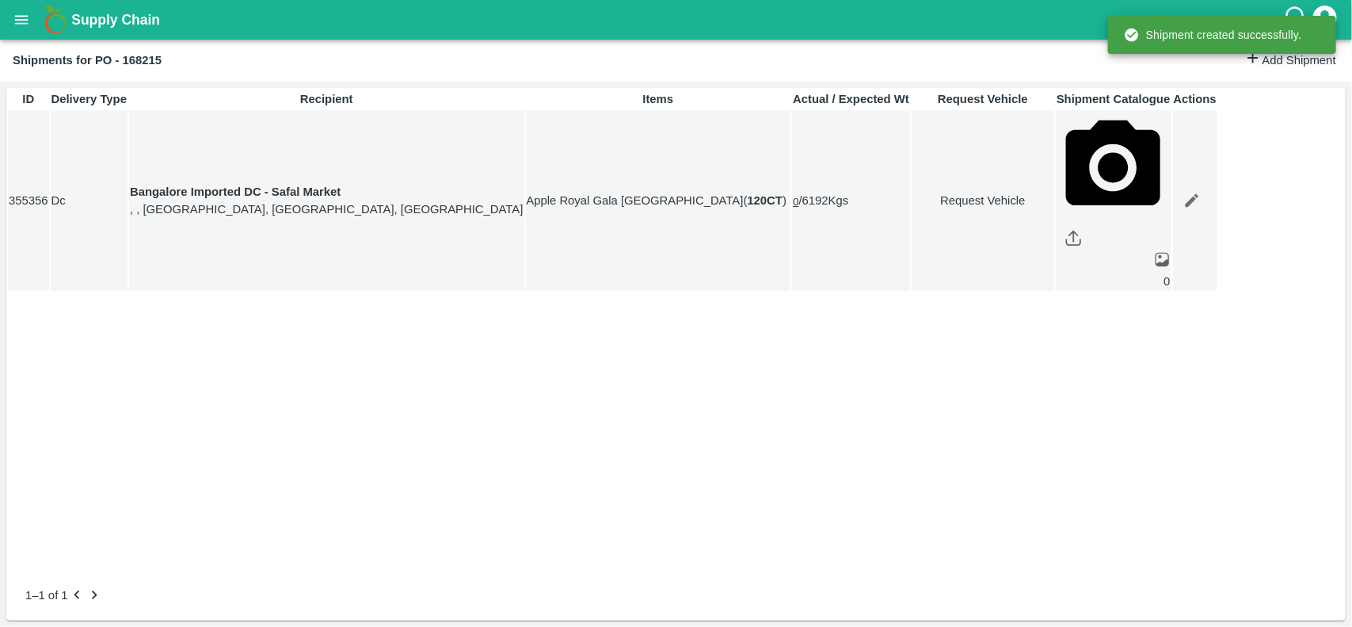
click at [20, 11] on icon "open drawer" at bounding box center [21, 19] width 17 height 17
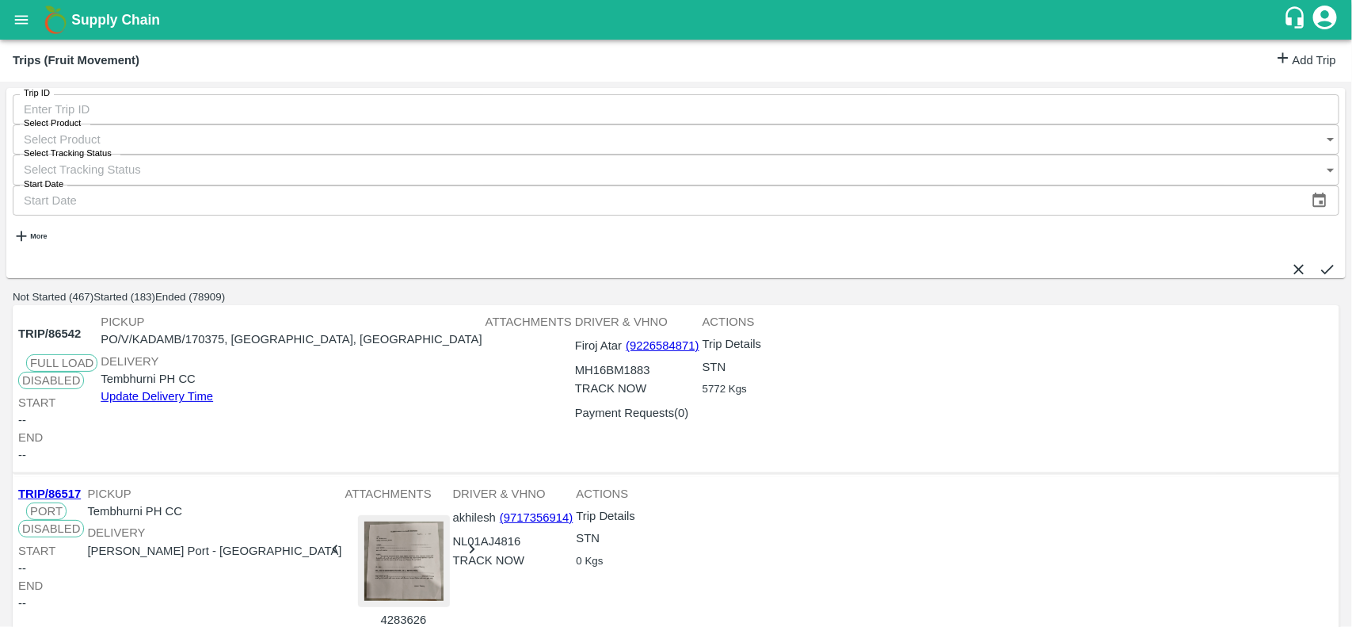
click at [1300, 72] on div "Trips (Fruit Movement) Add Trip" at bounding box center [676, 61] width 1352 height 42
click at [1293, 72] on div "Trips (Fruit Movement) Add Trip" at bounding box center [676, 61] width 1352 height 42
click at [1293, 67] on link "Add Trip" at bounding box center [1305, 60] width 62 height 23
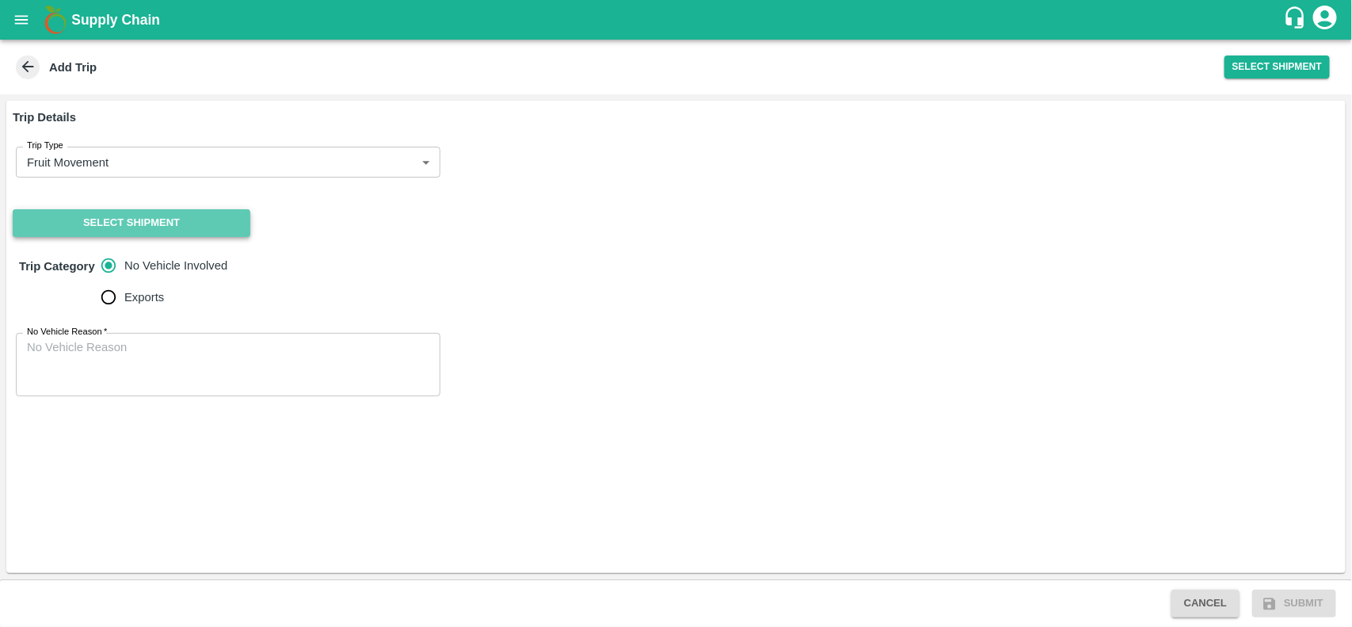
click at [145, 218] on button "Select Shipment" at bounding box center [132, 223] width 238 height 28
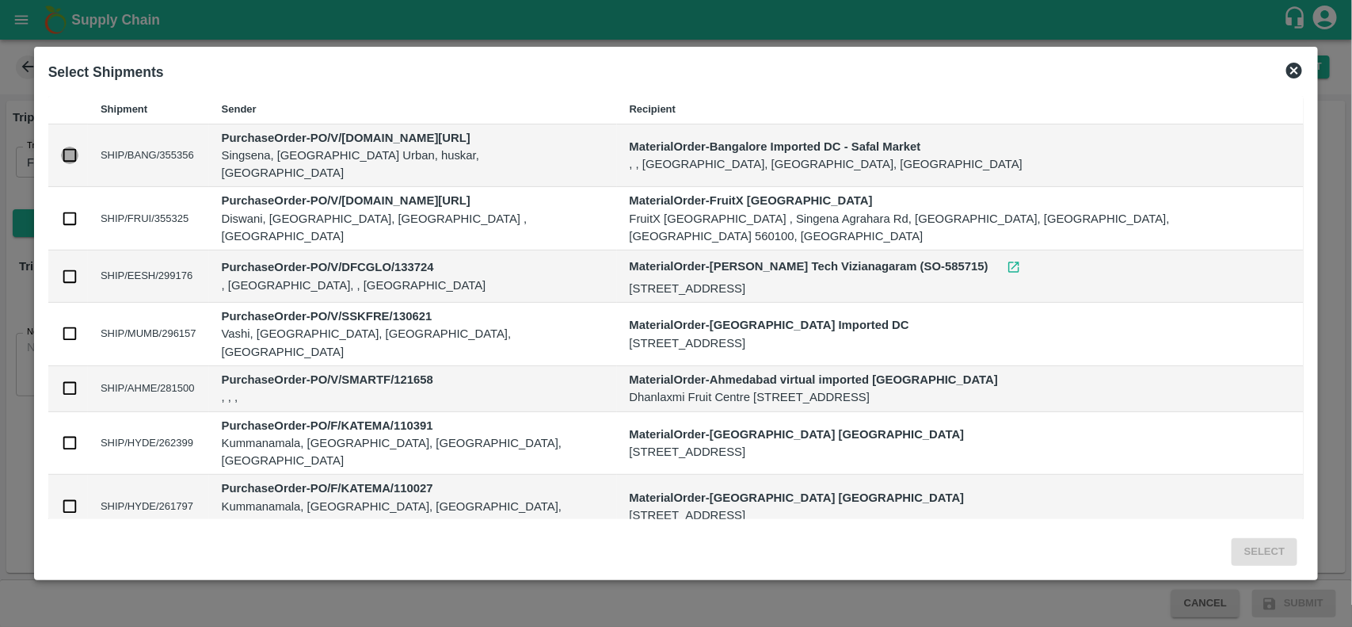
click at [78, 147] on input "checkbox" at bounding box center [69, 155] width 17 height 17
checkbox input "true"
click at [1232, 539] on button "Select" at bounding box center [1265, 552] width 66 height 28
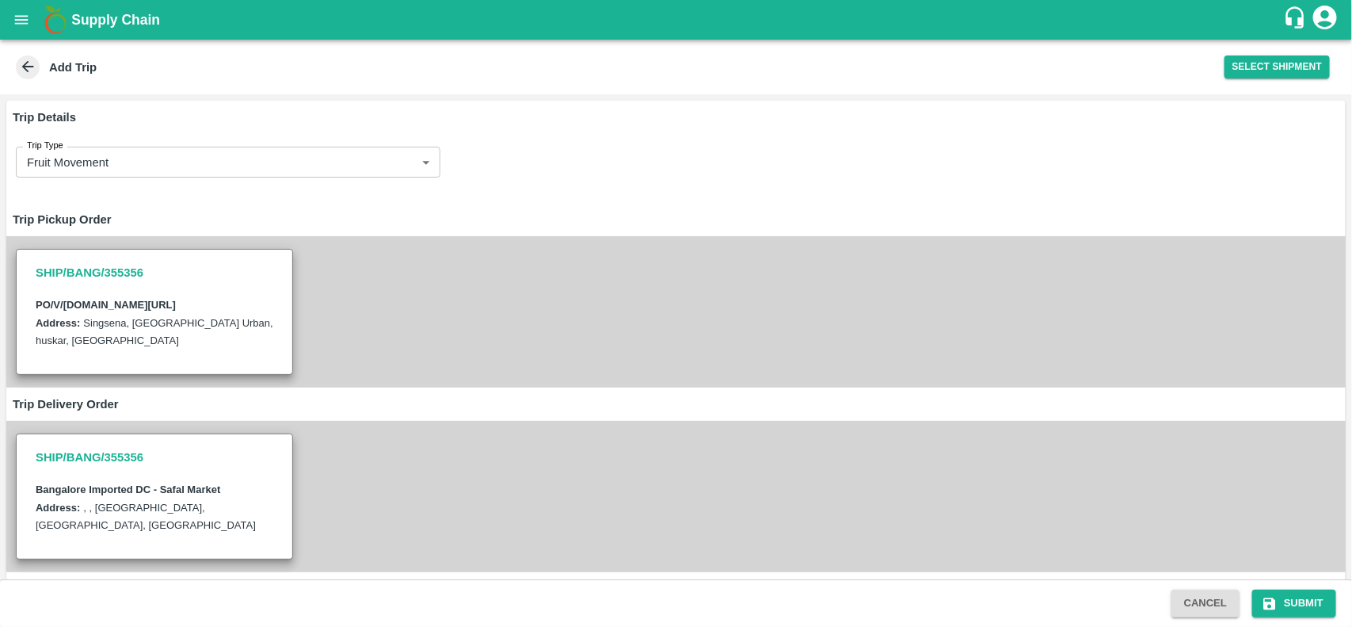
scroll to position [178, 0]
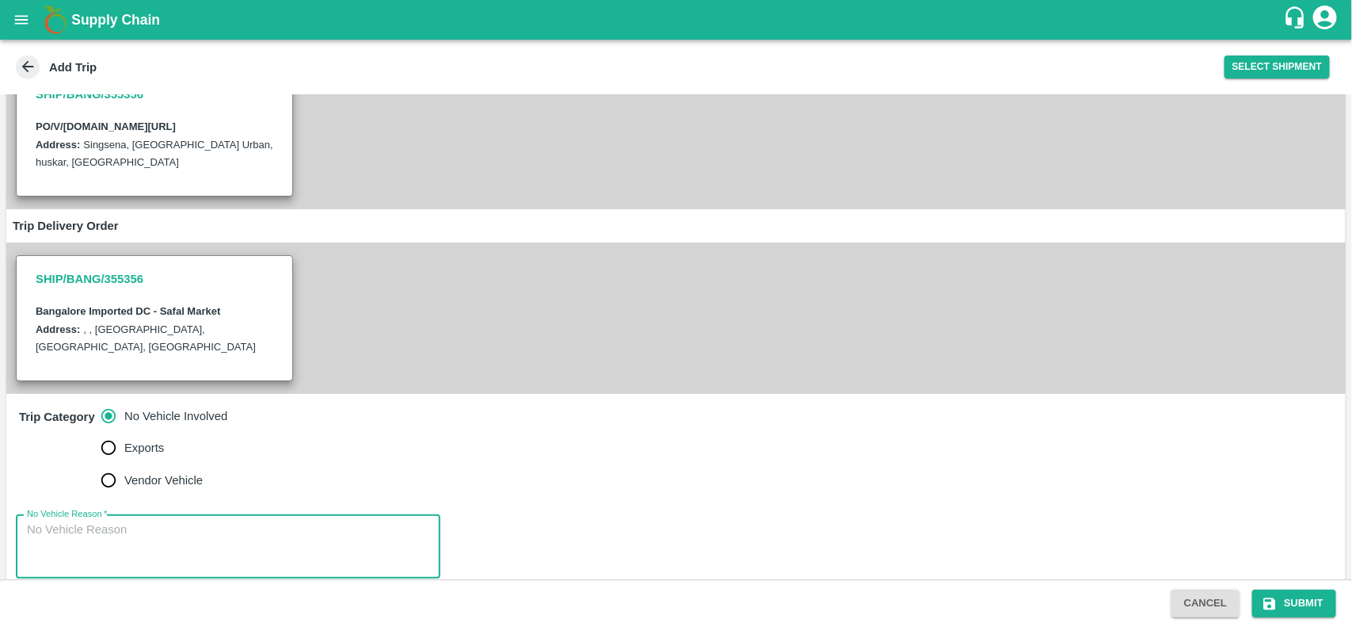
click at [183, 539] on textarea "No Vehicle Reason   *" at bounding box center [228, 546] width 402 height 50
type textarea "na"
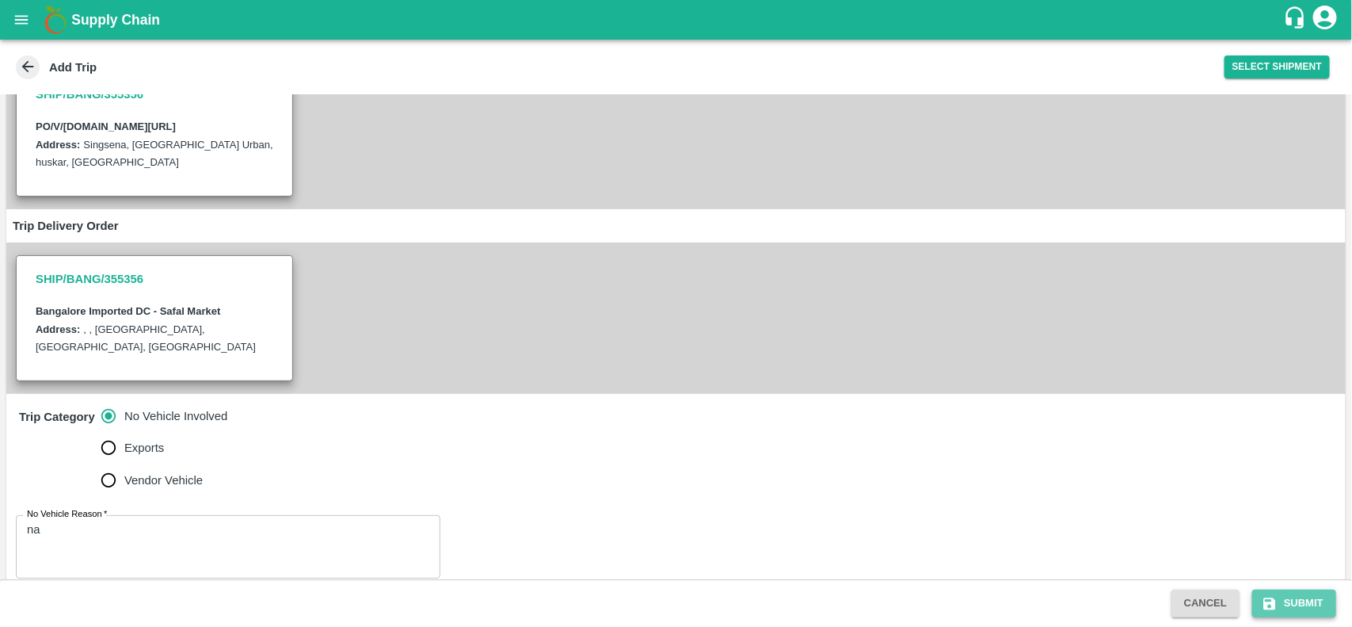
click at [1280, 600] on button "Submit" at bounding box center [1294, 603] width 84 height 28
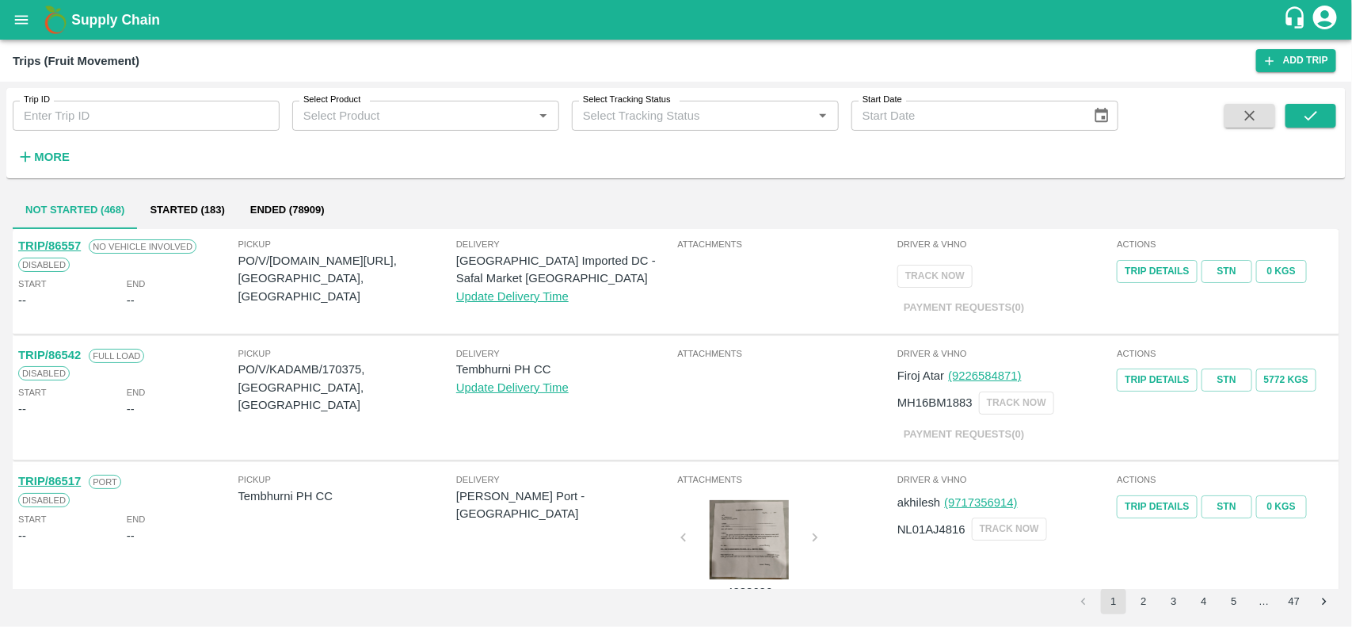
click at [331, 262] on p "PO/V/[DOMAIN_NAME][URL], [GEOGRAPHIC_DATA], [GEOGRAPHIC_DATA]" at bounding box center [347, 278] width 218 height 53
copy p "168215"
click at [17, 22] on icon "open drawer" at bounding box center [21, 19] width 13 height 9
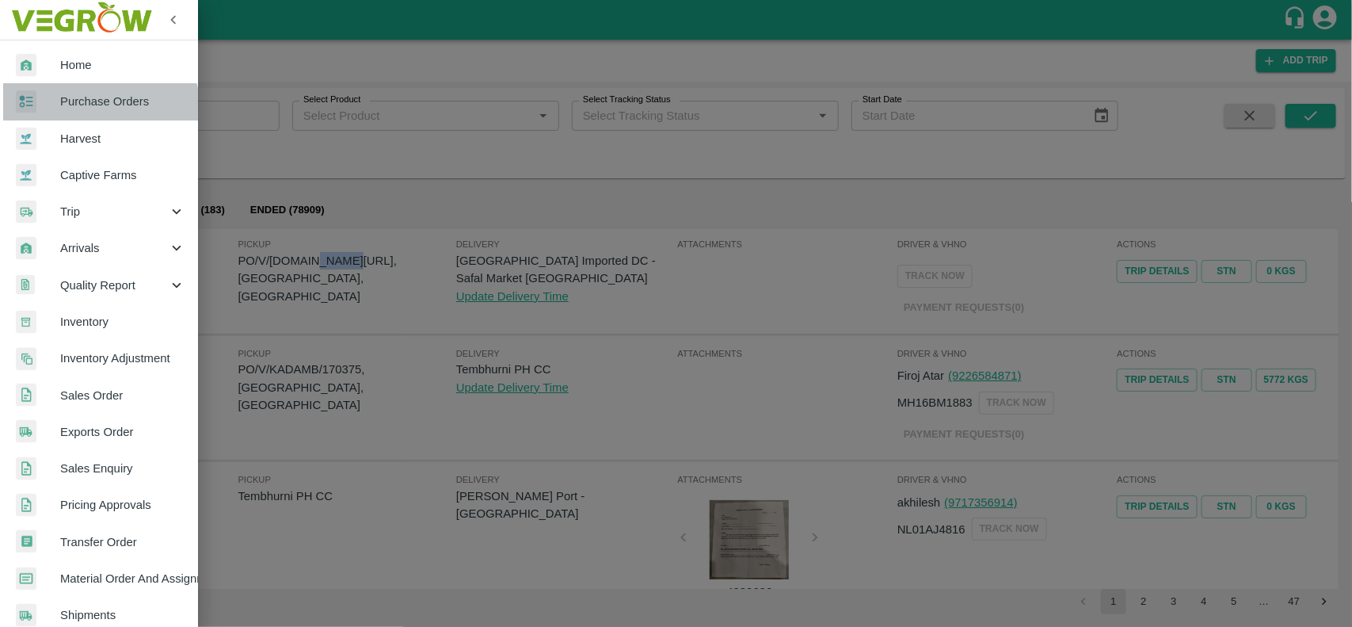
click at [79, 116] on link "Purchase Orders" at bounding box center [99, 101] width 198 height 36
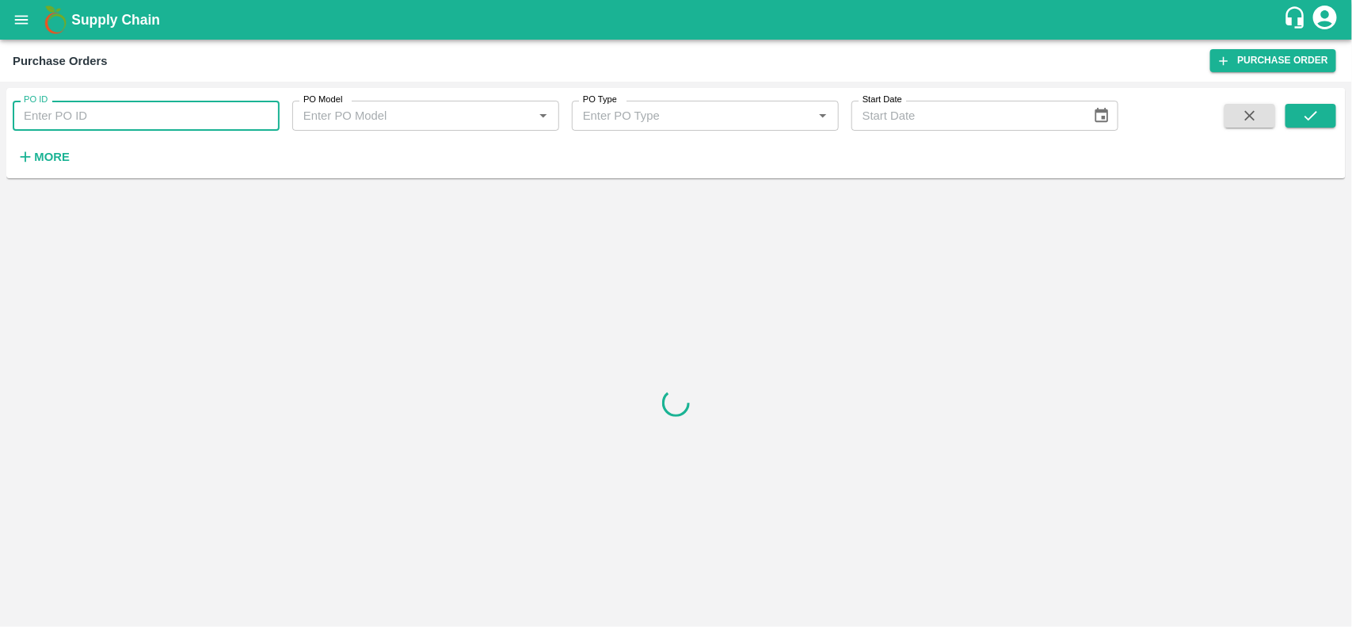
click at [79, 124] on input "PO ID" at bounding box center [146, 116] width 267 height 30
paste input "168215"
type input "168215"
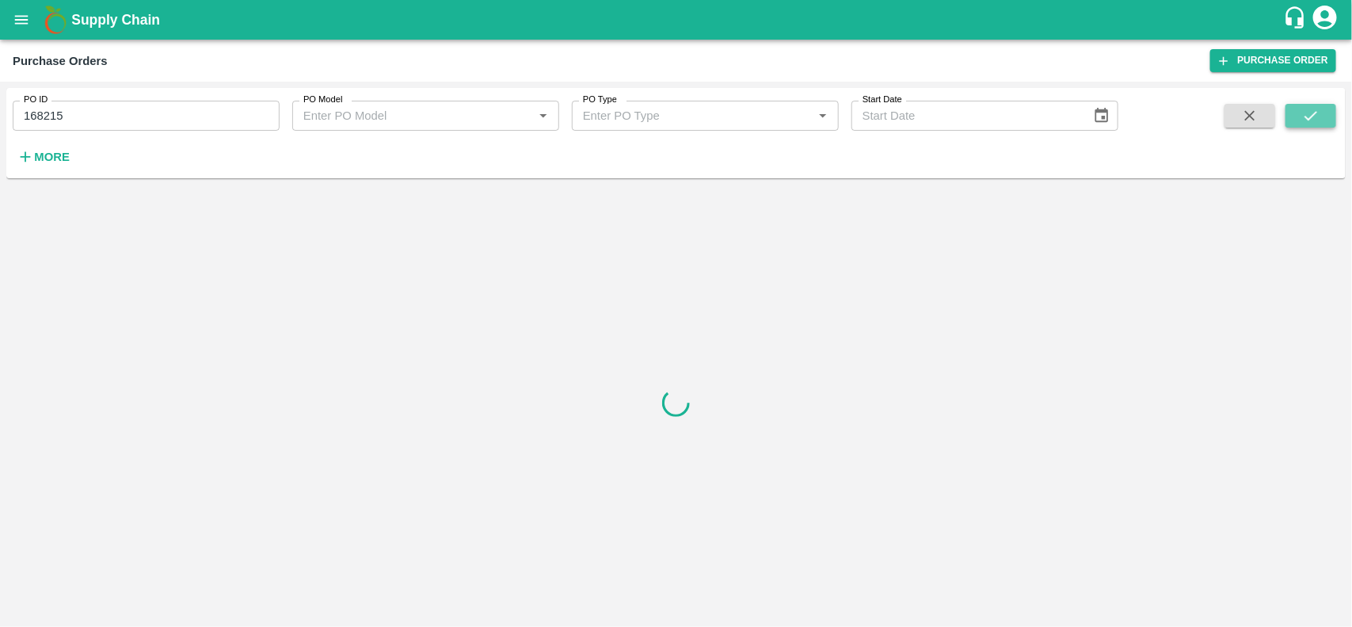
click at [1312, 120] on icon "submit" at bounding box center [1310, 115] width 17 height 17
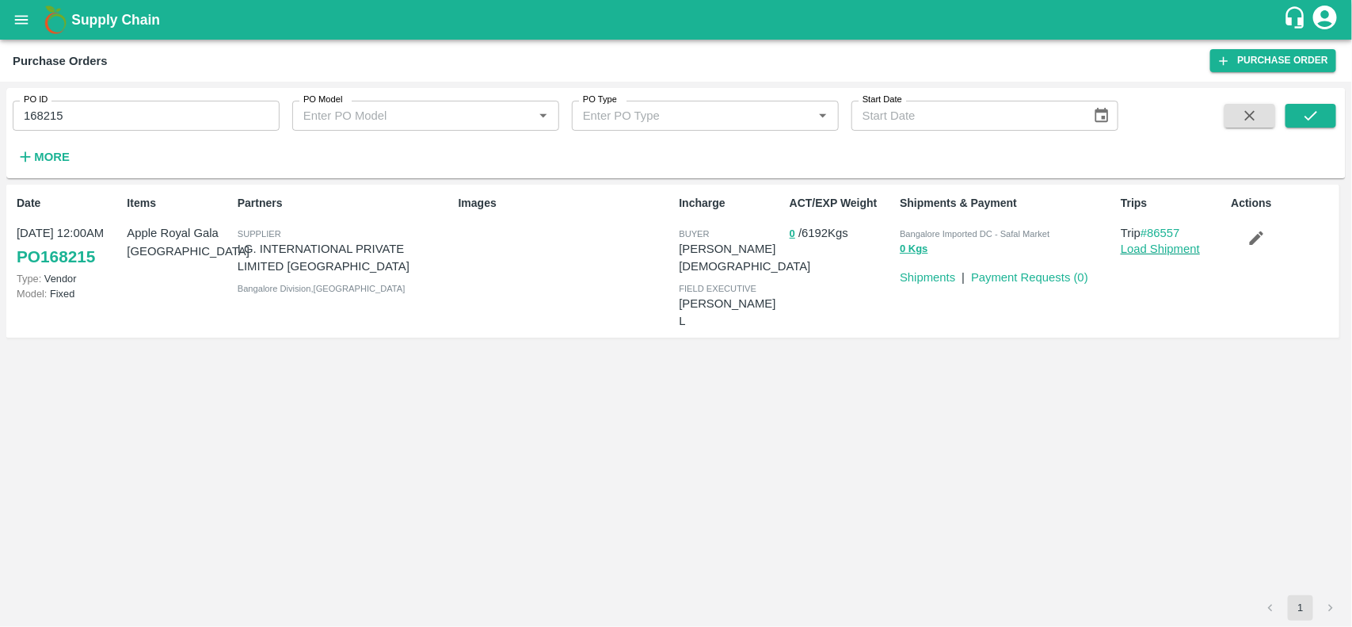
click at [1156, 246] on link "Load Shipment" at bounding box center [1160, 248] width 79 height 13
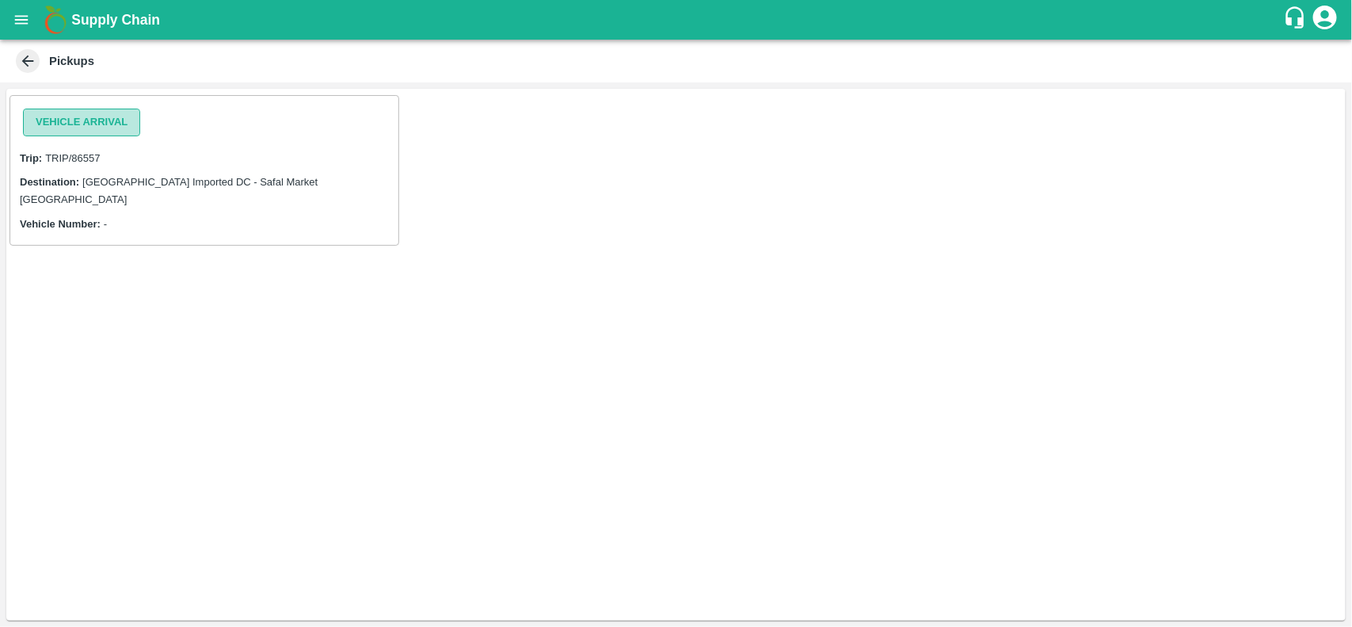
click at [120, 112] on button "Vehicle Arrival" at bounding box center [81, 123] width 117 height 28
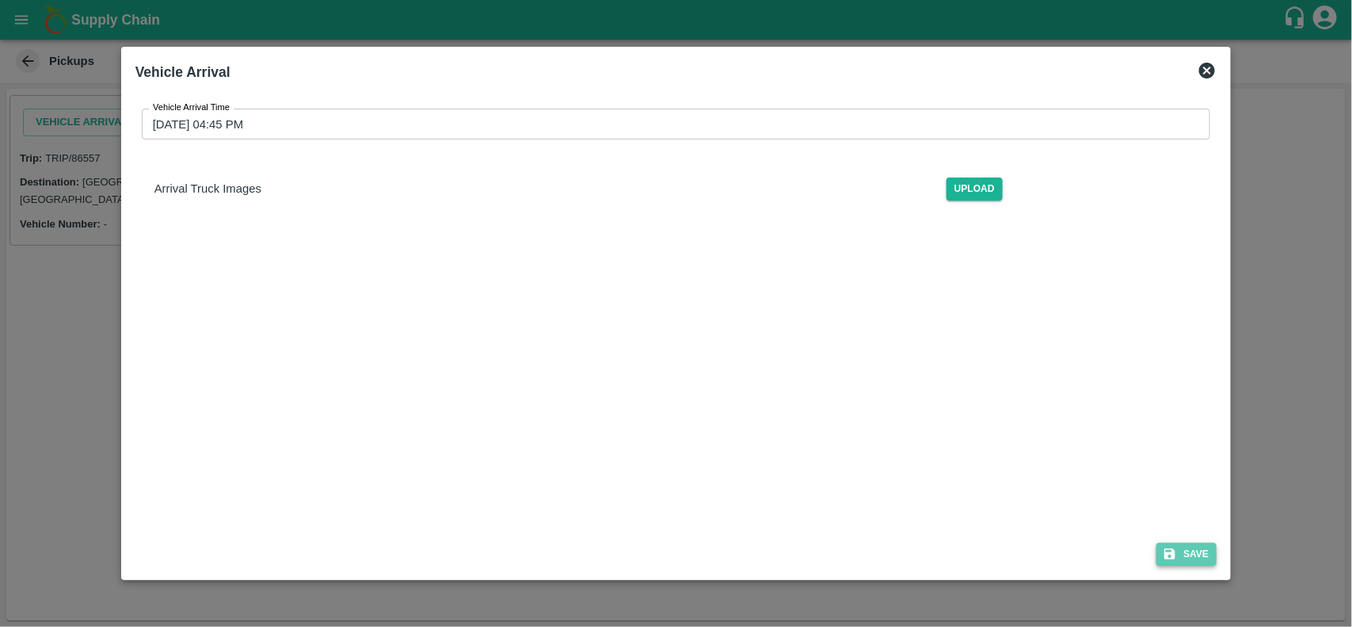
click at [1186, 556] on button "Save" at bounding box center [1186, 554] width 60 height 23
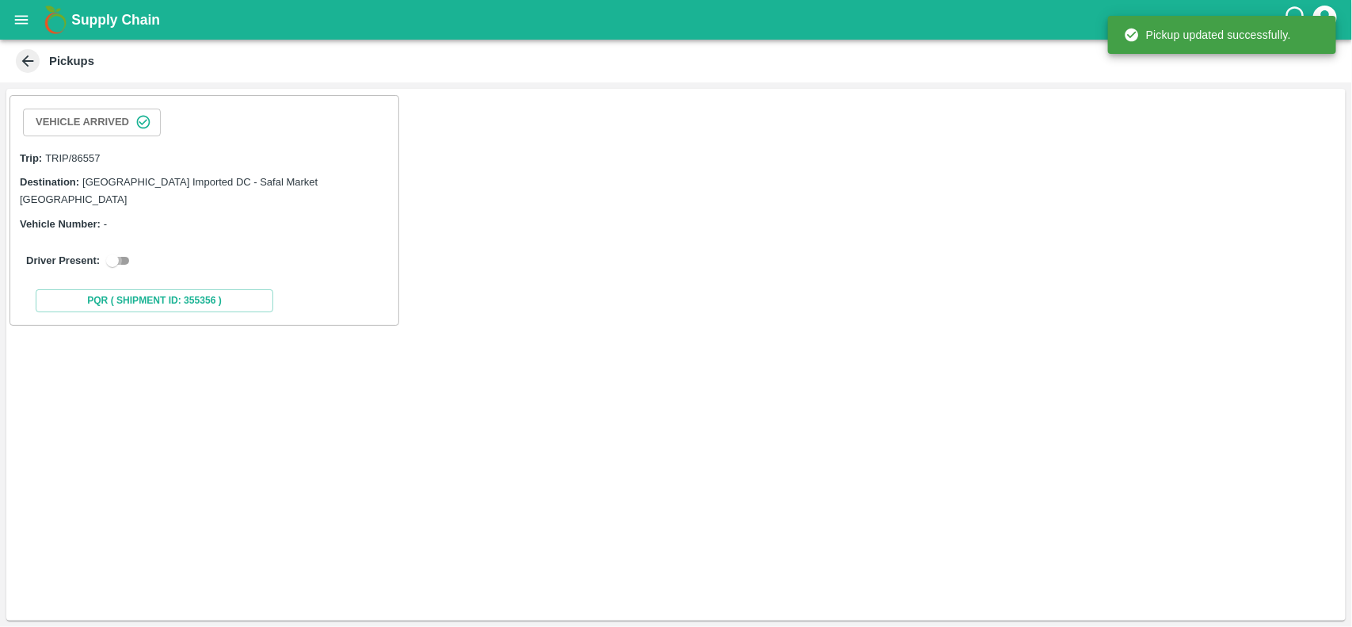
click at [123, 251] on input "checkbox" at bounding box center [112, 260] width 57 height 19
checkbox input "true"
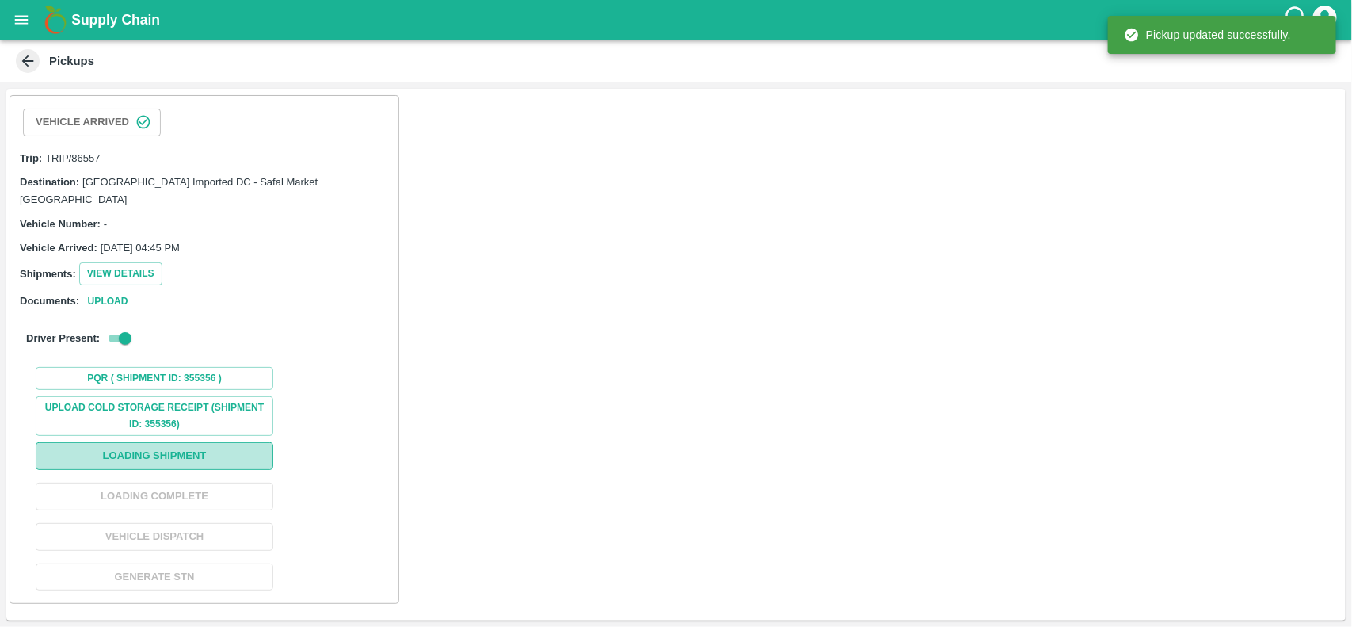
click at [150, 450] on button "Loading Shipment" at bounding box center [155, 456] width 238 height 28
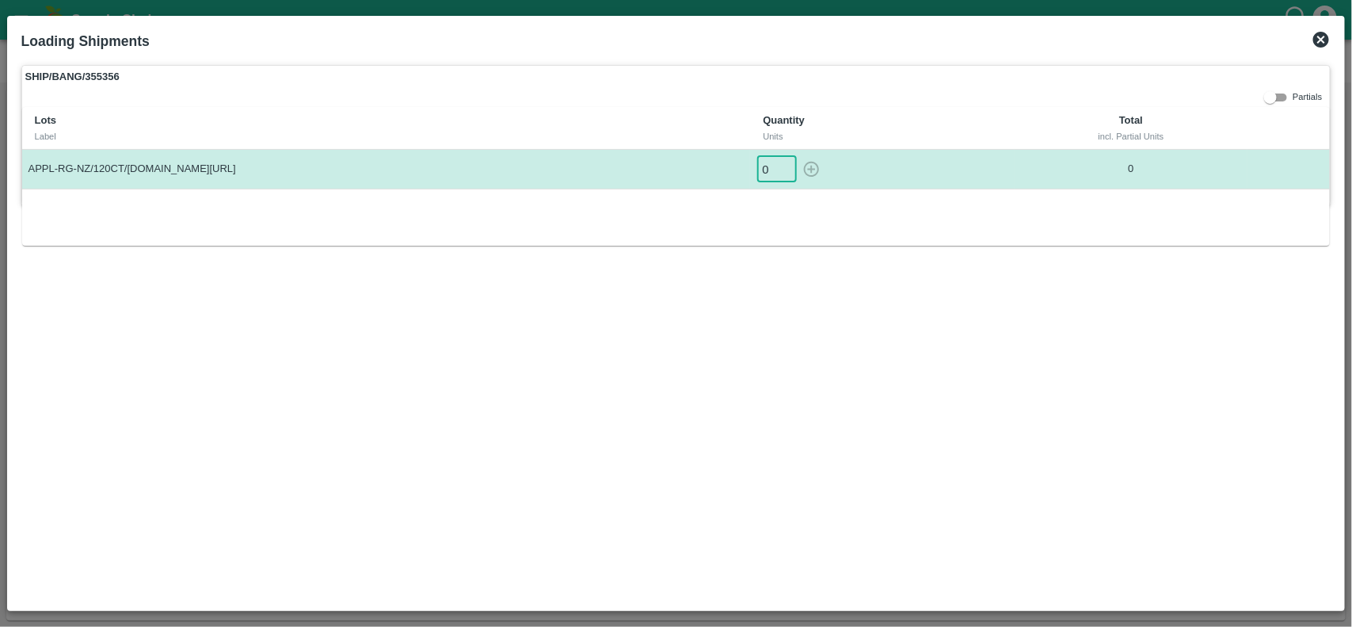
click at [776, 172] on input "0" at bounding box center [777, 169] width 40 height 26
click at [820, 171] on icon "button" at bounding box center [810, 168] width 17 height 17
type input "0"
click at [1327, 45] on icon at bounding box center [1321, 40] width 16 height 16
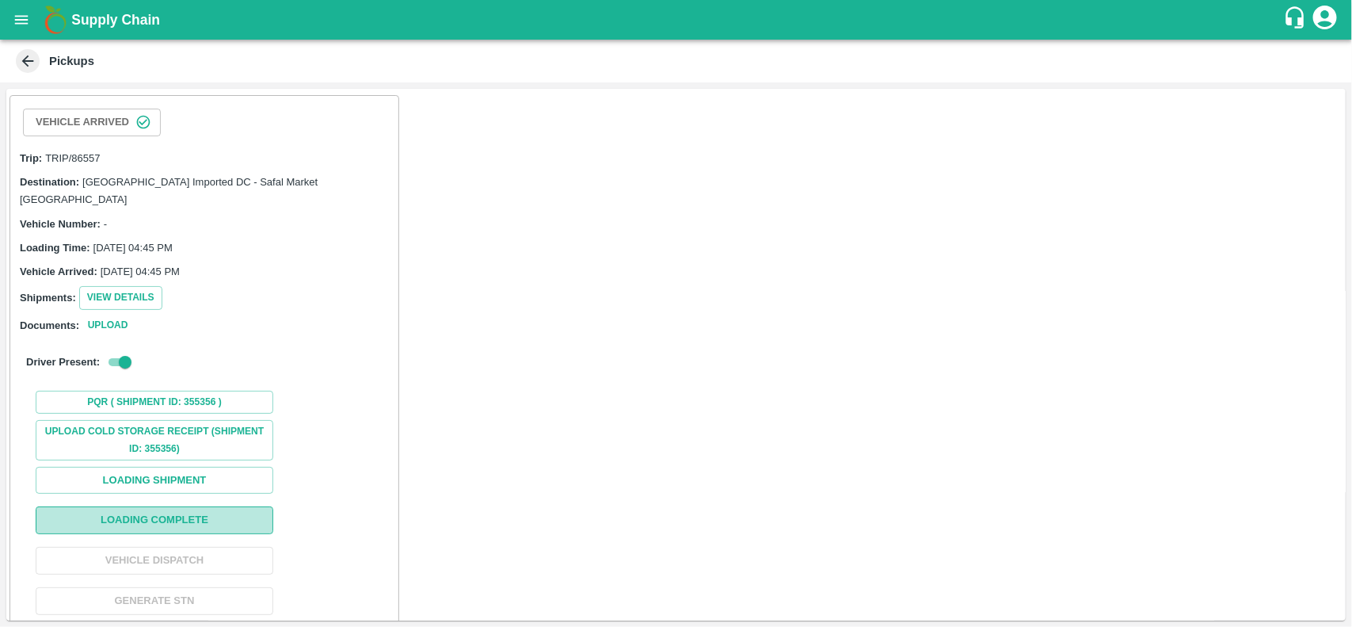
click at [202, 506] on button "Loading Complete" at bounding box center [155, 520] width 238 height 28
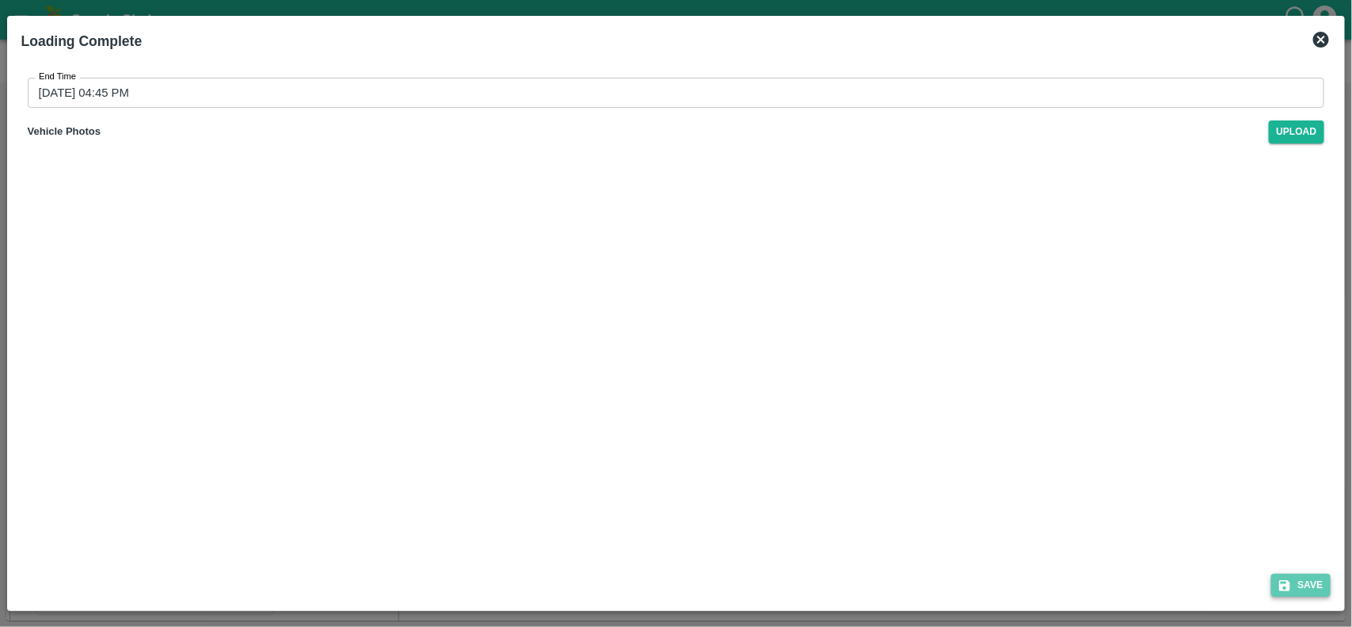
click at [1297, 592] on button "Save" at bounding box center [1301, 584] width 60 height 23
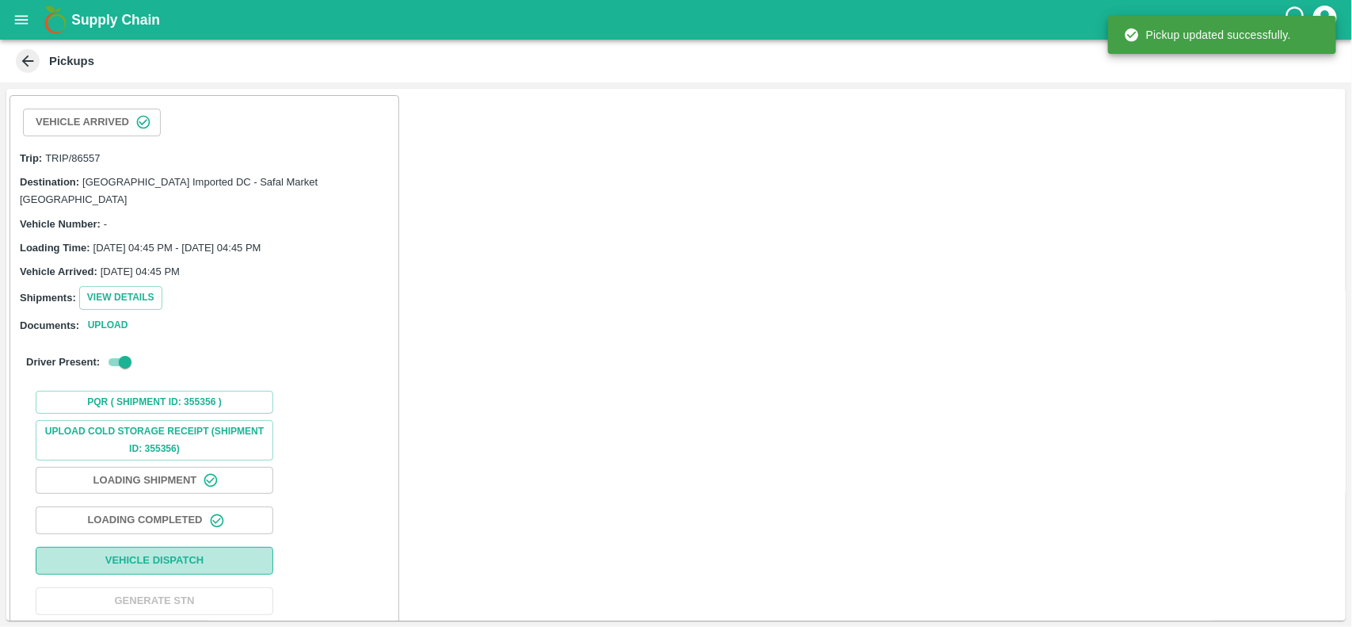
click at [211, 547] on button "Vehicle Dispatch" at bounding box center [155, 561] width 238 height 28
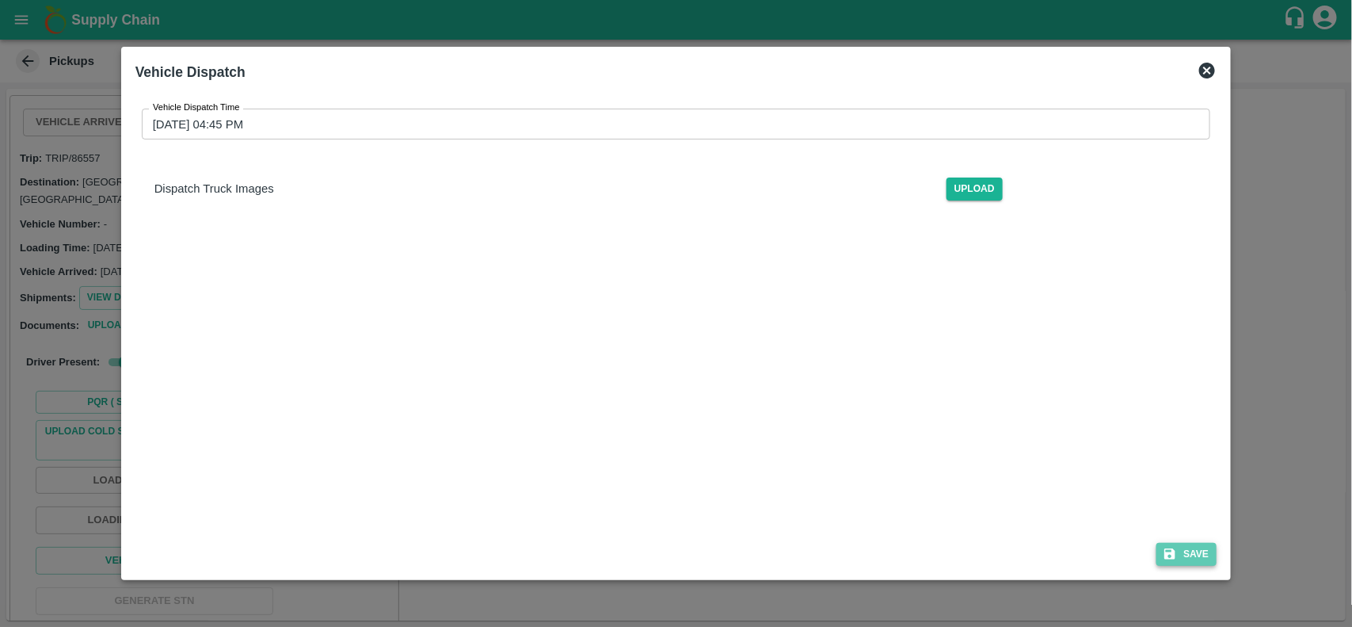
click at [1183, 562] on button "Save" at bounding box center [1186, 554] width 60 height 23
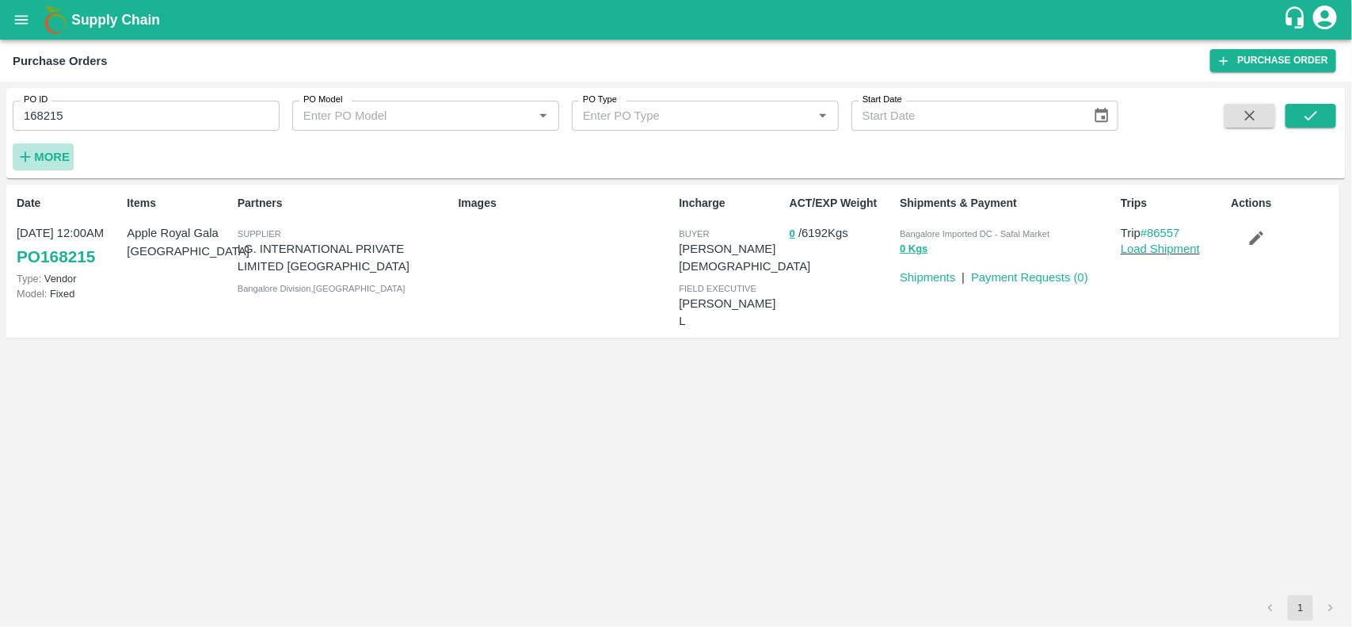
click at [48, 152] on strong "More" at bounding box center [52, 156] width 36 height 13
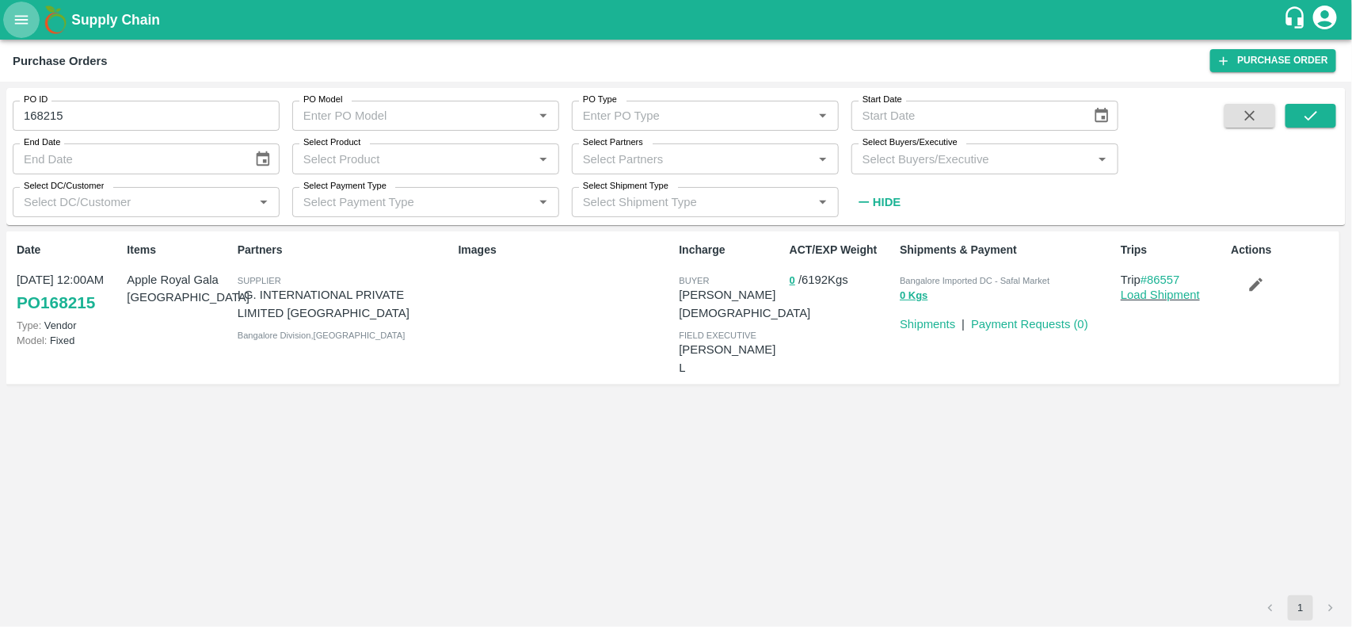
click at [25, 26] on icon "open drawer" at bounding box center [21, 19] width 17 height 17
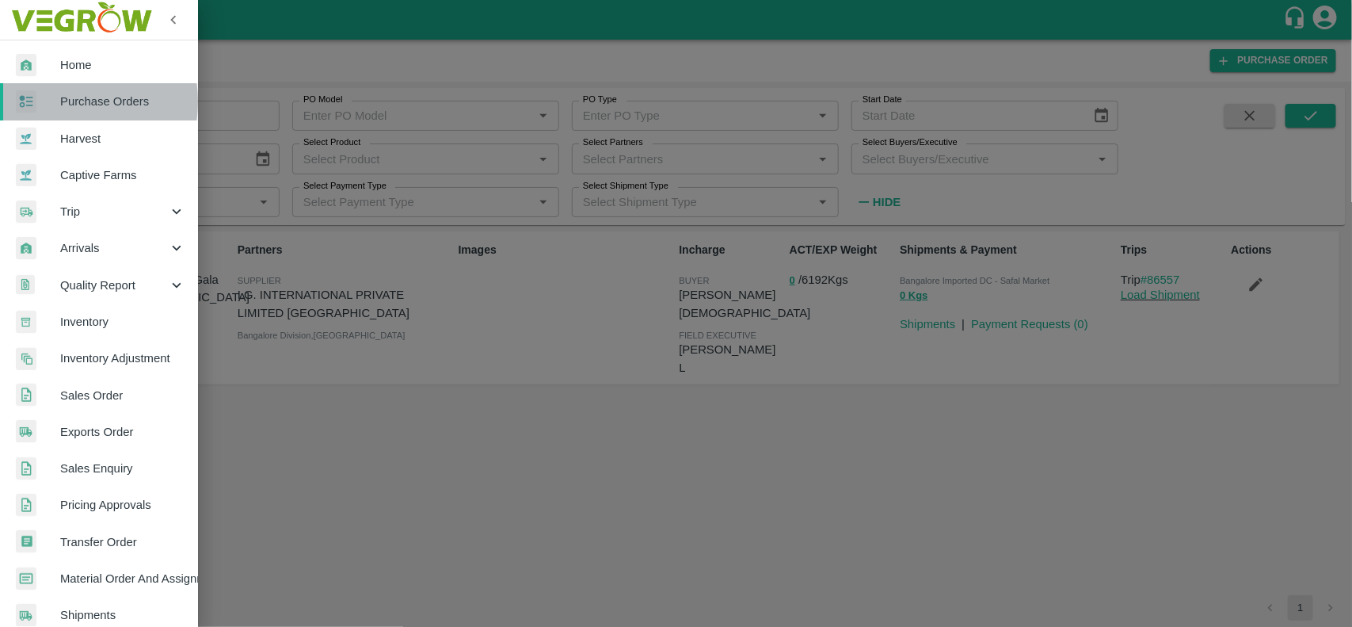
click at [58, 101] on div at bounding box center [38, 101] width 44 height 23
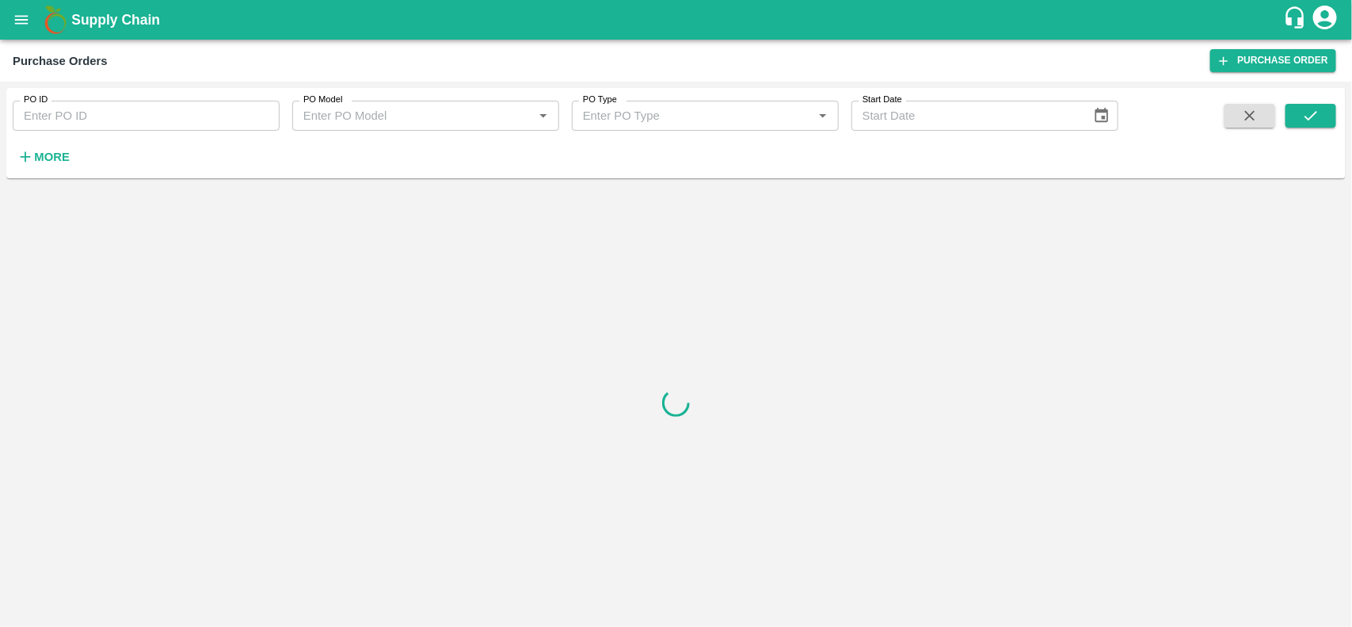
click at [48, 166] on h6 "More" at bounding box center [52, 157] width 36 height 21
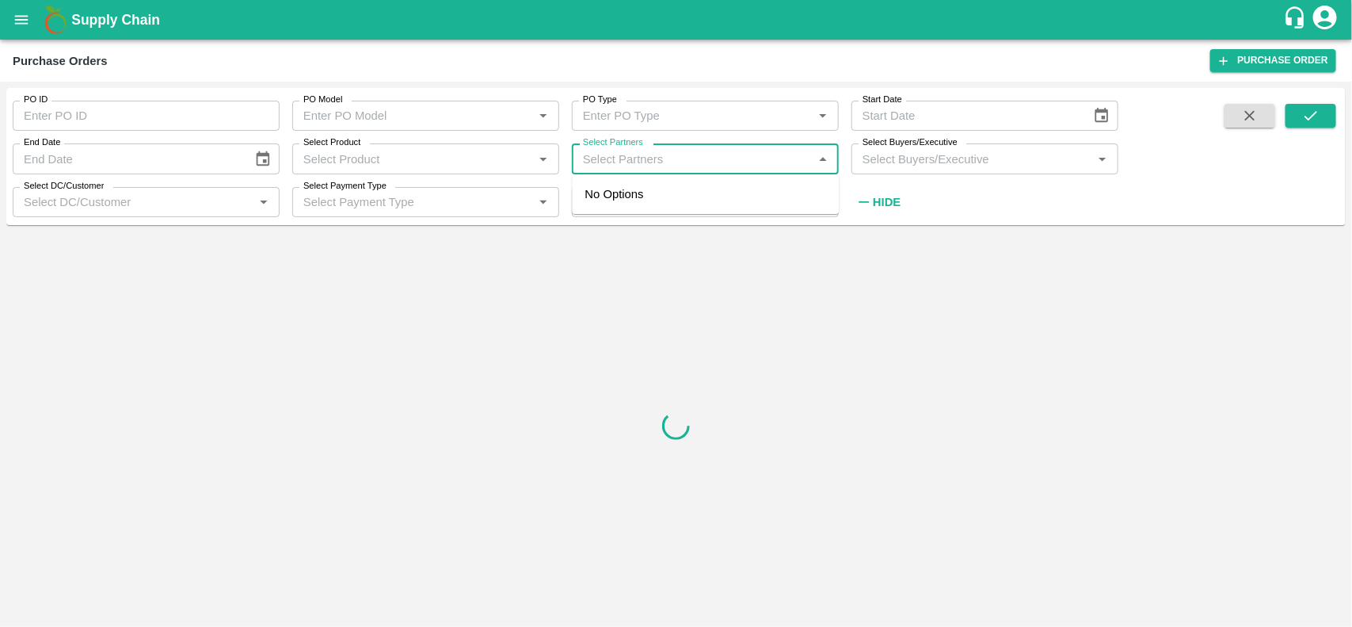
click at [659, 158] on input "Select Partners" at bounding box center [692, 158] width 231 height 21
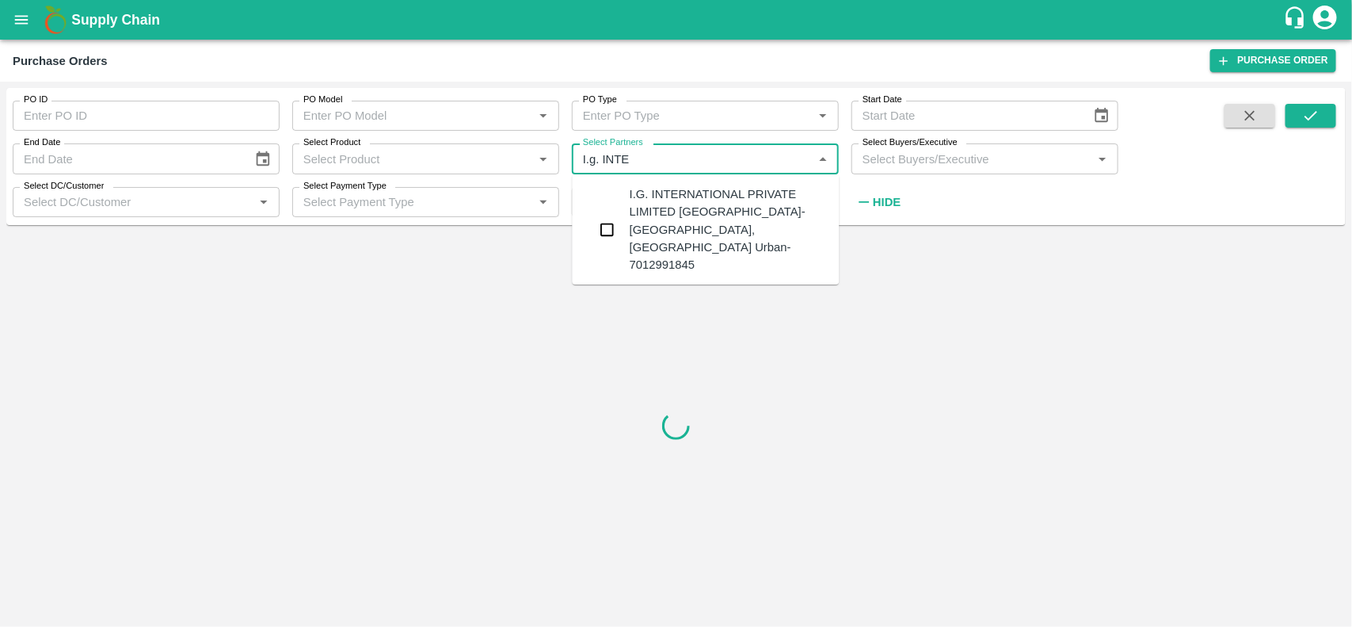
type input "I.g. INTER"
click at [615, 214] on input "checkbox" at bounding box center [608, 230] width 32 height 32
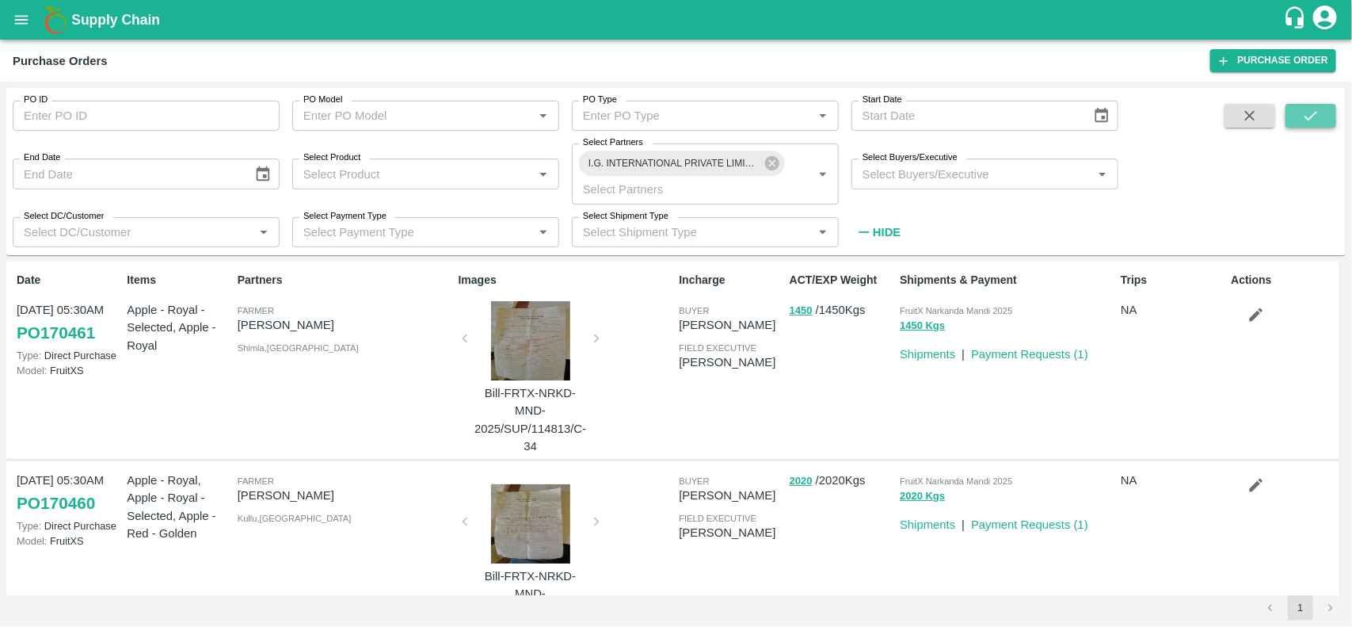
click at [1300, 112] on button "submit" at bounding box center [1311, 116] width 51 height 24
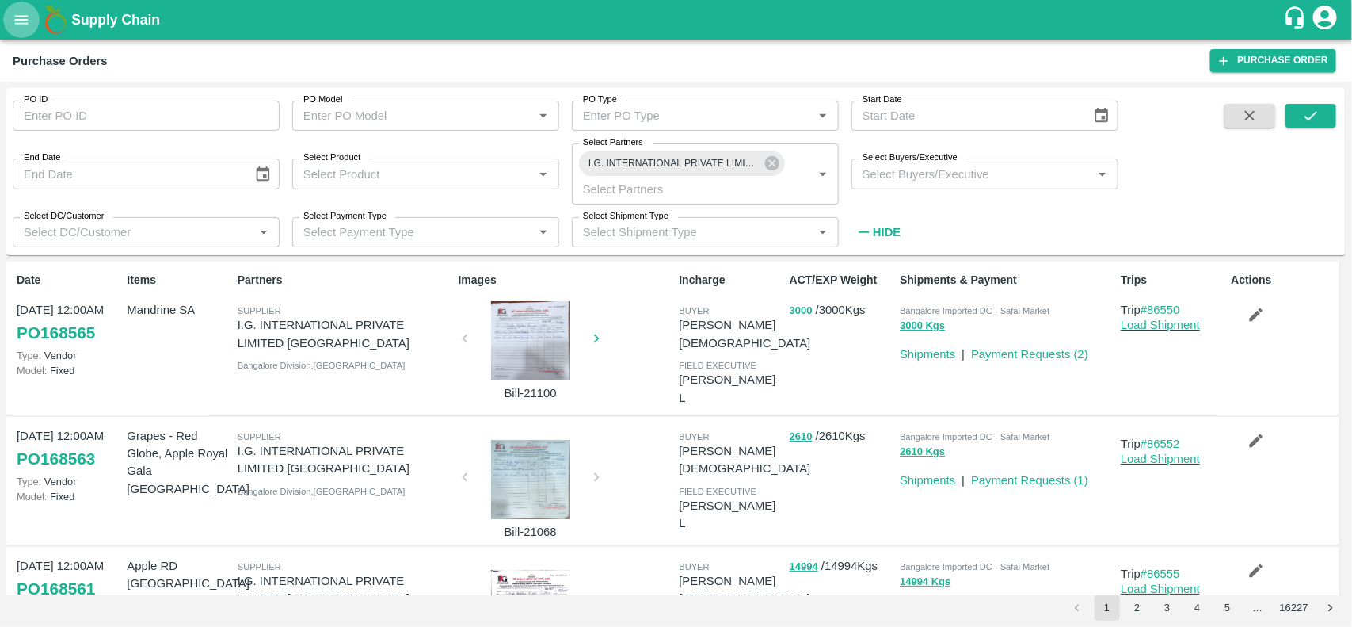
click at [16, 28] on icon "open drawer" at bounding box center [21, 19] width 17 height 17
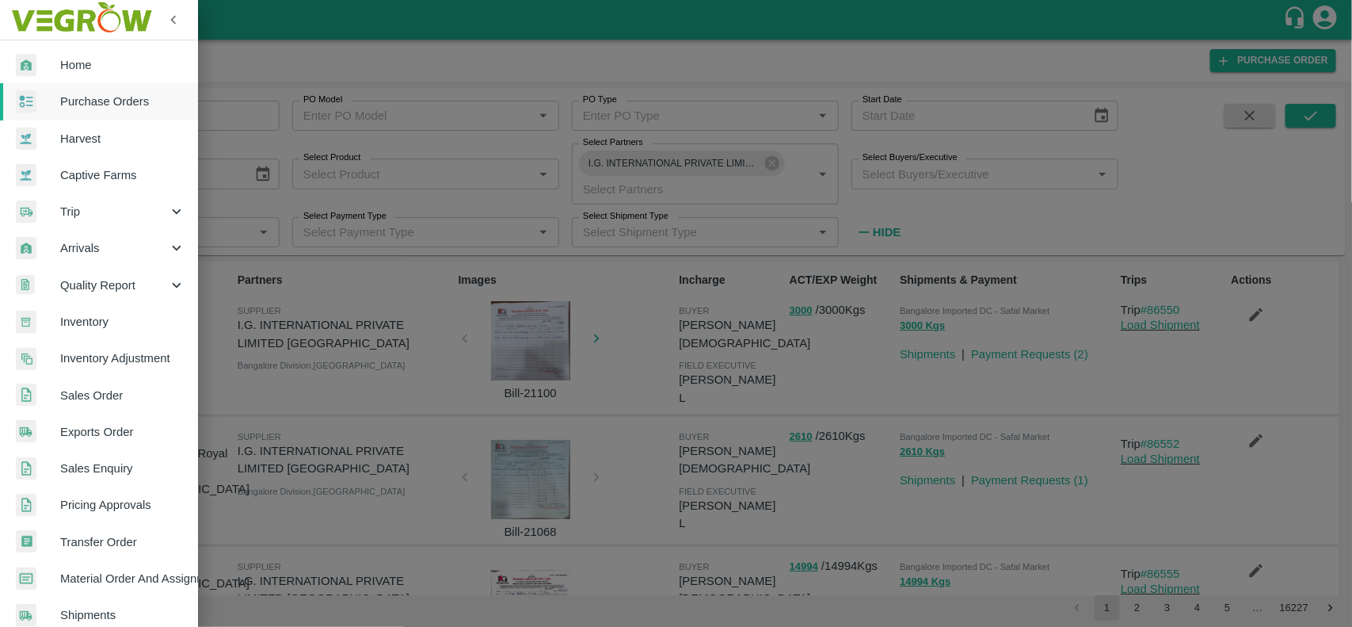
scroll to position [274, 0]
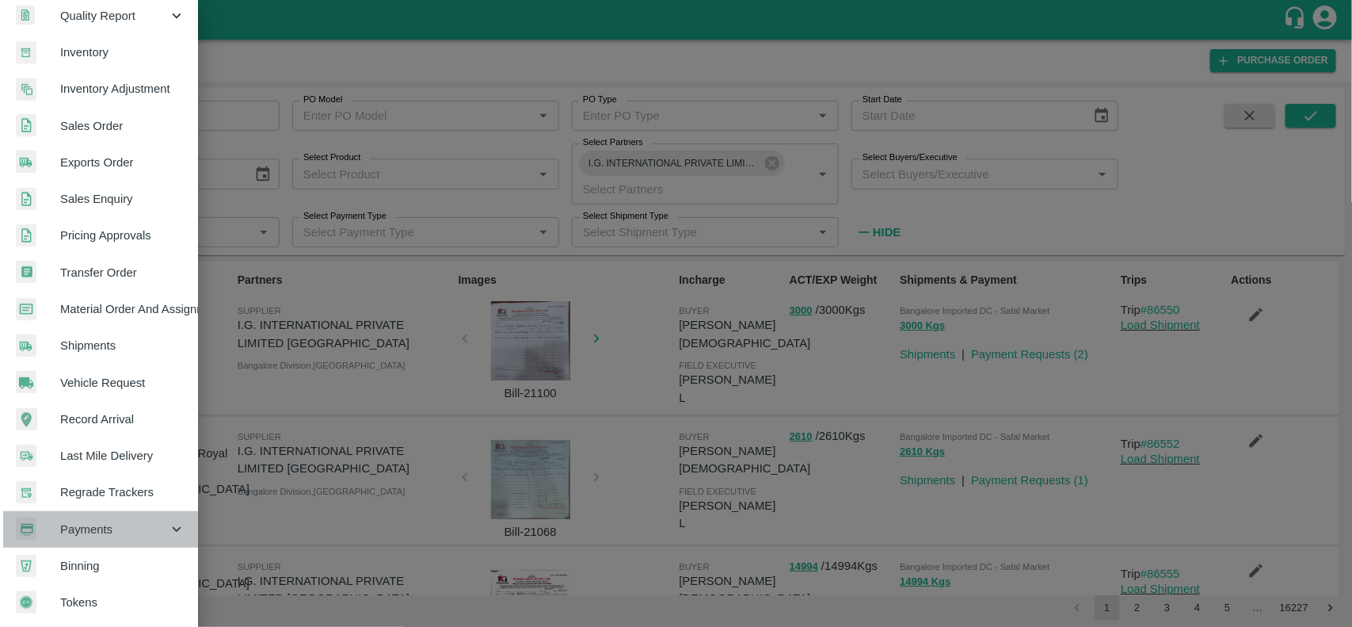
click at [101, 520] on span "Payments" at bounding box center [114, 528] width 108 height 17
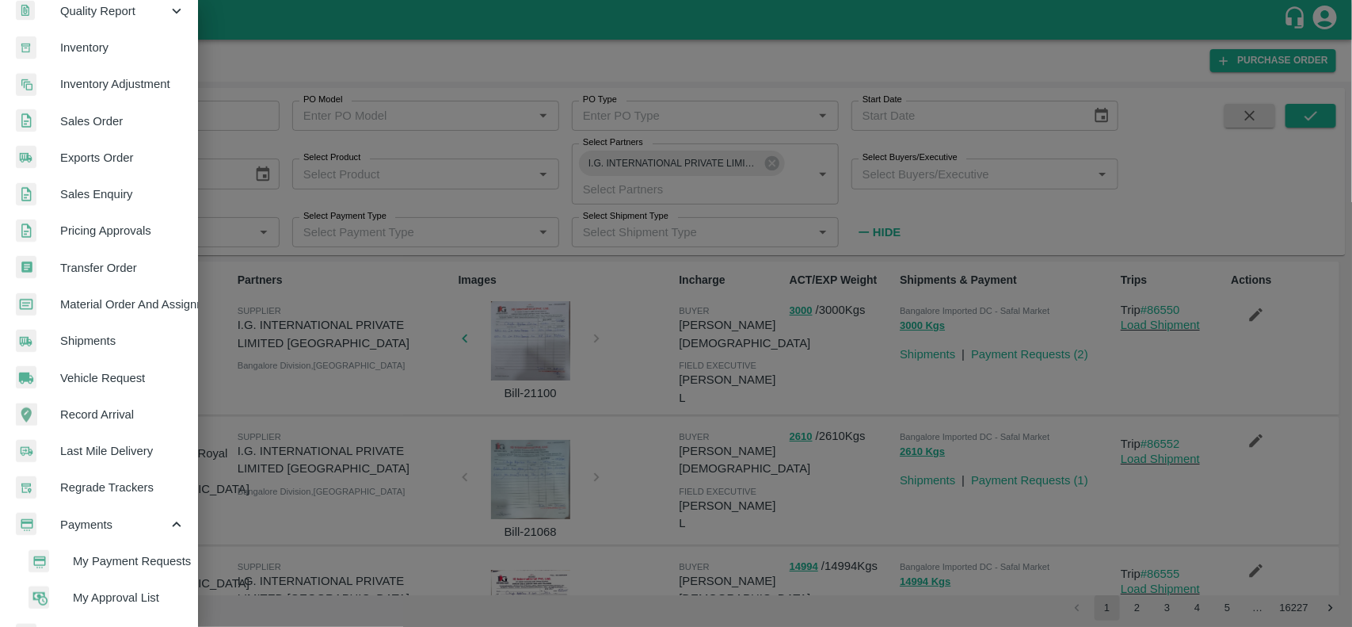
click at [139, 552] on span "My Payment Requests" at bounding box center [129, 560] width 112 height 17
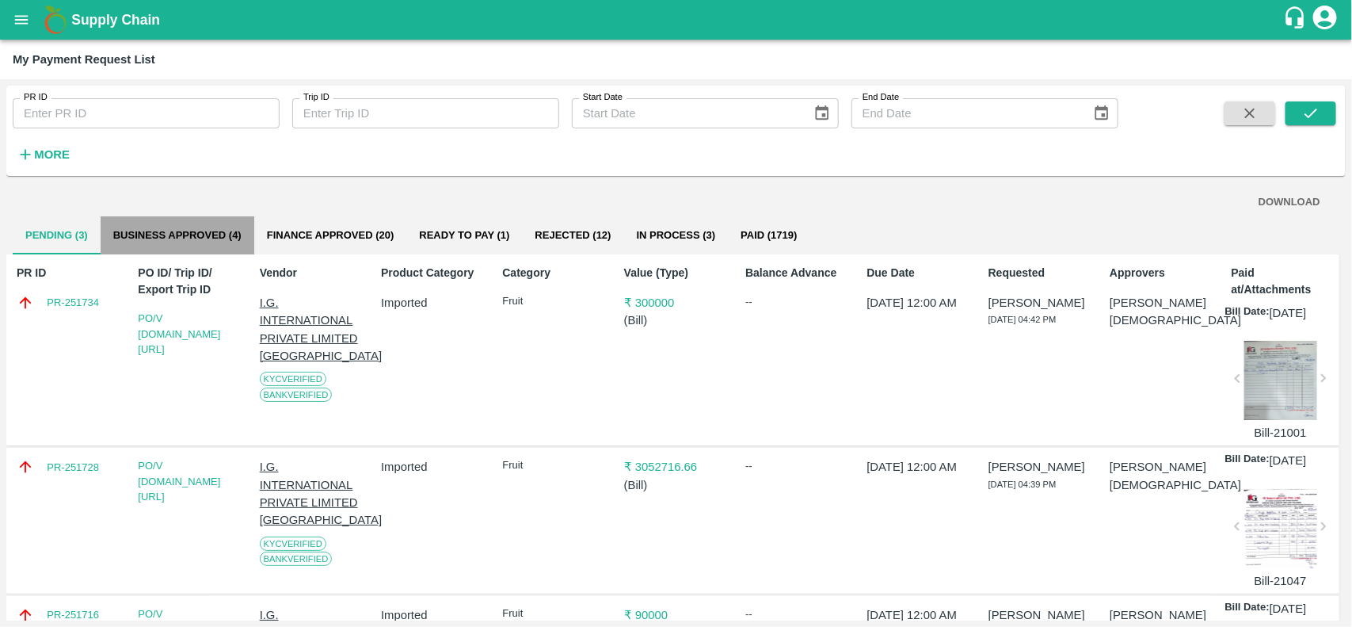
click at [180, 224] on button "Business Approved (4)" at bounding box center [178, 235] width 154 height 38
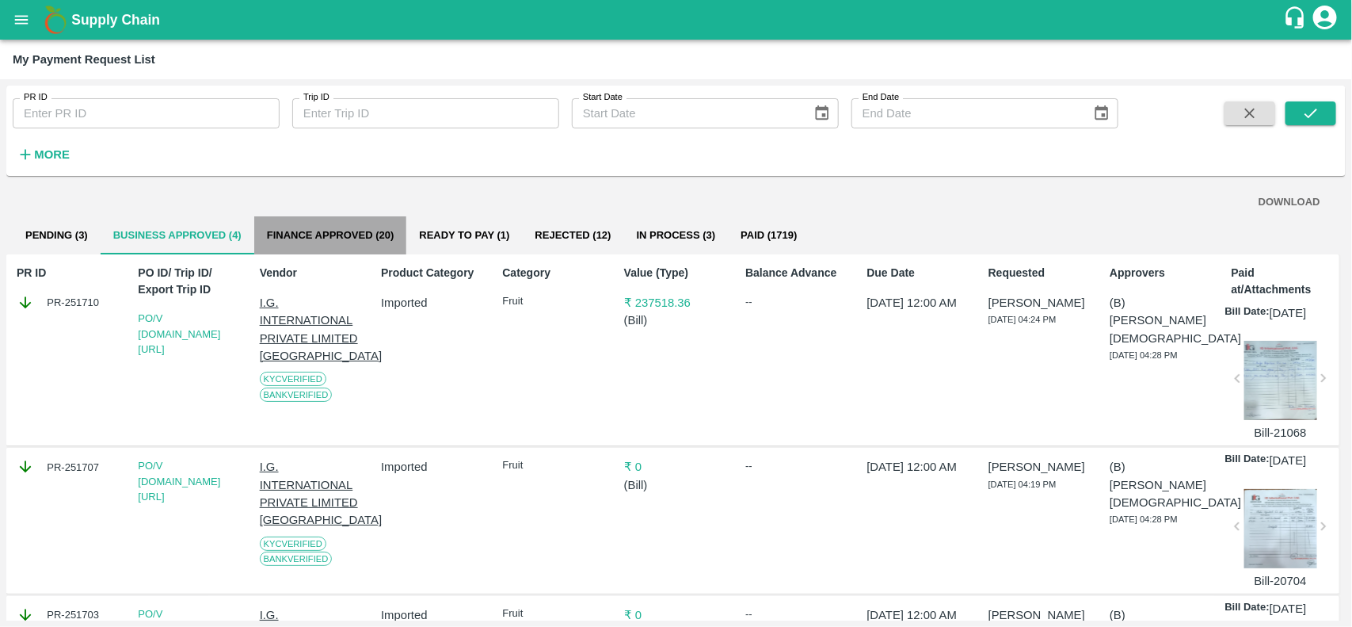
click at [323, 238] on button "Finance Approved (20)" at bounding box center [330, 235] width 153 height 38
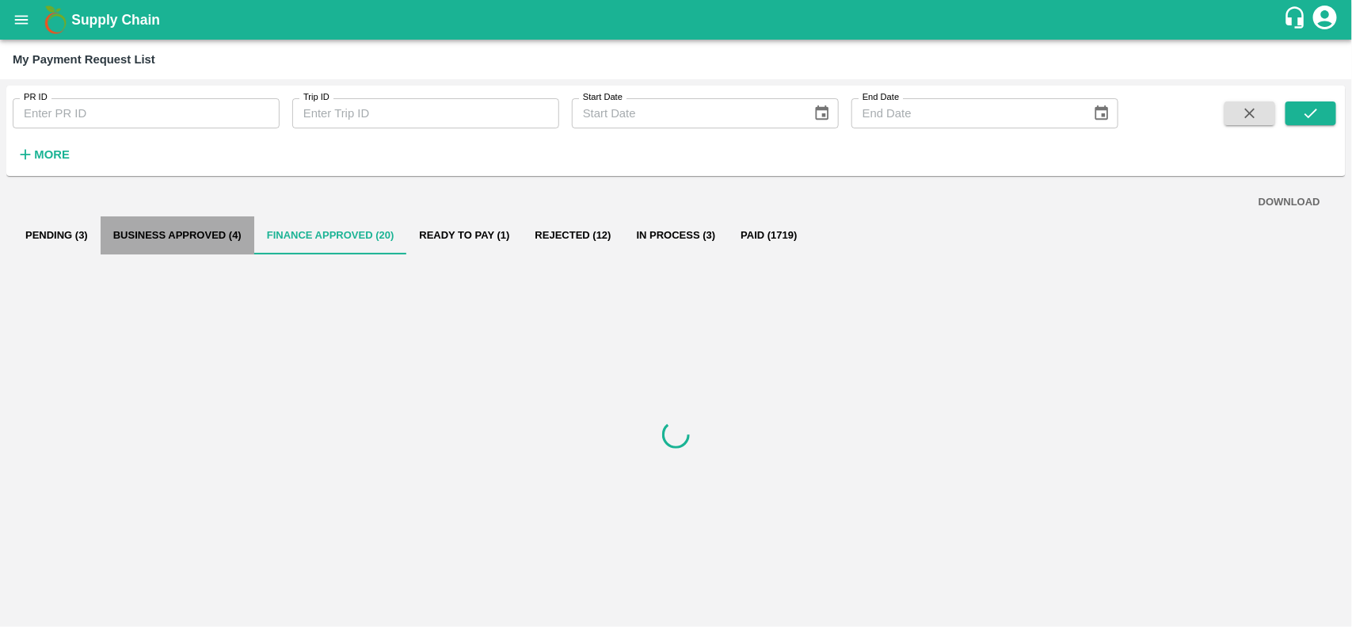
click at [240, 234] on button "Business Approved (4)" at bounding box center [178, 235] width 154 height 38
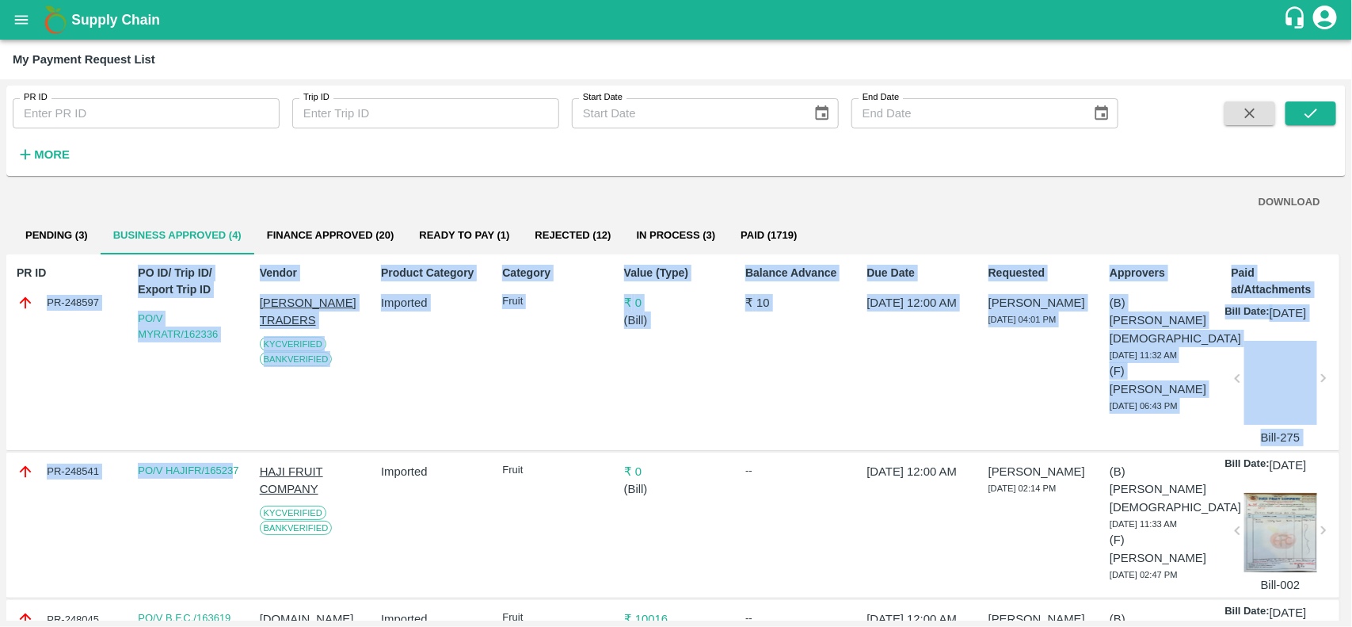
drag, startPoint x: 36, startPoint y: 291, endPoint x: 234, endPoint y: 561, distance: 334.7
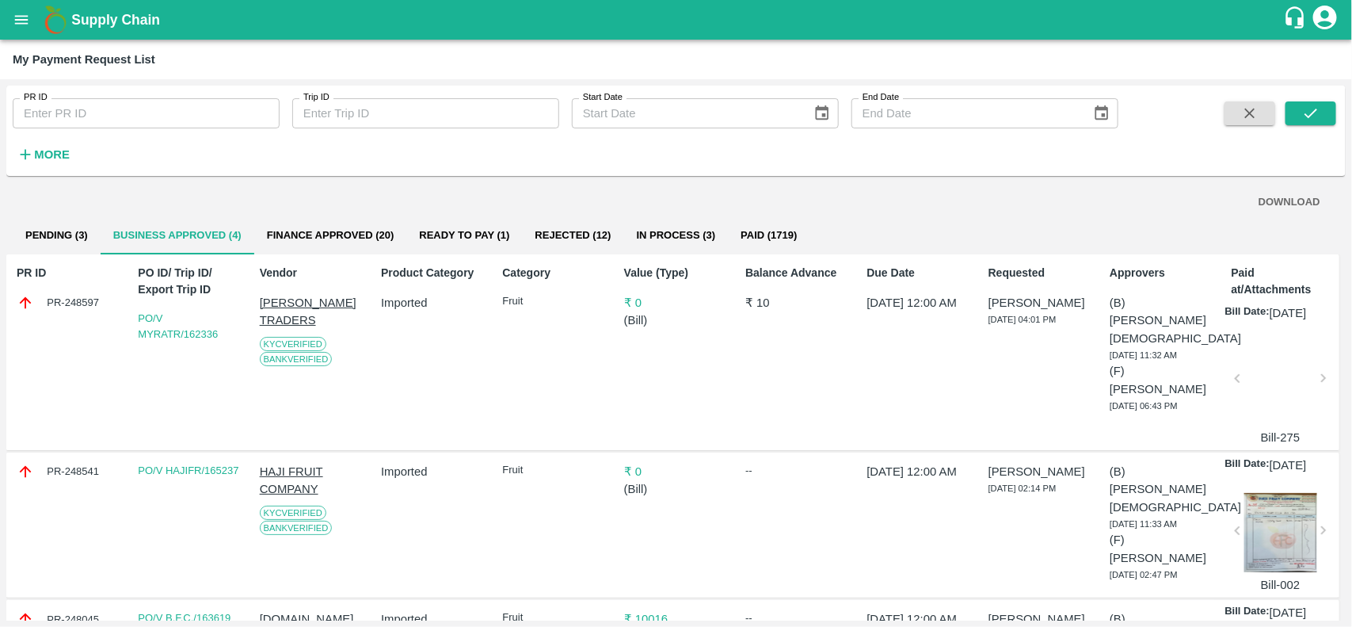
click at [422, 548] on div "Imported" at bounding box center [430, 524] width 110 height 137
click at [480, 234] on button "Ready To Pay (1)" at bounding box center [464, 235] width 116 height 38
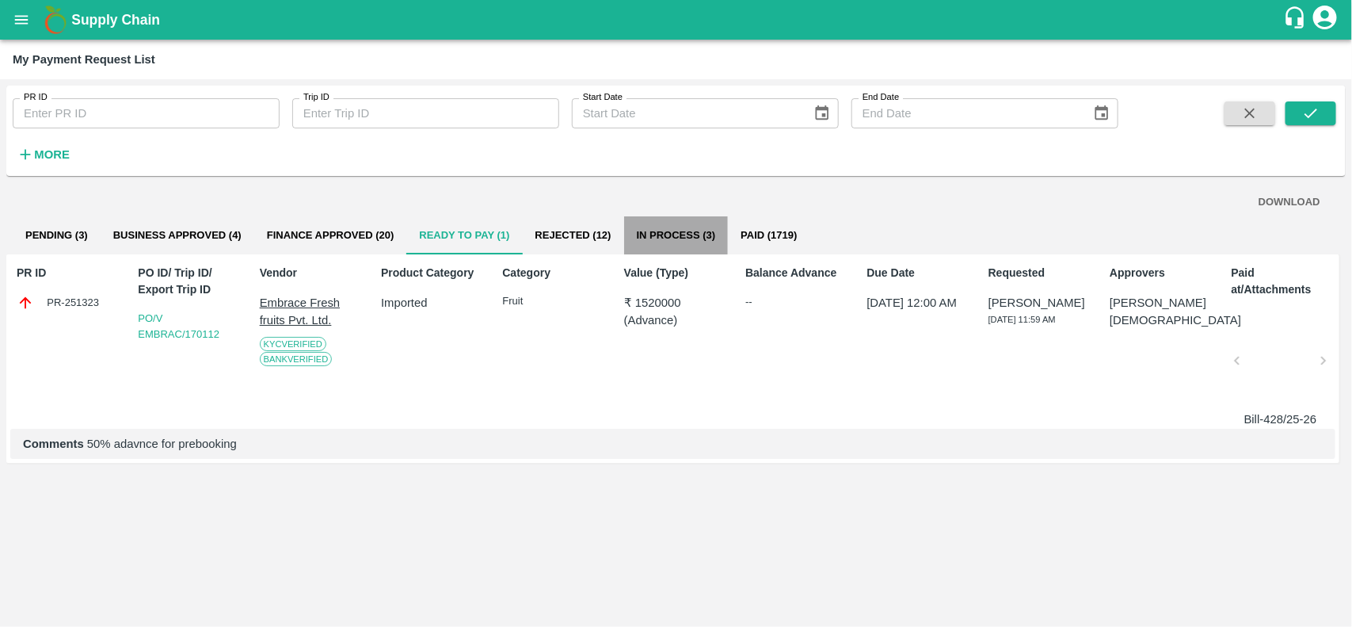
click at [697, 235] on button "In Process (3)" at bounding box center [676, 235] width 105 height 38
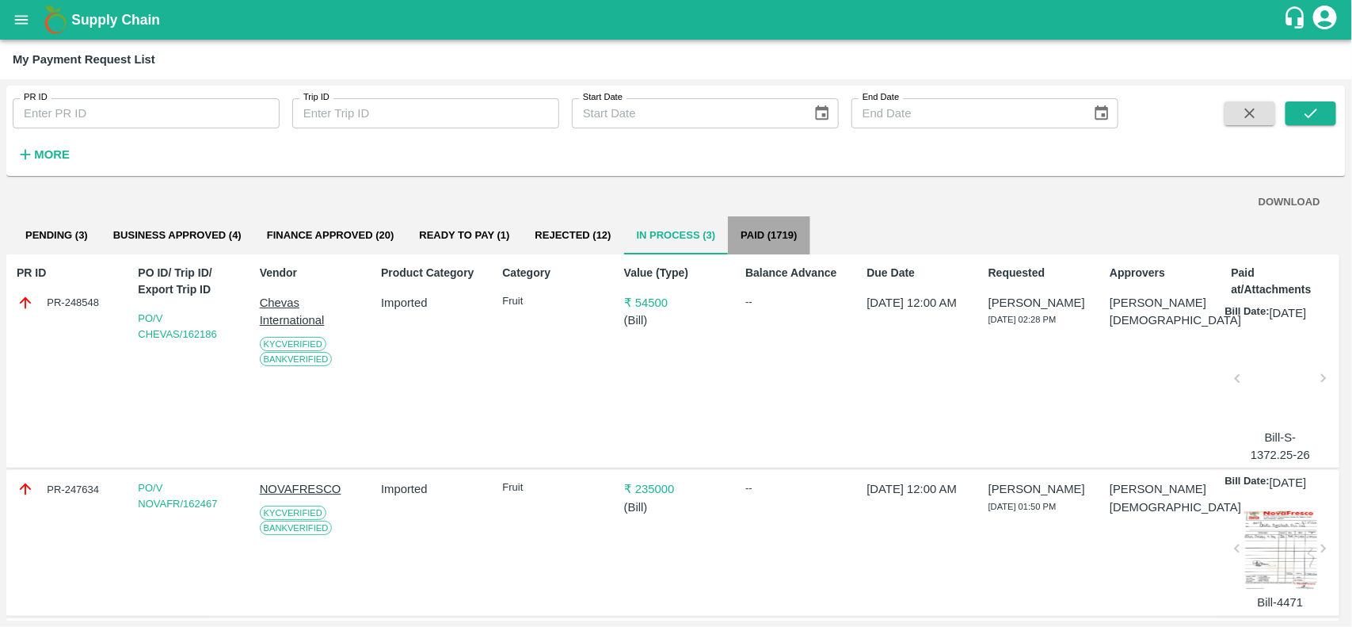
click at [758, 231] on button "Paid (1719)" at bounding box center [769, 235] width 82 height 38
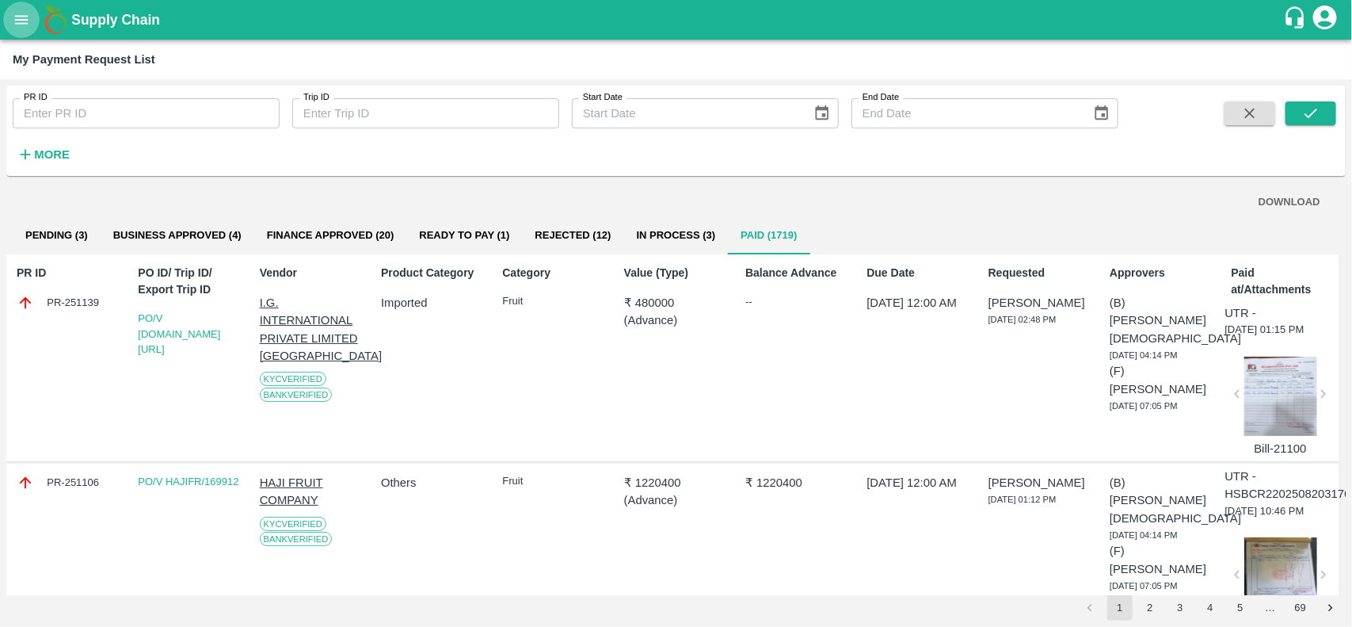
click at [10, 16] on button "open drawer" at bounding box center [21, 20] width 36 height 36
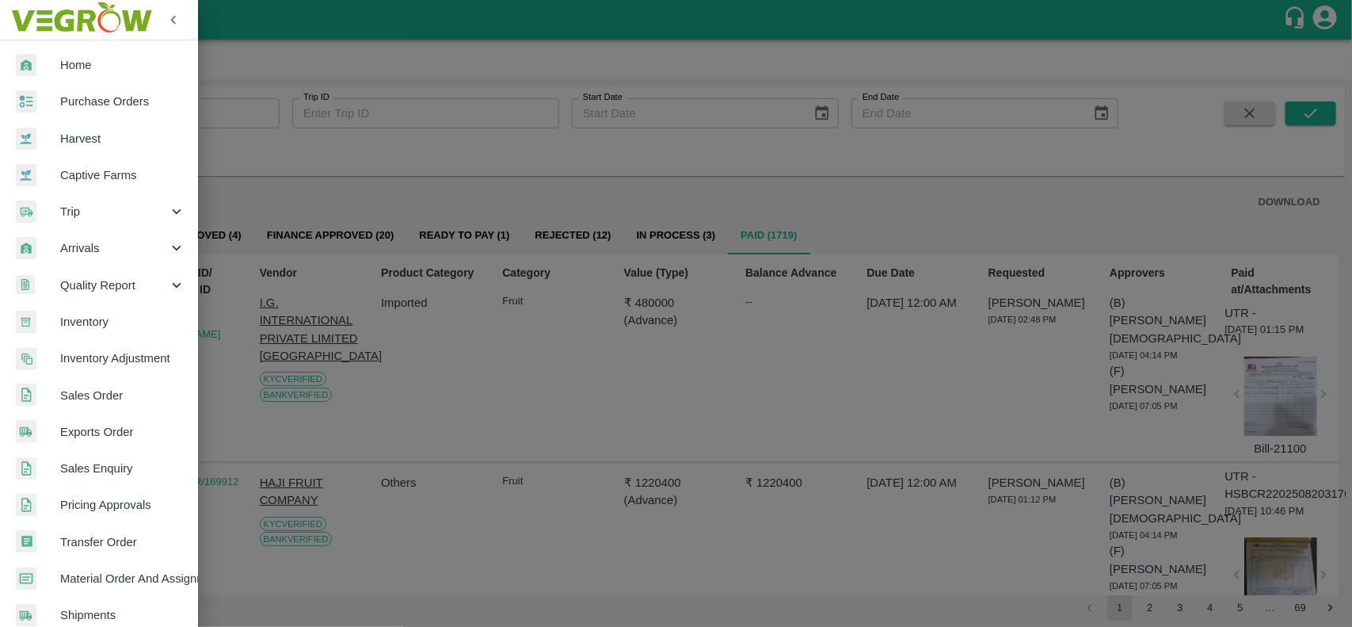
click at [57, 115] on link "Purchase Orders" at bounding box center [99, 101] width 198 height 36
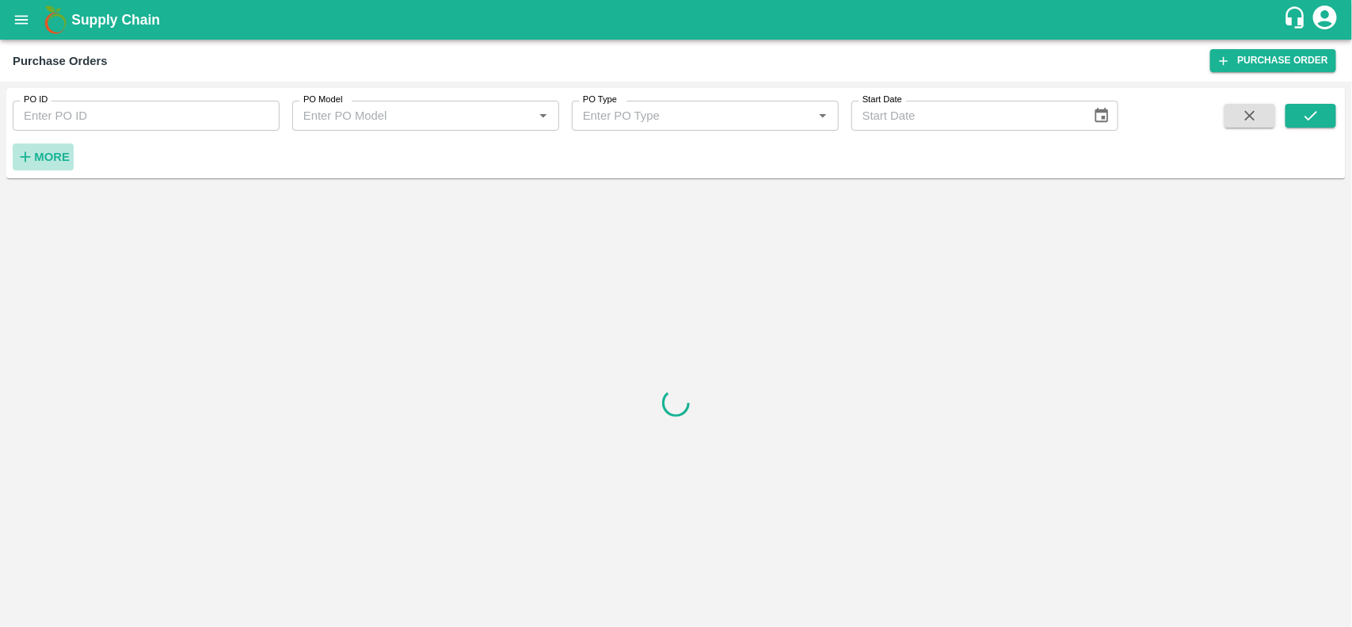
click at [32, 154] on icon "button" at bounding box center [25, 156] width 17 height 17
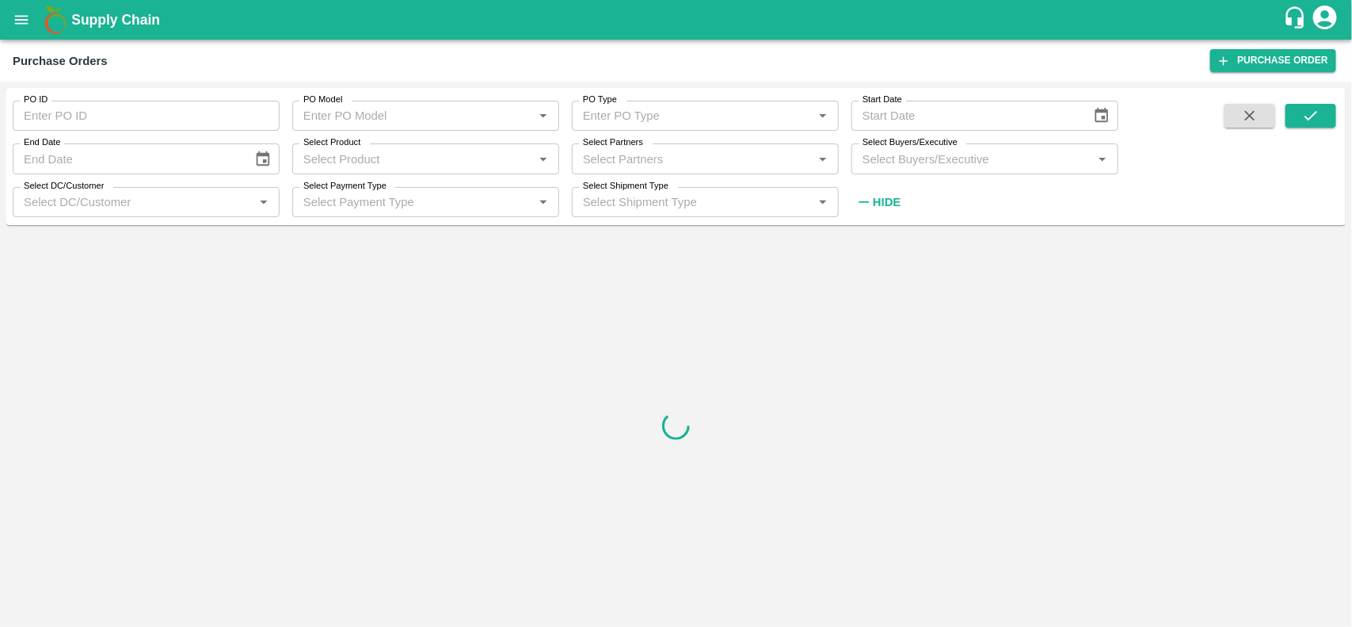
click at [603, 170] on div "Select Partners   *" at bounding box center [705, 158] width 267 height 30
type input "INFOLA"
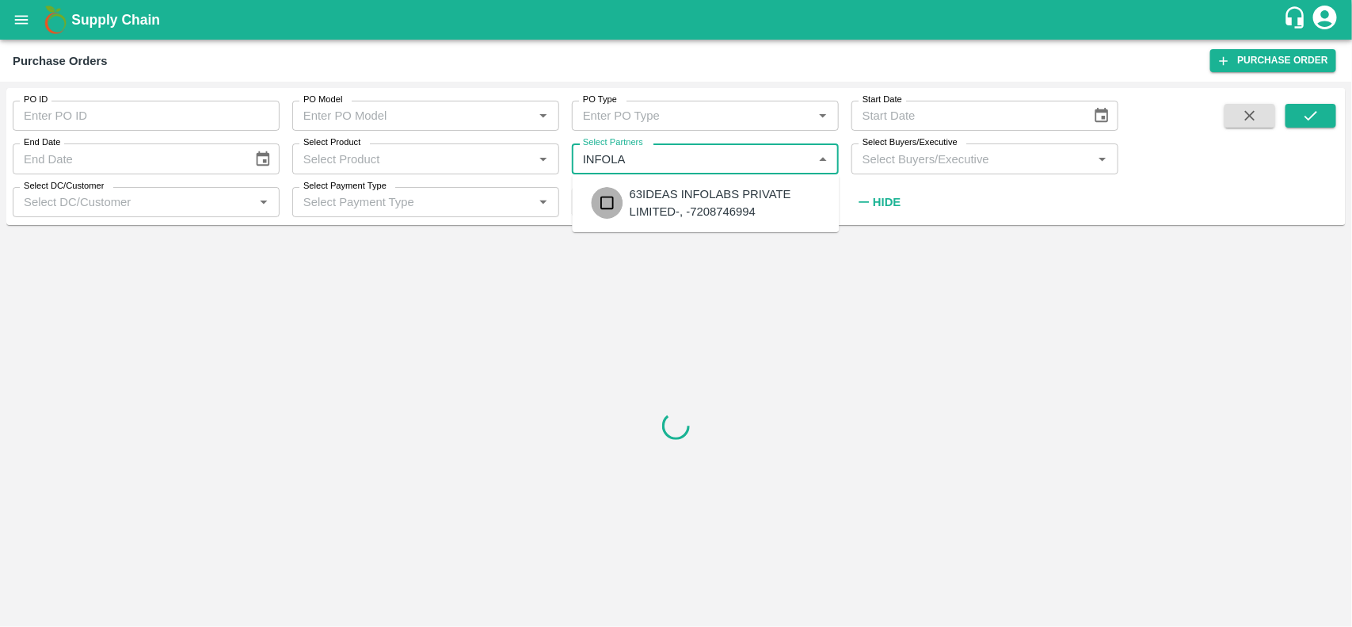
click at [604, 195] on input "checkbox" at bounding box center [608, 203] width 32 height 32
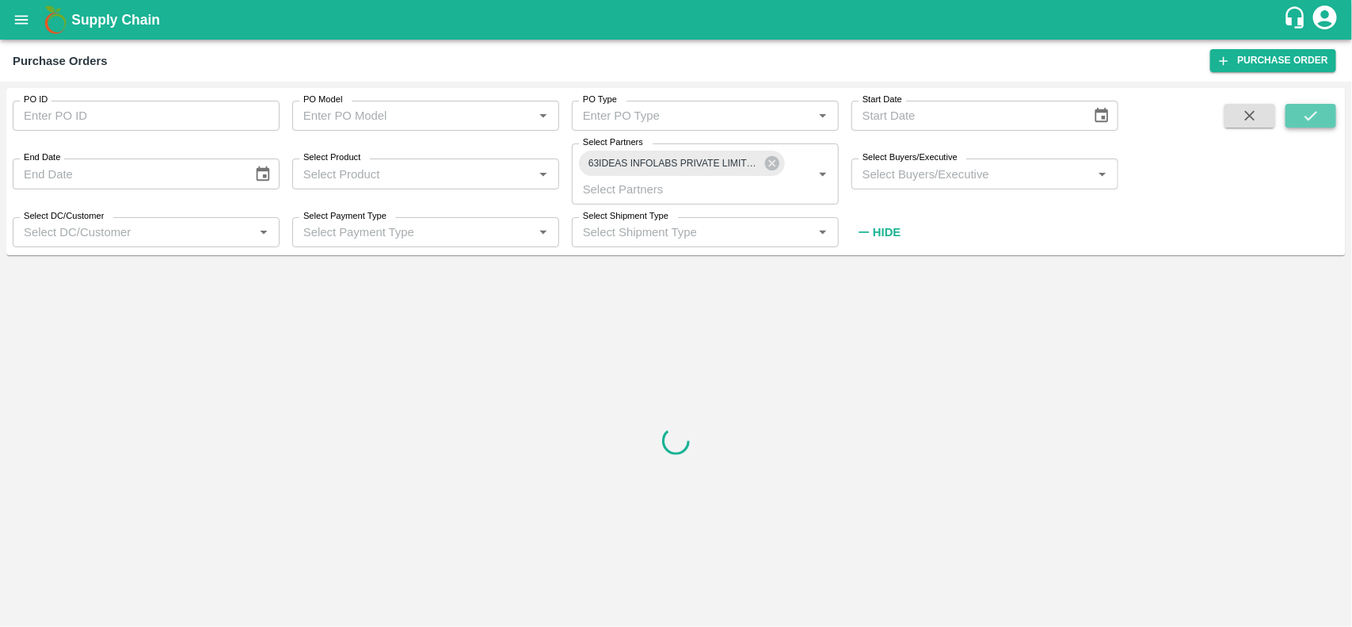
click at [1308, 120] on icon "submit" at bounding box center [1310, 115] width 17 height 17
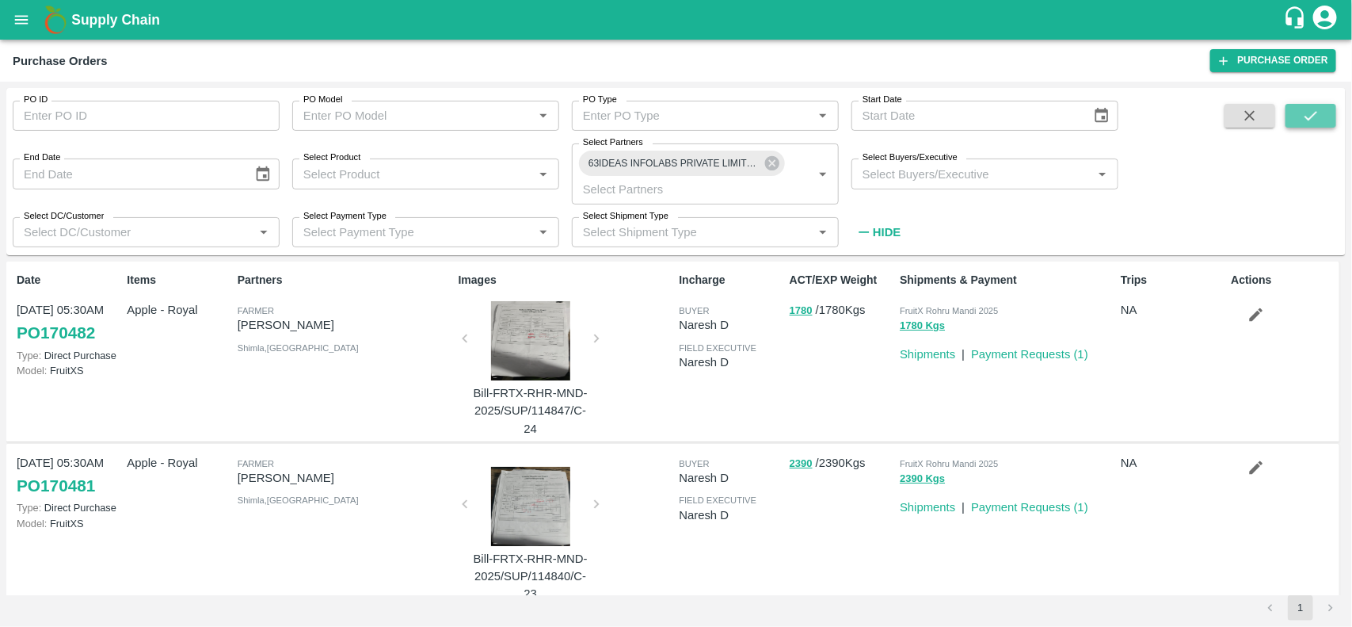
click at [1309, 119] on icon "submit" at bounding box center [1311, 116] width 13 height 10
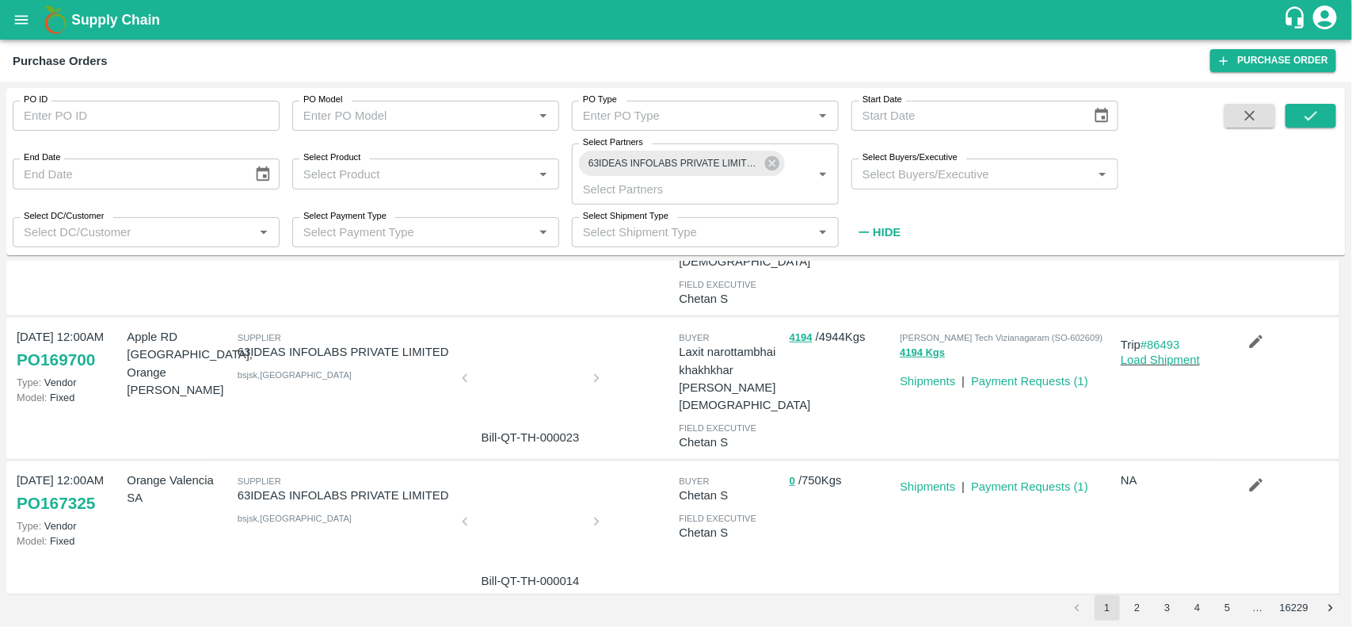
scroll to position [299, 0]
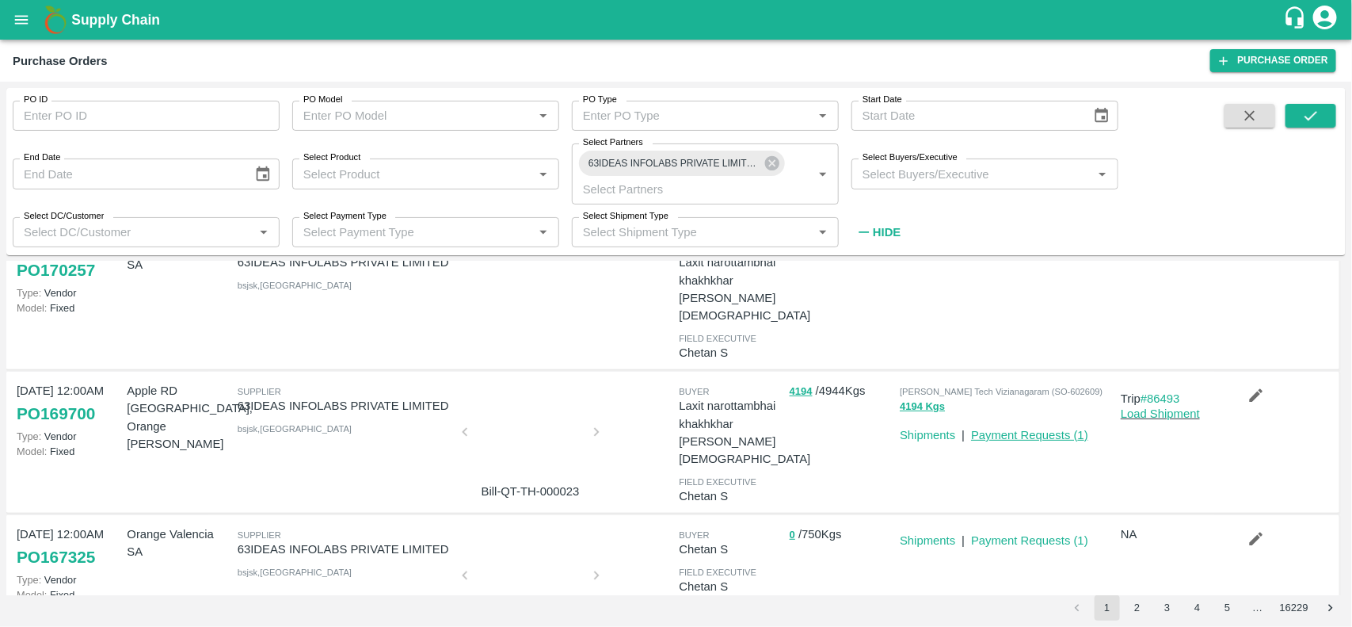
click at [990, 429] on link "Payment Requests ( 1 )" at bounding box center [1029, 435] width 117 height 13
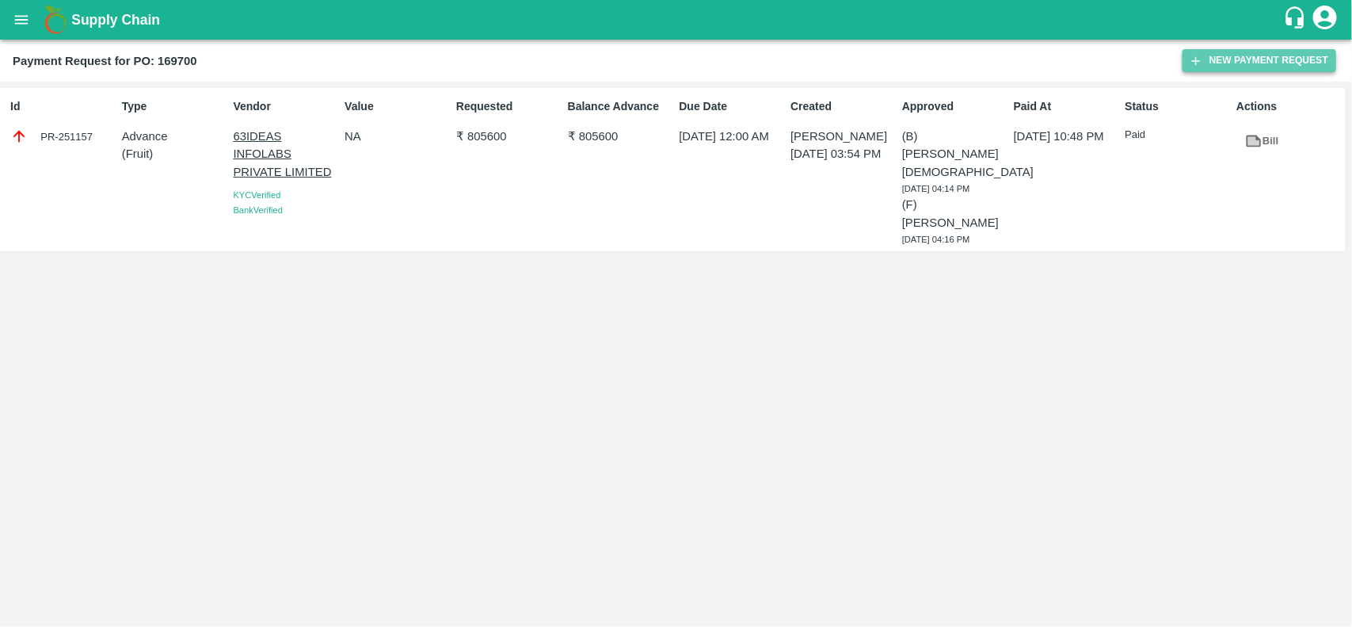
click at [1281, 56] on button "New Payment Request" at bounding box center [1260, 60] width 154 height 23
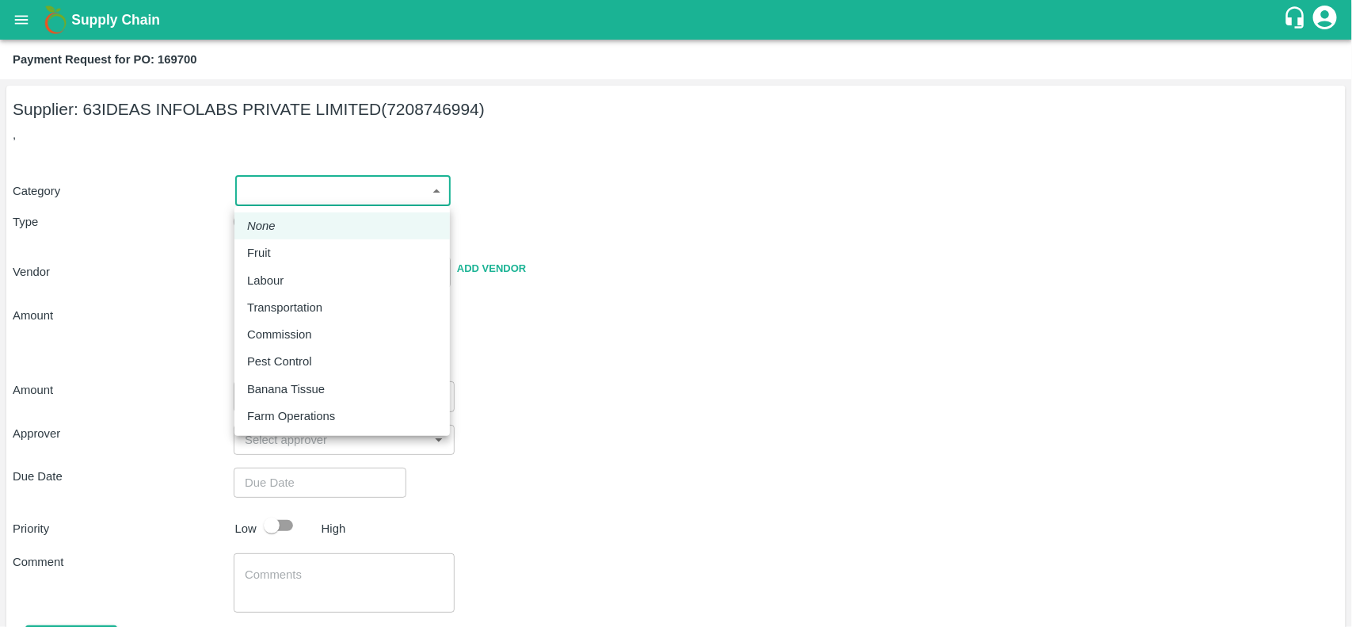
click at [254, 199] on body "Supply Chain Payment Request for PO: 169700 Supplier: 63IDEAS INFOLABS PRIVATE …" at bounding box center [676, 313] width 1352 height 627
click at [258, 244] on p "Fruit" at bounding box center [259, 252] width 24 height 17
type input "1"
type input "63IDEAS INFOLABS PRIVATE LIMITED - 7208746994(Supplier)"
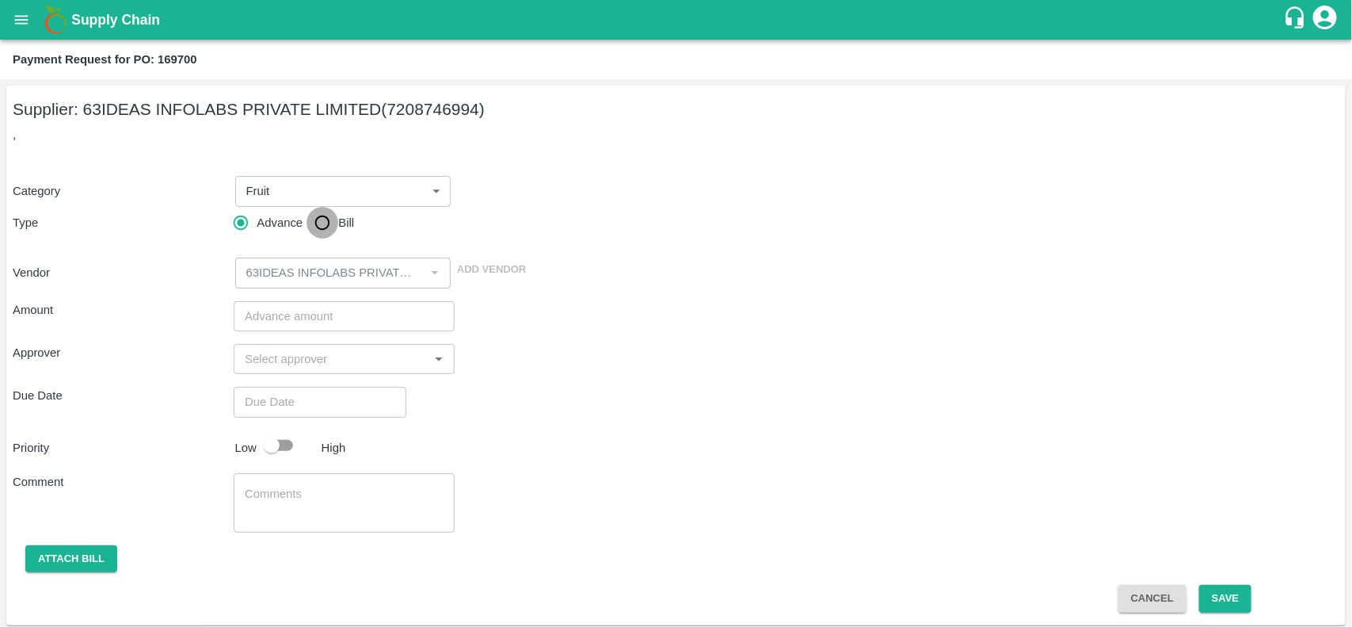
click at [325, 228] on input "Bill" at bounding box center [323, 223] width 32 height 32
radio input "true"
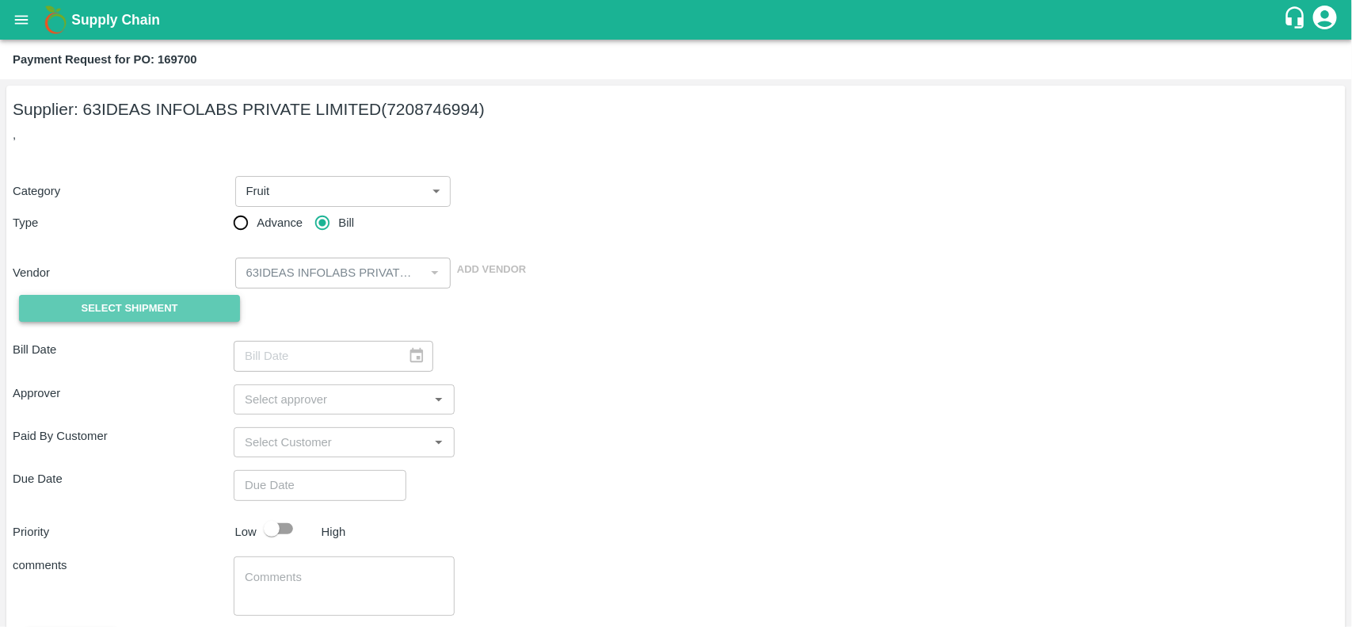
click at [206, 305] on button "Select Shipment" at bounding box center [129, 309] width 221 height 28
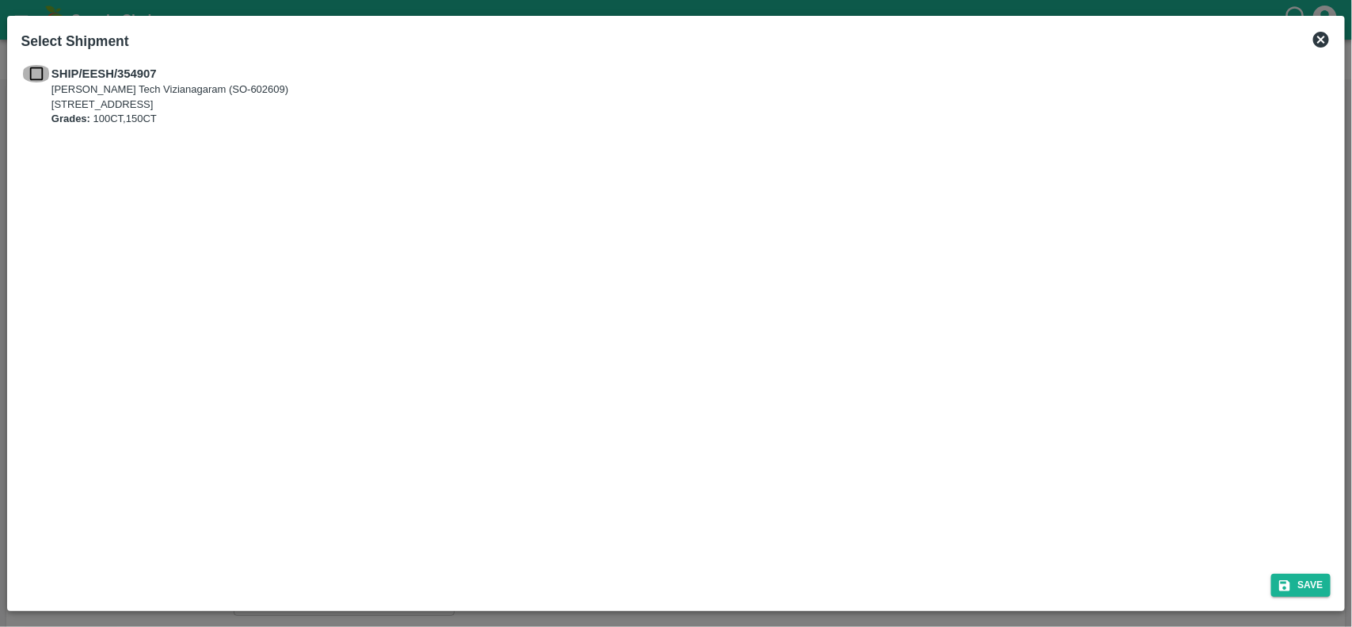
click at [37, 81] on input "checkbox" at bounding box center [36, 73] width 30 height 17
checkbox input "true"
click at [1286, 592] on button "Save" at bounding box center [1301, 584] width 60 height 23
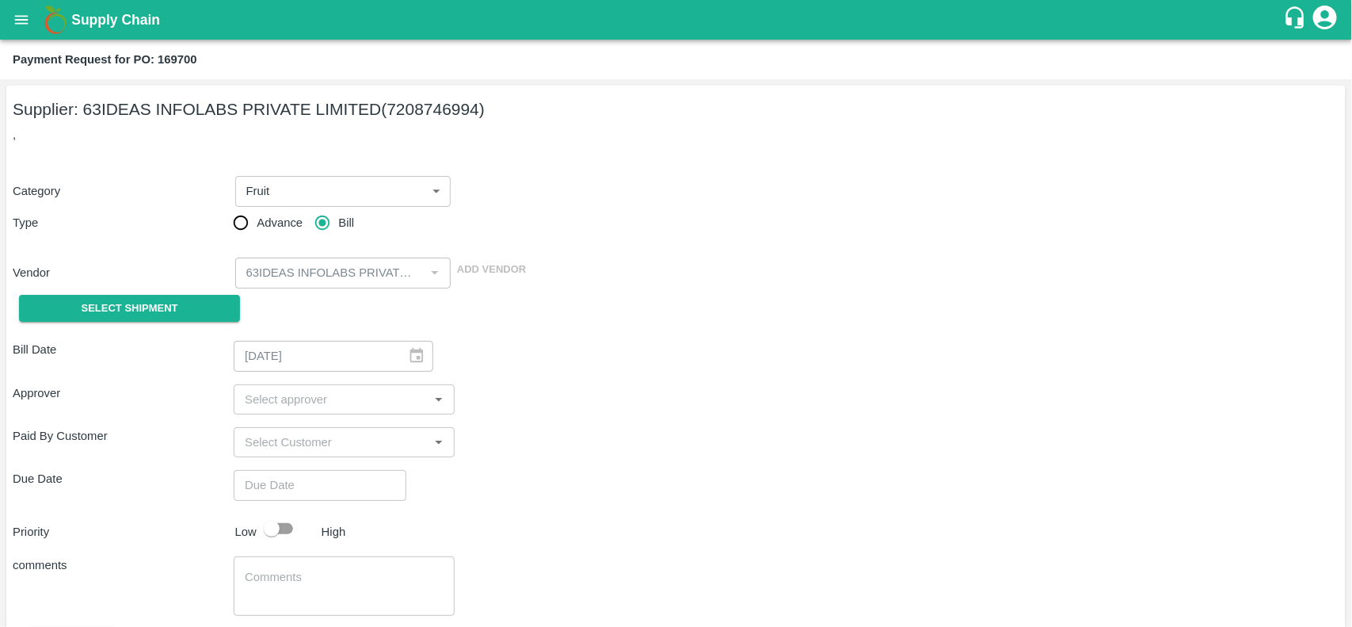
type input "[DATE]"
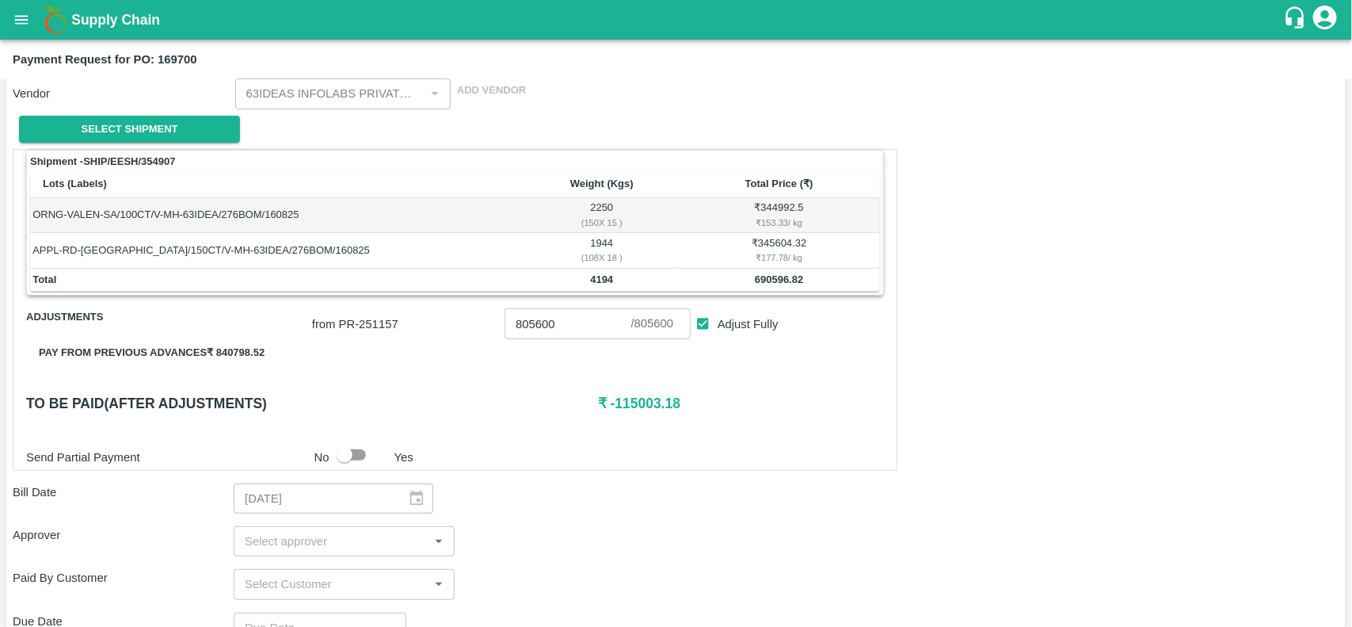
scroll to position [191, 0]
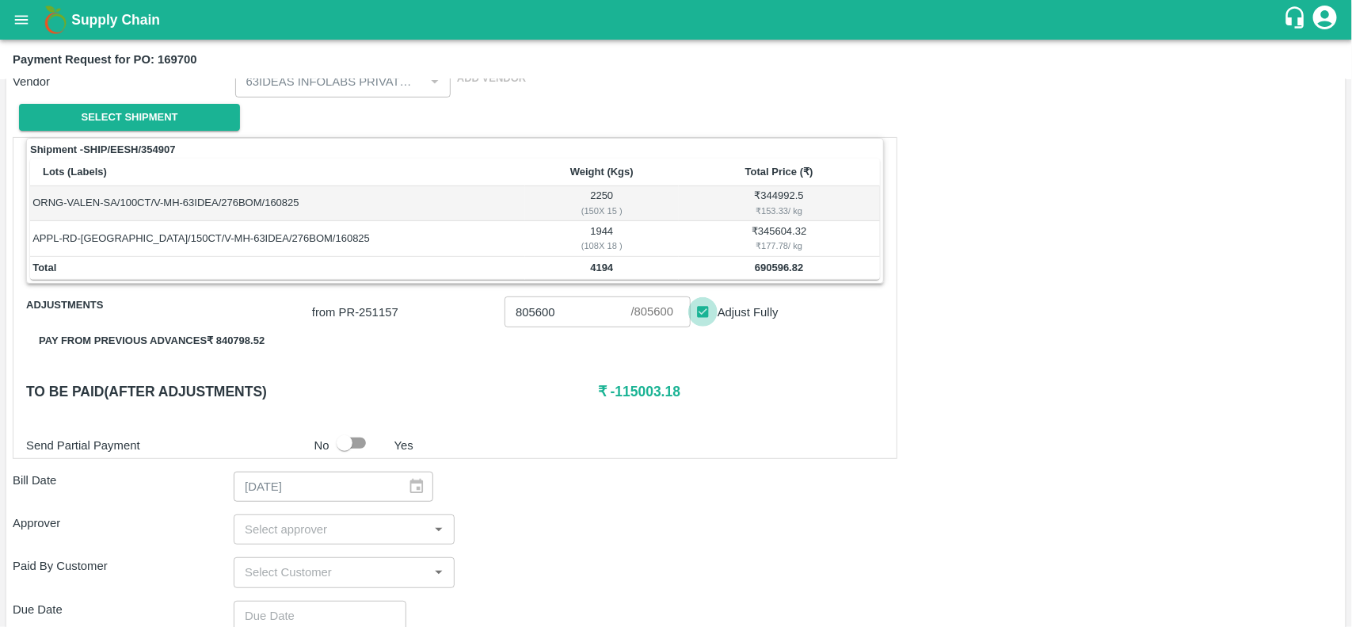
click at [703, 317] on input "Adjust Fully" at bounding box center [702, 311] width 29 height 29
checkbox input "false"
click at [770, 274] on td "690596.82" at bounding box center [779, 269] width 201 height 24
copy b "690596.82"
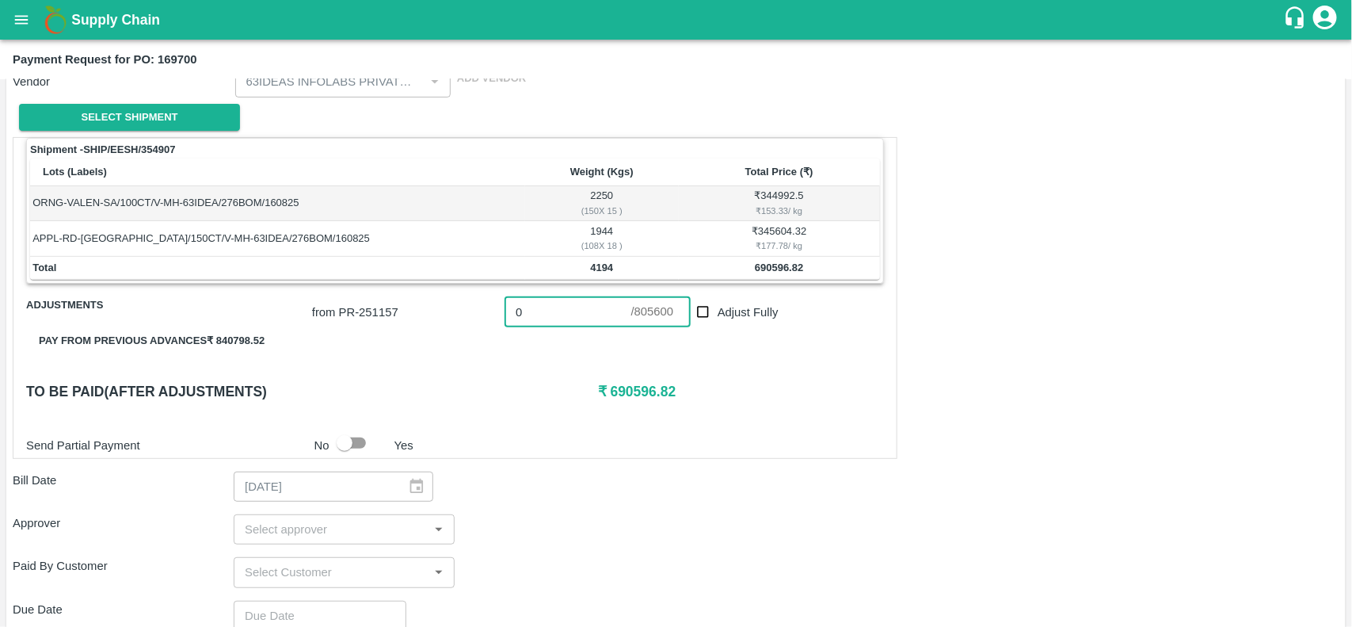
click at [544, 314] on input "0" at bounding box center [568, 311] width 127 height 30
paste input "690596.82"
type input "0690596.82"
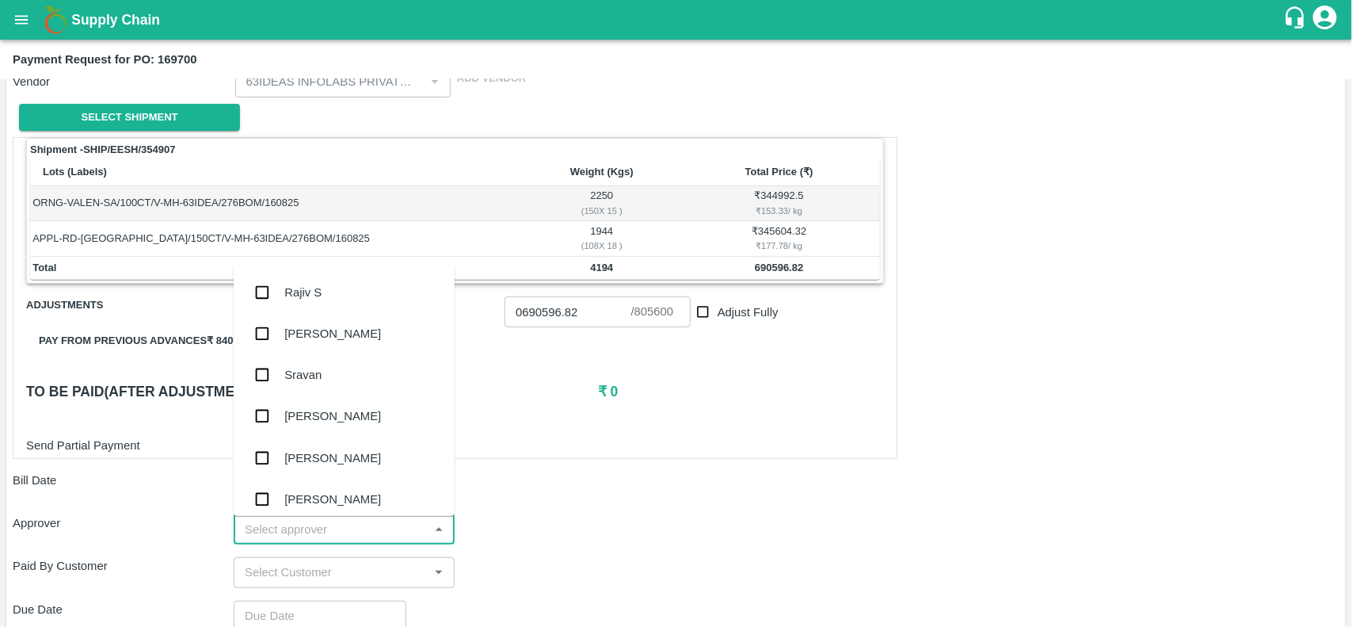
click at [289, 531] on input "input" at bounding box center [330, 529] width 185 height 21
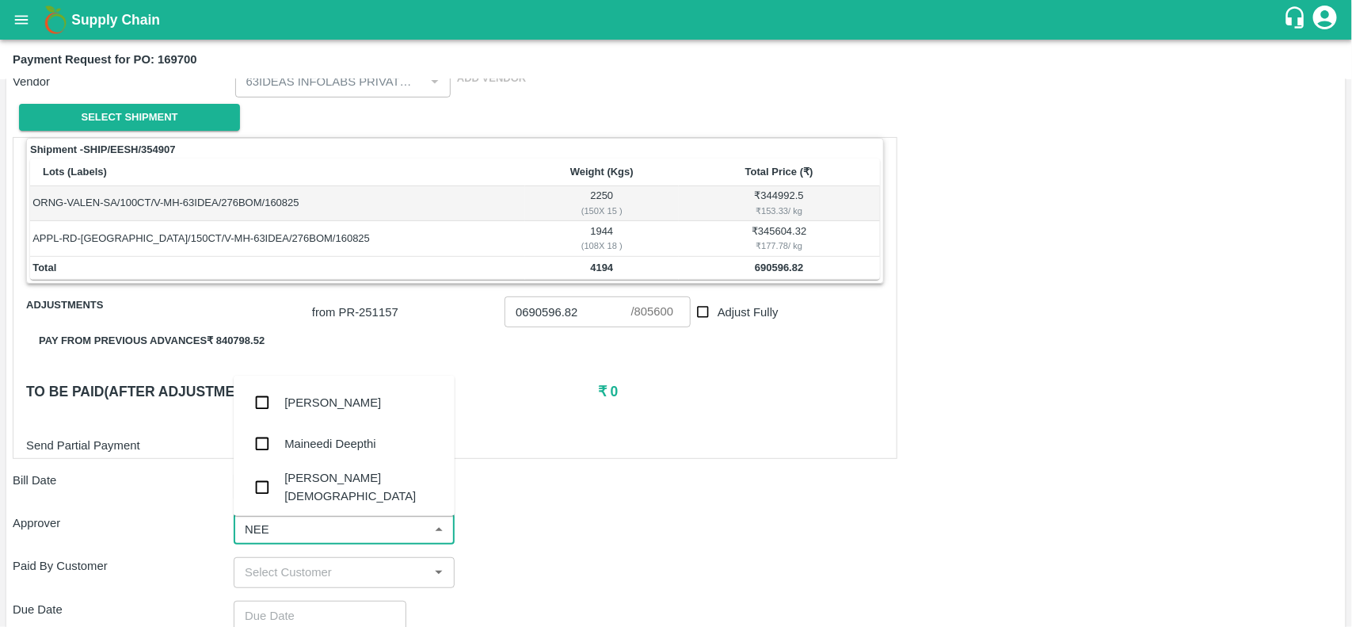
type input "NEET"
click at [299, 501] on div "[PERSON_NAME][DEMOGRAPHIC_DATA]" at bounding box center [344, 486] width 221 height 45
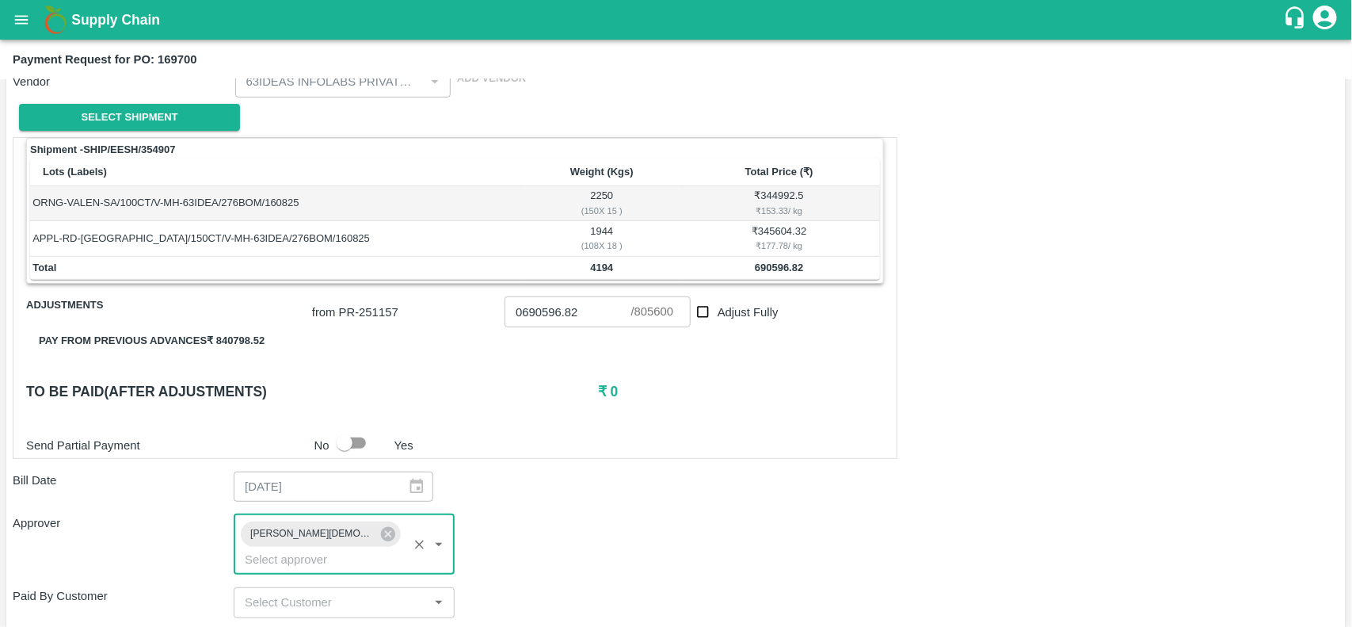
scroll to position [420, 0]
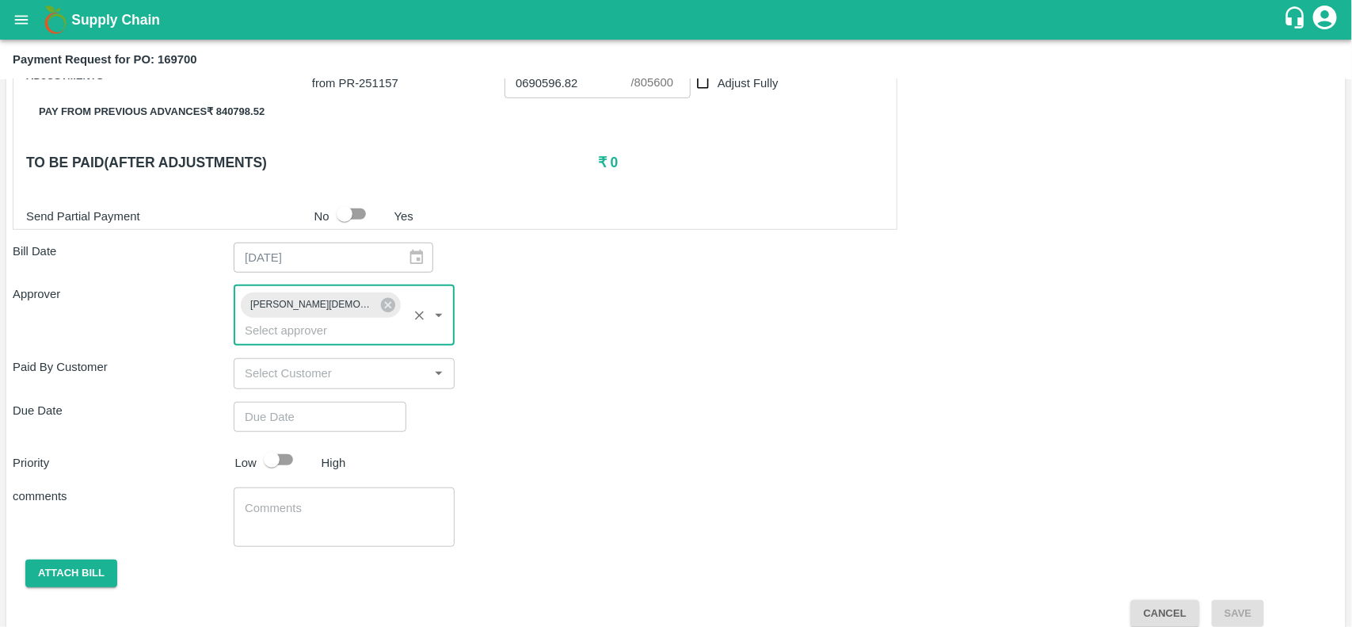
type input "DD/MM/YYYY hh:mm aa"
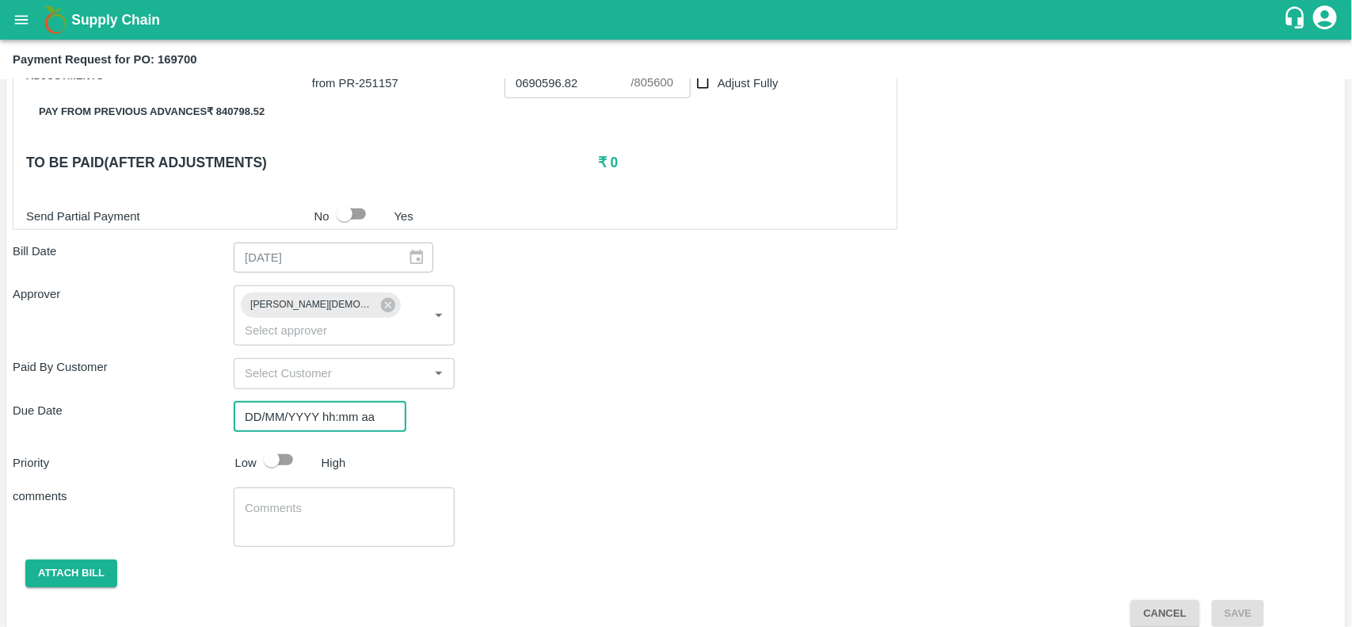
click at [306, 405] on input "DD/MM/YYYY hh:mm aa" at bounding box center [315, 417] width 162 height 30
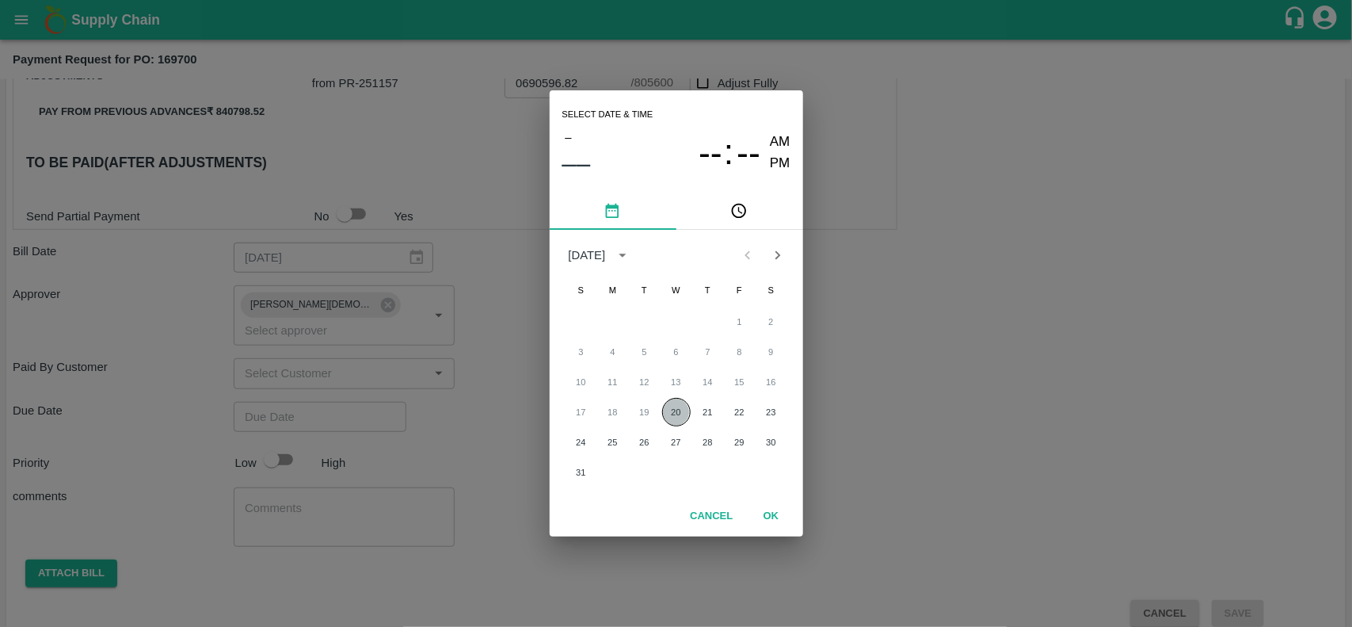
click at [669, 418] on button "20" at bounding box center [676, 412] width 29 height 29
type input "[DATE] 12:00 AM"
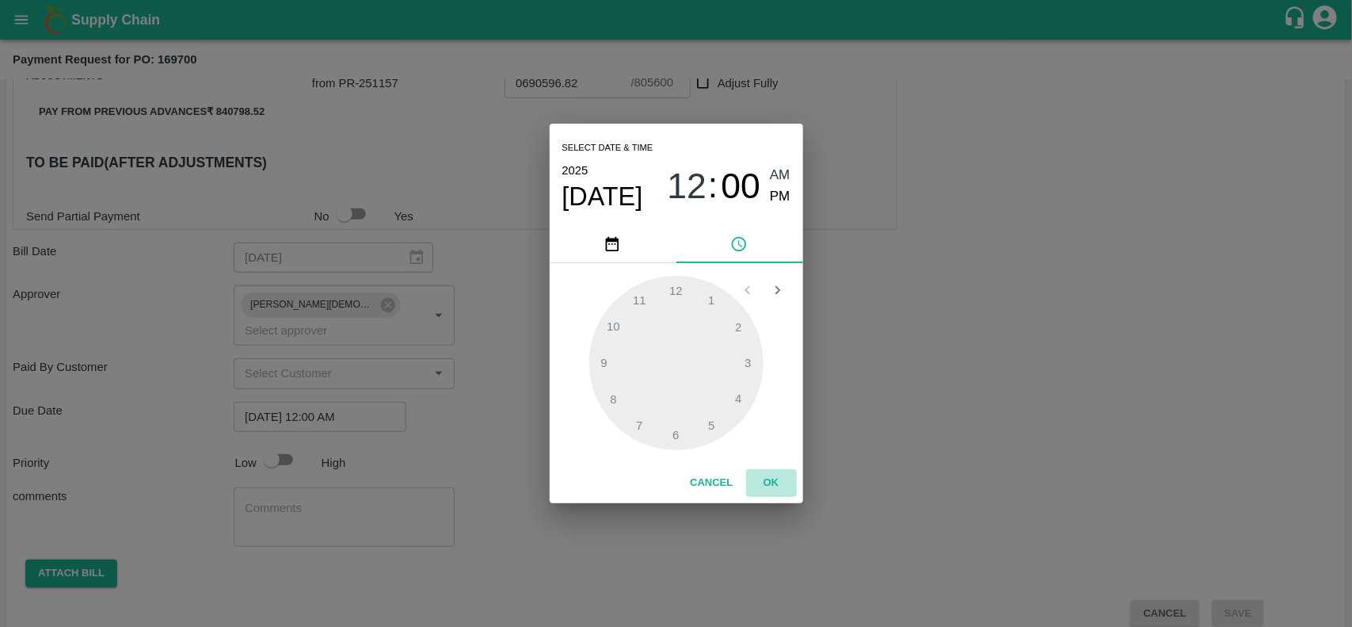
click at [772, 479] on button "OK" at bounding box center [771, 483] width 51 height 28
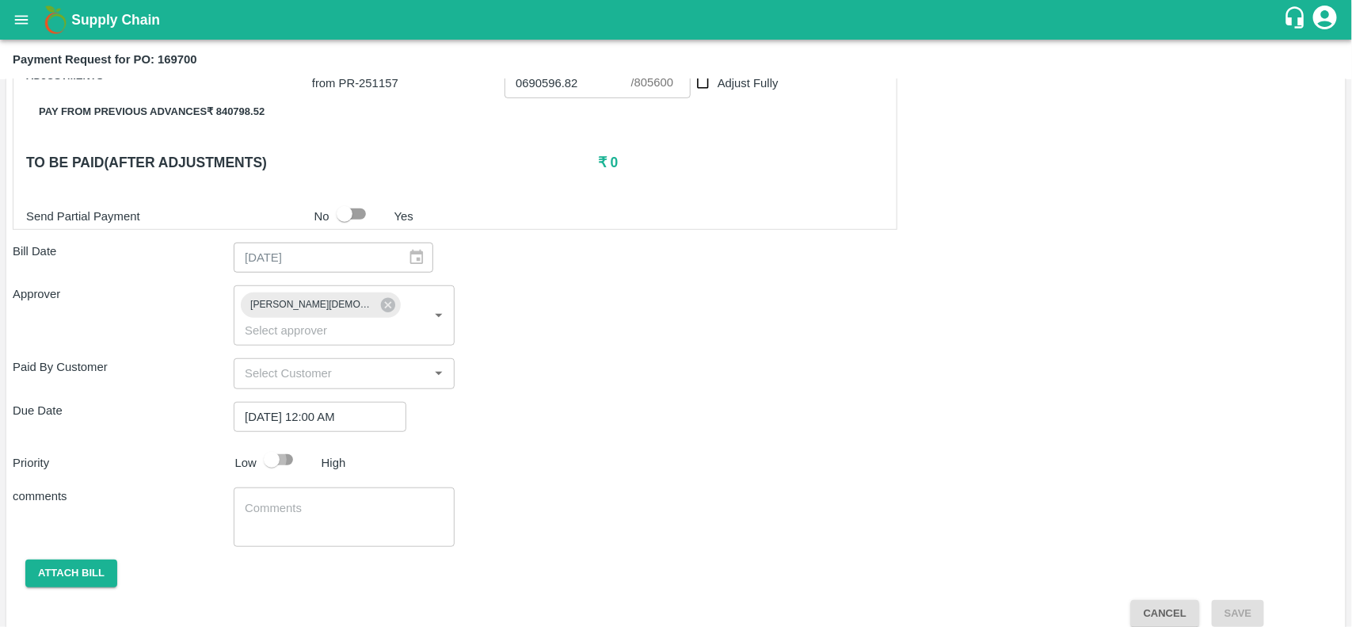
click at [283, 444] on input "checkbox" at bounding box center [272, 459] width 90 height 30
checkbox input "true"
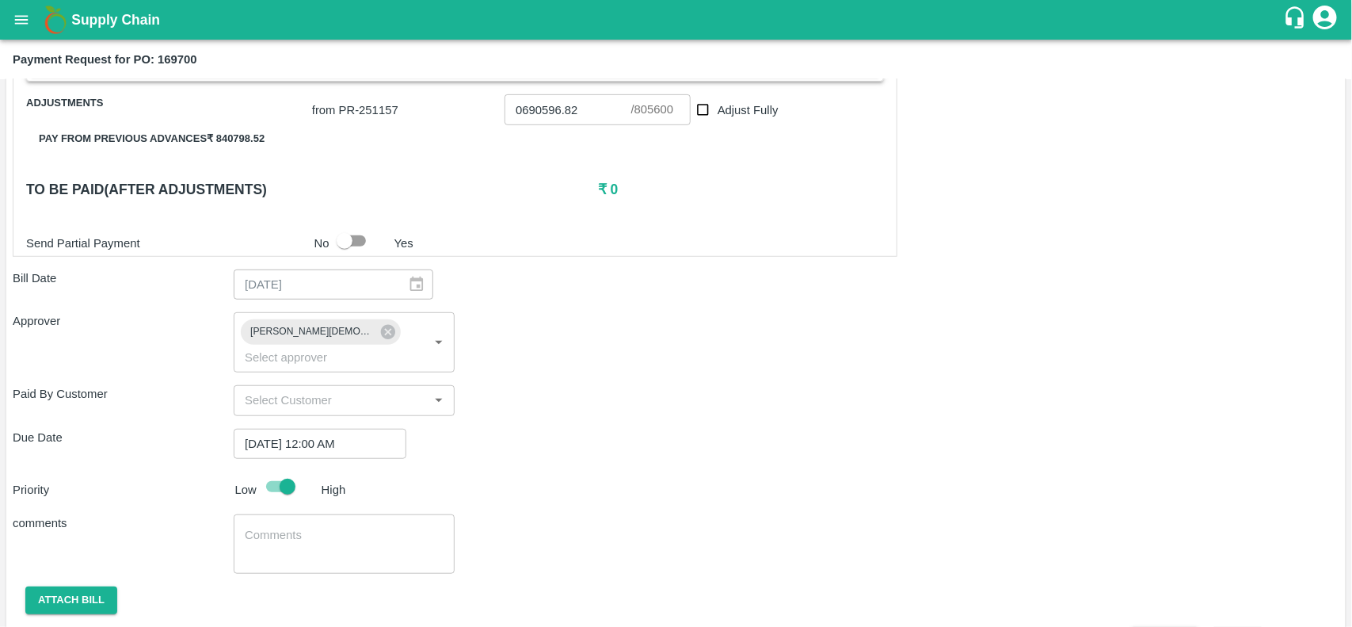
scroll to position [392, 0]
click at [104, 587] on button "Attach bill" at bounding box center [71, 601] width 92 height 28
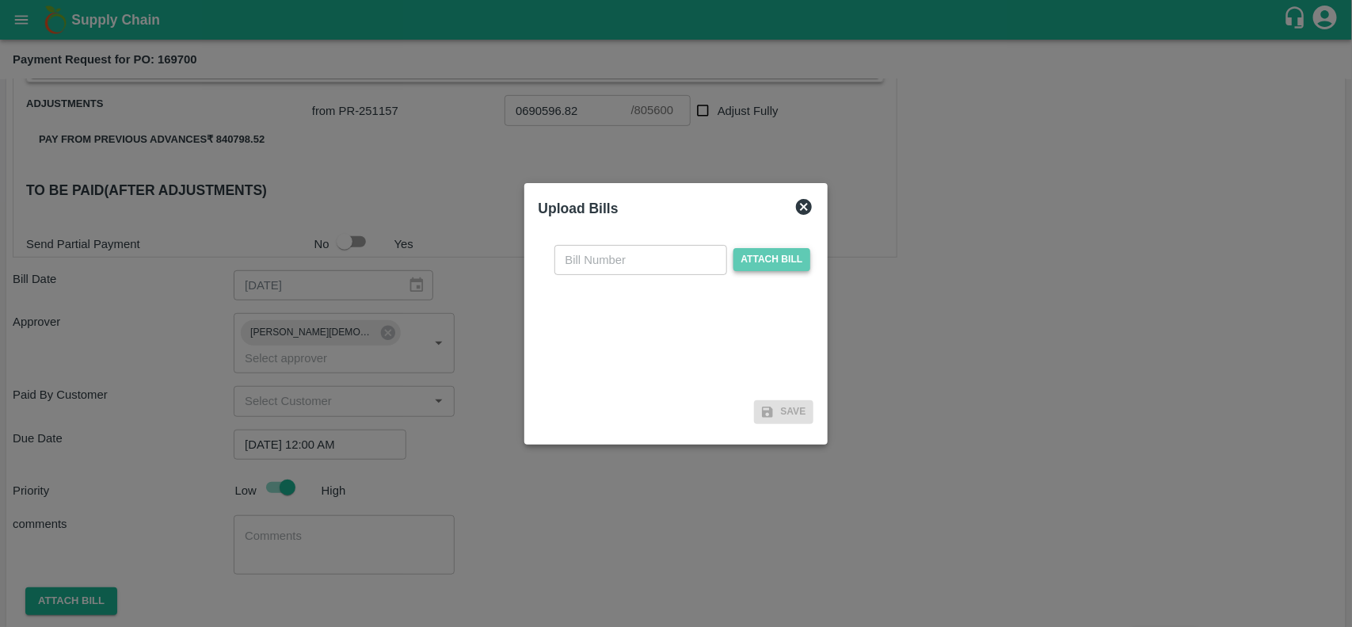
click at [779, 255] on span "Attach bill" at bounding box center [772, 259] width 78 height 23
click at [0, 0] on input "Attach bill" at bounding box center [0, 0] width 0 height 0
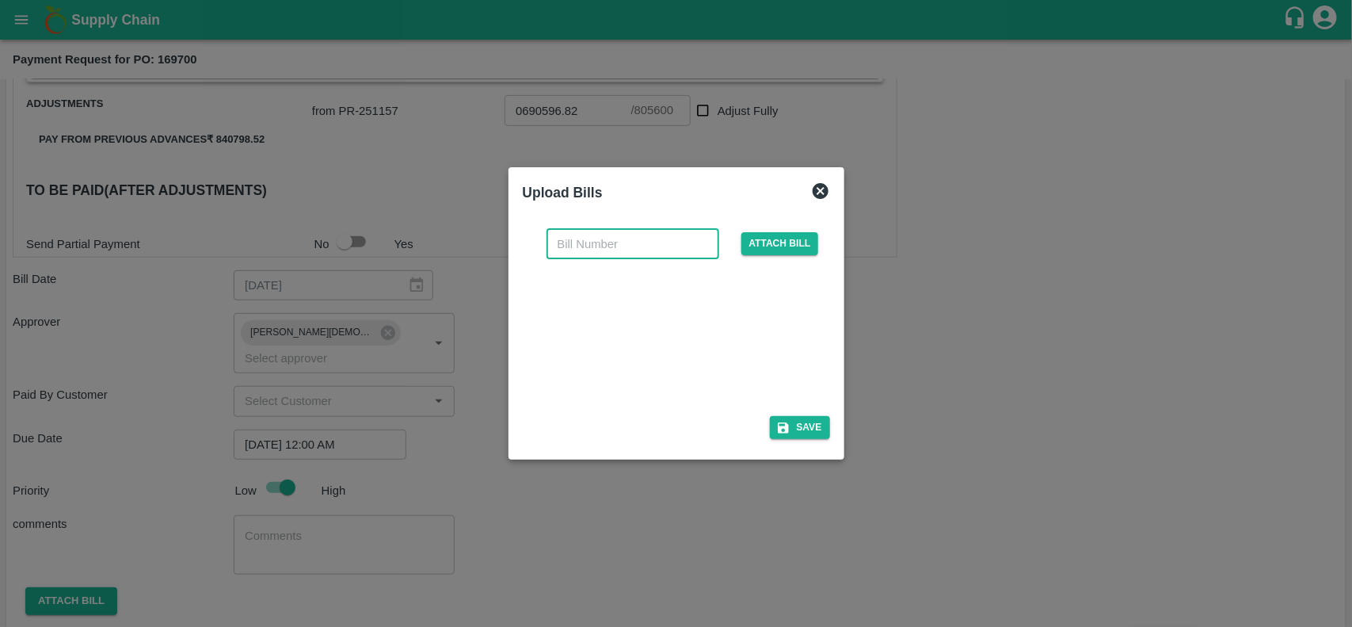
click at [611, 231] on input "text" at bounding box center [633, 244] width 173 height 30
paste input ": INV-TH-1808-1889"
click at [562, 242] on input ": INV-TH-1808-1889" at bounding box center [633, 244] width 173 height 30
type input "INV-TH-1808-1889"
click at [792, 425] on button "Save" at bounding box center [800, 427] width 60 height 23
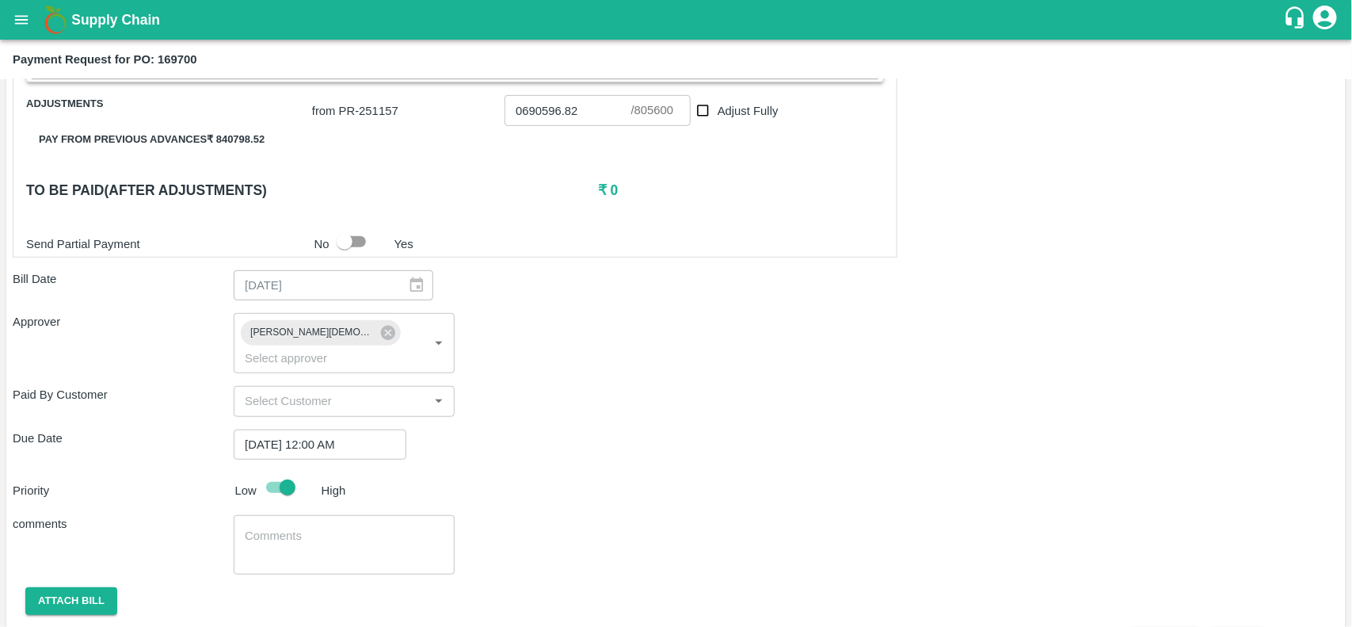
scroll to position [504, 0]
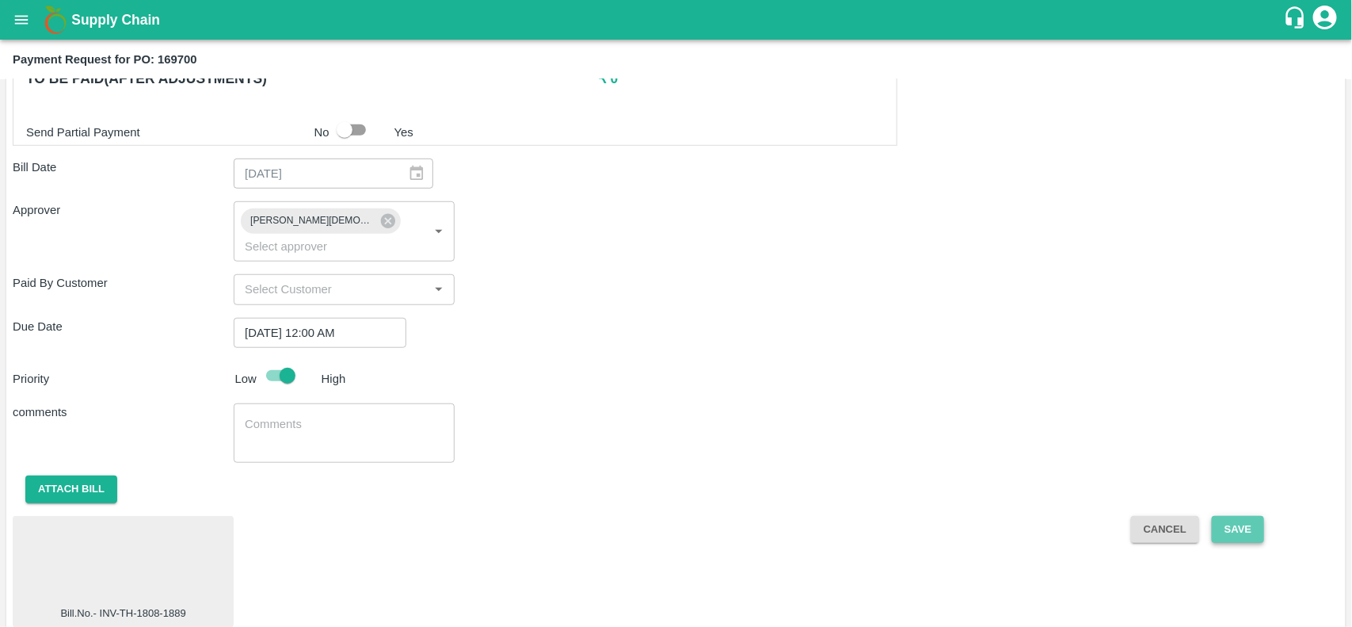
click at [1249, 516] on button "Save" at bounding box center [1238, 530] width 52 height 28
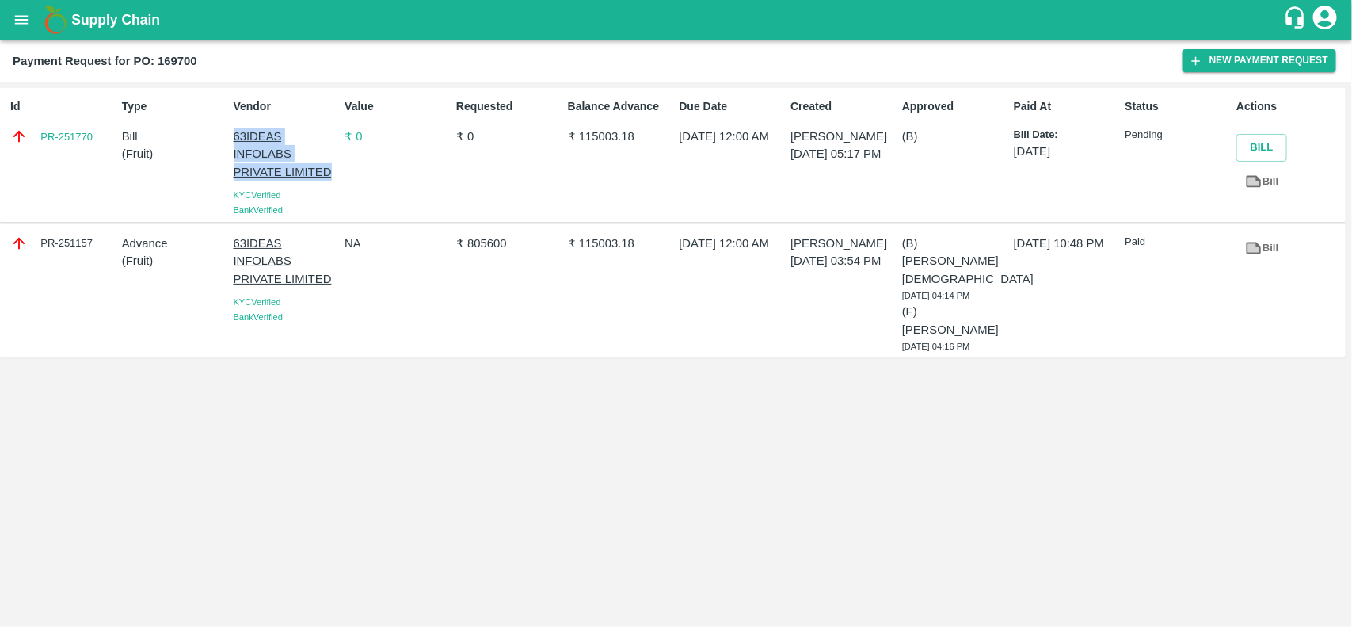
drag, startPoint x: 227, startPoint y: 131, endPoint x: 337, endPoint y: 174, distance: 118.1
click at [337, 174] on div "Vendor 63IDEAS INFOLABS PRIVATE LIMITED KYC Verified Bank Verified" at bounding box center [283, 155] width 112 height 126
copy p "63IDEAS INFOLABS PRIVATE LIMITED"
click at [17, 24] on icon "open drawer" at bounding box center [21, 19] width 13 height 9
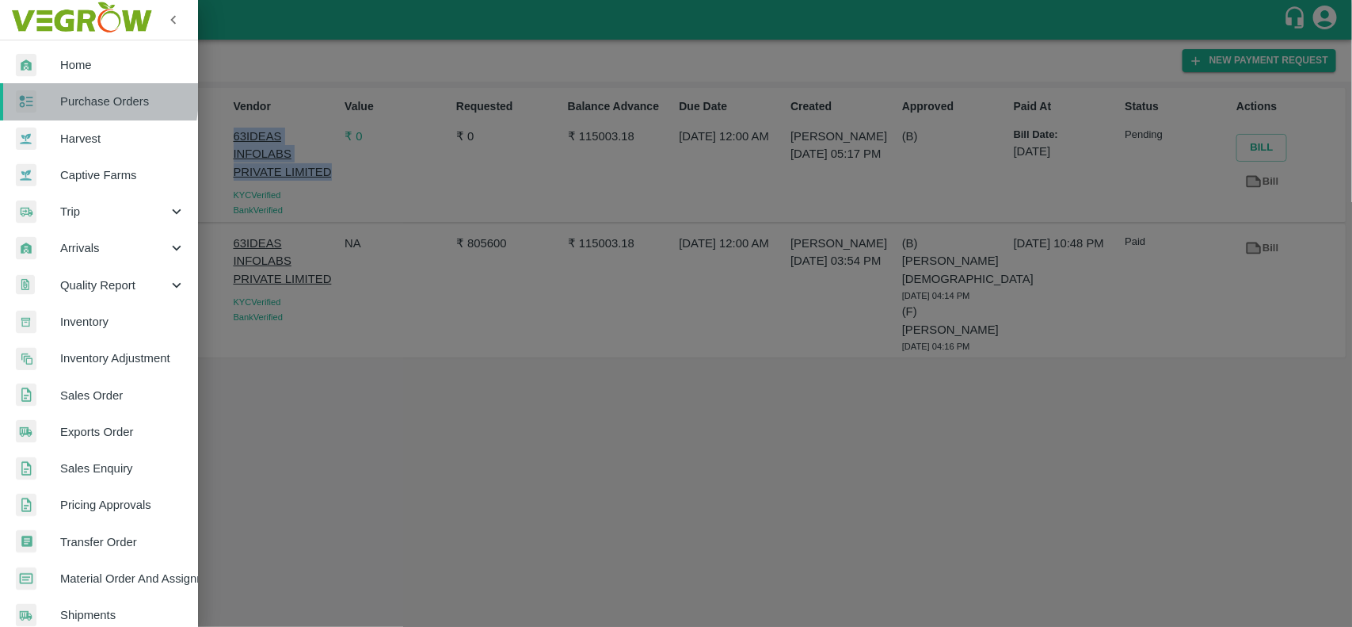
click at [50, 95] on div at bounding box center [38, 101] width 44 height 23
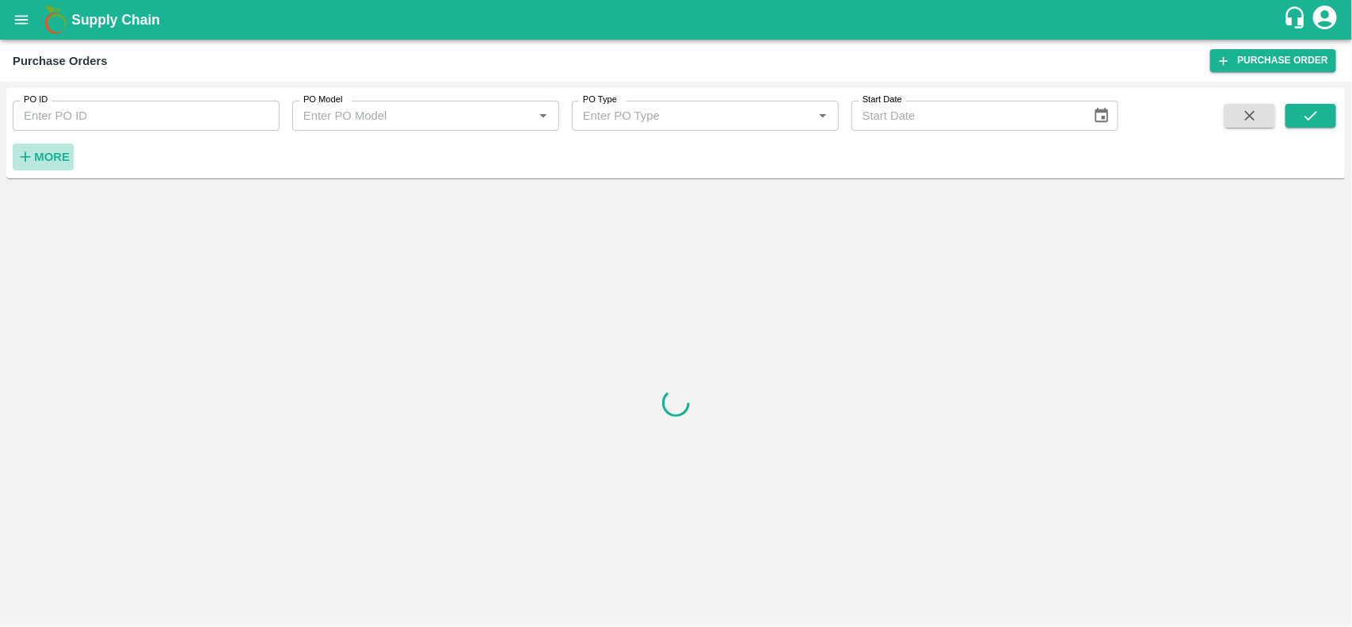
click at [48, 155] on strong "More" at bounding box center [52, 156] width 36 height 13
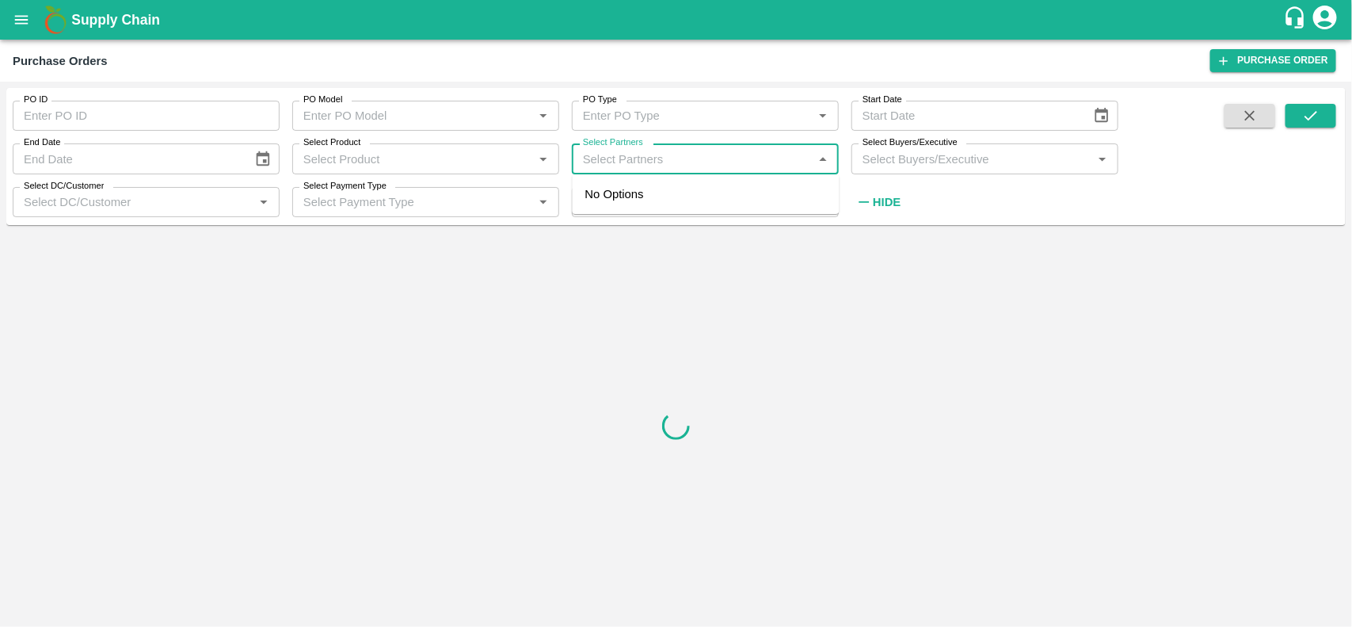
click at [660, 163] on input "Select Partners" at bounding box center [692, 158] width 231 height 21
paste input "63IDEAS INFOLABS PRIVATE LIMITED"
type input "63IDEAS INFOLABS PRIVATE LIMITED"
click at [689, 204] on div "63IDEAS INFOLABS PRIVATE LIMITED-, -7208746994" at bounding box center [728, 203] width 197 height 36
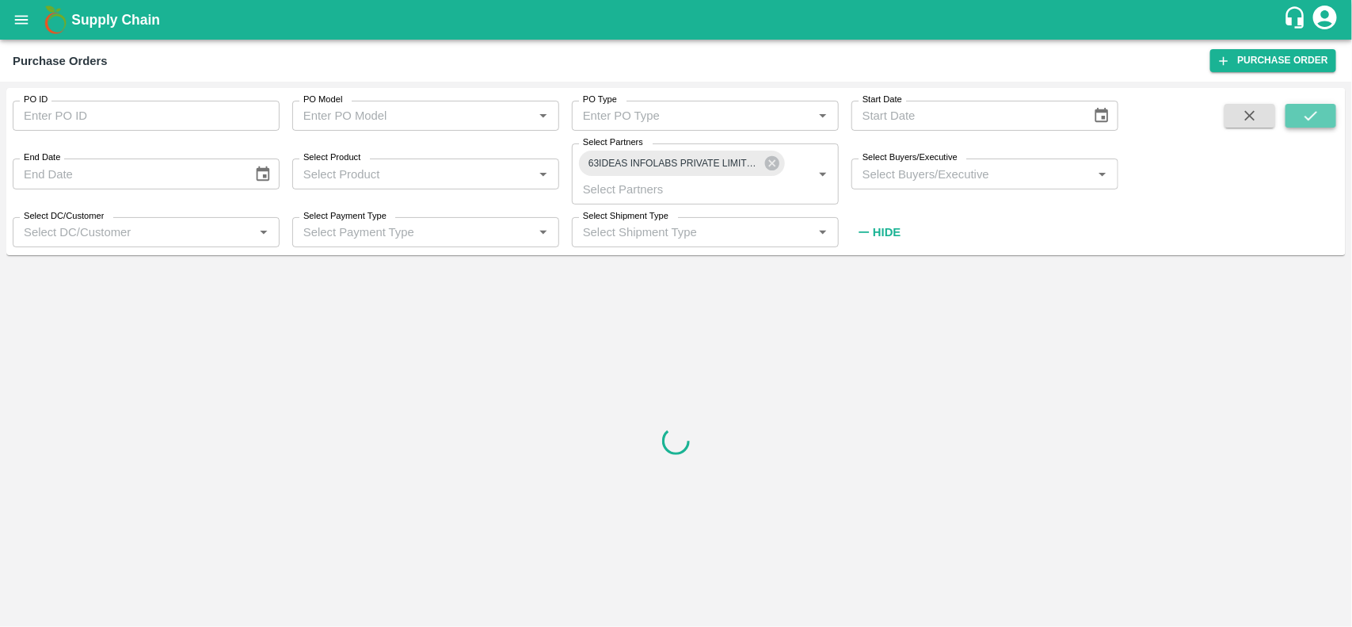
click at [1308, 116] on icon "submit" at bounding box center [1310, 115] width 17 height 17
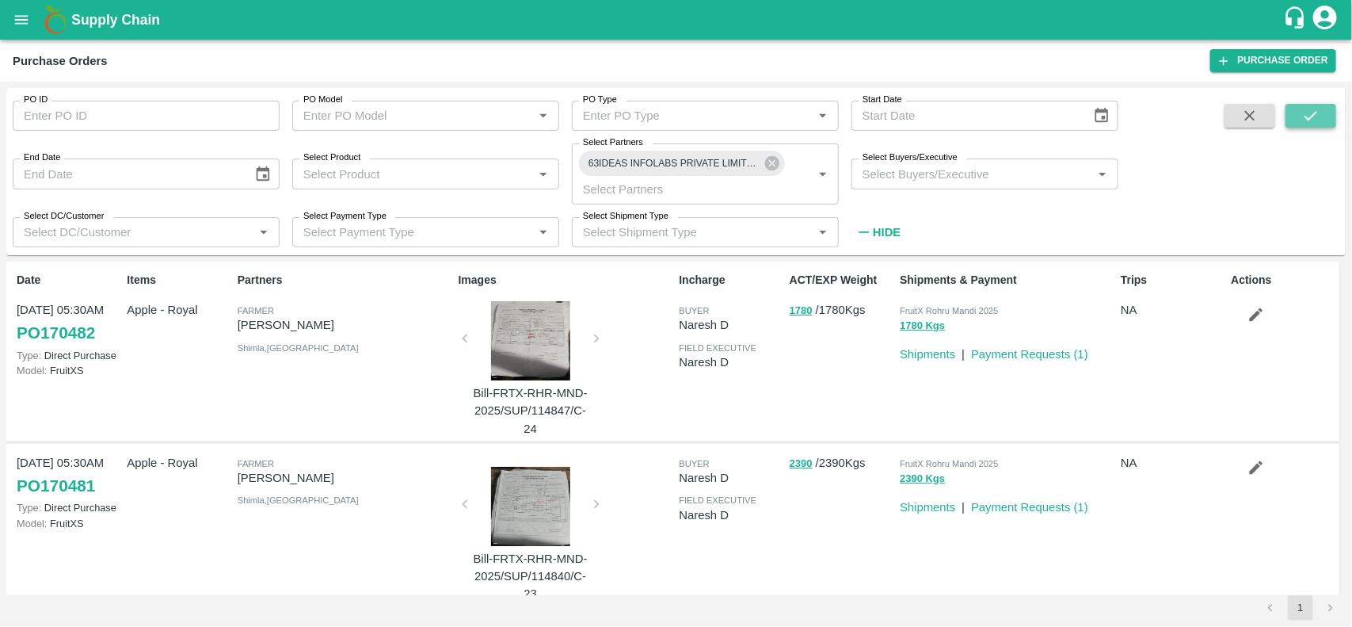
click at [1323, 127] on button "submit" at bounding box center [1311, 116] width 51 height 24
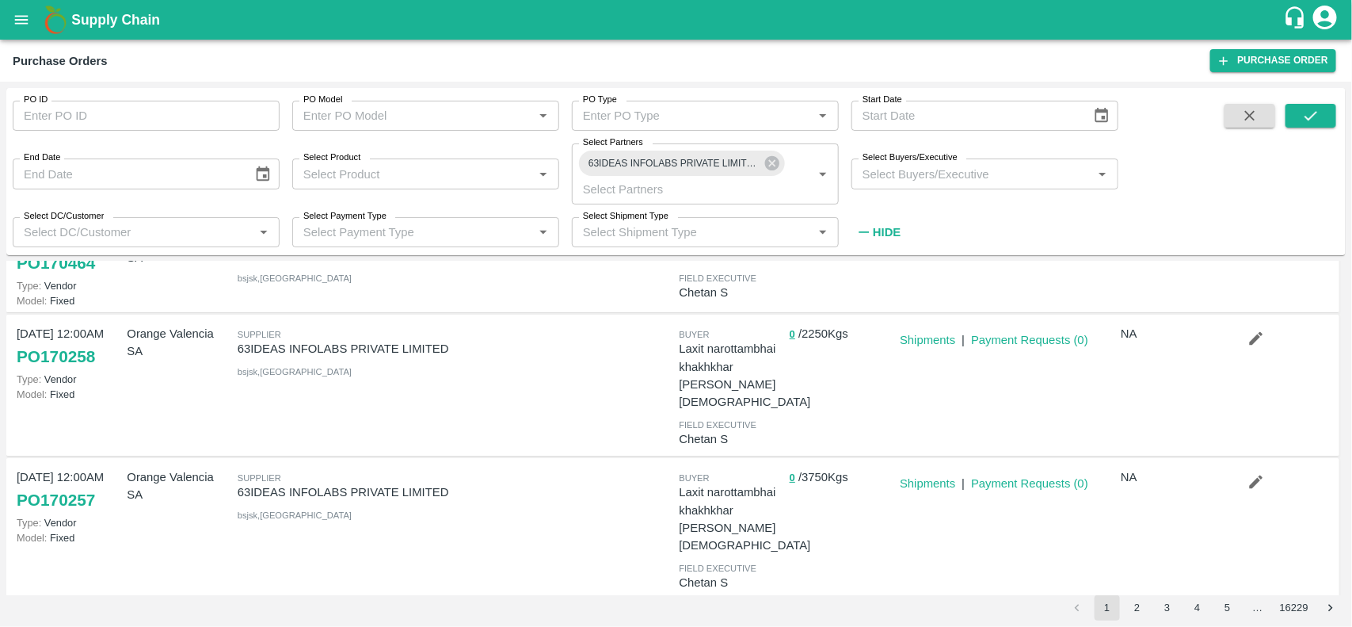
scroll to position [88, 0]
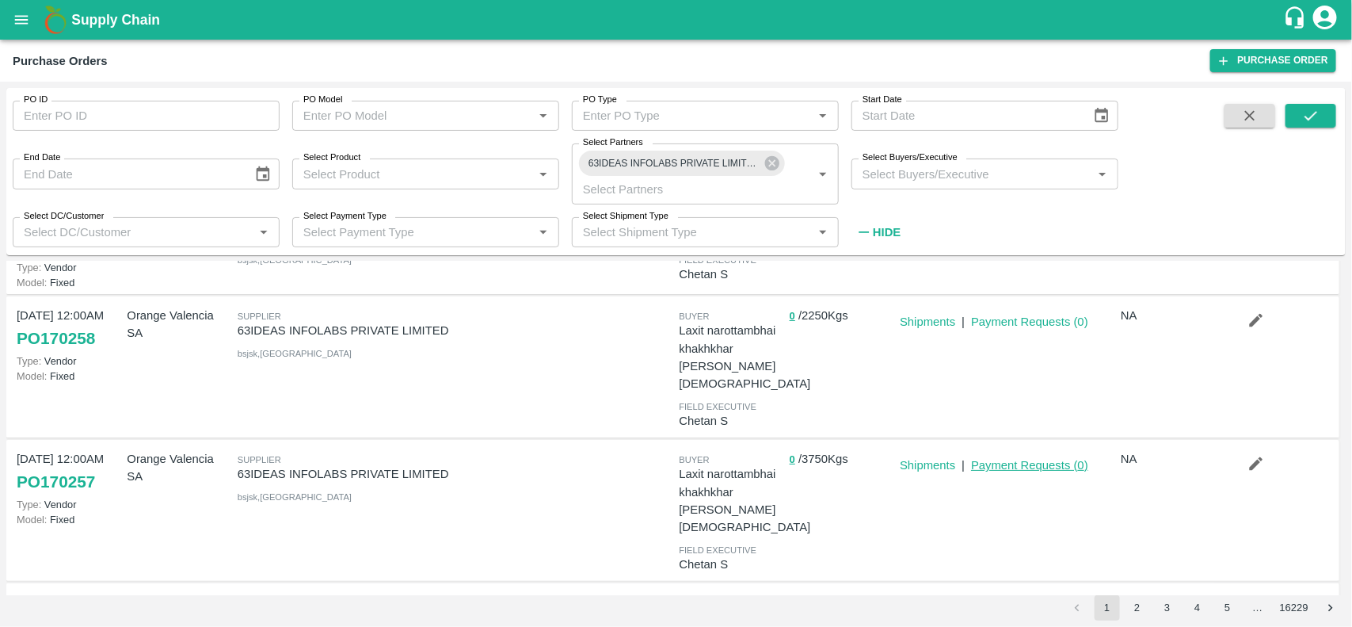
click at [1015, 459] on link "Payment Requests ( 0 )" at bounding box center [1029, 465] width 117 height 13
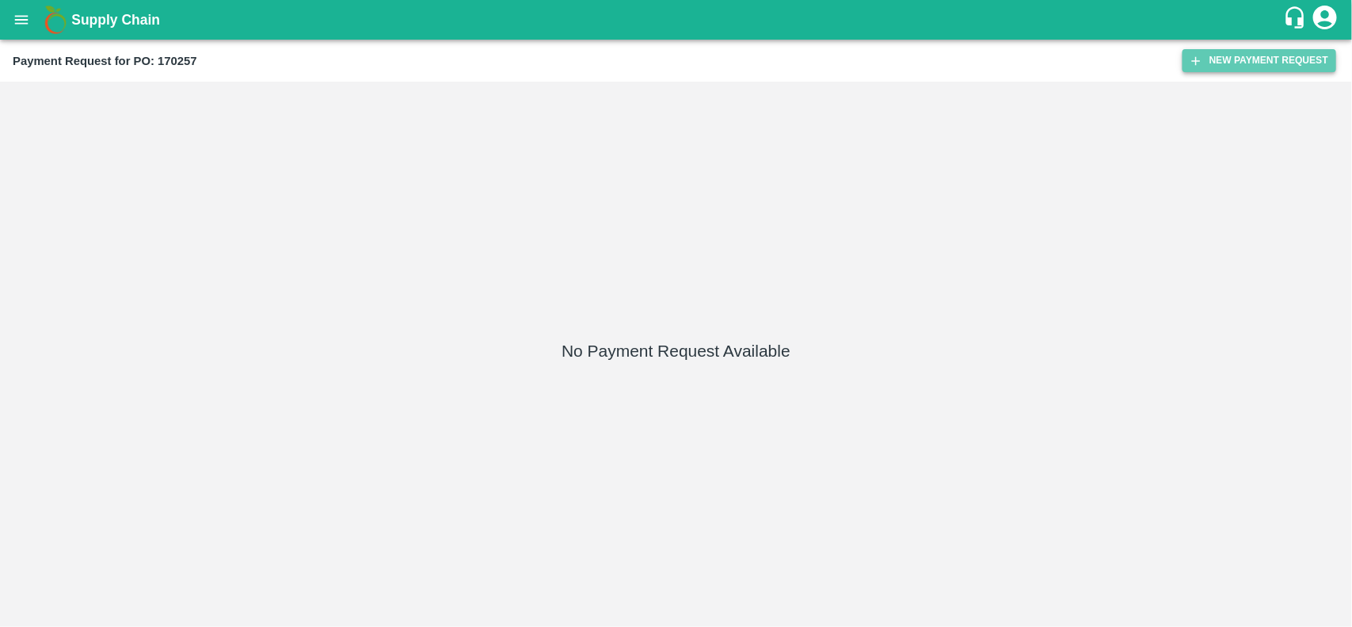
click at [1229, 49] on button "New Payment Request" at bounding box center [1260, 60] width 154 height 23
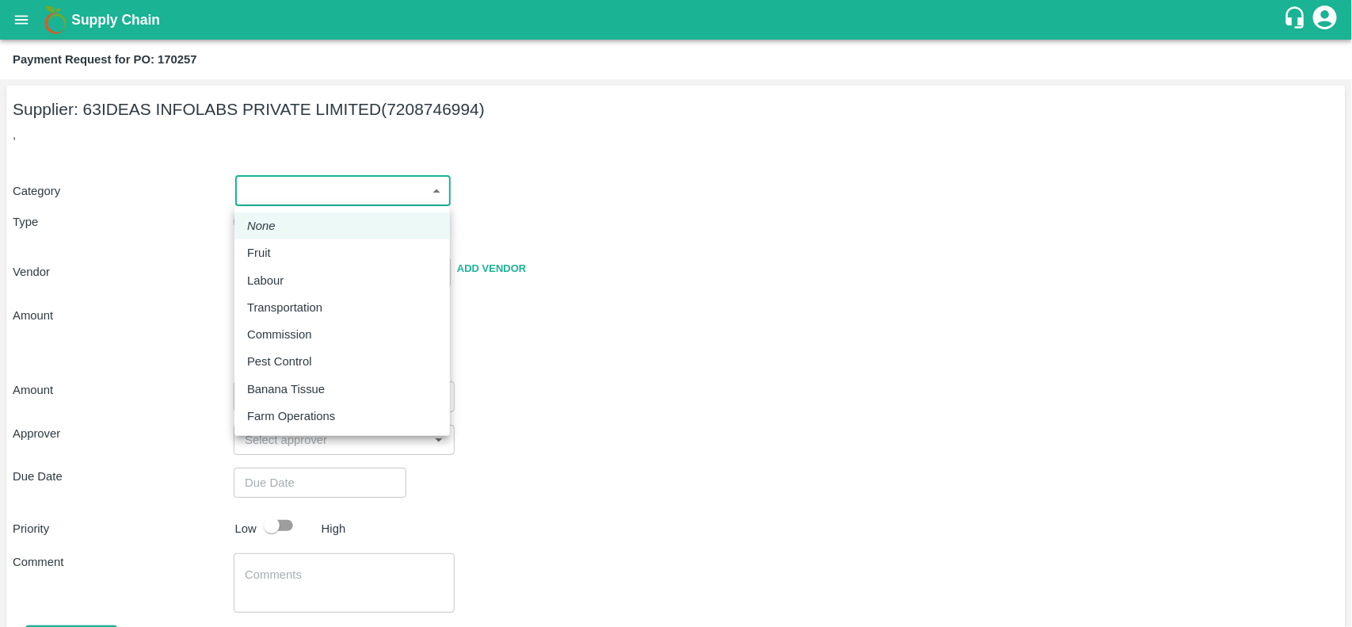
click at [287, 191] on body "Supply Chain Payment Request for PO: 170257 Supplier: 63IDEAS INFOLABS PRIVATE …" at bounding box center [676, 313] width 1352 height 627
click at [260, 242] on li "Fruit" at bounding box center [341, 252] width 215 height 27
type input "1"
type input "63IDEAS INFOLABS PRIVATE LIMITED - 7208746994(Supplier)"
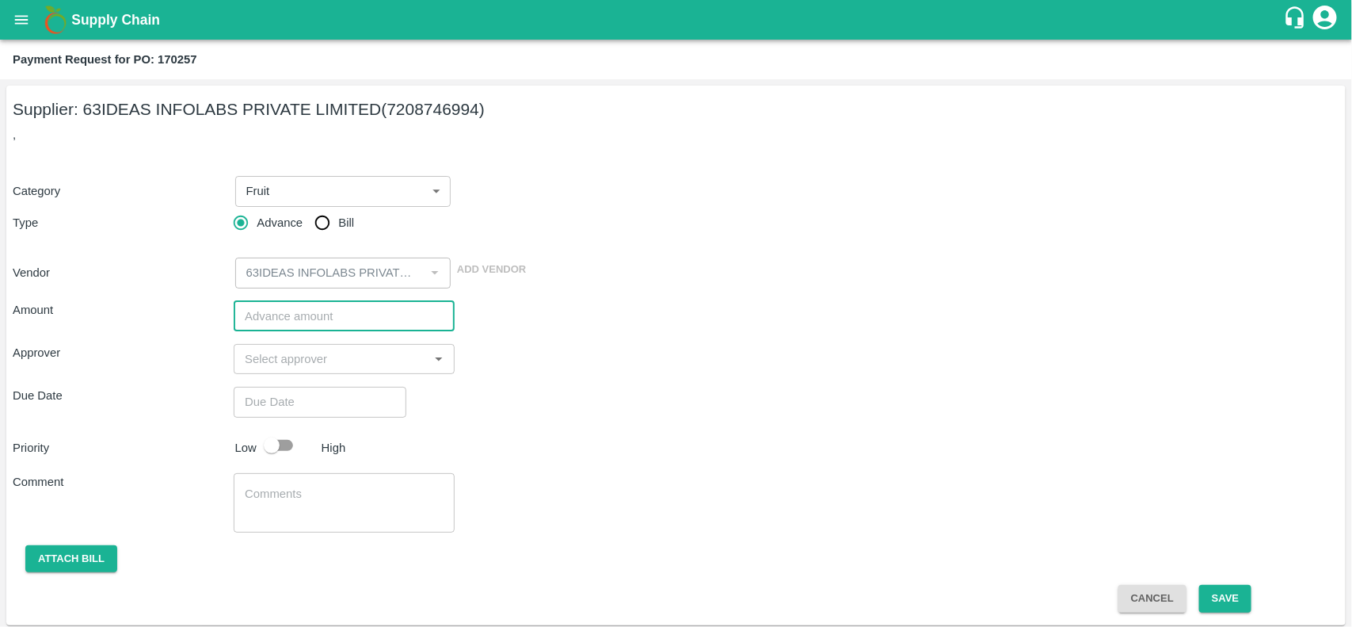
click at [289, 314] on input "number" at bounding box center [344, 316] width 221 height 30
type input "497500"
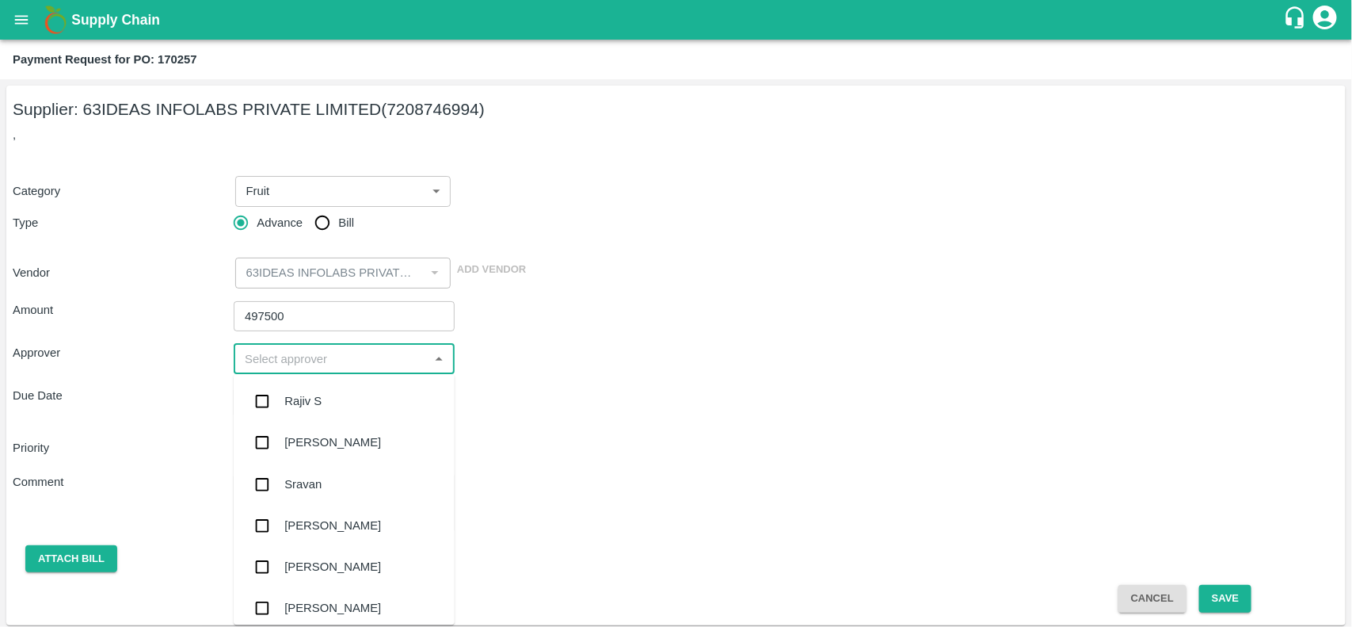
click at [295, 357] on input "input" at bounding box center [330, 359] width 185 height 21
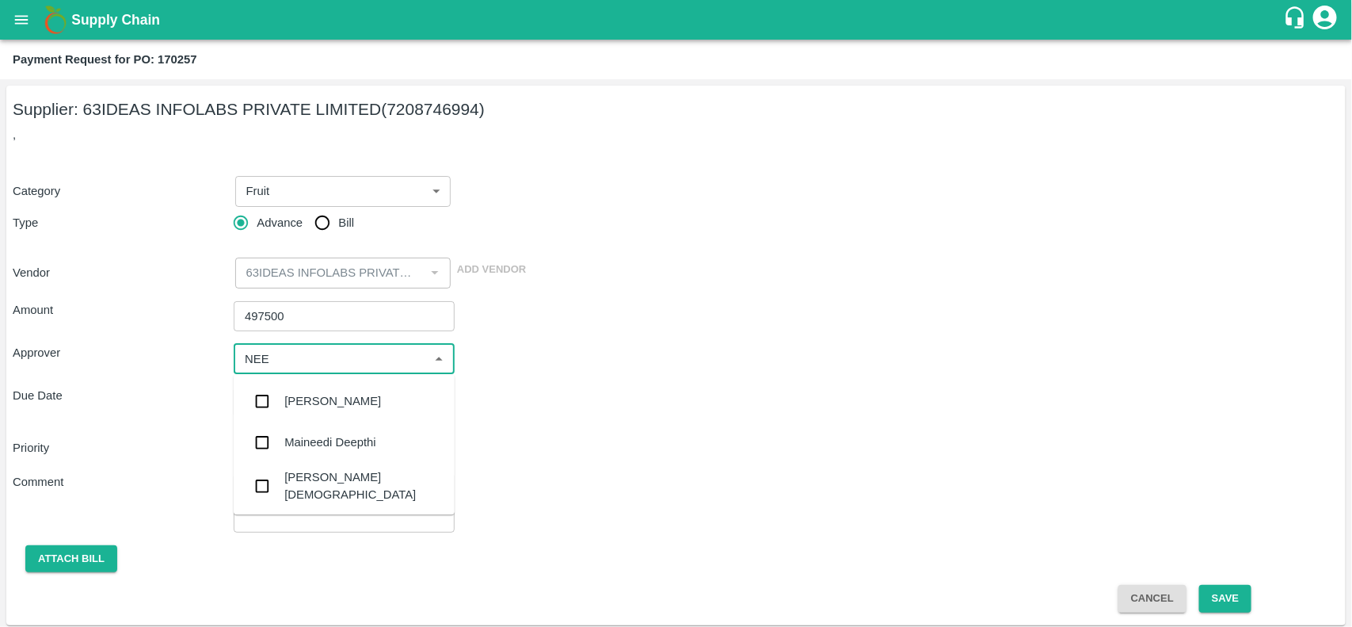
type input "NEET"
click at [291, 456] on div "[PERSON_NAME][DEMOGRAPHIC_DATA]" at bounding box center [344, 444] width 221 height 45
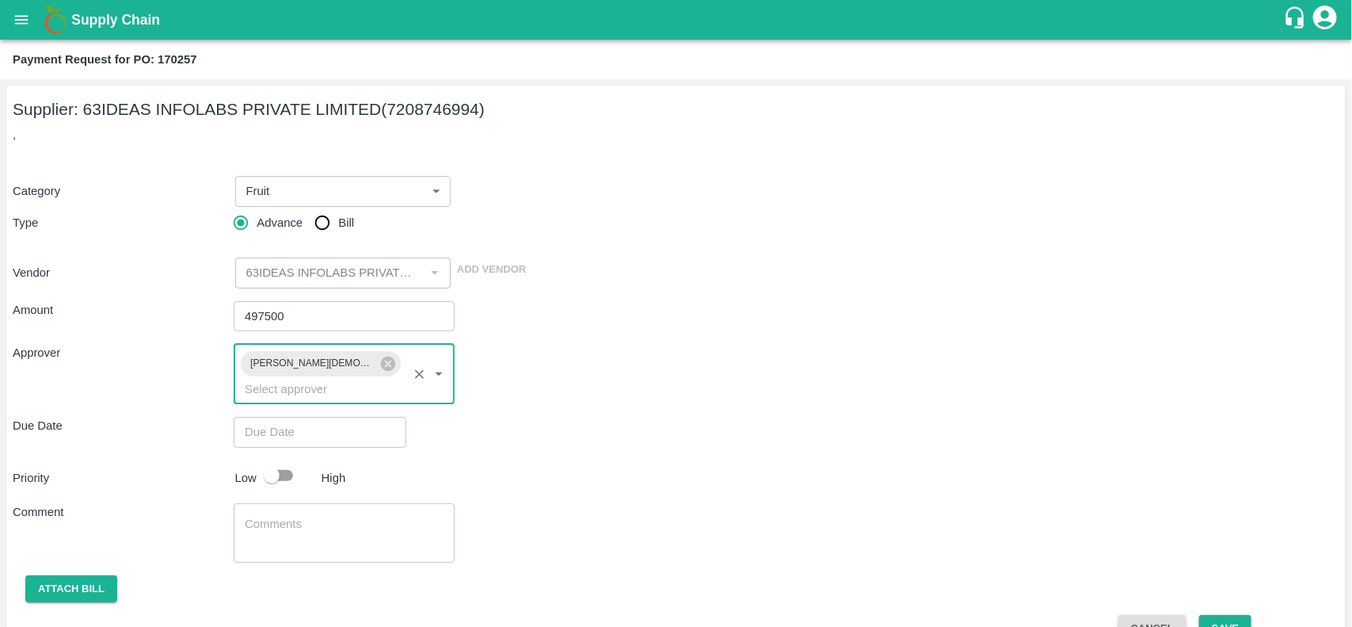
type input "DD/MM/YYYY hh:mm aa"
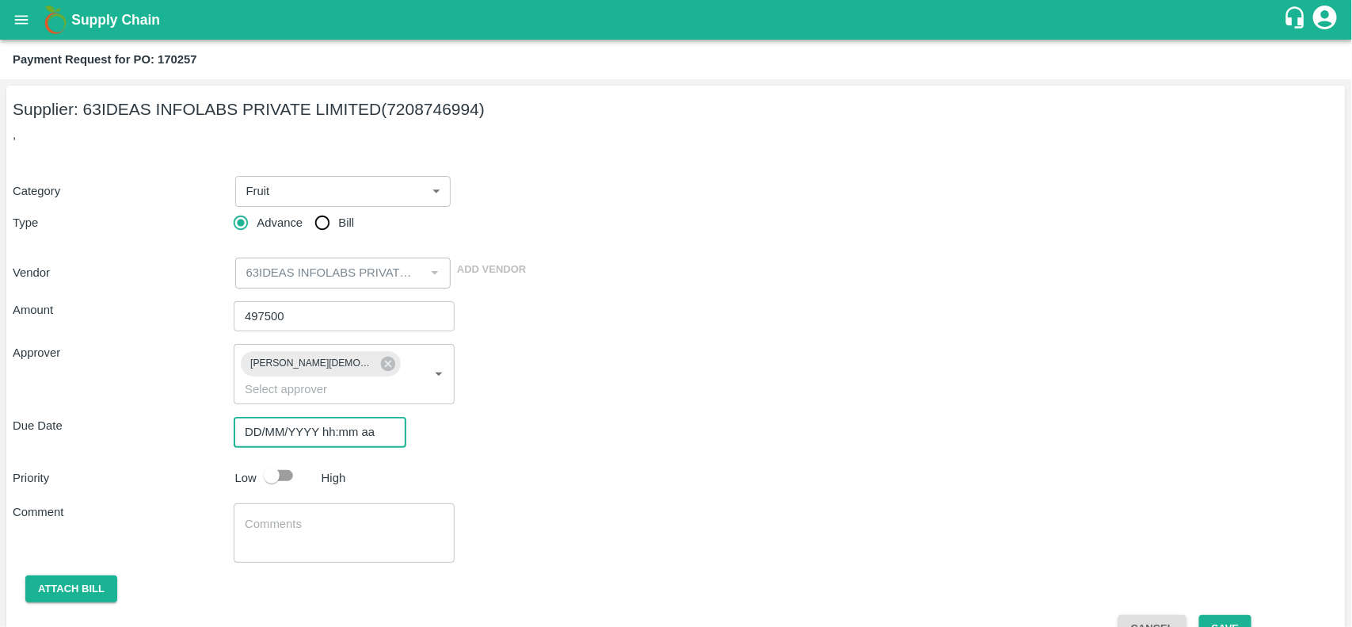
click at [291, 417] on input "DD/MM/YYYY hh:mm aa" at bounding box center [315, 432] width 162 height 30
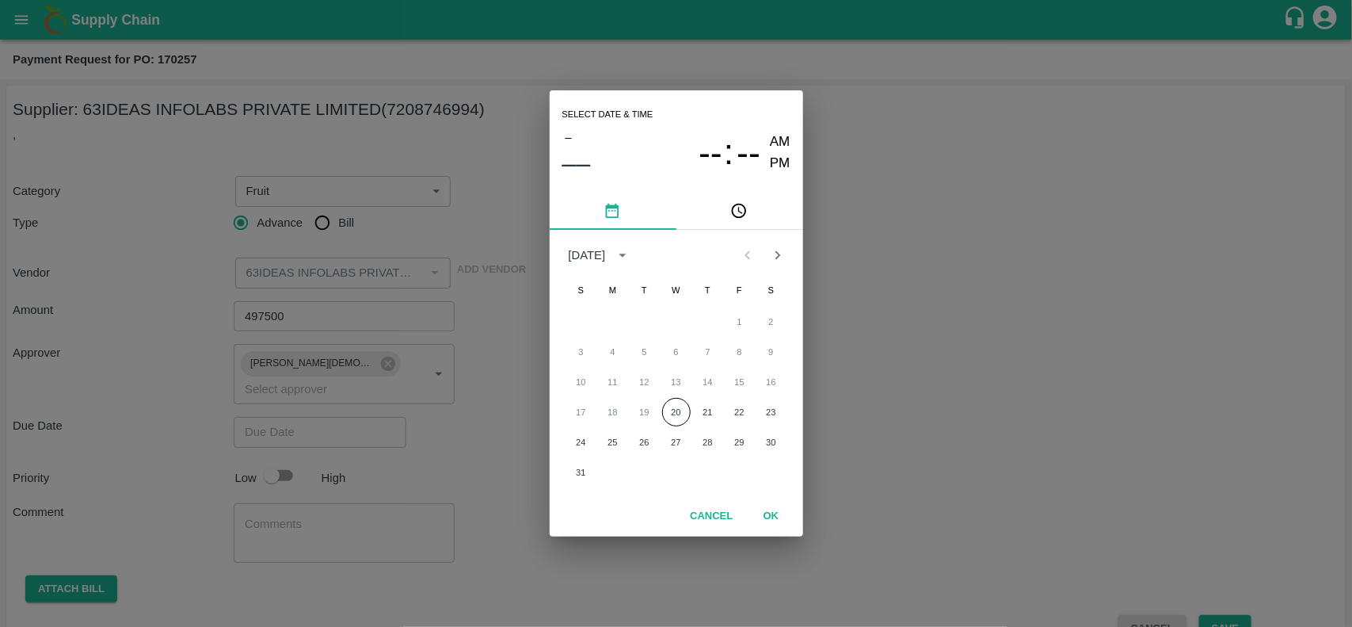
click at [690, 418] on div "17 18 19 20 21 22 23" at bounding box center [676, 412] width 253 height 29
click at [673, 410] on button "20" at bounding box center [676, 412] width 29 height 29
type input "[DATE] 12:00 AM"
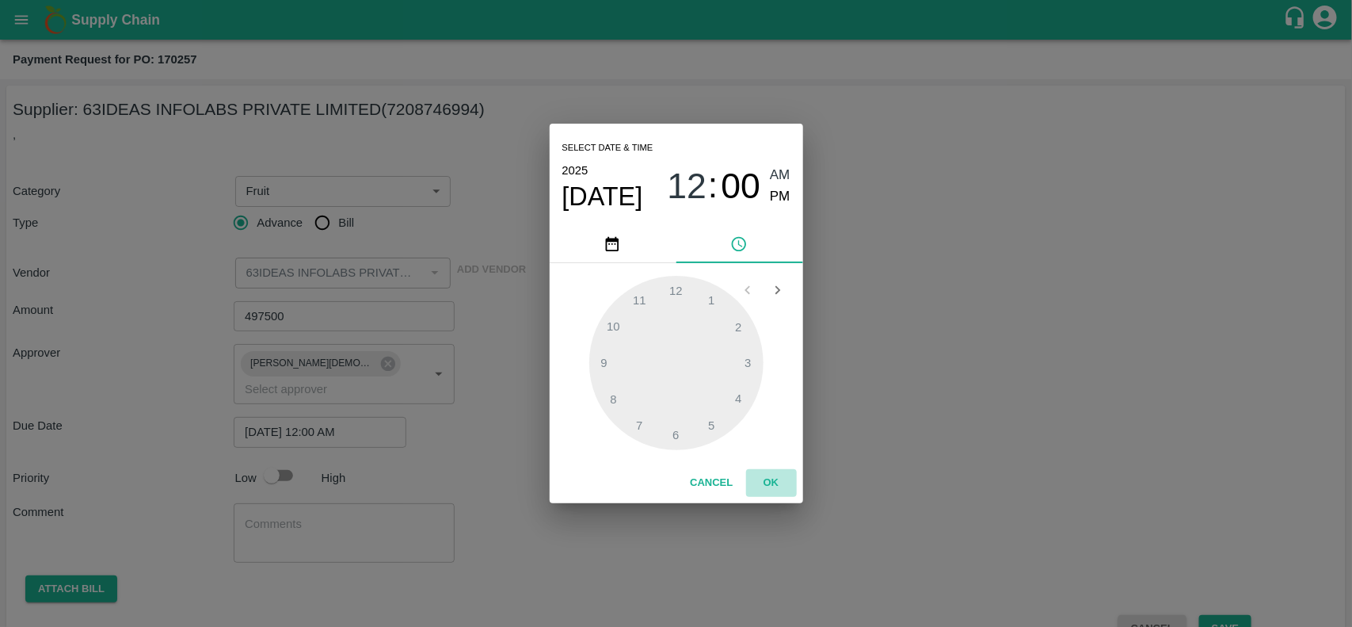
click at [772, 478] on button "OK" at bounding box center [771, 483] width 51 height 28
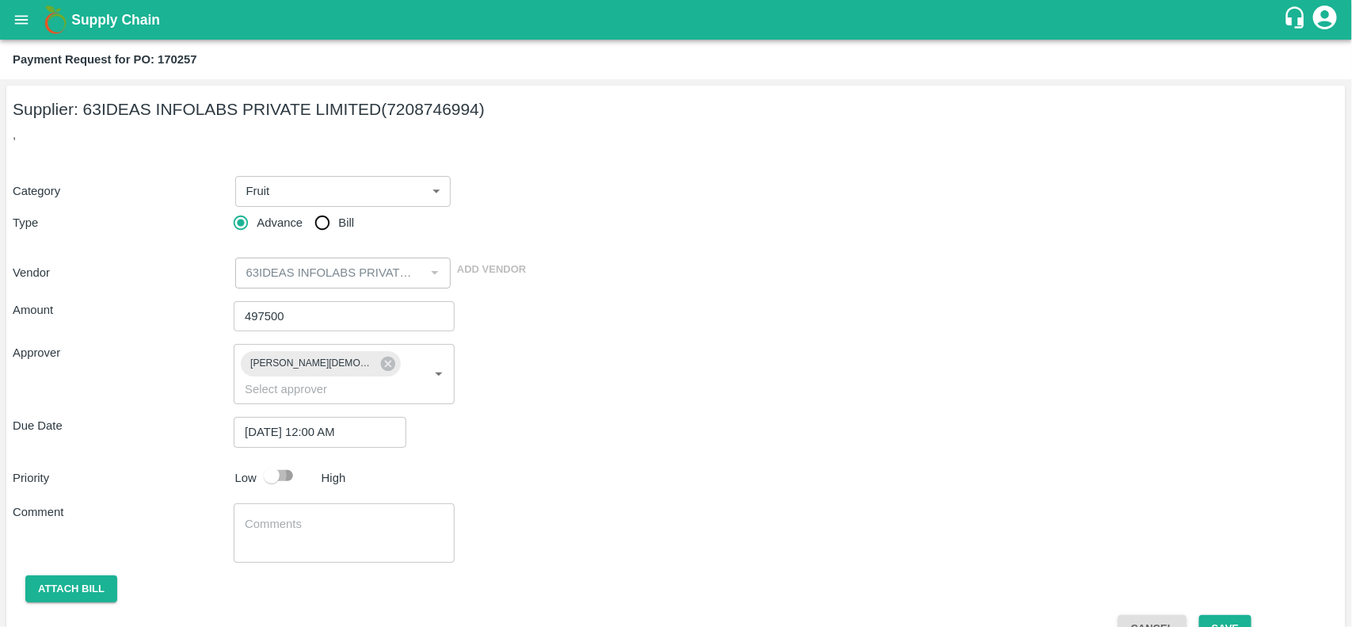
click at [267, 461] on input "checkbox" at bounding box center [272, 475] width 90 height 30
checkbox input "true"
click at [69, 575] on button "Attach bill" at bounding box center [71, 589] width 92 height 28
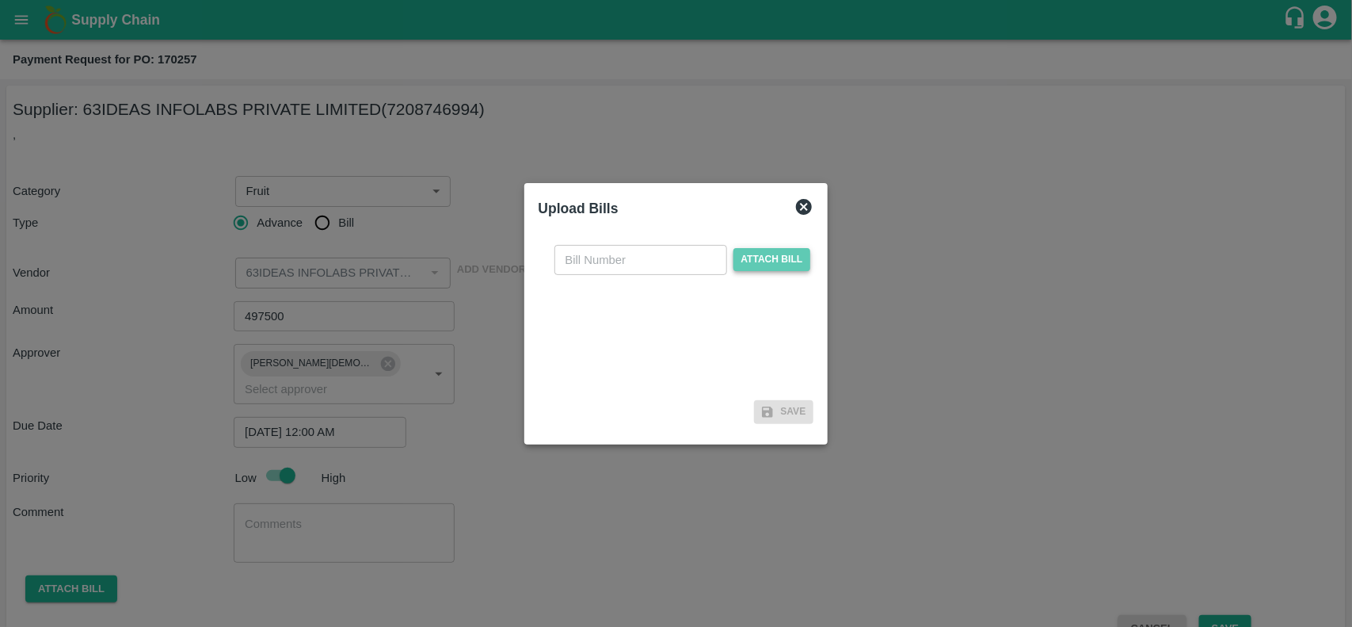
click at [776, 255] on span "Attach bill" at bounding box center [772, 259] width 78 height 23
click at [0, 0] on input "Attach bill" at bounding box center [0, 0] width 0 height 0
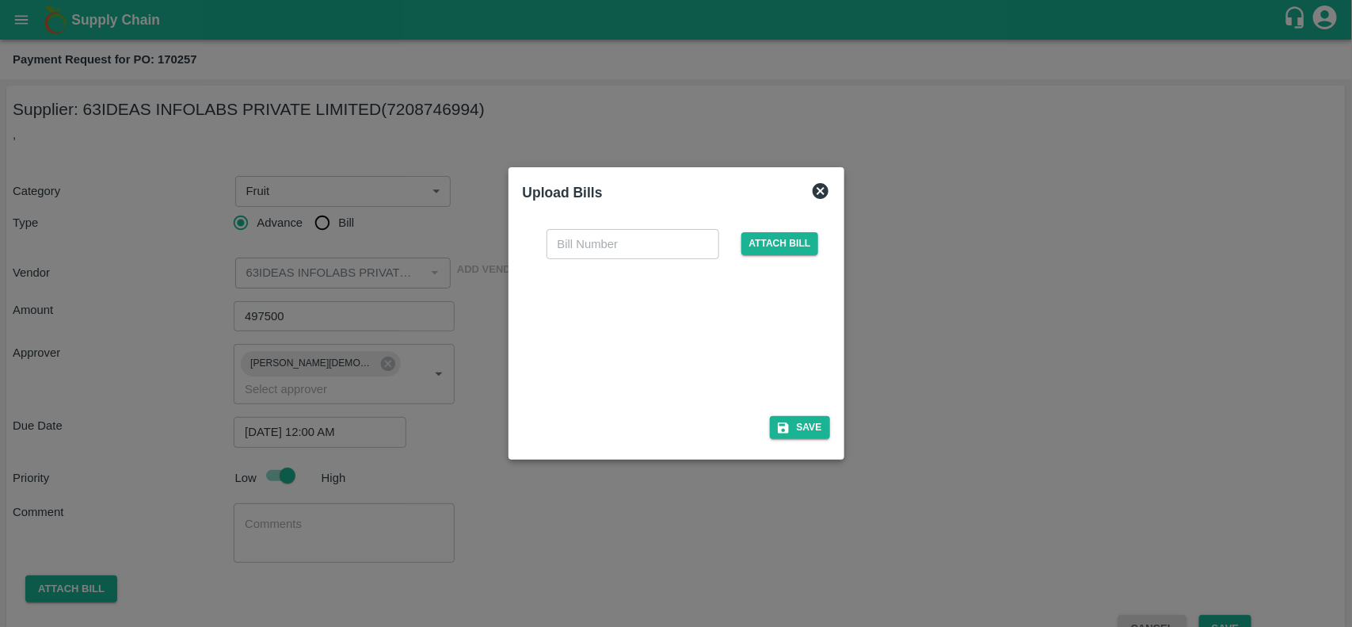
click at [638, 311] on div at bounding box center [673, 333] width 238 height 84
click at [566, 242] on input "text" at bounding box center [633, 244] width 173 height 30
paste input "QT-TH-000040"
type input "QT-TH-000040"
click at [793, 438] on button "Save" at bounding box center [800, 427] width 60 height 23
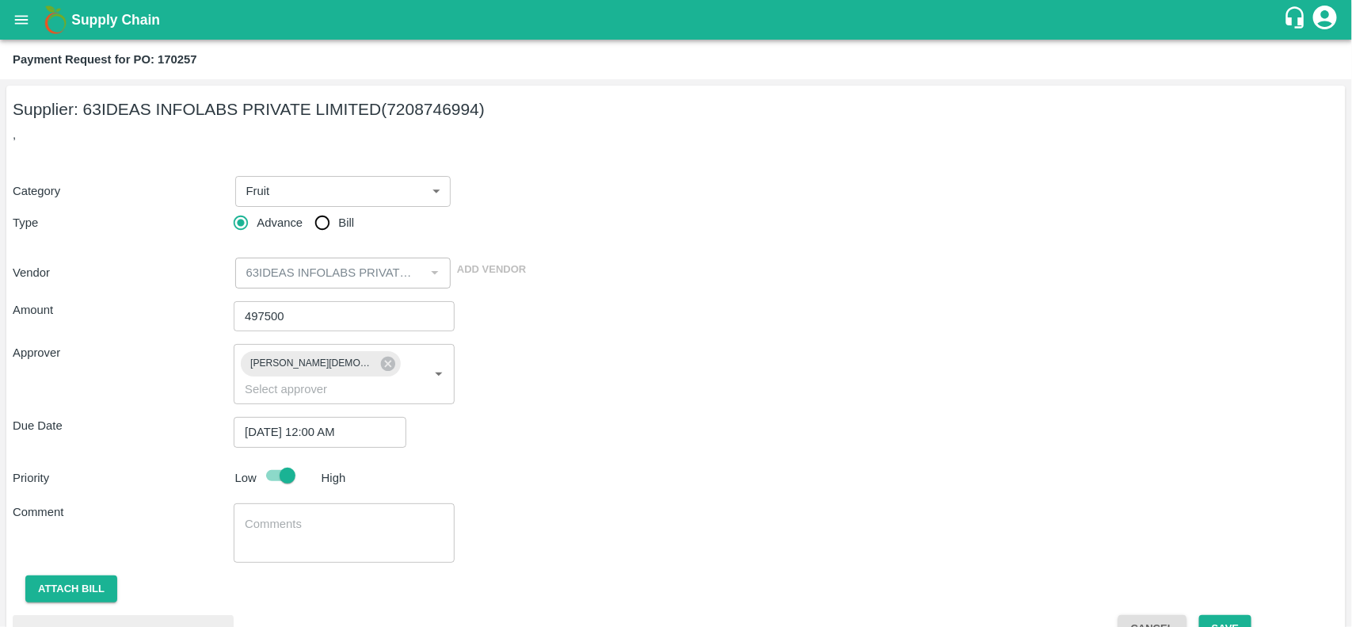
scroll to position [97, 0]
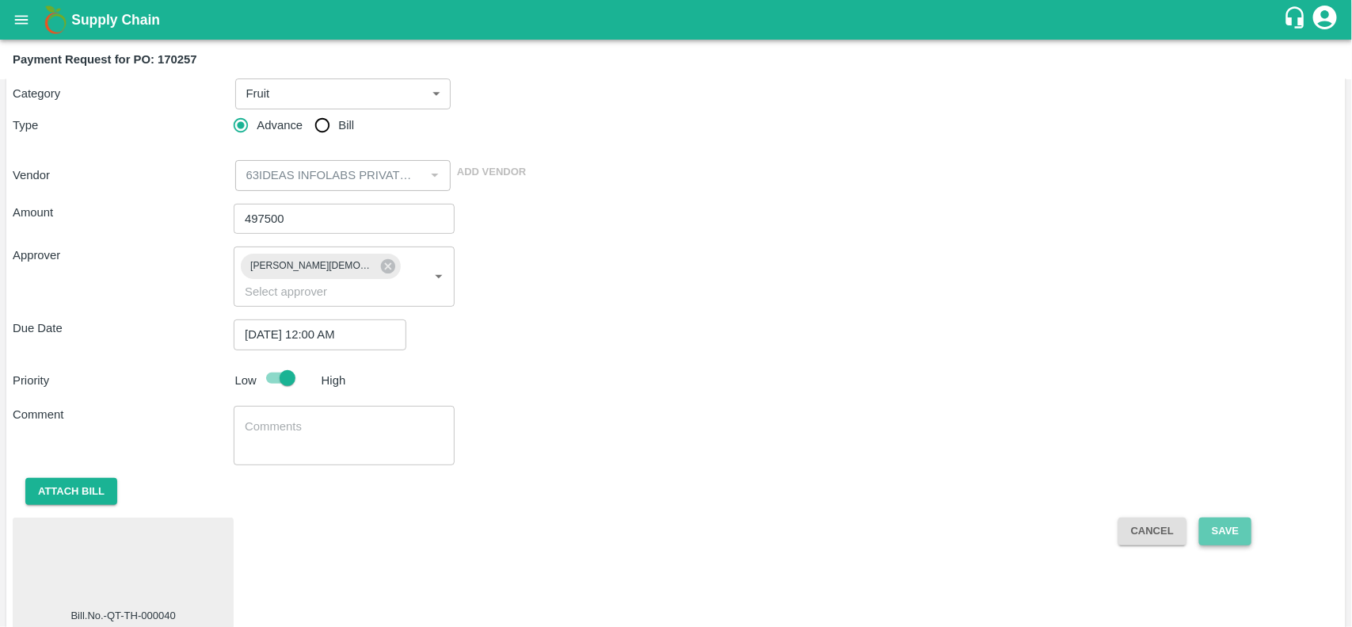
click at [1236, 517] on button "Save" at bounding box center [1225, 531] width 52 height 28
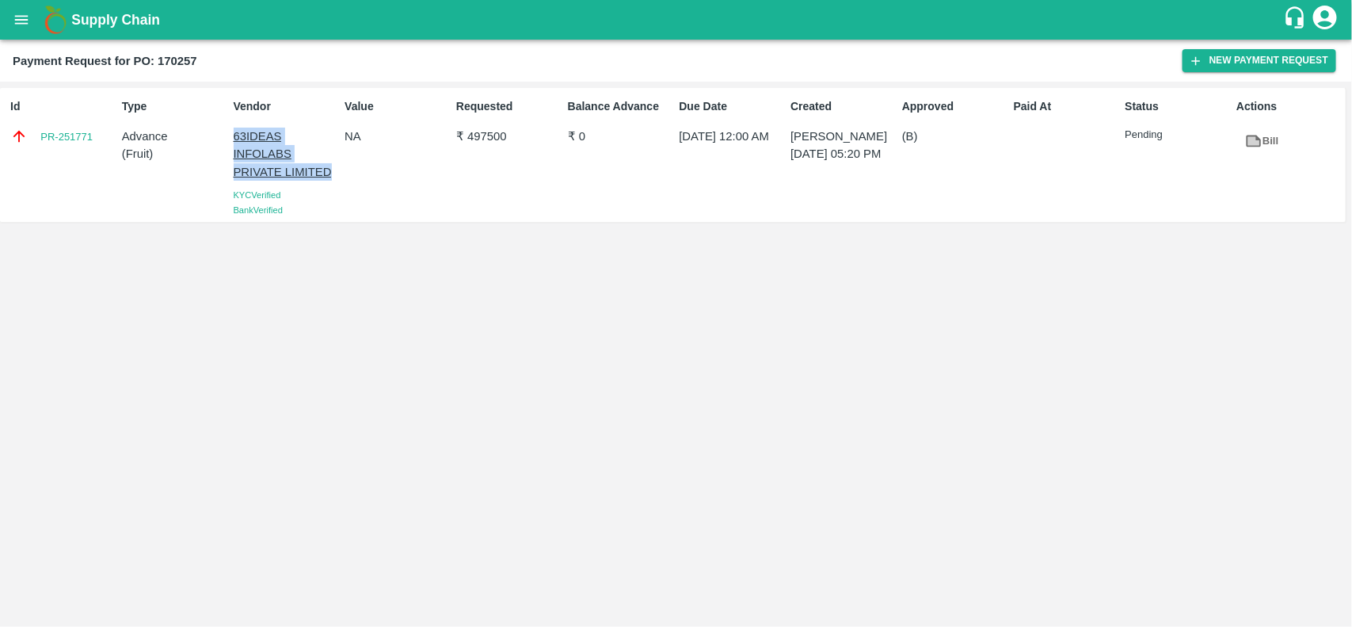
drag, startPoint x: 228, startPoint y: 127, endPoint x: 333, endPoint y: 174, distance: 115.6
click at [333, 174] on div "Vendor 63IDEAS INFOLABS PRIVATE LIMITED KYC Verified Bank Verified" at bounding box center [283, 155] width 112 height 126
copy p "63IDEAS INFOLABS PRIVATE LIMITED"
click at [30, 13] on button "open drawer" at bounding box center [21, 20] width 36 height 36
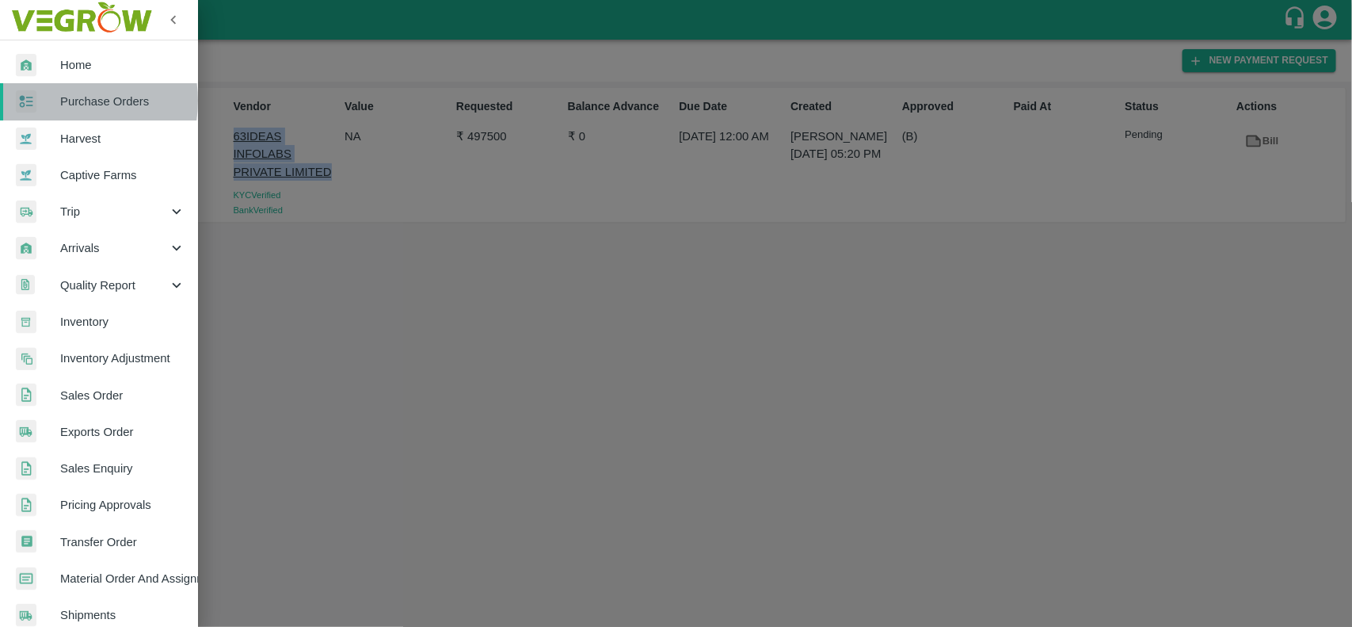
click at [61, 101] on span "Purchase Orders" at bounding box center [122, 101] width 125 height 17
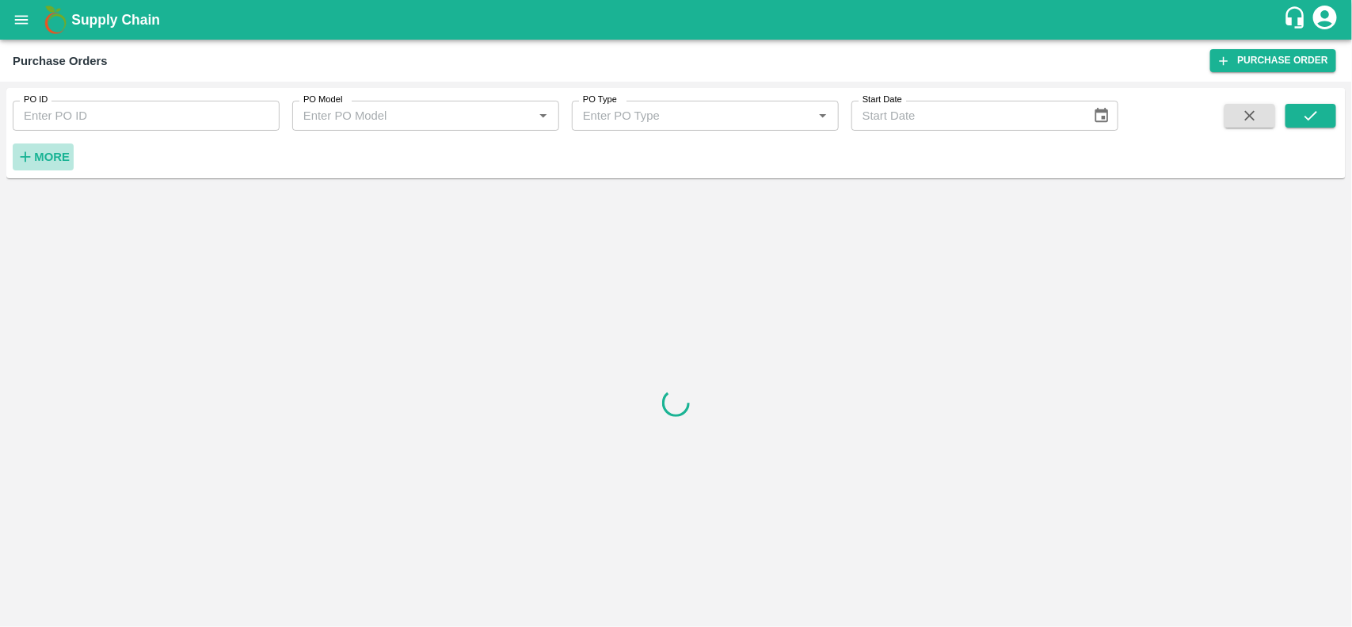
click at [48, 147] on h6 "More" at bounding box center [52, 157] width 36 height 21
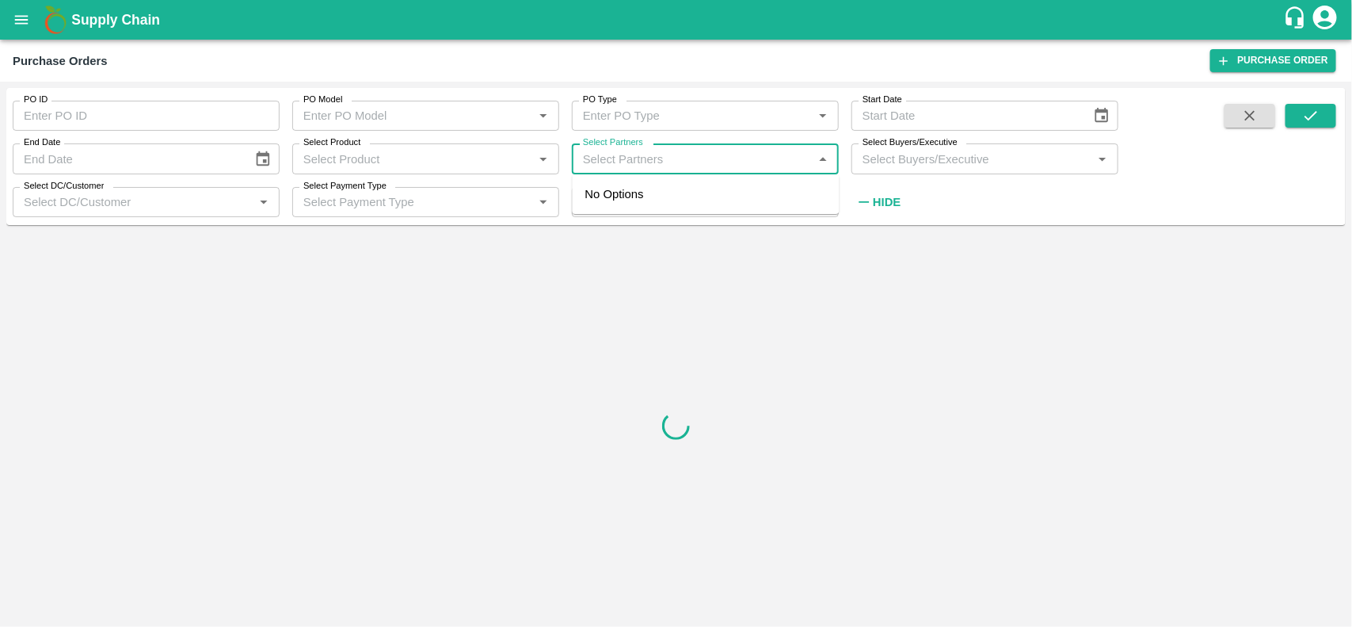
click at [656, 154] on input "Select Partners" at bounding box center [692, 158] width 231 height 21
paste input "63IDEAS INFOLABS PRIVATE LIMITED"
type input "63IDEAS INFOLABS PRIVATE LIMITED"
click at [707, 208] on div "63IDEAS INFOLABS PRIVATE LIMITED-, -7208746994" at bounding box center [728, 203] width 197 height 36
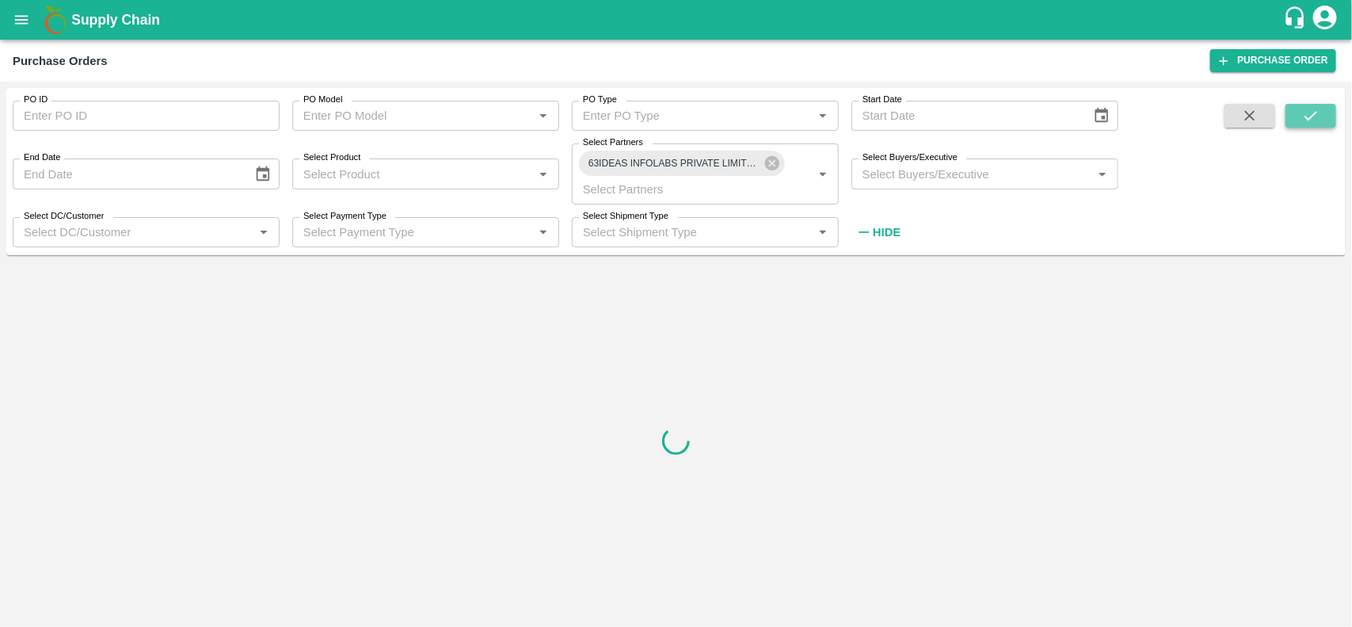
click at [1320, 111] on icon "submit" at bounding box center [1310, 115] width 17 height 17
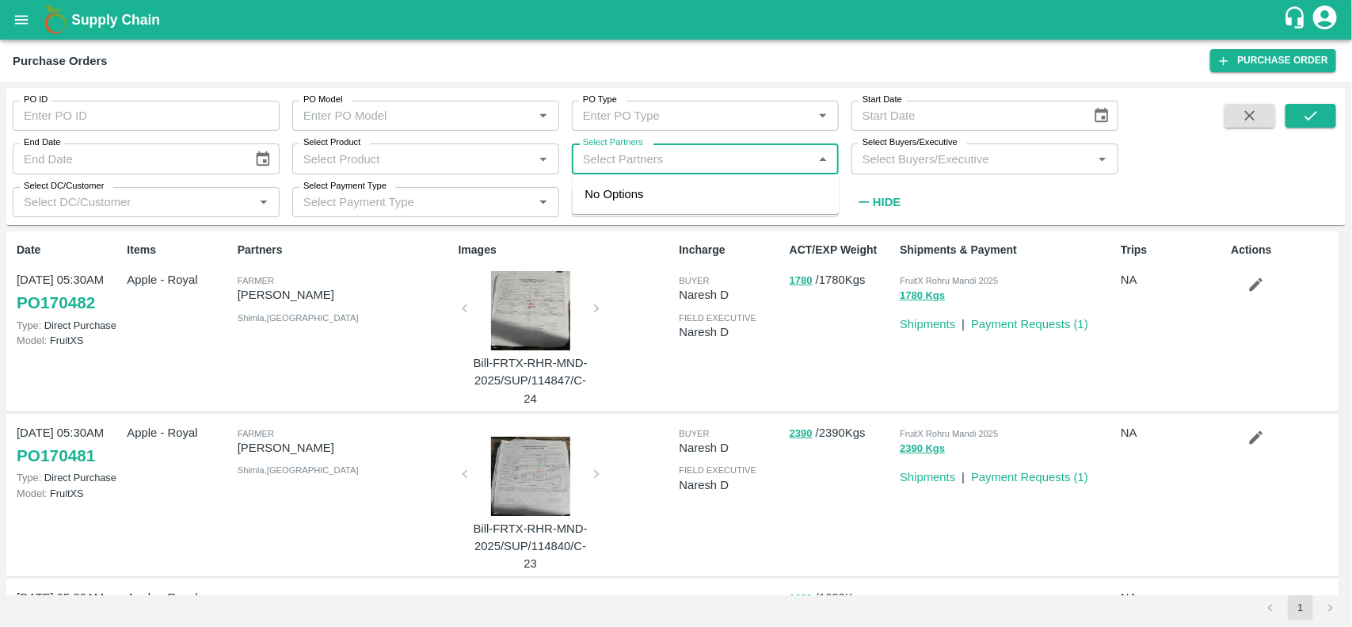
click at [677, 153] on input "Select Partners" at bounding box center [692, 158] width 231 height 21
paste input "63IDEAS INFOLABS PRIVATE LIMITED"
type input "63IDEAS INFOLABS PRIVATE LIMITED"
click at [622, 200] on input "checkbox" at bounding box center [608, 203] width 32 height 32
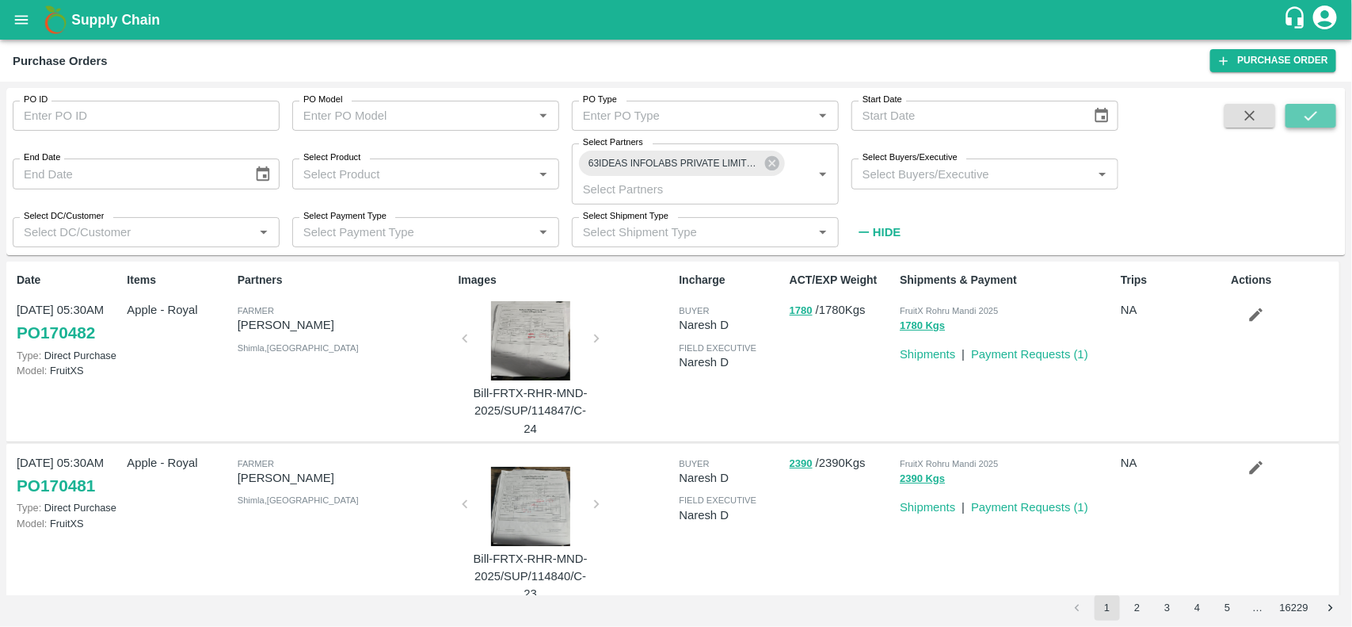
click at [1323, 109] on button "submit" at bounding box center [1311, 116] width 51 height 24
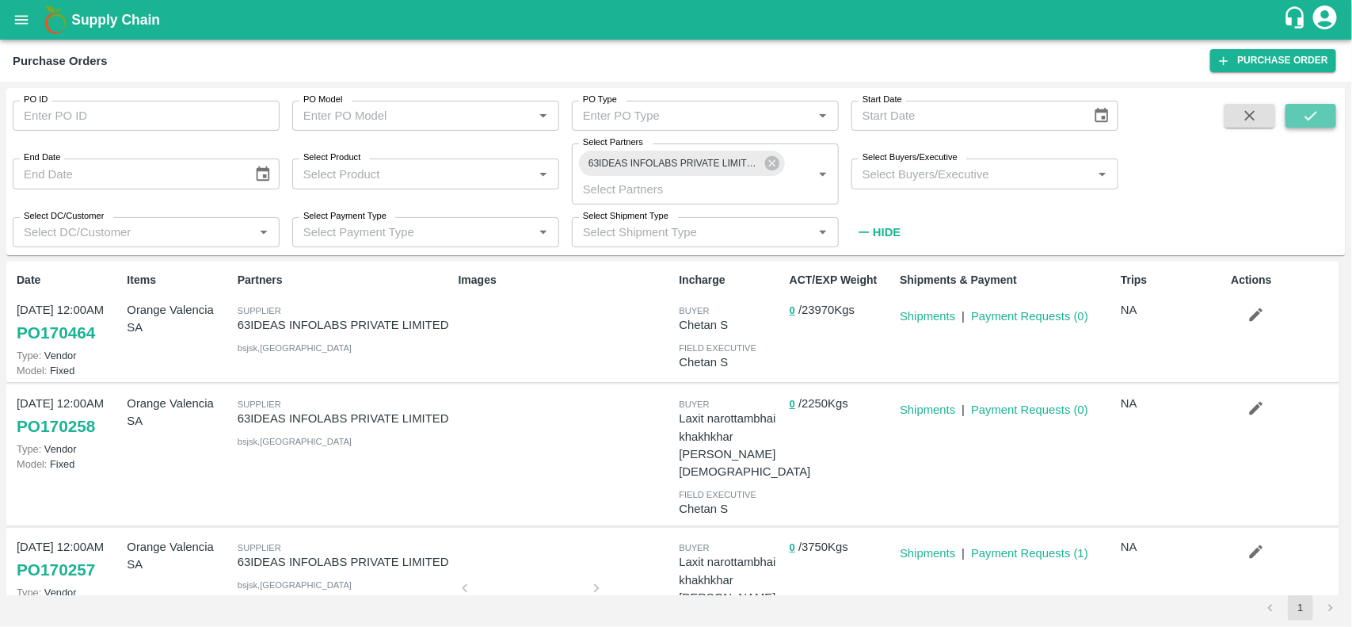
click at [1323, 109] on button "submit" at bounding box center [1311, 116] width 51 height 24
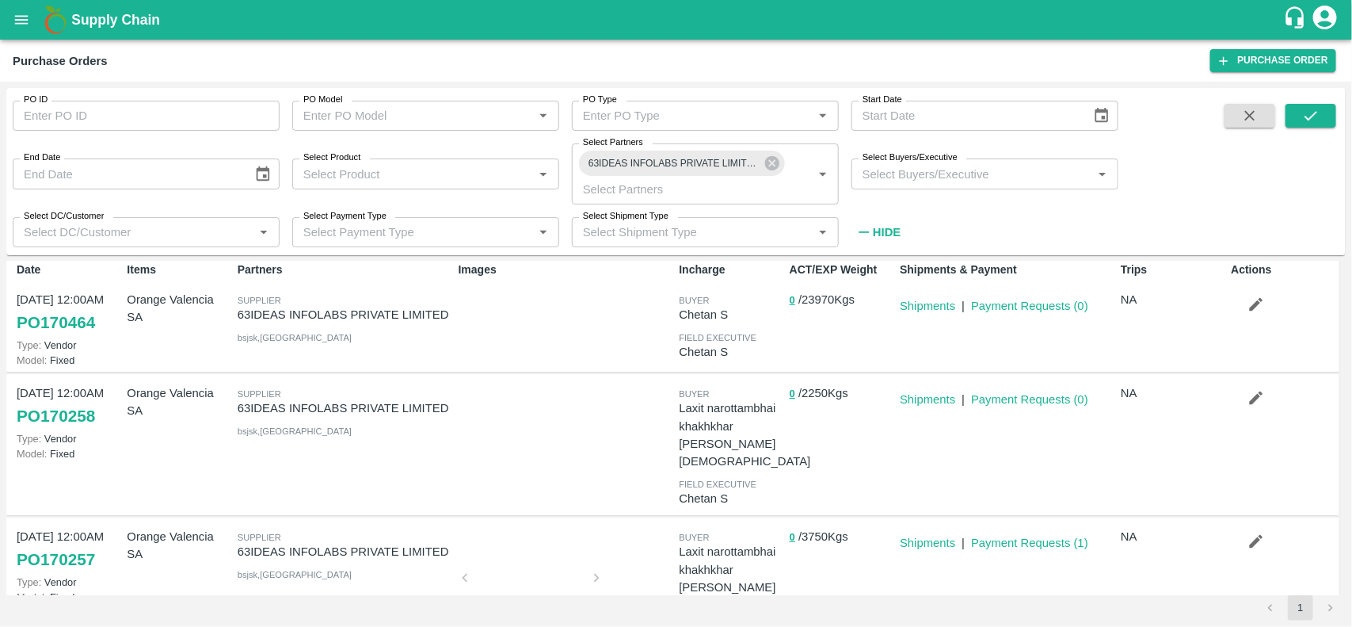
scroll to position [10, 0]
click at [1027, 397] on link "Payment Requests ( 0 )" at bounding box center [1029, 400] width 117 height 13
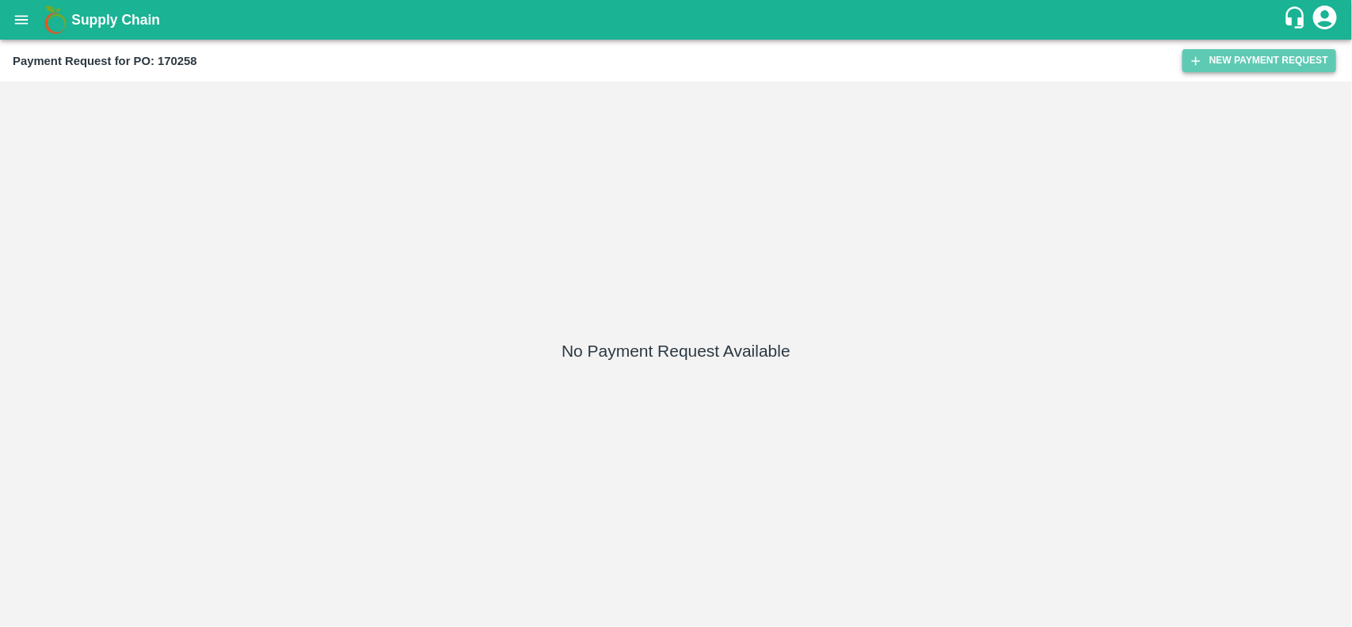
click at [1273, 49] on button "New Payment Request" at bounding box center [1260, 60] width 154 height 23
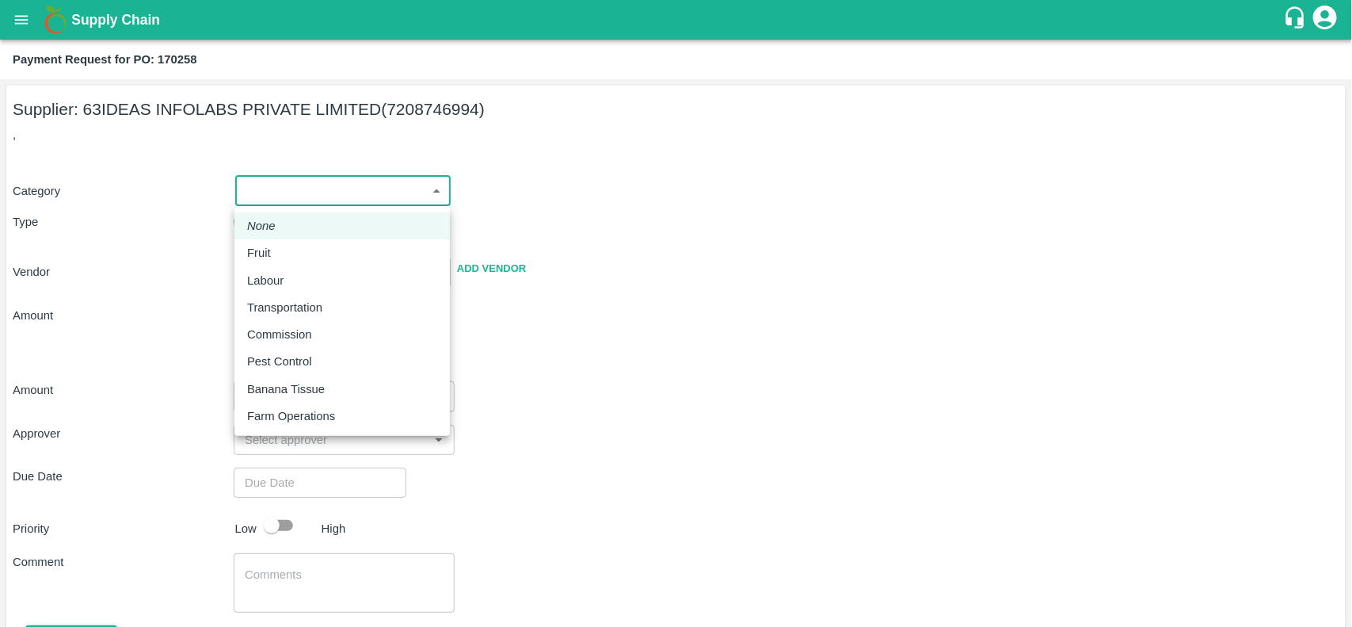
click at [313, 190] on body "Supply Chain Payment Request for PO: 170258 Supplier: 63IDEAS INFOLABS PRIVATE …" at bounding box center [676, 313] width 1352 height 627
click at [280, 247] on div "Fruit" at bounding box center [342, 252] width 190 height 17
type input "1"
type input "63IDEAS INFOLABS PRIVATE LIMITED - 7208746994(Supplier)"
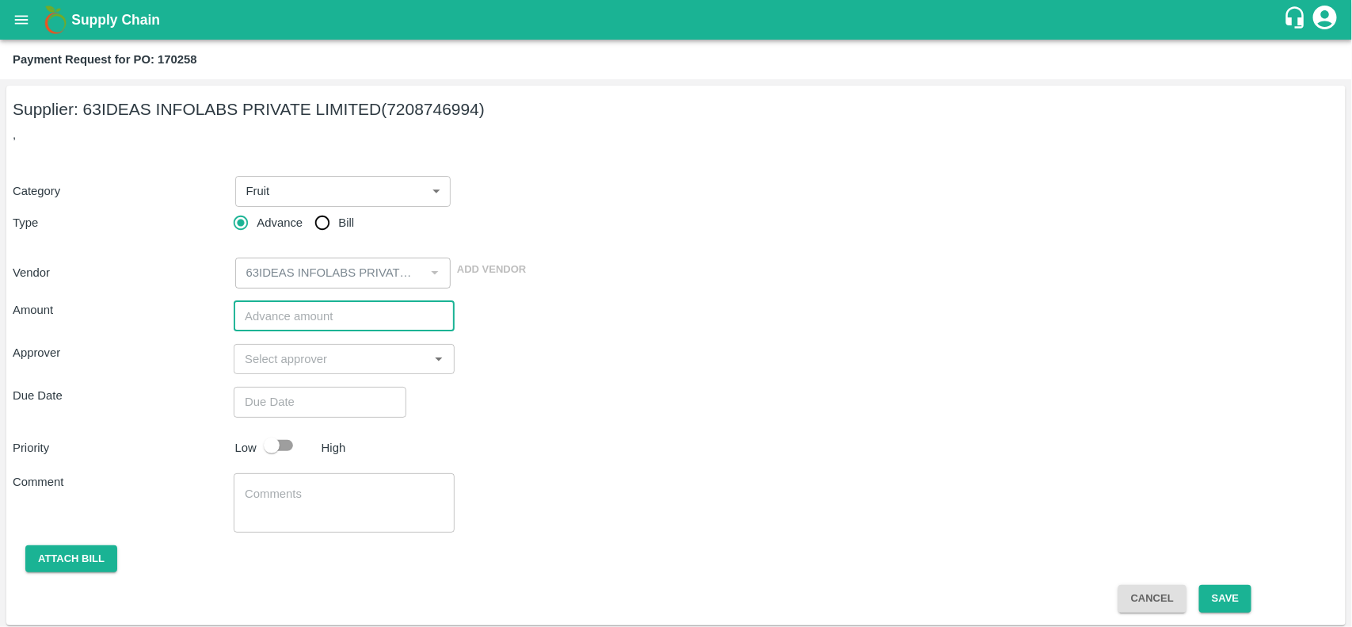
click at [307, 318] on input "number" at bounding box center [344, 316] width 221 height 30
type input "360000"
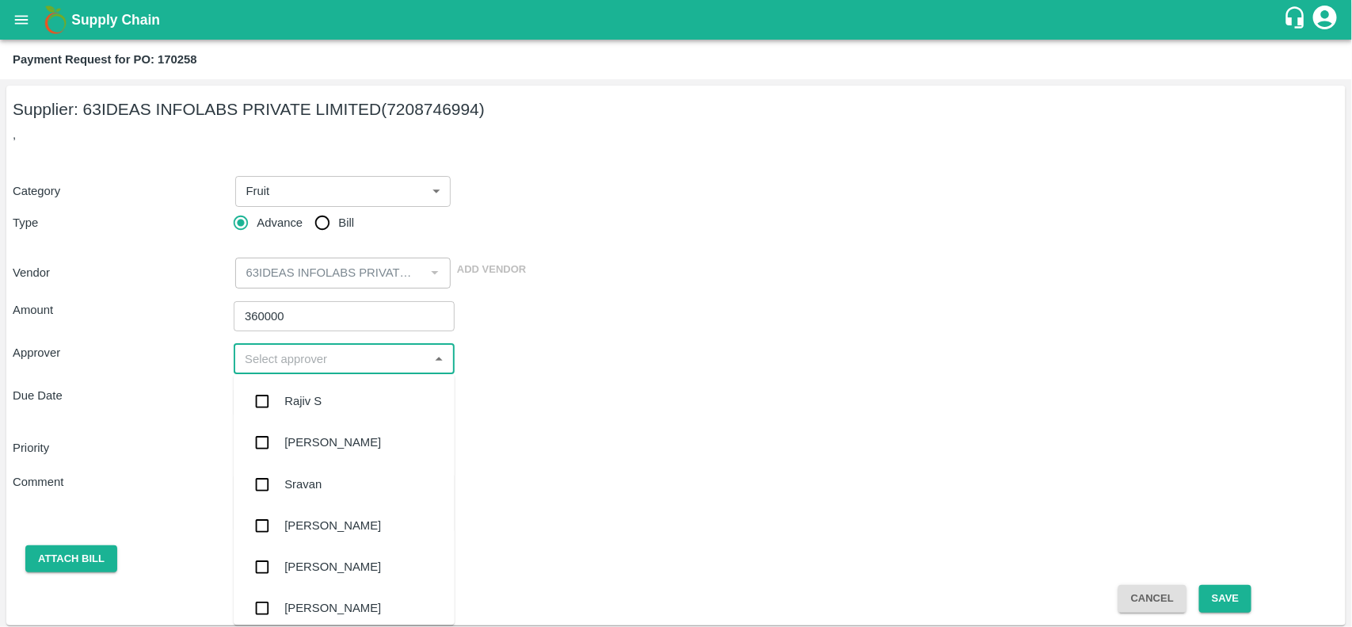
click at [265, 366] on input "input" at bounding box center [330, 359] width 185 height 21
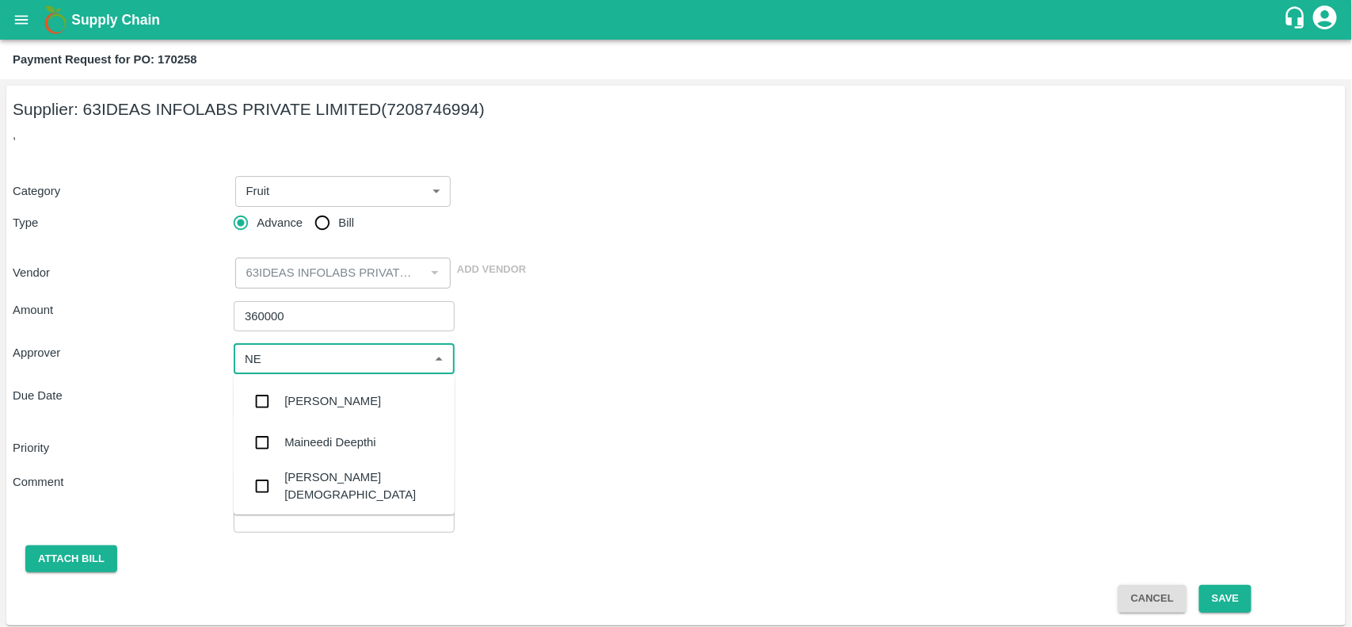
type input "NEE"
click at [295, 485] on div "[PERSON_NAME][DEMOGRAPHIC_DATA]" at bounding box center [363, 486] width 158 height 36
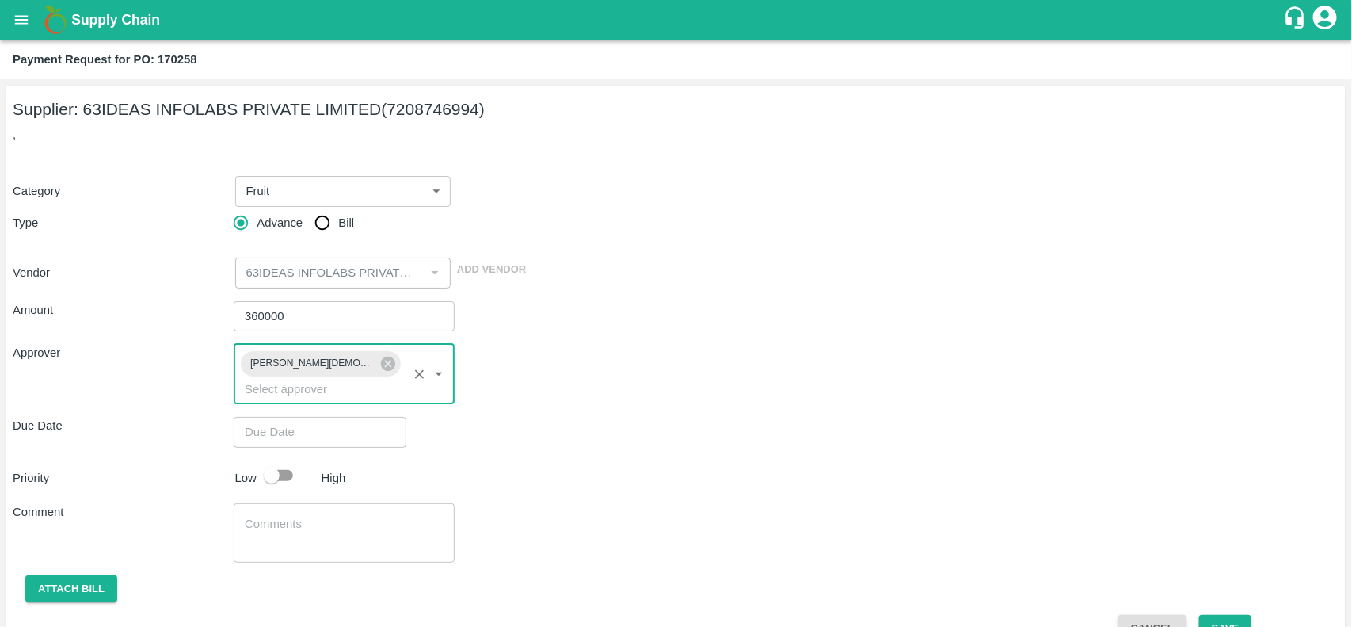
type input "DD/MM/YYYY hh:mm aa"
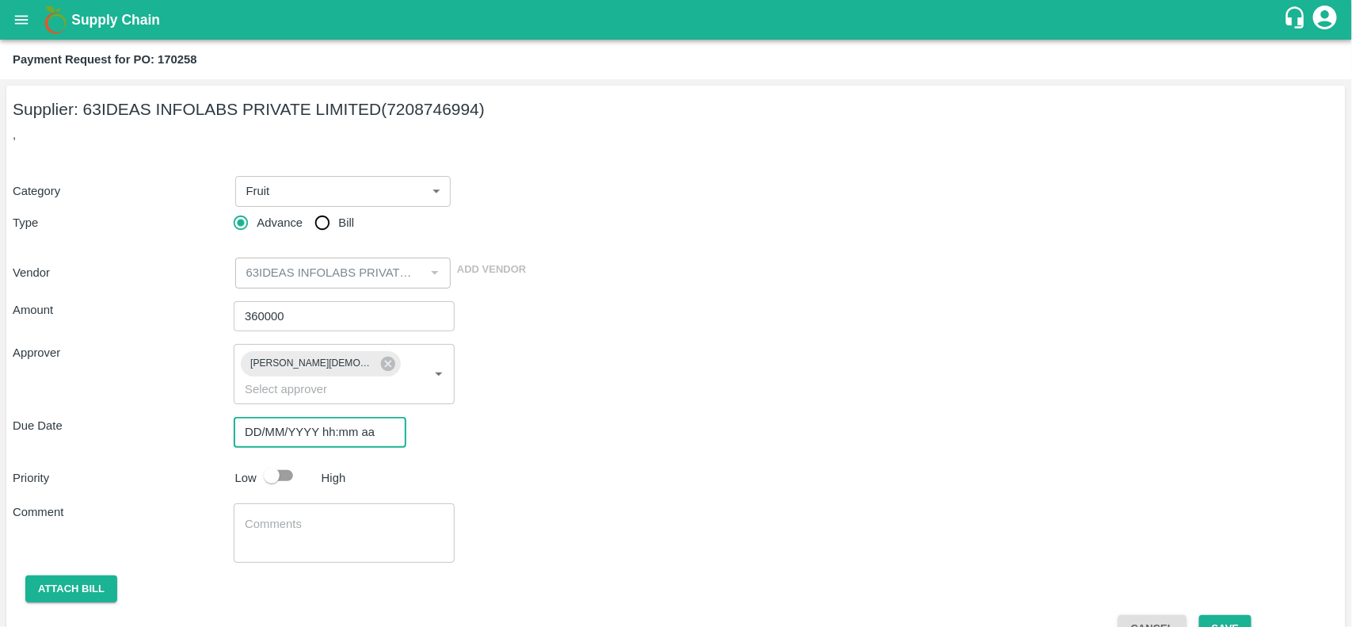
click at [269, 421] on input "DD/MM/YYYY hh:mm aa" at bounding box center [315, 432] width 162 height 30
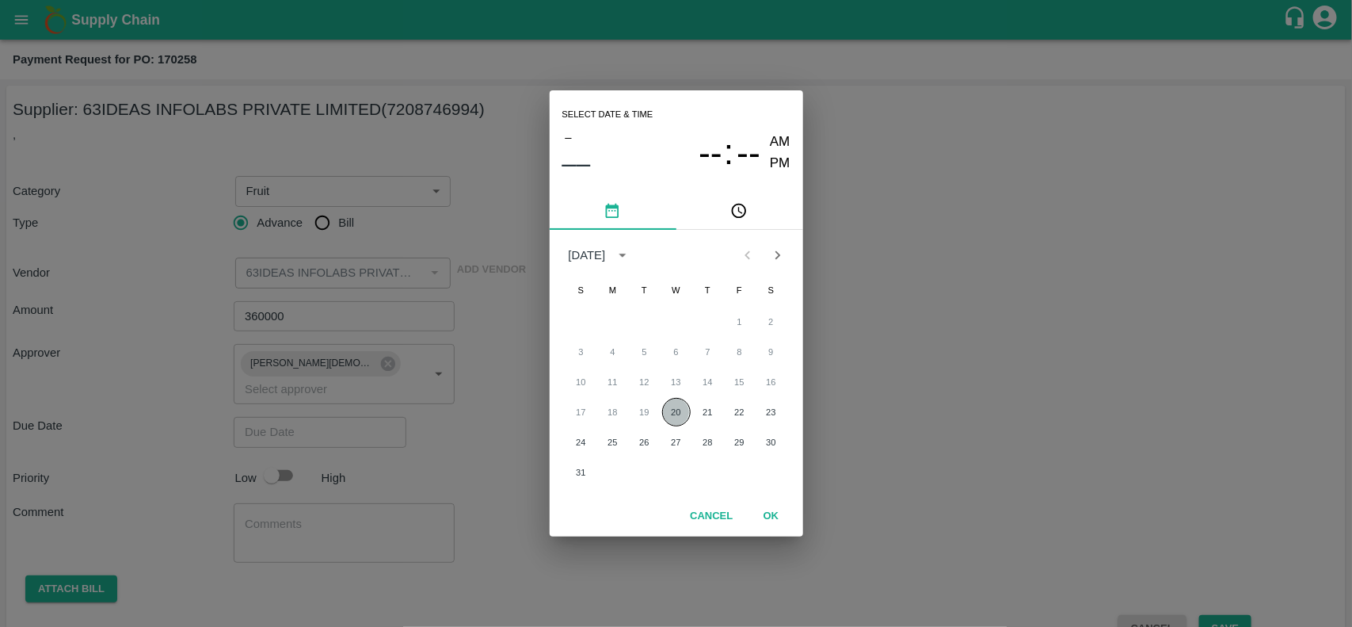
click at [689, 410] on button "20" at bounding box center [676, 412] width 29 height 29
type input "[DATE] 12:00 AM"
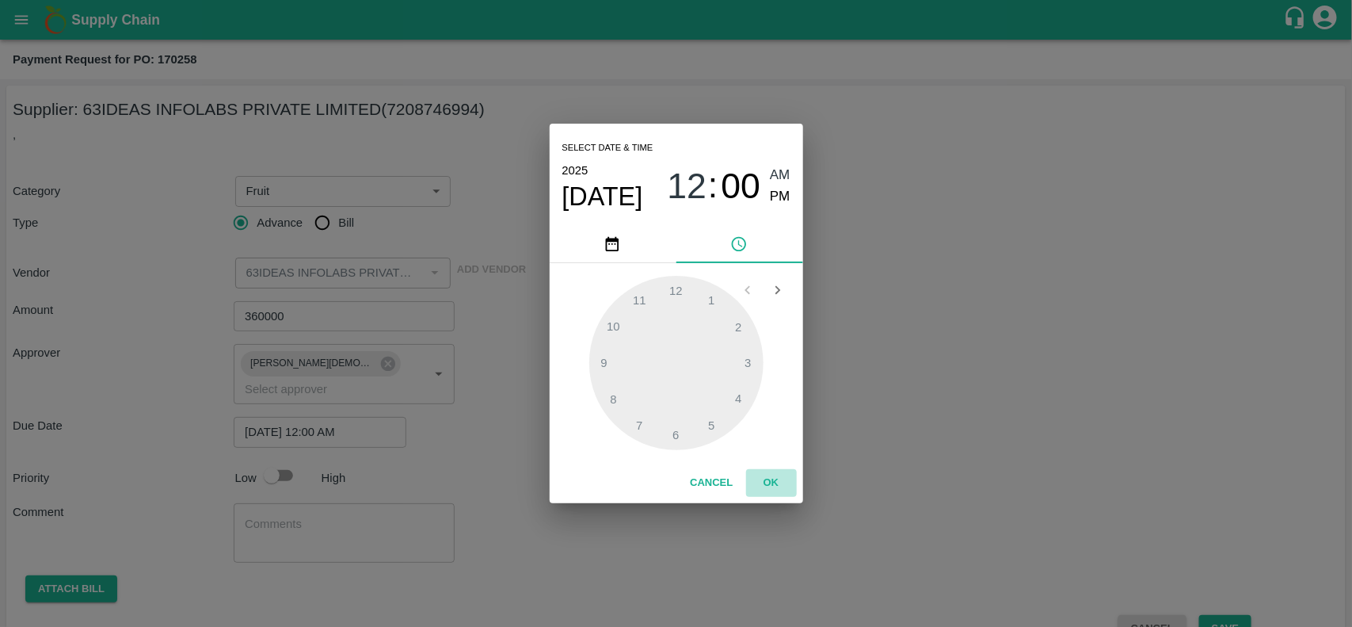
click at [766, 476] on button "OK" at bounding box center [771, 483] width 51 height 28
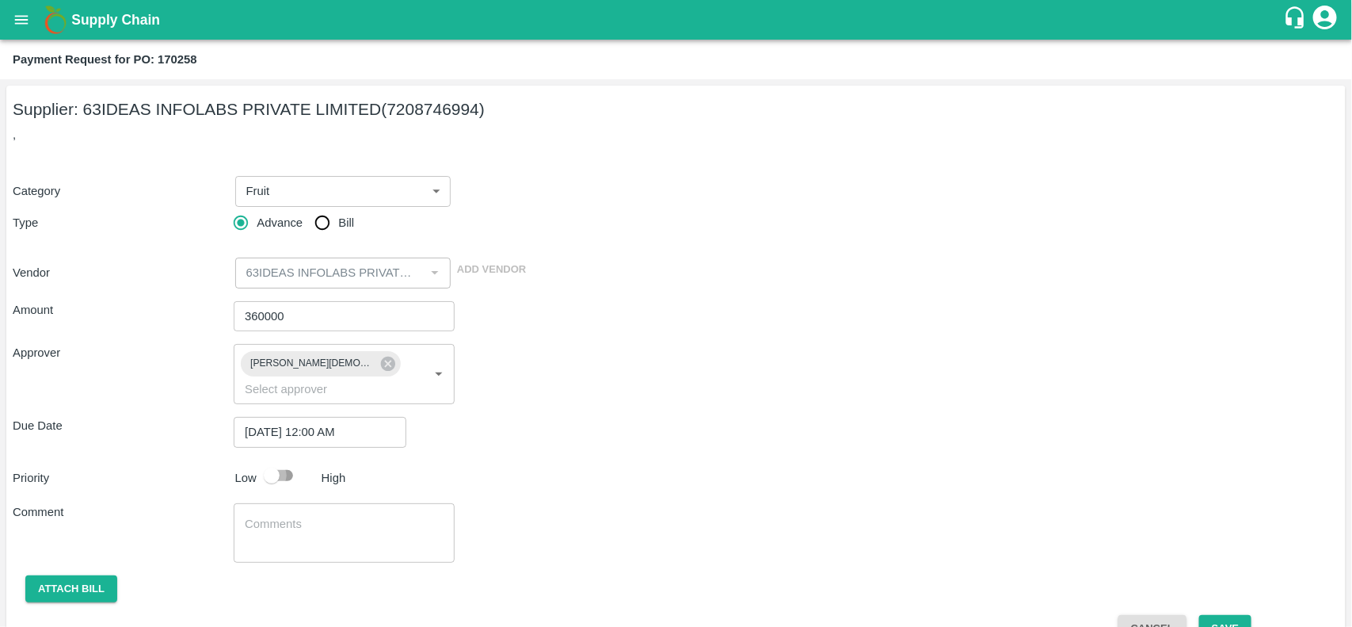
click at [256, 465] on input "checkbox" at bounding box center [272, 475] width 90 height 30
checkbox input "true"
click at [76, 575] on button "Attach bill" at bounding box center [71, 589] width 92 height 28
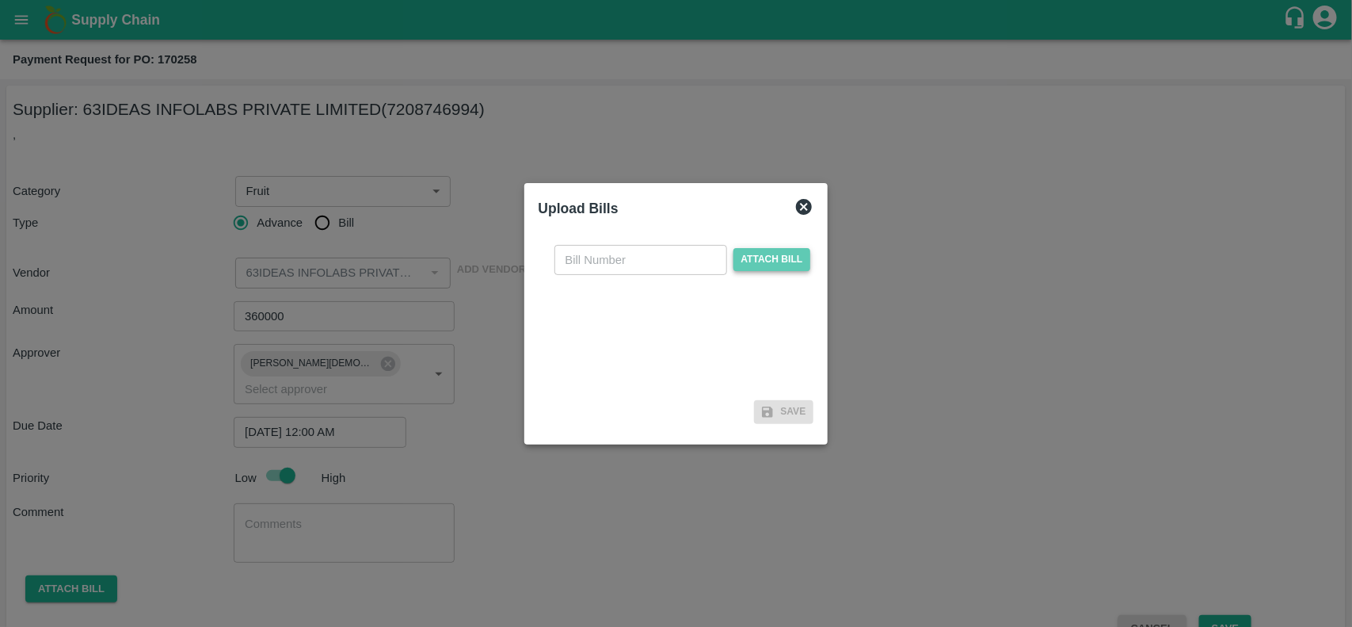
click at [779, 250] on span "Attach bill" at bounding box center [772, 259] width 78 height 23
click at [0, 0] on input "Attach bill" at bounding box center [0, 0] width 0 height 0
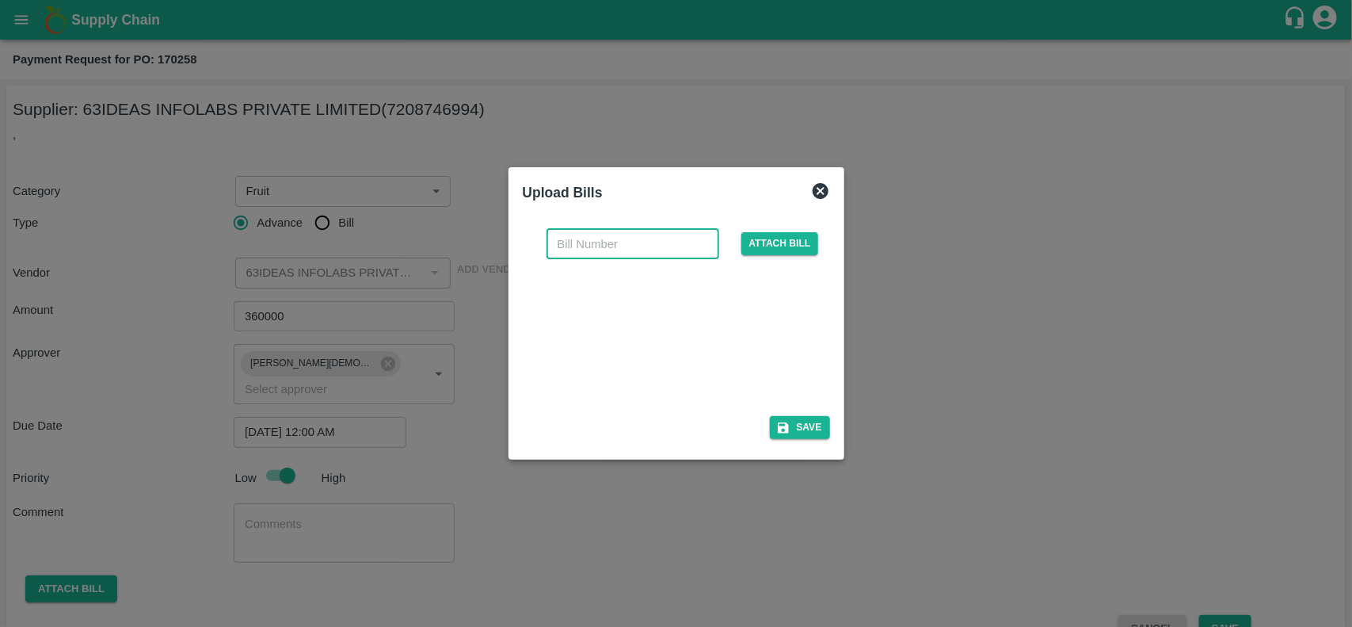
click at [582, 250] on input "text" at bounding box center [633, 244] width 173 height 30
paste input "QT-TH-000041"
type input "QT-TH-000041"
click at [821, 426] on button "Save" at bounding box center [800, 427] width 60 height 23
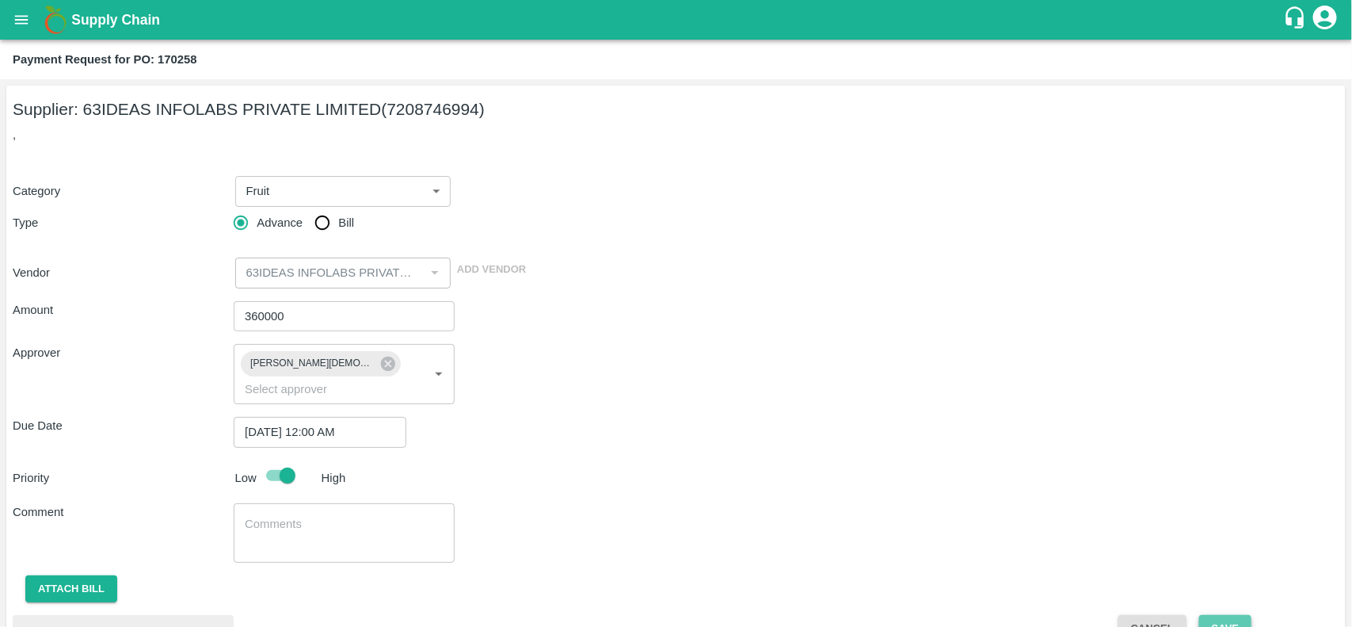
click at [1218, 615] on button "Save" at bounding box center [1225, 629] width 52 height 28
